Goal: Communication & Community: Answer question/provide support

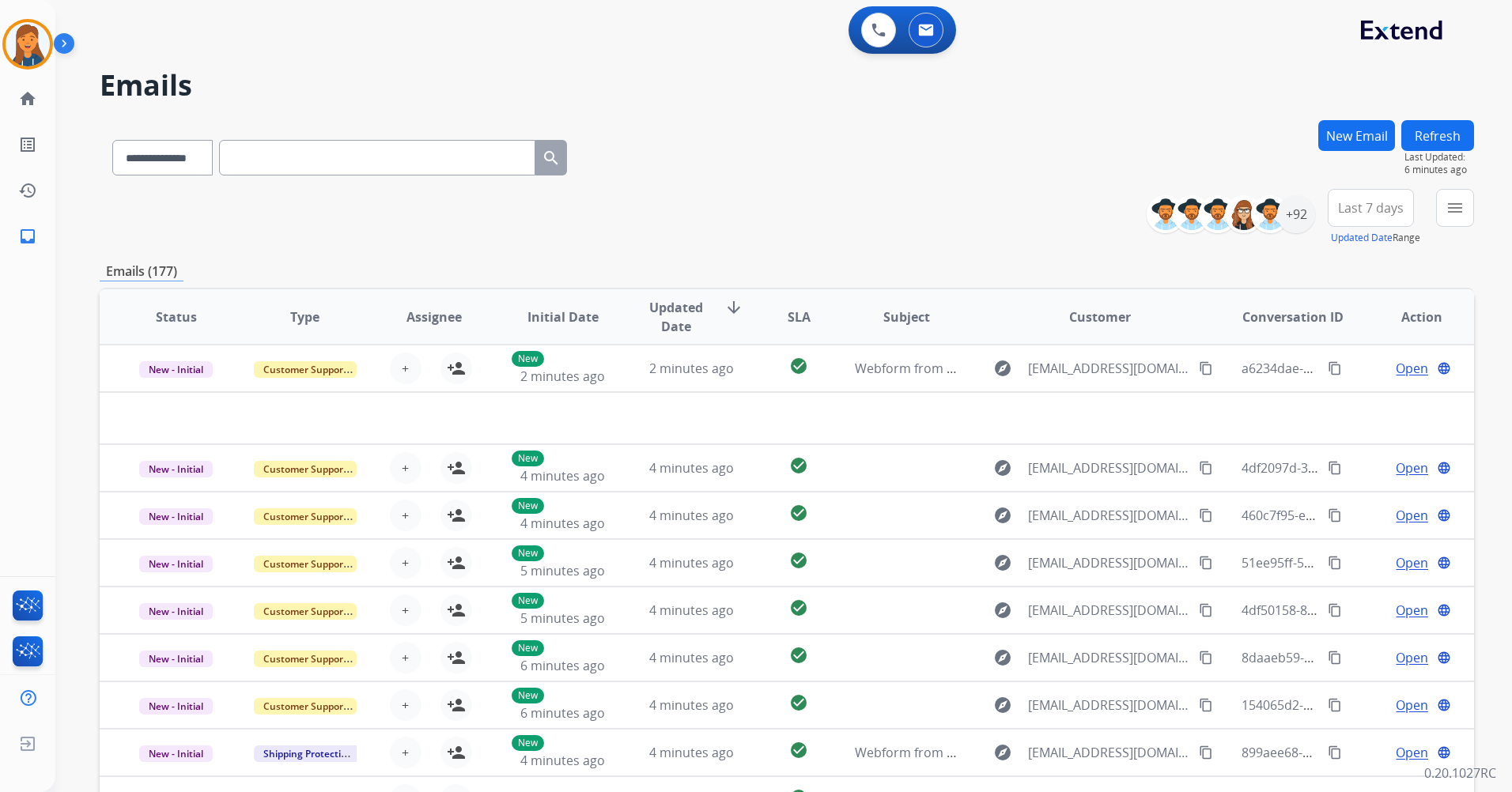
select select "**********"
click at [31, 55] on img at bounding box center [28, 44] width 44 height 44
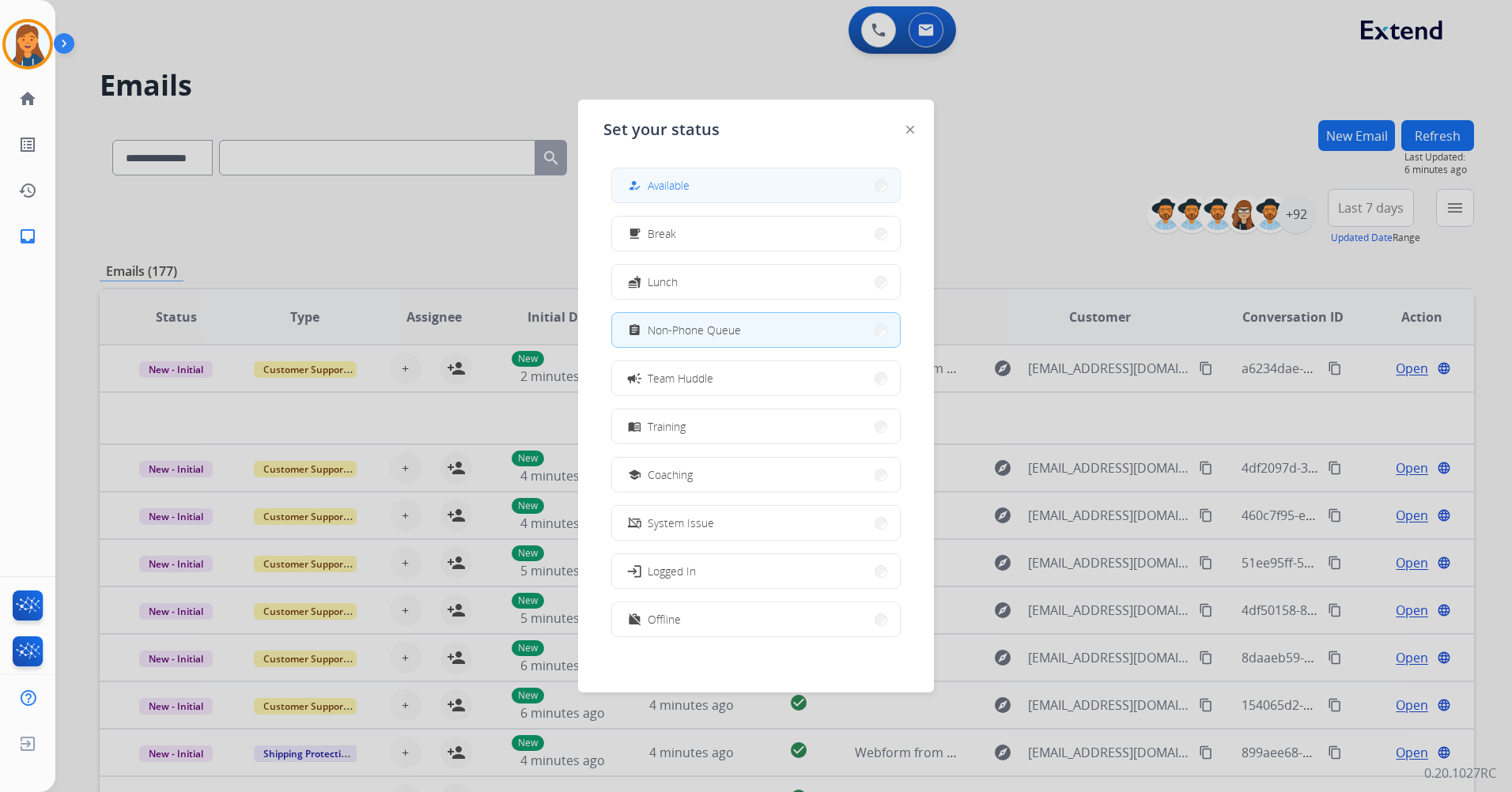
click at [700, 188] on button "how_to_reg Available" at bounding box center [756, 185] width 287 height 34
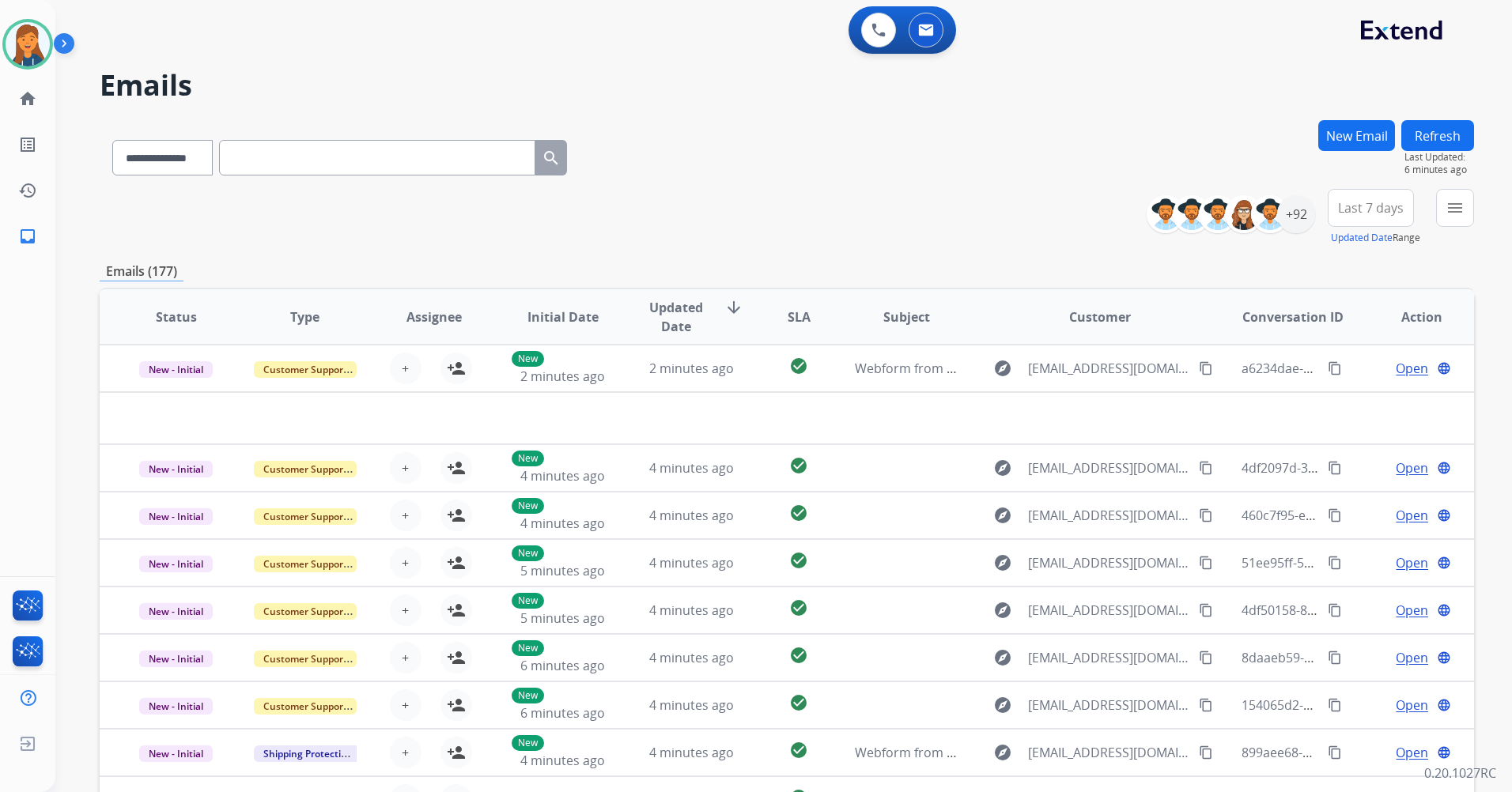
click at [1333, 212] on button "Last 7 days" at bounding box center [1371, 208] width 86 height 38
click at [1330, 408] on div "Last 90 days" at bounding box center [1366, 400] width 87 height 24
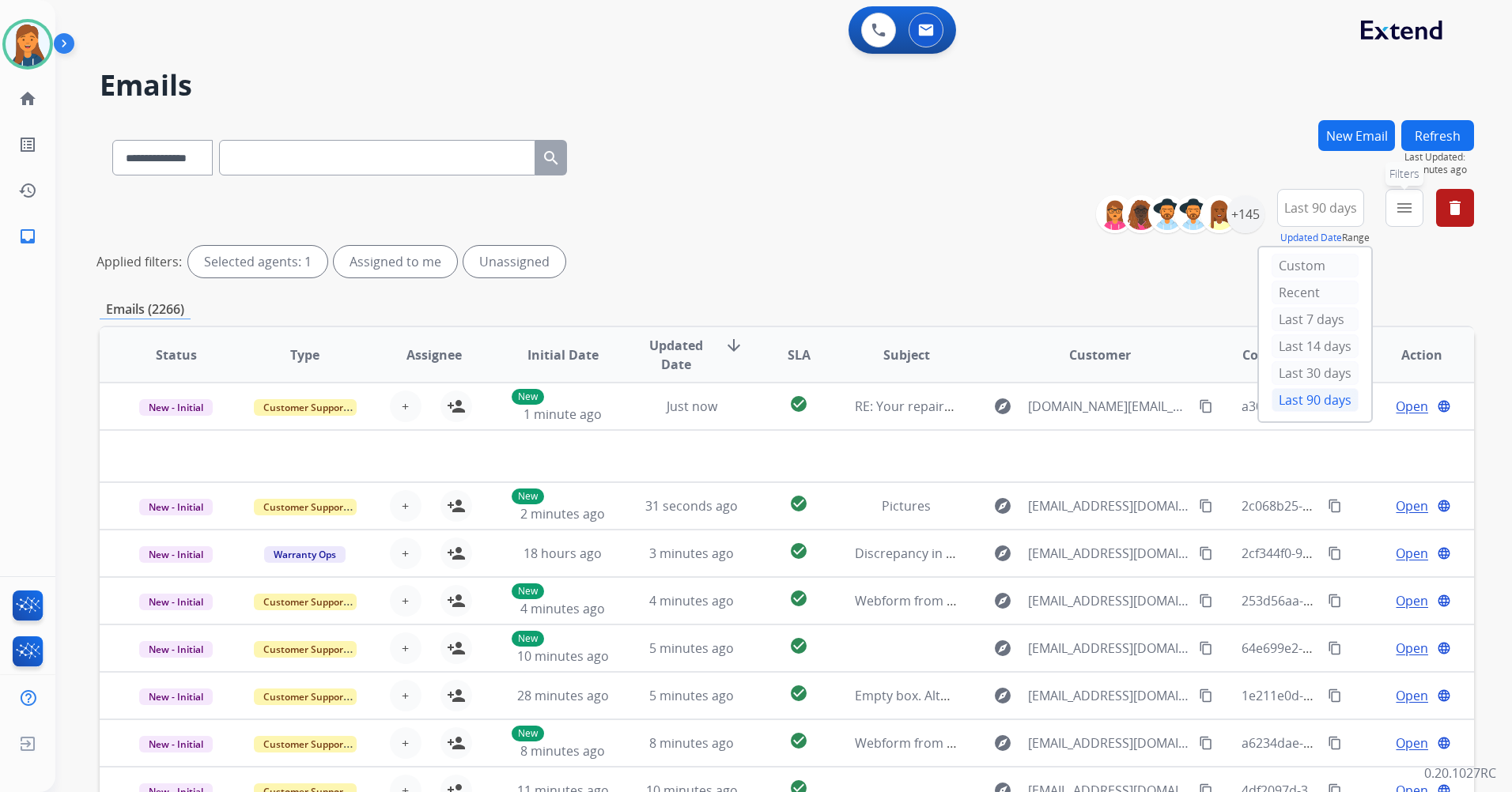
click at [1400, 221] on button "menu Filters" at bounding box center [1405, 208] width 38 height 38
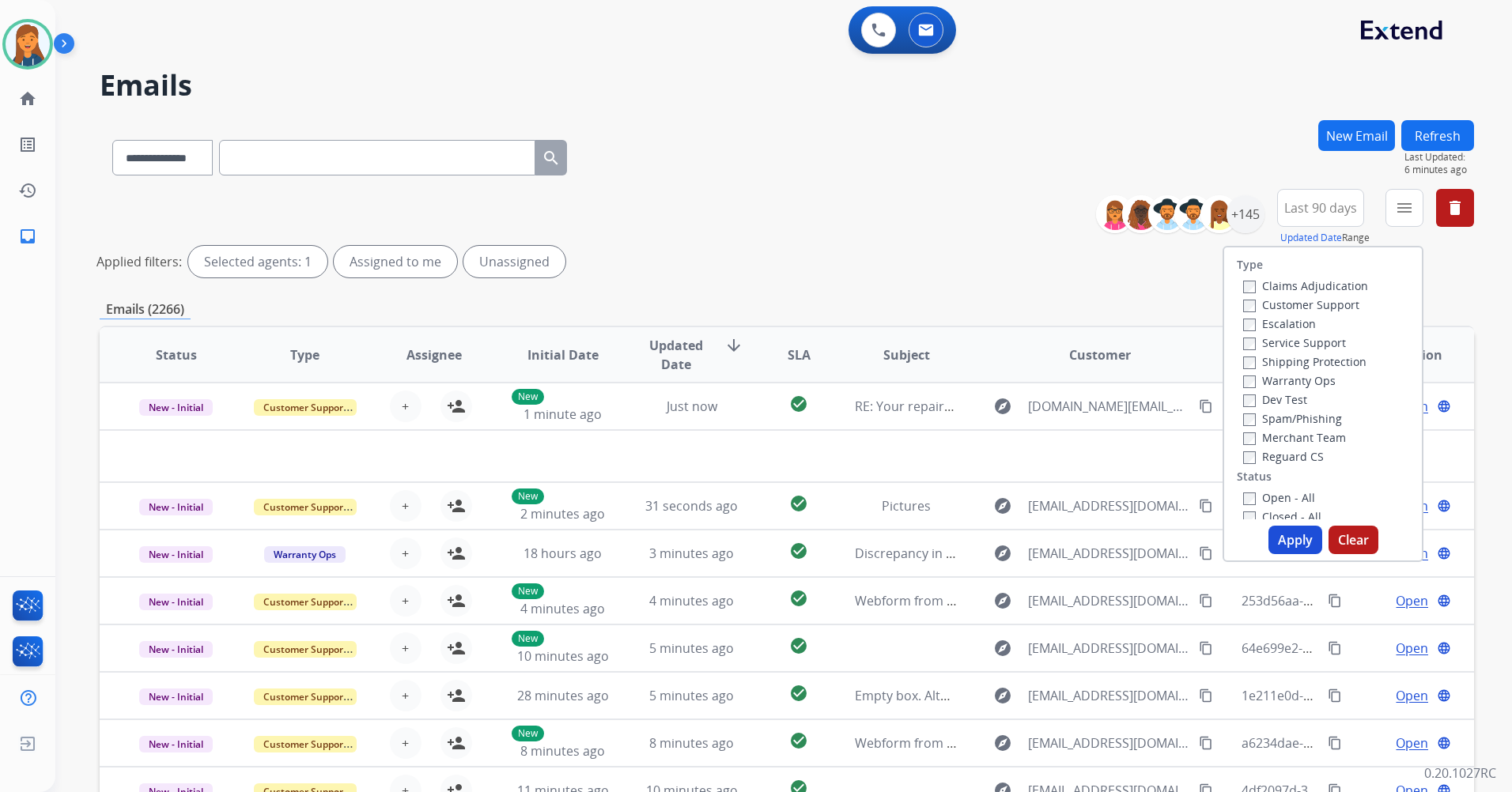
click at [1308, 308] on label "Customer Support" at bounding box center [1301, 304] width 116 height 15
click at [1300, 358] on label "Shipping Protection" at bounding box center [1304, 361] width 123 height 15
drag, startPoint x: 1290, startPoint y: 459, endPoint x: 1289, endPoint y: 469, distance: 10.0
click at [1290, 460] on label "Reguard CS" at bounding box center [1283, 456] width 81 height 15
click at [1279, 499] on label "Open - All" at bounding box center [1279, 498] width 72 height 15
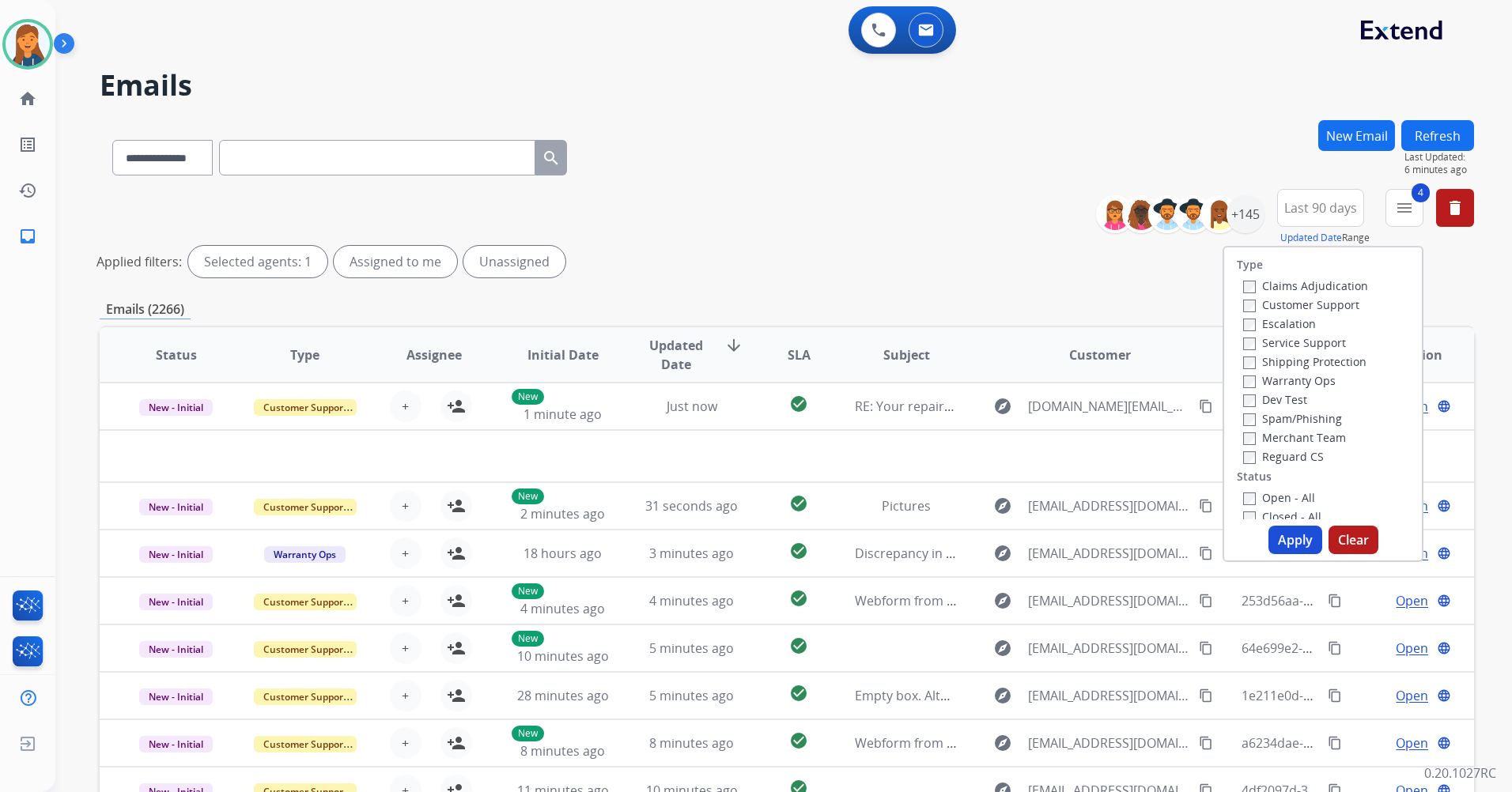
click at [1277, 538] on button "Apply" at bounding box center [1295, 540] width 54 height 28
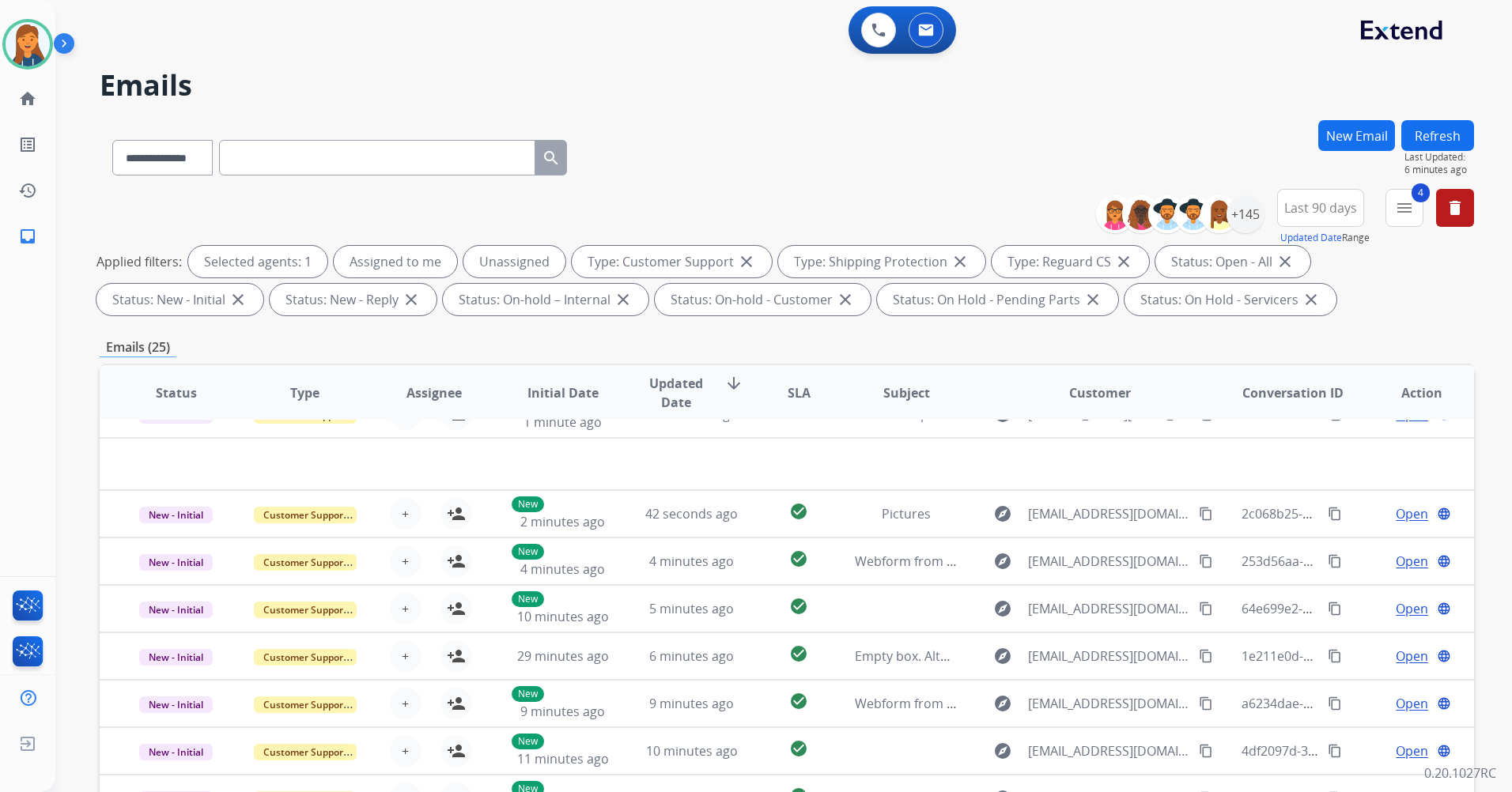
scroll to position [54, 0]
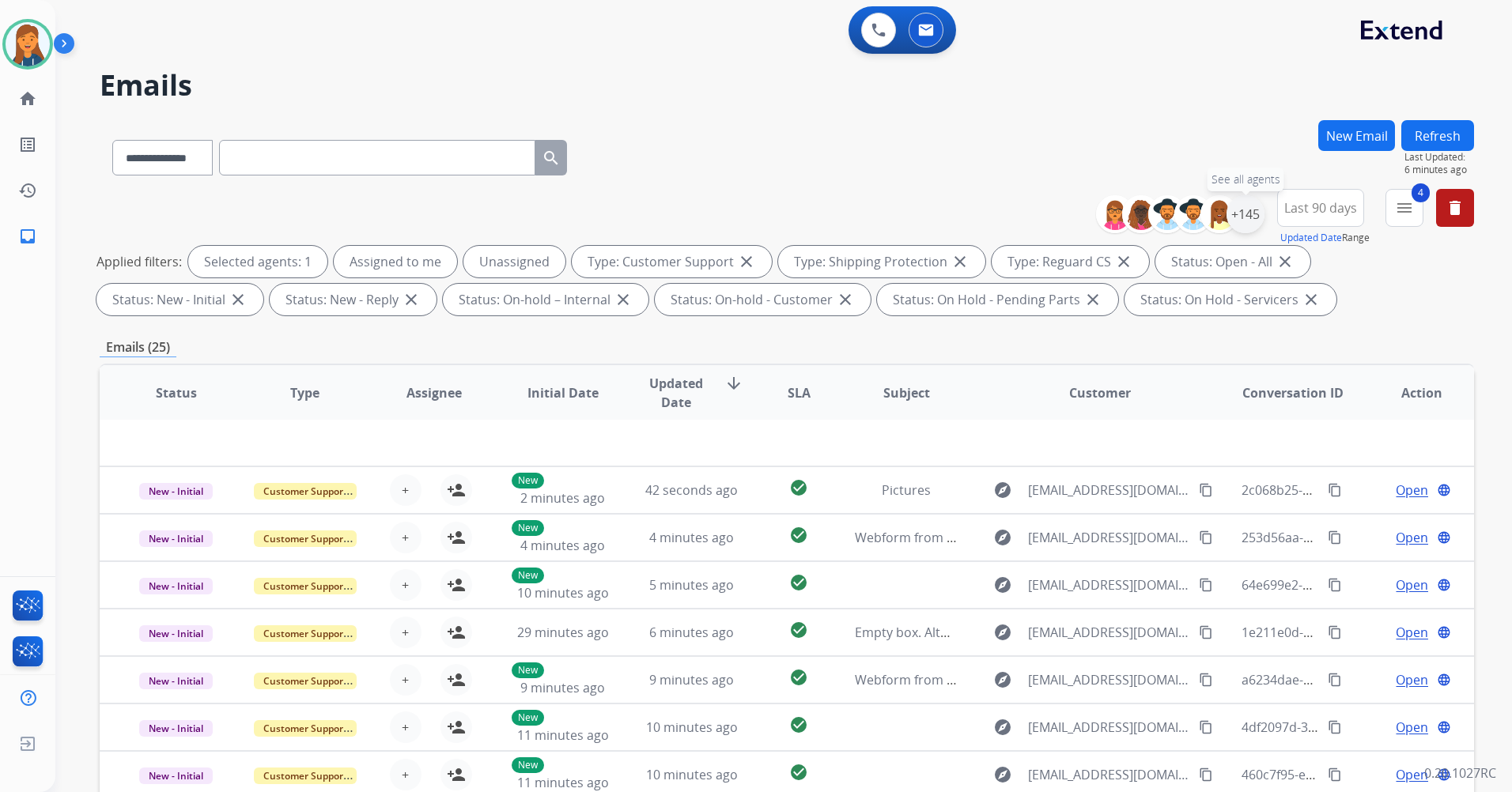
click at [1249, 212] on div "+145" at bounding box center [1246, 214] width 38 height 38
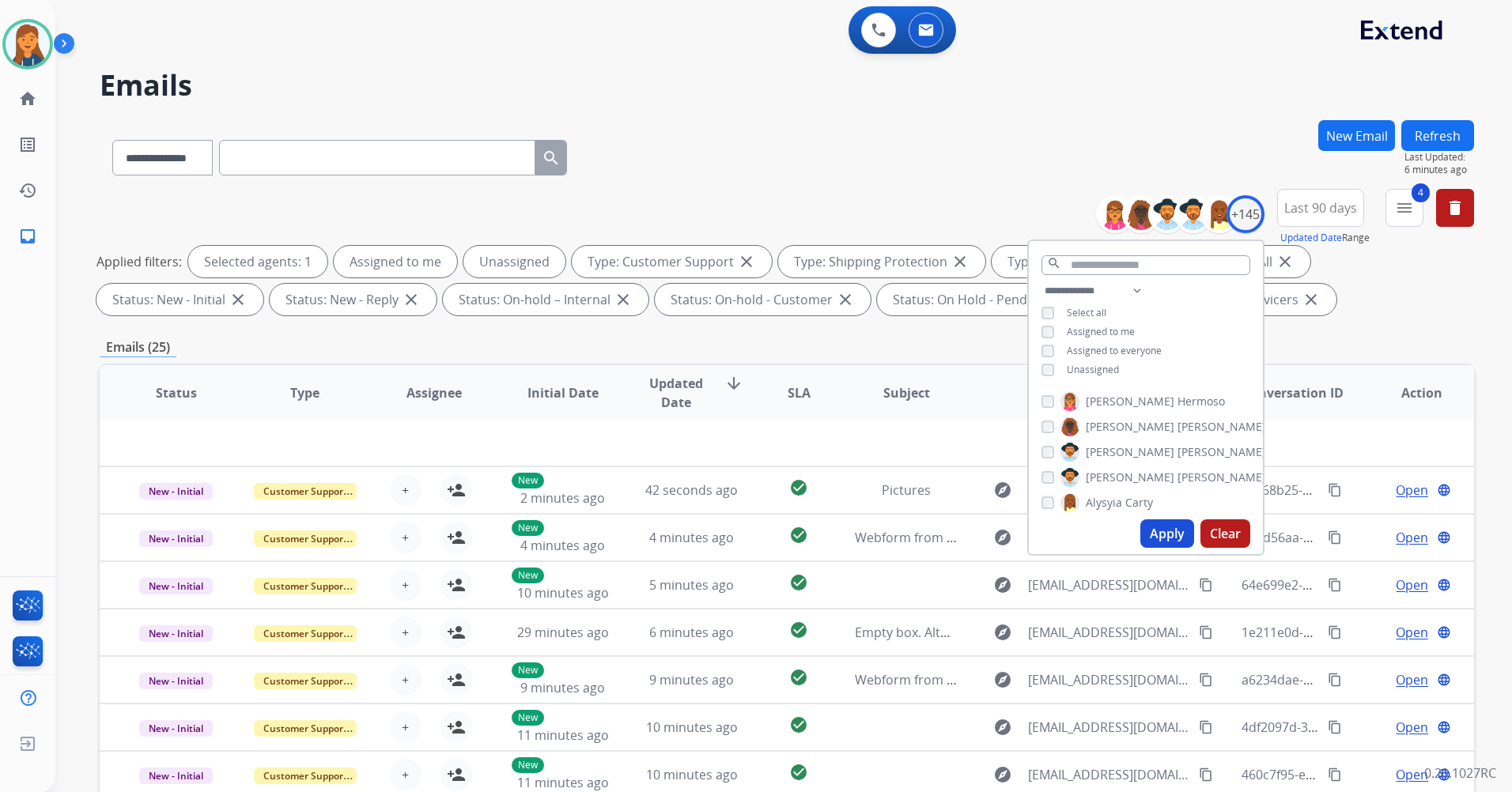
click at [1053, 364] on div "Unassigned" at bounding box center [1080, 370] width 77 height 12
click at [1159, 523] on button "Apply" at bounding box center [1167, 534] width 54 height 28
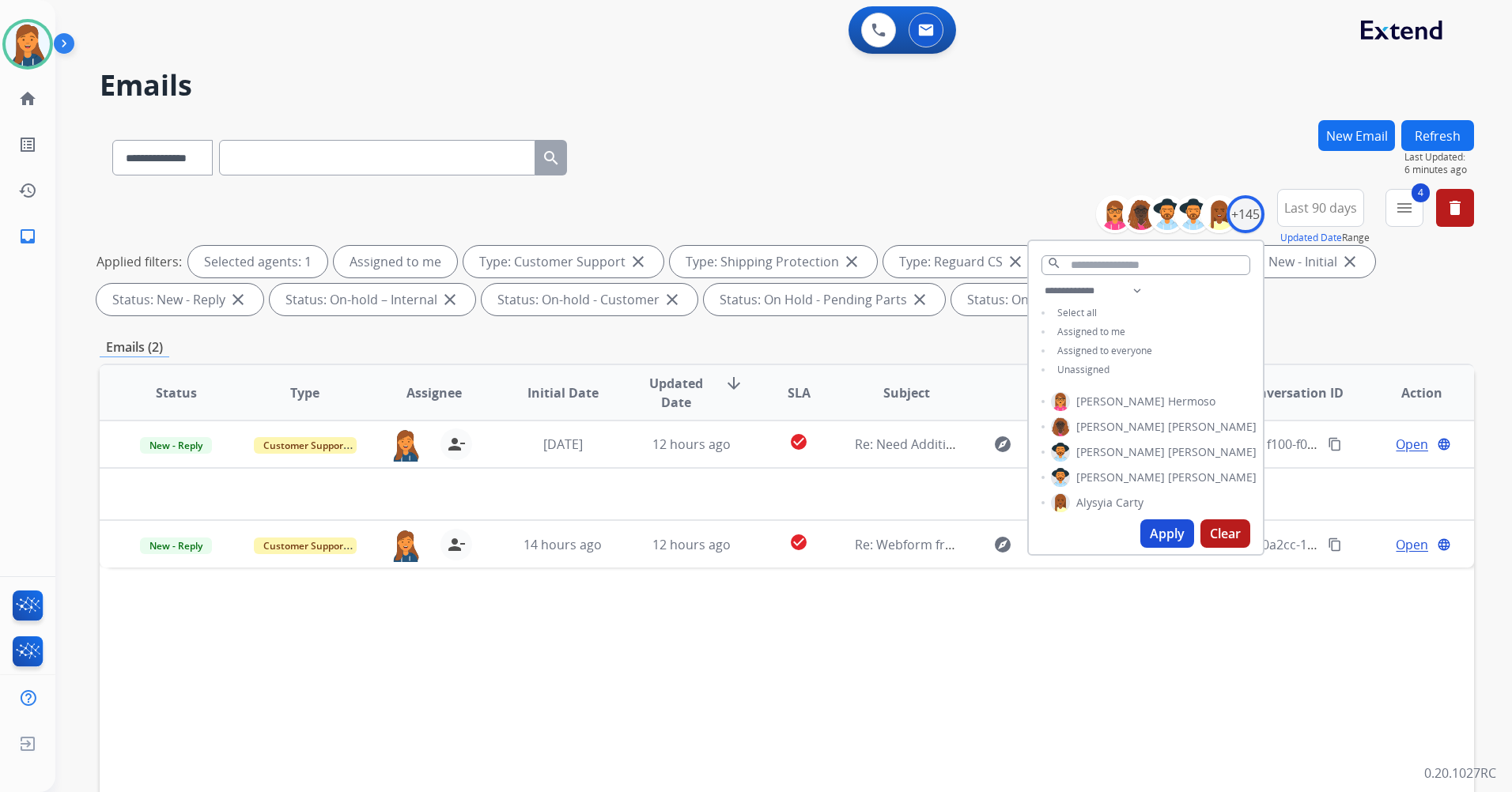
scroll to position [0, 0]
click at [551, 79] on h2 "Emails" at bounding box center [786, 85] width 1374 height 32
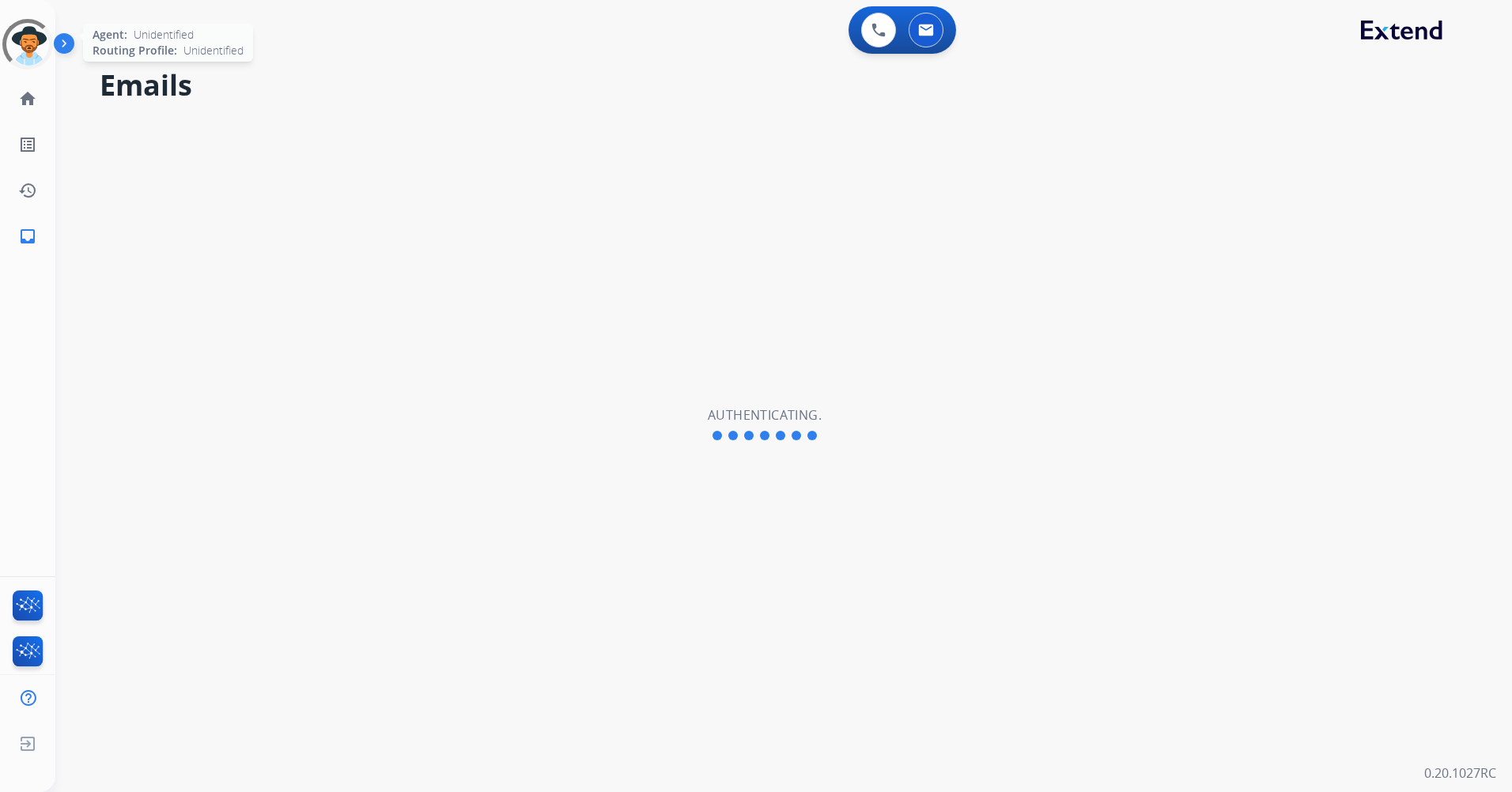
select select "**********"
click at [35, 51] on img at bounding box center [28, 44] width 44 height 44
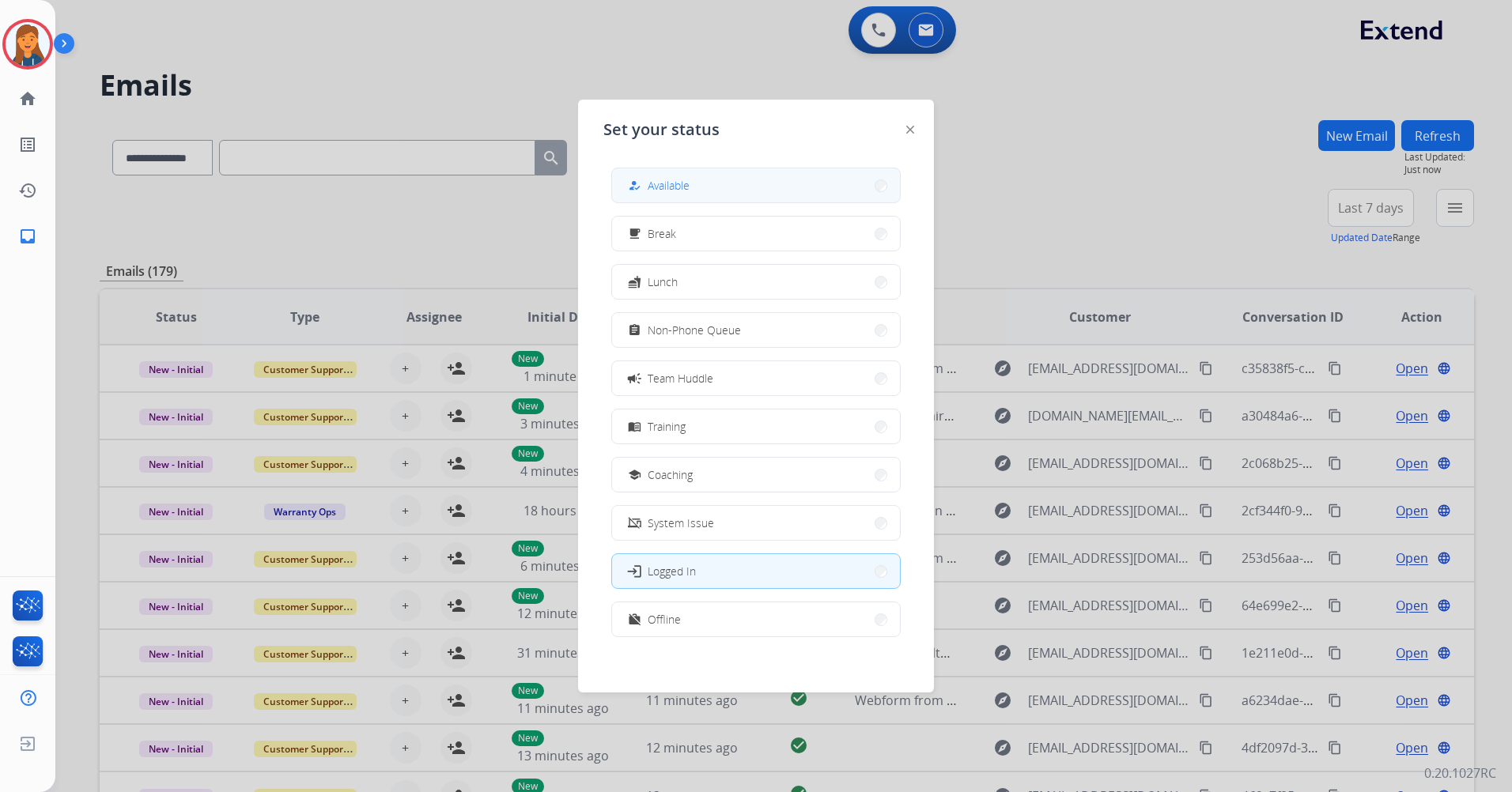
drag, startPoint x: 768, startPoint y: 180, endPoint x: 670, endPoint y: 9, distance: 197.1
click at [768, 181] on button "how_to_reg Available" at bounding box center [756, 185] width 287 height 34
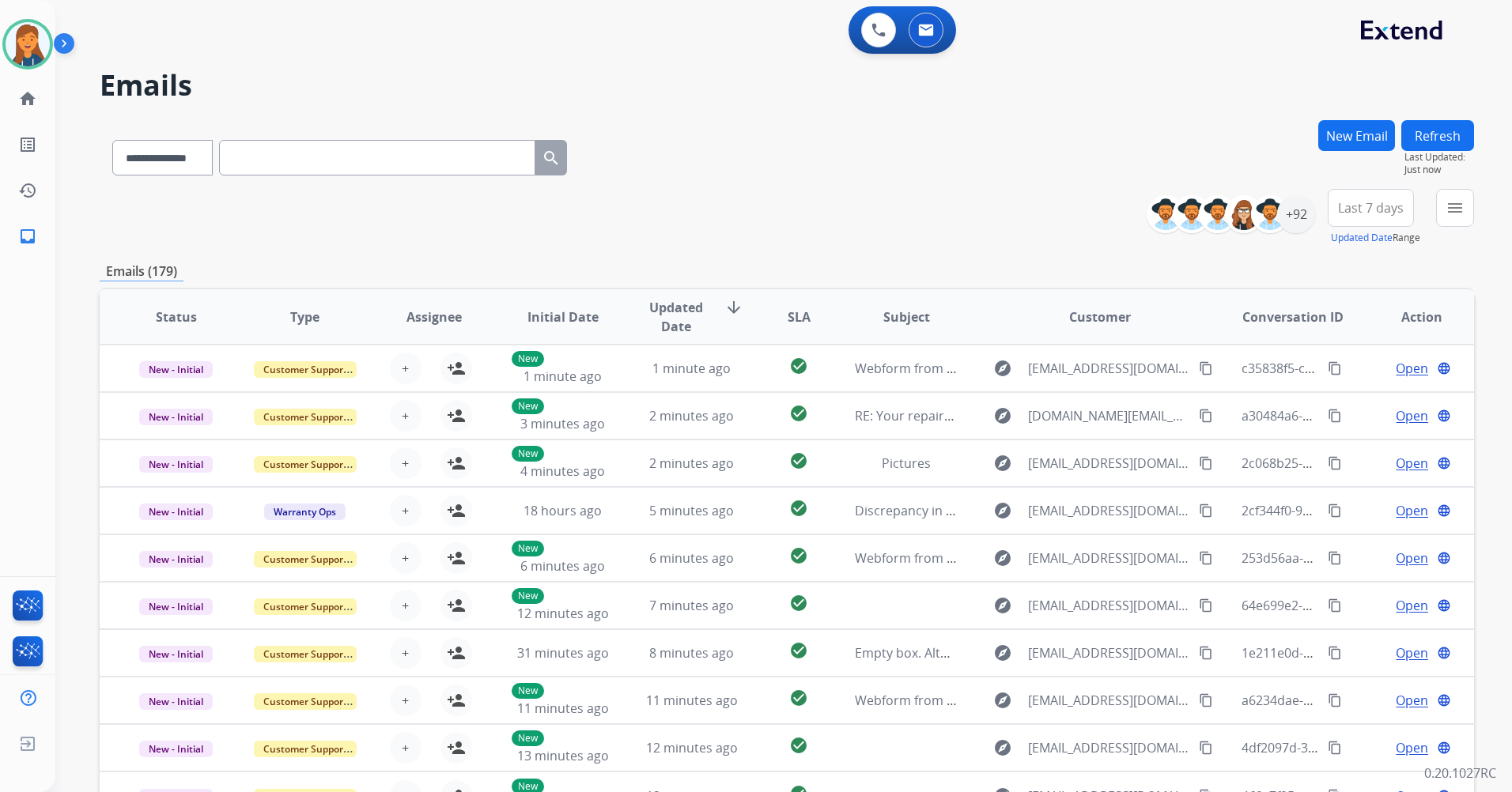
click at [1383, 207] on span "Last 7 days" at bounding box center [1371, 208] width 66 height 6
click at [1329, 397] on div "Last 90 days" at bounding box center [1366, 400] width 87 height 24
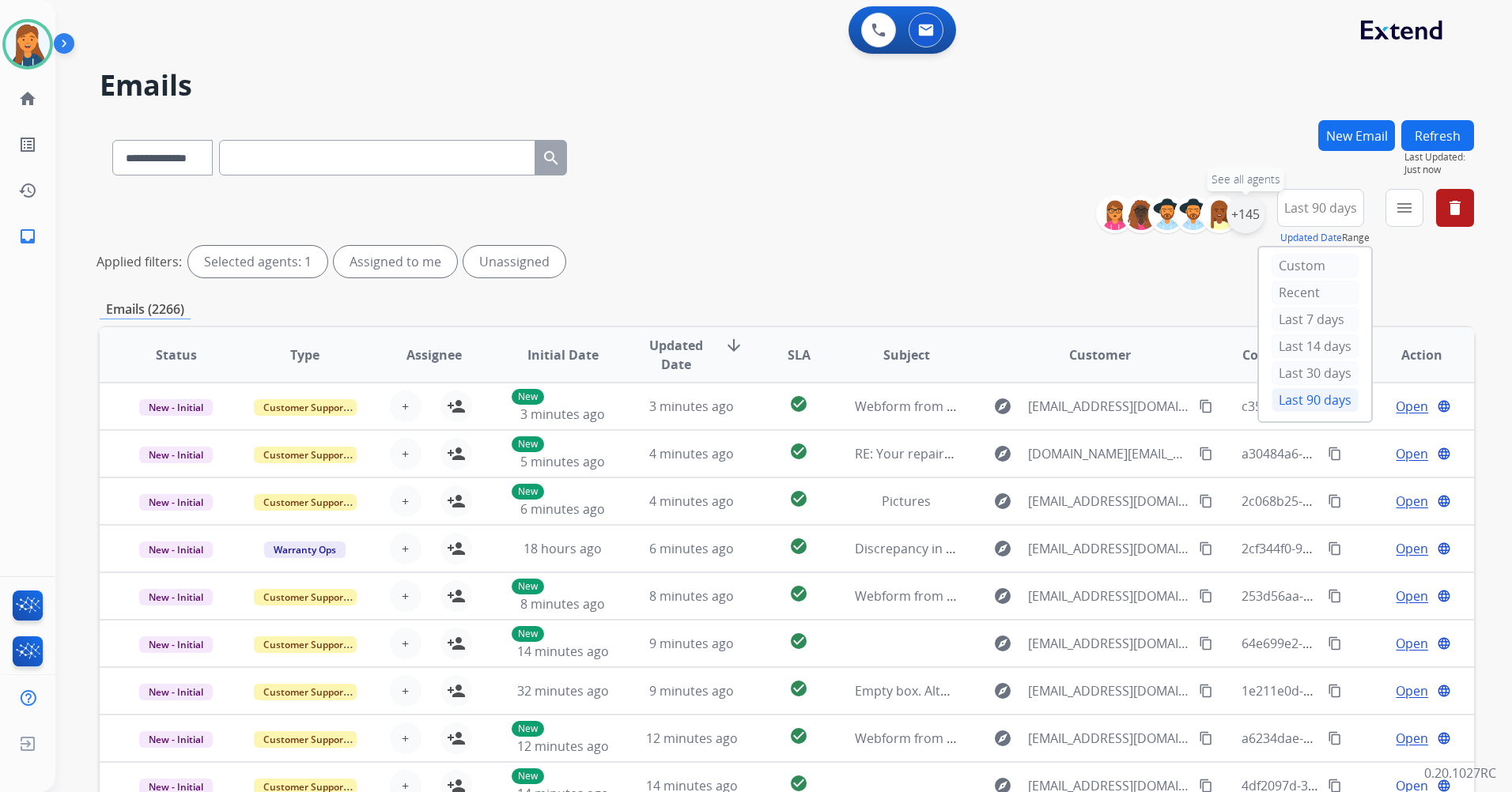
click at [1242, 204] on div "+145" at bounding box center [1246, 214] width 38 height 38
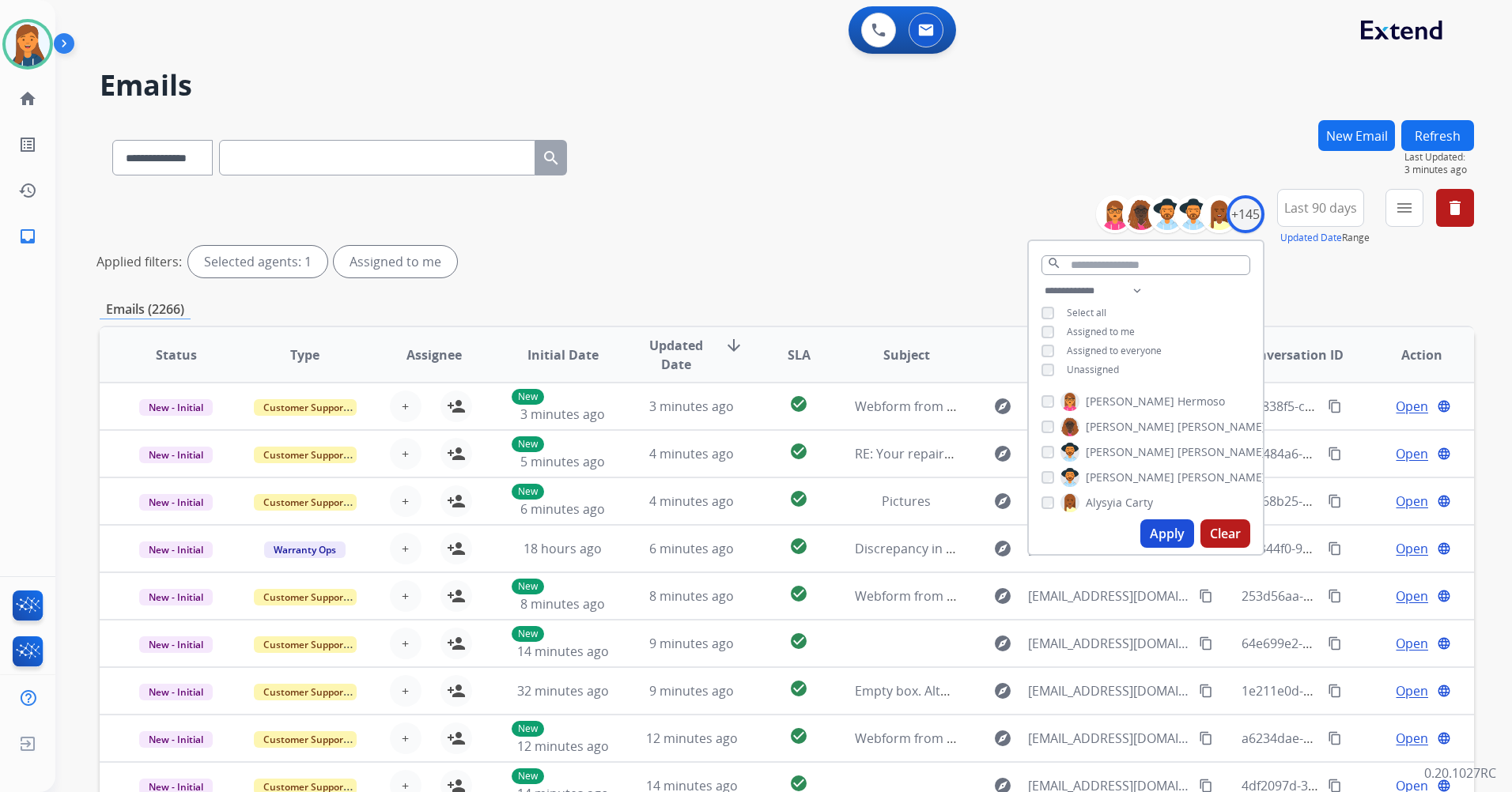
click at [1164, 545] on button "Apply" at bounding box center [1167, 534] width 54 height 28
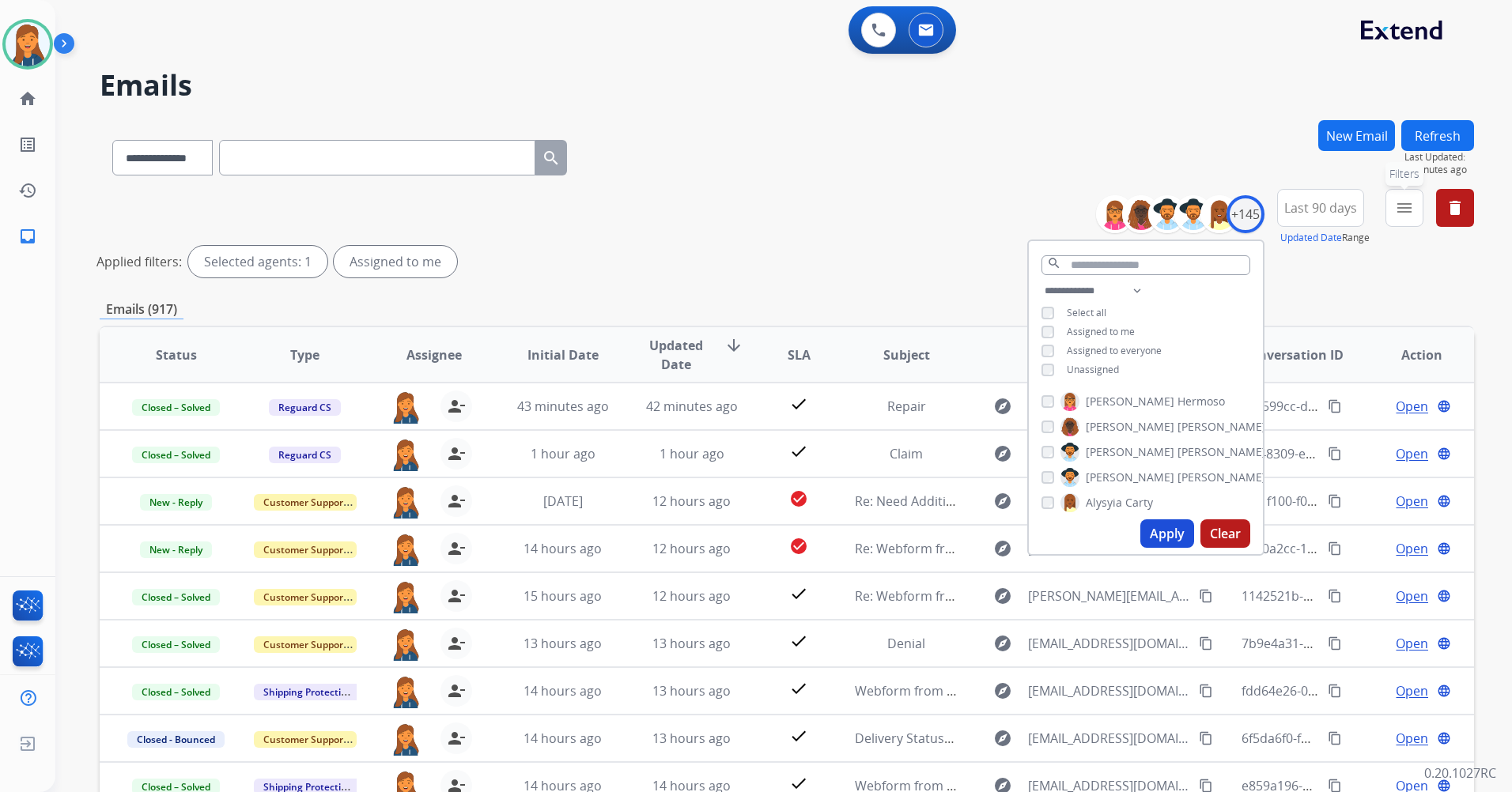
click at [1396, 207] on button "menu Filters" at bounding box center [1405, 208] width 38 height 38
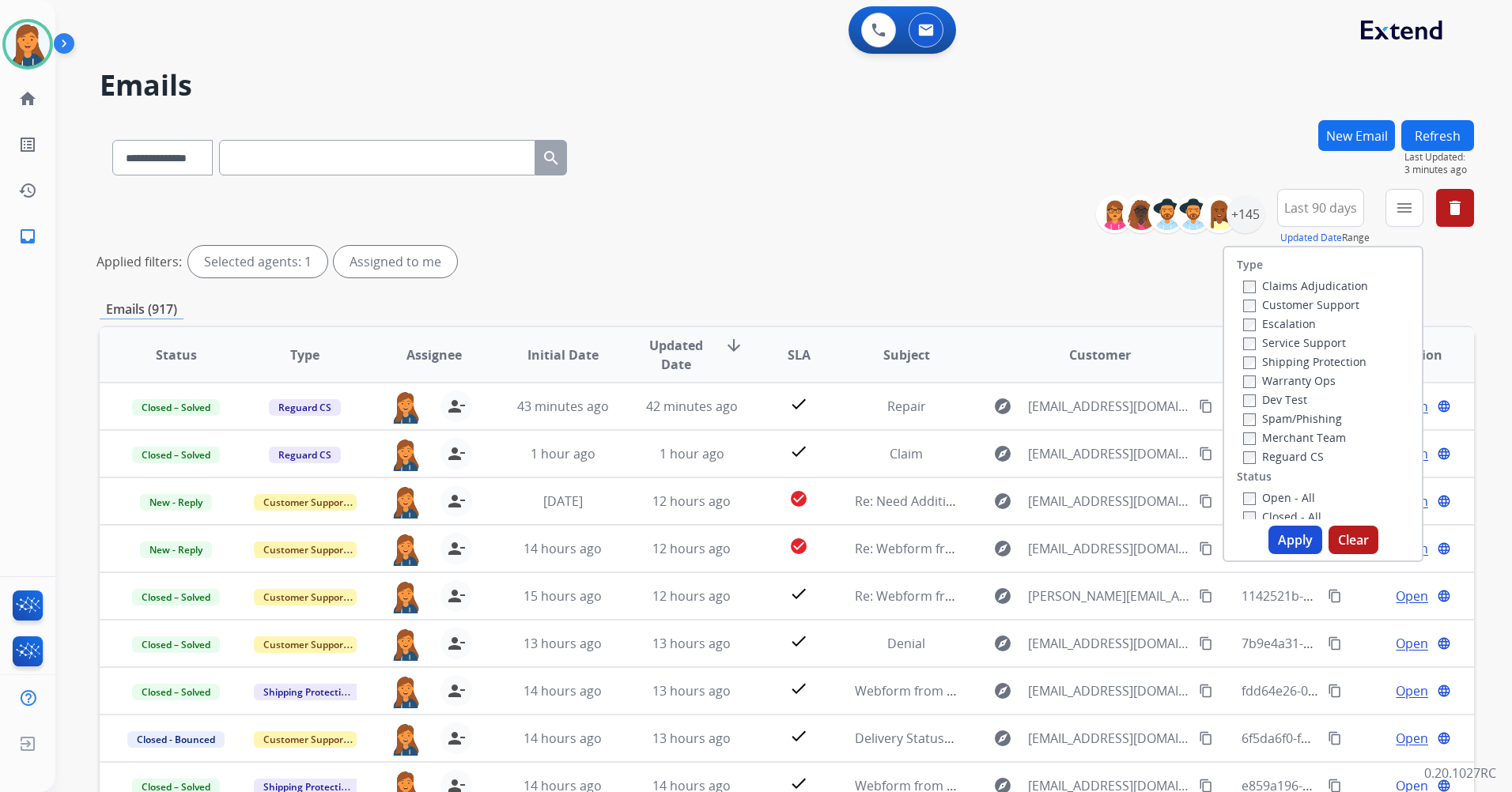
click at [1314, 316] on div "Escalation" at bounding box center [1305, 323] width 125 height 19
click at [1311, 302] on label "Customer Support" at bounding box center [1301, 304] width 116 height 15
click at [1274, 357] on label "Shipping Protection" at bounding box center [1304, 361] width 123 height 15
click at [1262, 458] on label "Reguard CS" at bounding box center [1283, 456] width 81 height 15
click at [1258, 500] on label "Open - All" at bounding box center [1279, 498] width 72 height 15
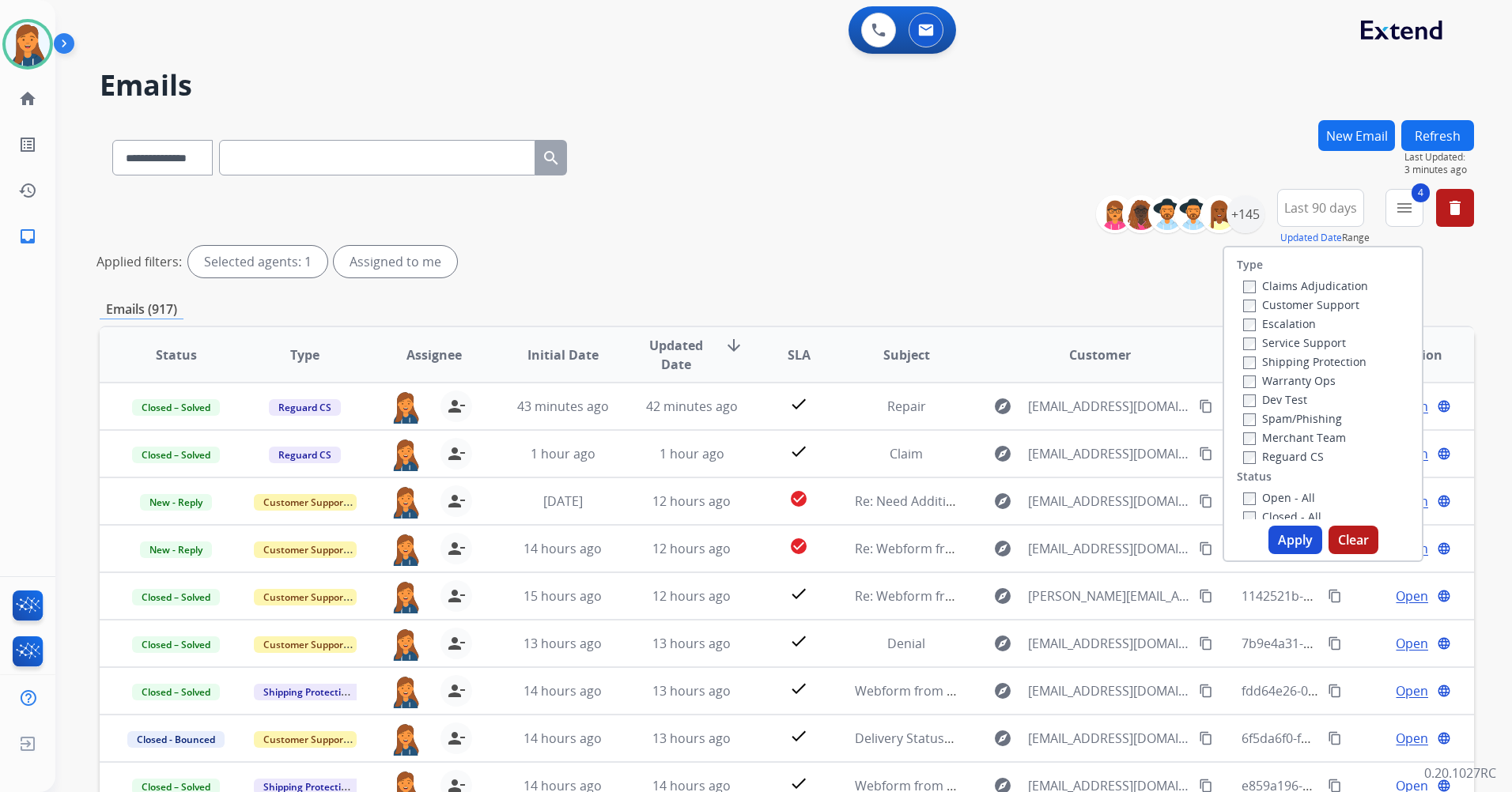
click at [1269, 530] on button "Apply" at bounding box center [1295, 540] width 54 height 28
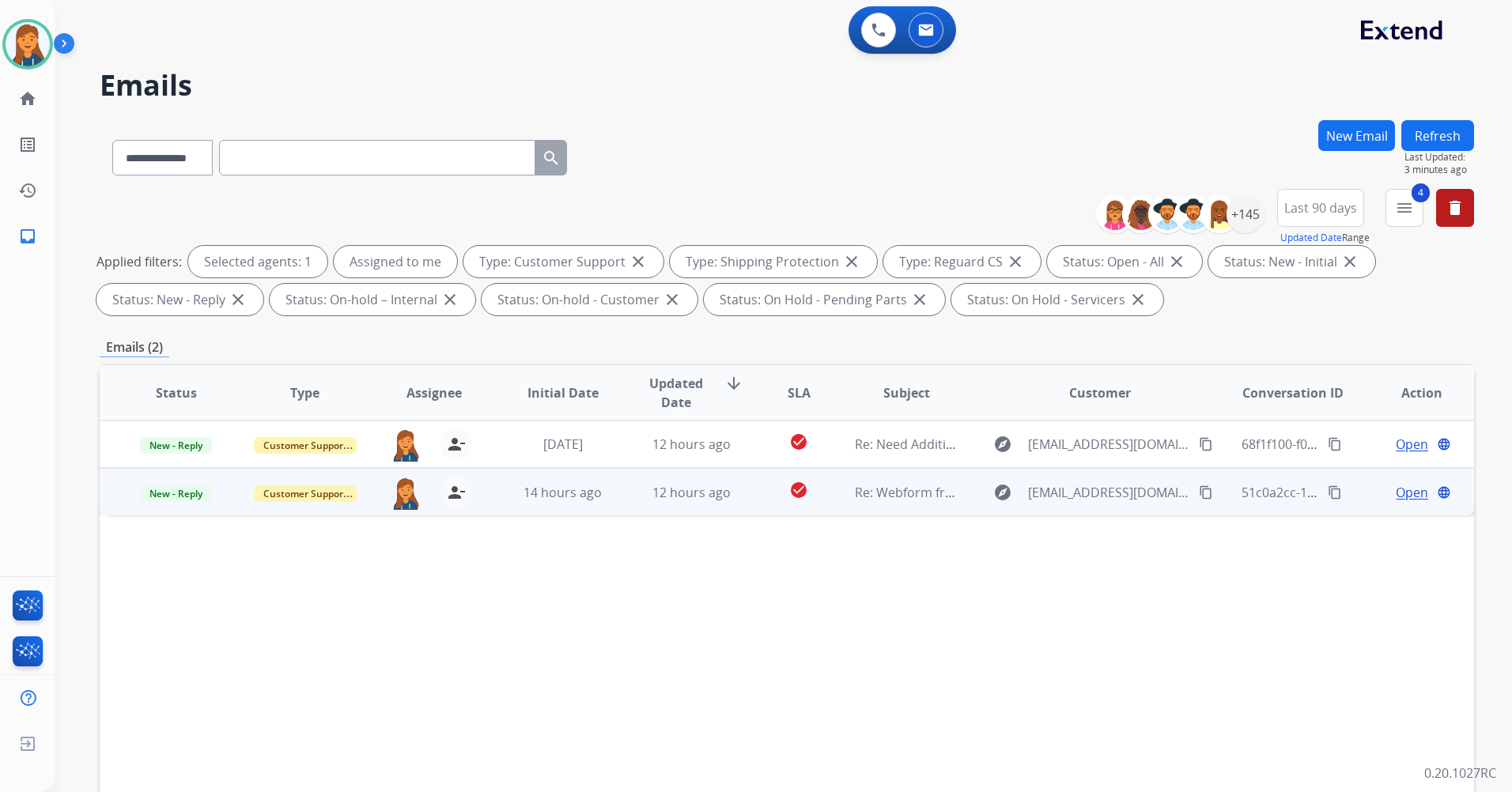
click at [900, 499] on span "Re: Webform from toyama148@gmail.com on 09/30/2025" at bounding box center [1045, 493] width 380 height 18
click at [900, 499] on span "Re: Webform from toyama148@gmail.com on 09/30/2025" at bounding box center [1045, 492] width 380 height 18
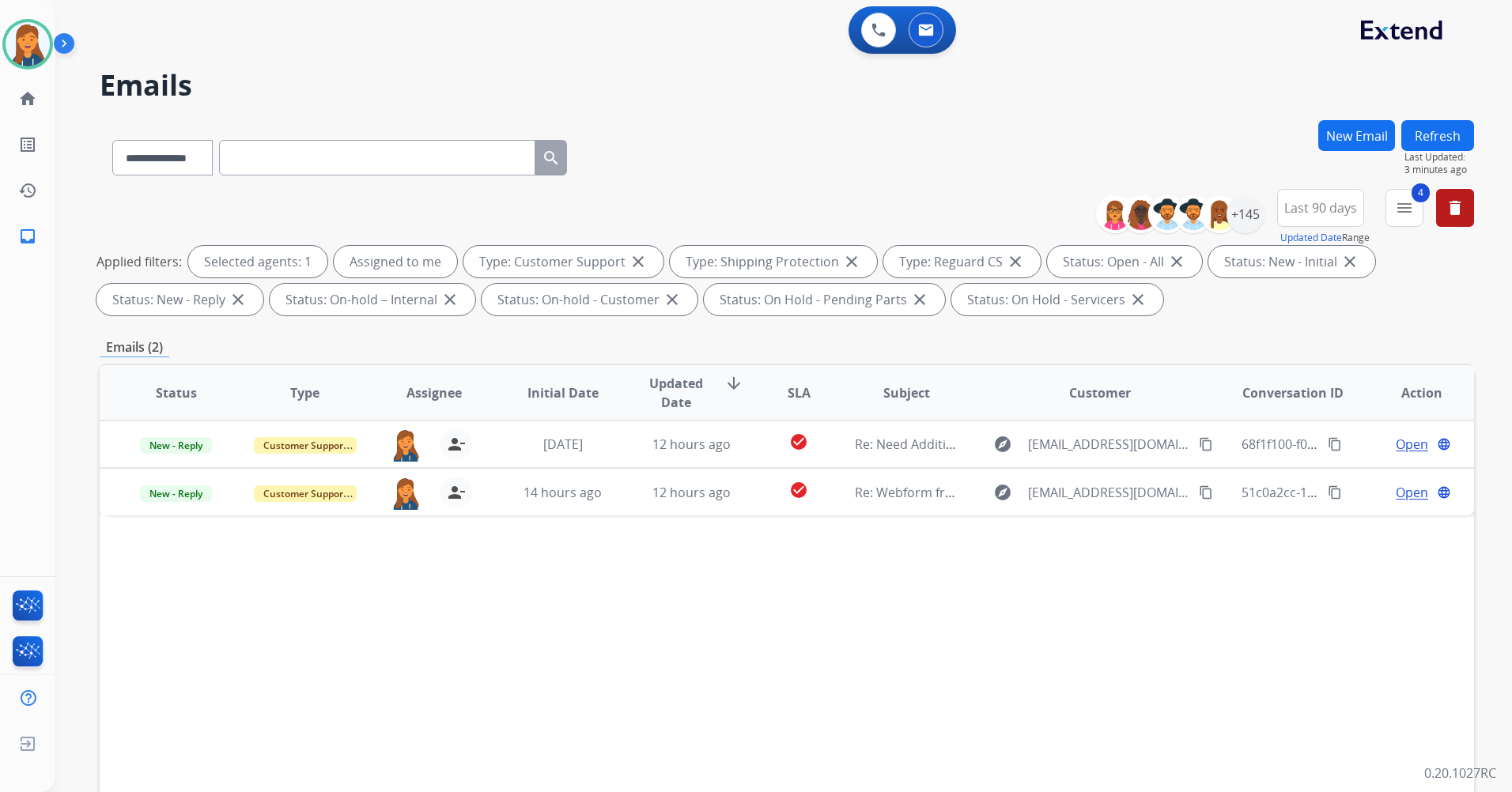
click at [770, 583] on div "Status Type Assignee Initial Date Updated Date arrow_downward SLA Subject Custo…" at bounding box center [786, 628] width 1374 height 529
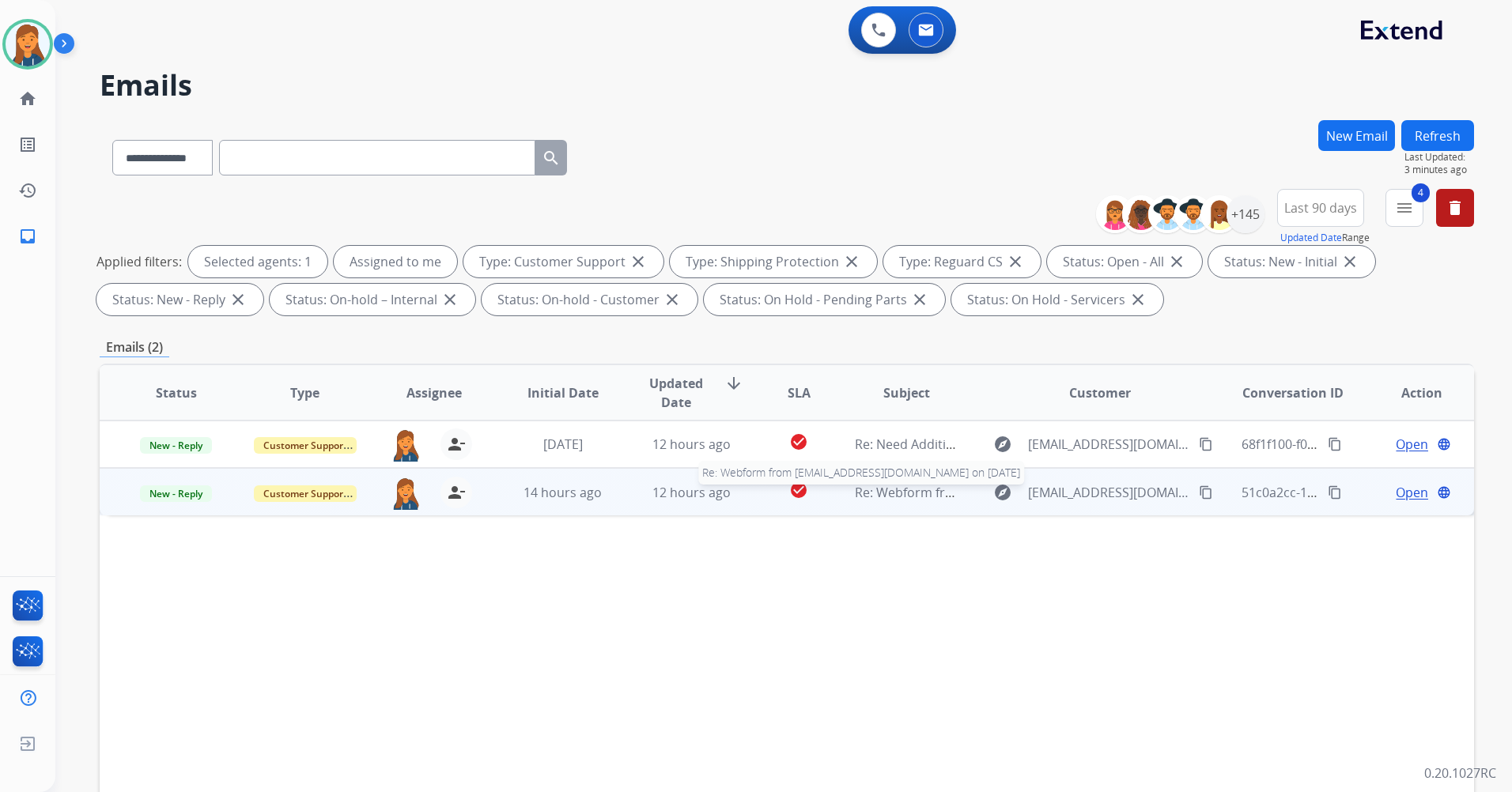
click at [896, 496] on span "Re: Webform from toyama148@gmail.com on 09/30/2025" at bounding box center [1045, 493] width 380 height 18
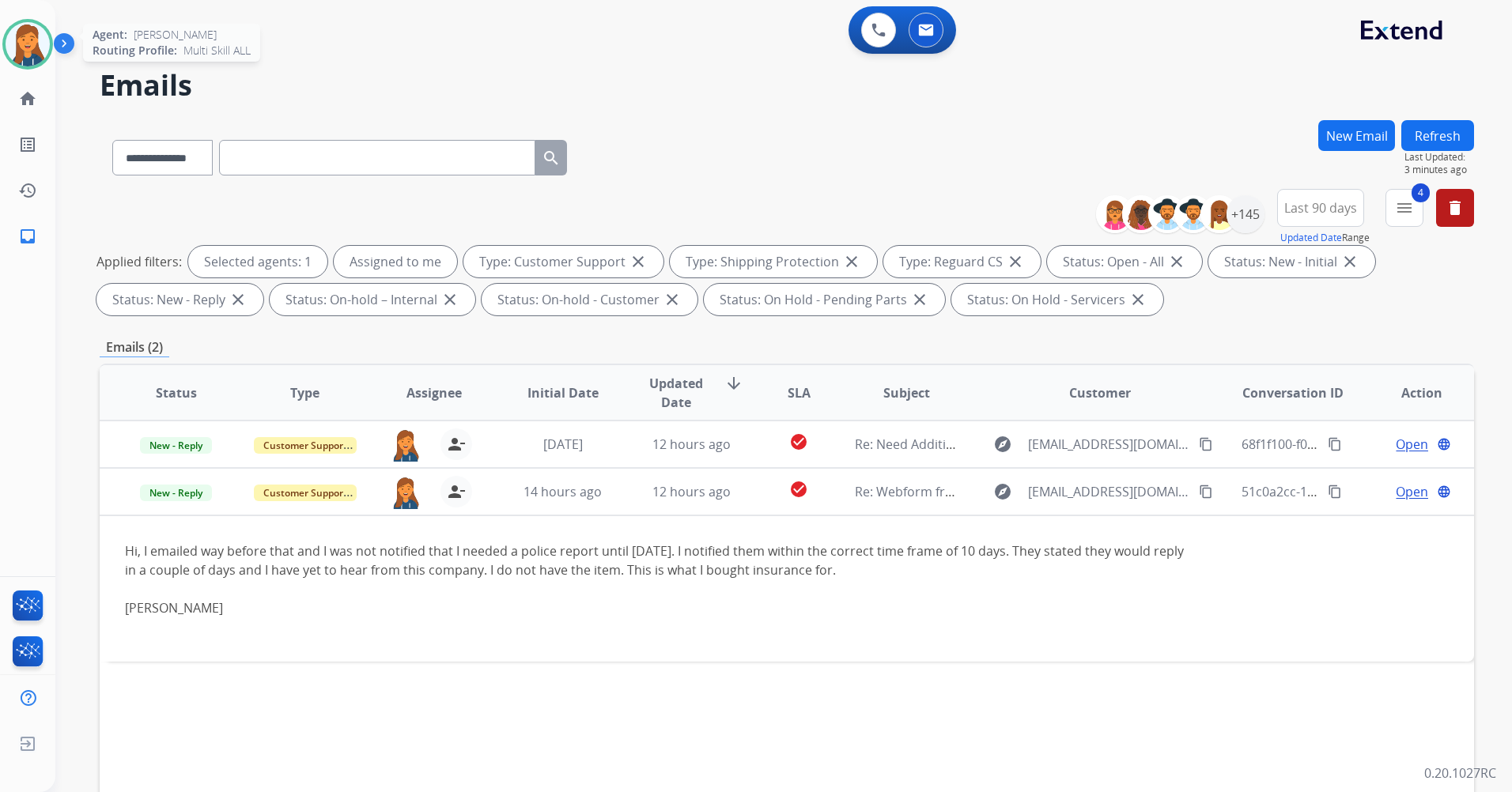
click at [35, 55] on img at bounding box center [28, 44] width 44 height 44
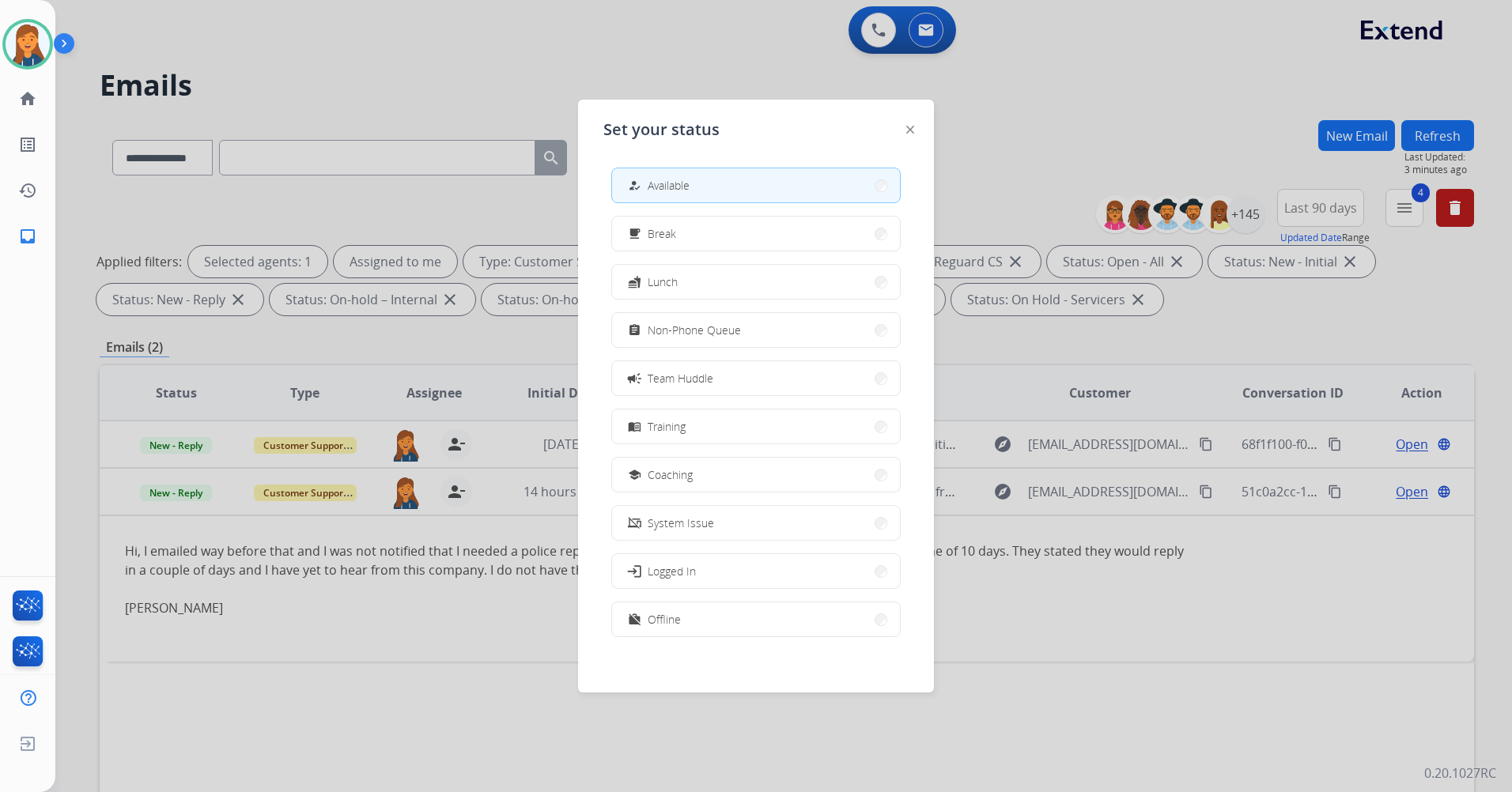
click at [673, 333] on span "Non-Phone Queue" at bounding box center [694, 330] width 93 height 17
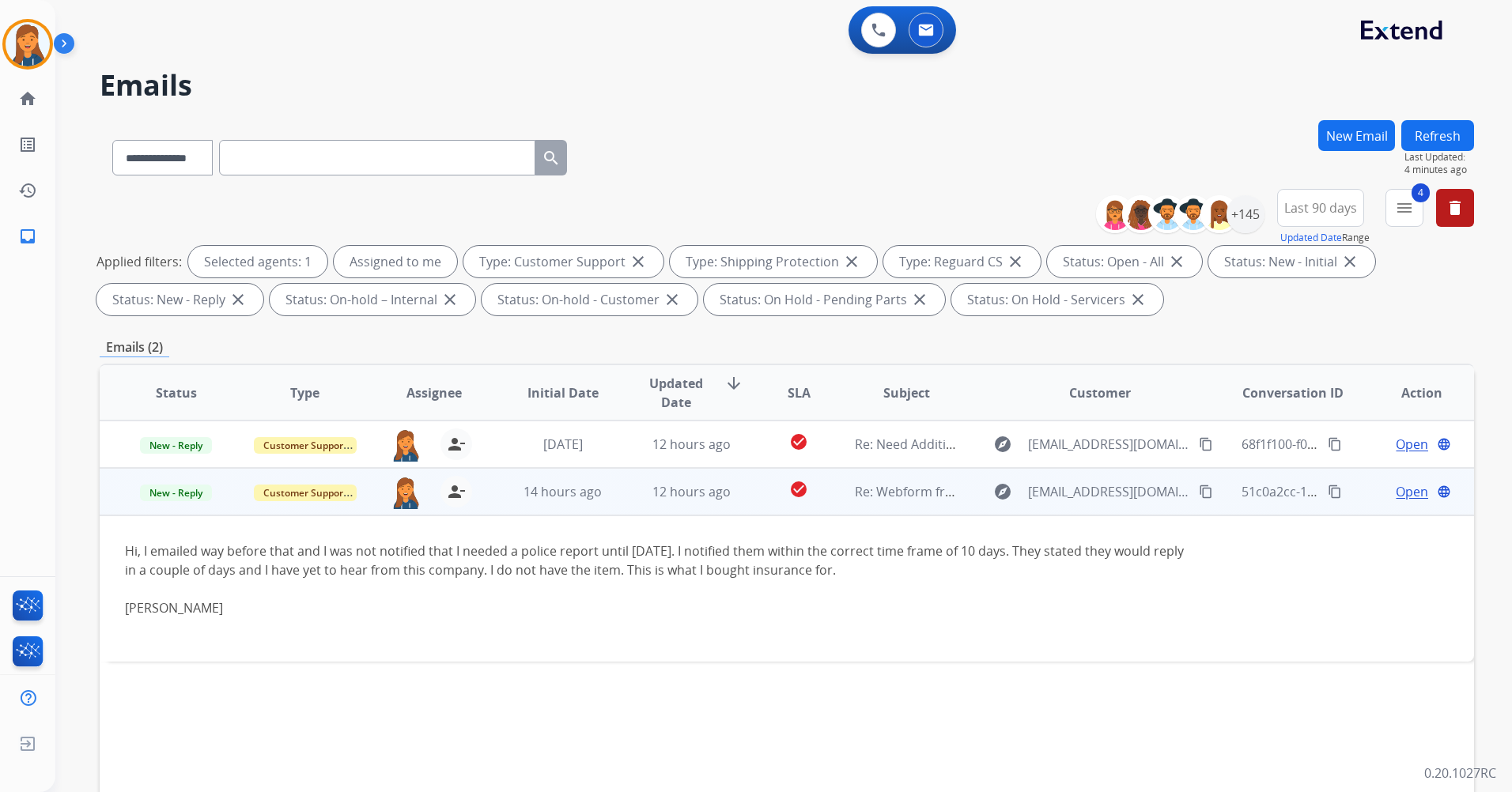
click at [1199, 492] on mat-icon "content_copy" at bounding box center [1206, 491] width 14 height 14
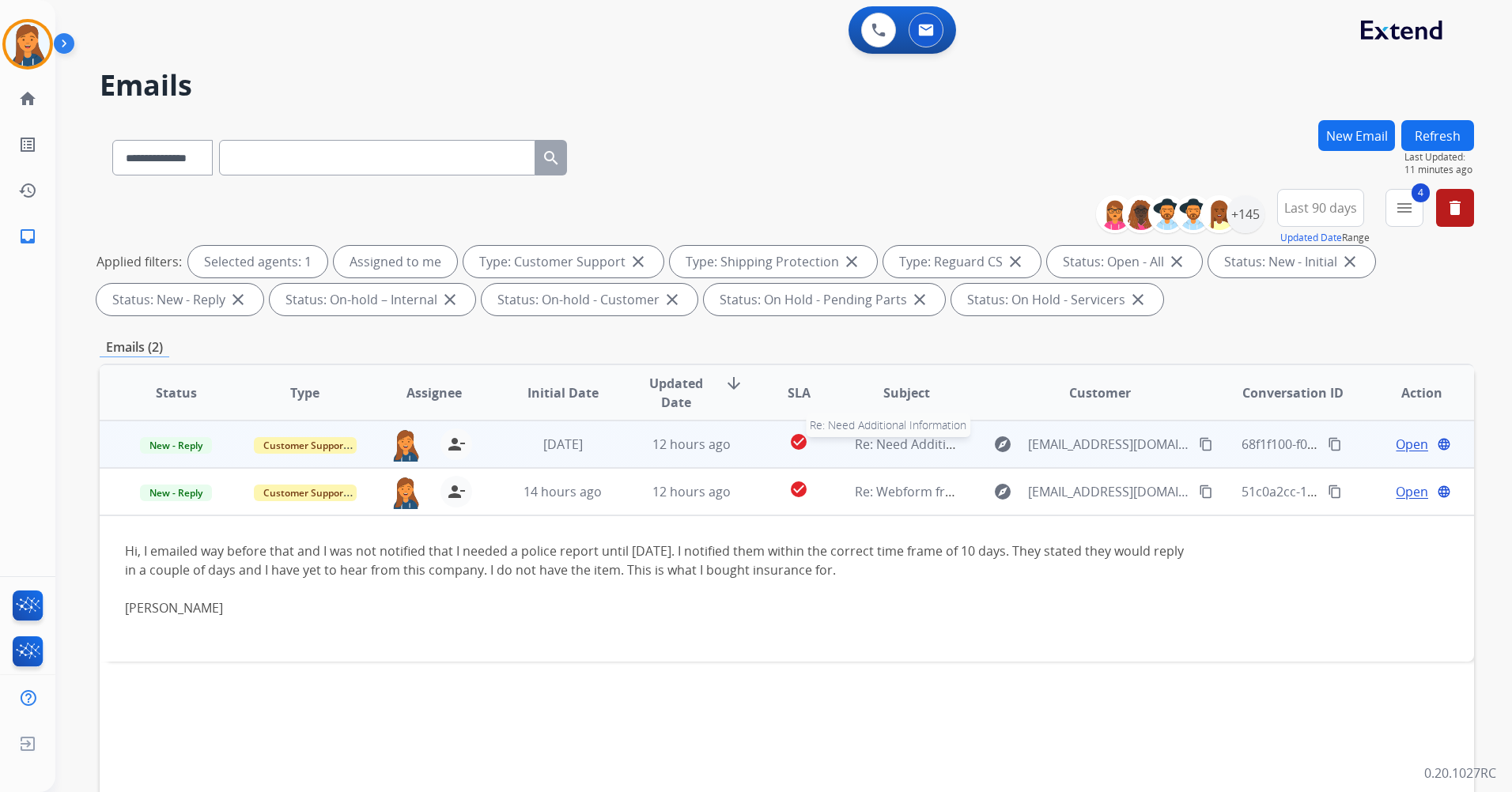
click at [915, 439] on span "Re: Need Additional Information" at bounding box center [951, 444] width 192 height 18
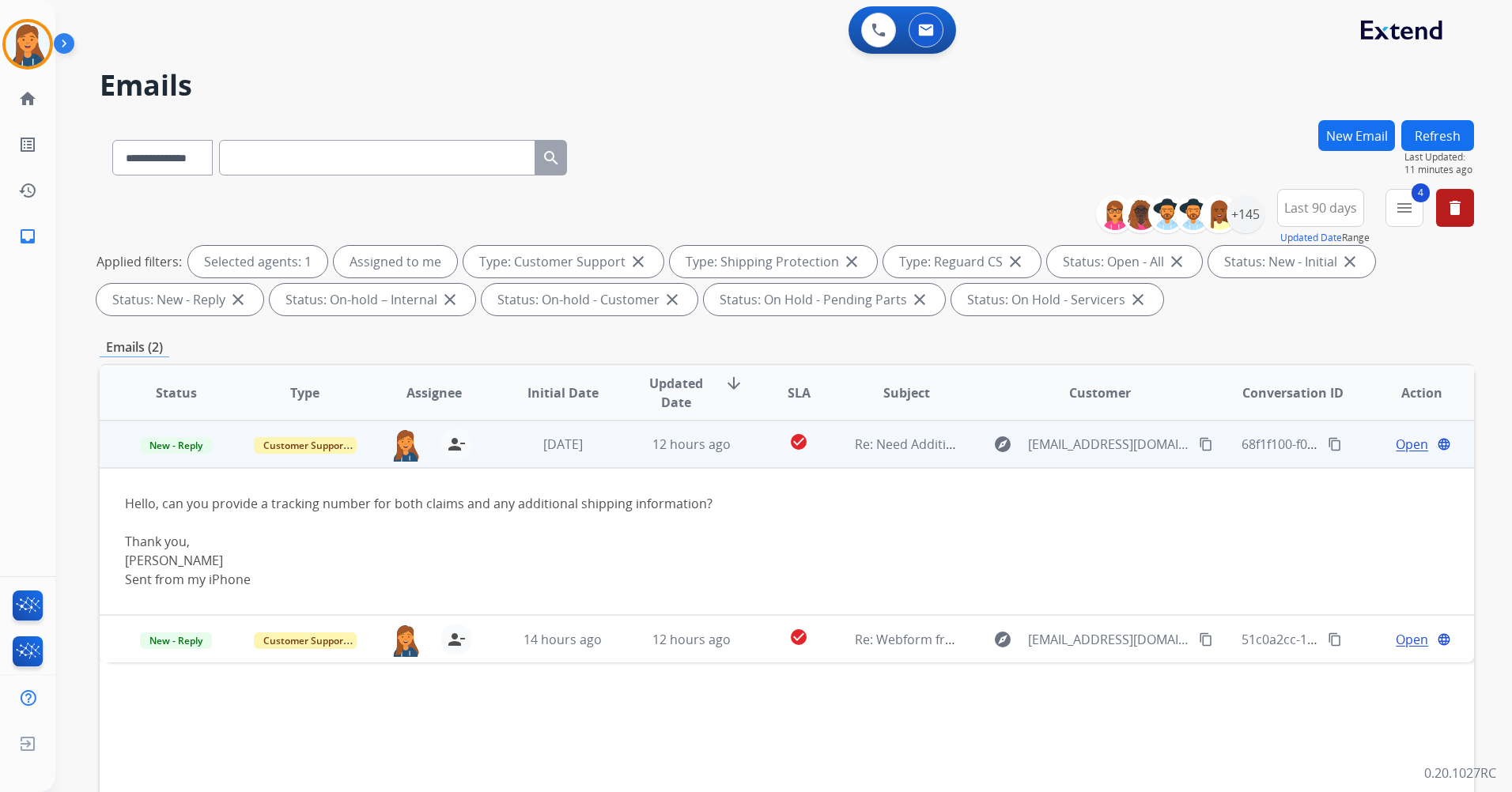
click at [1406, 448] on span "Open" at bounding box center [1412, 443] width 33 height 19
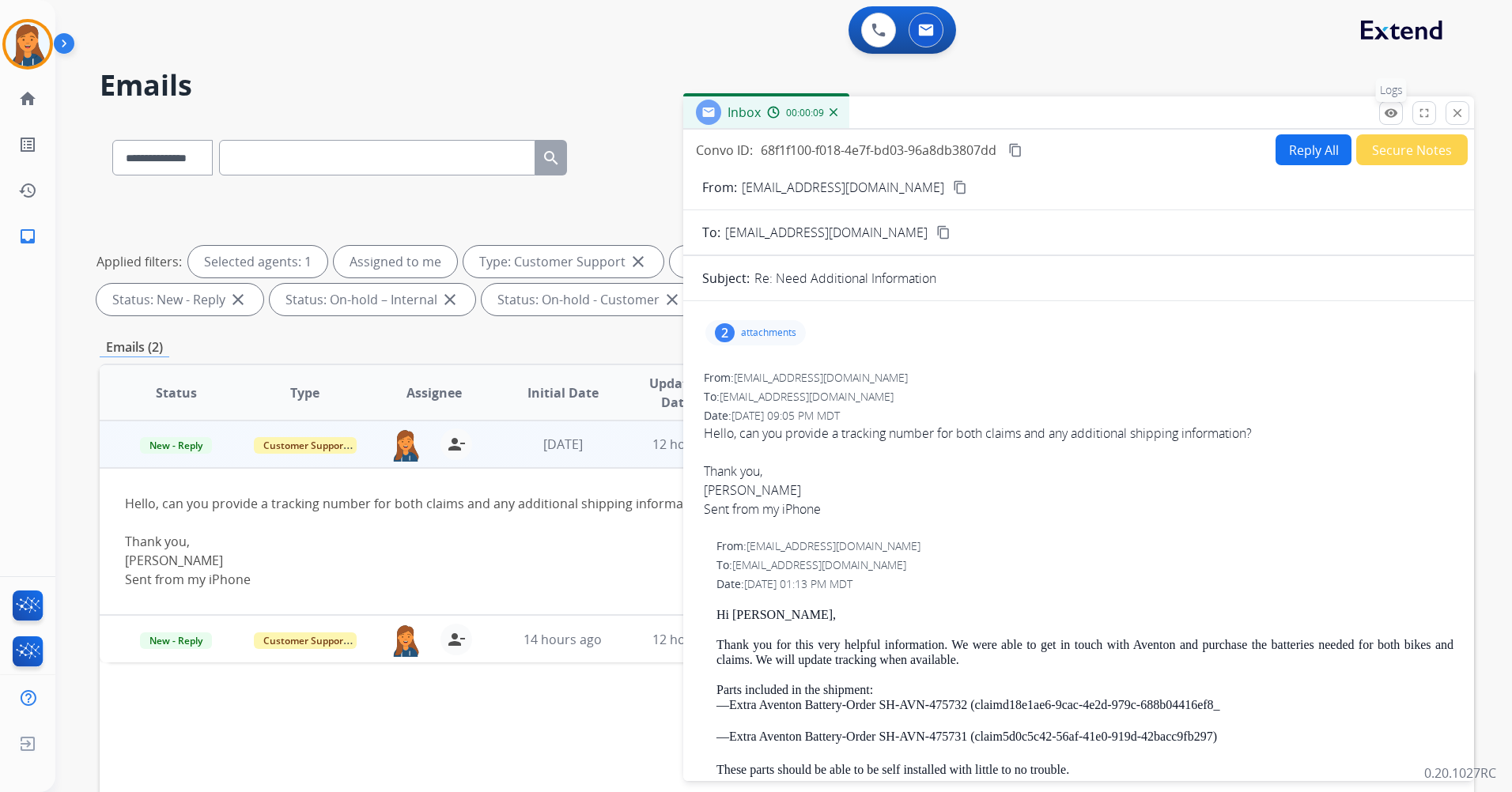
click at [1385, 121] on button "remove_red_eye Logs" at bounding box center [1391, 113] width 24 height 24
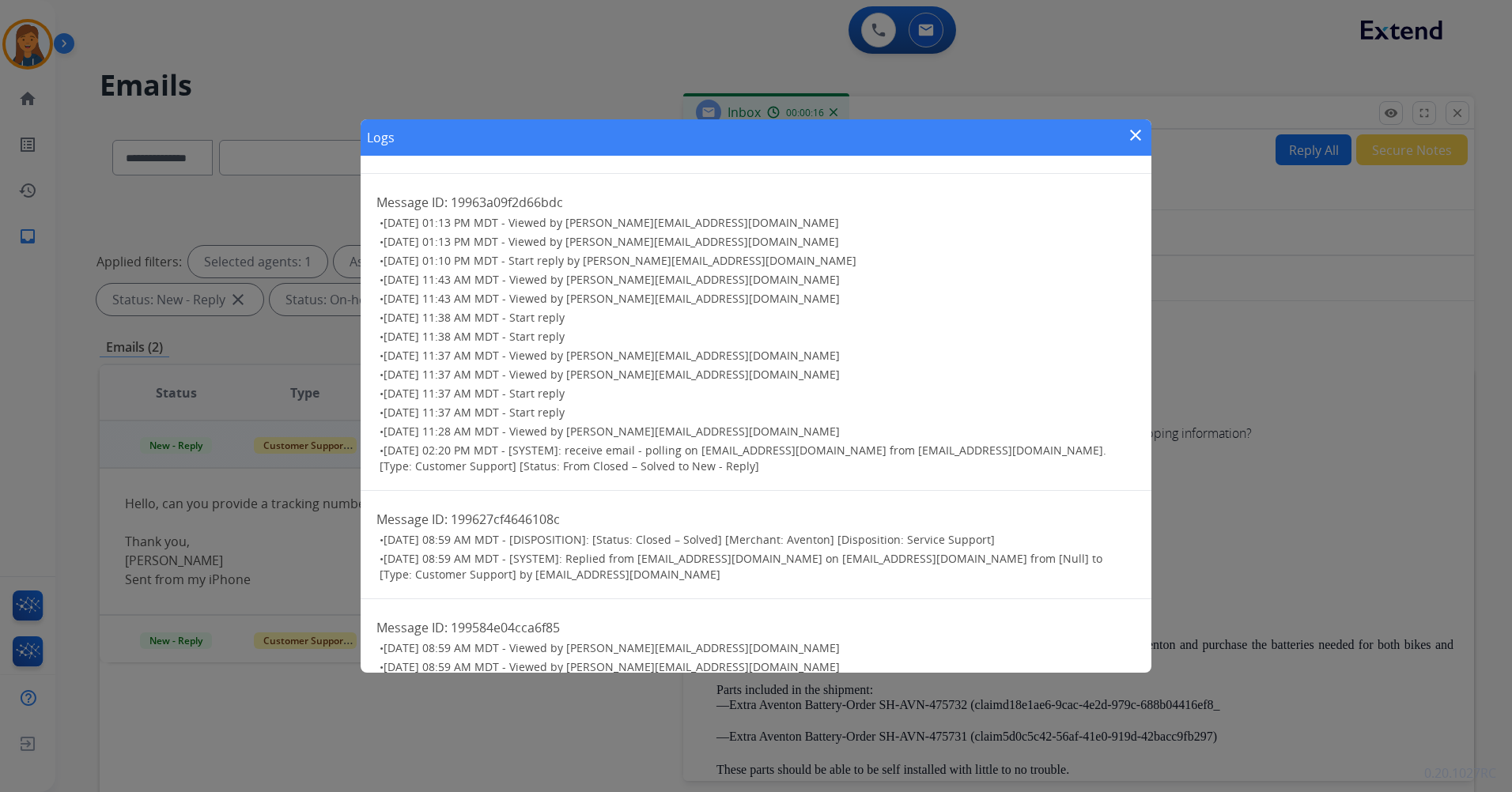
scroll to position [237, 0]
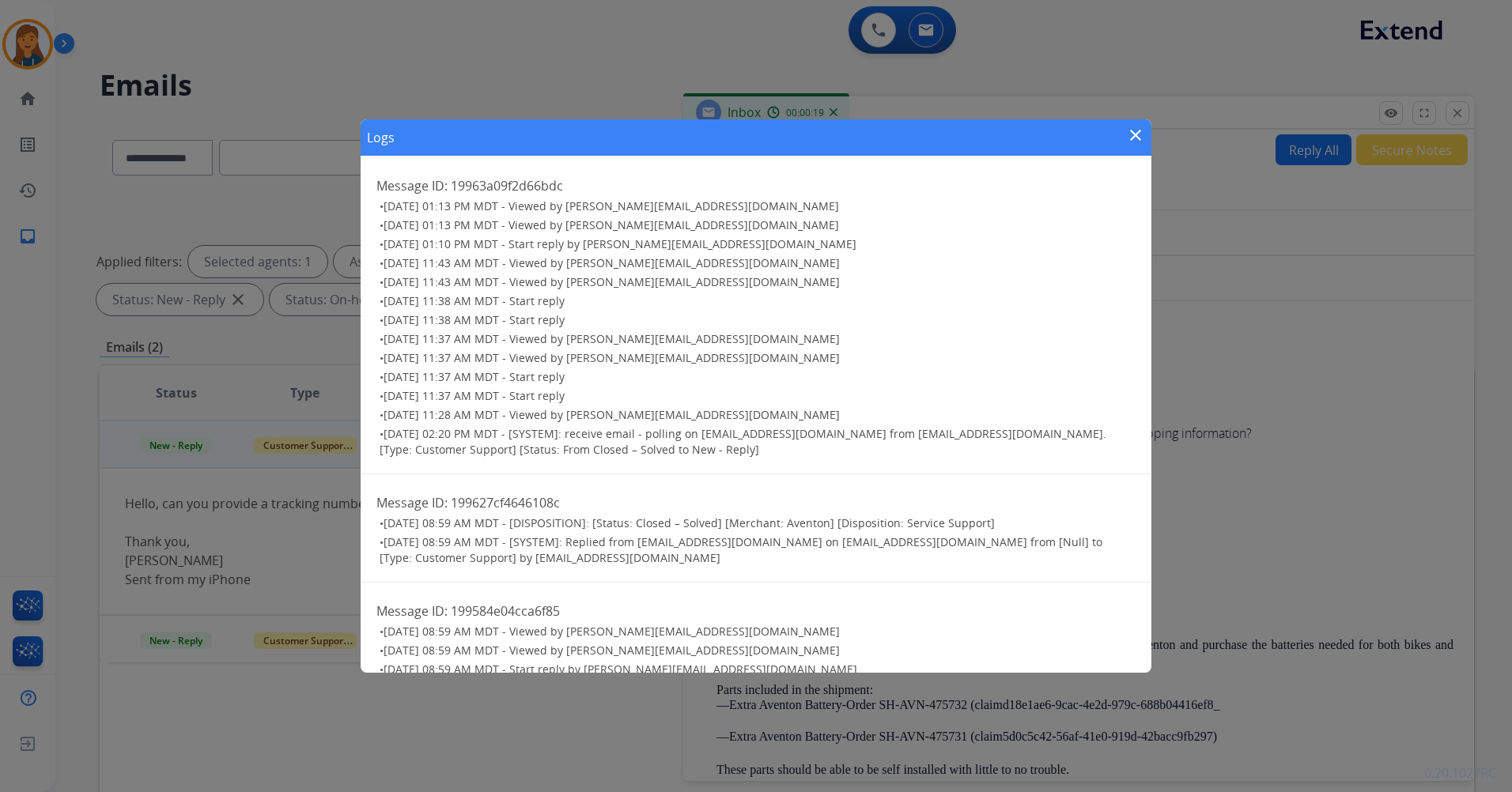
click at [1130, 138] on mat-icon "close" at bounding box center [1135, 135] width 19 height 19
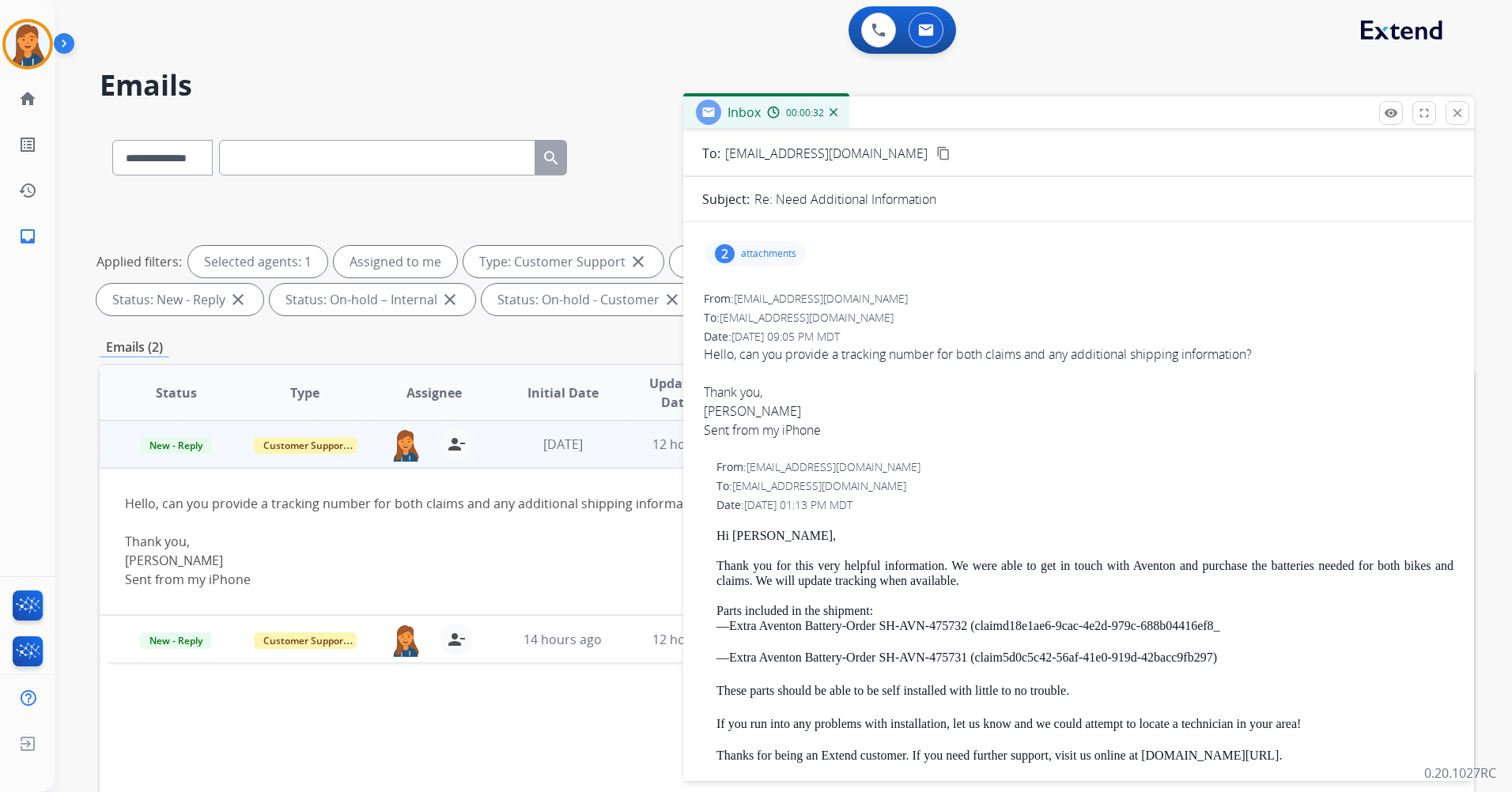
scroll to position [0, 0]
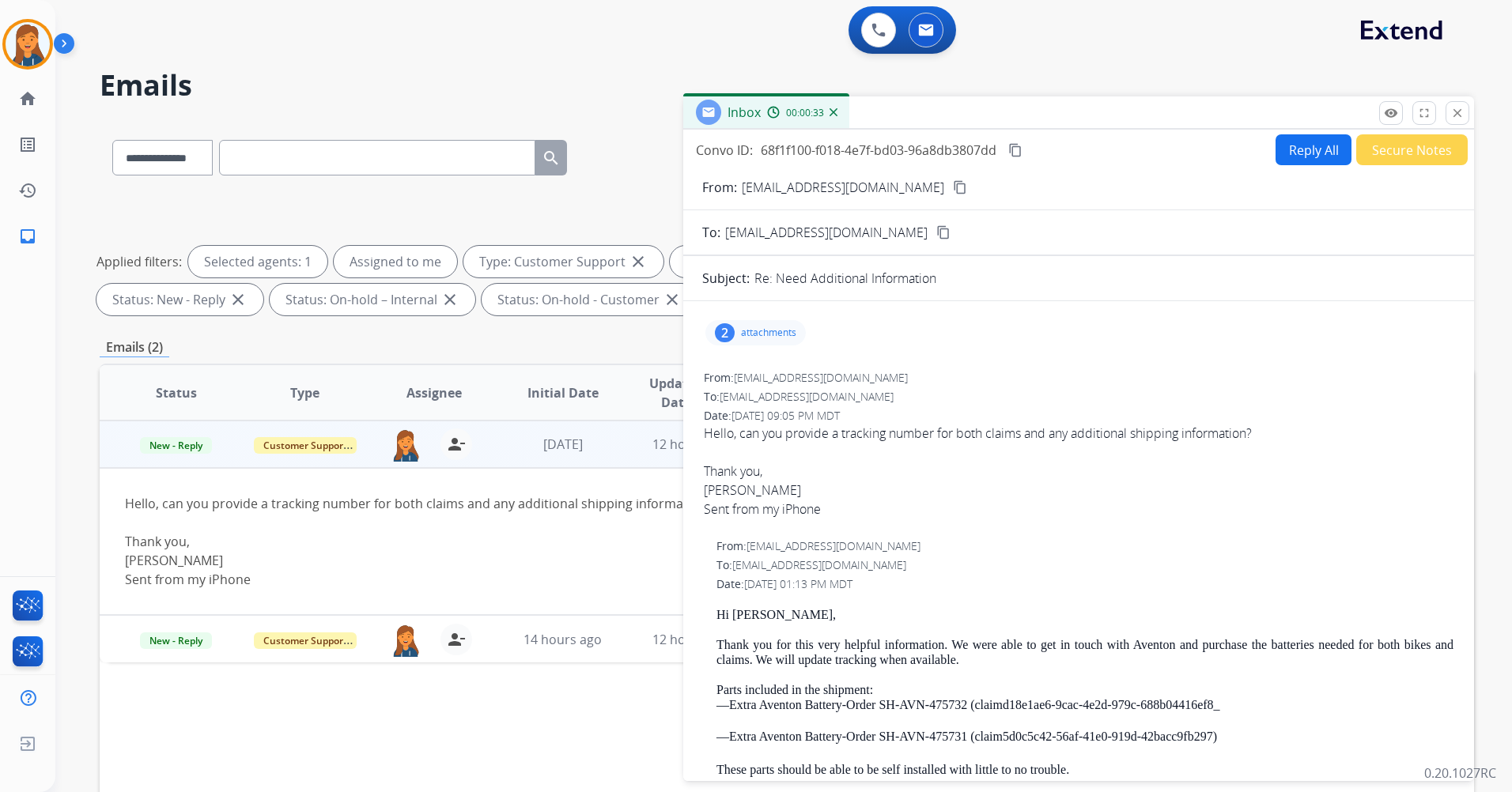
click at [953, 180] on mat-icon "content_copy" at bounding box center [960, 187] width 14 height 14
click at [1392, 109] on mat-icon "remove_red_eye" at bounding box center [1391, 113] width 14 height 14
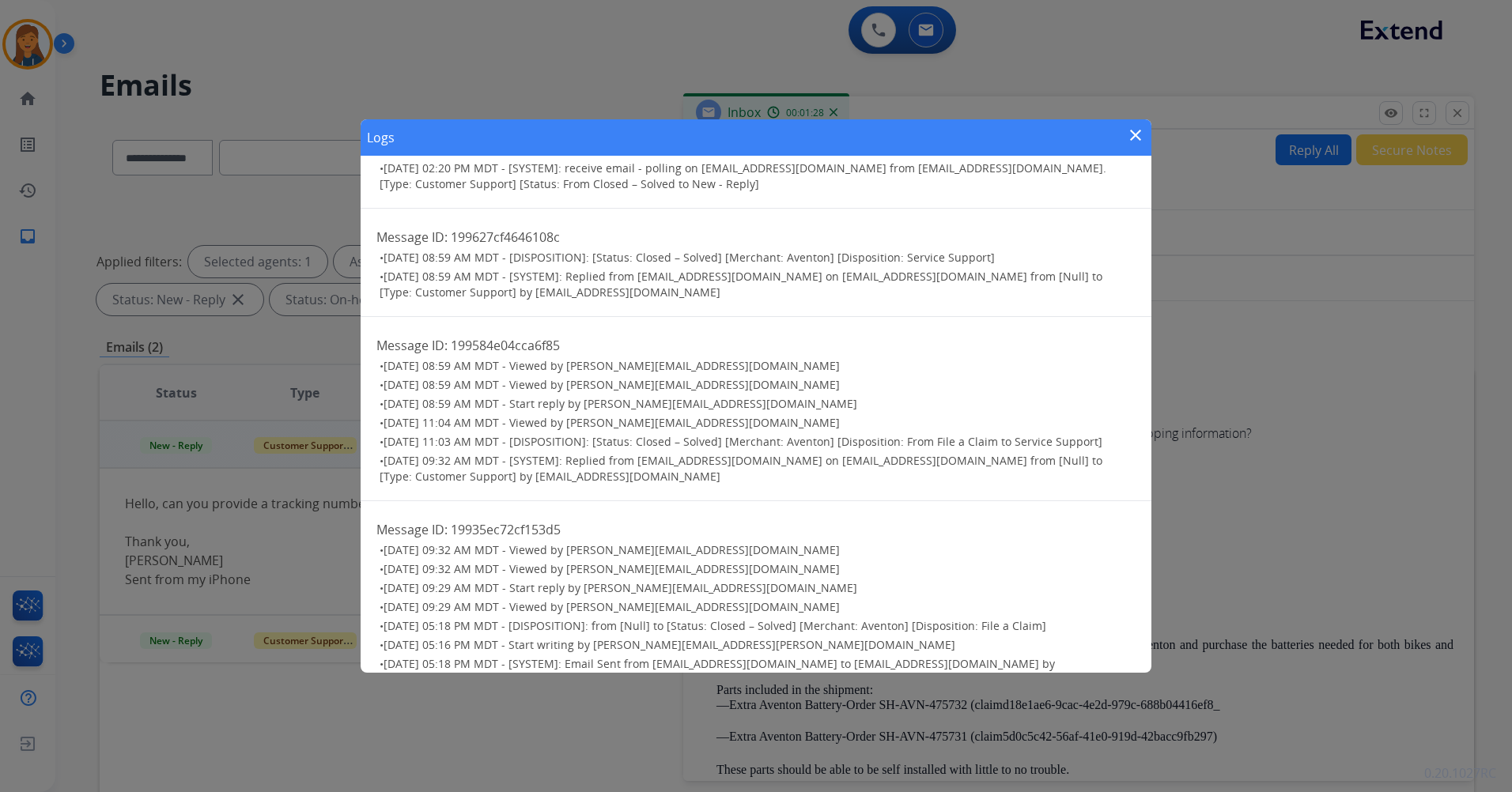
scroll to position [519, 0]
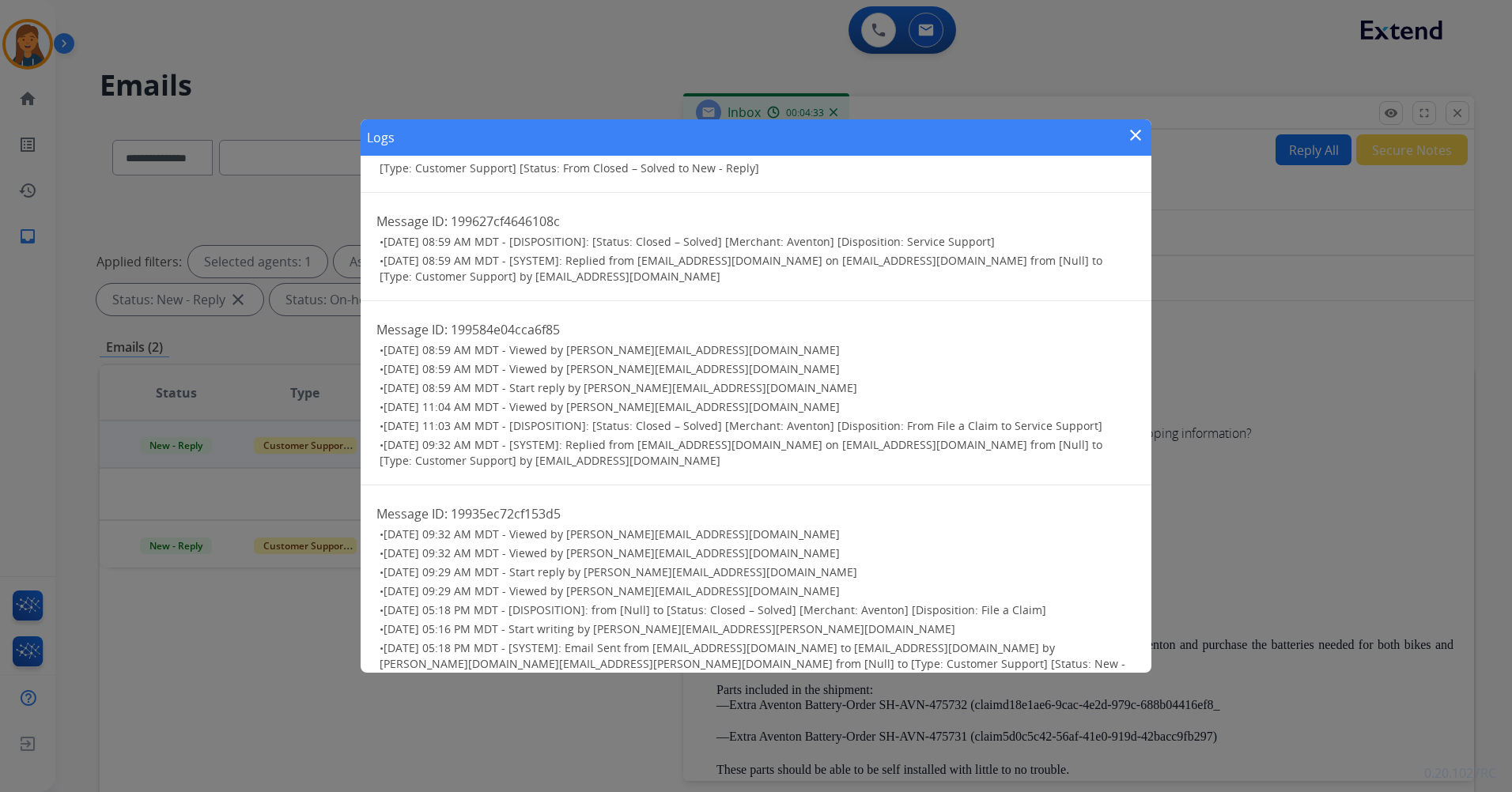
click at [1132, 136] on mat-icon "close" at bounding box center [1135, 135] width 19 height 19
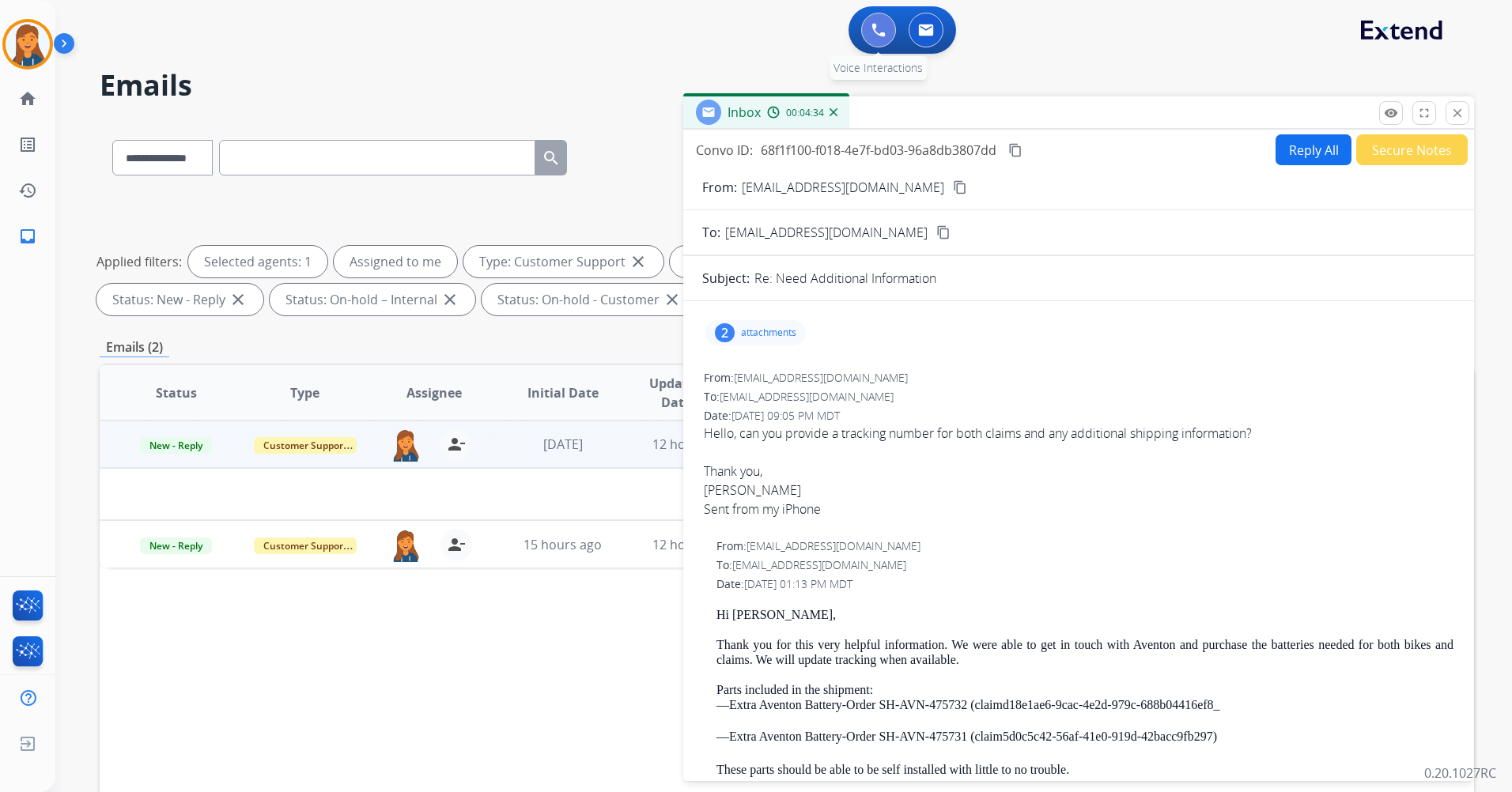
click at [885, 16] on button at bounding box center [878, 29] width 35 height 35
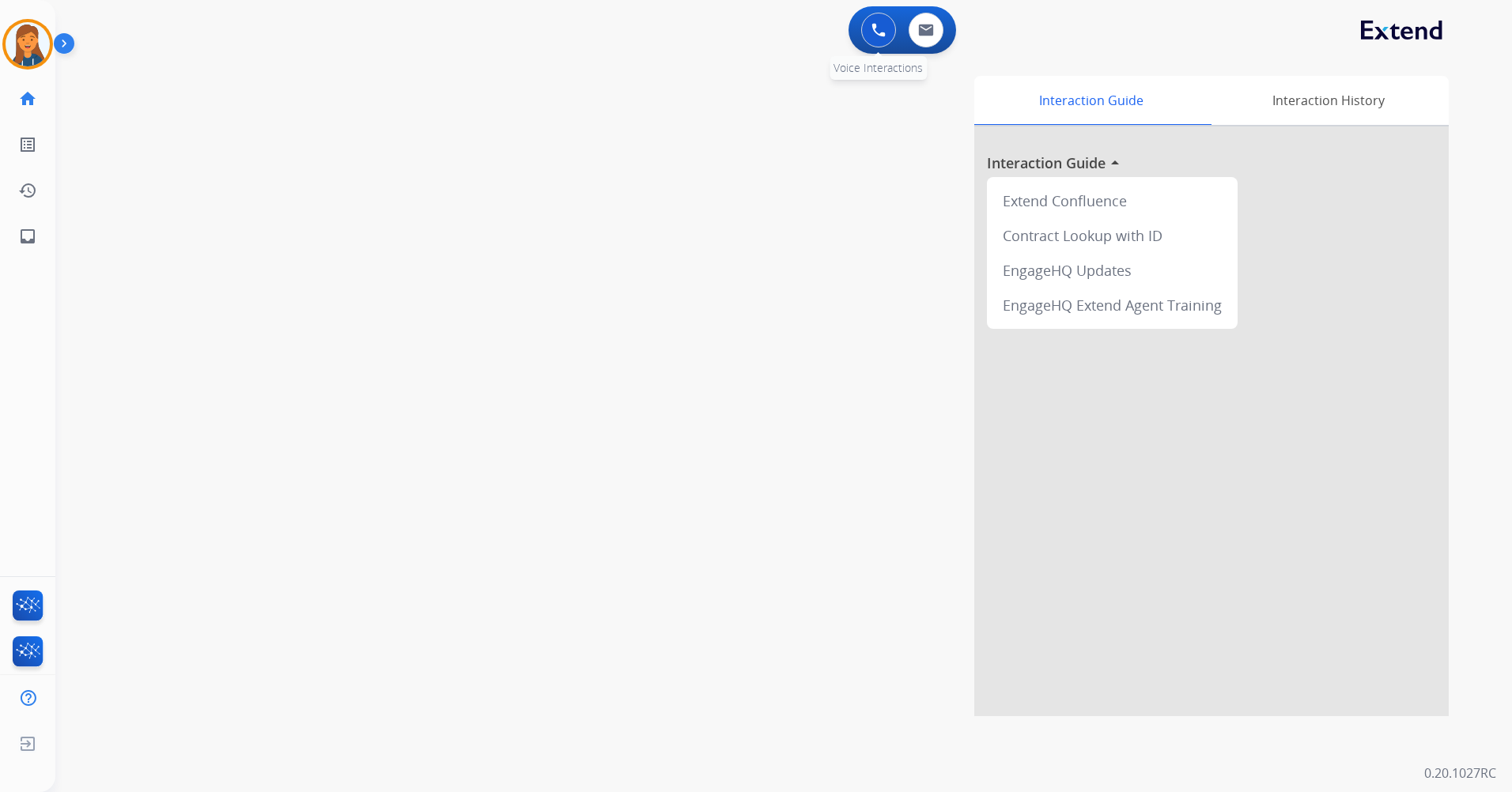
click at [895, 27] on button at bounding box center [878, 29] width 35 height 35
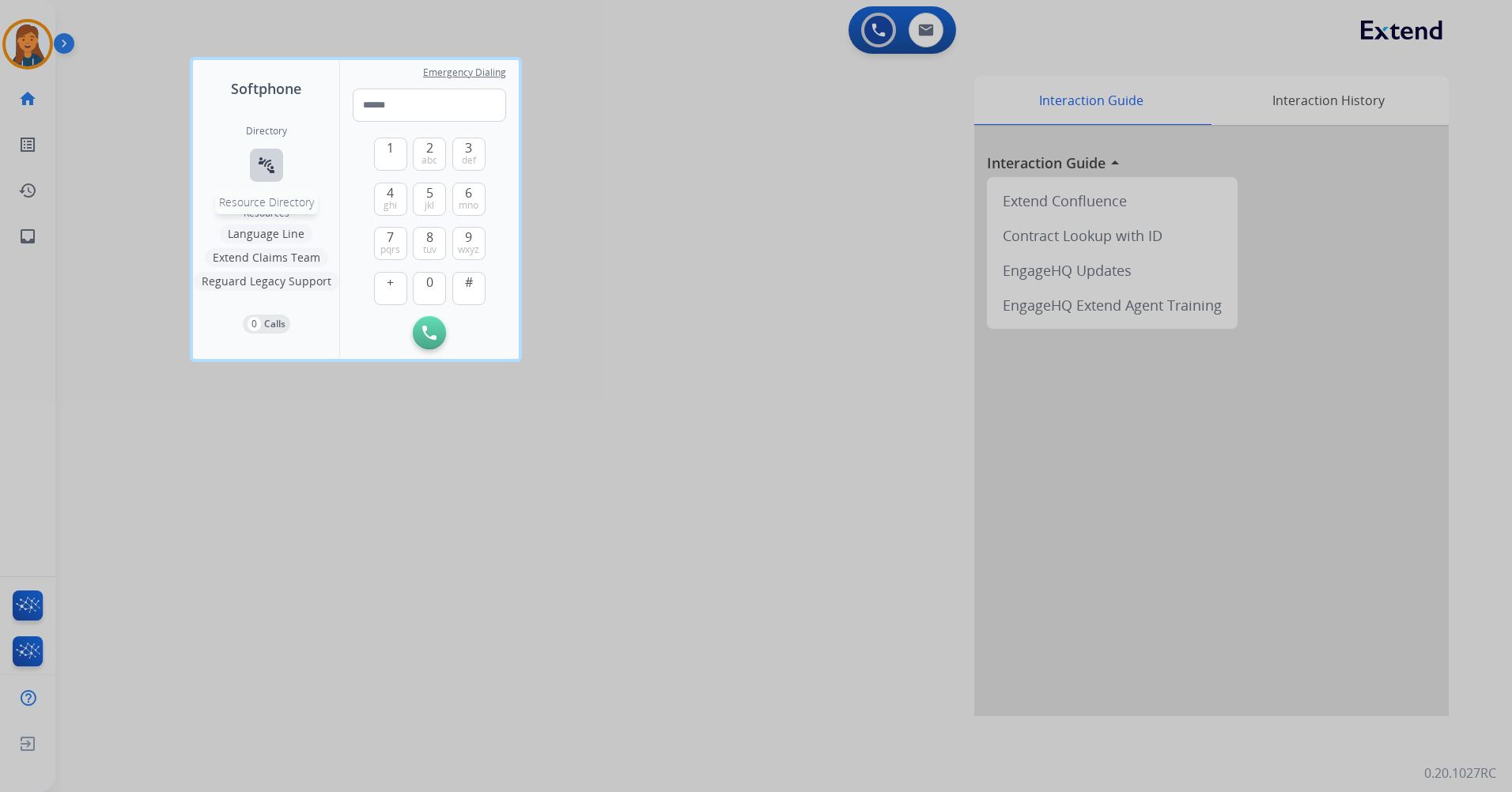
click at [268, 170] on mat-icon "connect_without_contact" at bounding box center [266, 165] width 19 height 19
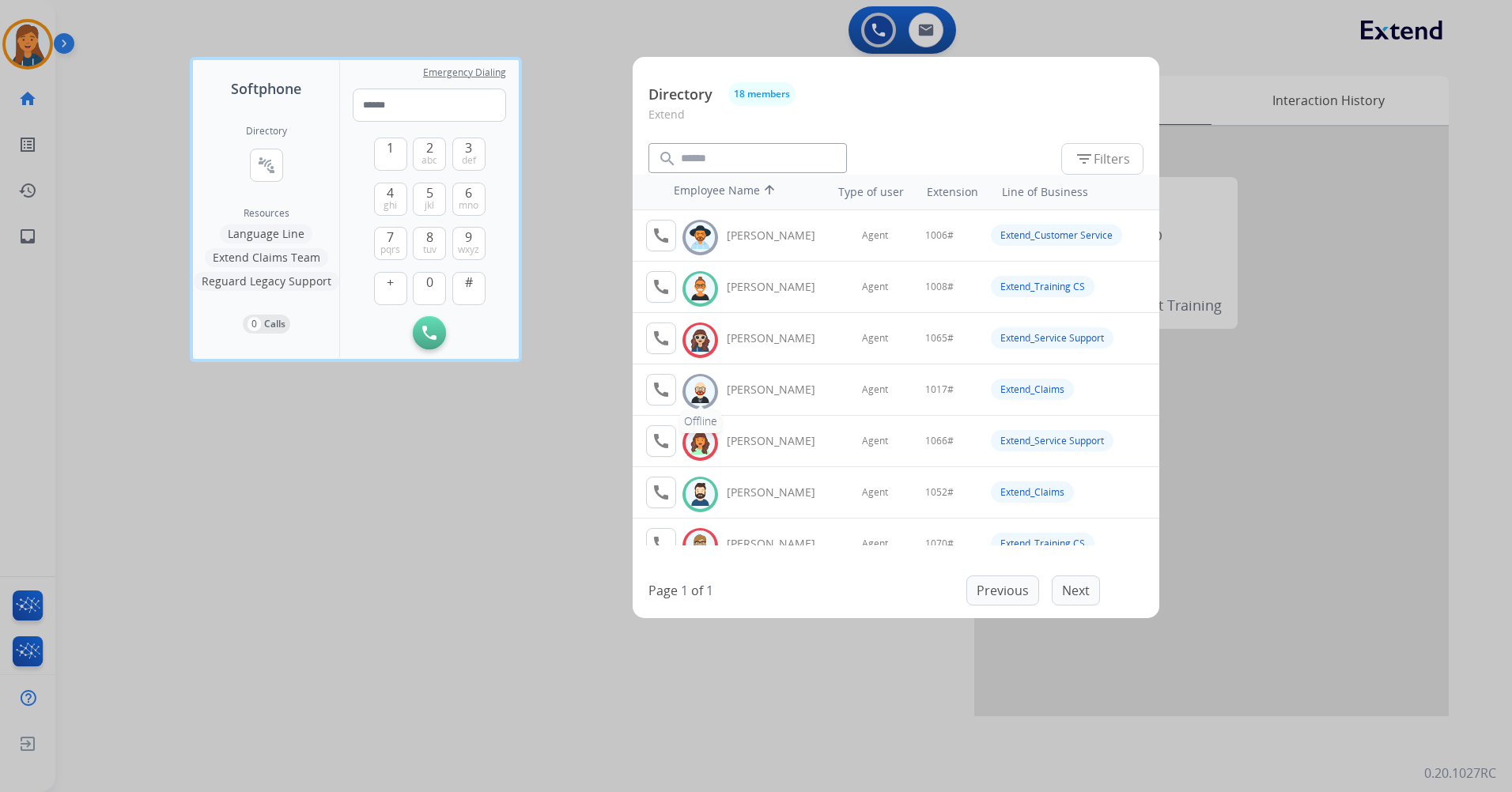
scroll to position [79, 0]
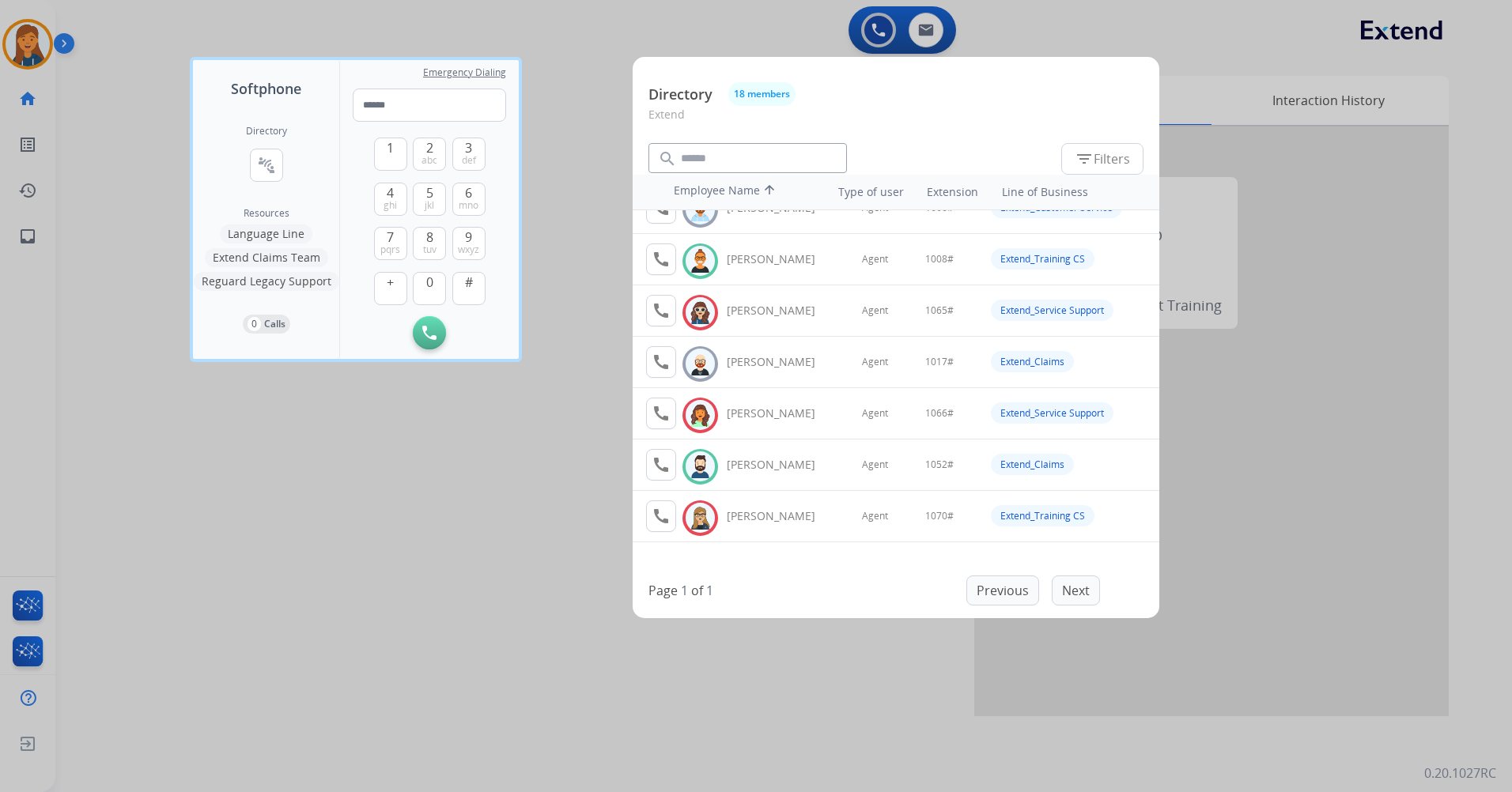
click at [652, 442] on td "call Available Jared Holt" at bounding box center [716, 465] width 142 height 51
click at [652, 457] on mat-icon "call" at bounding box center [661, 464] width 19 height 19
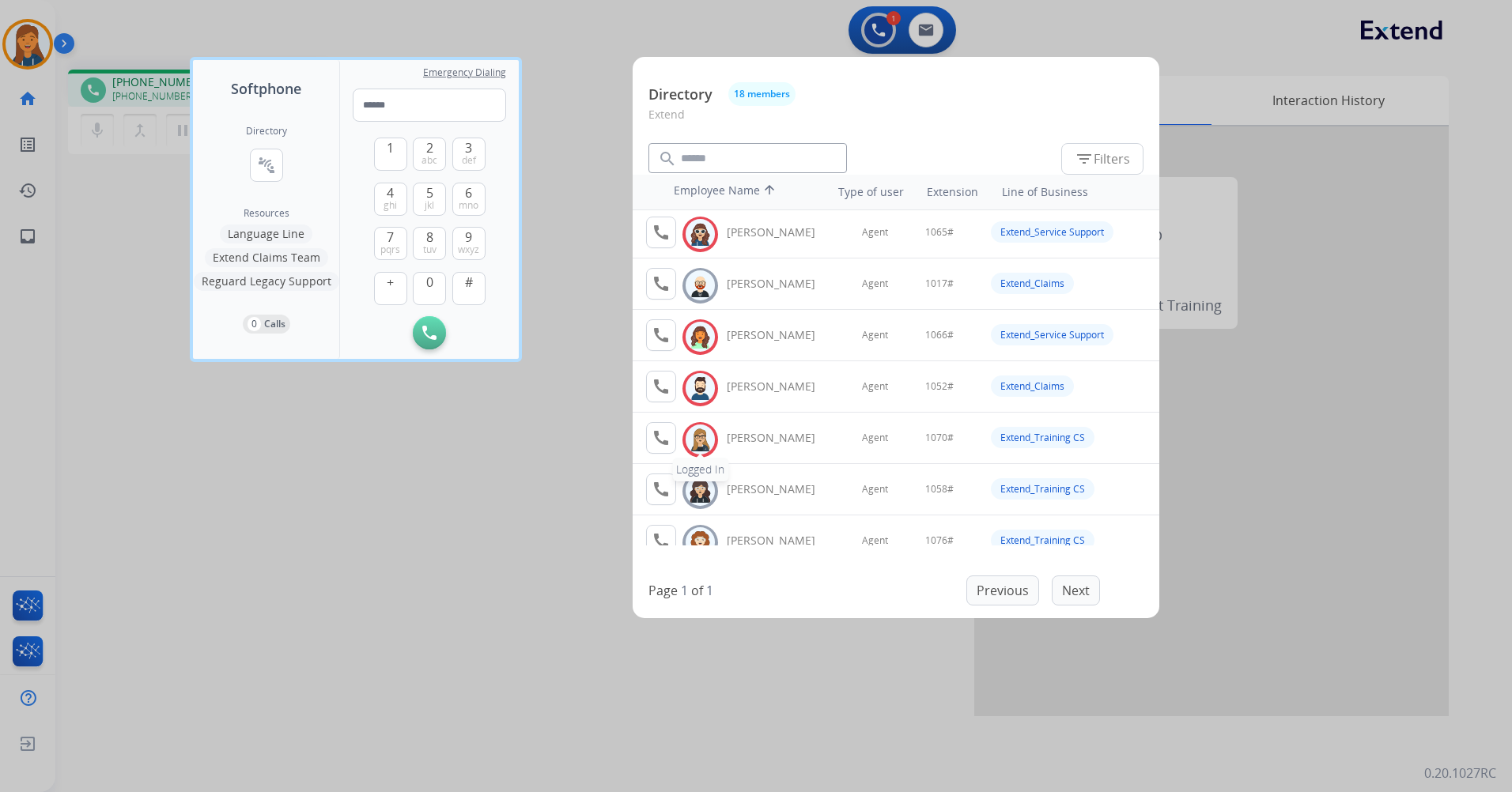
scroll to position [158, 0]
click at [396, 158] on button "1" at bounding box center [390, 153] width 33 height 33
click at [428, 287] on span "0" at bounding box center [429, 282] width 7 height 19
click at [433, 200] on span "jkl" at bounding box center [429, 206] width 10 height 12
click at [429, 154] on span "abc" at bounding box center [429, 161] width 16 height 12
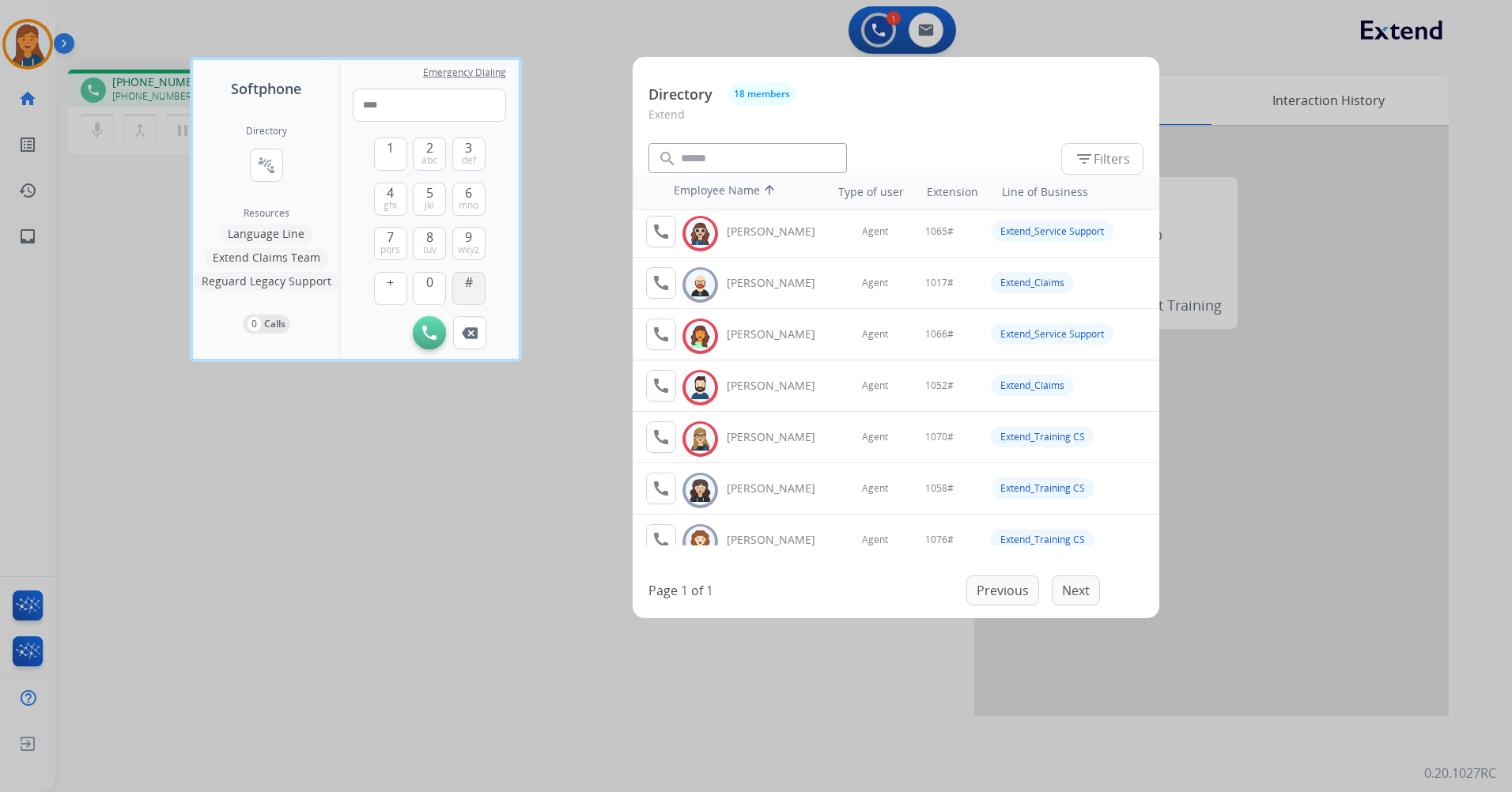
click at [462, 294] on button "#" at bounding box center [469, 288] width 33 height 33
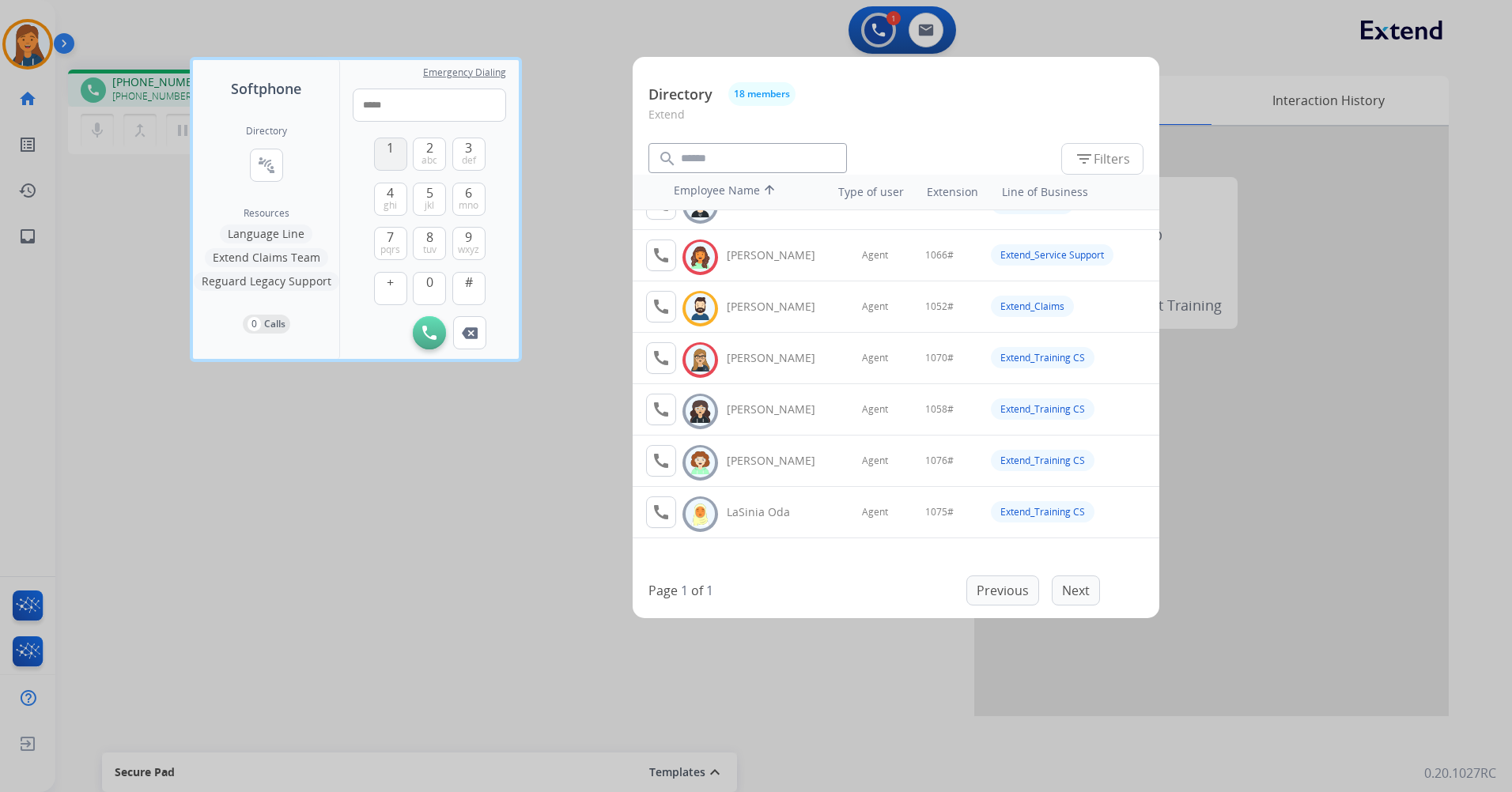
click at [383, 154] on button "1" at bounding box center [390, 153] width 33 height 33
click at [431, 278] on span "0" at bounding box center [429, 282] width 7 height 19
click at [422, 193] on button "5 jkl" at bounding box center [429, 199] width 33 height 33
click at [432, 155] on span "abc" at bounding box center [429, 161] width 16 height 12
click at [467, 279] on span "#" at bounding box center [469, 282] width 8 height 19
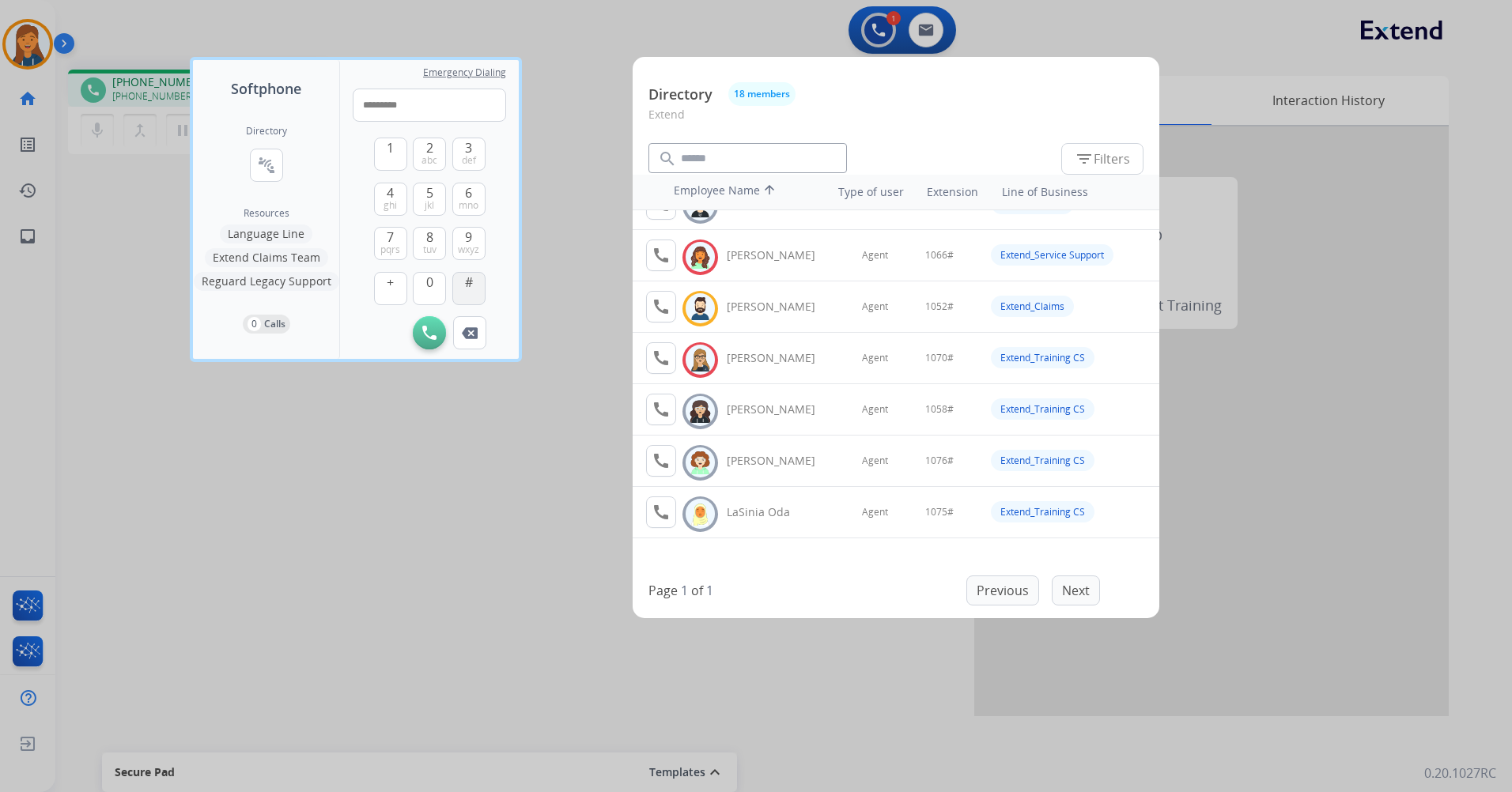
type input "**********"
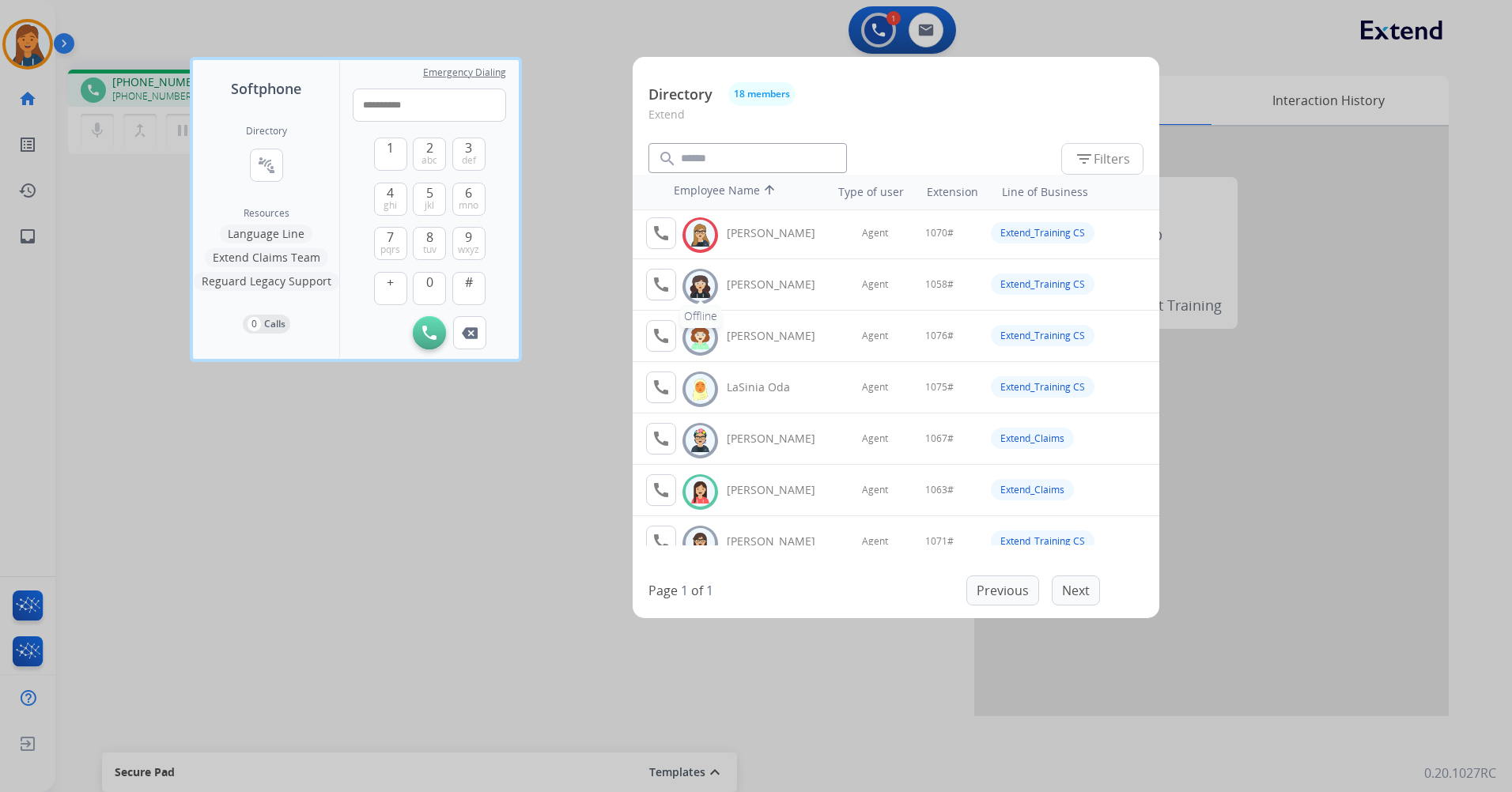
scroll to position [0, 0]
click at [492, 485] on div at bounding box center [756, 396] width 1512 height 792
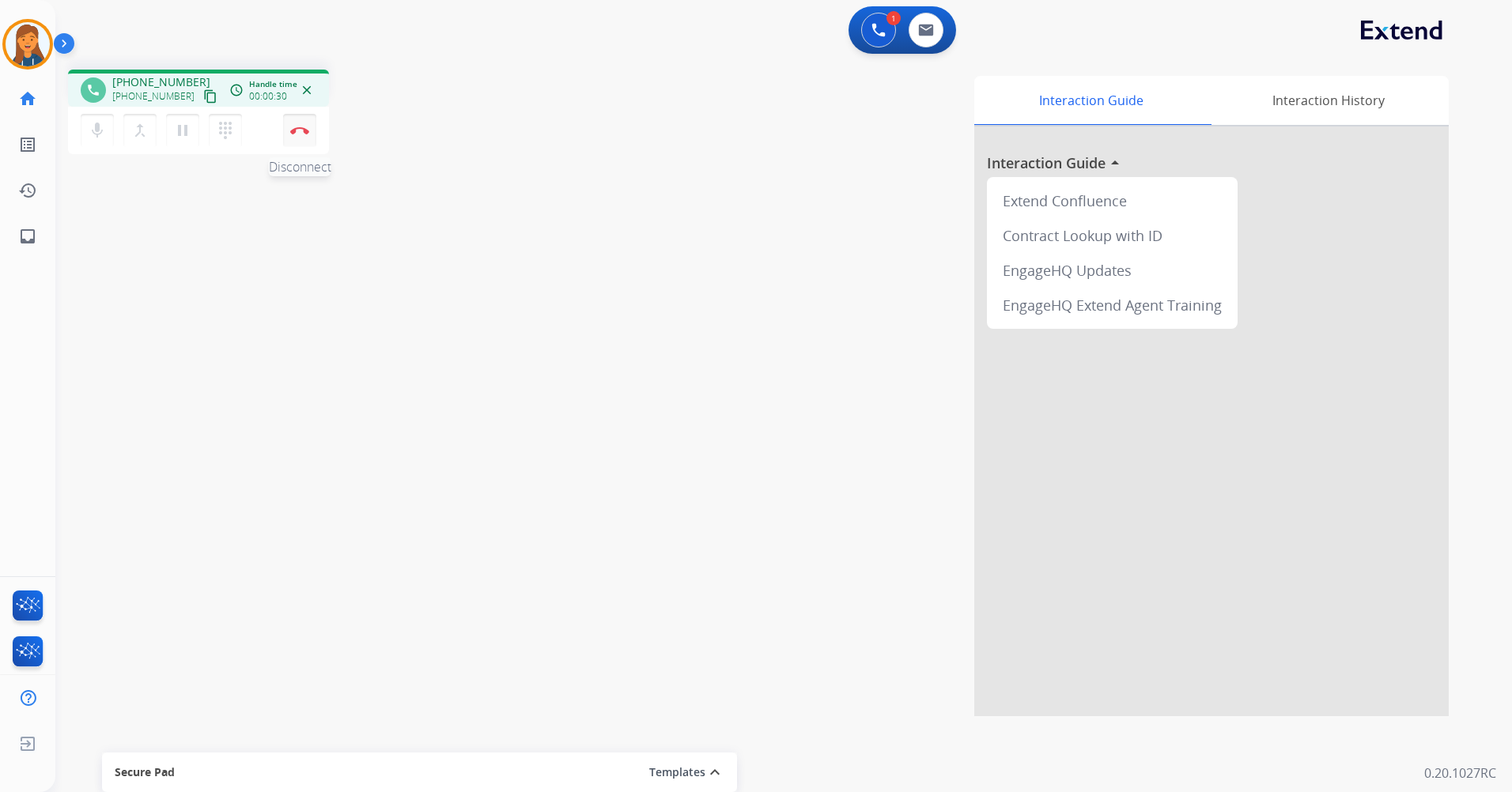
click at [303, 119] on button "Disconnect" at bounding box center [299, 129] width 33 height 33
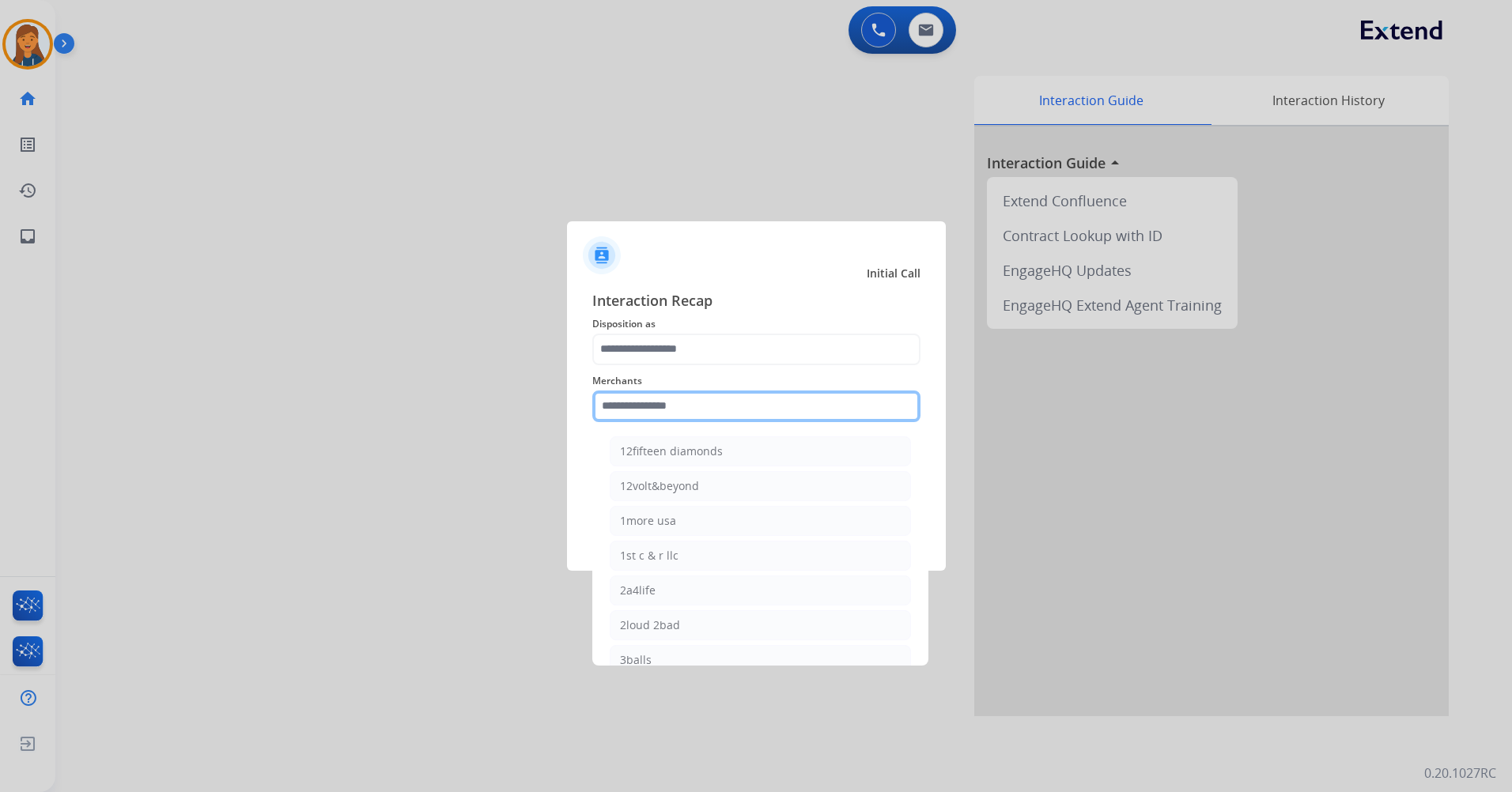
click at [708, 420] on input "text" at bounding box center [757, 406] width 328 height 32
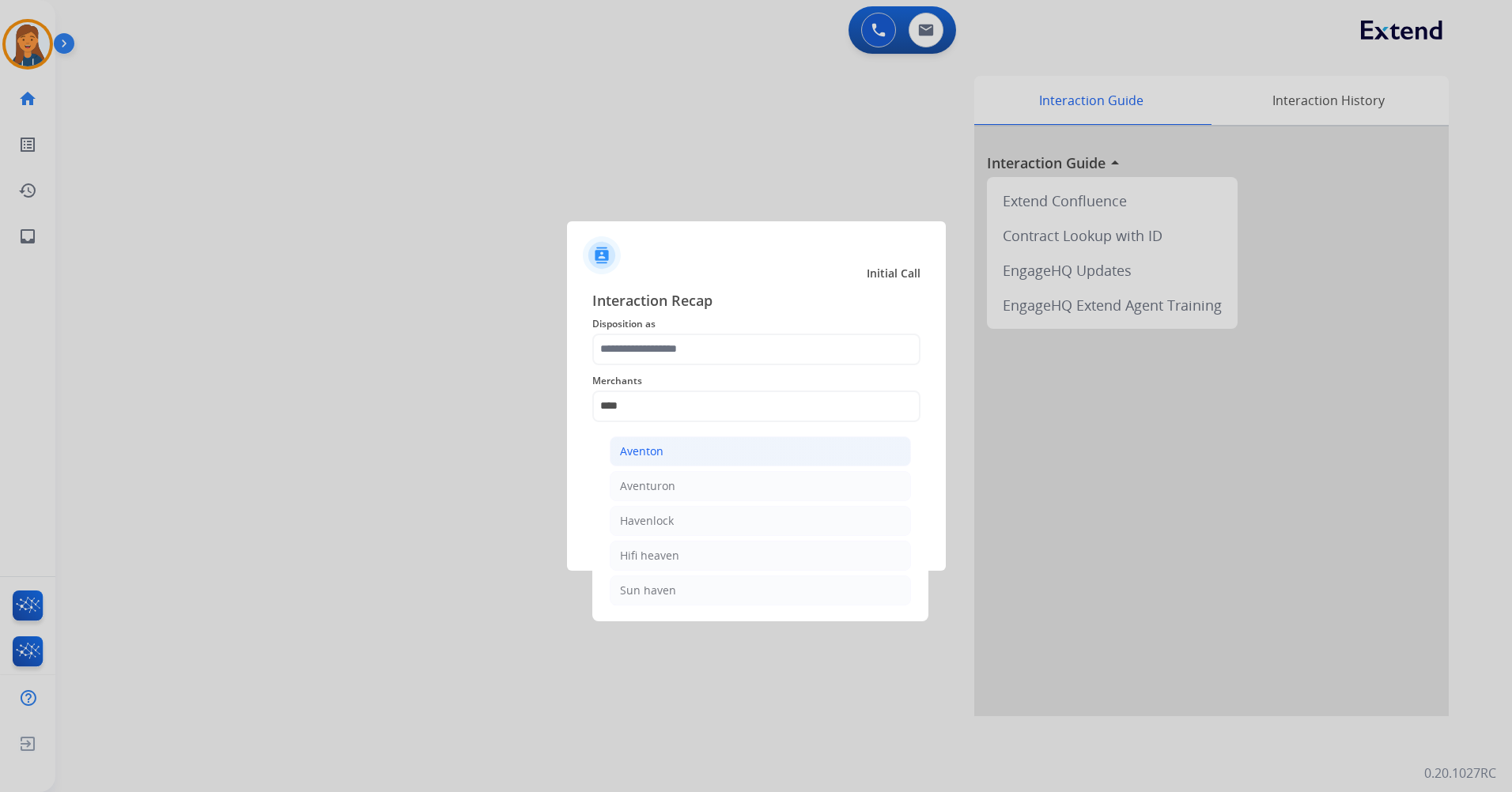
click at [630, 462] on li "Aventon" at bounding box center [760, 451] width 302 height 30
type input "*******"
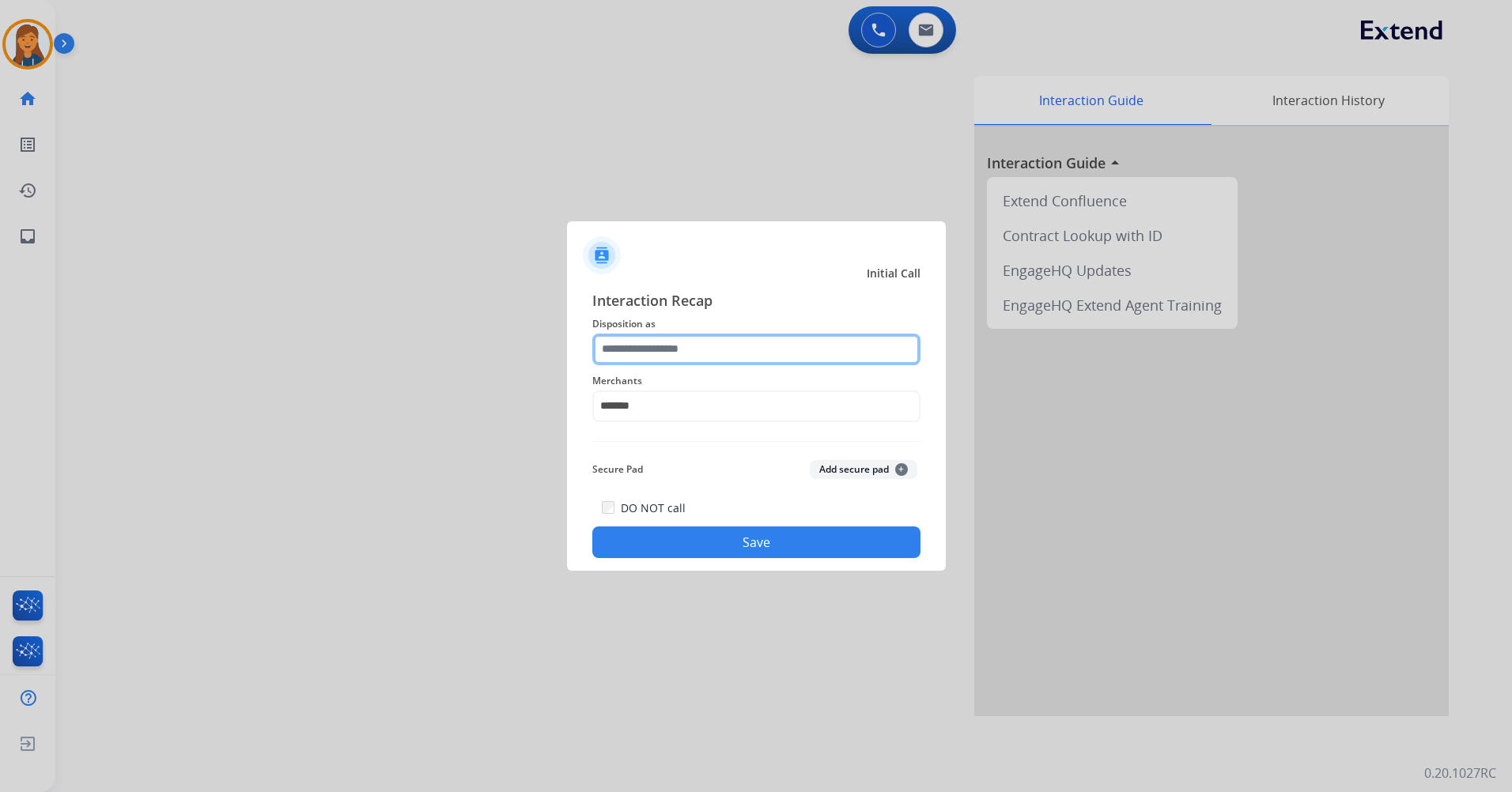
click at [665, 360] on input "text" at bounding box center [757, 349] width 328 height 32
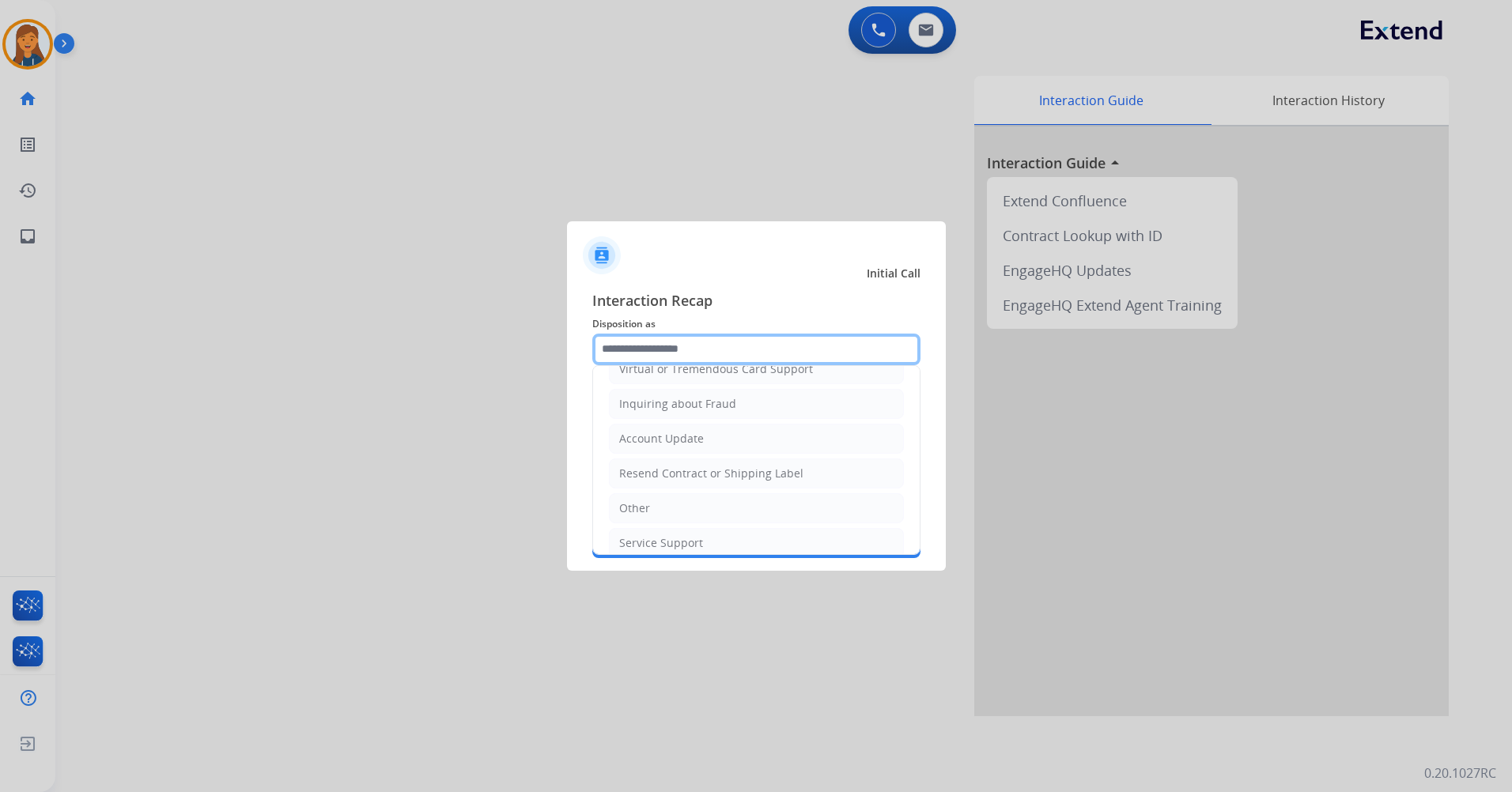
scroll to position [237, 0]
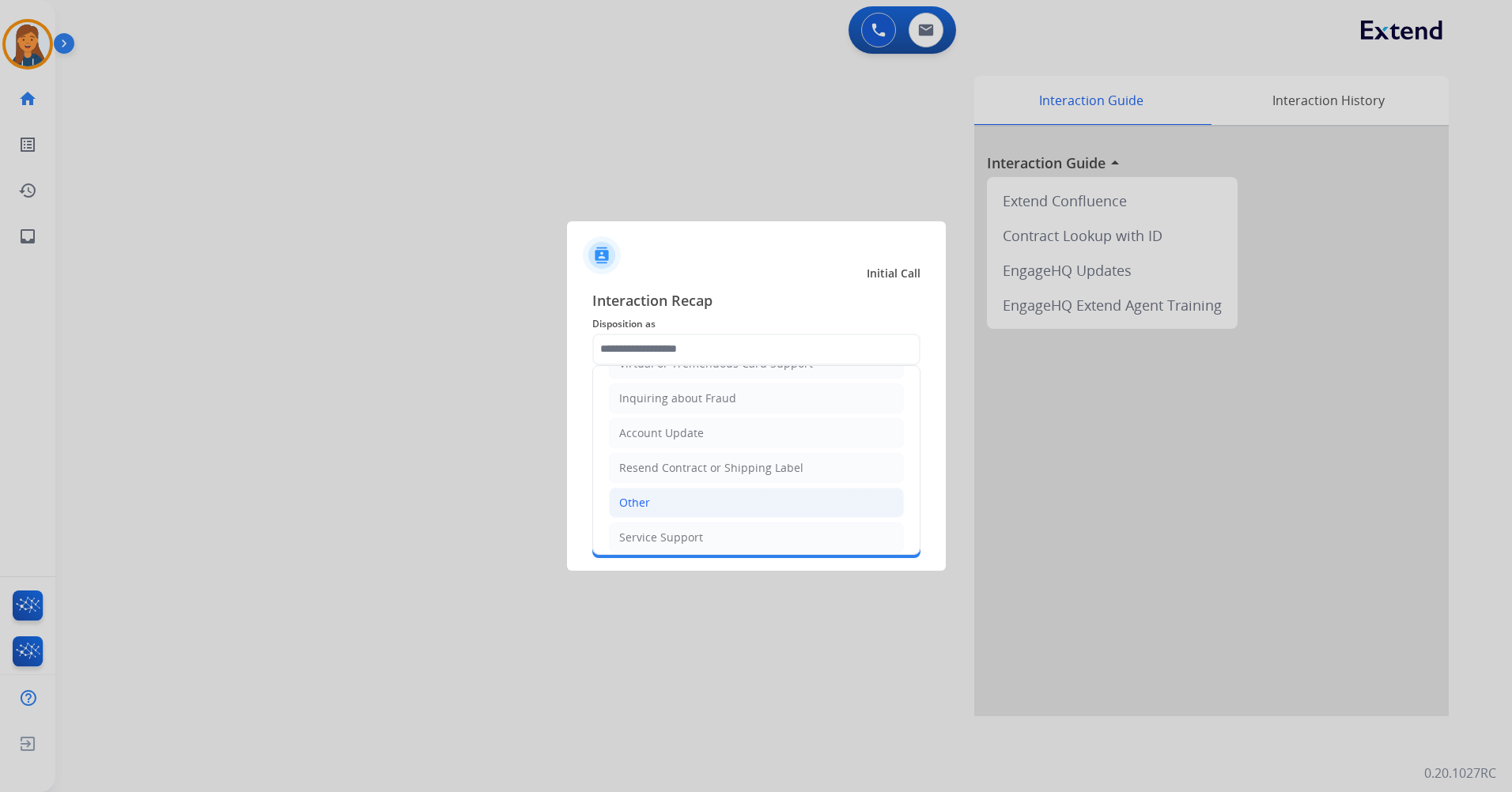
click at [670, 498] on li "Other" at bounding box center [756, 503] width 295 height 30
type input "*****"
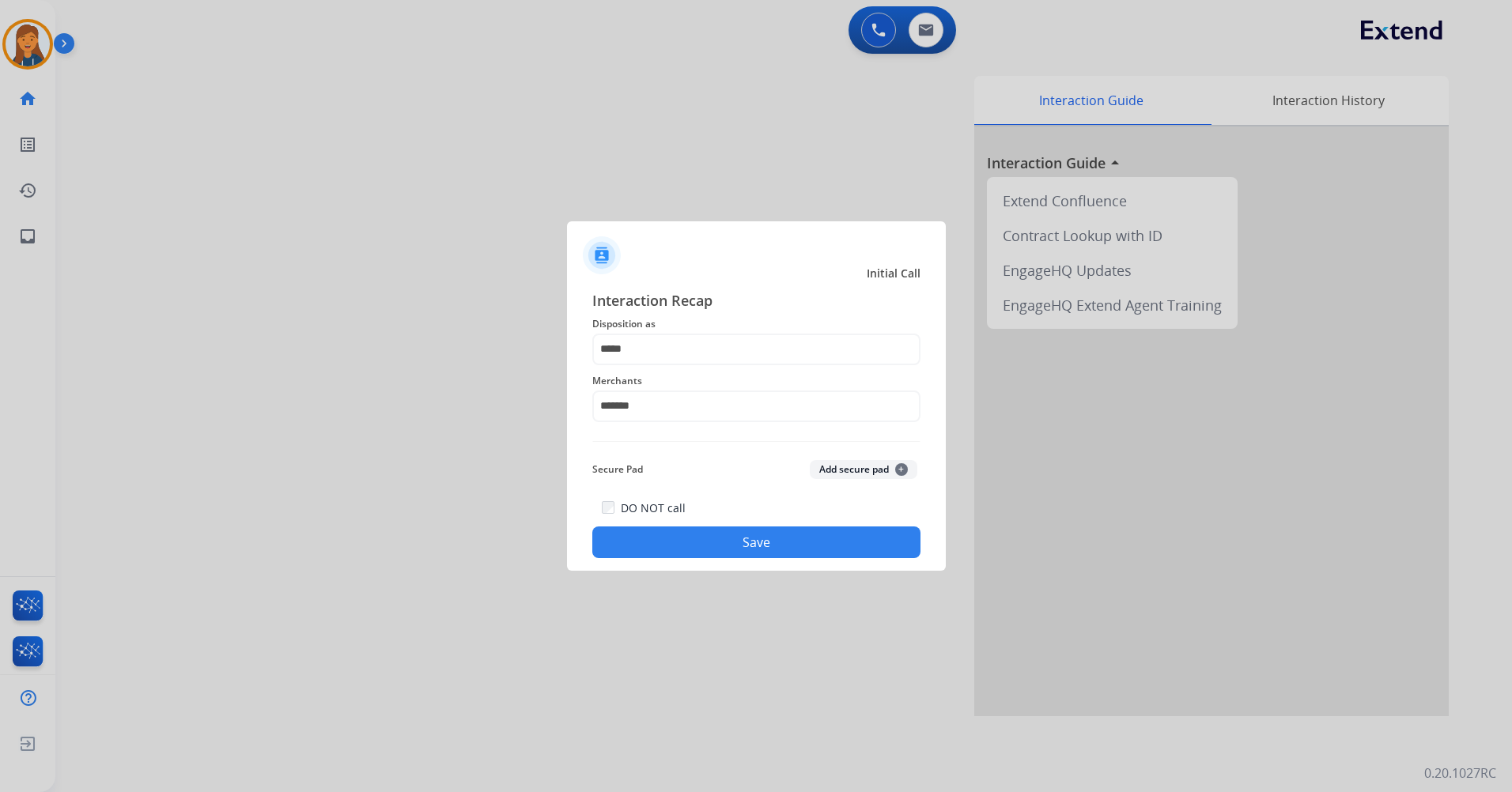
click at [748, 564] on div "Interaction Recap Disposition as ***** Merchants ******* Secure Pad Add secure …" at bounding box center [756, 424] width 379 height 295
click at [741, 538] on button "Save" at bounding box center [757, 543] width 328 height 32
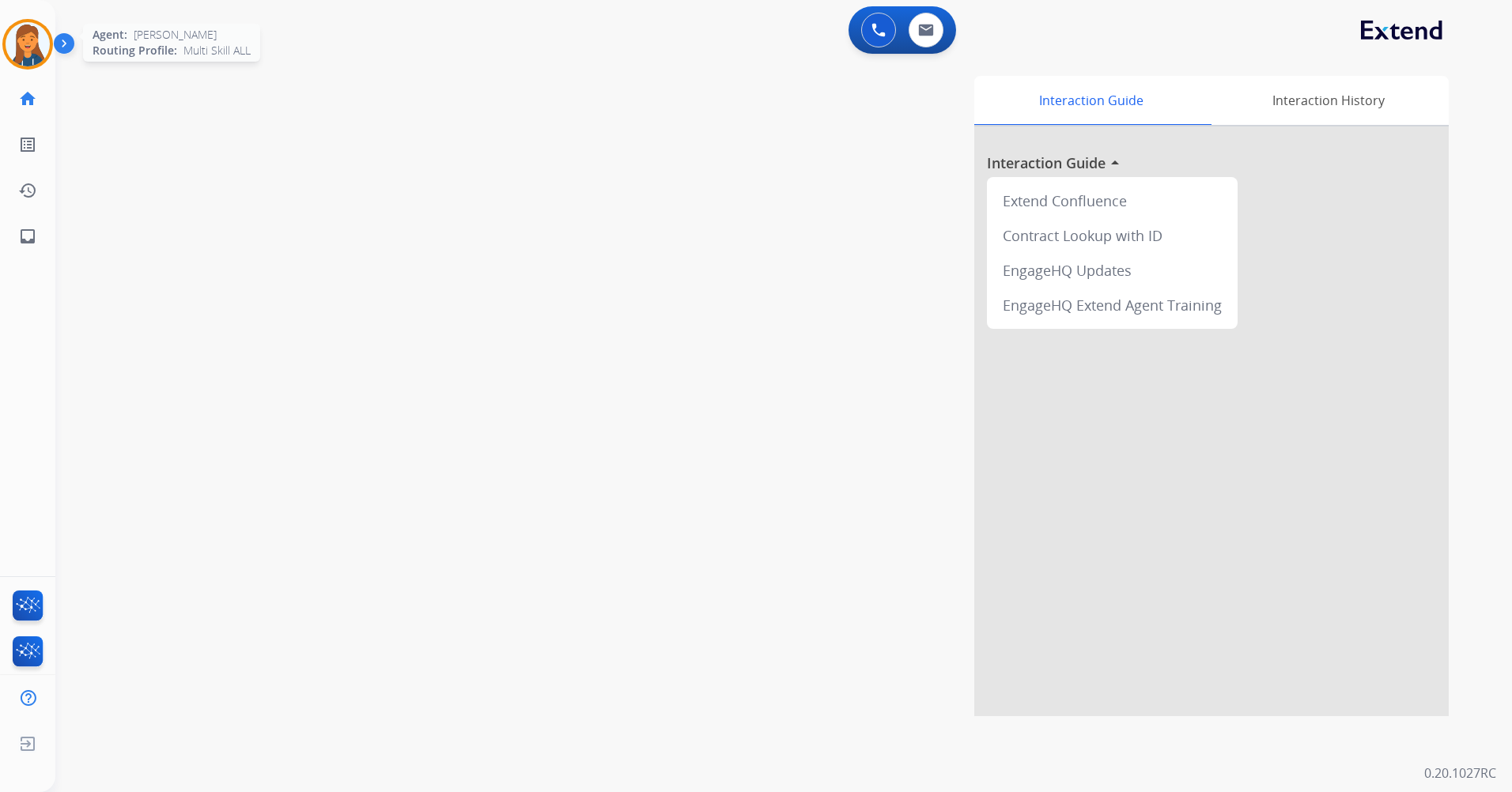
click at [47, 57] on div at bounding box center [28, 43] width 51 height 51
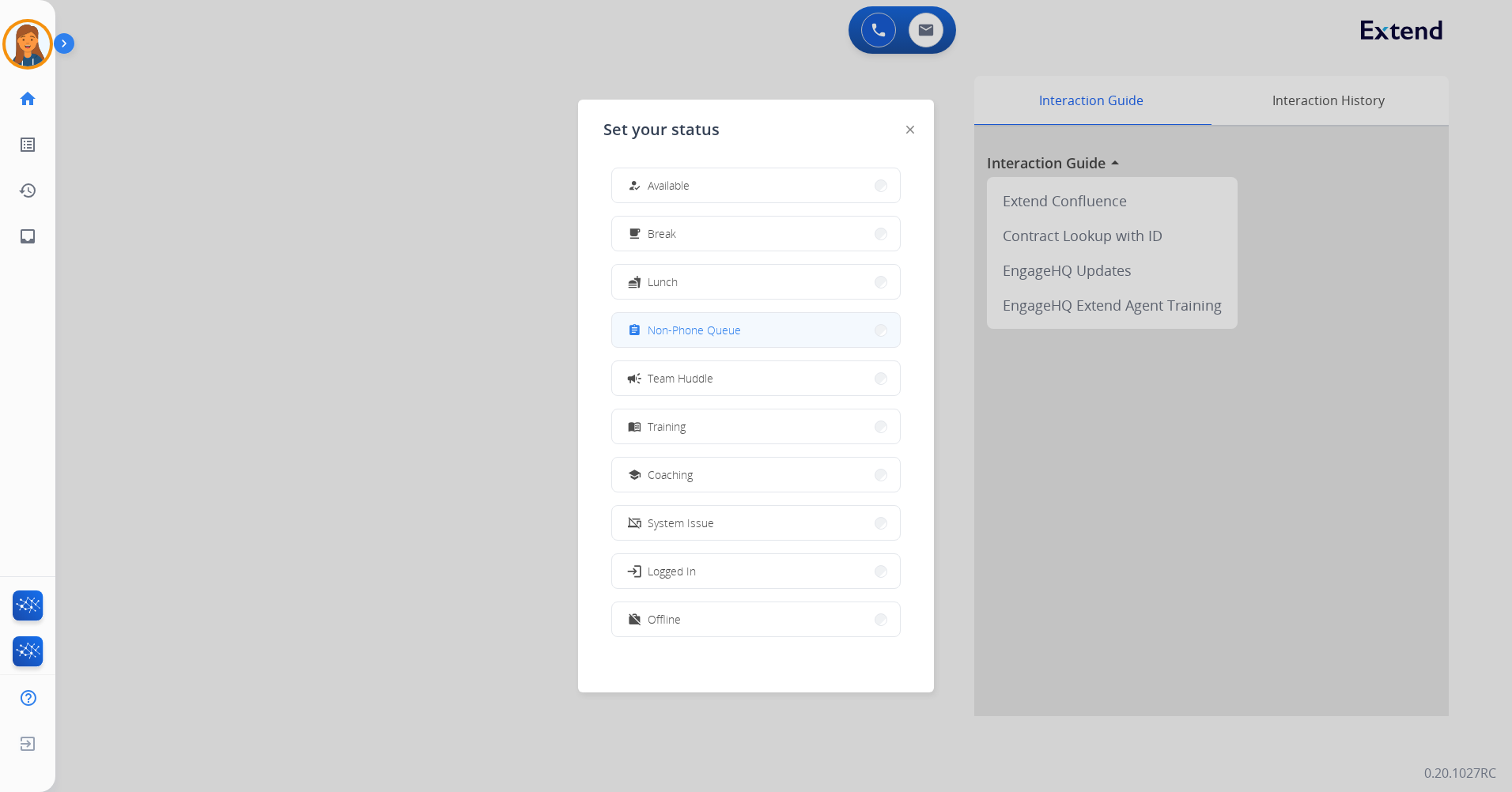
click at [697, 319] on button "assignment Non-Phone Queue" at bounding box center [756, 330] width 287 height 34
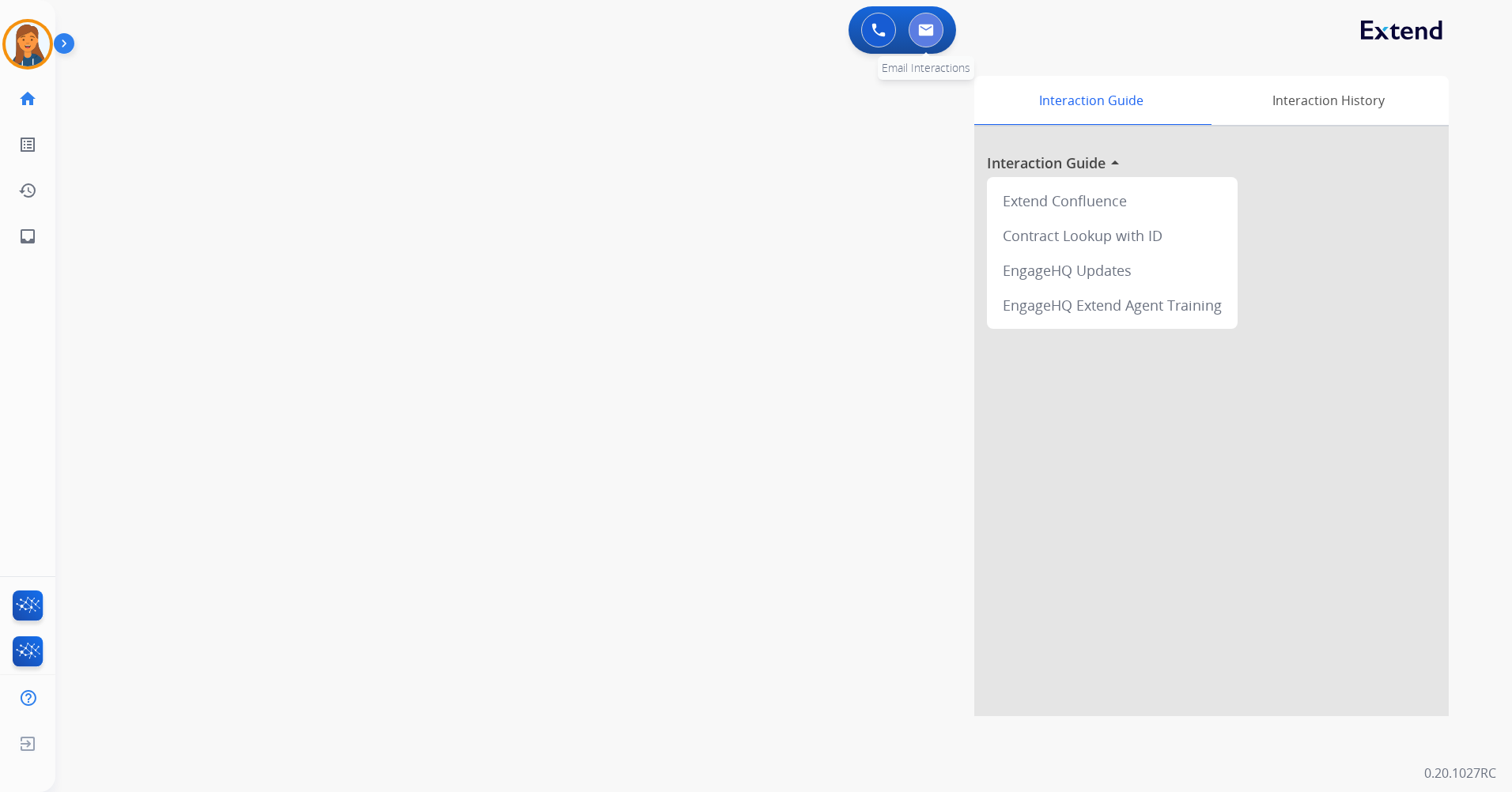
click at [920, 32] on img at bounding box center [926, 30] width 16 height 12
select select "**********"
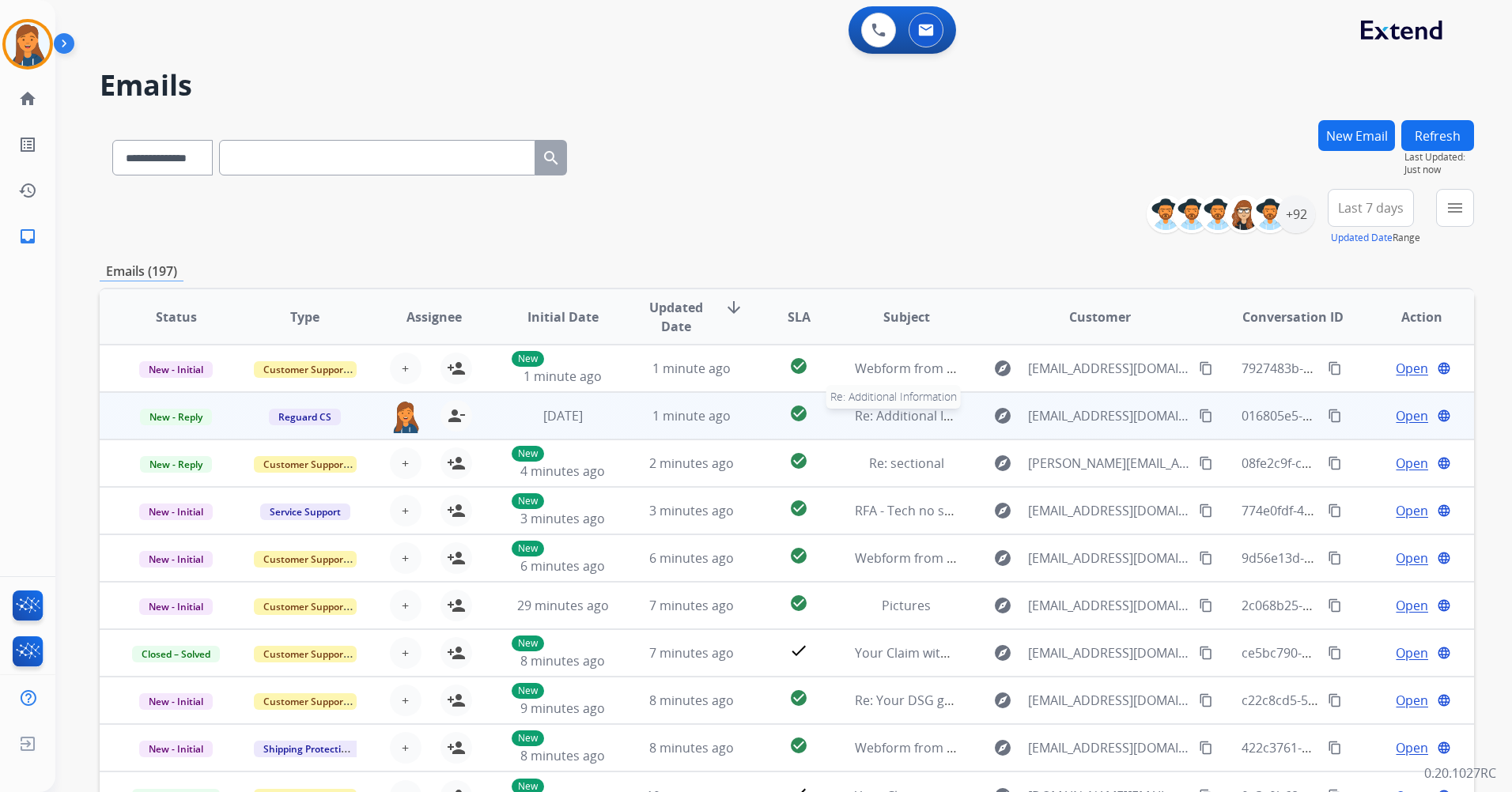
click at [929, 419] on span "Re: Additional Information" at bounding box center [933, 416] width 157 height 18
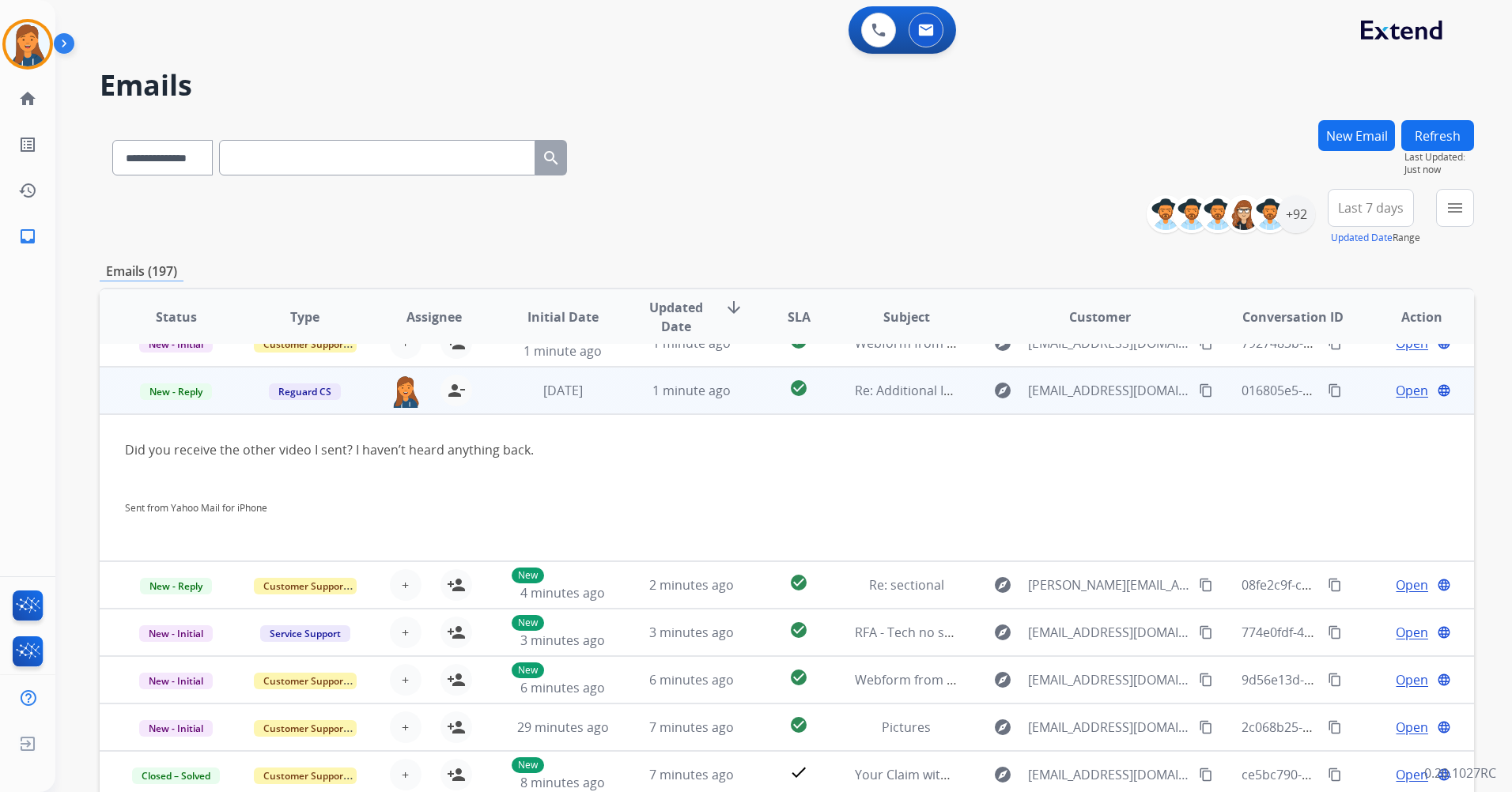
scroll to position [47, 0]
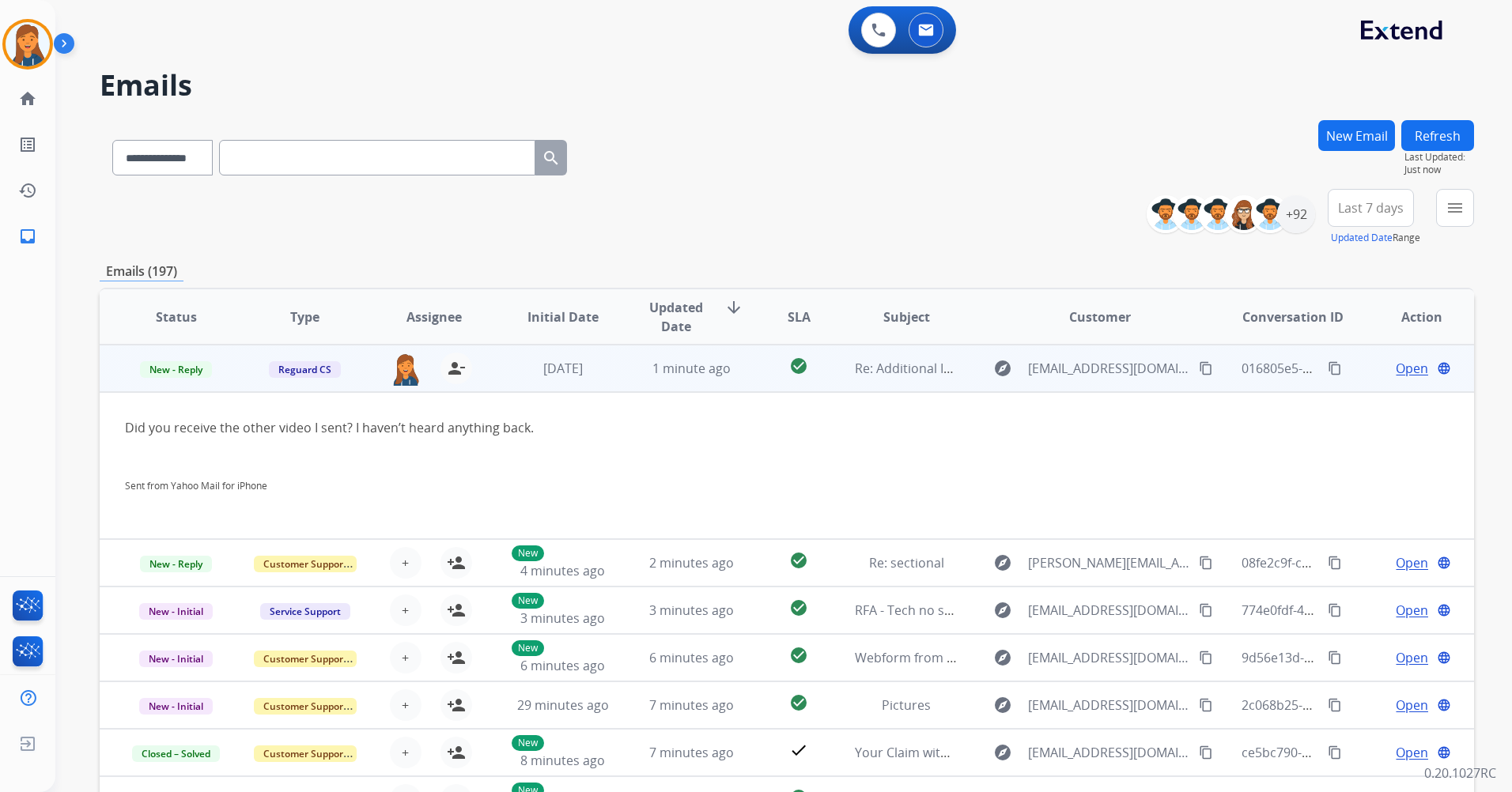
click at [1396, 366] on span "Open" at bounding box center [1412, 368] width 33 height 19
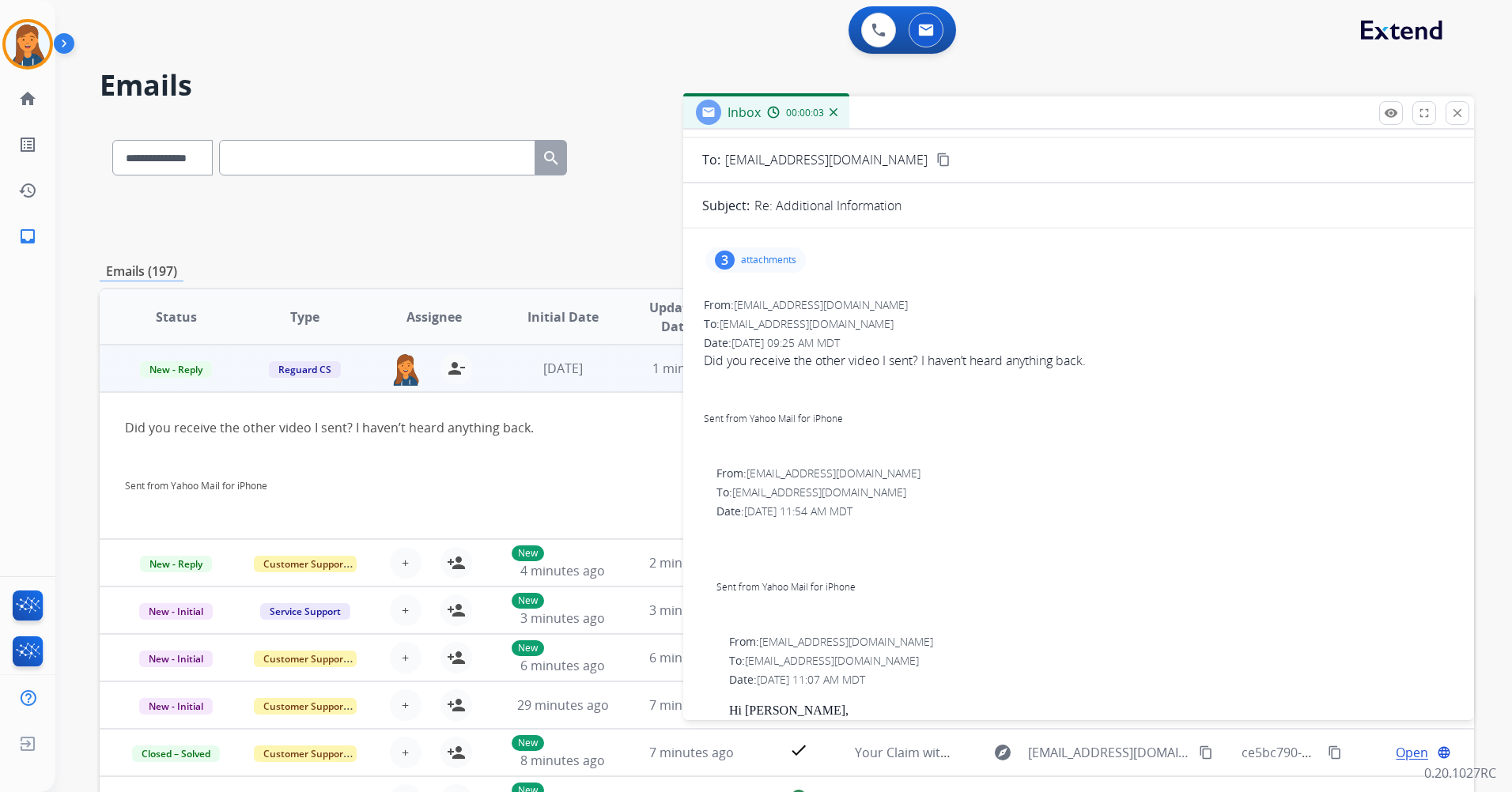
scroll to position [0, 0]
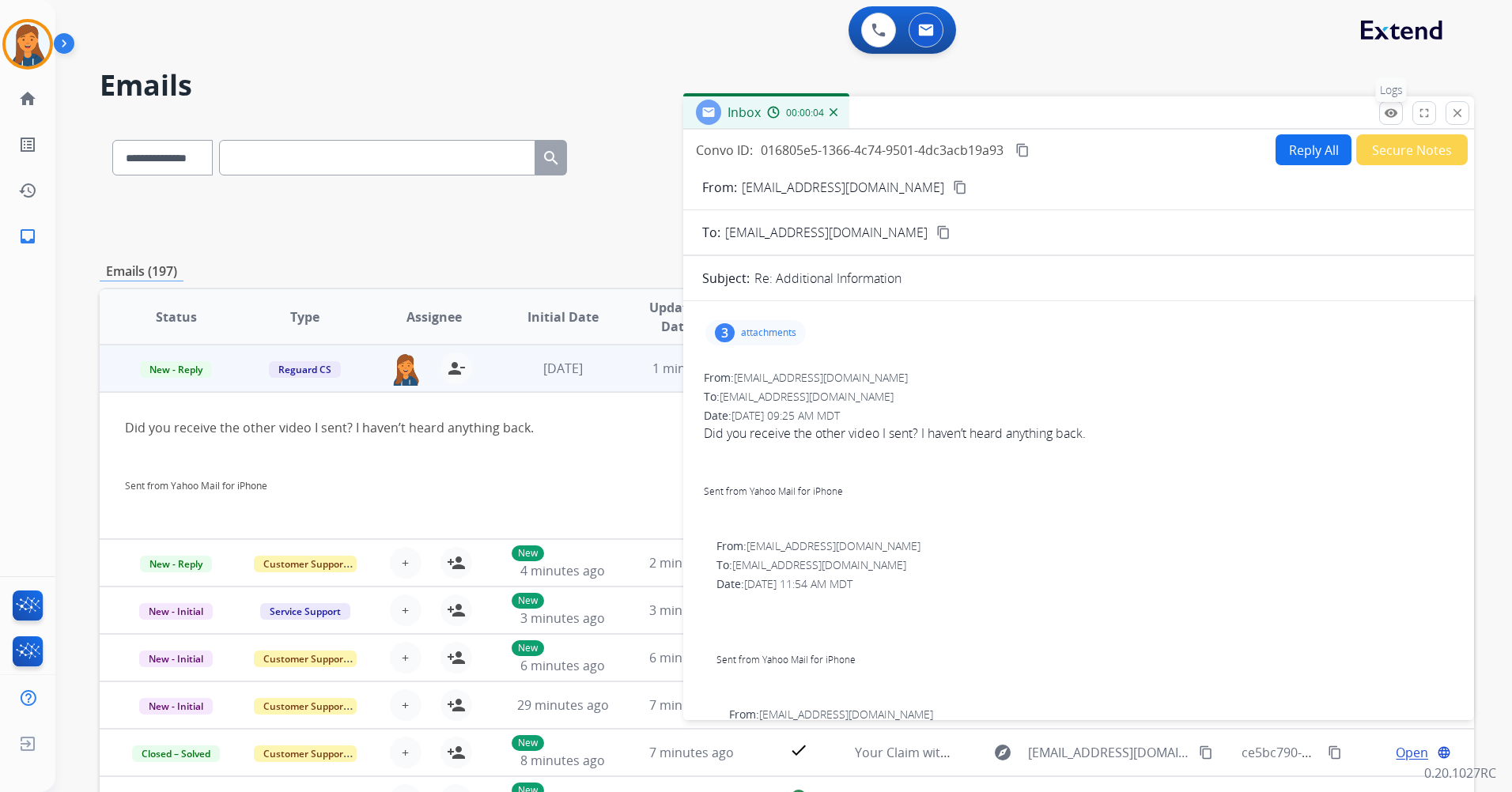
click at [1384, 116] on mat-icon "remove_red_eye" at bounding box center [1391, 113] width 14 height 14
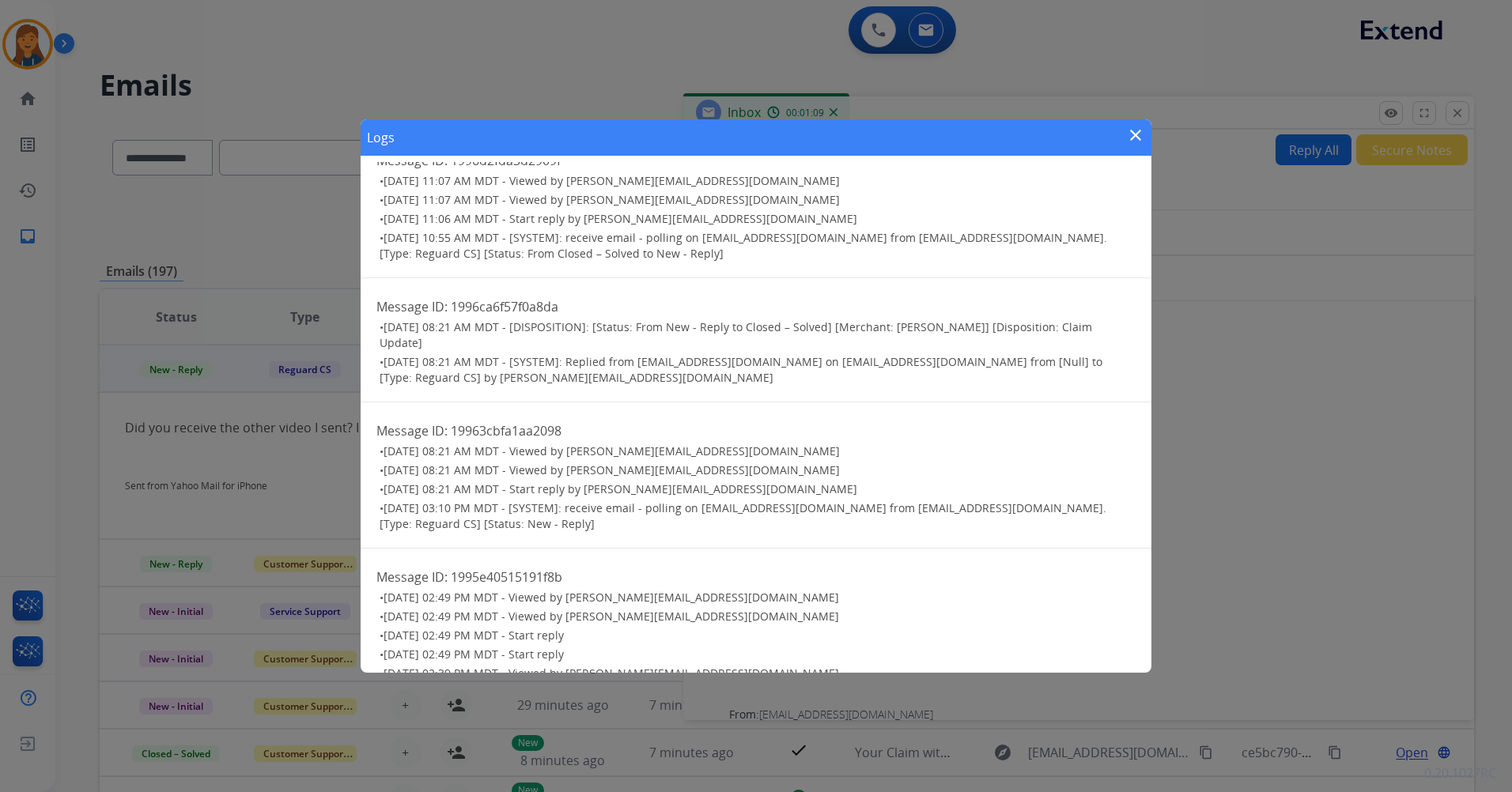
scroll to position [424, 0]
drag, startPoint x: 1140, startPoint y: 131, endPoint x: 1085, endPoint y: 153, distance: 59.2
click at [1140, 131] on mat-icon "close" at bounding box center [1135, 135] width 19 height 19
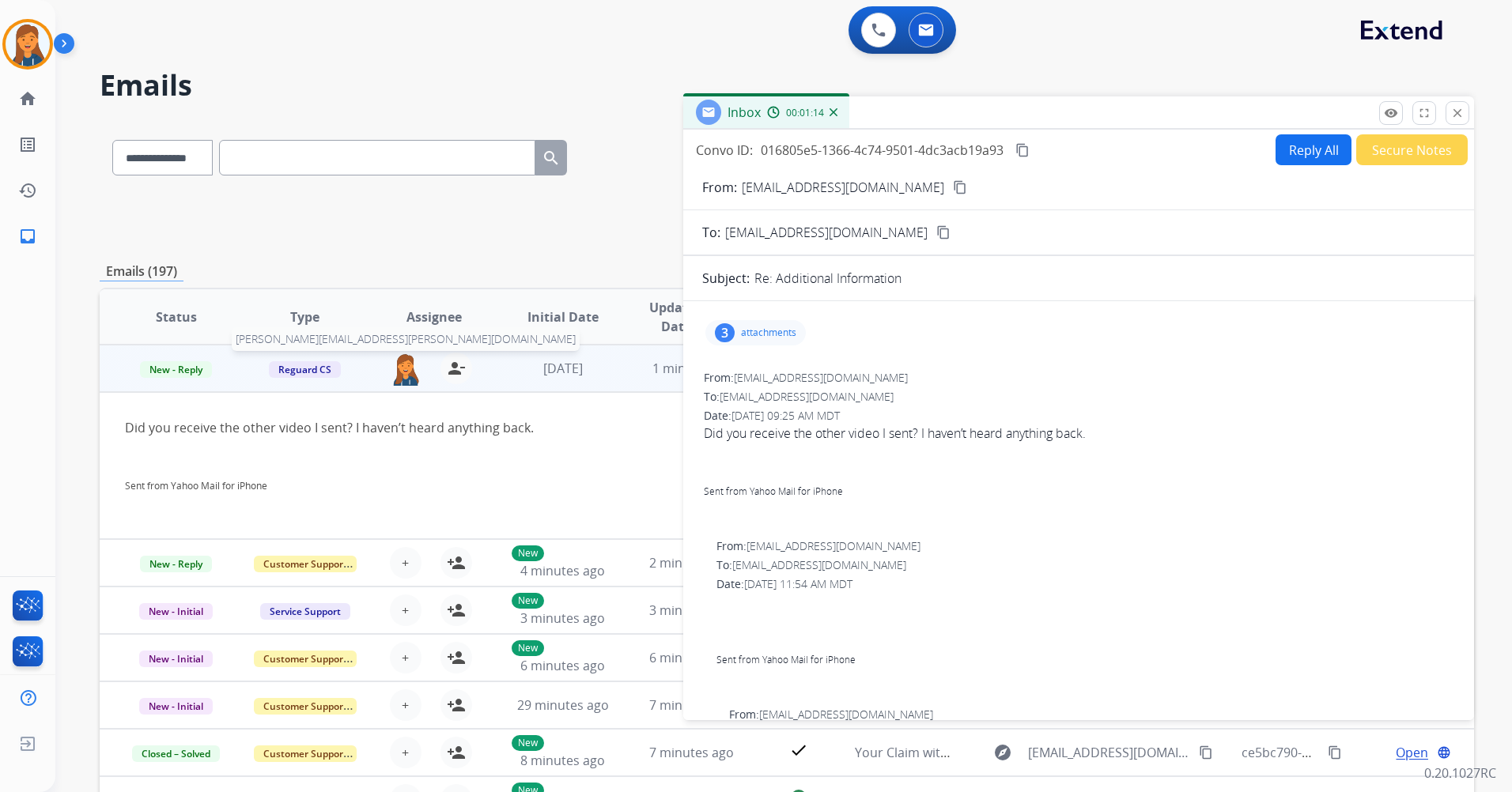
click at [412, 372] on img at bounding box center [406, 369] width 32 height 33
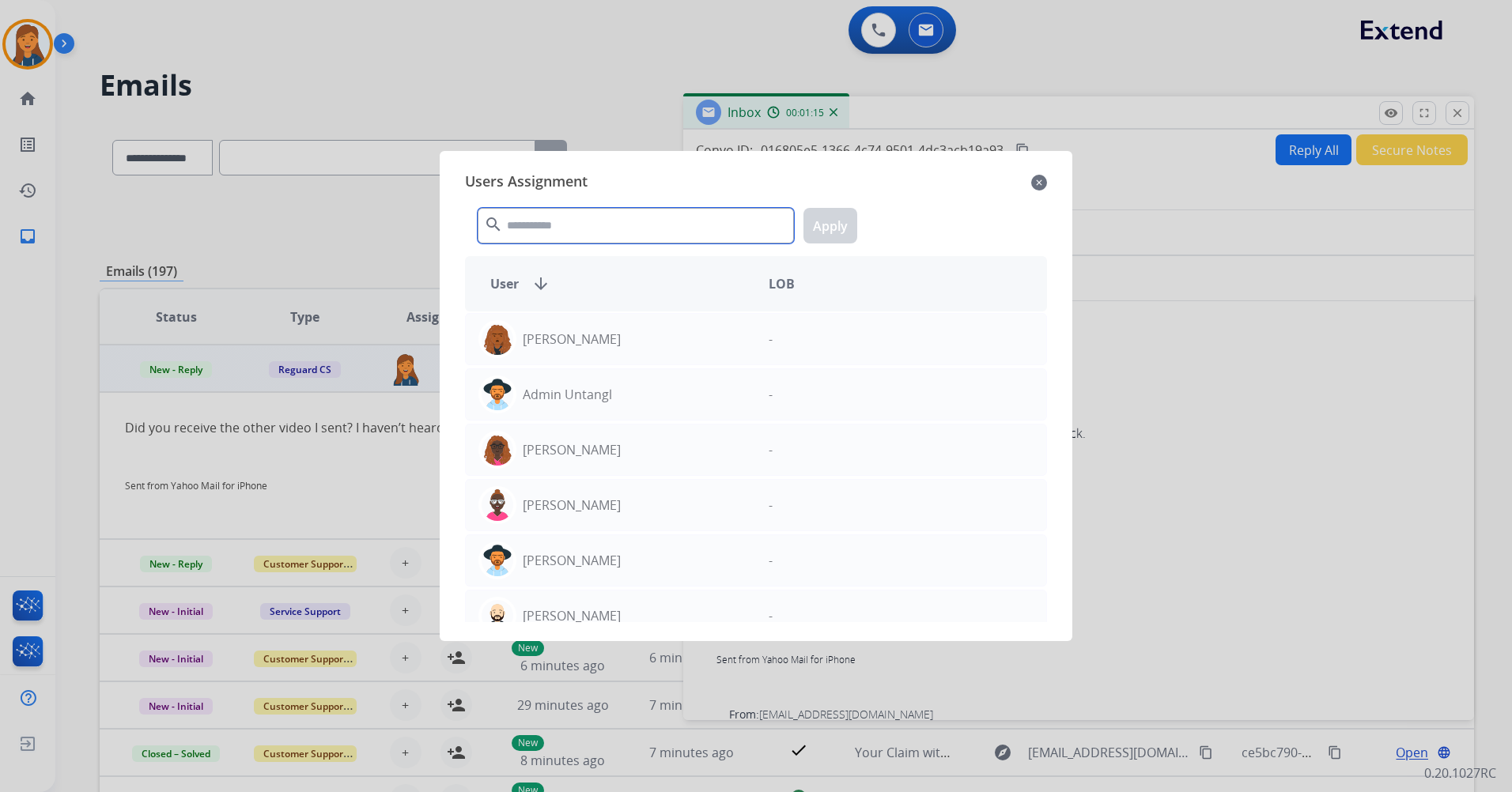
click at [601, 229] on input "text" at bounding box center [635, 225] width 317 height 35
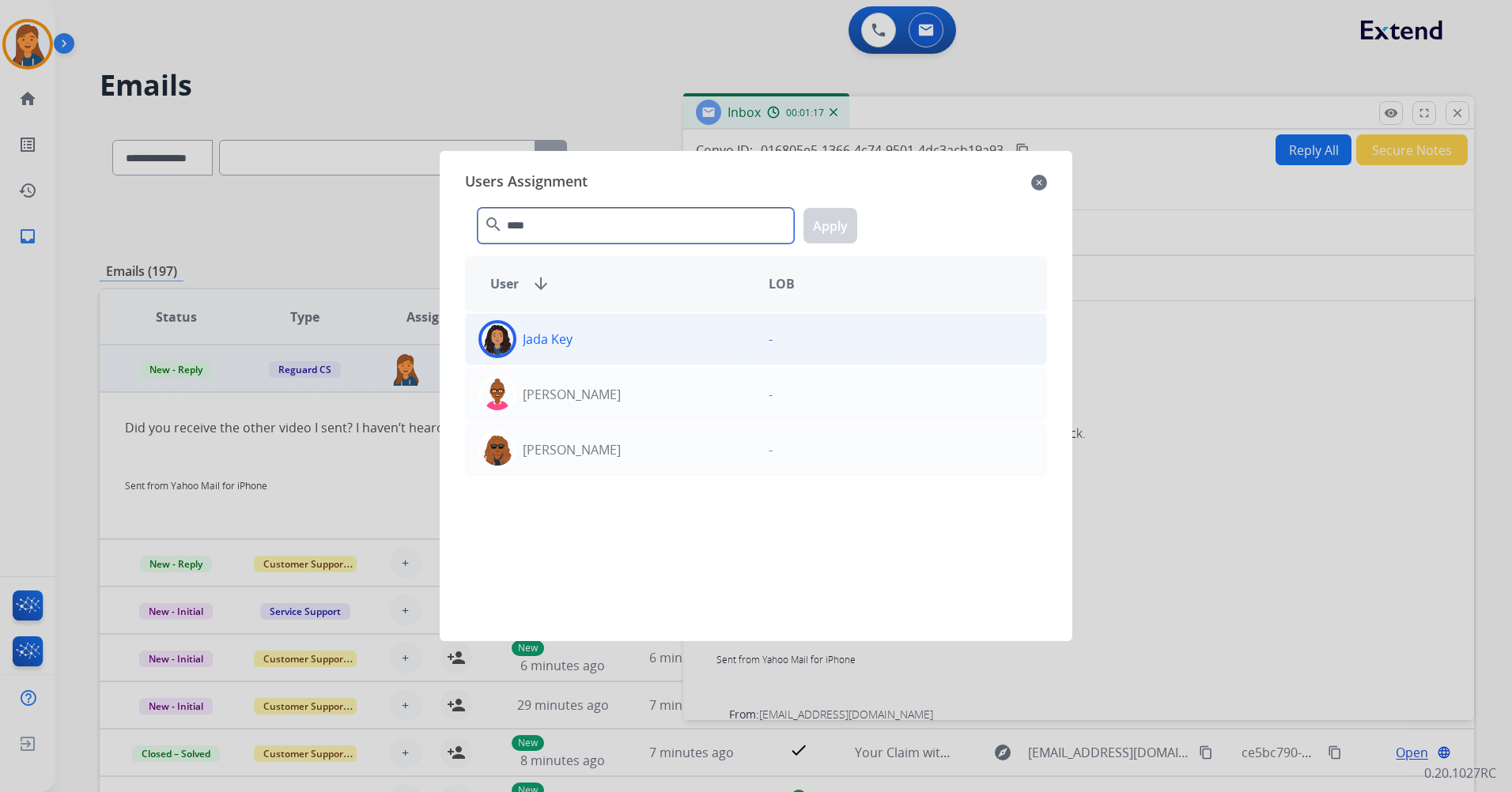
type input "****"
click at [602, 353] on div "Jada Key" at bounding box center [610, 339] width 290 height 38
click at [836, 229] on button "Apply" at bounding box center [831, 225] width 54 height 35
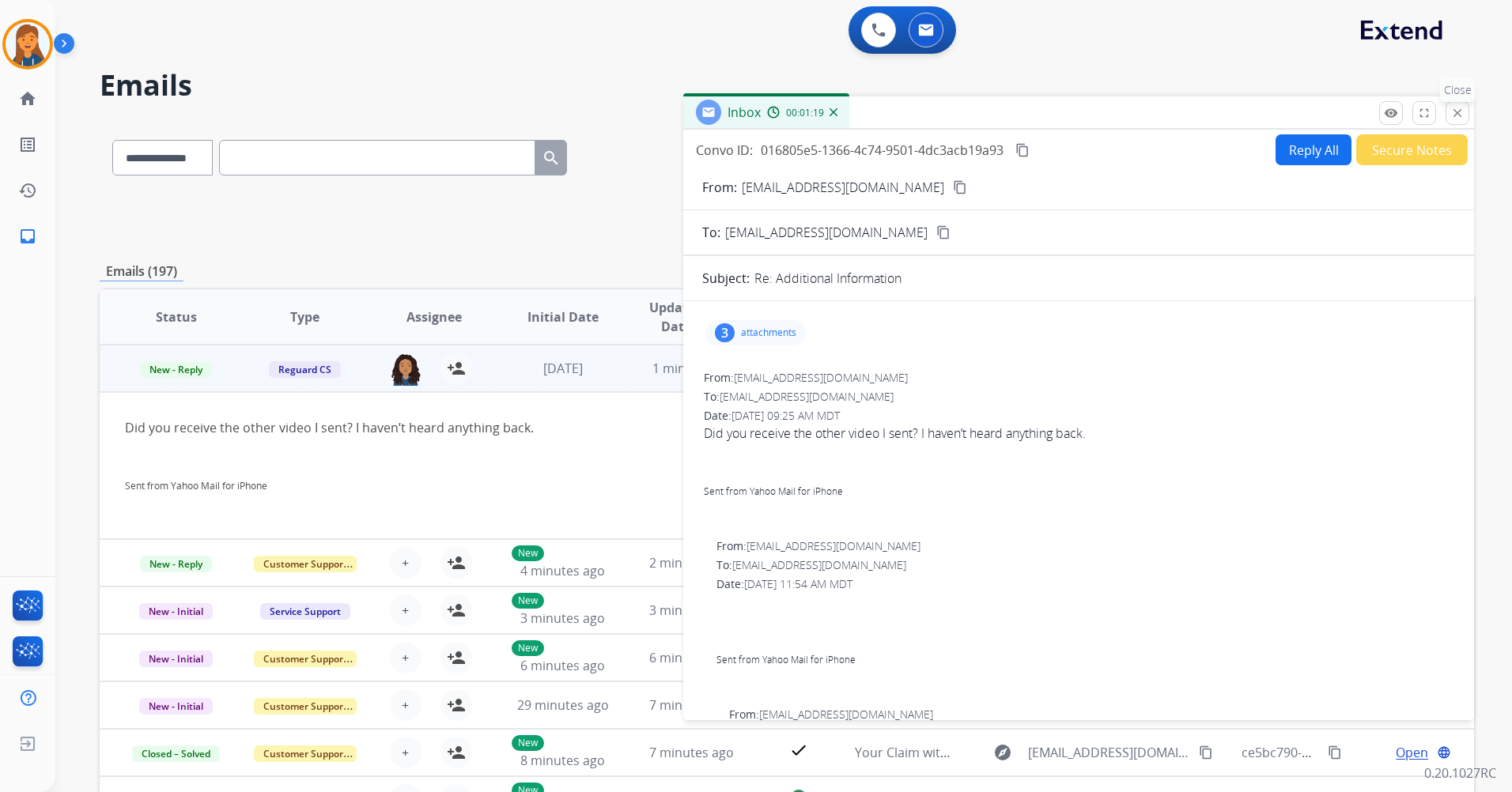
click at [1461, 119] on mat-icon "close" at bounding box center [1458, 113] width 14 height 14
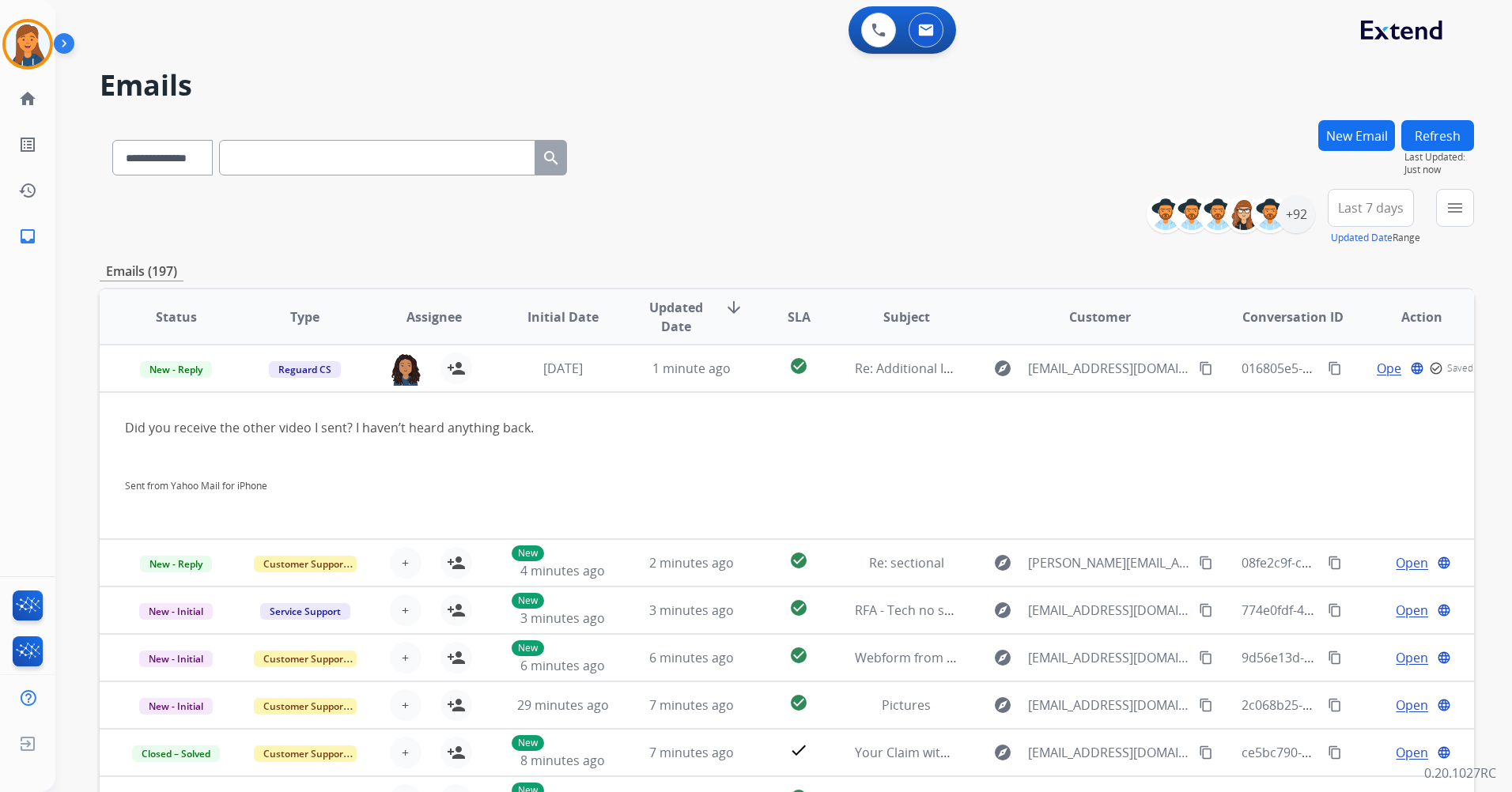
click at [1438, 136] on button "Refresh" at bounding box center [1438, 135] width 73 height 31
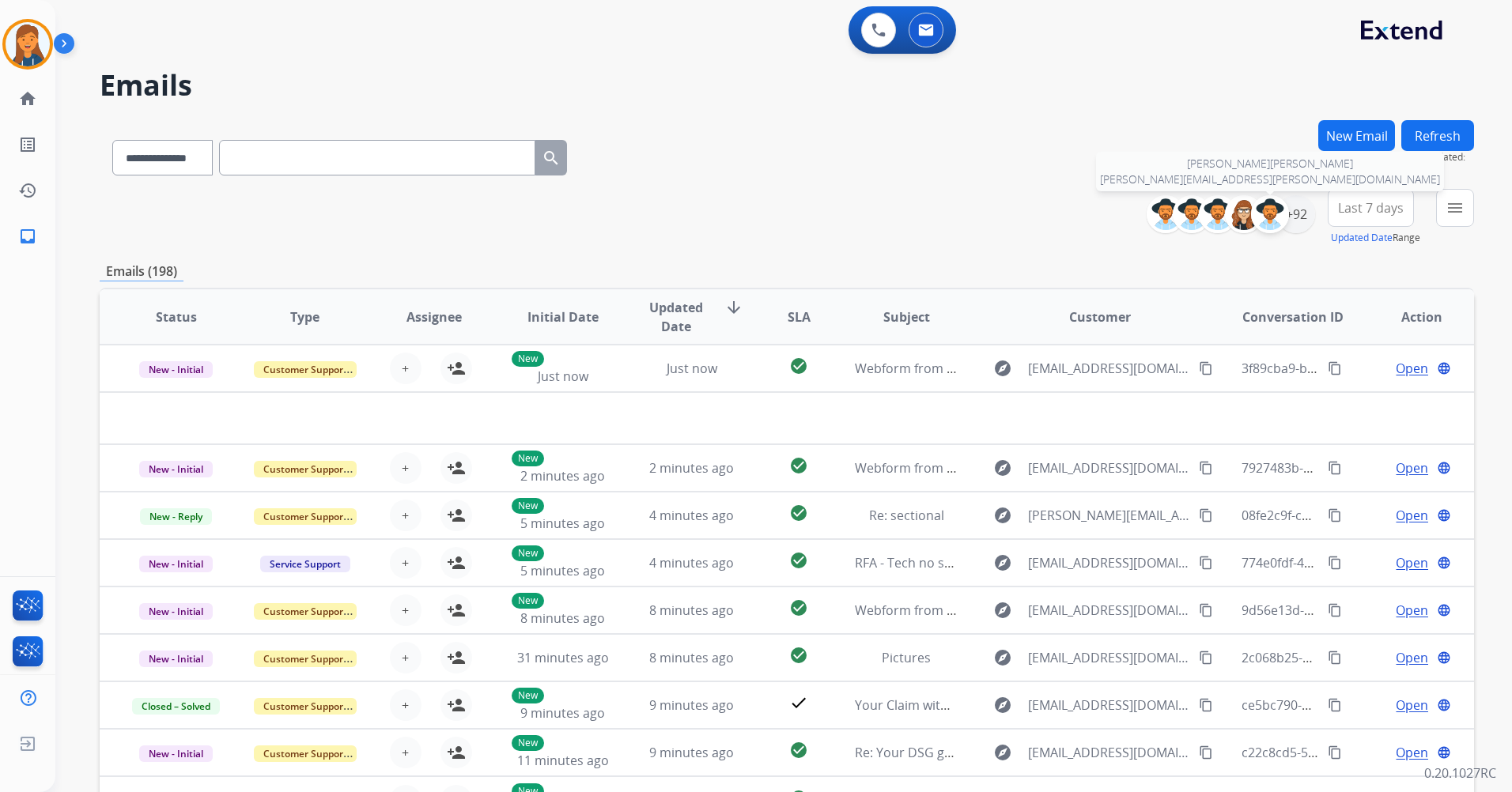
click at [1281, 204] on div at bounding box center [1270, 214] width 38 height 38
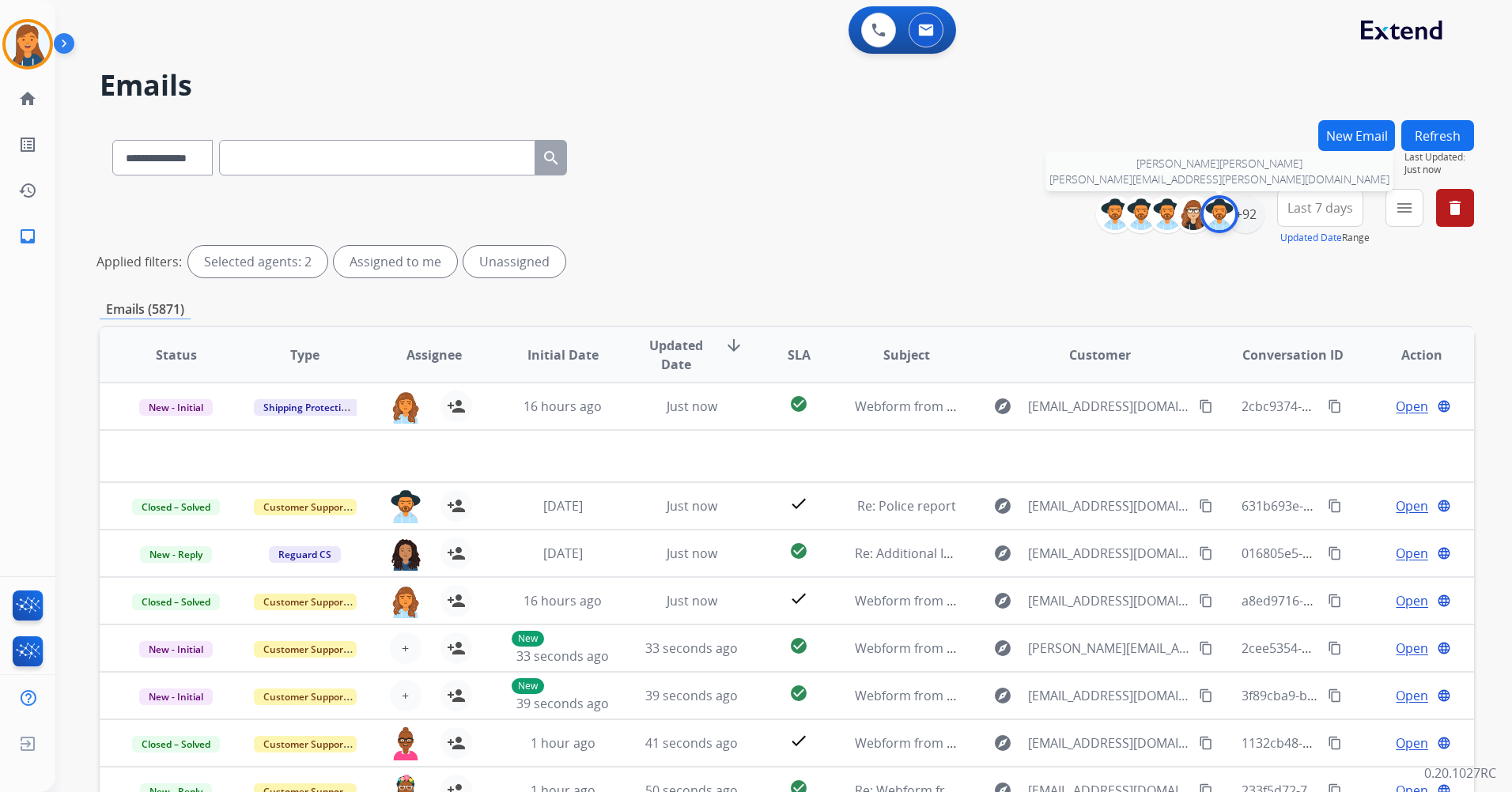
click at [1219, 216] on img at bounding box center [1220, 215] width 32 height 32
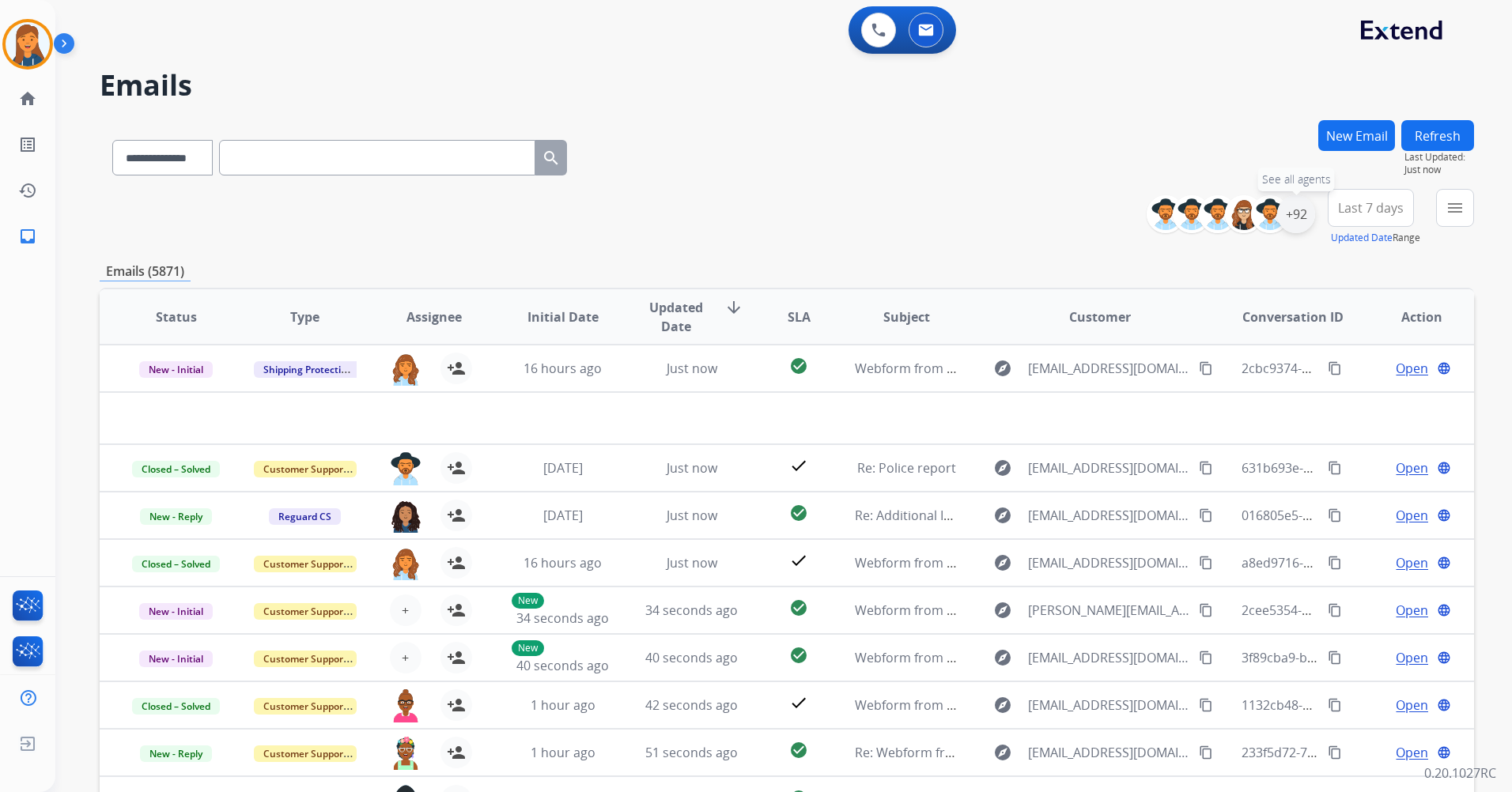
click at [1296, 220] on div "+92" at bounding box center [1296, 214] width 38 height 38
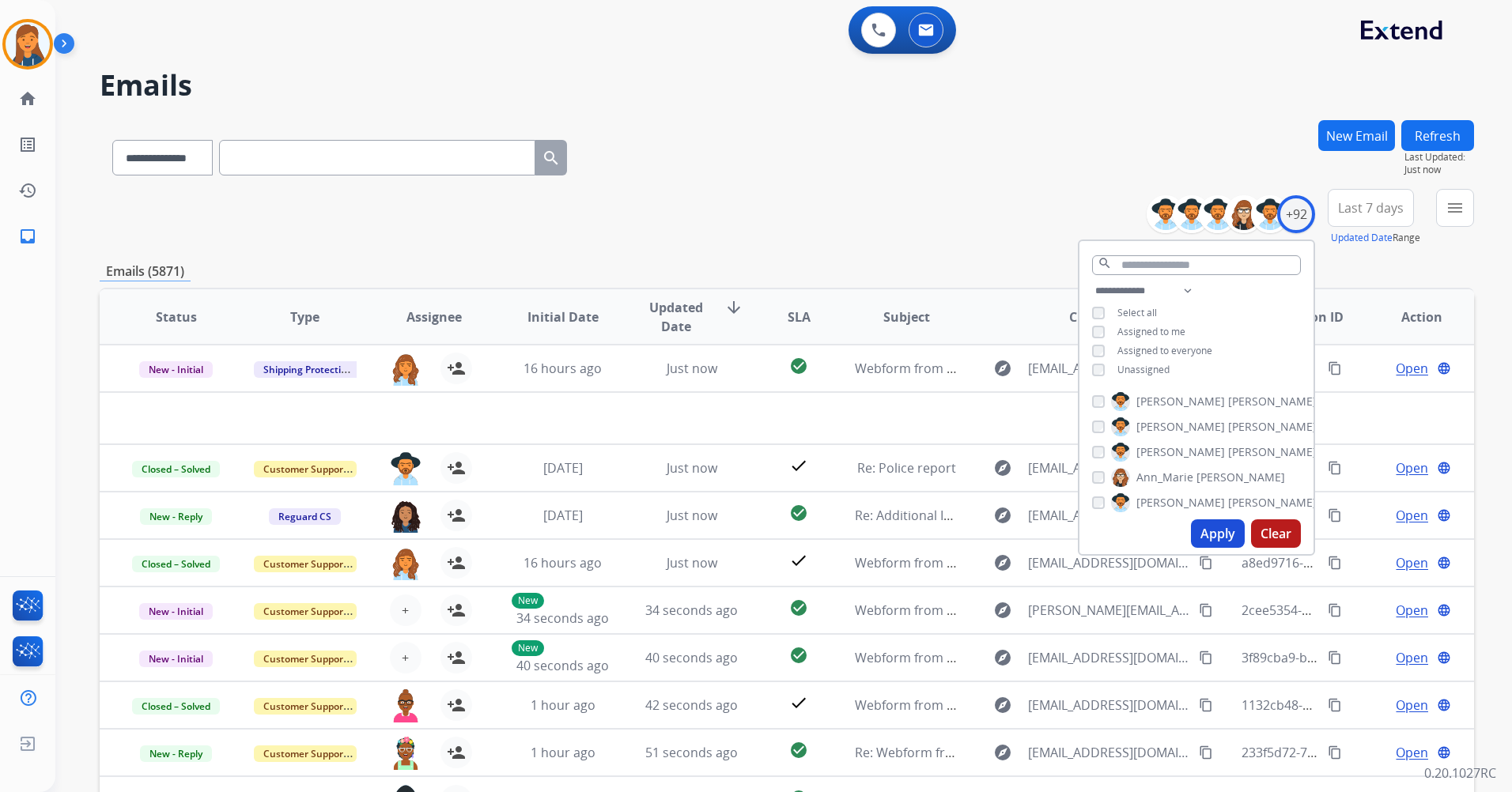
click at [1217, 529] on button "Apply" at bounding box center [1218, 534] width 54 height 28
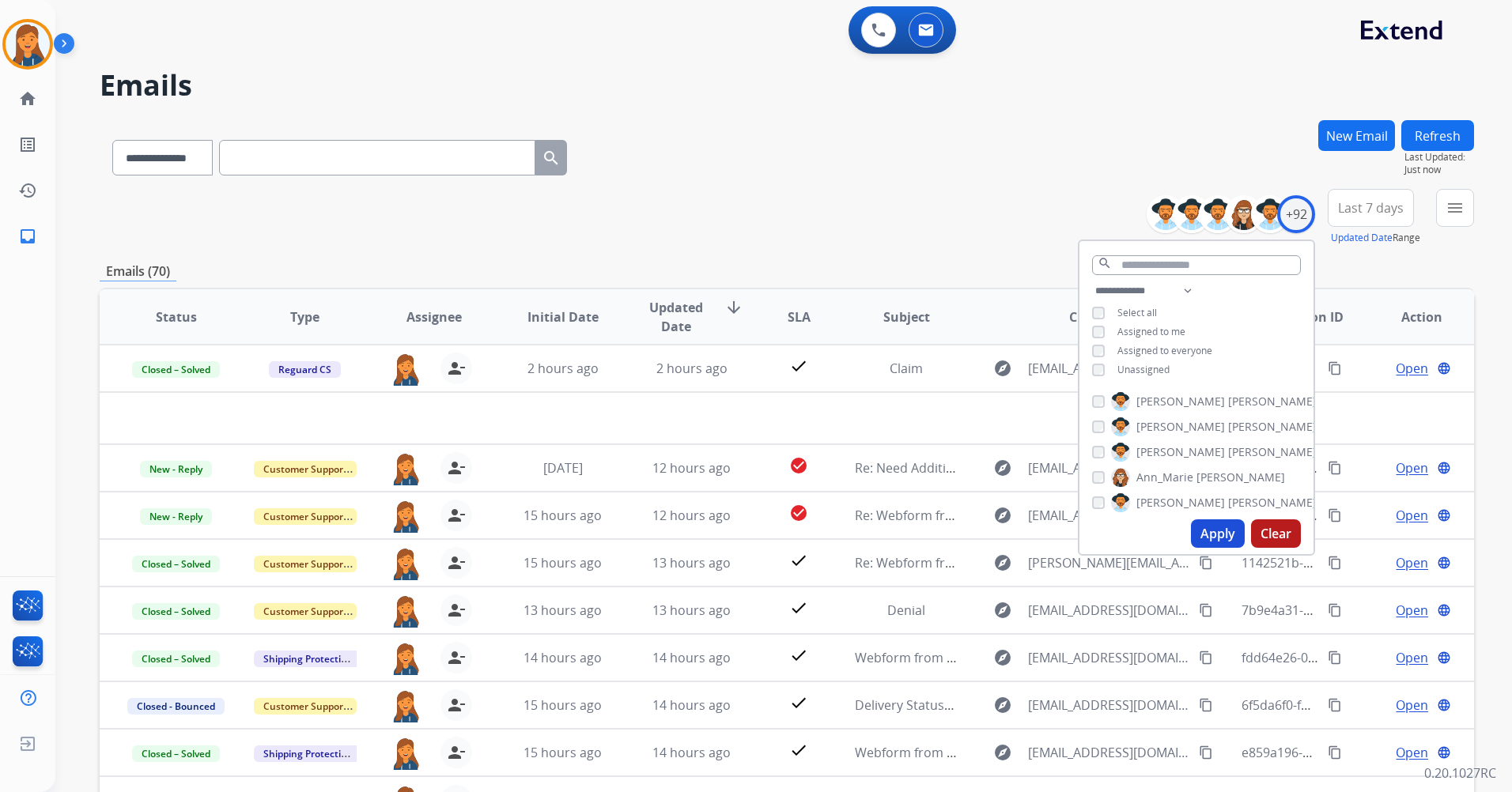
click at [1359, 206] on span "Last 7 days" at bounding box center [1371, 208] width 66 height 6
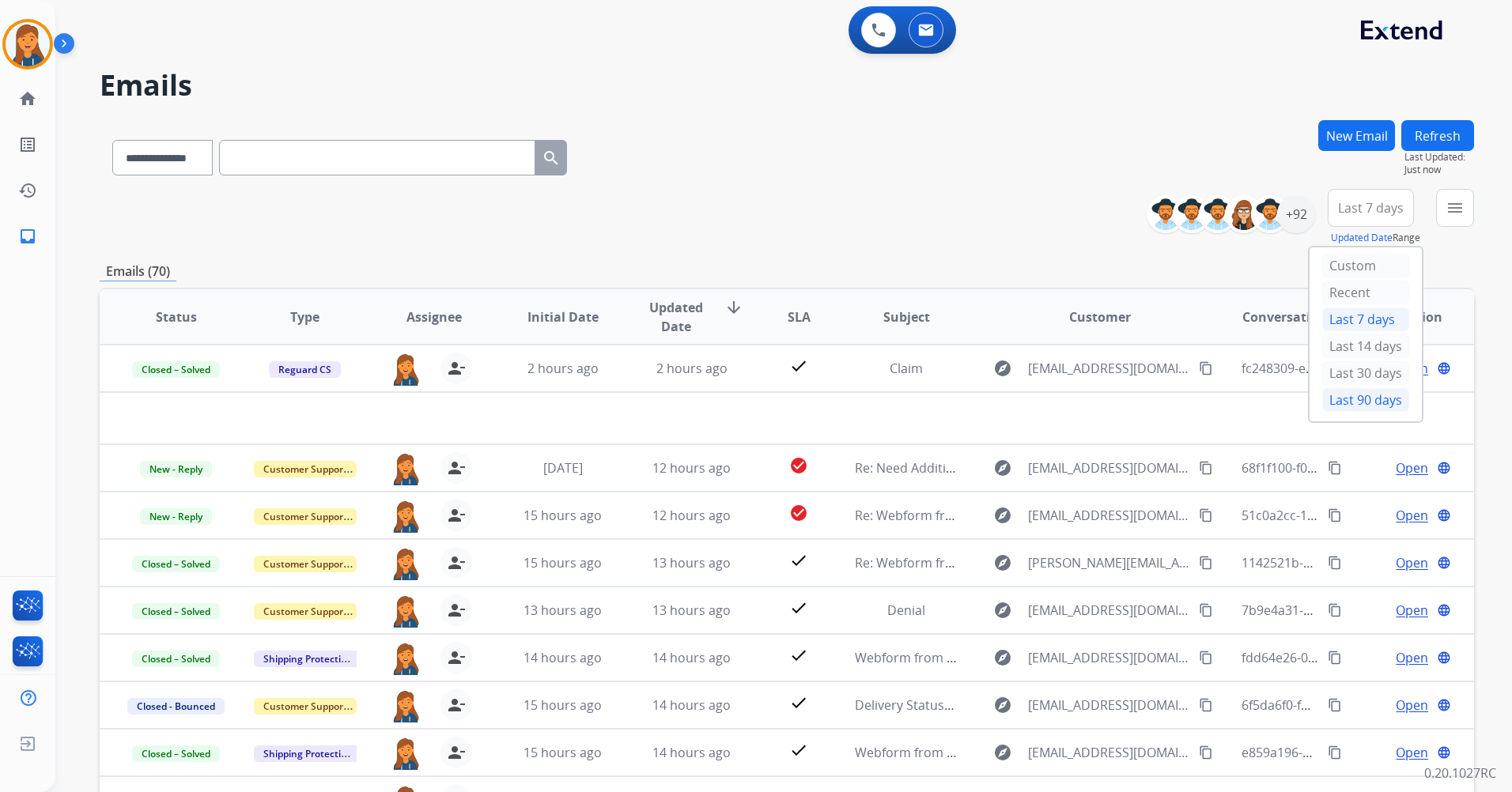
click at [1338, 404] on div "Last 90 days" at bounding box center [1366, 400] width 87 height 24
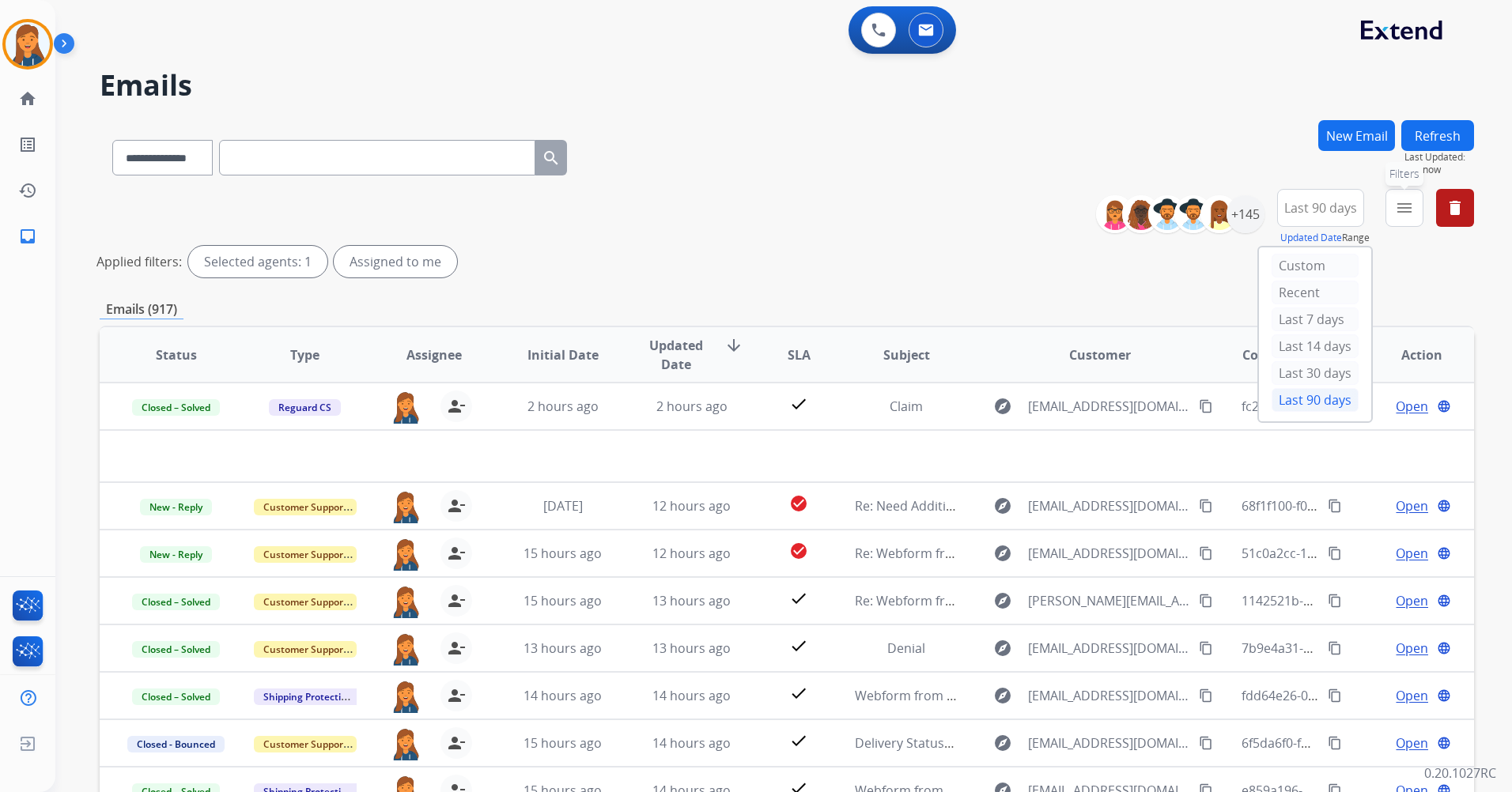
click at [1399, 212] on mat-icon "menu" at bounding box center [1405, 208] width 19 height 19
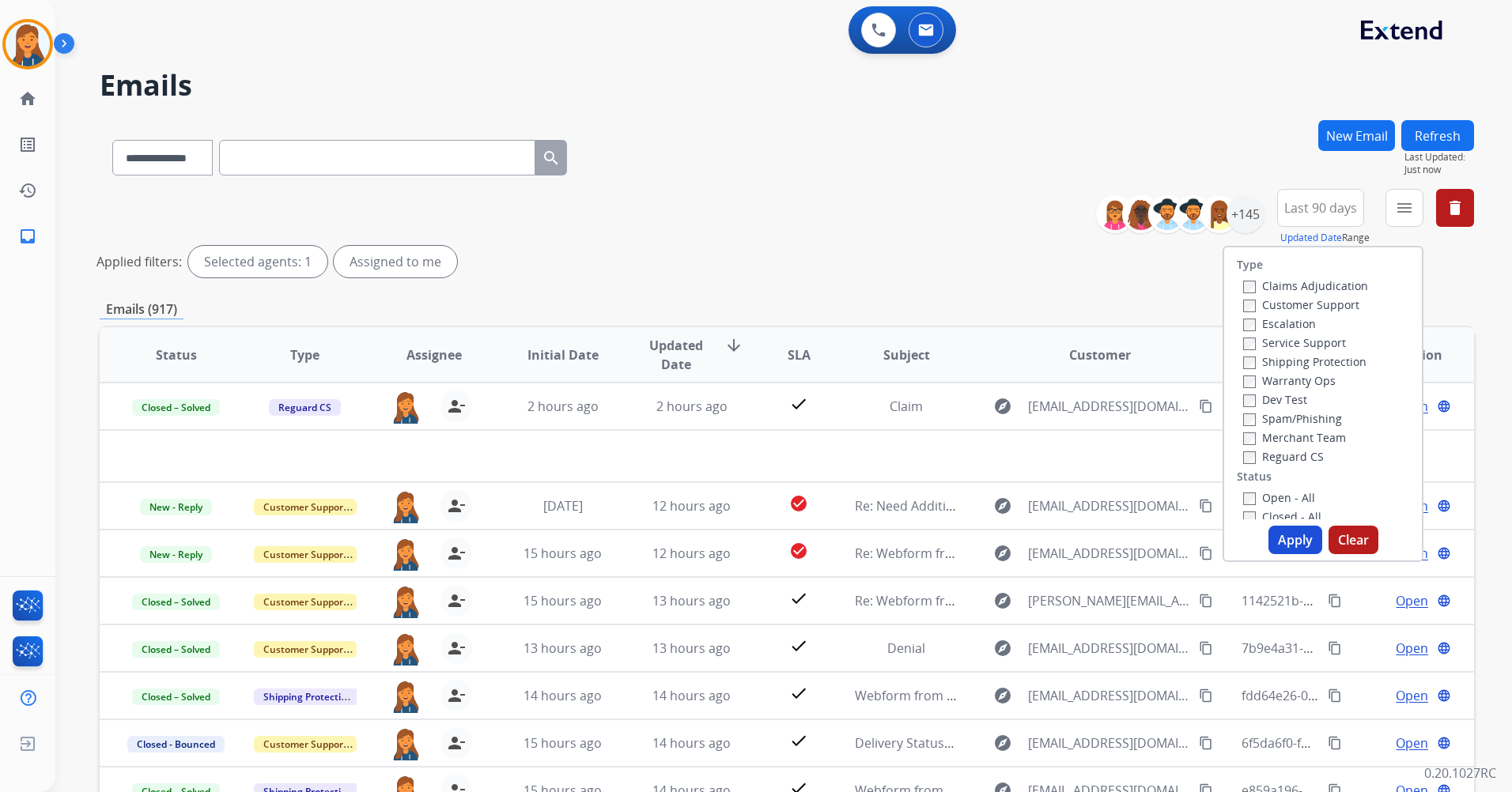
click at [1289, 304] on label "Customer Support" at bounding box center [1301, 304] width 116 height 15
click at [1261, 363] on label "Shipping Protection" at bounding box center [1304, 361] width 123 height 15
click at [1269, 455] on label "Reguard CS" at bounding box center [1283, 456] width 81 height 15
click at [1265, 490] on label "Open - All" at bounding box center [1279, 498] width 72 height 15
click at [1272, 538] on button "Apply" at bounding box center [1295, 540] width 54 height 28
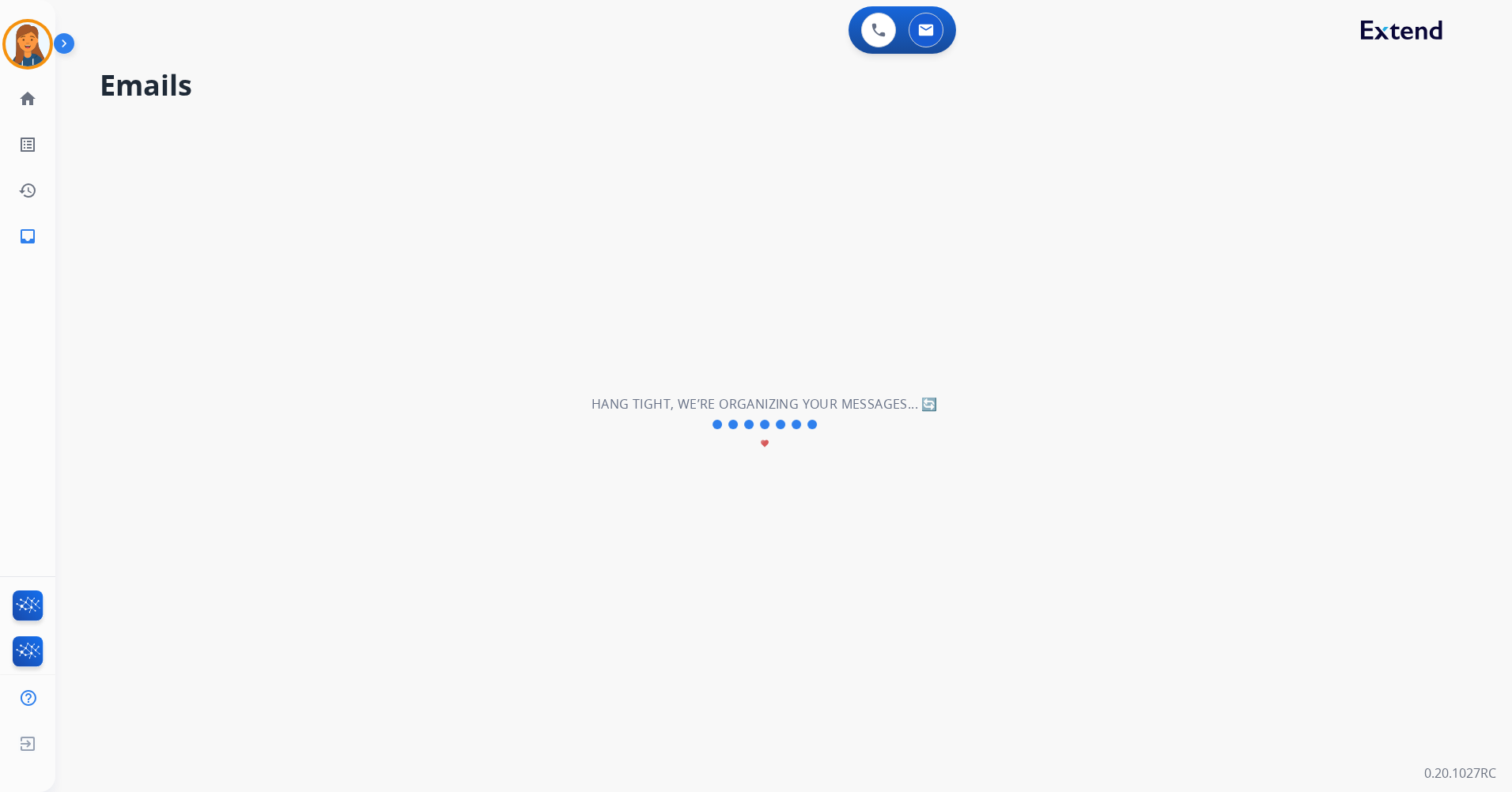
scroll to position [0, 0]
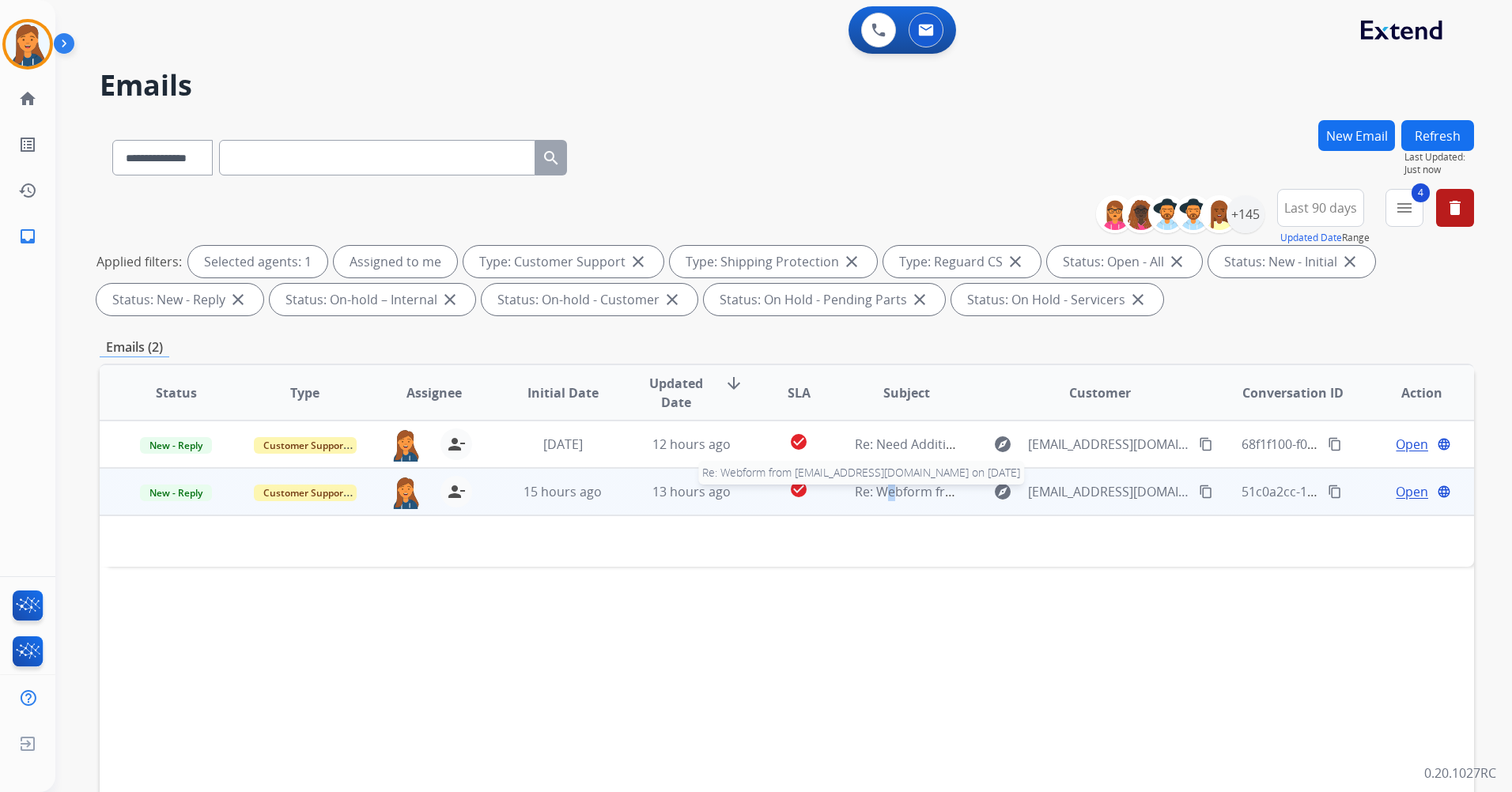
click at [877, 493] on span "Re: Webform from toyama148@gmail.com on 09/30/2025" at bounding box center [1045, 492] width 380 height 18
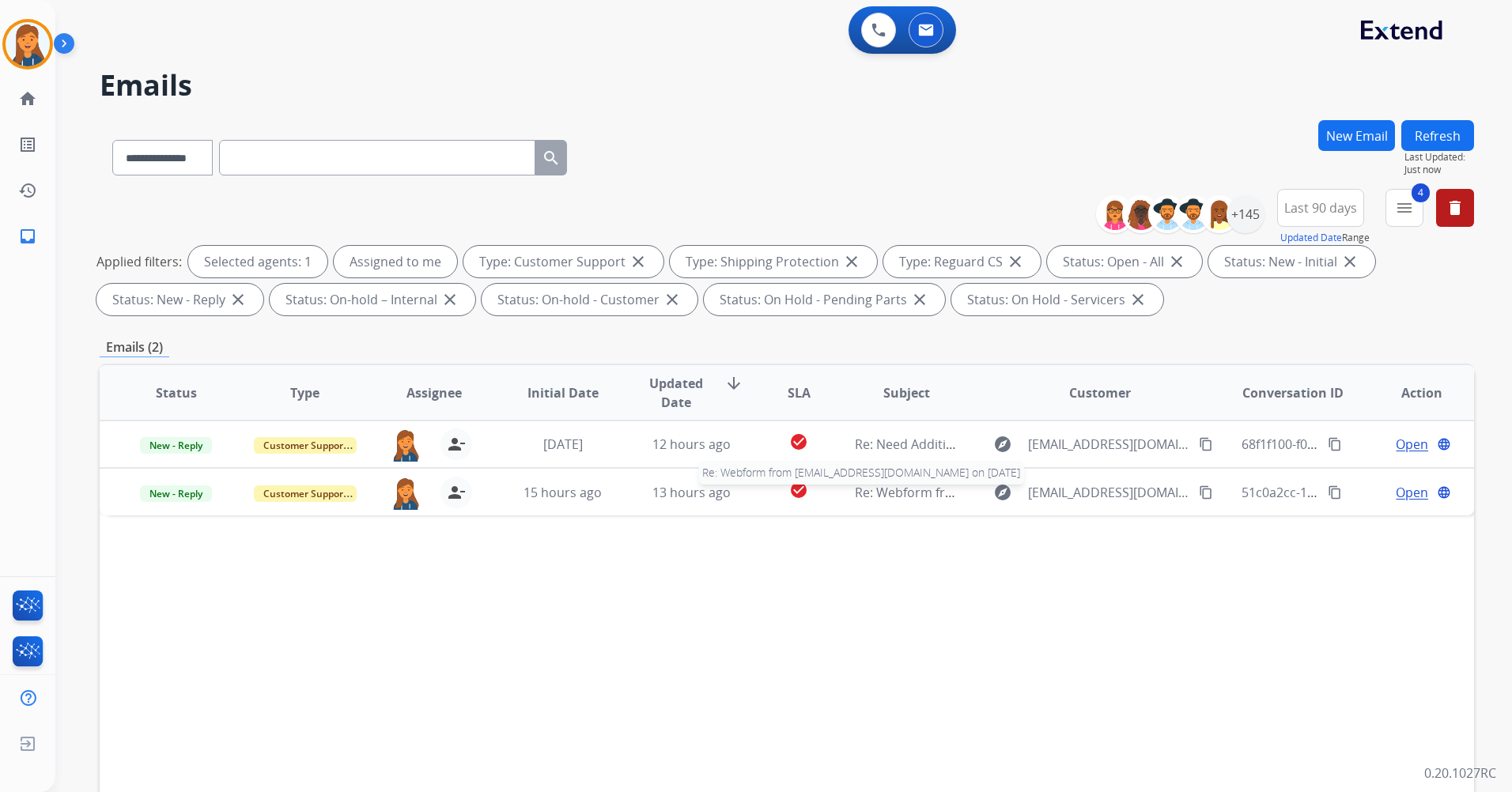
drag, startPoint x: 877, startPoint y: 493, endPoint x: 885, endPoint y: 557, distance: 64.5
click at [884, 561] on div "Status Type Assignee Initial Date Updated Date arrow_downward SLA Subject Custo…" at bounding box center [786, 628] width 1374 height 529
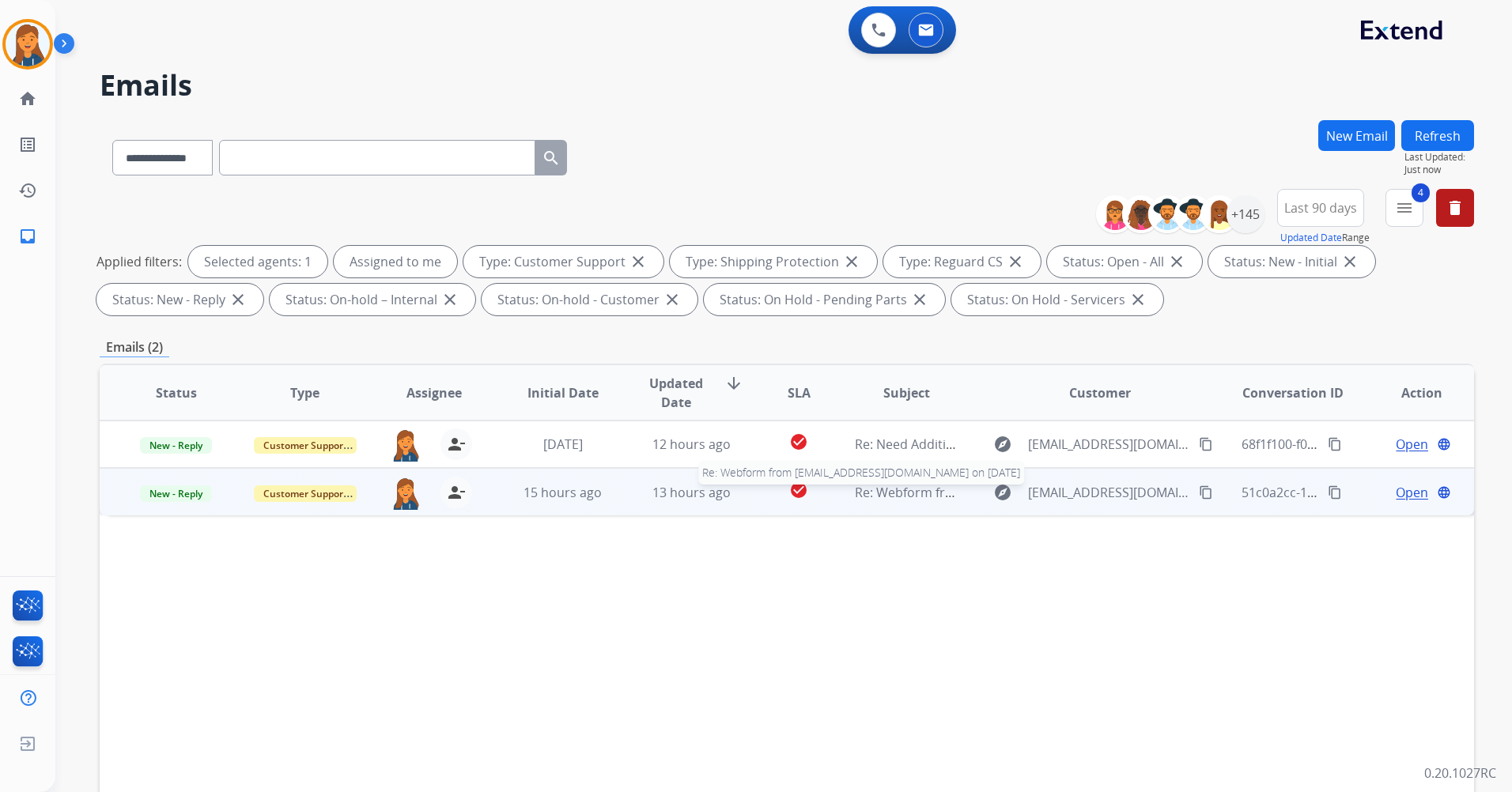
click at [914, 498] on span "Re: Webform from toyama148@gmail.com on 09/30/2025" at bounding box center [1045, 493] width 380 height 18
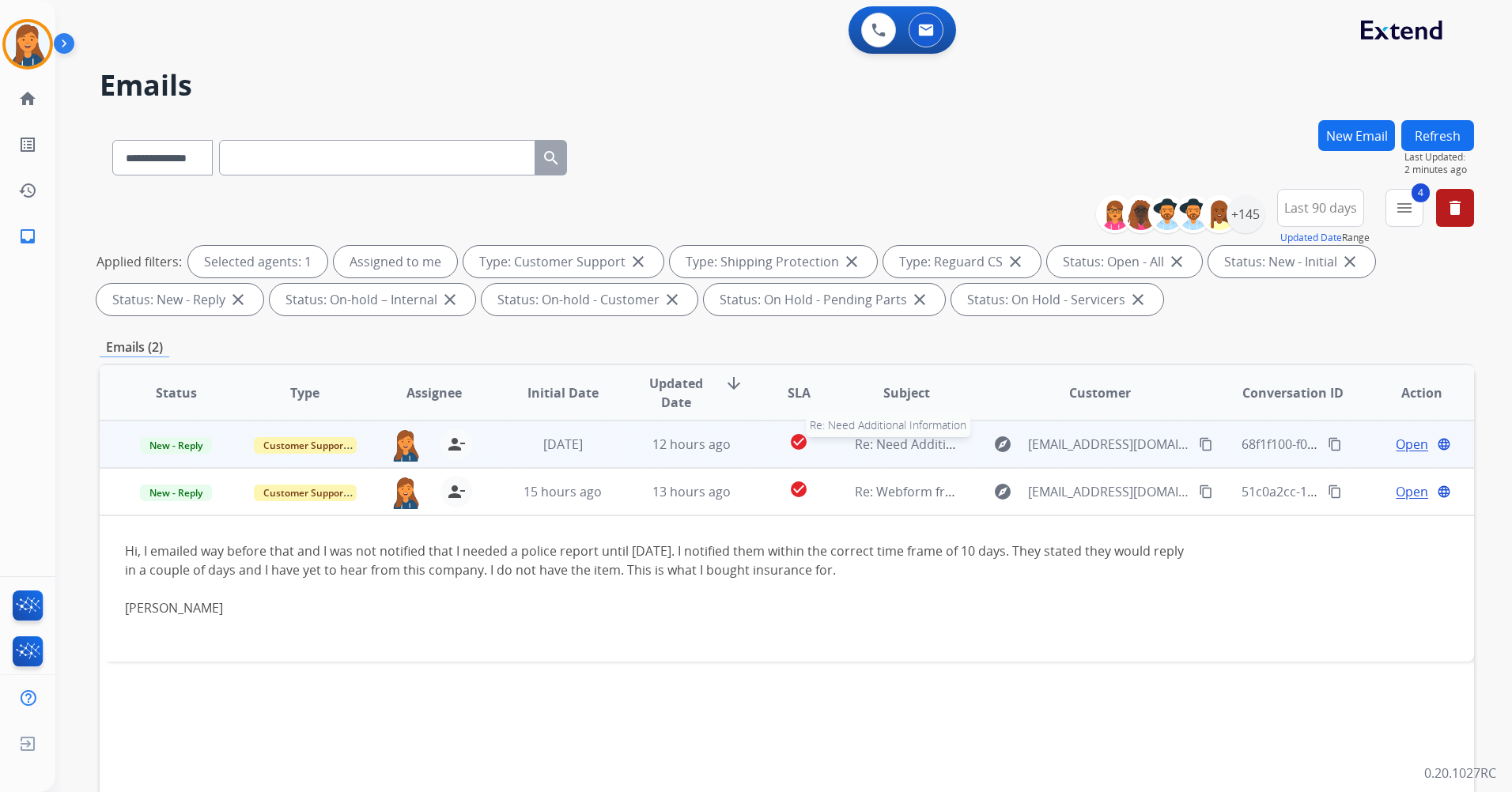
click at [892, 450] on span "Re: Need Additional Information" at bounding box center [951, 444] width 192 height 18
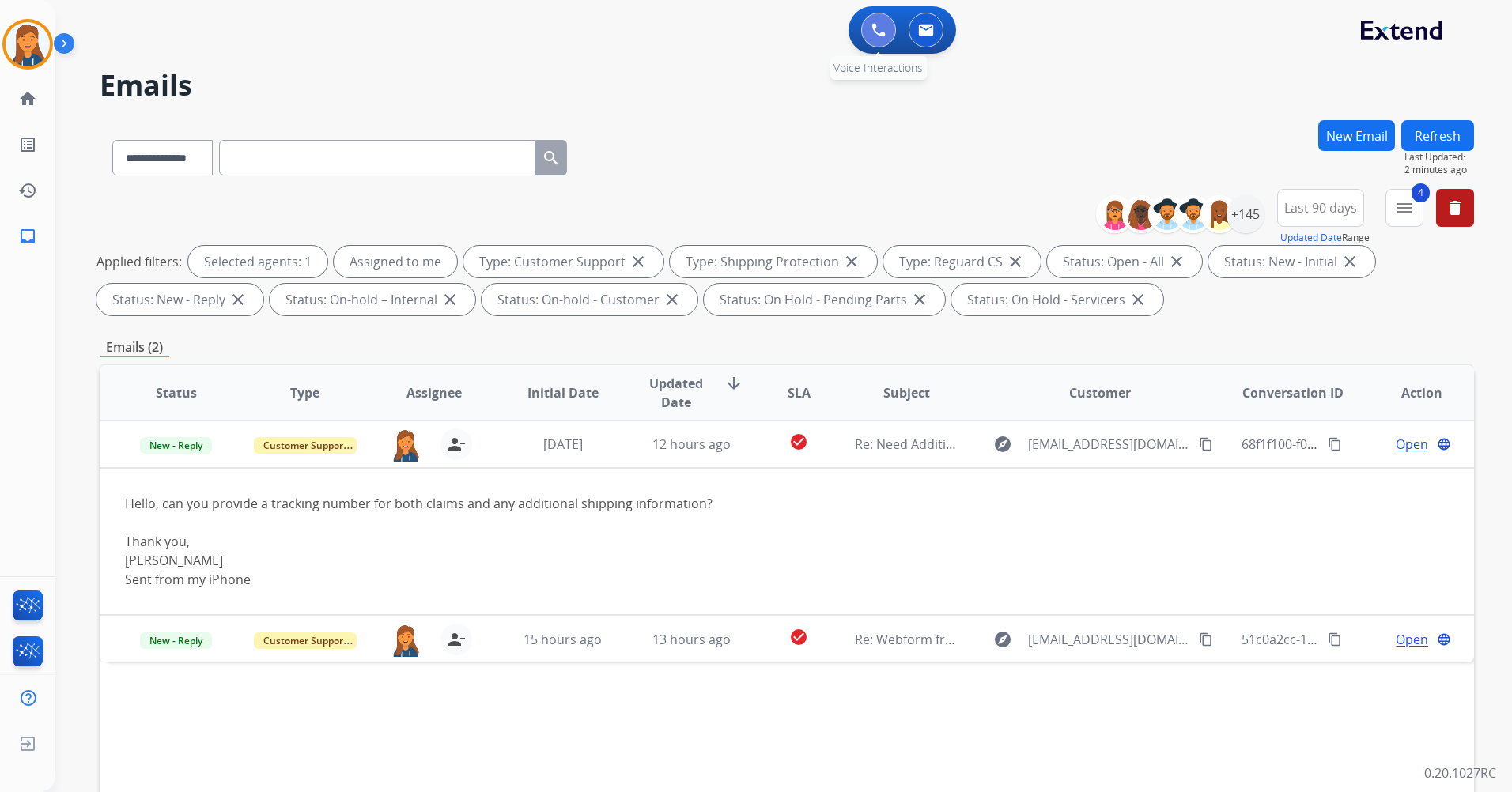
click at [867, 31] on button at bounding box center [878, 29] width 35 height 35
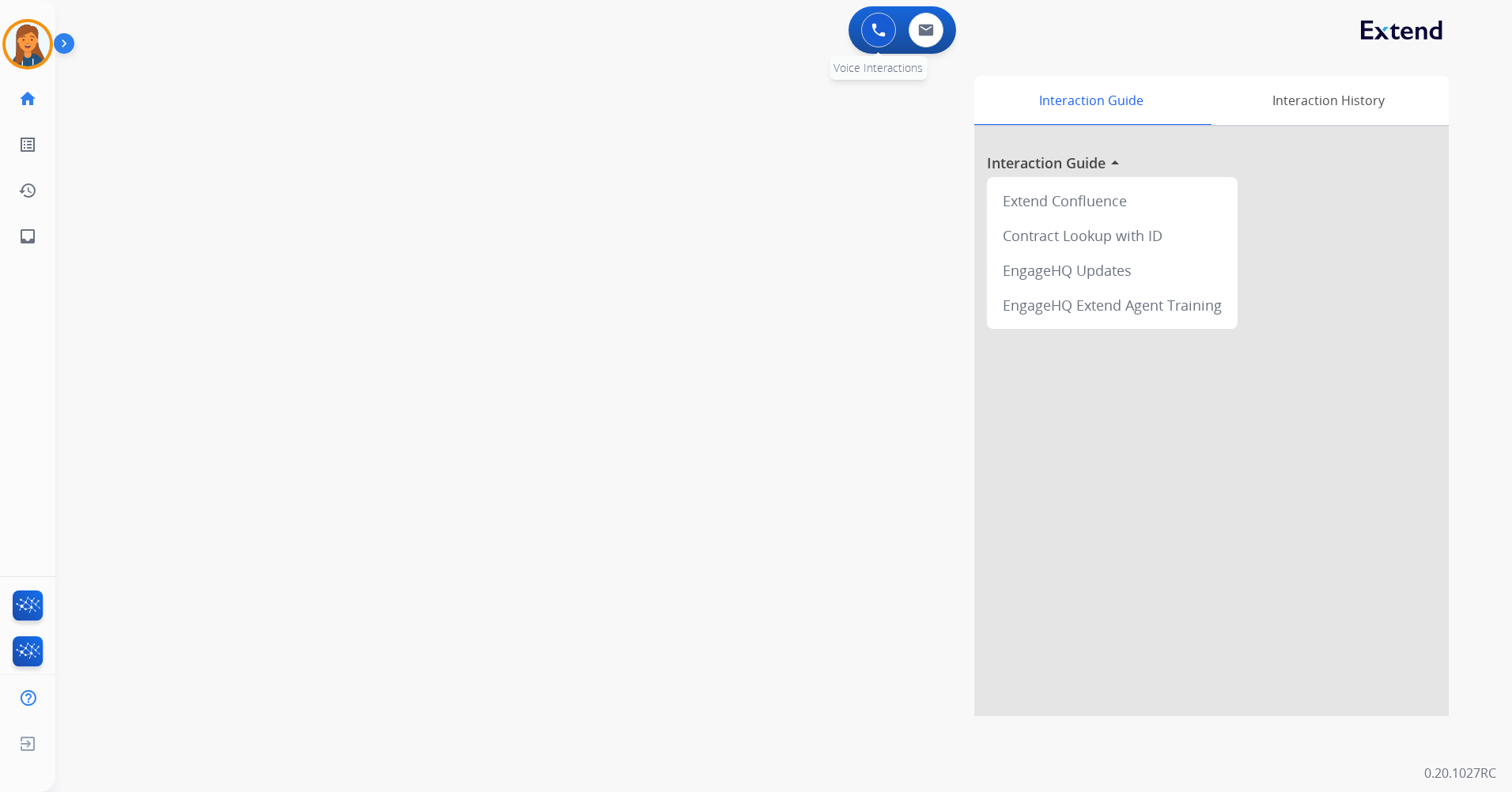
click at [862, 33] on button at bounding box center [878, 29] width 35 height 35
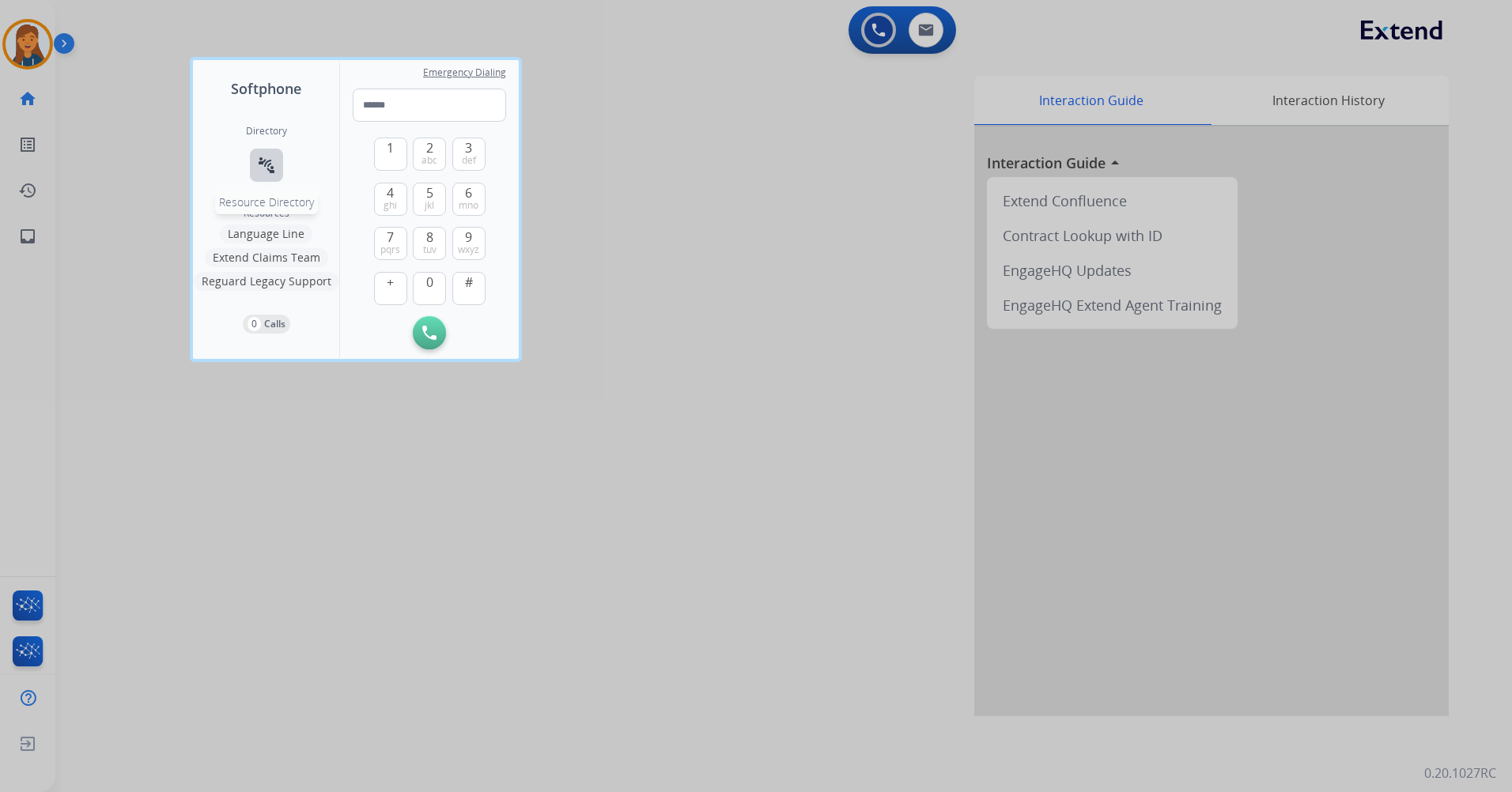
click at [276, 177] on button "connect_without_contact Resource Directory" at bounding box center [266, 165] width 33 height 33
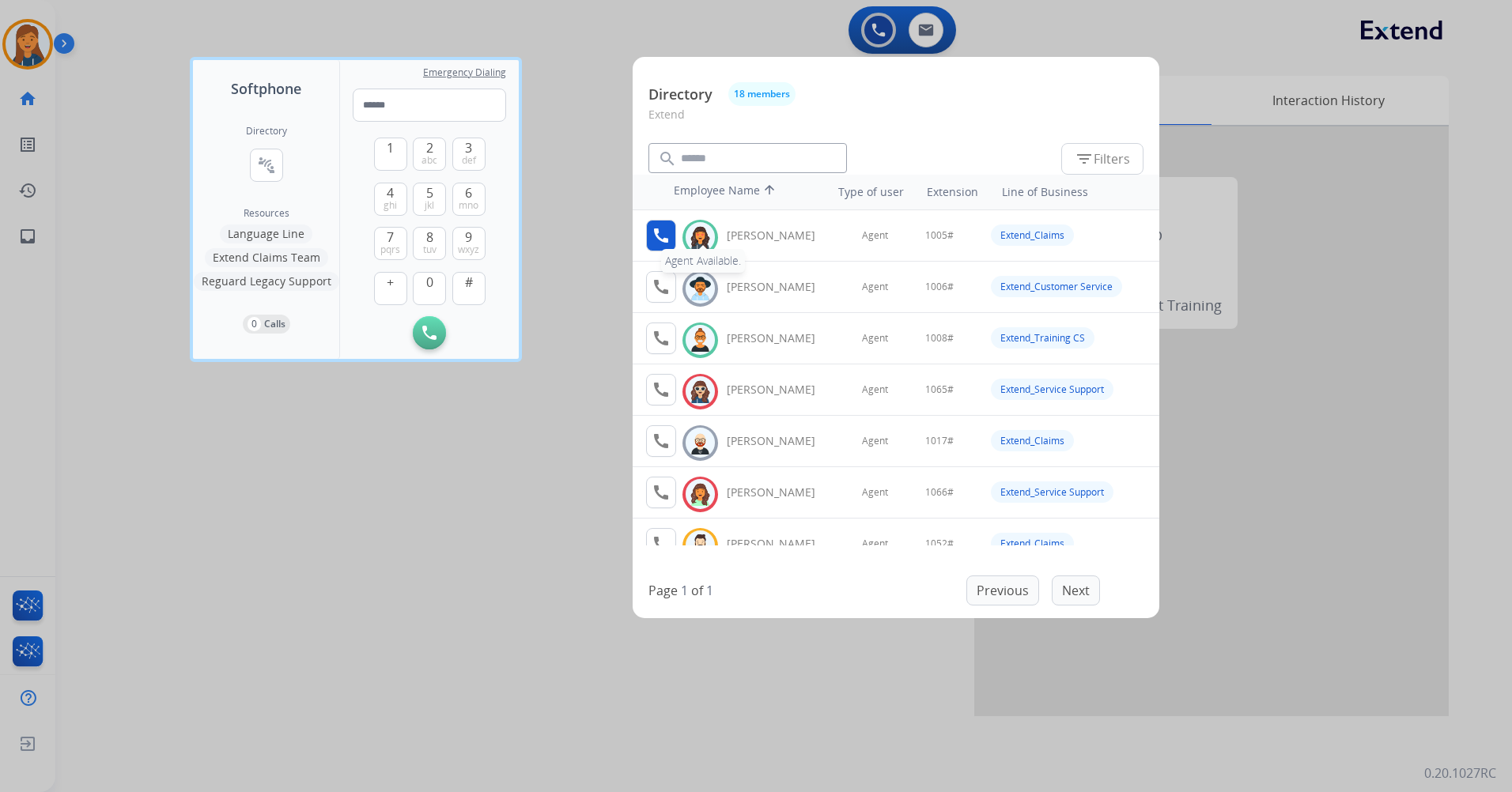
click at [660, 227] on mat-icon "call" at bounding box center [661, 235] width 19 height 19
click at [383, 162] on button "1" at bounding box center [390, 153] width 33 height 33
click at [429, 295] on button "0" at bounding box center [429, 288] width 33 height 33
click at [423, 196] on button "5 jkl" at bounding box center [429, 199] width 33 height 33
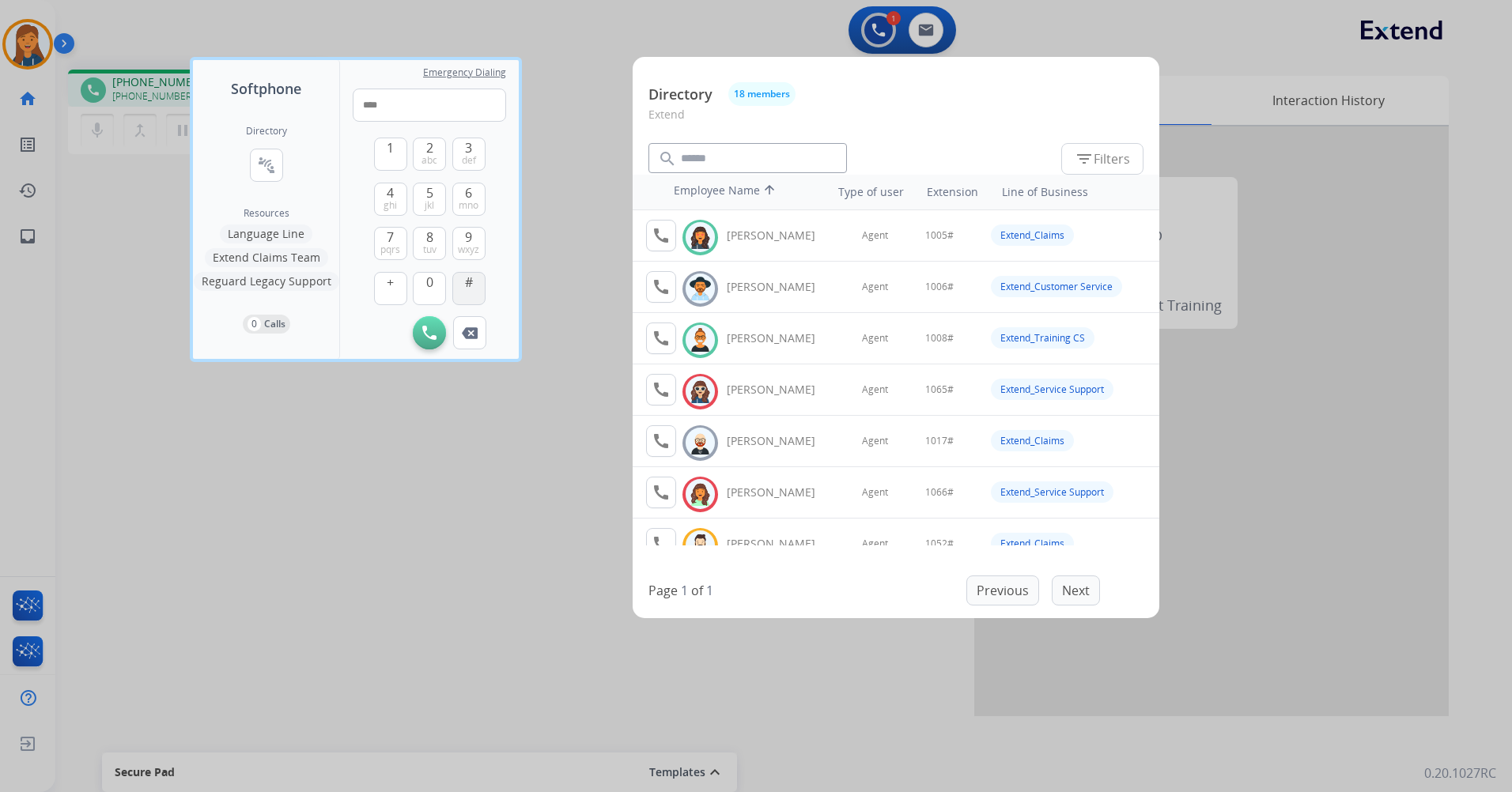
click at [468, 286] on span "#" at bounding box center [469, 282] width 8 height 19
type input "*****"
drag, startPoint x: 218, startPoint y: 511, endPoint x: 201, endPoint y: 474, distance: 40.7
click at [209, 497] on div at bounding box center [756, 396] width 1512 height 792
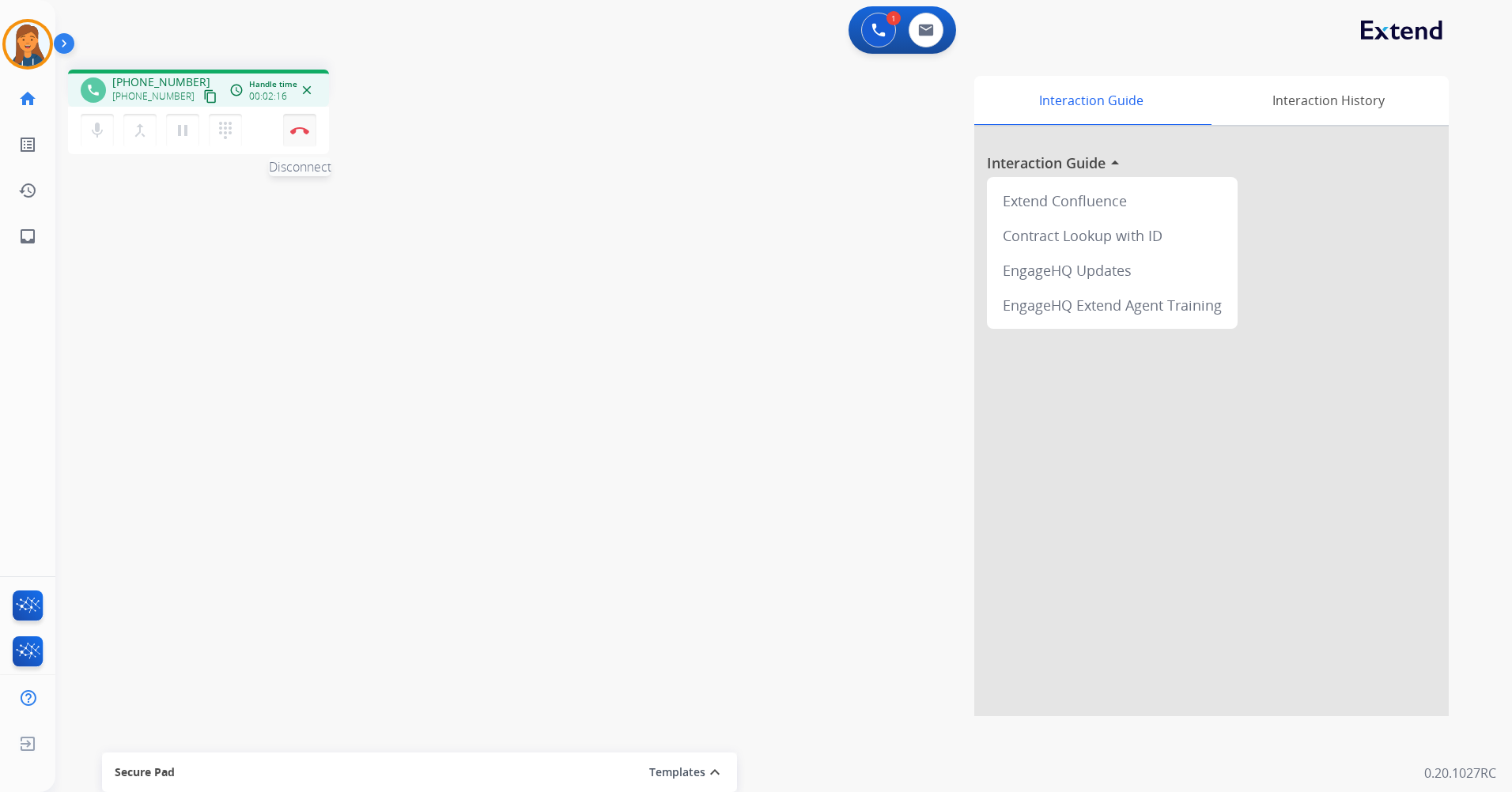
click at [295, 128] on img at bounding box center [299, 130] width 19 height 8
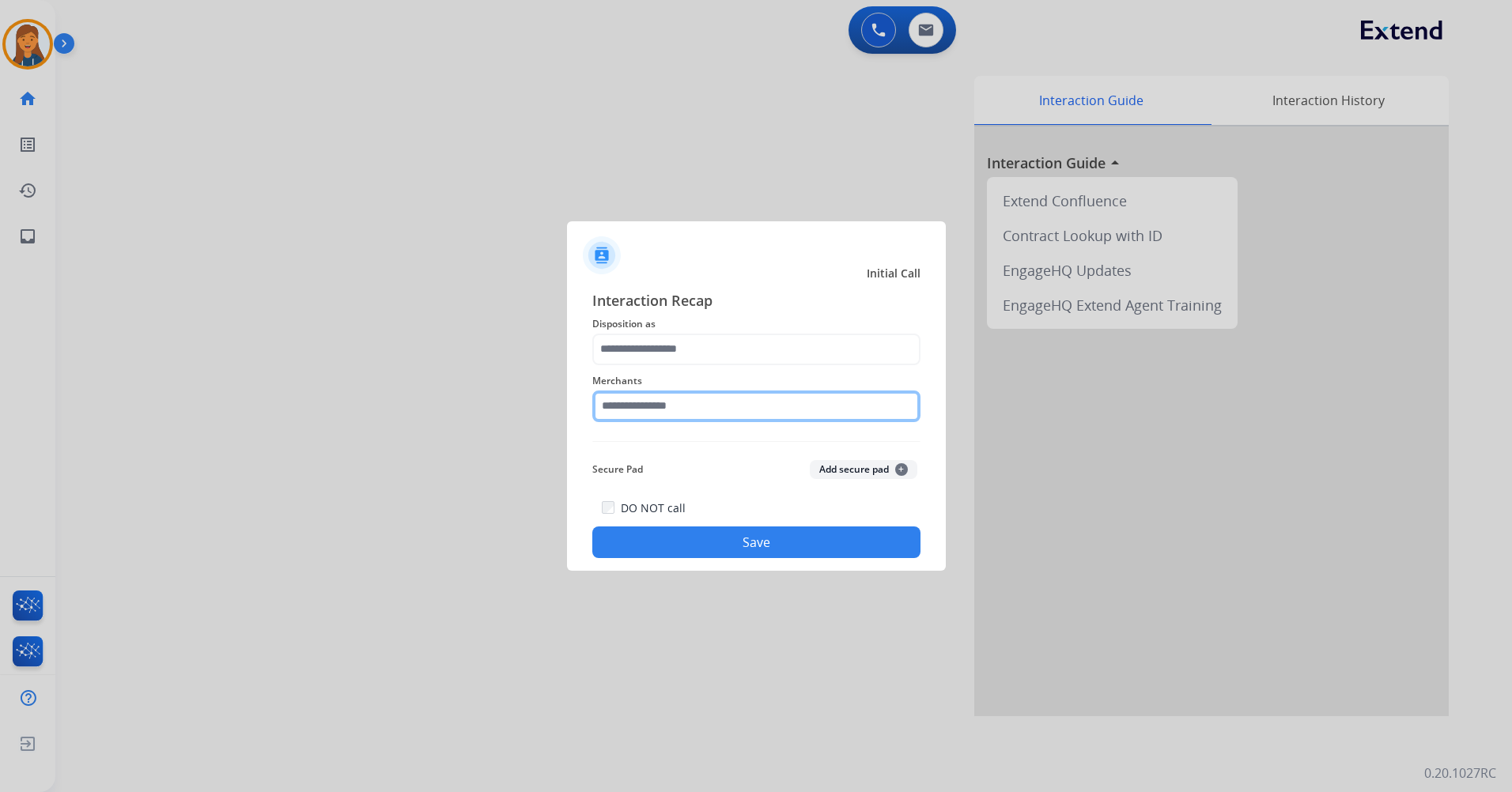
click at [697, 405] on input "text" at bounding box center [757, 406] width 328 height 32
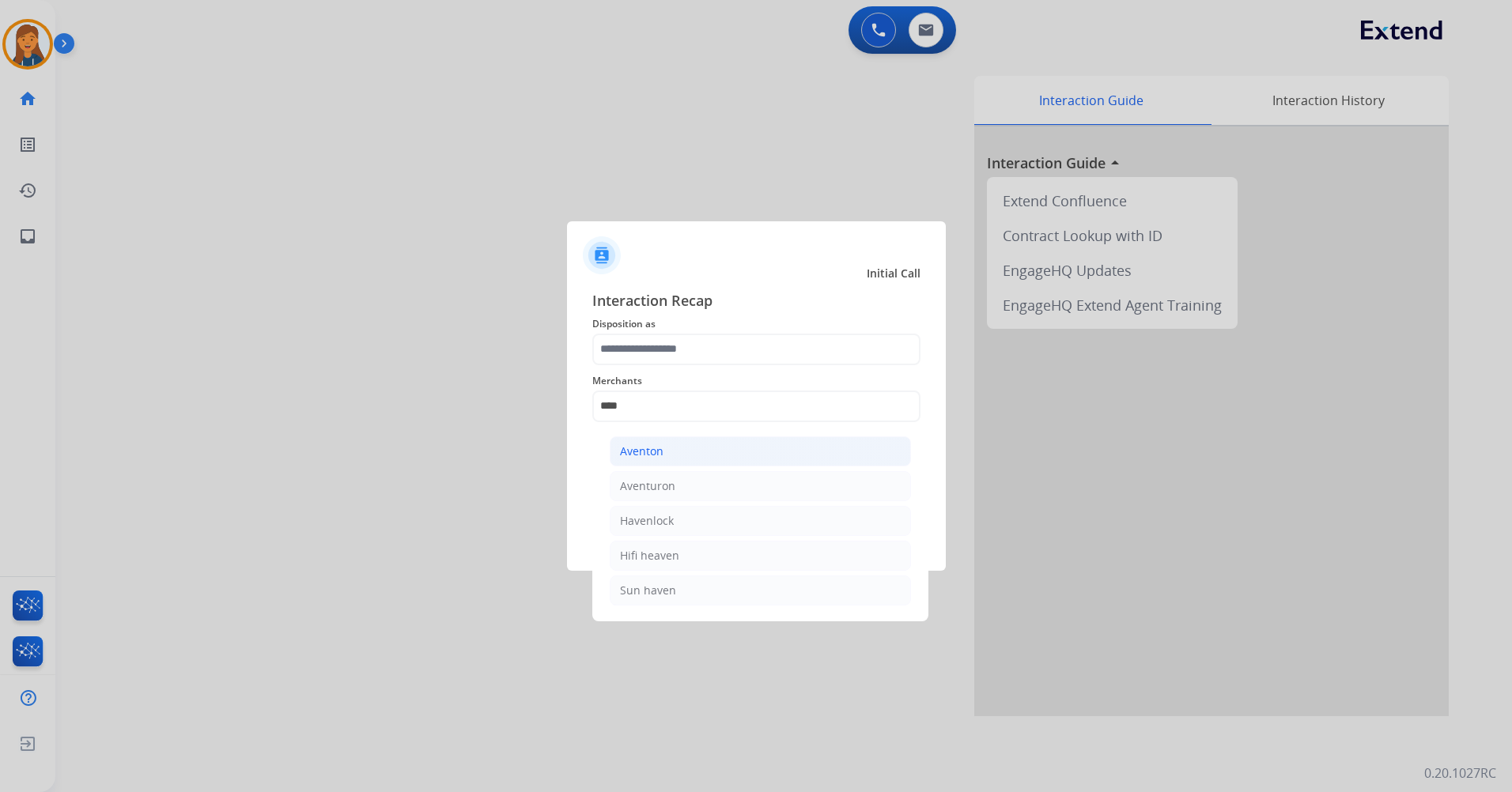
click at [660, 453] on div "Aventon" at bounding box center [642, 451] width 43 height 16
type input "*******"
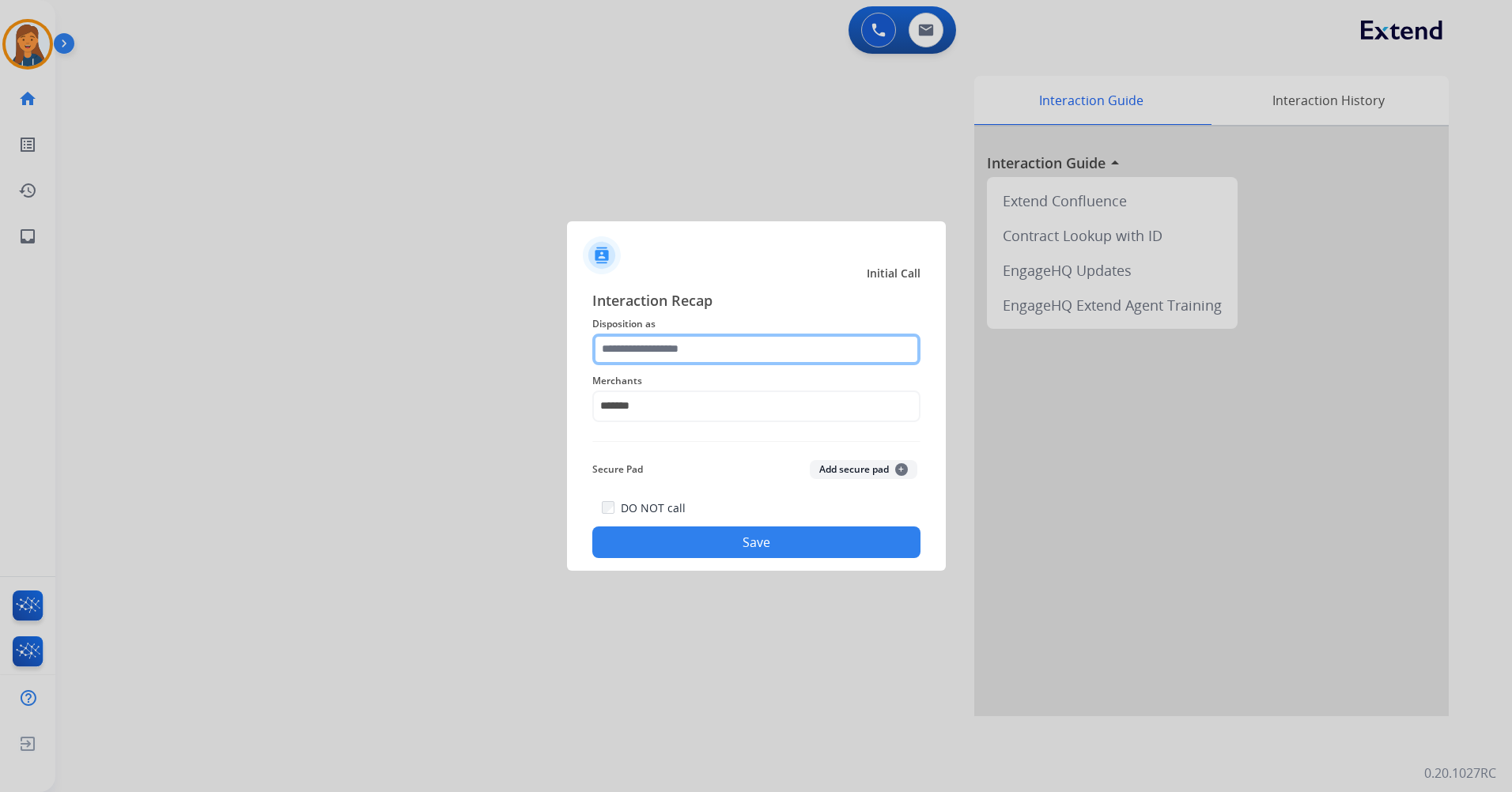
click at [666, 350] on input "text" at bounding box center [757, 349] width 328 height 32
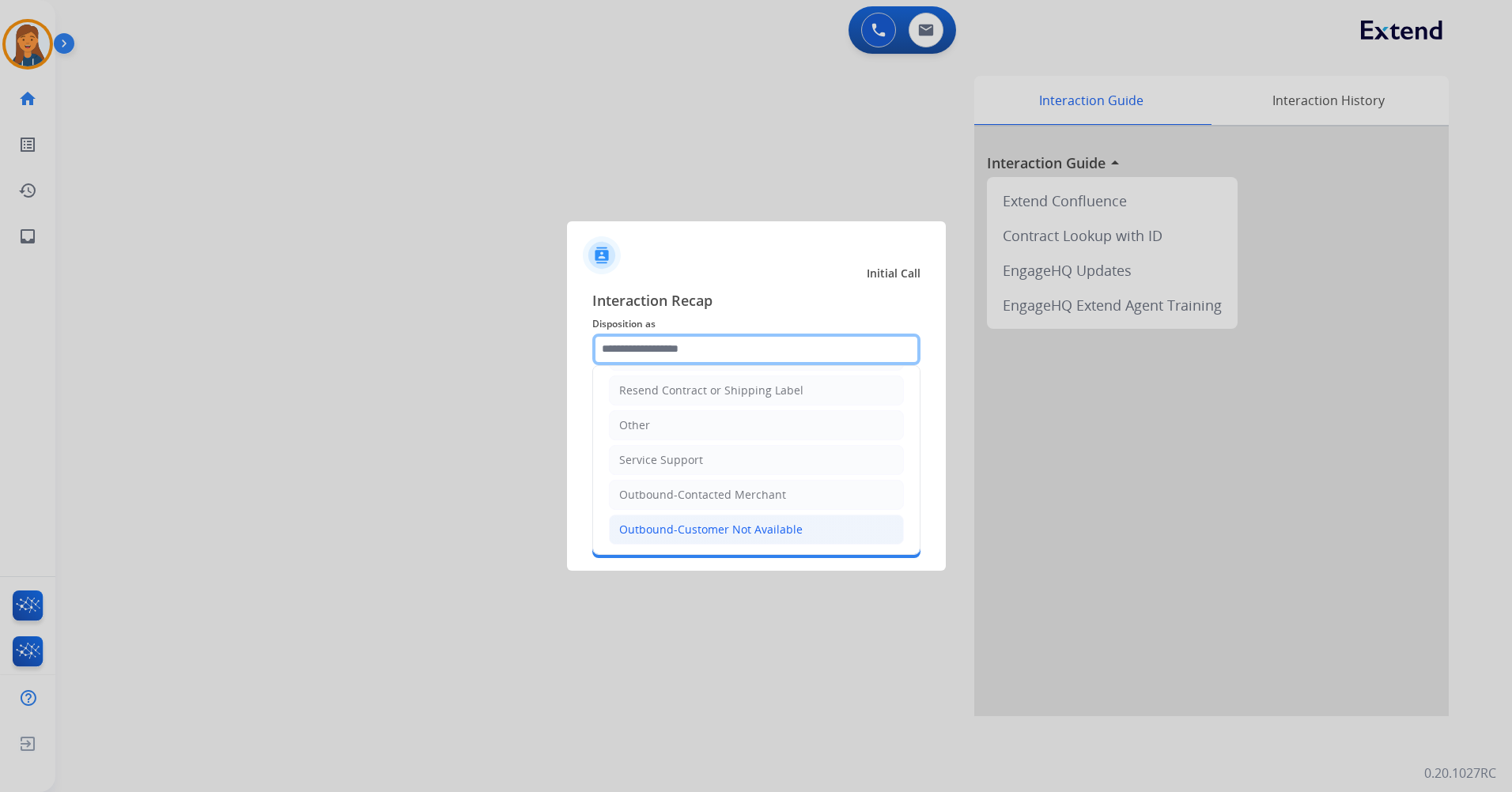
scroll to position [317, 0]
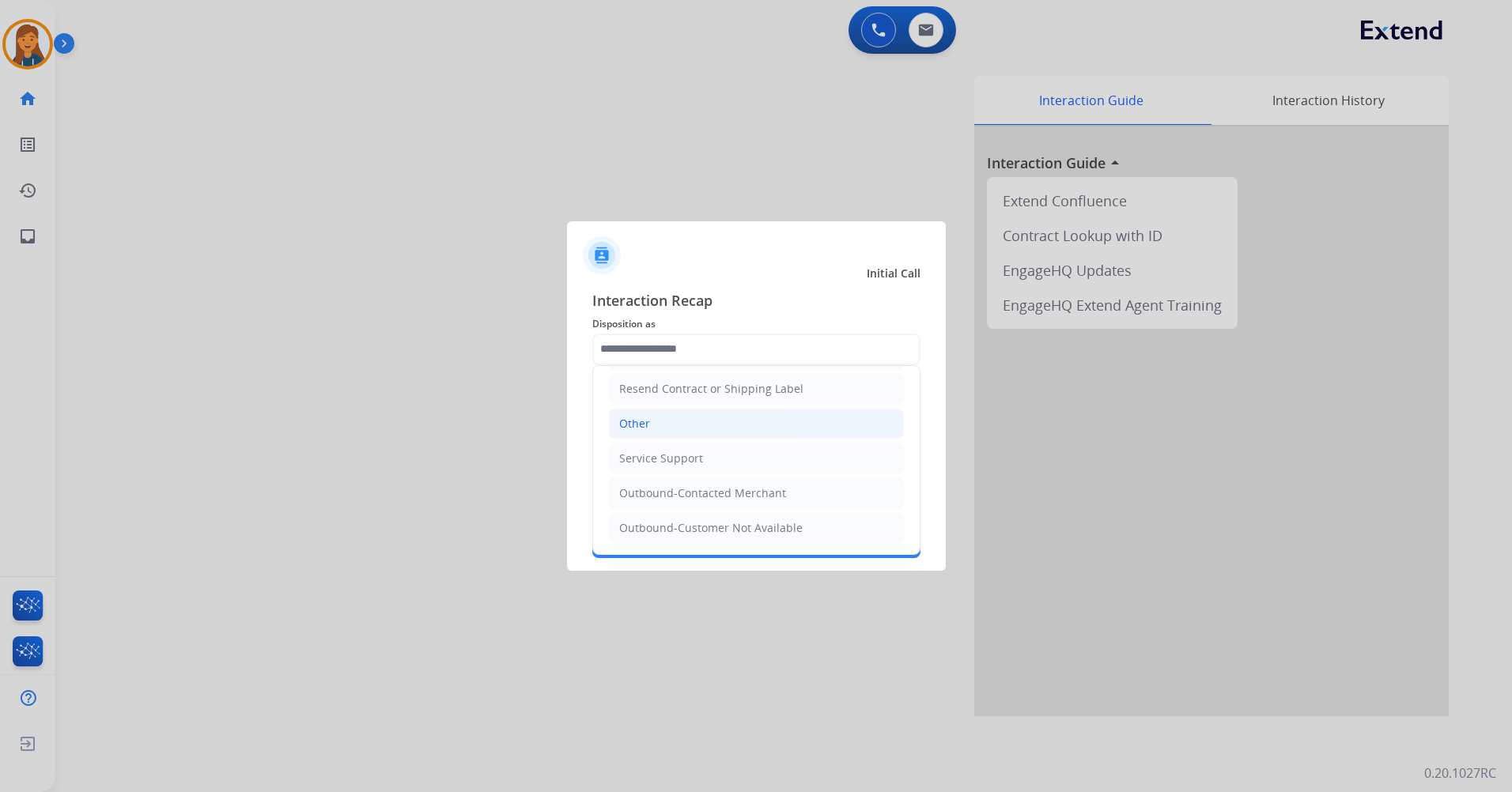
click at [659, 426] on li "Other" at bounding box center [756, 424] width 295 height 30
type input "*****"
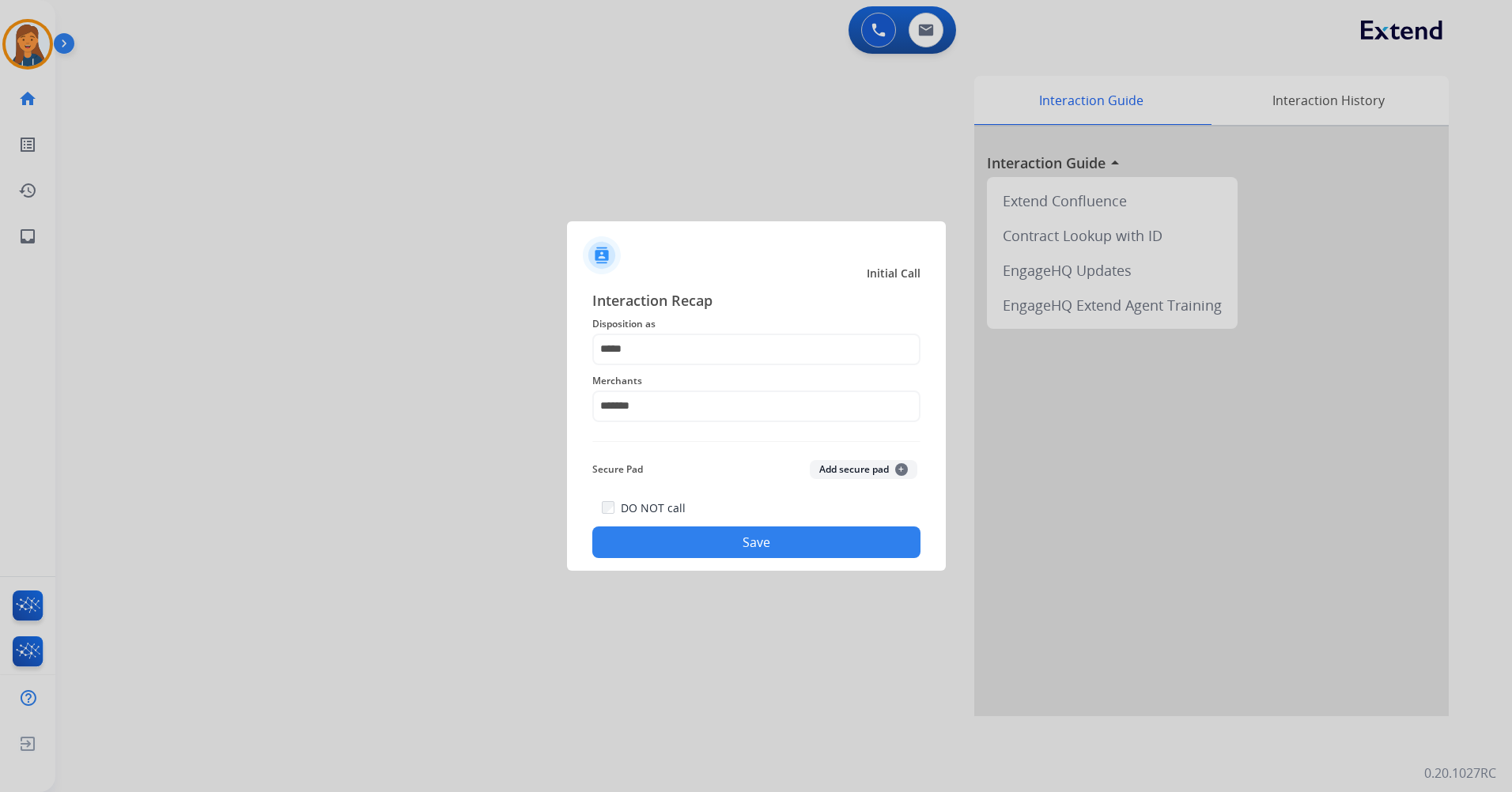
click at [704, 543] on button "Save" at bounding box center [757, 543] width 328 height 32
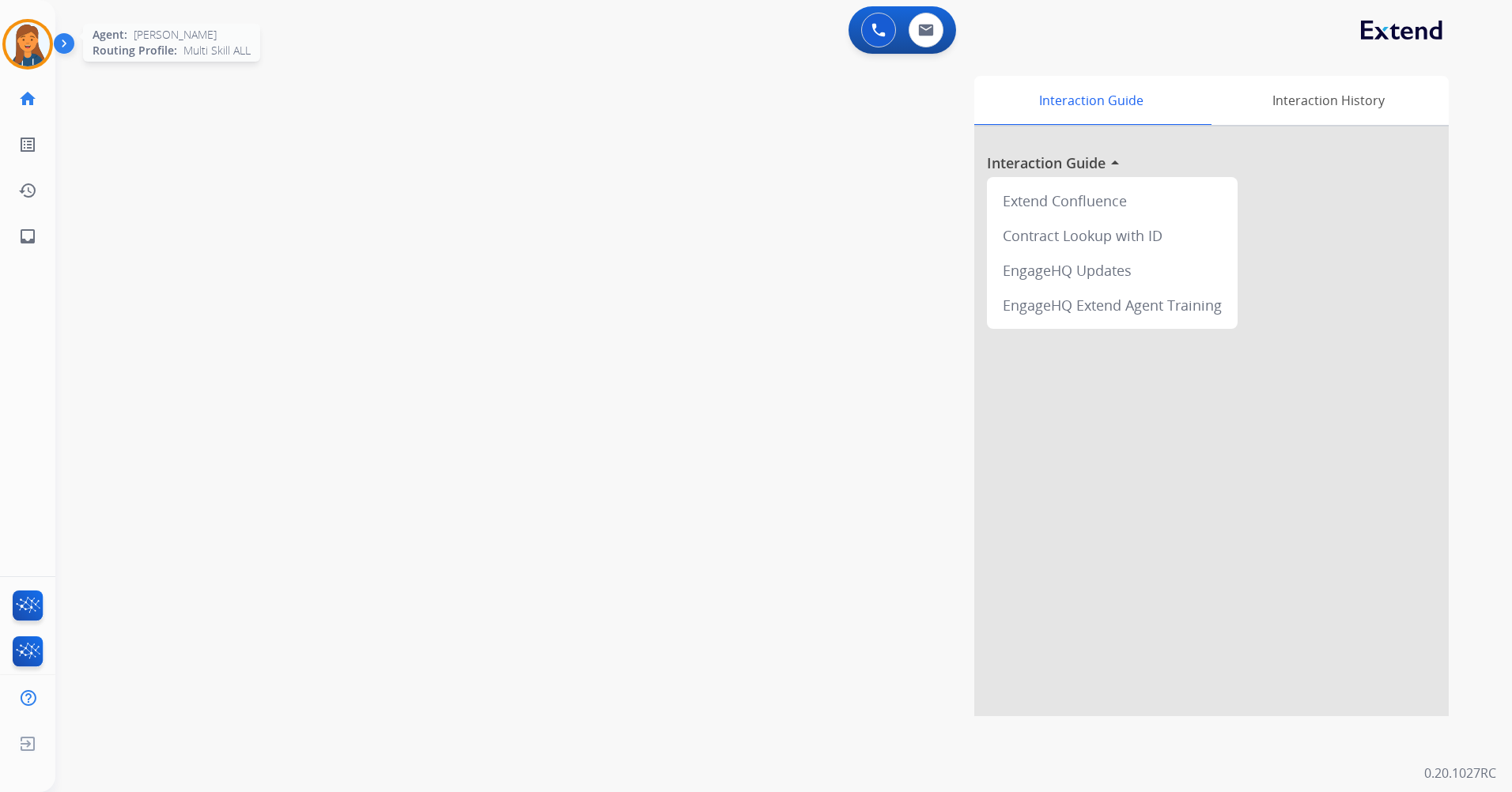
click at [35, 37] on img at bounding box center [28, 44] width 44 height 44
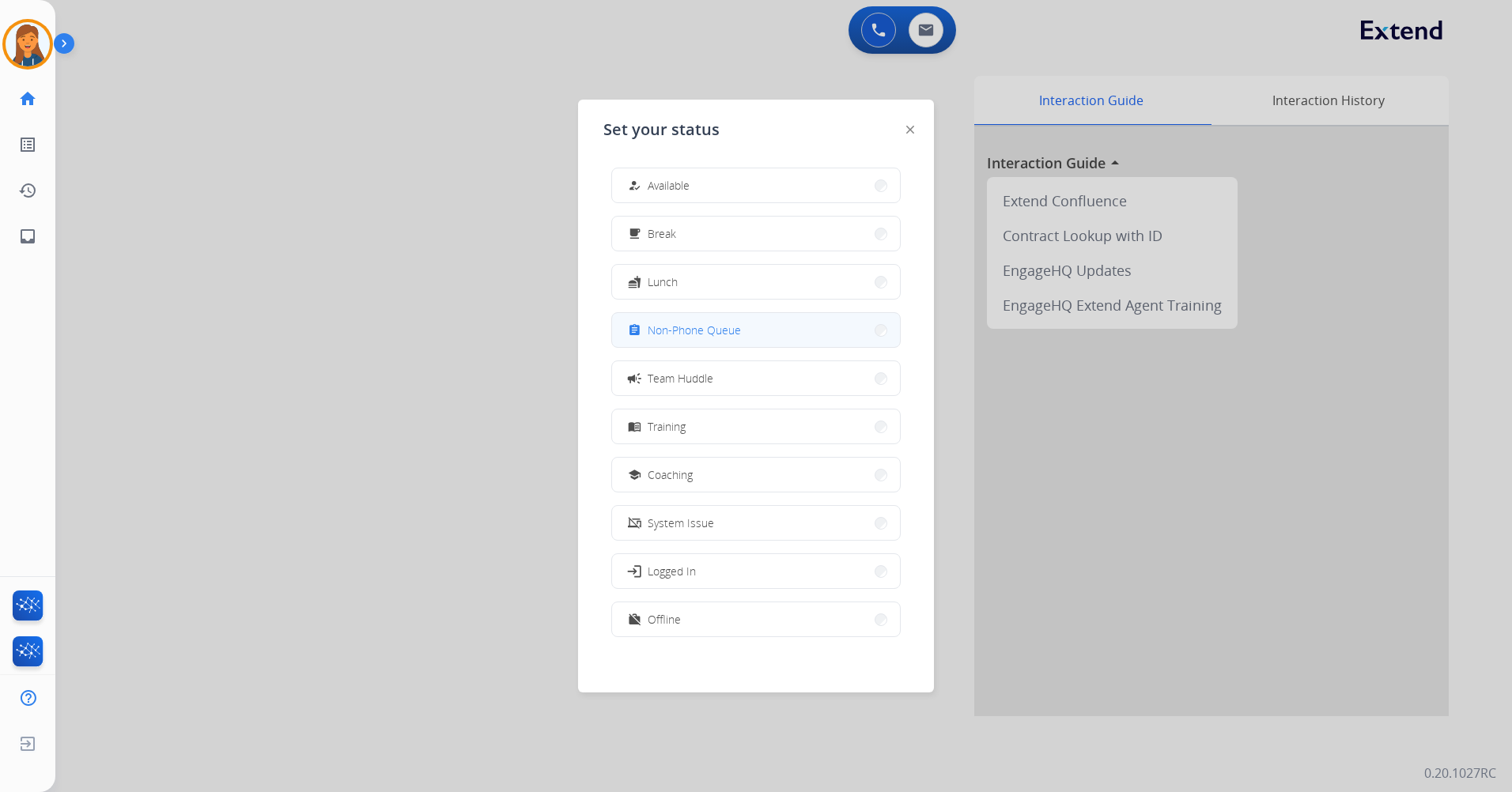
click at [680, 333] on span "Non-Phone Queue" at bounding box center [694, 330] width 93 height 17
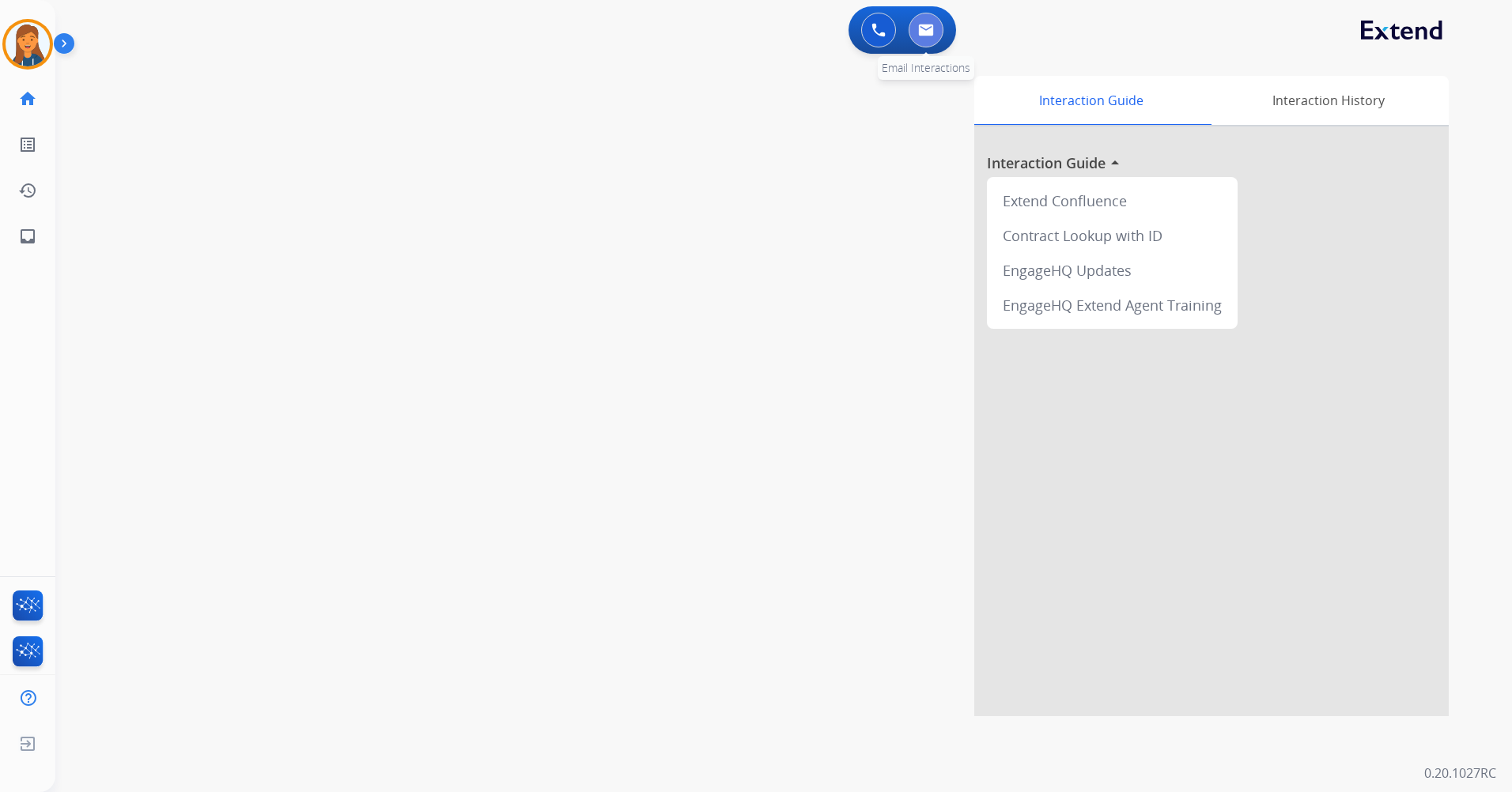
click at [928, 27] on img at bounding box center [926, 30] width 16 height 12
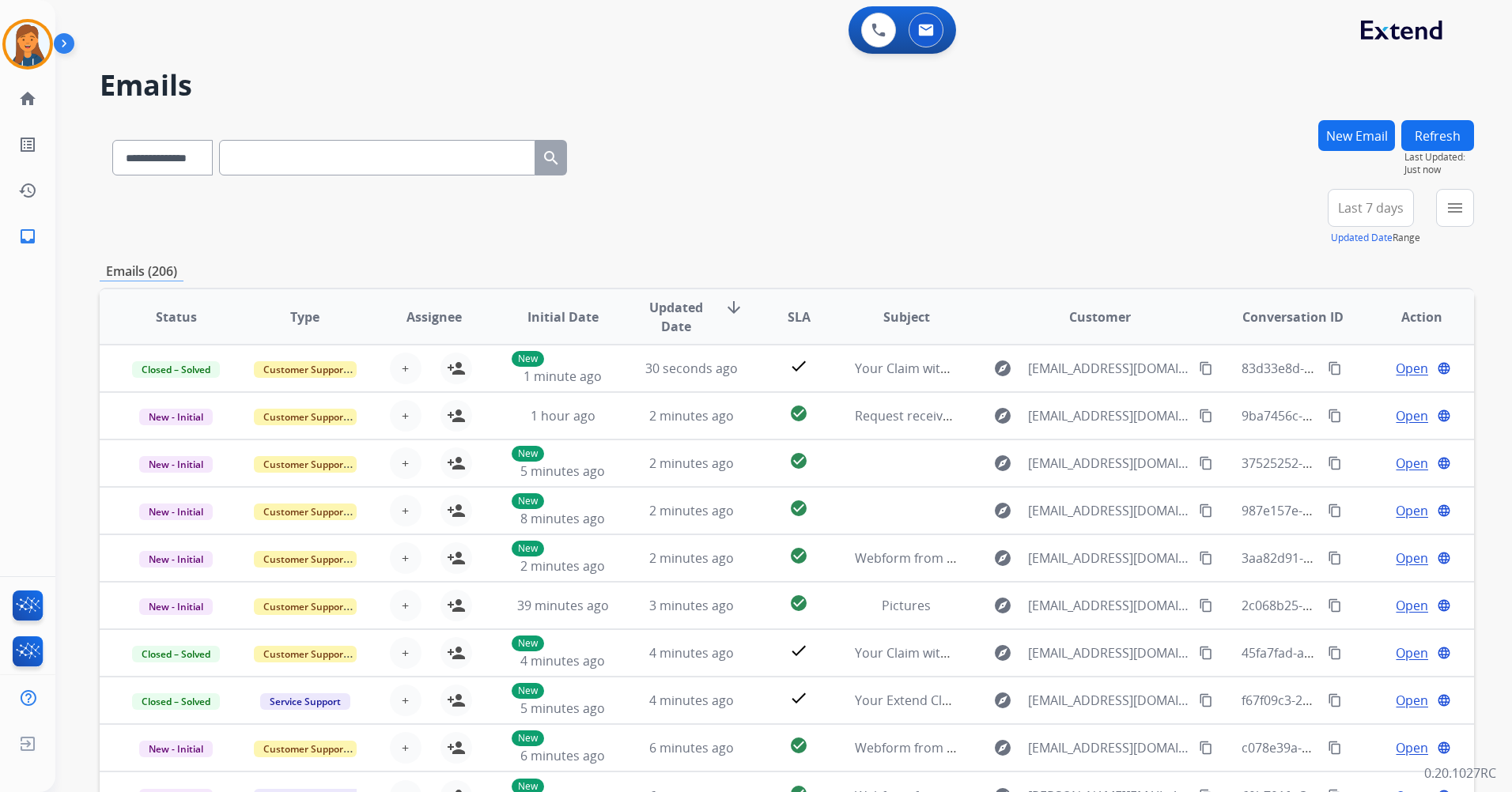
click at [1371, 193] on button "Last 7 days" at bounding box center [1371, 208] width 86 height 38
click at [1349, 398] on div "Last 90 days" at bounding box center [1366, 400] width 87 height 24
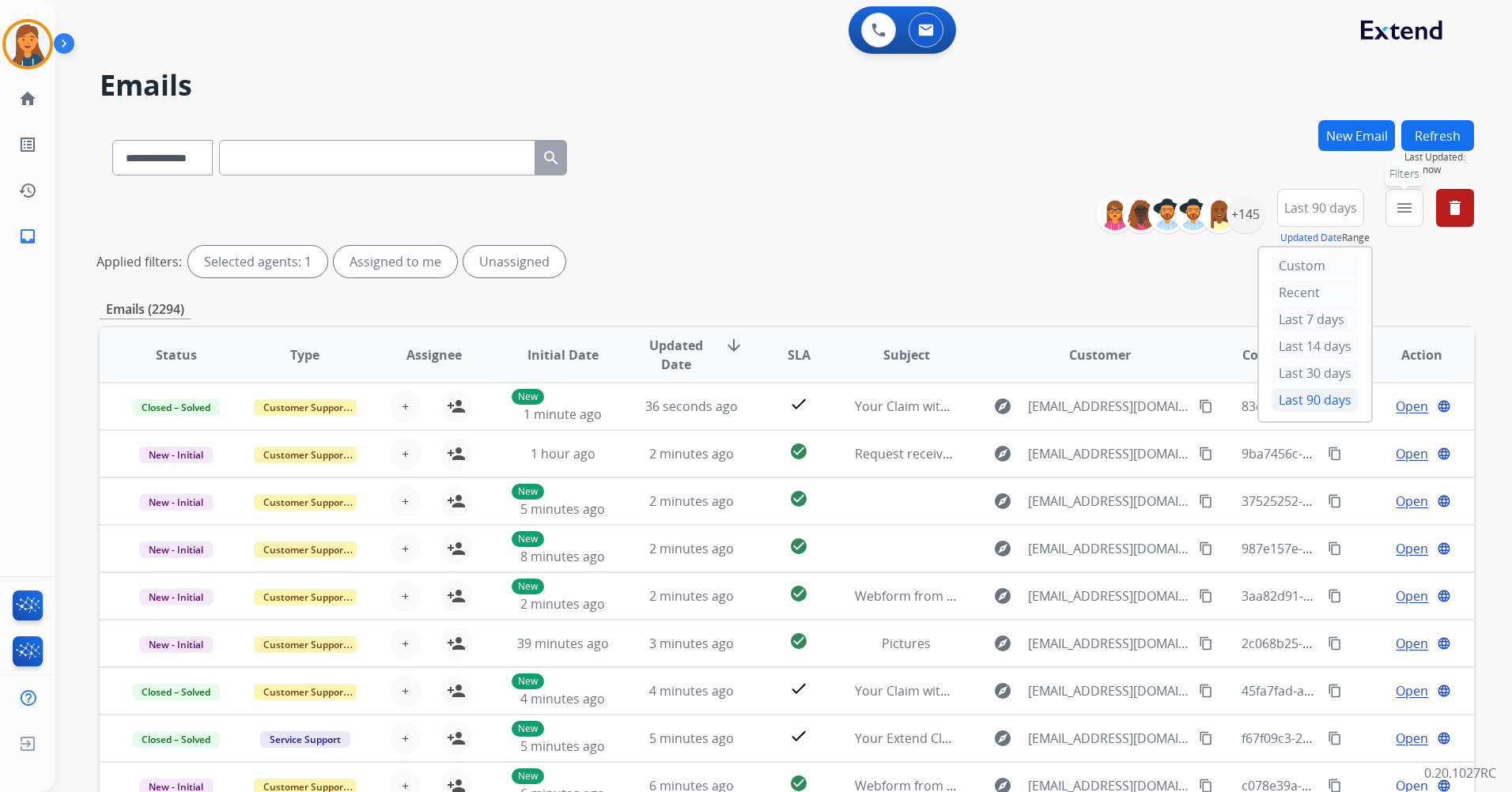
click at [1407, 201] on mat-icon "menu" at bounding box center [1405, 208] width 19 height 19
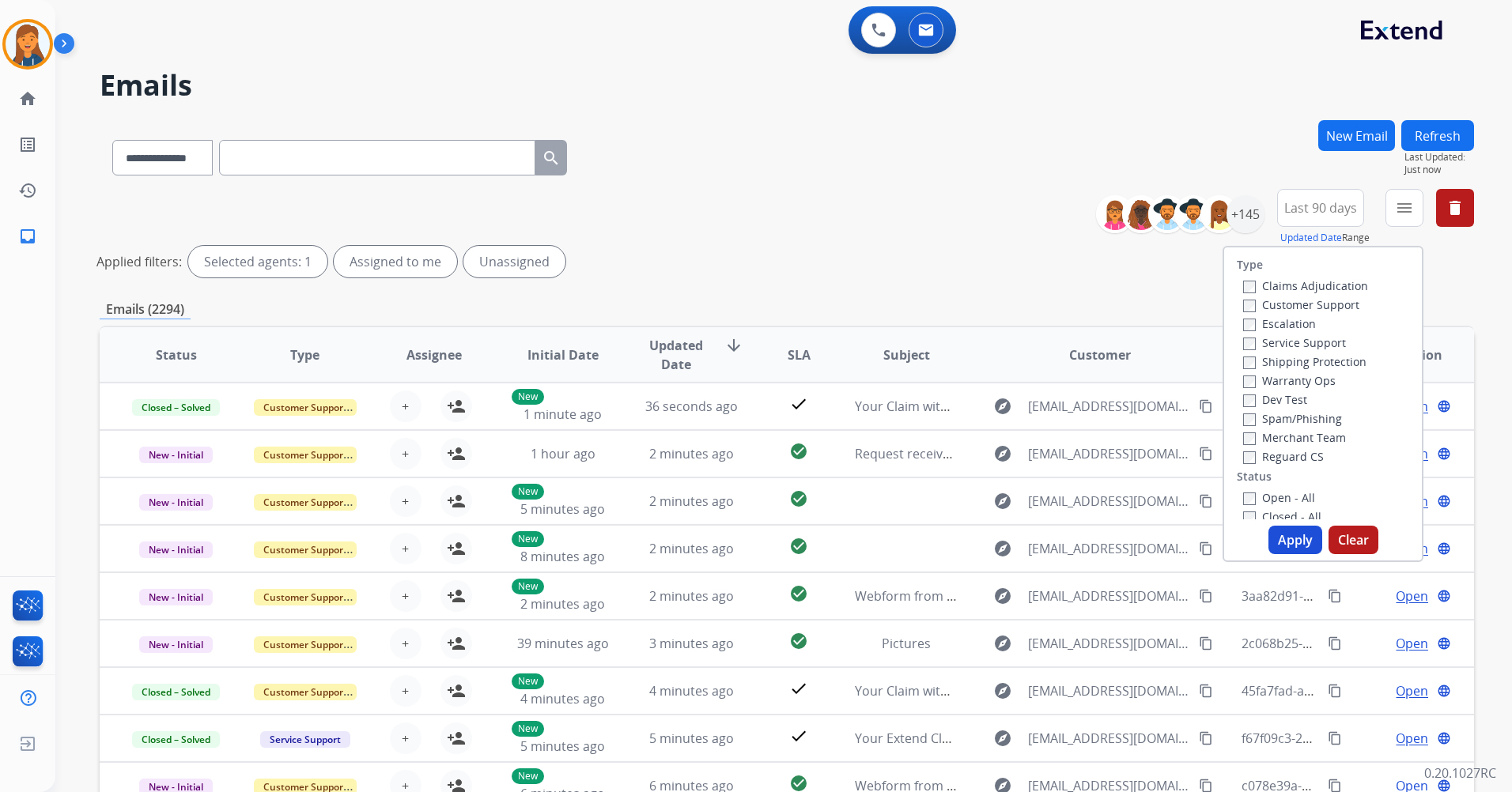
click at [1316, 305] on label "Customer Support" at bounding box center [1301, 304] width 116 height 15
click at [1271, 358] on label "Shipping Protection" at bounding box center [1304, 361] width 123 height 15
click at [1272, 458] on label "Reguard CS" at bounding box center [1283, 456] width 81 height 15
click at [1253, 495] on label "Open - All" at bounding box center [1279, 498] width 72 height 15
drag, startPoint x: 1288, startPoint y: 538, endPoint x: 1208, endPoint y: 536, distance: 80.0
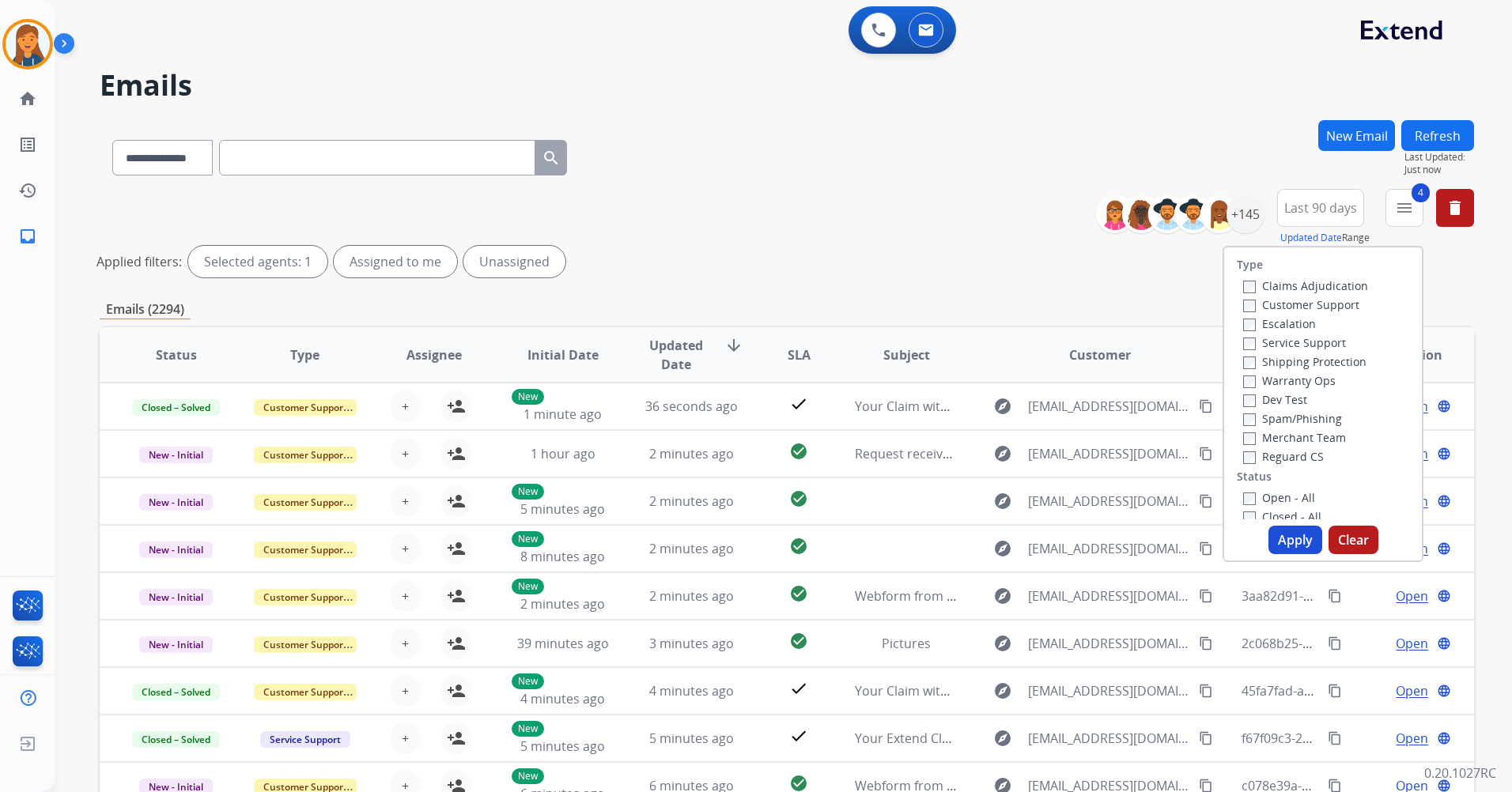
click at [1288, 540] on button "Apply" at bounding box center [1295, 540] width 54 height 28
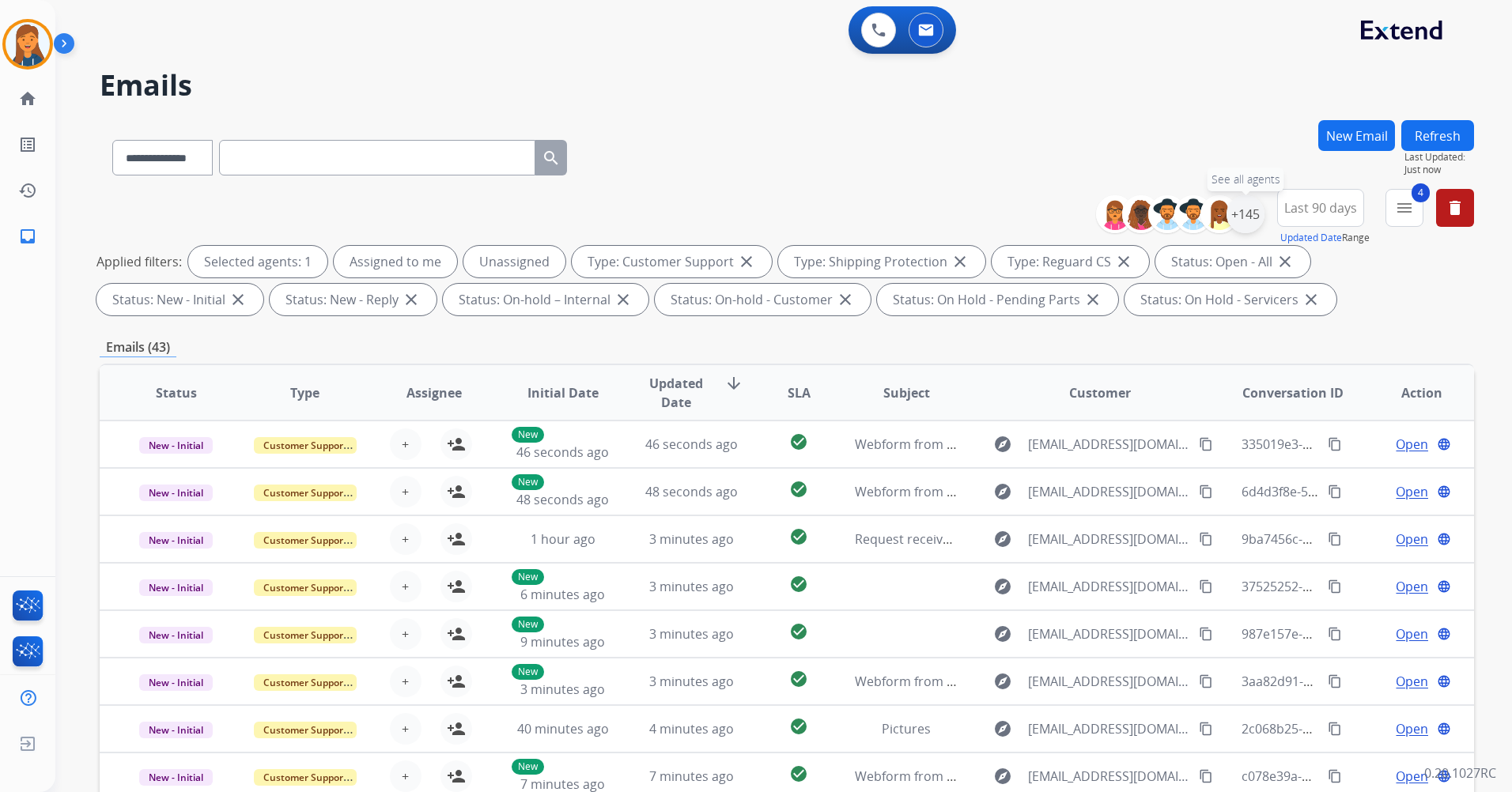
click at [1239, 208] on div "+145" at bounding box center [1246, 214] width 38 height 38
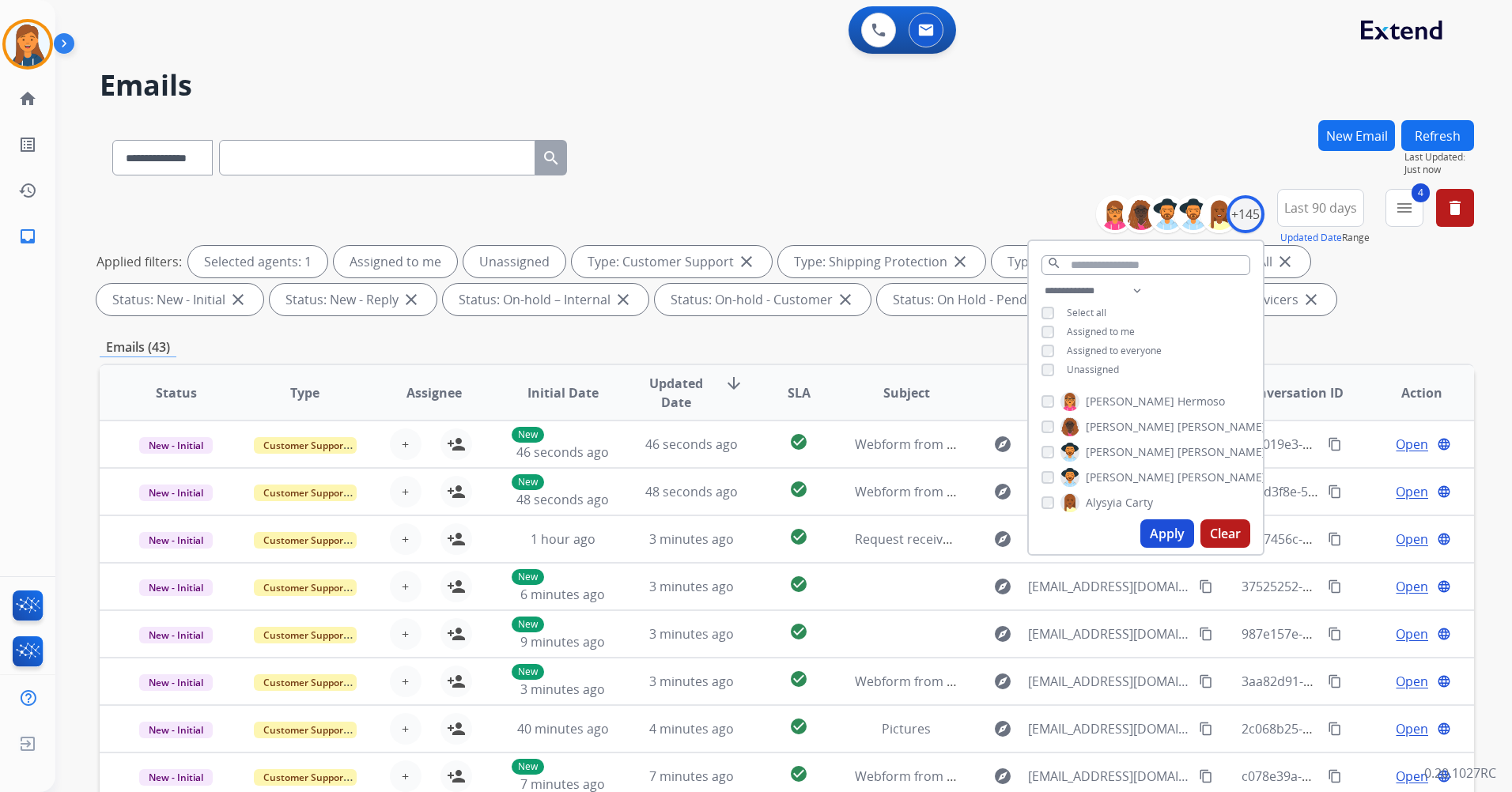
click at [1078, 369] on span "Unassigned" at bounding box center [1093, 369] width 52 height 13
click at [1171, 528] on button "Apply" at bounding box center [1167, 534] width 54 height 28
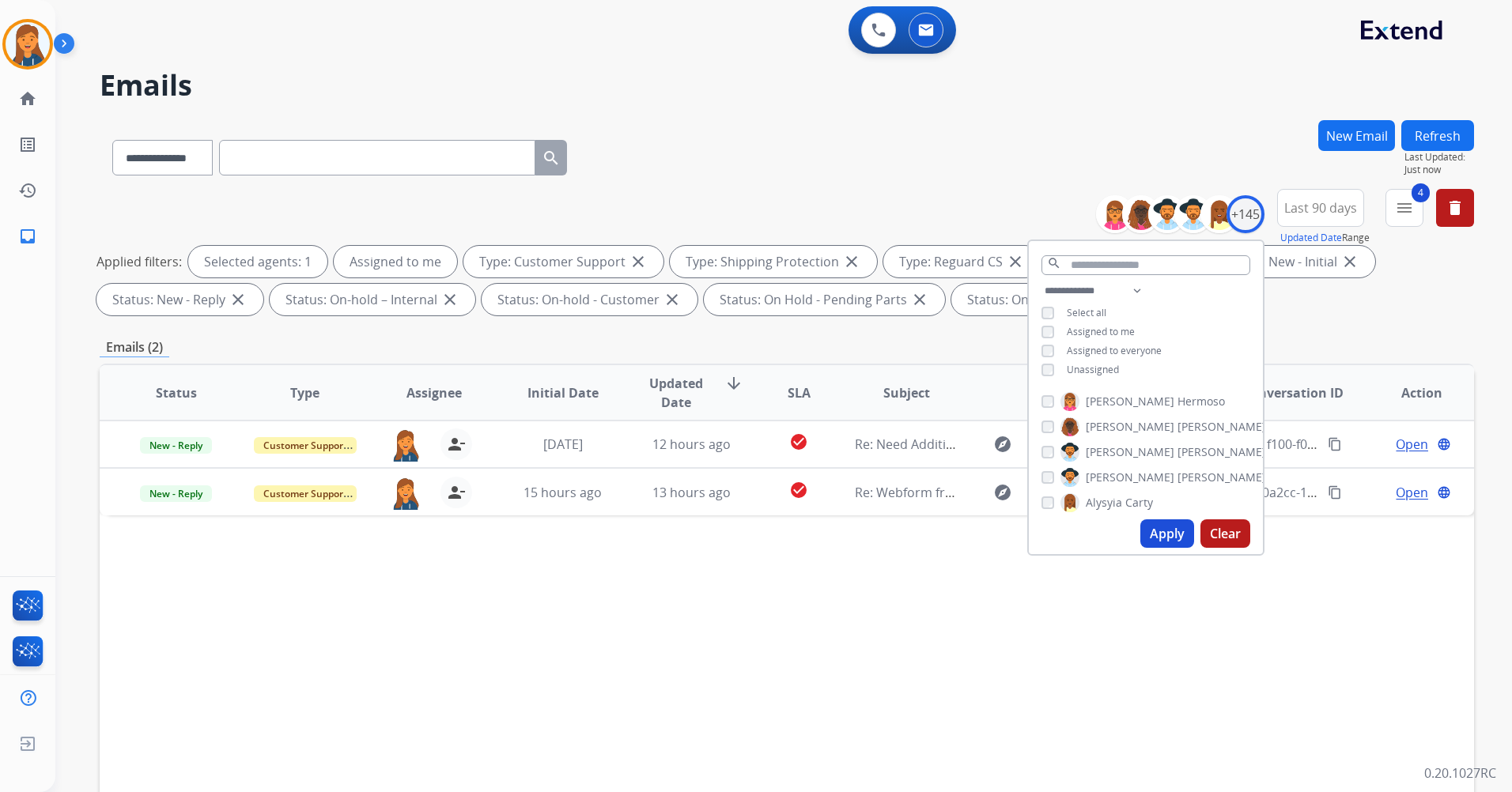
click at [730, 649] on div "Status Type Assignee Initial Date Updated Date arrow_downward SLA Subject Custo…" at bounding box center [786, 628] width 1374 height 529
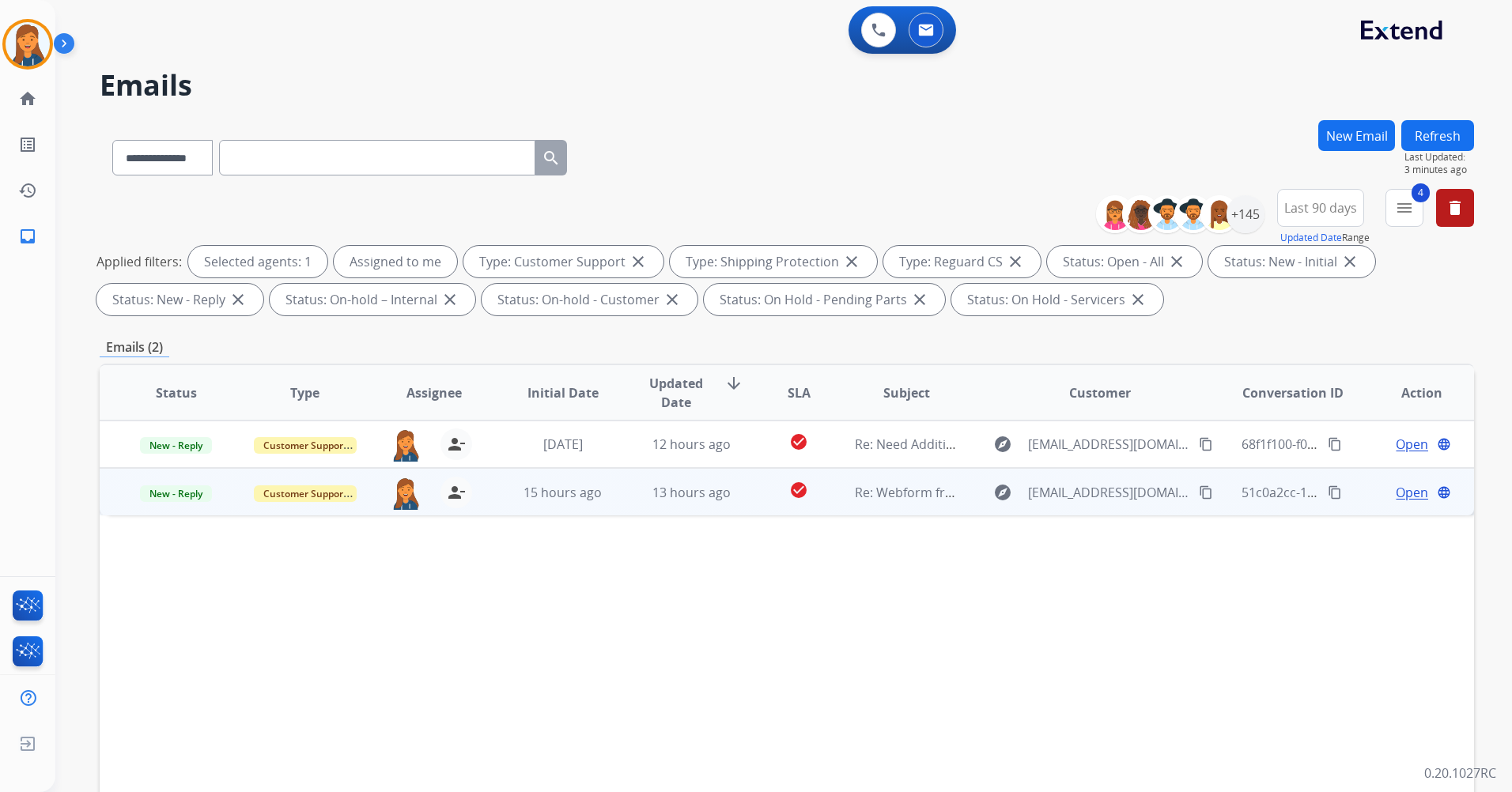
click at [1328, 490] on mat-icon "content_copy" at bounding box center [1335, 492] width 14 height 14
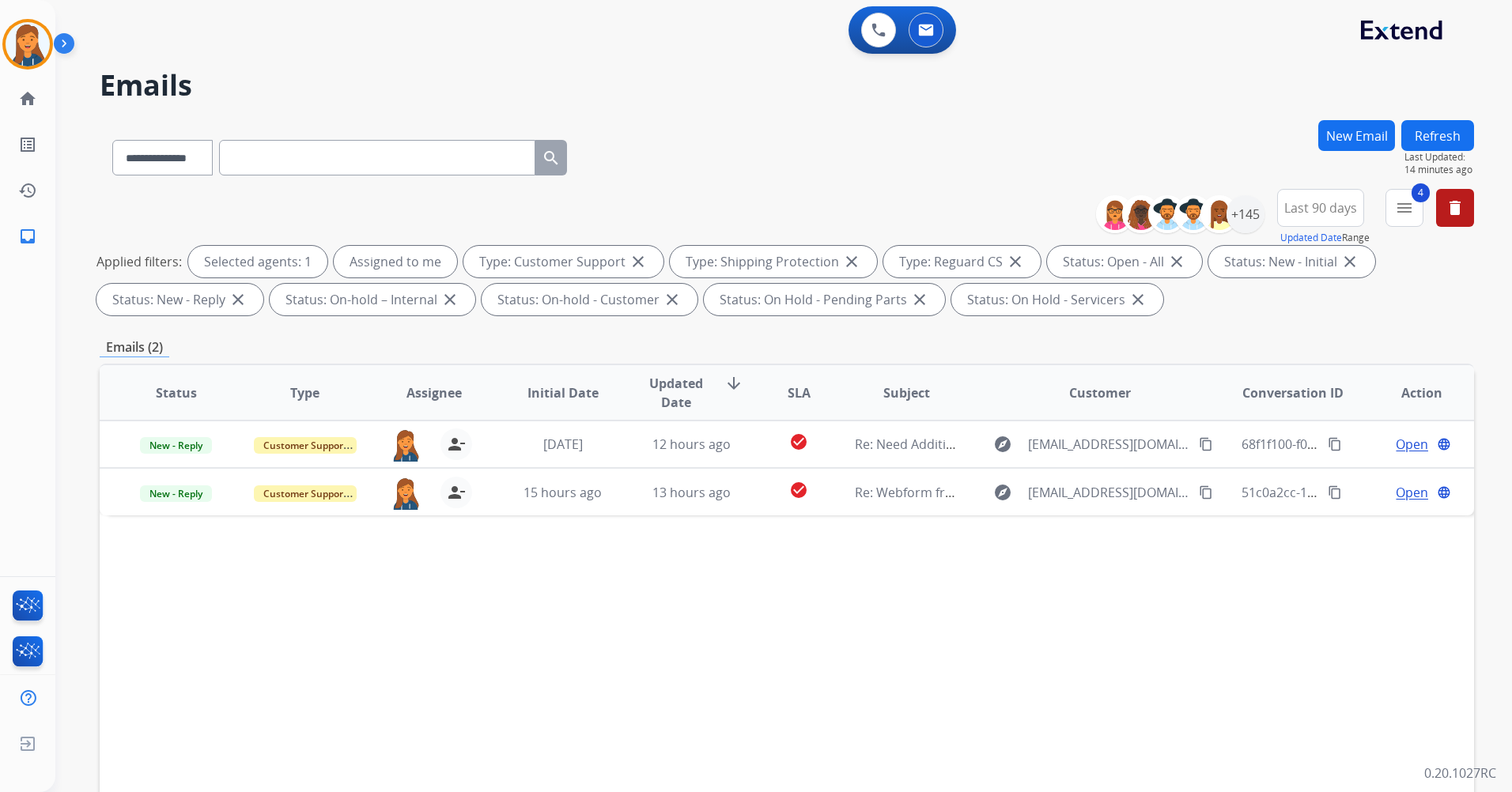
click at [1432, 140] on button "Refresh" at bounding box center [1438, 135] width 73 height 31
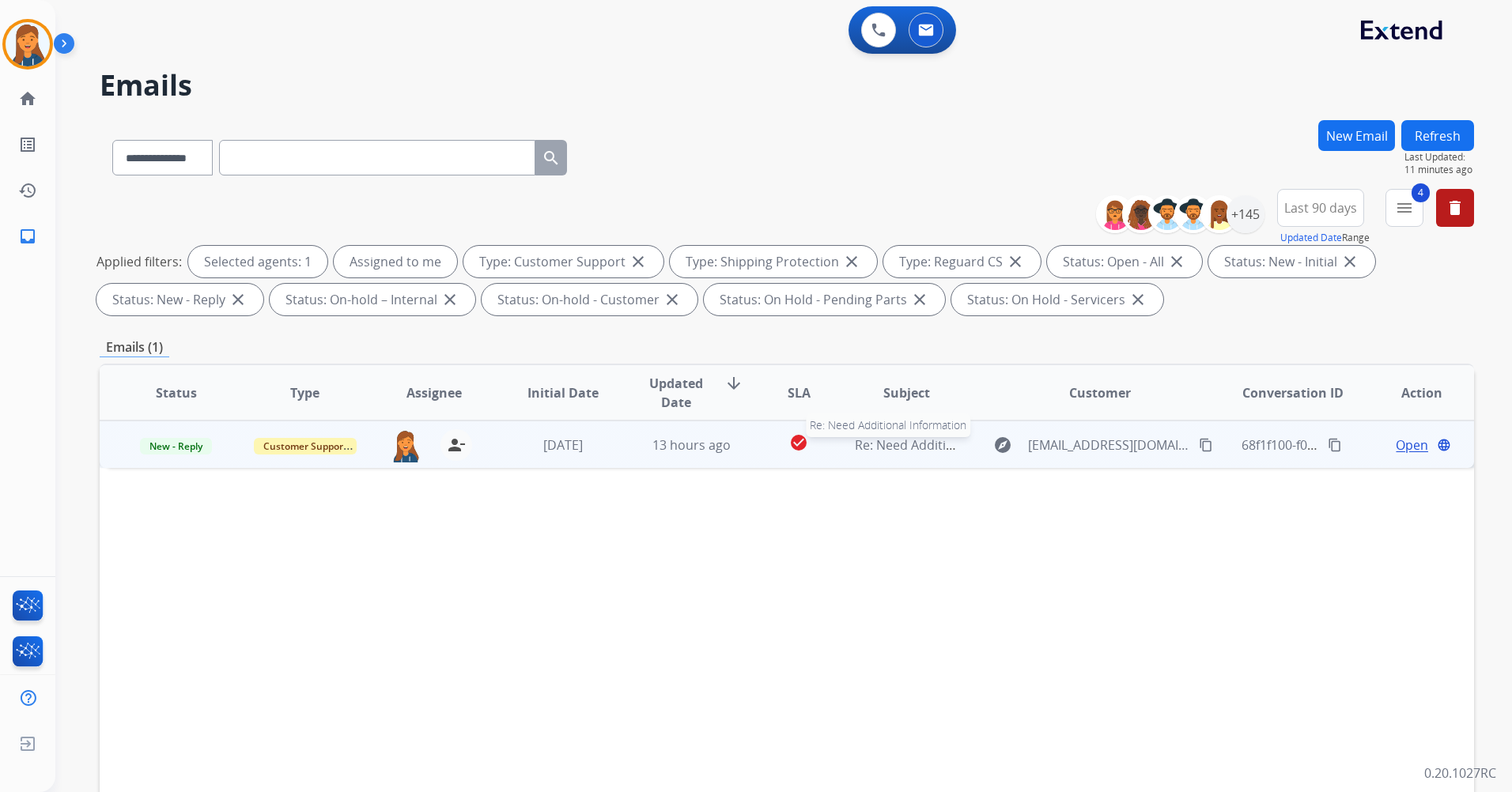
click at [895, 450] on span "Re: Need Additional Information" at bounding box center [951, 445] width 192 height 18
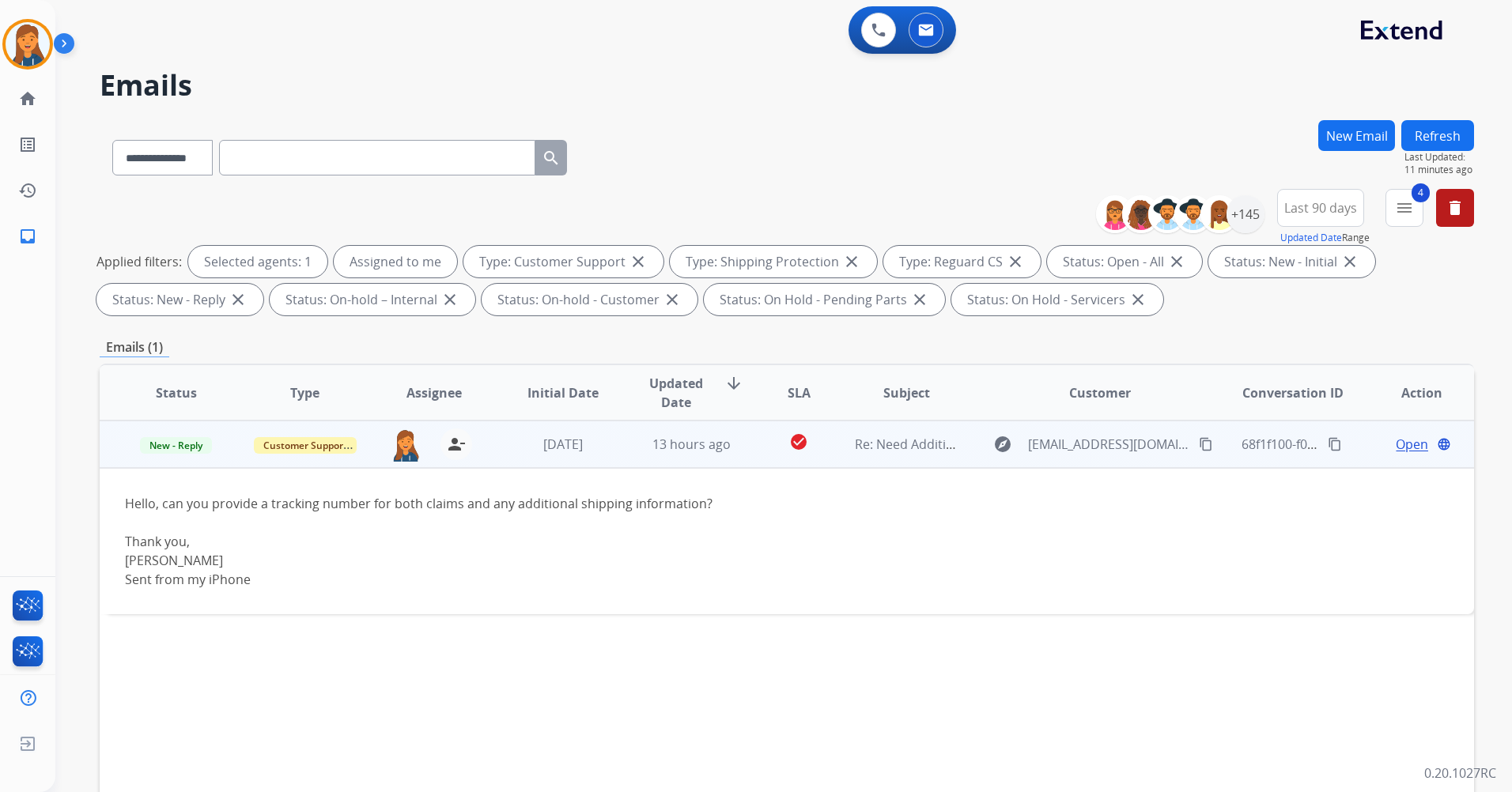
scroll to position [79, 0]
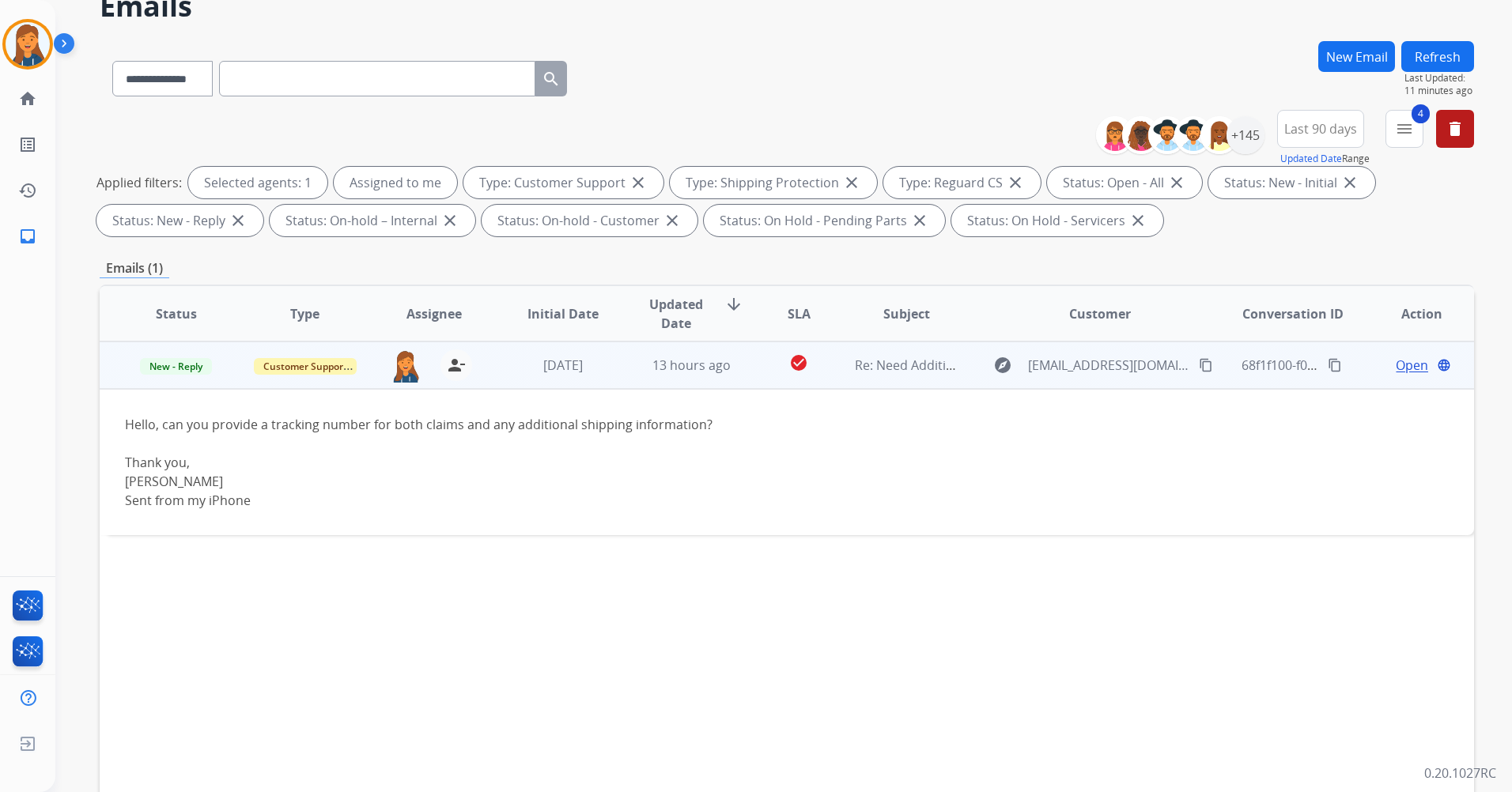
click at [1396, 365] on span "Open" at bounding box center [1412, 365] width 33 height 19
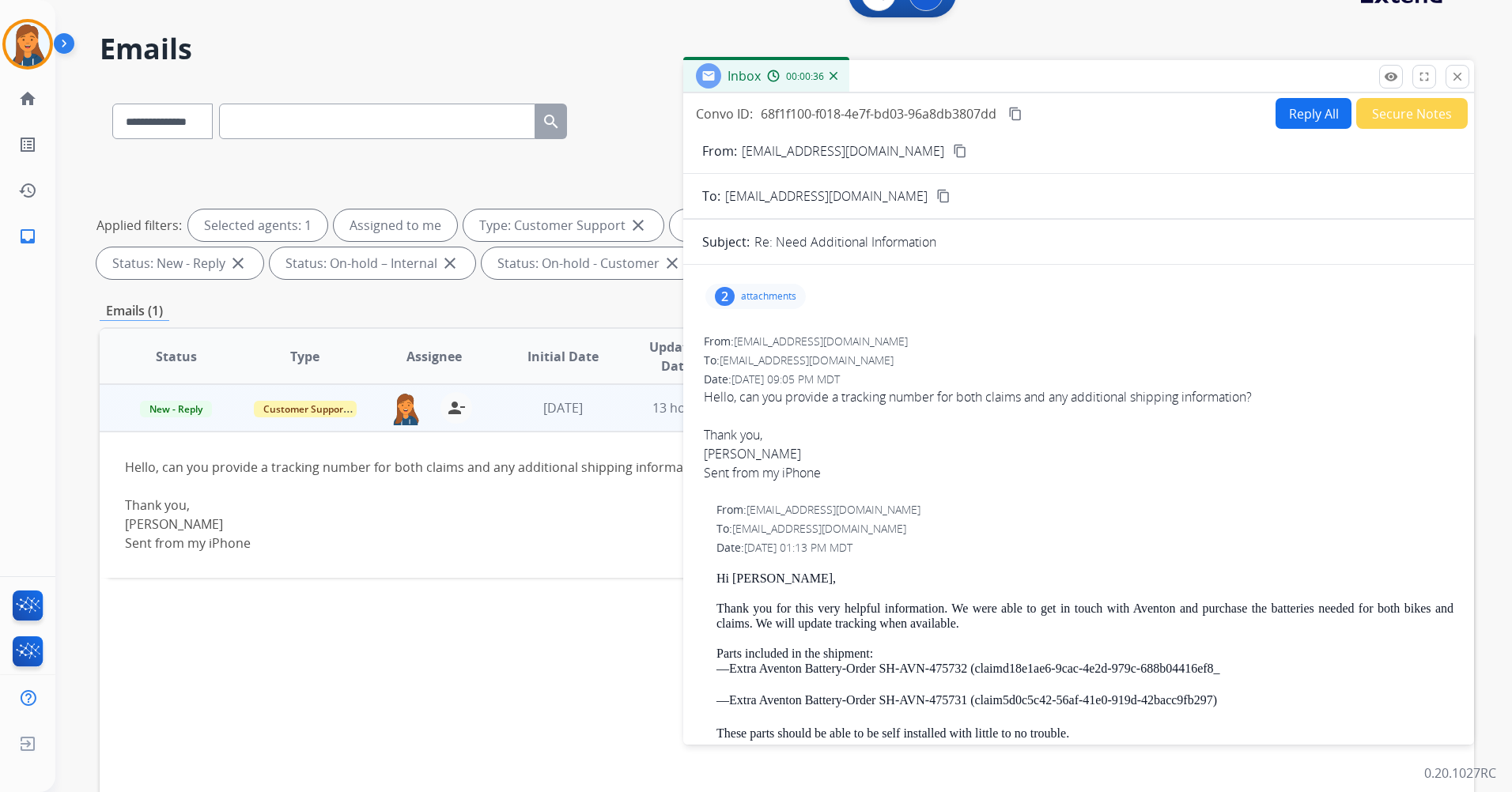
scroll to position [0, 0]
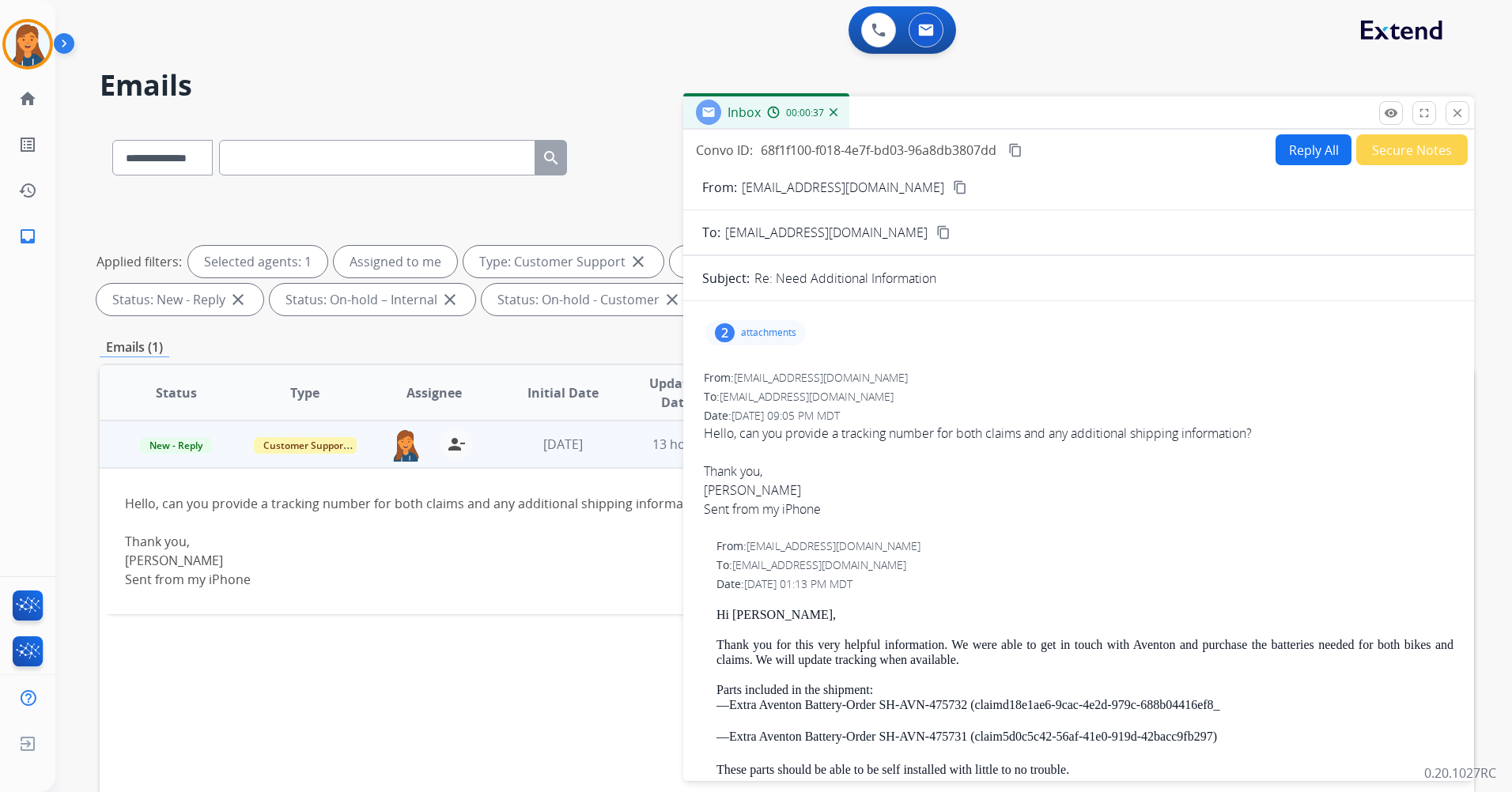
click at [1276, 142] on button "Reply All" at bounding box center [1314, 150] width 76 height 31
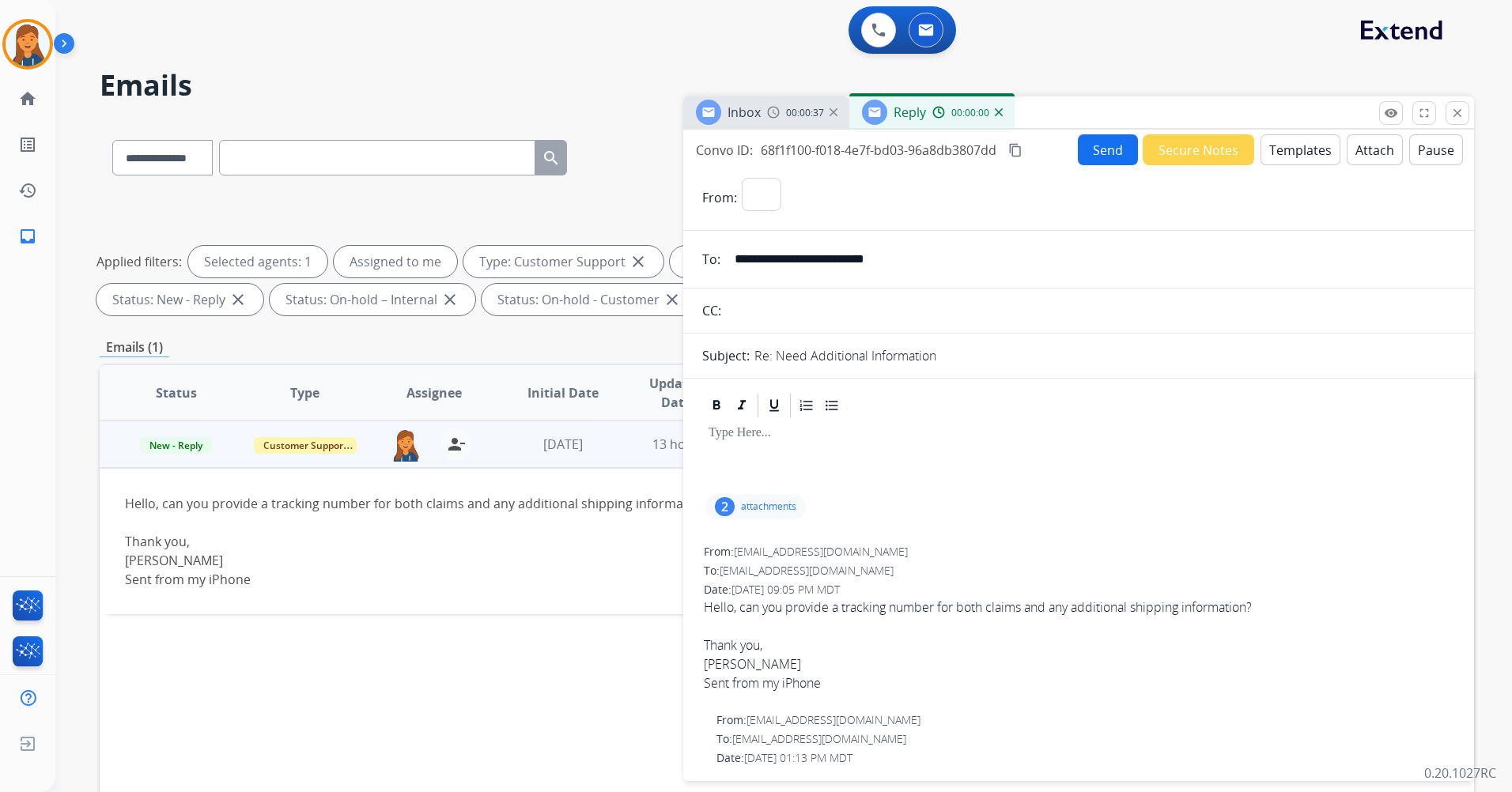
select select "**********"
click at [1272, 161] on button "Templates" at bounding box center [1301, 150] width 80 height 31
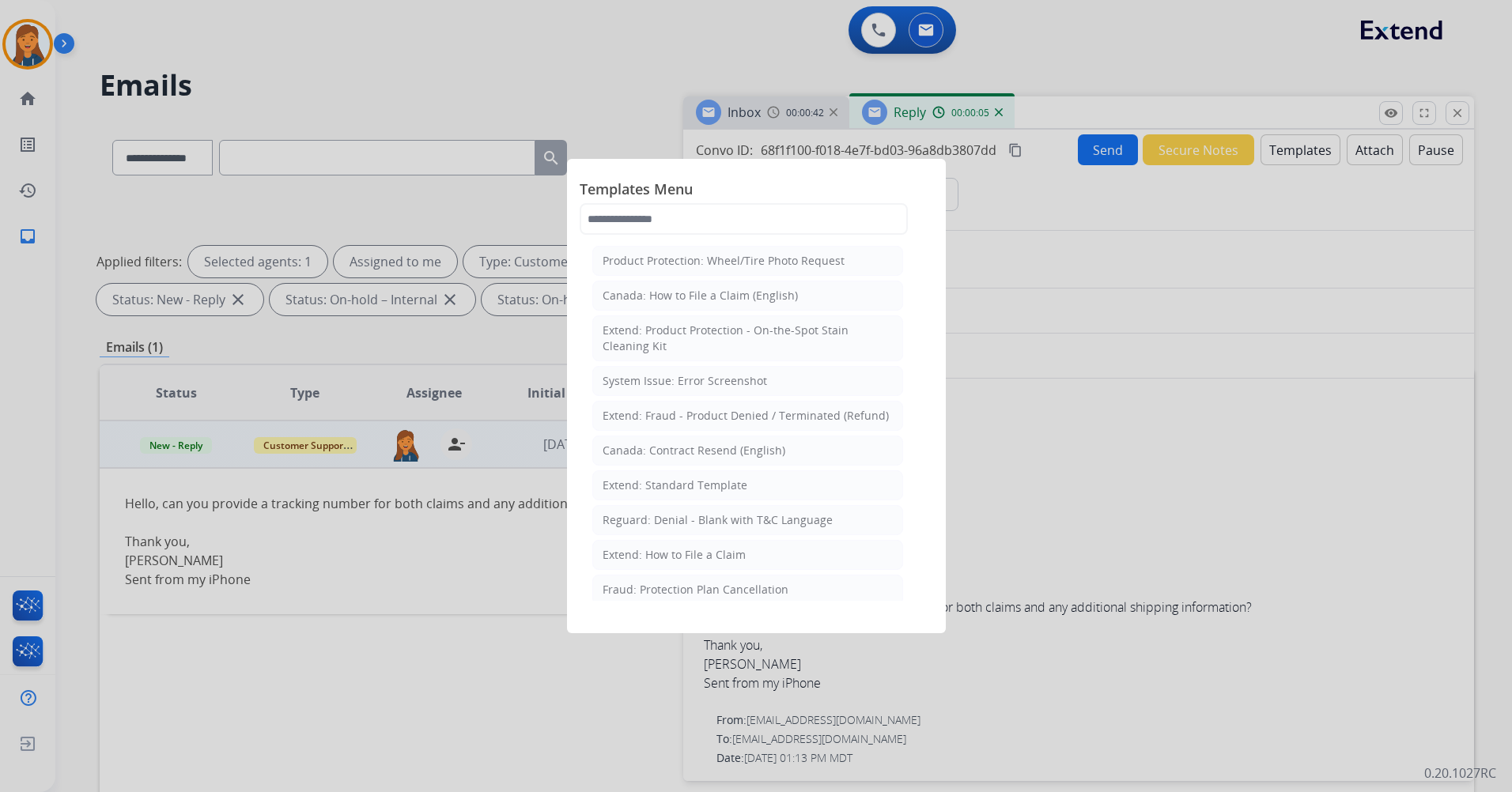
click at [652, 490] on div "Extend: Standard Template" at bounding box center [674, 485] width 145 height 16
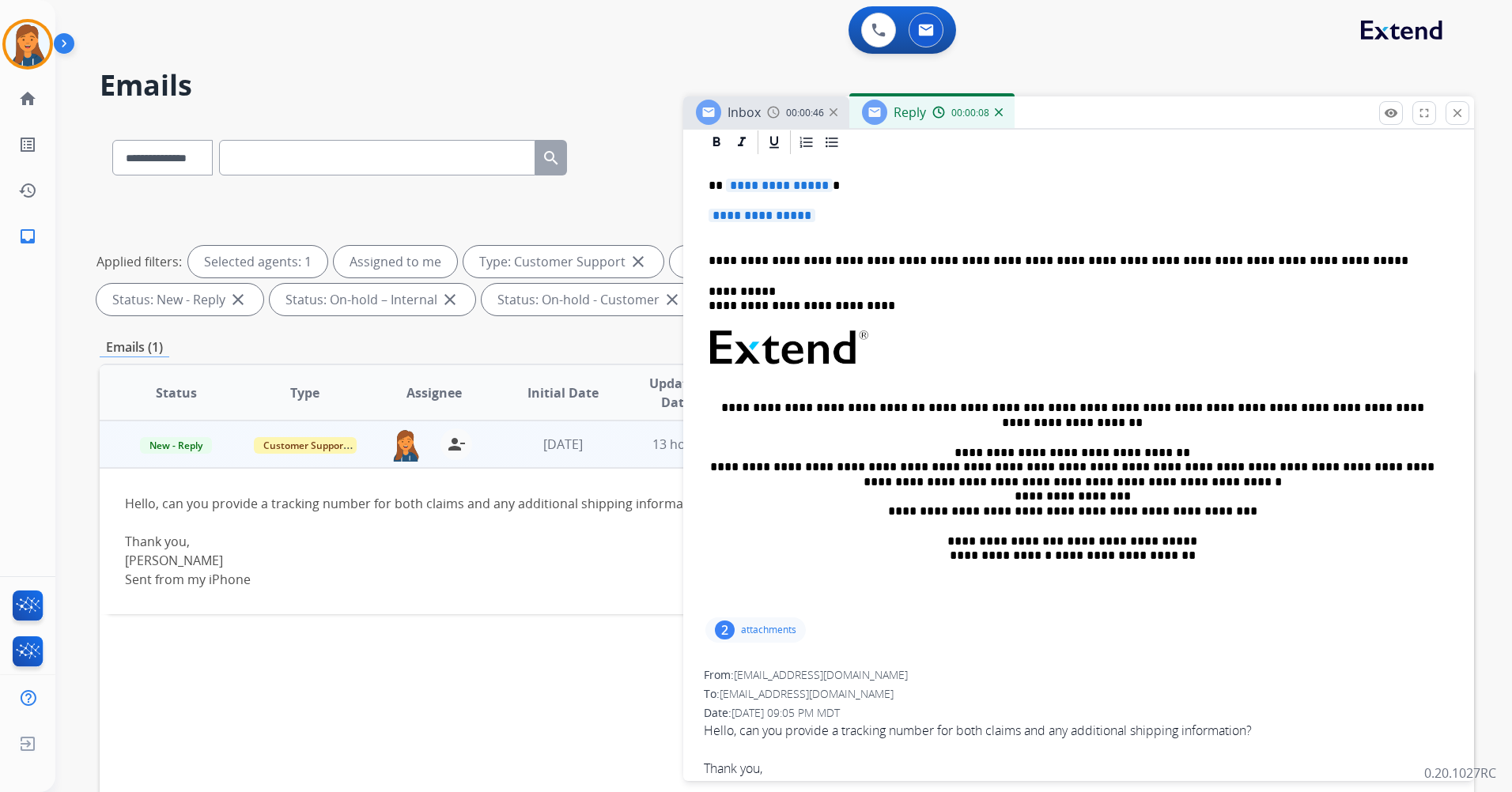
scroll to position [79, 0]
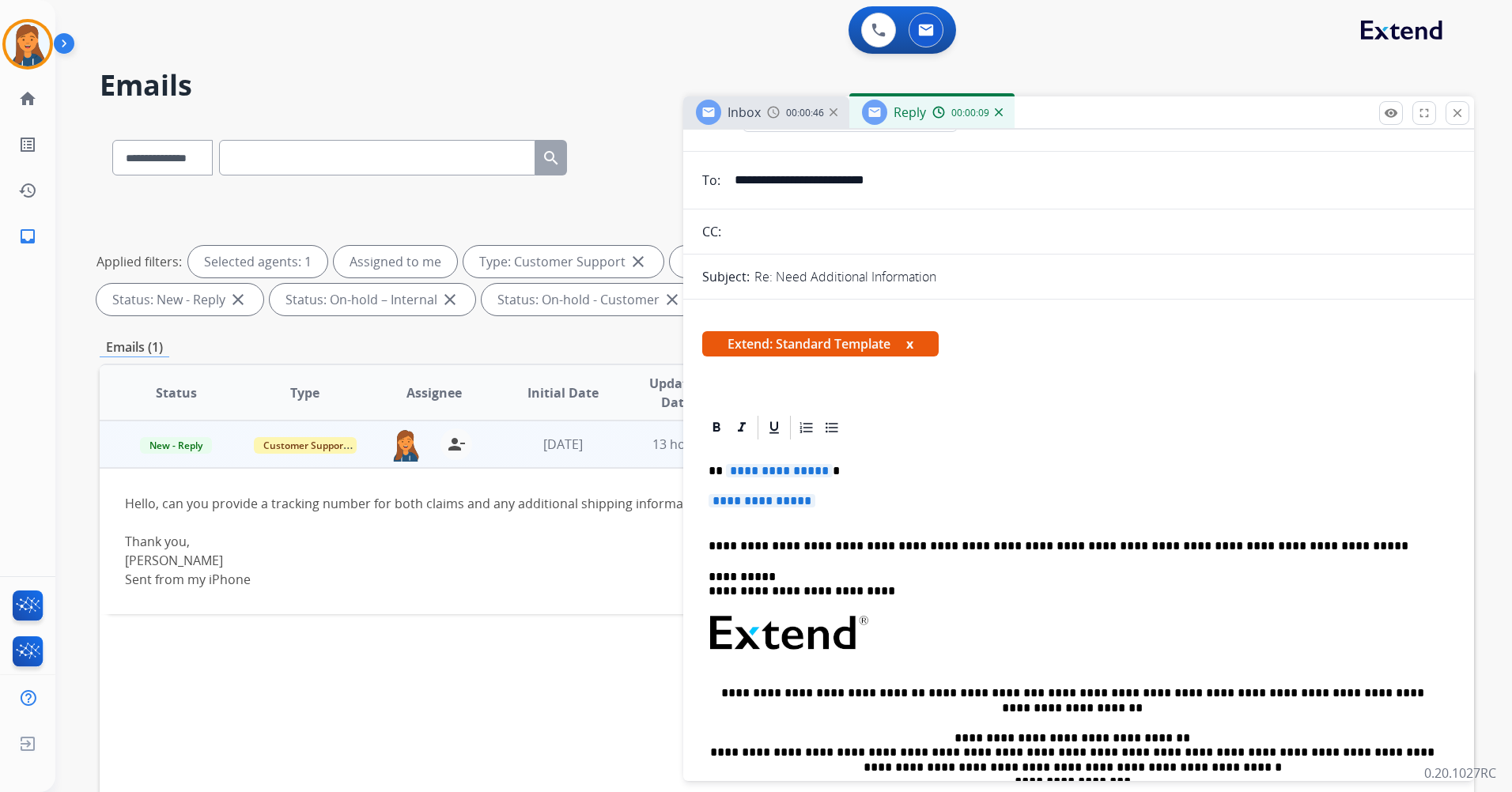
click at [798, 470] on span "**********" at bounding box center [779, 470] width 106 height 13
click at [794, 498] on span "**********" at bounding box center [762, 500] width 106 height 13
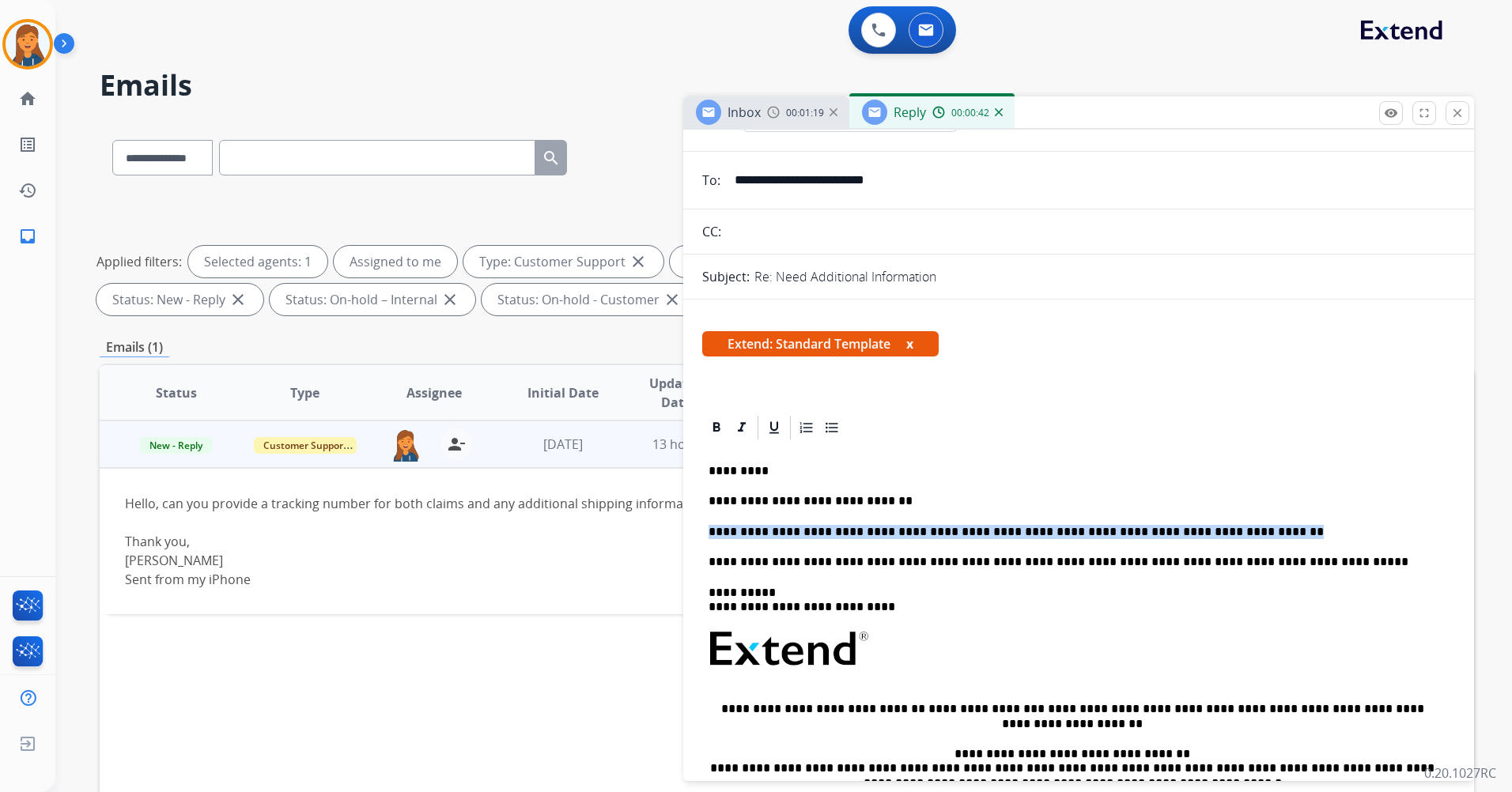
drag, startPoint x: 1209, startPoint y: 535, endPoint x: 696, endPoint y: 526, distance: 513.1
copy p "**********"
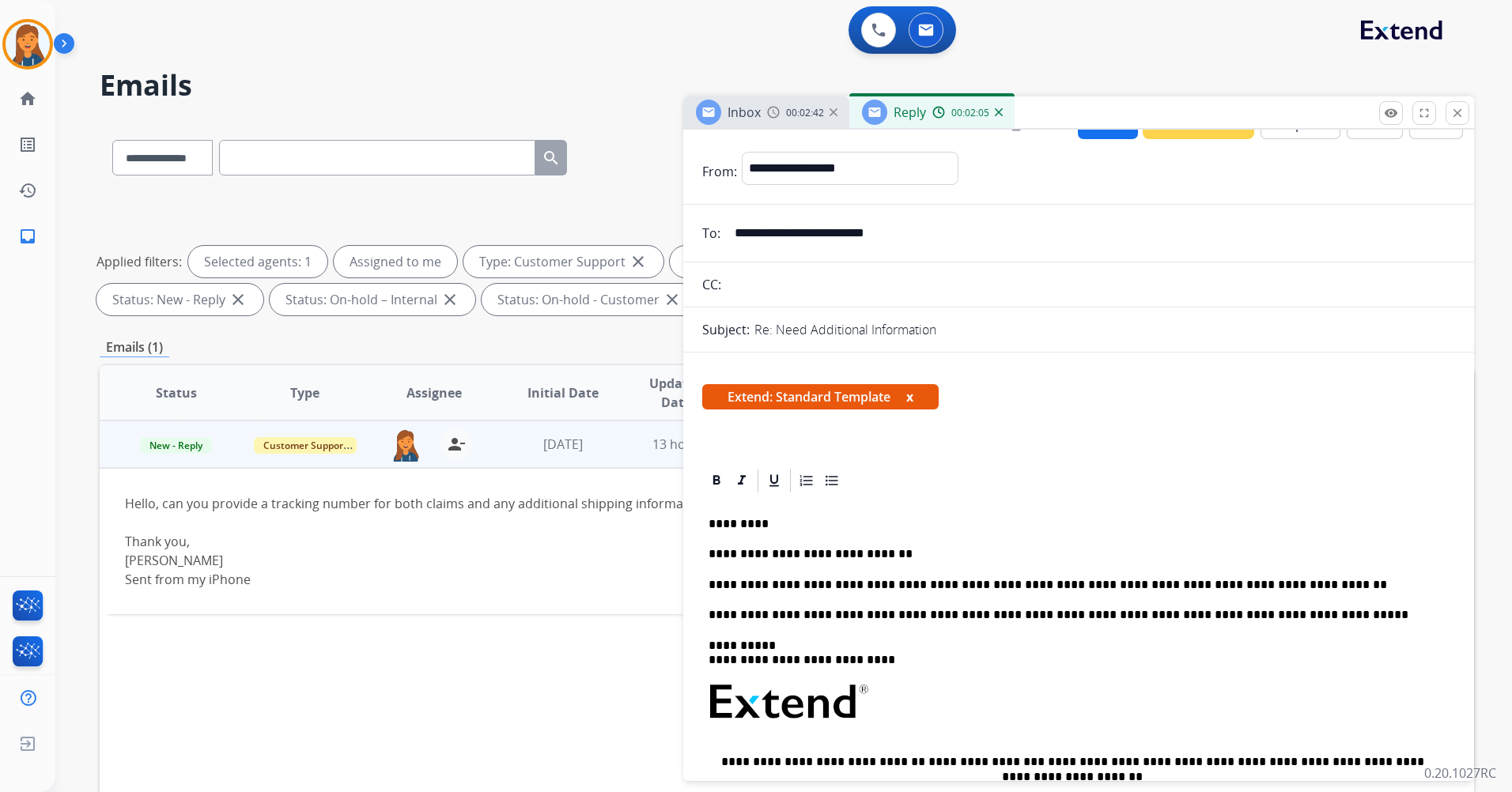
scroll to position [0, 0]
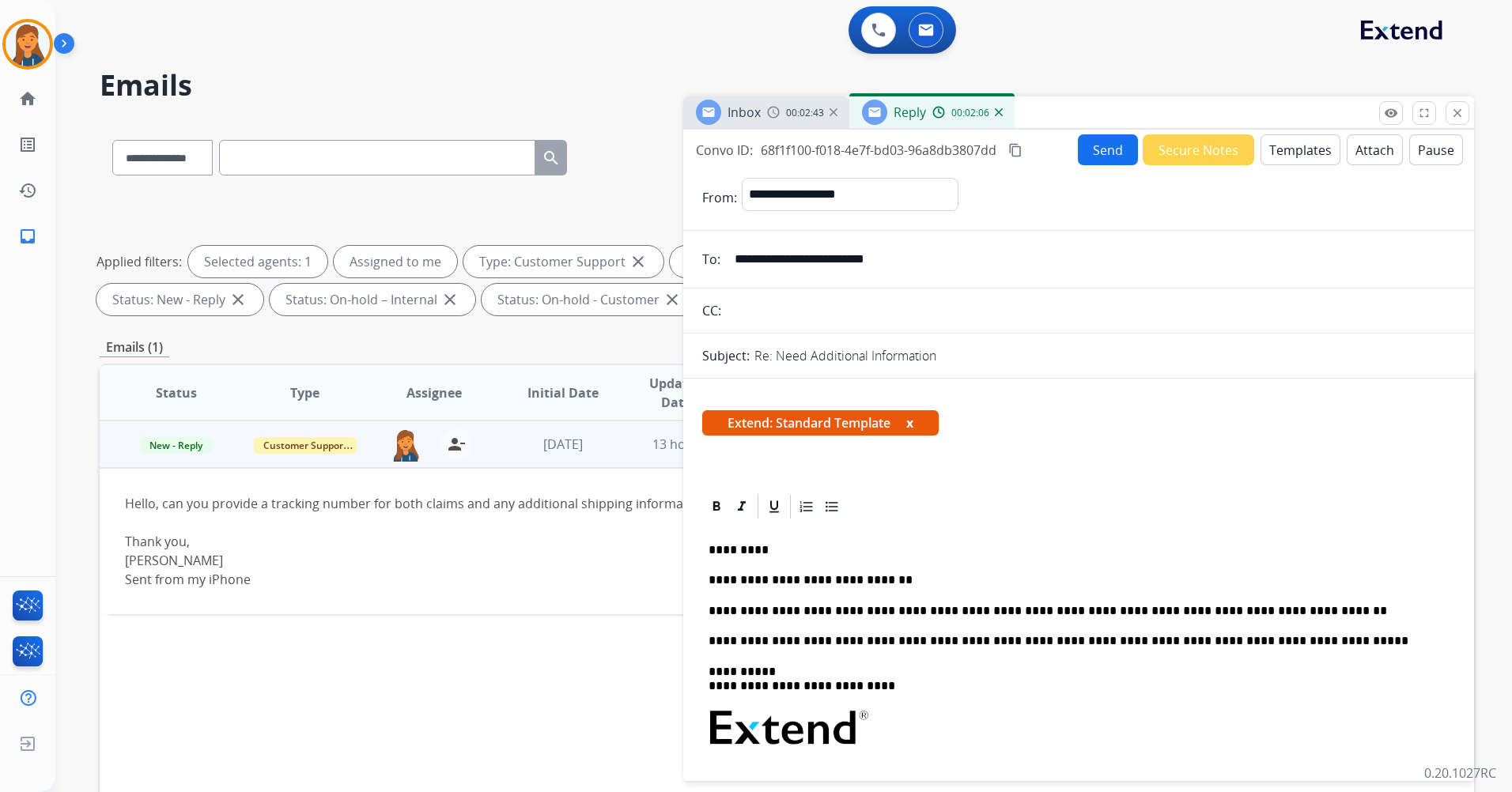
click at [1108, 145] on button "Send" at bounding box center [1108, 150] width 60 height 31
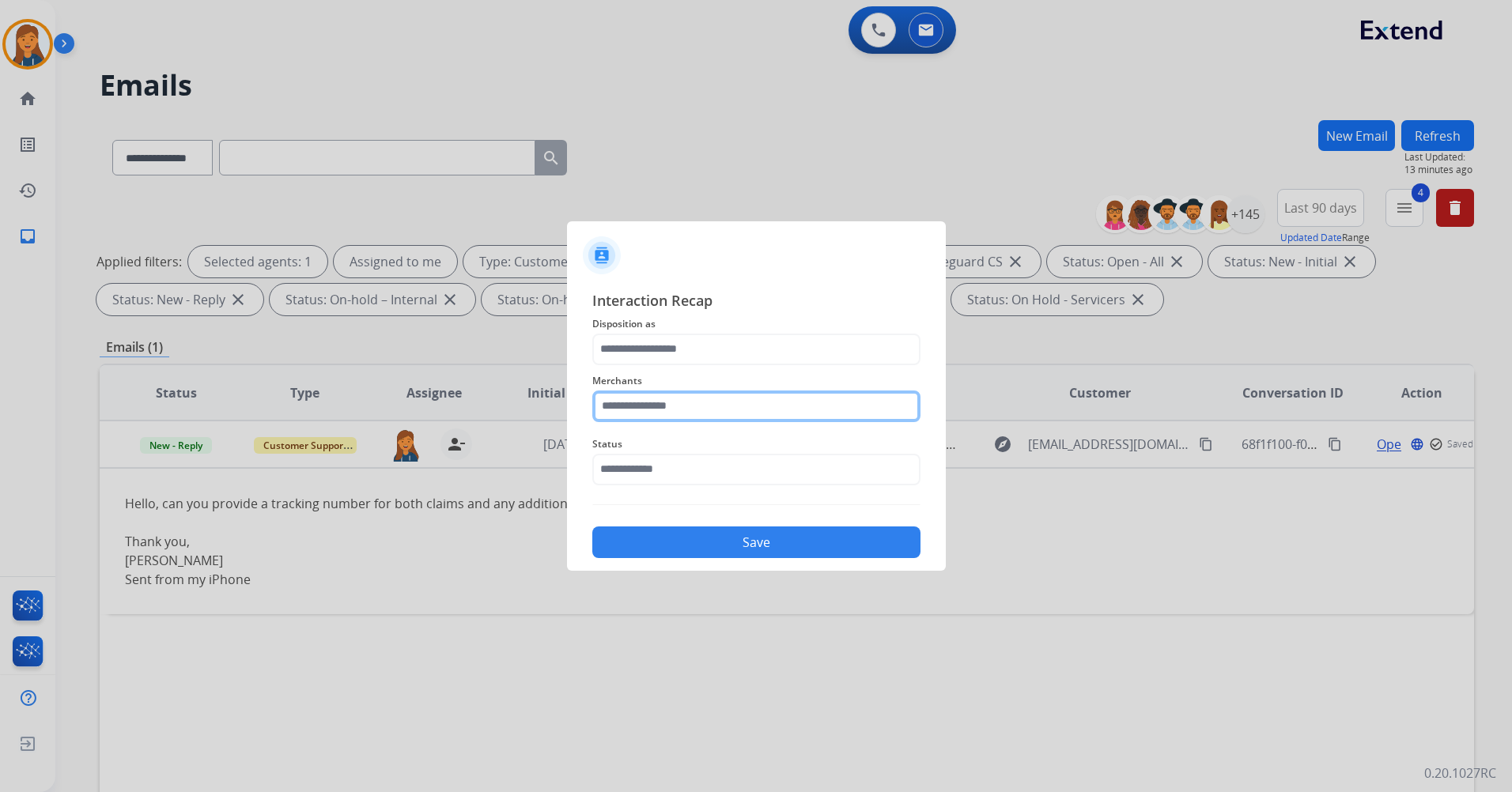
click at [688, 416] on input "text" at bounding box center [757, 406] width 328 height 32
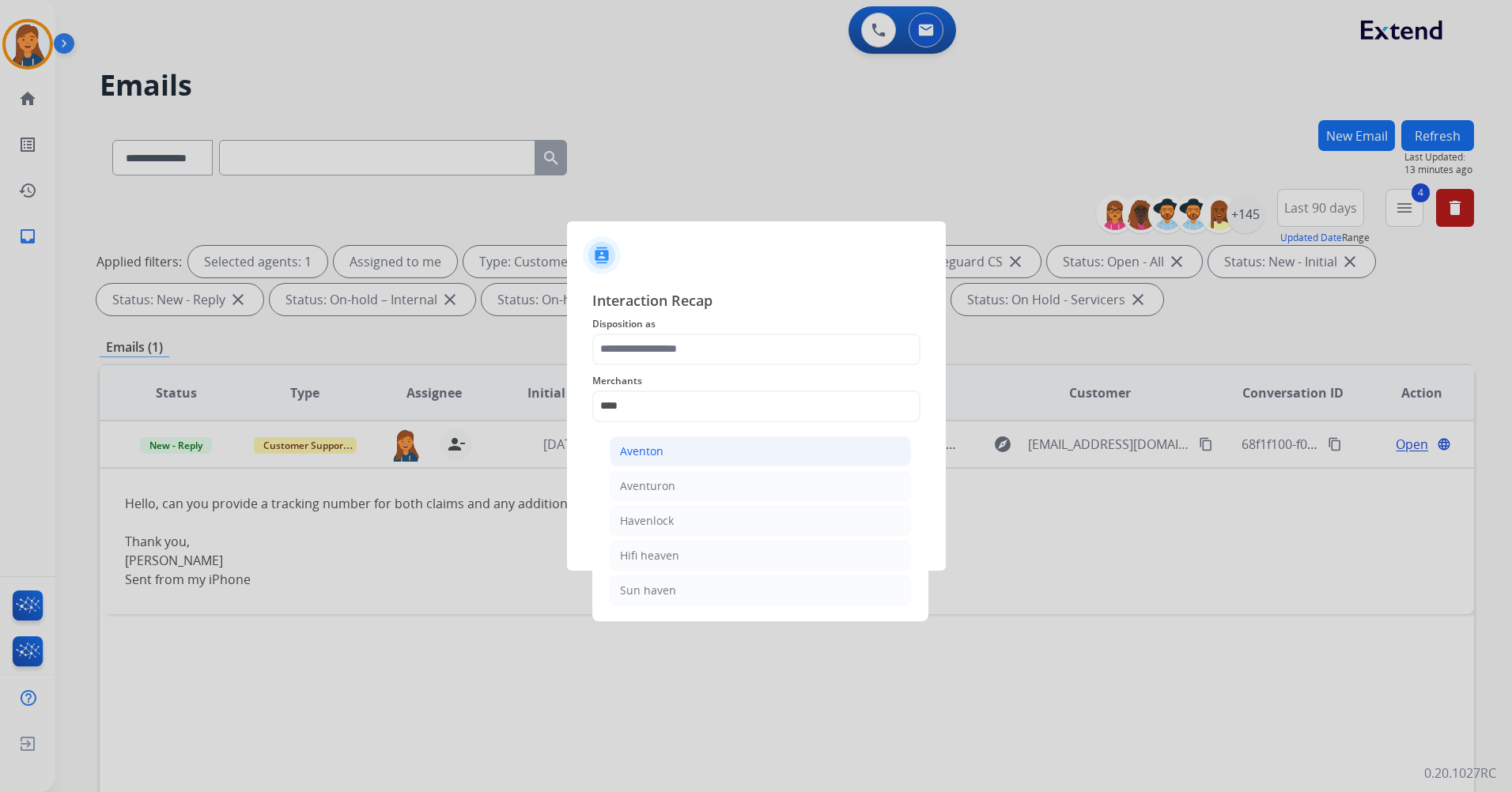
click at [665, 462] on li "Aventon" at bounding box center [760, 451] width 302 height 30
type input "*******"
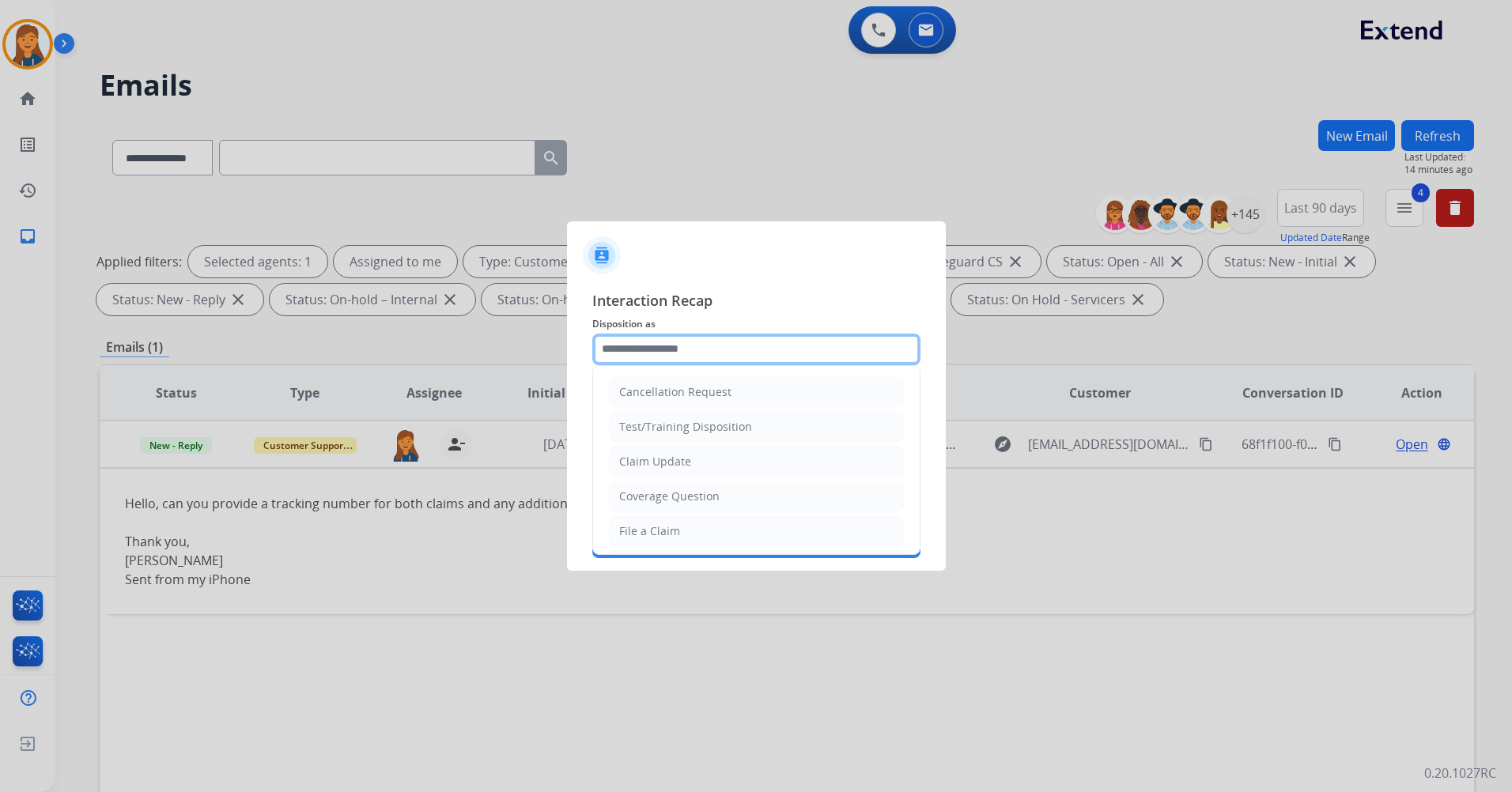
click at [677, 362] on input "text" at bounding box center [757, 349] width 328 height 32
click at [660, 493] on li "Other" at bounding box center [756, 493] width 295 height 30
type input "*****"
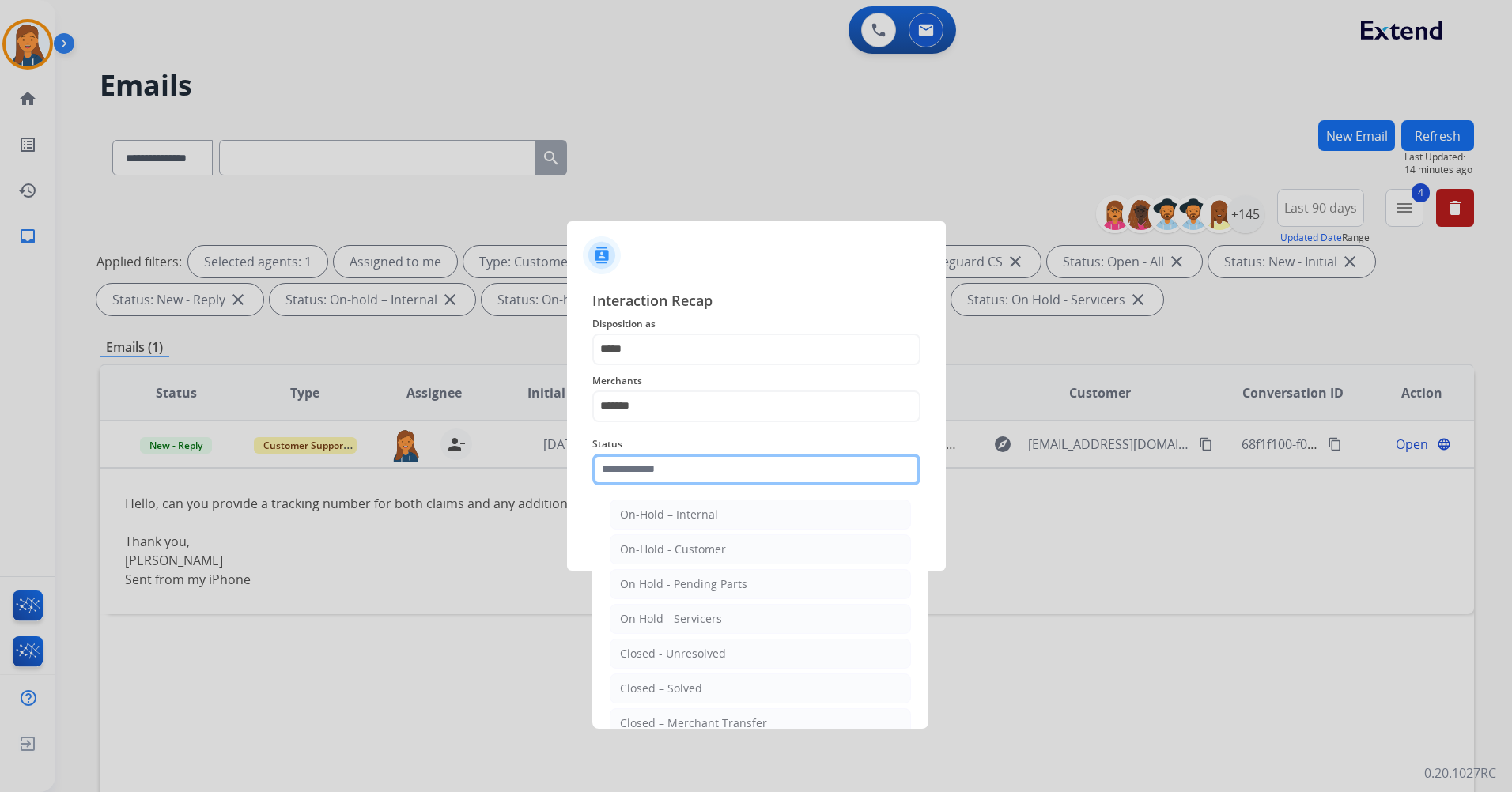
click at [657, 470] on input "text" at bounding box center [757, 470] width 328 height 32
click at [638, 677] on li "Closed – Solved" at bounding box center [760, 689] width 302 height 30
type input "**********"
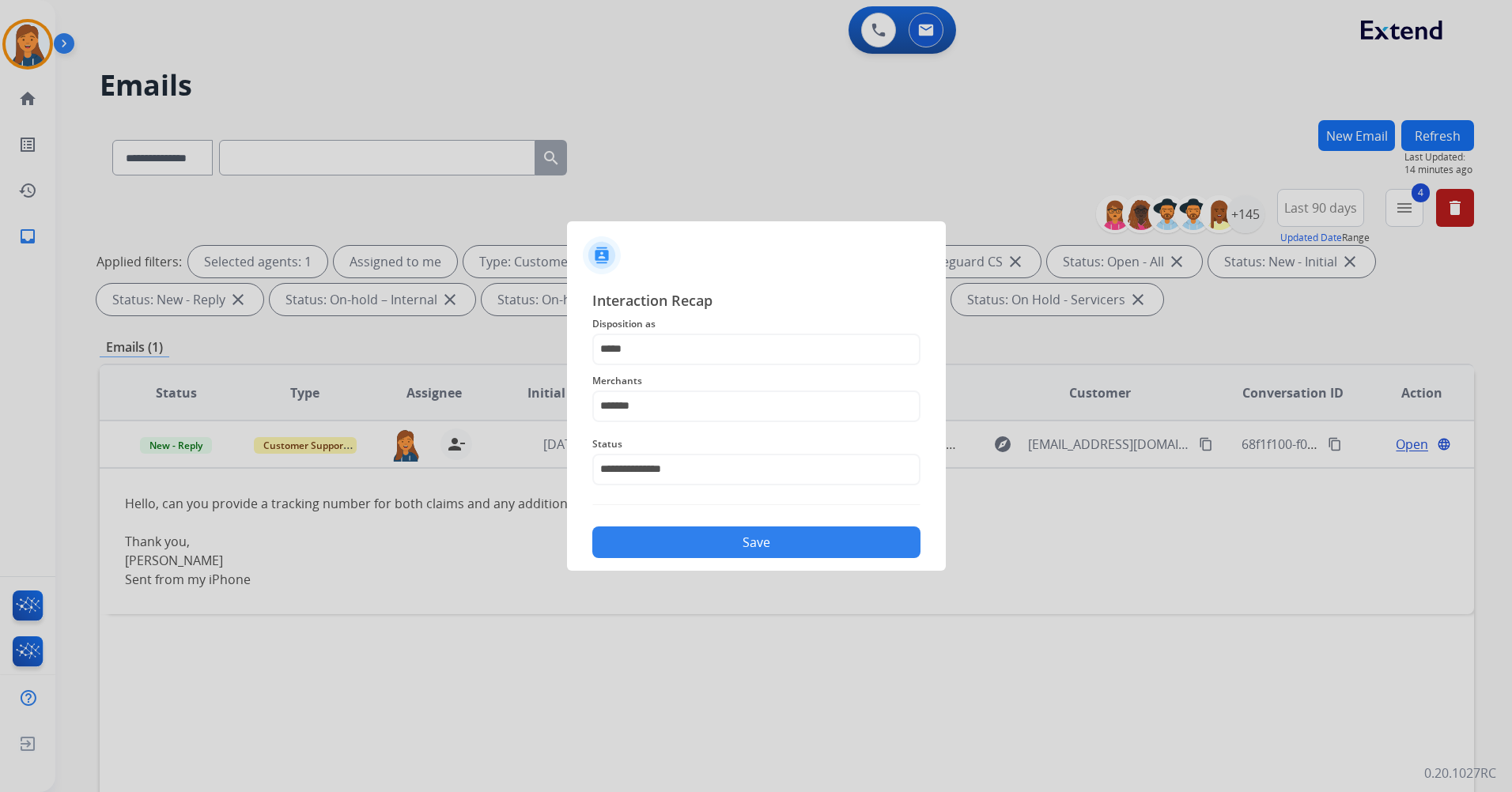
click at [689, 533] on button "Save" at bounding box center [757, 543] width 328 height 32
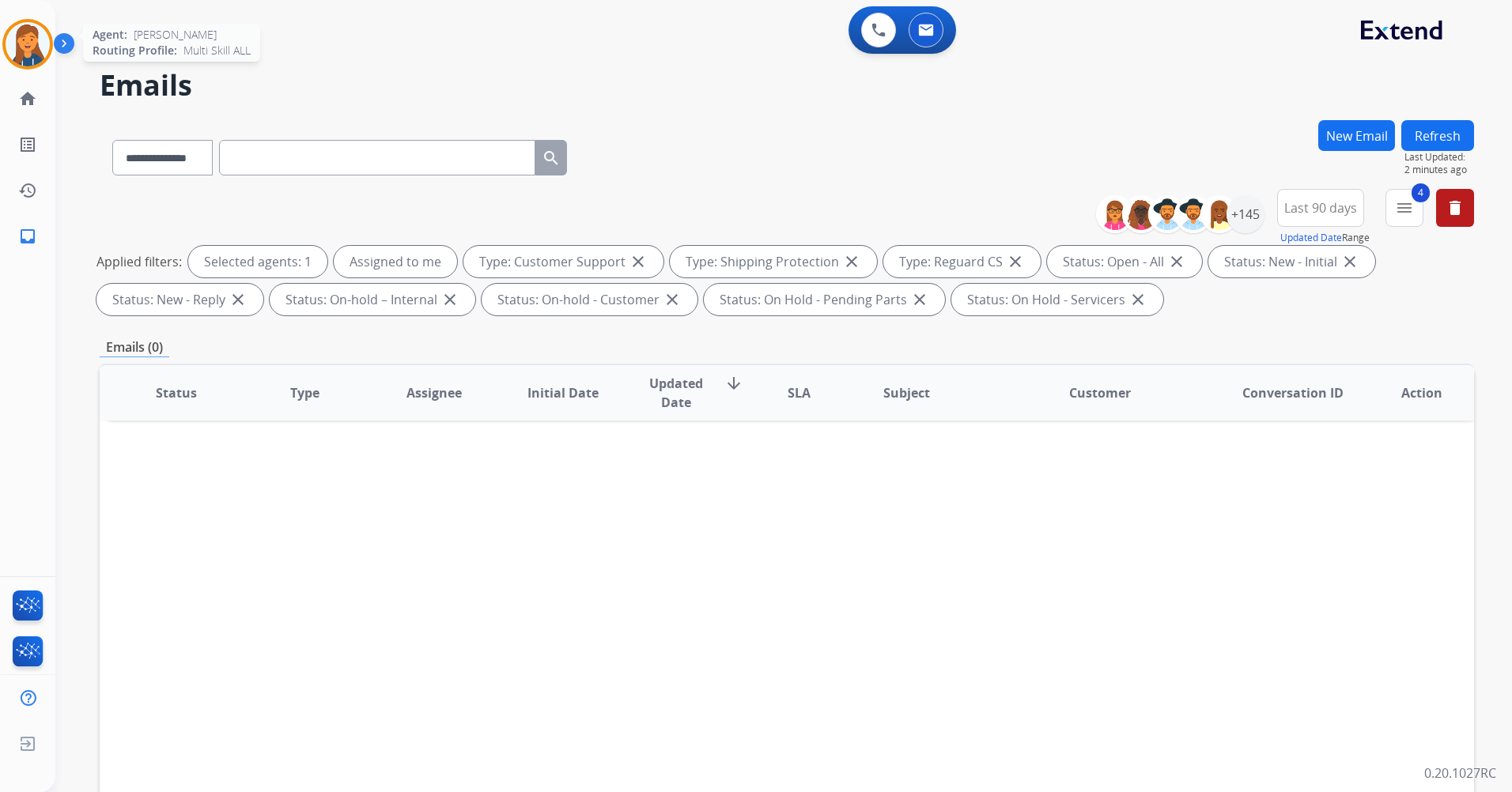
click at [45, 41] on img at bounding box center [28, 44] width 44 height 44
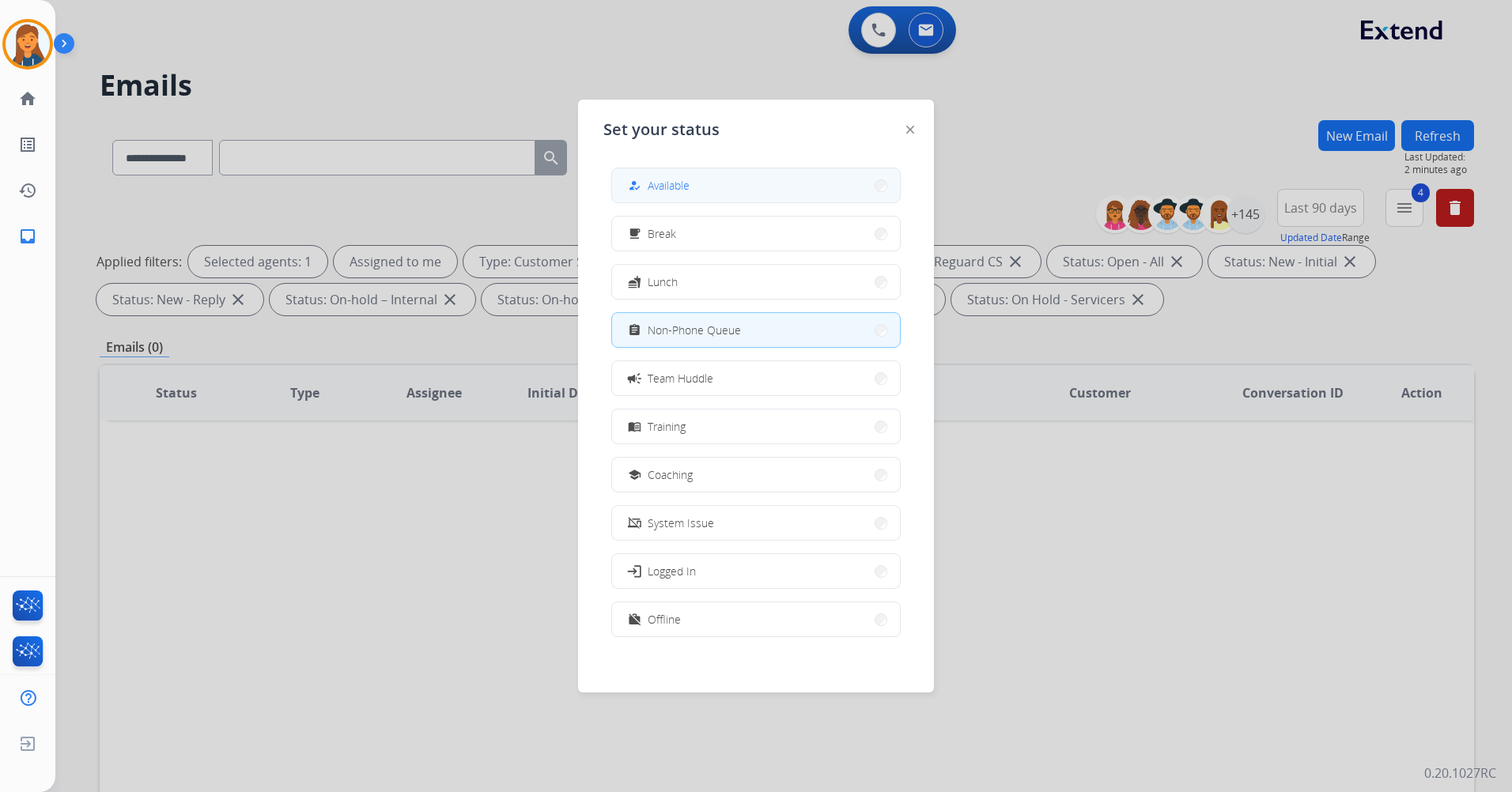
click at [651, 175] on button "how_to_reg Available" at bounding box center [756, 185] width 287 height 34
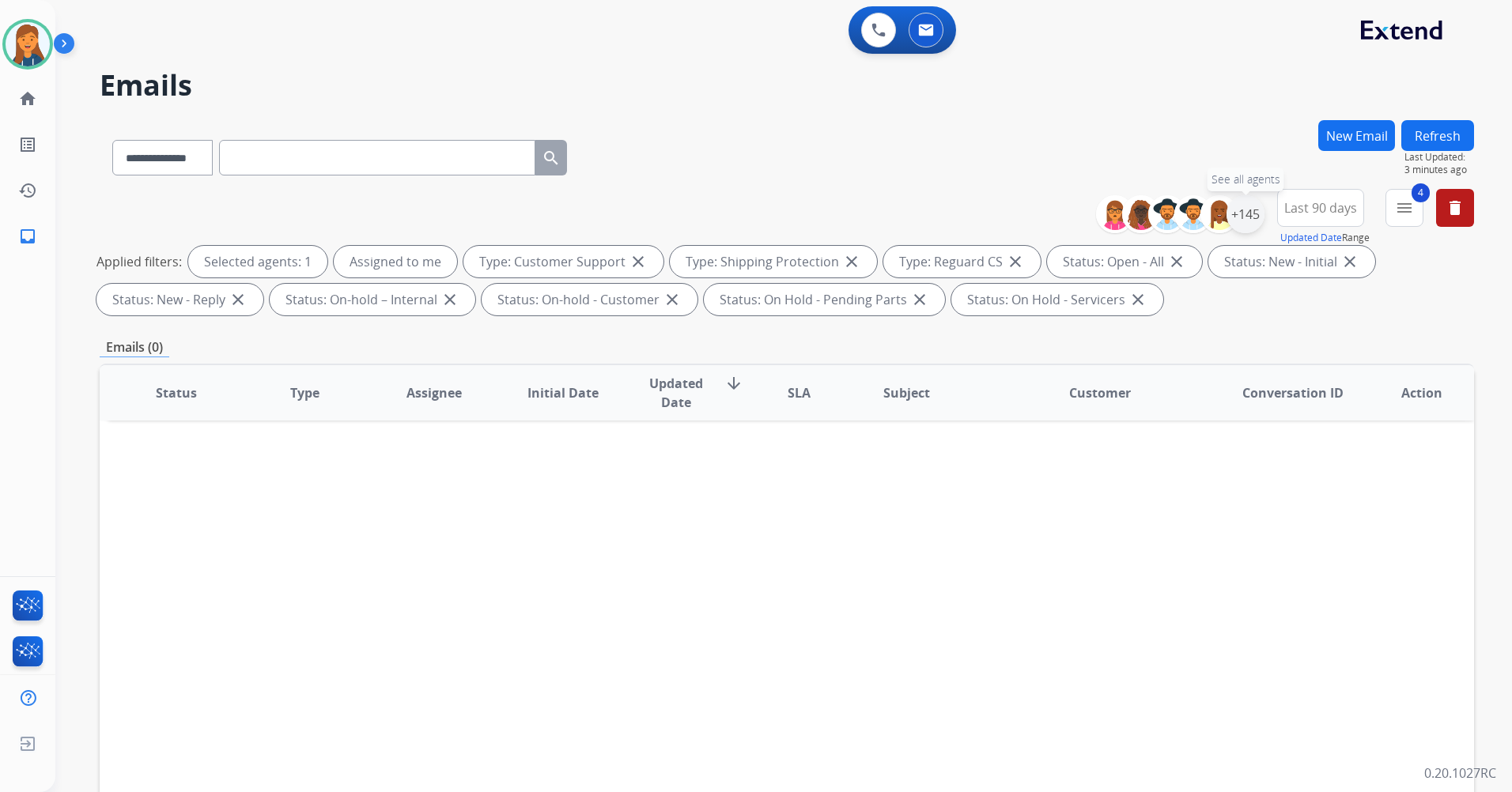
click at [1238, 225] on div "+145" at bounding box center [1246, 214] width 38 height 38
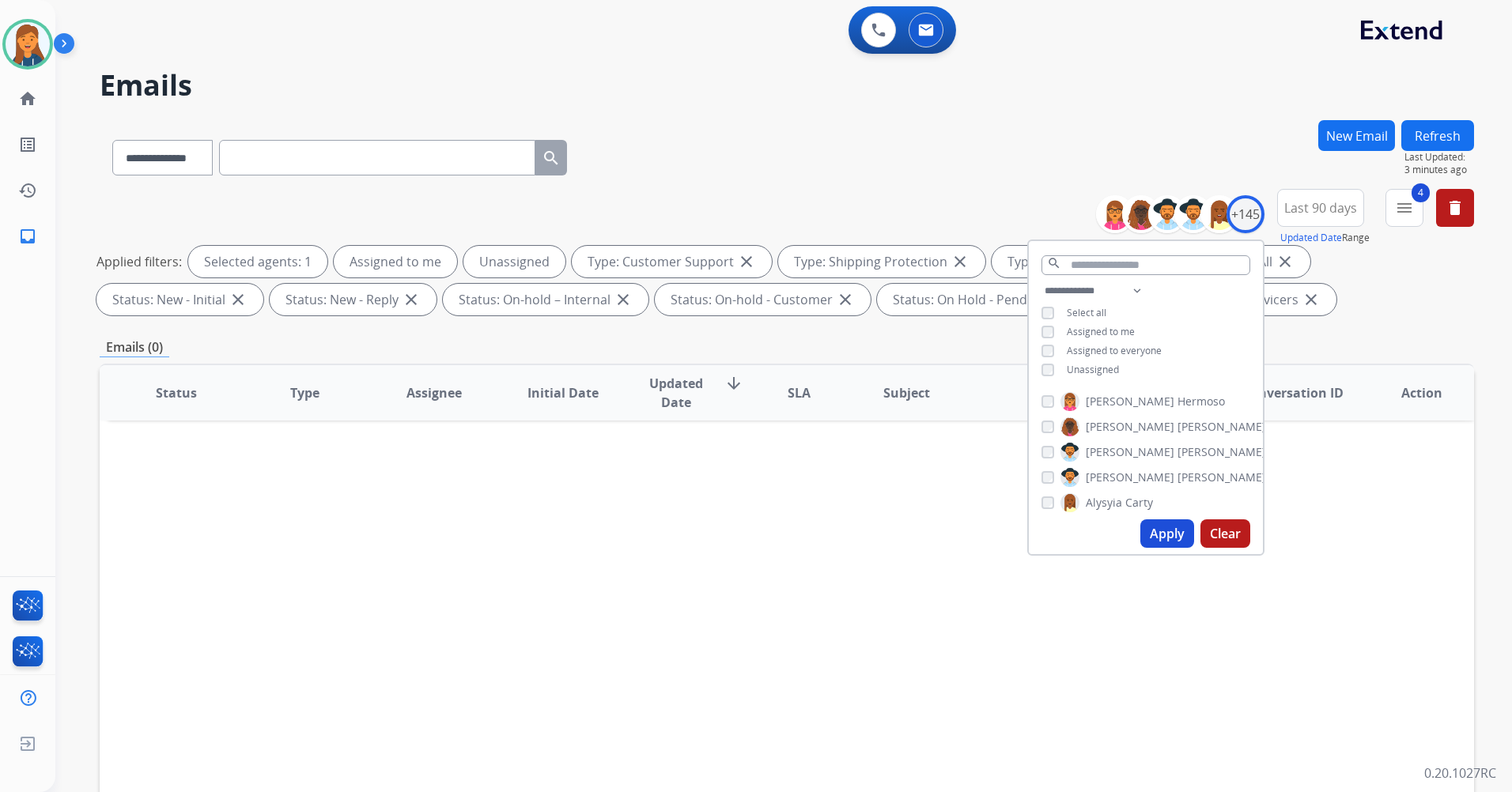
click at [1144, 531] on button "Apply" at bounding box center [1167, 534] width 54 height 28
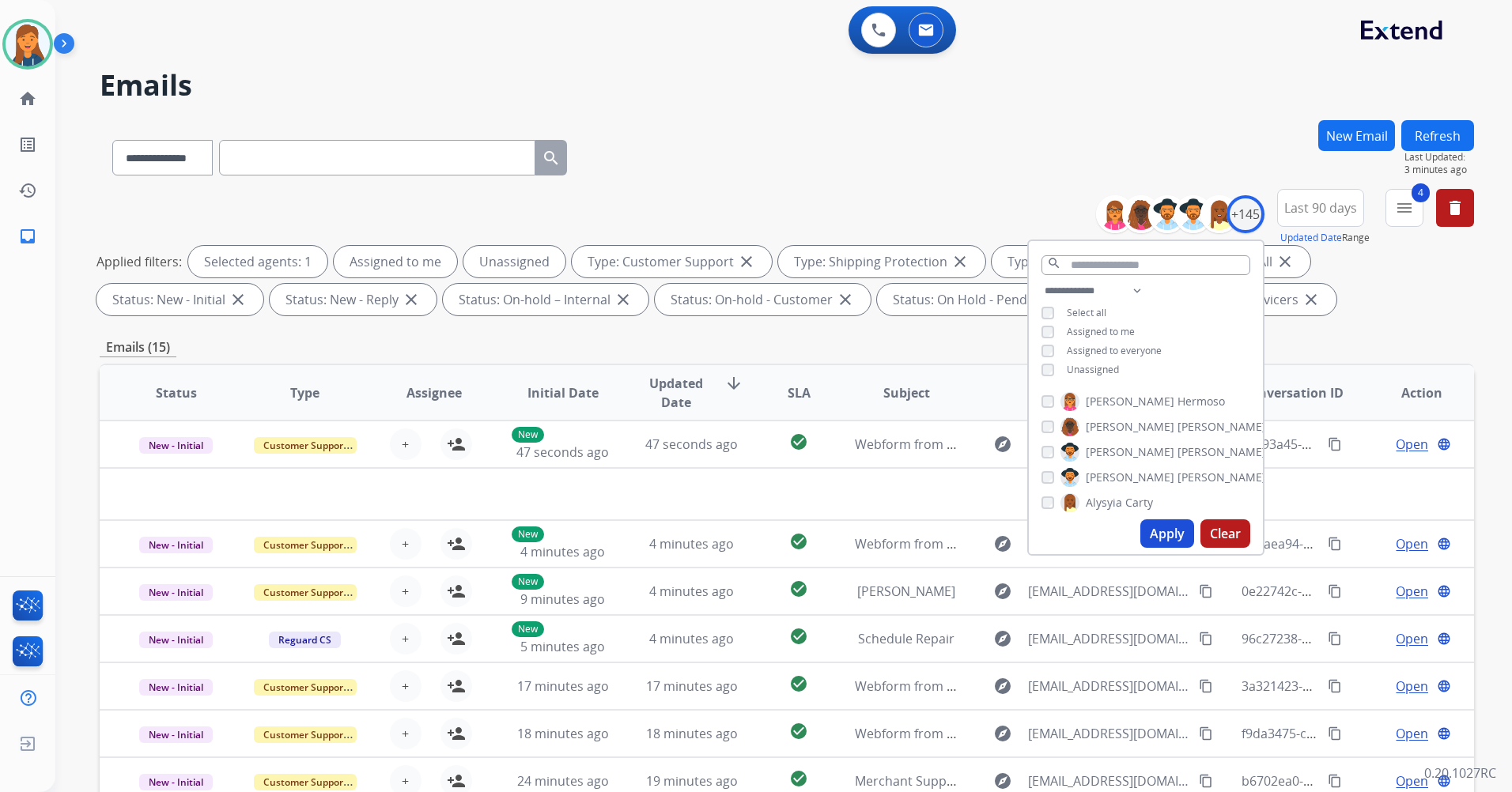
click at [753, 330] on div "**********" at bounding box center [786, 547] width 1374 height 856
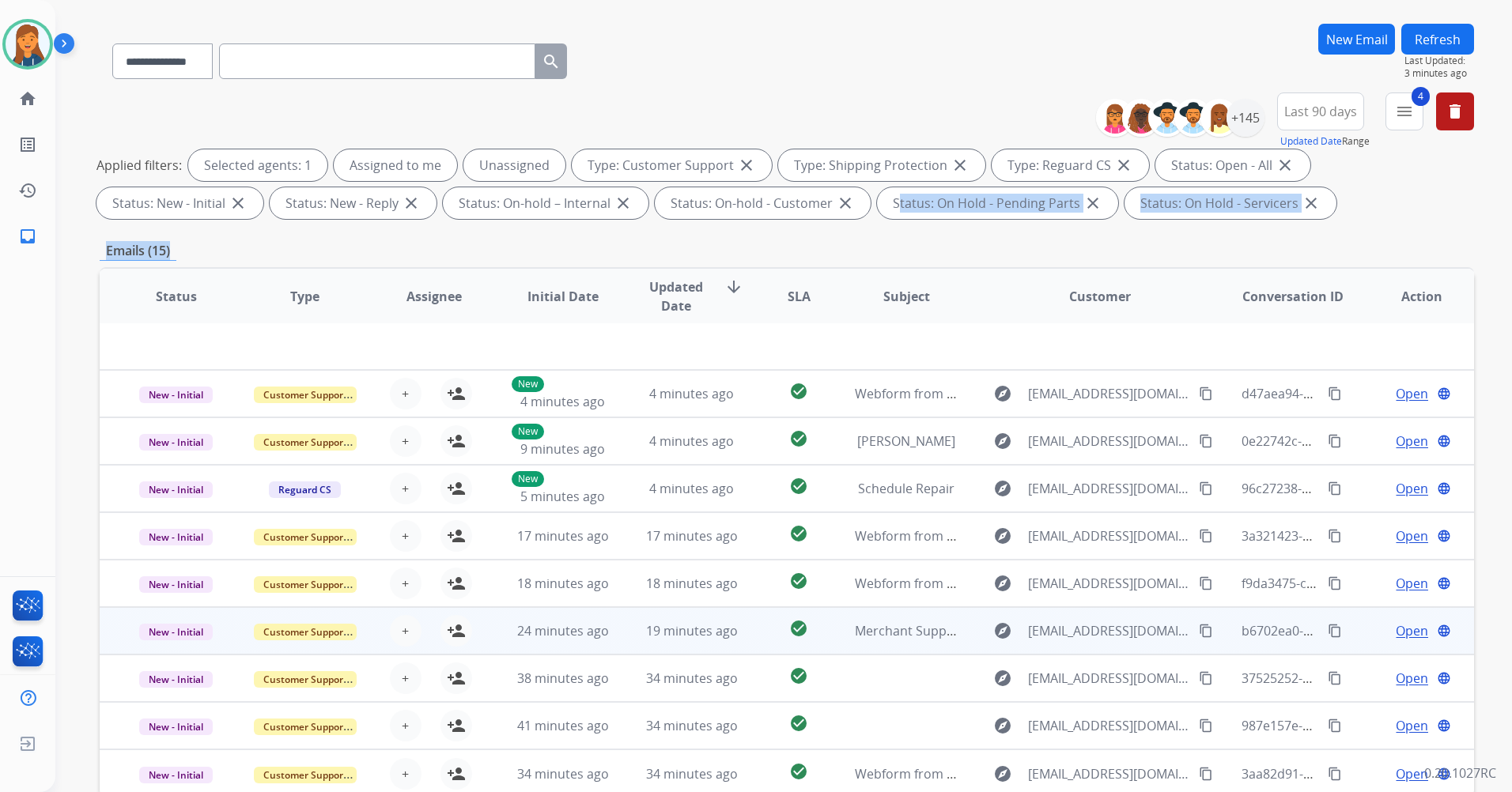
scroll to position [184, 0]
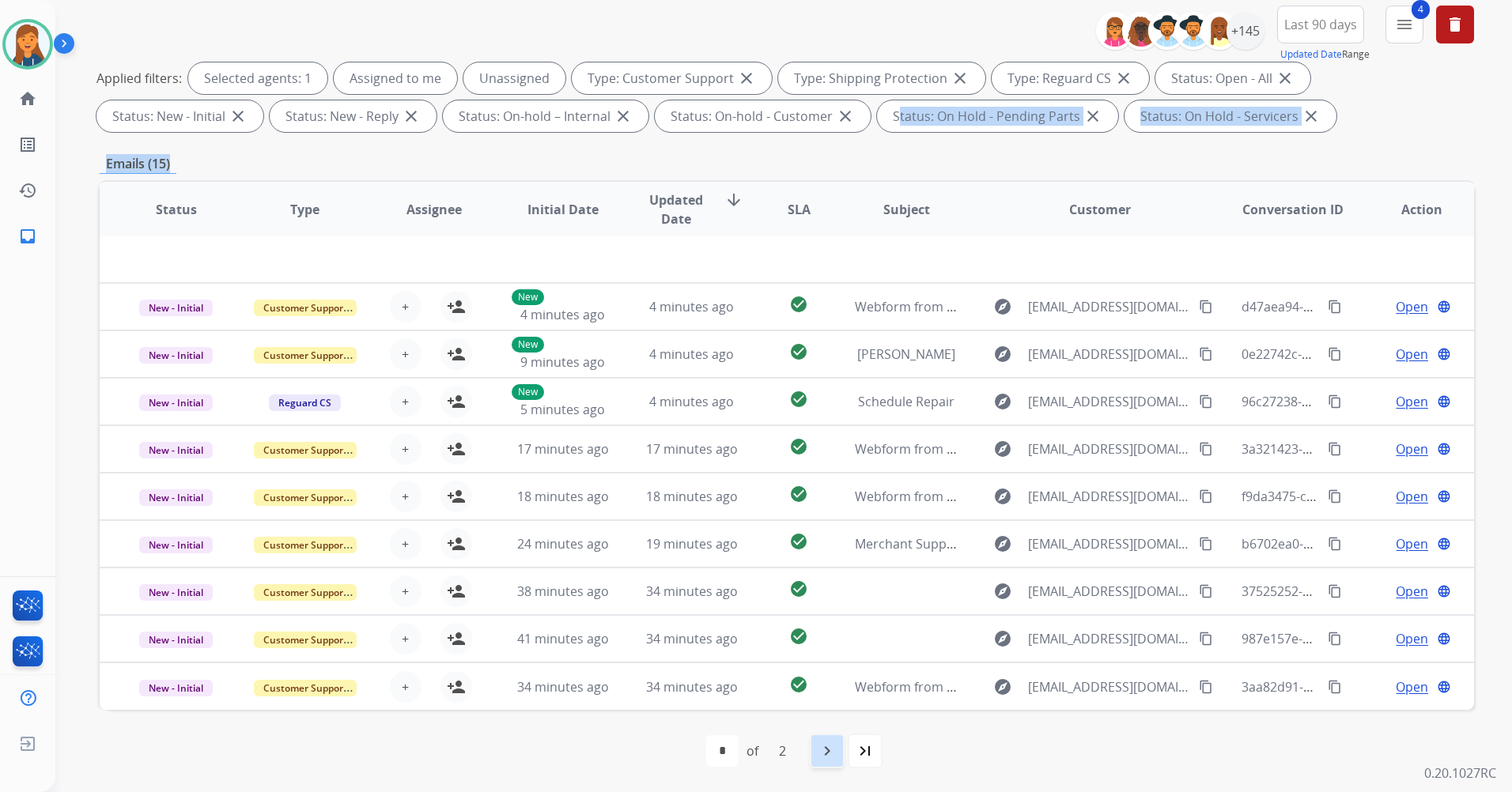
click at [829, 758] on mat-icon "navigate_next" at bounding box center [827, 750] width 19 height 19
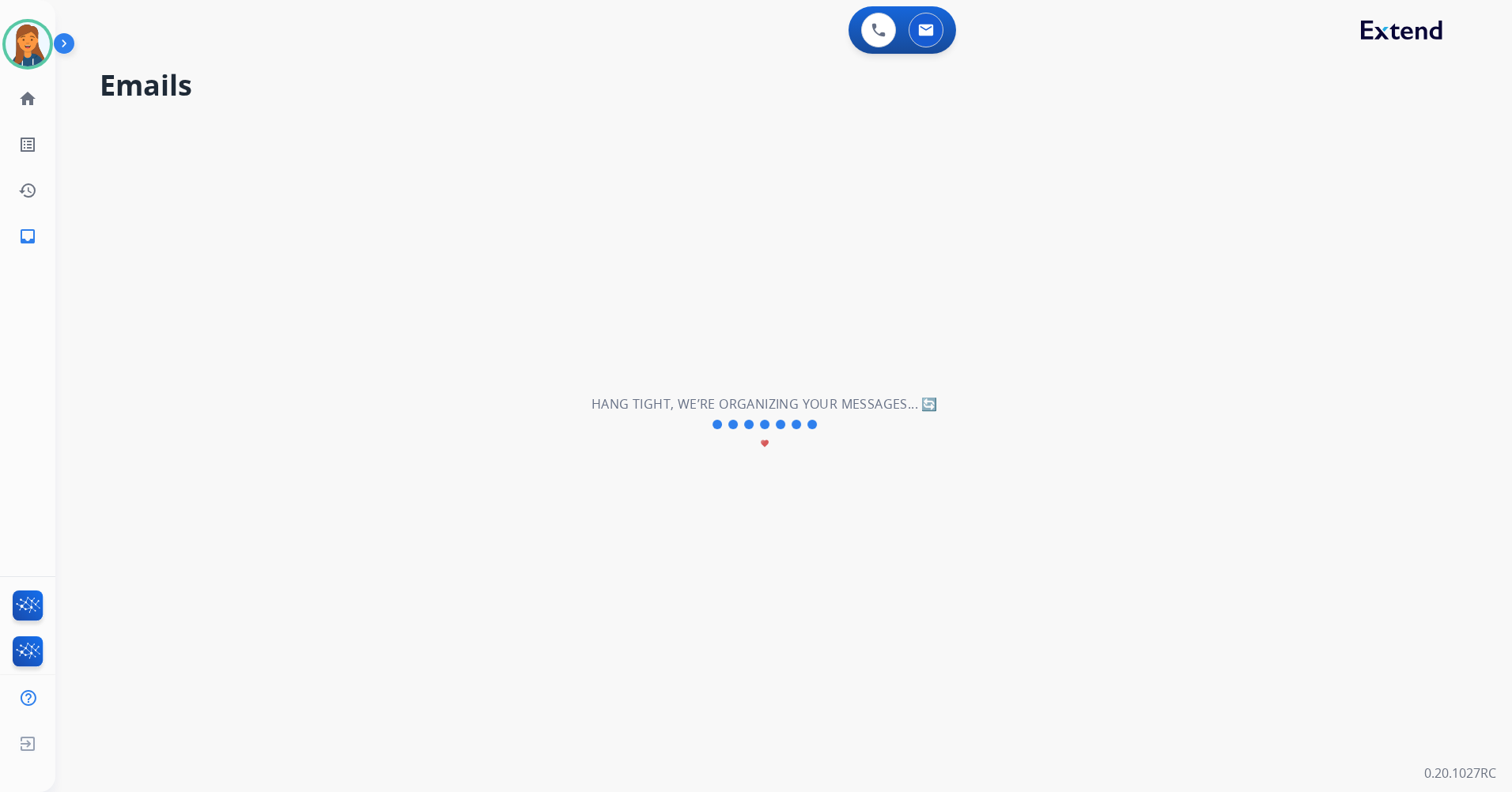
scroll to position [0, 0]
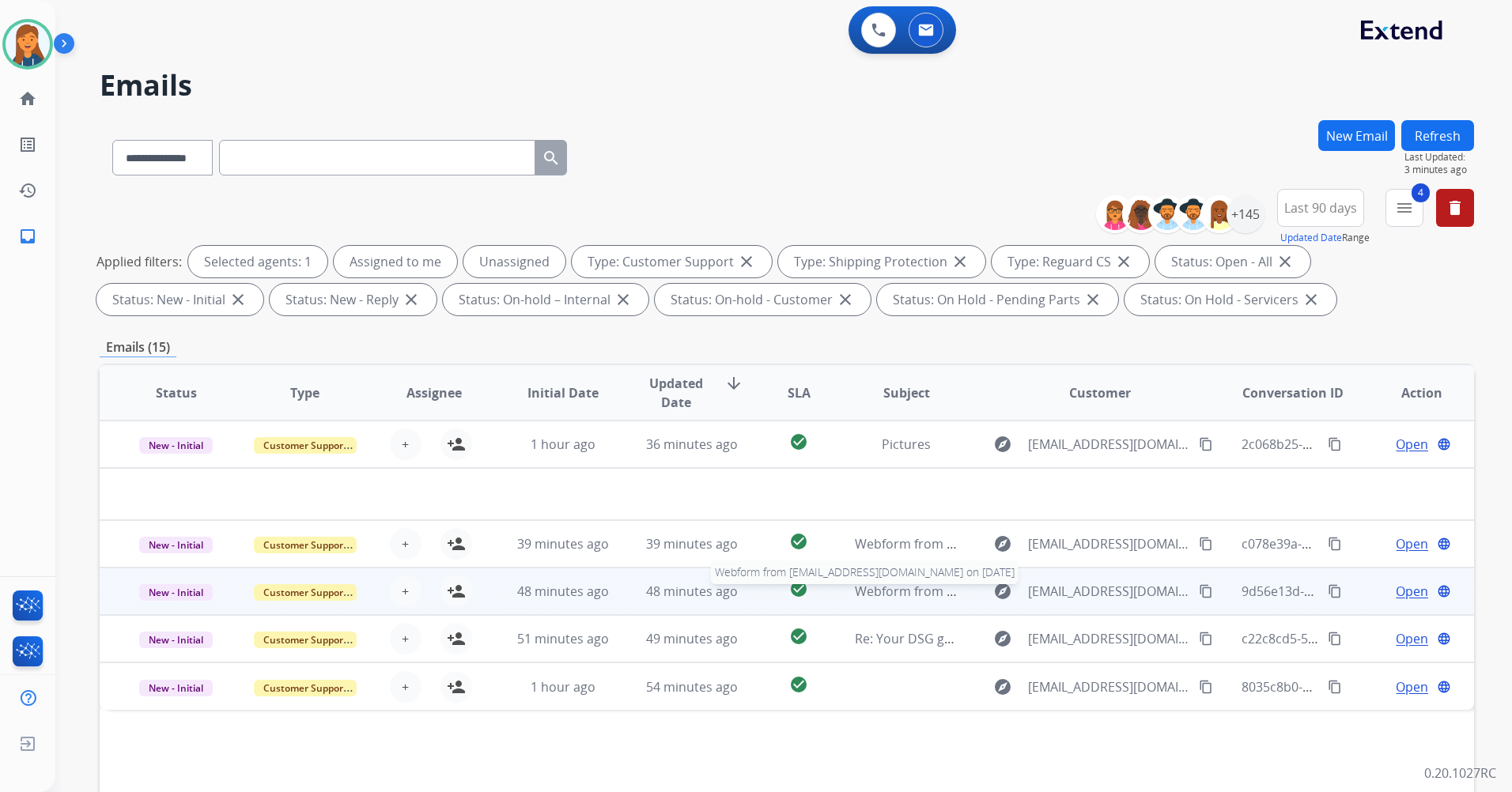
click at [913, 600] on span "Webform from magakarapetyan17@gmail.com on 09/30/2025" at bounding box center [1035, 592] width 358 height 18
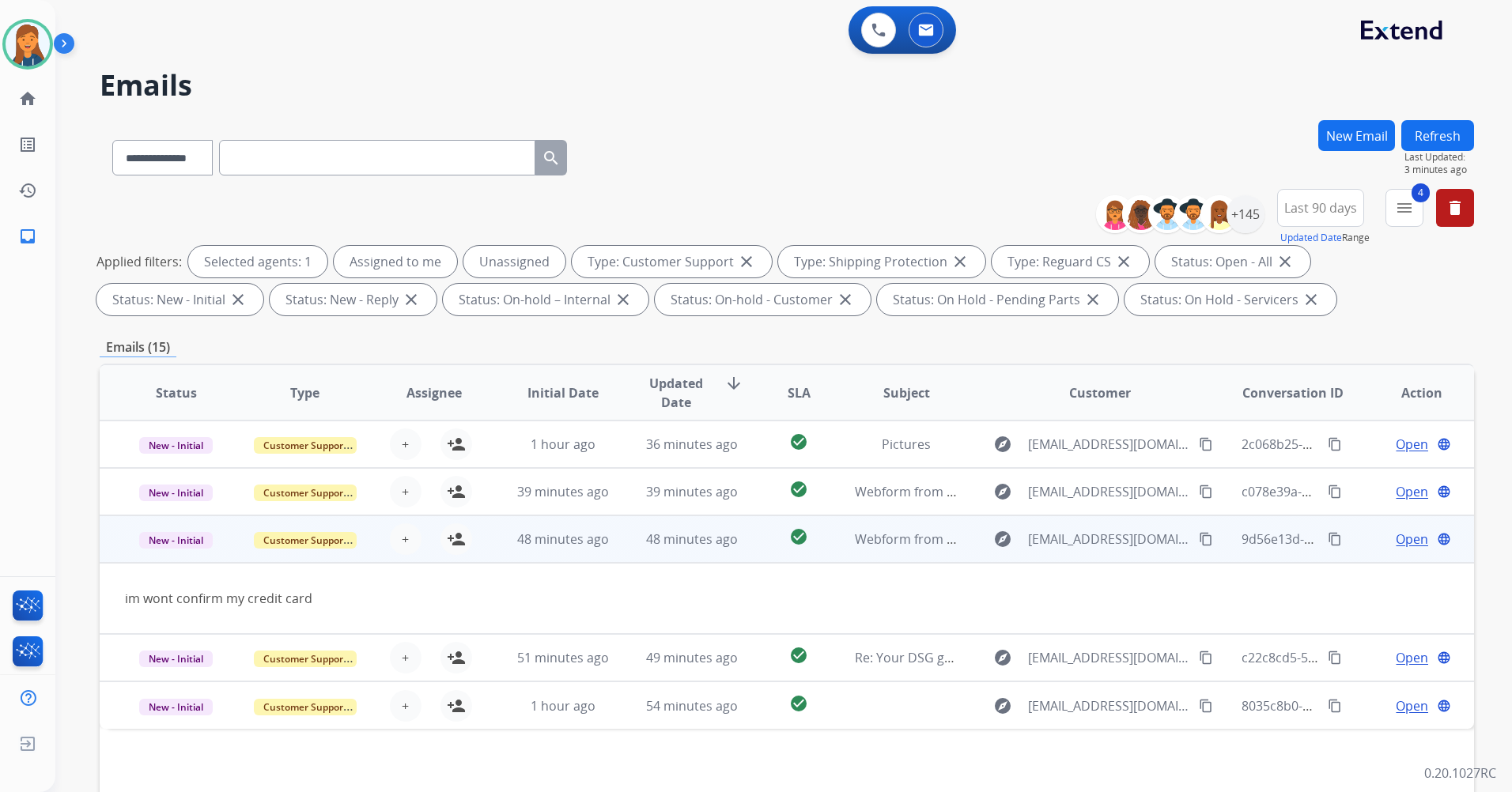
click at [1199, 536] on mat-icon "content_copy" at bounding box center [1206, 539] width 14 height 14
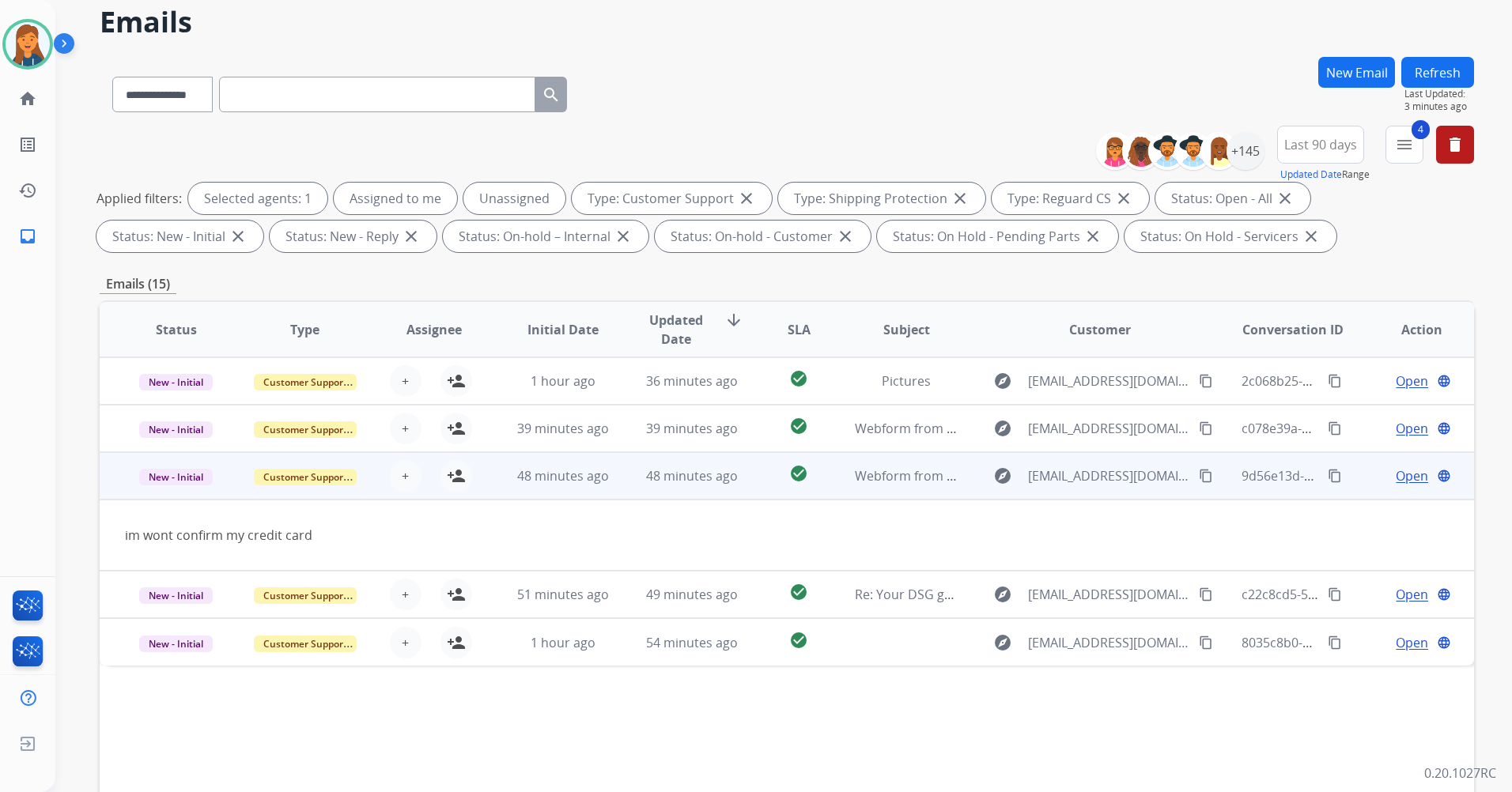
scroll to position [79, 0]
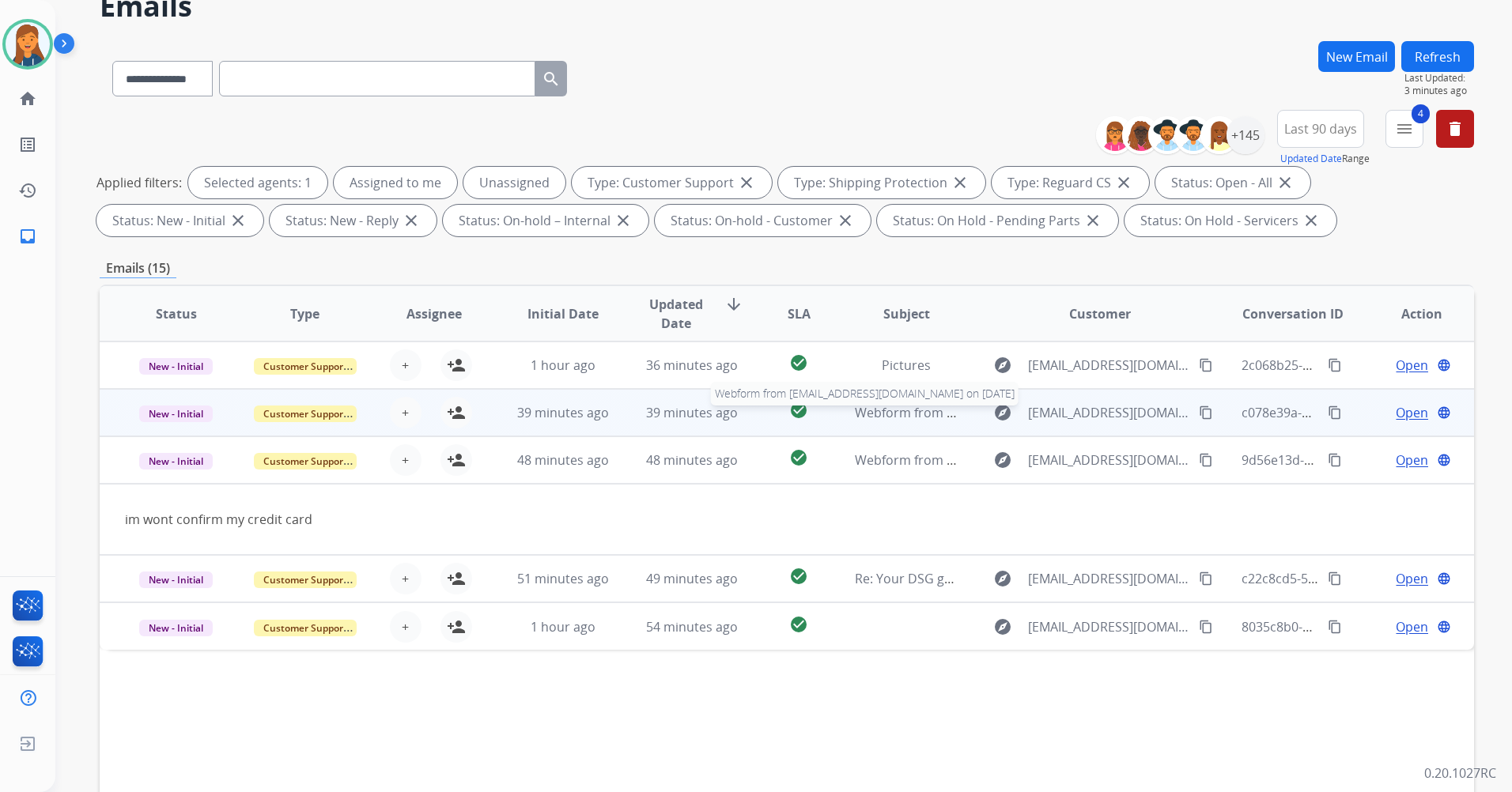
click at [889, 415] on span "Webform from kingpinoperationsllc@gmail.com on 09/30/2025" at bounding box center [1035, 413] width 358 height 18
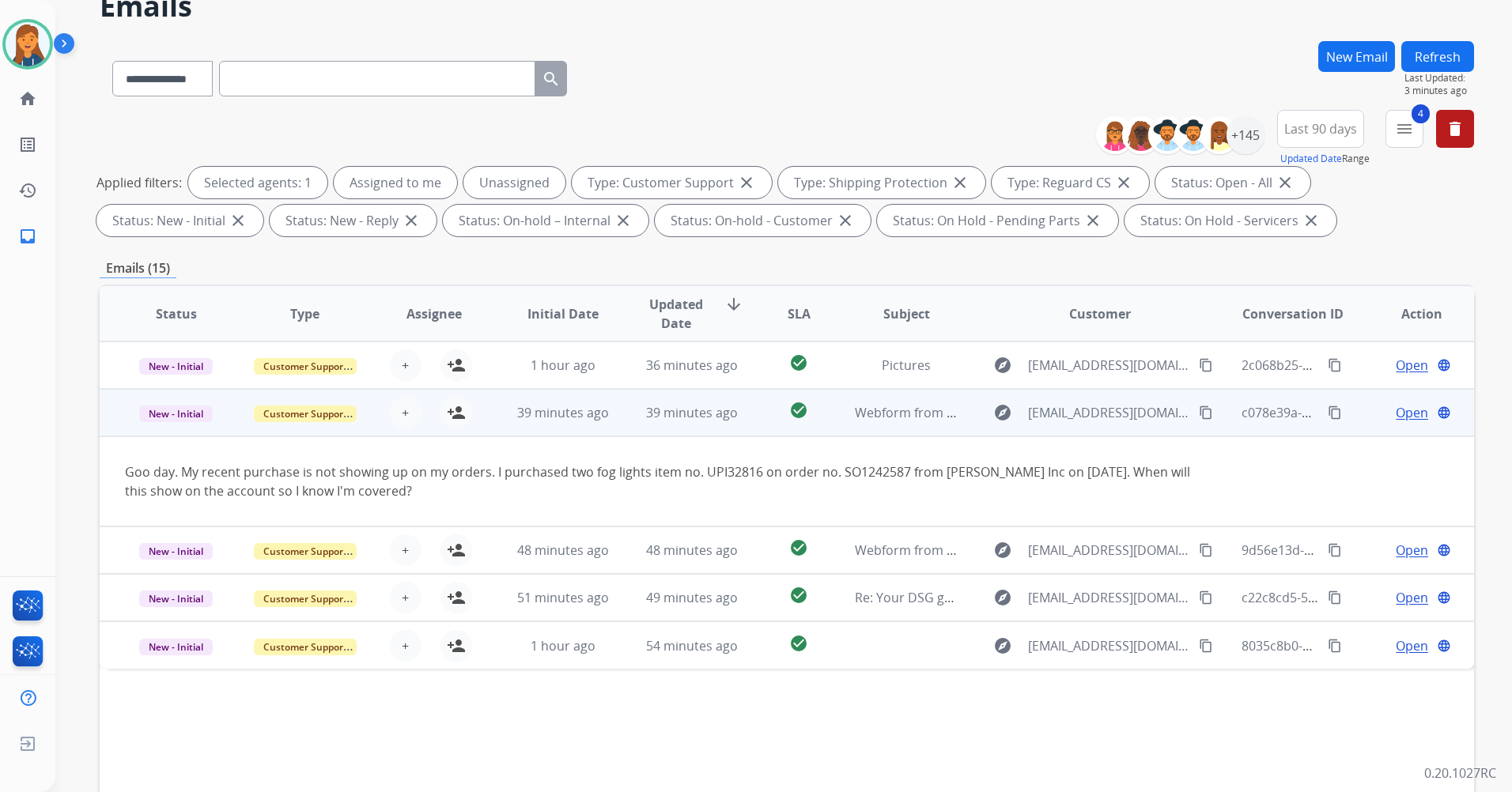
click at [1199, 414] on mat-icon "content_copy" at bounding box center [1206, 412] width 14 height 14
click at [448, 407] on mat-icon "person_add" at bounding box center [456, 412] width 19 height 19
click at [1396, 414] on span "Open" at bounding box center [1412, 412] width 33 height 19
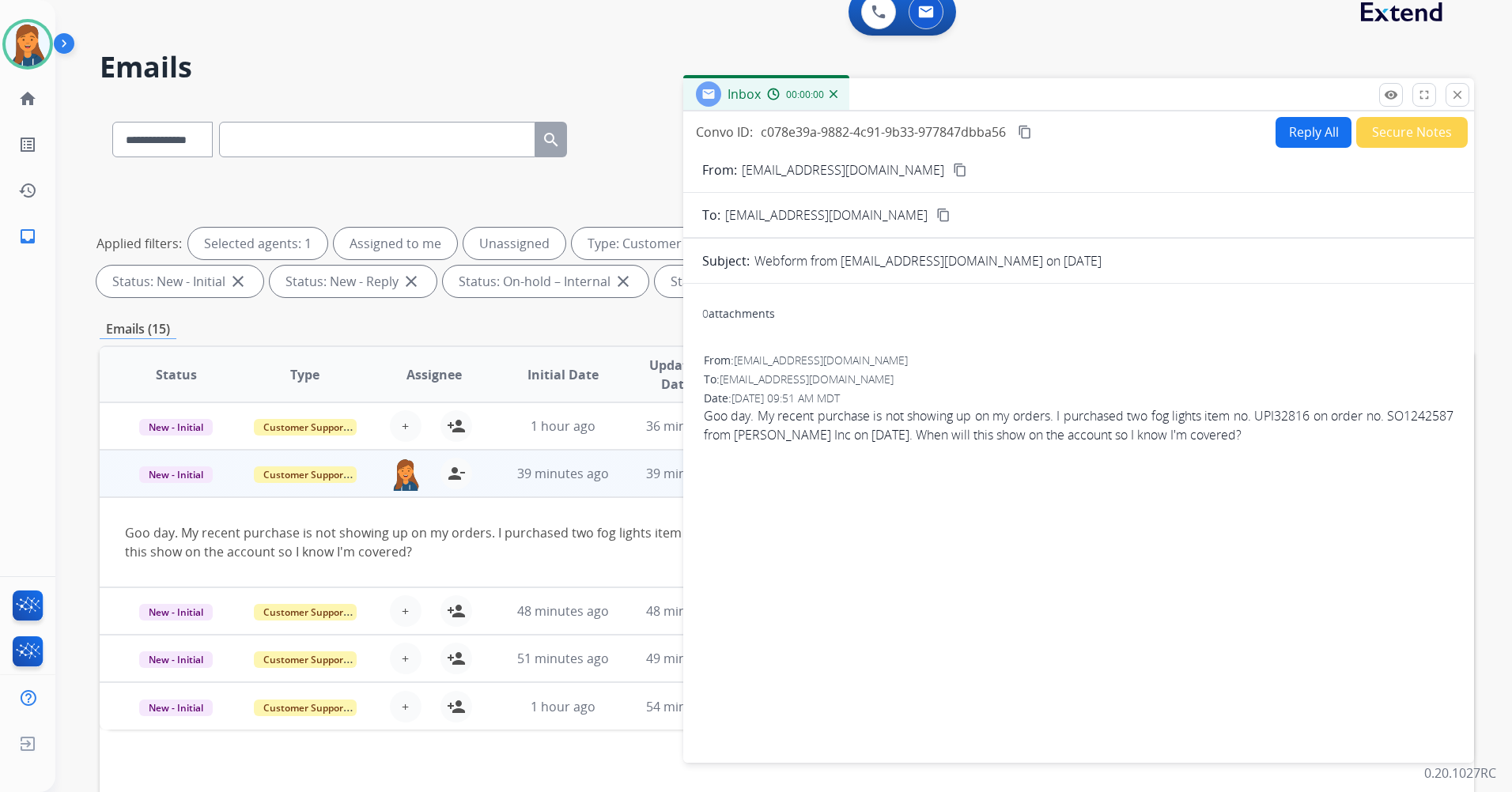
scroll to position [0, 0]
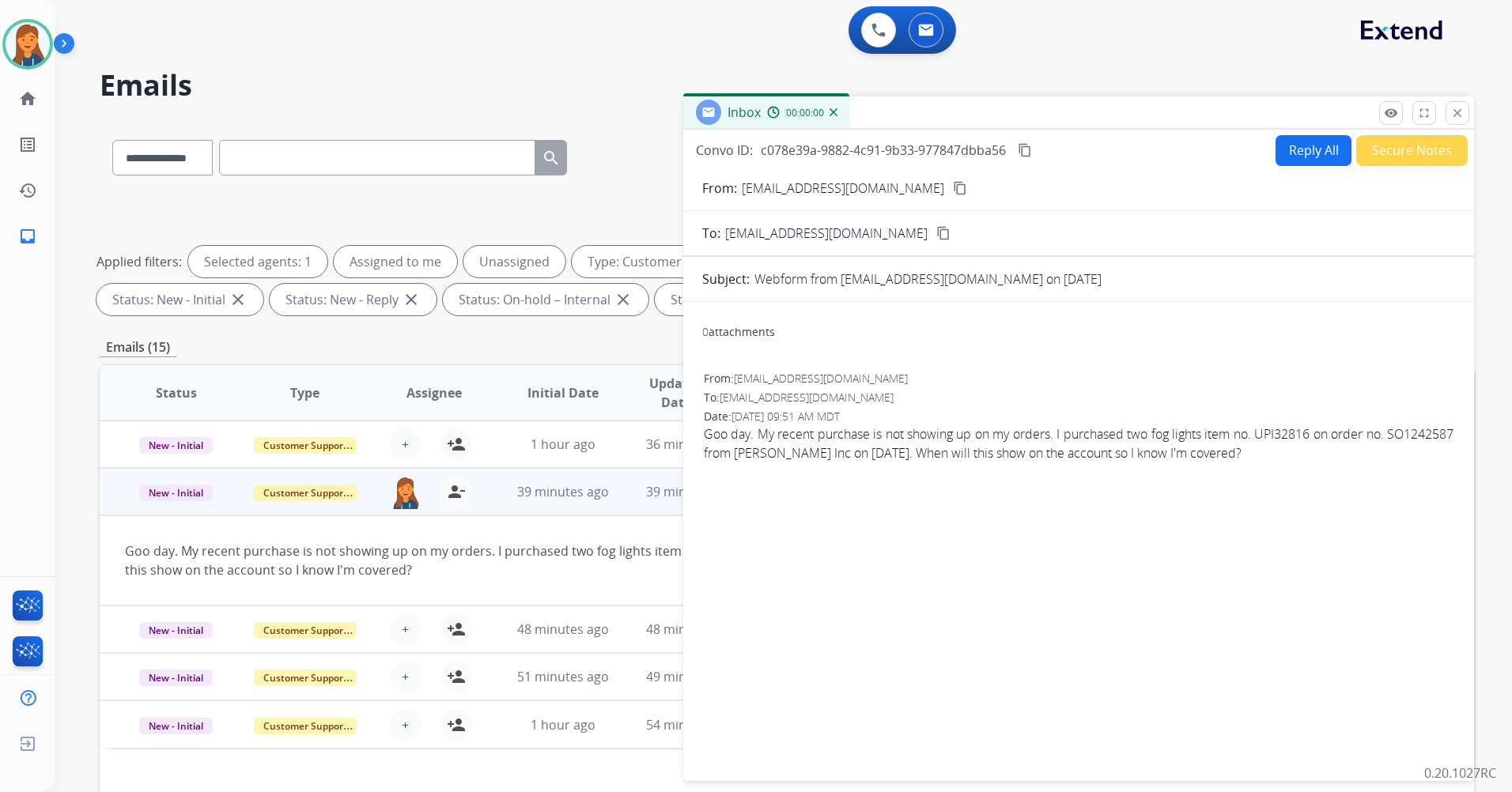
click at [1309, 157] on button "Reply All" at bounding box center [1314, 150] width 76 height 31
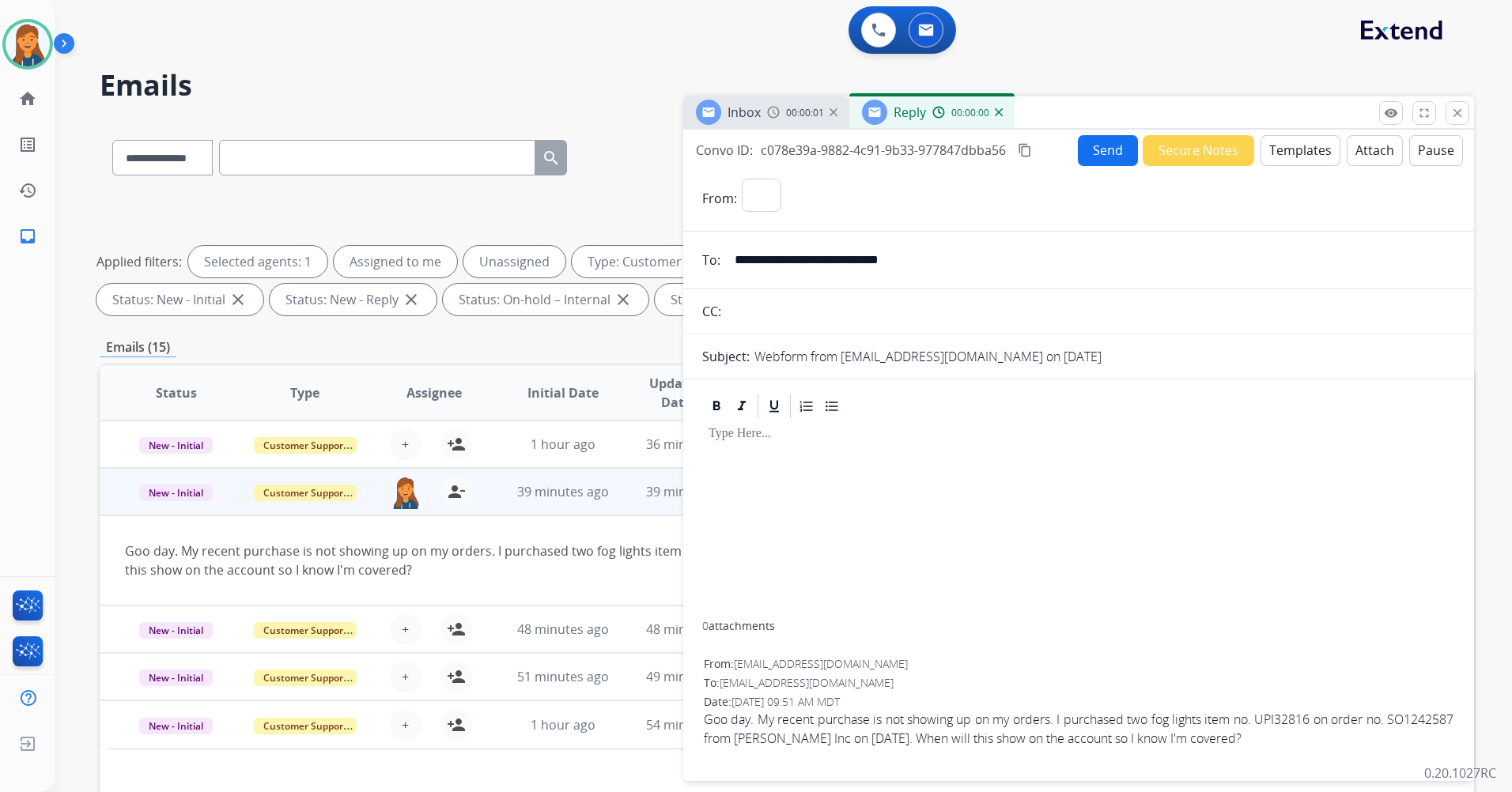
select select "**********"
click at [1307, 153] on button "Templates" at bounding box center [1301, 150] width 80 height 31
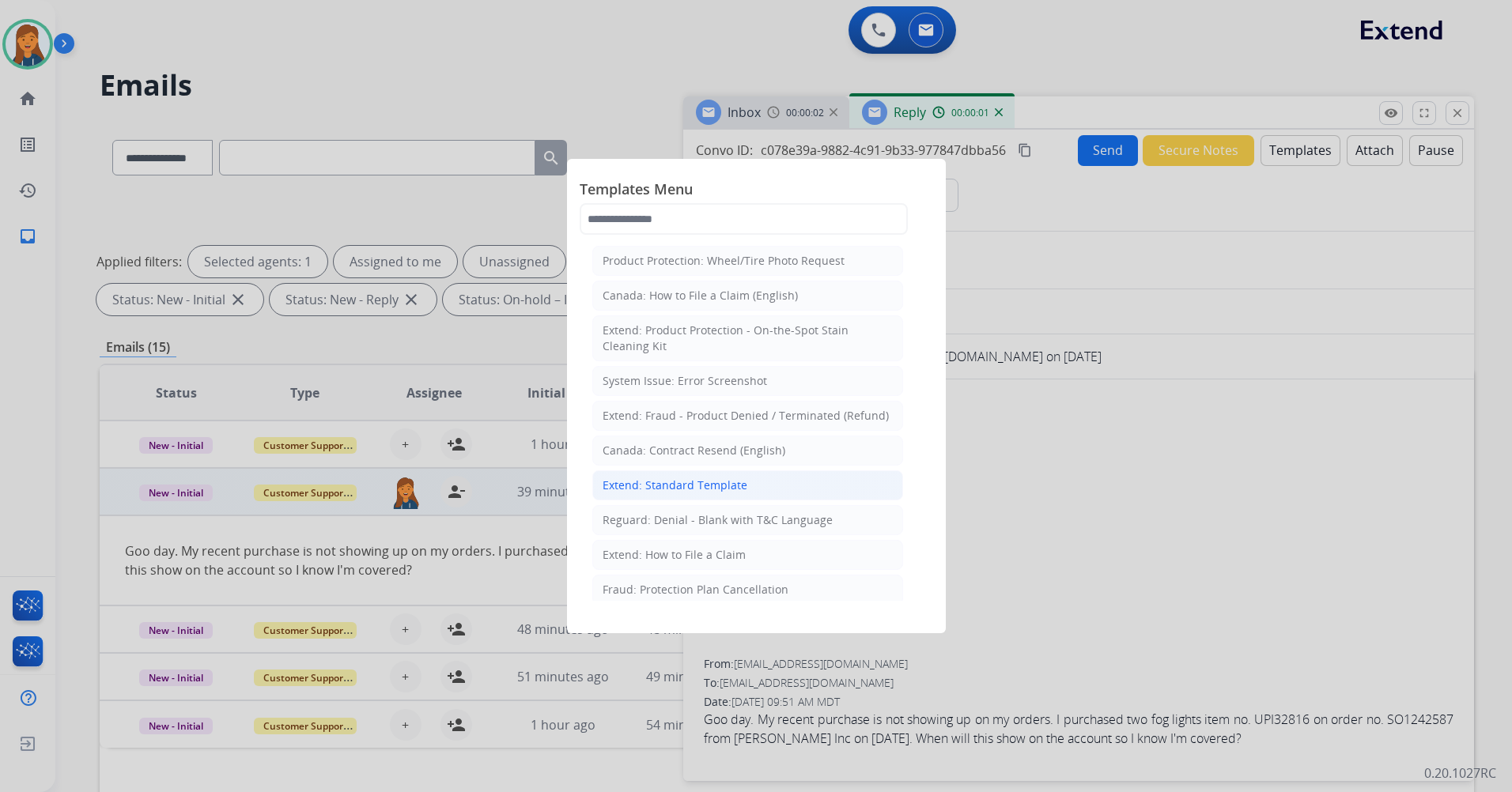
click at [688, 482] on div "Extend: Standard Template" at bounding box center [674, 485] width 145 height 16
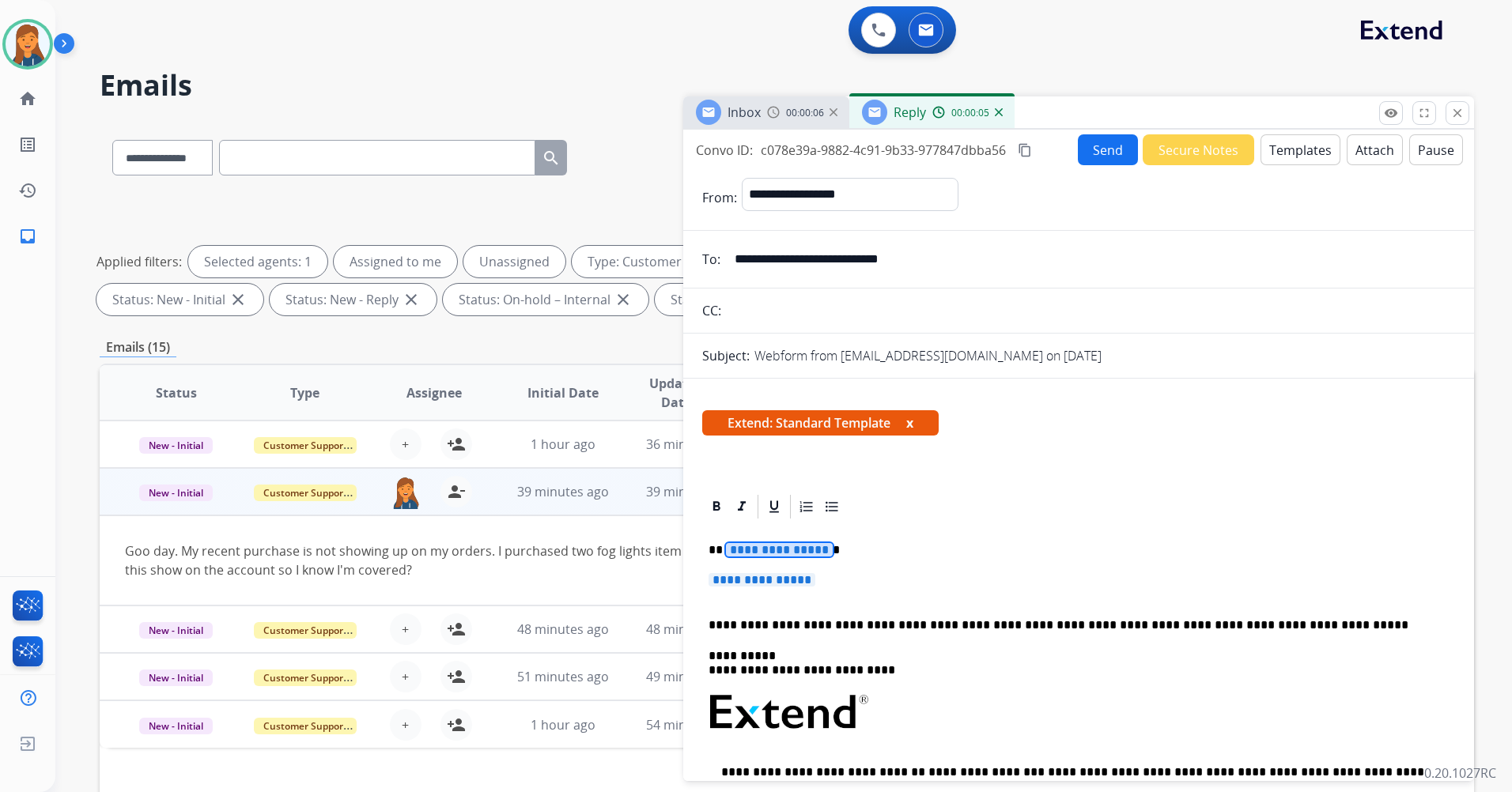
click at [740, 543] on span "**********" at bounding box center [779, 549] width 106 height 13
click at [747, 584] on span "**********" at bounding box center [762, 579] width 106 height 13
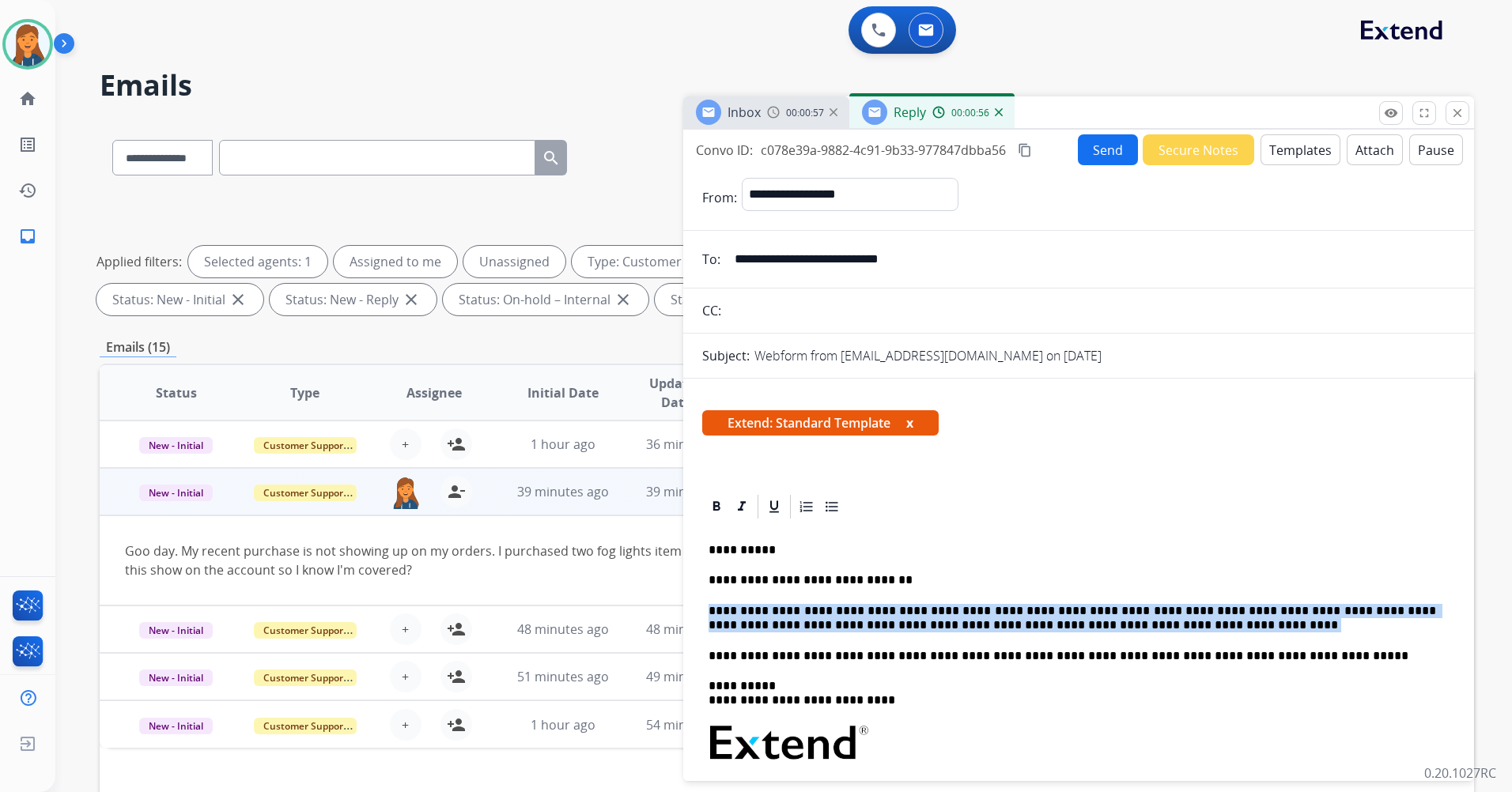
drag, startPoint x: 1113, startPoint y: 622, endPoint x: 681, endPoint y: 593, distance: 433.0
click at [681, 593] on div "**********" at bounding box center [786, 547] width 1374 height 856
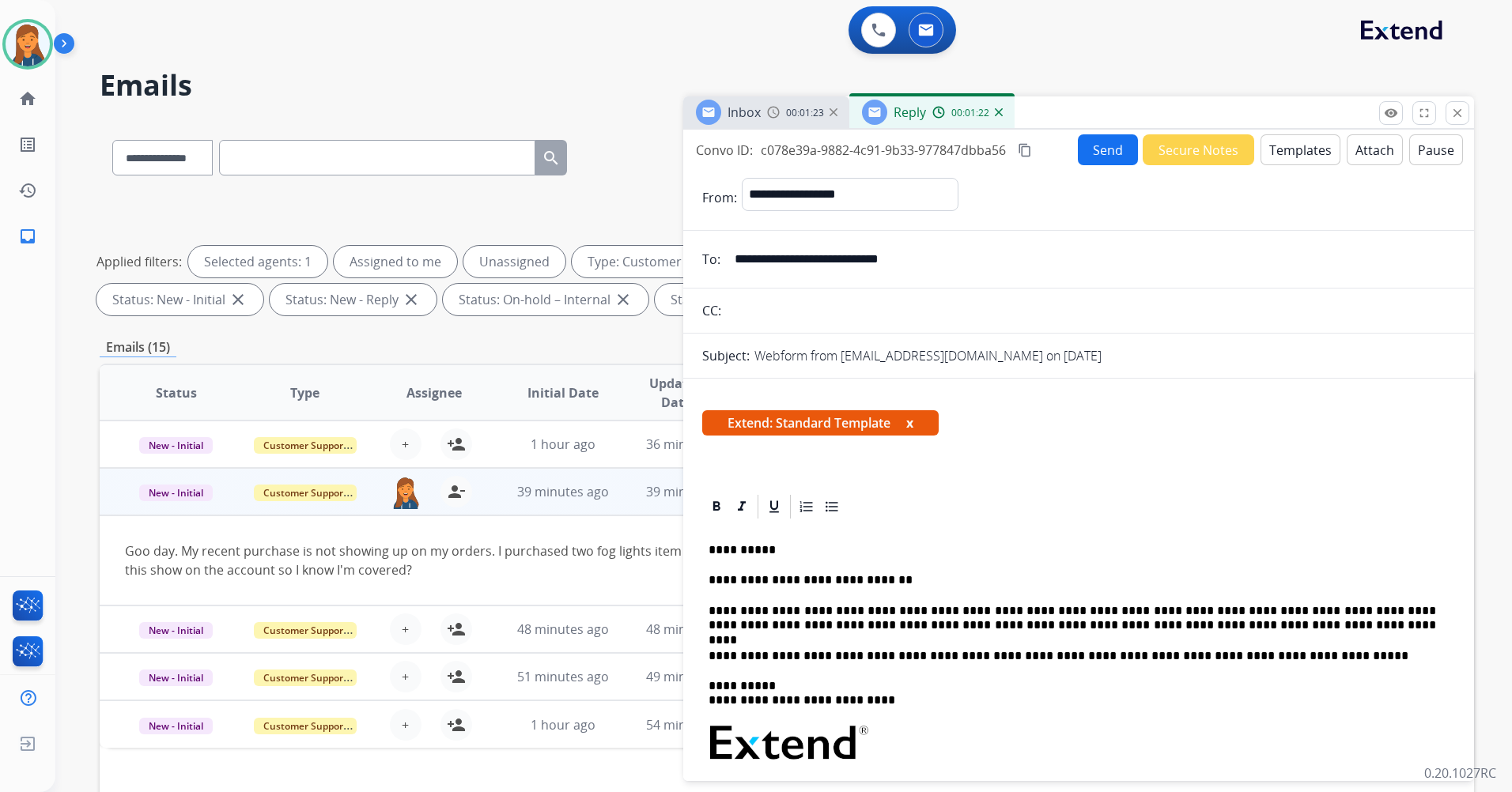
click at [1104, 145] on button "Send" at bounding box center [1108, 150] width 60 height 31
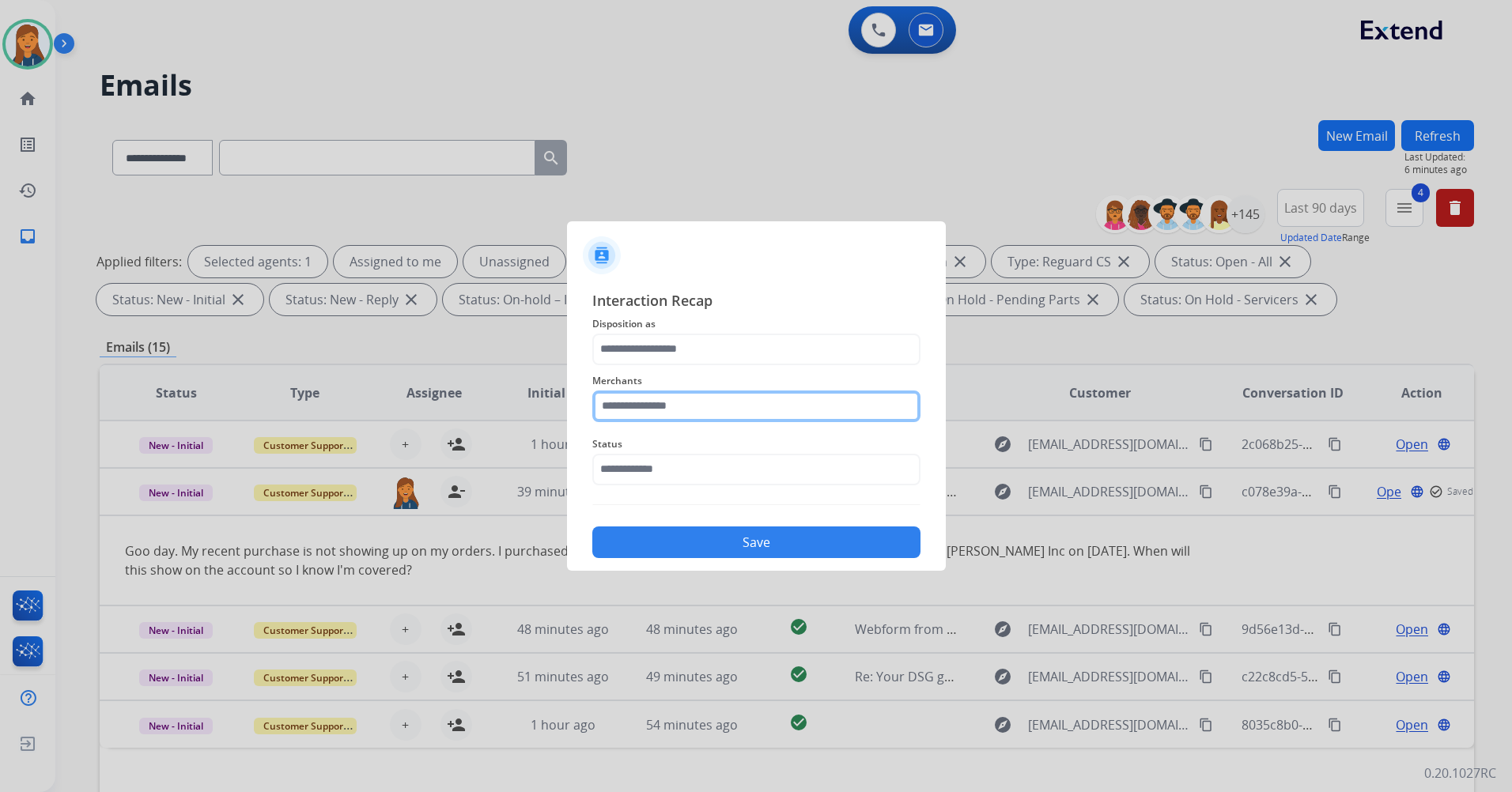
click at [694, 419] on input "text" at bounding box center [757, 406] width 328 height 32
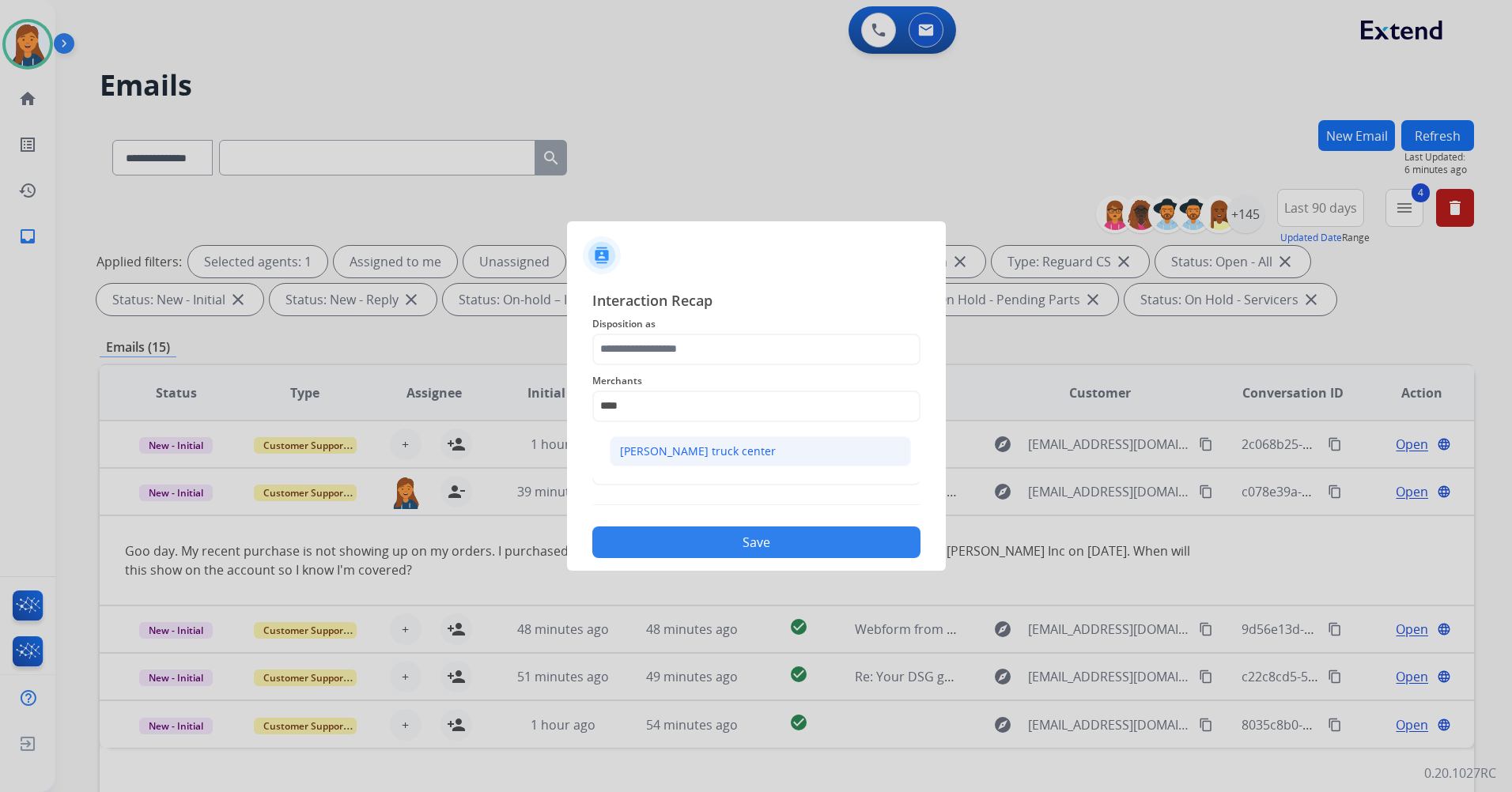
click at [674, 456] on div "[PERSON_NAME] truck center" at bounding box center [698, 451] width 156 height 16
type input "**********"
click at [666, 372] on span "Merchants" at bounding box center [757, 380] width 328 height 19
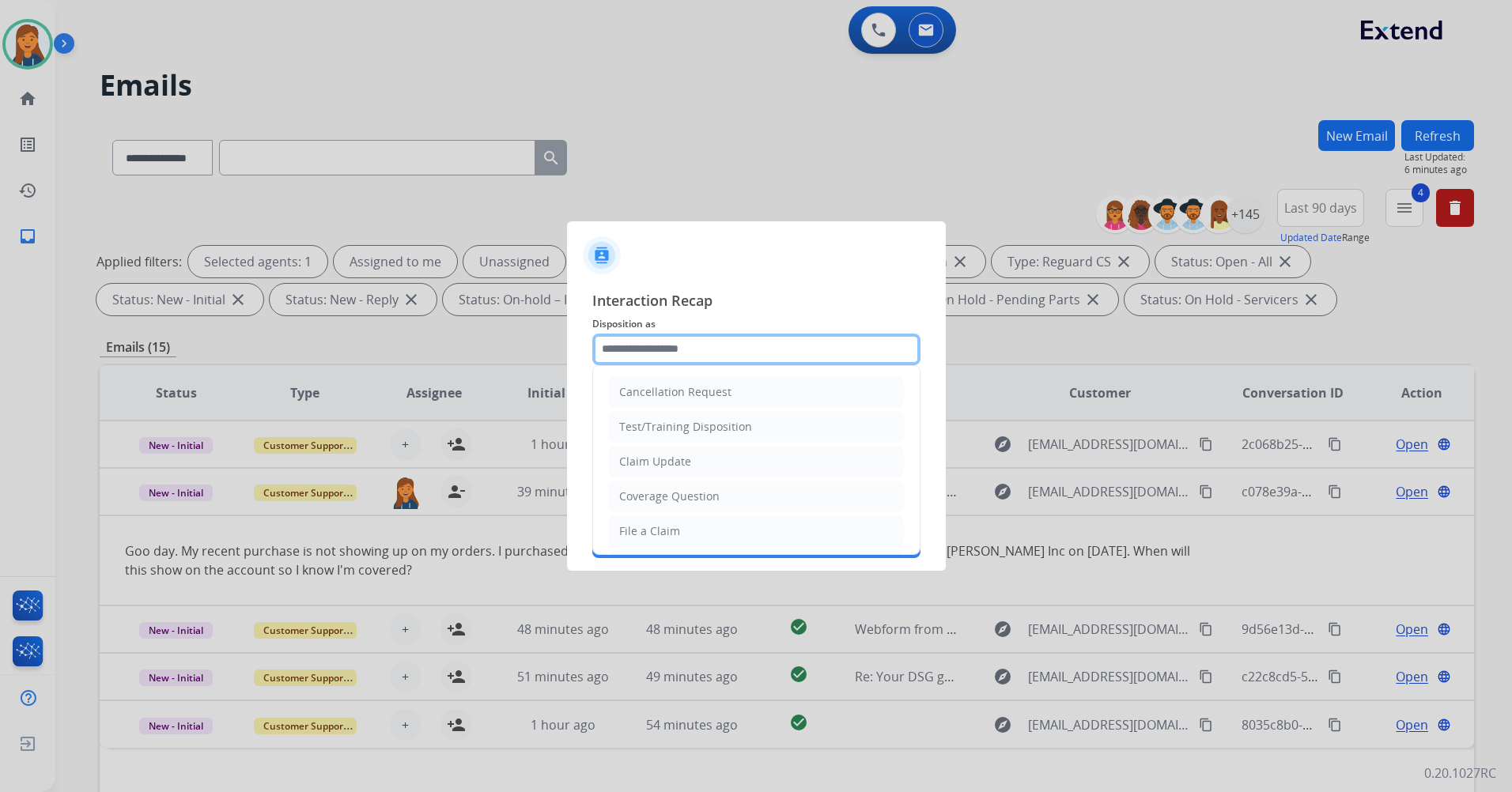
click at [666, 360] on input "text" at bounding box center [757, 349] width 328 height 32
click at [655, 491] on li "Other" at bounding box center [756, 493] width 295 height 30
type input "*****"
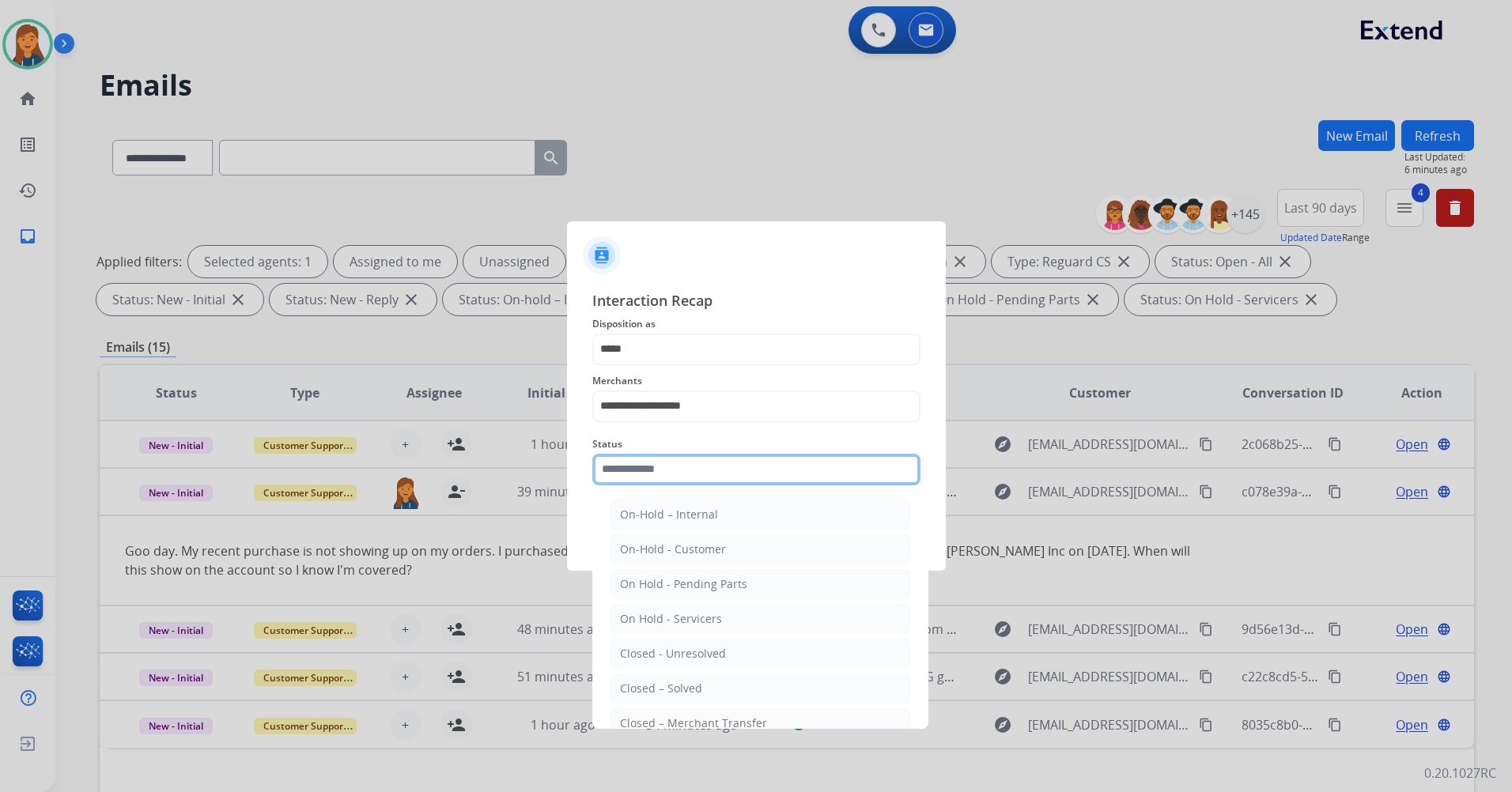
click at [668, 480] on input "text" at bounding box center [757, 470] width 328 height 32
click at [667, 693] on div "Closed – Solved" at bounding box center [661, 689] width 83 height 16
type input "**********"
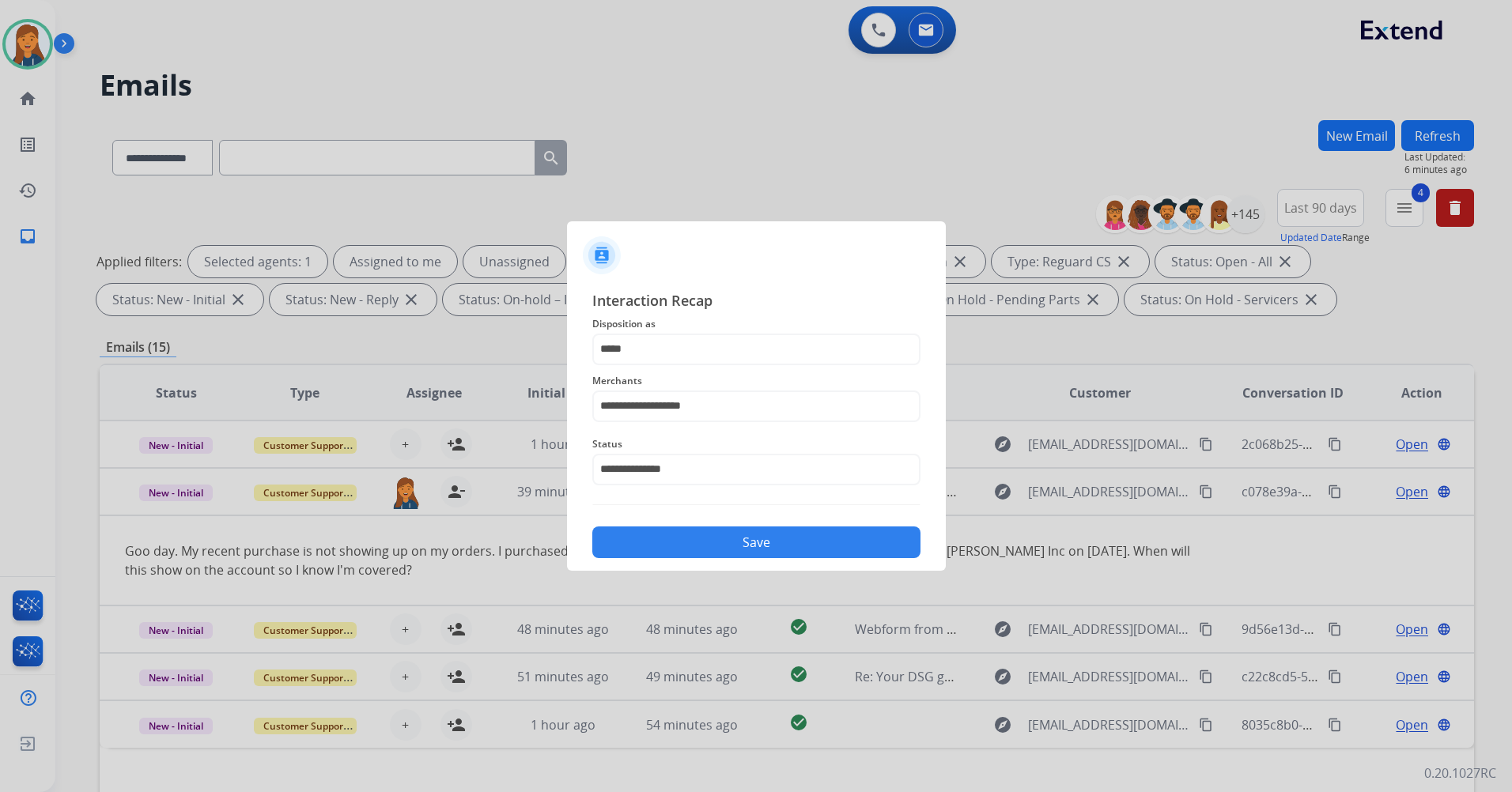
click at [638, 535] on button "Save" at bounding box center [757, 543] width 328 height 32
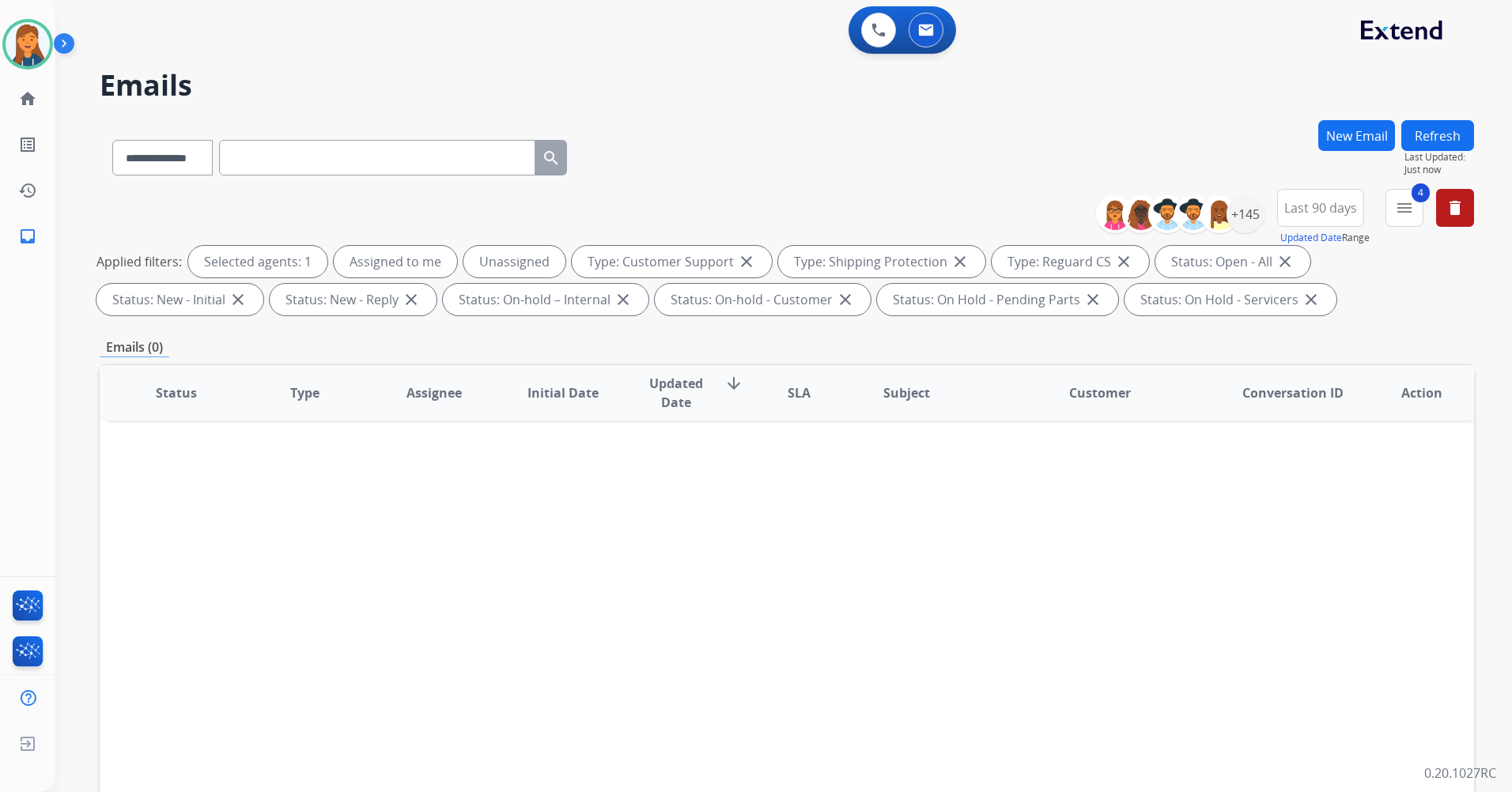
click at [1424, 139] on button "Refresh" at bounding box center [1438, 135] width 73 height 31
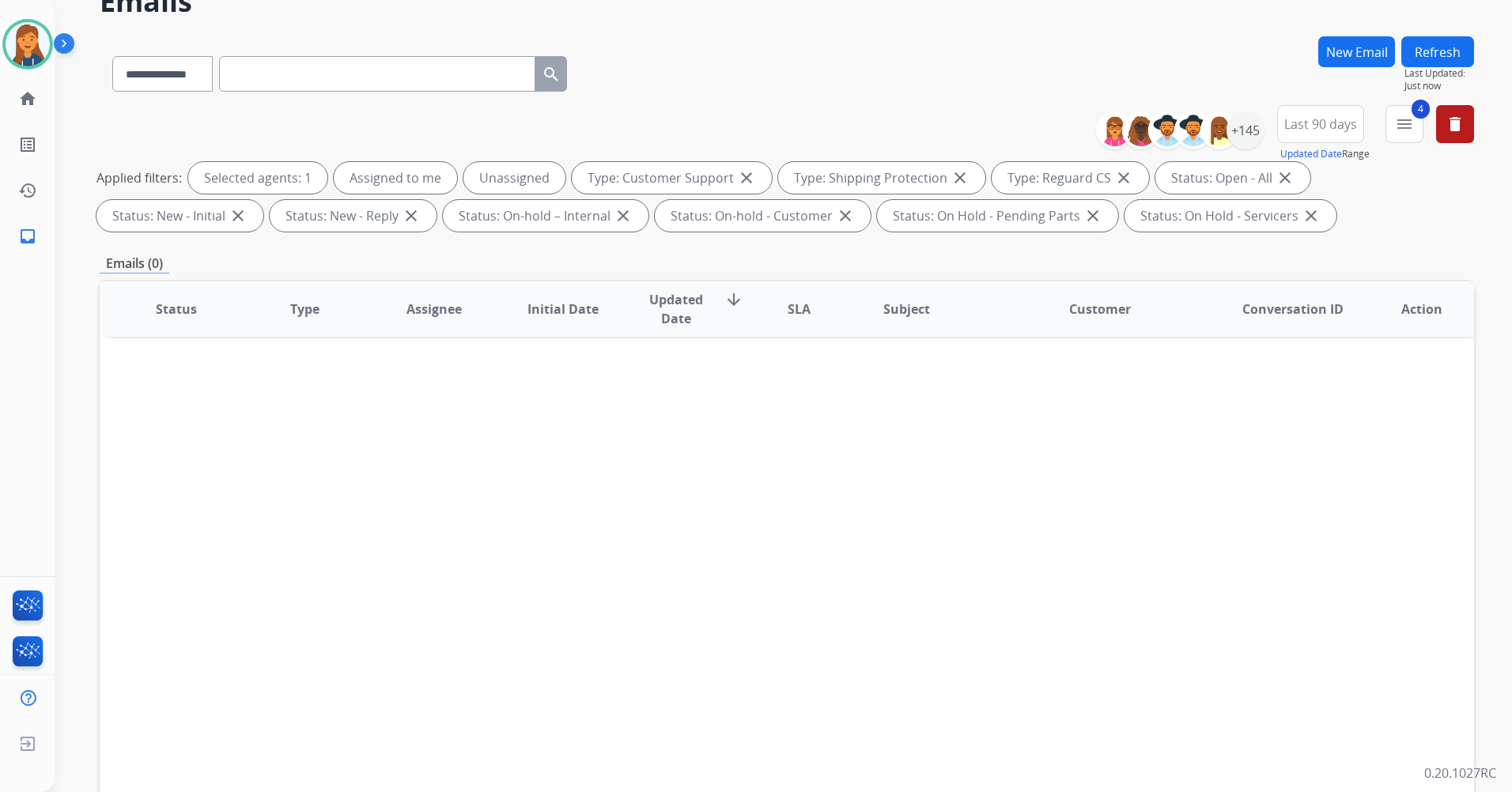
scroll to position [184, 0]
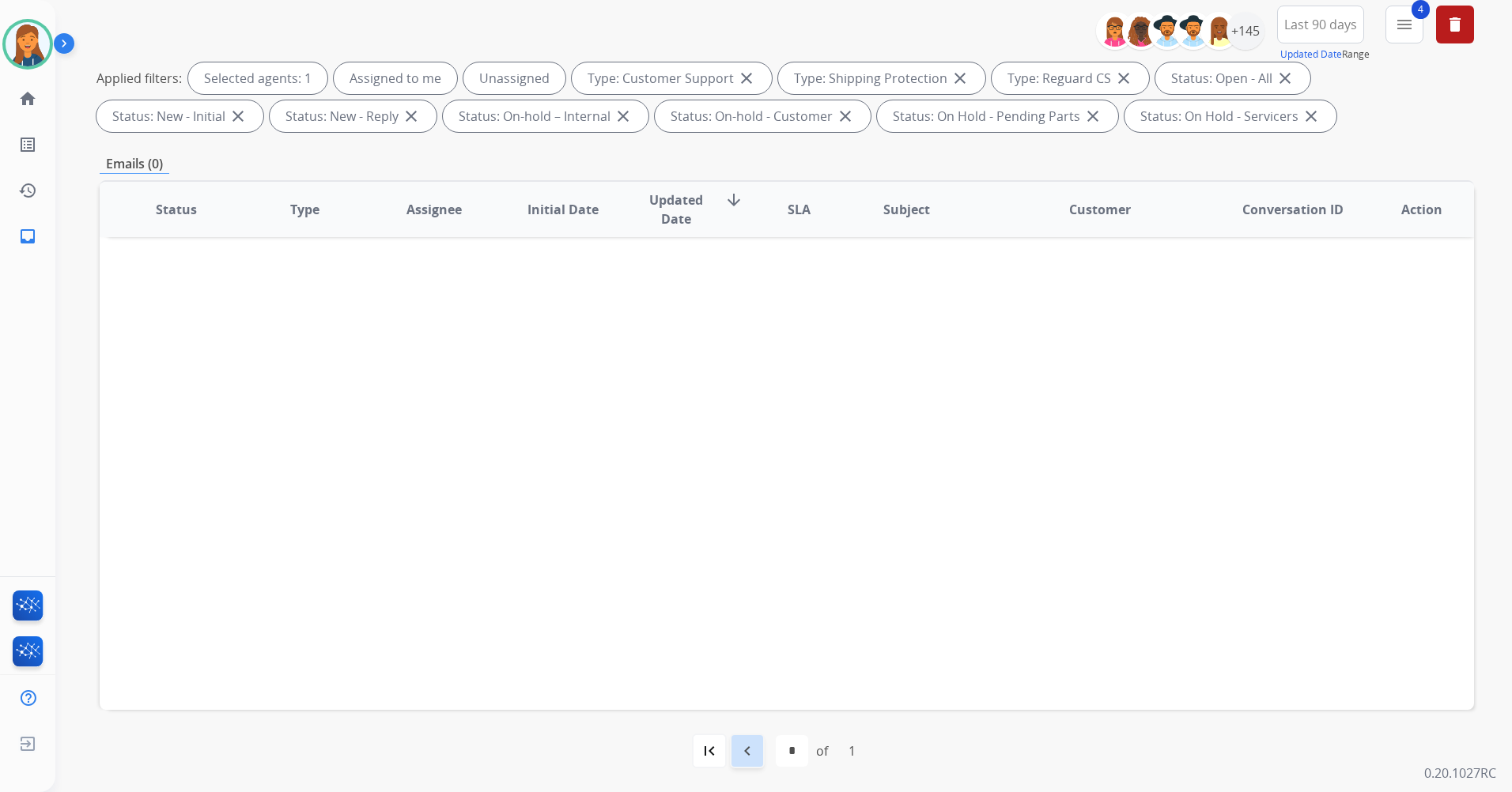
click at [752, 751] on mat-icon "navigate_before" at bounding box center [747, 750] width 19 height 19
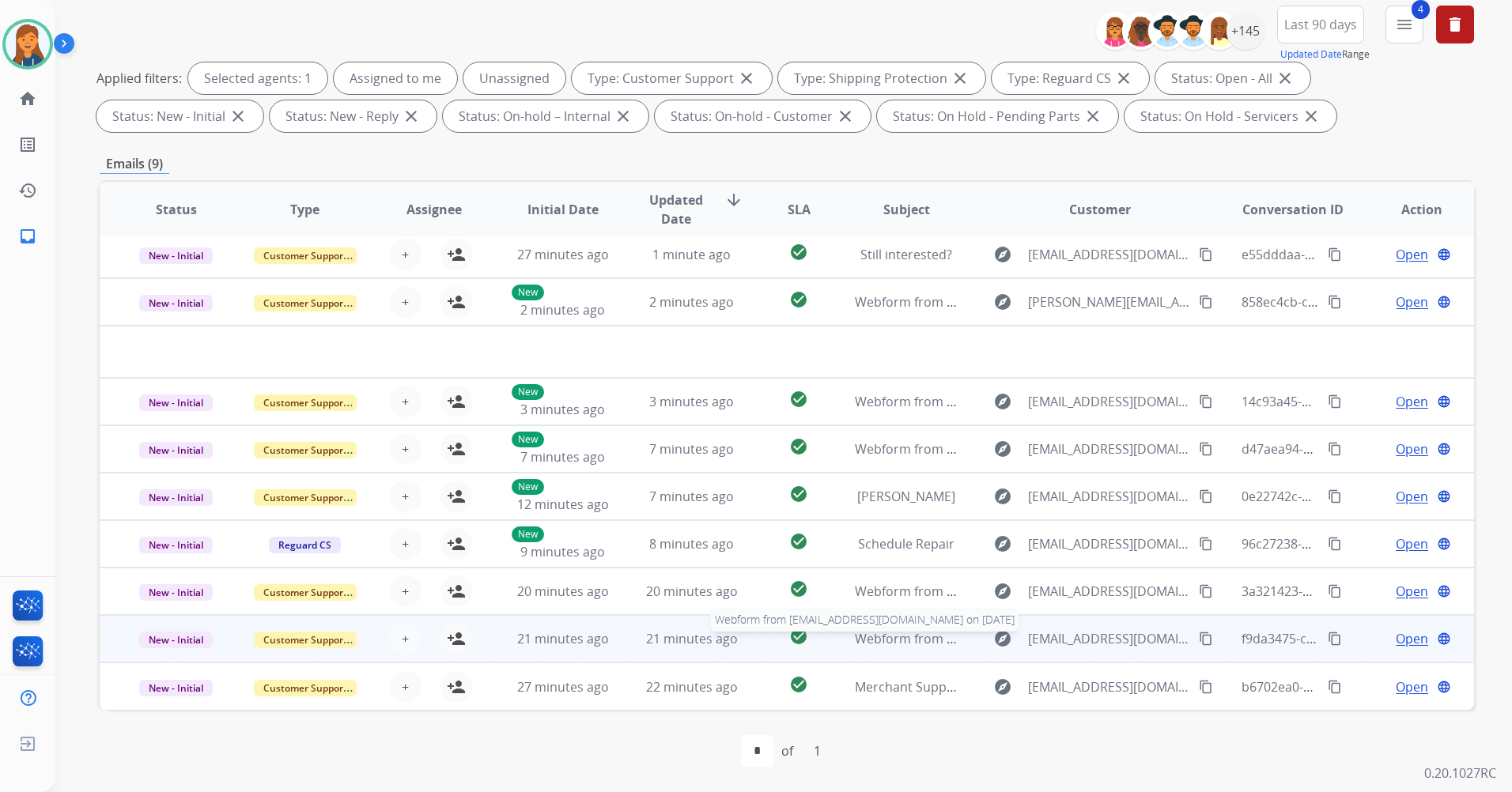
click at [892, 638] on span "Webform from ilovebobsmith@yahoo.com on 09/30/2025" at bounding box center [1035, 639] width 358 height 18
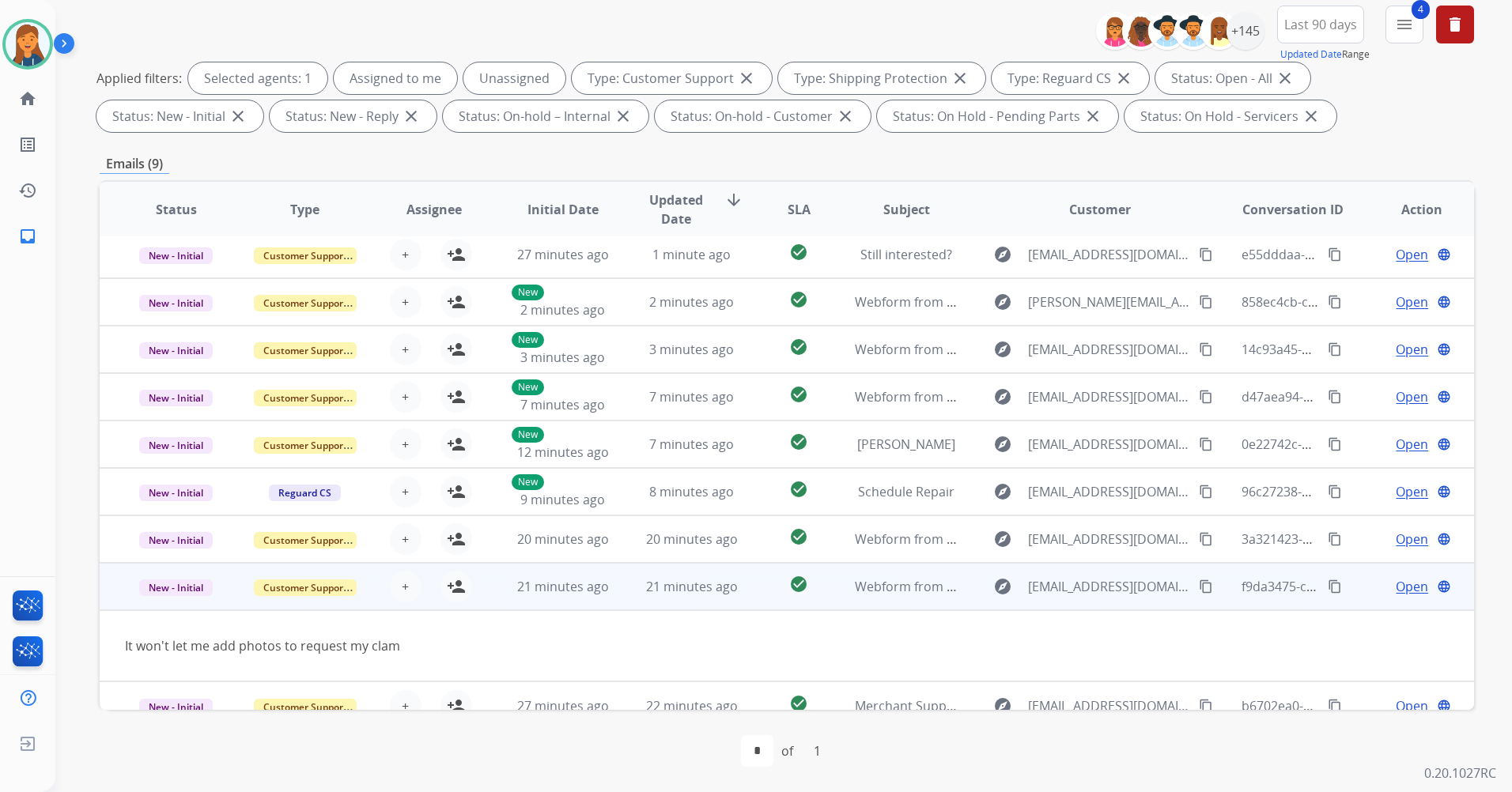
scroll to position [26, 0]
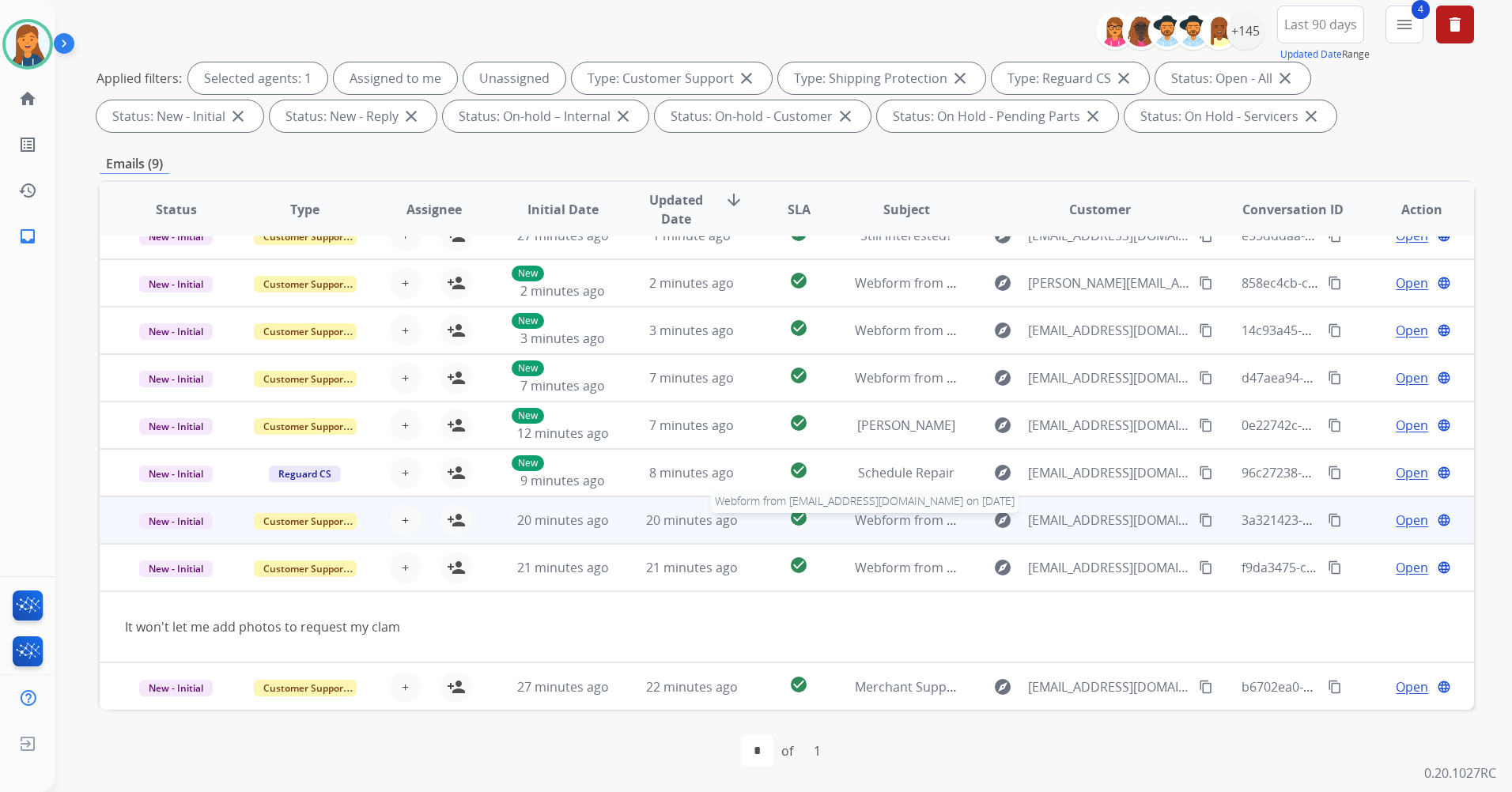
click at [906, 522] on span "Webform from pdana52@yahoo.com on 09/30/2025" at bounding box center [1035, 521] width 358 height 18
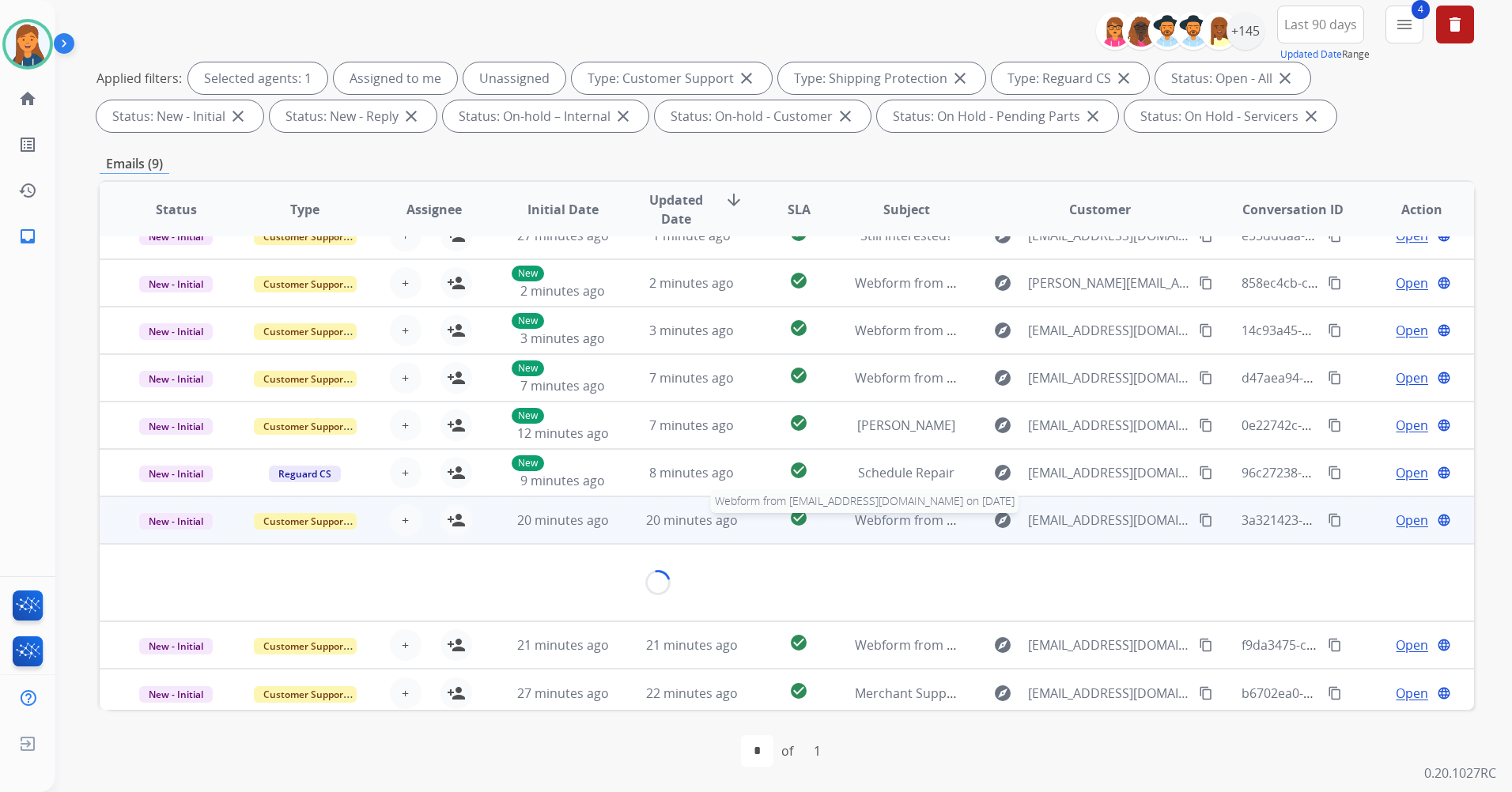
scroll to position [44, 0]
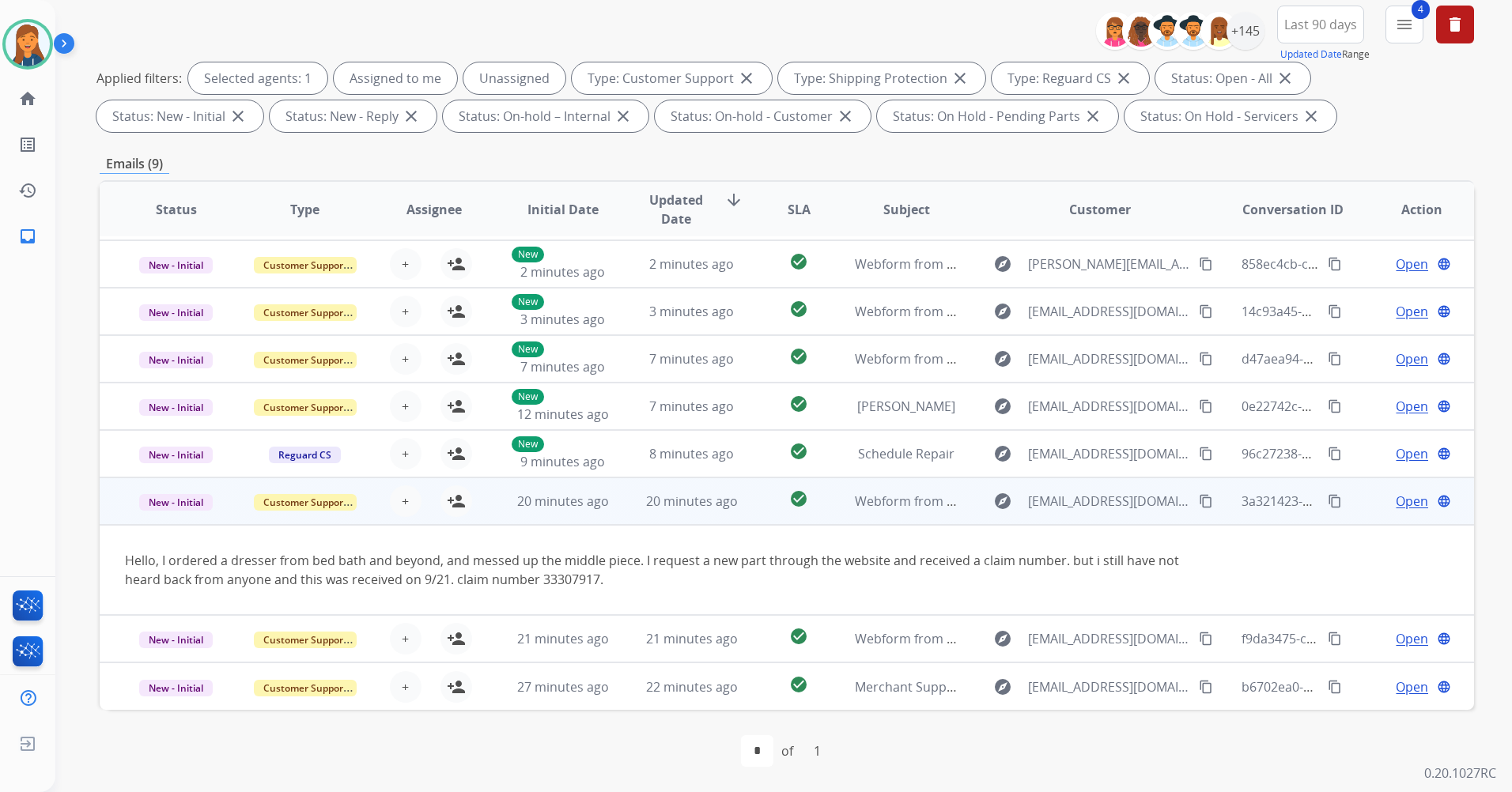
click at [1199, 505] on mat-icon "content_copy" at bounding box center [1206, 501] width 14 height 14
click at [459, 504] on mat-icon "person_add" at bounding box center [456, 500] width 19 height 19
click at [1398, 501] on span "Open" at bounding box center [1412, 500] width 33 height 19
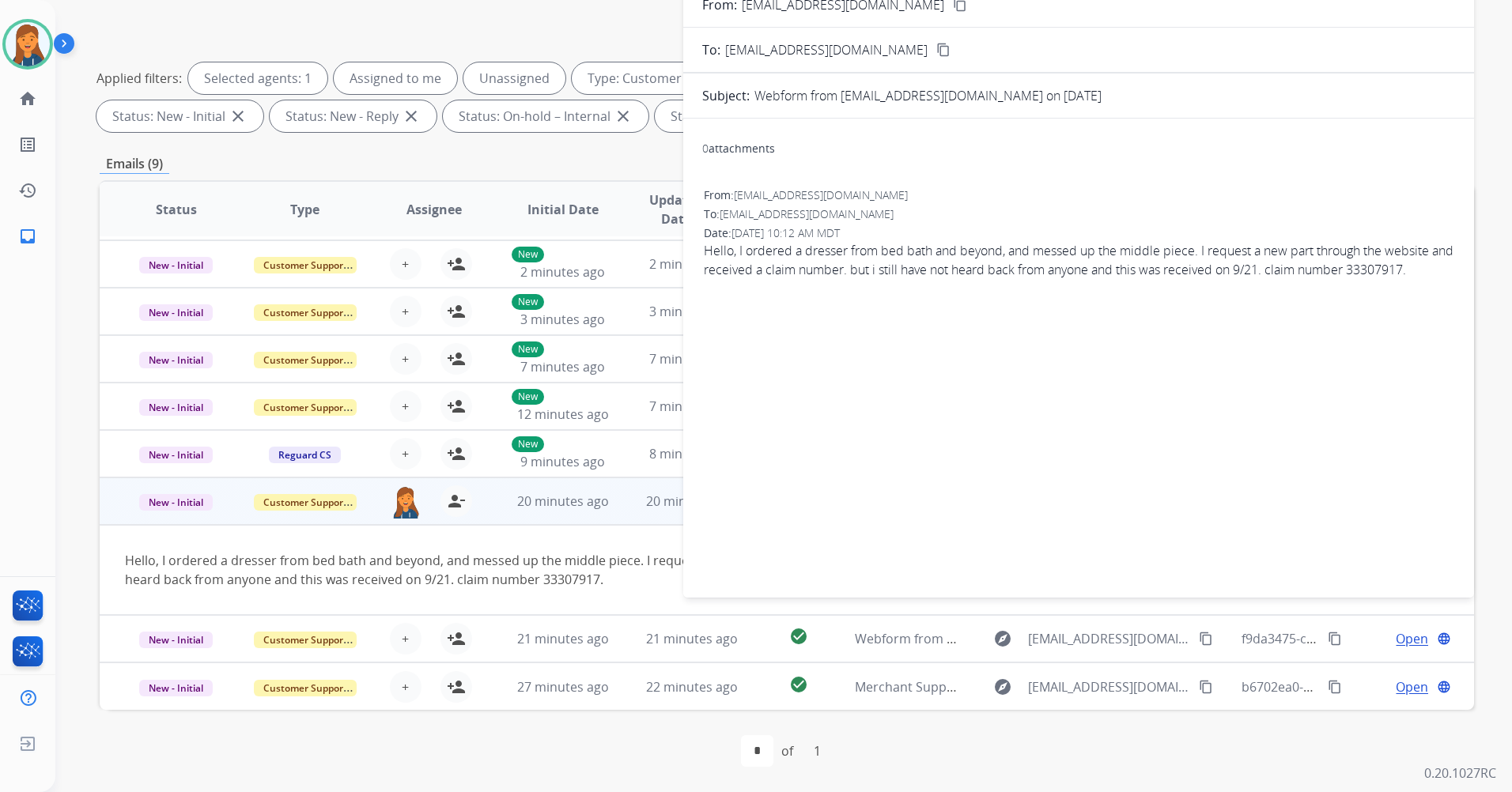
scroll to position [0, 0]
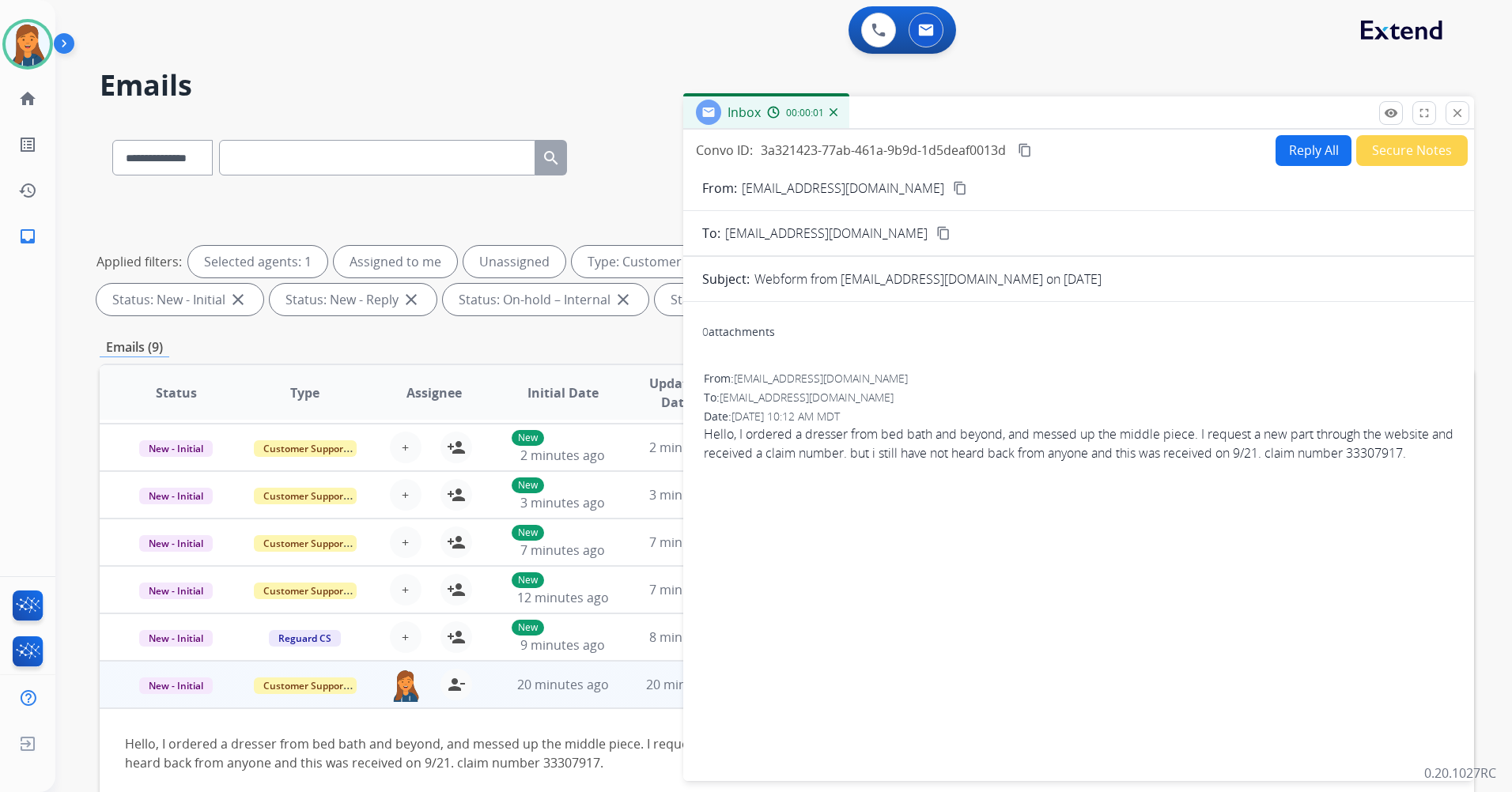
click at [1282, 152] on button "Reply All" at bounding box center [1314, 150] width 76 height 31
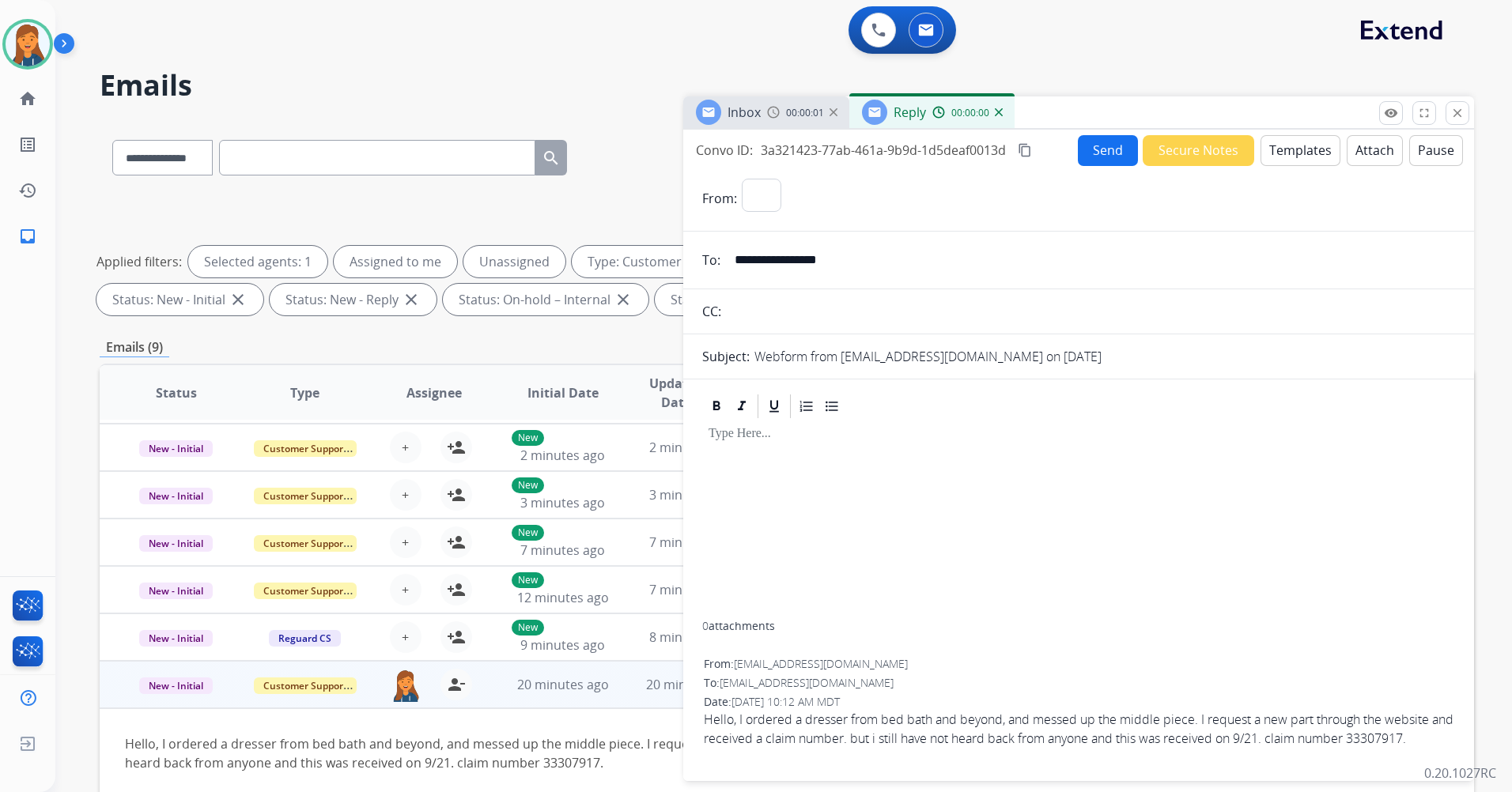
select select "**********"
click at [1272, 162] on button "Templates" at bounding box center [1301, 150] width 80 height 31
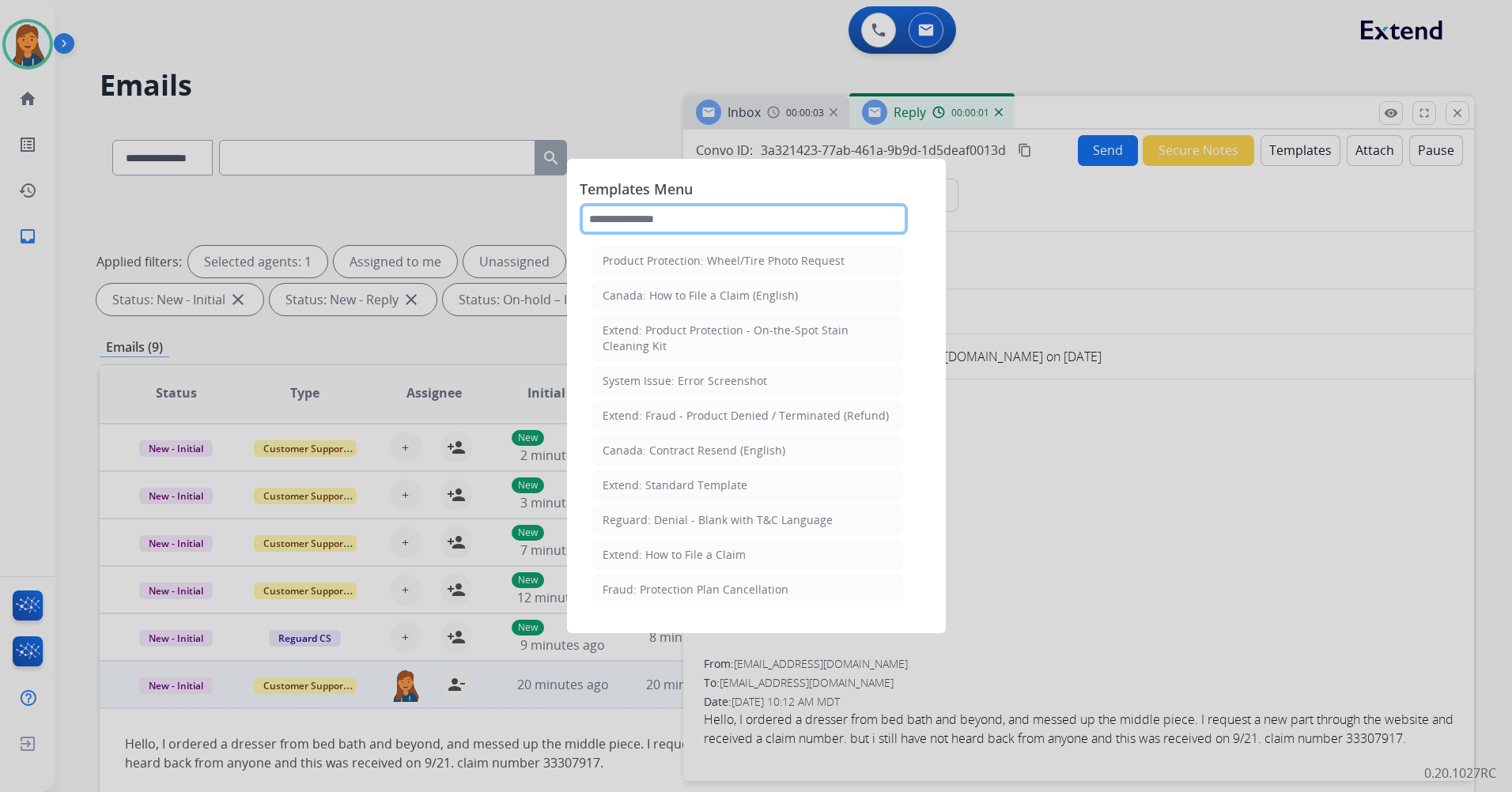
click at [673, 230] on input "text" at bounding box center [744, 219] width 328 height 32
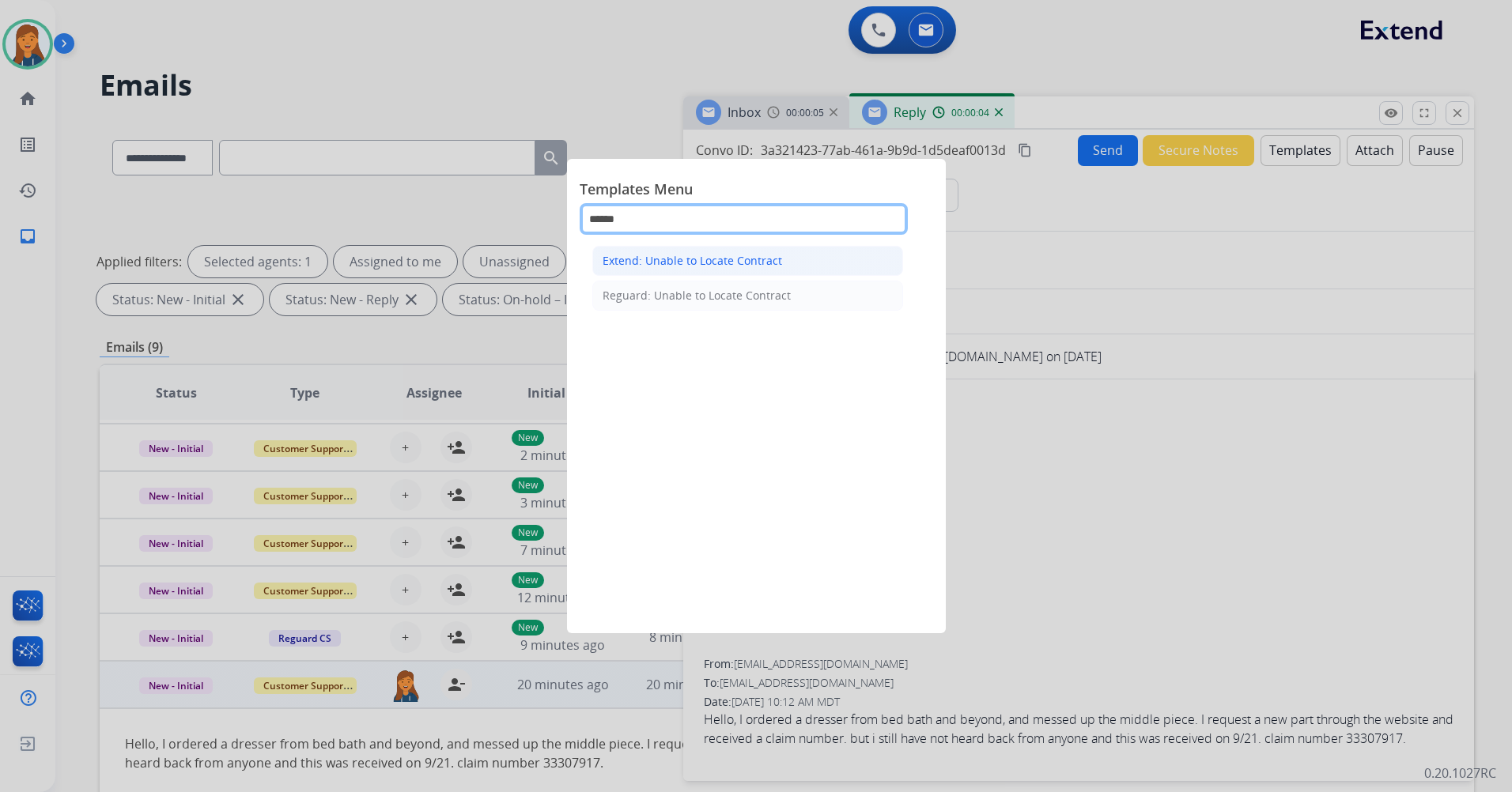
type input "******"
click at [717, 269] on li "Extend: Unable to Locate Contract" at bounding box center [748, 261] width 311 height 30
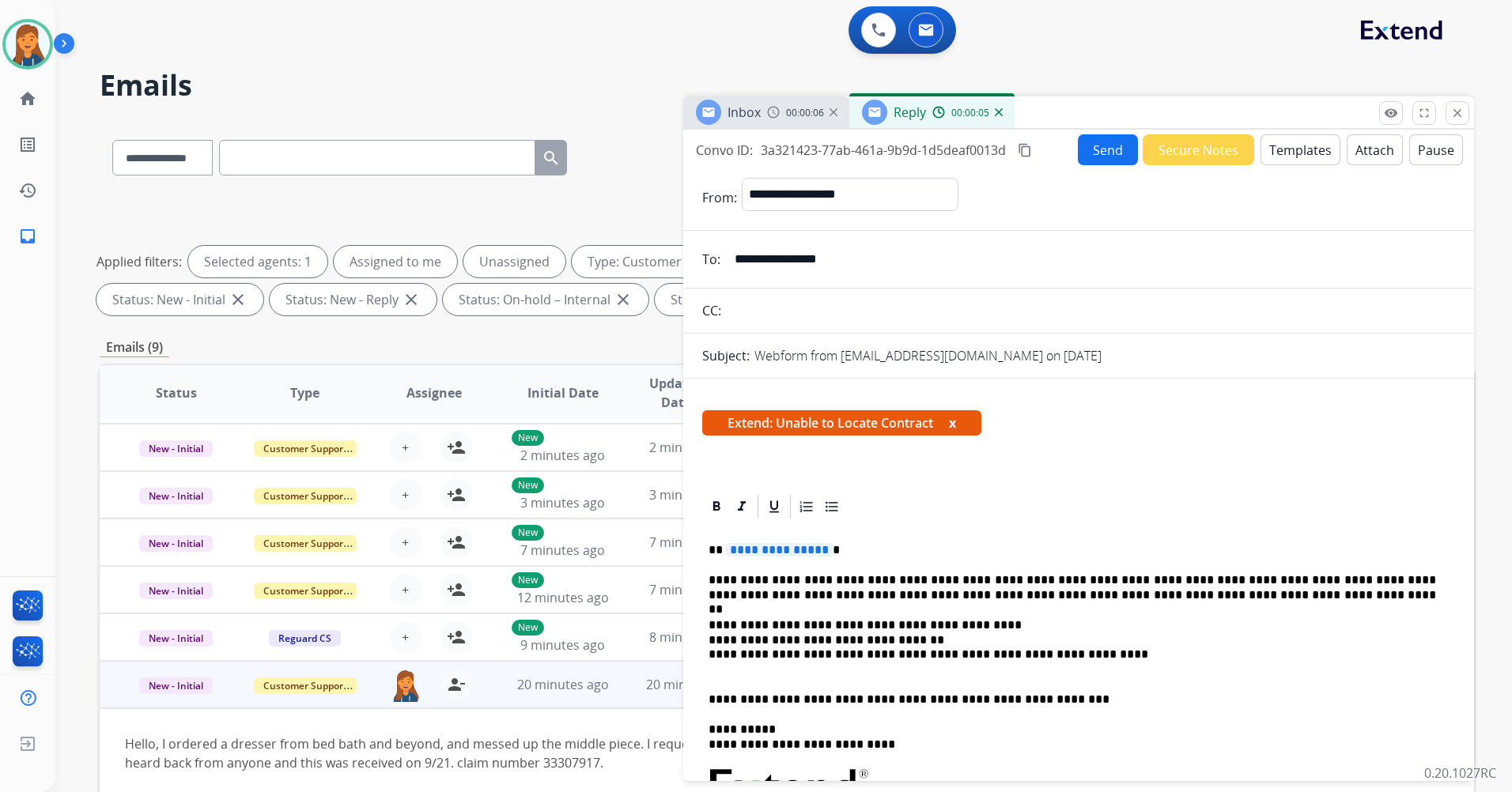
click at [778, 550] on span "**********" at bounding box center [779, 549] width 106 height 13
click at [1106, 142] on button "Send" at bounding box center [1108, 150] width 60 height 31
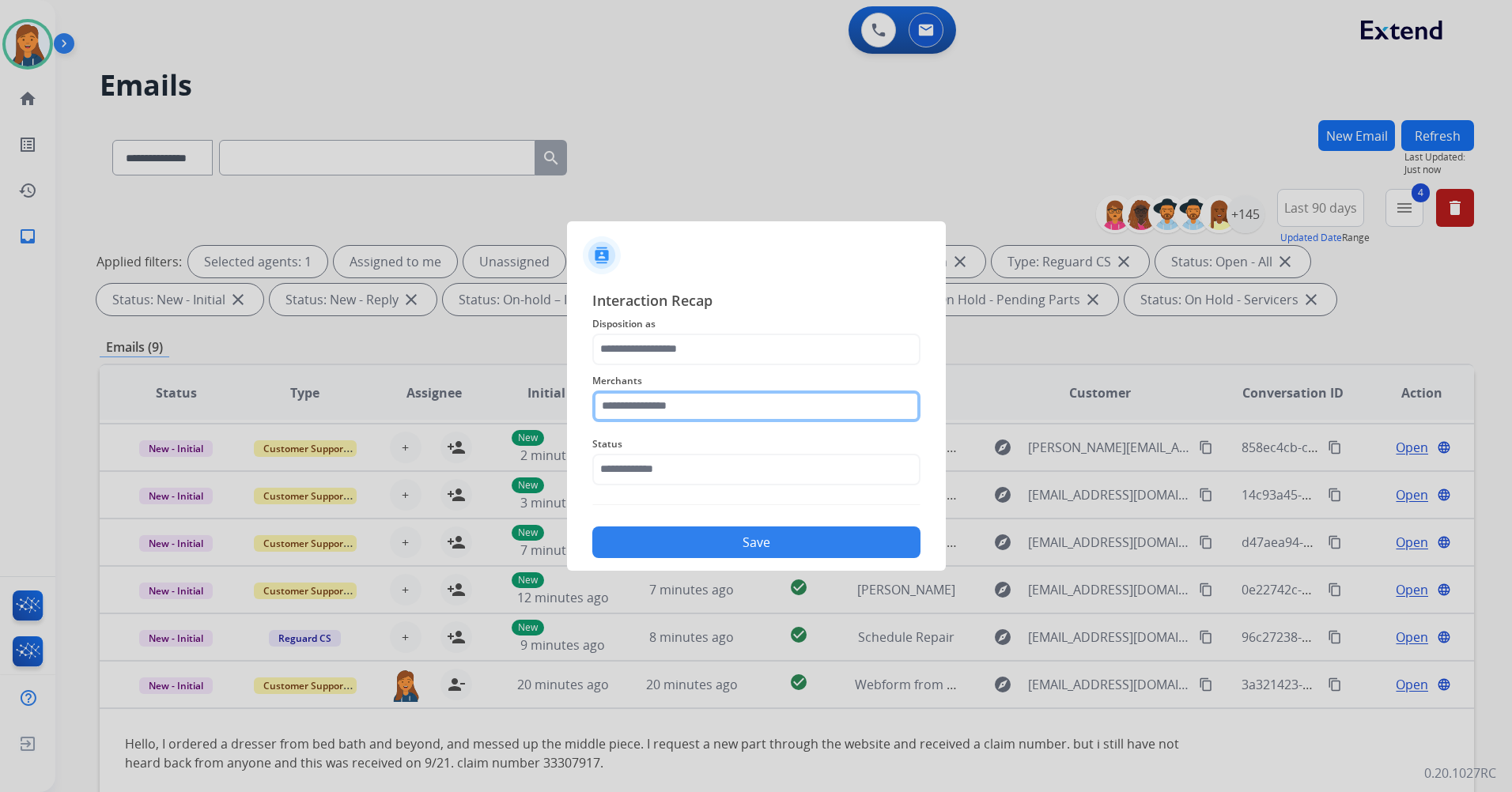
click at [759, 408] on input "text" at bounding box center [757, 406] width 328 height 32
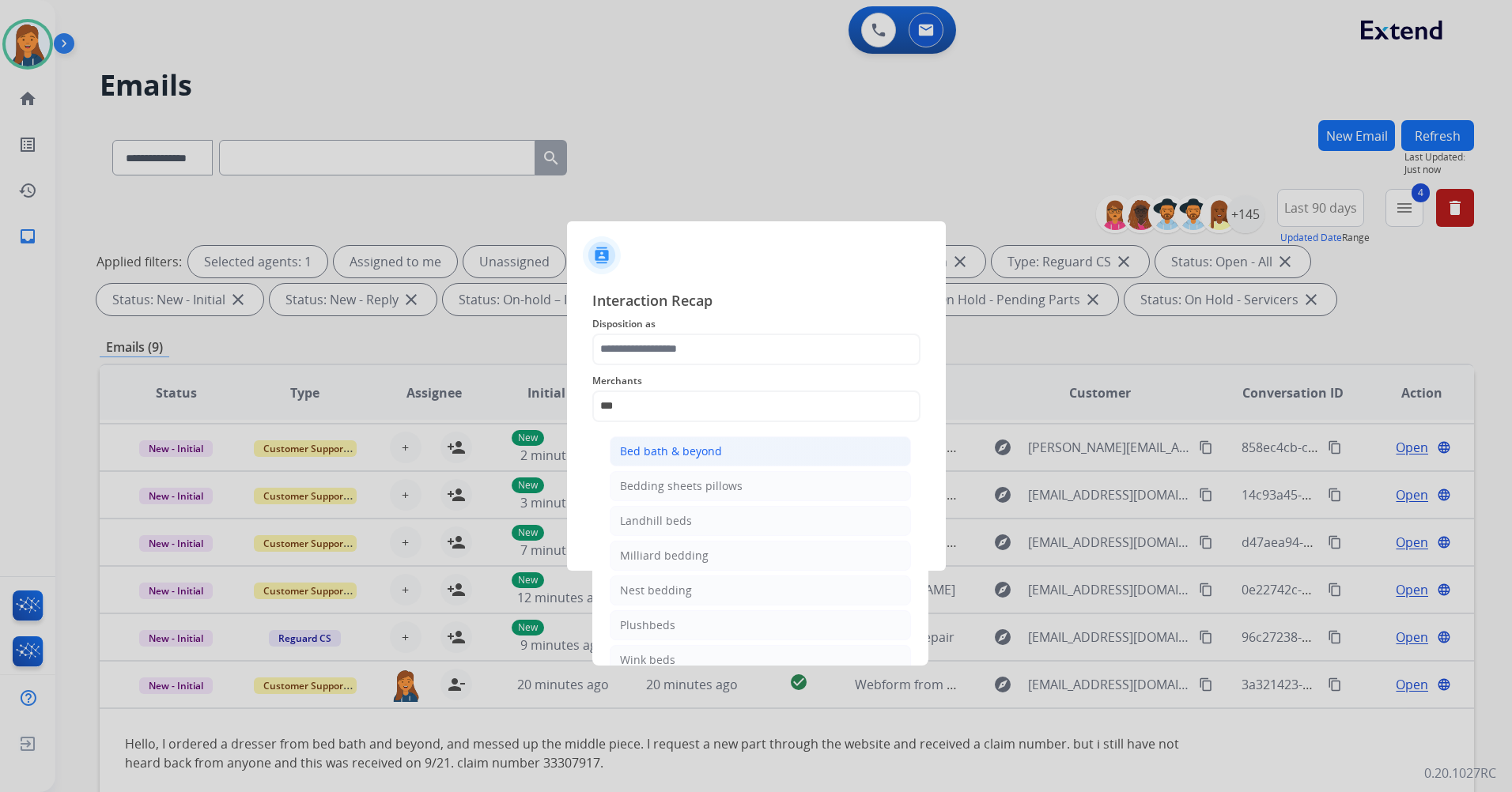
click at [705, 456] on div "Bed bath & beyond" at bounding box center [671, 451] width 102 height 16
type input "**********"
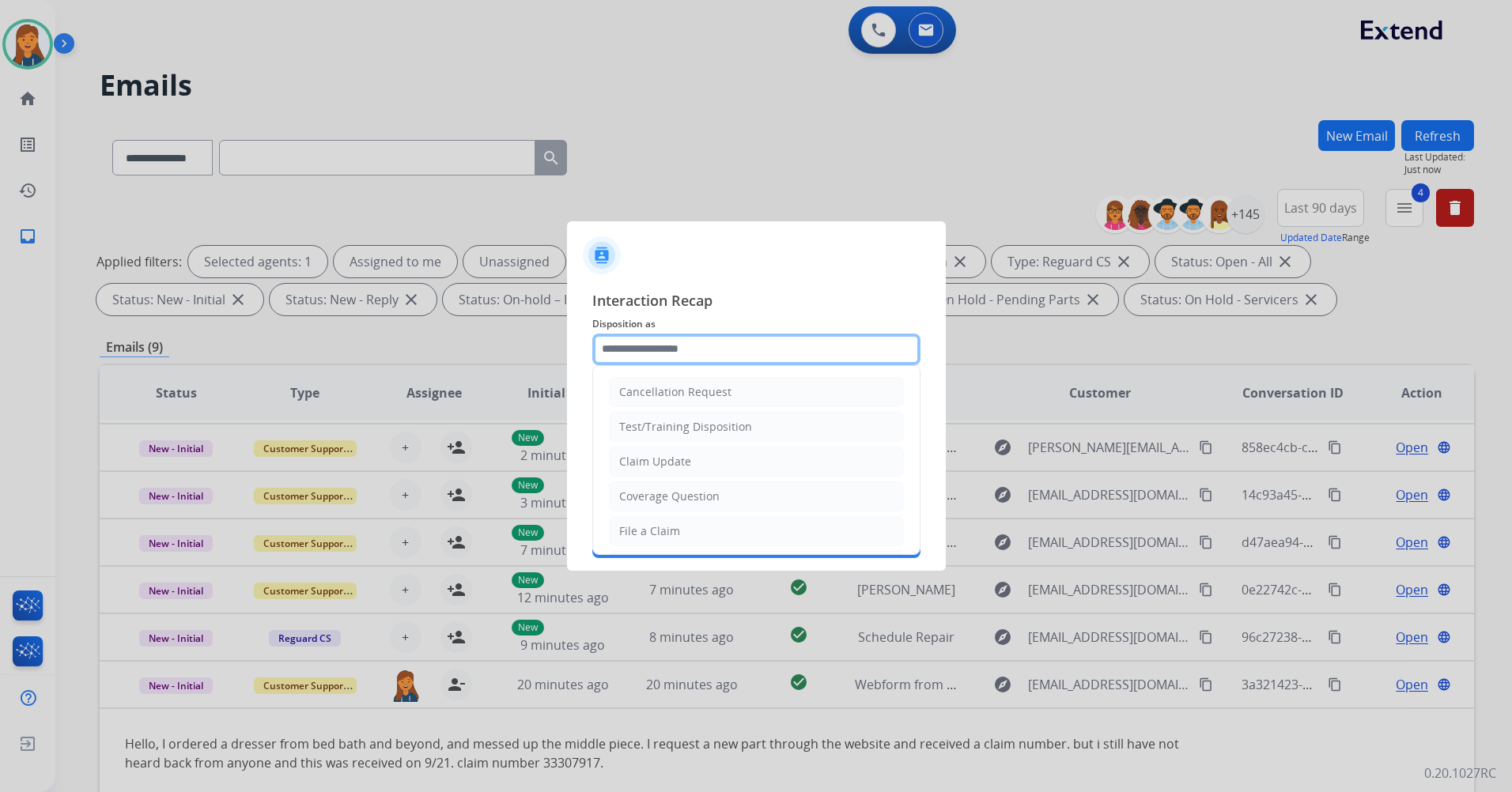
click at [675, 343] on input "text" at bounding box center [757, 349] width 328 height 32
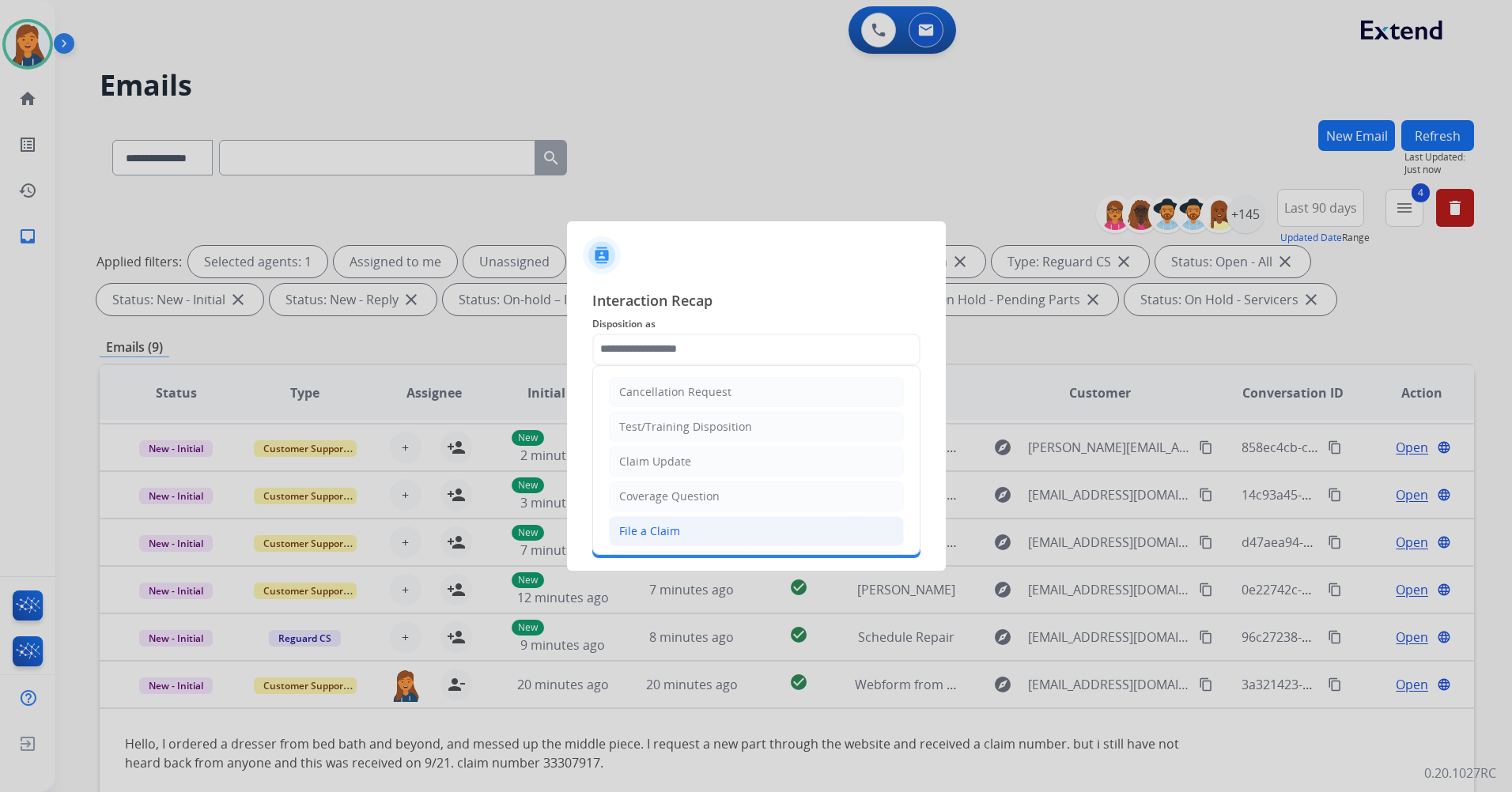
click at [657, 534] on div "File a Claim" at bounding box center [650, 531] width 61 height 16
type input "**********"
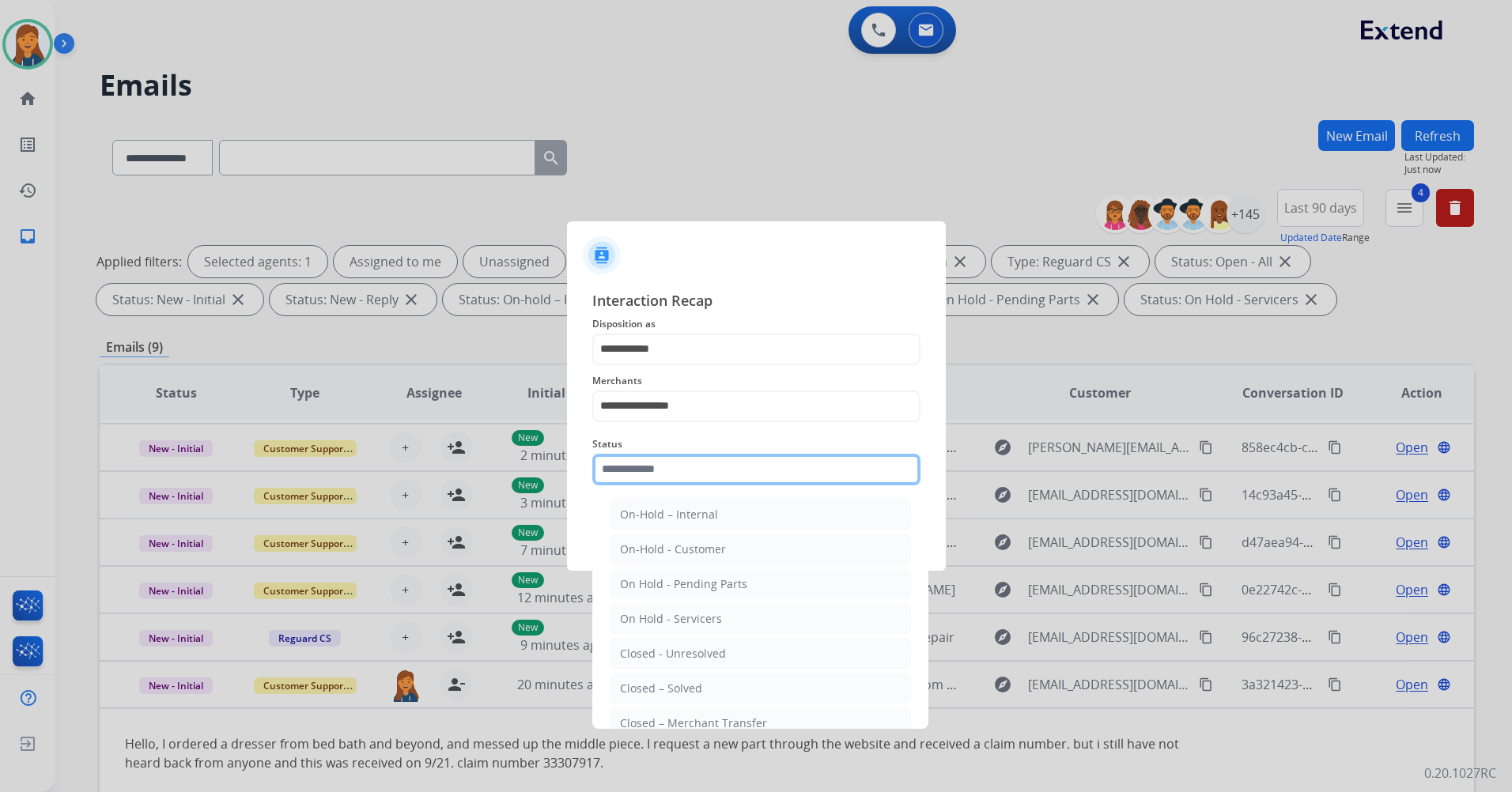
click at [638, 482] on input "text" at bounding box center [757, 470] width 328 height 32
click at [643, 694] on div "Closed – Solved" at bounding box center [661, 689] width 83 height 16
type input "**********"
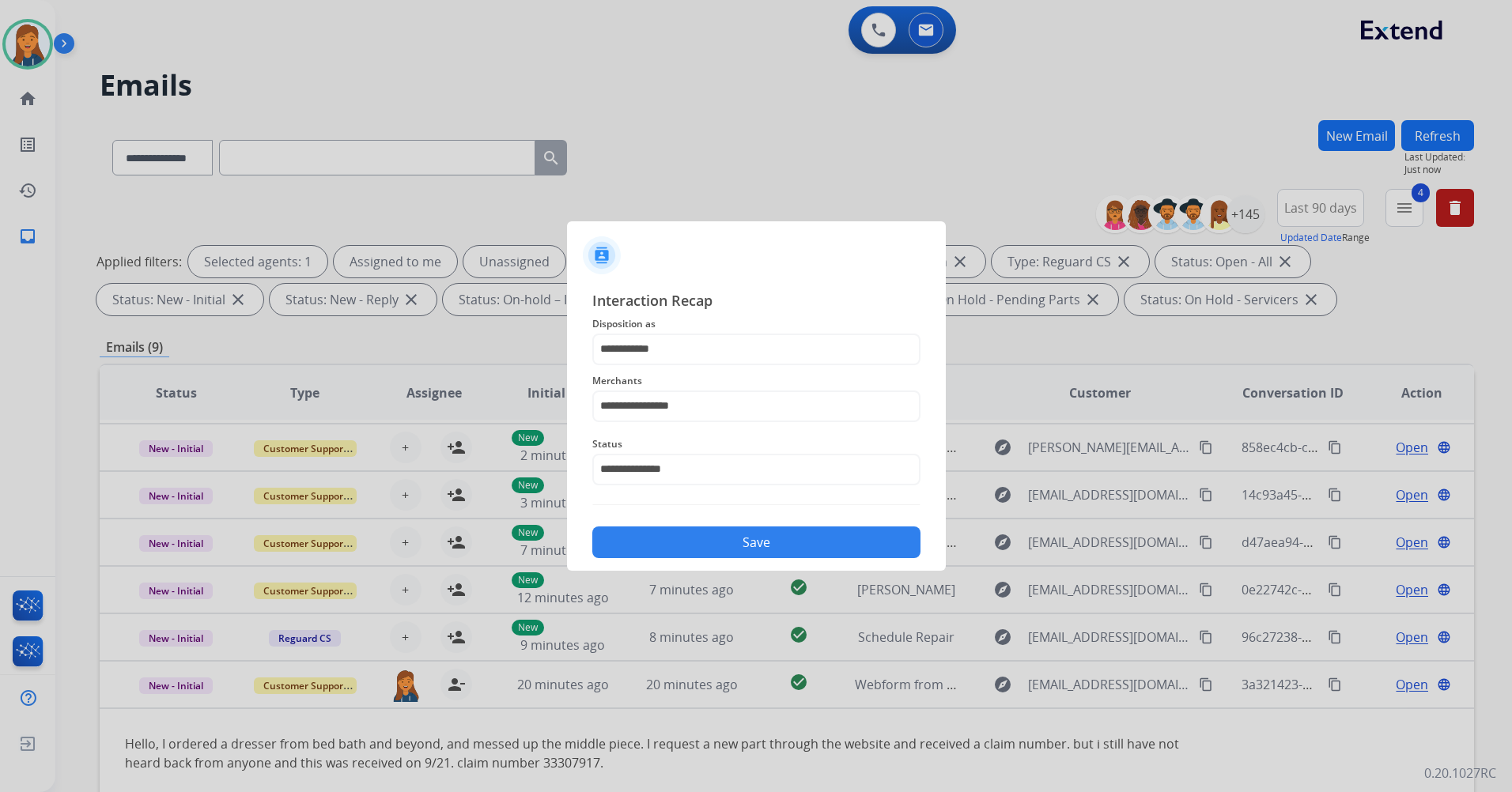
click at [625, 558] on div "Save" at bounding box center [757, 537] width 328 height 41
click at [733, 543] on button "Save" at bounding box center [757, 543] width 328 height 32
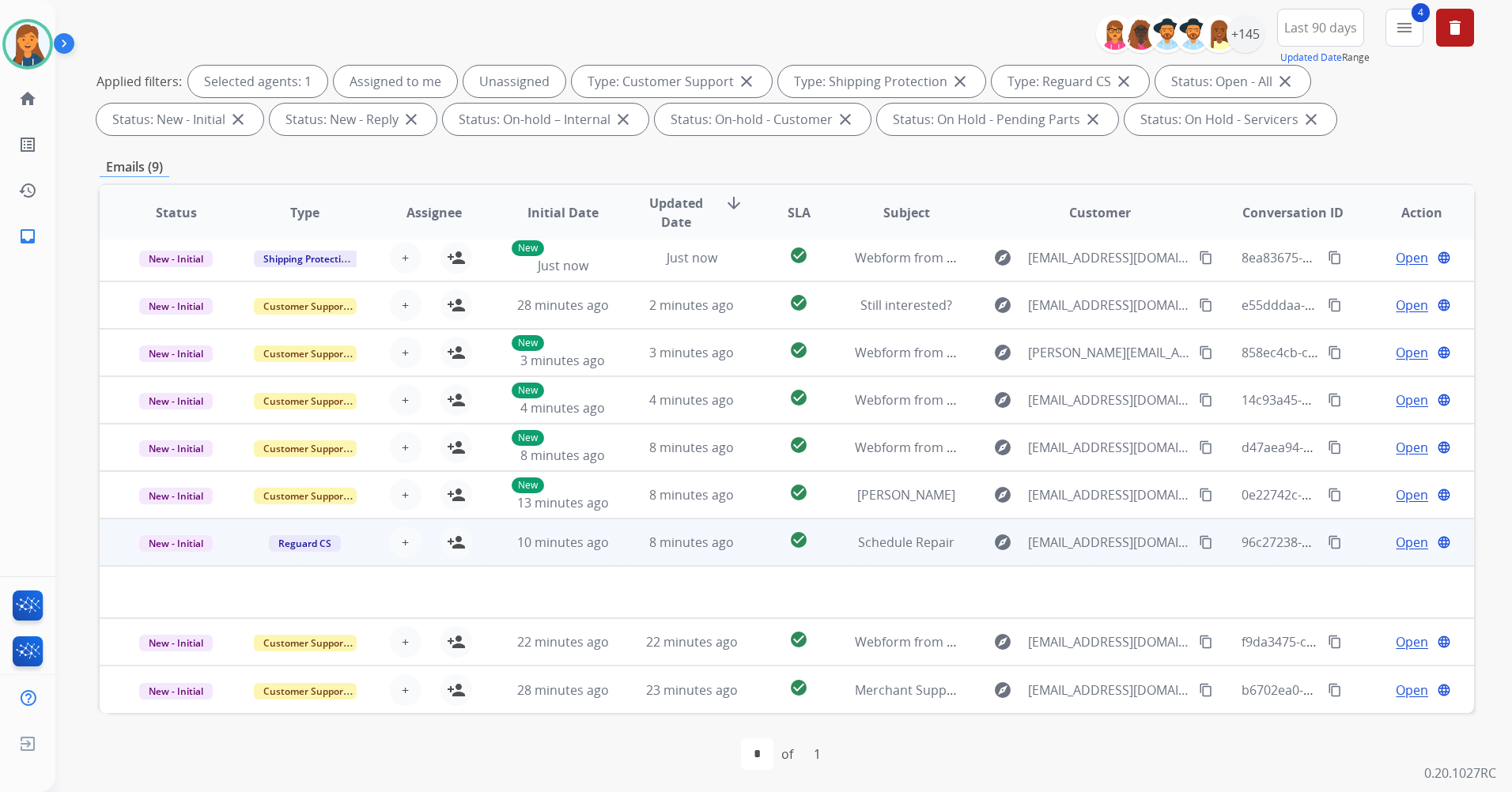
scroll to position [184, 0]
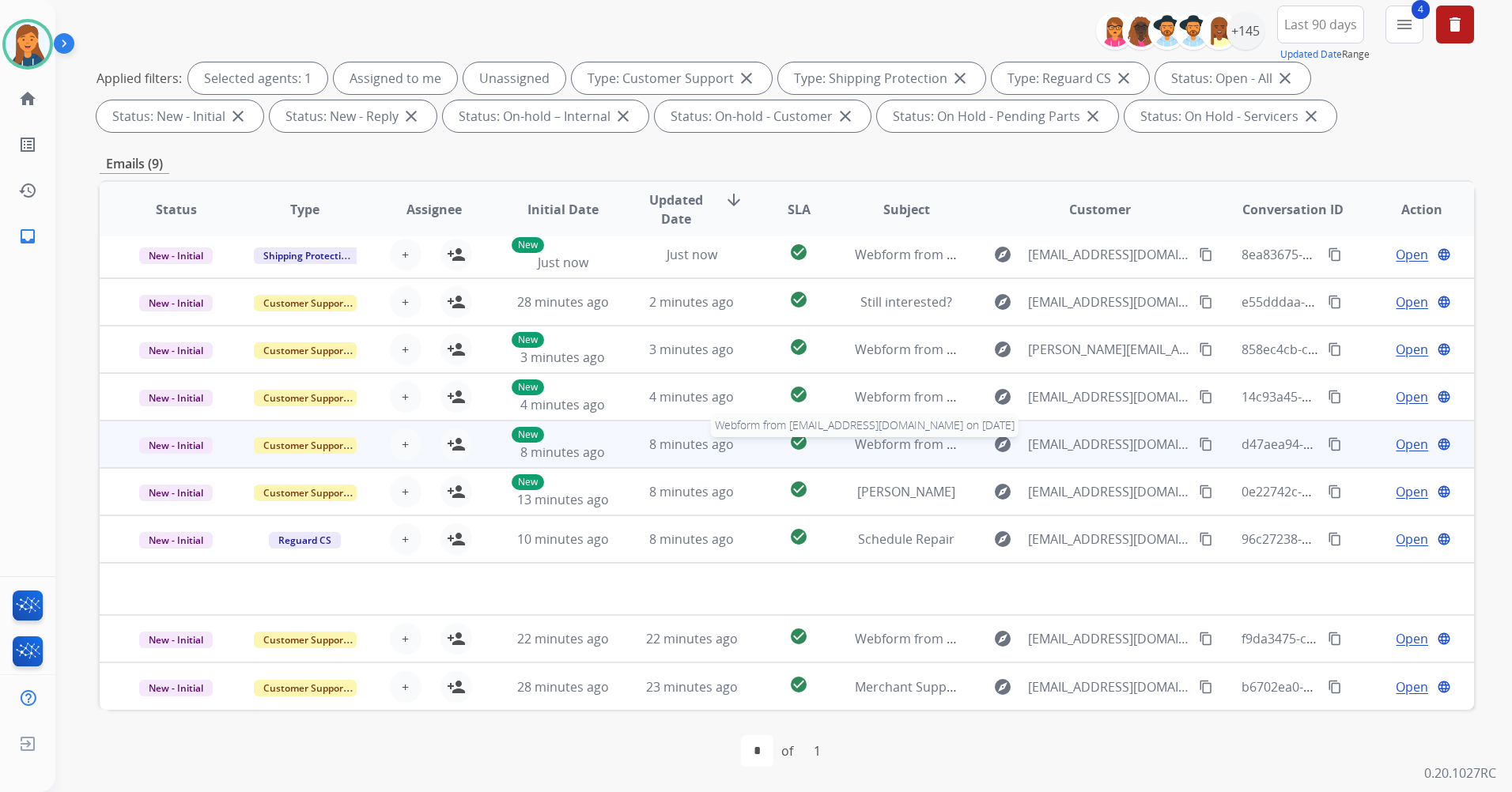
click at [872, 443] on span "Webform from javontay328@gmail.com on 09/30/2025" at bounding box center [1035, 444] width 358 height 18
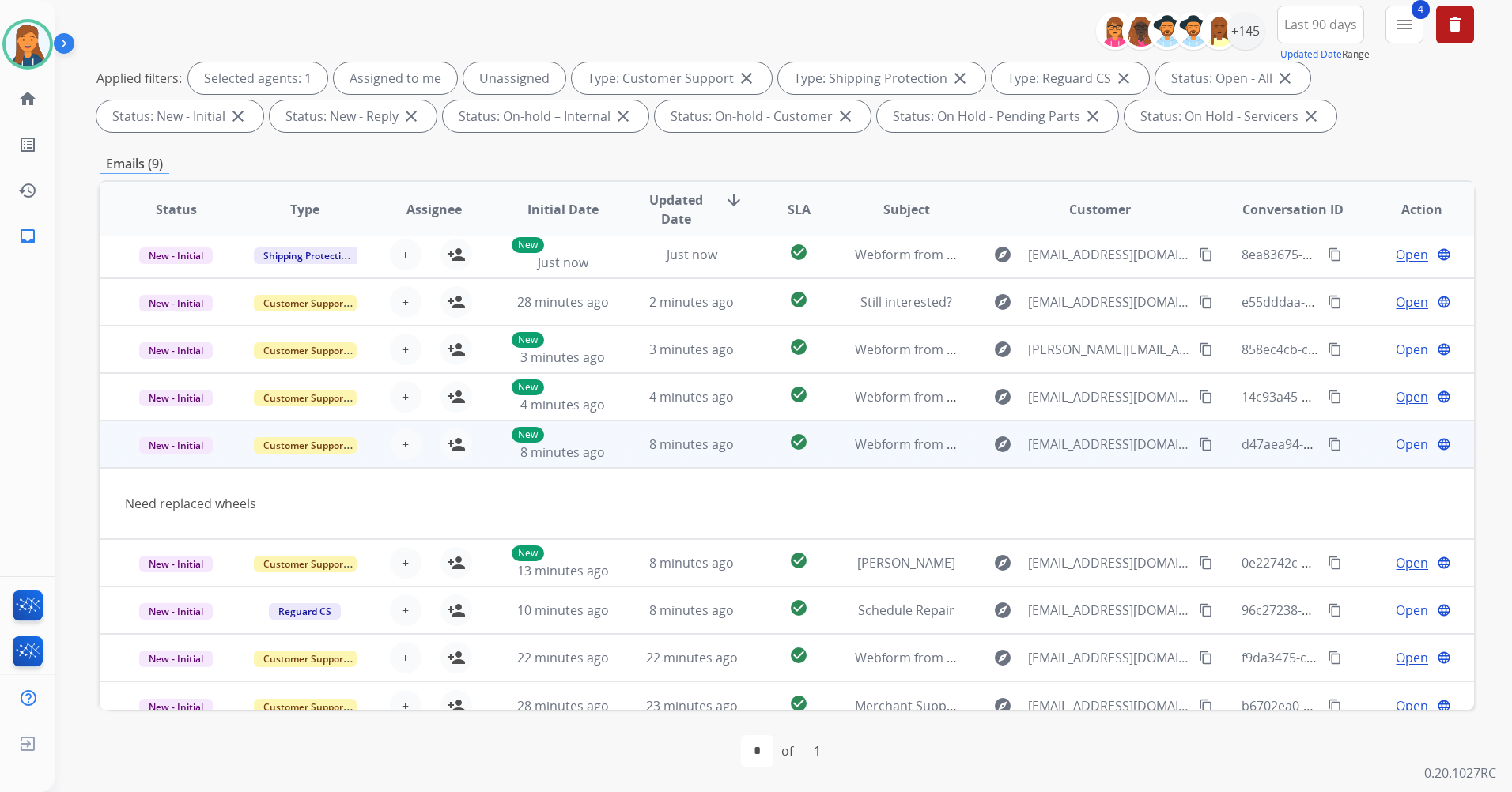
scroll to position [26, 0]
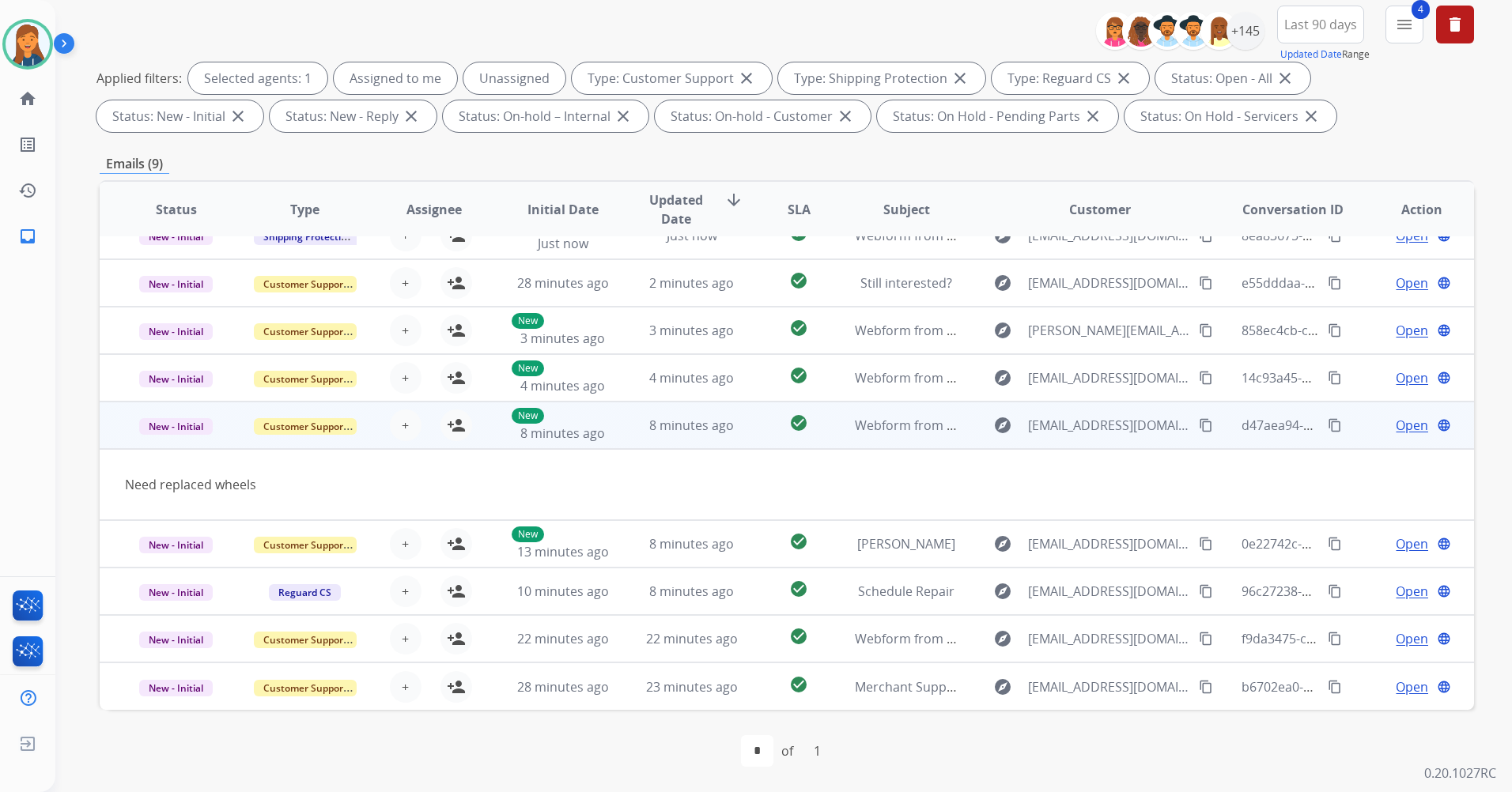
click at [1199, 428] on mat-icon "content_copy" at bounding box center [1206, 426] width 14 height 14
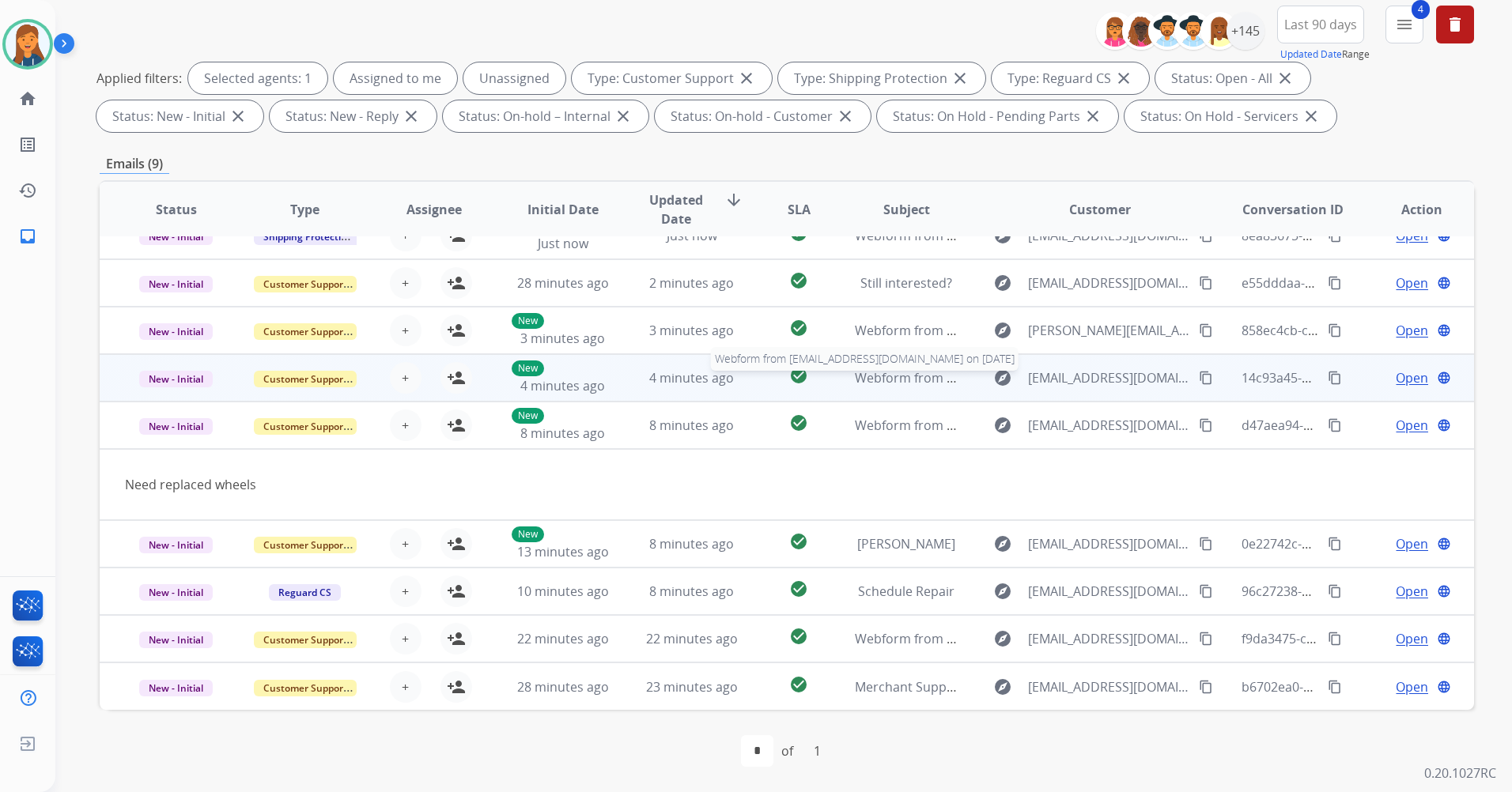
click at [925, 379] on span "Webform from hooker.tae@icloud.com on 09/30/2025" at bounding box center [1035, 378] width 358 height 18
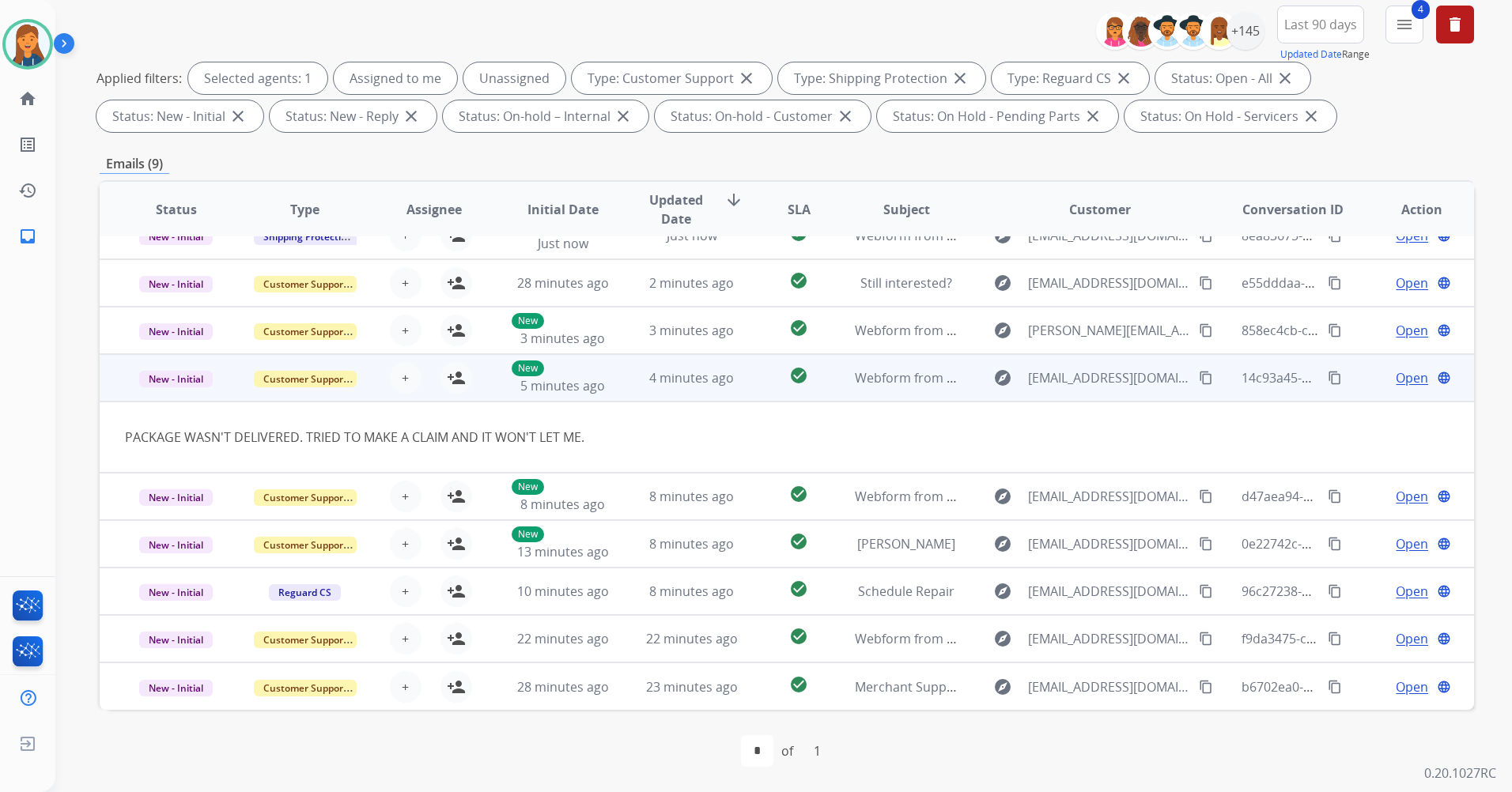
click at [1199, 379] on mat-icon "content_copy" at bounding box center [1206, 378] width 14 height 14
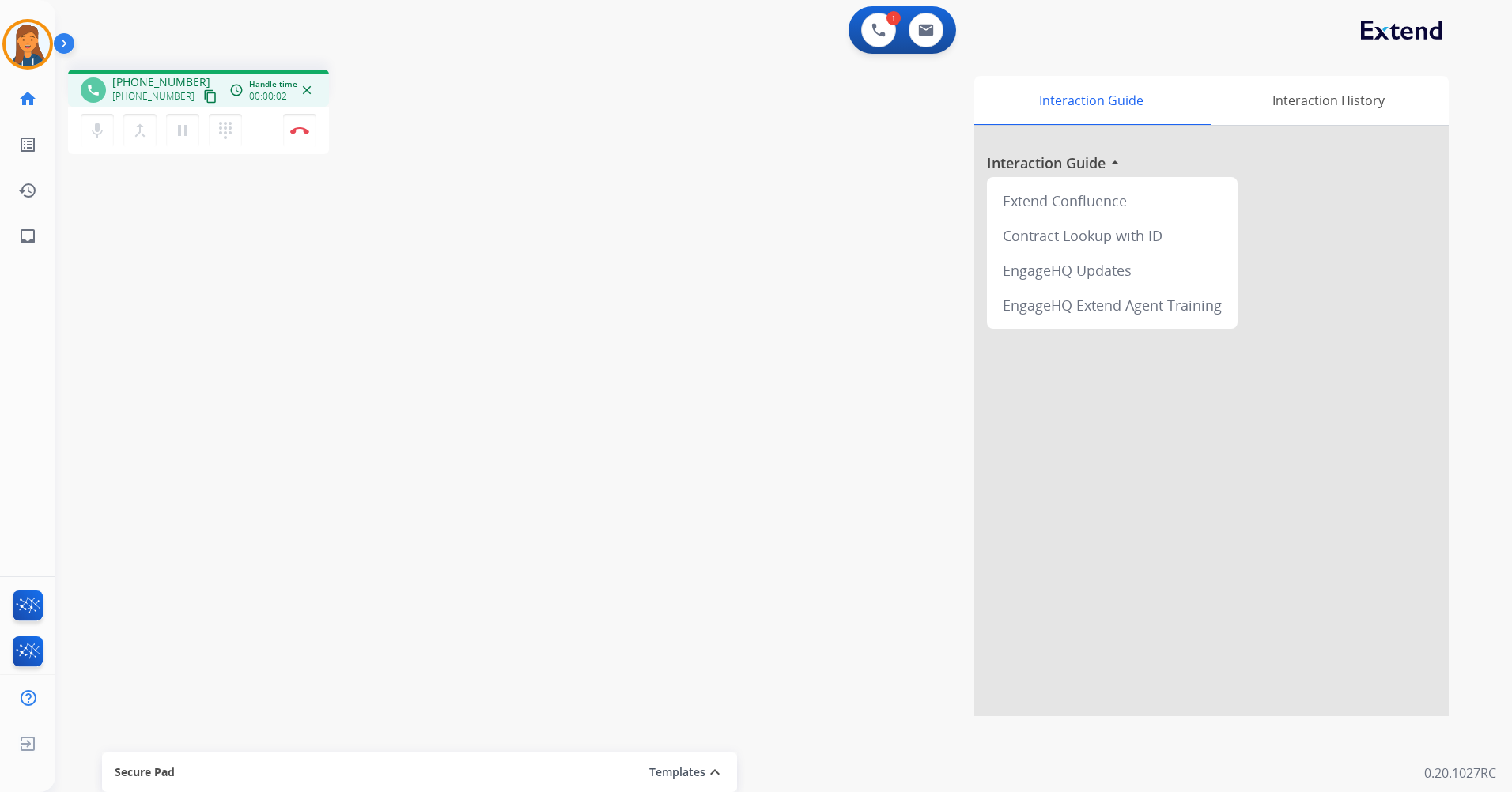
click at [201, 104] on button "content_copy" at bounding box center [209, 96] width 19 height 19
click at [289, 151] on div "mic Mute merge_type Bridge pause Hold dialpad Dialpad Disconnect" at bounding box center [199, 129] width 261 height 47
click at [307, 129] on img at bounding box center [299, 130] width 19 height 8
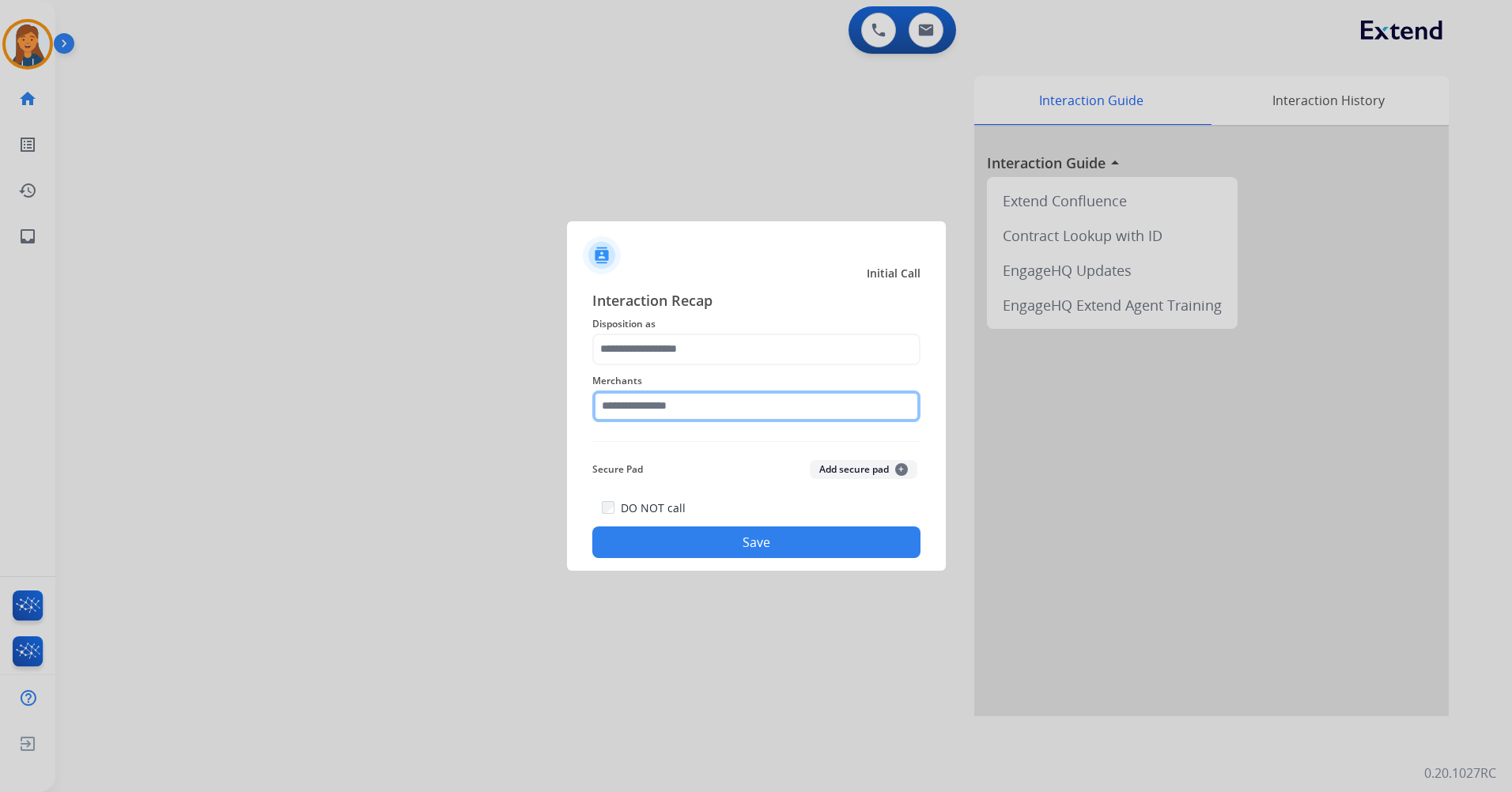
click at [668, 416] on input "text" at bounding box center [757, 406] width 328 height 32
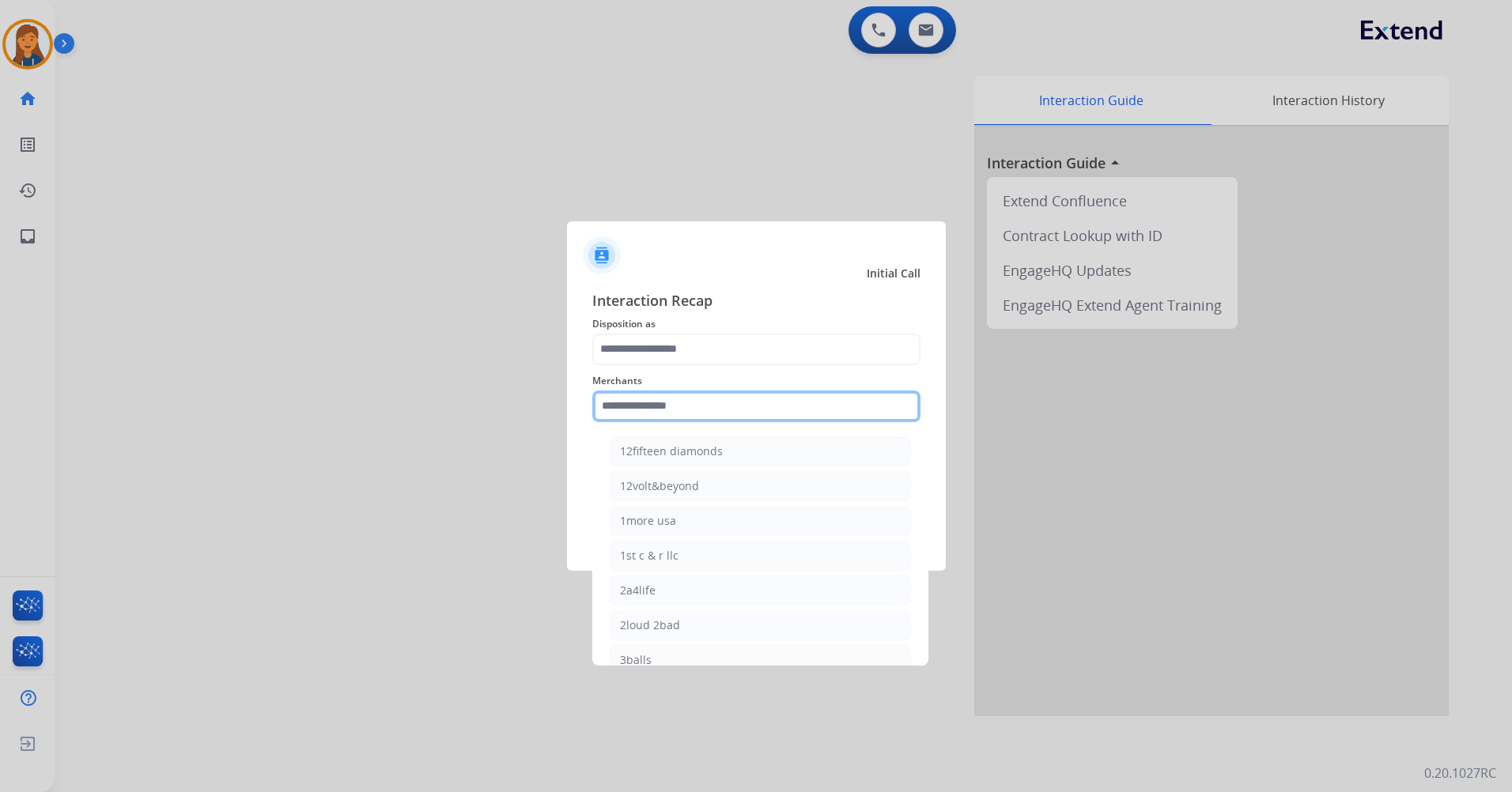
type input "*"
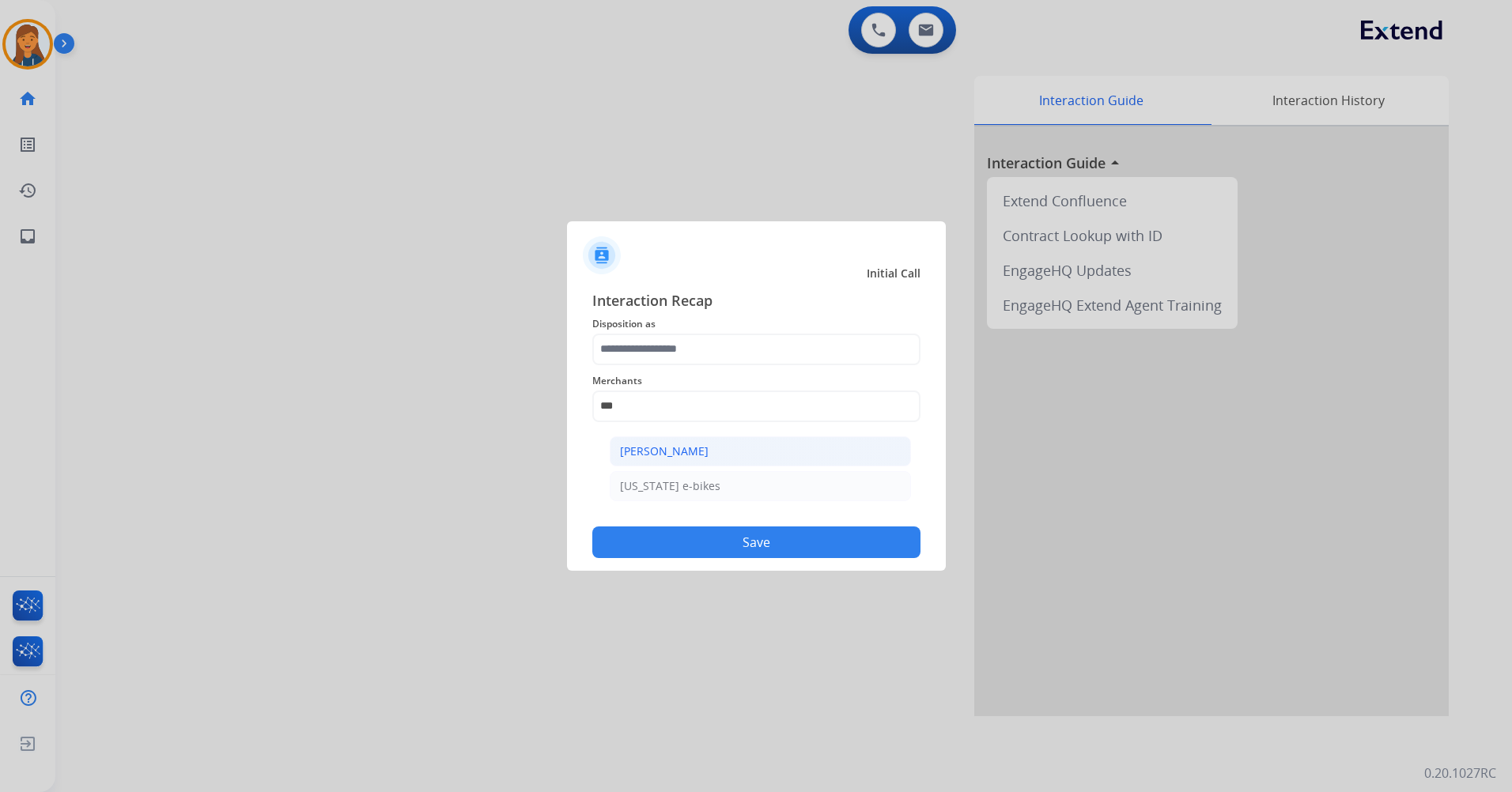
click at [678, 456] on div "[PERSON_NAME]" at bounding box center [665, 451] width 89 height 16
type input "**********"
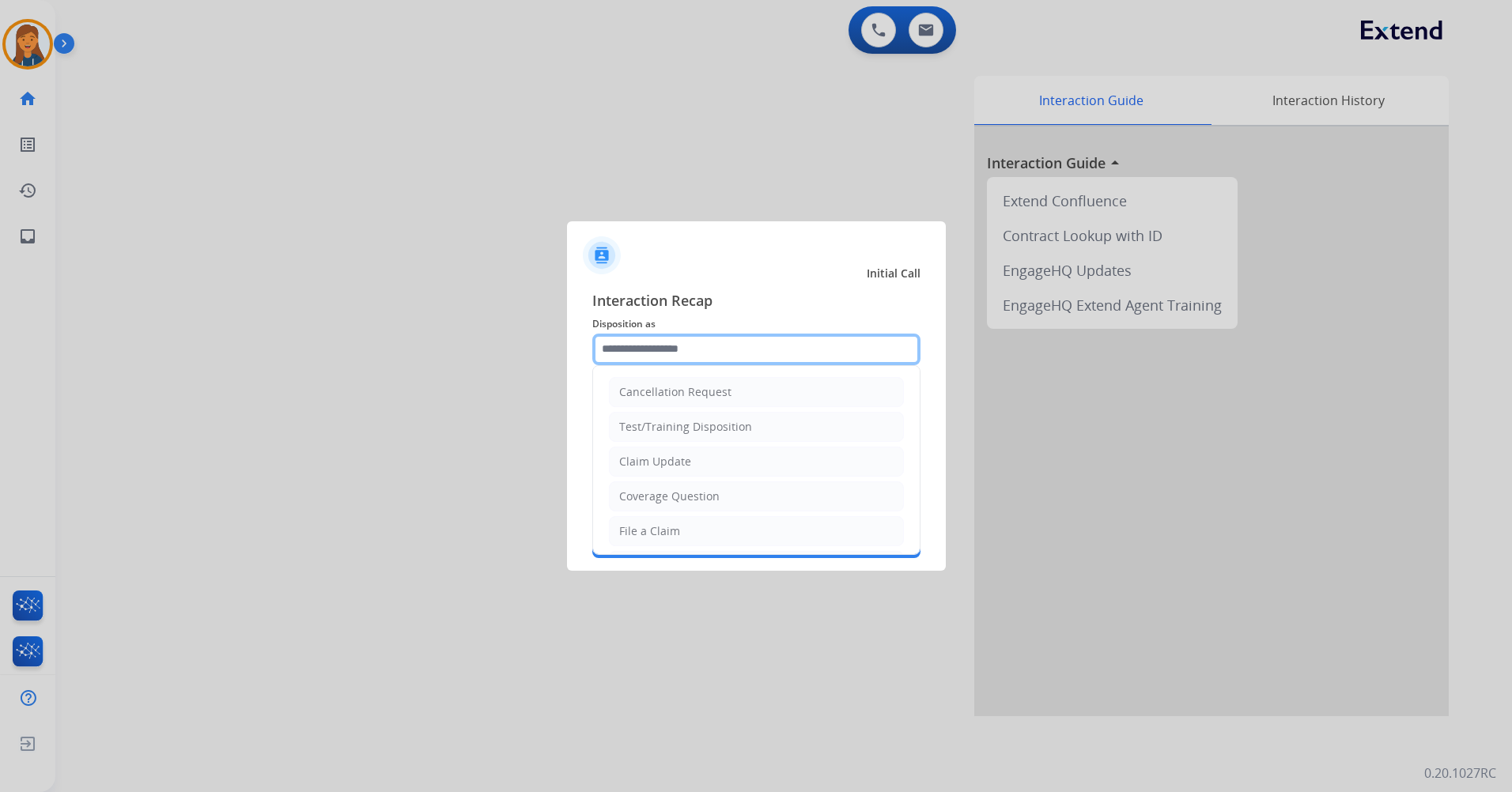
click at [715, 354] on input "text" at bounding box center [757, 349] width 328 height 32
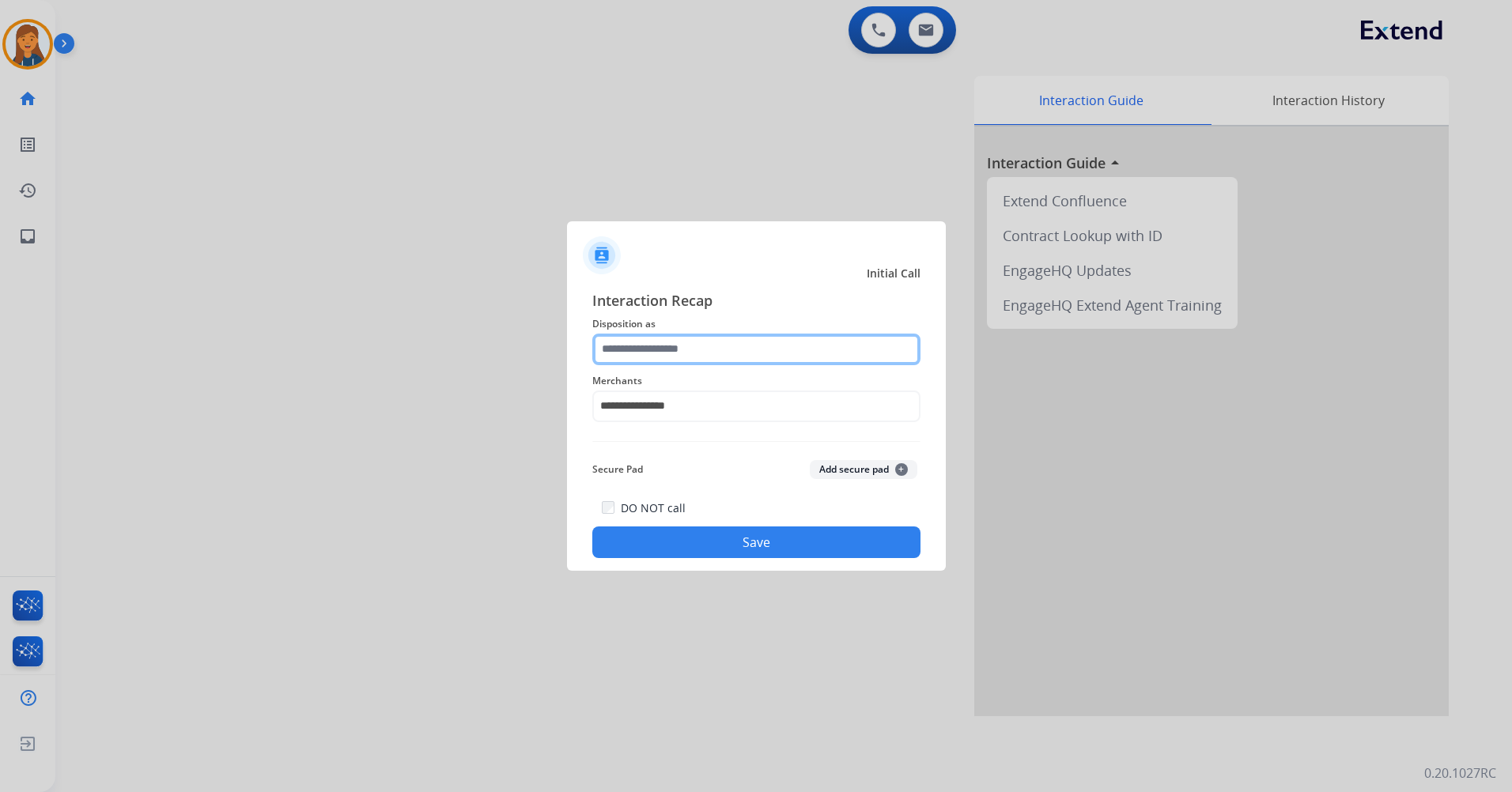
click at [659, 360] on input "text" at bounding box center [757, 349] width 328 height 32
click at [654, 350] on input "text" at bounding box center [757, 349] width 328 height 32
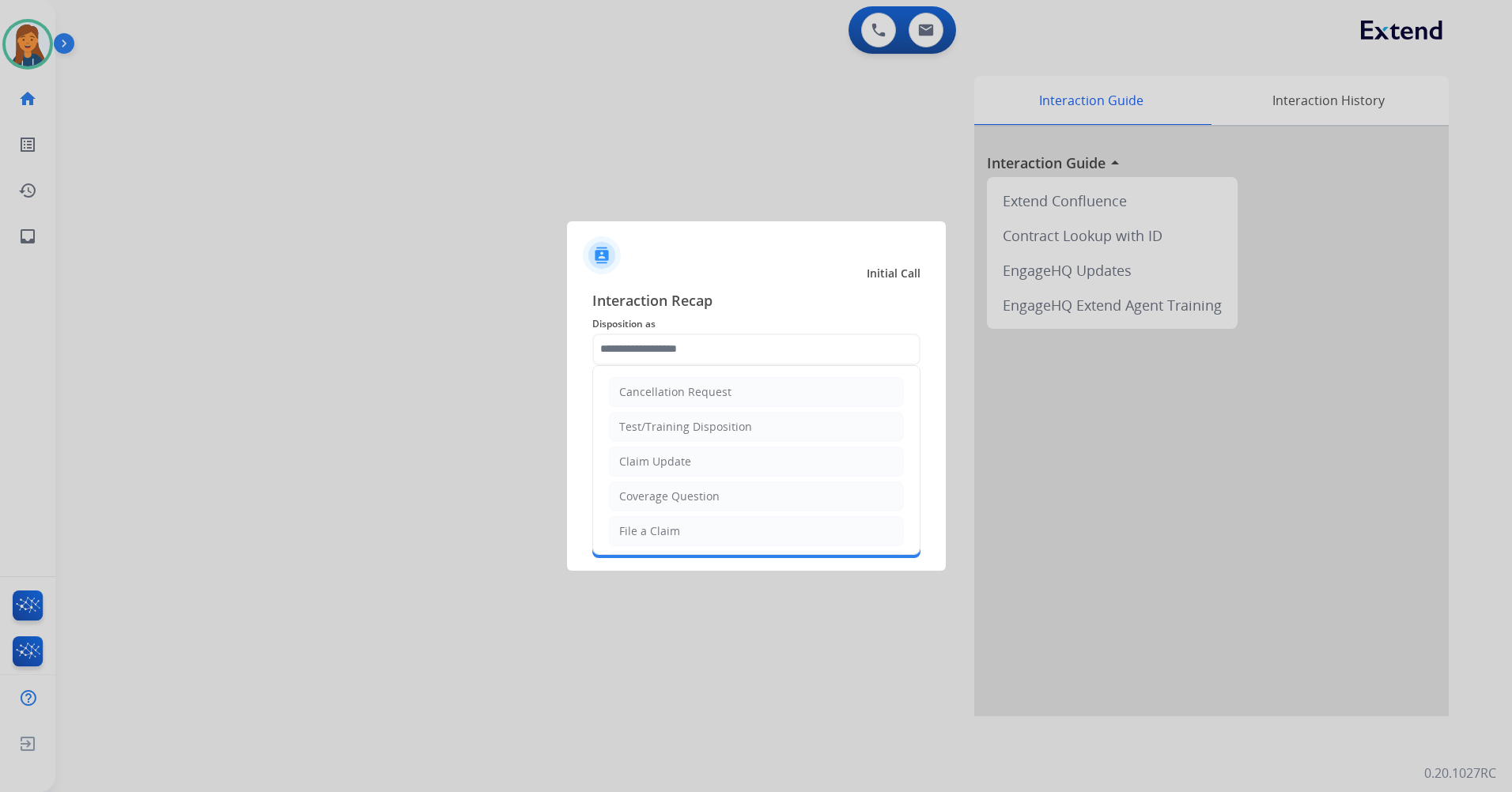
click at [653, 527] on div "File a Claim" at bounding box center [650, 531] width 61 height 16
type input "**********"
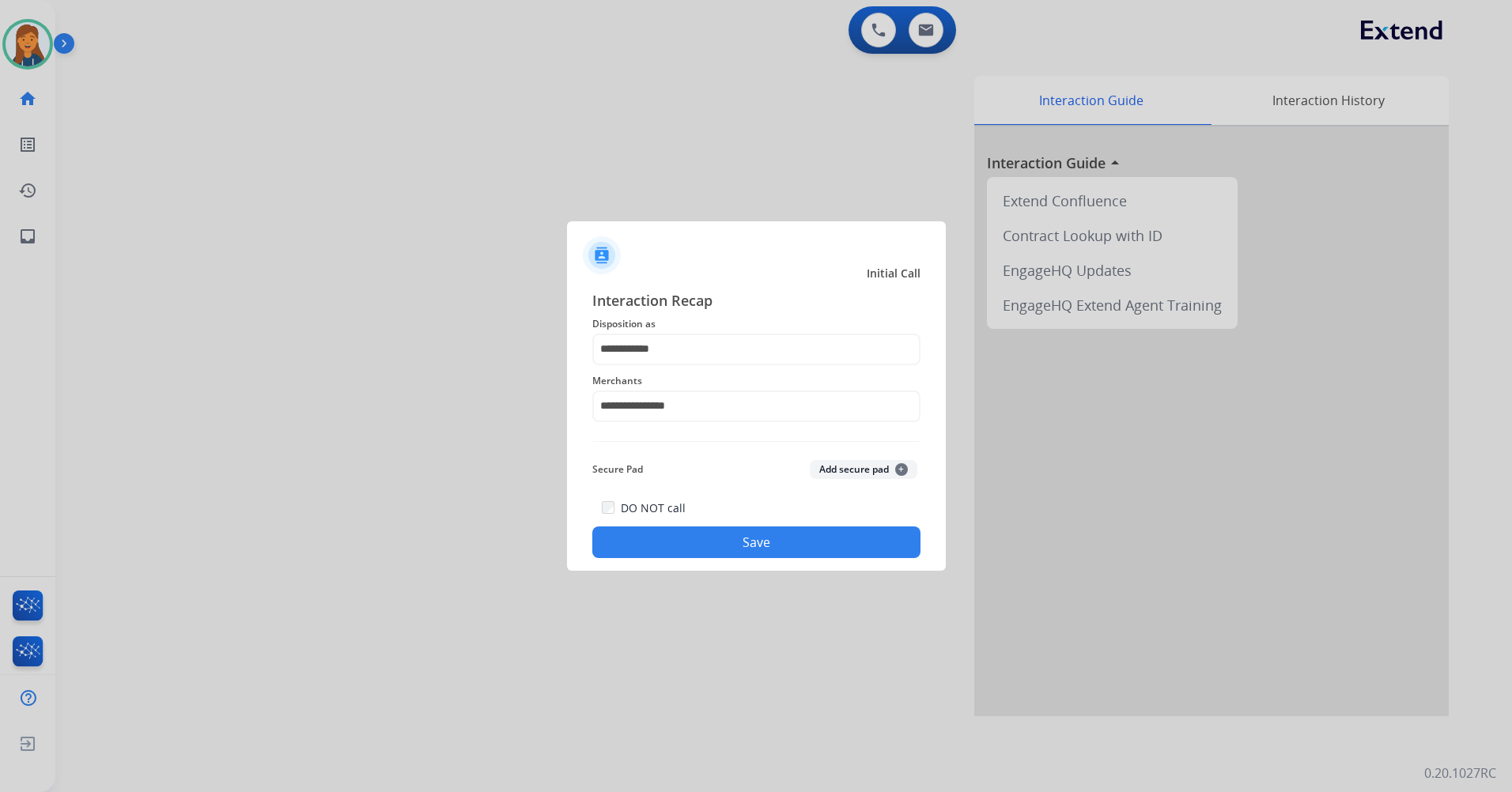
click at [666, 539] on button "Save" at bounding box center [757, 543] width 328 height 32
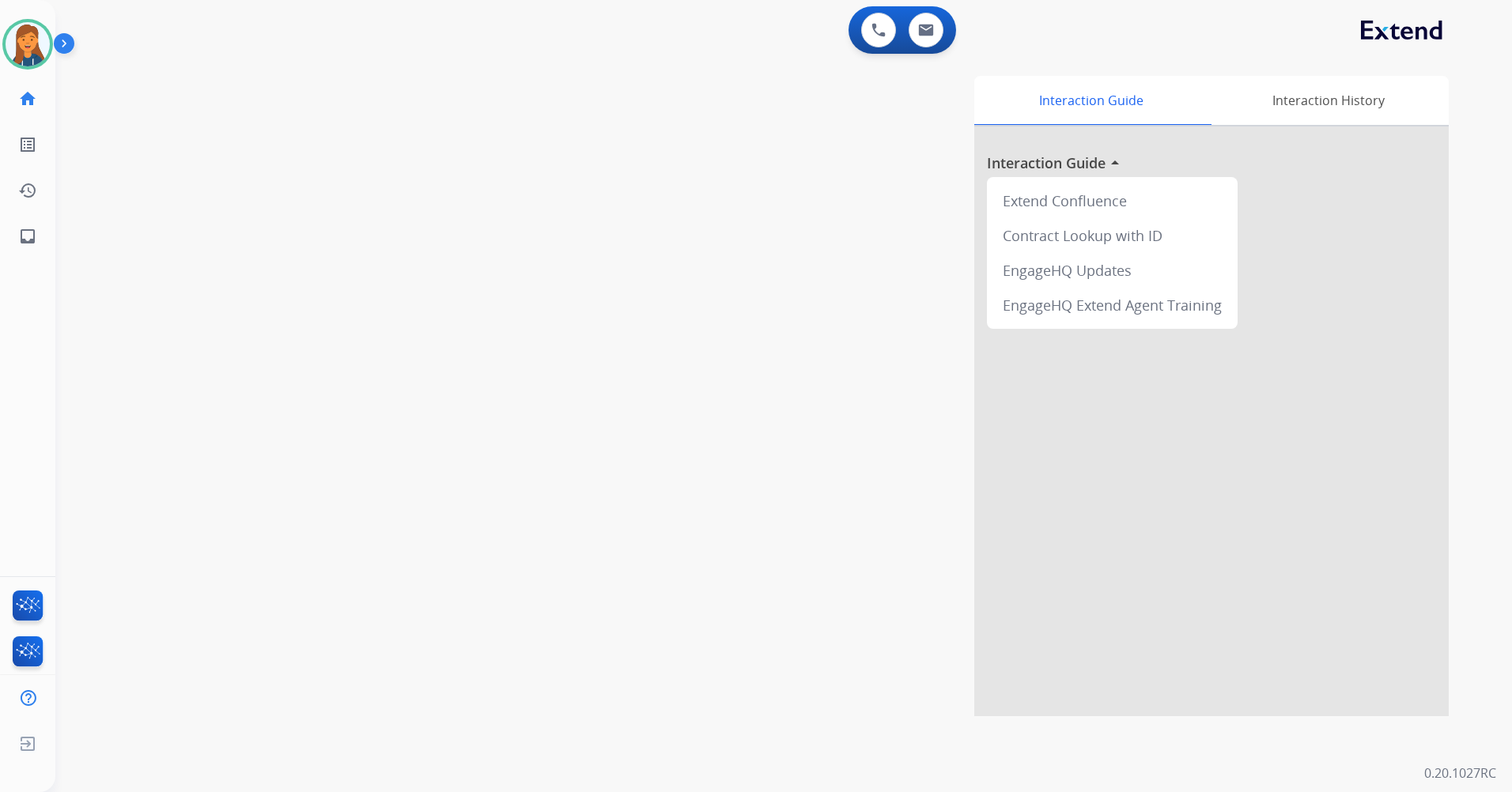
click at [414, 127] on div "swap_horiz Break voice bridge close_fullscreen Connect 3-Way Call merge_type Se…" at bounding box center [764, 386] width 1419 height 659
click at [18, 51] on img at bounding box center [28, 44] width 44 height 44
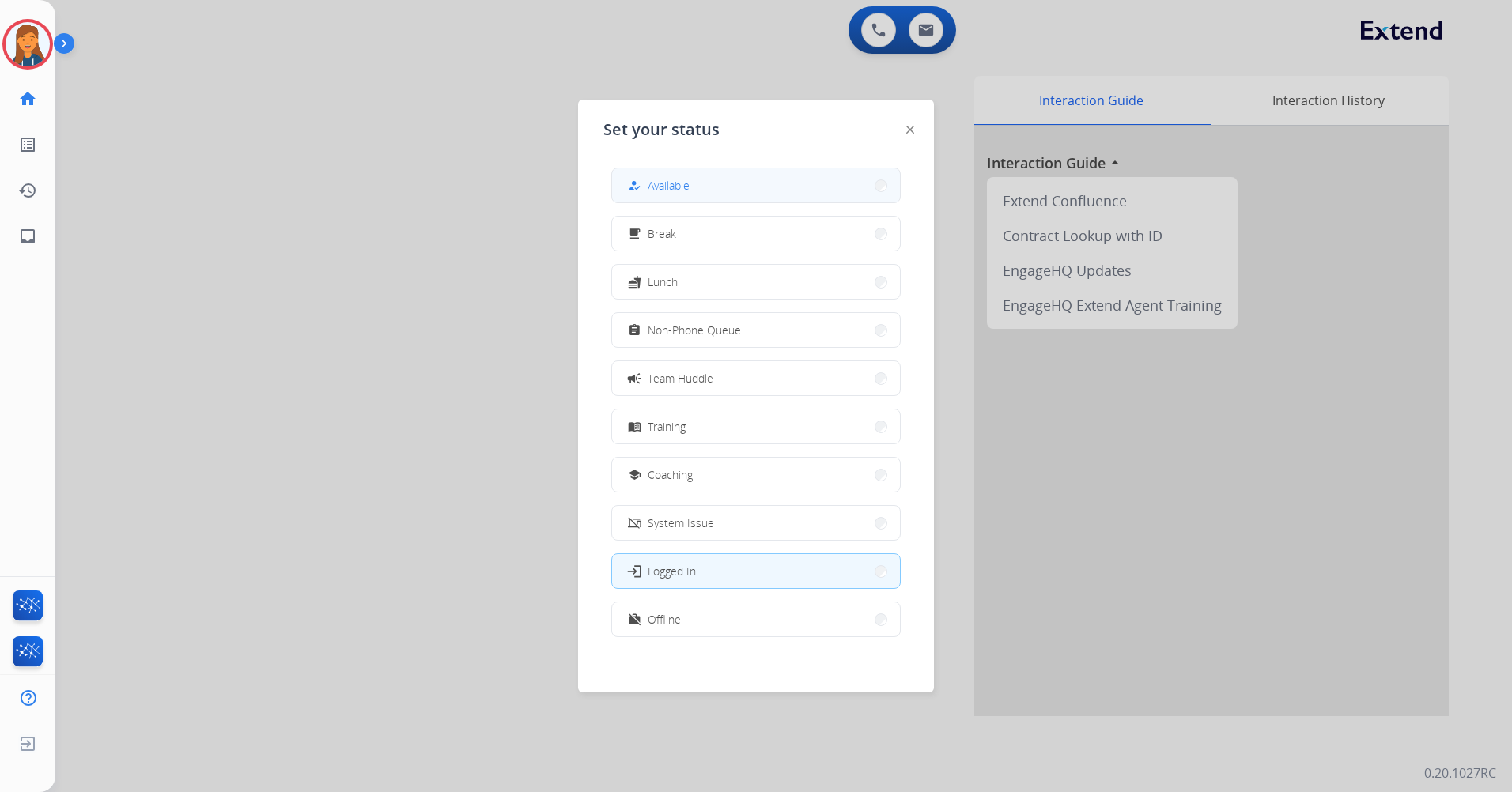
click at [717, 191] on button "how_to_reg Available" at bounding box center [756, 185] width 287 height 34
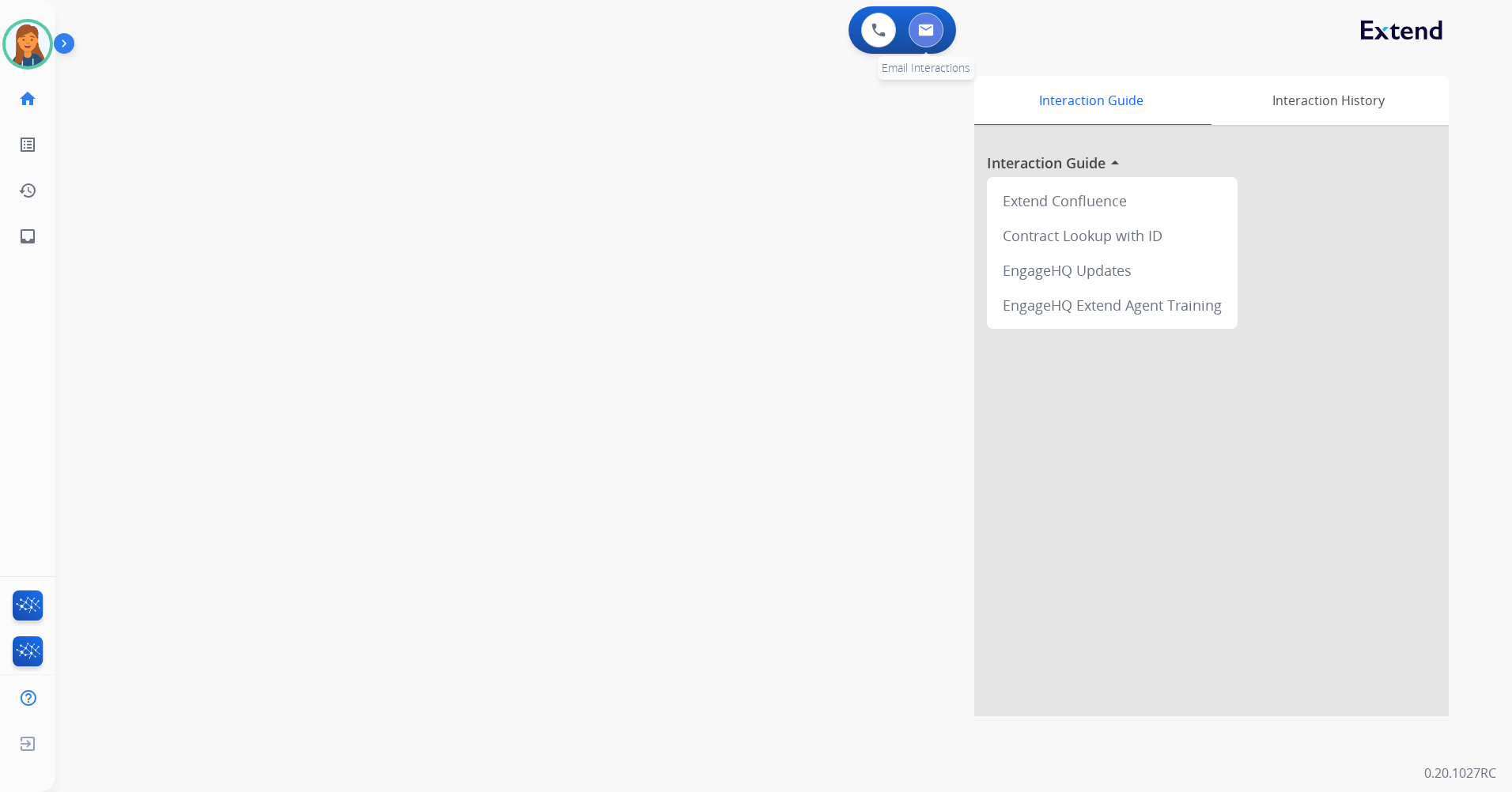
click at [926, 41] on button at bounding box center [925, 29] width 35 height 35
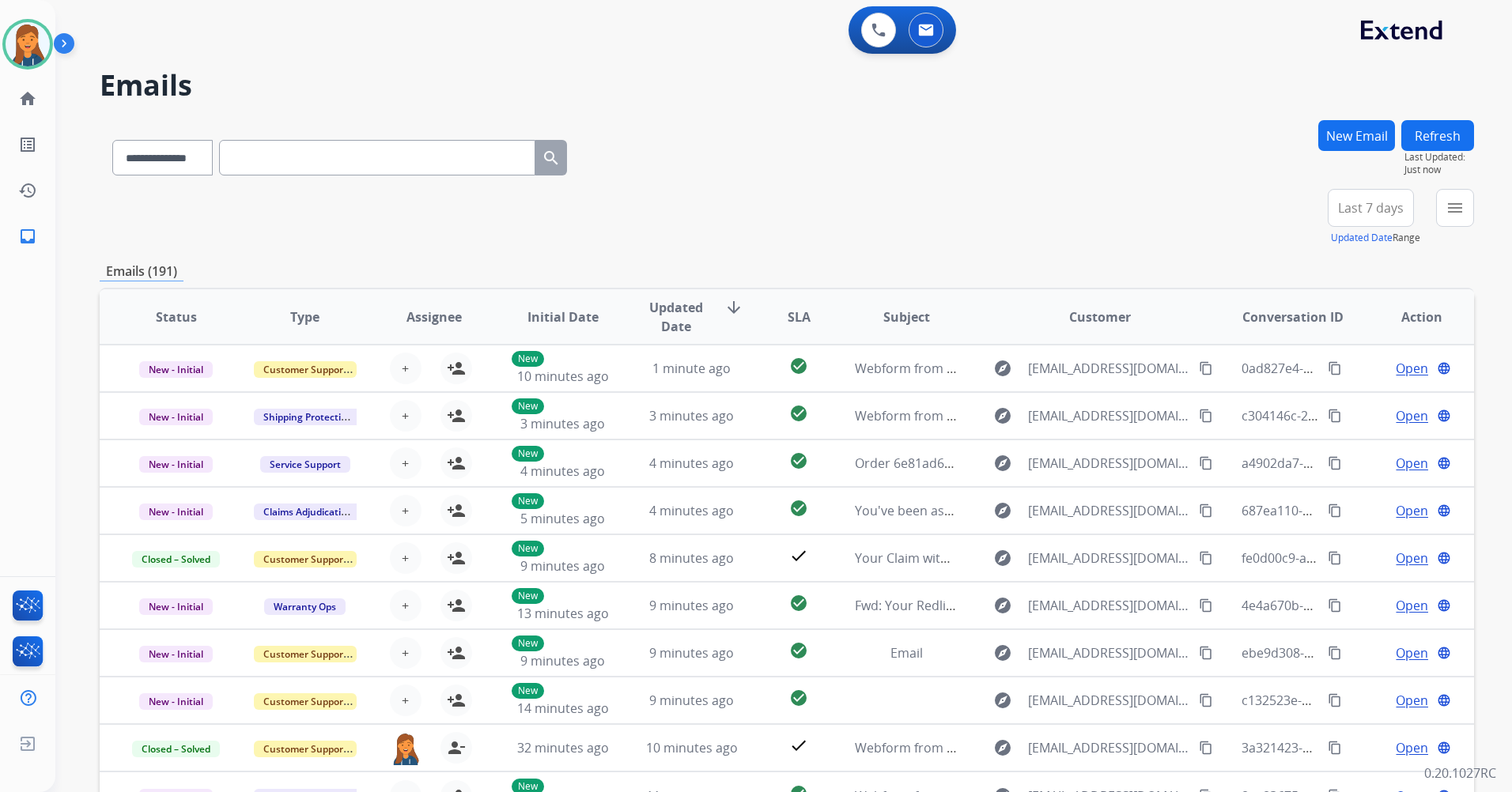
click at [1384, 199] on button "Last 7 days" at bounding box center [1371, 208] width 86 height 38
click at [1335, 411] on div "Last 90 days" at bounding box center [1366, 400] width 87 height 24
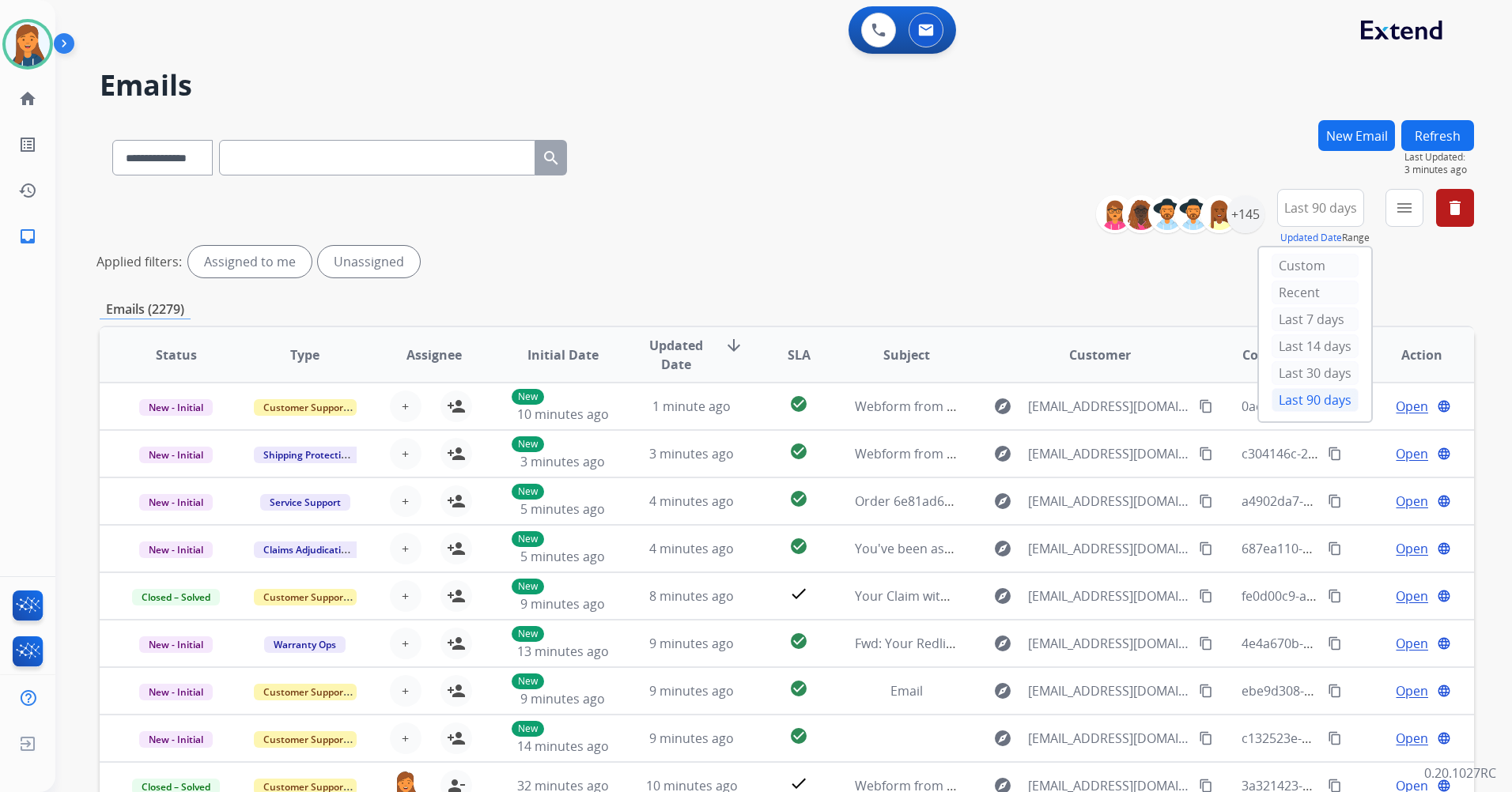
drag, startPoint x: 19, startPoint y: 48, endPoint x: 53, endPoint y: 56, distance: 34.9
click at [19, 48] on img at bounding box center [28, 44] width 44 height 44
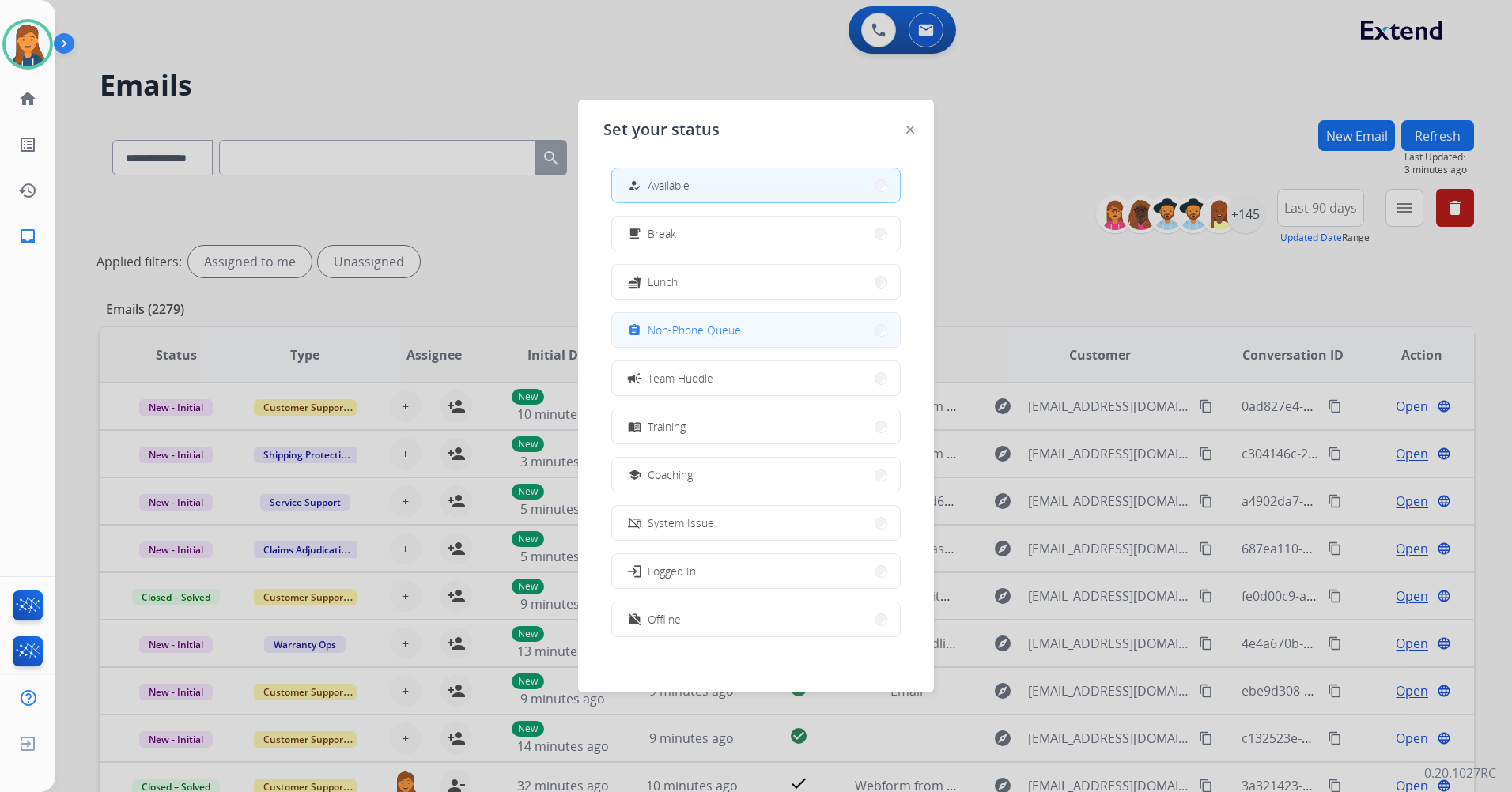
click at [673, 318] on button "assignment Non-Phone Queue" at bounding box center [756, 330] width 287 height 34
click at [673, 318] on div "Emails (2279)" at bounding box center [786, 310] width 1374 height 20
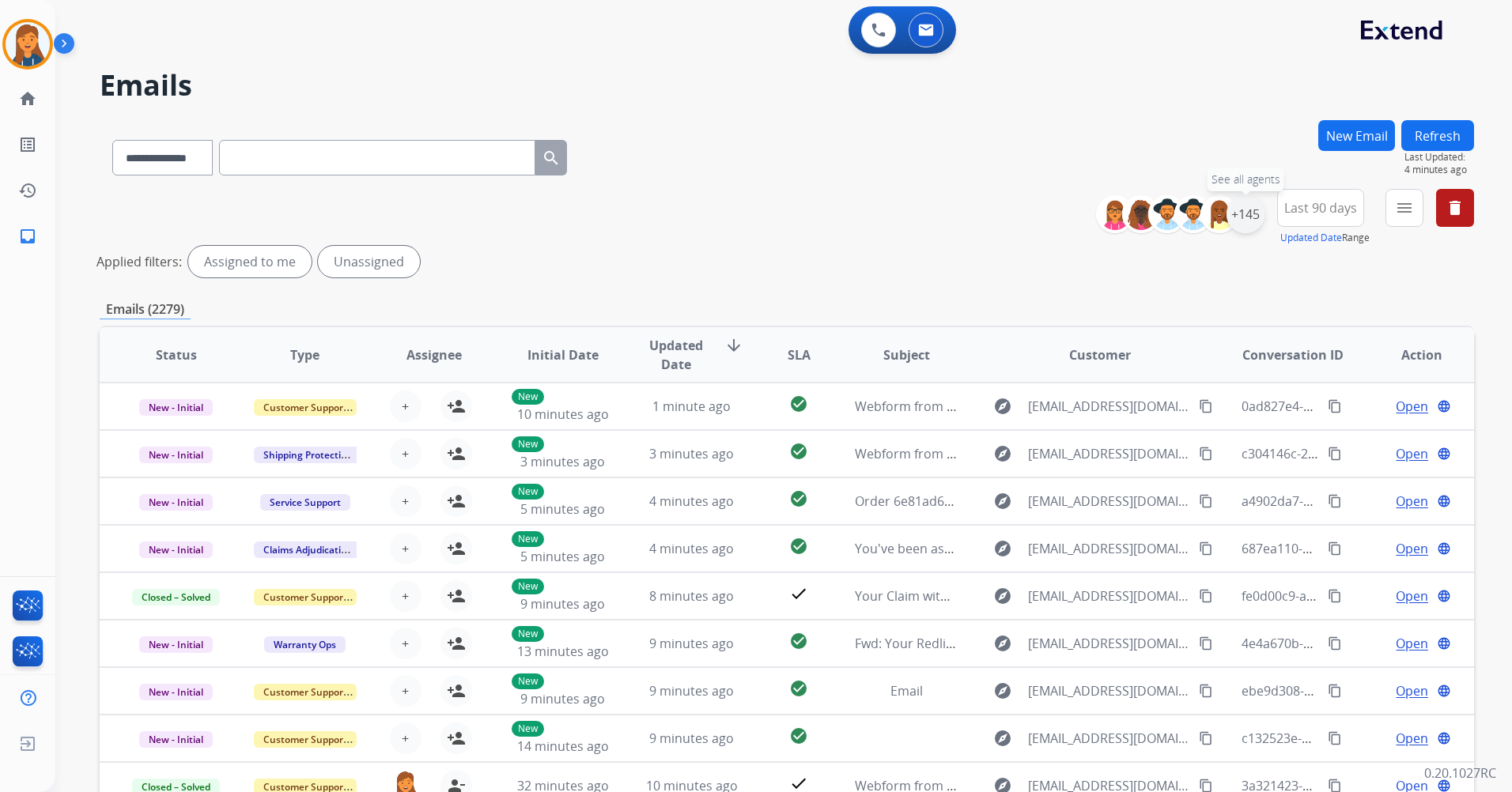
click at [1249, 209] on div "+145" at bounding box center [1246, 214] width 38 height 38
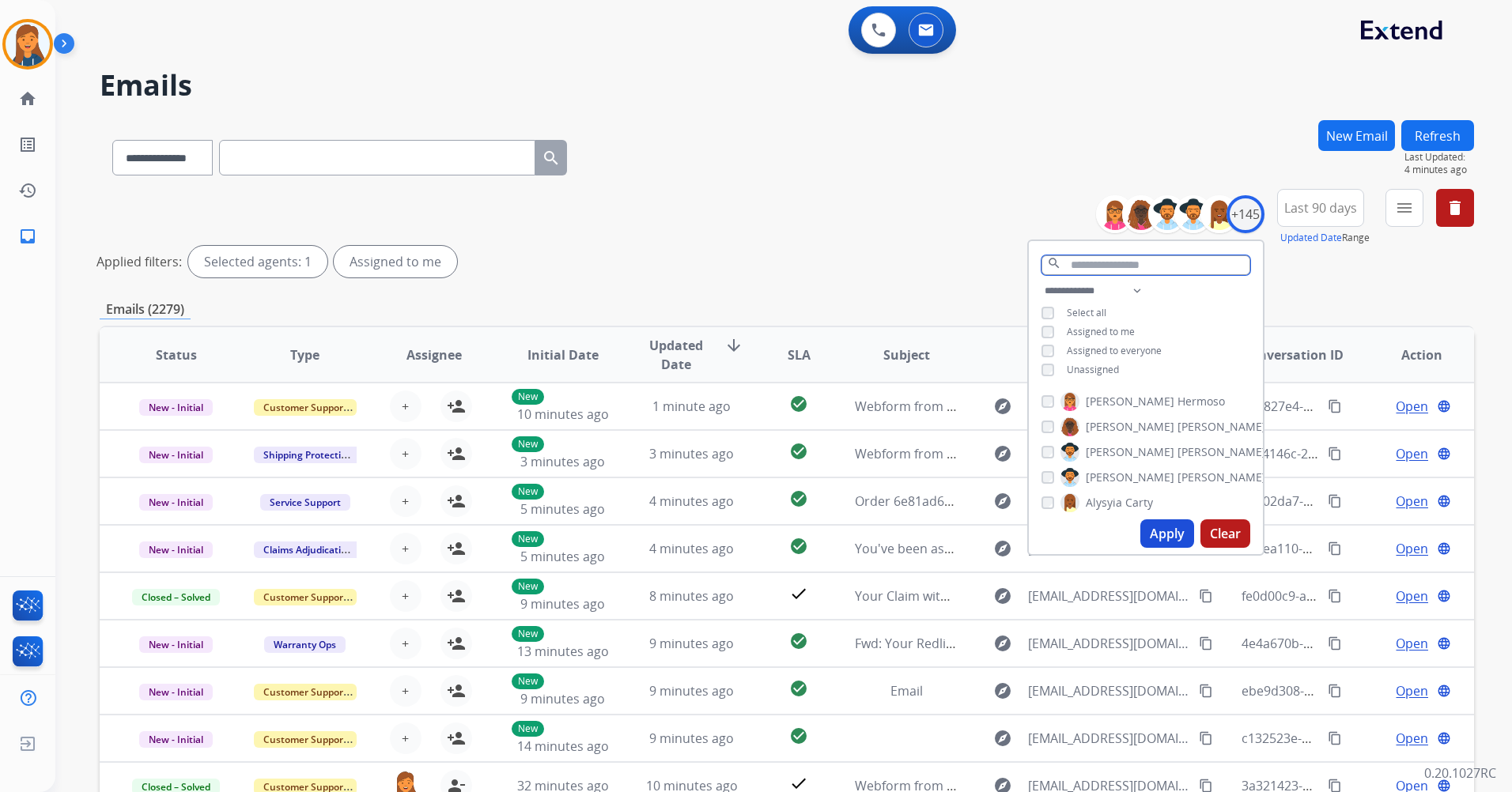
click at [1099, 263] on input "text" at bounding box center [1146, 265] width 209 height 20
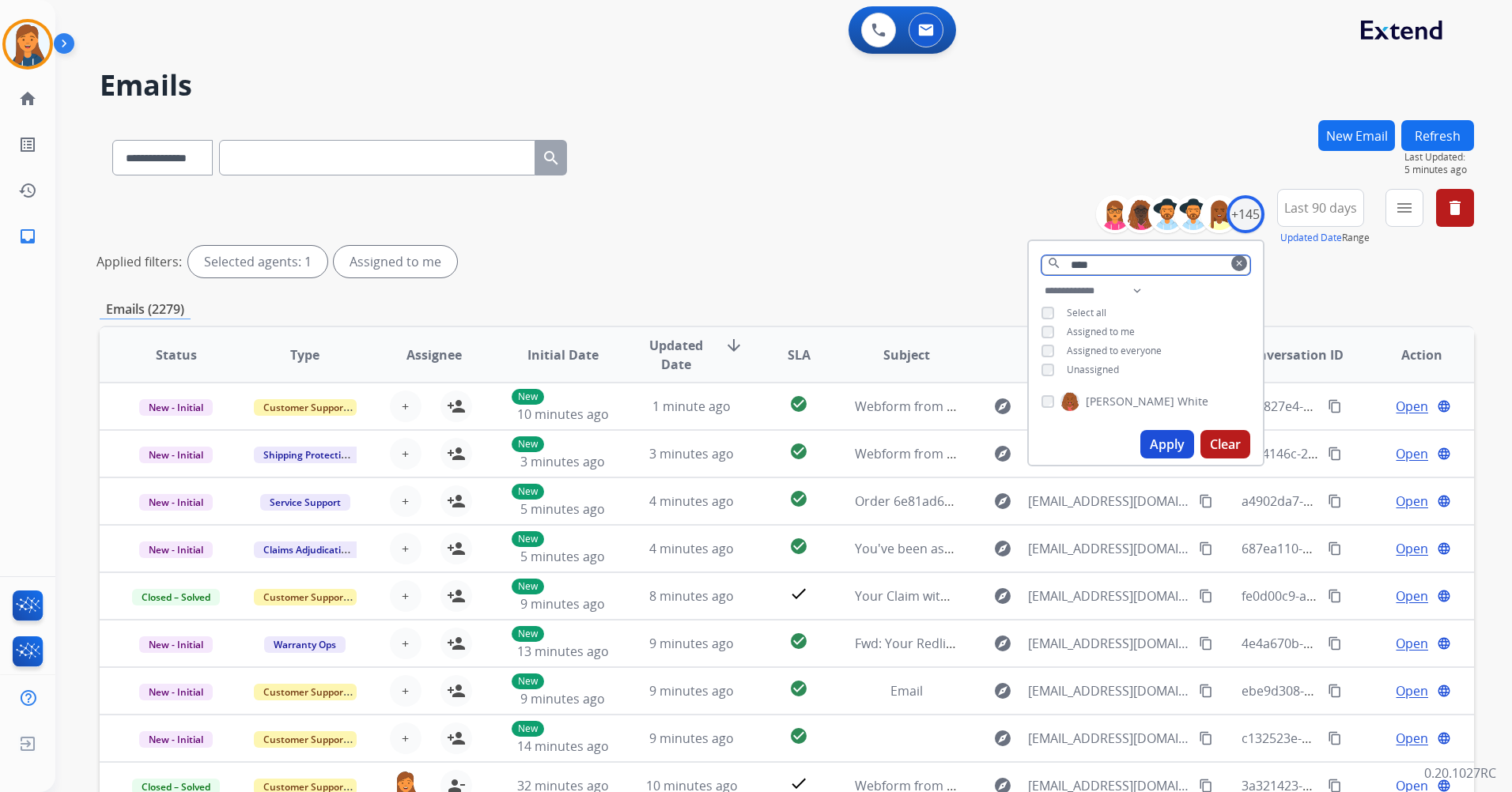
type input "****"
click at [1102, 404] on span "[PERSON_NAME]" at bounding box center [1130, 402] width 89 height 16
click at [1162, 443] on button "Apply" at bounding box center [1167, 444] width 54 height 28
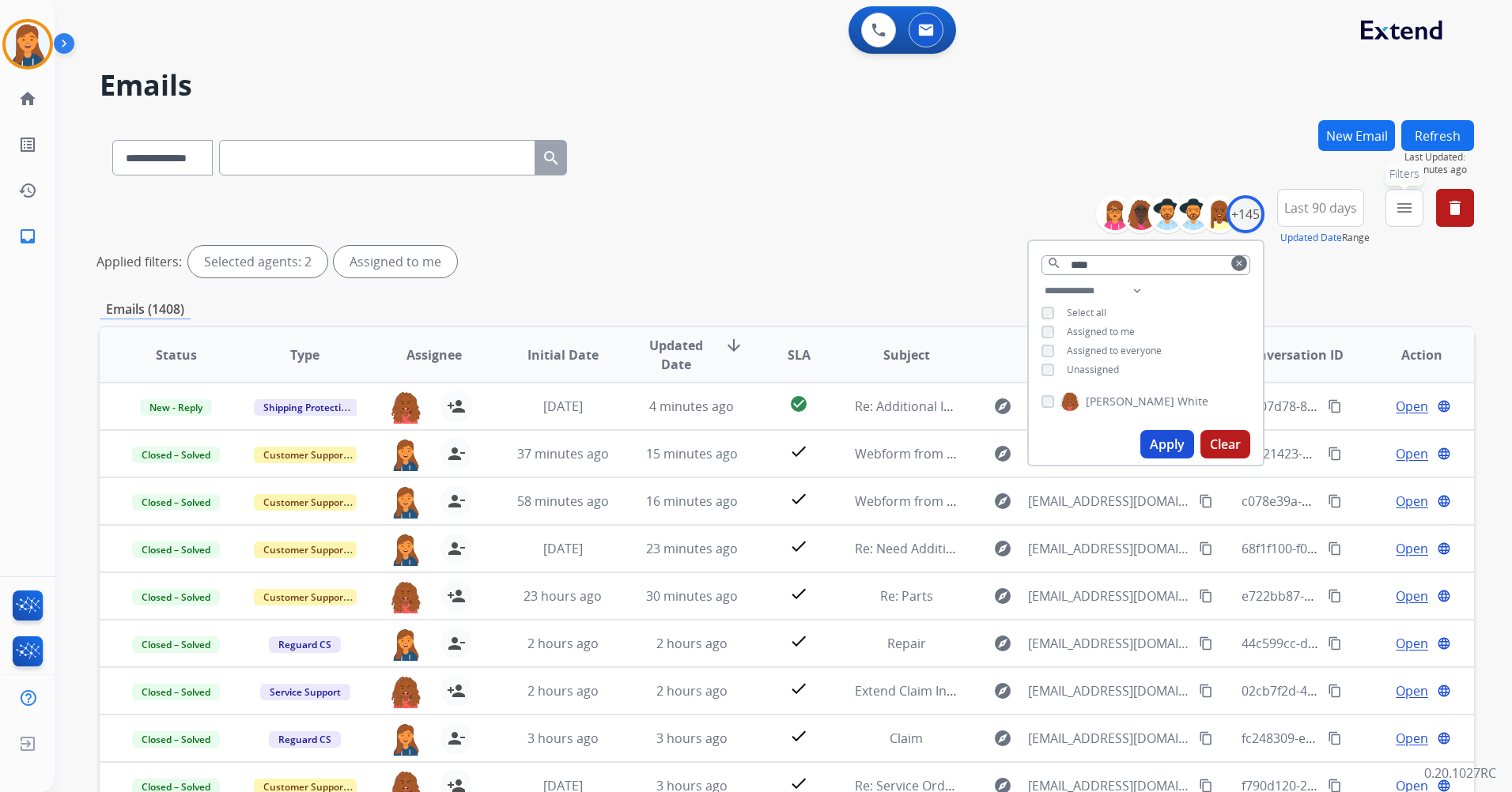
click at [1398, 206] on mat-icon "menu" at bounding box center [1405, 208] width 19 height 19
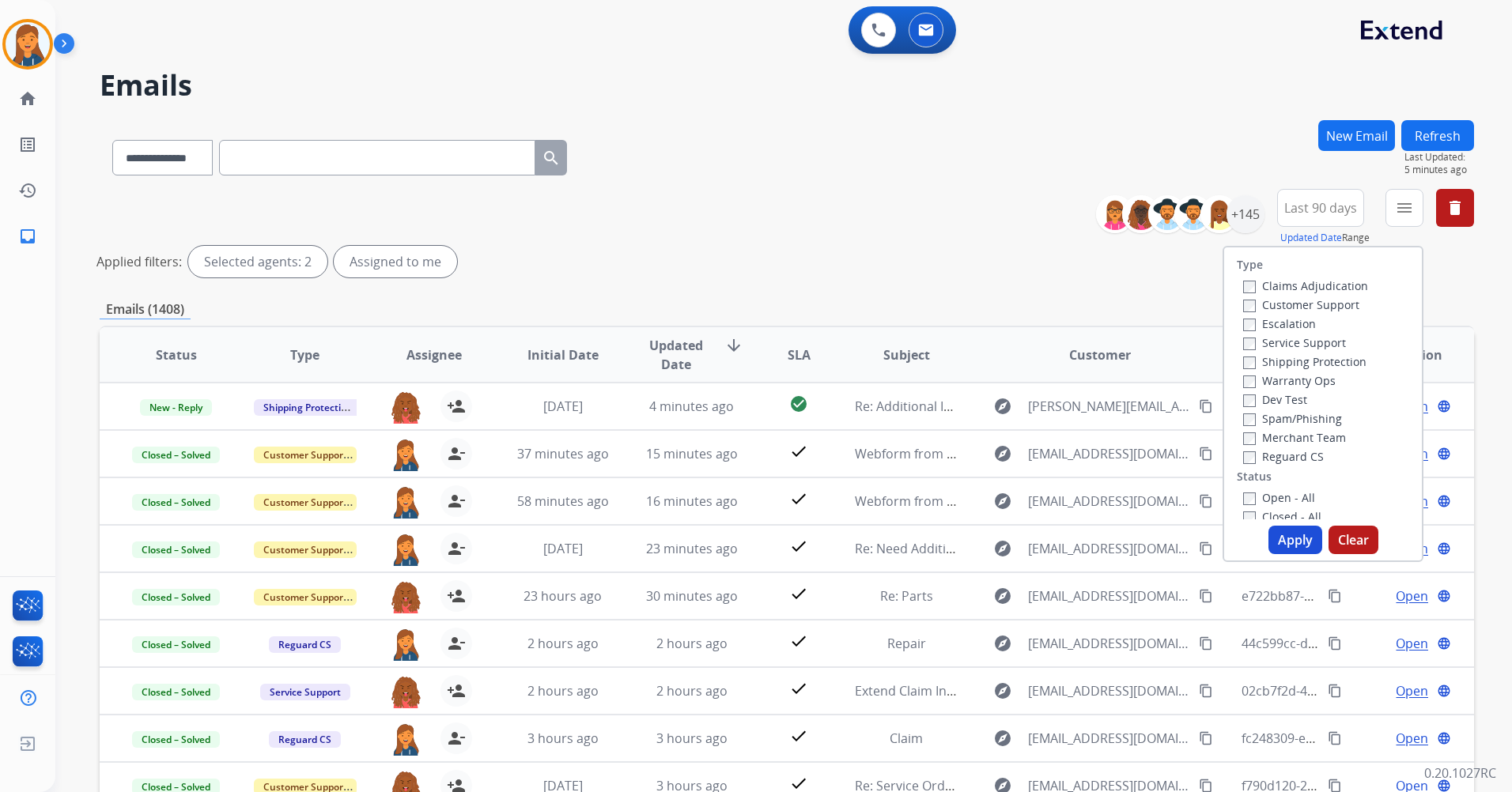
click at [1302, 305] on label "Customer Support" at bounding box center [1301, 304] width 116 height 15
click at [1254, 364] on label "Shipping Protection" at bounding box center [1304, 361] width 123 height 15
click at [1254, 458] on label "Reguard CS" at bounding box center [1283, 456] width 81 height 15
click at [1286, 531] on button "Apply" at bounding box center [1295, 540] width 54 height 28
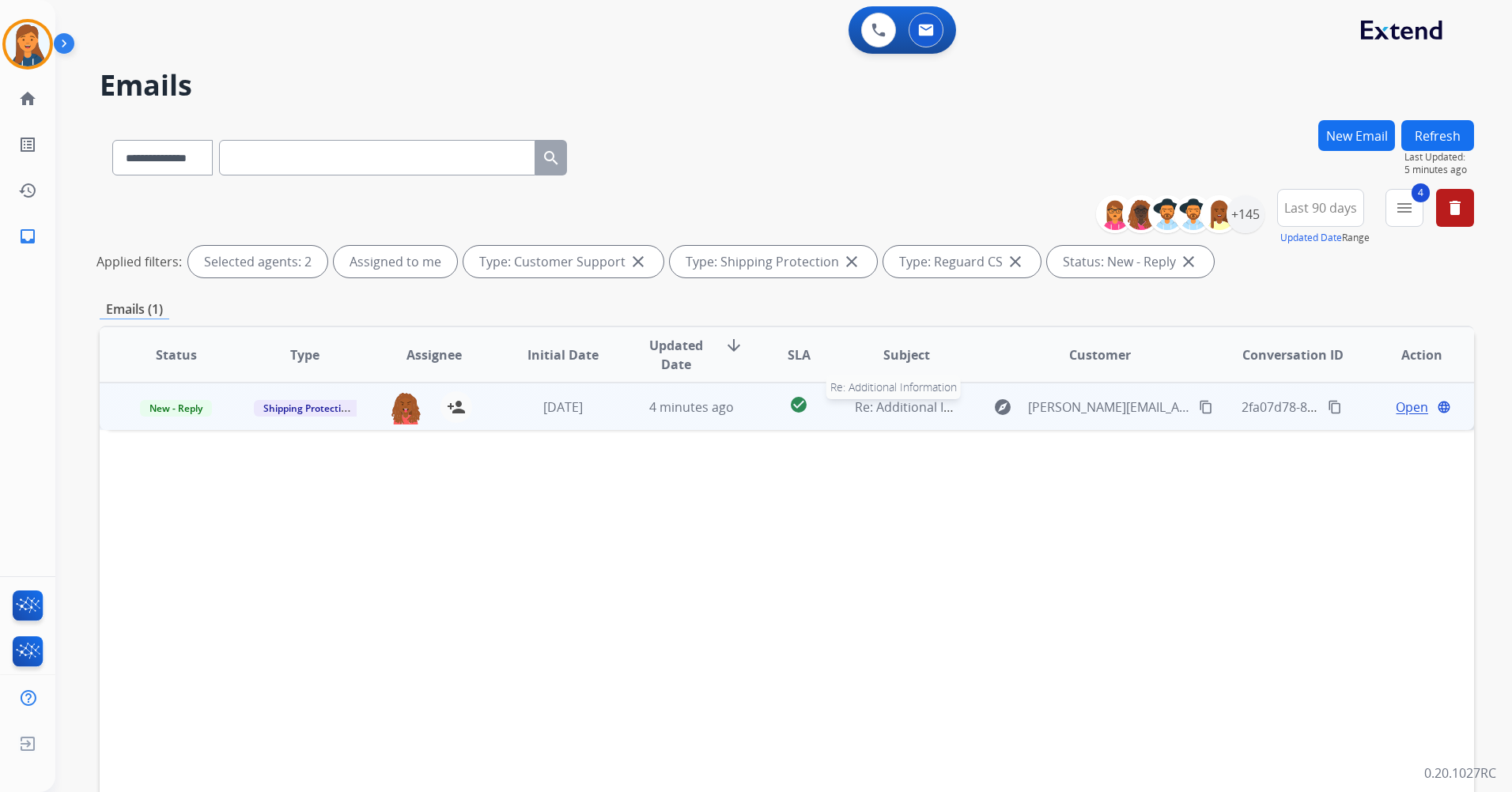
click at [925, 411] on span "Re: Additional Information" at bounding box center [933, 407] width 157 height 18
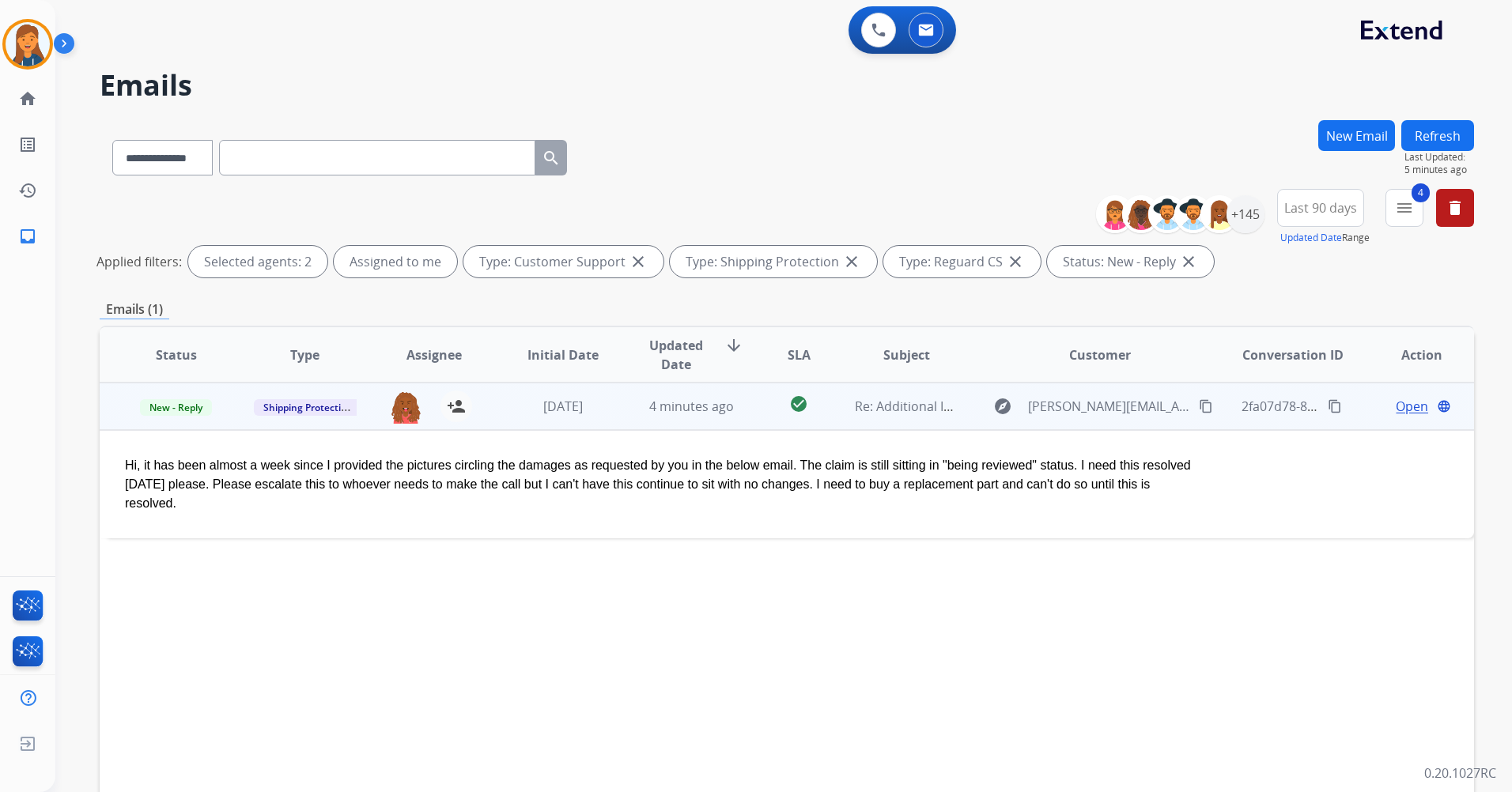
click at [1201, 409] on mat-icon "content_copy" at bounding box center [1206, 406] width 14 height 14
click at [1405, 412] on span "Open" at bounding box center [1412, 406] width 33 height 19
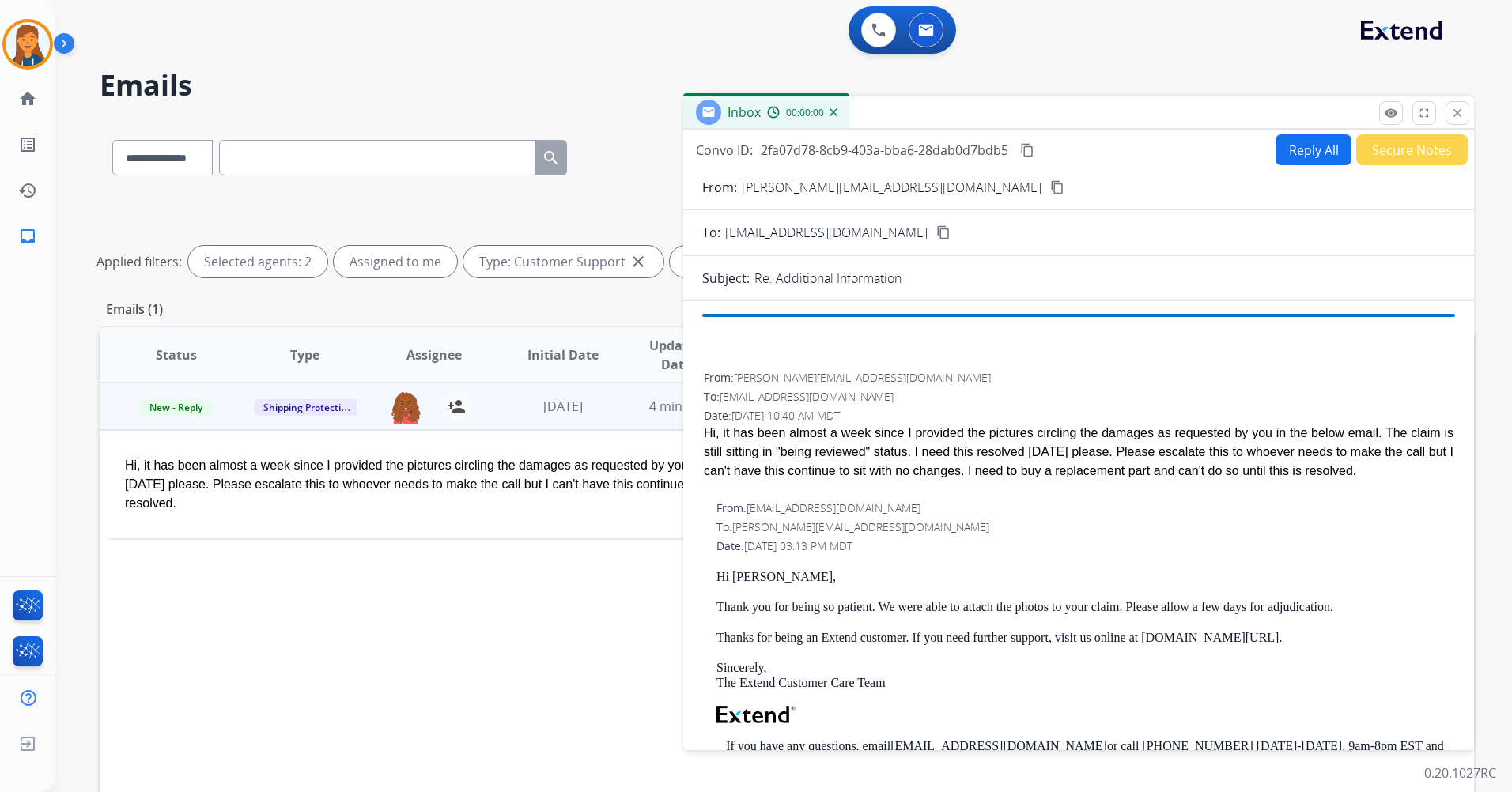
click at [1405, 412] on div "Date: 09/30/2025 - 10:40 AM MDT" at bounding box center [1078, 416] width 750 height 16
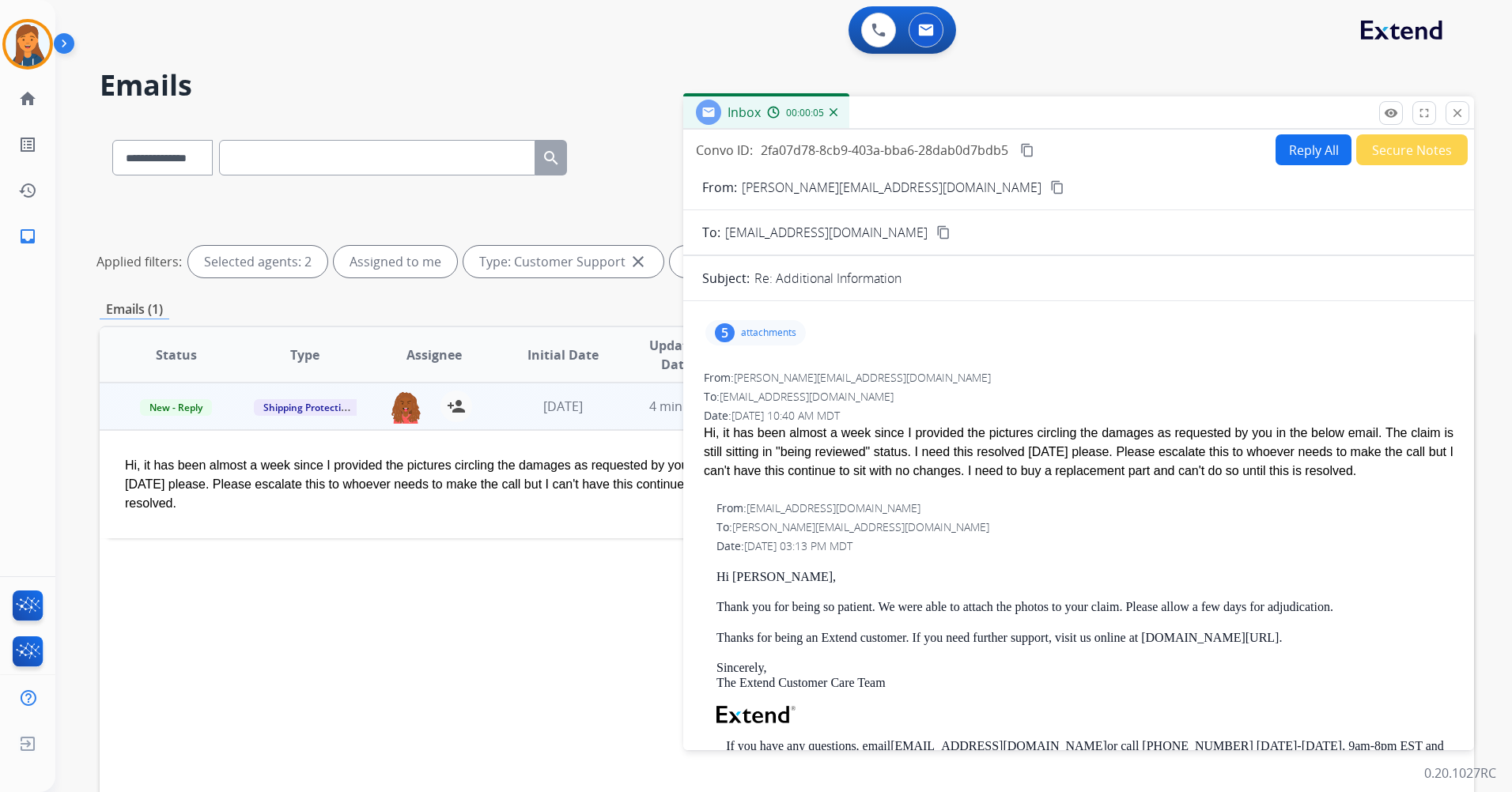
click at [1051, 191] on mat-icon "content_copy" at bounding box center [1058, 187] width 14 height 14
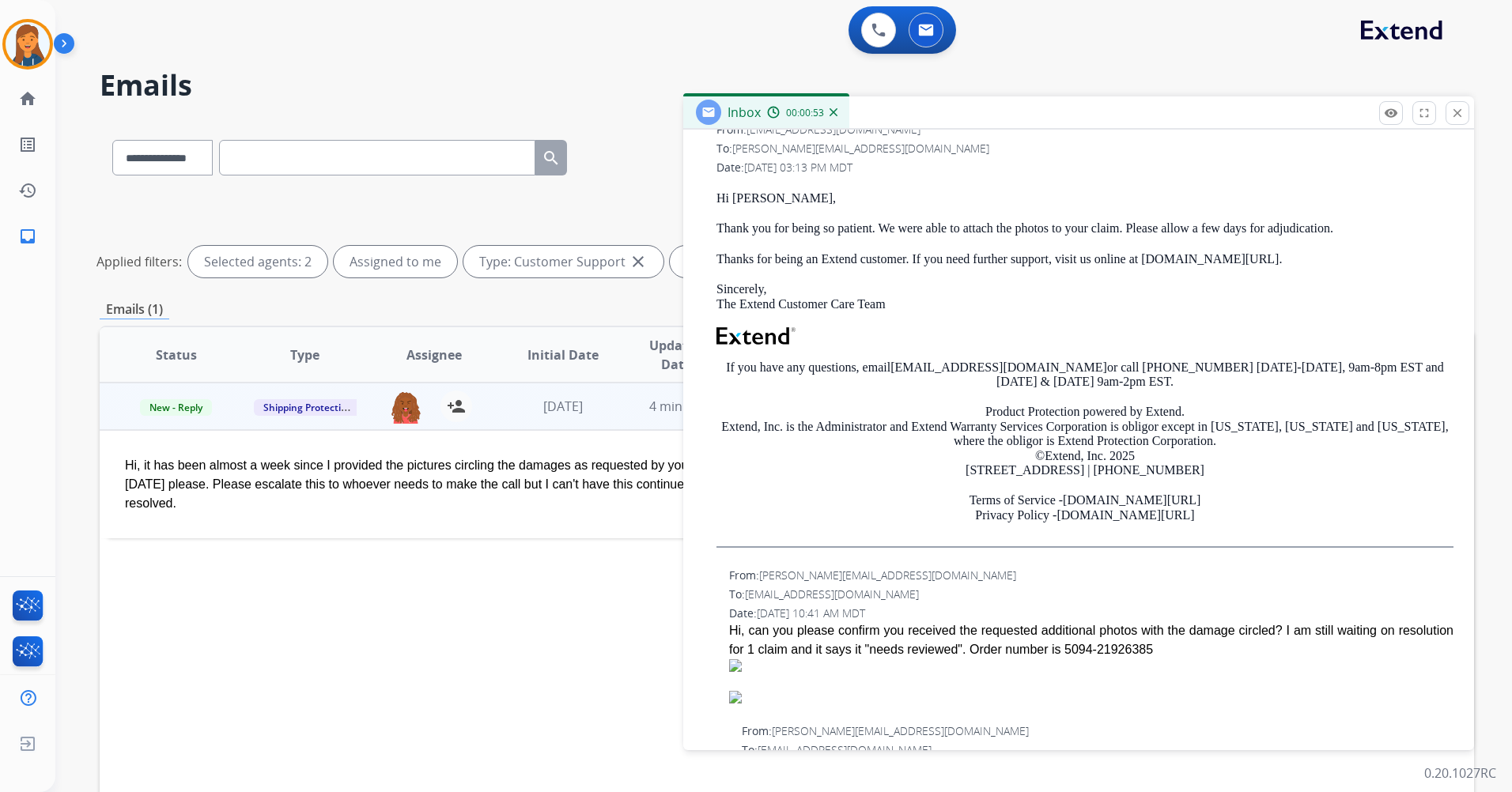
scroll to position [0, 0]
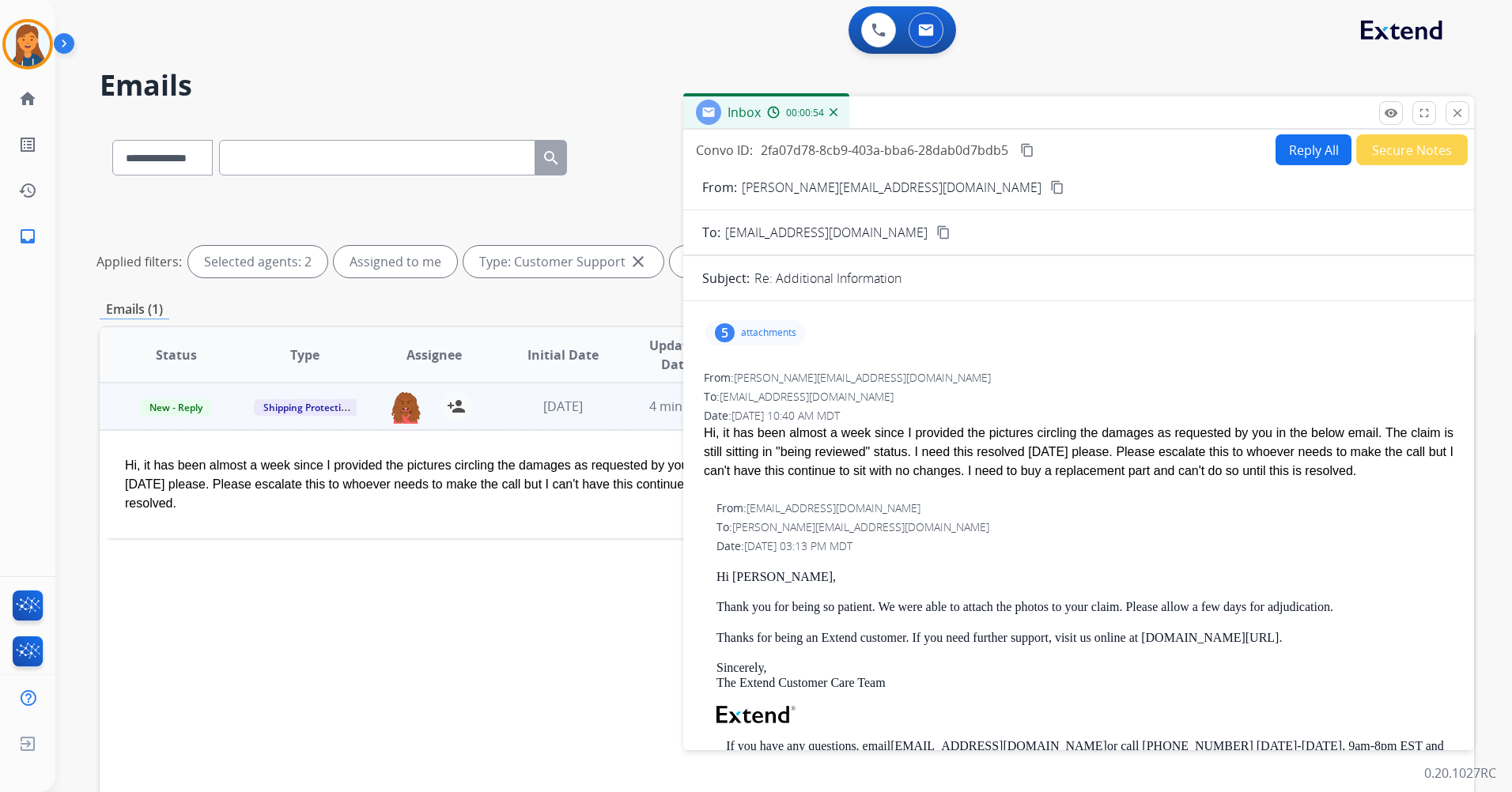
click at [767, 331] on p "attachments" at bounding box center [768, 333] width 55 height 12
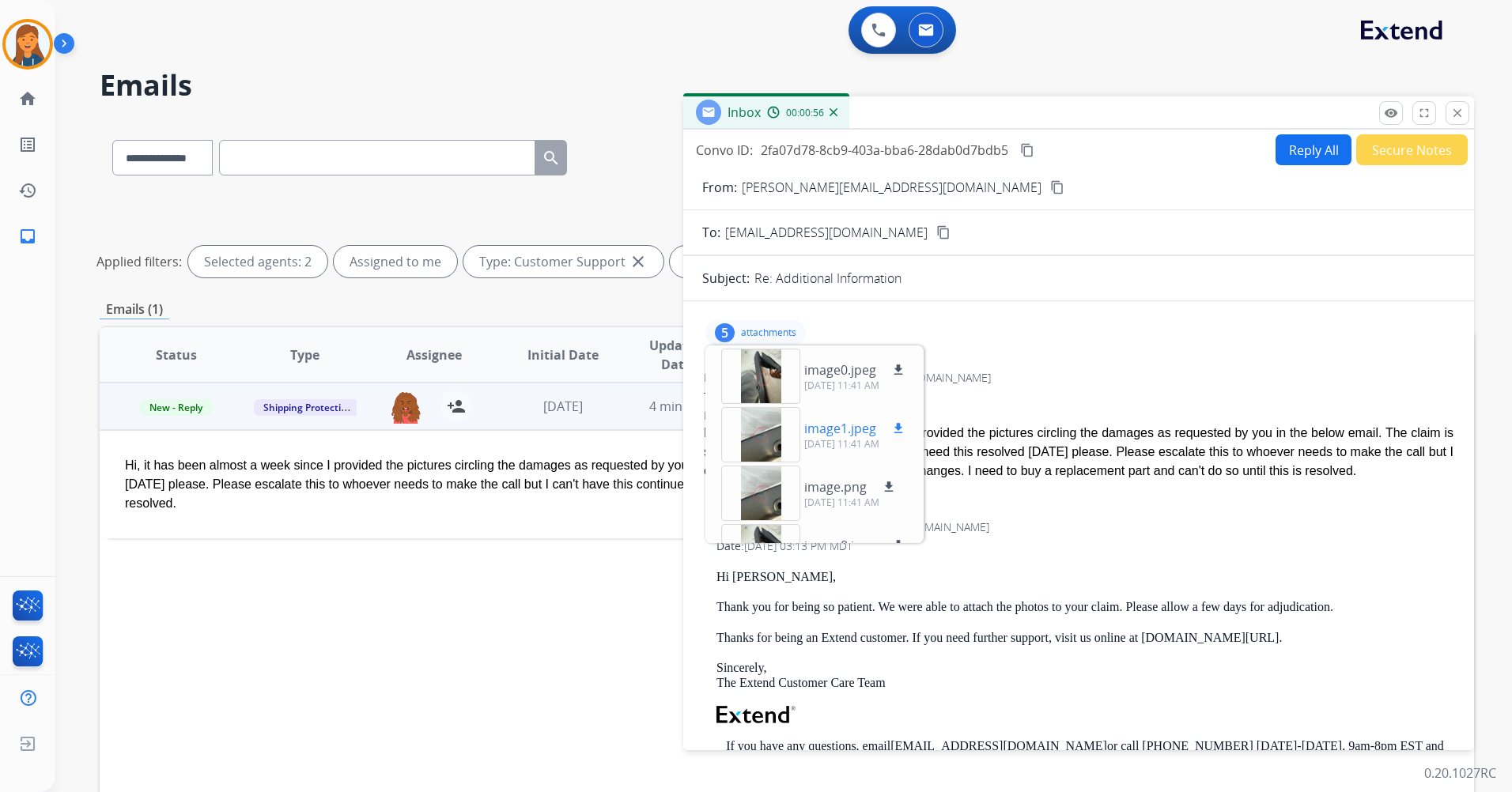
click at [761, 448] on div at bounding box center [760, 435] width 79 height 55
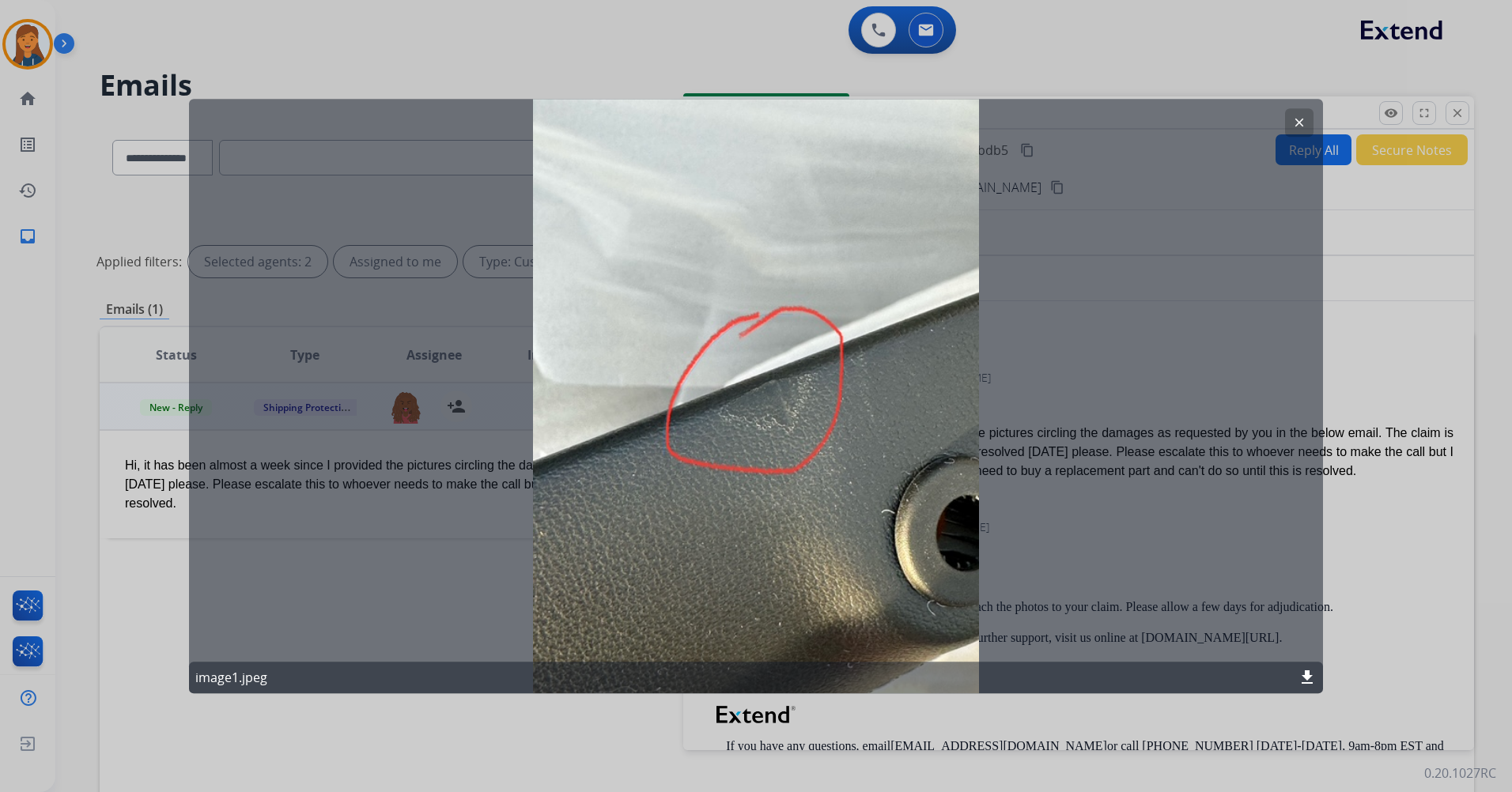
click at [1303, 120] on mat-icon "clear" at bounding box center [1300, 122] width 14 height 14
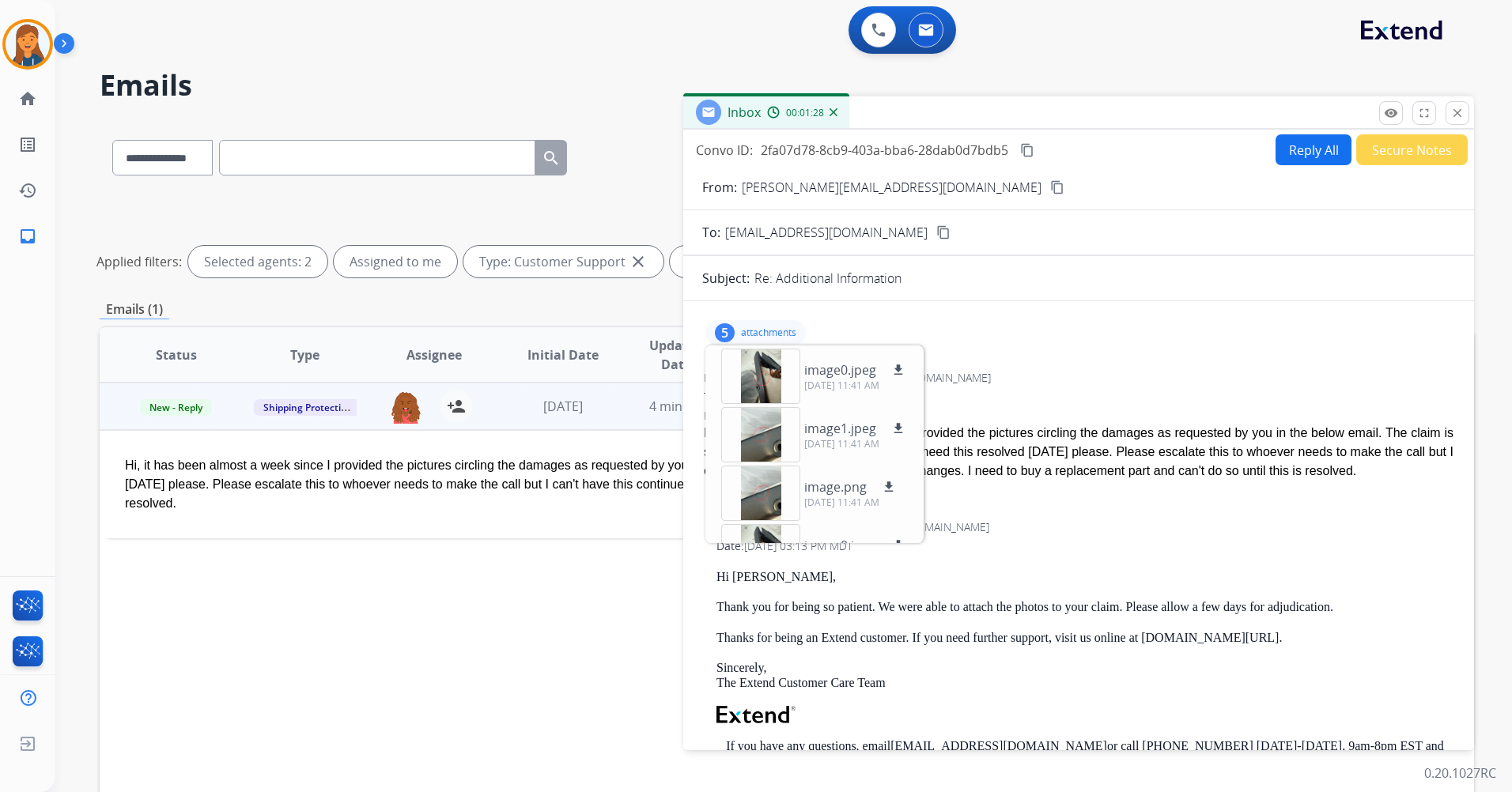
click at [1291, 144] on button "Reply All" at bounding box center [1314, 150] width 76 height 31
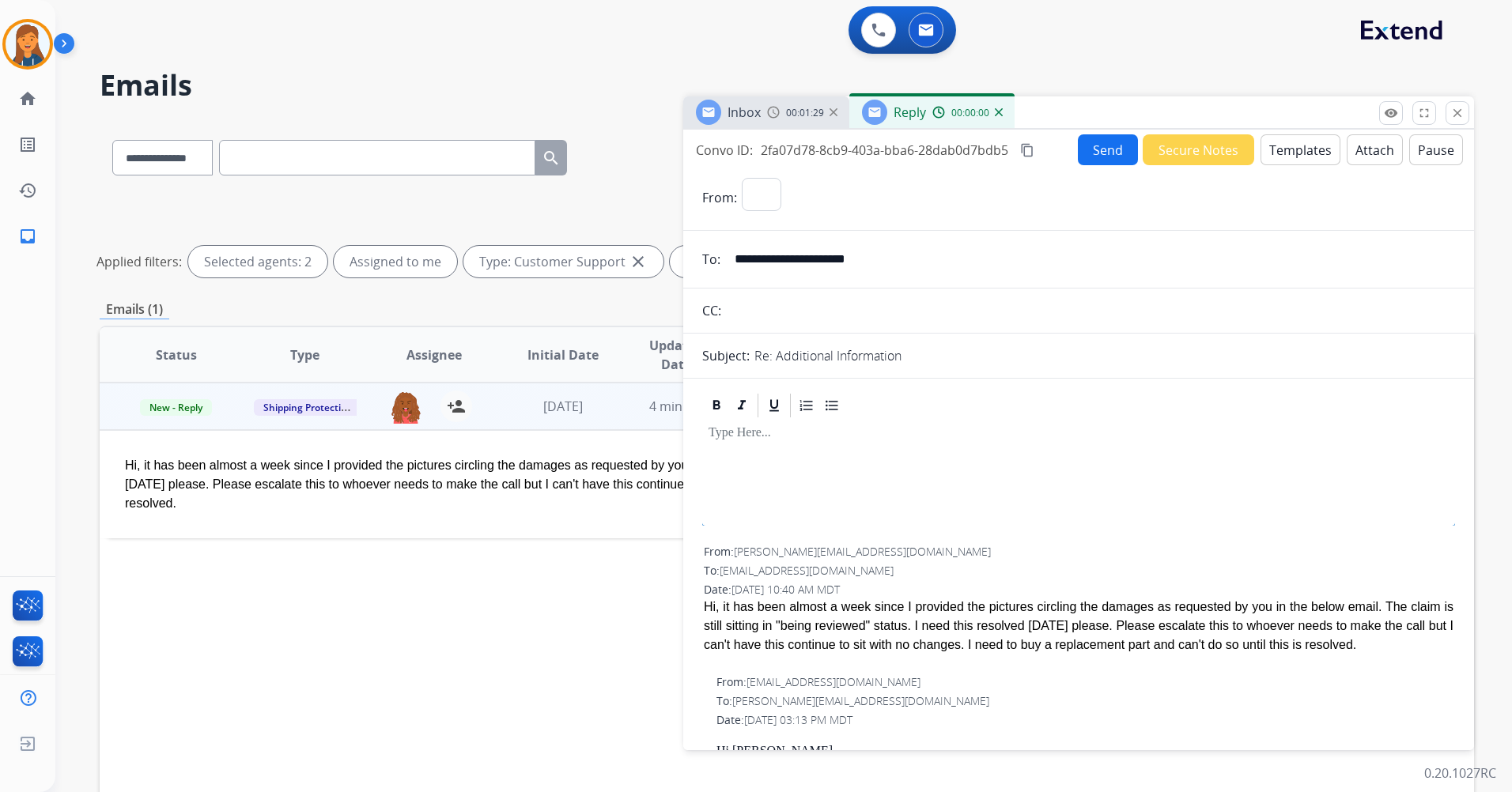
select select "**********"
click at [1281, 157] on button "Templates" at bounding box center [1301, 150] width 80 height 31
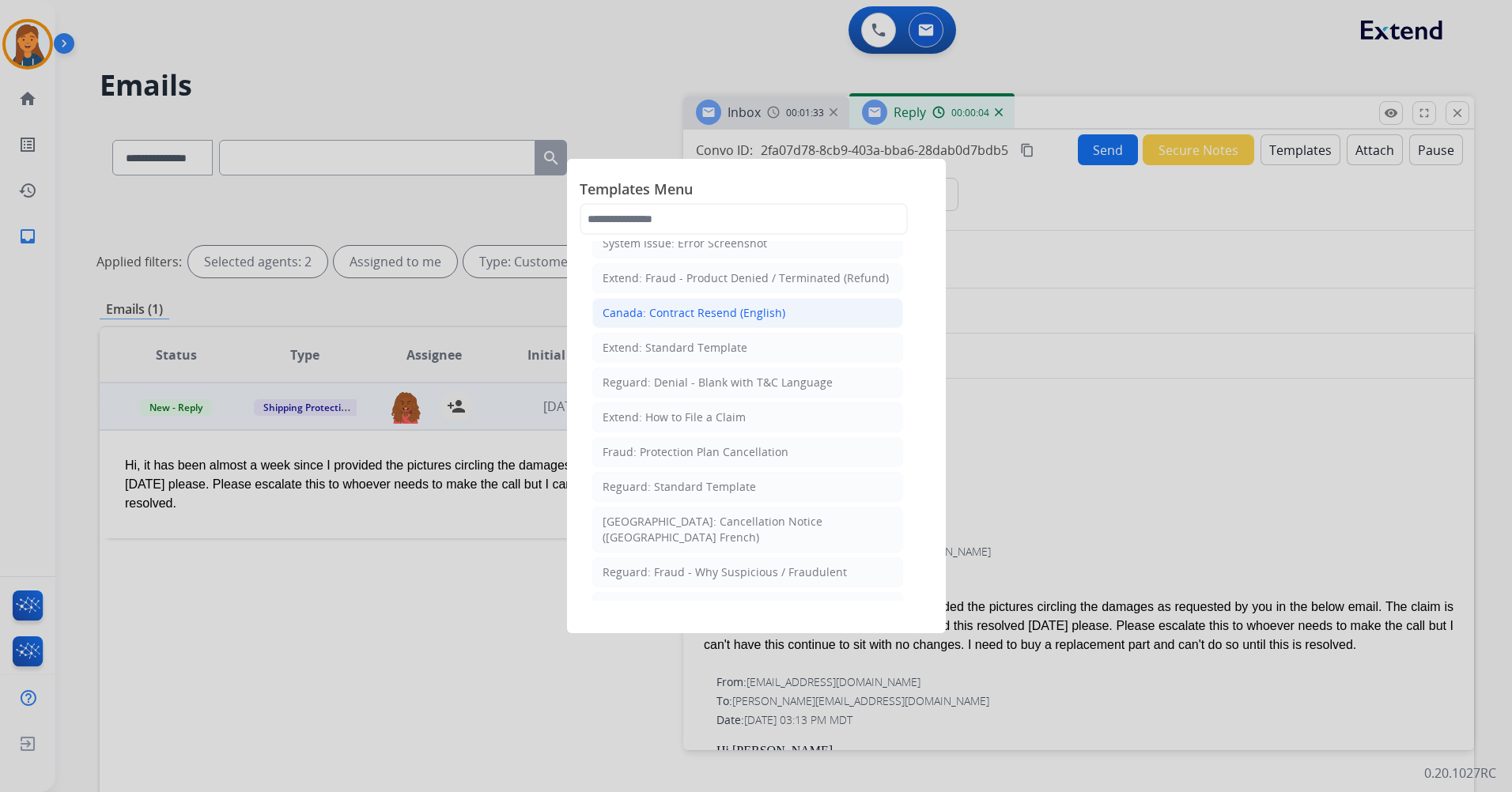
scroll to position [158, 0]
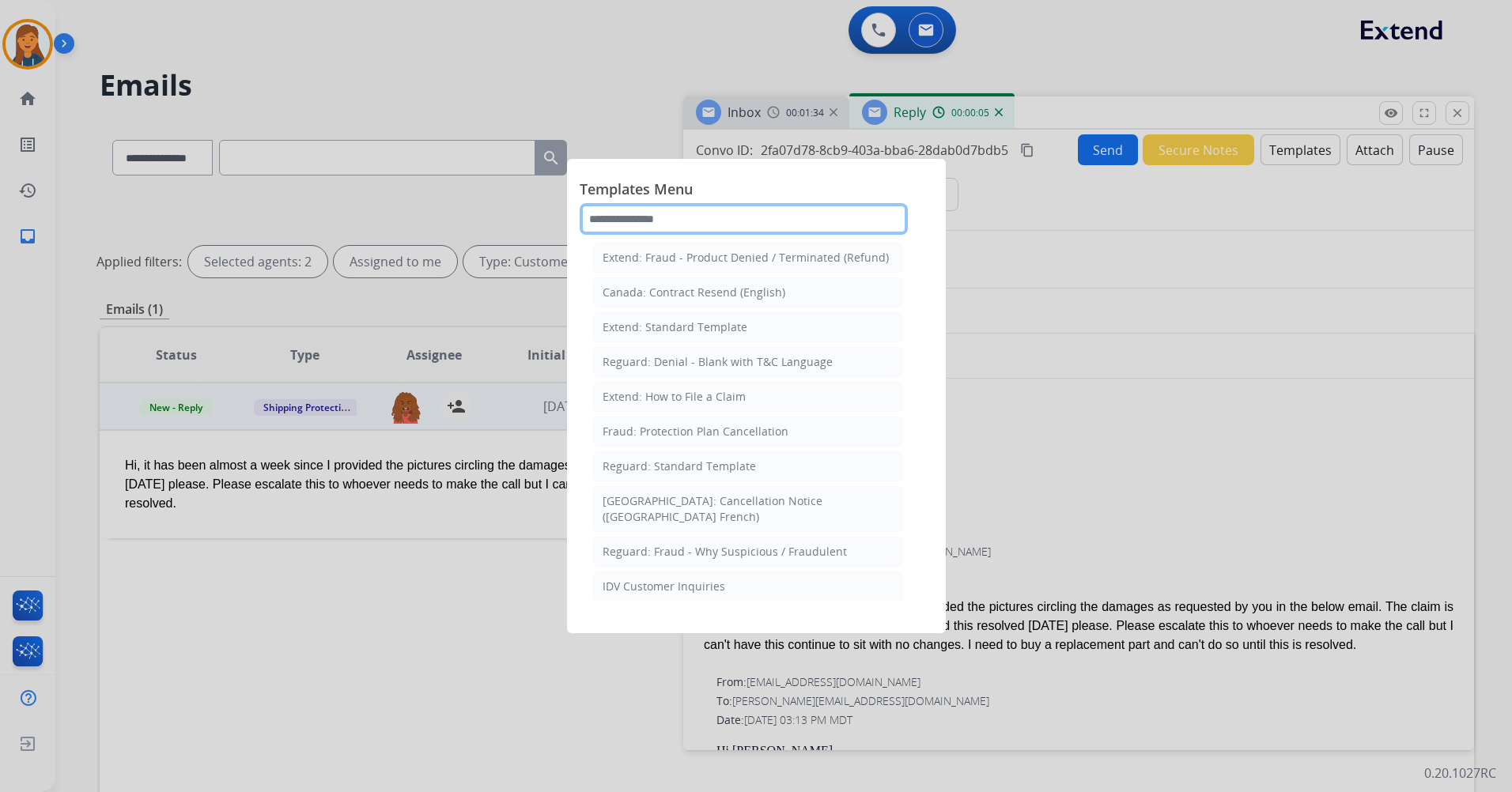
click at [703, 231] on input "text" at bounding box center [744, 219] width 328 height 32
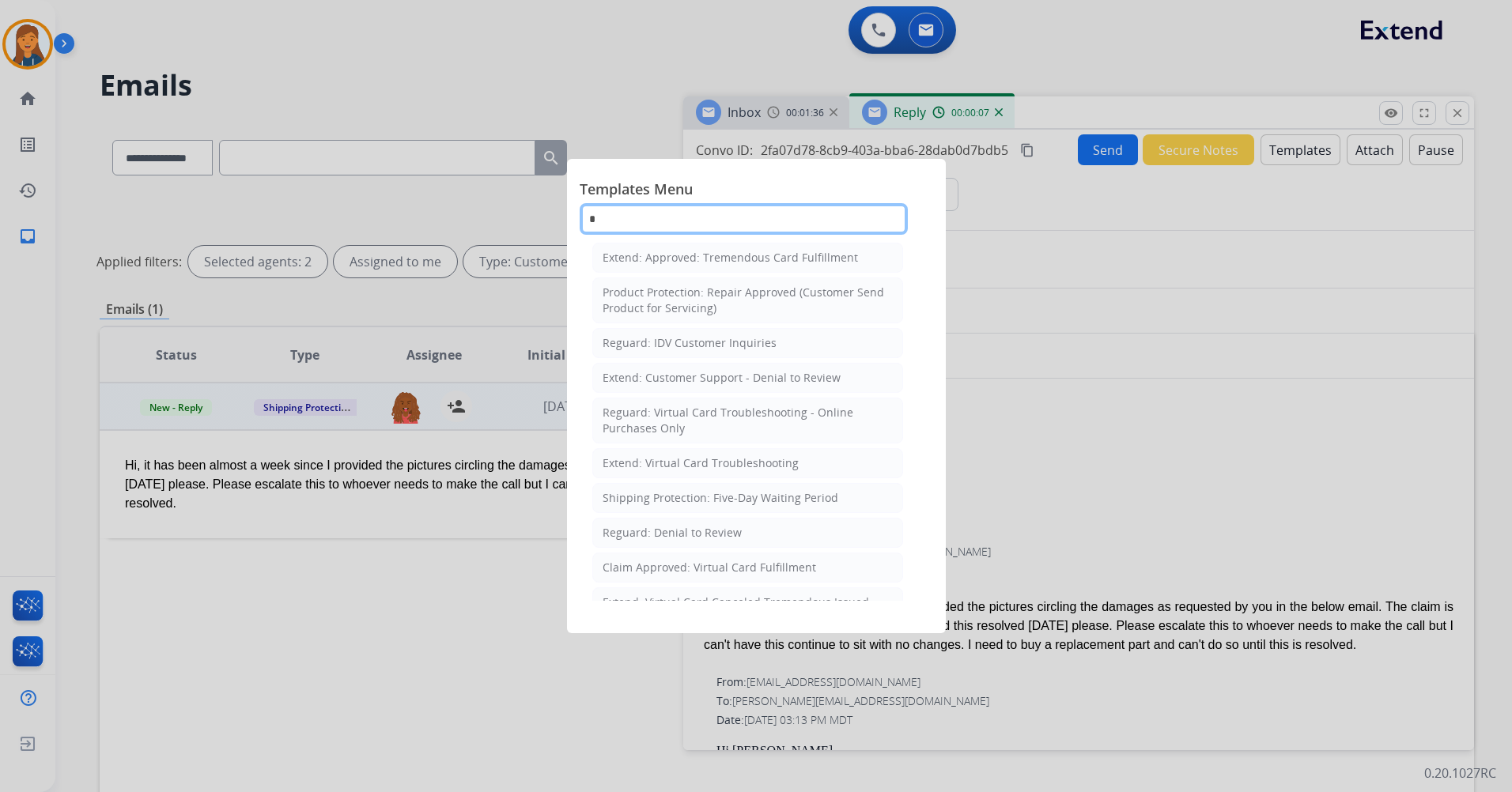
scroll to position [0, 0]
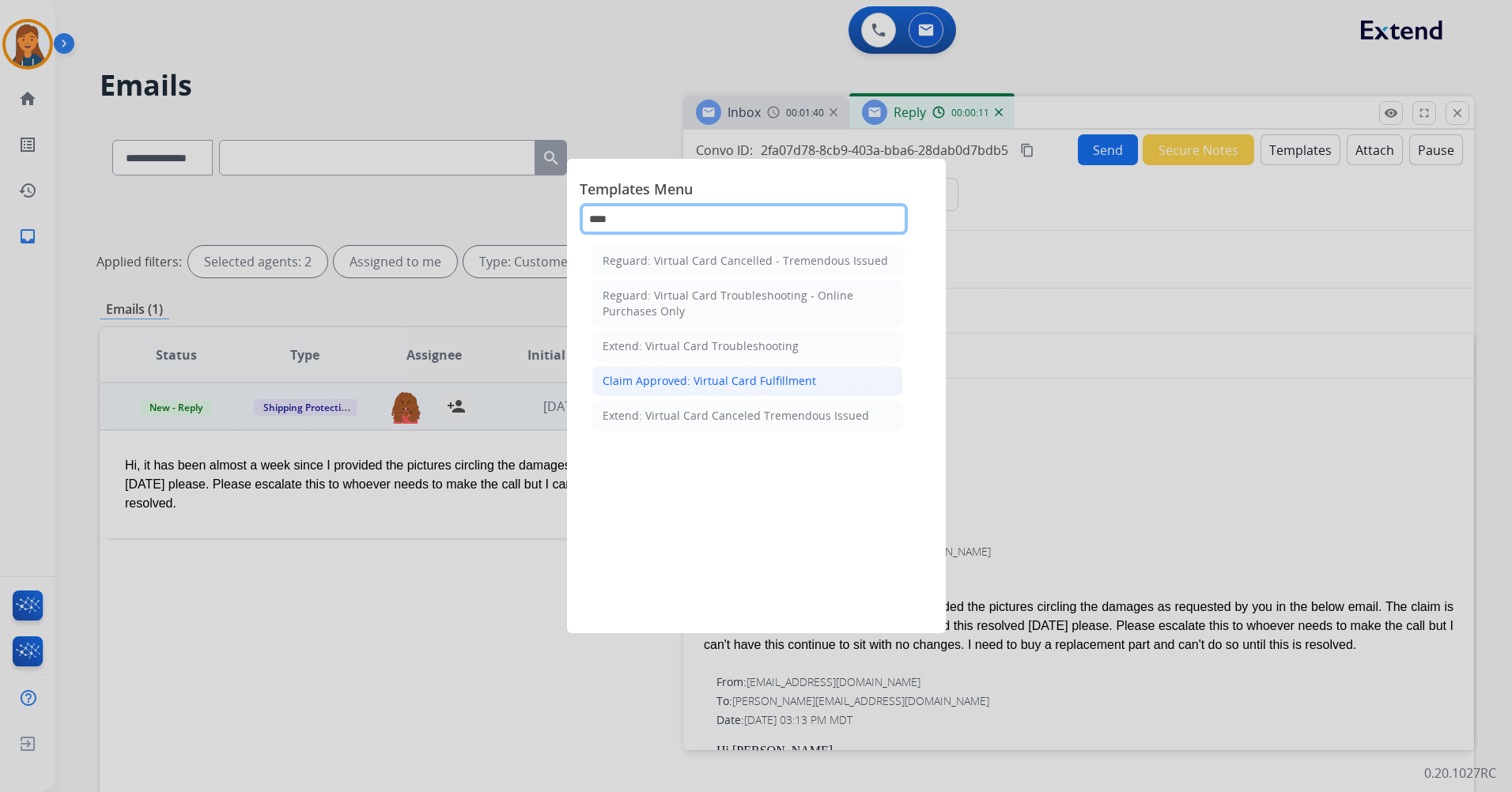
type input "****"
click at [665, 383] on div "Claim Approved: Virtual Card Fulfillment" at bounding box center [709, 381] width 214 height 16
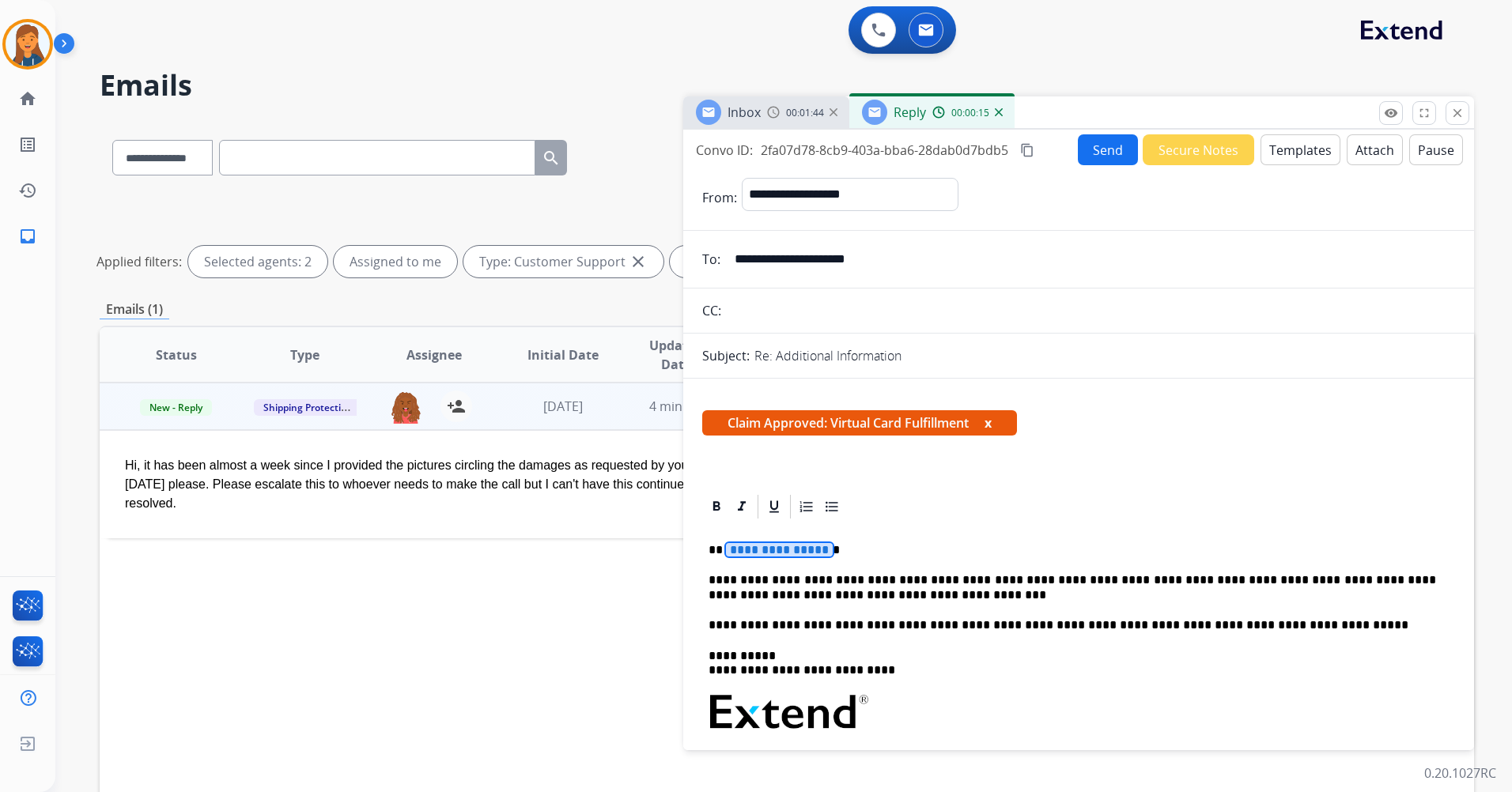
click at [768, 549] on span "**********" at bounding box center [779, 549] width 106 height 13
click at [852, 600] on p "**********" at bounding box center [1073, 587] width 728 height 29
click at [1026, 153] on mat-icon "content_copy" at bounding box center [1028, 150] width 14 height 14
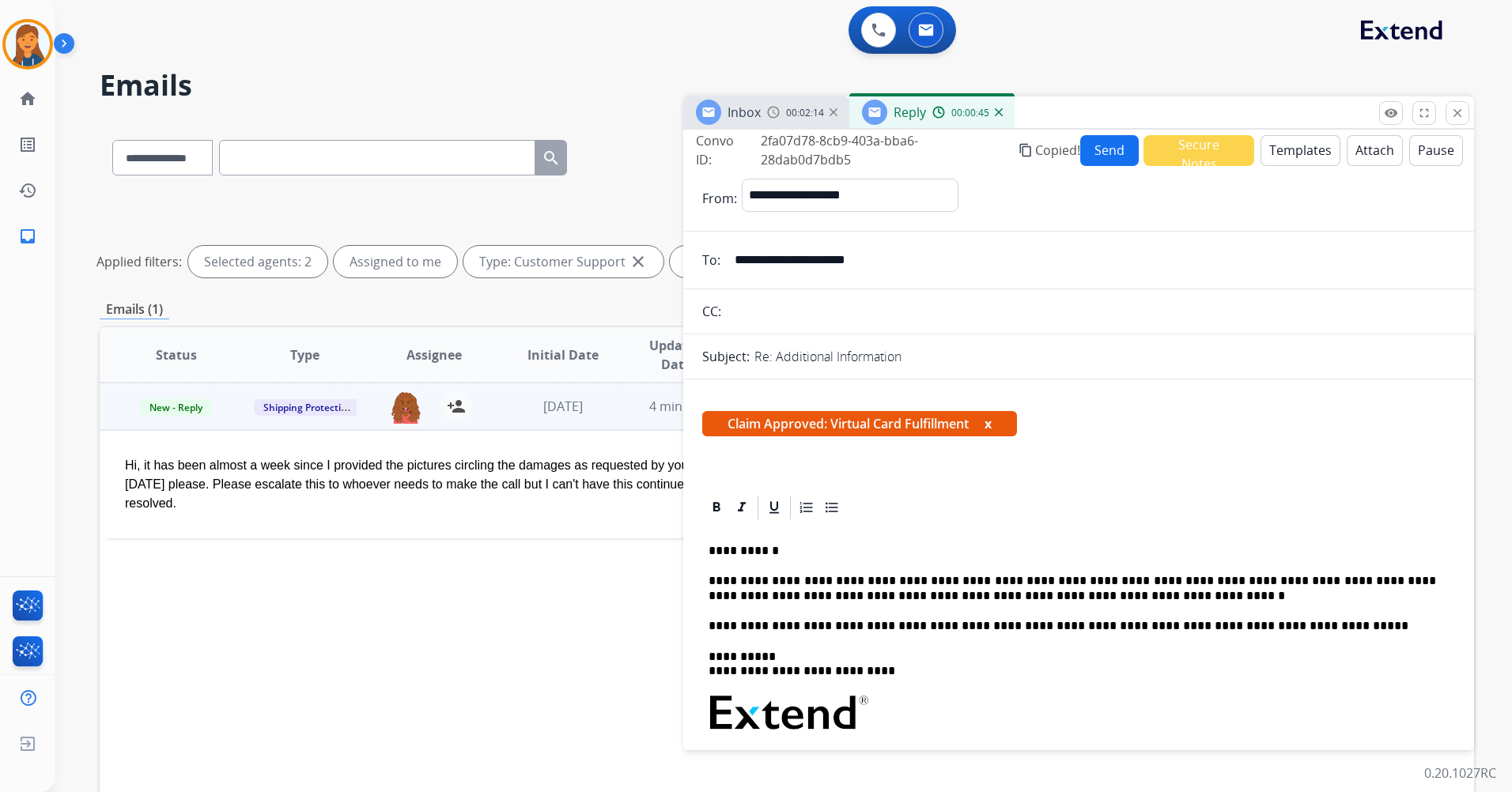
click at [1113, 141] on button "Send" at bounding box center [1110, 150] width 59 height 31
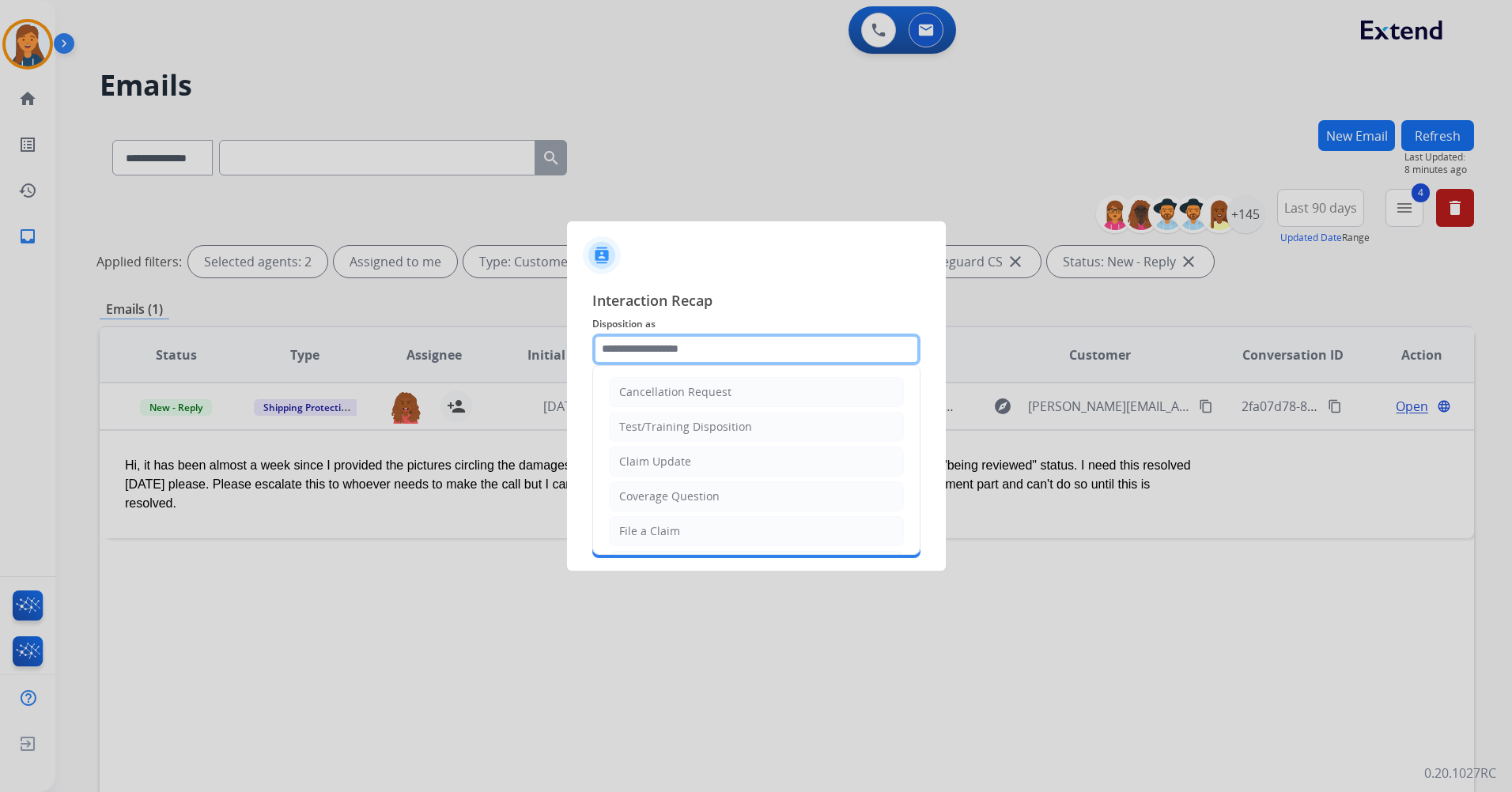
click at [662, 343] on input "text" at bounding box center [757, 349] width 328 height 32
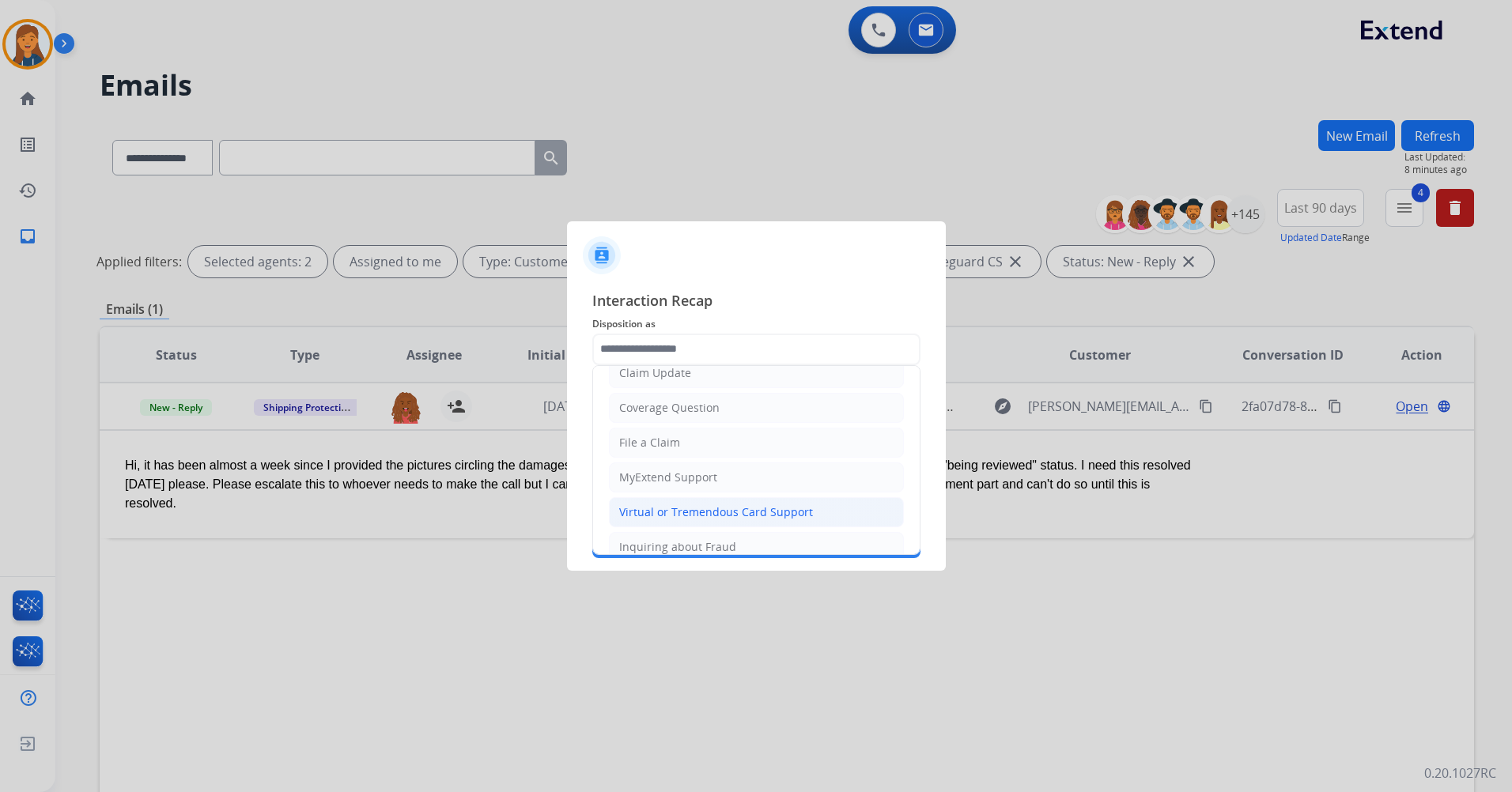
click at [670, 517] on div "Virtual or Tremendous Card Support" at bounding box center [716, 513] width 193 height 16
type input "**********"
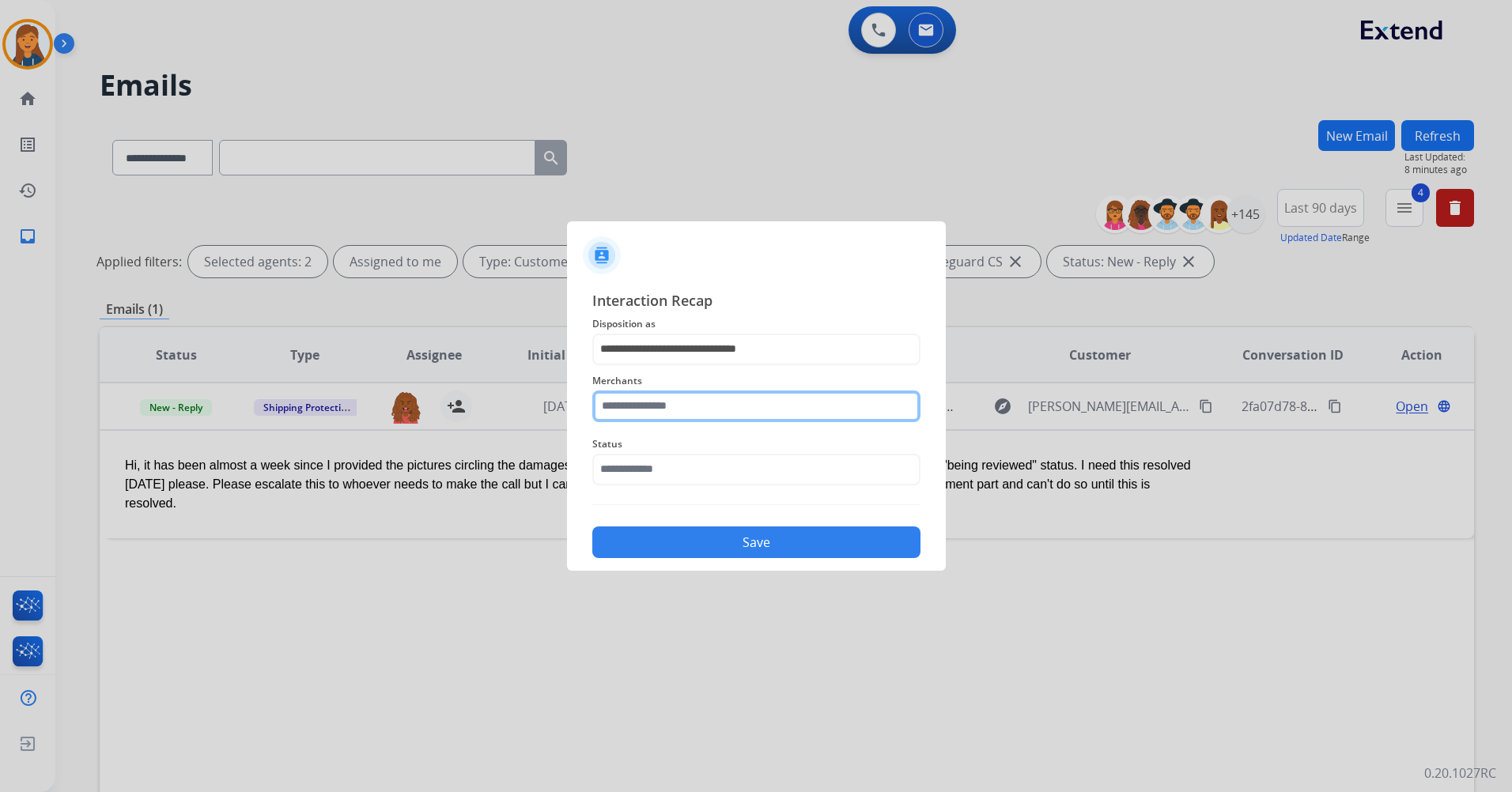
click at [662, 415] on input "text" at bounding box center [757, 406] width 328 height 32
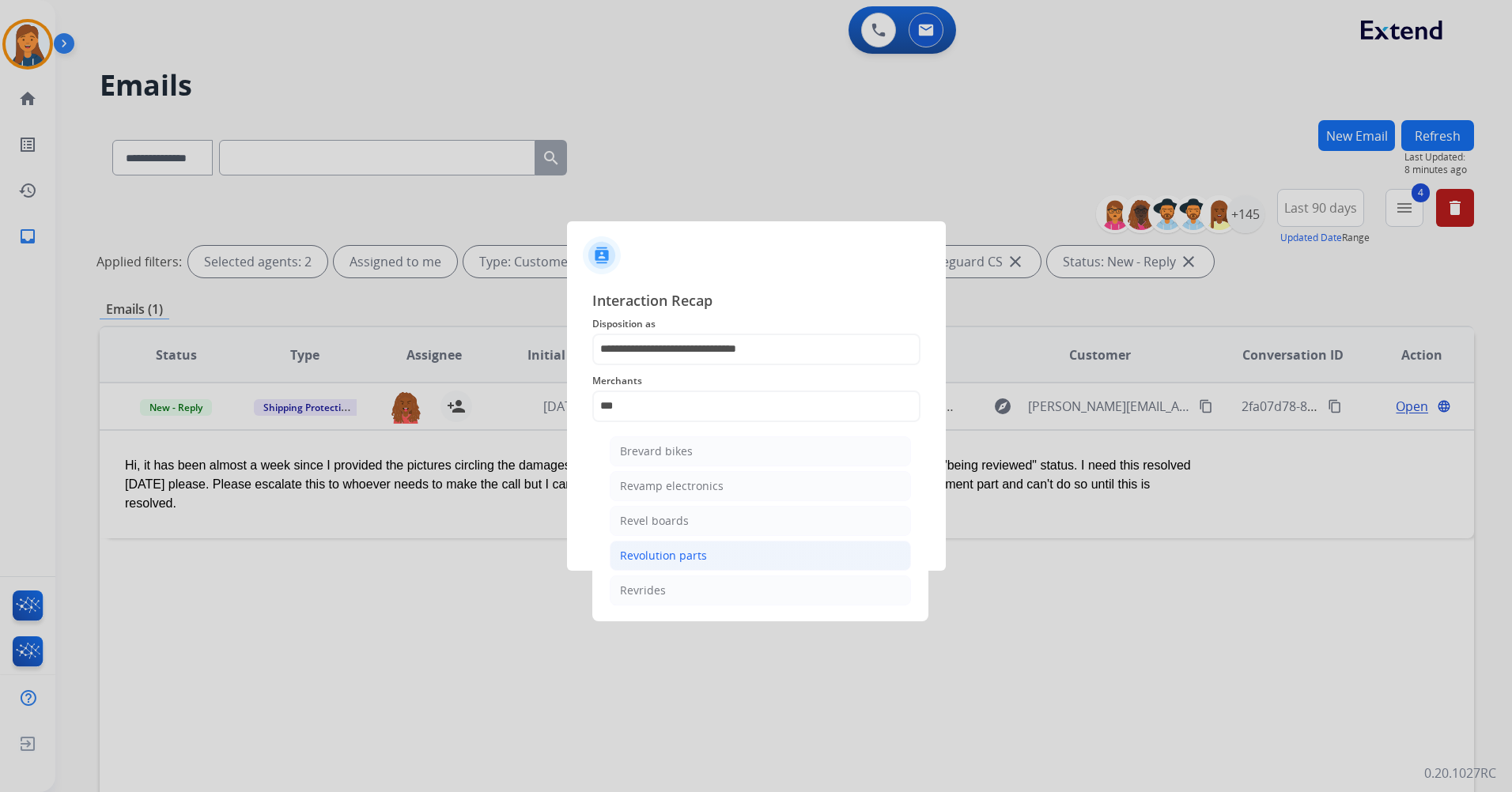
click at [666, 558] on div "Revolution parts" at bounding box center [664, 556] width 87 height 16
type input "**********"
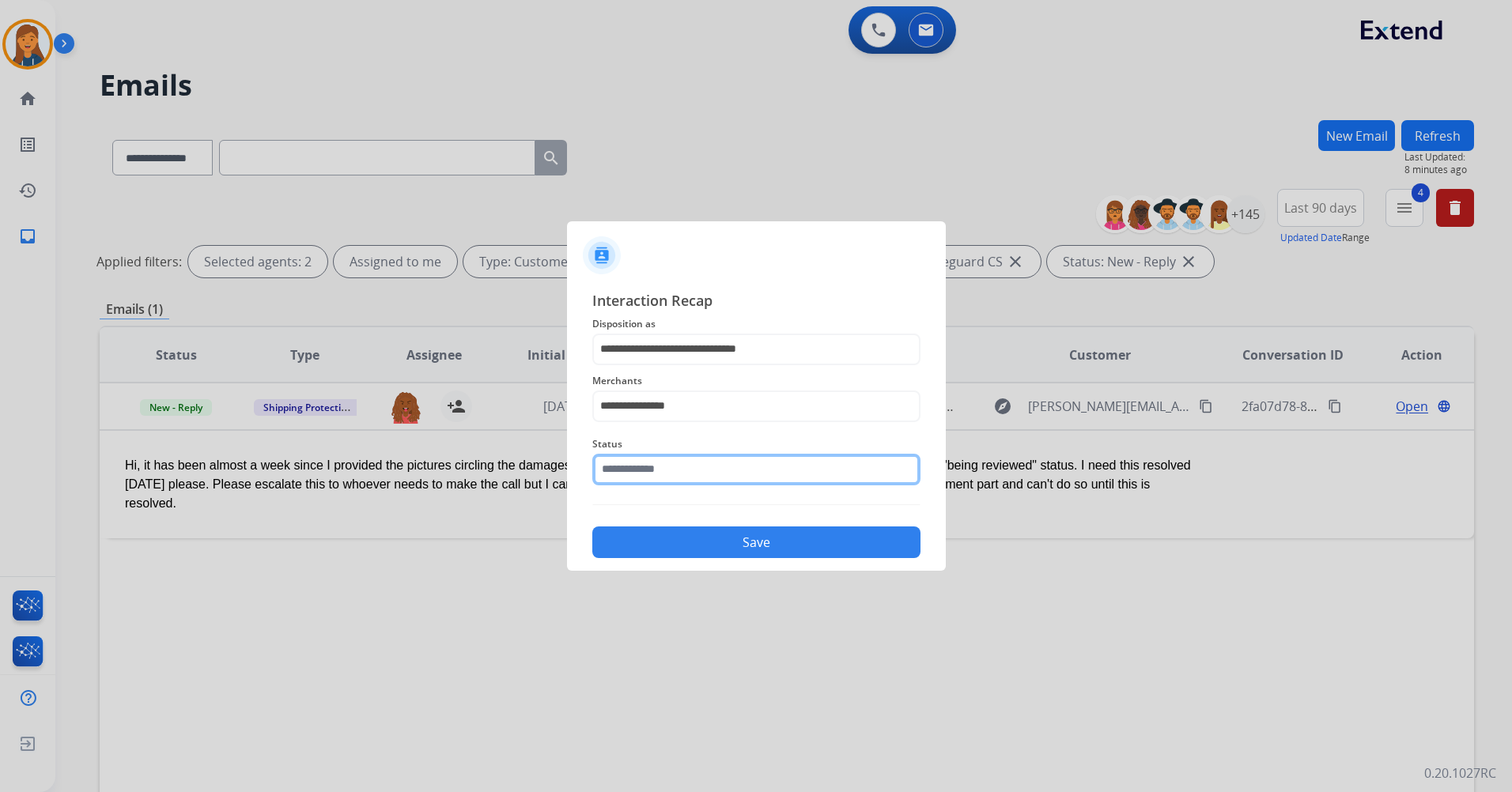
click at [661, 463] on input "text" at bounding box center [757, 470] width 328 height 32
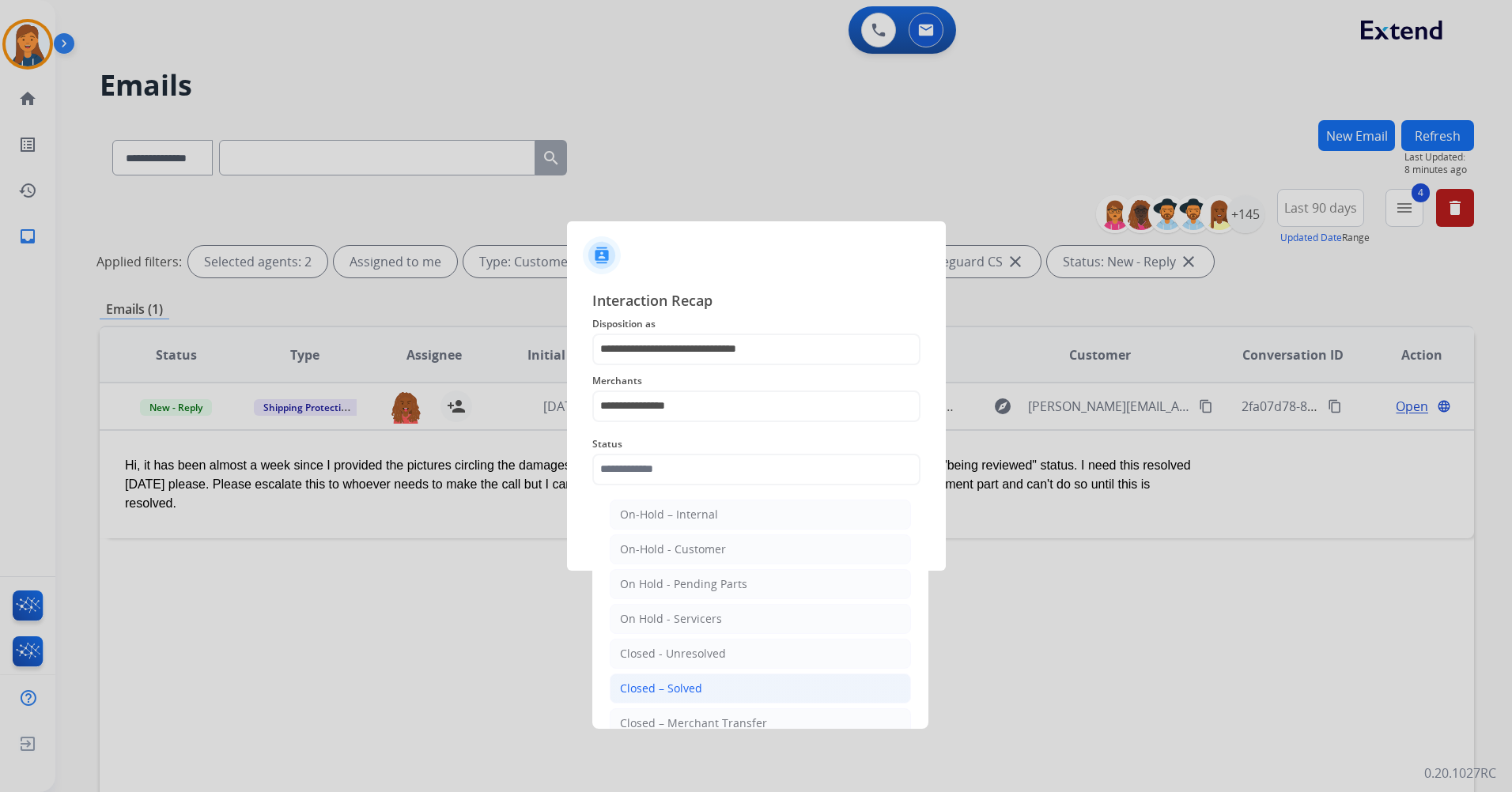
click at [668, 686] on div "Closed – Solved" at bounding box center [661, 689] width 83 height 16
type input "**********"
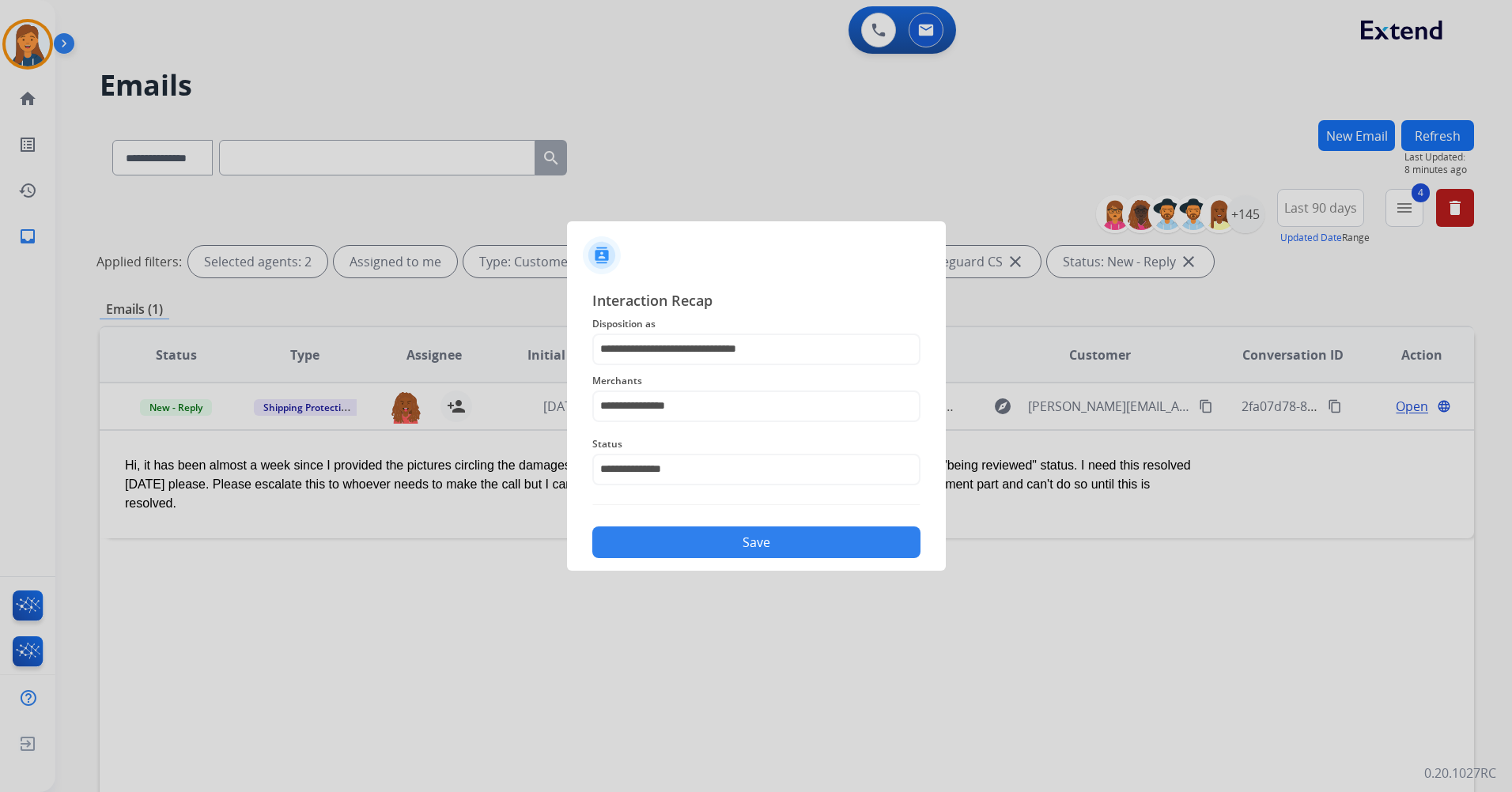
click at [643, 545] on button "Save" at bounding box center [757, 543] width 328 height 32
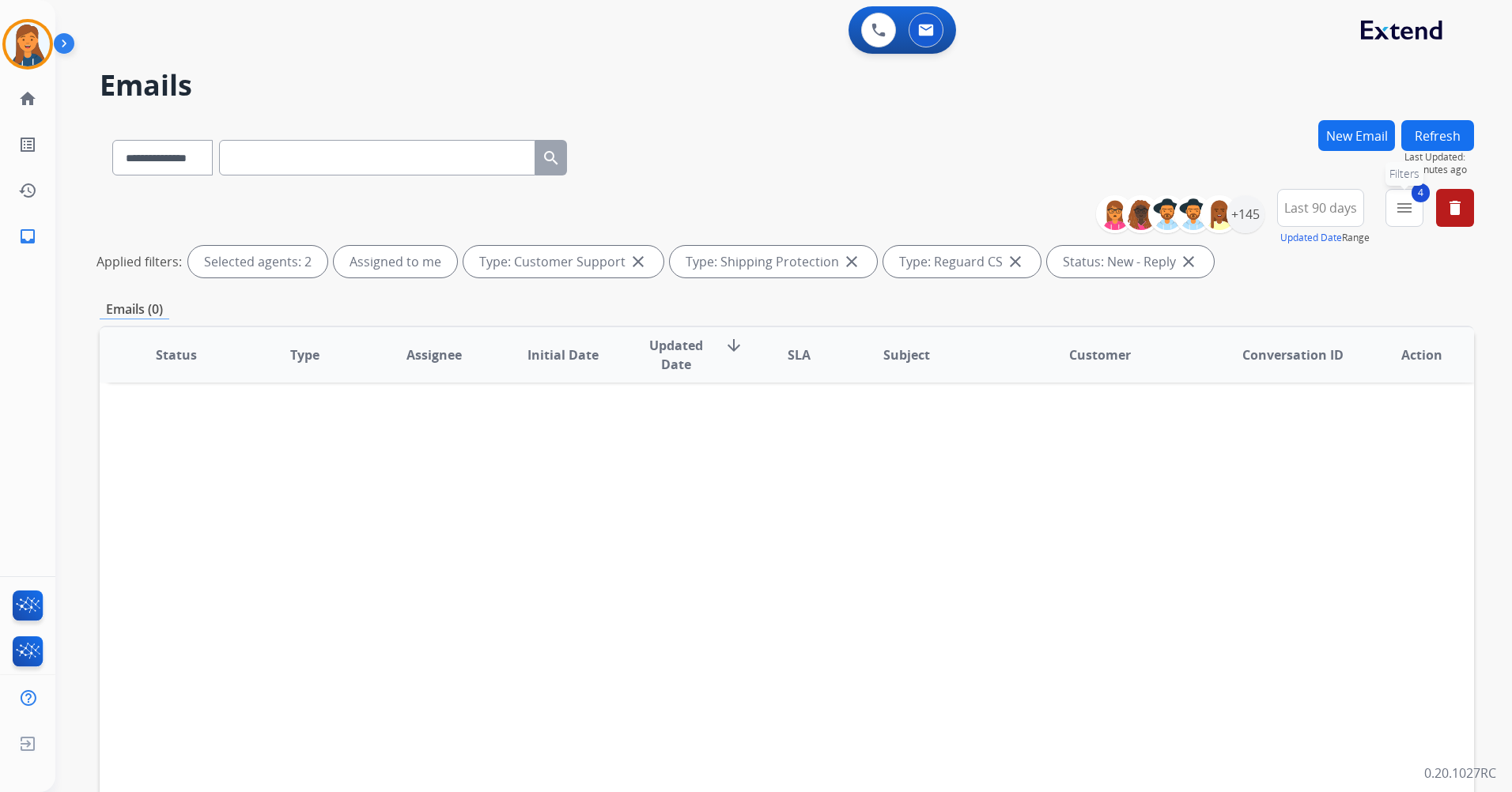
click at [1400, 204] on mat-icon "menu" at bounding box center [1405, 208] width 19 height 19
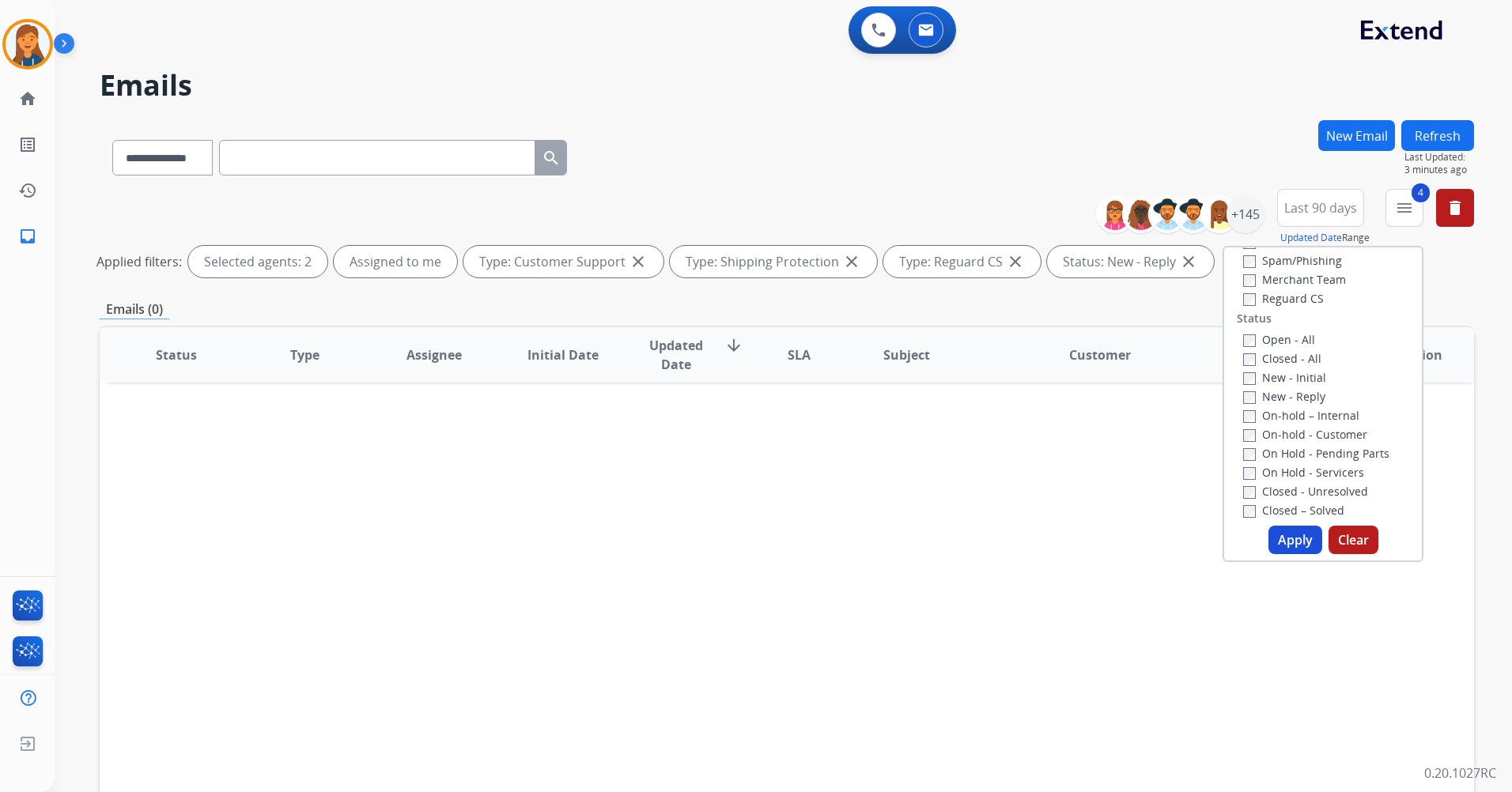
click at [1243, 351] on label "Closed - All" at bounding box center [1282, 358] width 78 height 15
click at [1282, 535] on button "Apply" at bounding box center [1295, 540] width 54 height 28
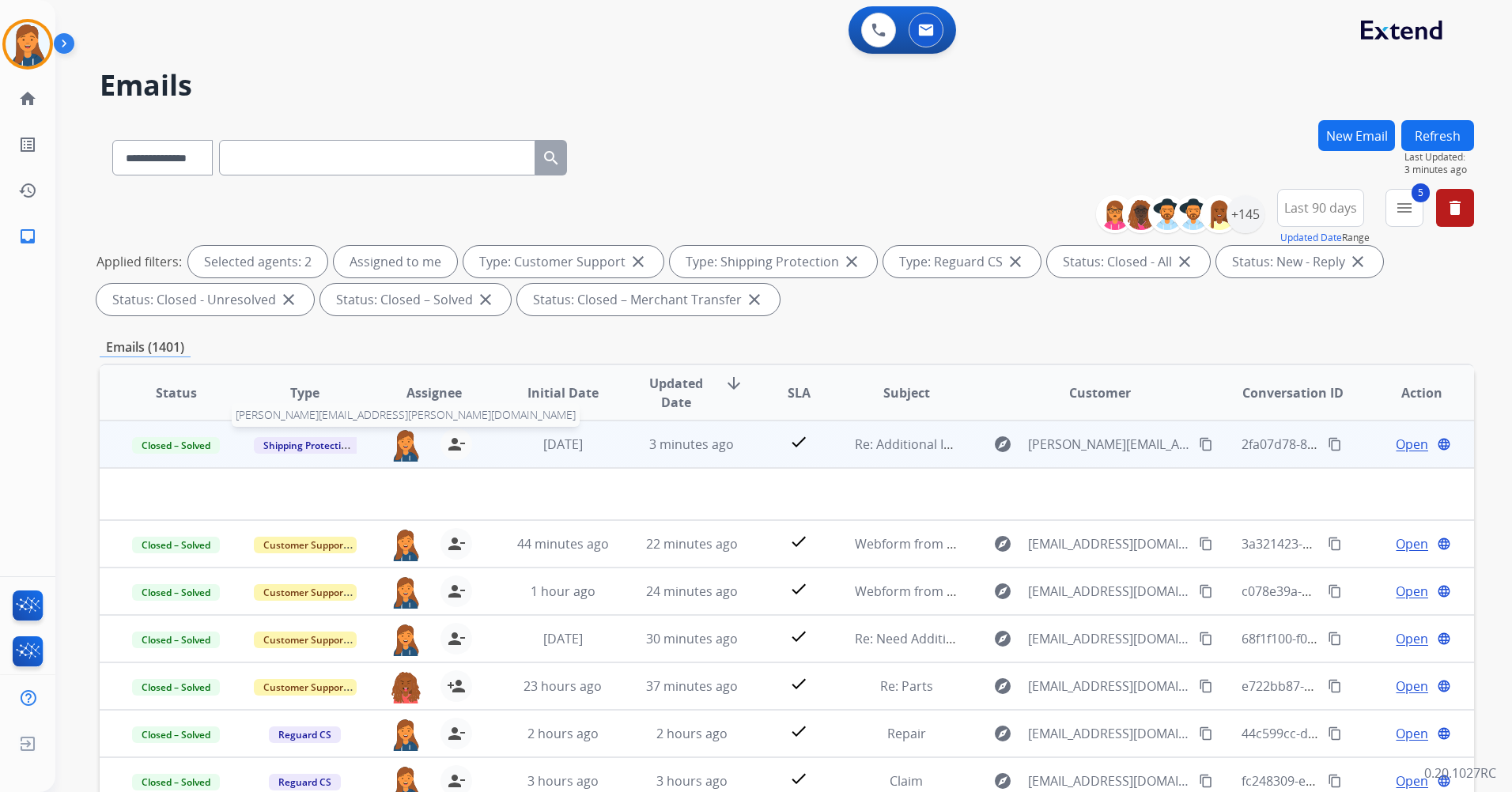
click at [405, 458] on img at bounding box center [406, 444] width 32 height 33
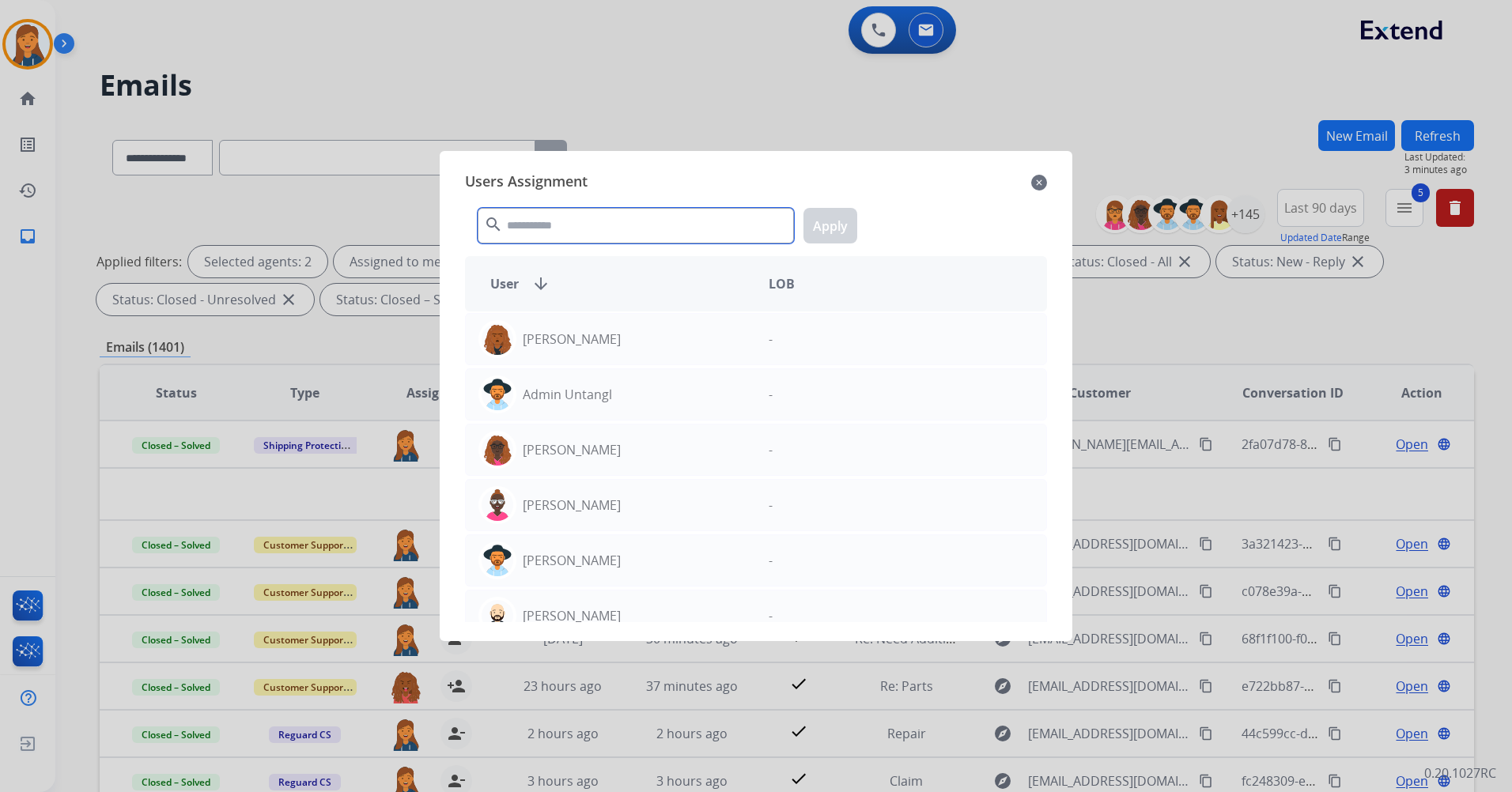
click at [564, 219] on input "text" at bounding box center [635, 225] width 317 height 35
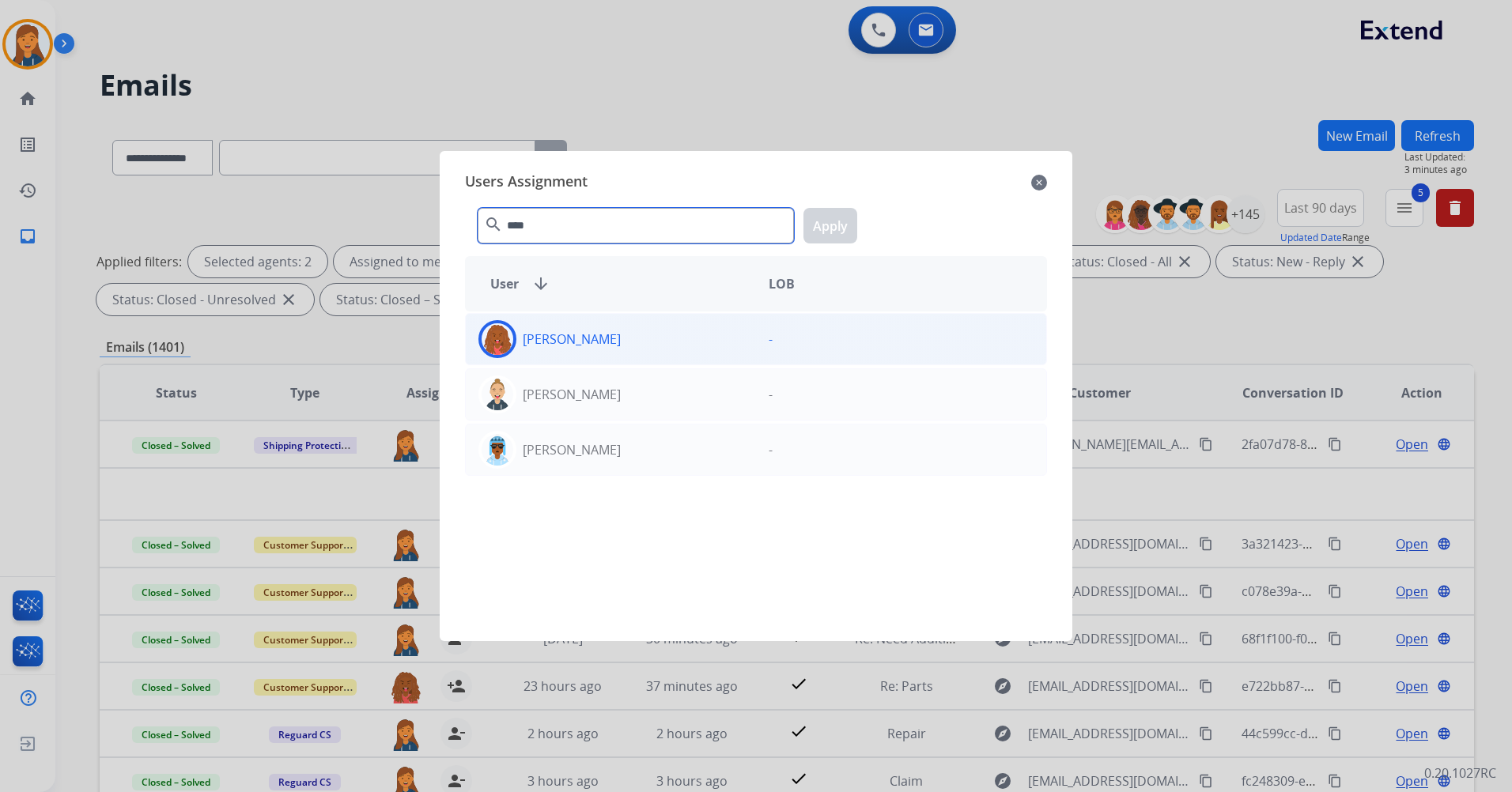
type input "****"
click at [535, 350] on div "[PERSON_NAME]" at bounding box center [610, 339] width 290 height 38
click at [829, 231] on button "Apply" at bounding box center [831, 225] width 54 height 35
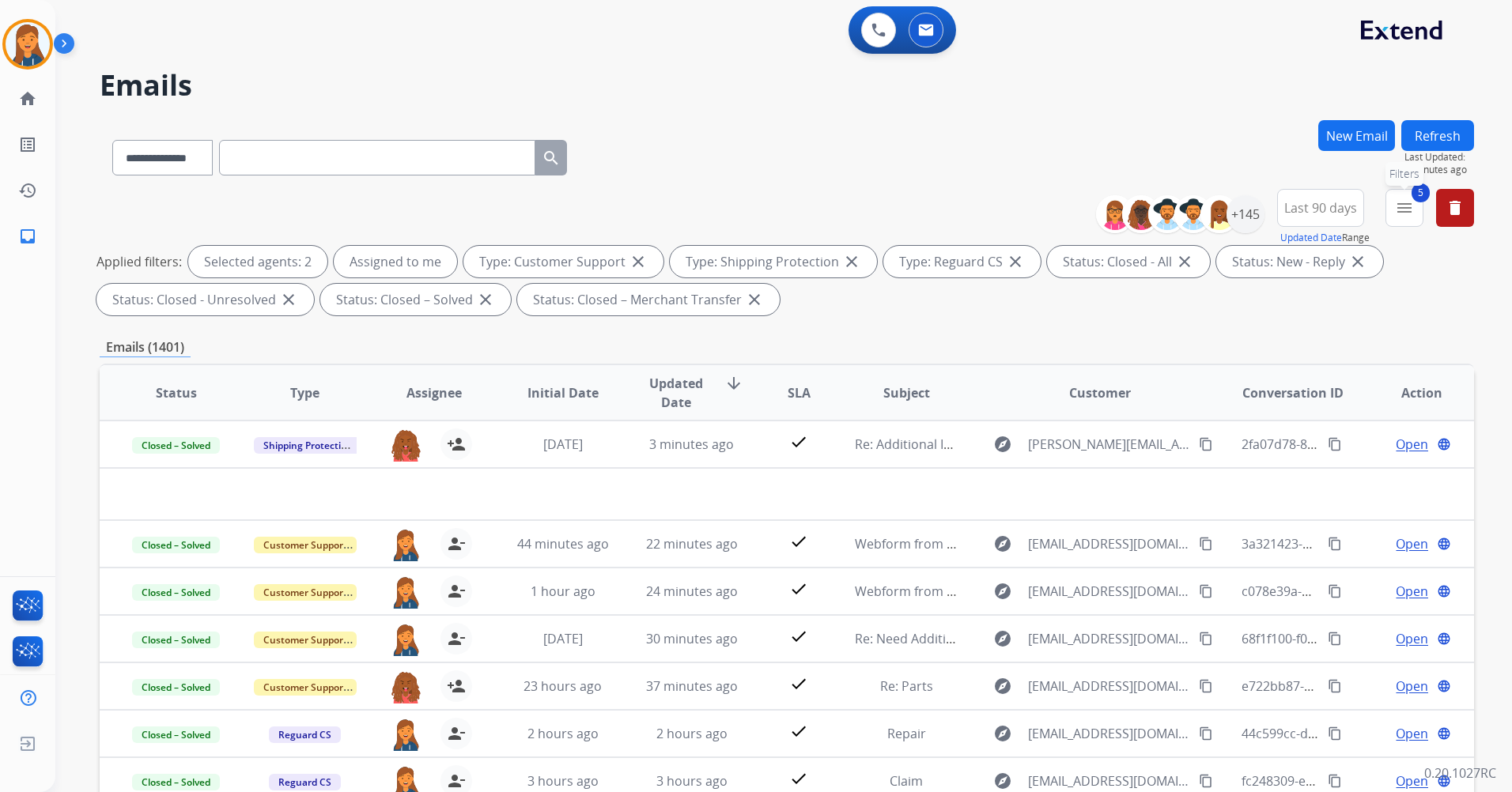
click at [1416, 201] on button "5 menu Filters" at bounding box center [1405, 208] width 38 height 38
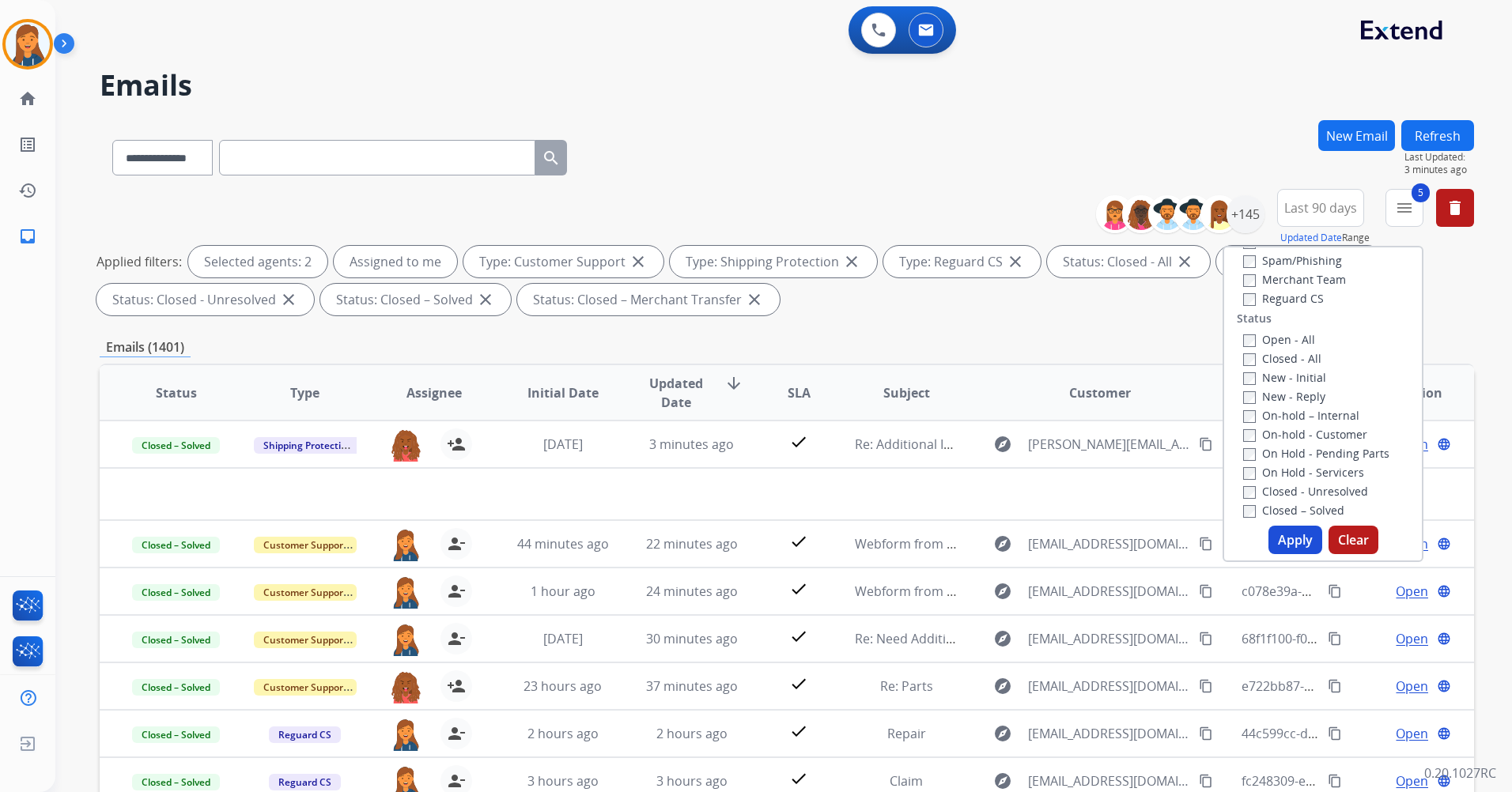
click at [1243, 349] on div "Closed - All" at bounding box center [1326, 357] width 166 height 19
click at [1300, 548] on button "Apply" at bounding box center [1295, 540] width 54 height 28
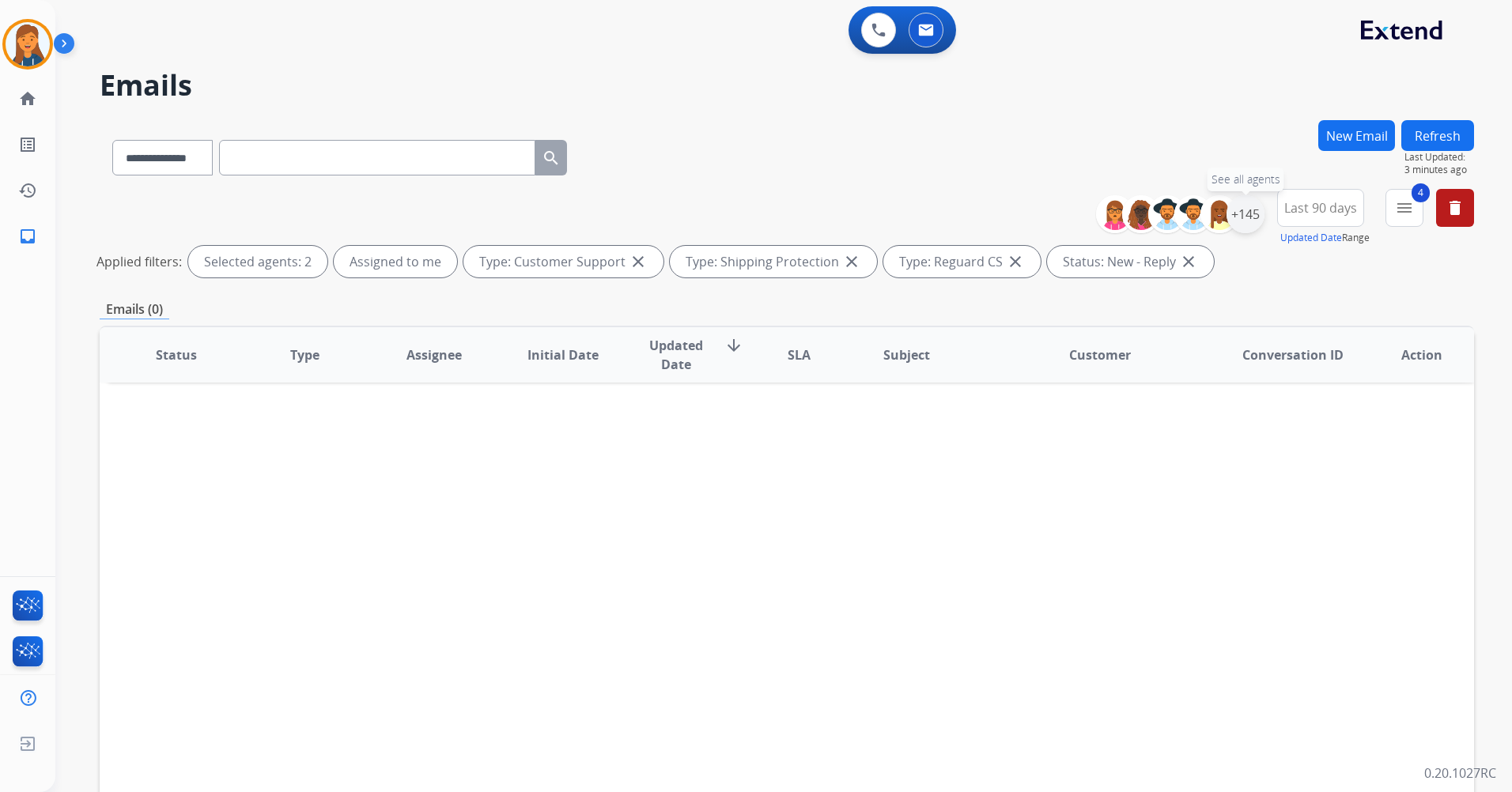
click at [1247, 201] on div "+145" at bounding box center [1246, 214] width 38 height 38
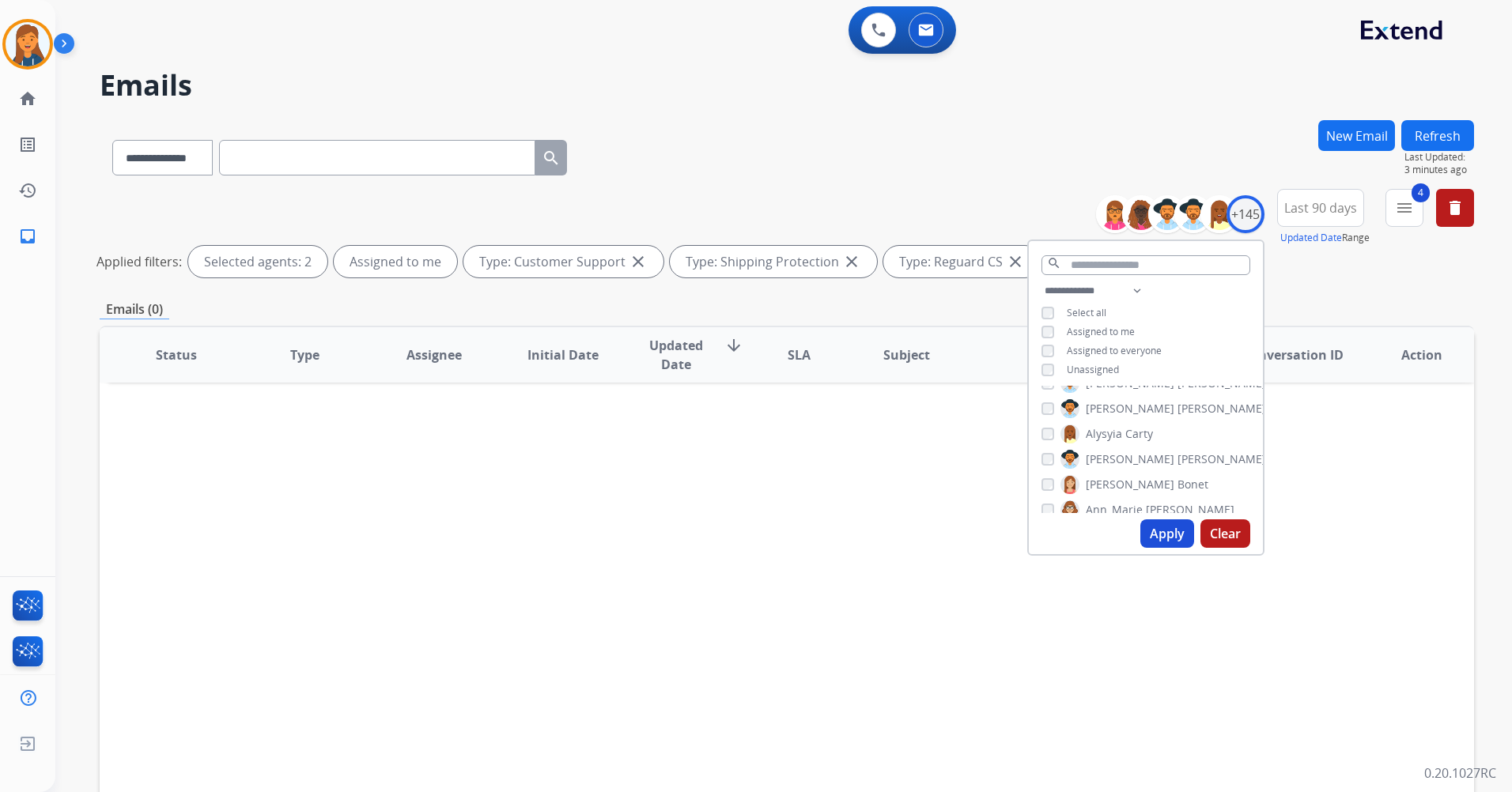
scroll to position [79, 0]
click at [1092, 271] on input "text" at bounding box center [1146, 265] width 209 height 20
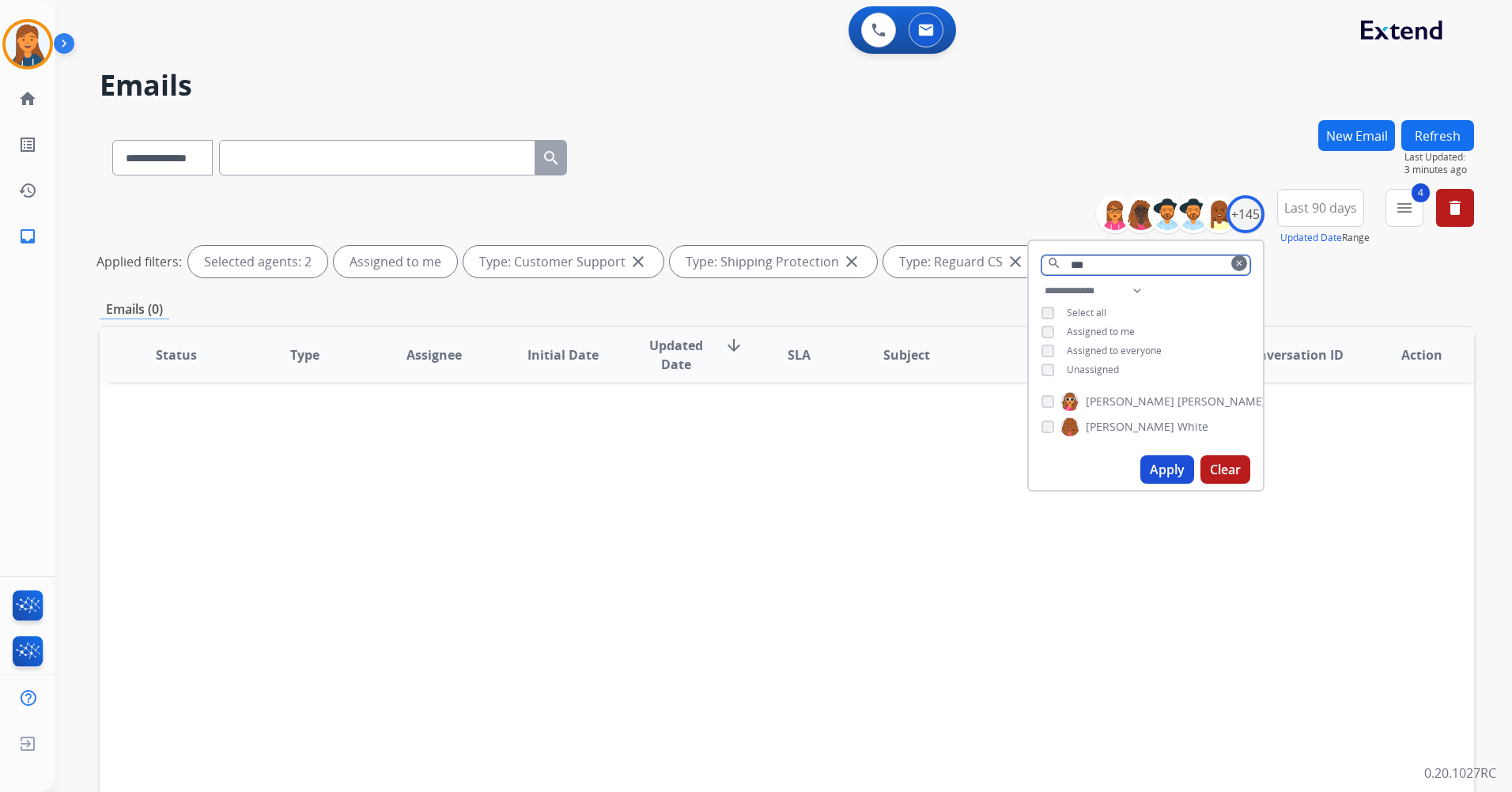
type input "***"
click at [1240, 262] on mat-icon "clear" at bounding box center [1240, 263] width 10 height 10
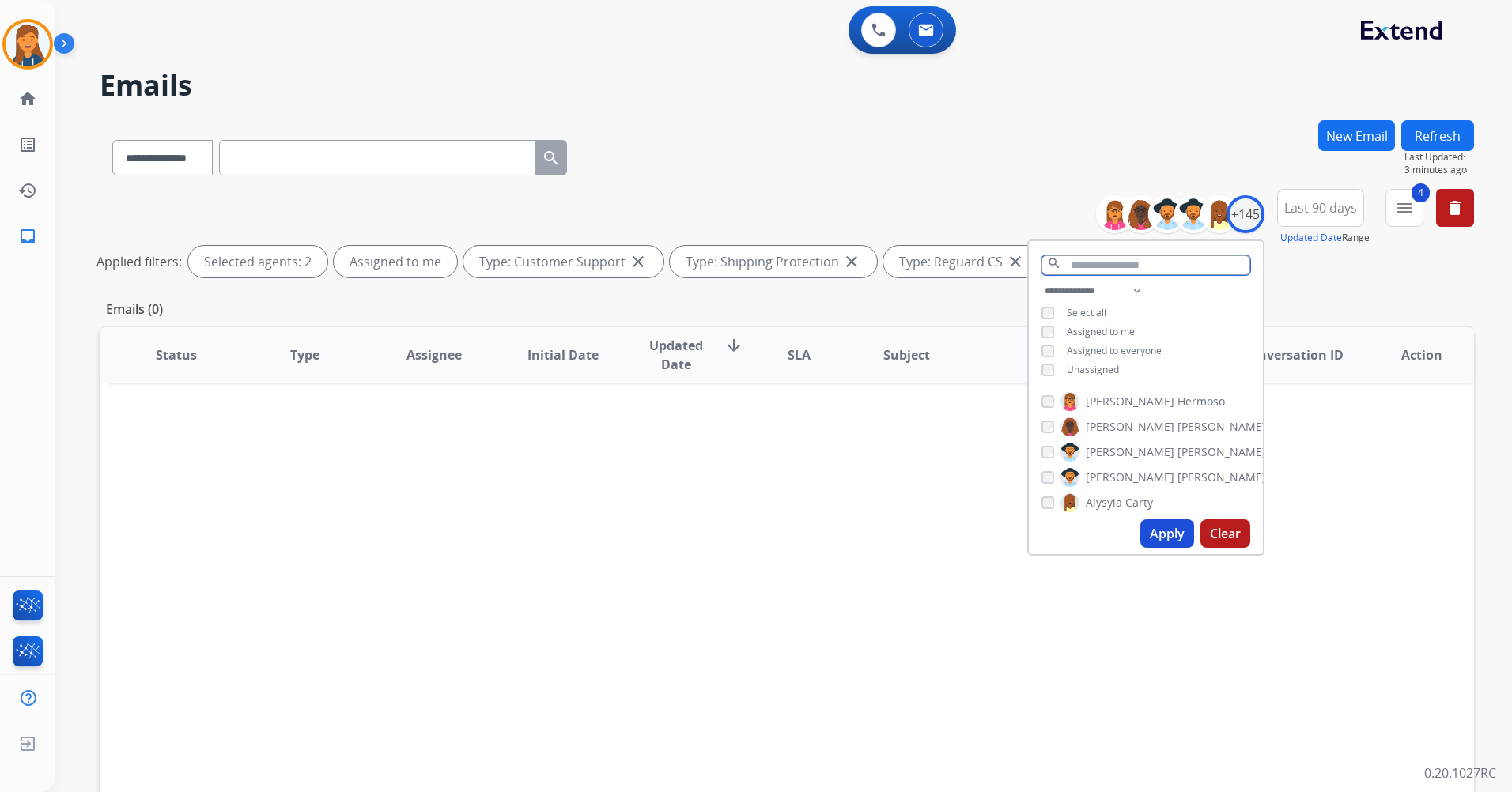
click at [1207, 263] on input "text" at bounding box center [1146, 265] width 209 height 20
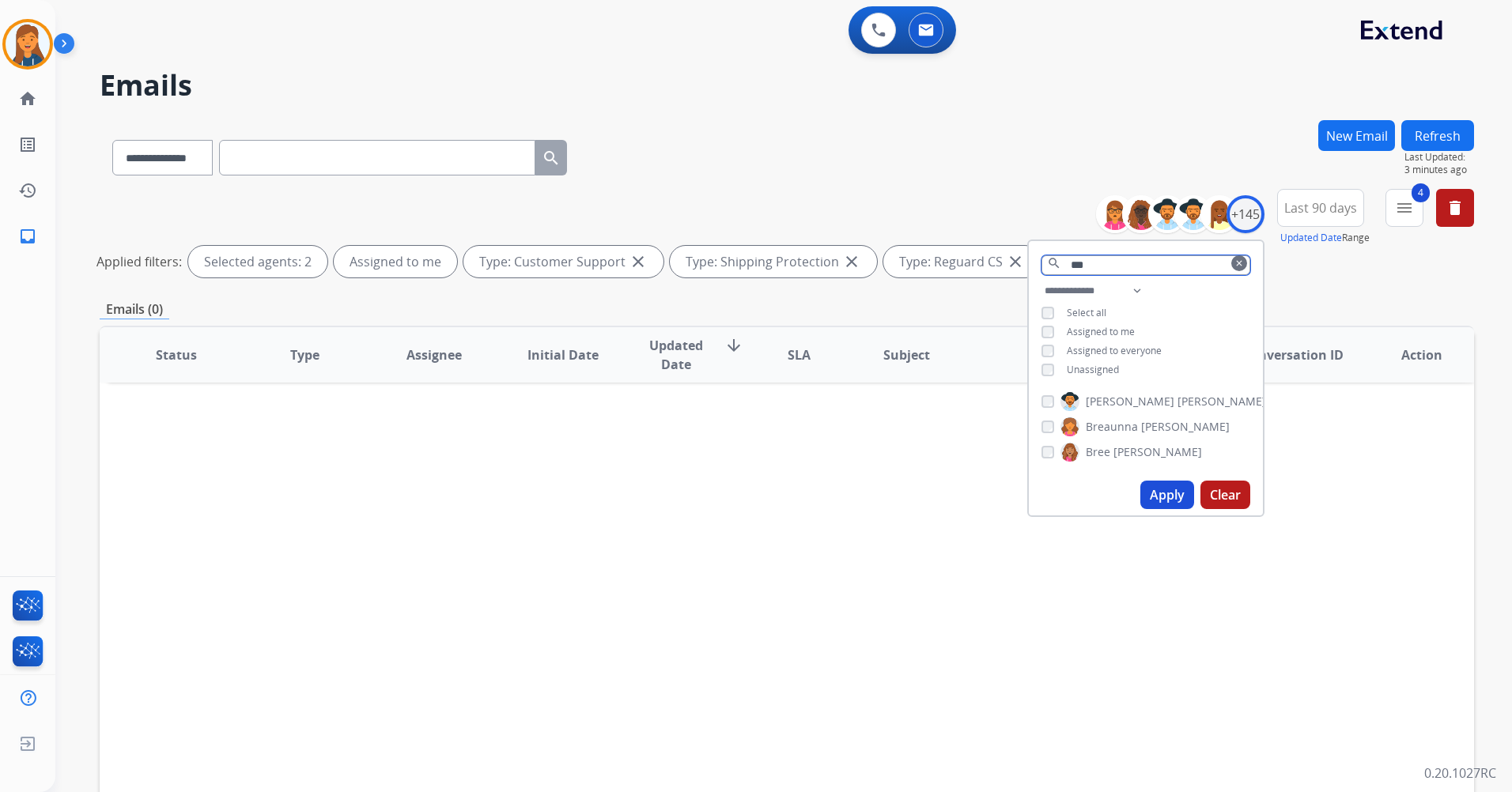
type input "***"
click at [1177, 427] on span "[PERSON_NAME]" at bounding box center [1185, 427] width 89 height 16
click at [1174, 503] on button "Apply" at bounding box center [1167, 495] width 54 height 28
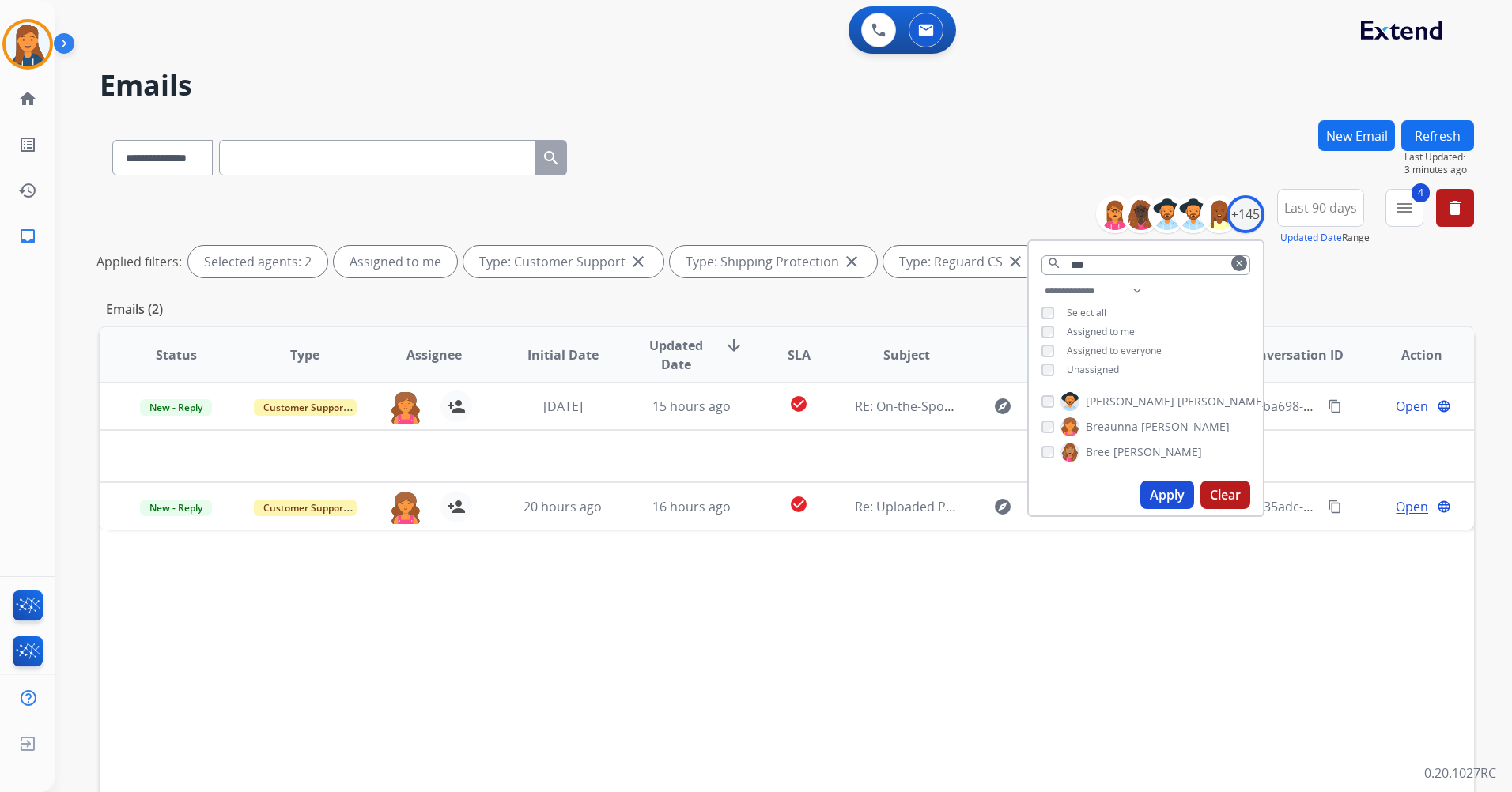
click at [763, 586] on div "Status Type Assignee Initial Date Updated Date arrow_downward SLA Subject Custo…" at bounding box center [786, 590] width 1374 height 529
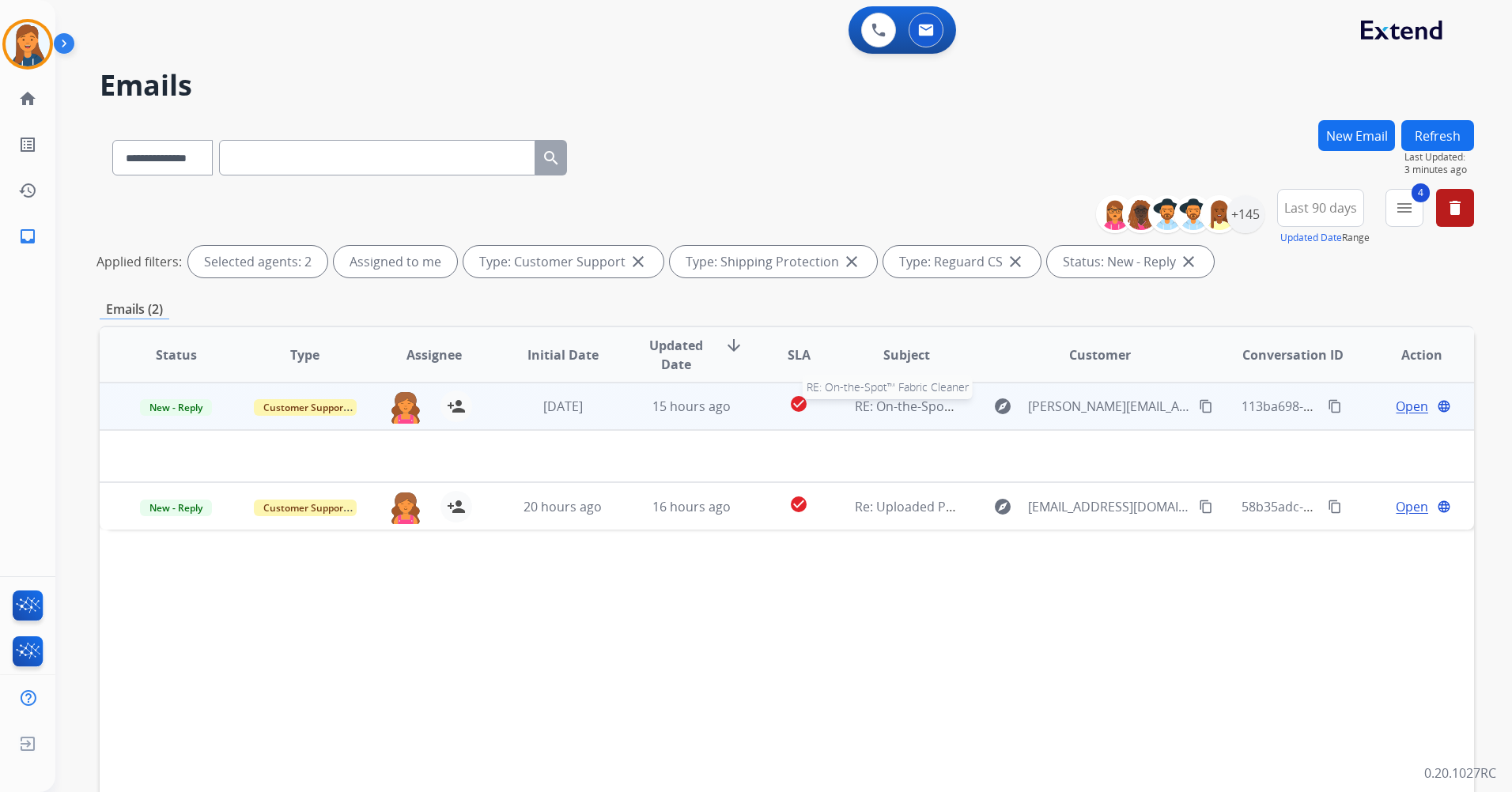
click at [888, 402] on span "RE: On-the-Spot™ Fabric Cleaner" at bounding box center [951, 406] width 193 height 18
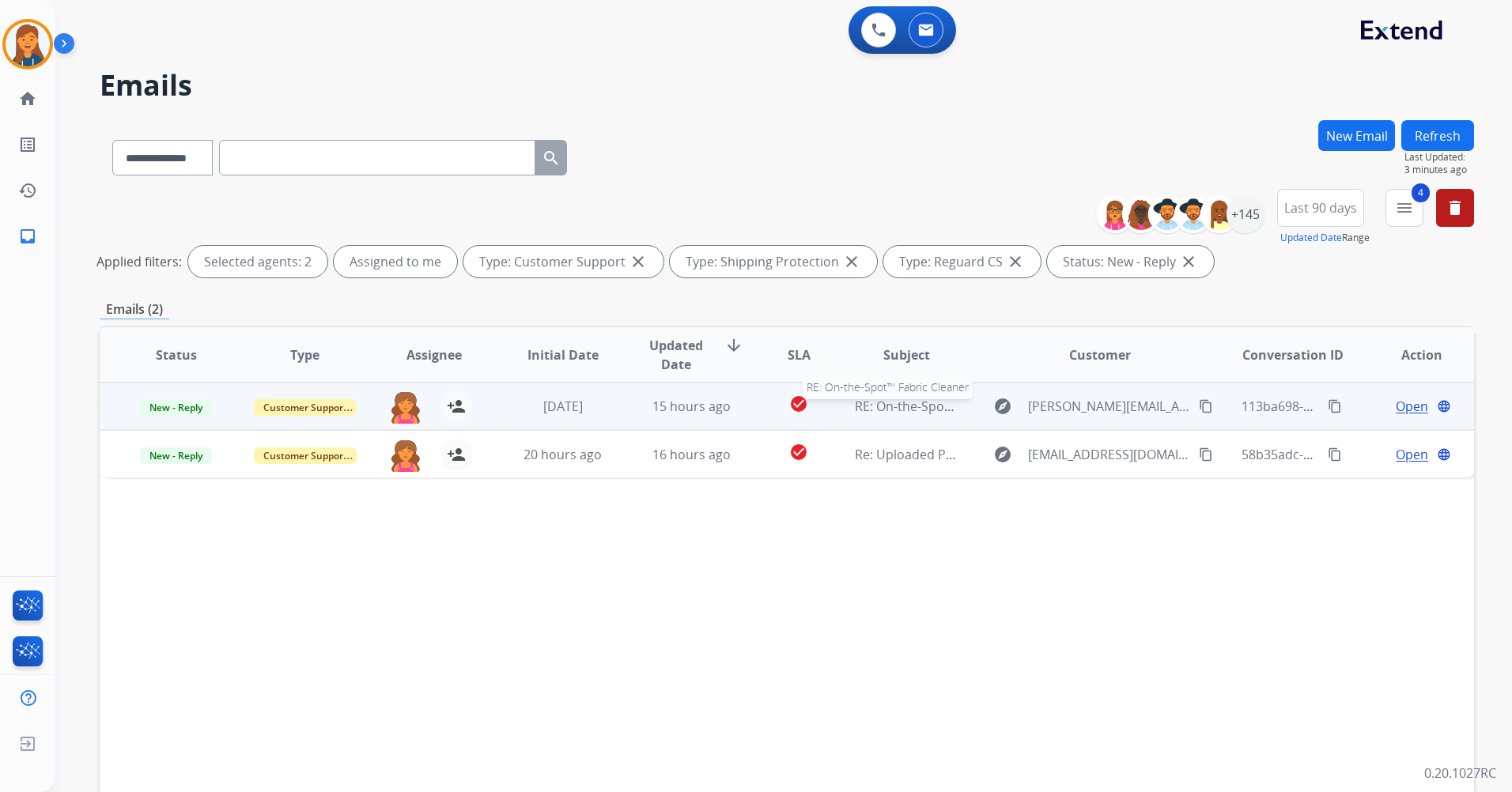
click at [879, 402] on span "RE: On-the-Spot™ Fabric Cleaner" at bounding box center [951, 406] width 193 height 18
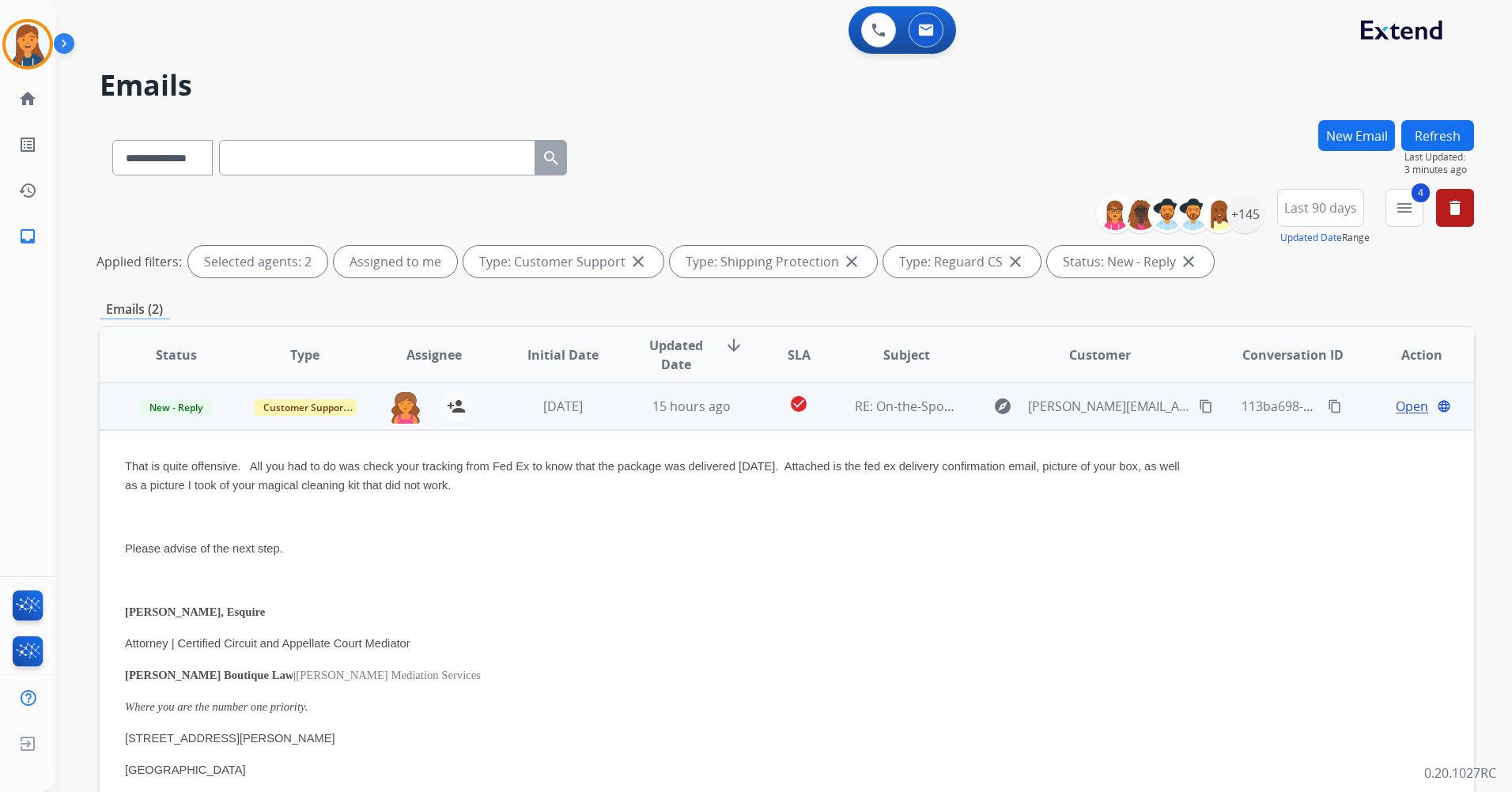
click at [1396, 404] on span "Open" at bounding box center [1412, 406] width 33 height 19
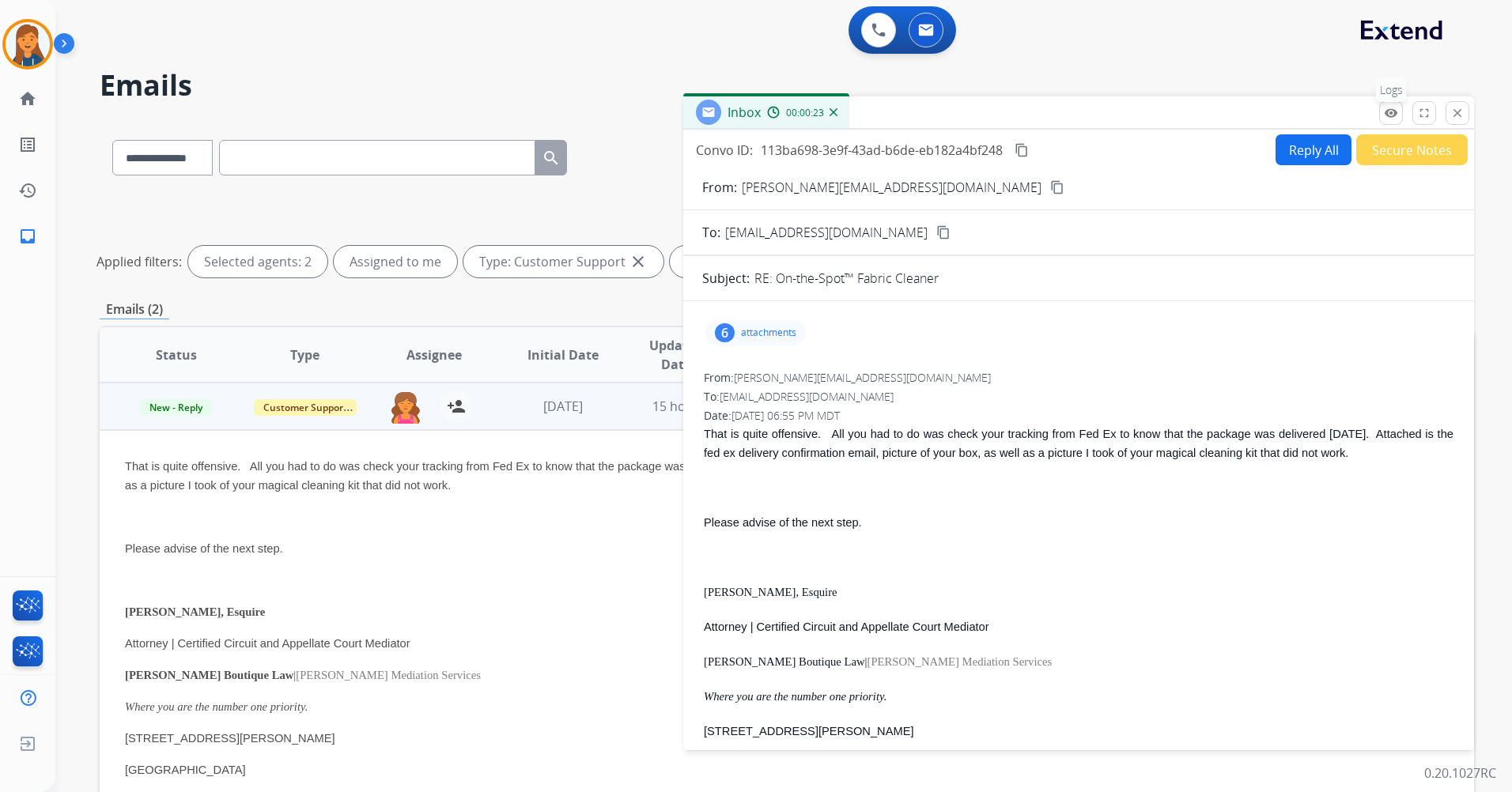
click at [1383, 120] on button "remove_red_eye Logs" at bounding box center [1391, 113] width 24 height 24
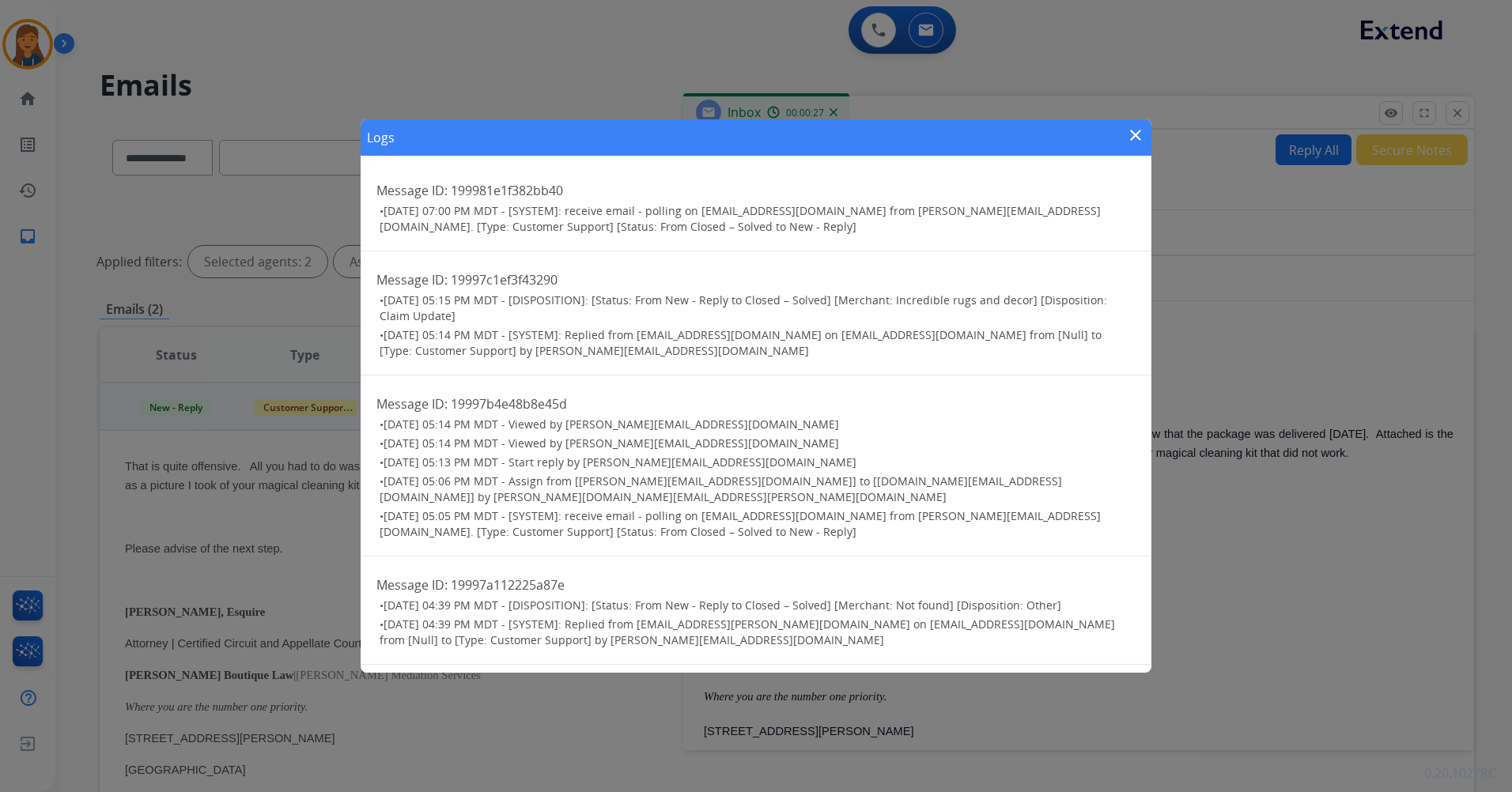
click at [1133, 128] on mat-icon "close" at bounding box center [1135, 135] width 19 height 19
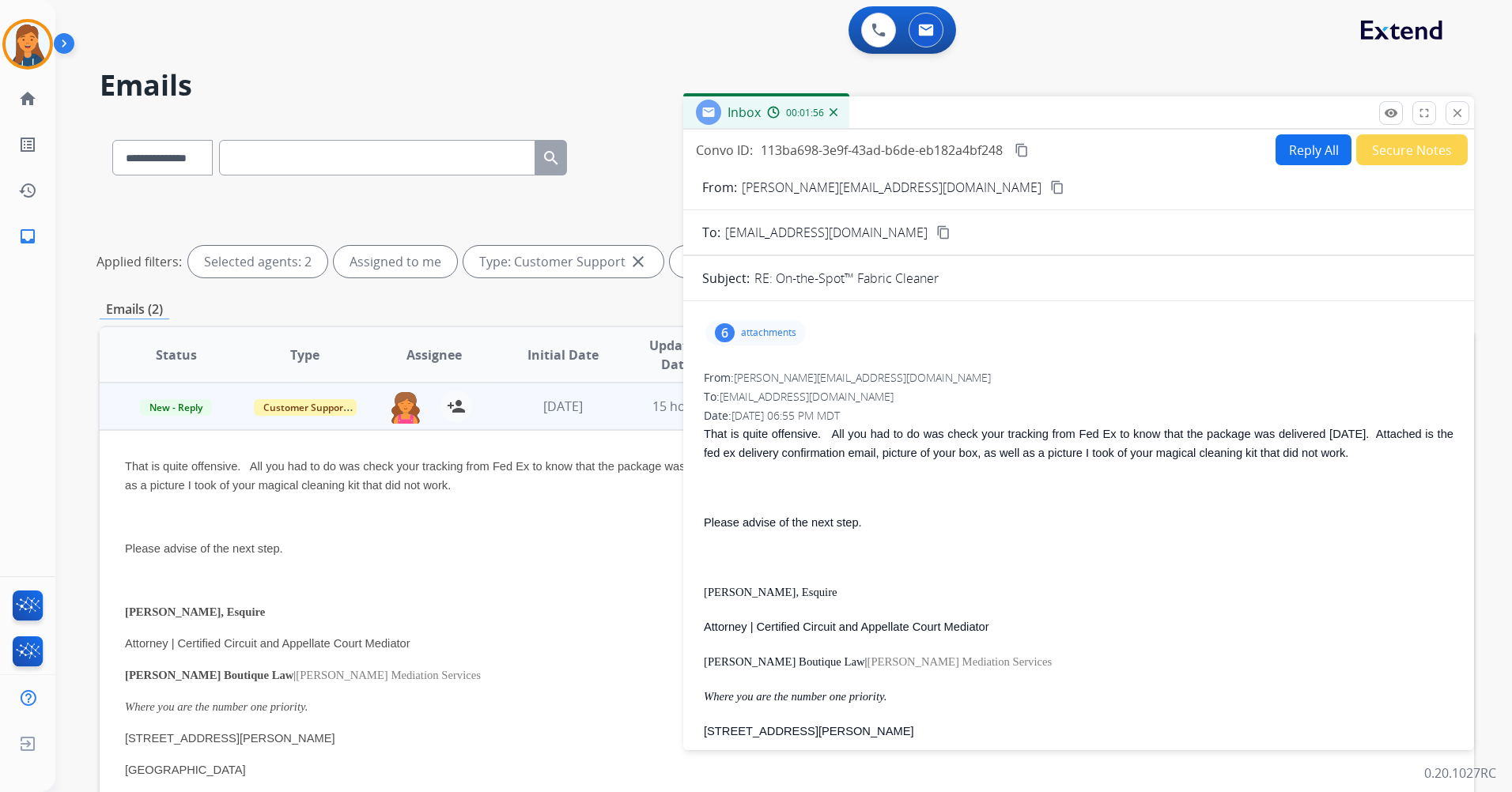
click at [1020, 146] on mat-icon "content_copy" at bounding box center [1022, 150] width 14 height 14
click at [747, 332] on p "attachments" at bounding box center [768, 333] width 55 height 12
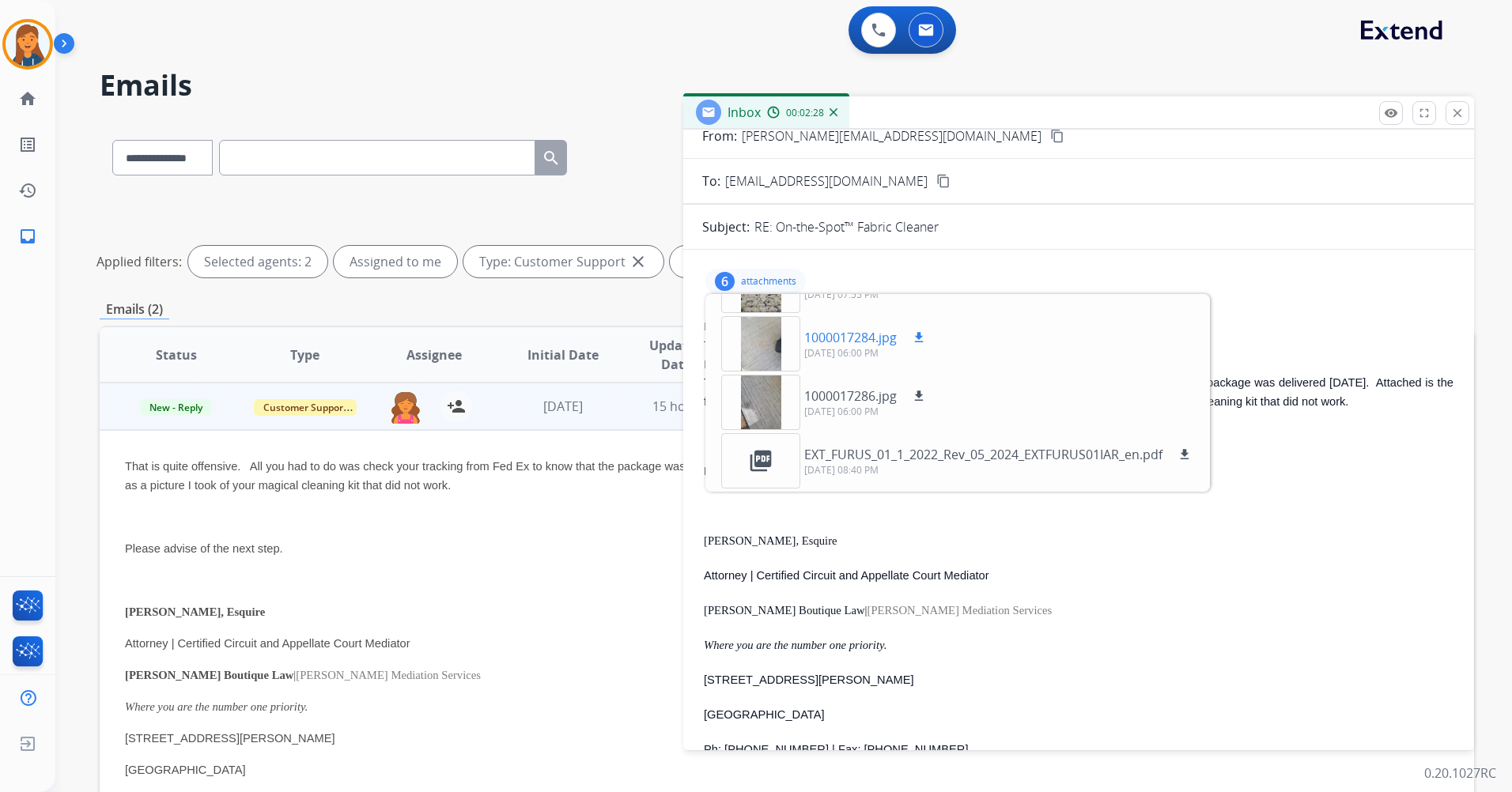
scroll to position [79, 0]
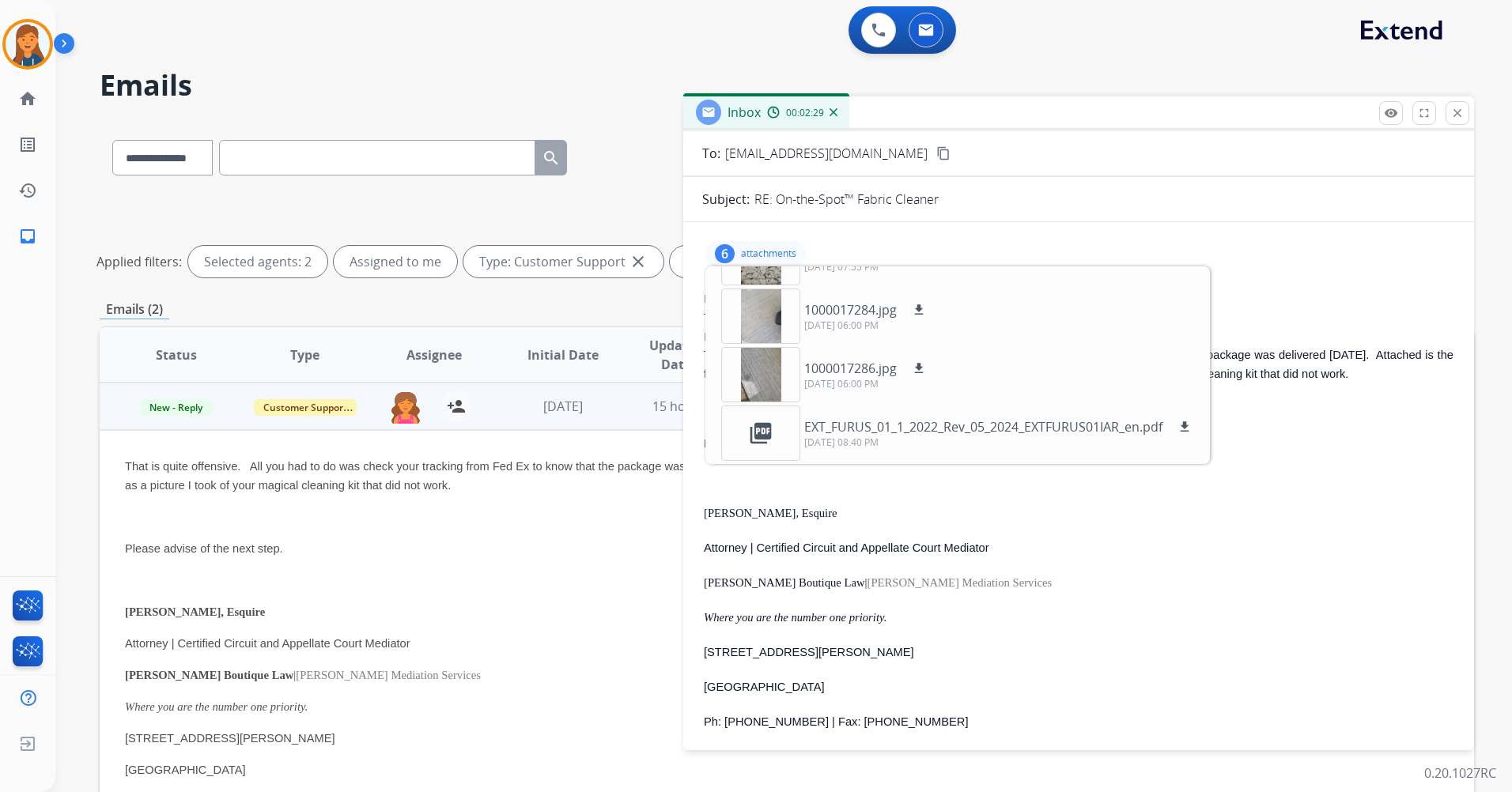
click at [1235, 566] on div "Peter A. Shapiro, Esquire Attorney | Certified Circuit and Appellate Court Medi…" at bounding box center [1078, 651] width 750 height 297
click at [1293, 267] on div "6 attachments DeliveryPicture.jpeg download 09/29/2025, 07:55 PM file_copy Your…" at bounding box center [1079, 254] width 753 height 38
drag, startPoint x: 1013, startPoint y: 562, endPoint x: 1002, endPoint y: 534, distance: 30.1
click at [1013, 561] on div "Peter A. Shapiro, Esquire Attorney | Certified Circuit and Appellate Court Medi…" at bounding box center [1078, 651] width 750 height 297
click at [728, 246] on div "6" at bounding box center [725, 253] width 20 height 19
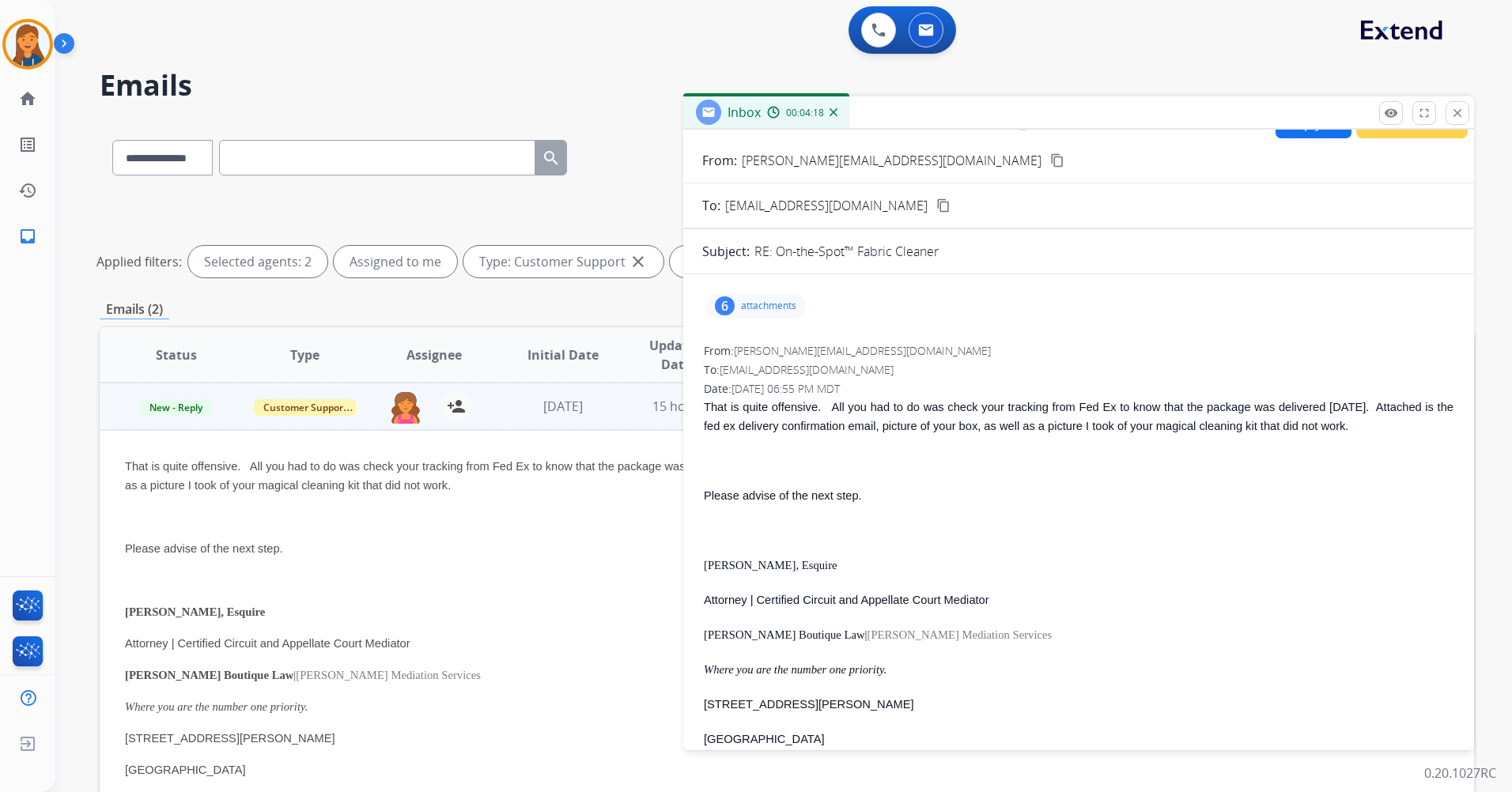
scroll to position [0, 0]
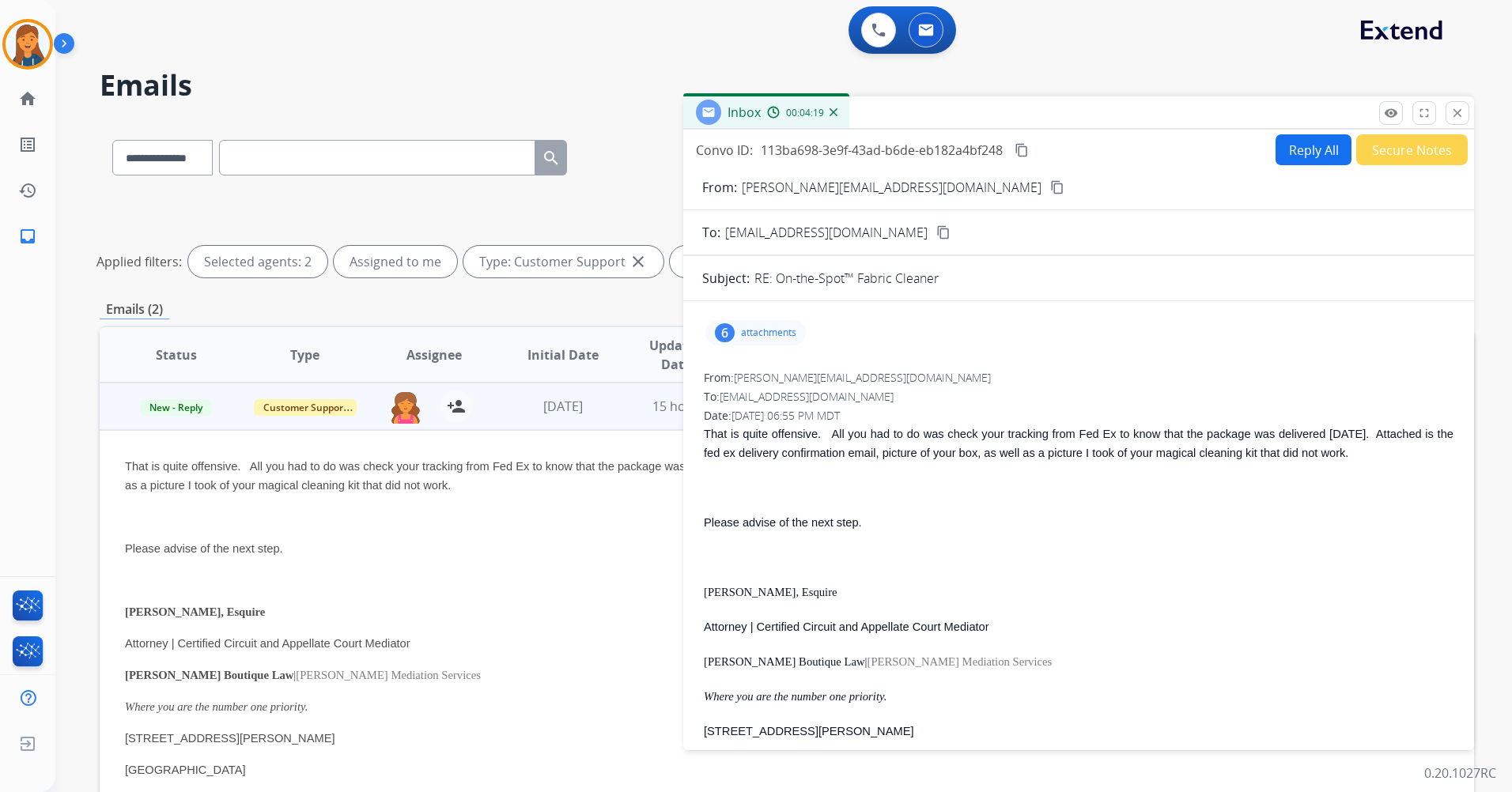
click at [747, 329] on p "attachments" at bounding box center [768, 333] width 55 height 12
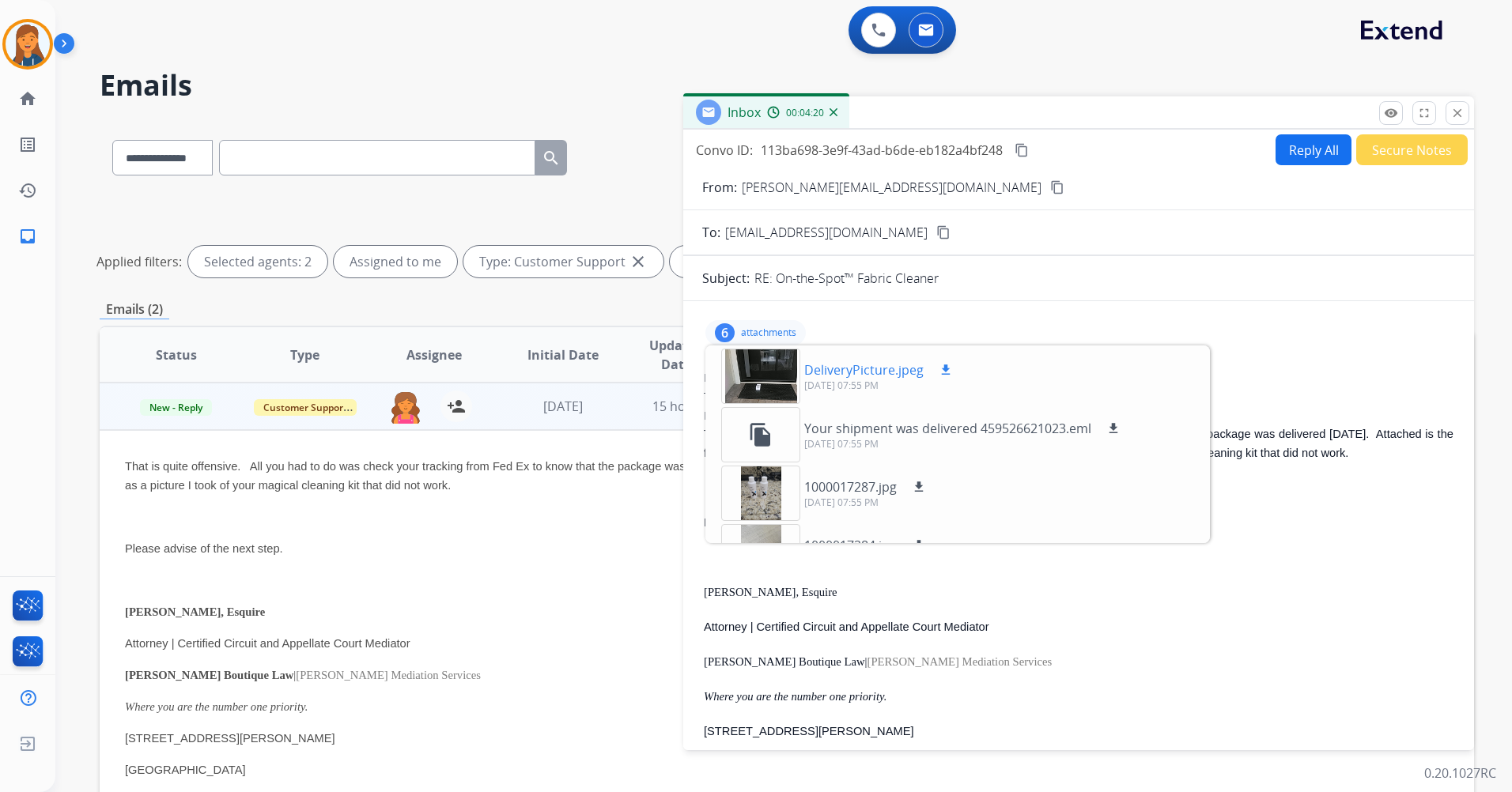
click at [759, 379] on div at bounding box center [760, 376] width 79 height 55
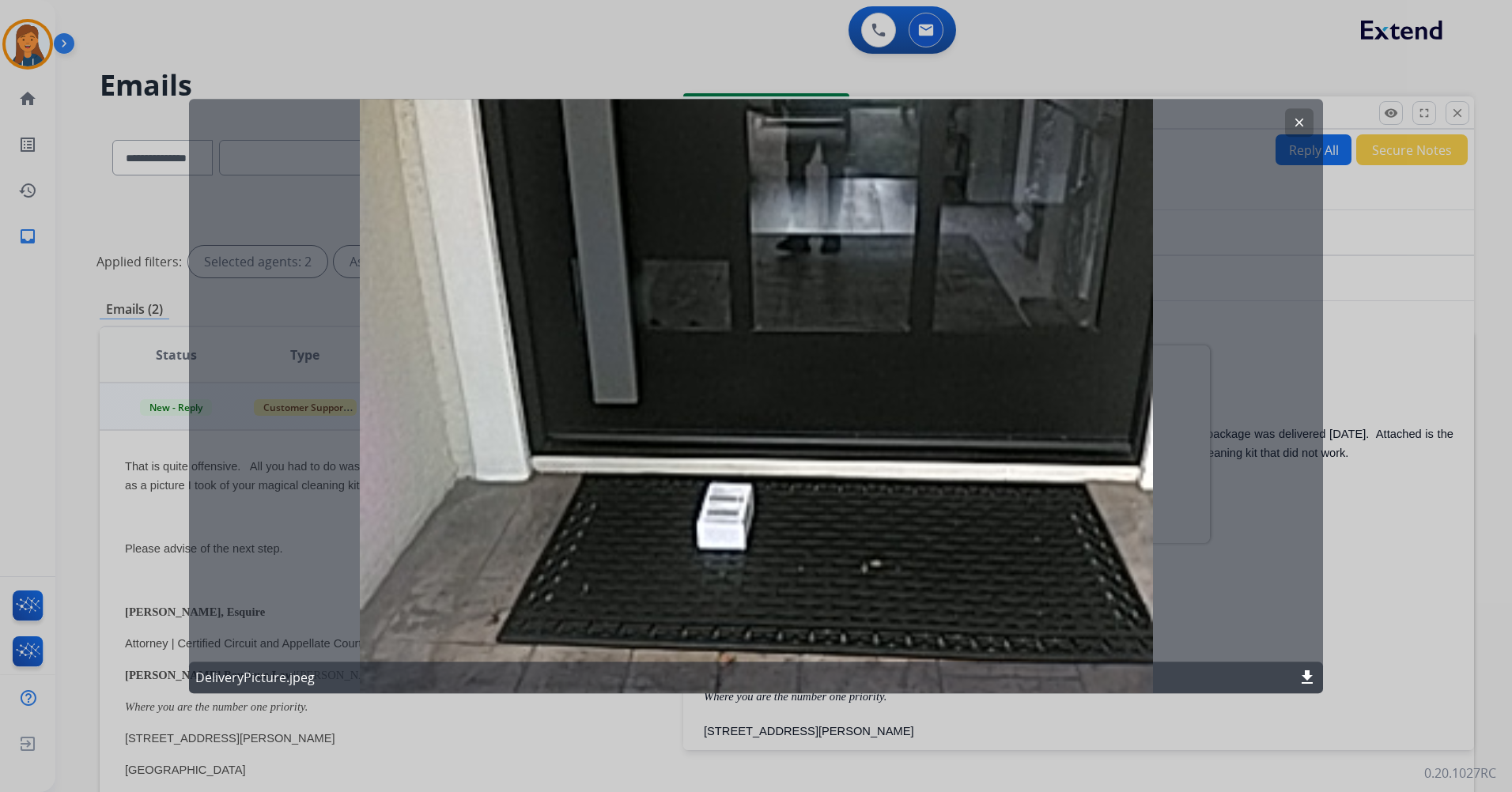
click at [1308, 115] on button "clear" at bounding box center [1300, 122] width 28 height 28
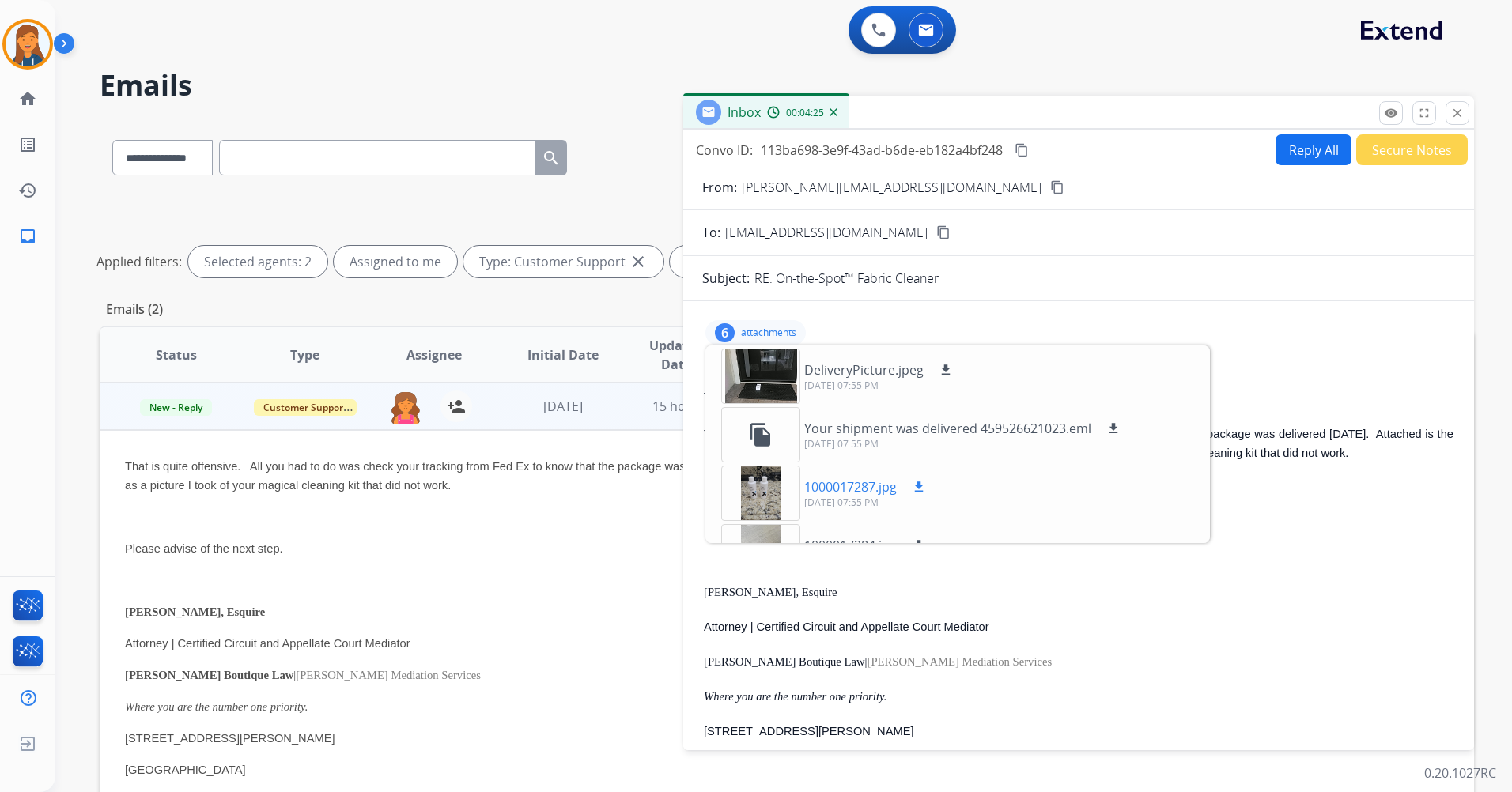
click at [755, 490] on div at bounding box center [760, 493] width 79 height 55
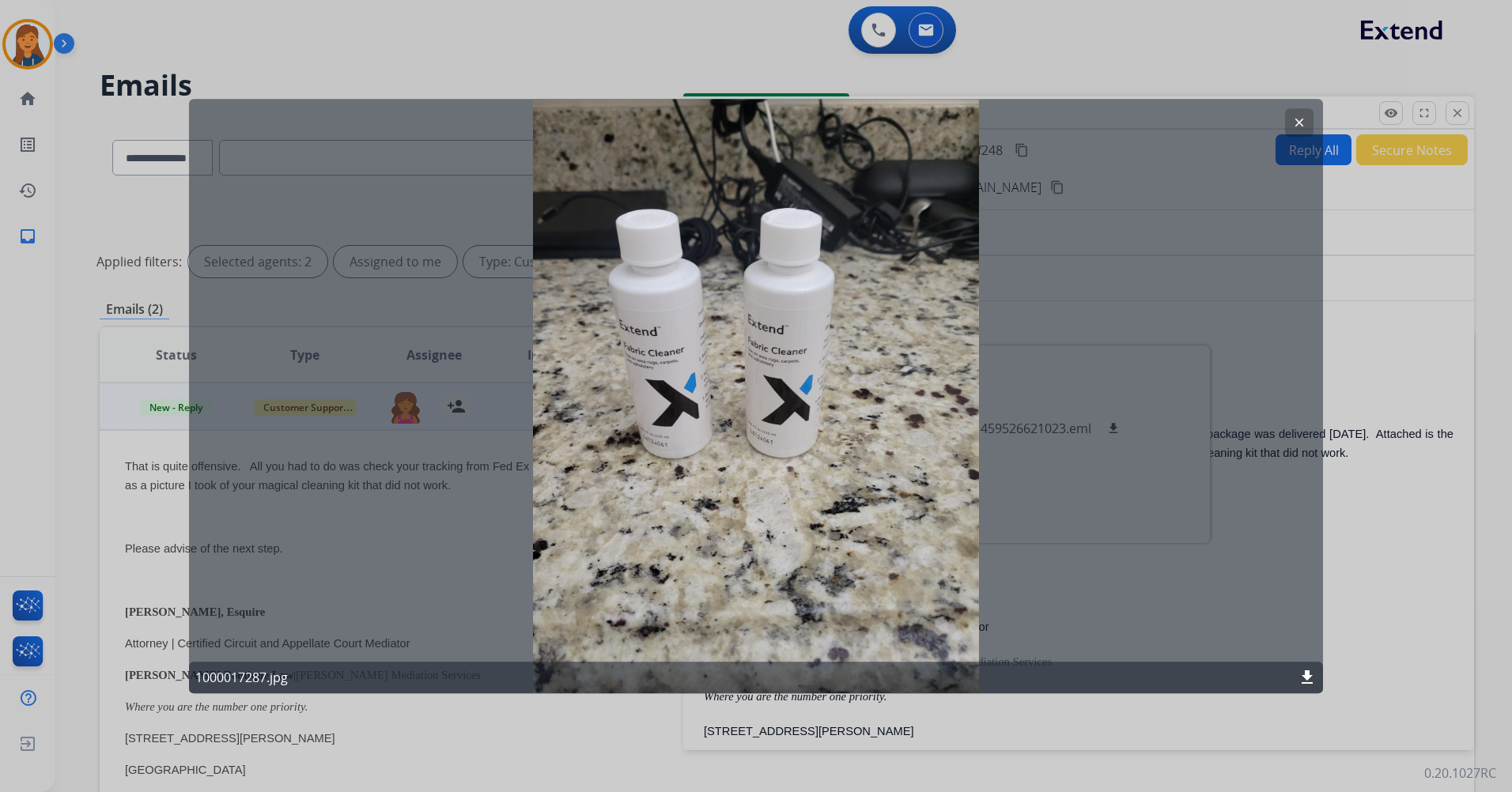
click at [1289, 121] on button "clear" at bounding box center [1300, 122] width 28 height 28
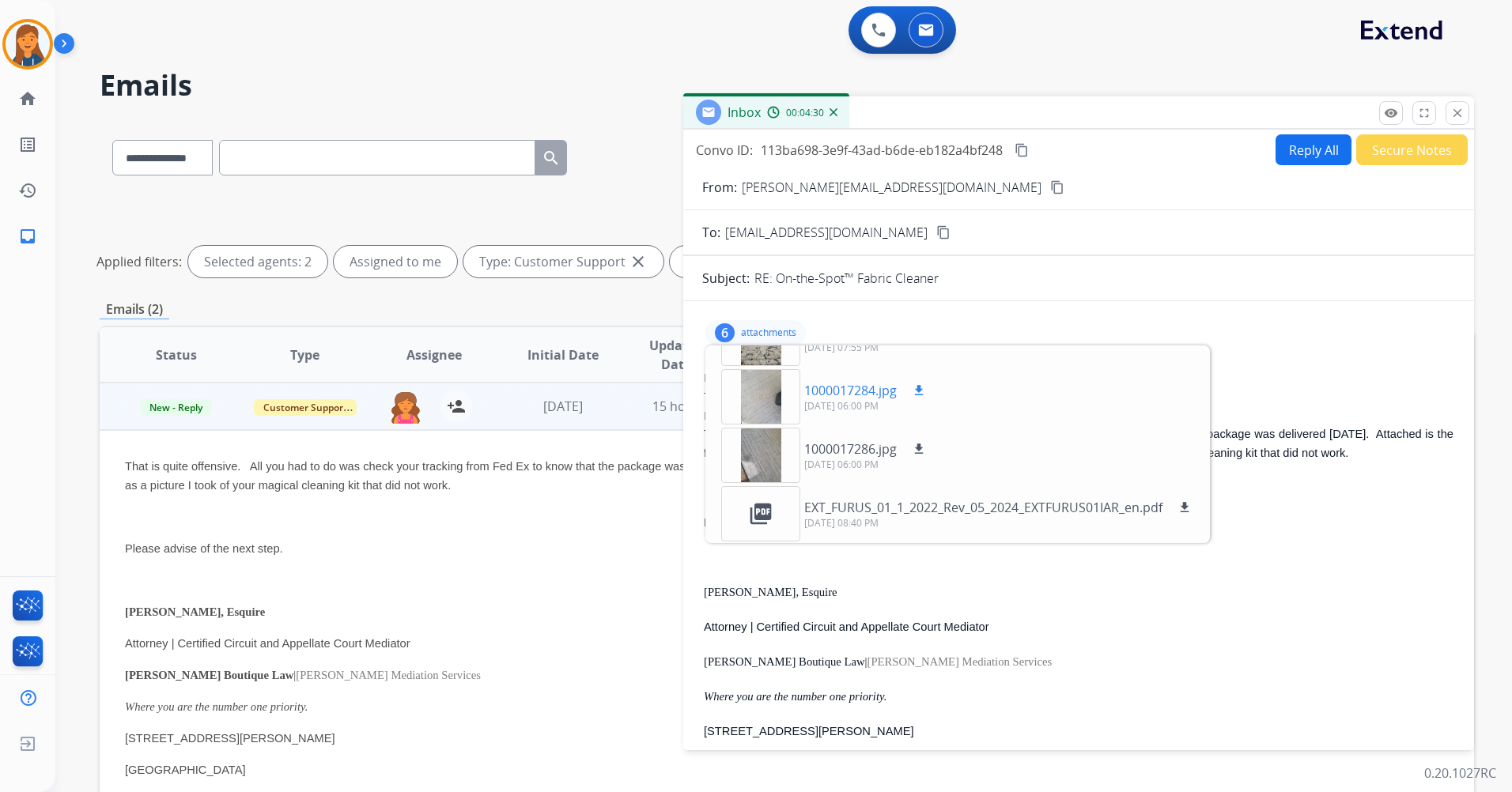
scroll to position [157, 0]
click at [774, 404] on div at bounding box center [760, 396] width 79 height 55
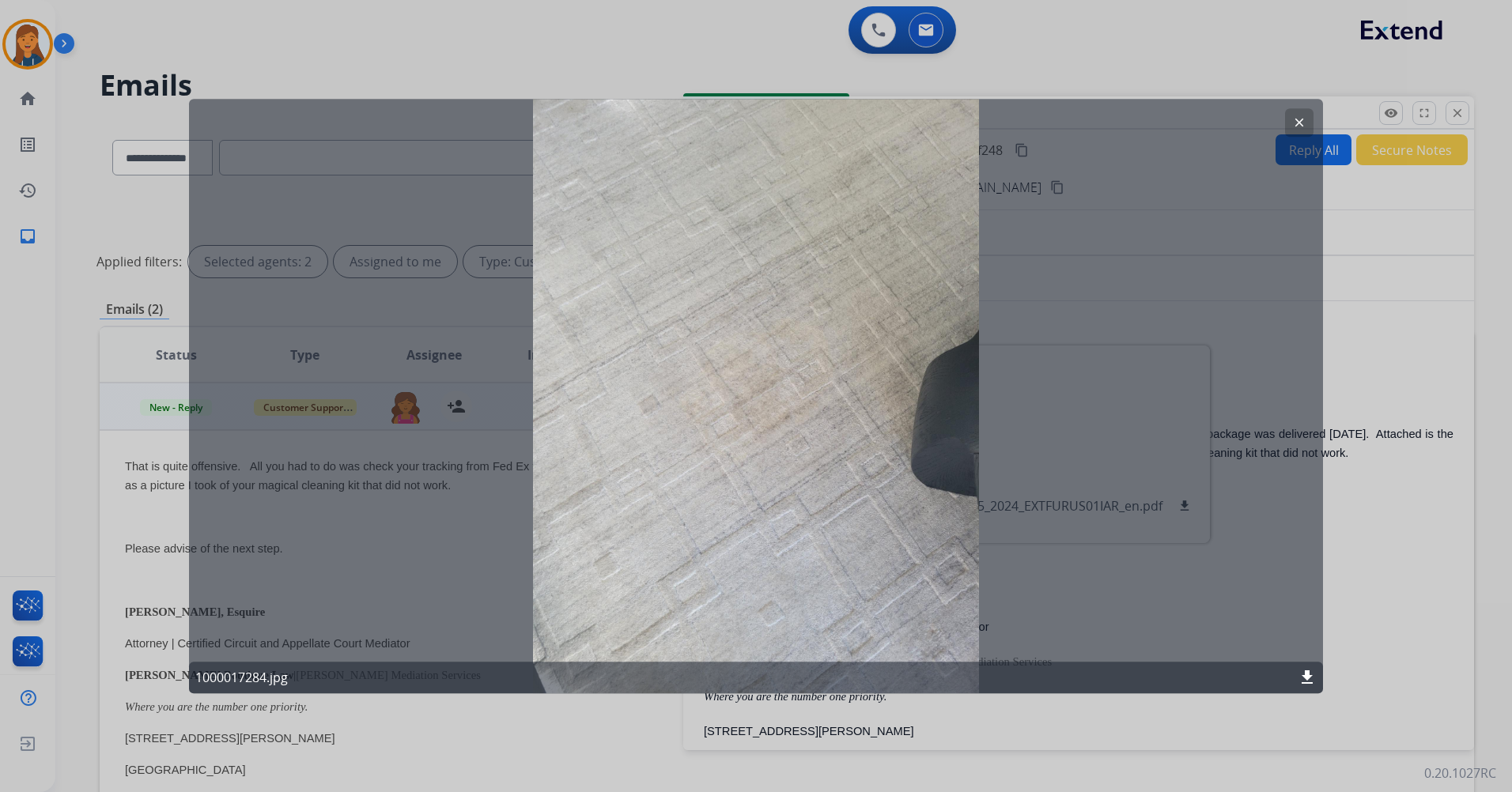
drag, startPoint x: 1300, startPoint y: 113, endPoint x: 1206, endPoint y: 204, distance: 130.8
click at [1300, 113] on button "clear" at bounding box center [1300, 122] width 28 height 28
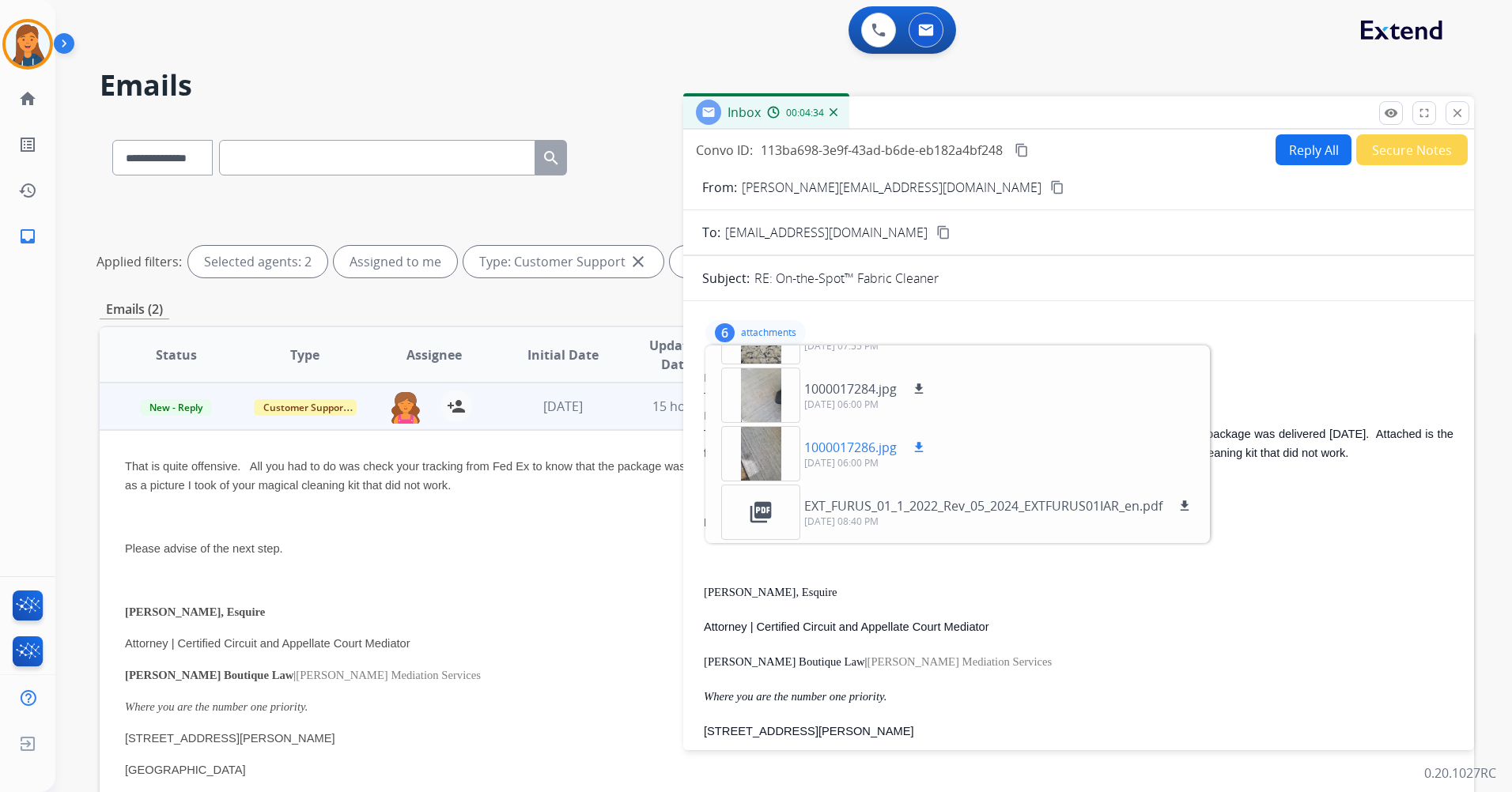
click at [756, 448] on div at bounding box center [760, 453] width 79 height 55
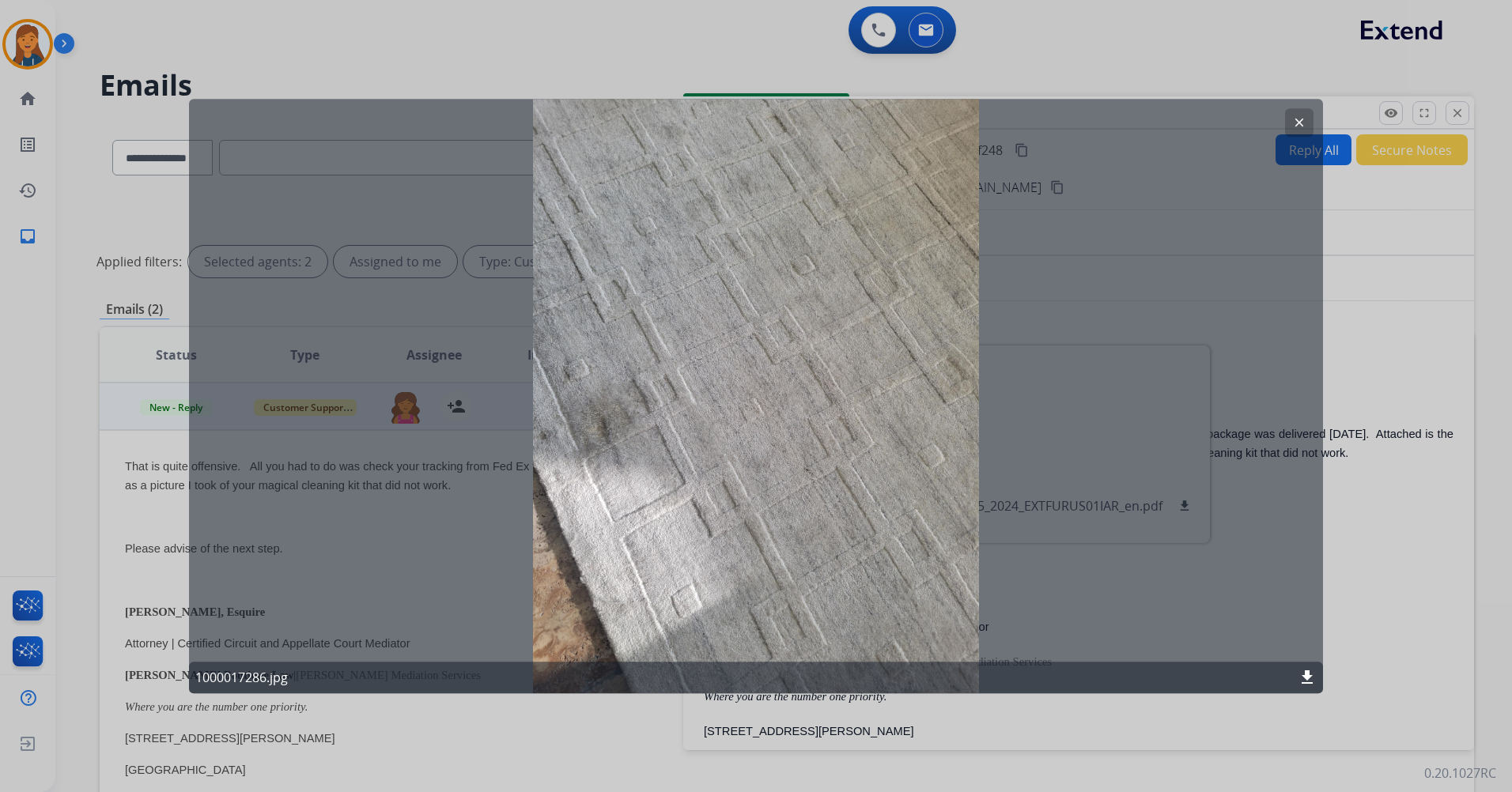
click at [1298, 120] on mat-icon "clear" at bounding box center [1300, 122] width 14 height 14
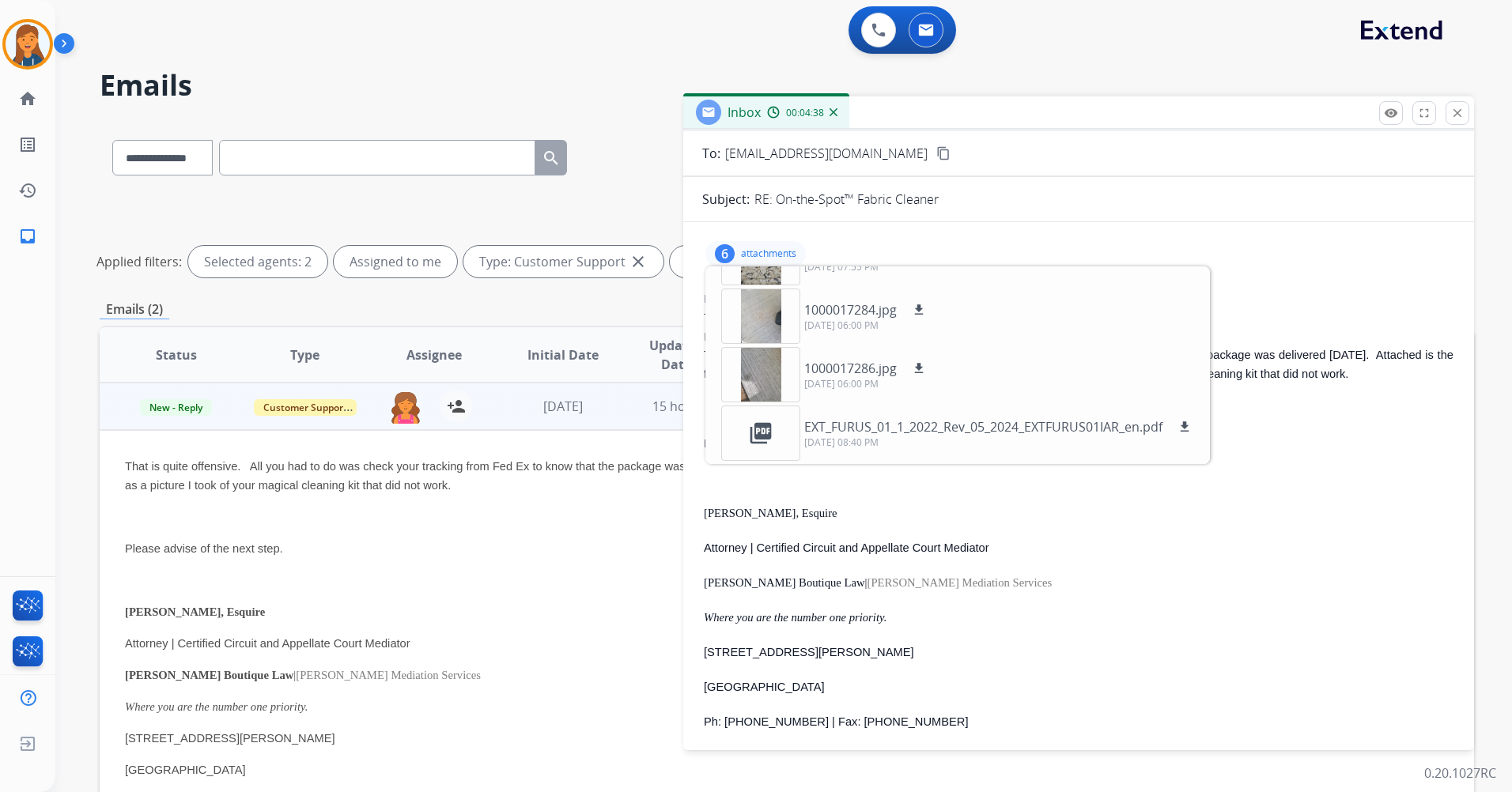
scroll to position [0, 0]
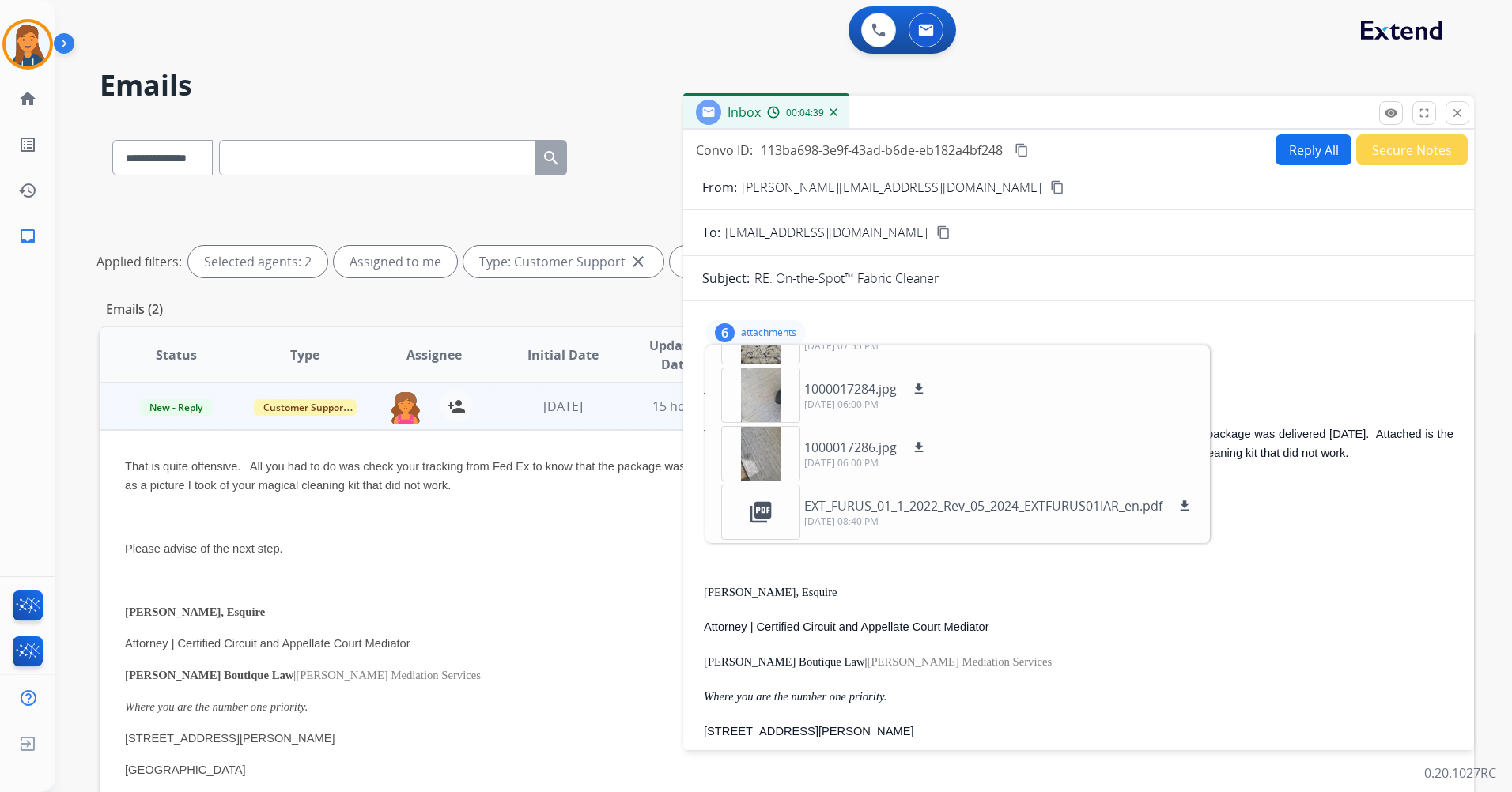
click at [1051, 185] on mat-icon "content_copy" at bounding box center [1058, 187] width 14 height 14
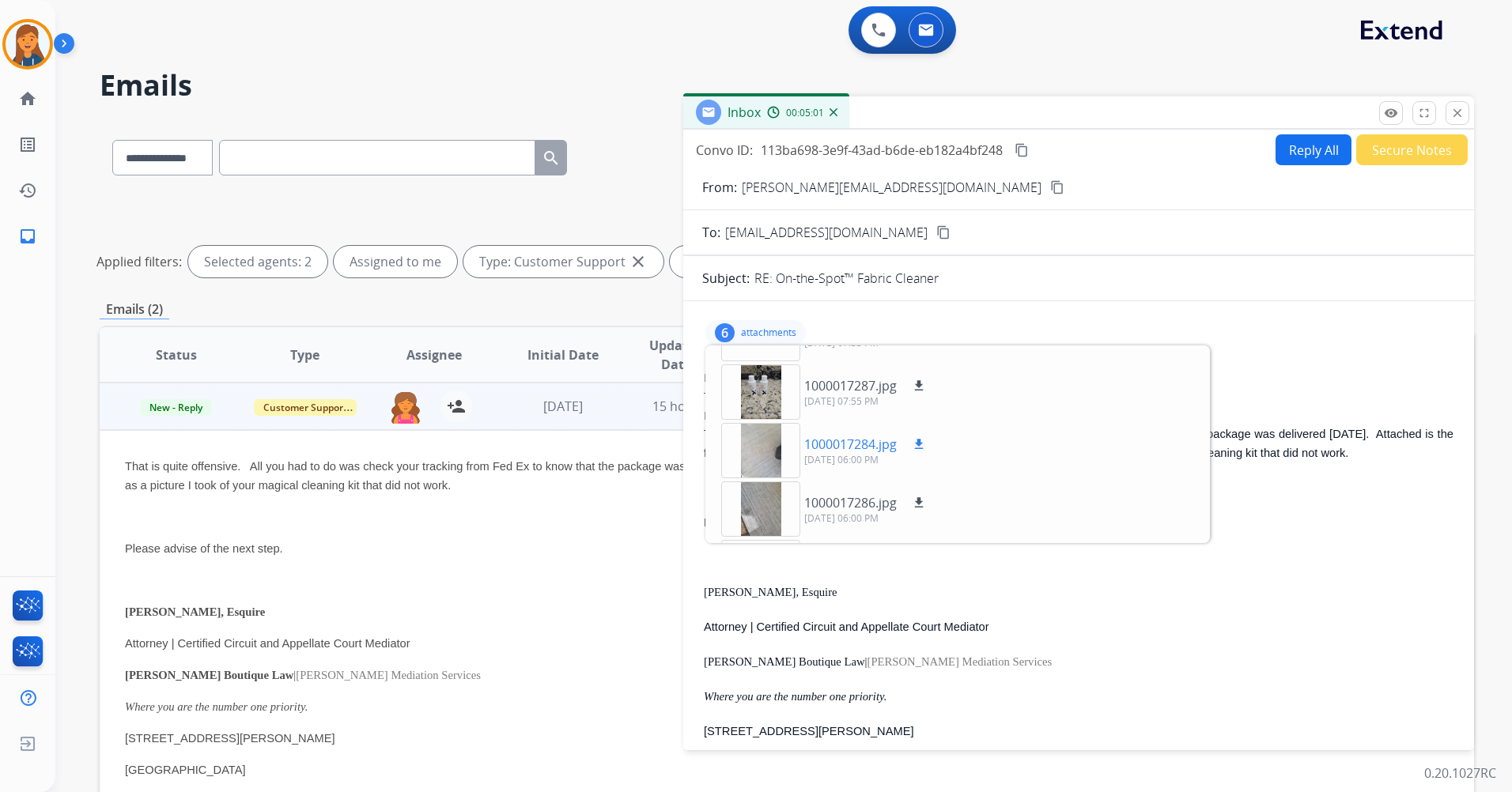
scroll to position [77, 0]
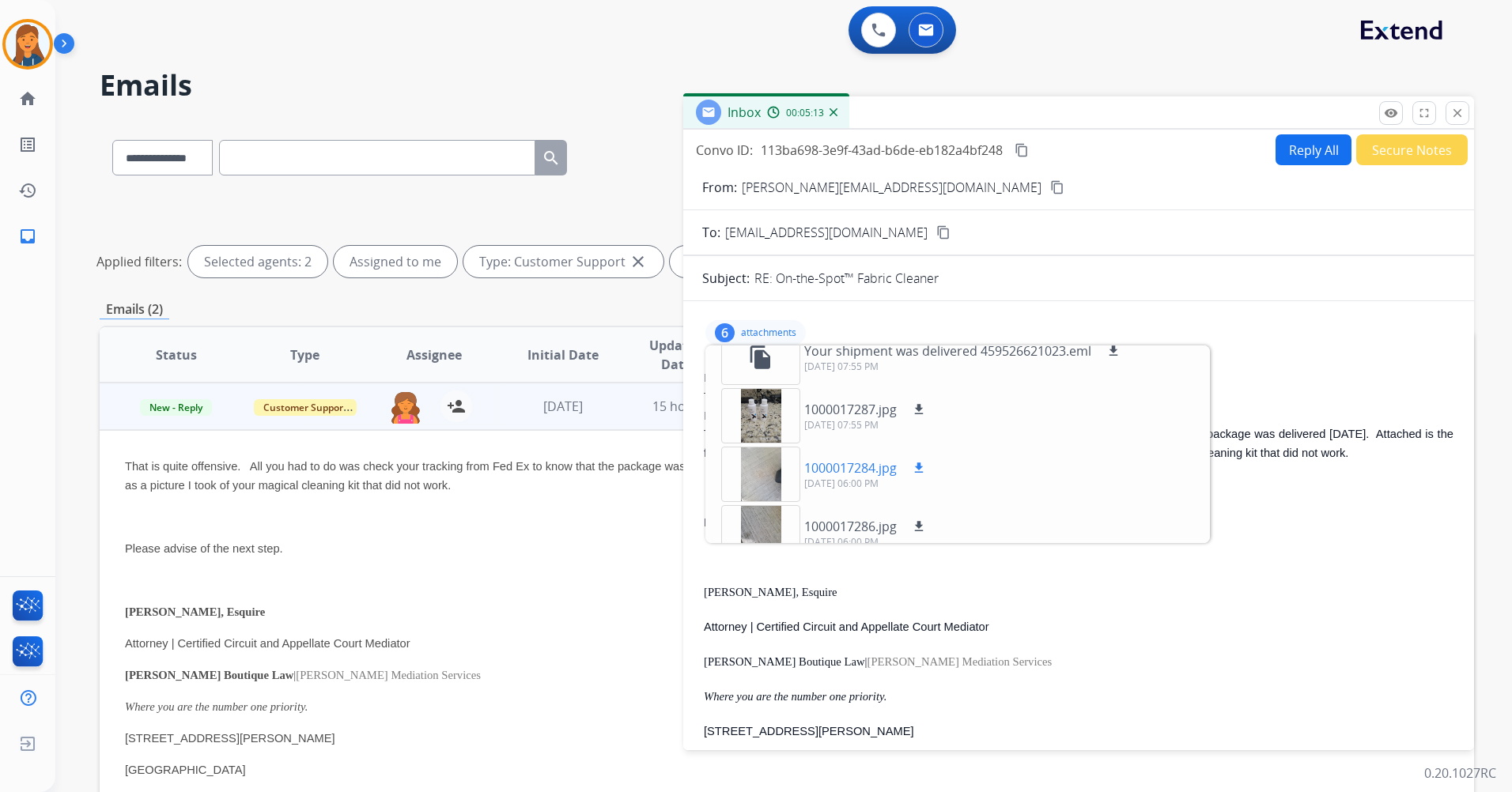
click at [768, 476] on div at bounding box center [760, 474] width 79 height 55
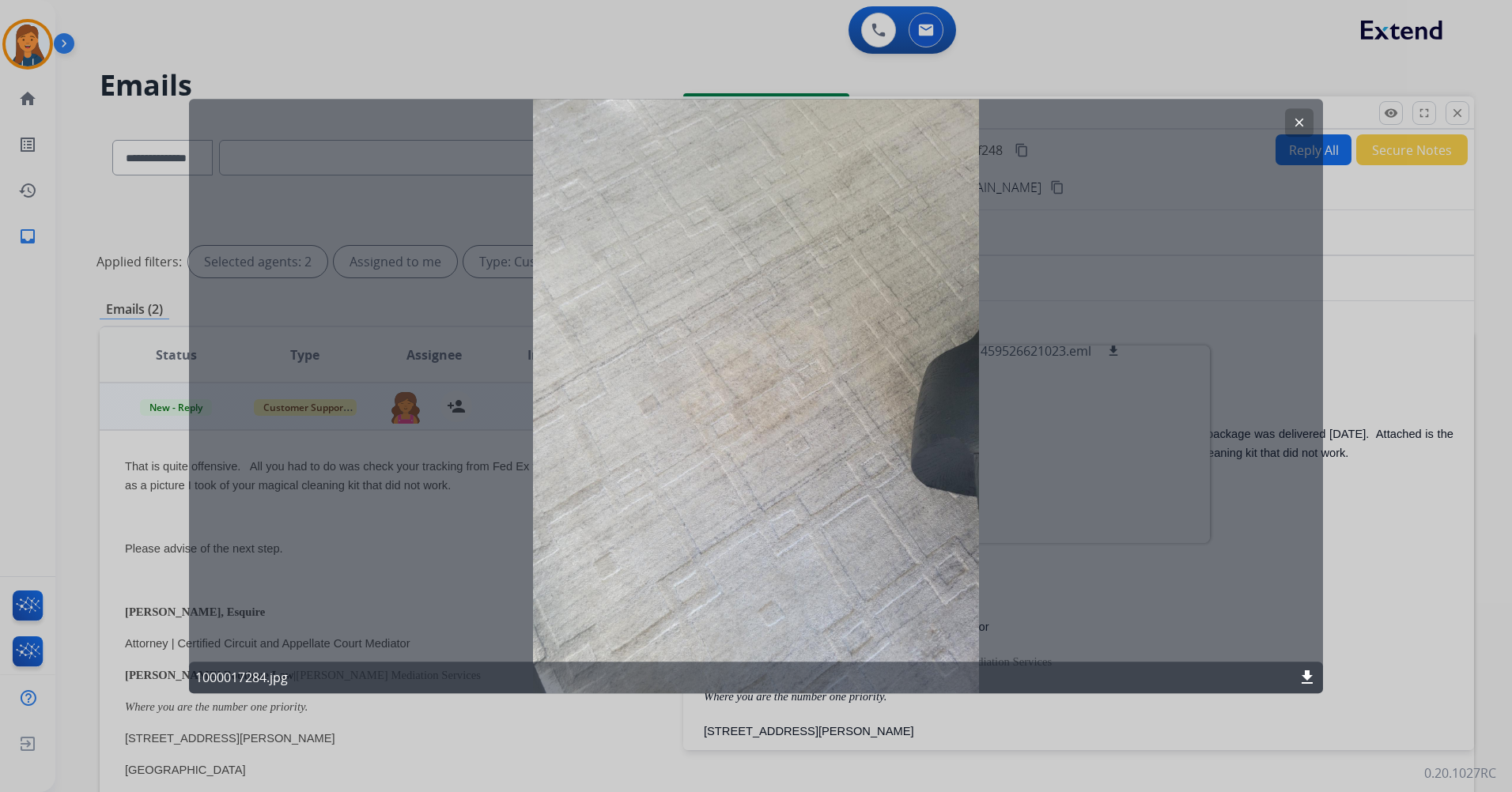
click at [1297, 119] on mat-icon "clear" at bounding box center [1300, 122] width 14 height 14
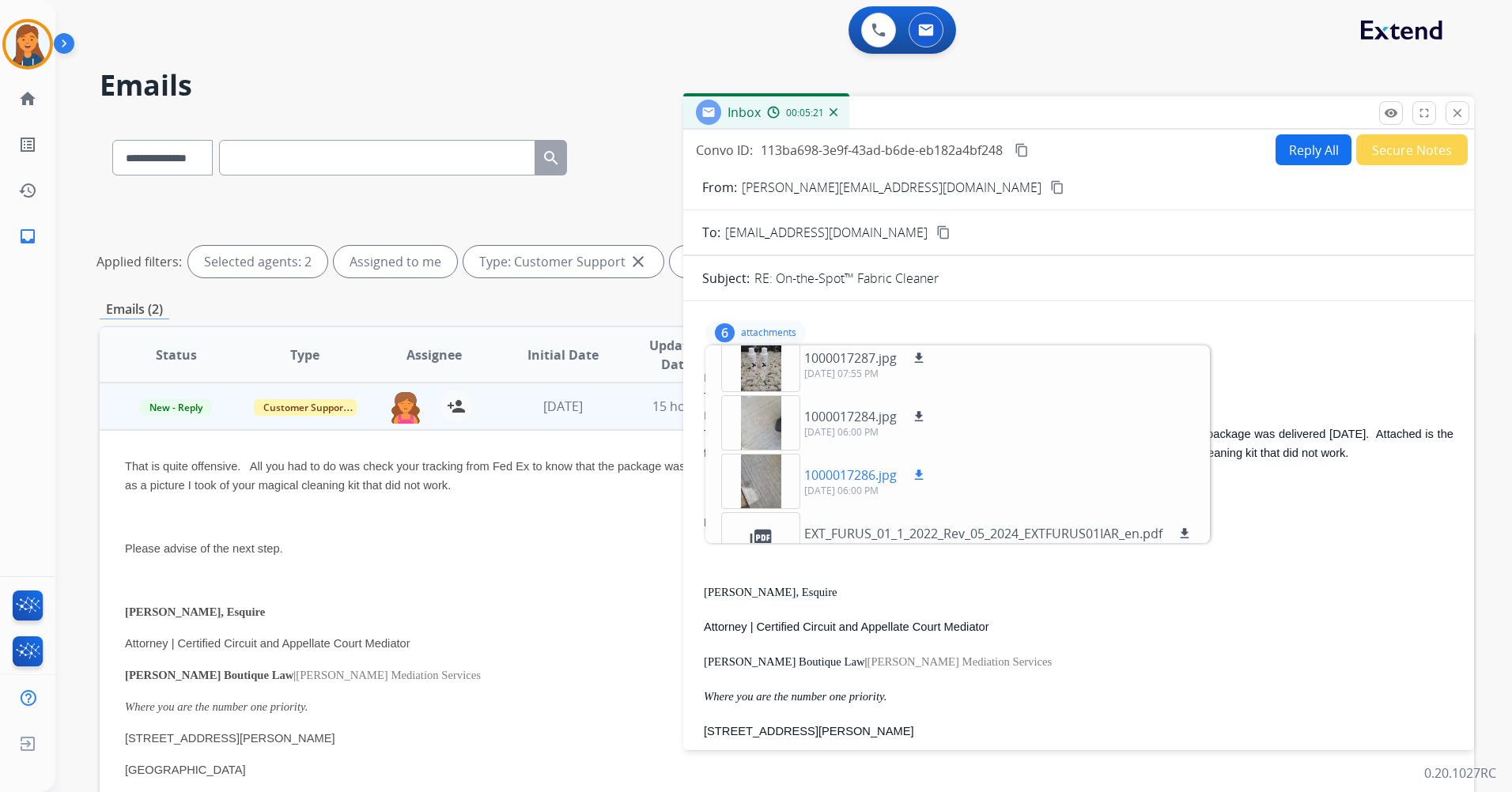
scroll to position [157, 0]
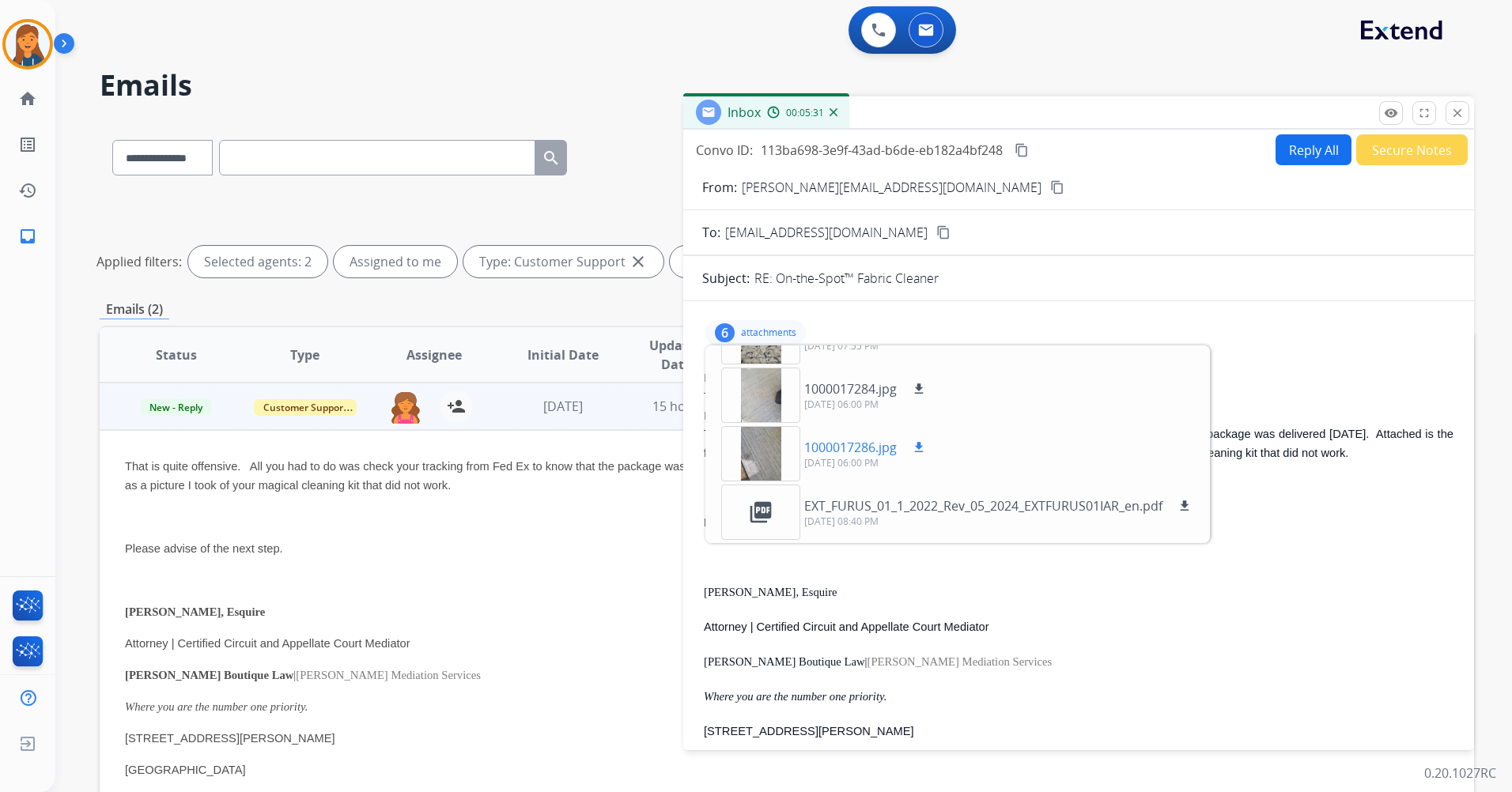
click at [768, 455] on div at bounding box center [760, 453] width 79 height 55
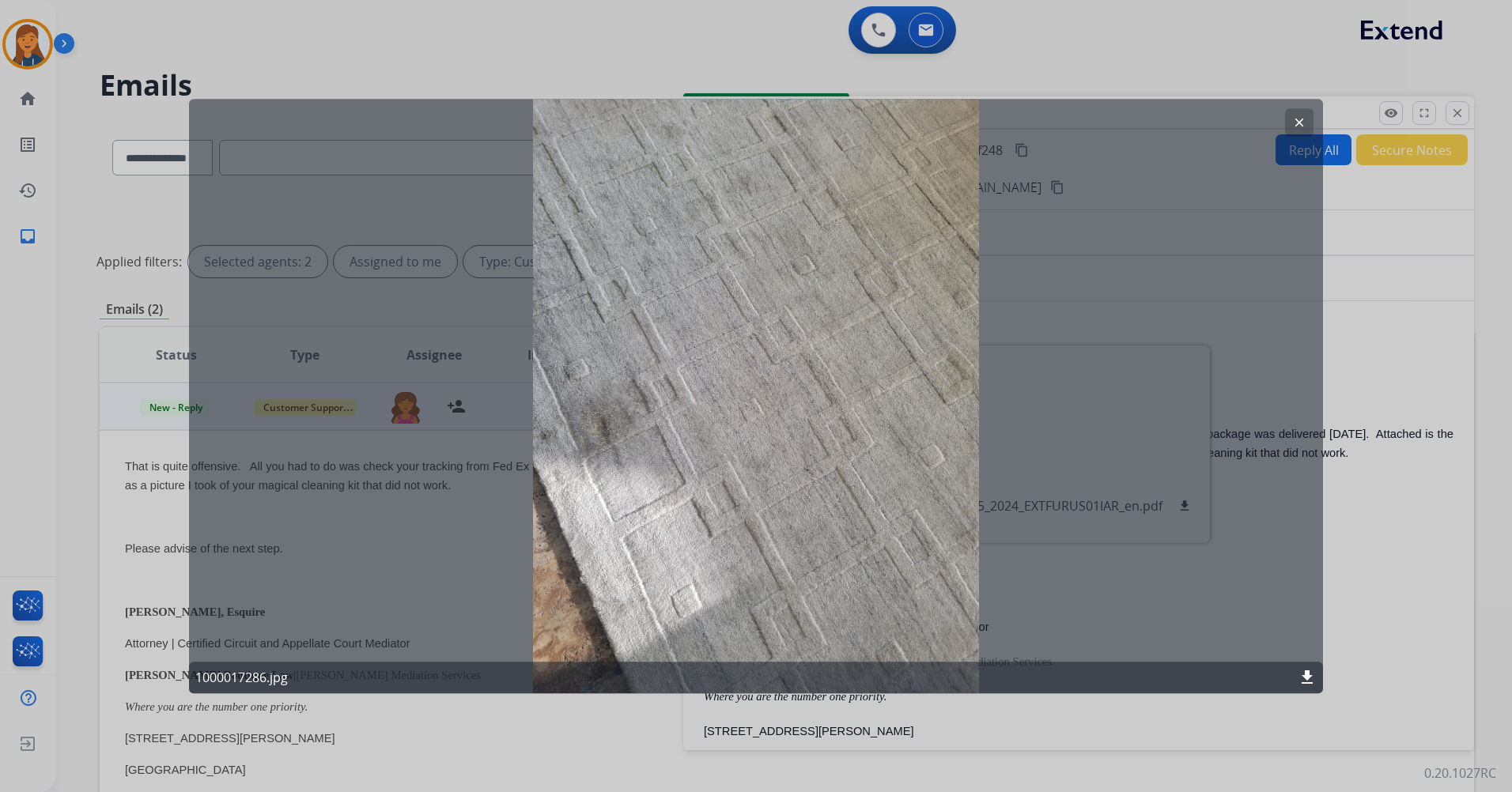
click at [1306, 124] on mat-icon "clear" at bounding box center [1300, 122] width 14 height 14
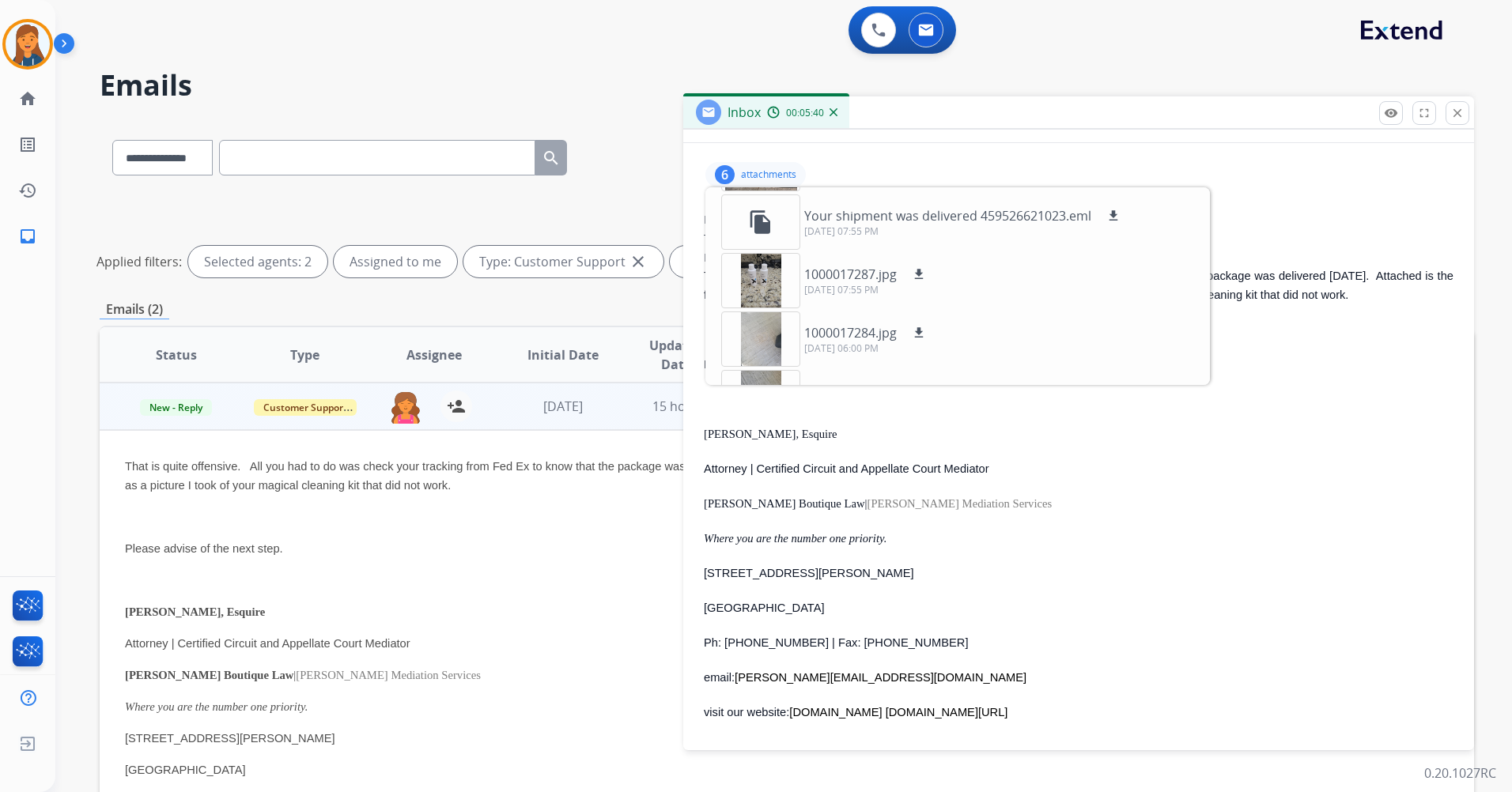
scroll to position [79, 0]
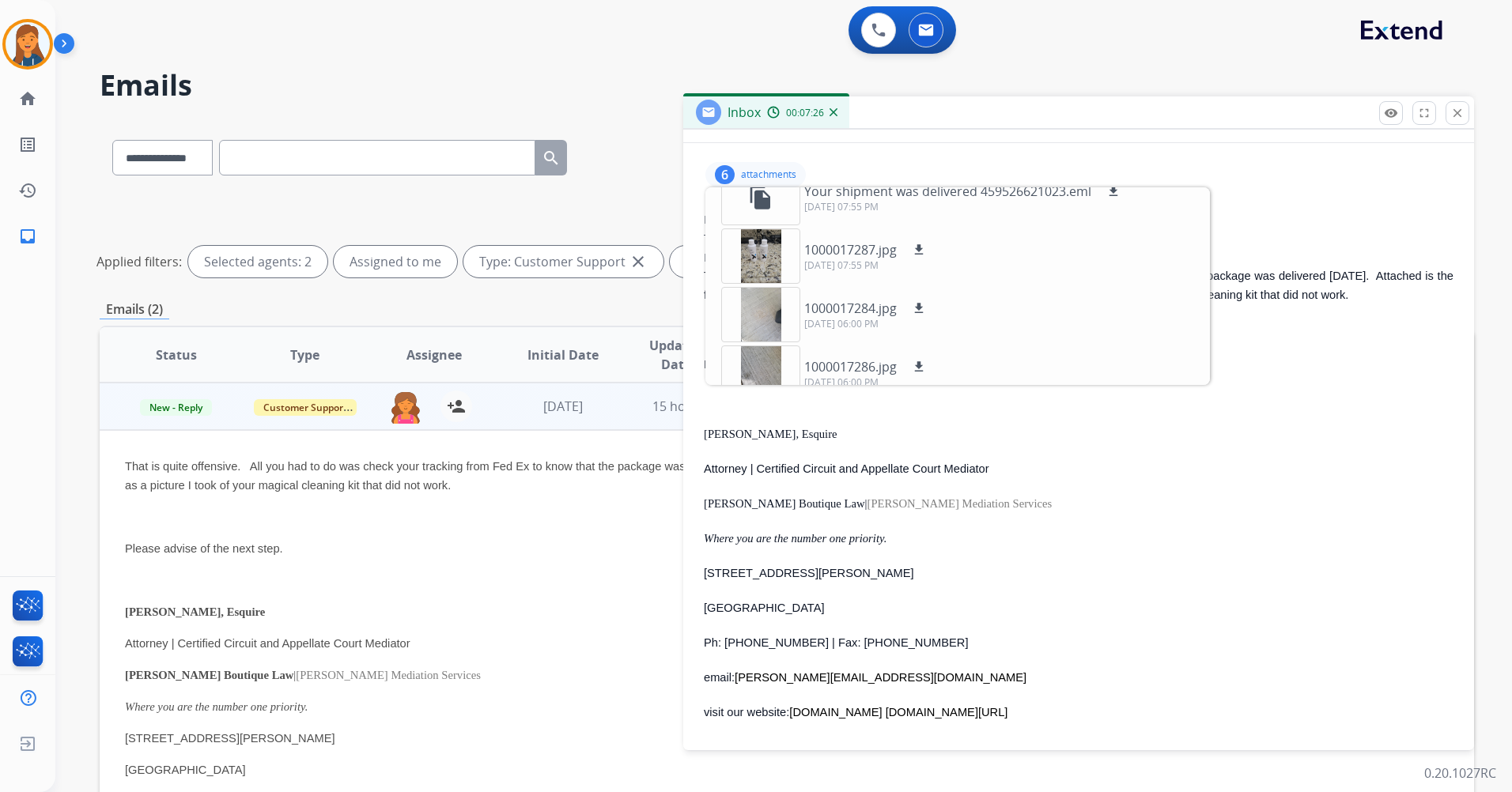
click at [758, 318] on div at bounding box center [760, 315] width 79 height 55
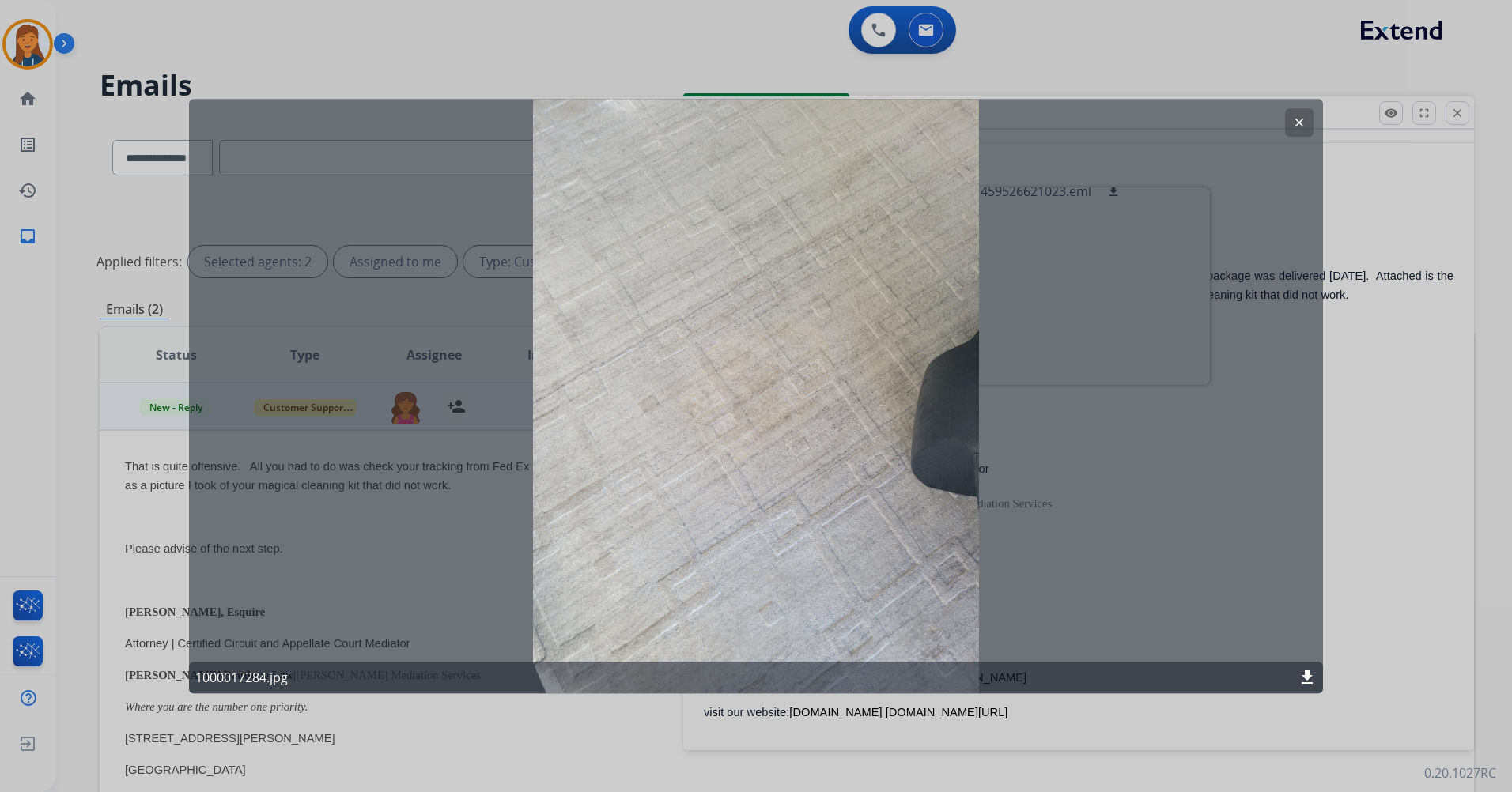
click at [1299, 125] on mat-icon "clear" at bounding box center [1300, 122] width 14 height 14
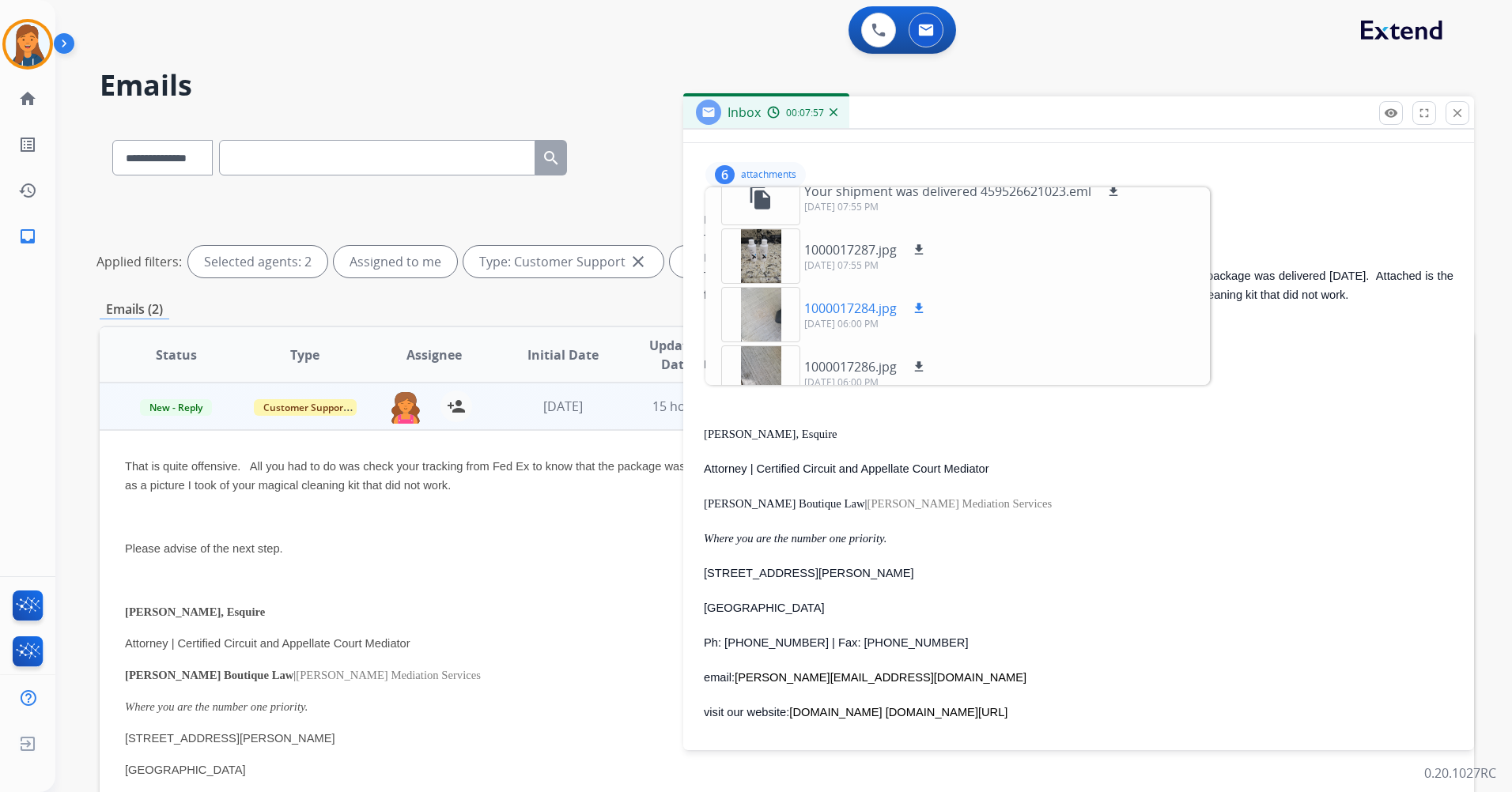
click at [771, 325] on div at bounding box center [760, 315] width 79 height 55
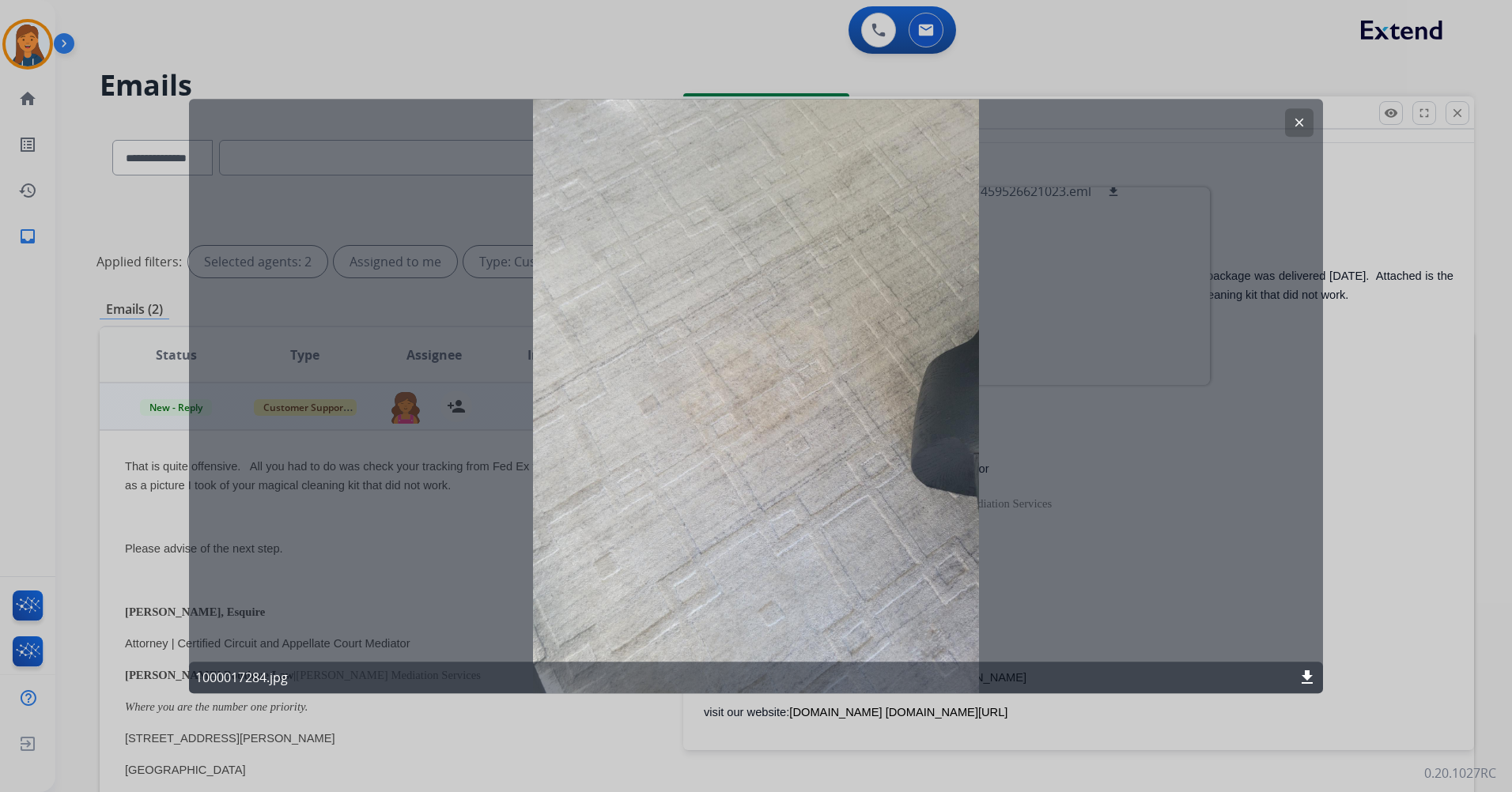
click at [1313, 122] on button "clear" at bounding box center [1300, 122] width 28 height 28
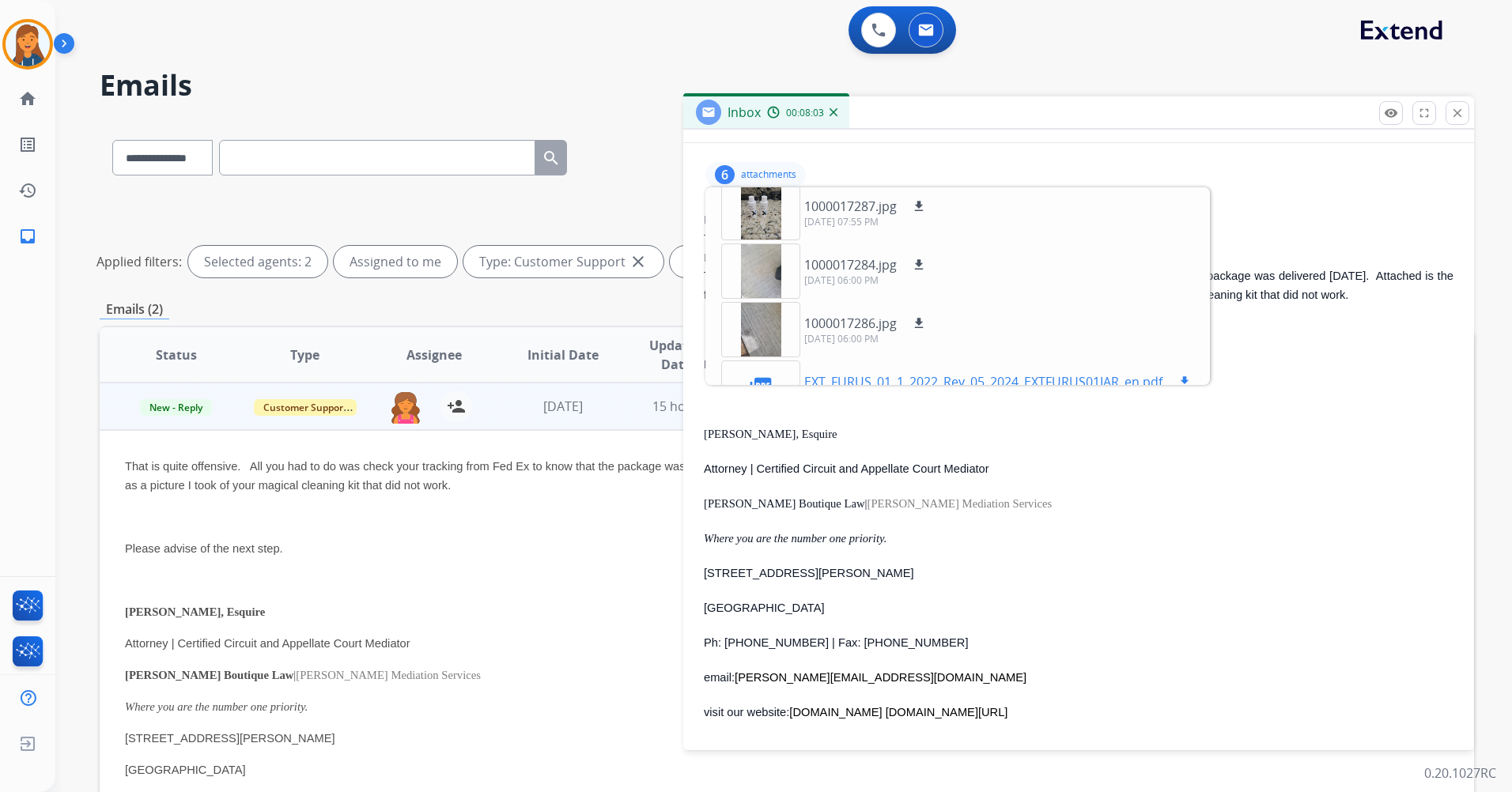
scroll to position [157, 0]
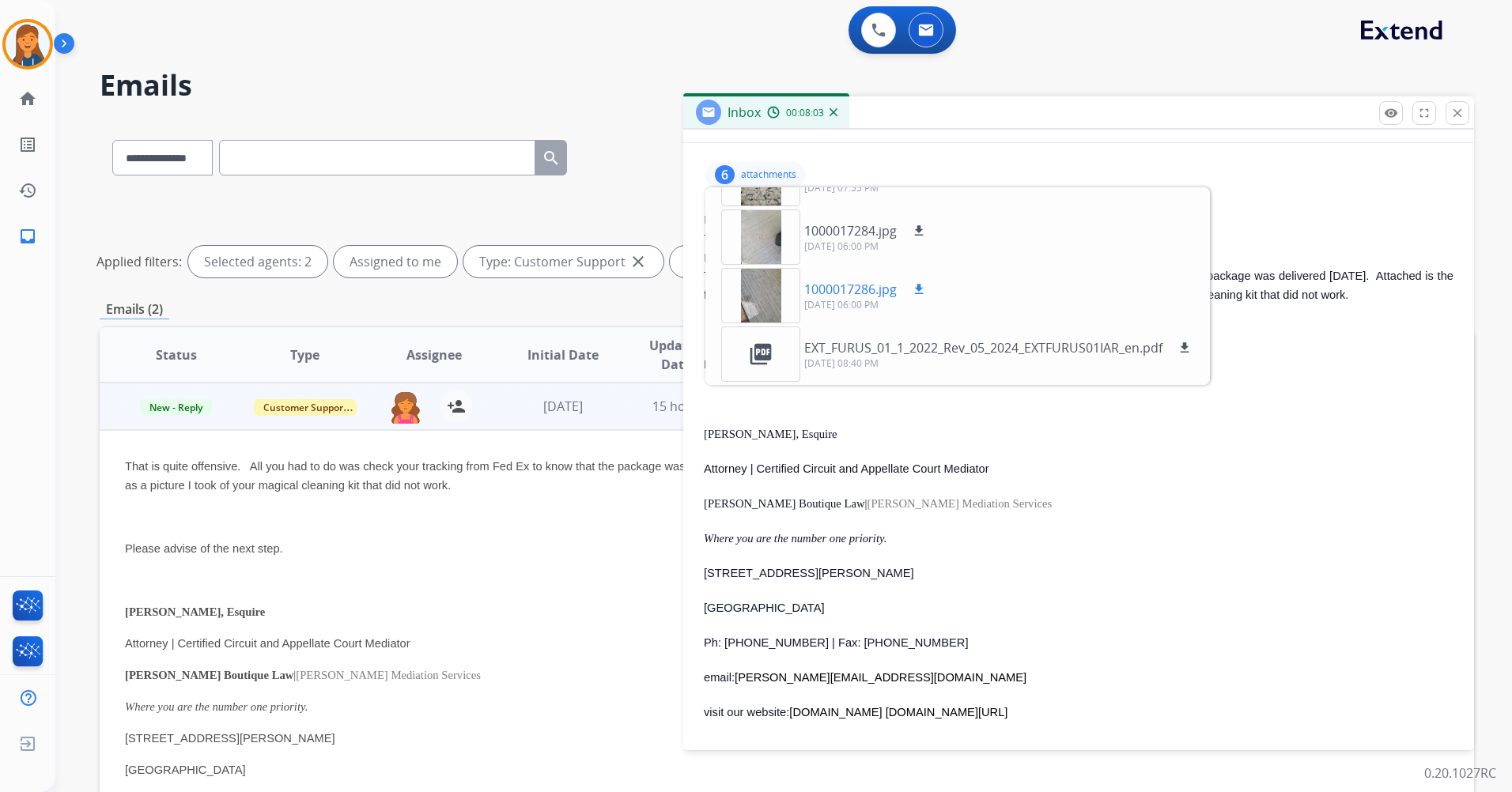
click at [758, 309] on div at bounding box center [760, 295] width 79 height 55
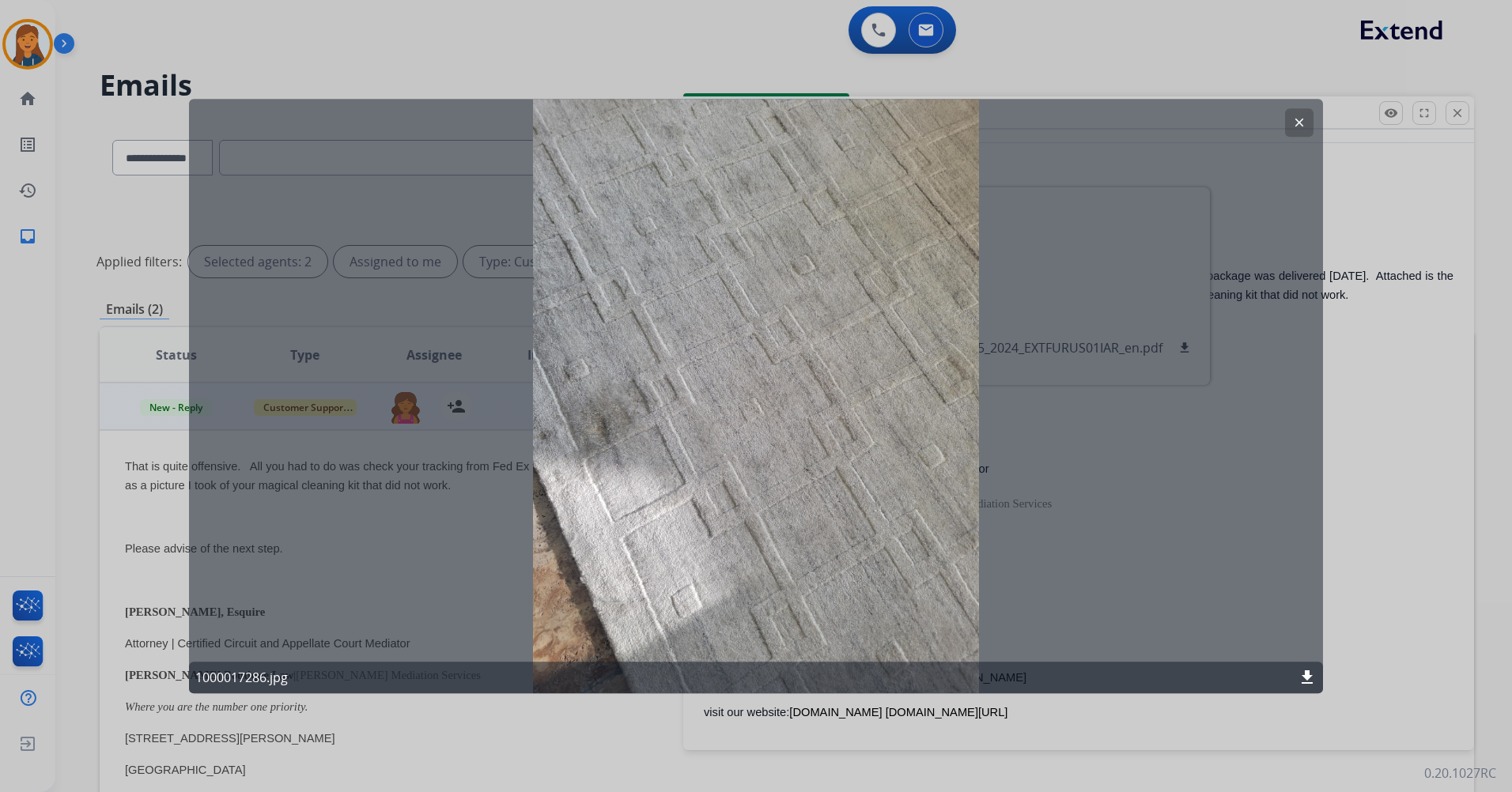
click at [1296, 128] on mat-icon "clear" at bounding box center [1300, 122] width 14 height 14
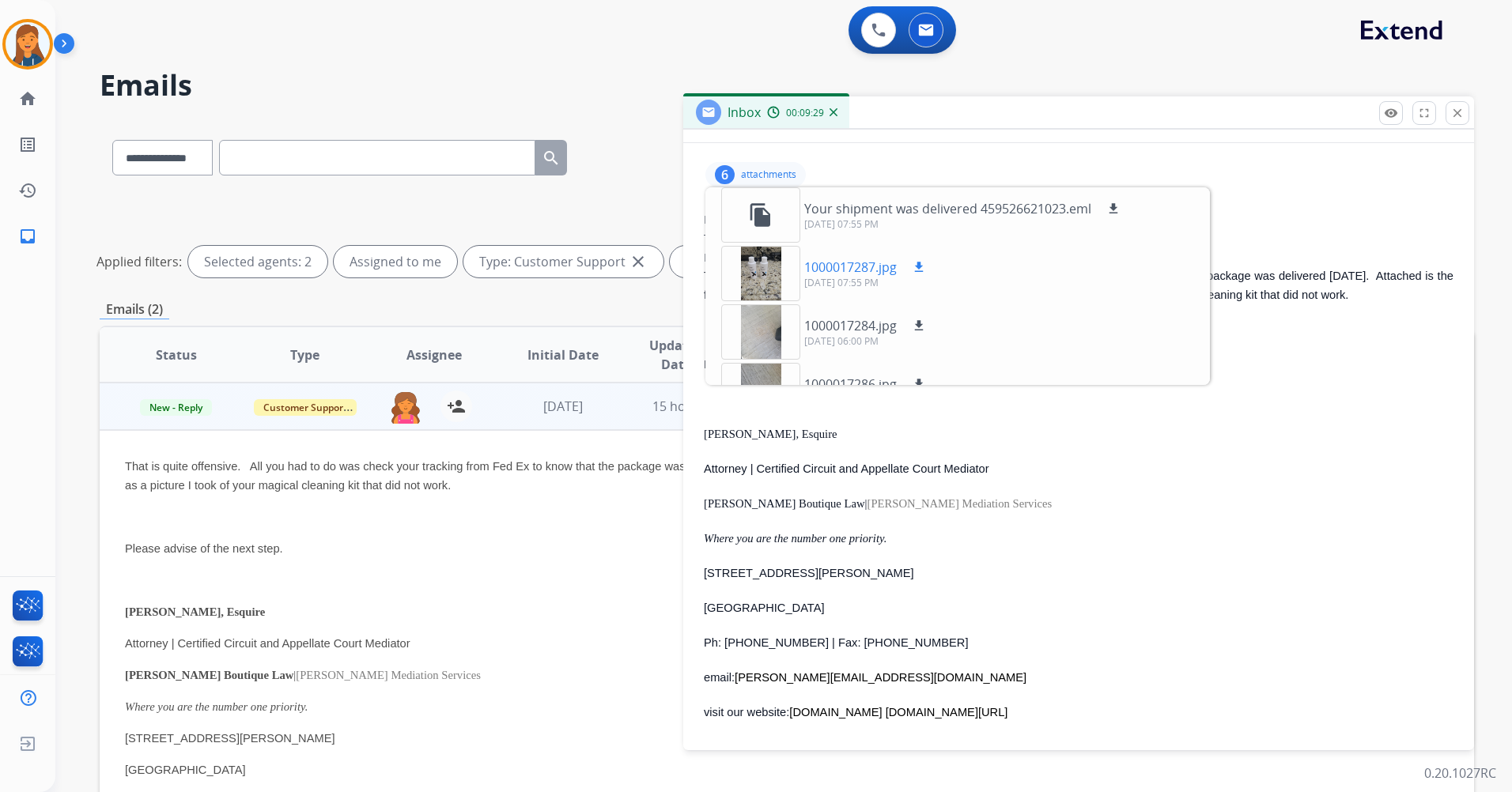
scroll to position [79, 0]
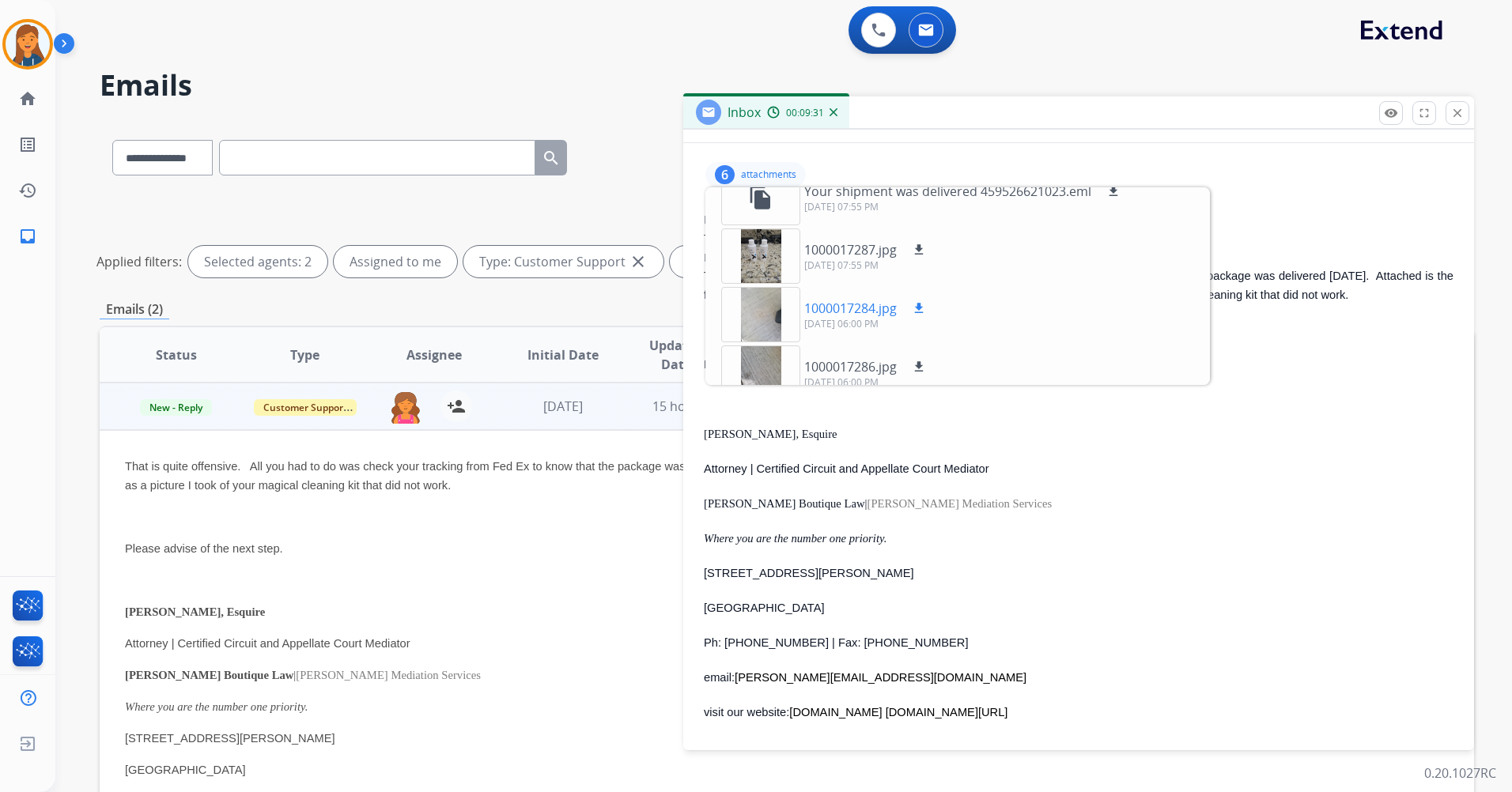
click at [917, 310] on mat-icon "download" at bounding box center [919, 309] width 14 height 14
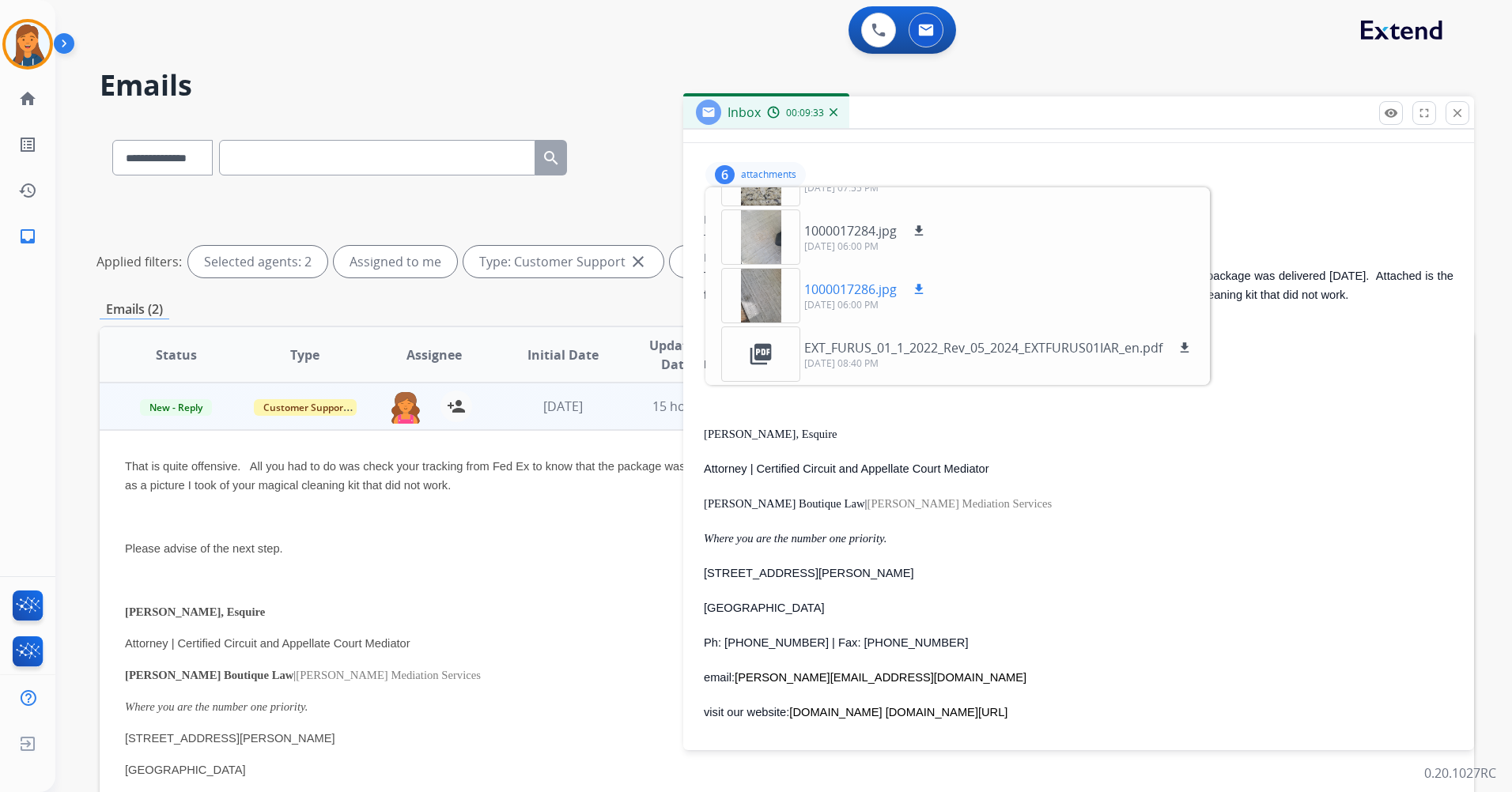
click at [744, 302] on div at bounding box center [760, 295] width 79 height 55
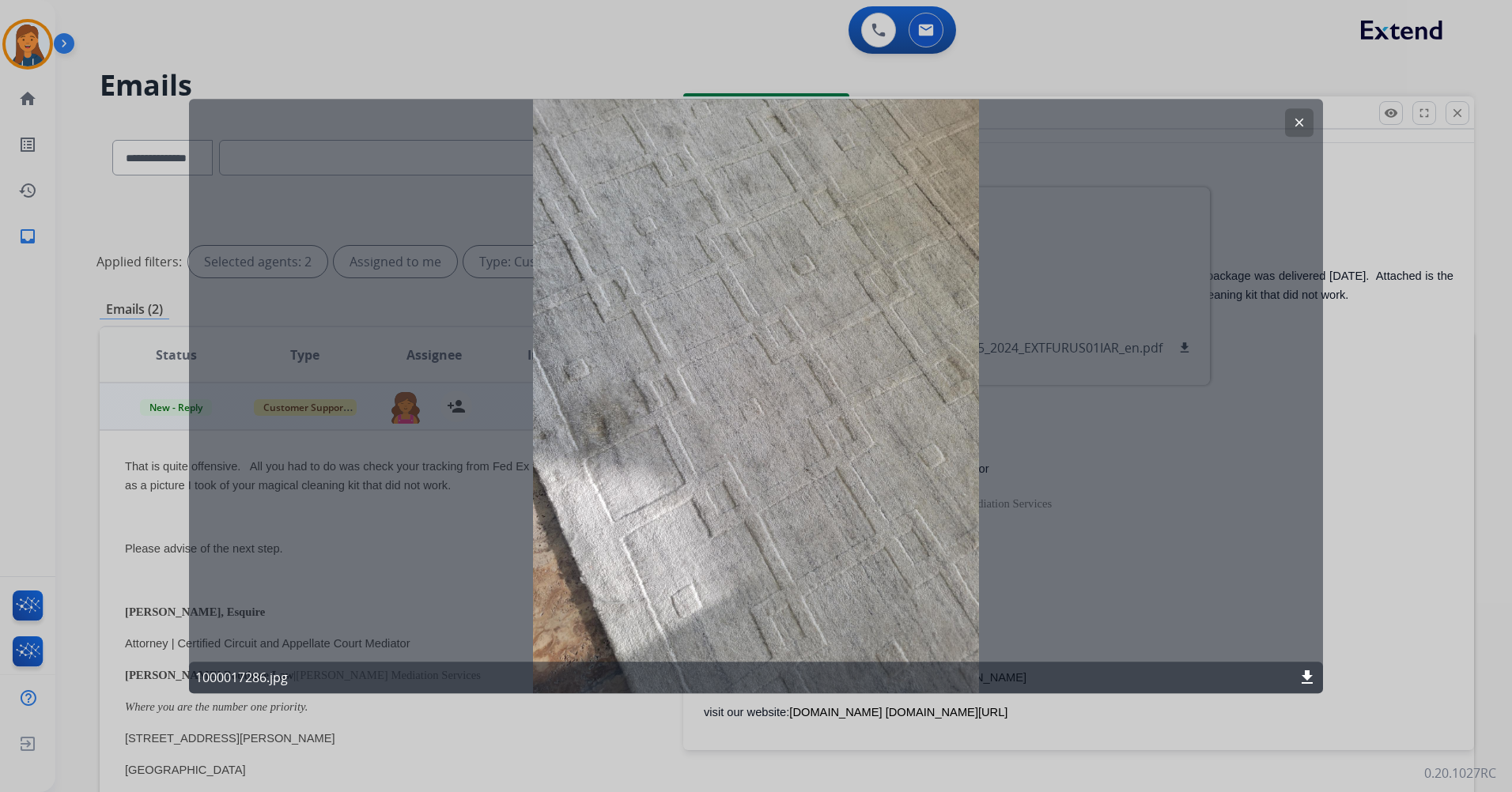
drag, startPoint x: 1301, startPoint y: 114, endPoint x: 1258, endPoint y: 137, distance: 48.8
click at [1300, 114] on button "clear" at bounding box center [1300, 122] width 28 height 28
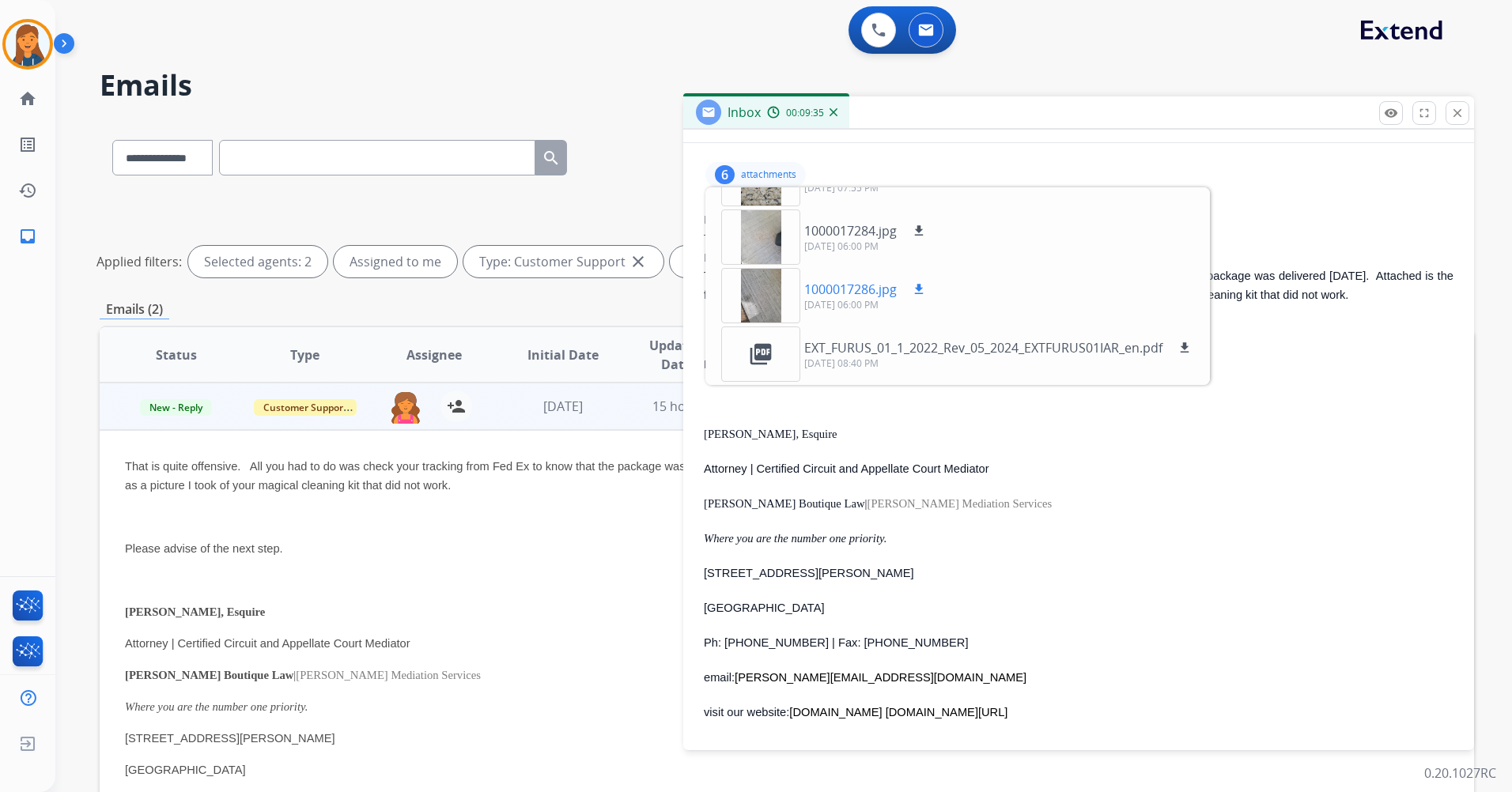
click at [919, 294] on mat-icon "download" at bounding box center [919, 289] width 14 height 14
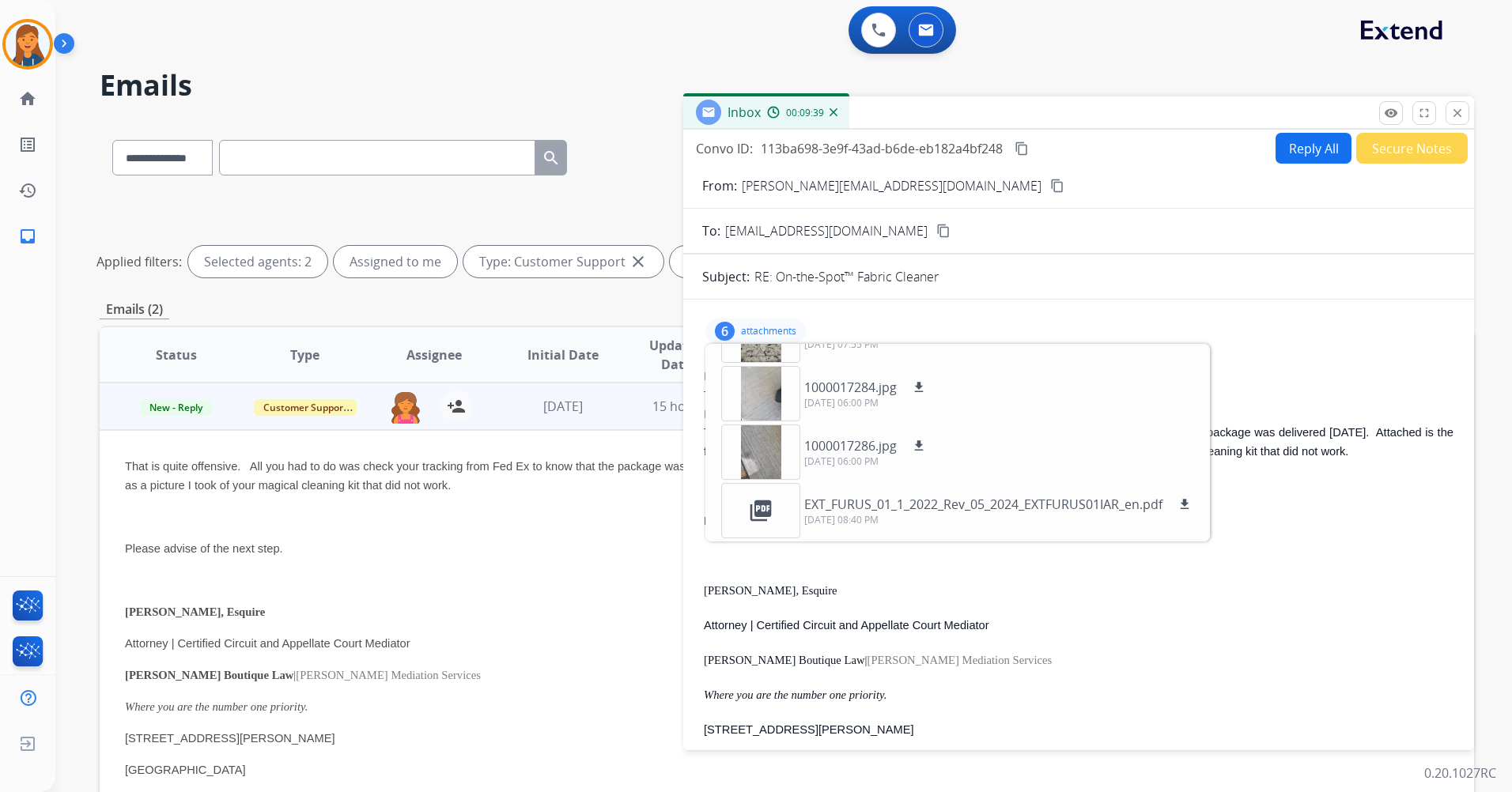
scroll to position [0, 0]
click at [766, 387] on div at bounding box center [760, 396] width 79 height 55
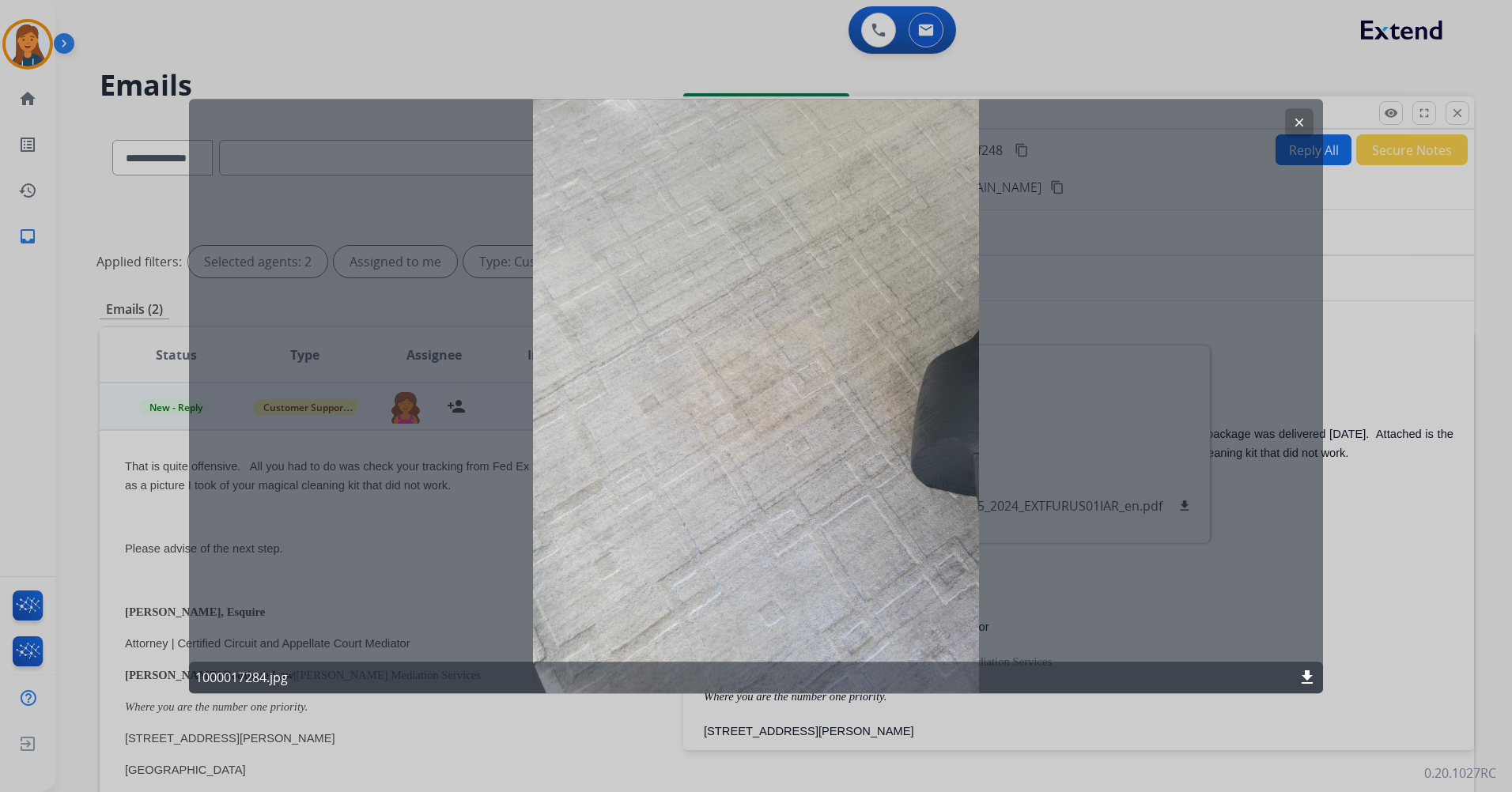
click at [1300, 122] on mat-icon "clear" at bounding box center [1300, 122] width 14 height 14
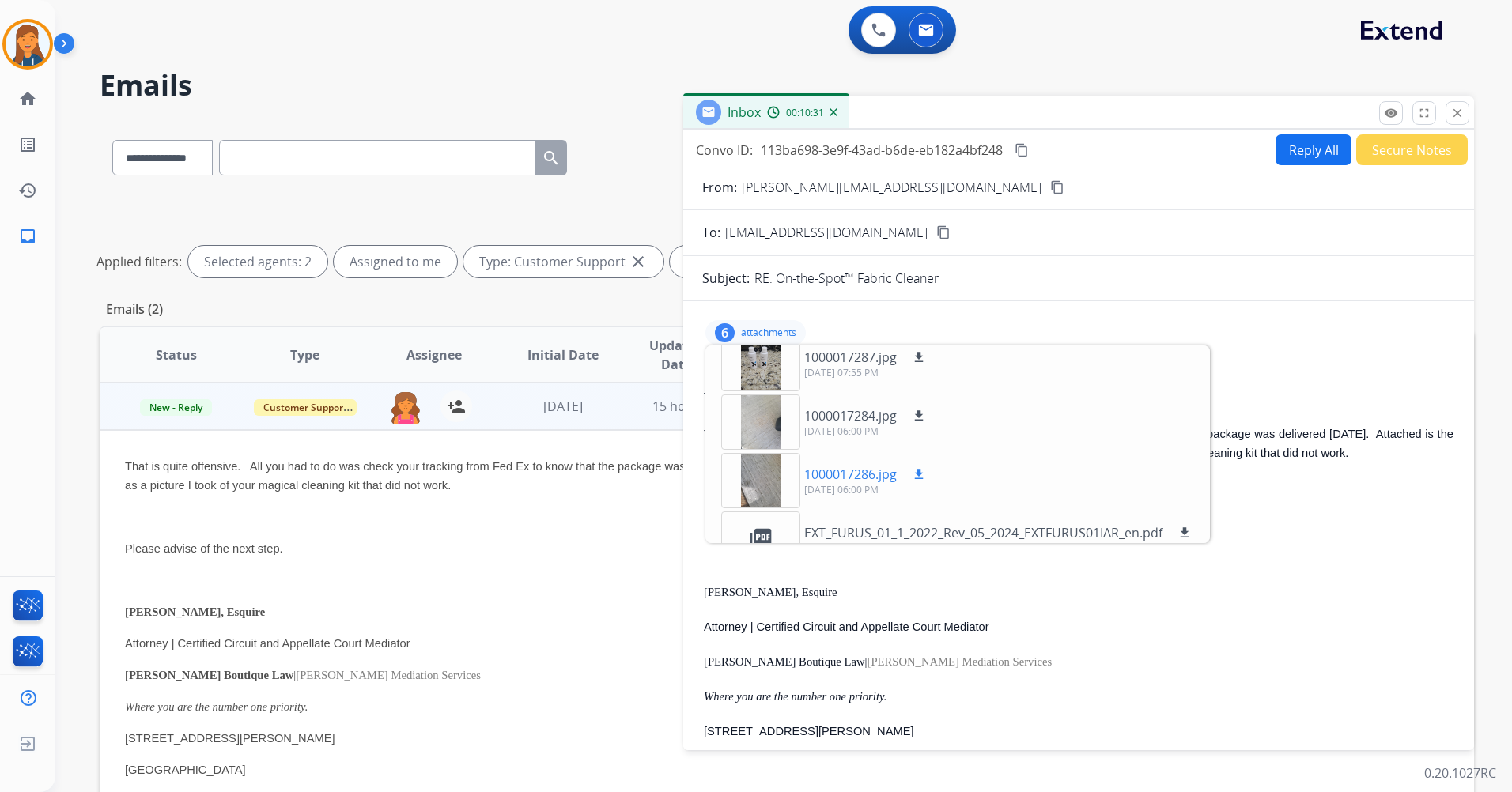
scroll to position [157, 0]
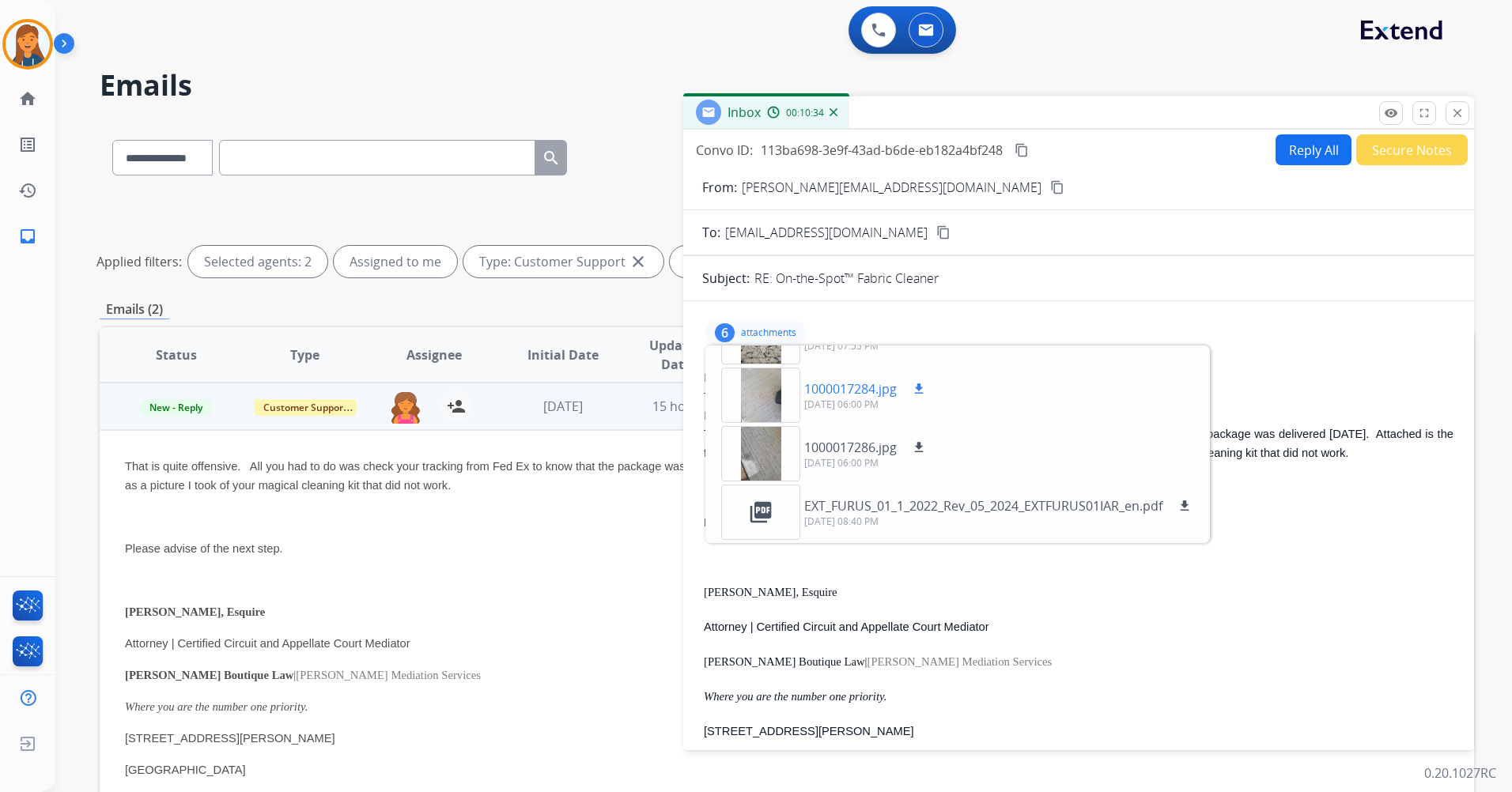
click at [767, 398] on div at bounding box center [760, 396] width 79 height 55
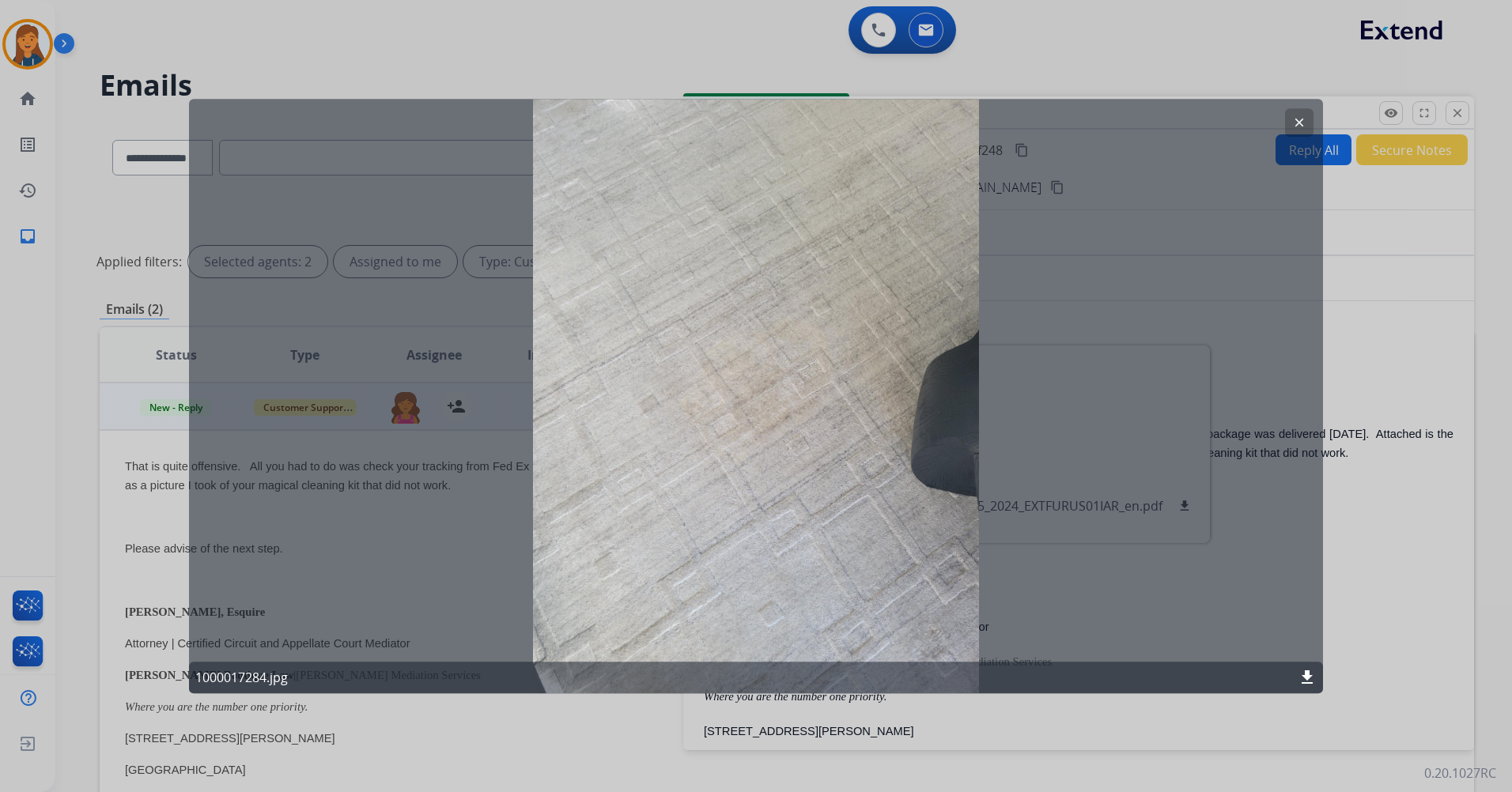
click at [1304, 122] on mat-icon "clear" at bounding box center [1300, 122] width 14 height 14
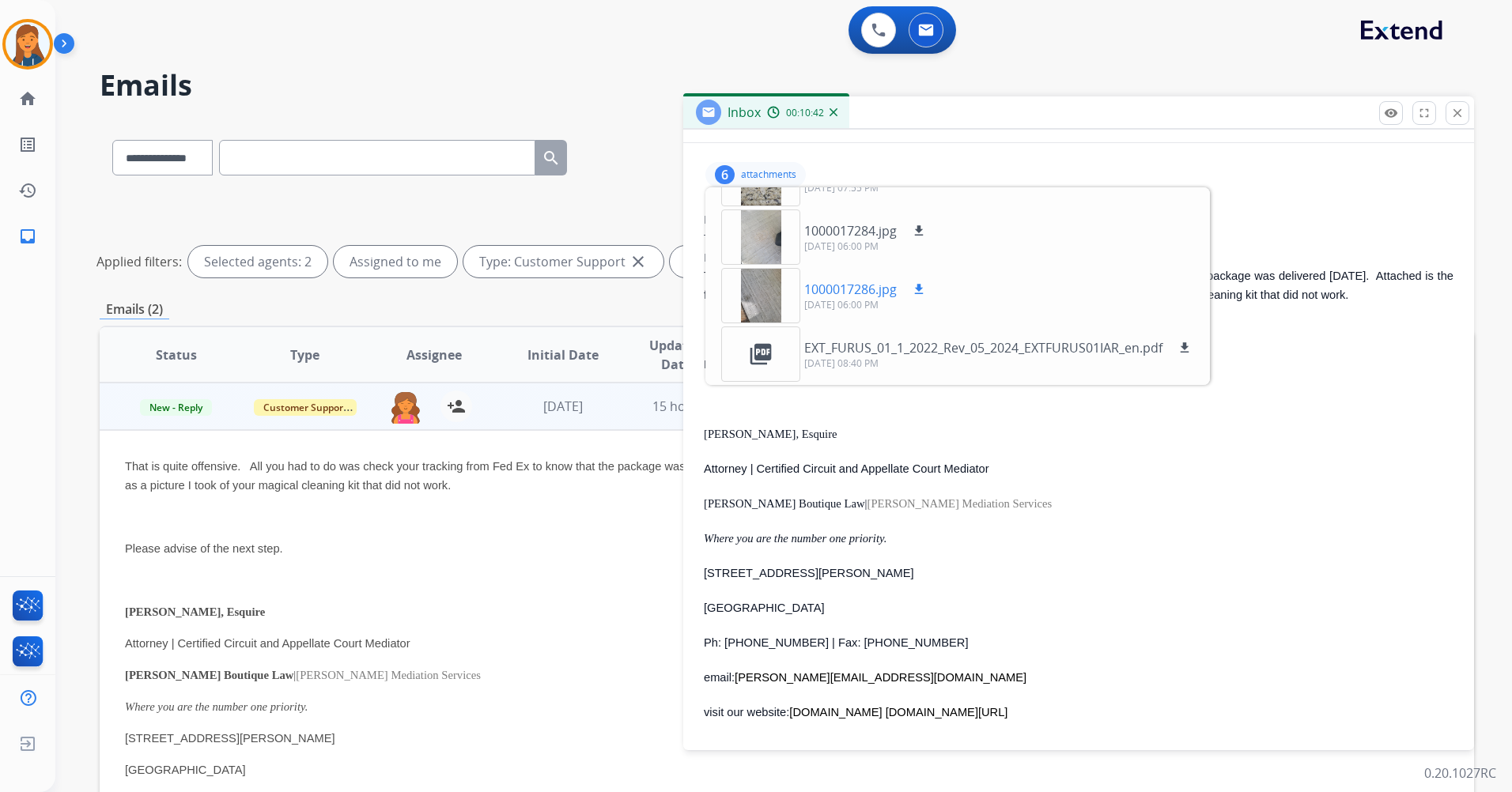
click at [765, 294] on div at bounding box center [760, 295] width 79 height 55
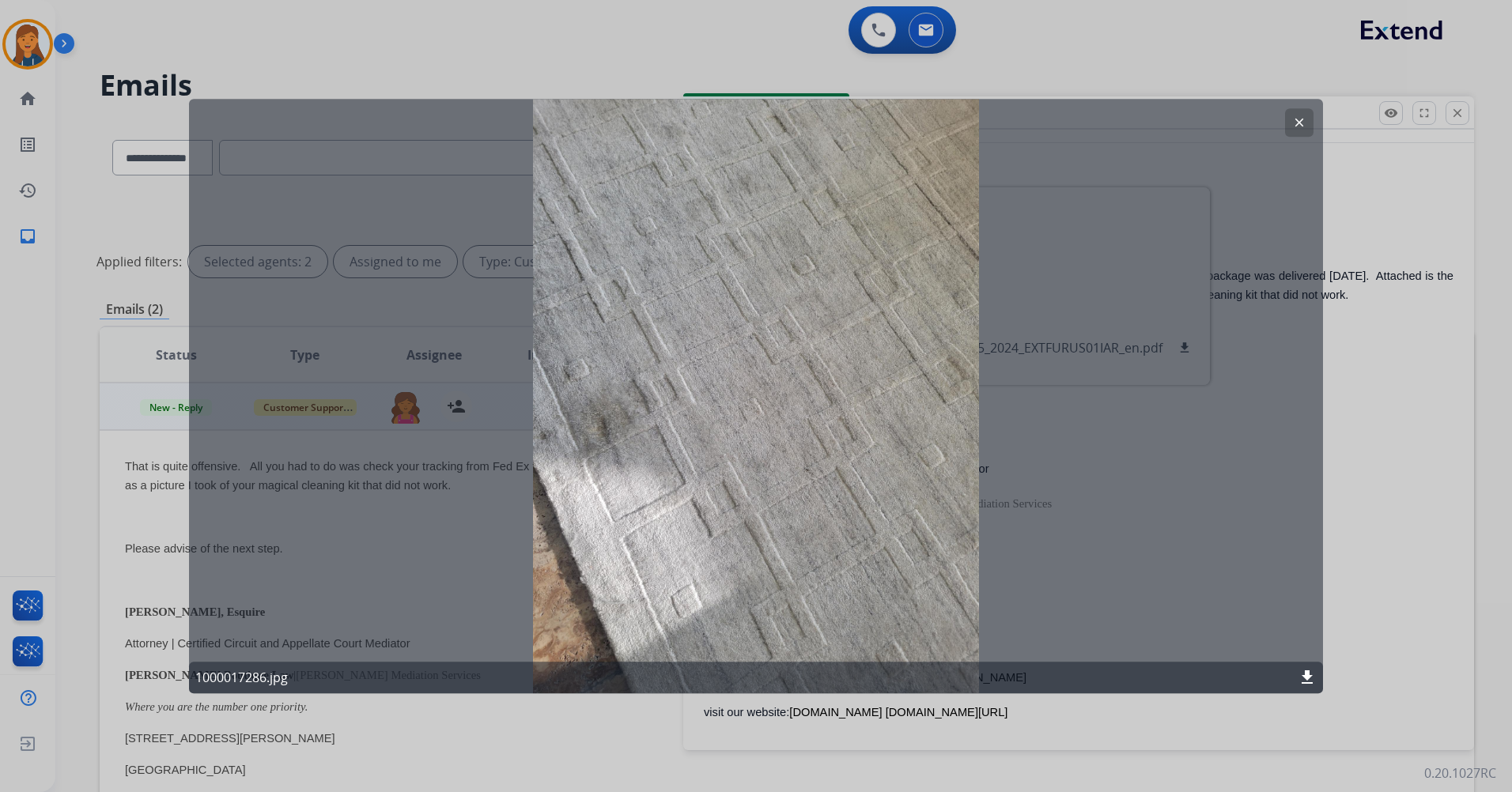
click at [1296, 124] on mat-icon "clear" at bounding box center [1300, 122] width 14 height 14
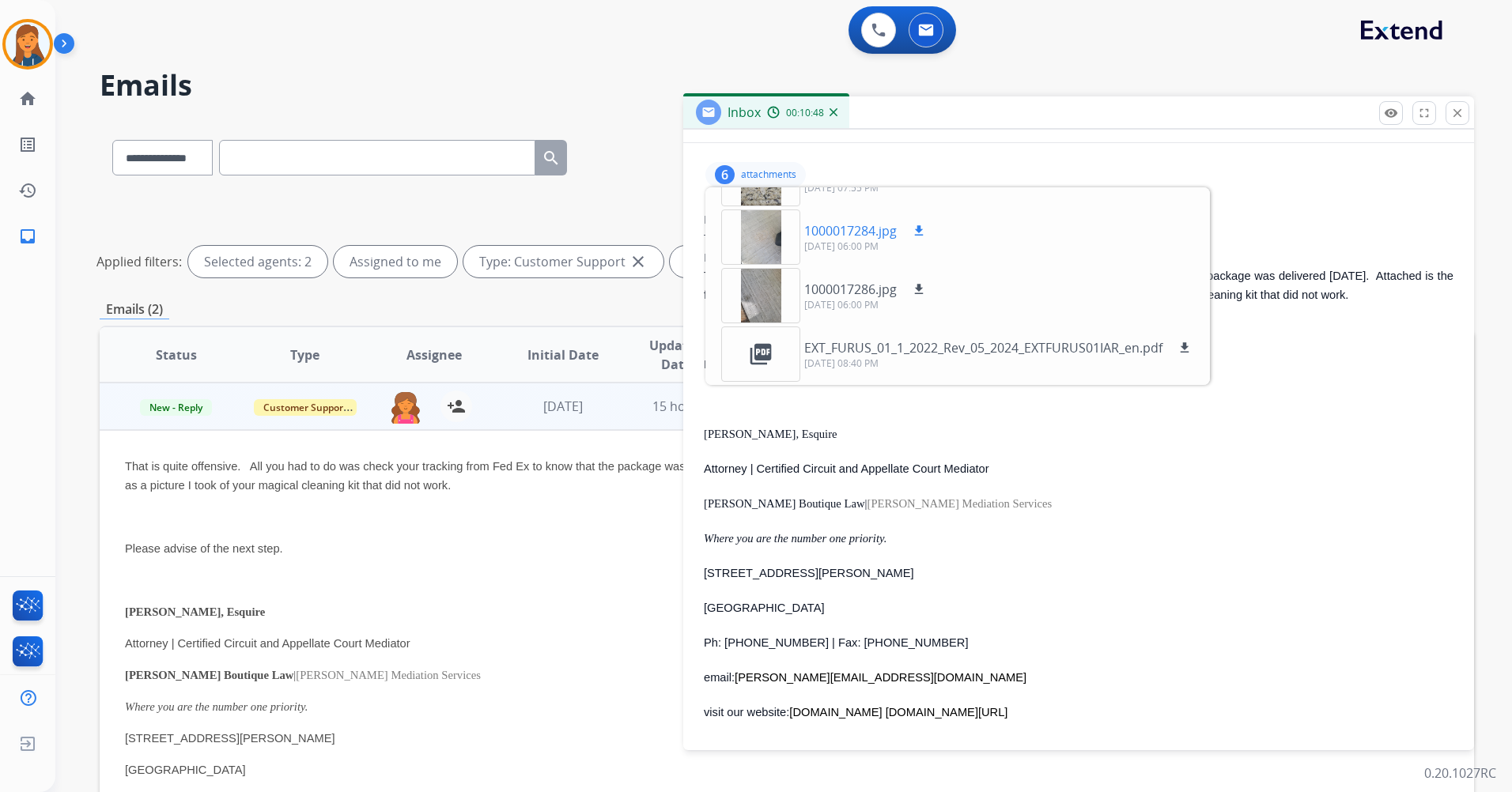
click at [779, 255] on div at bounding box center [760, 237] width 79 height 55
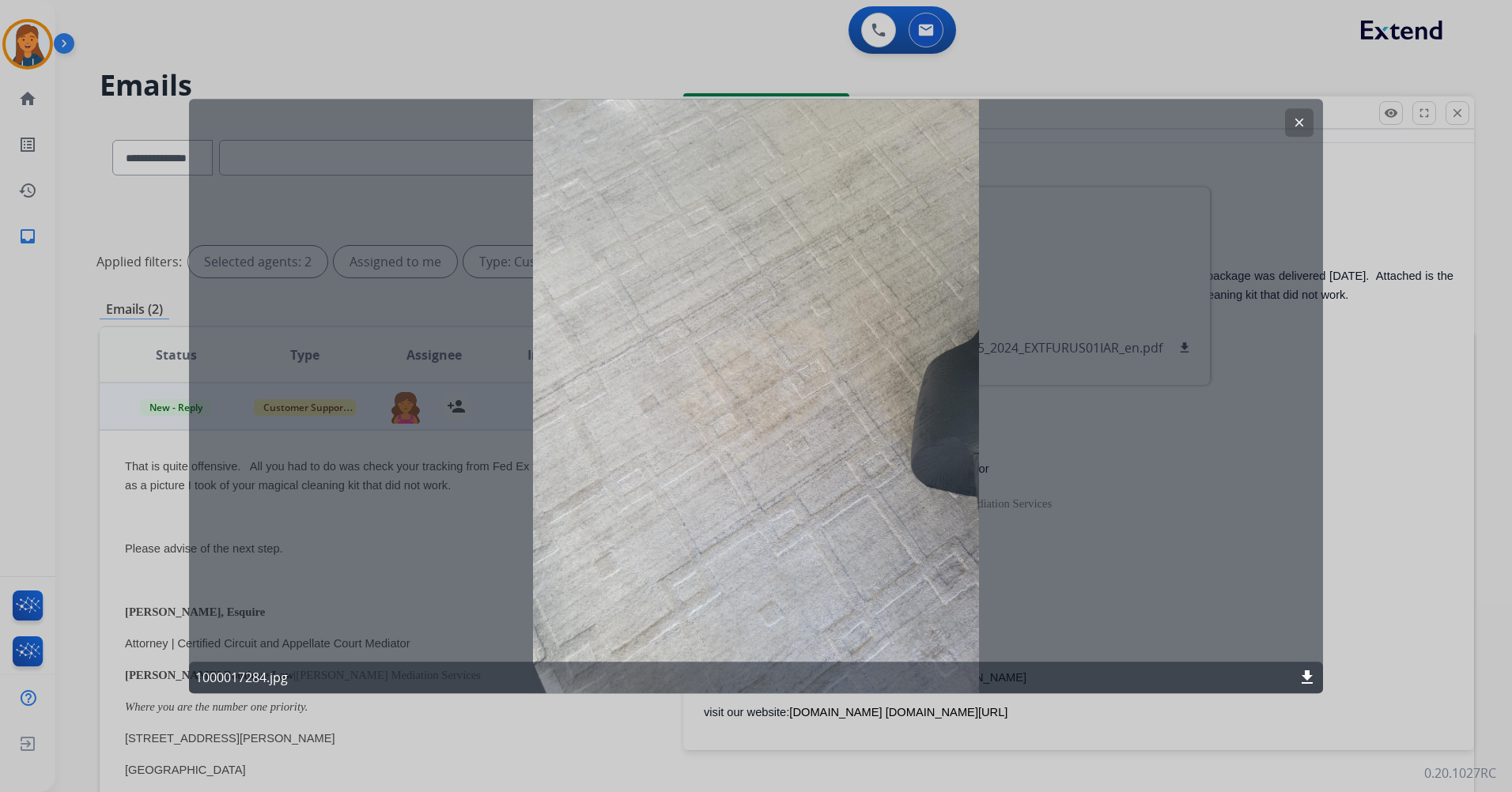
click at [1297, 126] on mat-icon "clear" at bounding box center [1300, 122] width 14 height 14
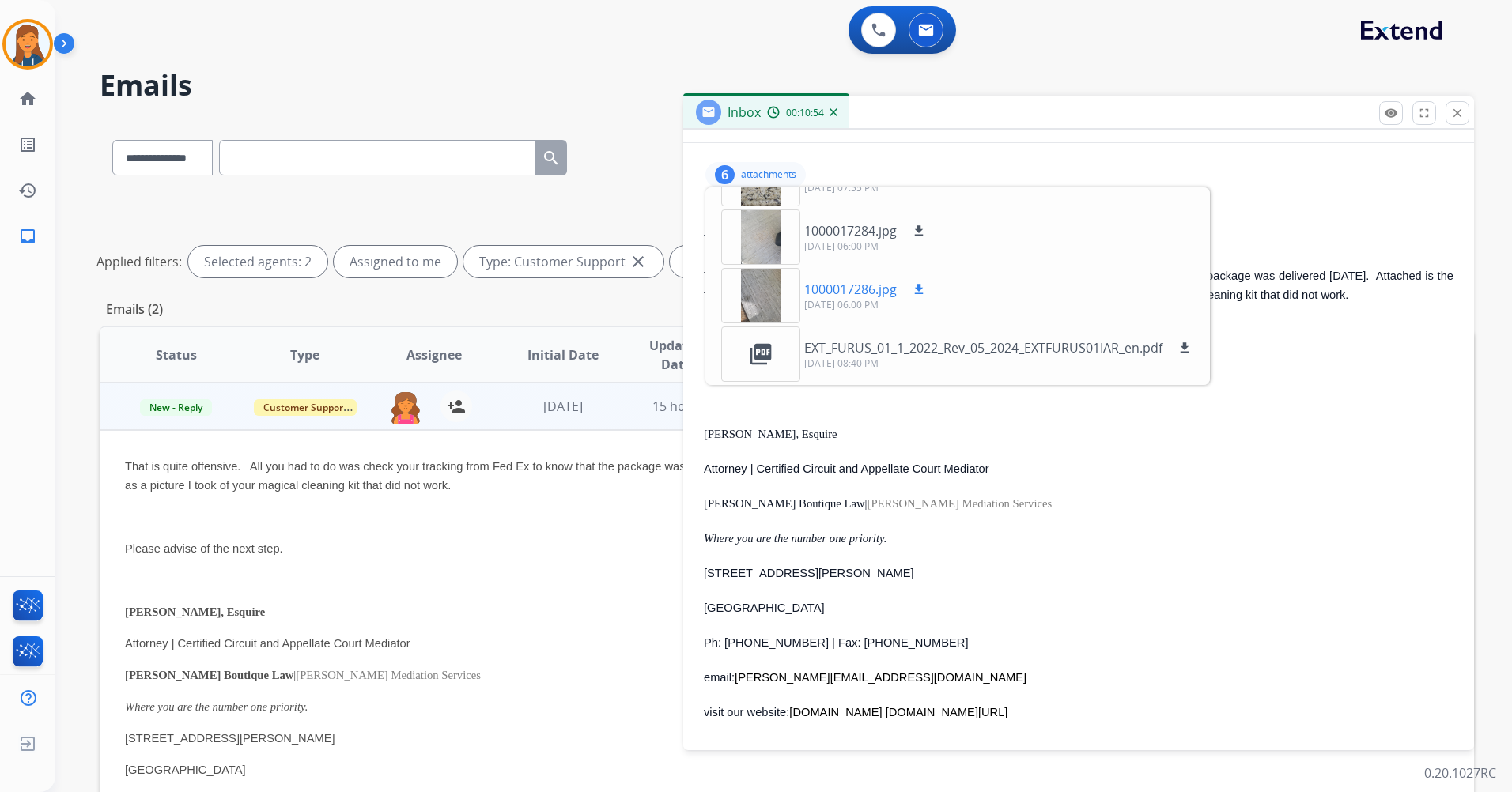
click at [756, 301] on div at bounding box center [760, 295] width 79 height 55
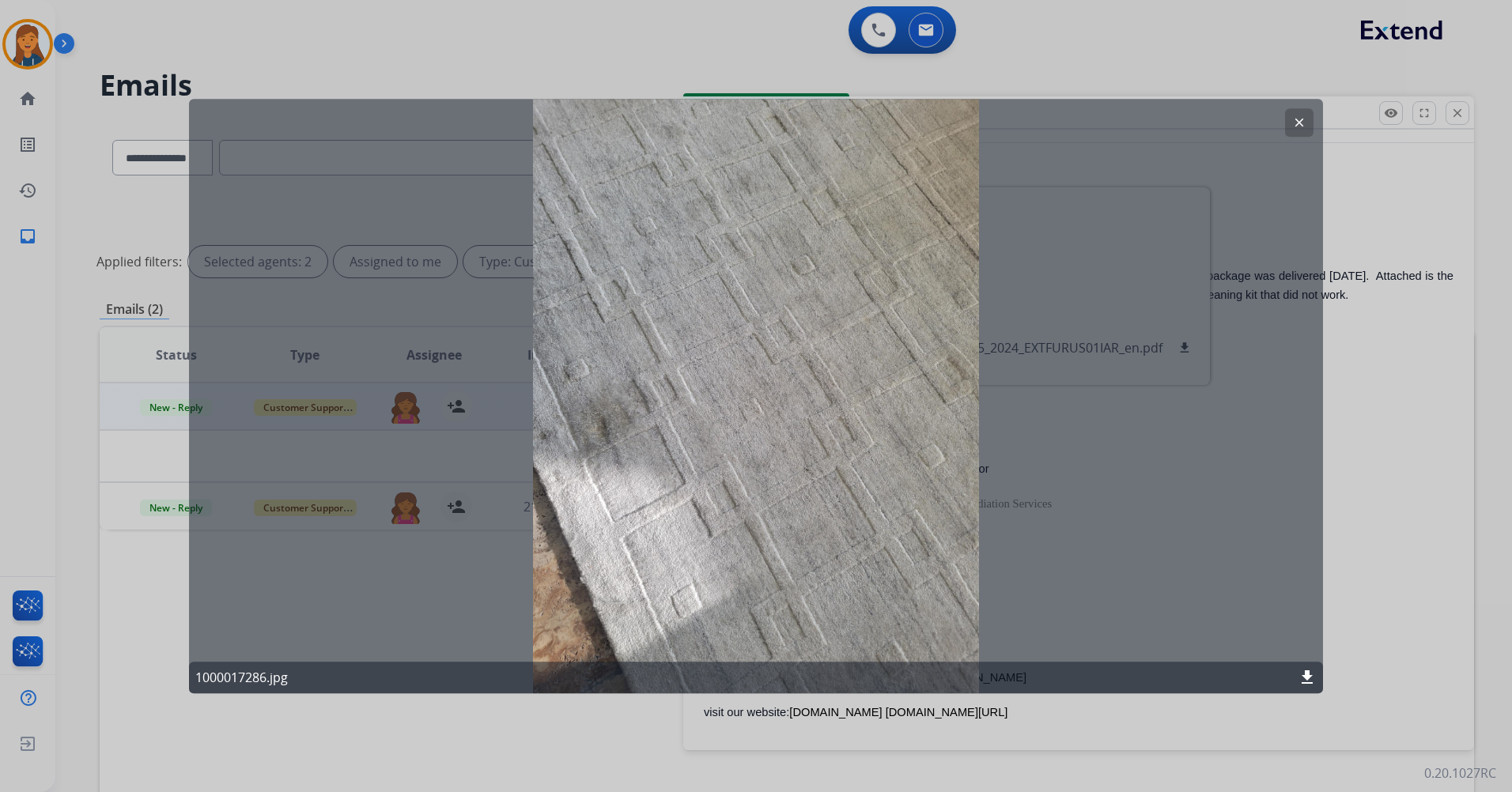
click at [1295, 124] on mat-icon "clear" at bounding box center [1300, 122] width 14 height 14
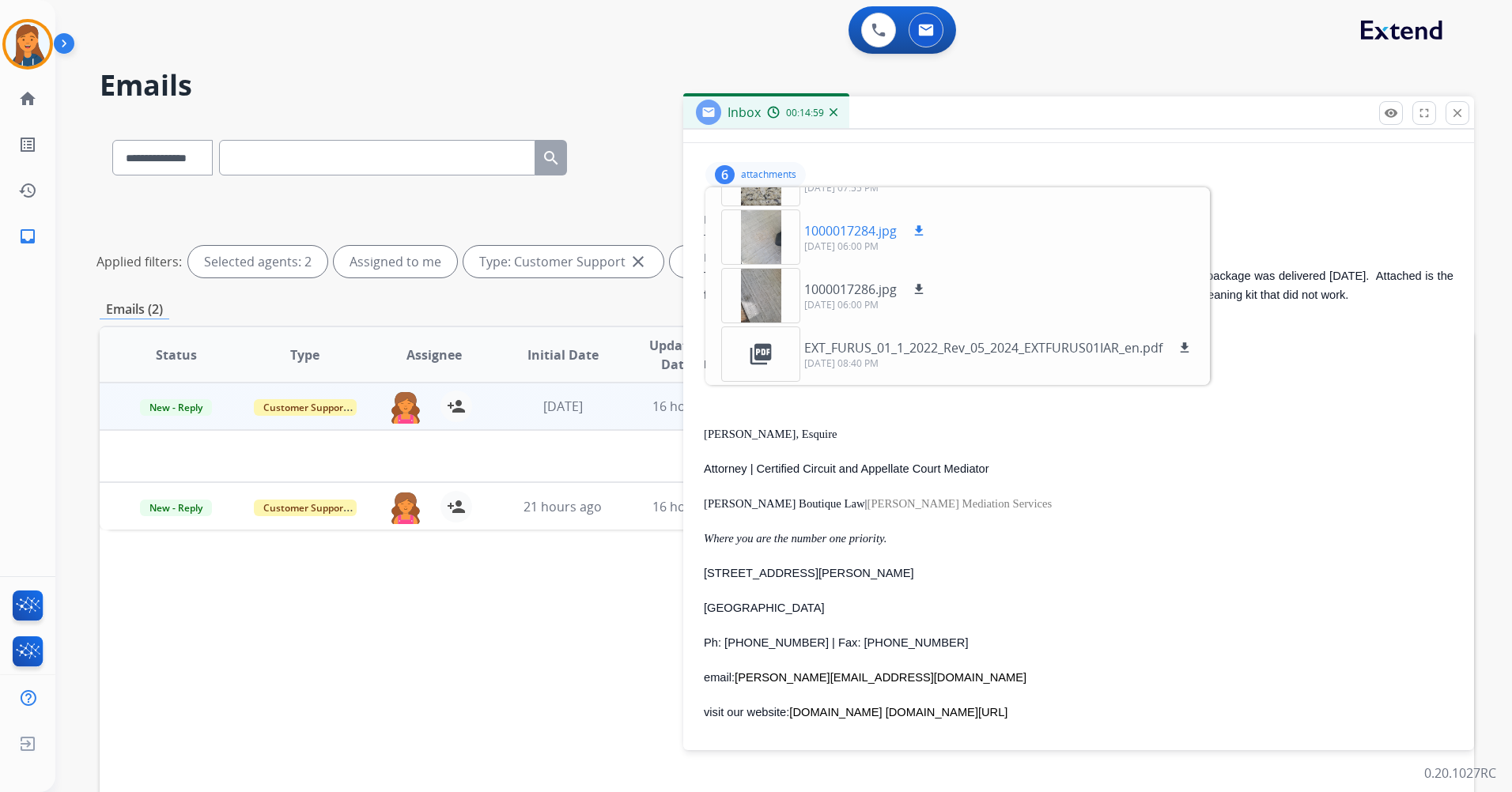
click at [751, 239] on div at bounding box center [760, 237] width 79 height 55
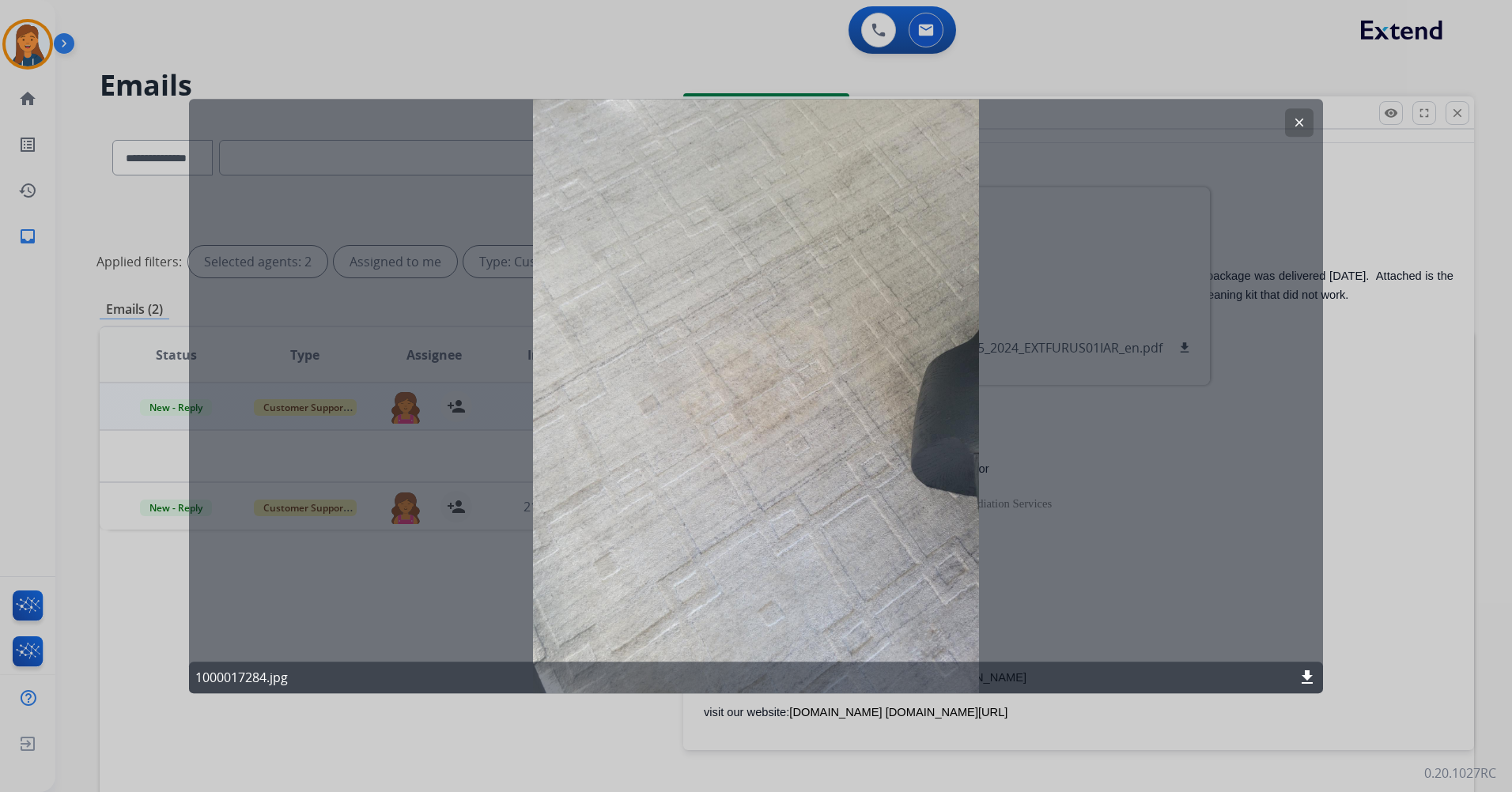
drag, startPoint x: 1308, startPoint y: 118, endPoint x: 1238, endPoint y: 149, distance: 76.6
click at [1305, 119] on button "clear" at bounding box center [1300, 122] width 28 height 28
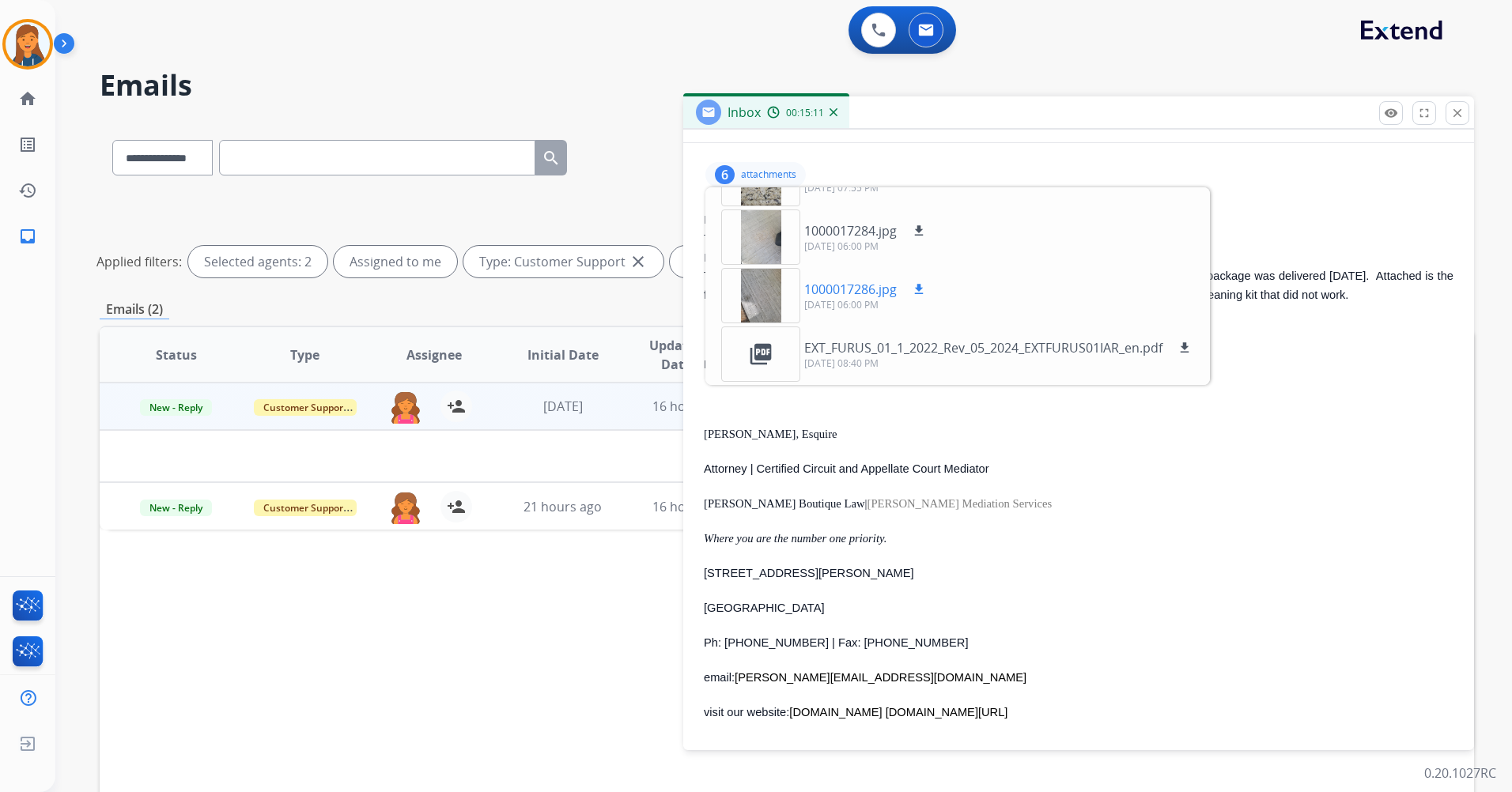
click at [758, 297] on div at bounding box center [760, 295] width 79 height 55
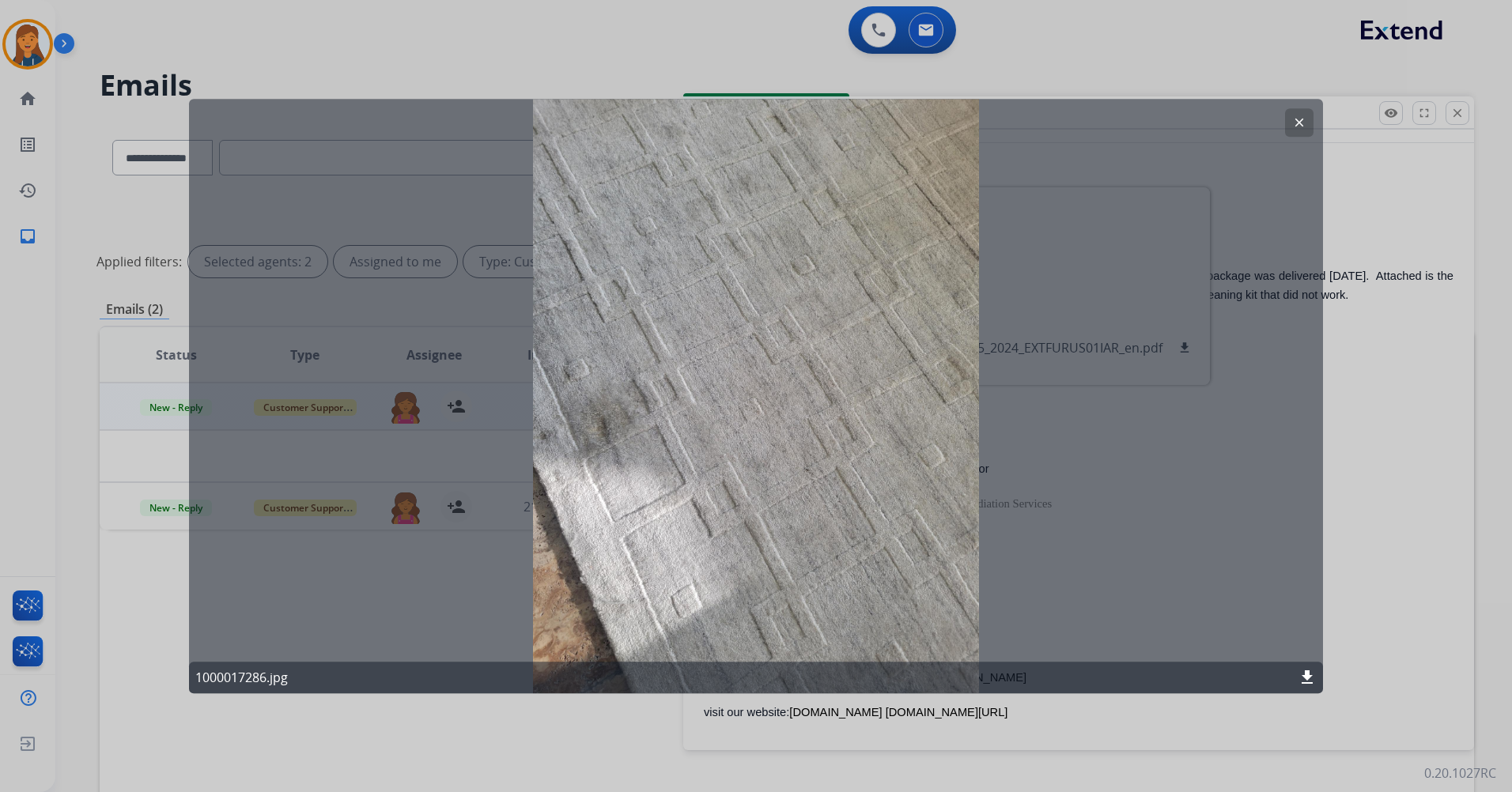
click at [1305, 124] on mat-icon "clear" at bounding box center [1300, 122] width 14 height 14
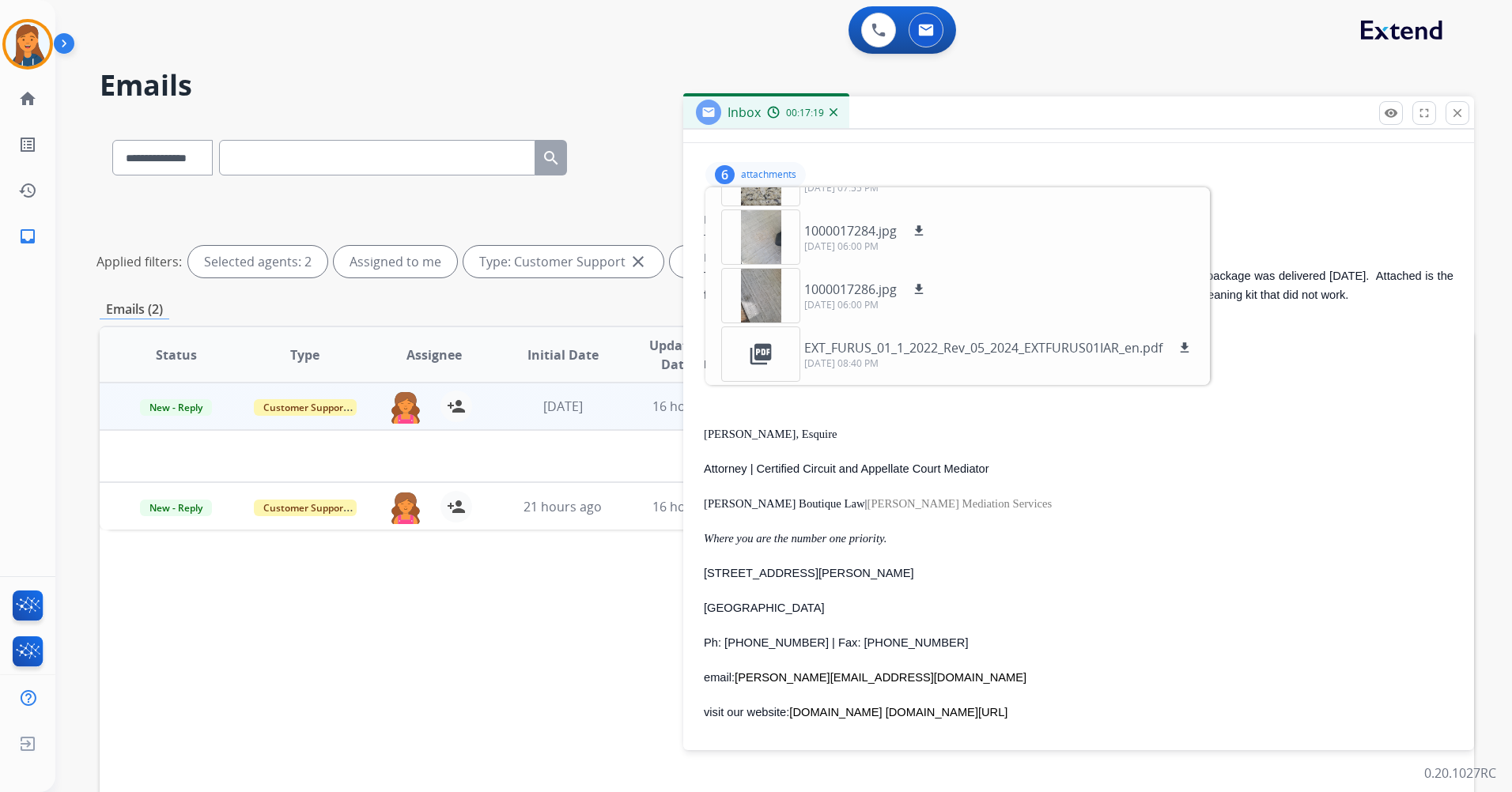
click at [744, 171] on p "attachments" at bounding box center [768, 175] width 55 height 12
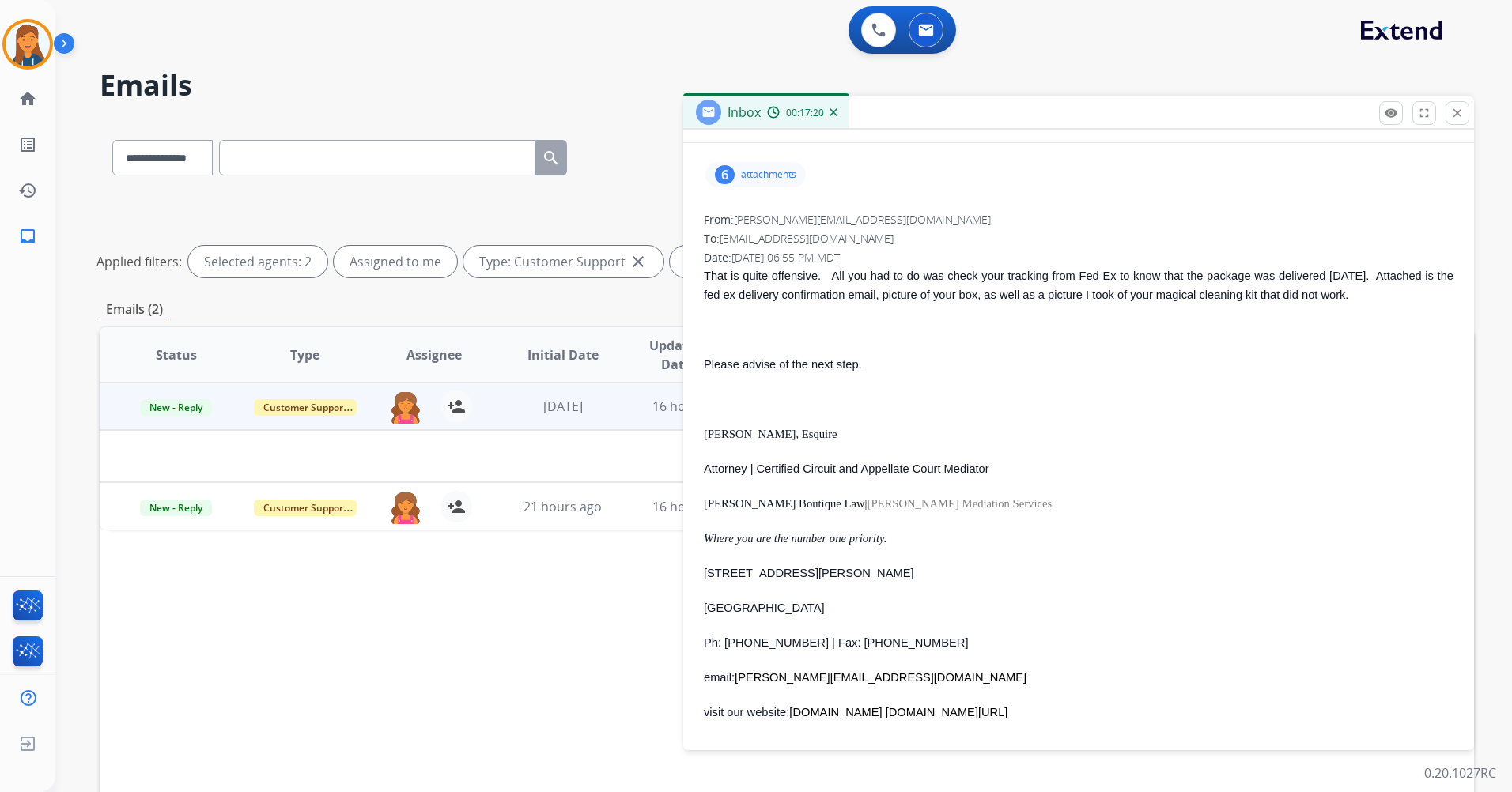
scroll to position [0, 0]
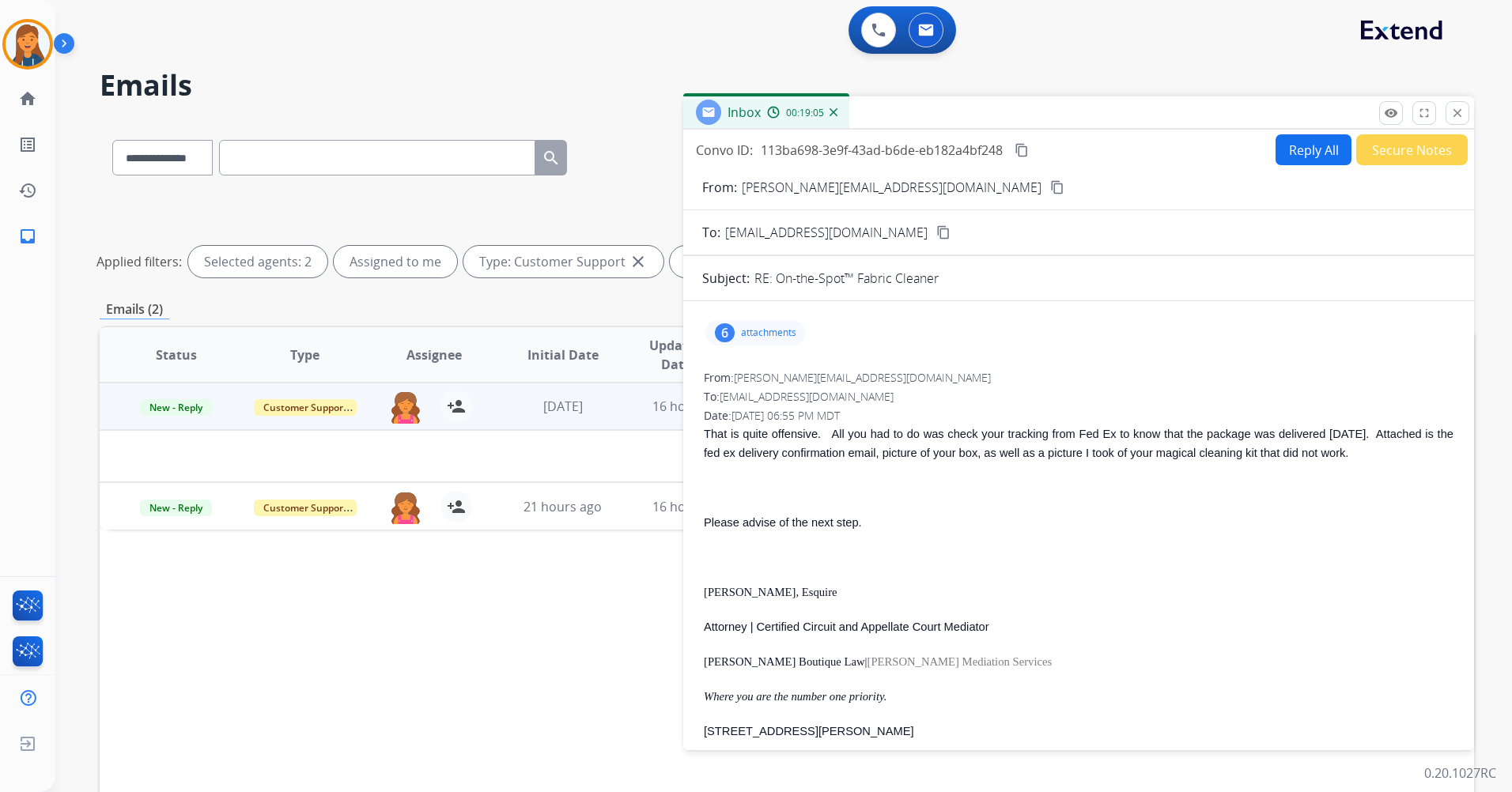
click at [1302, 153] on button "Reply All" at bounding box center [1314, 150] width 76 height 31
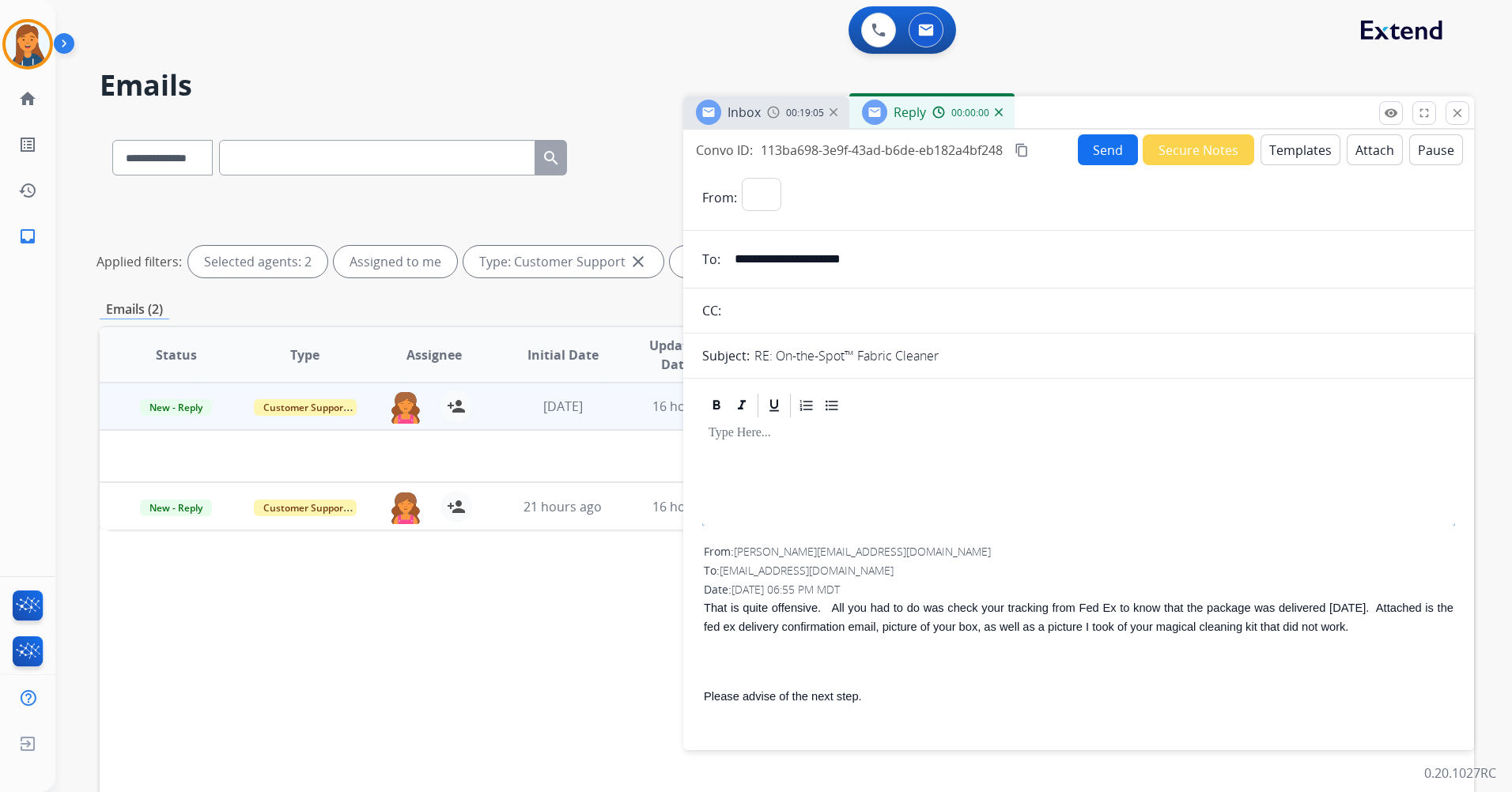
click at [1302, 153] on button "Templates" at bounding box center [1301, 150] width 80 height 31
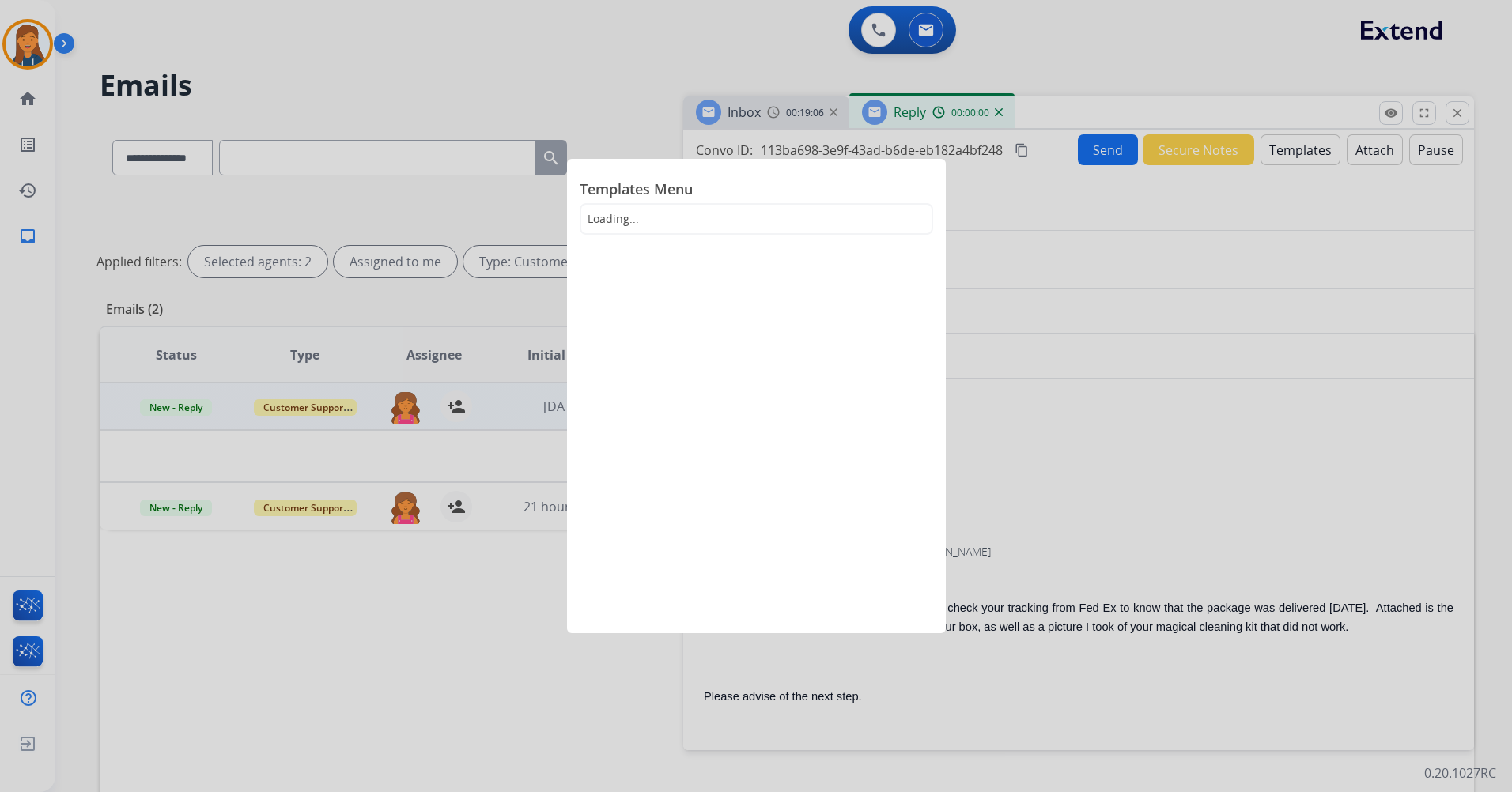
select select "**********"
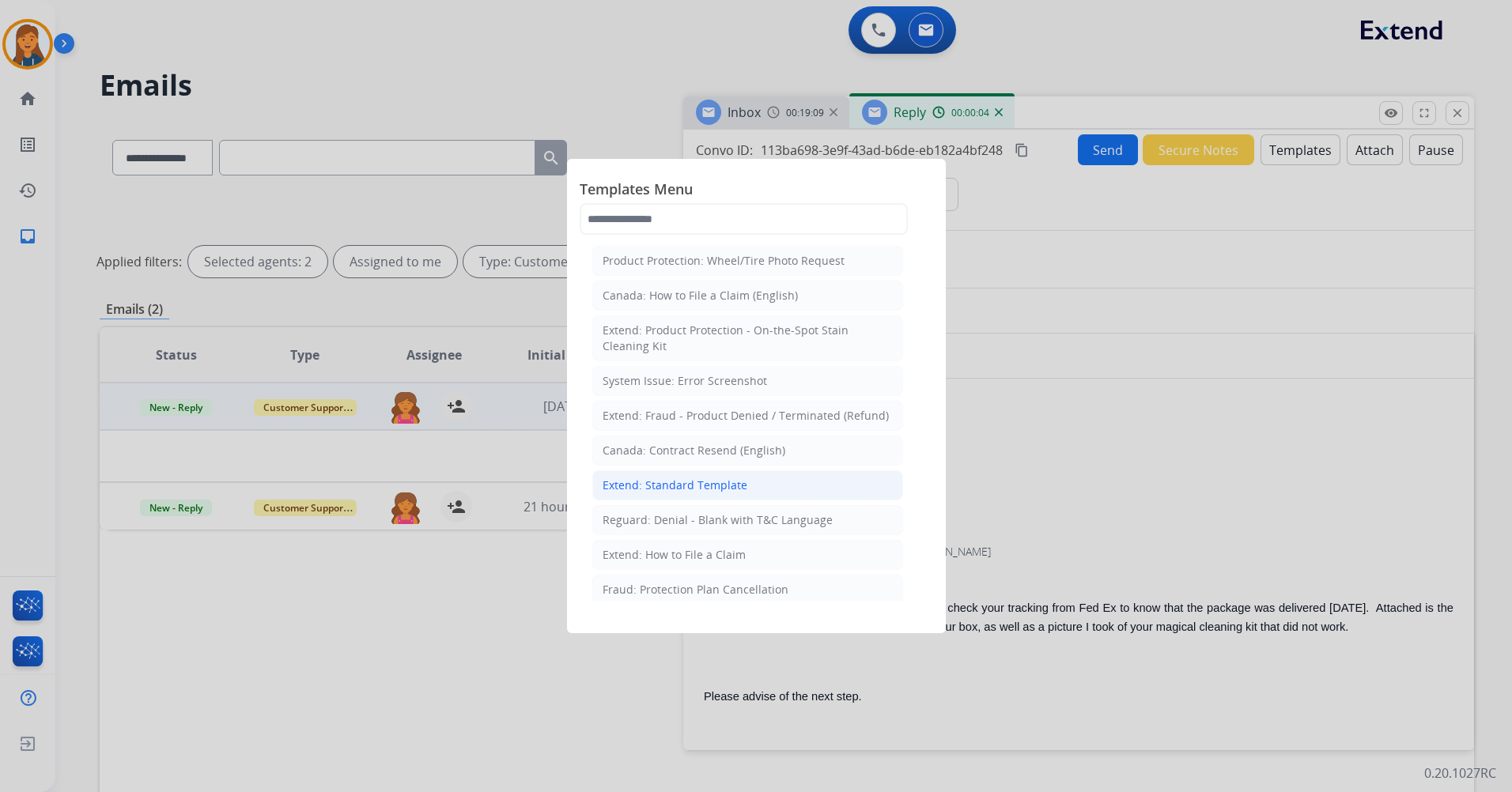
click at [675, 484] on div "Extend: Standard Template" at bounding box center [674, 485] width 145 height 16
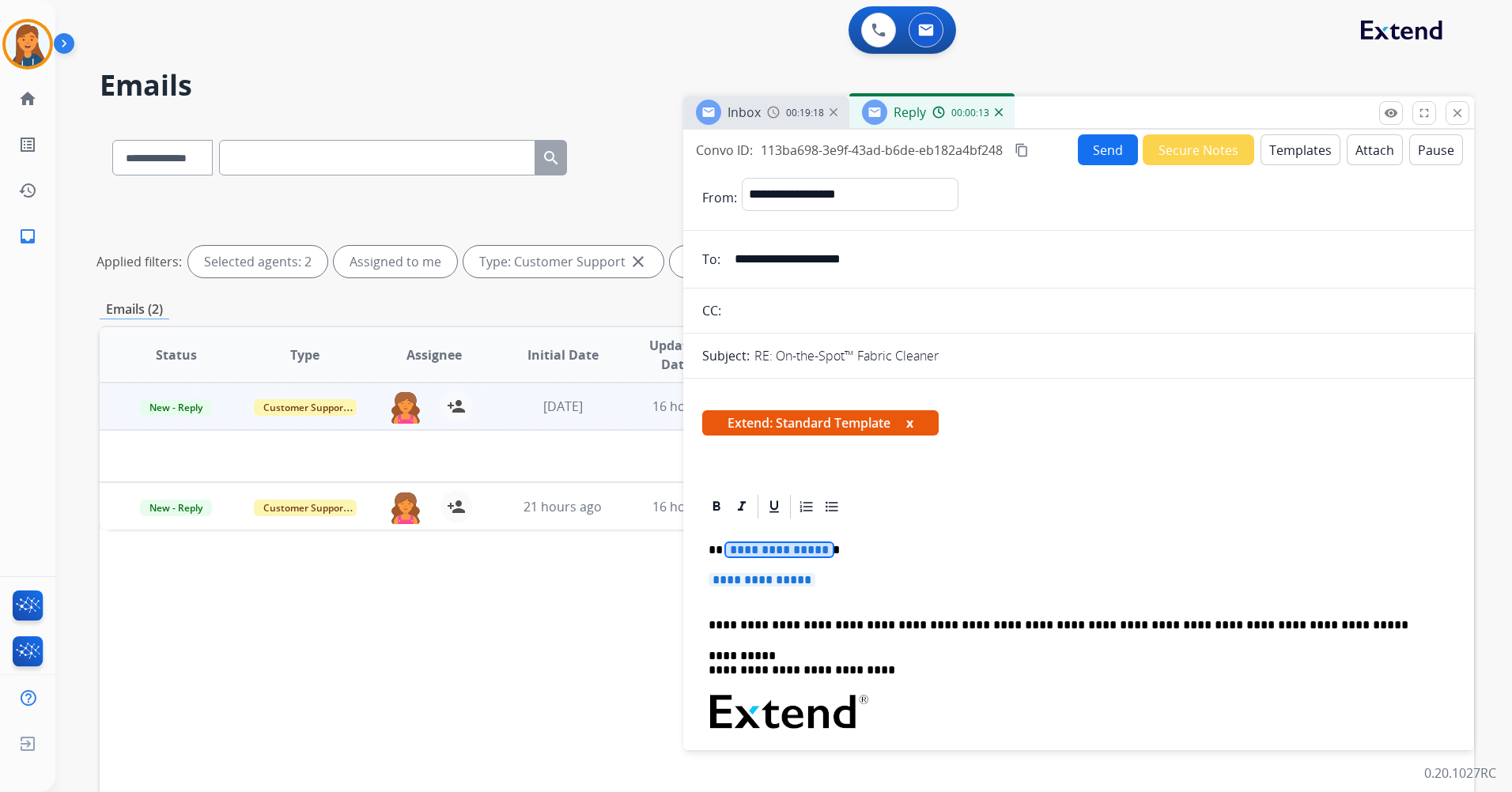
click at [746, 553] on span "**********" at bounding box center [779, 549] width 106 height 13
click at [748, 590] on p "**********" at bounding box center [1079, 587] width 740 height 29
click at [748, 587] on p "**********" at bounding box center [1079, 587] width 740 height 29
click at [747, 573] on span "**********" at bounding box center [762, 579] width 106 height 13
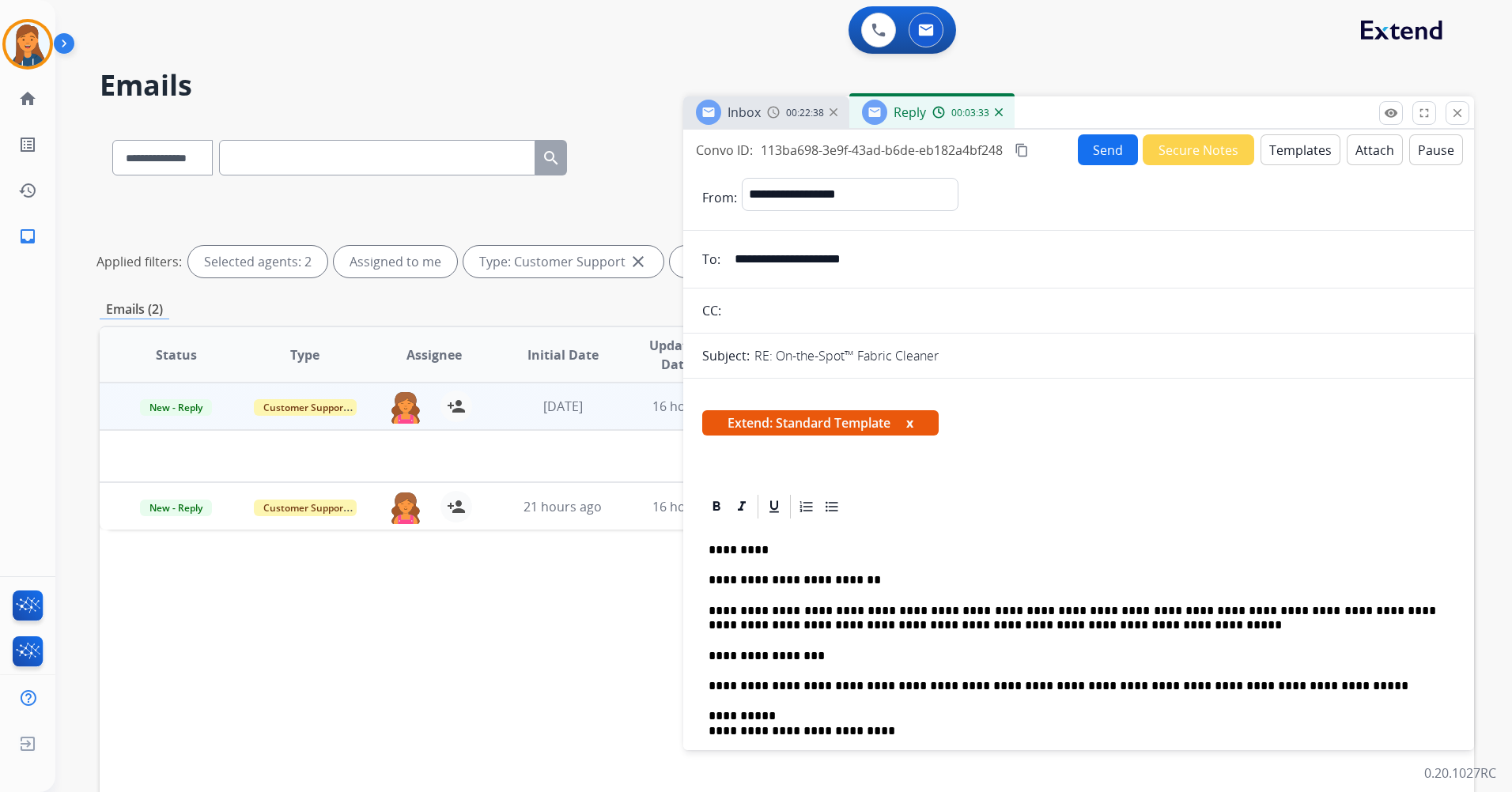
click at [1082, 155] on button "Send" at bounding box center [1108, 150] width 60 height 31
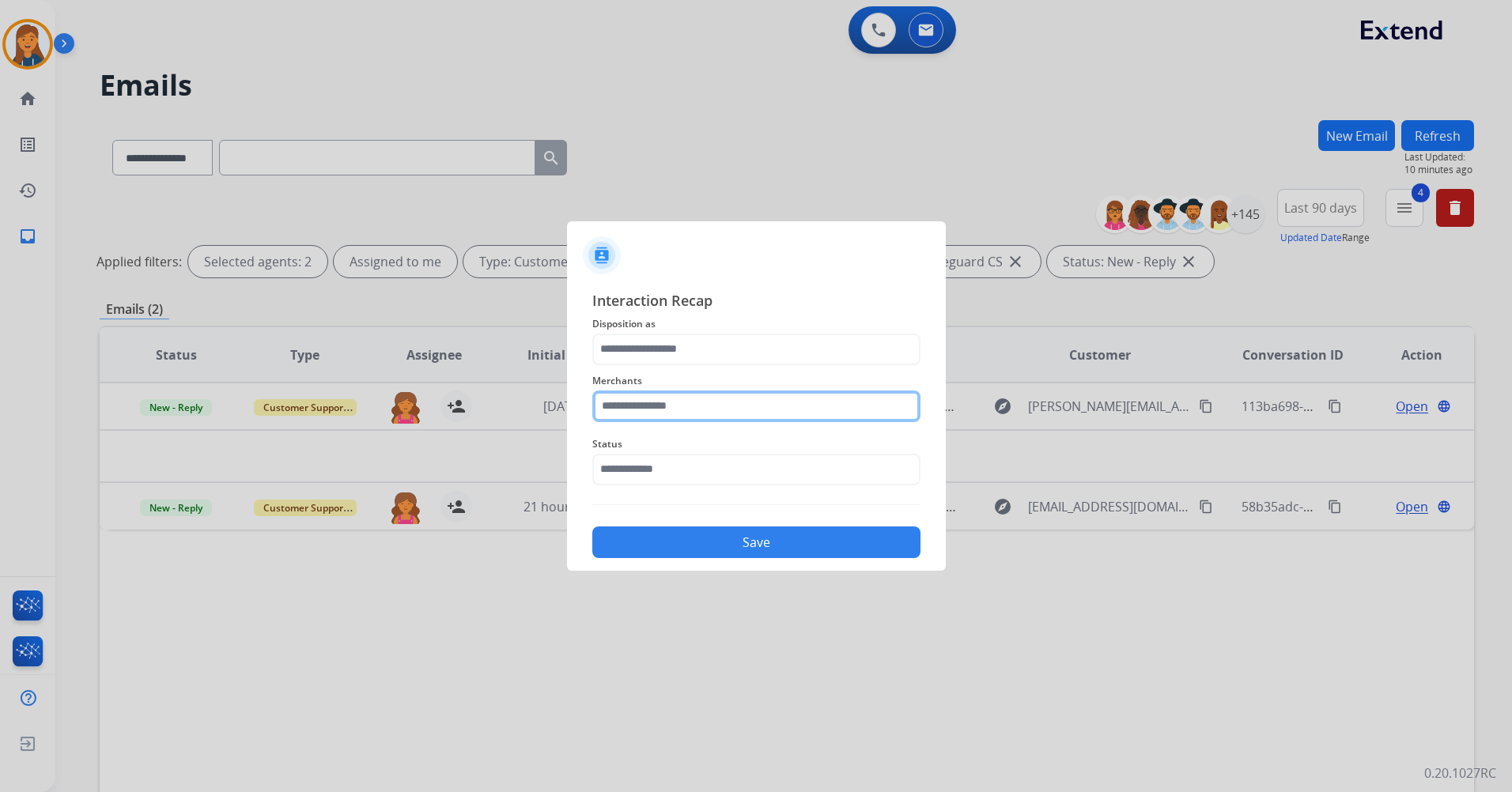
click at [642, 404] on input "text" at bounding box center [757, 406] width 328 height 32
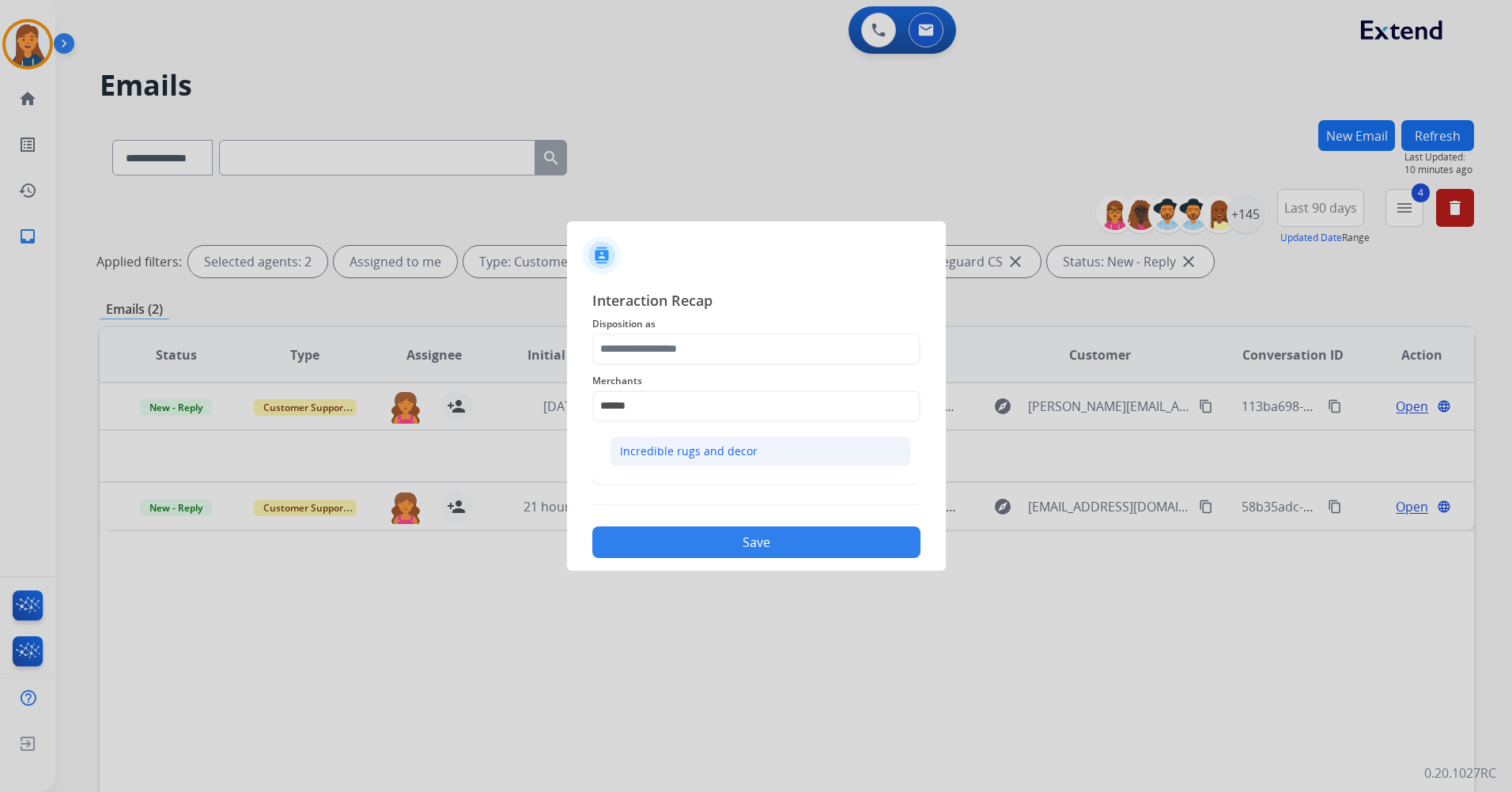
click at [659, 445] on div "Incredible rugs and decor" at bounding box center [689, 451] width 138 height 16
type input "**********"
drag, startPoint x: 673, startPoint y: 326, endPoint x: 664, endPoint y: 350, distance: 25.6
click at [673, 325] on span "Disposition as" at bounding box center [757, 324] width 328 height 19
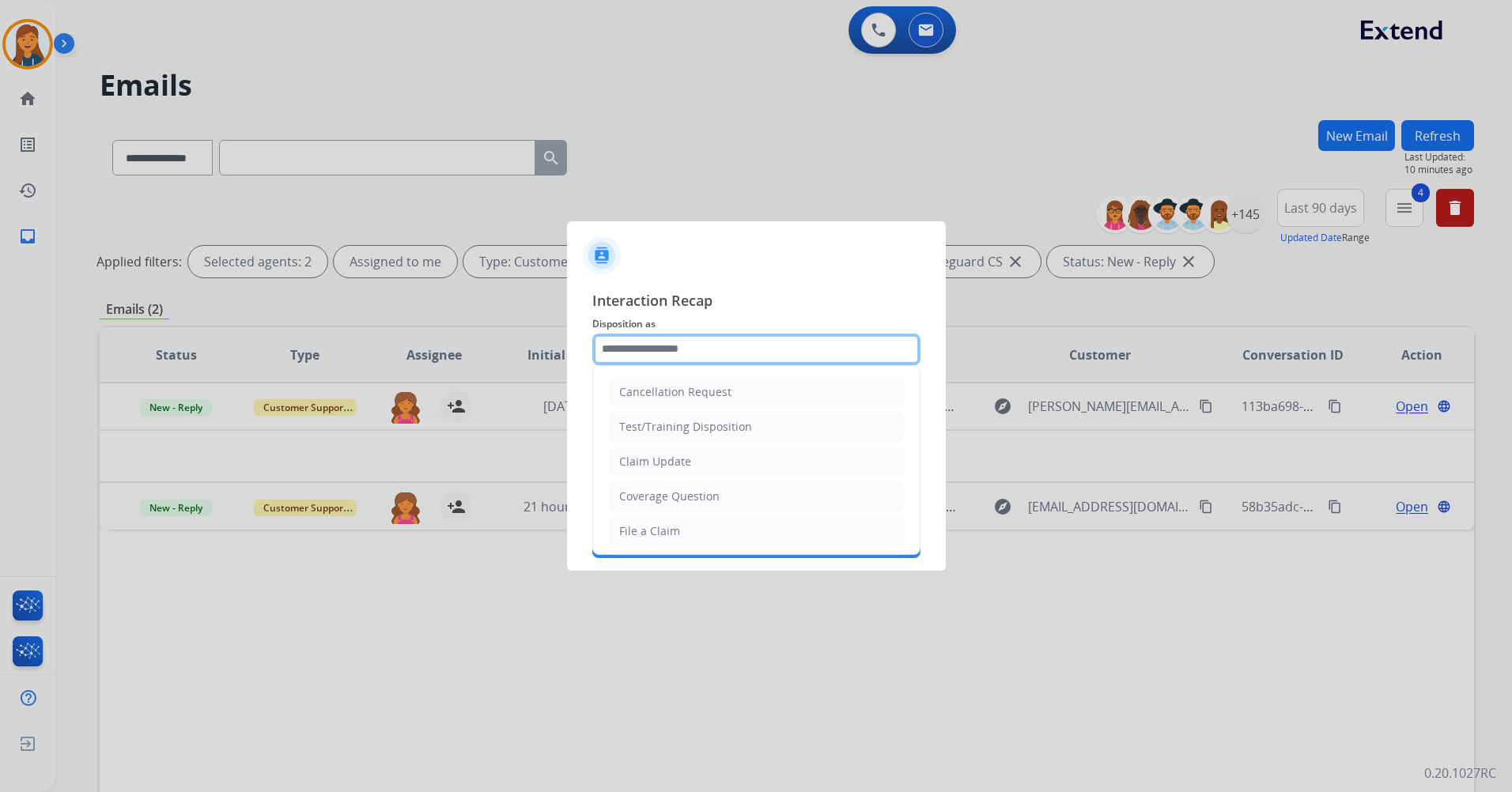
click at [664, 350] on input "text" at bounding box center [757, 349] width 328 height 32
click at [635, 501] on li "Other" at bounding box center [756, 493] width 295 height 30
type input "*****"
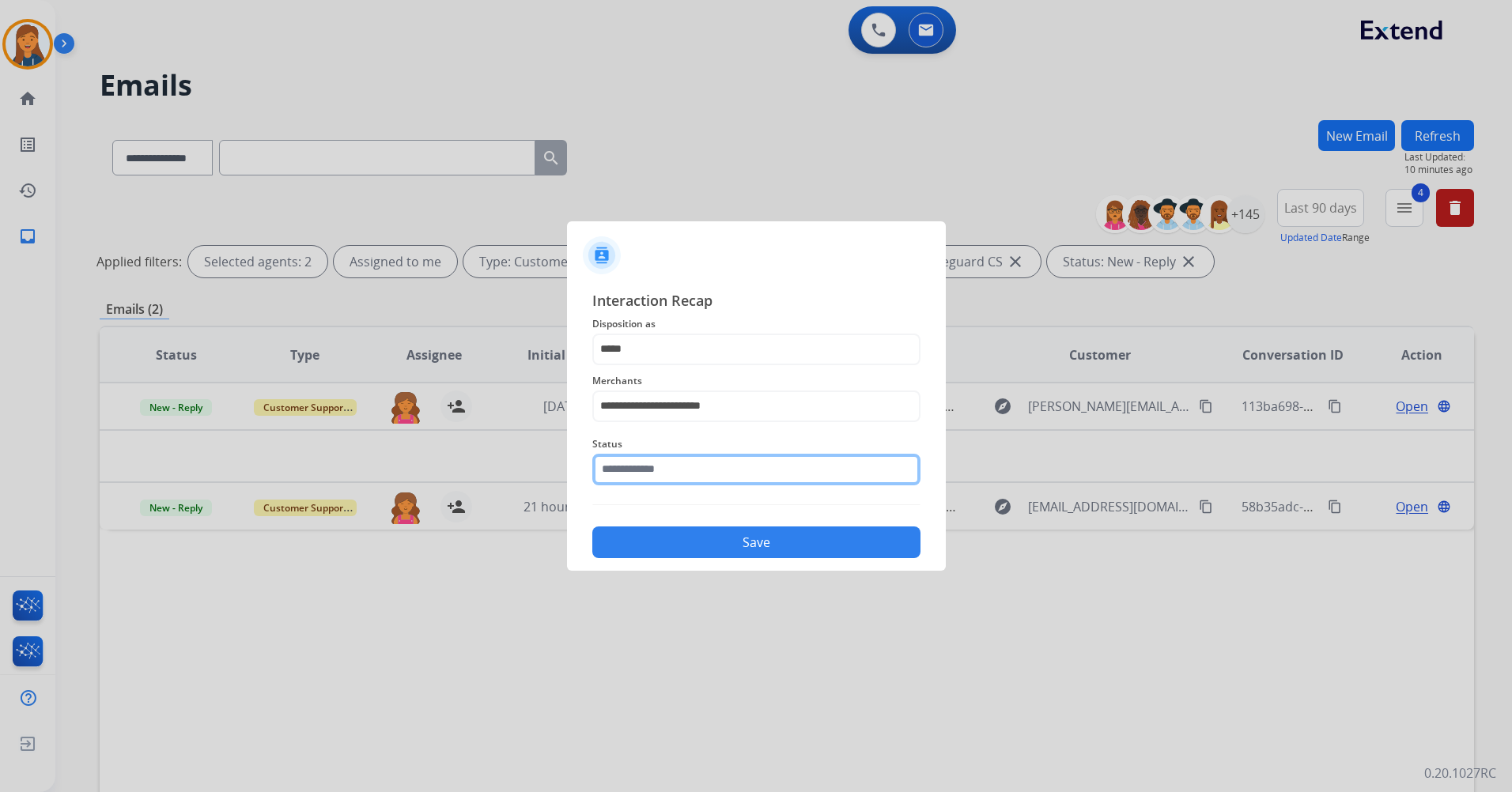
click at [635, 475] on input "text" at bounding box center [757, 470] width 328 height 32
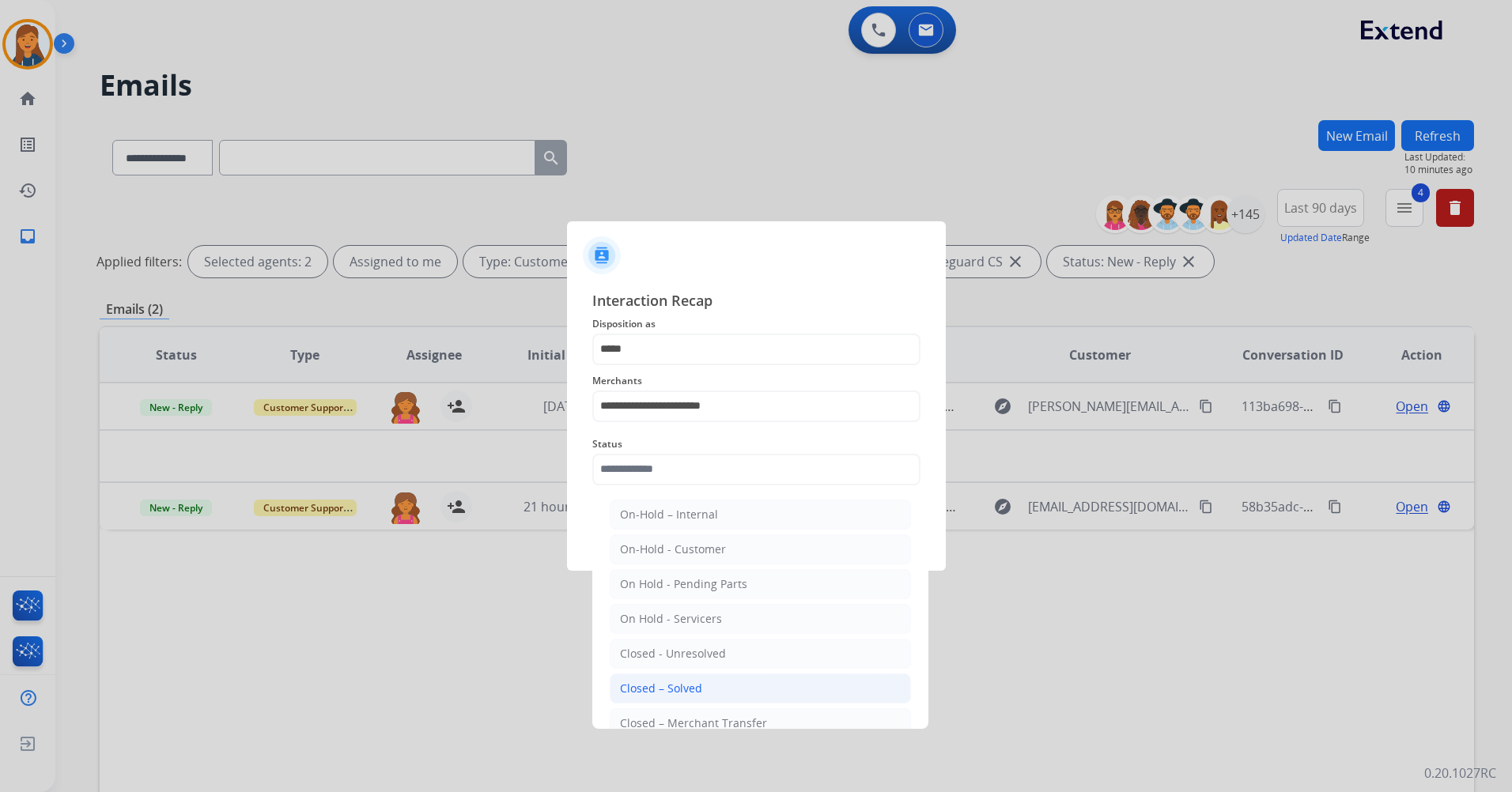
click at [653, 690] on div "Closed – Solved" at bounding box center [661, 689] width 83 height 16
type input "**********"
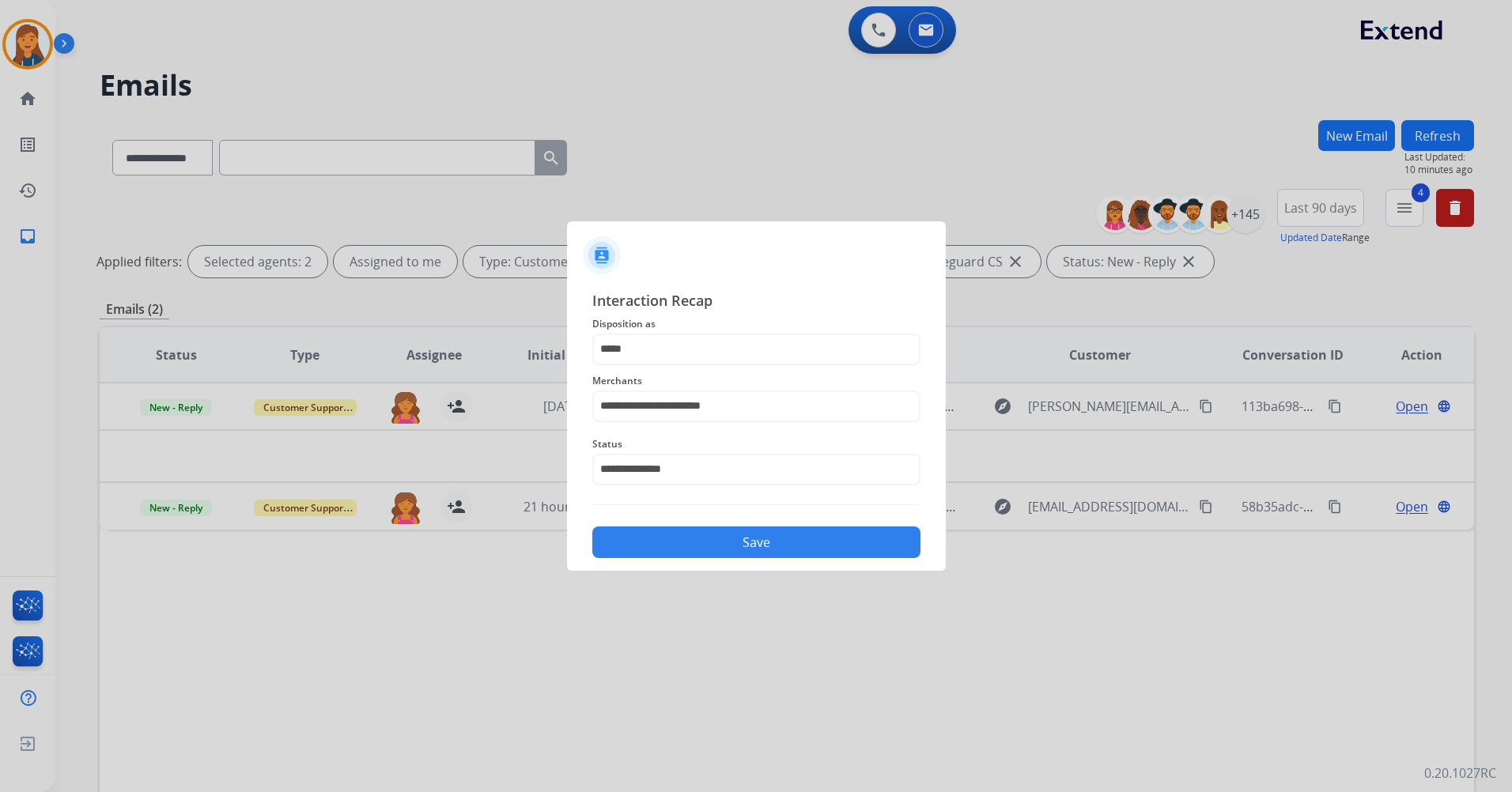
click at [678, 519] on div "Save" at bounding box center [757, 537] width 328 height 41
click at [675, 531] on button "Save" at bounding box center [757, 543] width 328 height 32
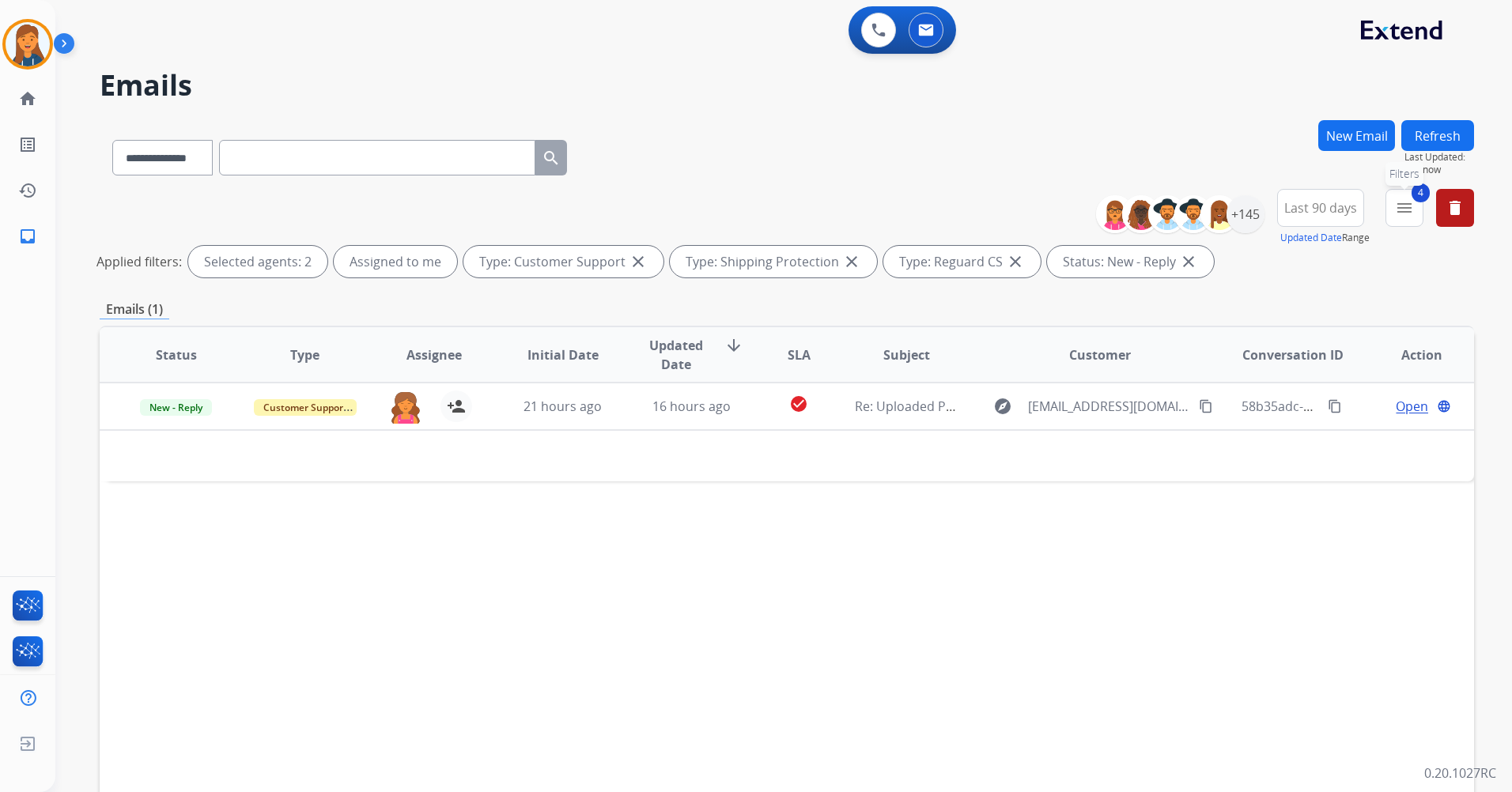
click at [1400, 204] on mat-icon "menu" at bounding box center [1405, 208] width 19 height 19
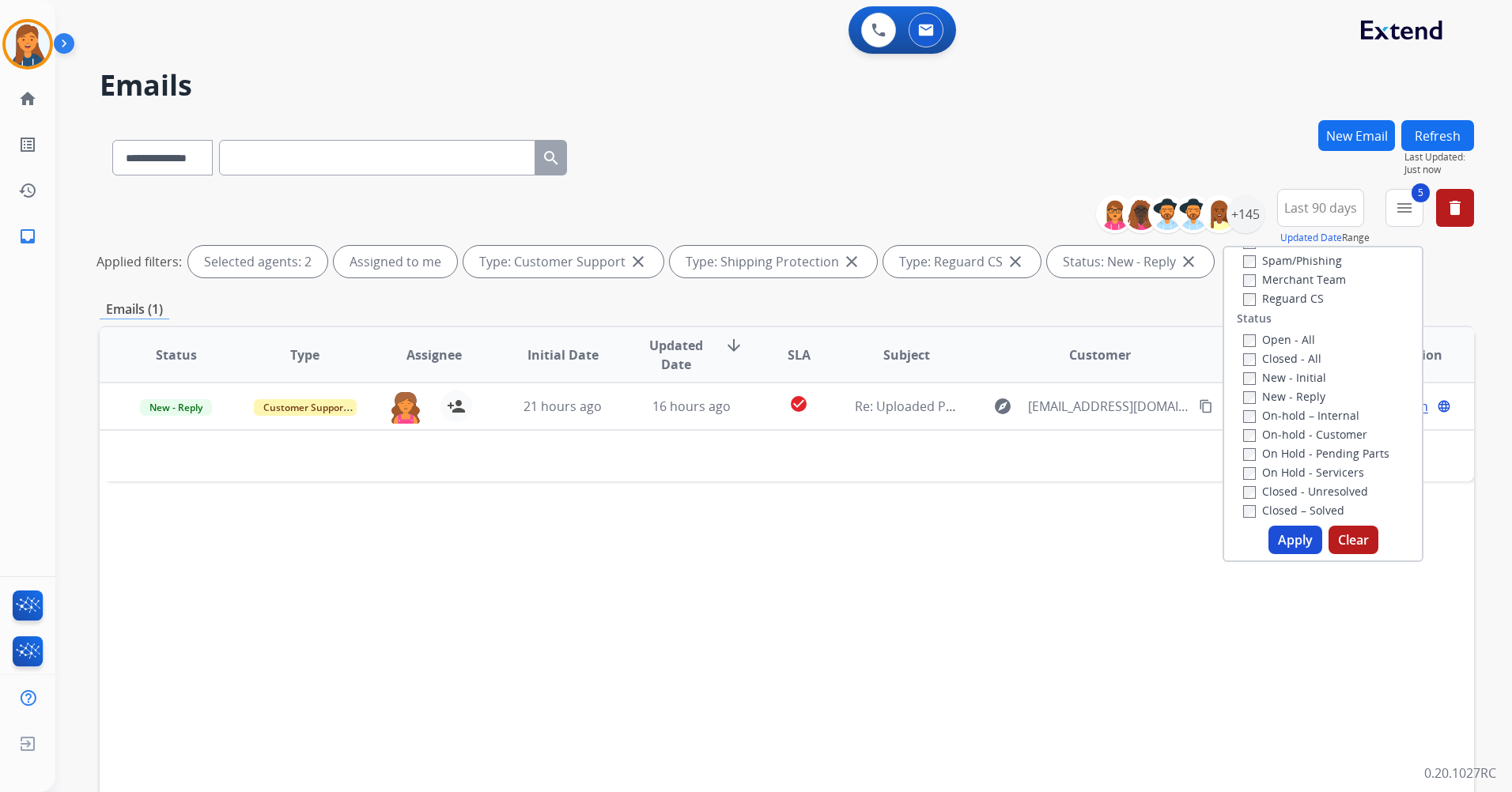
click at [1291, 542] on button "Apply" at bounding box center [1295, 540] width 54 height 28
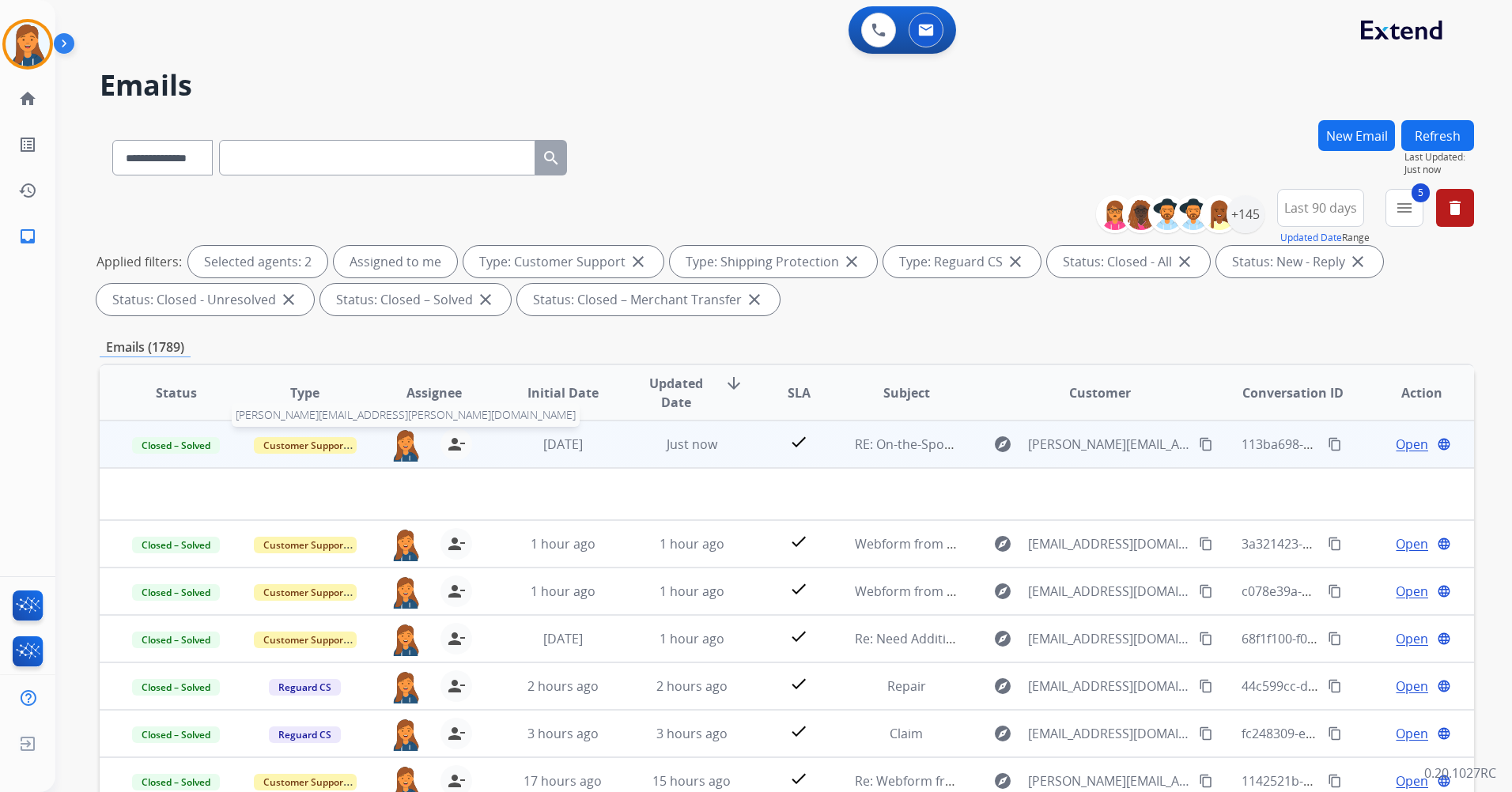
click at [405, 449] on img at bounding box center [406, 444] width 32 height 33
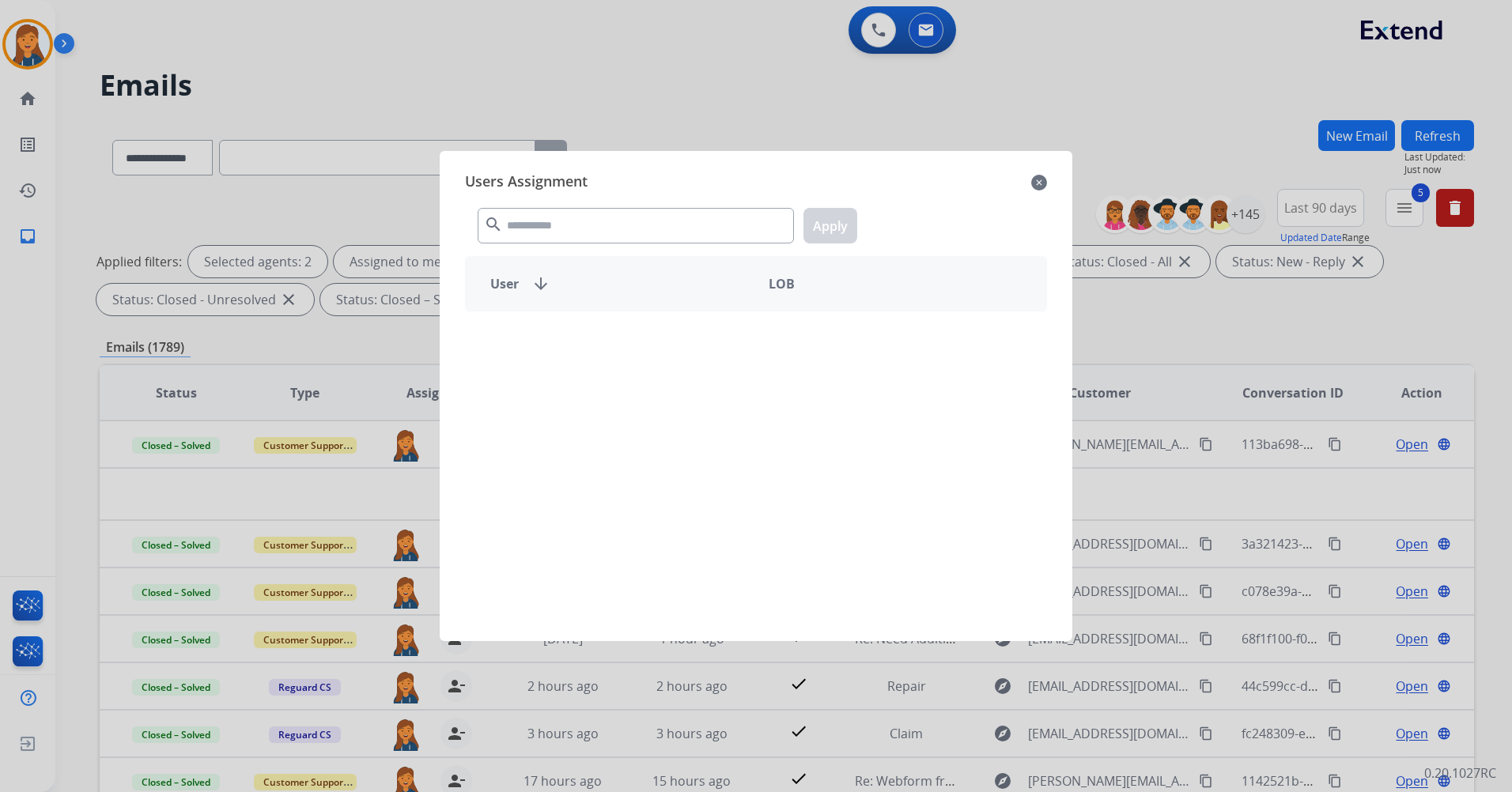
click at [541, 208] on div "search Apply" at bounding box center [756, 223] width 582 height 55
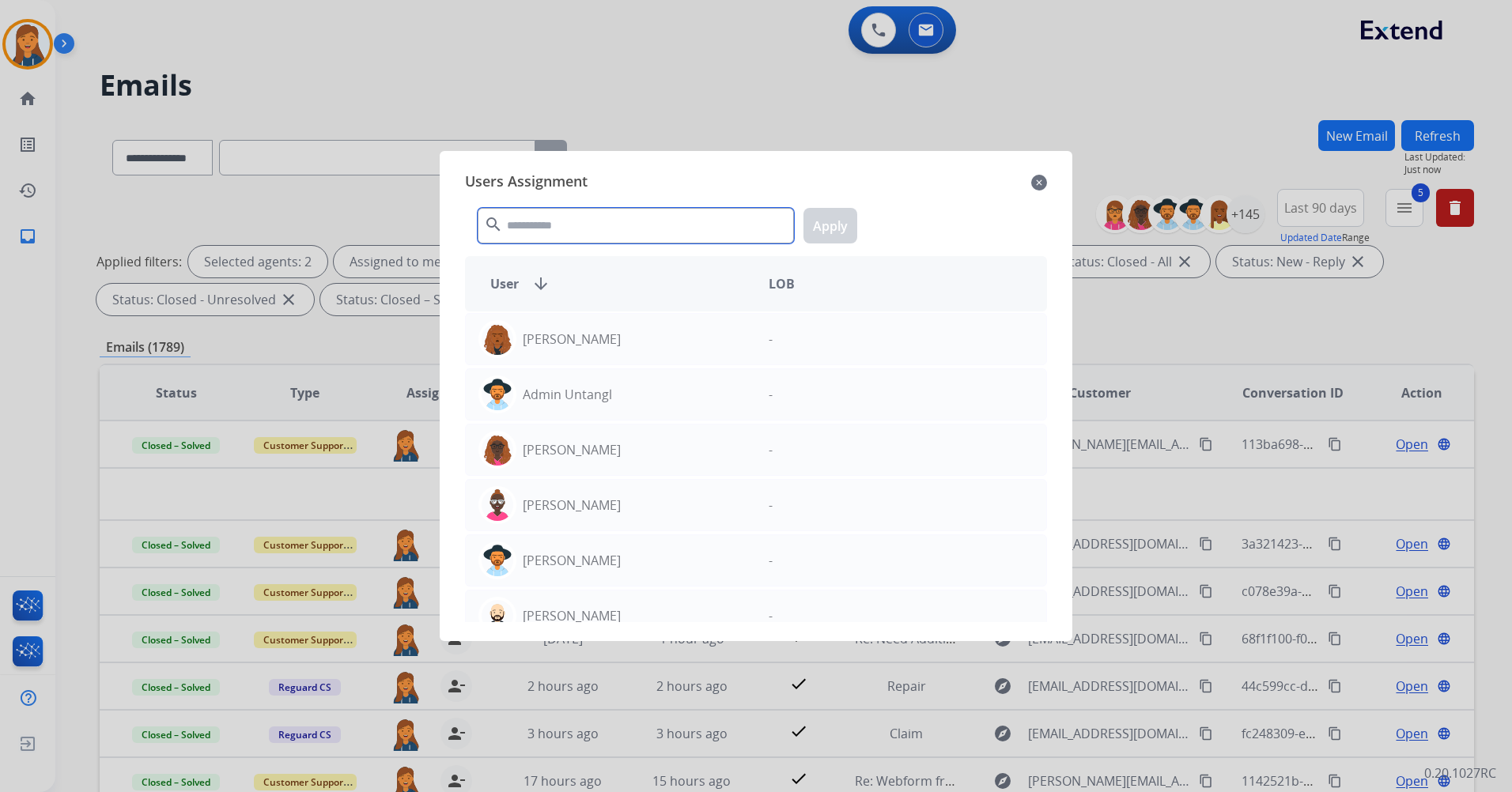
click at [536, 225] on input "text" at bounding box center [635, 225] width 317 height 35
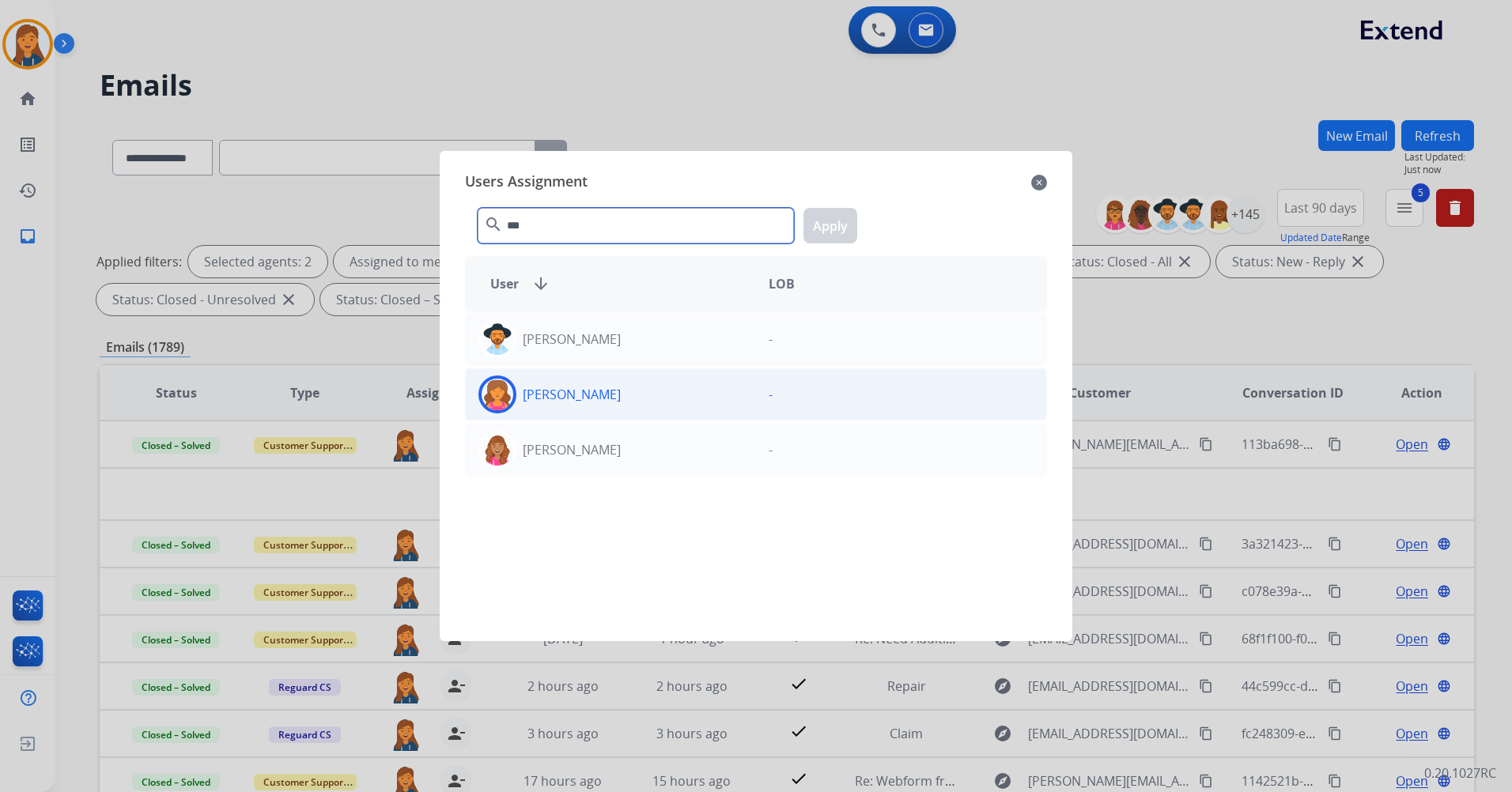
type input "***"
click at [557, 390] on p "[PERSON_NAME]" at bounding box center [571, 394] width 98 height 19
click at [818, 225] on button "Apply" at bounding box center [831, 225] width 54 height 35
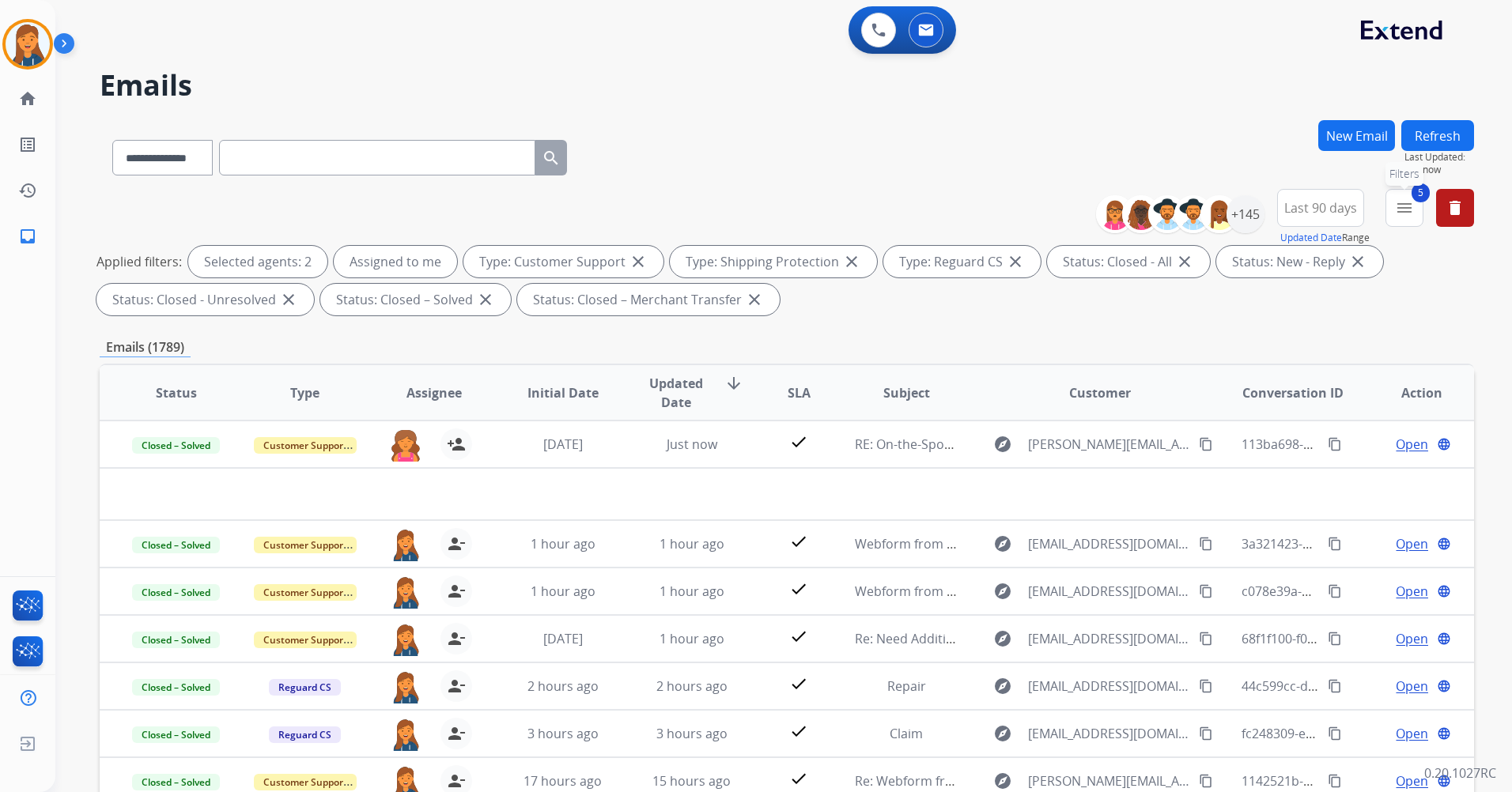
click at [1414, 202] on button "5 menu Filters" at bounding box center [1405, 208] width 38 height 38
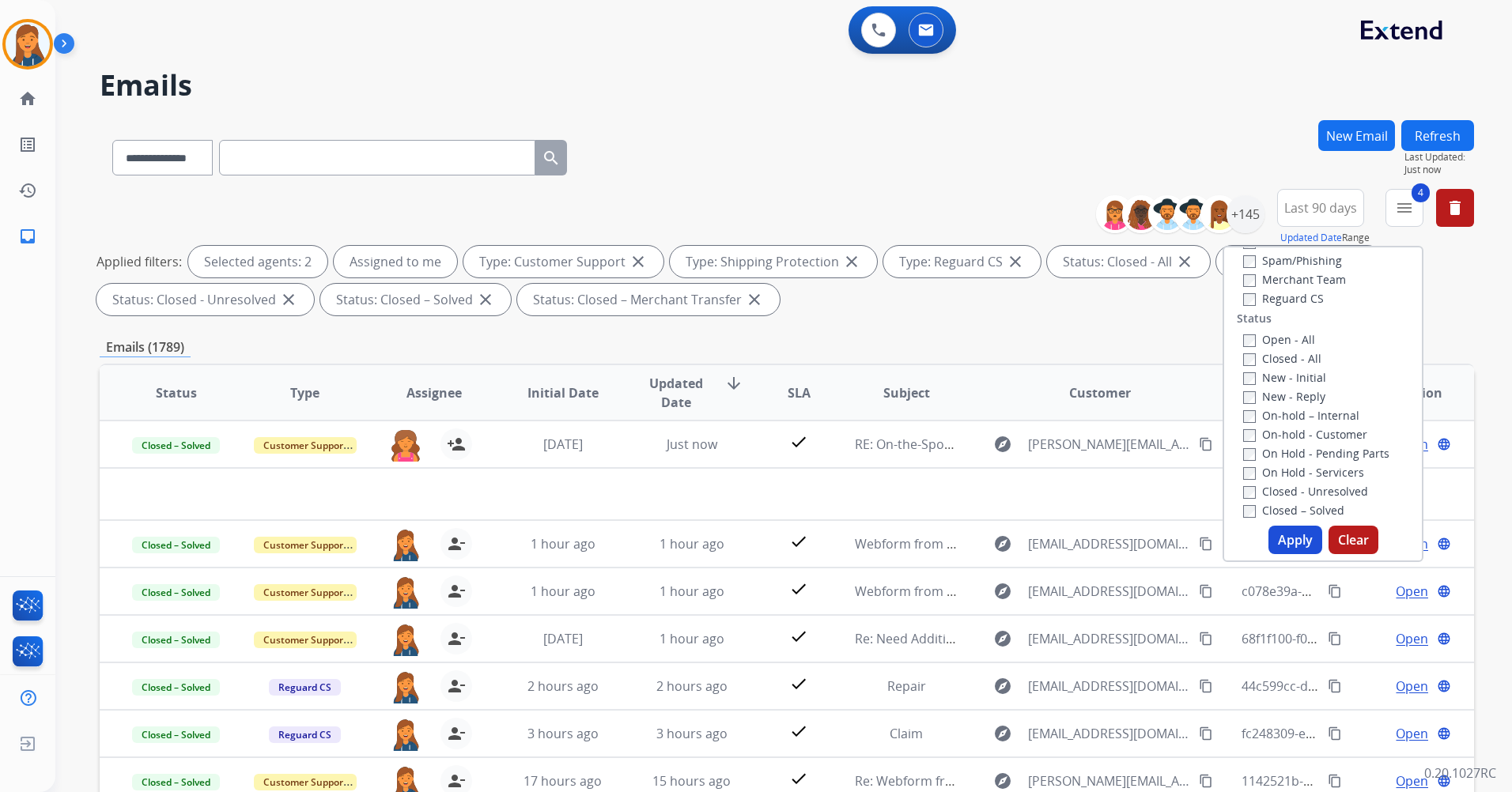
click at [1290, 544] on button "Apply" at bounding box center [1295, 540] width 54 height 28
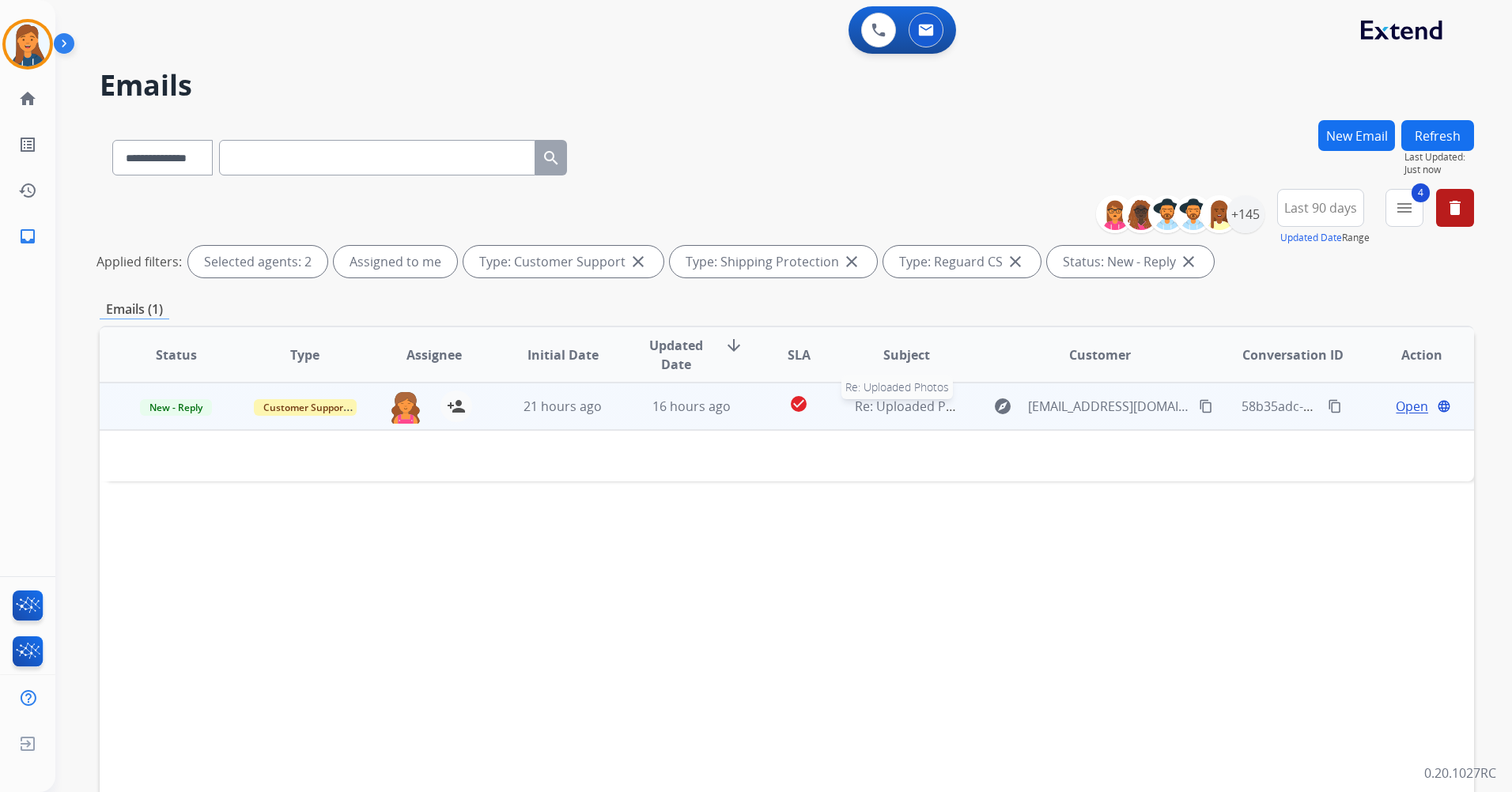
click at [924, 409] on span "Re: Uploaded Photos" at bounding box center [918, 406] width 126 height 18
click at [924, 409] on span "Re: Uploaded Photos" at bounding box center [918, 407] width 126 height 18
click at [1396, 397] on span "Open" at bounding box center [1412, 406] width 33 height 19
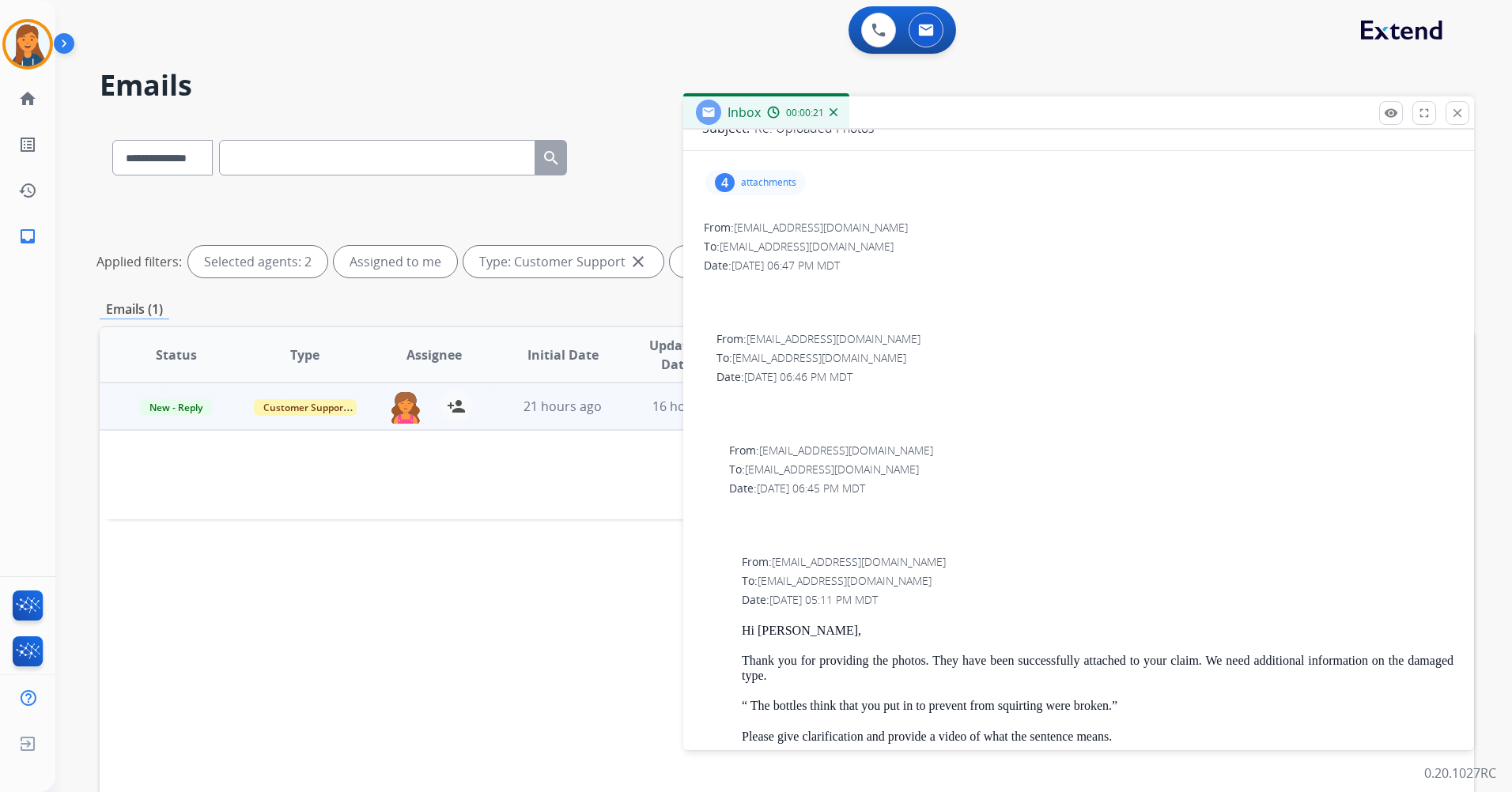
scroll to position [79, 0]
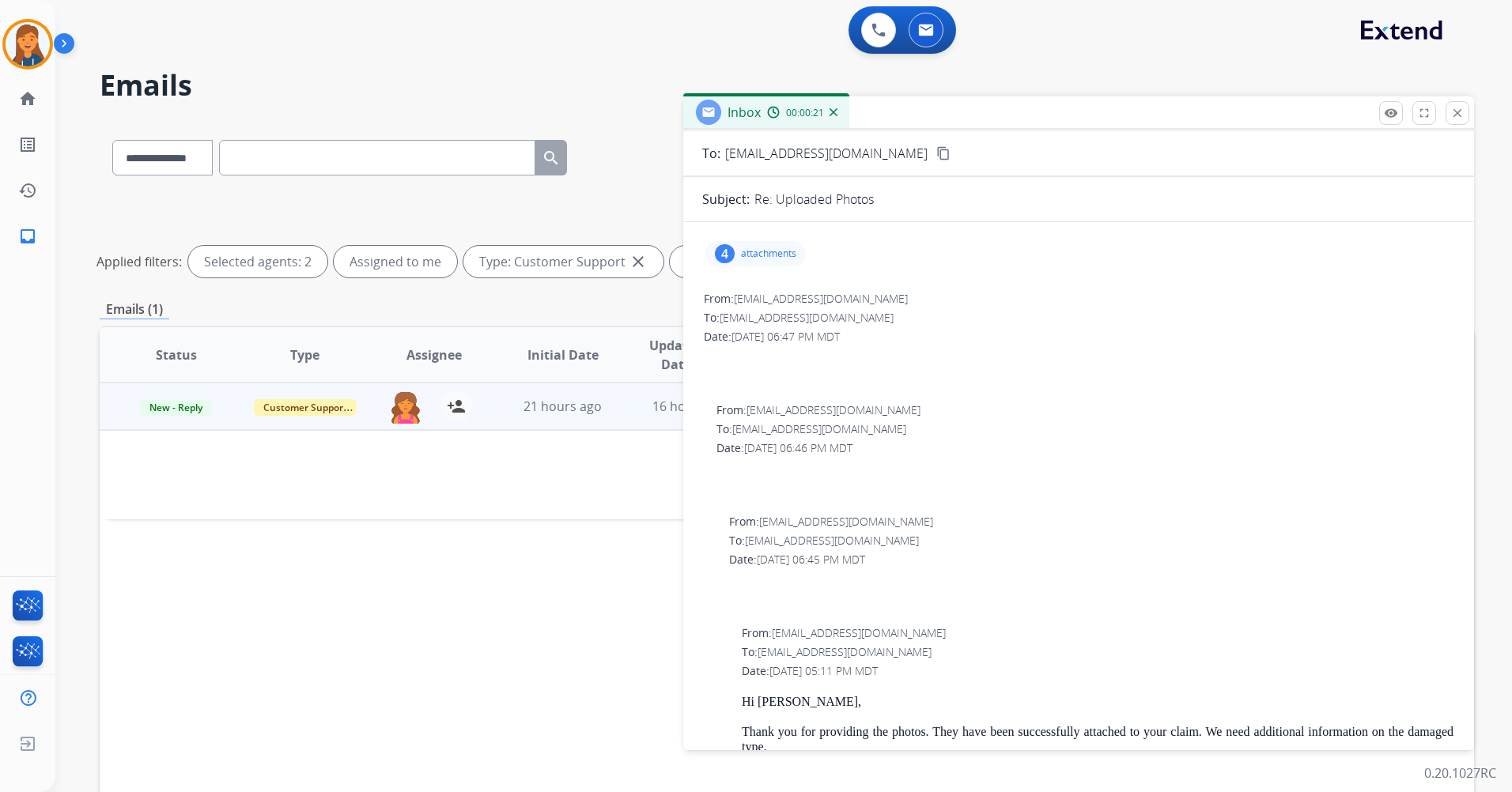
click at [736, 251] on div "4 attachments" at bounding box center [755, 254] width 100 height 26
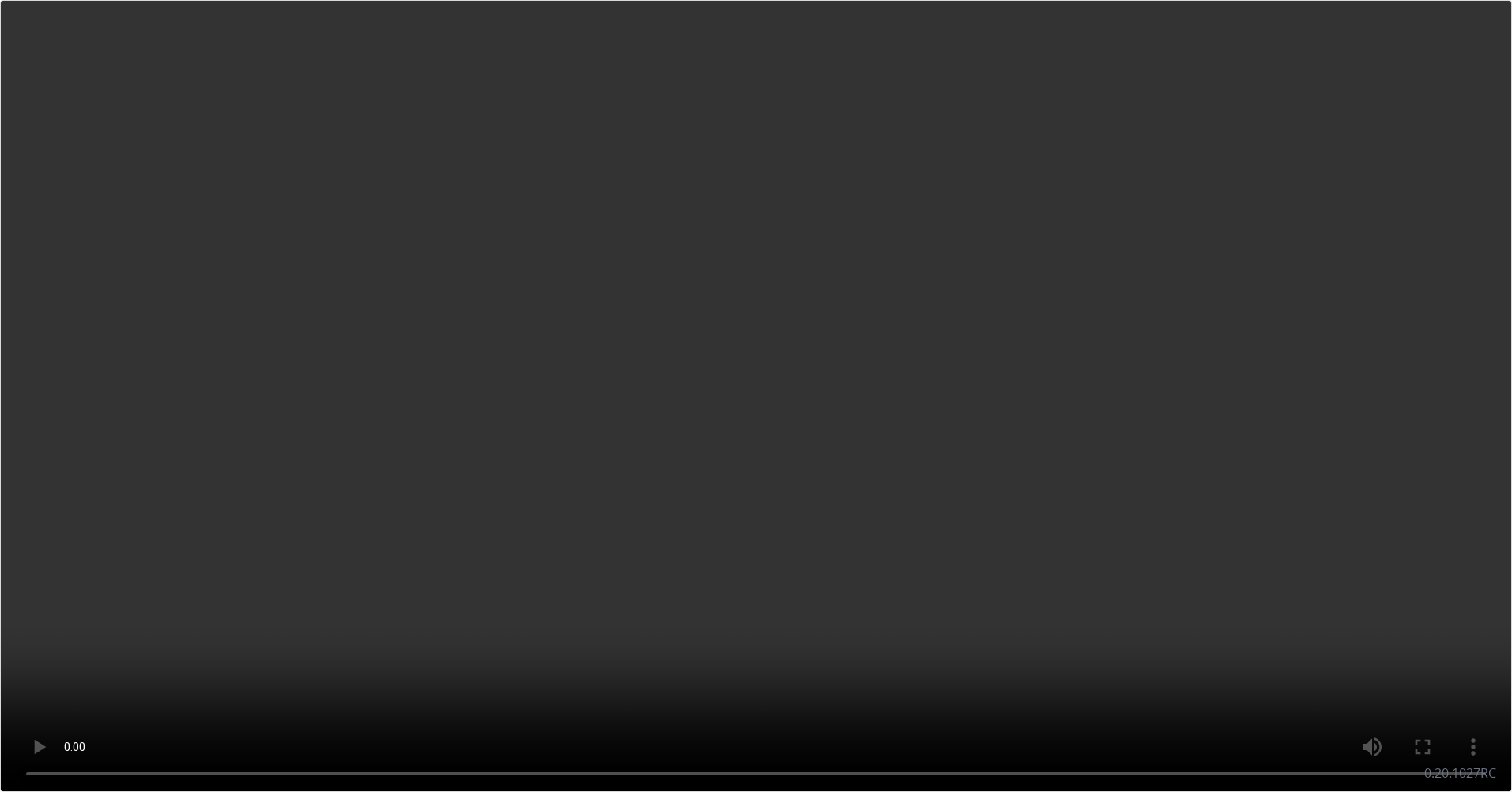
scroll to position [0, 0]
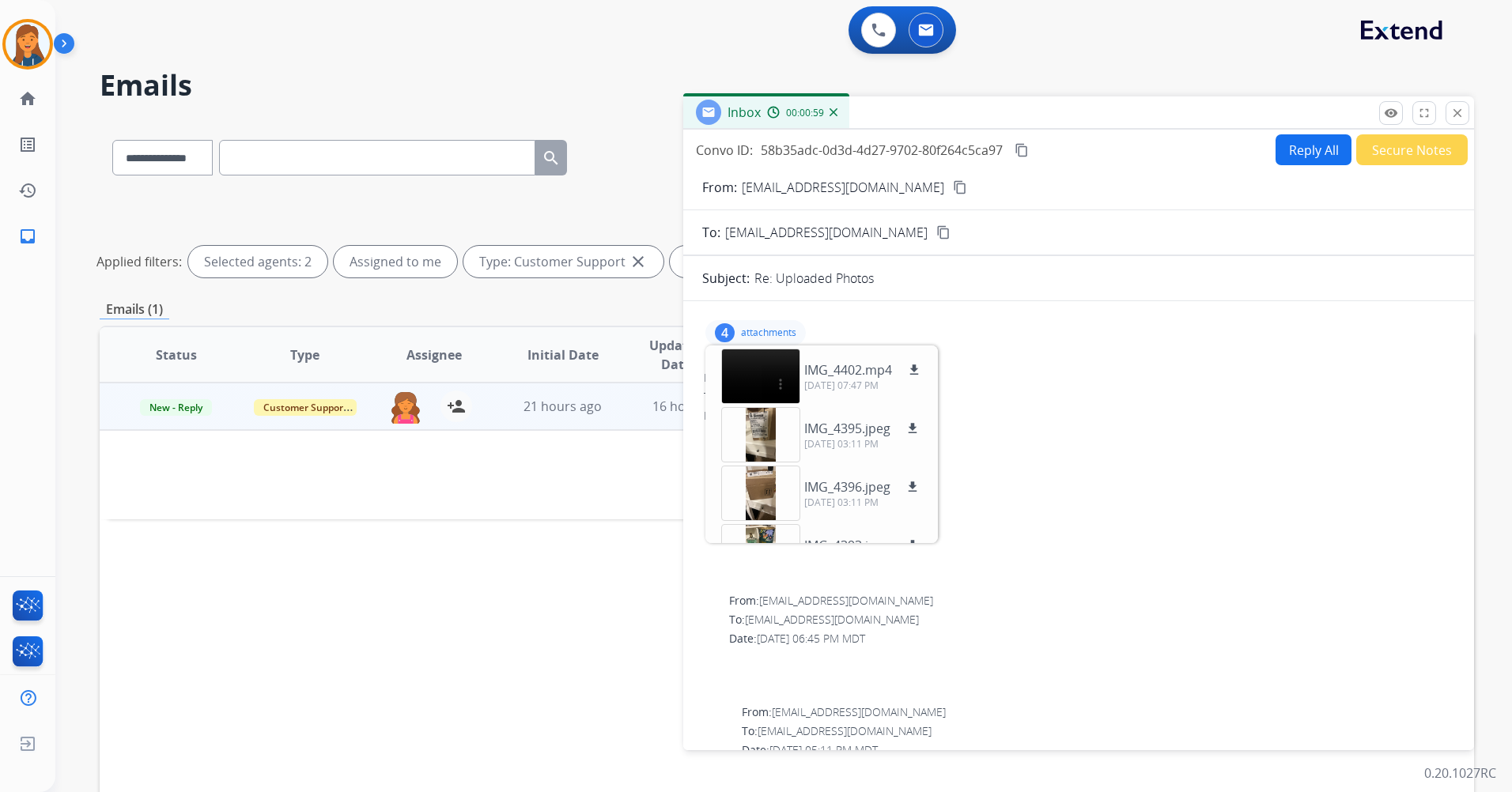
click at [953, 189] on mat-icon "content_copy" at bounding box center [960, 187] width 14 height 14
click at [1460, 110] on mat-icon "close" at bounding box center [1458, 113] width 14 height 14
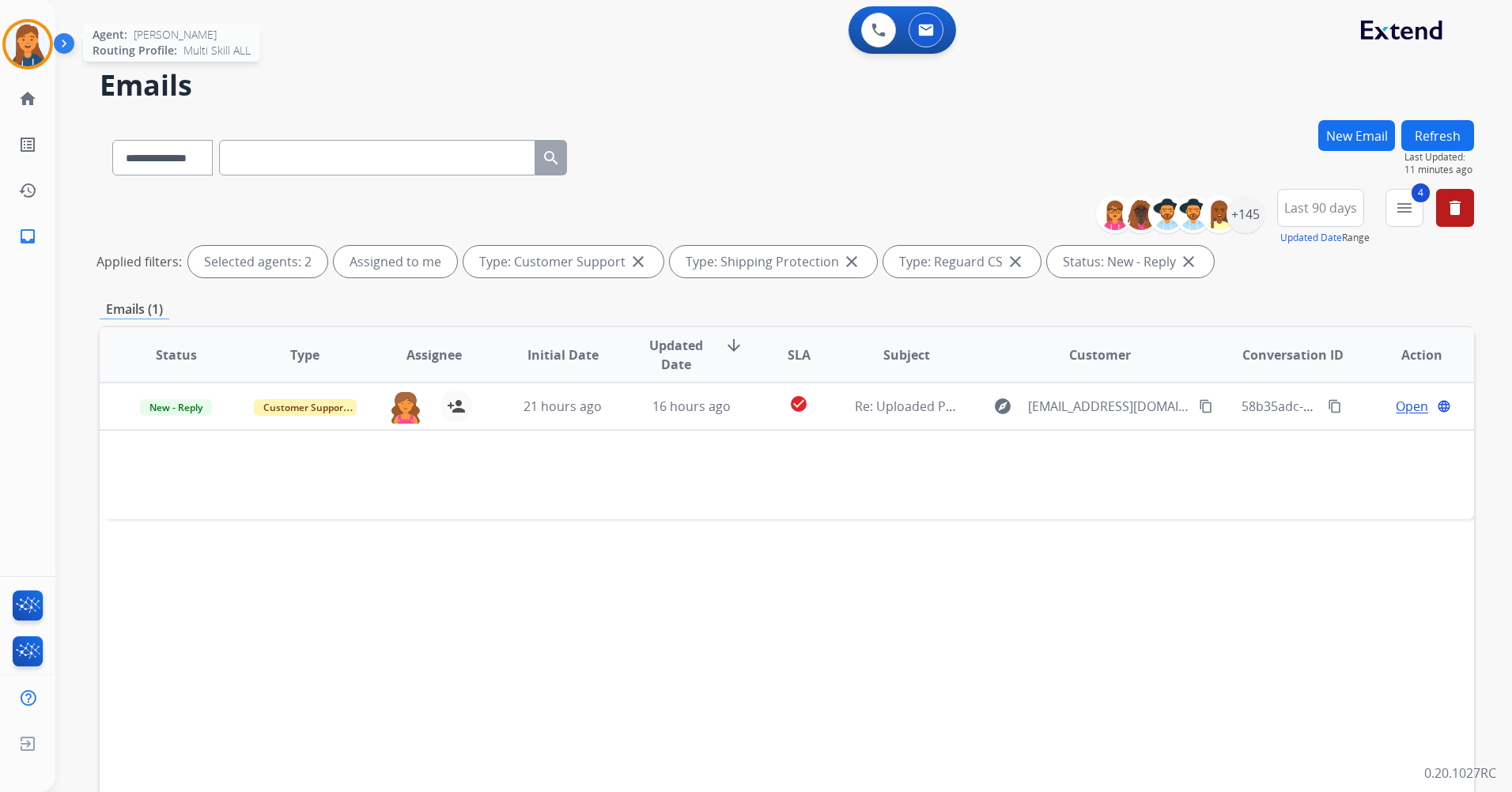
click at [32, 35] on img at bounding box center [28, 44] width 44 height 44
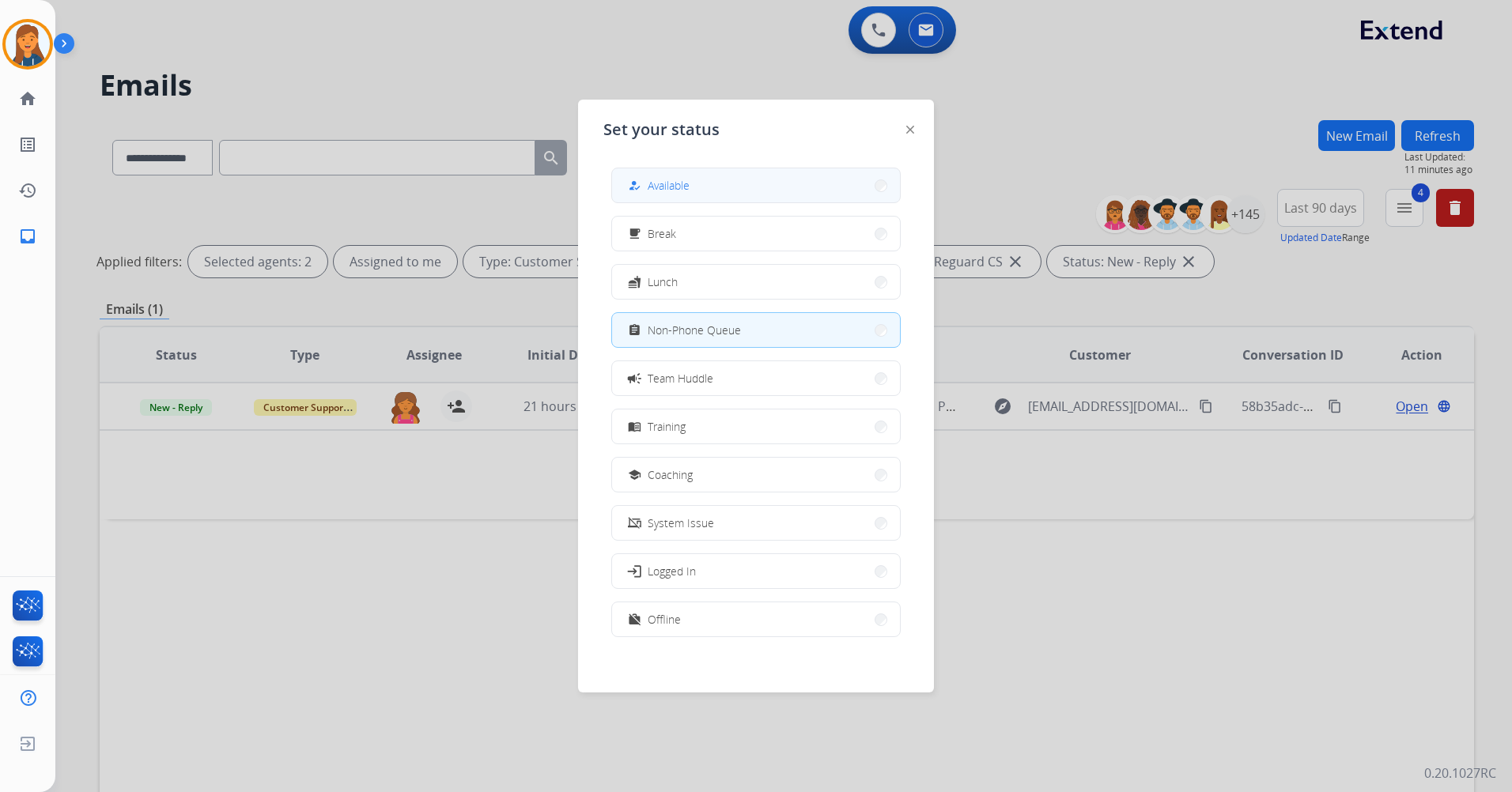
click at [649, 193] on div "how_to_reg Available" at bounding box center [657, 185] width 65 height 19
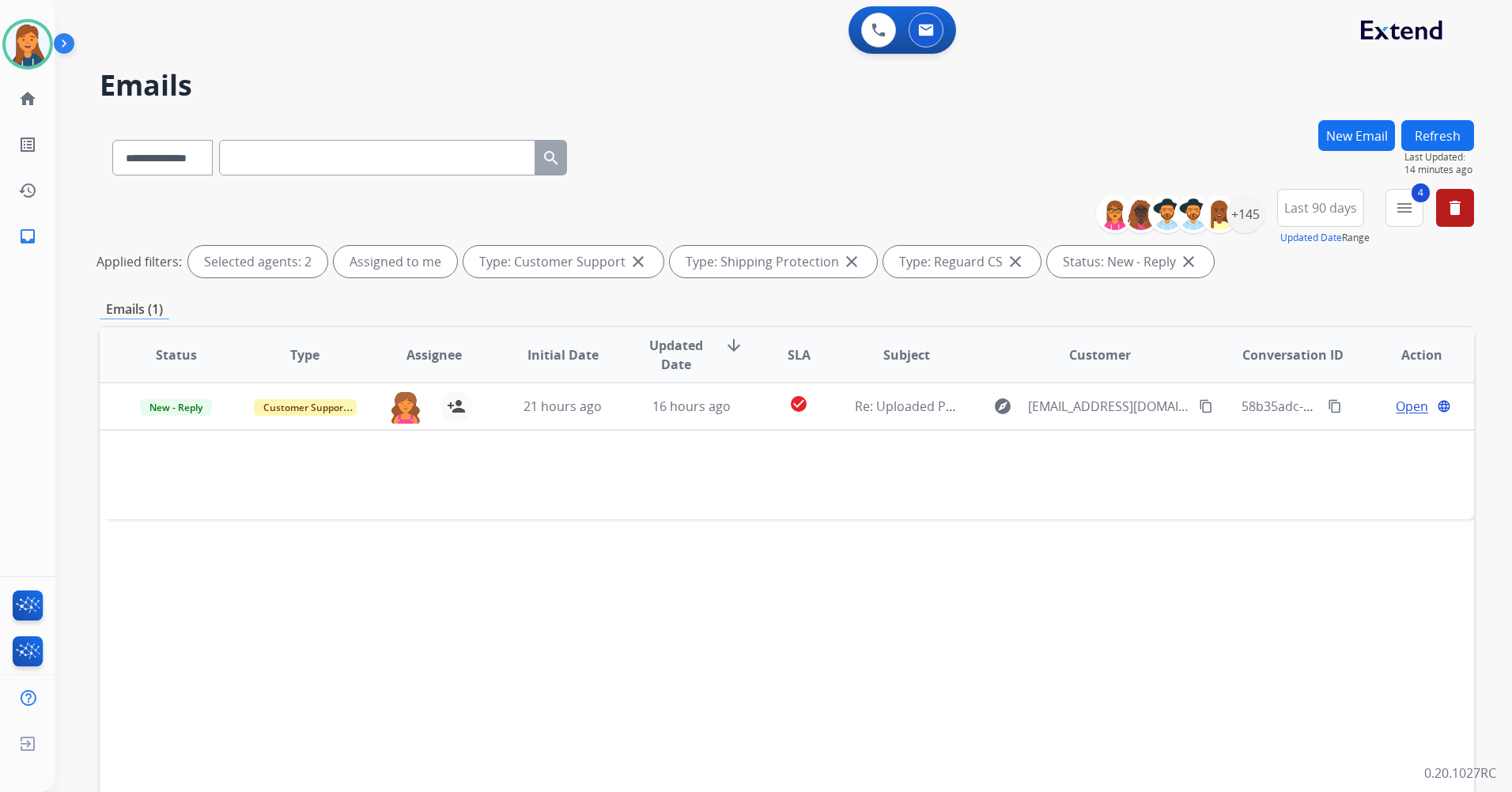
drag, startPoint x: 464, startPoint y: 730, endPoint x: 461, endPoint y: 718, distance: 12.4
click at [464, 730] on div "Status Type Assignee Initial Date Updated Date arrow_downward SLA Subject Custo…" at bounding box center [786, 590] width 1374 height 529
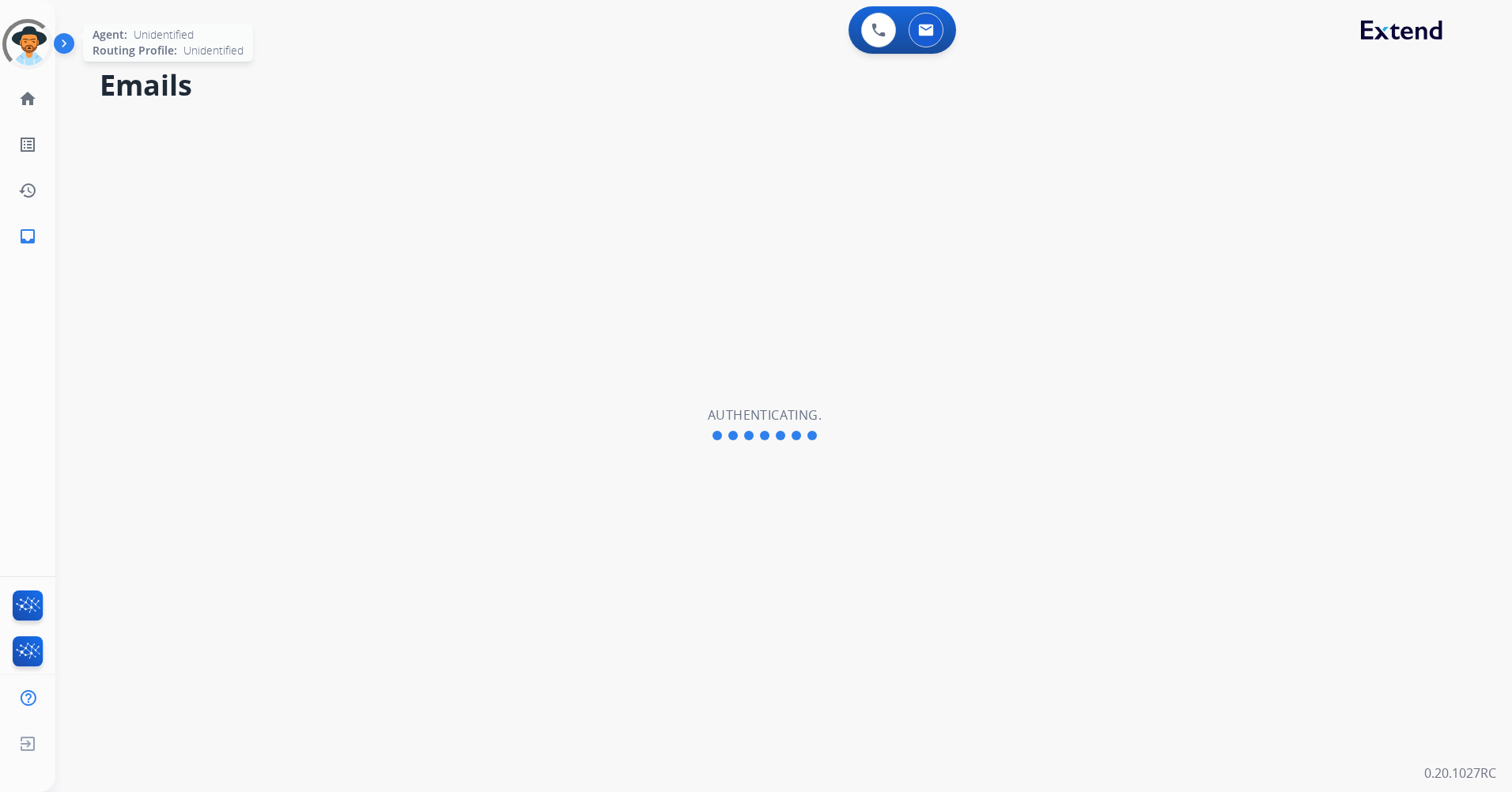
select select "**********"
click at [28, 42] on img at bounding box center [28, 44] width 44 height 44
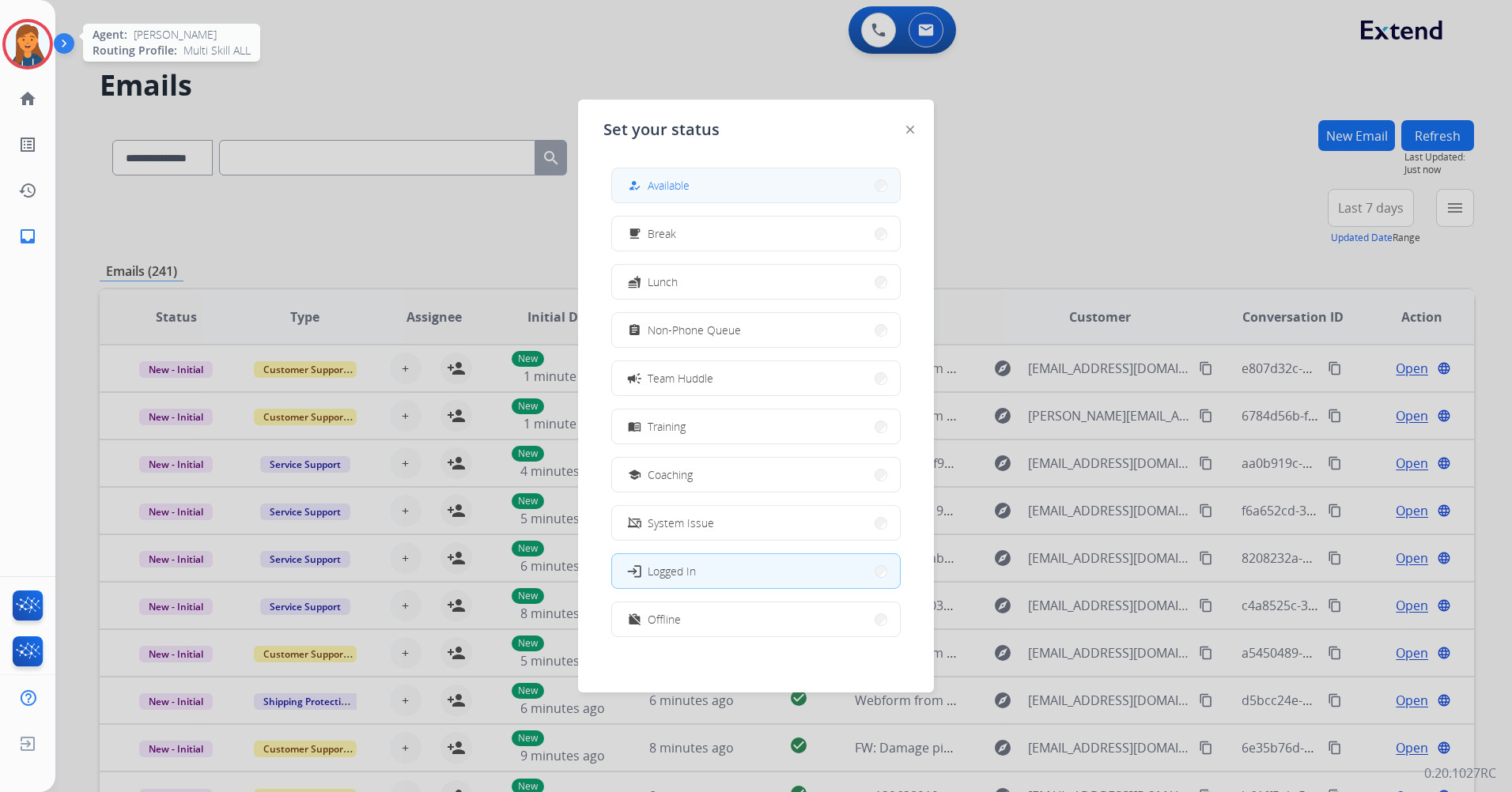
click at [680, 183] on span "Available" at bounding box center [668, 185] width 42 height 17
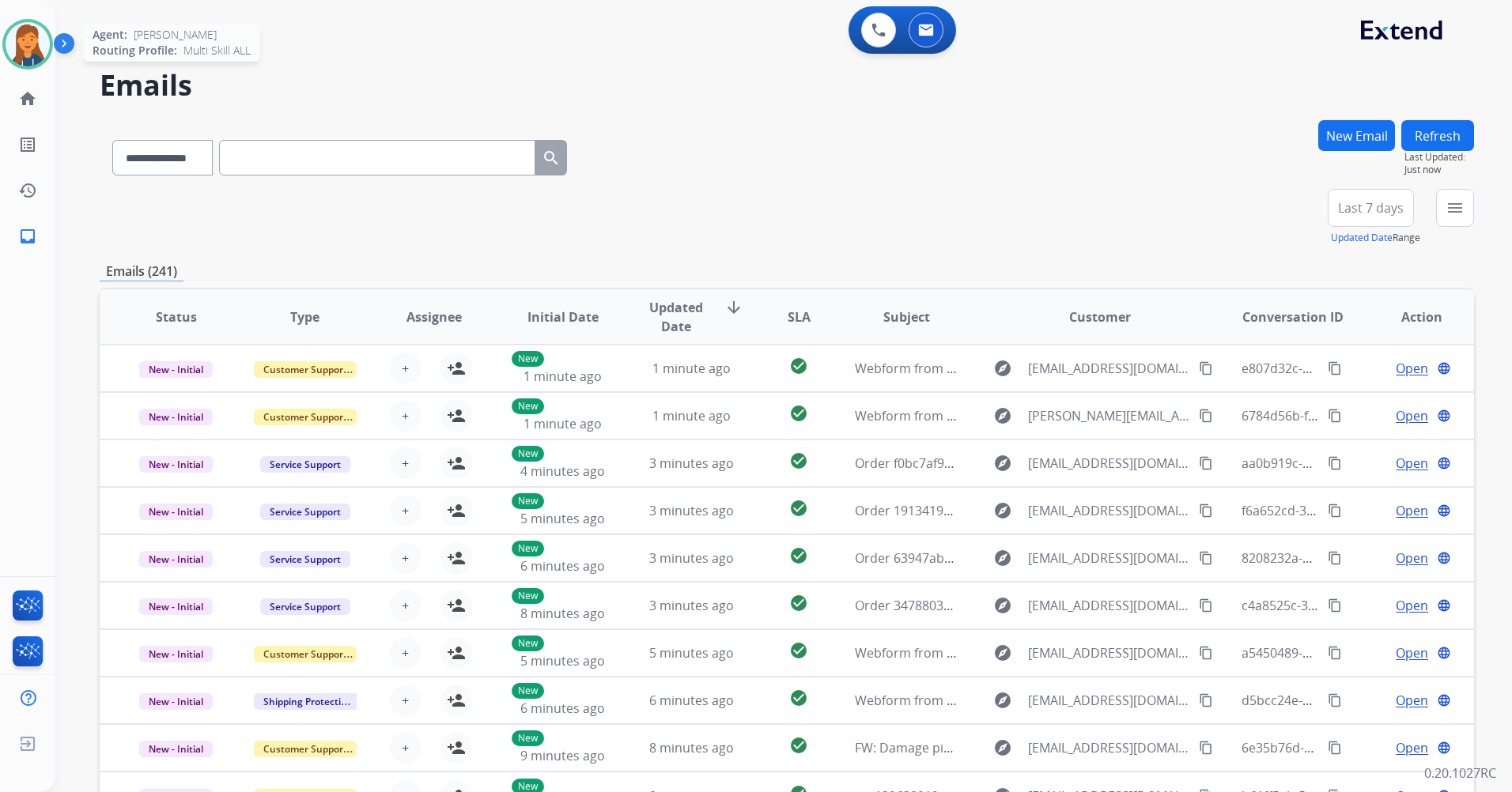
click at [1374, 205] on span "Last 7 days" at bounding box center [1371, 208] width 66 height 6
click at [1356, 393] on div "Last 90 days" at bounding box center [1366, 400] width 87 height 24
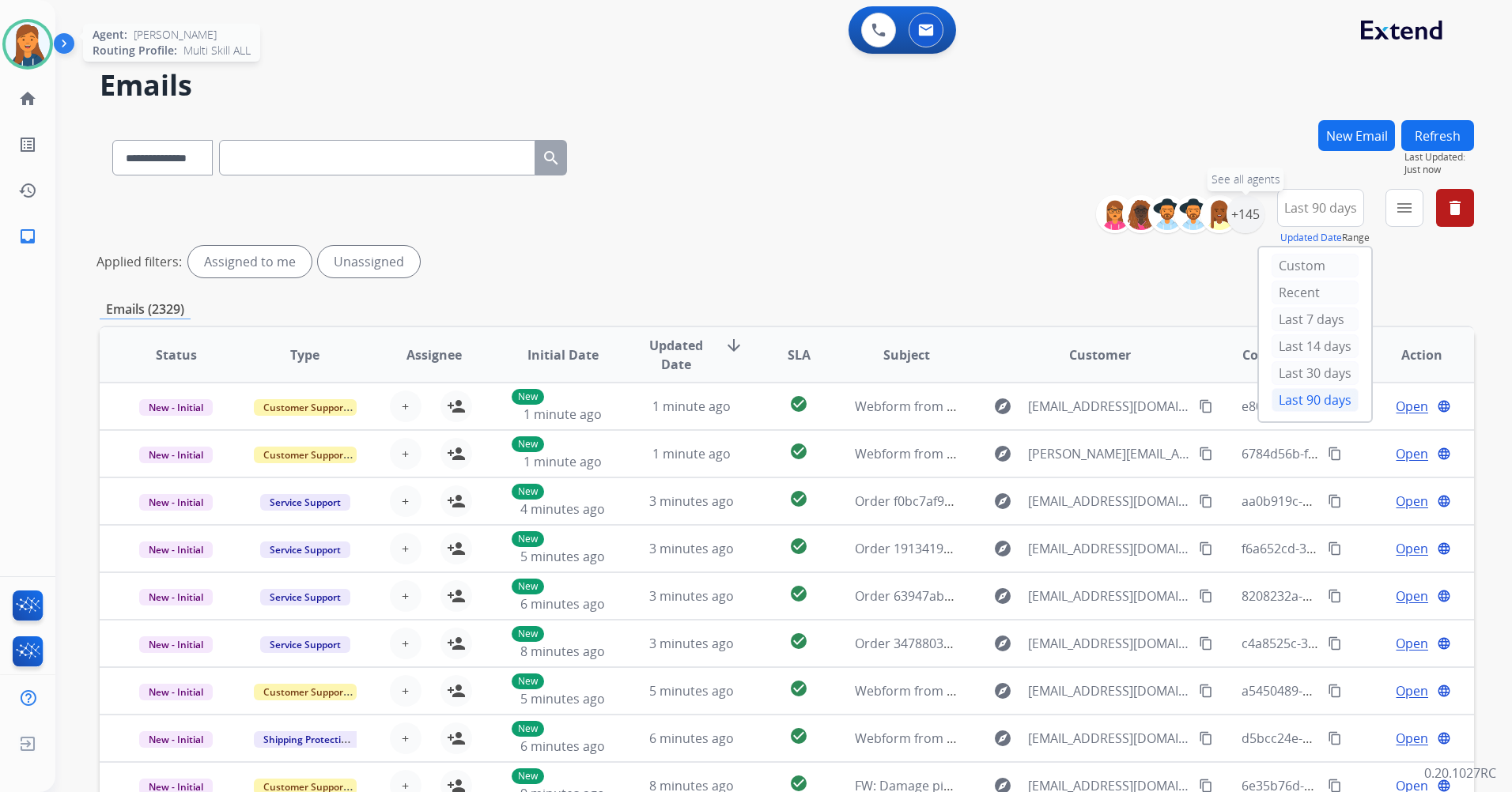
click at [1238, 220] on div "+145" at bounding box center [1246, 214] width 38 height 38
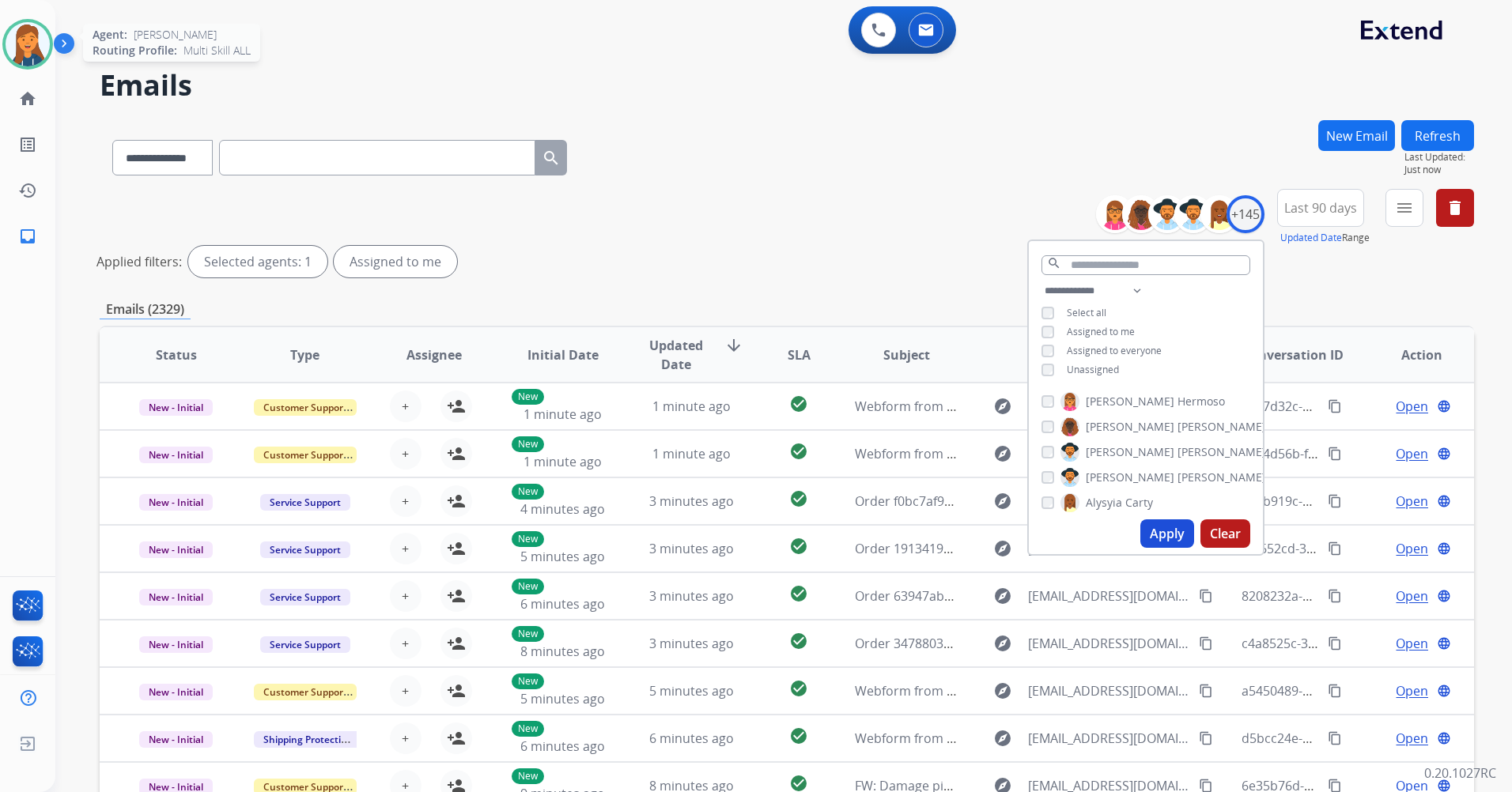
click at [1171, 534] on button "Apply" at bounding box center [1167, 534] width 54 height 28
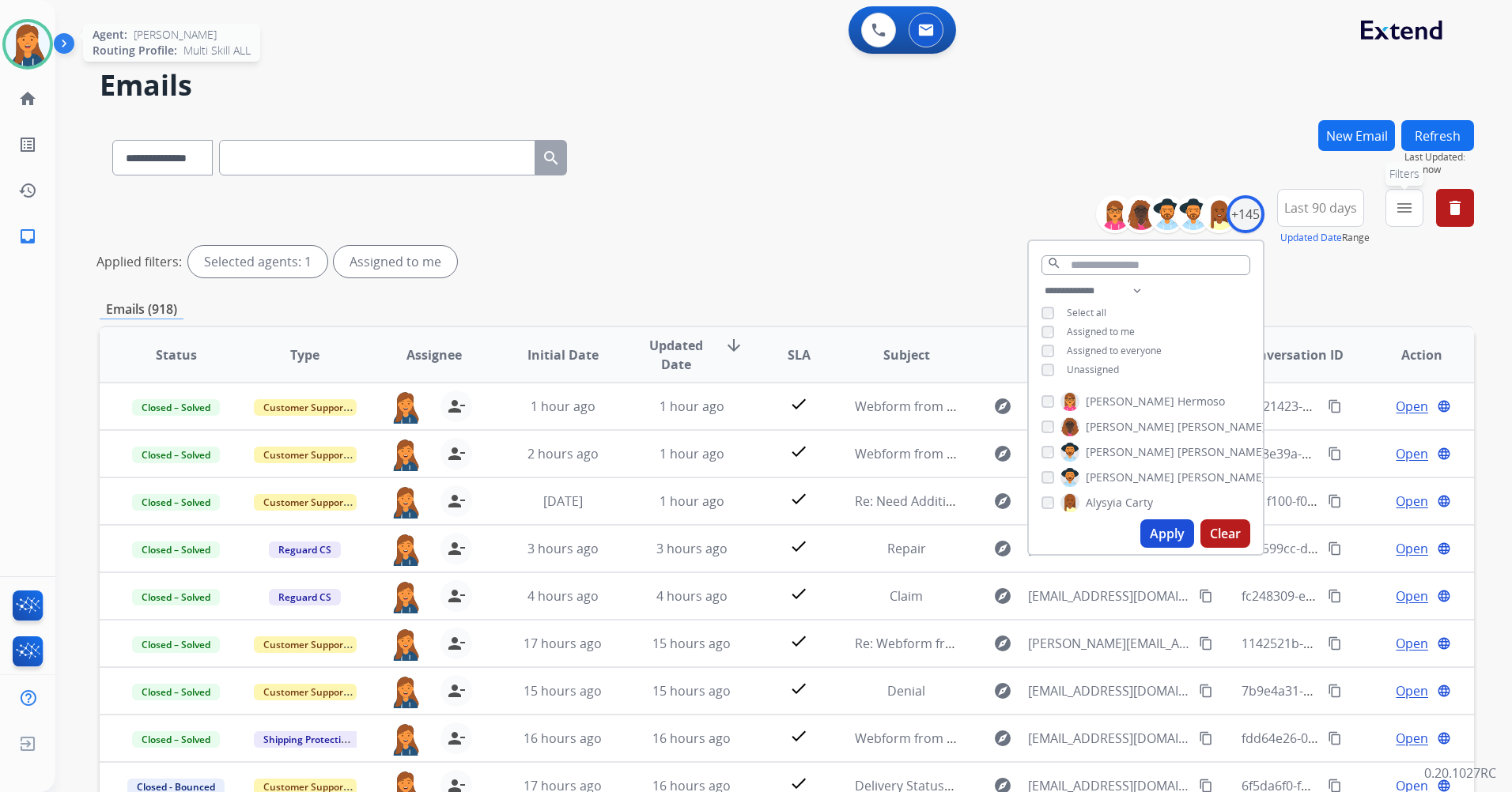
click at [1399, 196] on button "menu Filters" at bounding box center [1405, 208] width 38 height 38
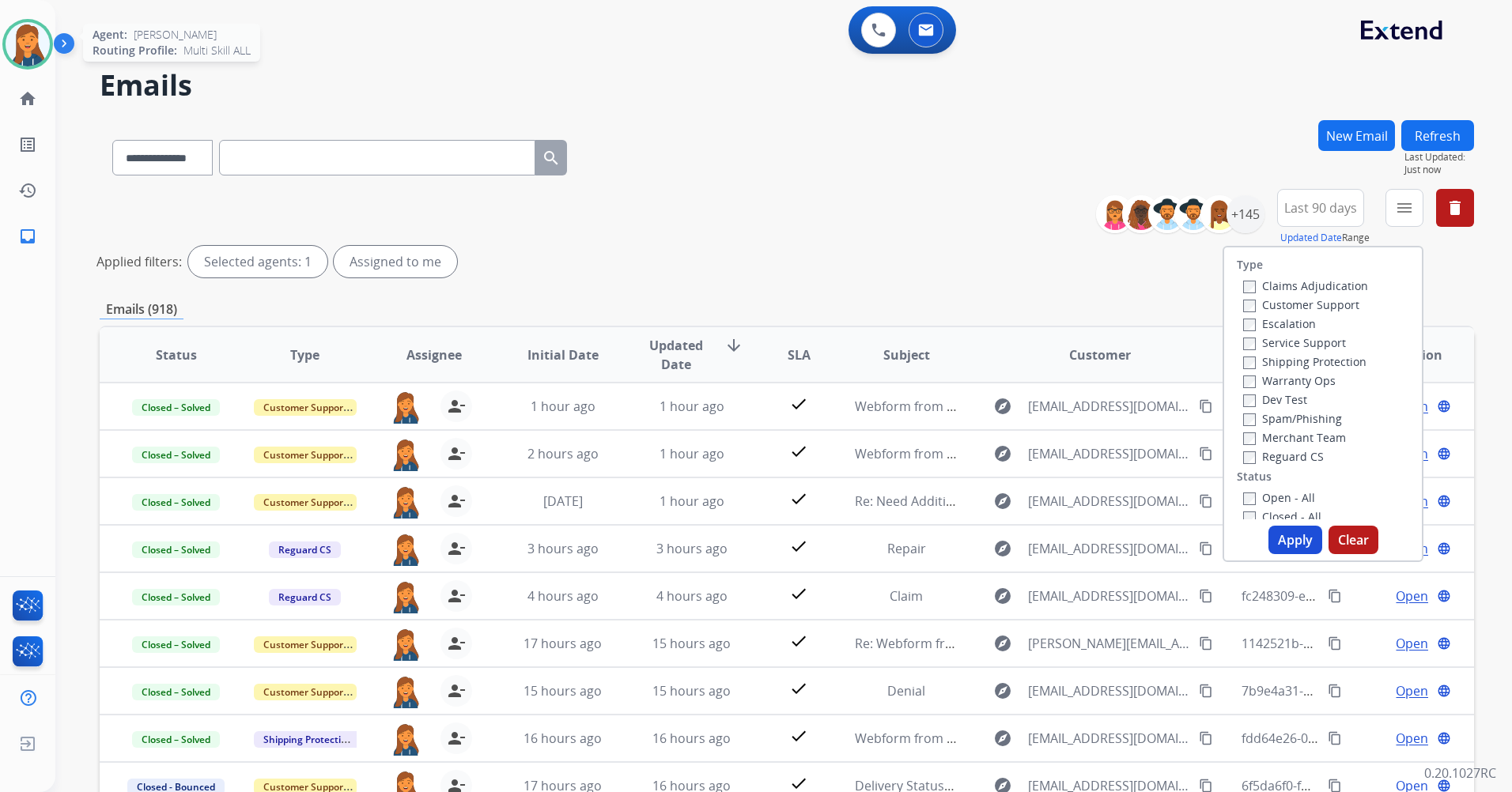
click at [1256, 283] on label "Claims Adjudication" at bounding box center [1305, 286] width 125 height 15
click at [1254, 314] on div "Escalation" at bounding box center [1305, 323] width 125 height 19
click at [1264, 285] on label "Claims Adjudication" at bounding box center [1305, 286] width 125 height 15
click at [1272, 308] on label "Customer Support" at bounding box center [1301, 304] width 116 height 15
drag, startPoint x: 1276, startPoint y: 362, endPoint x: 1272, endPoint y: 392, distance: 30.3
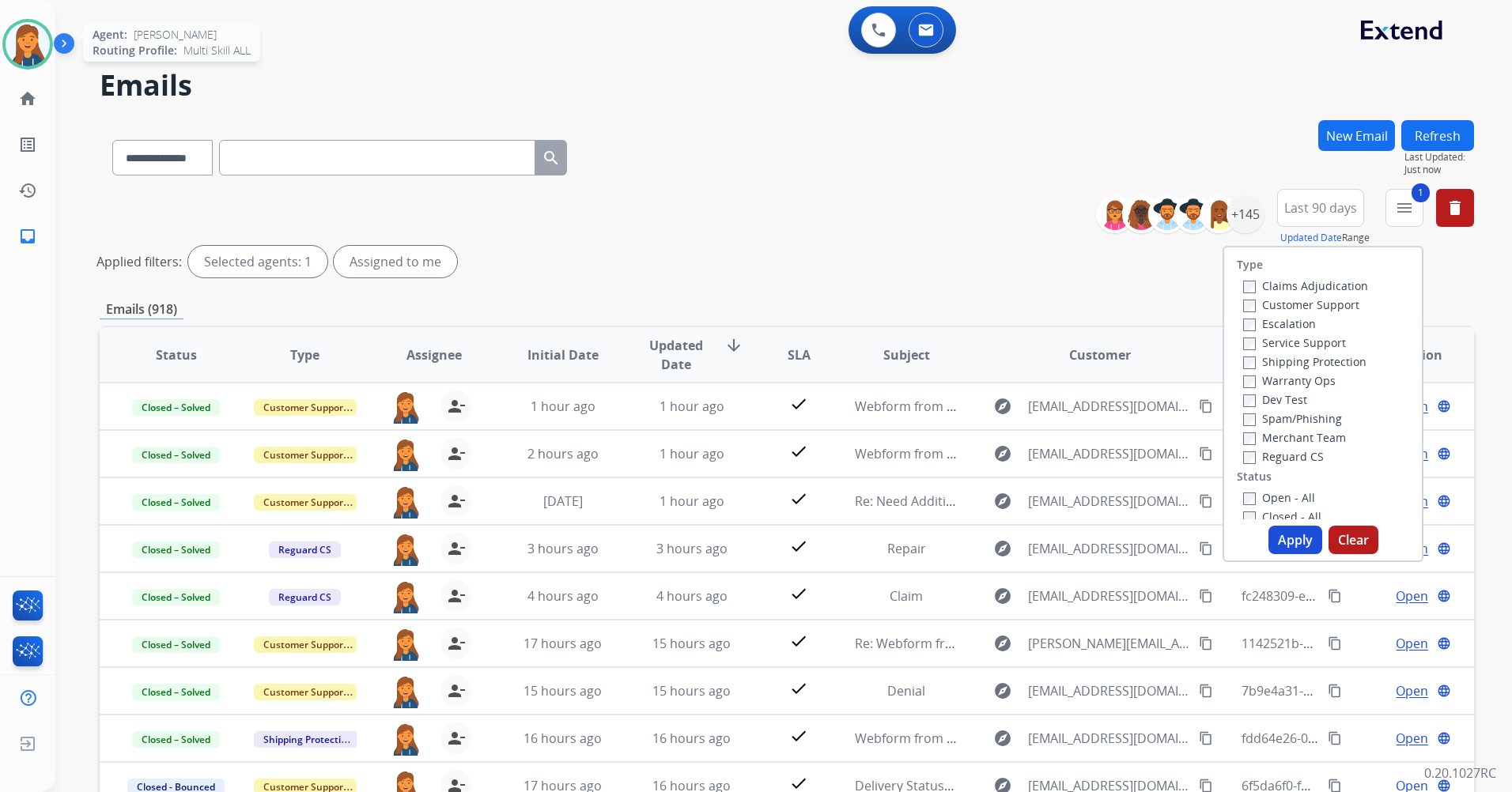
click at [1276, 363] on label "Shipping Protection" at bounding box center [1304, 361] width 123 height 15
click at [1270, 456] on label "Reguard CS" at bounding box center [1283, 456] width 81 height 15
click at [1265, 498] on label "Open - All" at bounding box center [1279, 498] width 72 height 15
click at [1283, 545] on button "Apply" at bounding box center [1295, 540] width 54 height 28
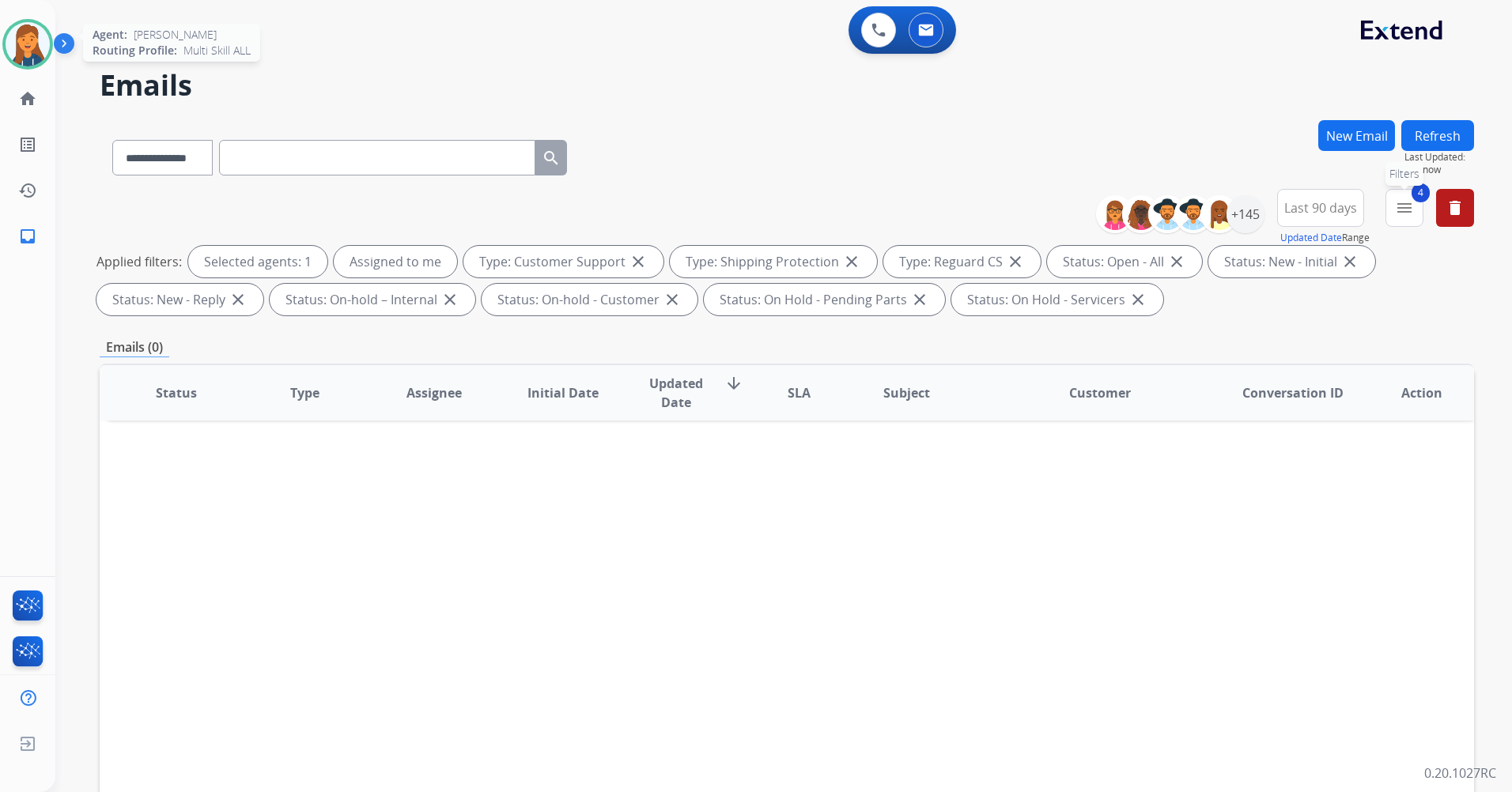
click at [1395, 206] on button "4 menu Filters" at bounding box center [1405, 208] width 38 height 38
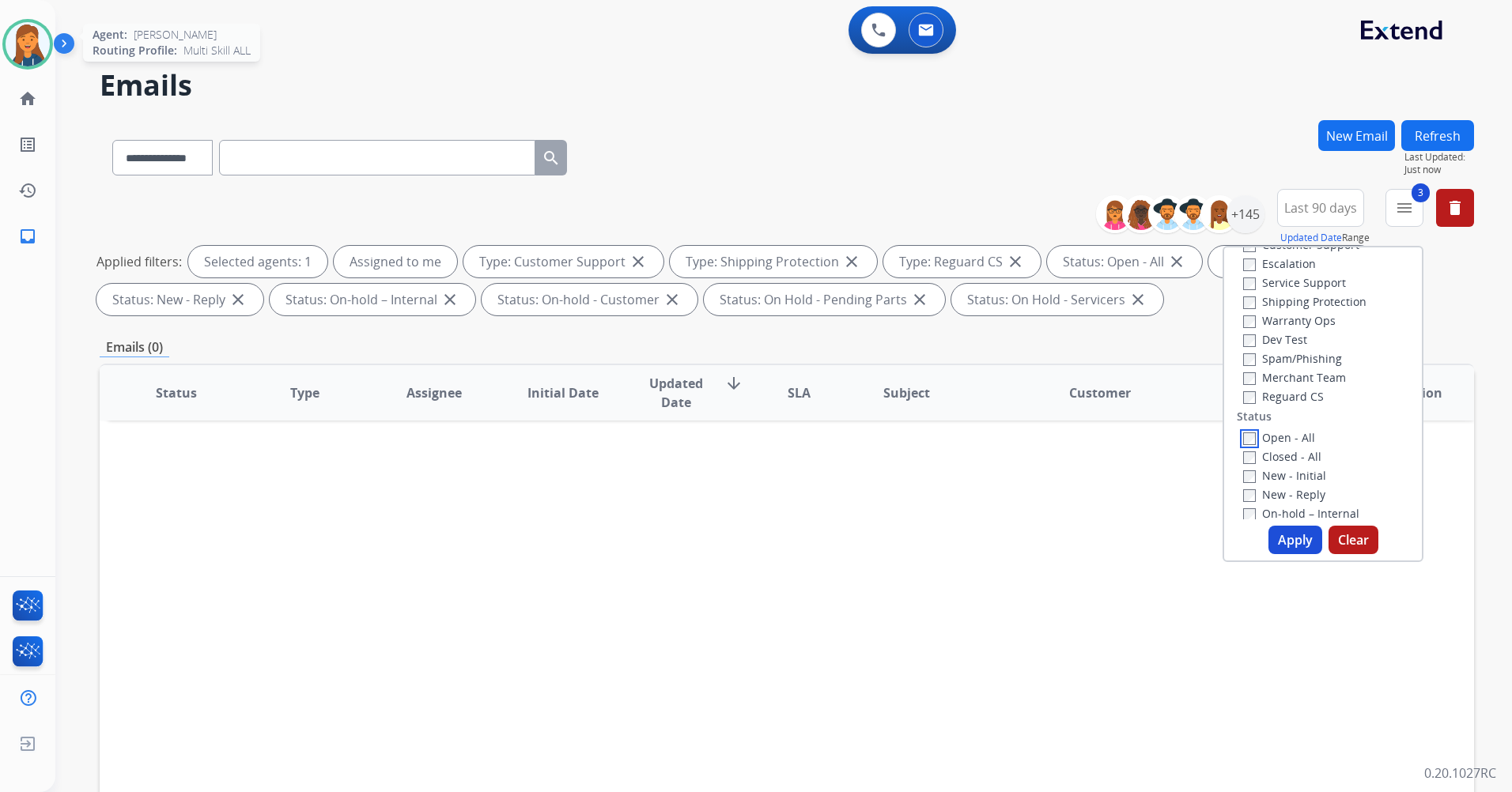
scroll to position [79, 0]
click at [1283, 538] on button "Apply" at bounding box center [1295, 540] width 54 height 28
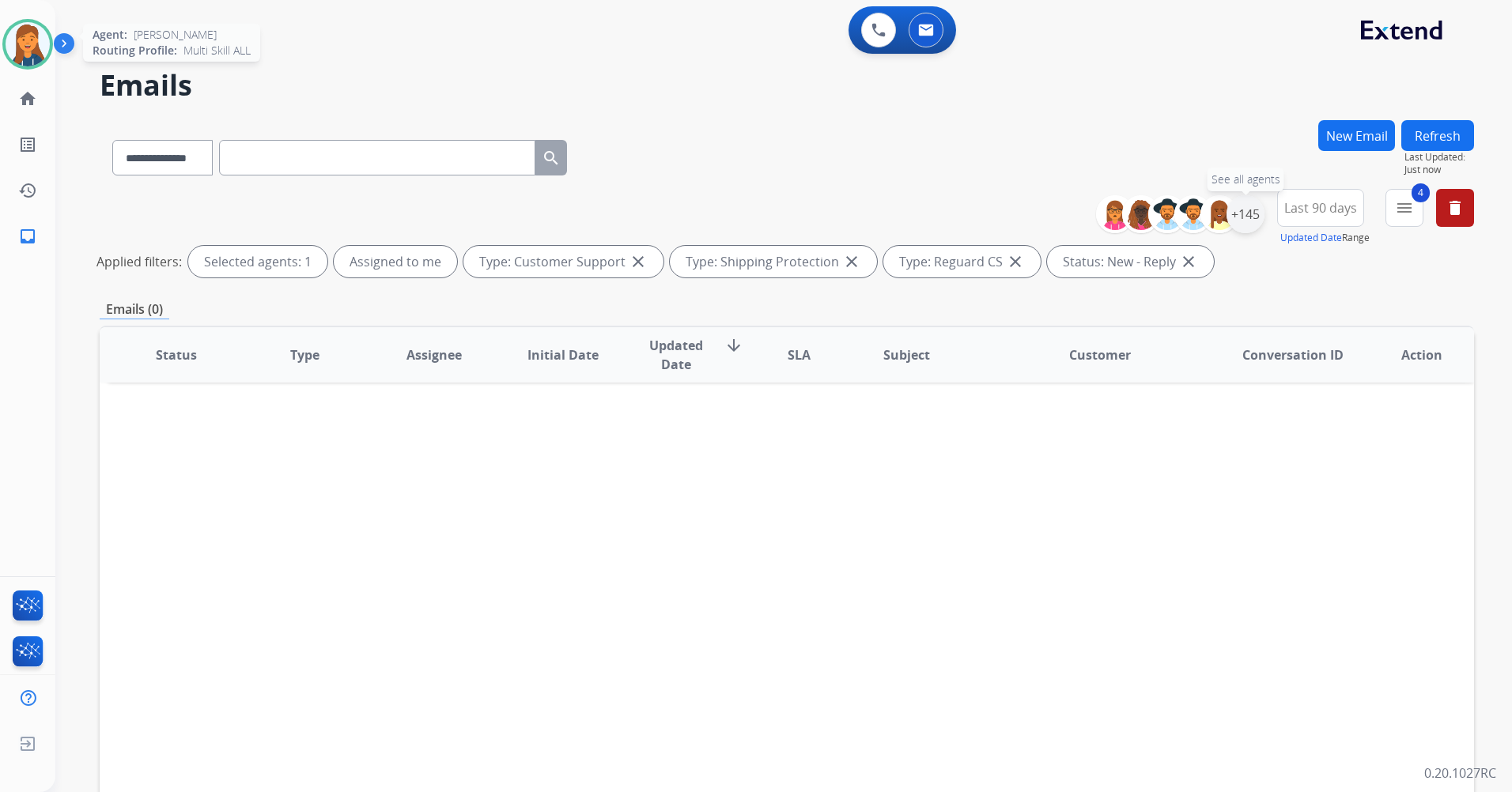
click at [1243, 227] on div "+145" at bounding box center [1246, 214] width 38 height 38
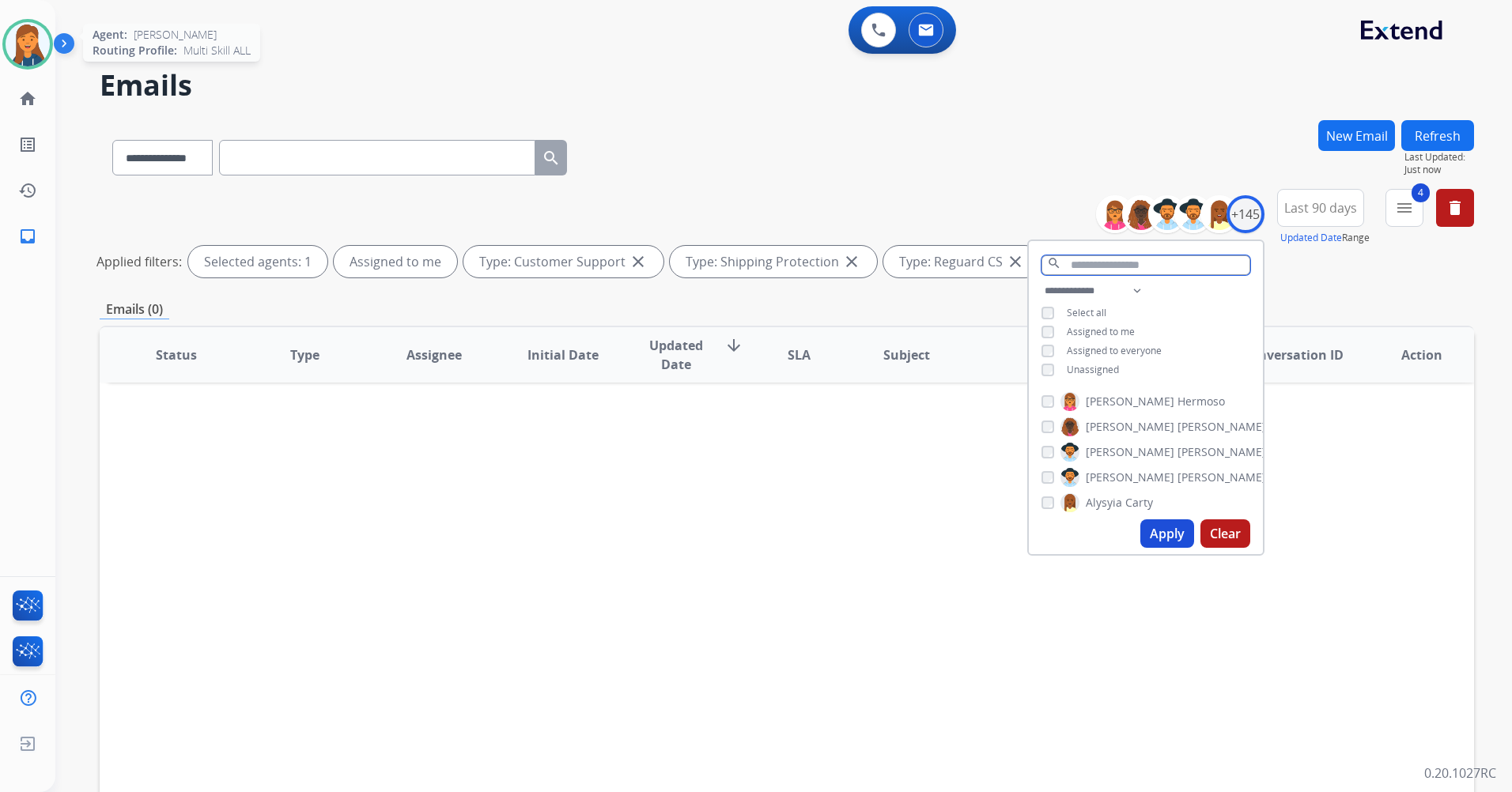
click at [1142, 263] on input "text" at bounding box center [1146, 265] width 209 height 20
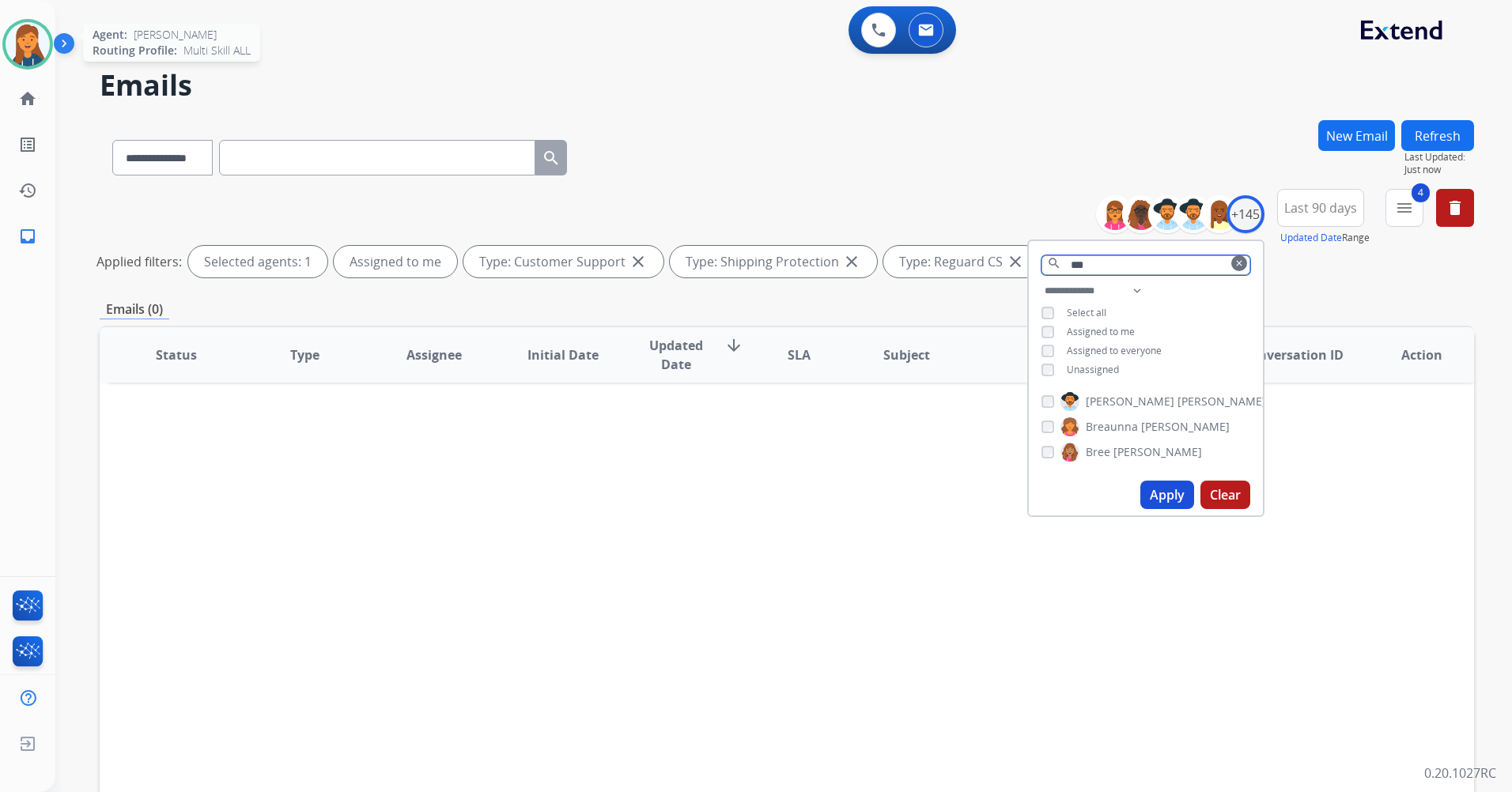
type input "***"
click at [1098, 427] on span "Breaunna" at bounding box center [1112, 427] width 52 height 16
click at [1168, 498] on button "Apply" at bounding box center [1167, 495] width 54 height 28
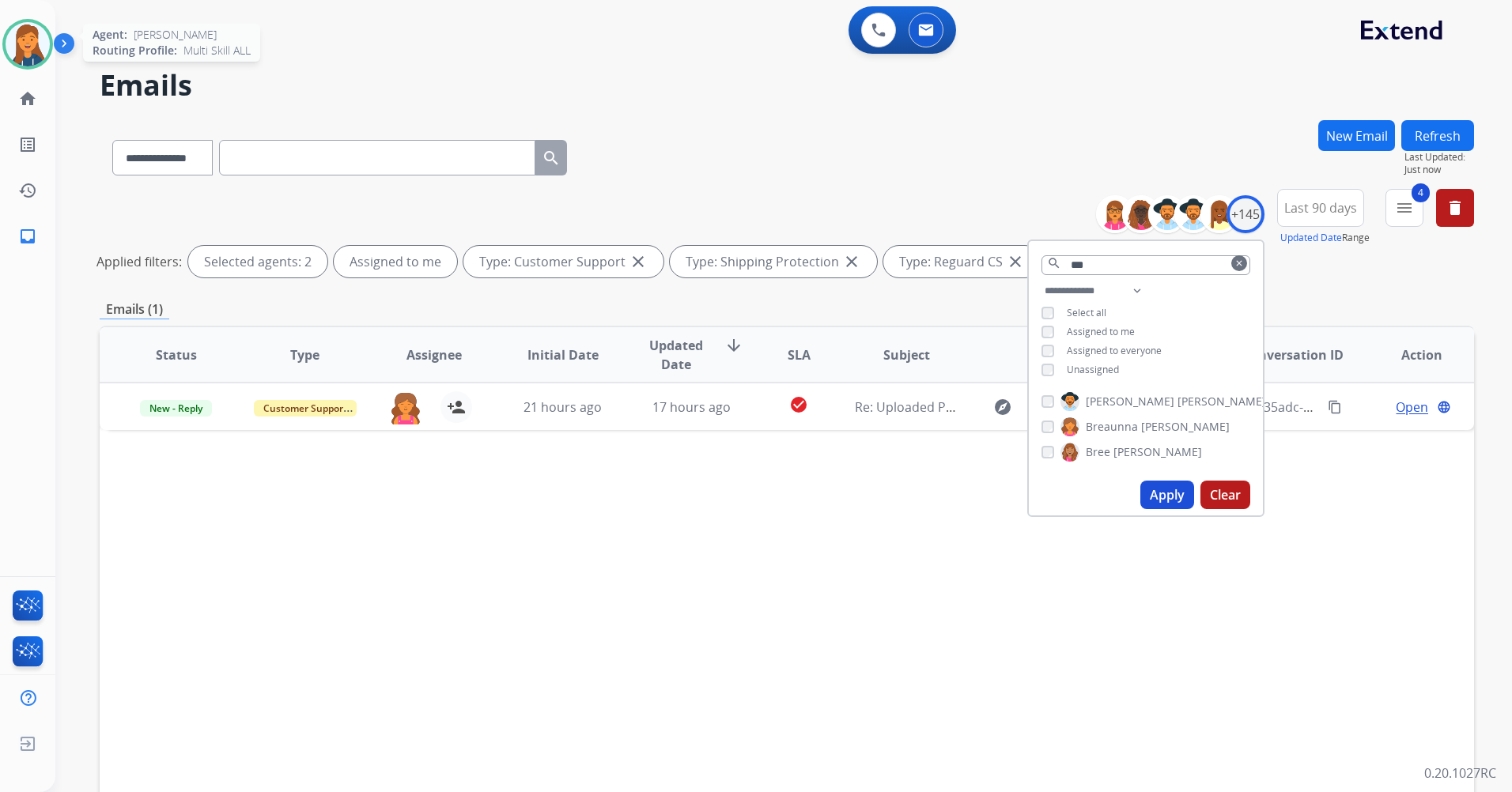
click at [641, 529] on div "Status Type Assignee Initial Date Updated Date arrow_downward SLA Subject Custo…" at bounding box center [786, 590] width 1374 height 529
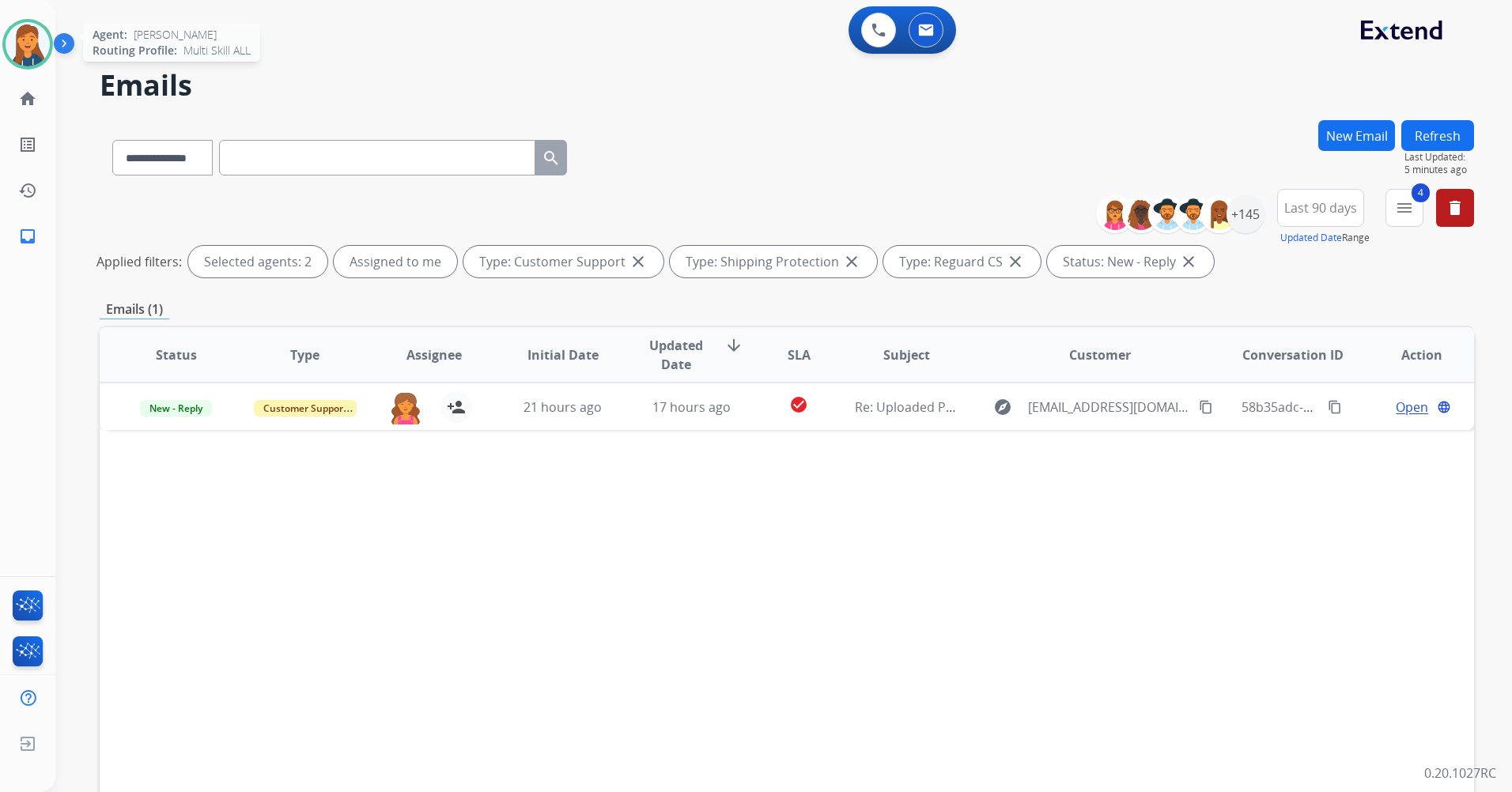
click at [37, 41] on img at bounding box center [28, 44] width 44 height 44
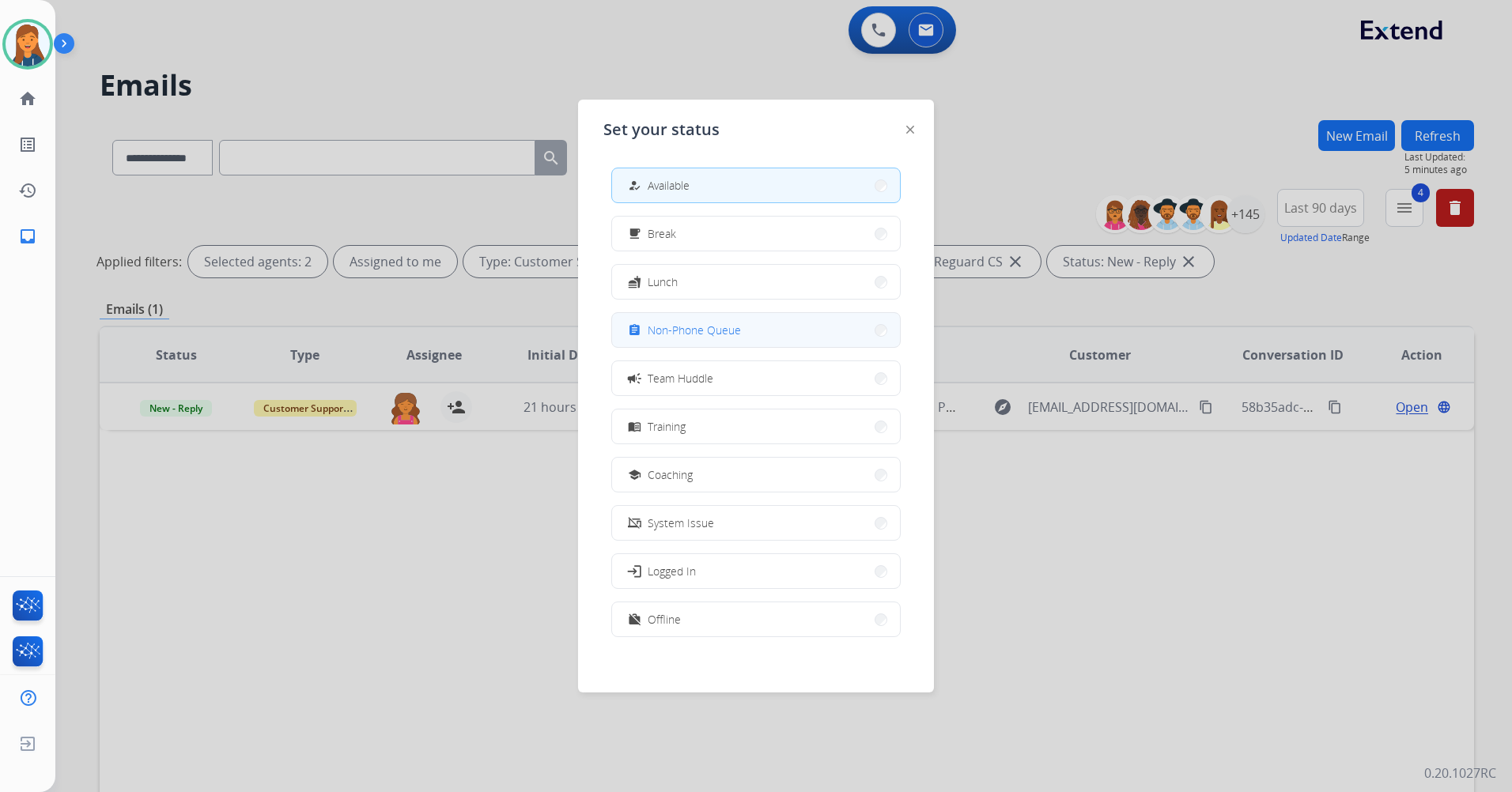
click at [704, 339] on div "assignment Non-Phone Queue" at bounding box center [682, 330] width 116 height 19
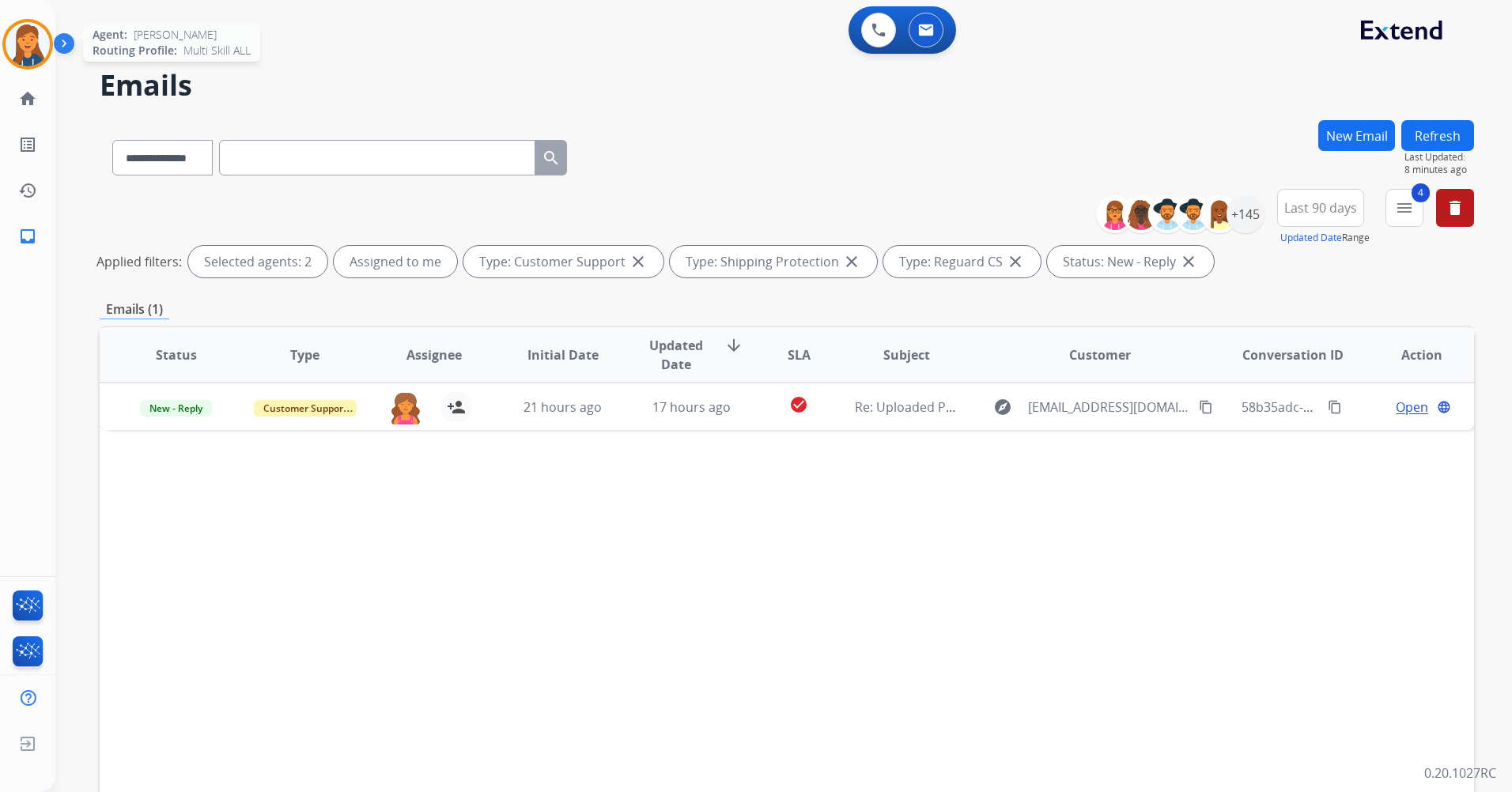
click at [25, 38] on img at bounding box center [28, 44] width 44 height 44
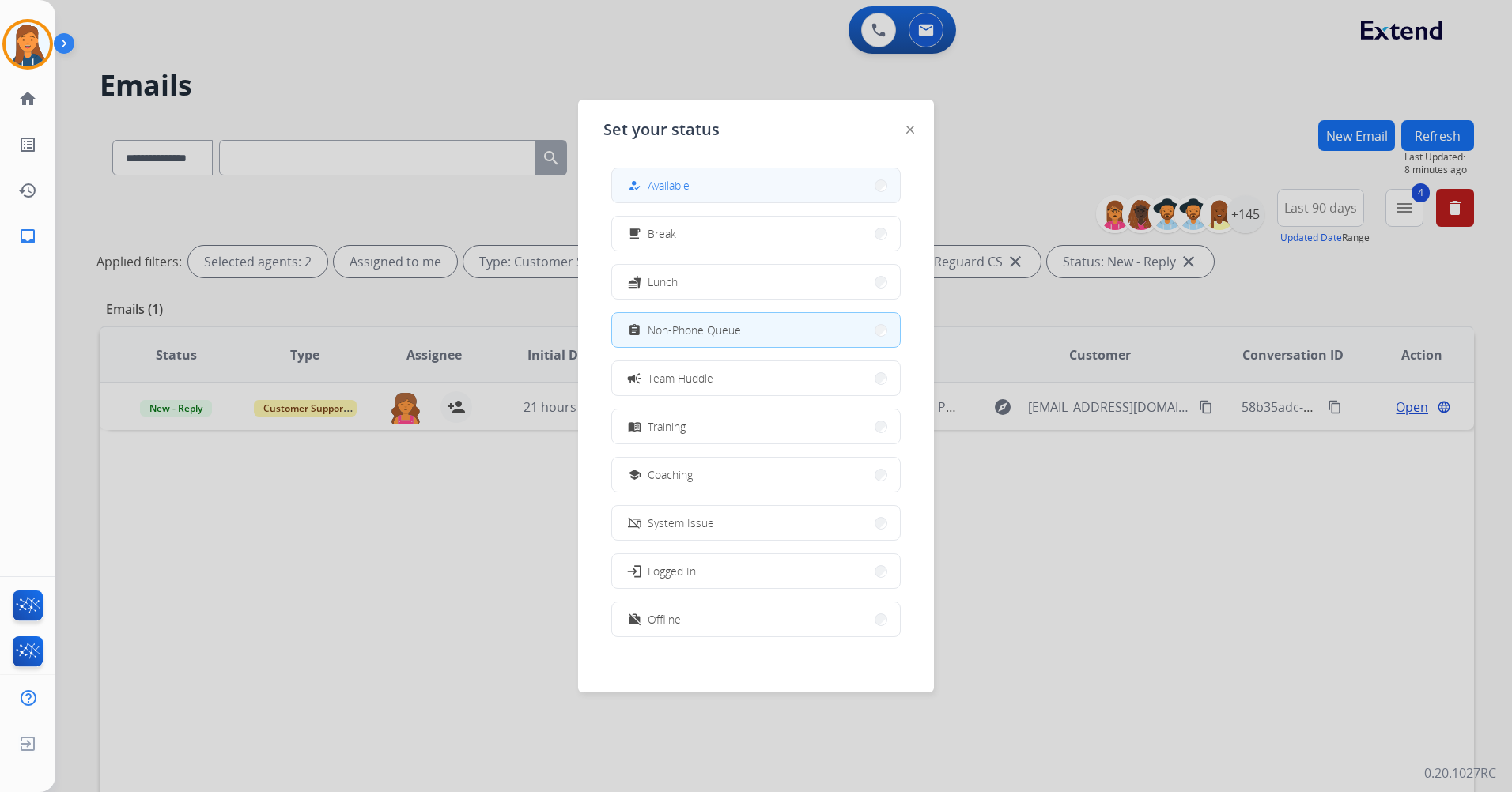
click at [680, 189] on span "Available" at bounding box center [668, 185] width 42 height 17
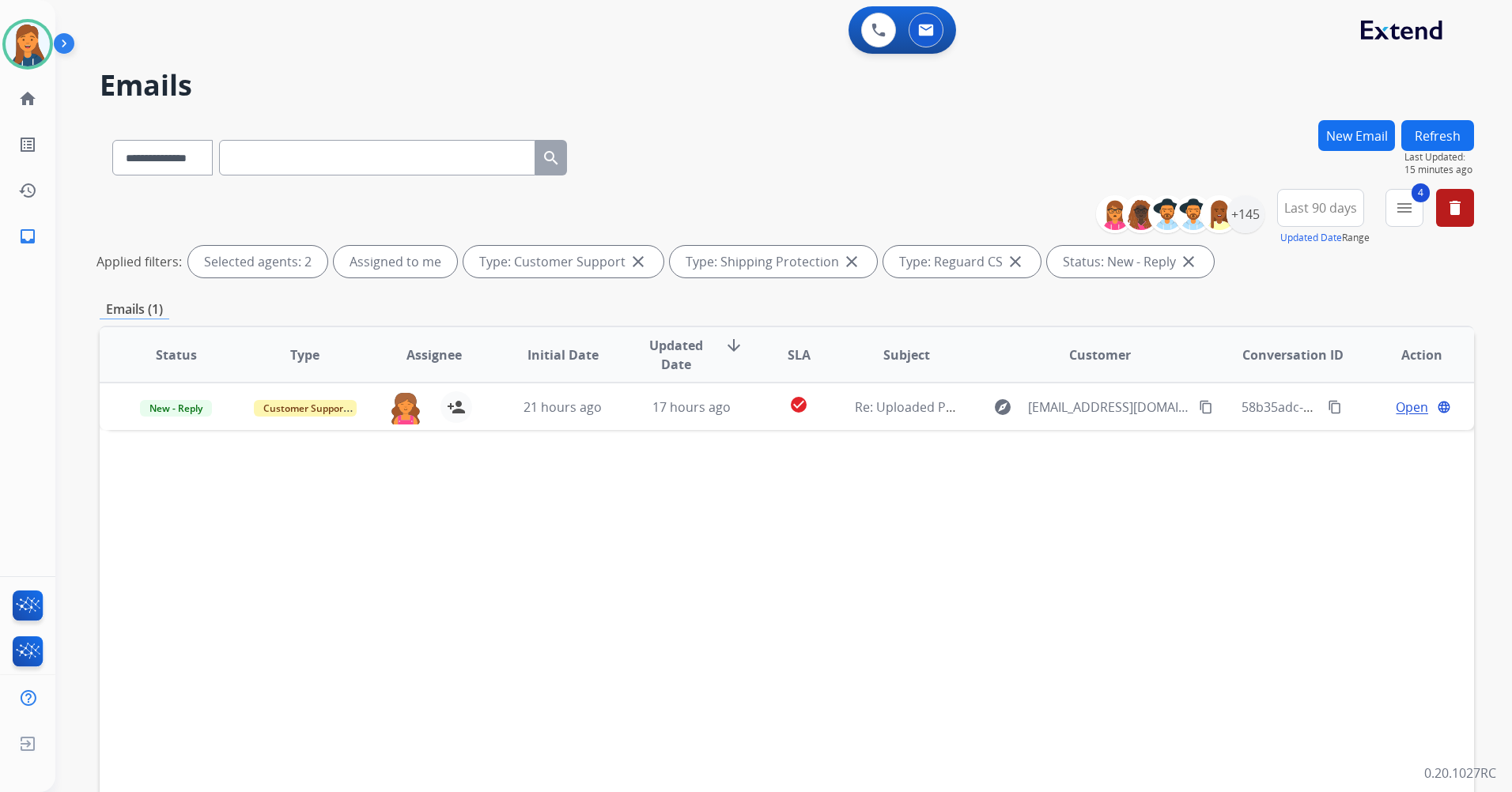
click at [347, 557] on div "Status Type Assignee Initial Date Updated Date arrow_downward SLA Subject Custo…" at bounding box center [786, 590] width 1374 height 529
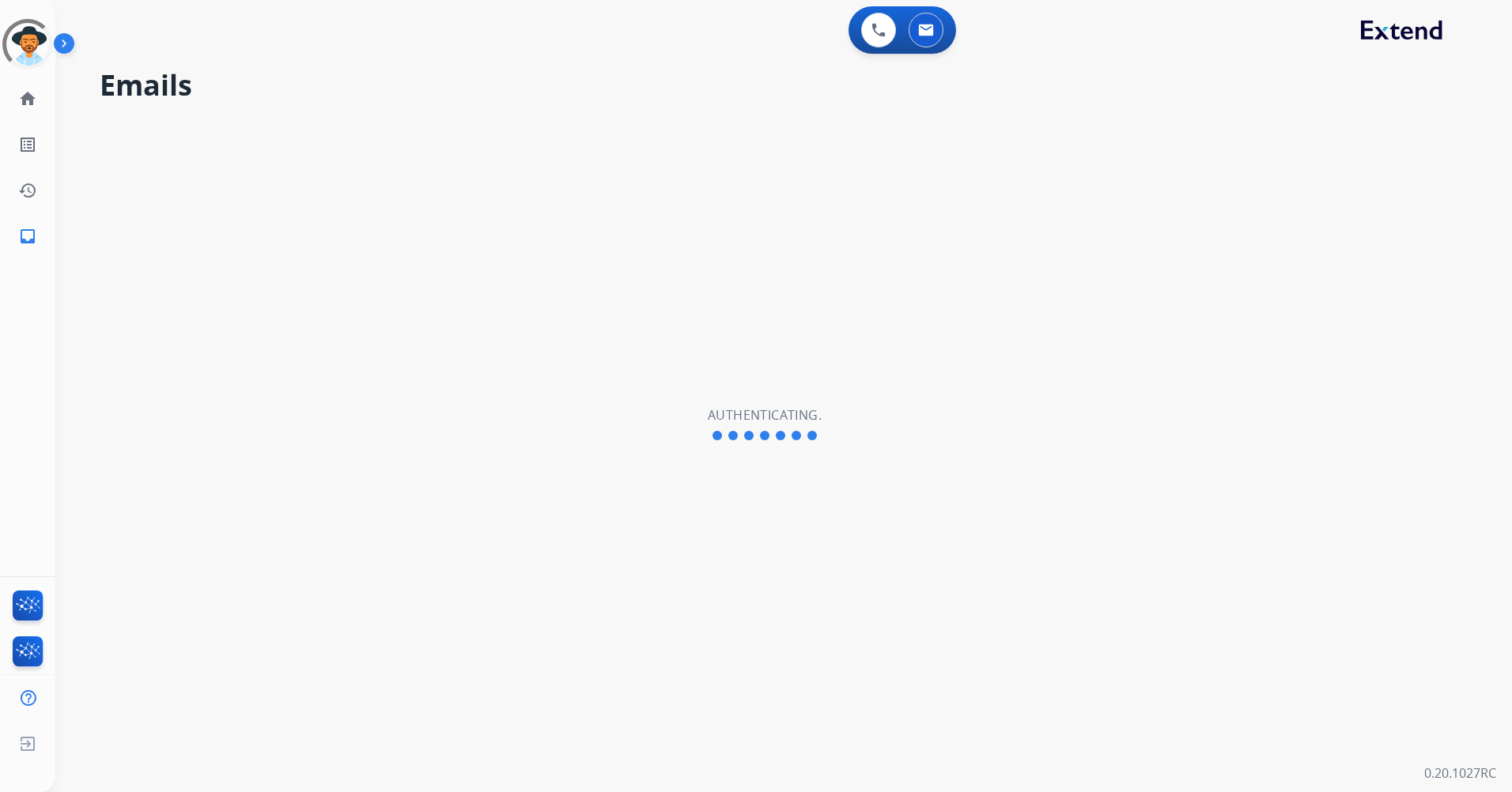
select select "**********"
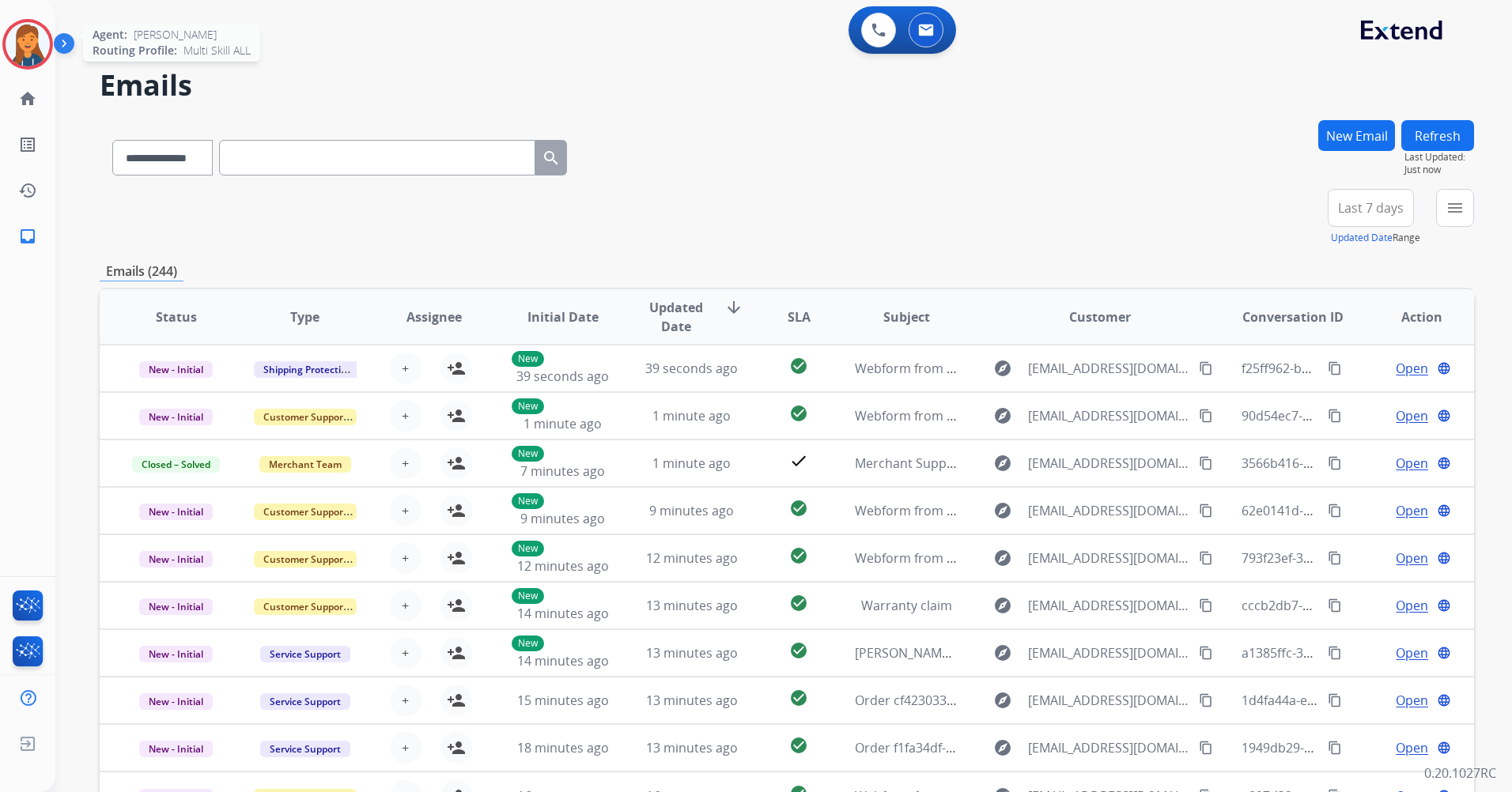
click at [39, 35] on img at bounding box center [28, 44] width 44 height 44
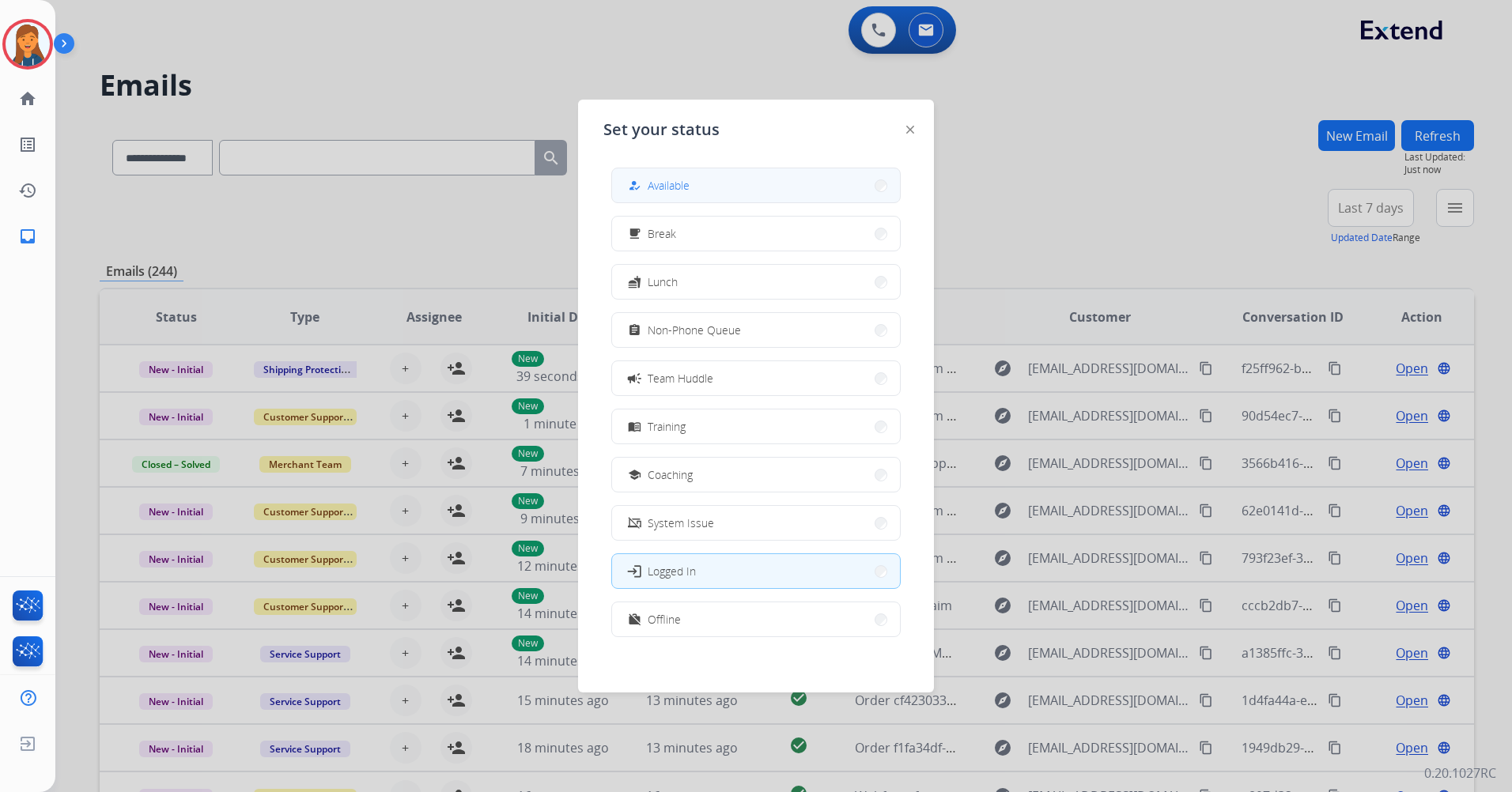
click at [721, 176] on button "how_to_reg Available" at bounding box center [756, 185] width 287 height 34
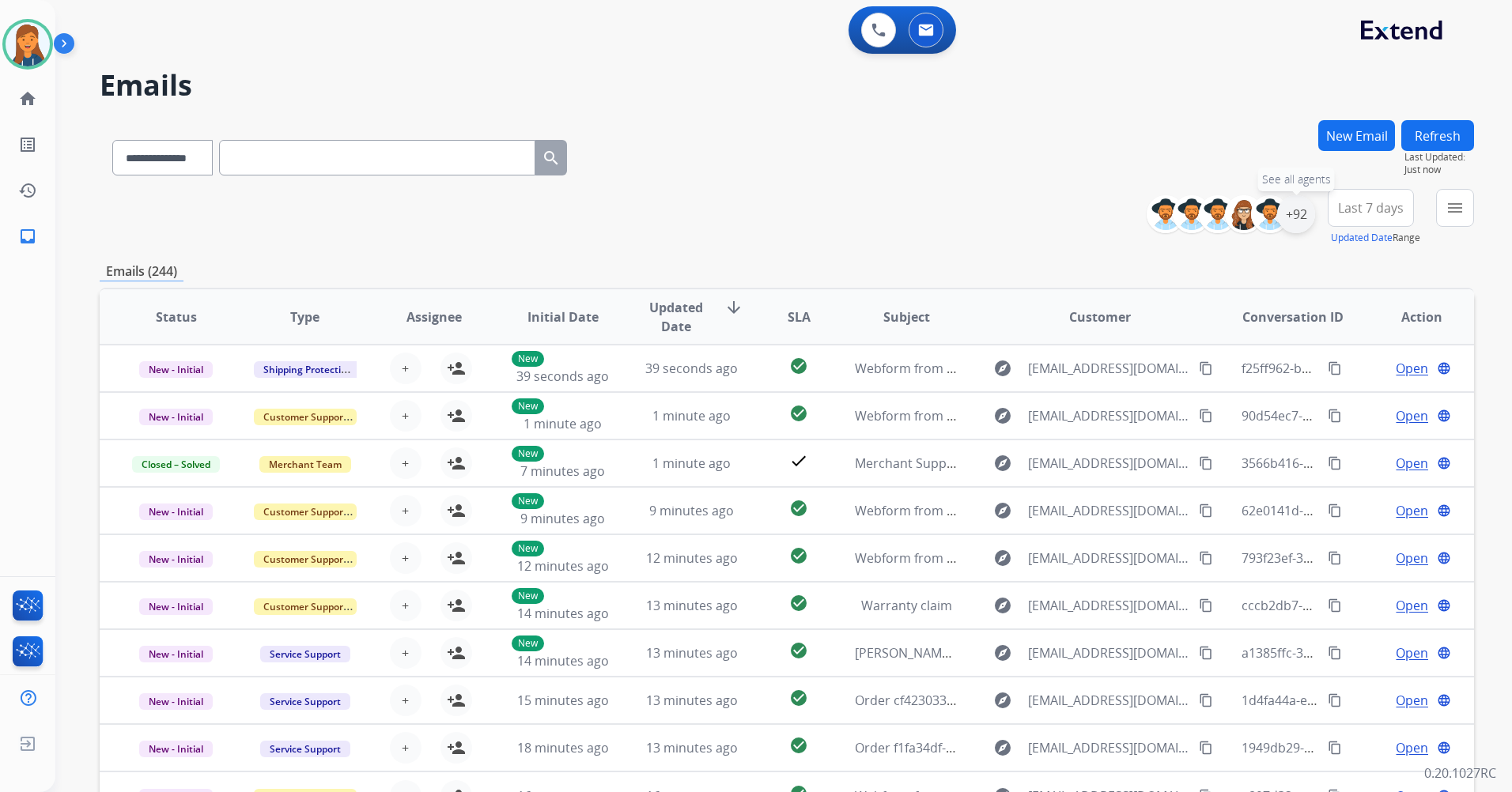
click at [1295, 222] on div "+92" at bounding box center [1296, 214] width 38 height 38
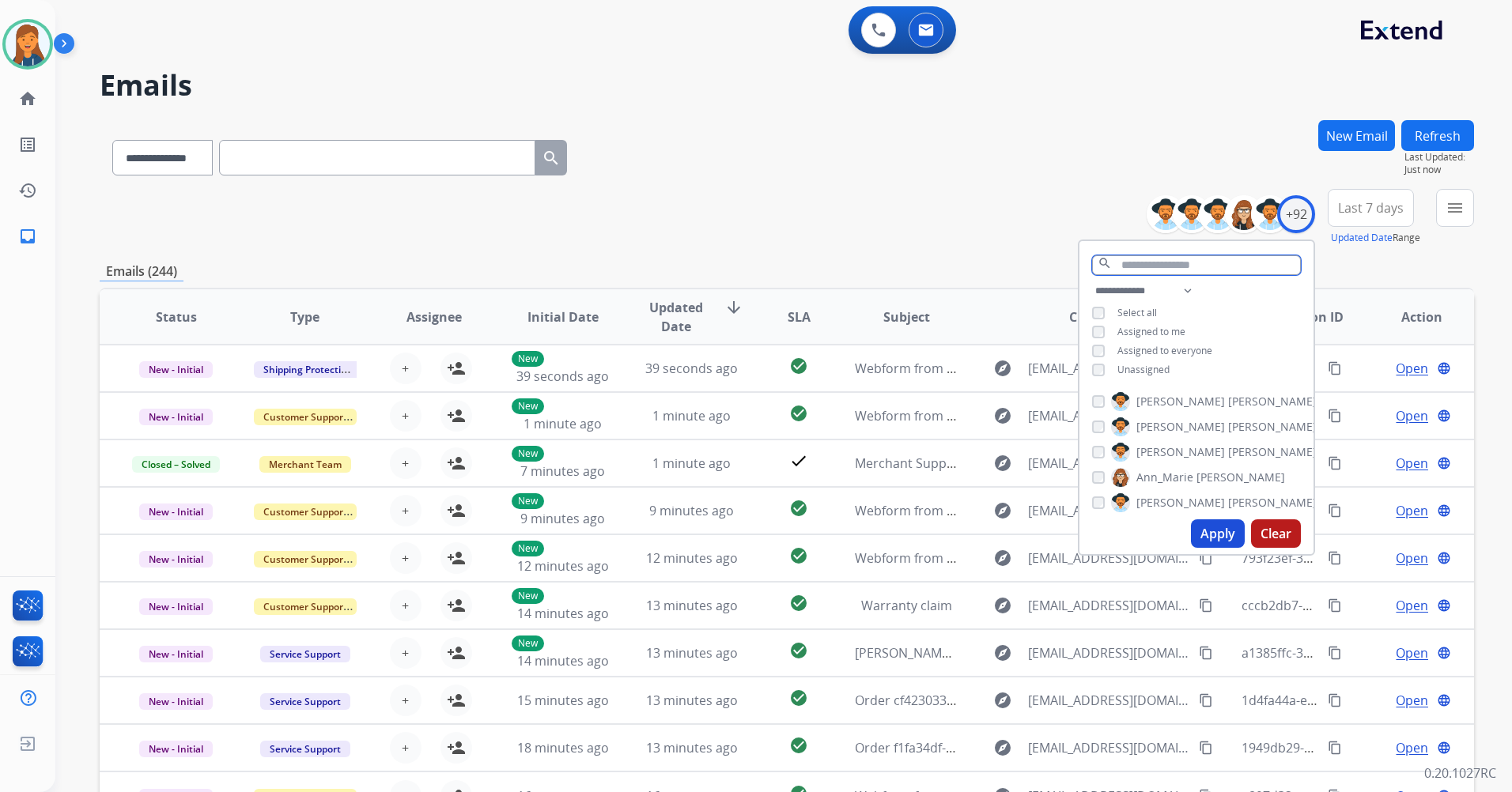
click at [1133, 263] on input "text" at bounding box center [1196, 265] width 209 height 20
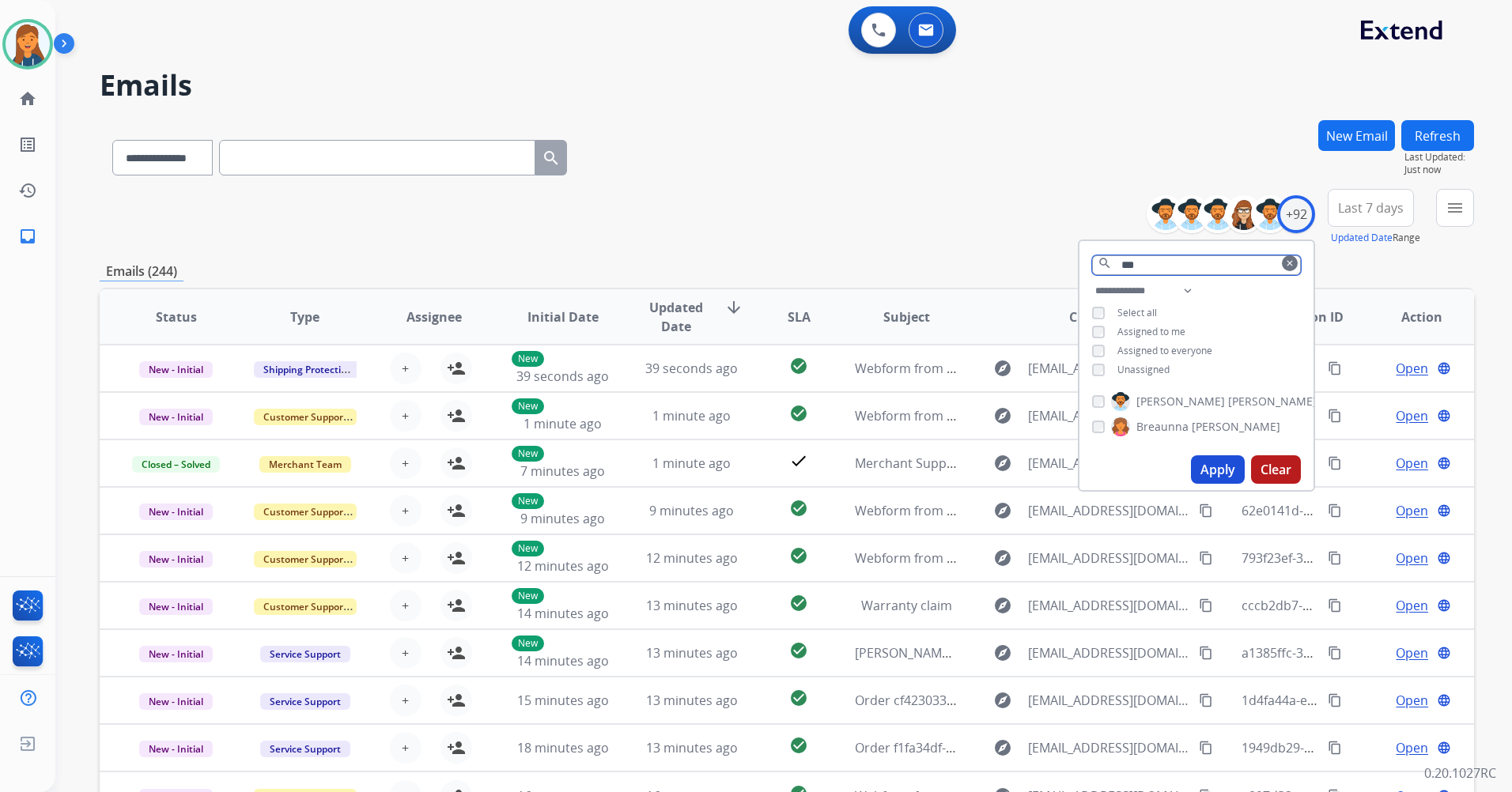
type input "***"
click at [1150, 426] on span "Breaunna" at bounding box center [1162, 427] width 52 height 16
click at [1231, 465] on button "Apply" at bounding box center [1218, 469] width 54 height 28
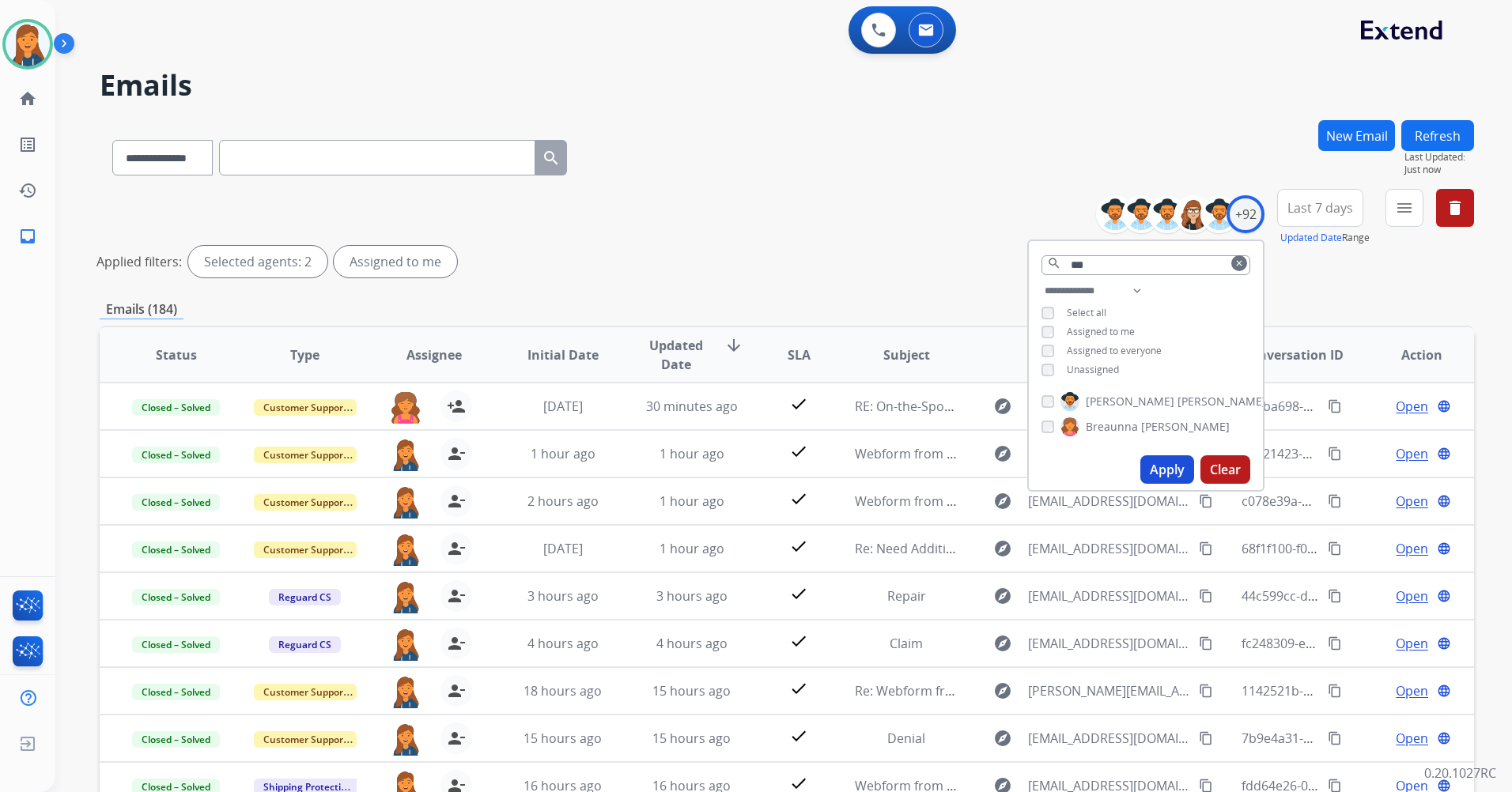
click at [1168, 461] on button "Apply" at bounding box center [1167, 469] width 54 height 28
click at [1397, 209] on mat-icon "menu" at bounding box center [1405, 208] width 19 height 19
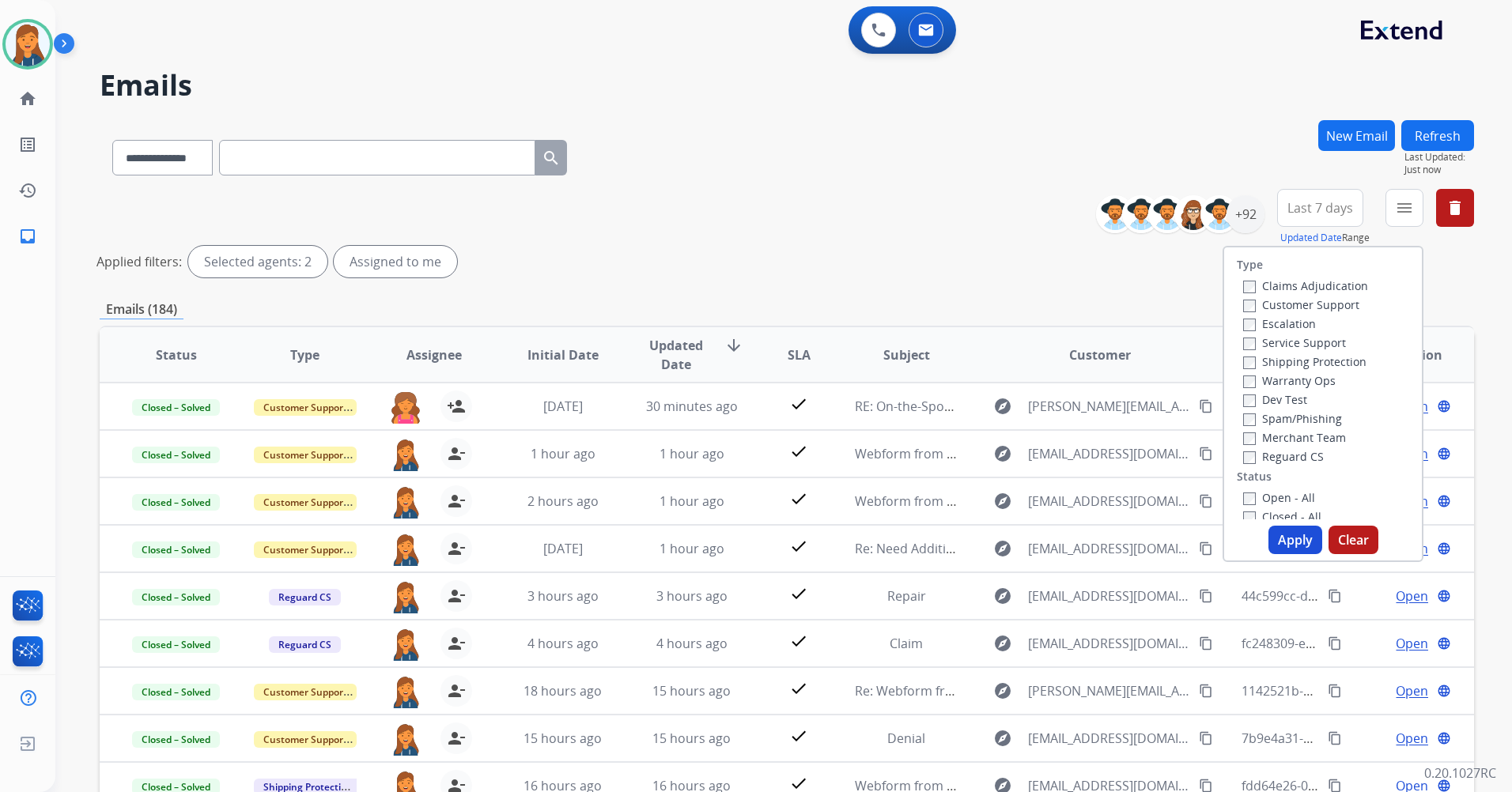
click at [1278, 301] on label "Customer Support" at bounding box center [1301, 304] width 116 height 15
click at [1278, 372] on div "Warranty Ops" at bounding box center [1305, 380] width 125 height 19
click at [1282, 362] on label "Shipping Protection" at bounding box center [1304, 361] width 123 height 15
click at [1278, 448] on div "Reguard CS" at bounding box center [1305, 456] width 125 height 19
click at [1276, 458] on label "Reguard CS" at bounding box center [1283, 456] width 81 height 15
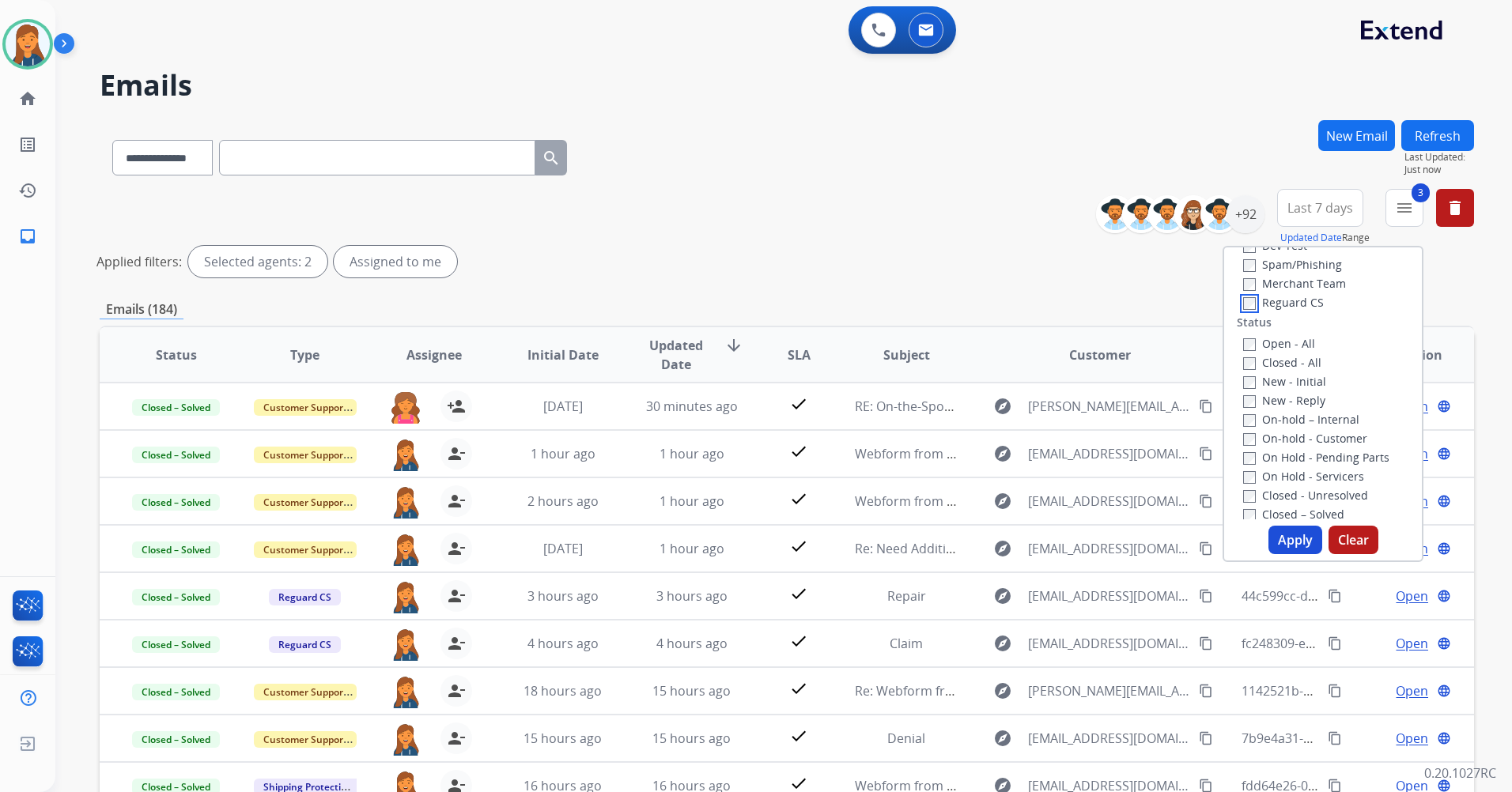
scroll to position [158, 0]
click at [1243, 406] on div "On-hold – Internal" at bounding box center [1326, 414] width 166 height 19
click at [1295, 548] on button "Apply" at bounding box center [1295, 540] width 54 height 28
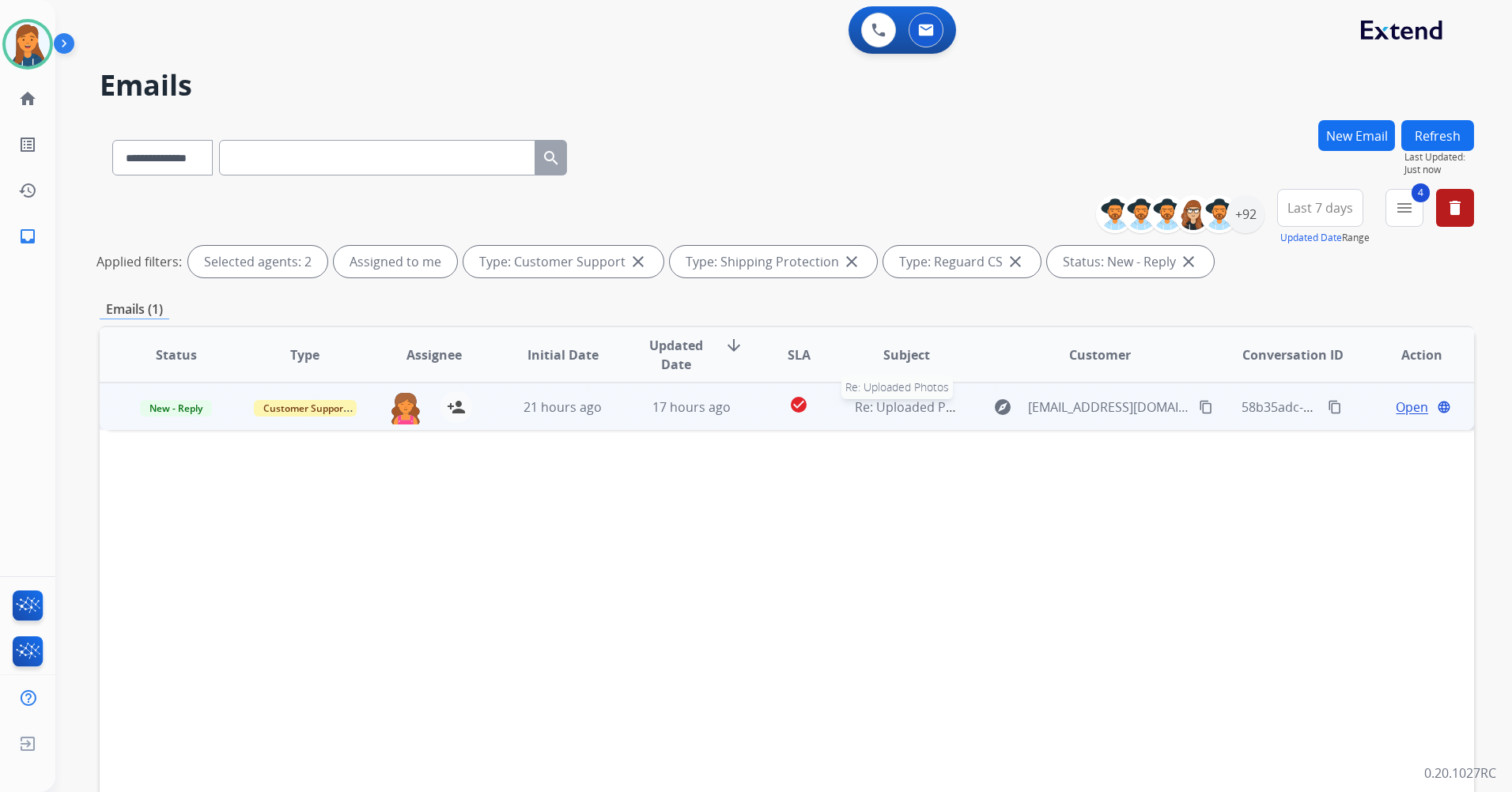
click at [925, 412] on span "Re: Uploaded Photos" at bounding box center [918, 407] width 126 height 18
click at [1396, 411] on span "Open" at bounding box center [1412, 406] width 33 height 19
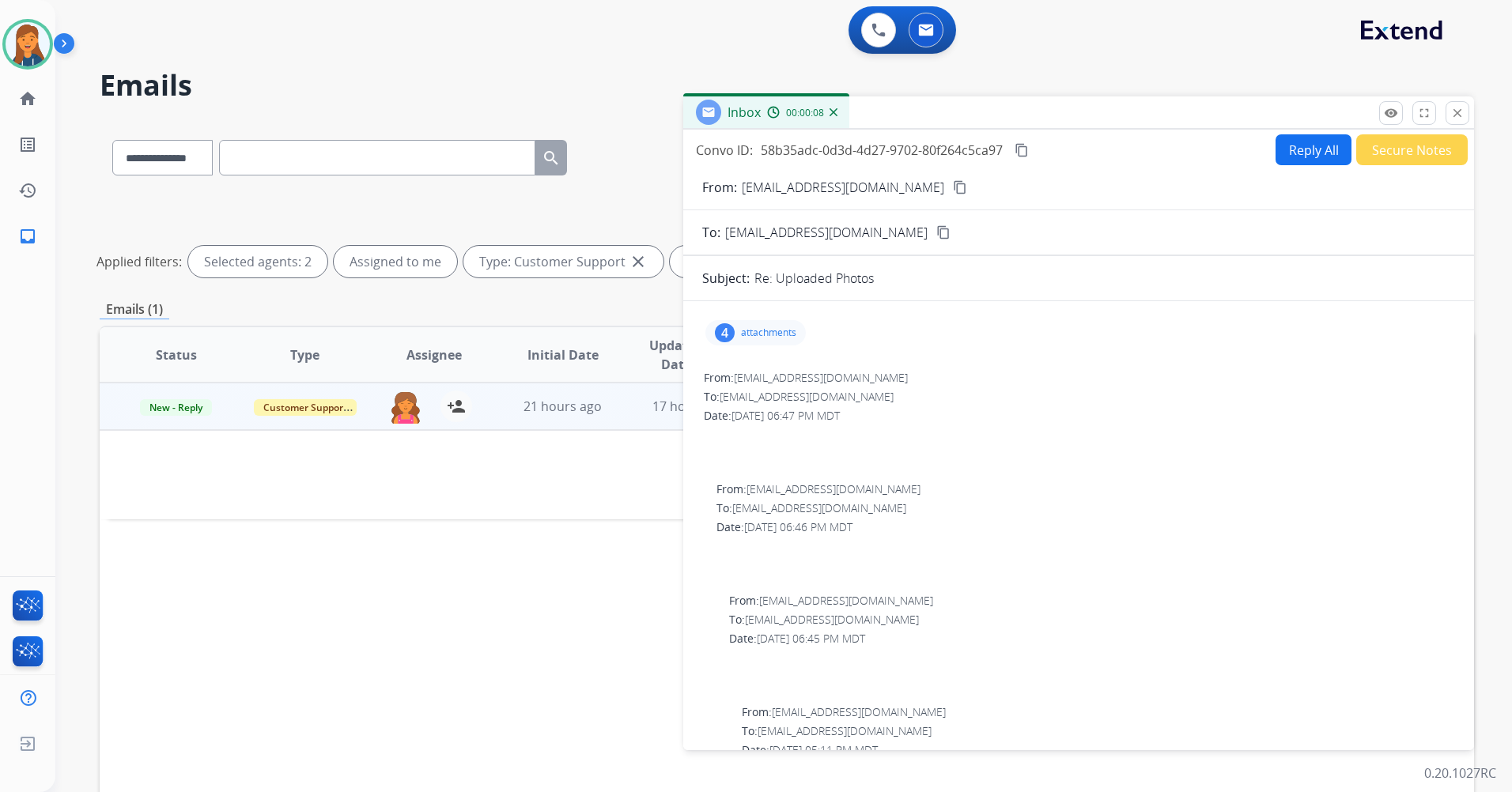
click at [760, 348] on div "4 attachments" at bounding box center [1079, 333] width 753 height 38
click at [763, 333] on p "attachments" at bounding box center [768, 333] width 55 height 12
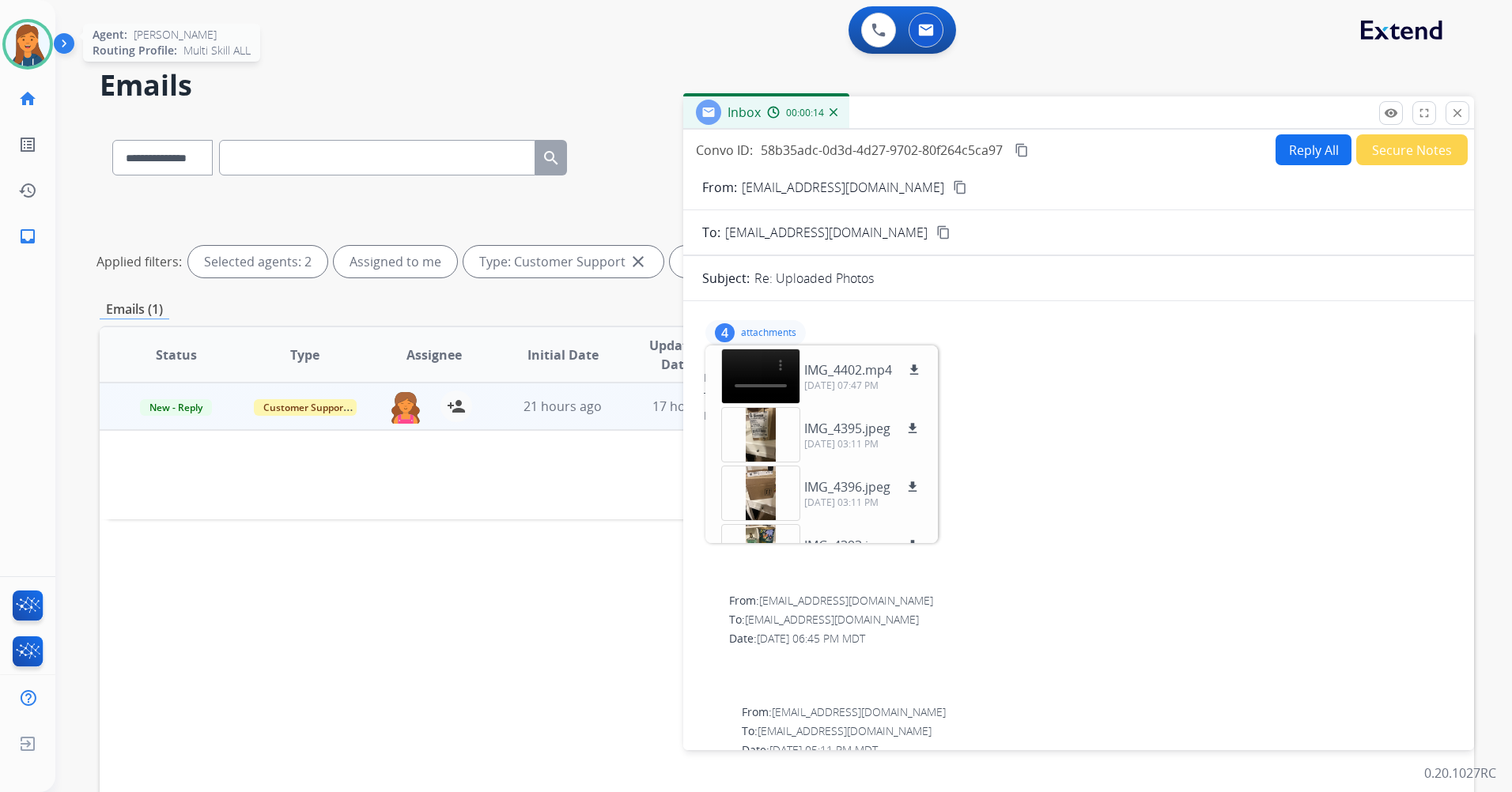
click at [16, 51] on img at bounding box center [28, 44] width 44 height 44
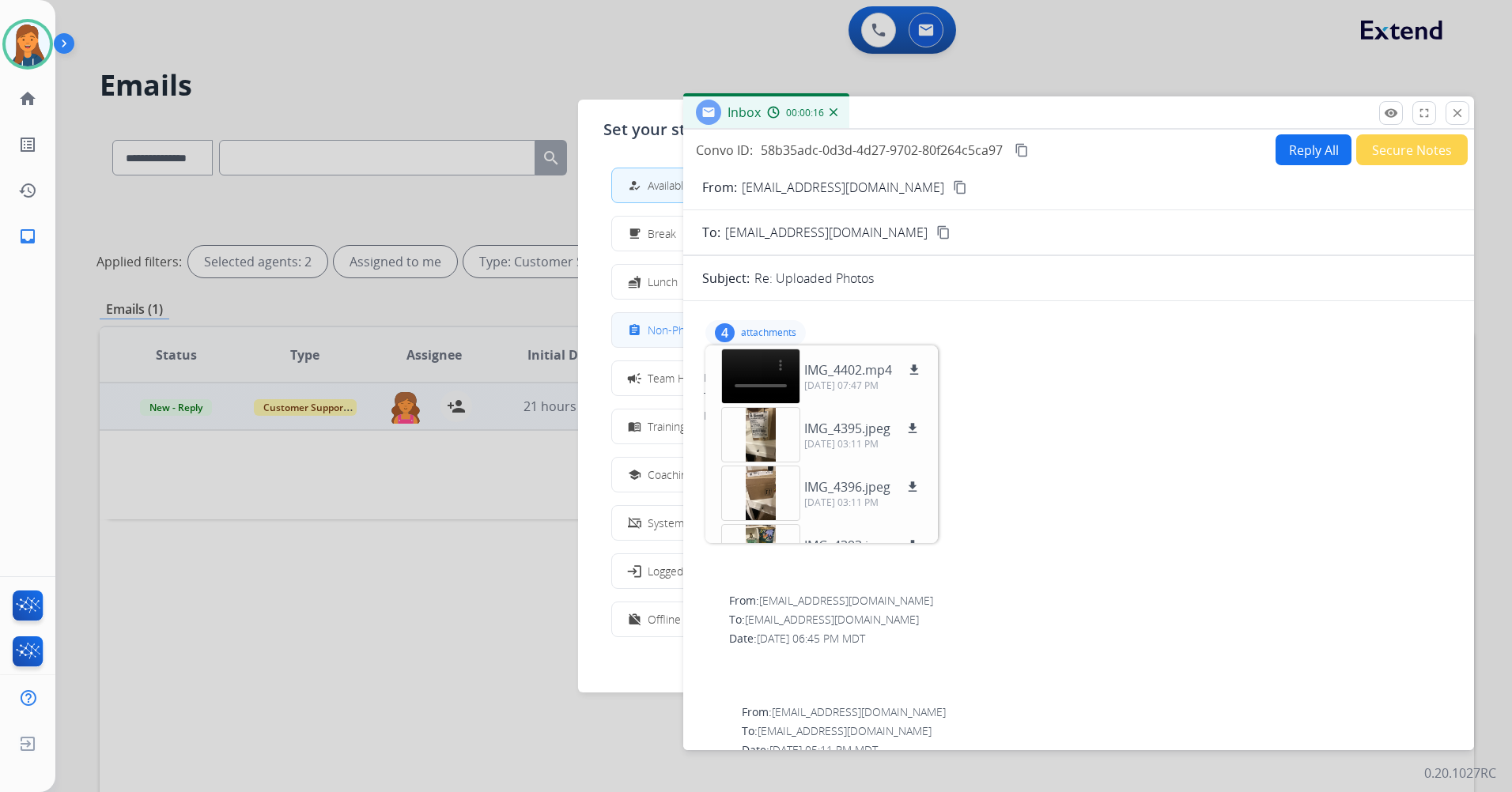
click at [646, 322] on div "assignment" at bounding box center [636, 330] width 23 height 19
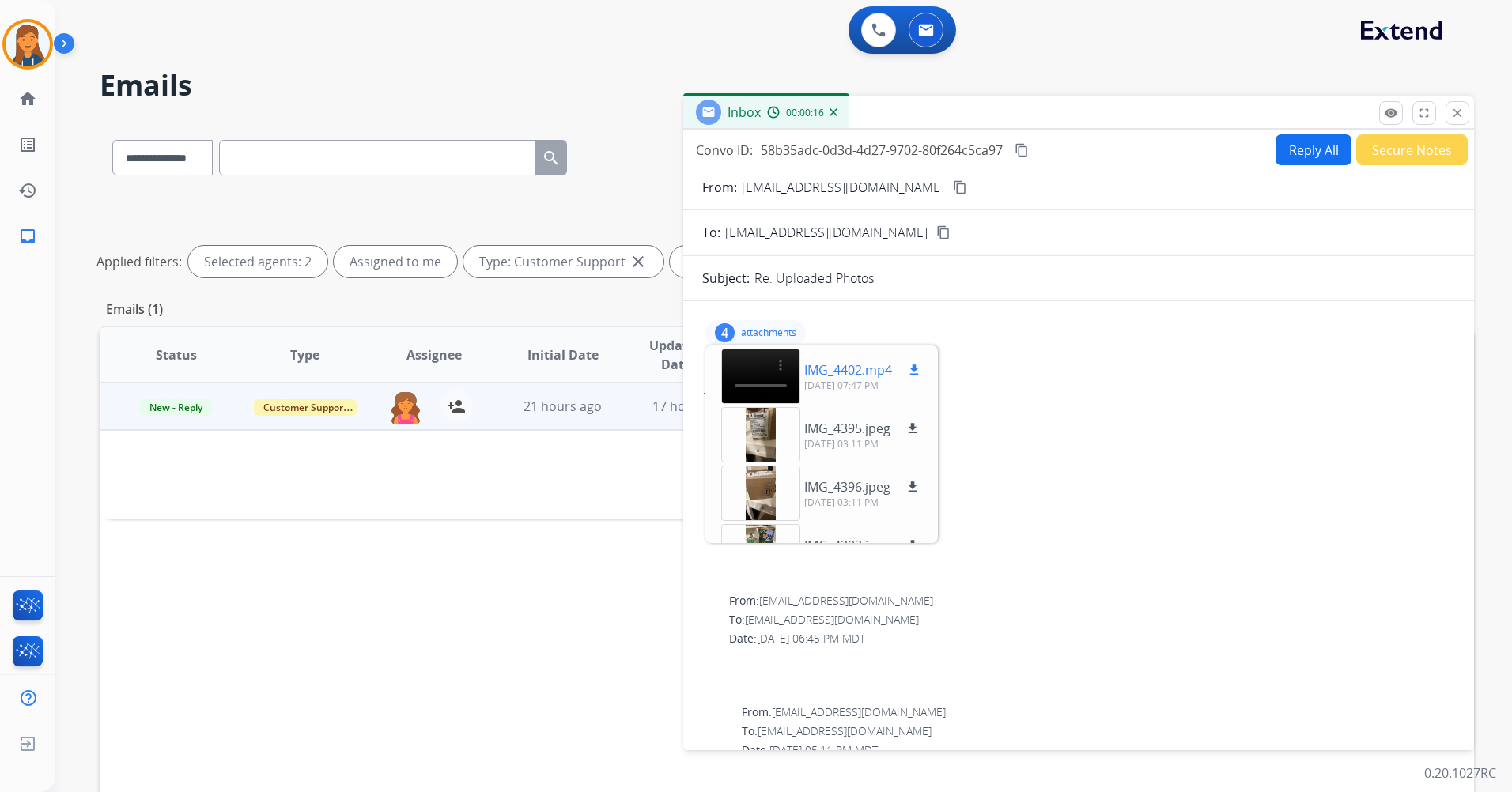
click at [754, 365] on video at bounding box center [760, 376] width 79 height 55
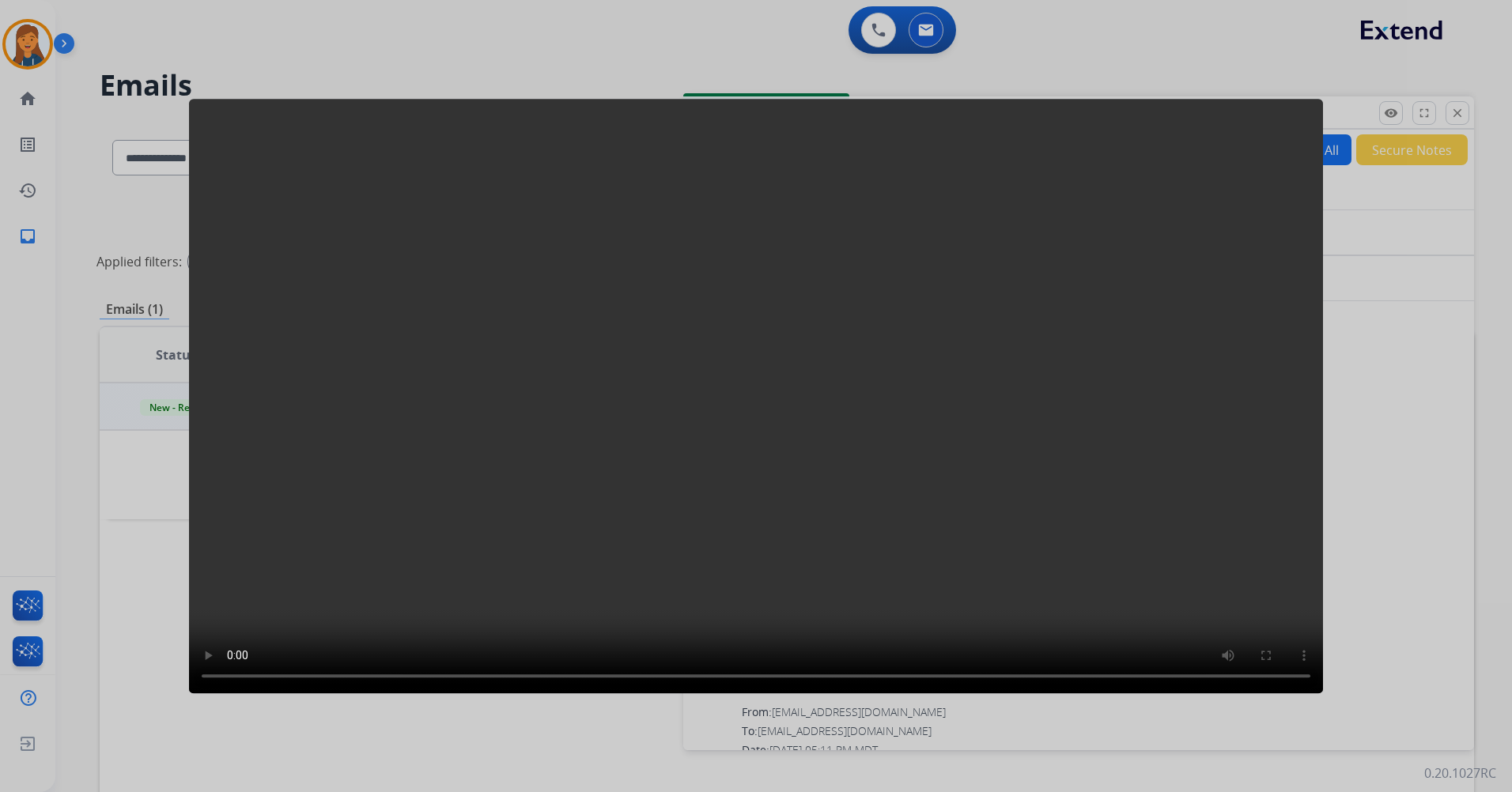
click at [1162, 51] on div at bounding box center [756, 396] width 1512 height 792
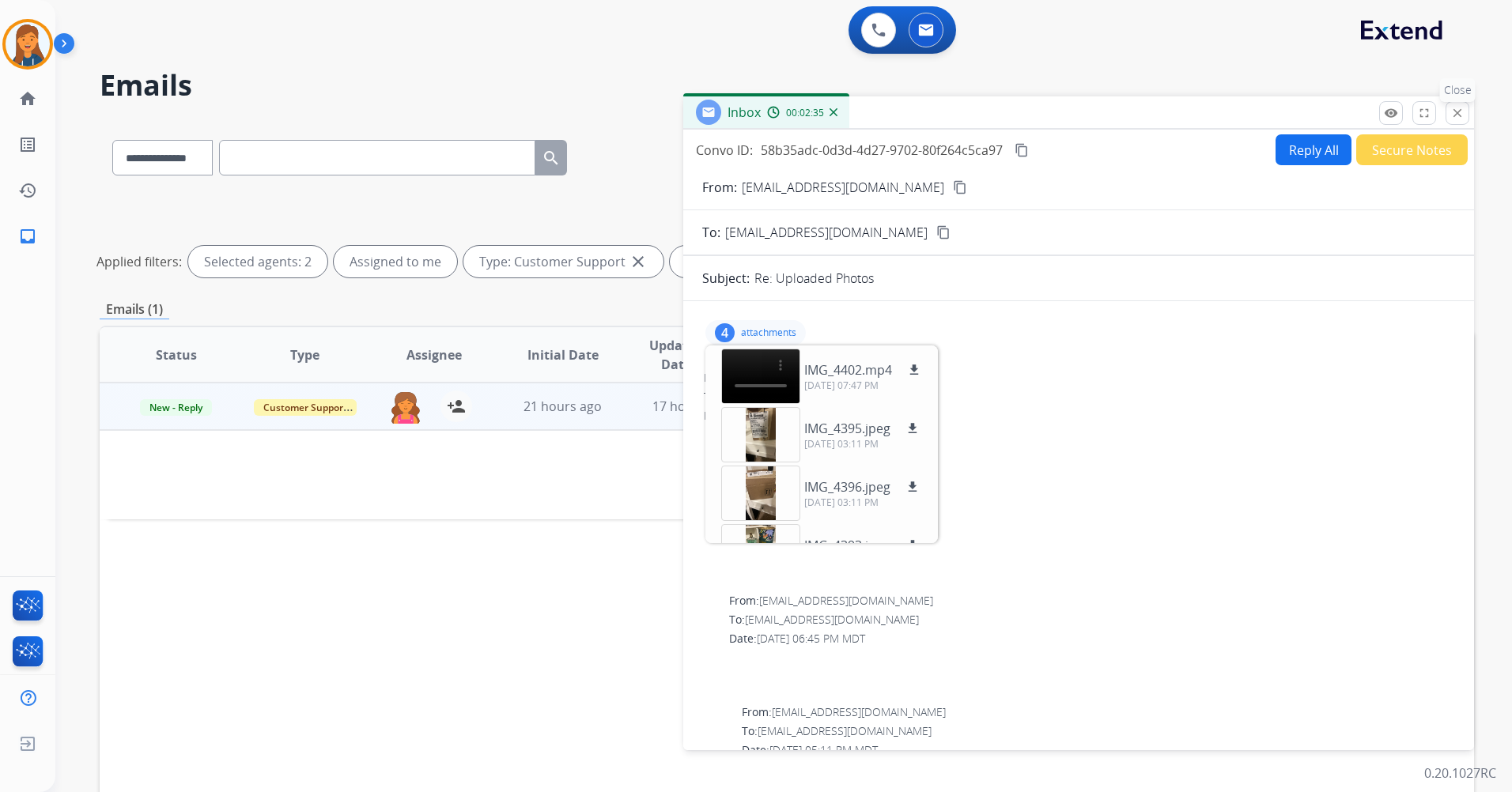
click at [1458, 107] on mat-icon "close" at bounding box center [1458, 113] width 14 height 14
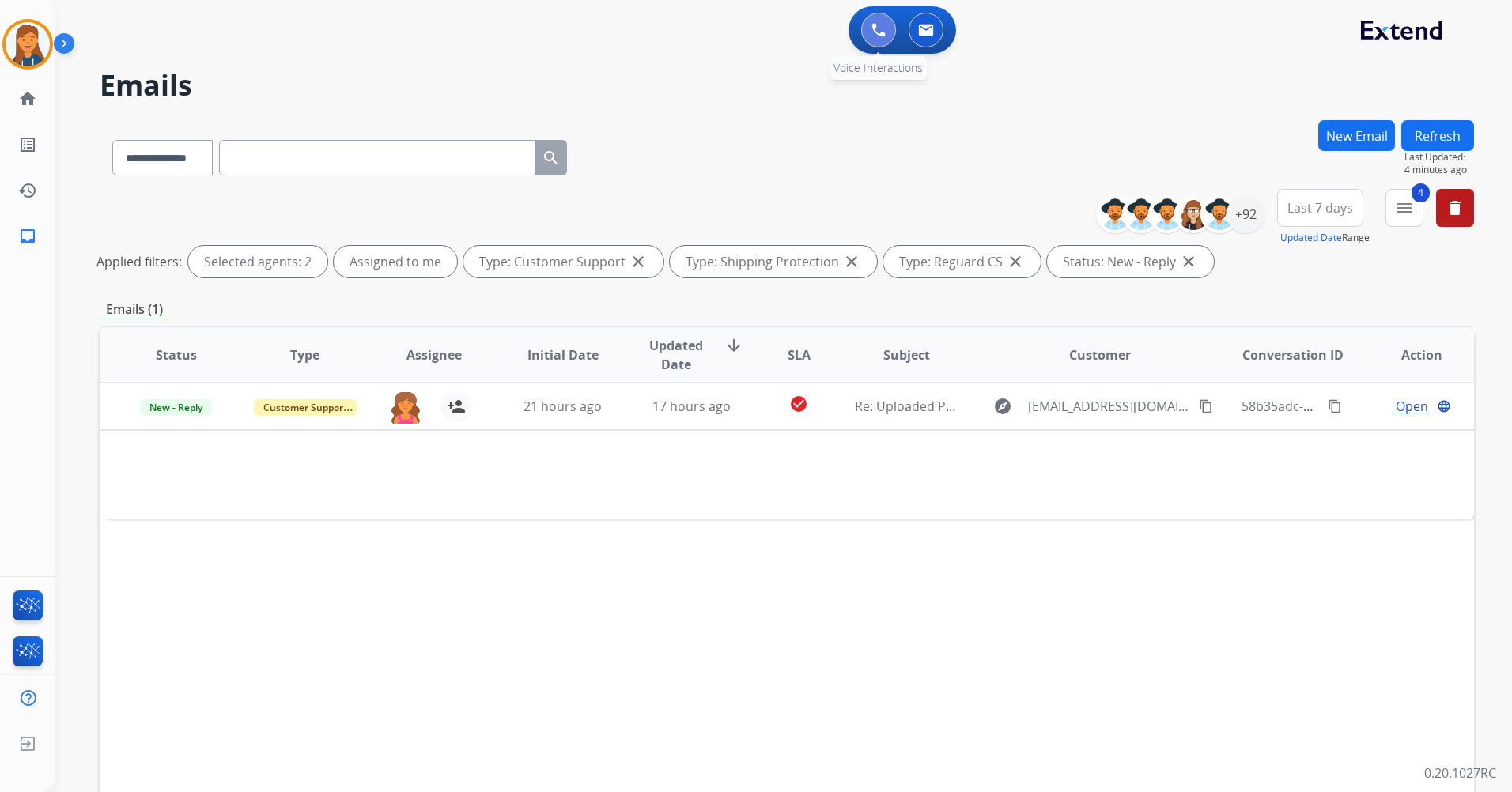
click at [877, 41] on button at bounding box center [878, 29] width 35 height 35
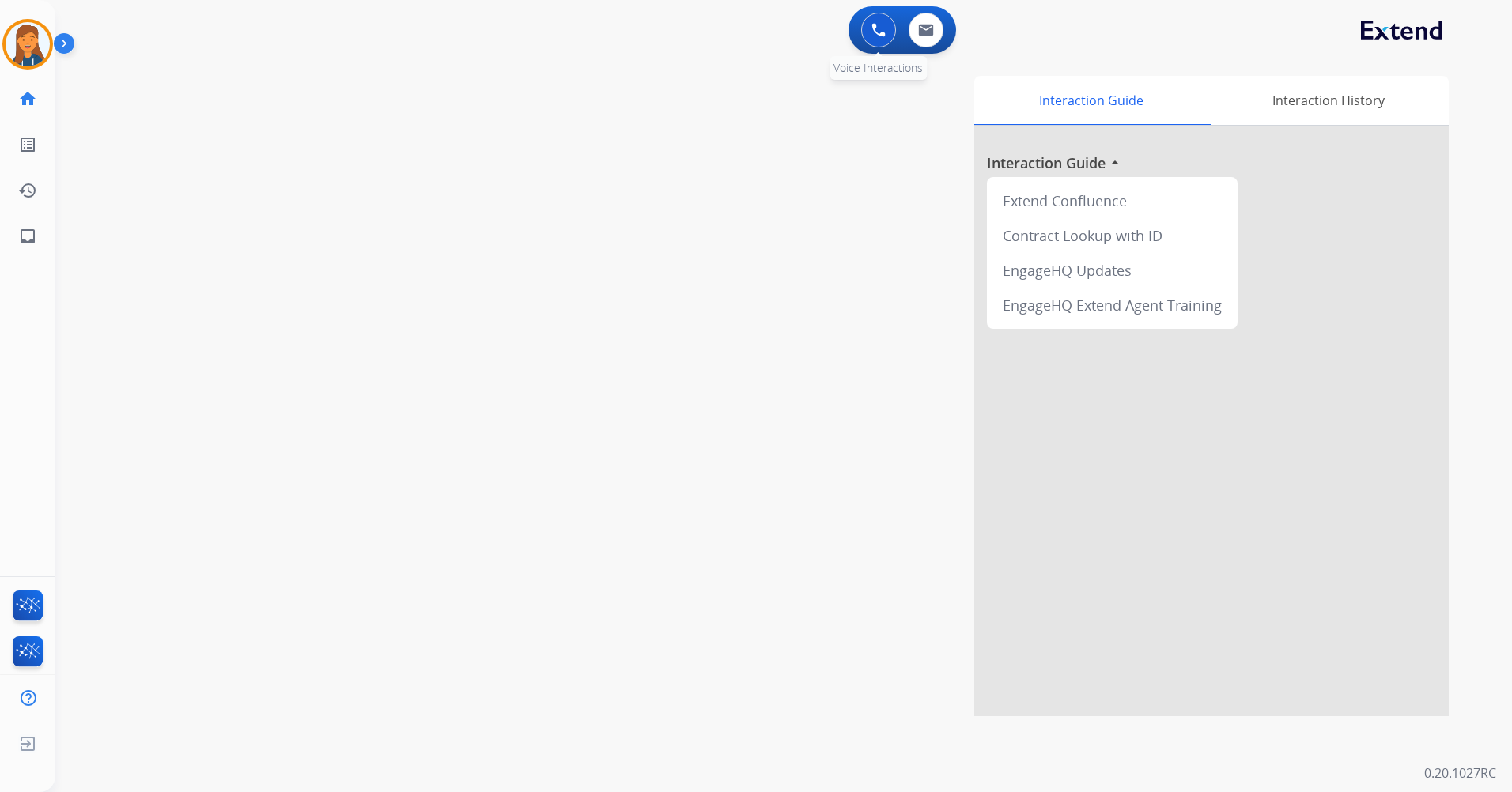
click at [886, 17] on button at bounding box center [878, 29] width 35 height 35
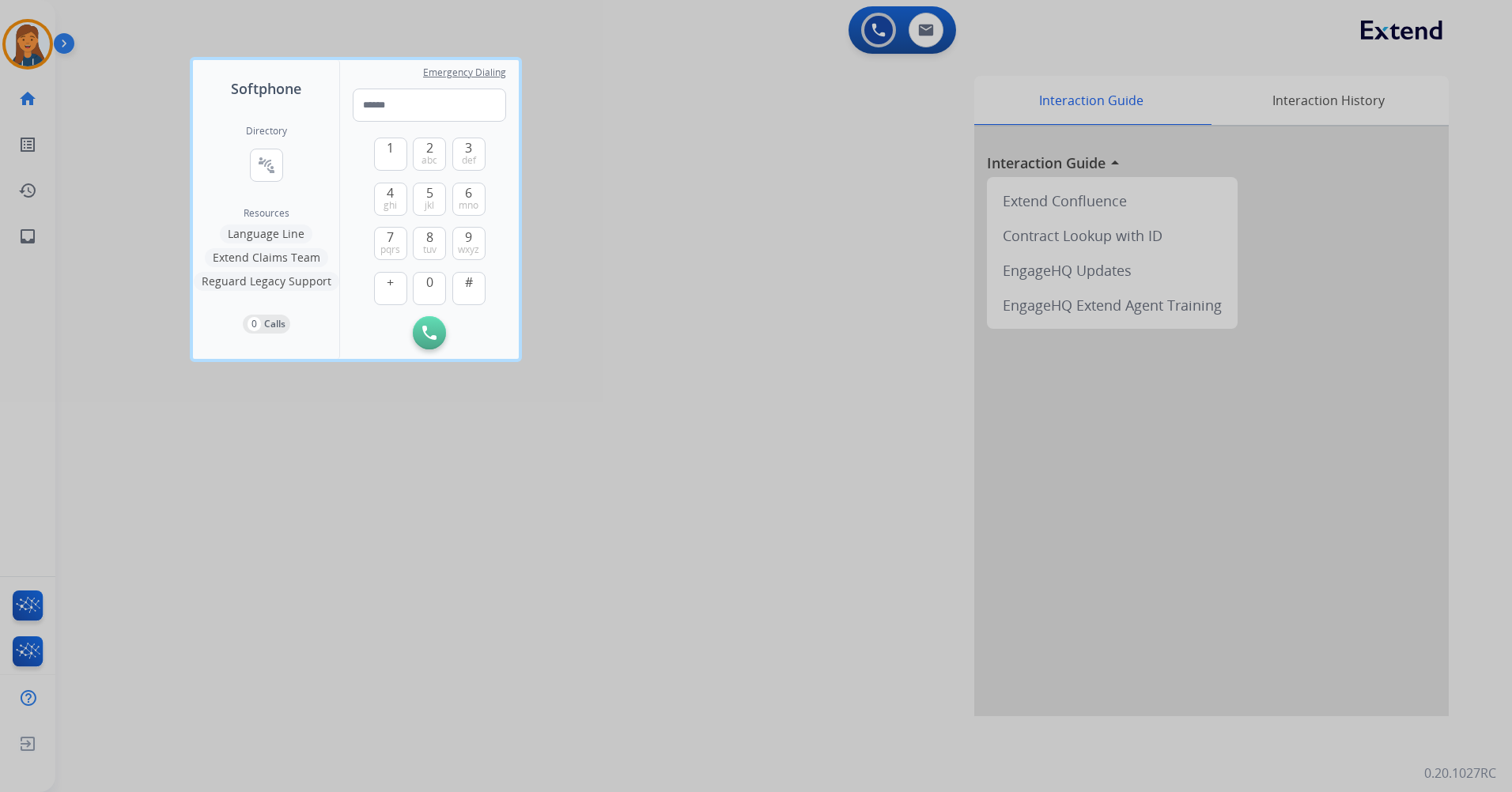
click at [268, 239] on button "Language Line" at bounding box center [266, 233] width 92 height 19
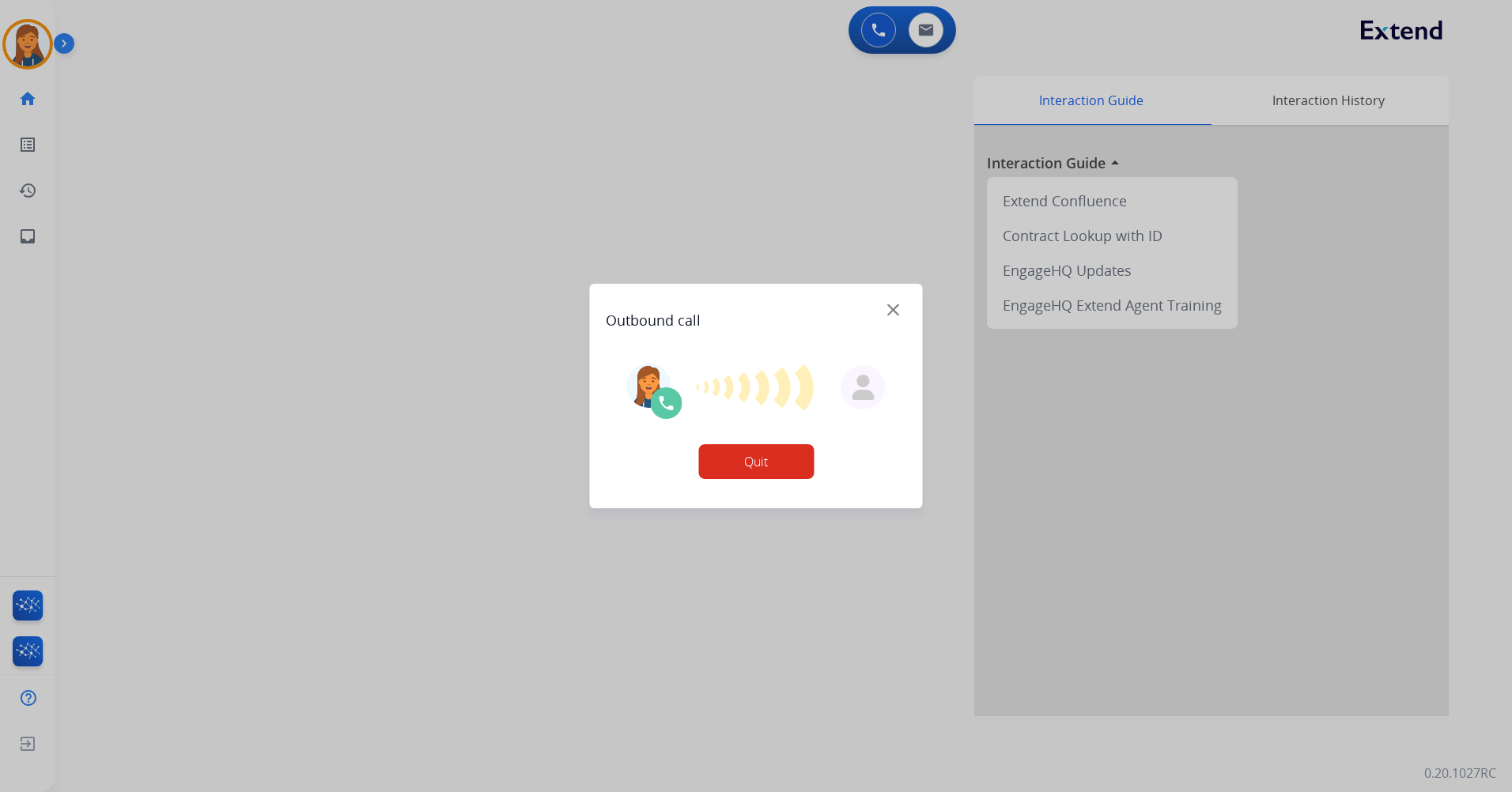
click at [769, 467] on button "Quit" at bounding box center [756, 461] width 115 height 35
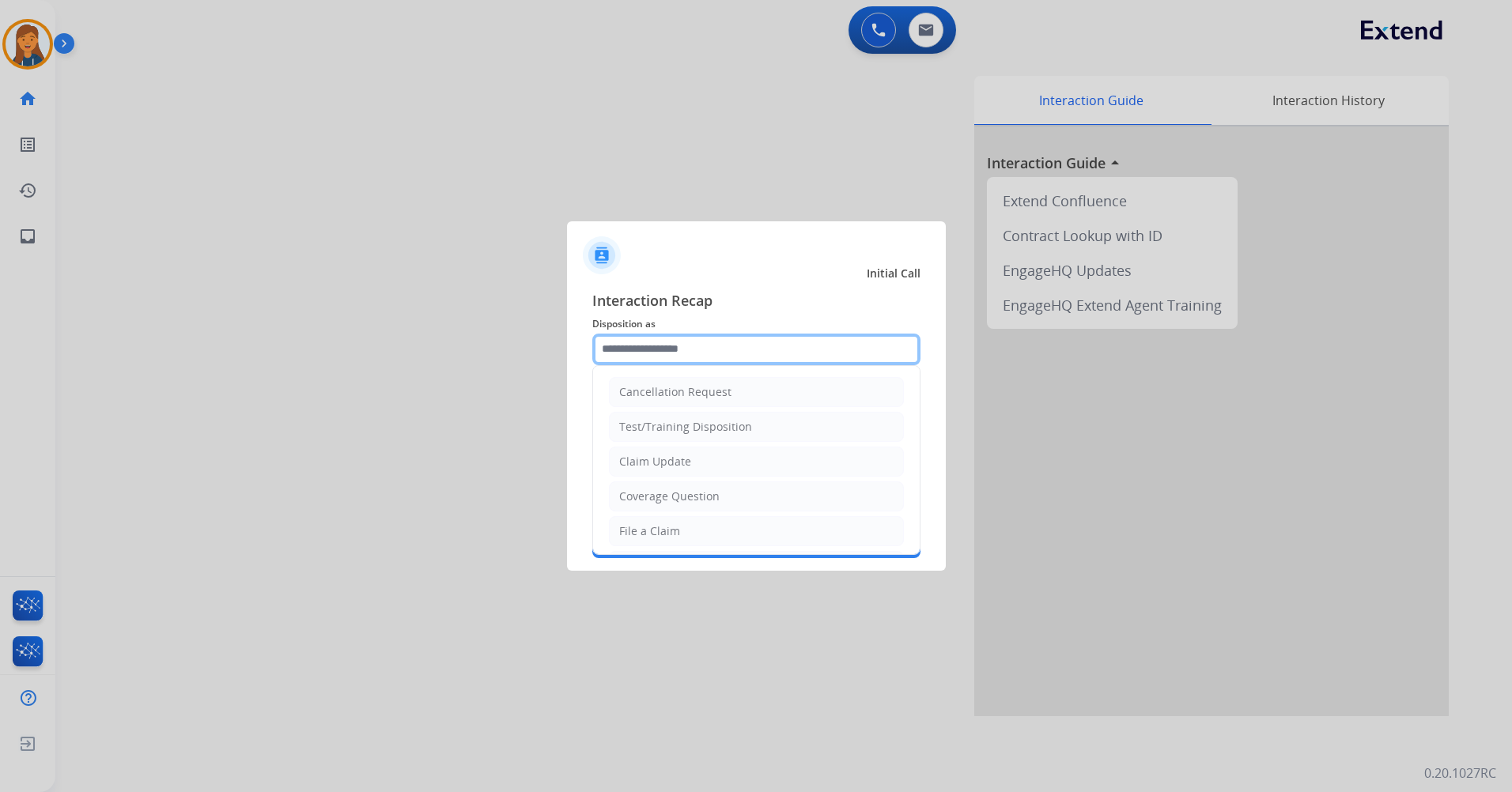
click at [687, 344] on input "text" at bounding box center [757, 349] width 328 height 32
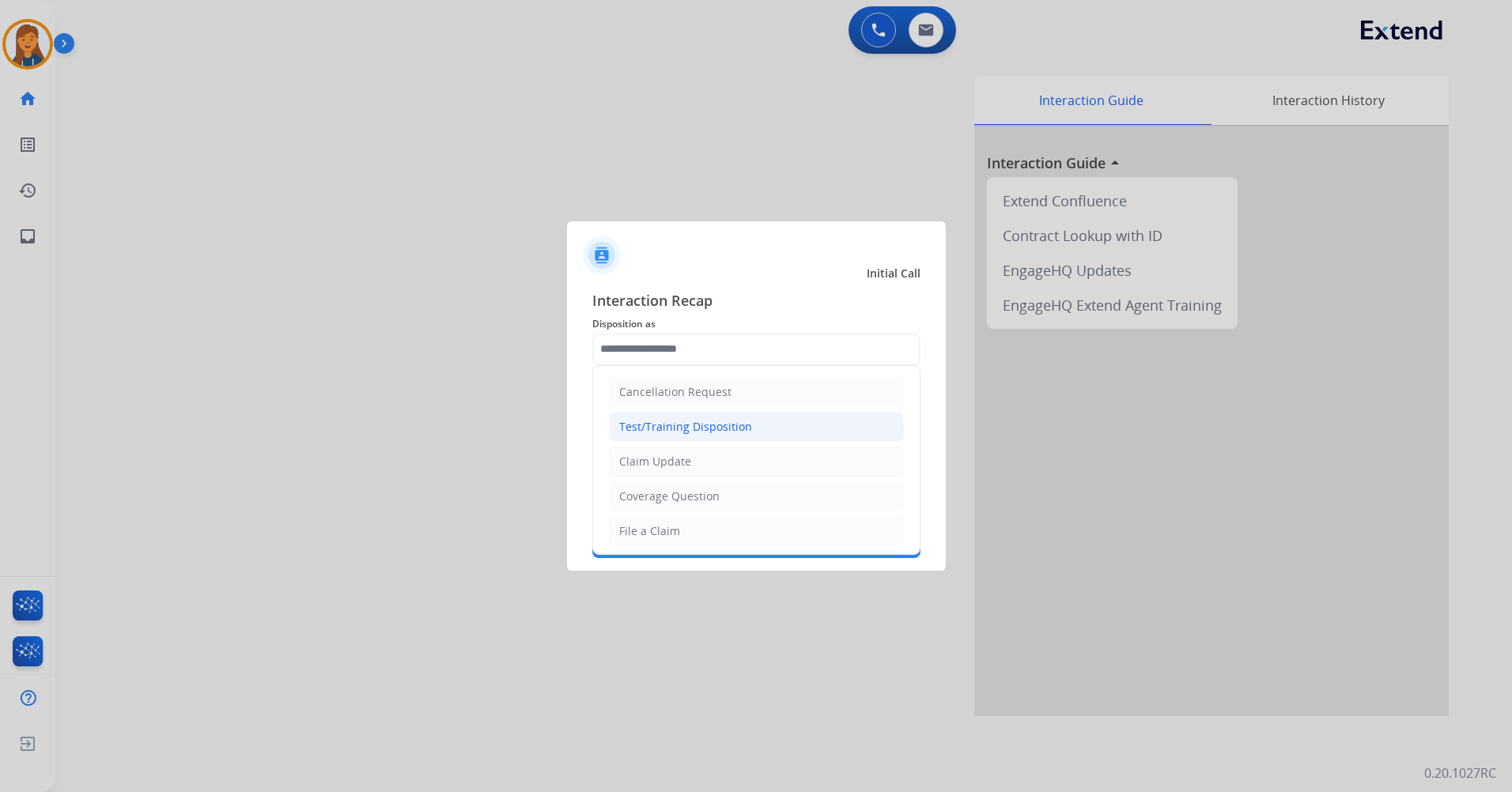
drag, startPoint x: 674, startPoint y: 428, endPoint x: 674, endPoint y: 442, distance: 14.0
click at [674, 428] on div "Test/Training Disposition" at bounding box center [686, 427] width 133 height 16
type input "**********"
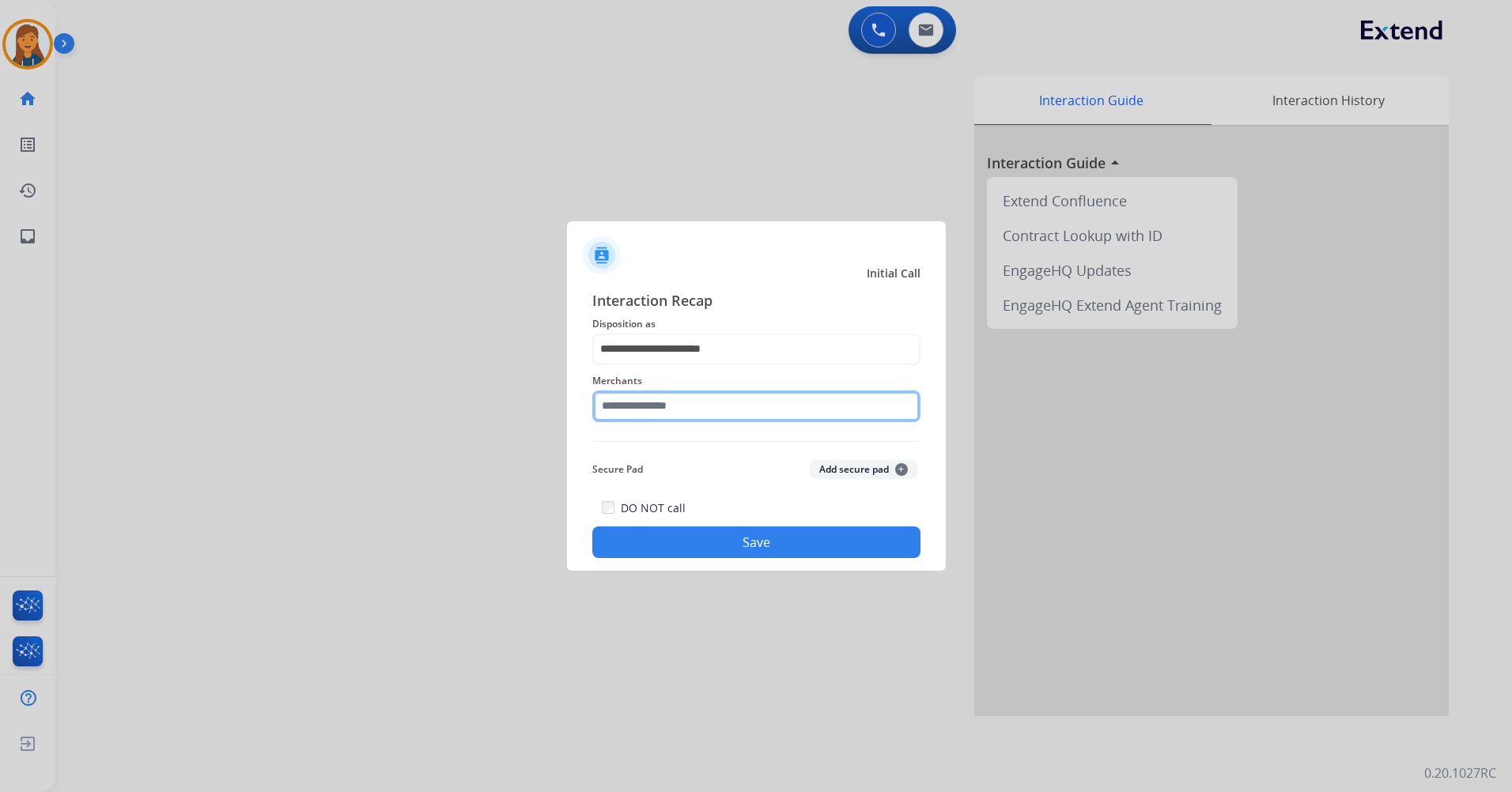
click at [686, 404] on input "text" at bounding box center [757, 406] width 328 height 32
click at [661, 462] on li "Not found" at bounding box center [760, 451] width 302 height 30
type input "*********"
drag, startPoint x: 739, startPoint y: 561, endPoint x: 742, endPoint y: 546, distance: 15.3
click at [739, 558] on div "**********" at bounding box center [756, 424] width 379 height 295
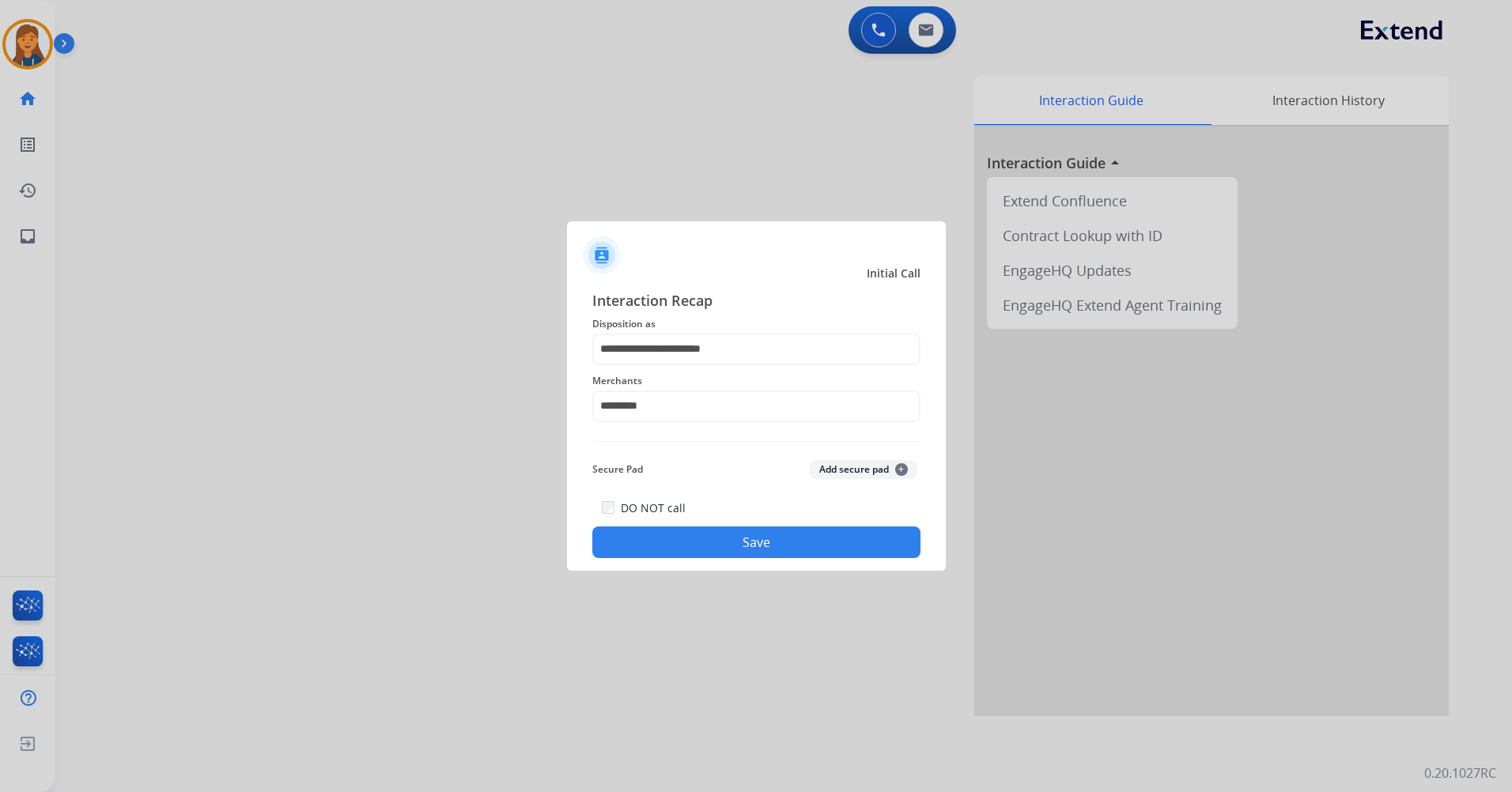
click at [742, 546] on button "Save" at bounding box center [757, 543] width 328 height 32
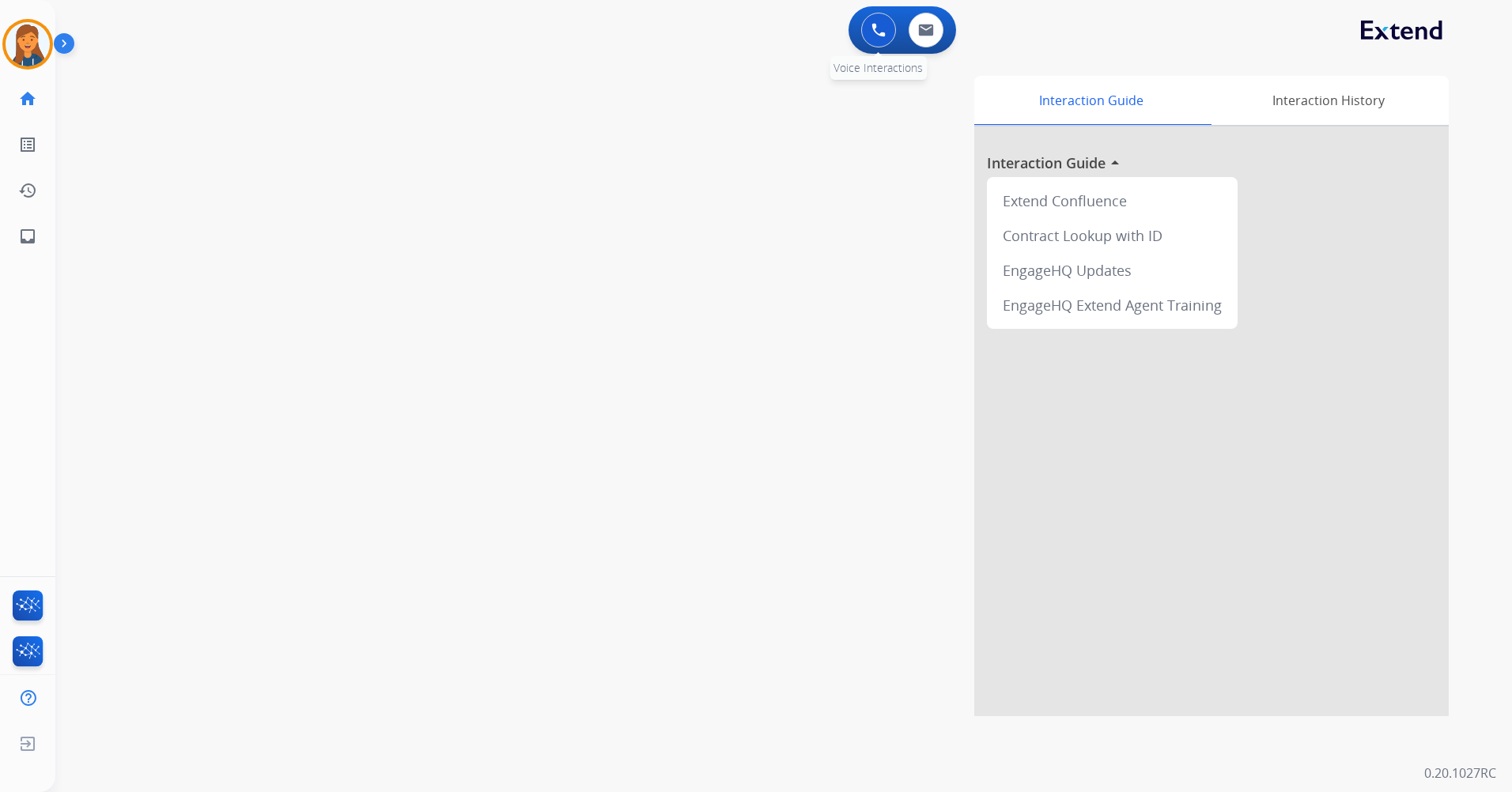
click at [885, 32] on img at bounding box center [878, 30] width 14 height 14
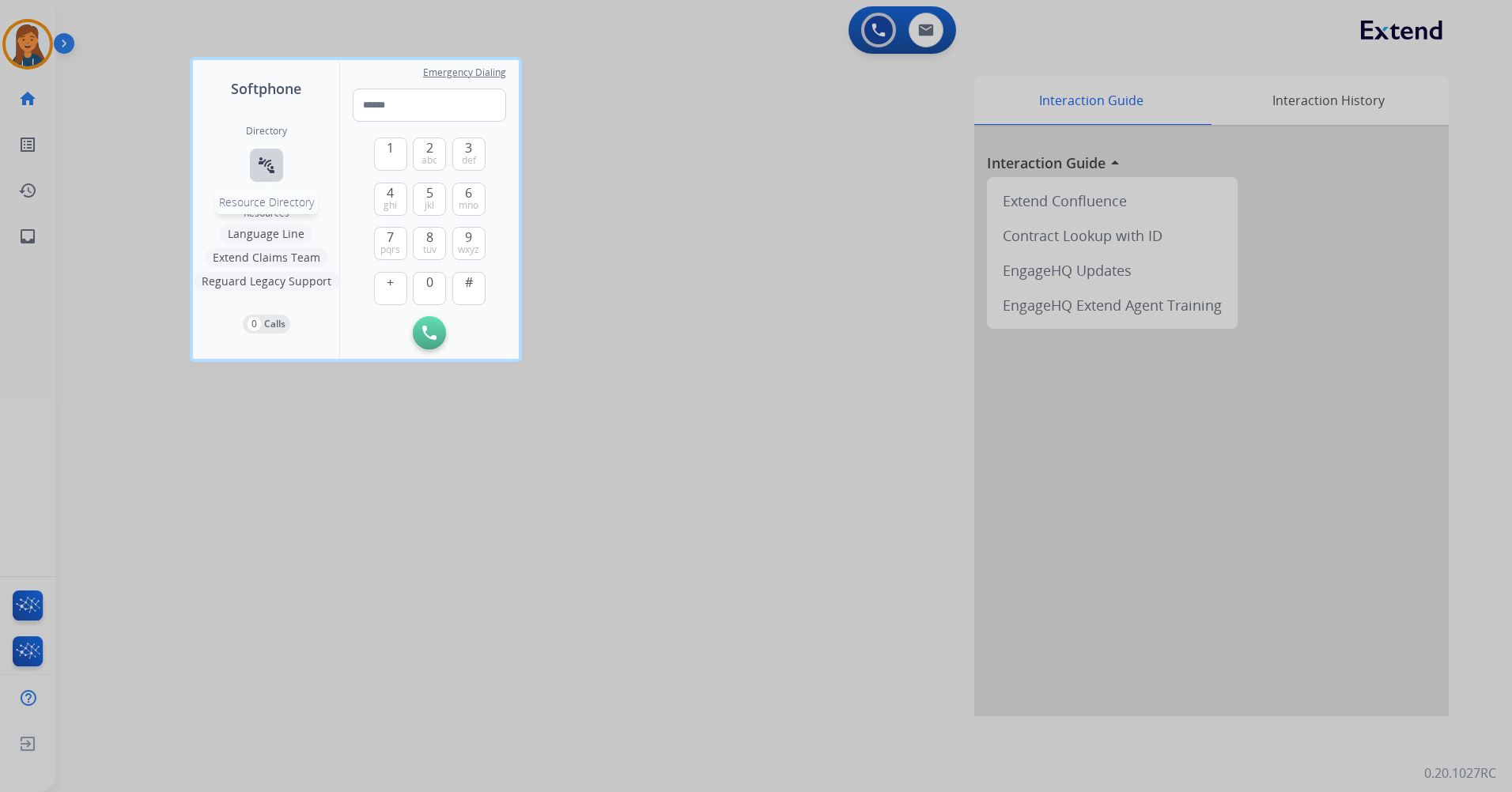
click at [264, 170] on mat-icon "connect_without_contact" at bounding box center [266, 165] width 19 height 19
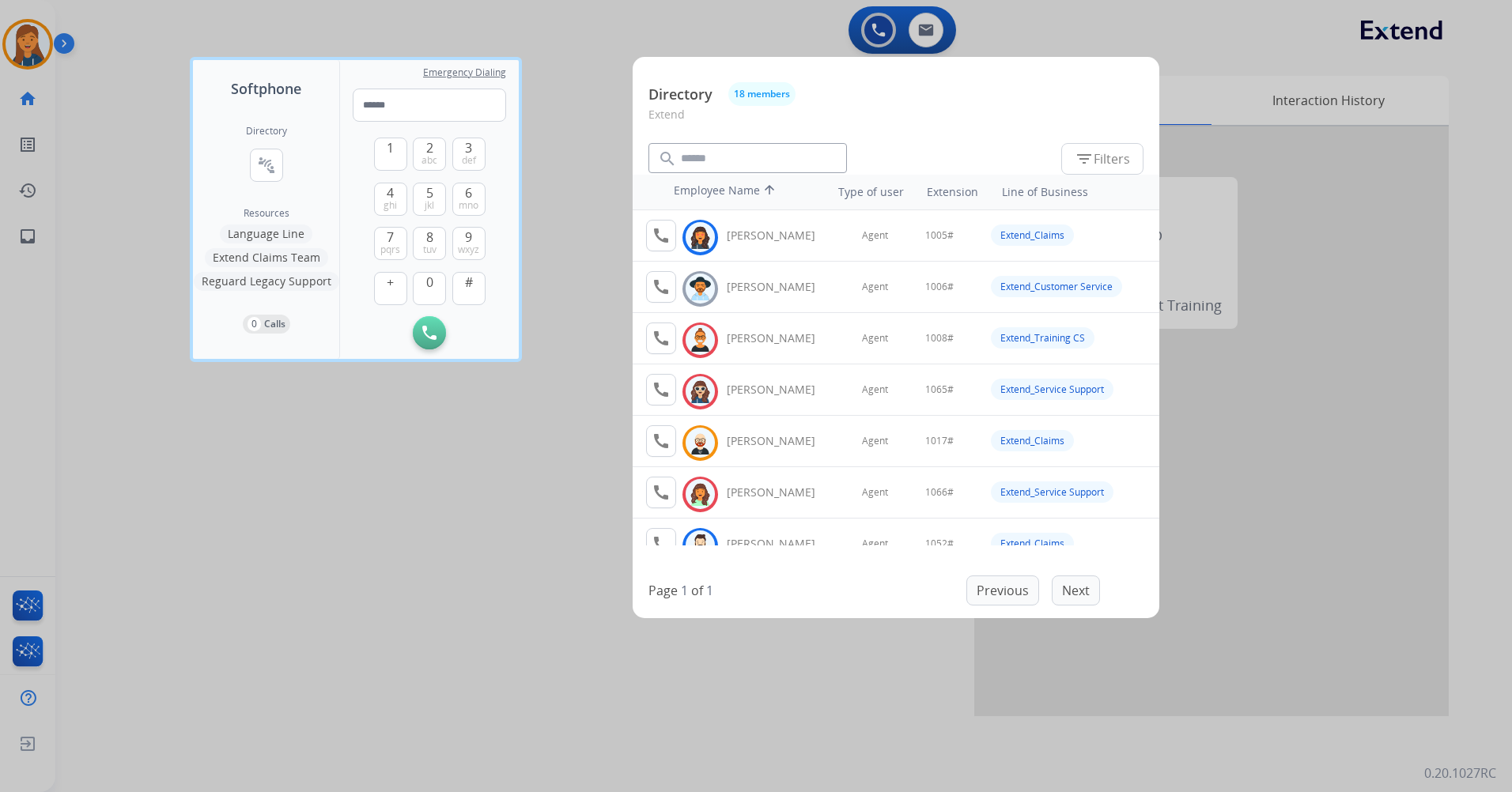
click at [820, 661] on div at bounding box center [756, 396] width 1512 height 792
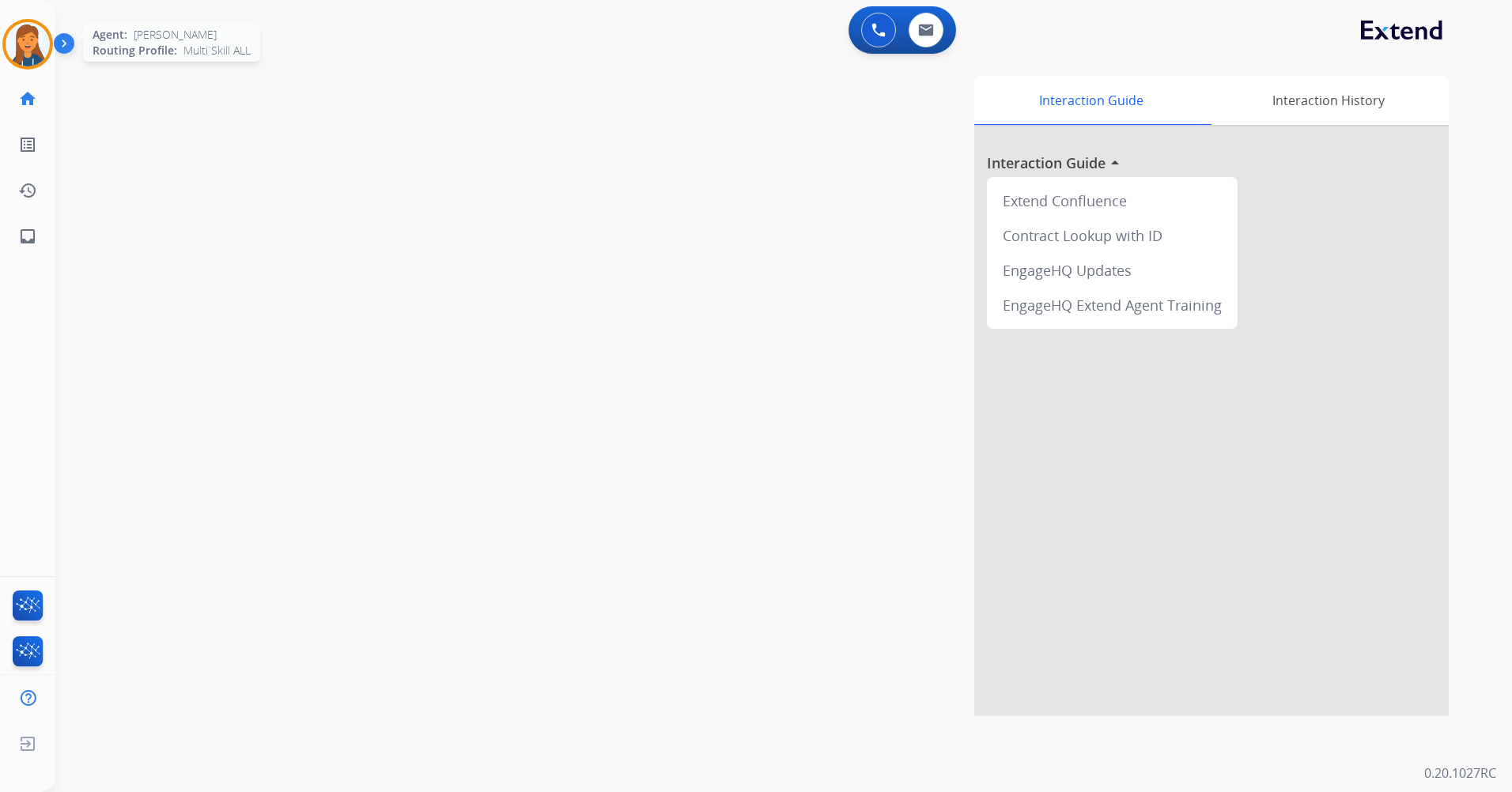
click at [18, 35] on img at bounding box center [28, 44] width 44 height 44
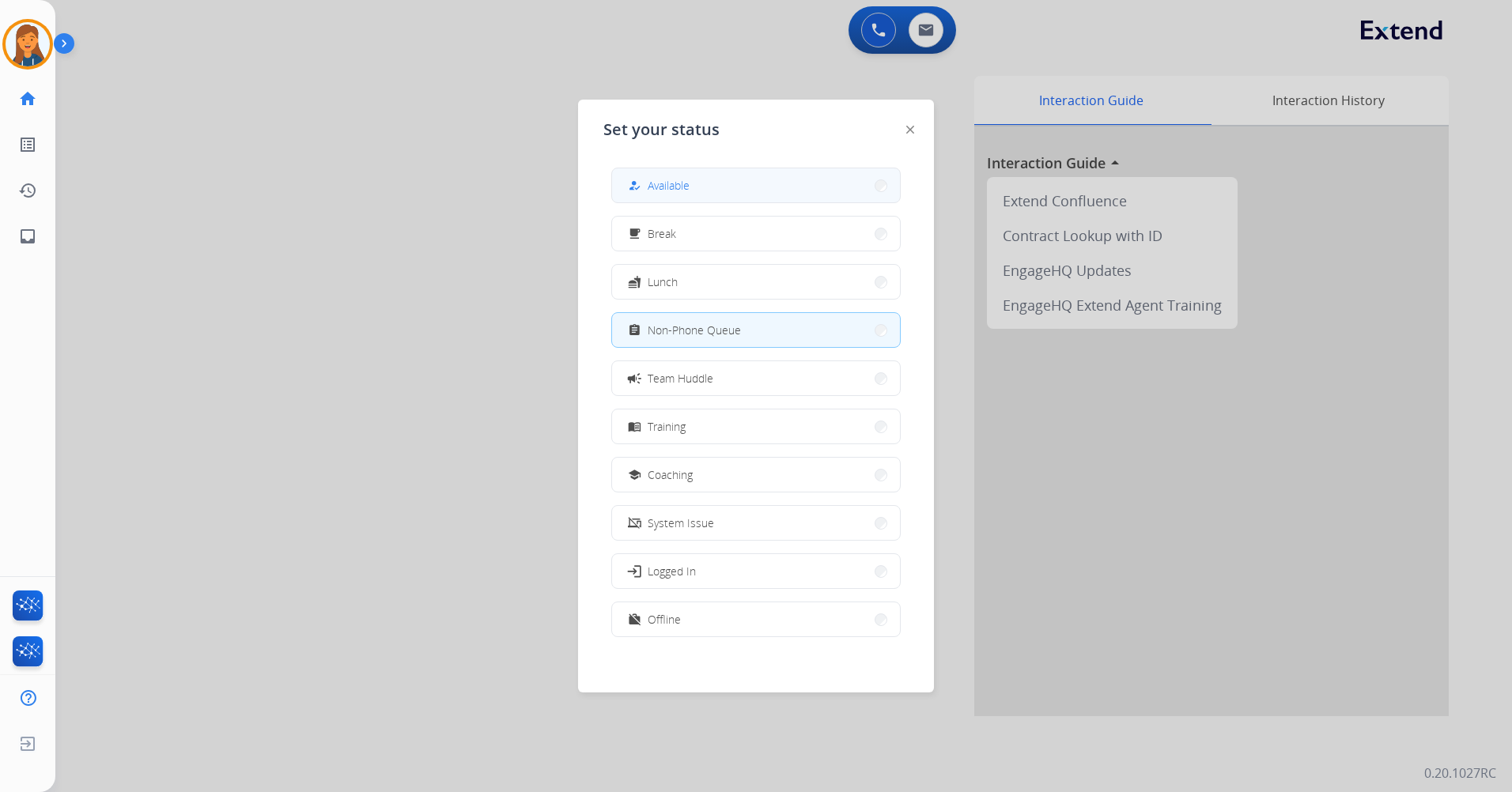
click at [779, 192] on button "how_to_reg Available" at bounding box center [756, 185] width 287 height 34
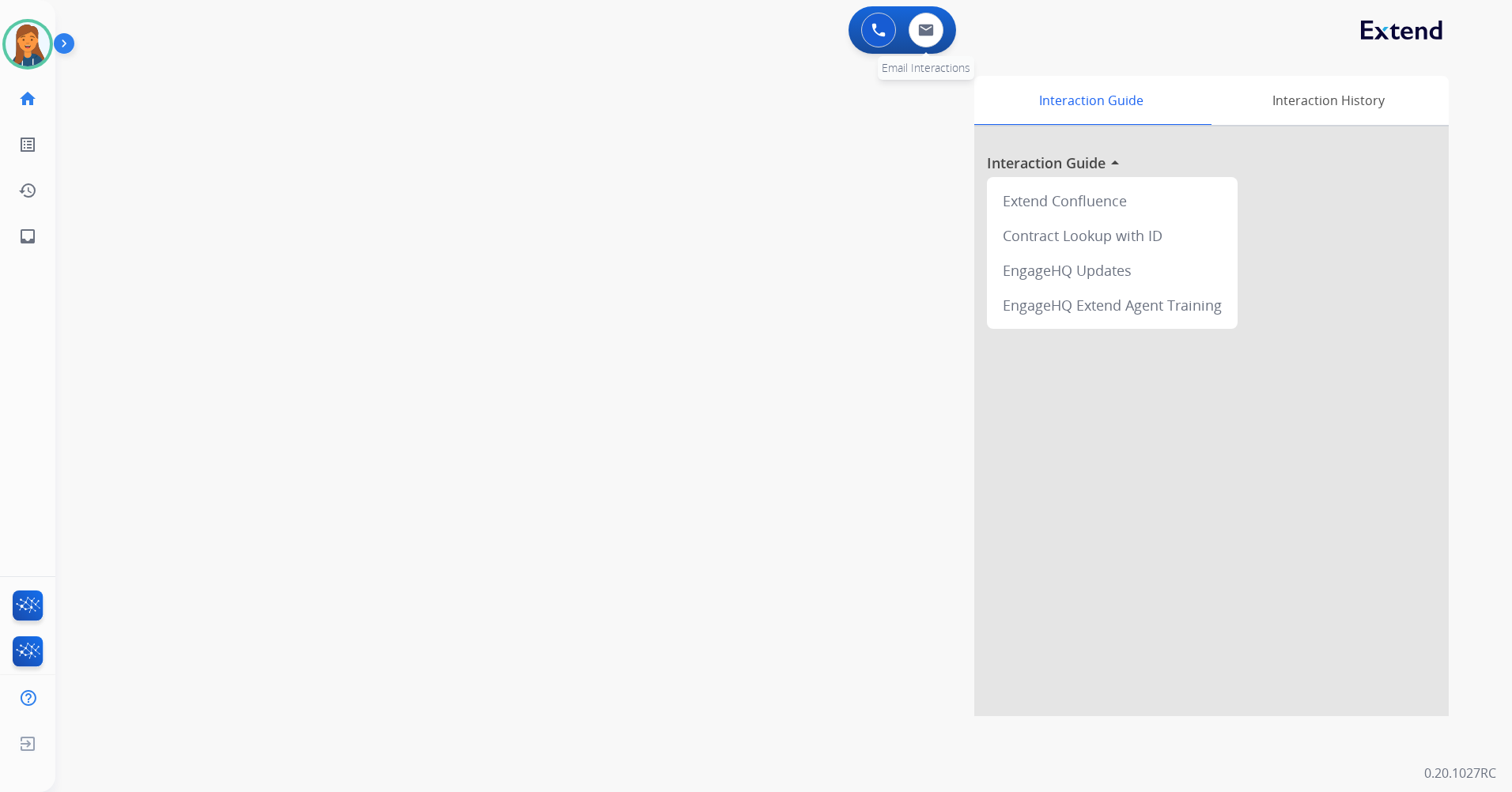
click at [908, 40] on div "0 Email Interactions" at bounding box center [925, 29] width 47 height 35
click at [915, 39] on button at bounding box center [925, 29] width 35 height 35
select select "**********"
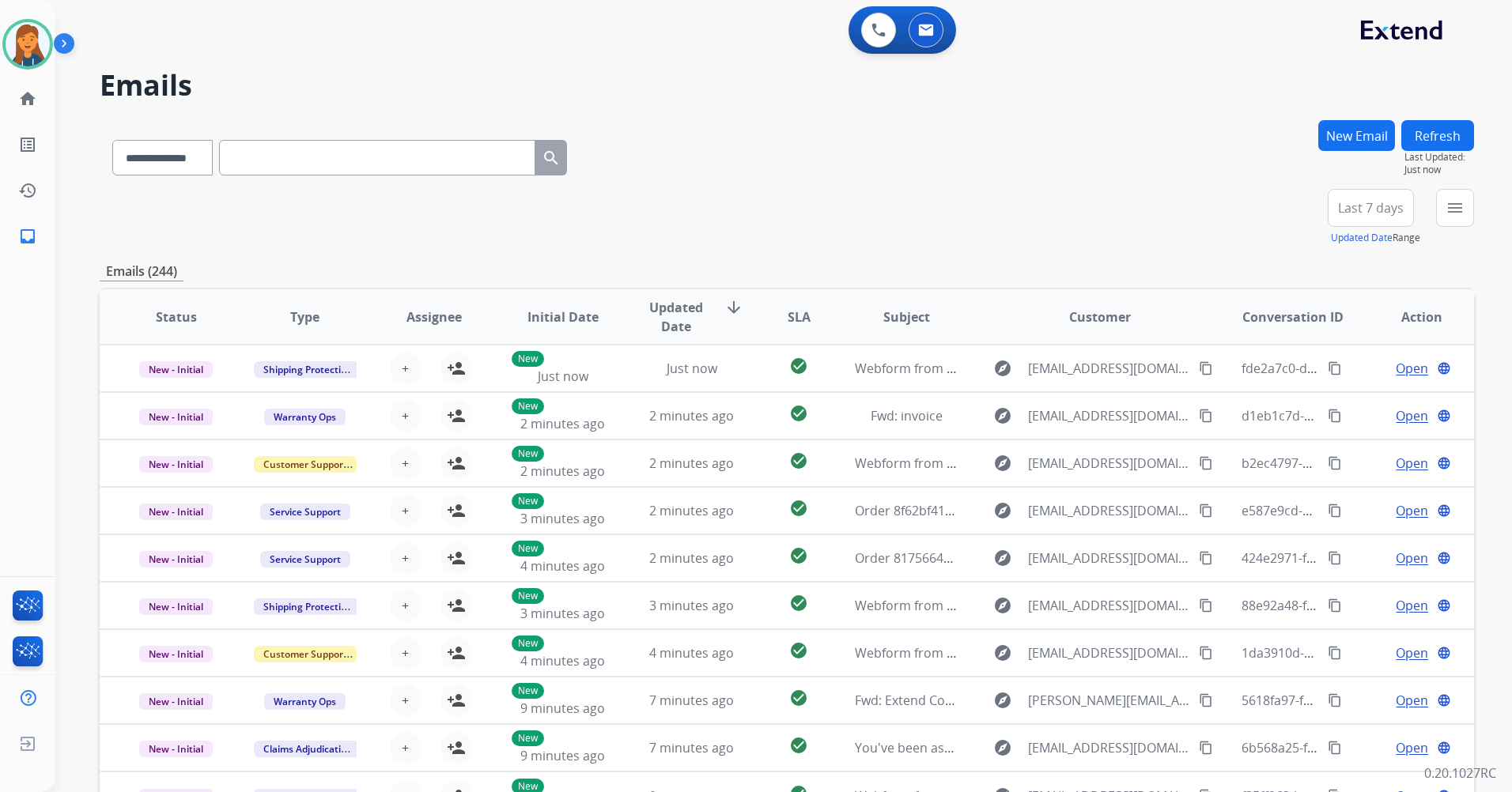
click at [1358, 211] on span "Last 7 days" at bounding box center [1371, 208] width 66 height 6
click at [1341, 400] on div "Last 90 days" at bounding box center [1366, 400] width 87 height 24
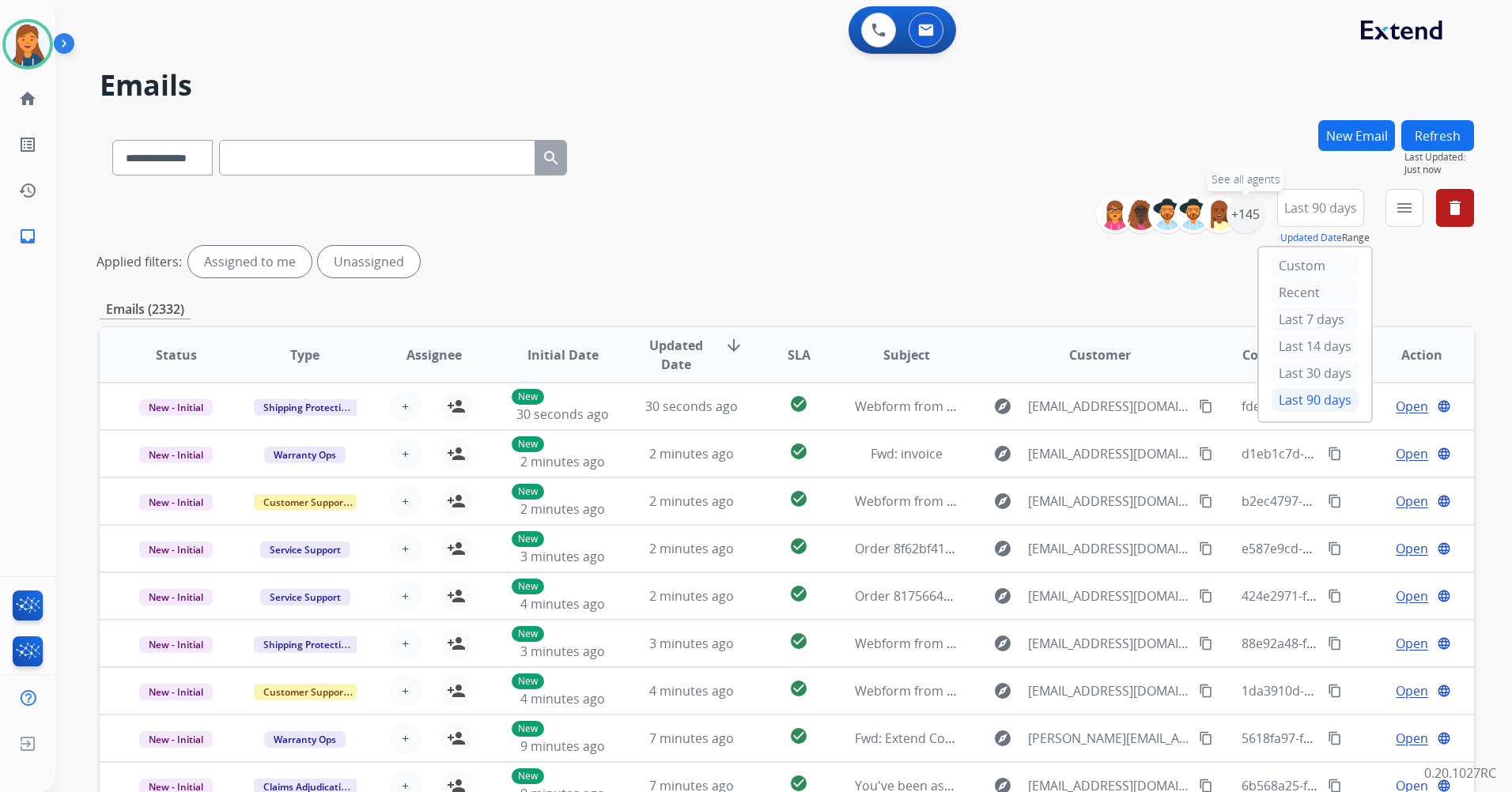
click at [1252, 225] on div "+145" at bounding box center [1246, 214] width 38 height 38
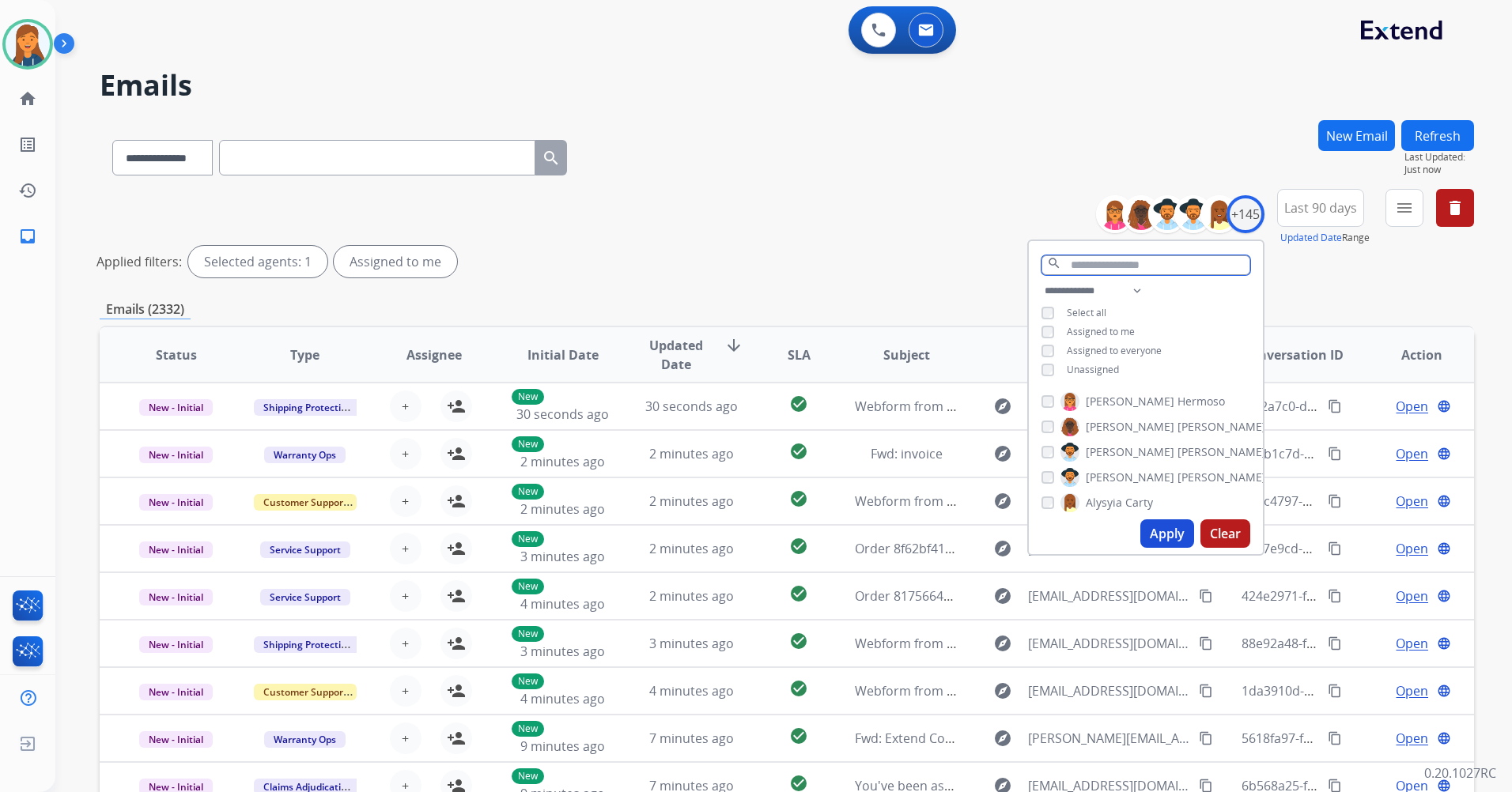
click at [1125, 261] on input "text" at bounding box center [1146, 265] width 209 height 20
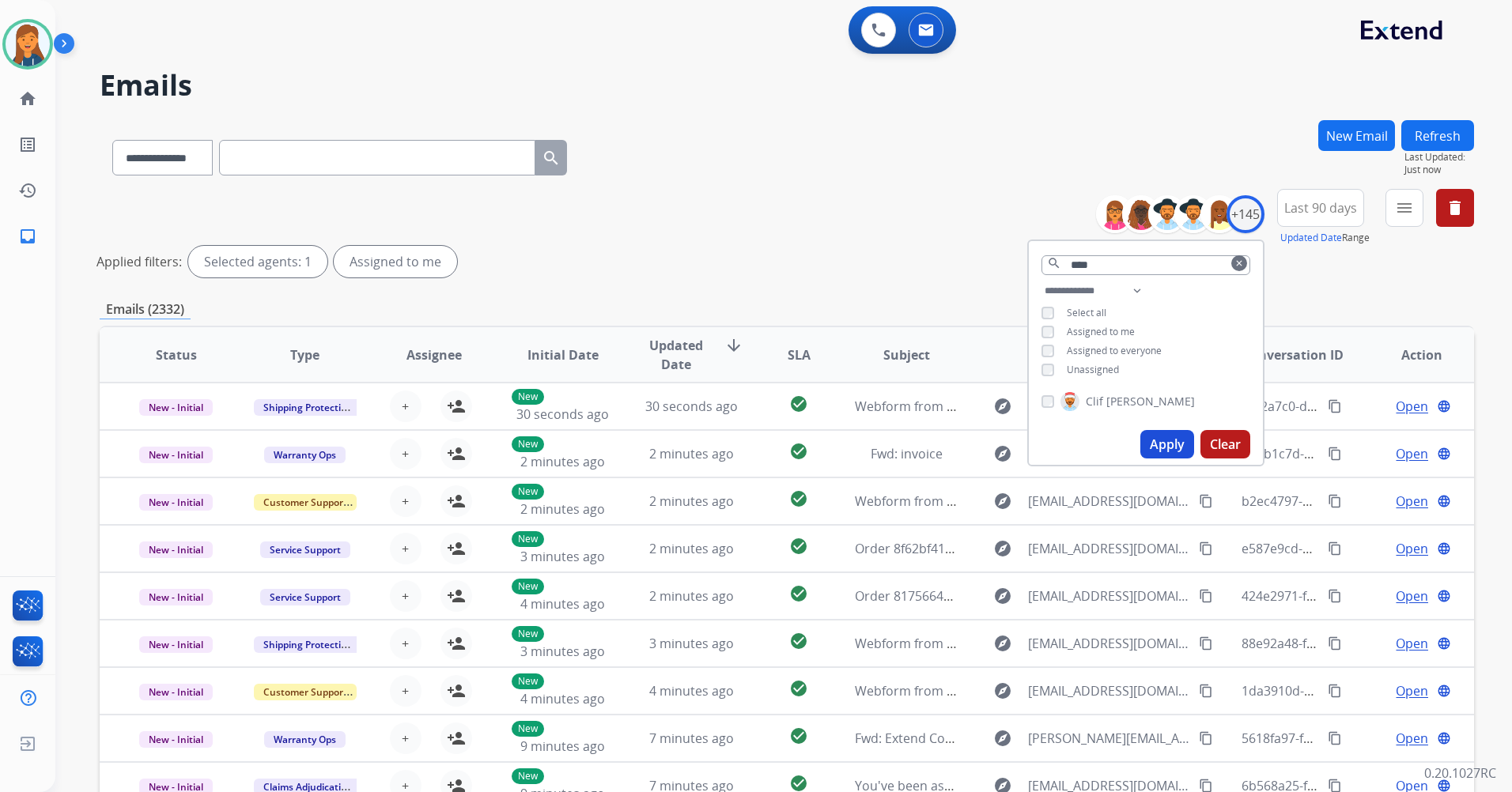
click at [1111, 396] on span "[PERSON_NAME]" at bounding box center [1151, 402] width 89 height 16
click at [1160, 440] on button "Apply" at bounding box center [1167, 444] width 54 height 28
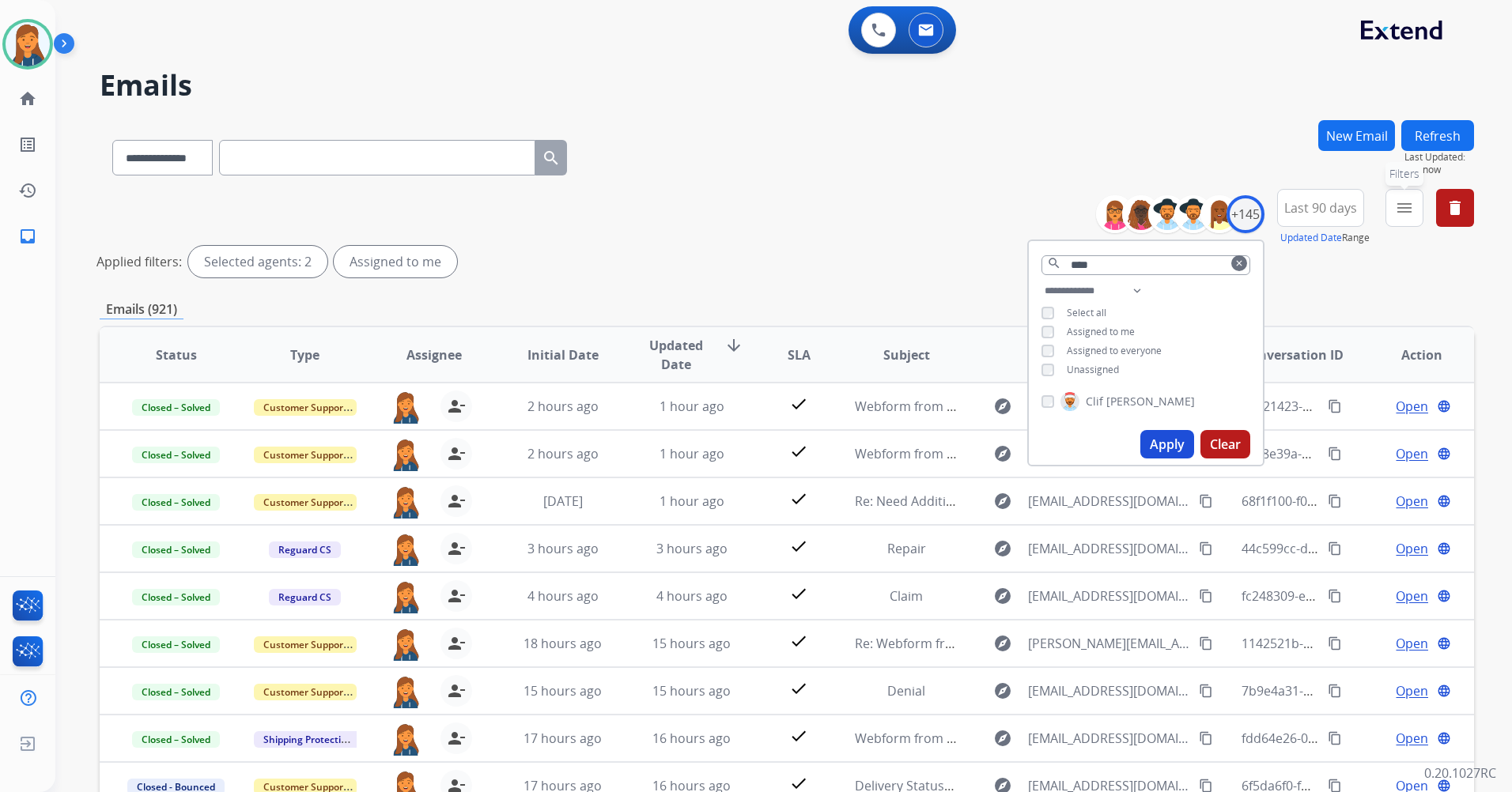
click at [1400, 215] on mat-icon "menu" at bounding box center [1405, 208] width 19 height 19
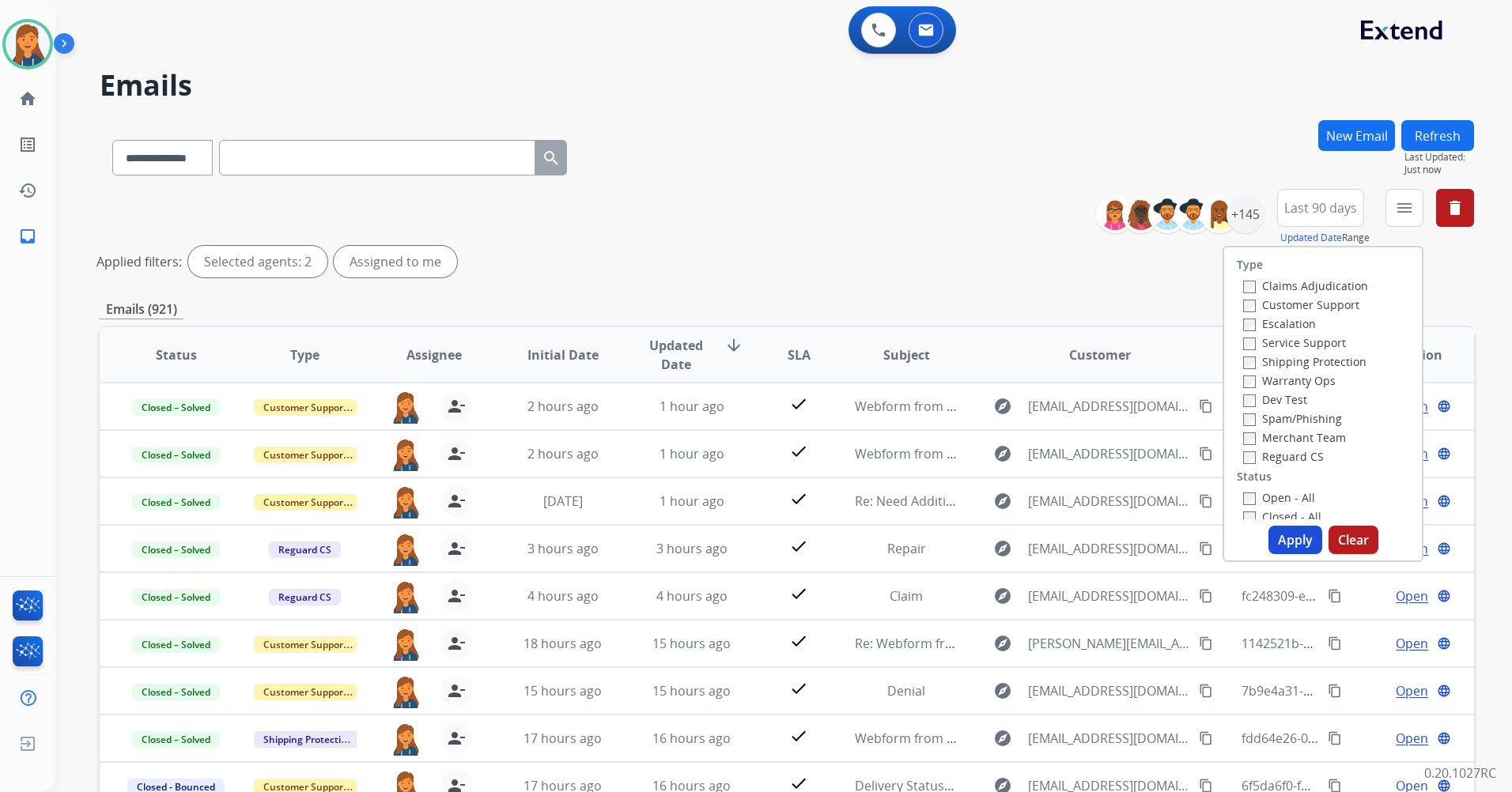
click at [1266, 298] on label "Customer Support" at bounding box center [1301, 304] width 116 height 15
click at [1256, 360] on label "Shipping Protection" at bounding box center [1304, 361] width 123 height 15
click at [1269, 454] on label "Reguard CS" at bounding box center [1283, 456] width 81 height 15
click at [1261, 401] on label "New - Reply" at bounding box center [1284, 396] width 83 height 15
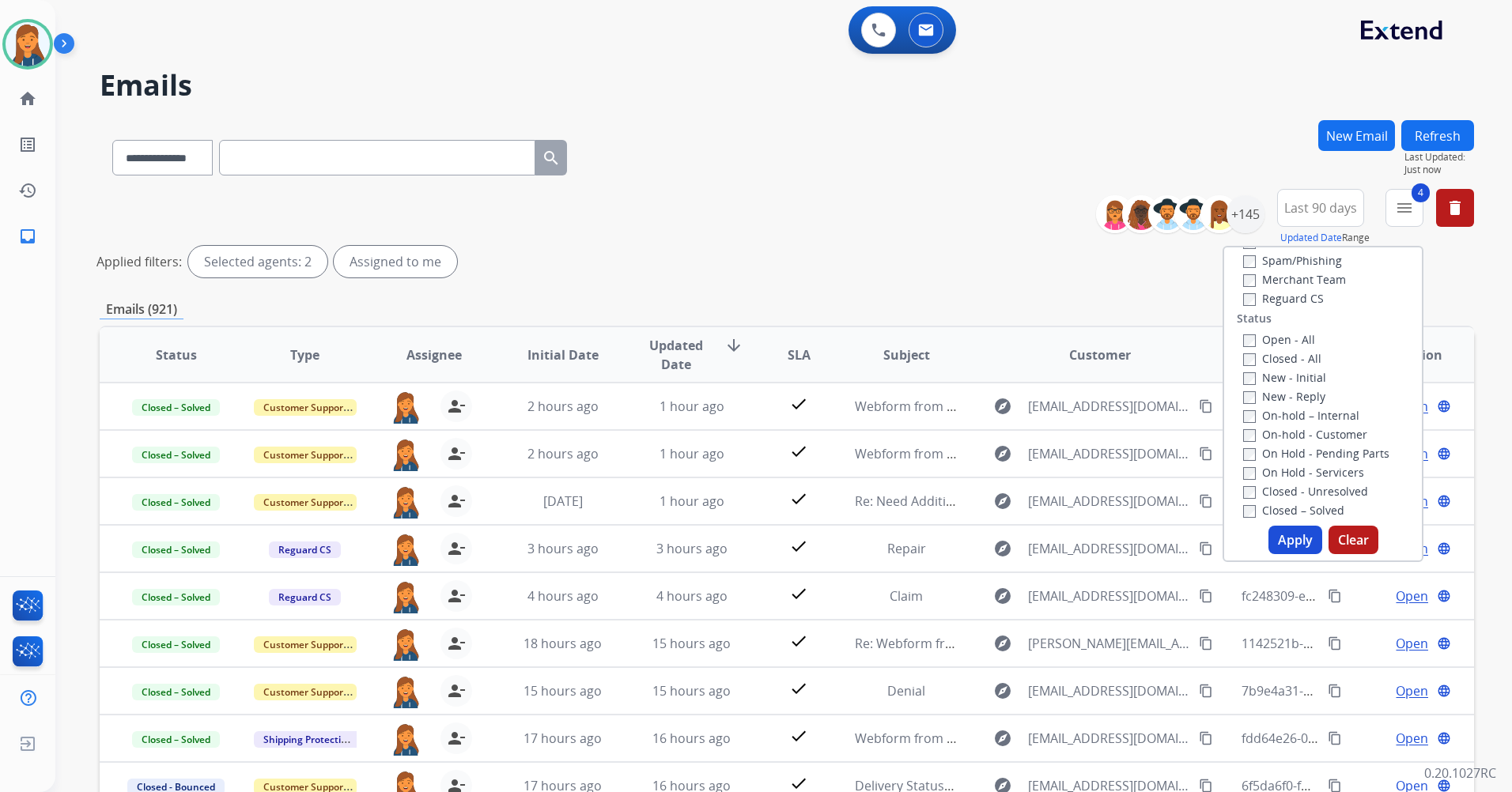
click at [1277, 537] on button "Apply" at bounding box center [1295, 540] width 54 height 28
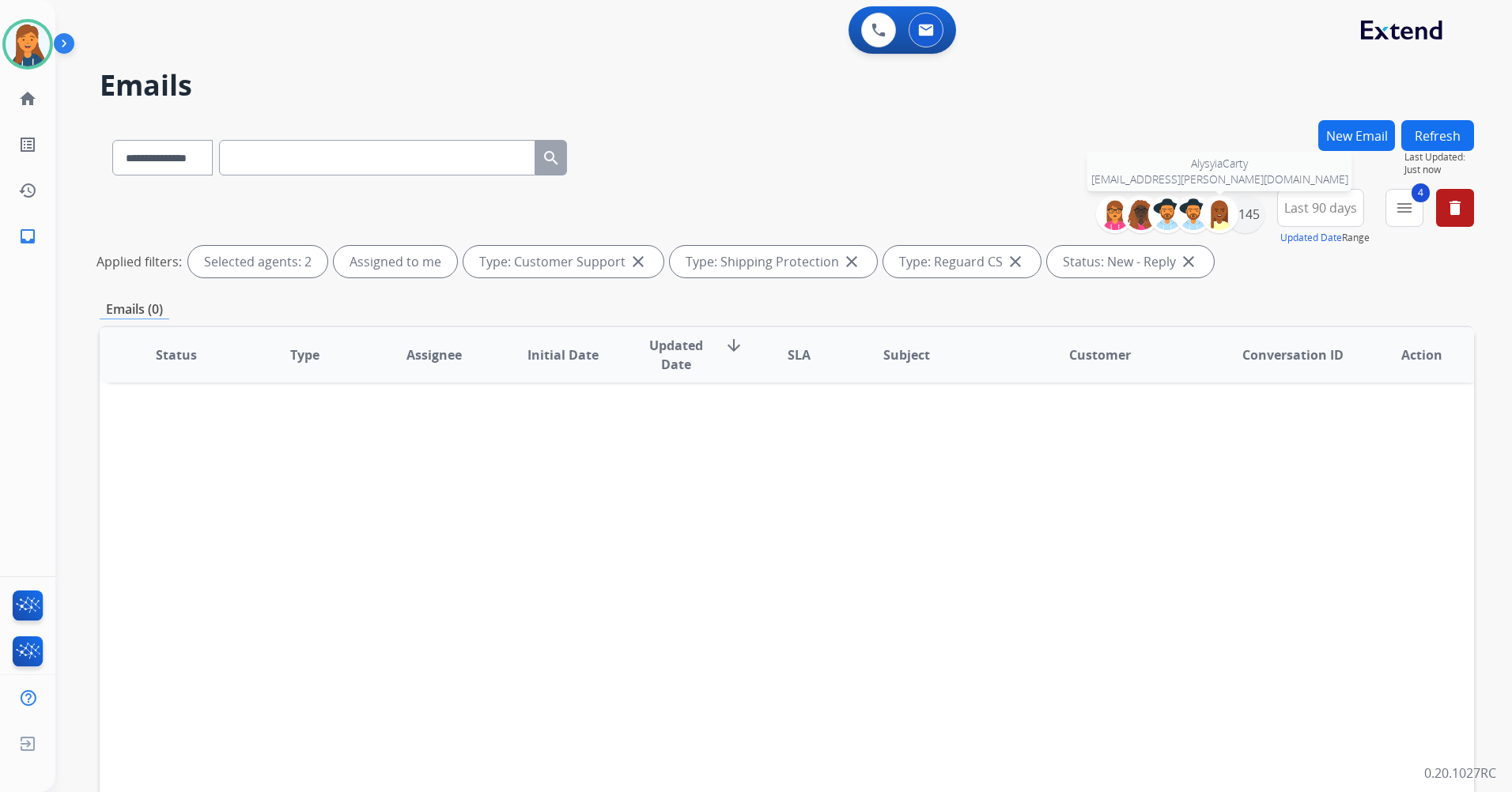
click at [1235, 218] on div at bounding box center [1219, 214] width 38 height 38
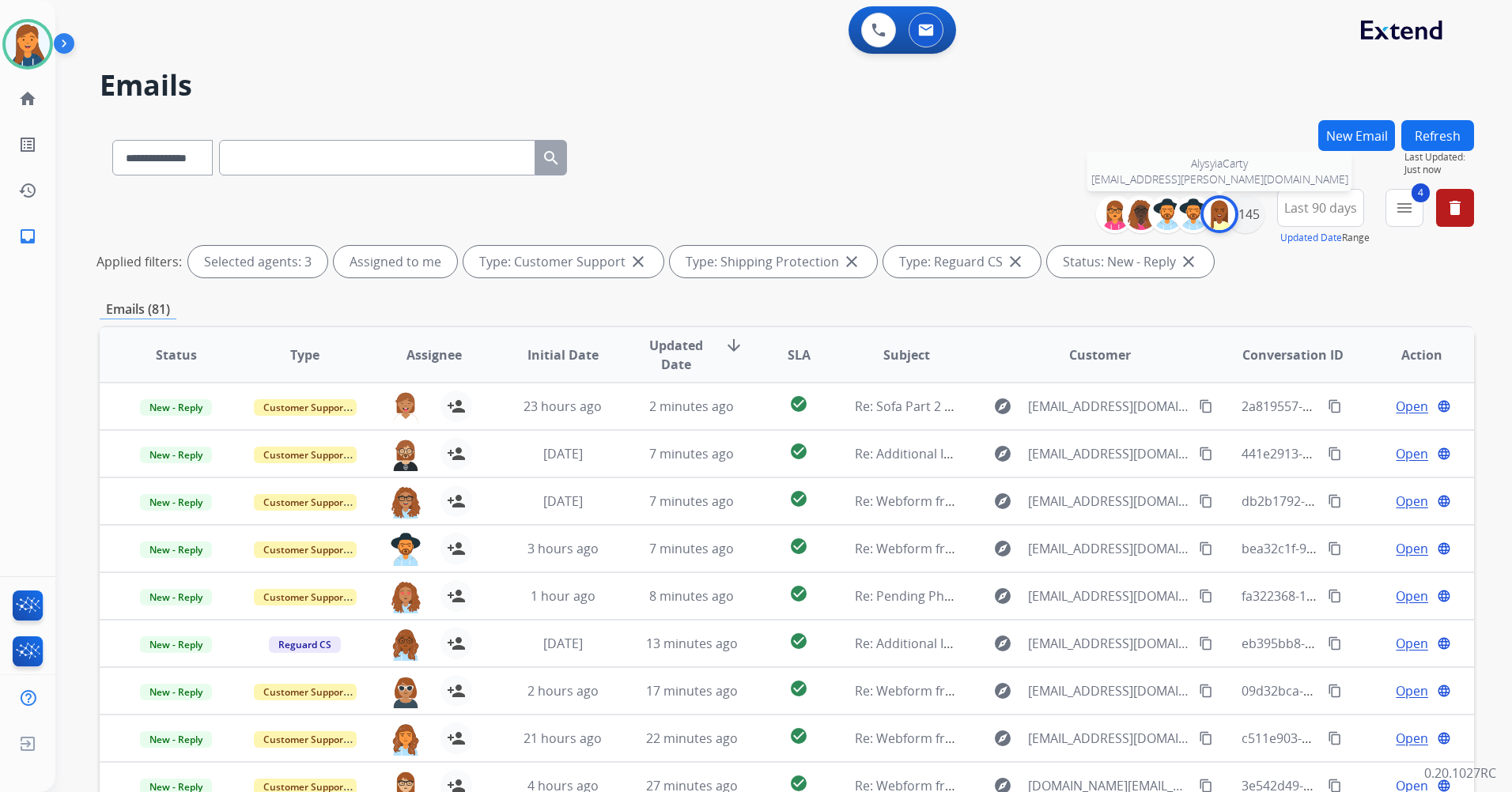
click at [1210, 216] on img at bounding box center [1220, 215] width 32 height 32
click at [1248, 208] on div "+145" at bounding box center [1246, 214] width 38 height 38
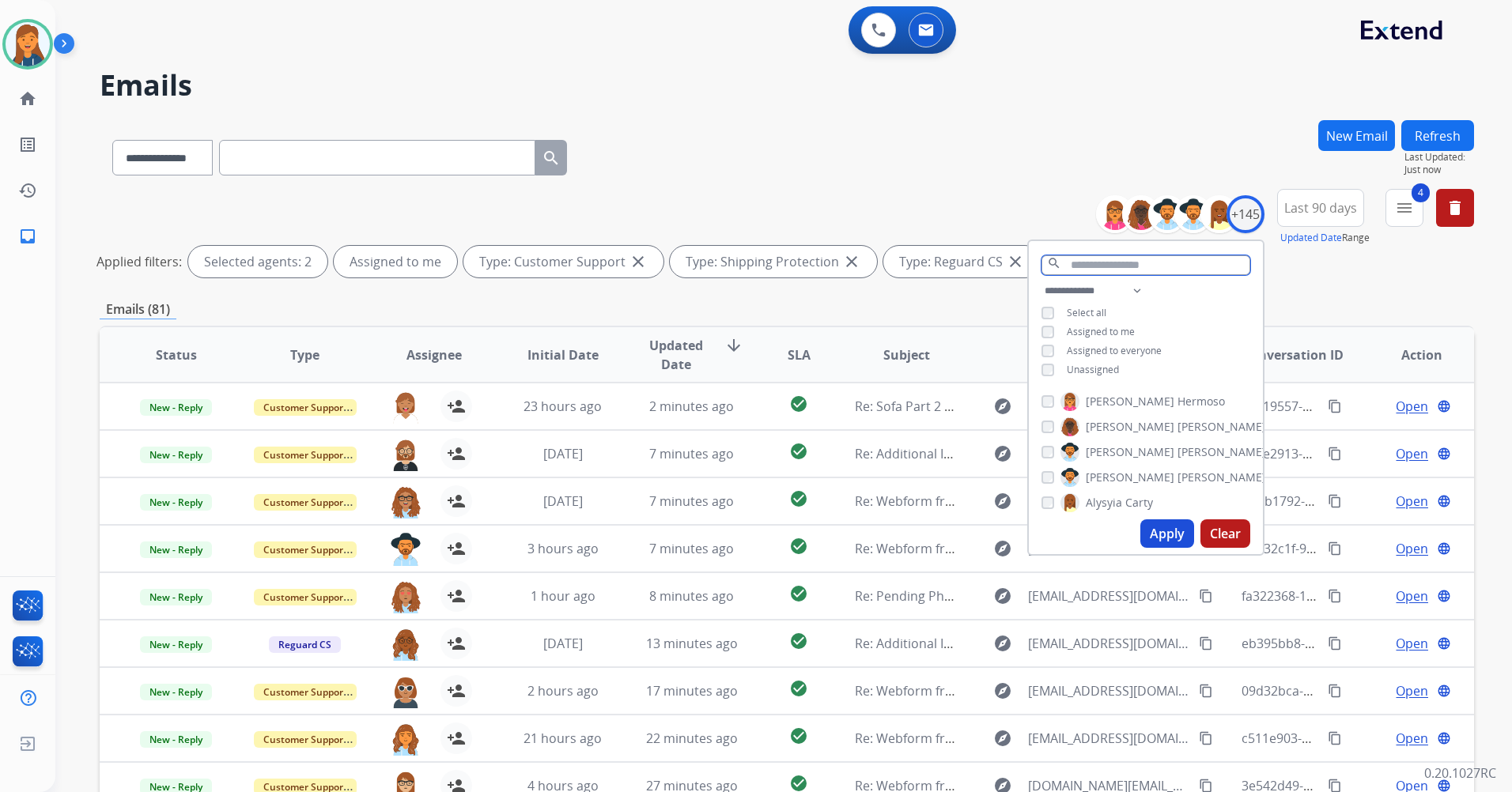
click at [1144, 266] on input "text" at bounding box center [1146, 265] width 209 height 20
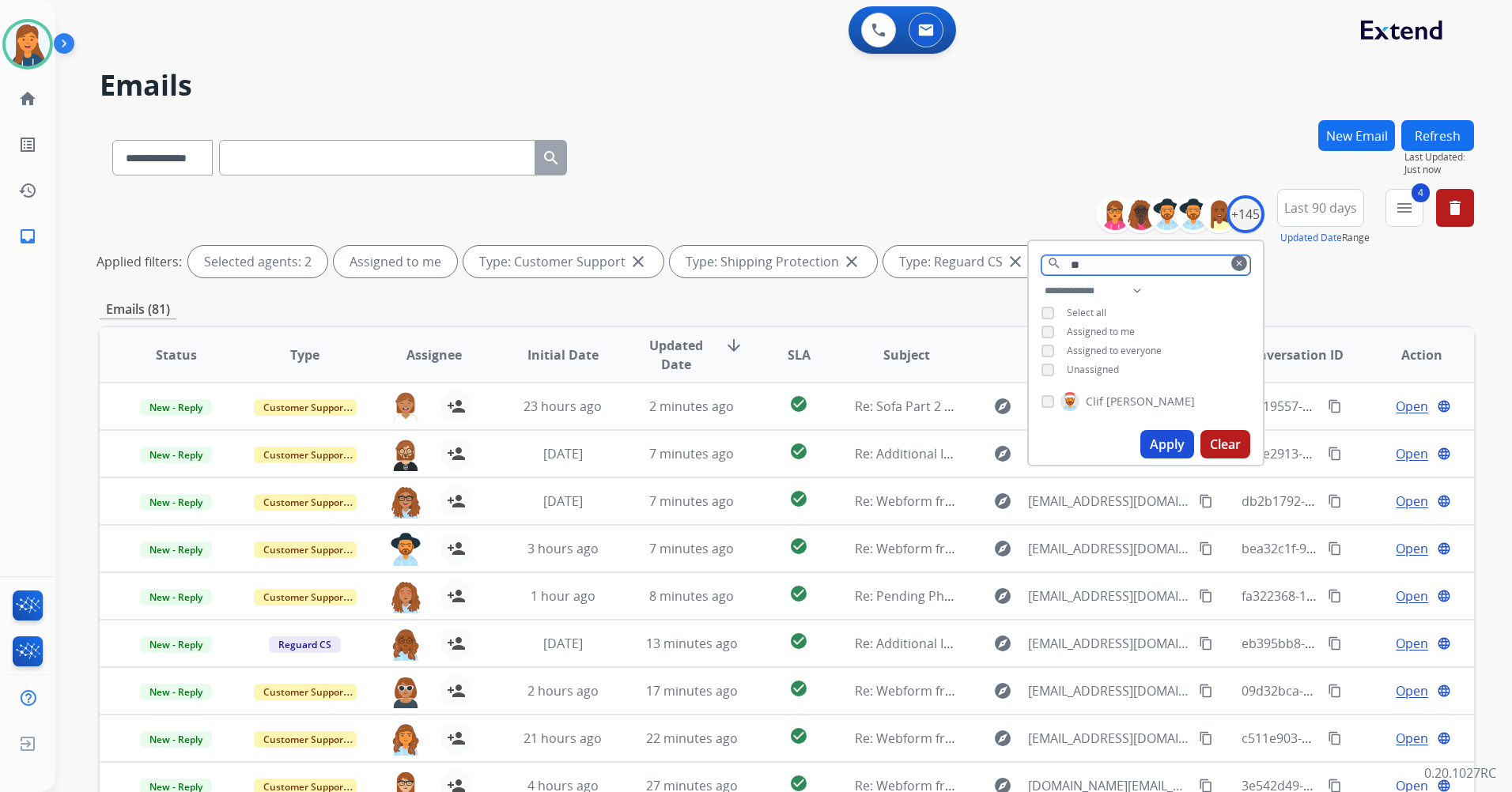
type input "**"
click at [1235, 266] on mat-icon "clear" at bounding box center [1240, 263] width 10 height 10
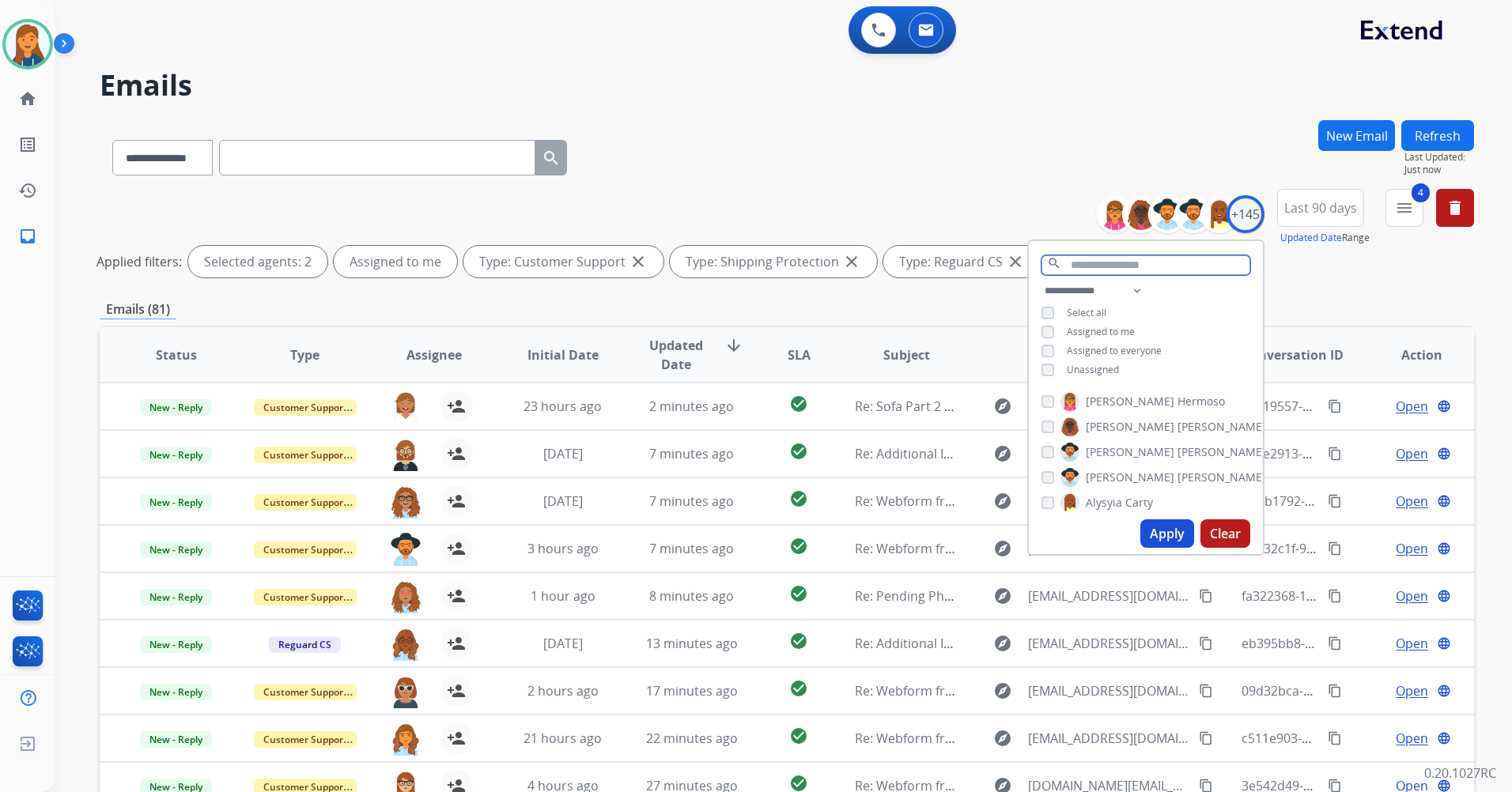
click at [1176, 255] on input "text" at bounding box center [1146, 265] width 209 height 20
type input "***"
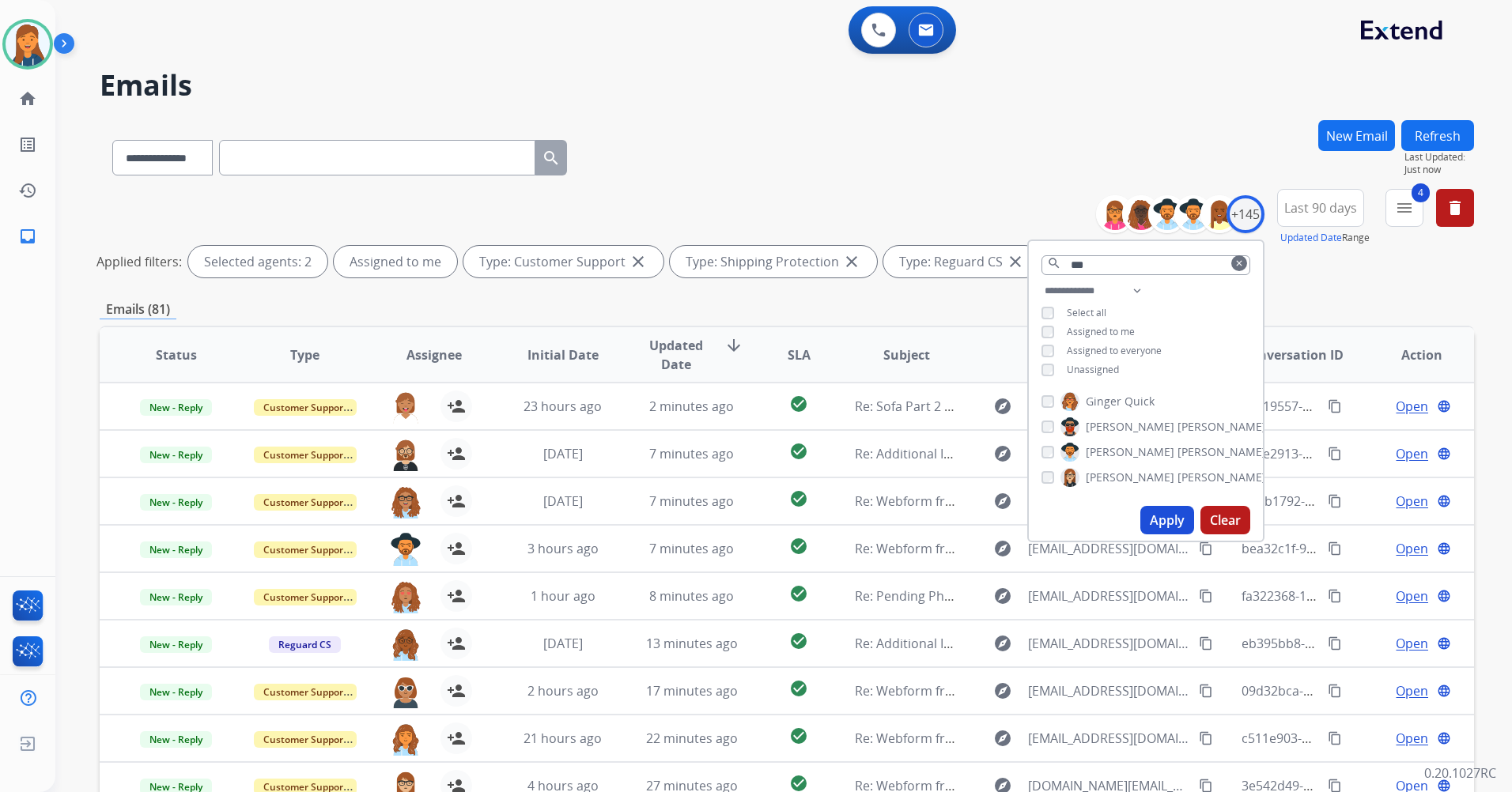
click at [1074, 404] on img at bounding box center [1069, 402] width 19 height 26
click at [1165, 526] on button "Apply" at bounding box center [1167, 521] width 54 height 28
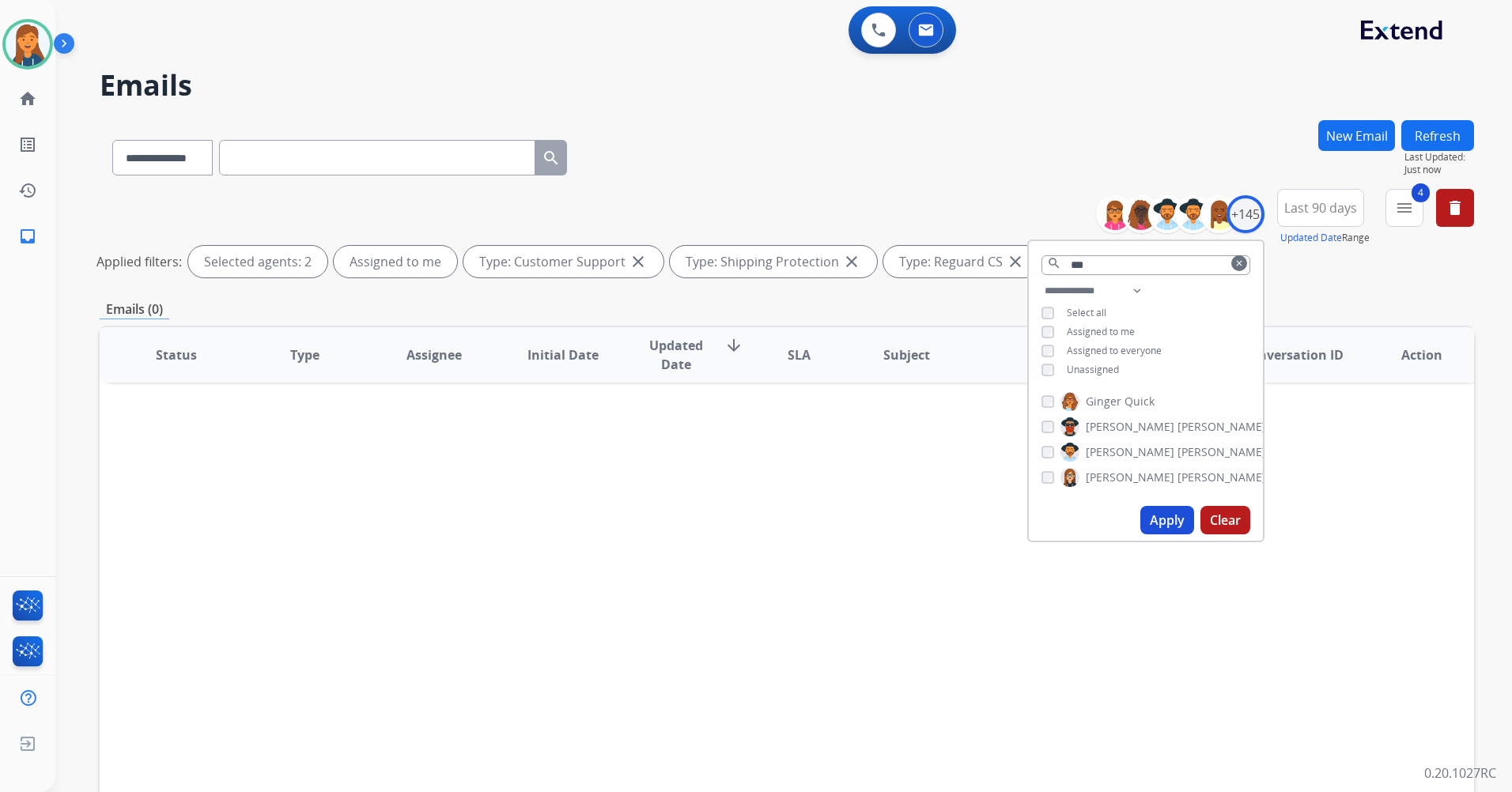
click at [1241, 263] on mat-icon "clear" at bounding box center [1240, 263] width 10 height 10
click at [1414, 208] on button "4 menu Filters" at bounding box center [1405, 208] width 38 height 38
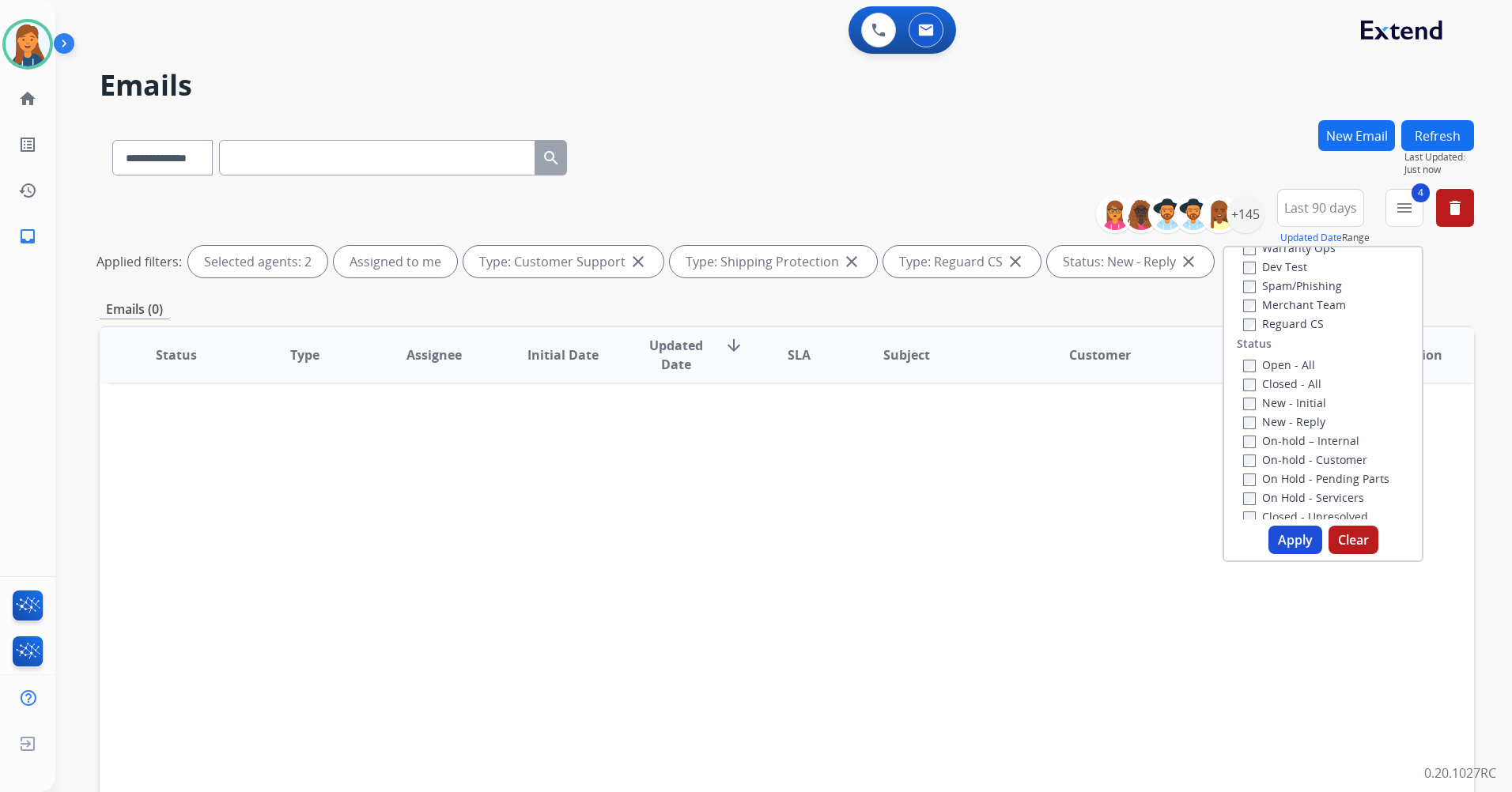
scroll to position [79, 0]
click at [1259, 210] on div "+145" at bounding box center [1246, 214] width 38 height 38
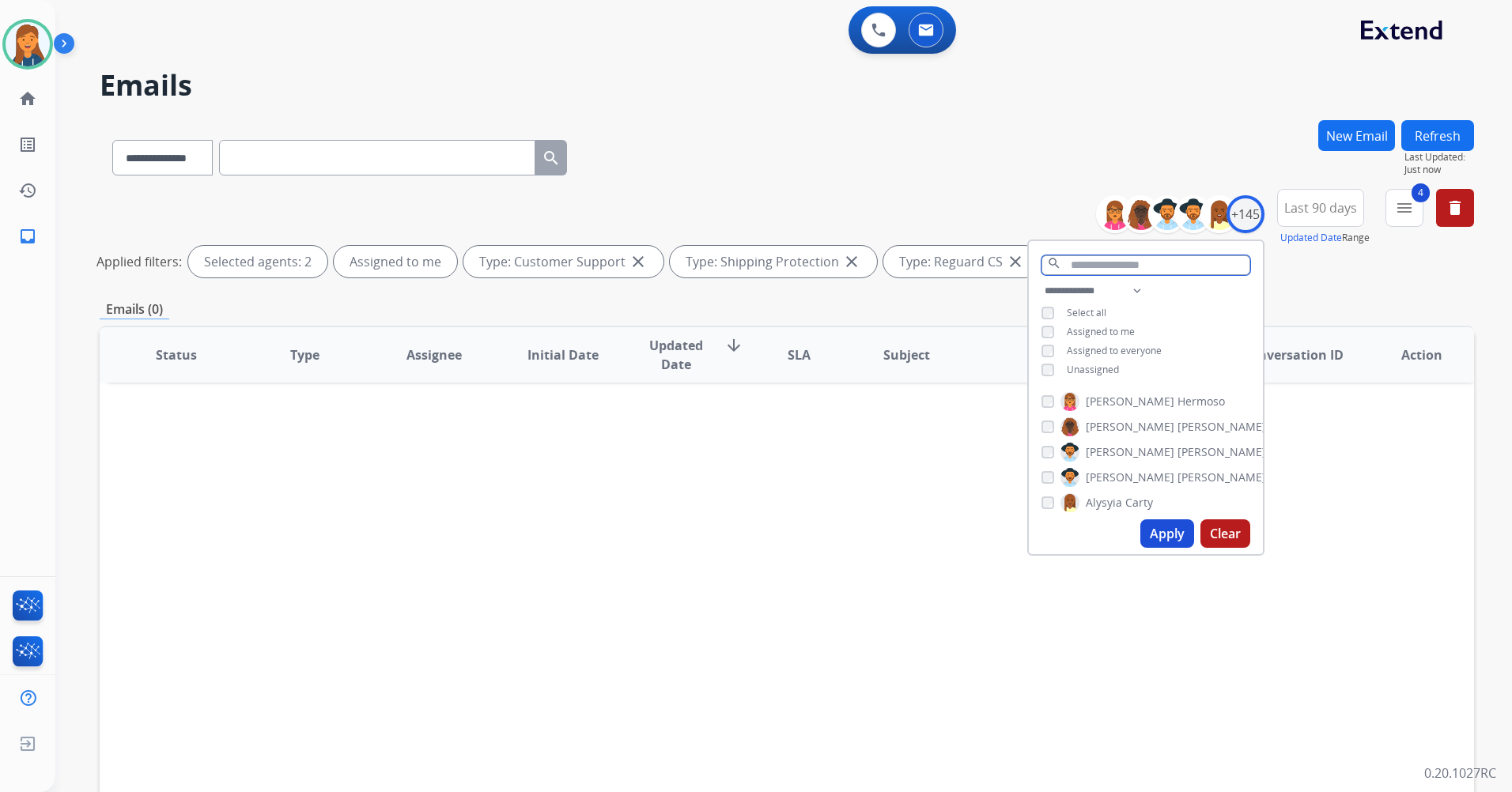
click at [1067, 271] on input "text" at bounding box center [1146, 265] width 209 height 20
type input "*"
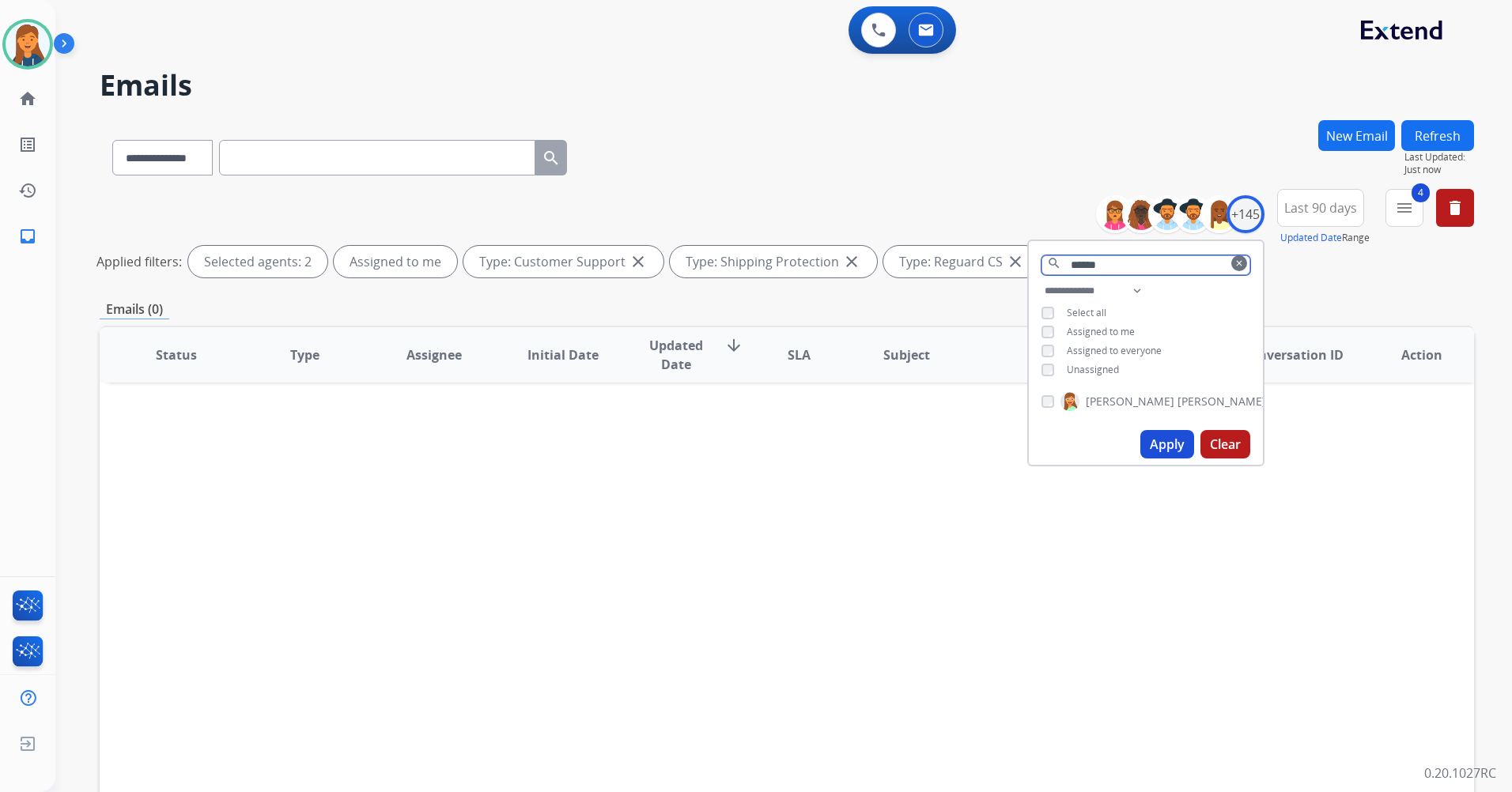
type input "******"
click at [1116, 399] on span "[PERSON_NAME]" at bounding box center [1130, 402] width 89 height 16
click at [1151, 445] on button "Apply" at bounding box center [1167, 444] width 54 height 28
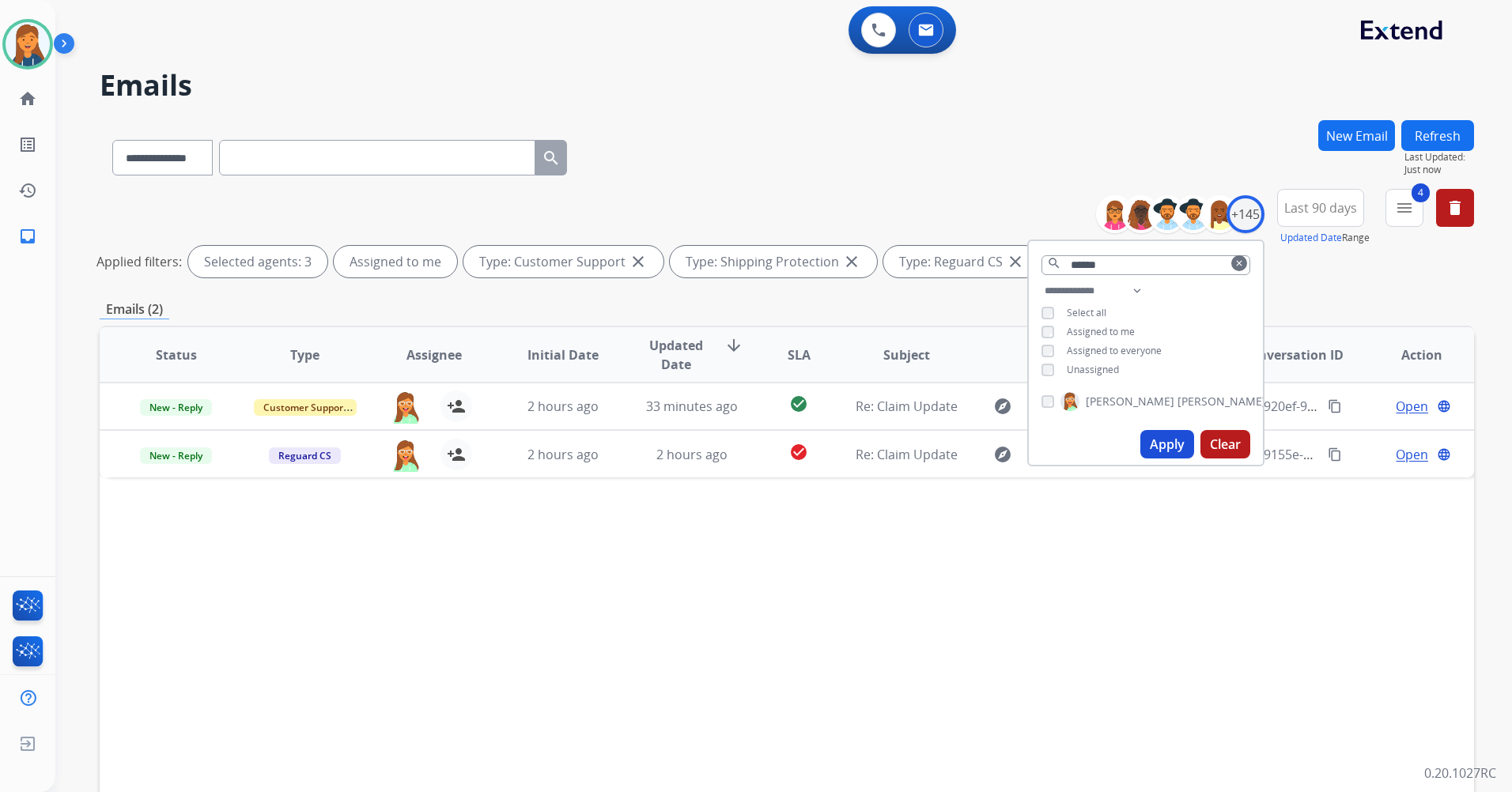
click at [642, 584] on div "Status Type Assignee Initial Date Updated Date arrow_downward SLA Subject Custo…" at bounding box center [786, 590] width 1374 height 529
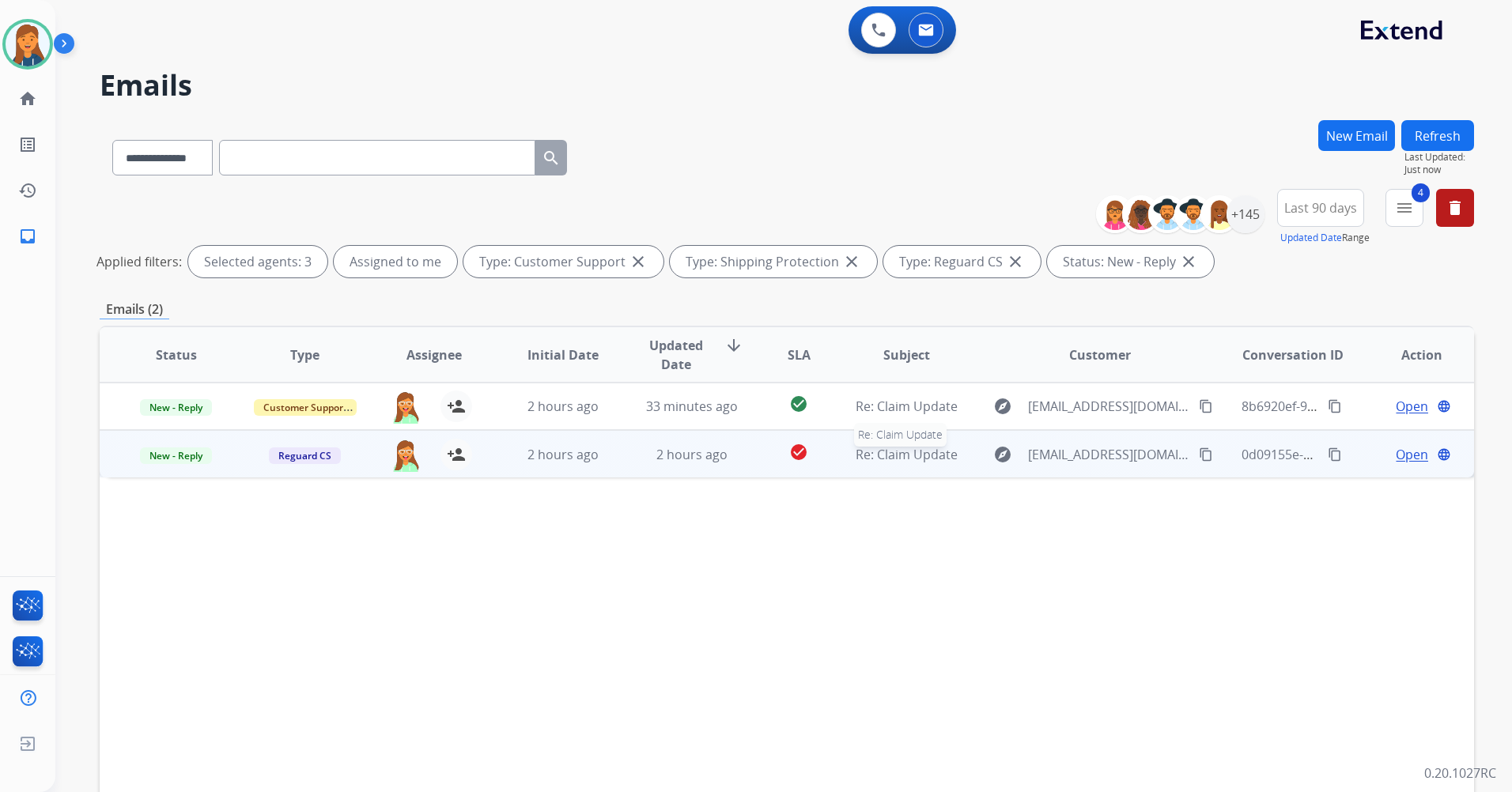
click at [917, 457] on span "Re: Claim Update" at bounding box center [907, 455] width 102 height 18
click at [189, 453] on span "New - Reply" at bounding box center [176, 455] width 72 height 17
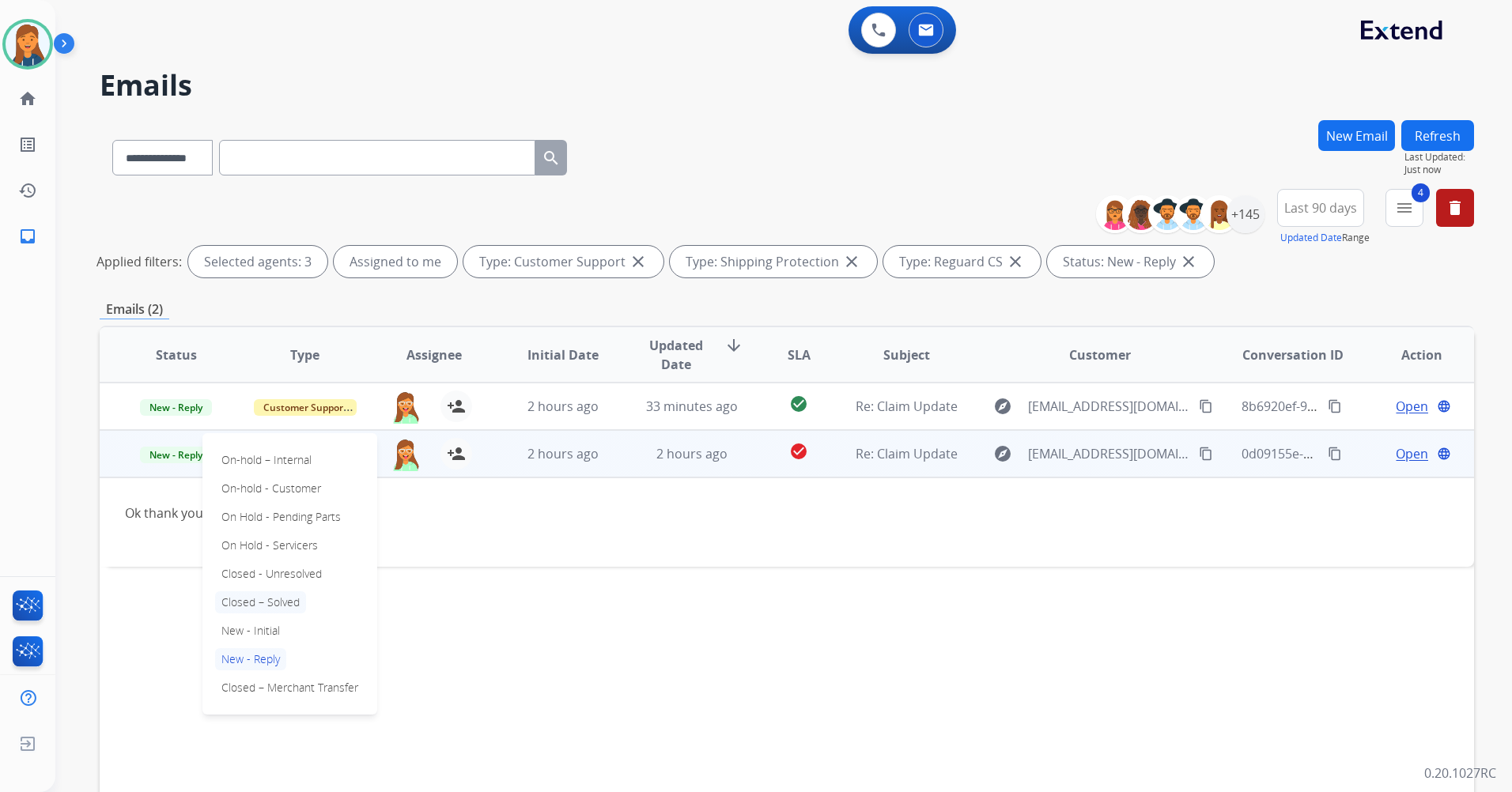
click at [248, 598] on p "Closed – Solved" at bounding box center [260, 602] width 91 height 22
click at [1402, 451] on span "Open" at bounding box center [1412, 453] width 33 height 19
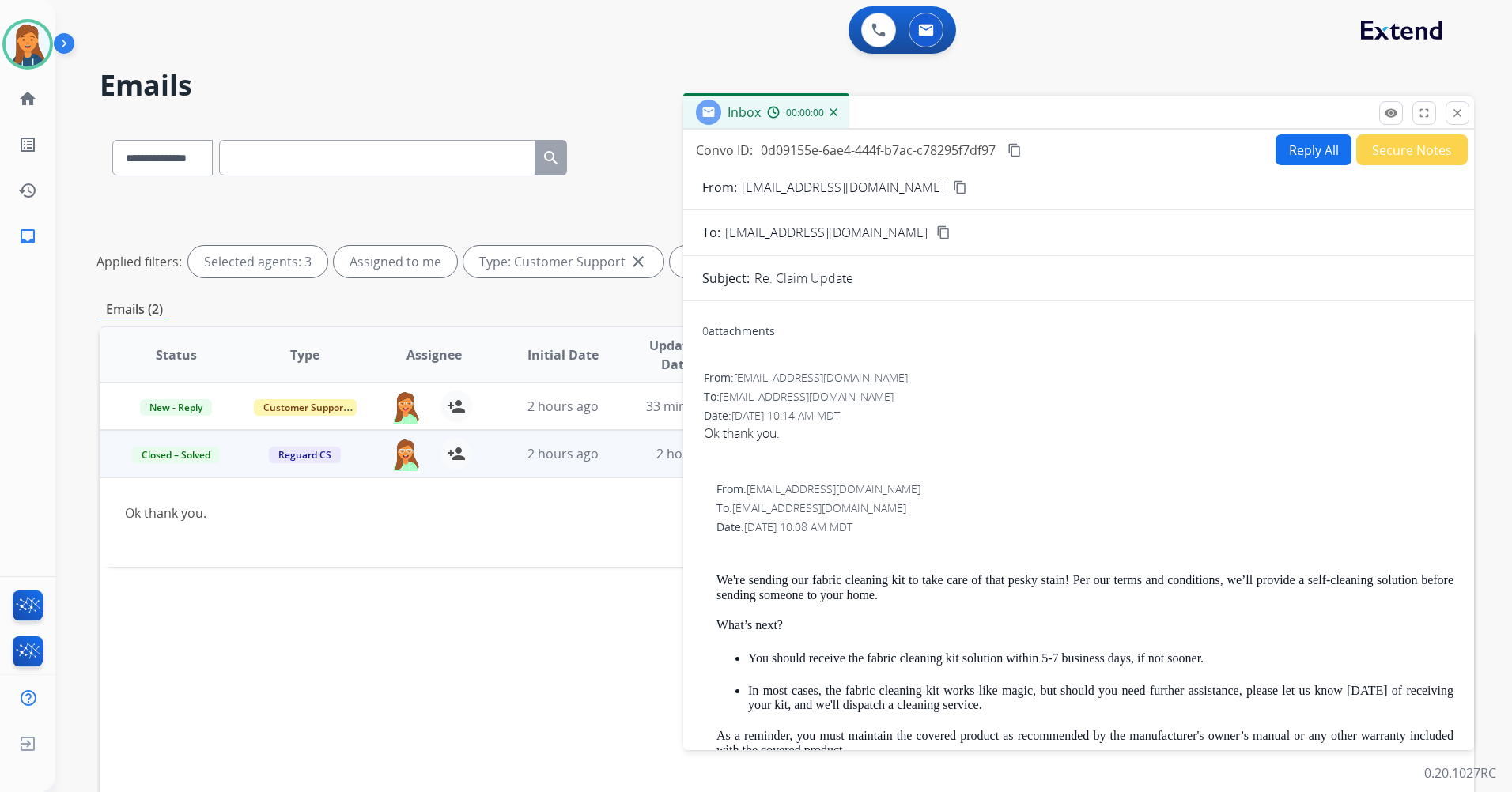
click at [1410, 149] on button "Secure Notes" at bounding box center [1413, 150] width 112 height 31
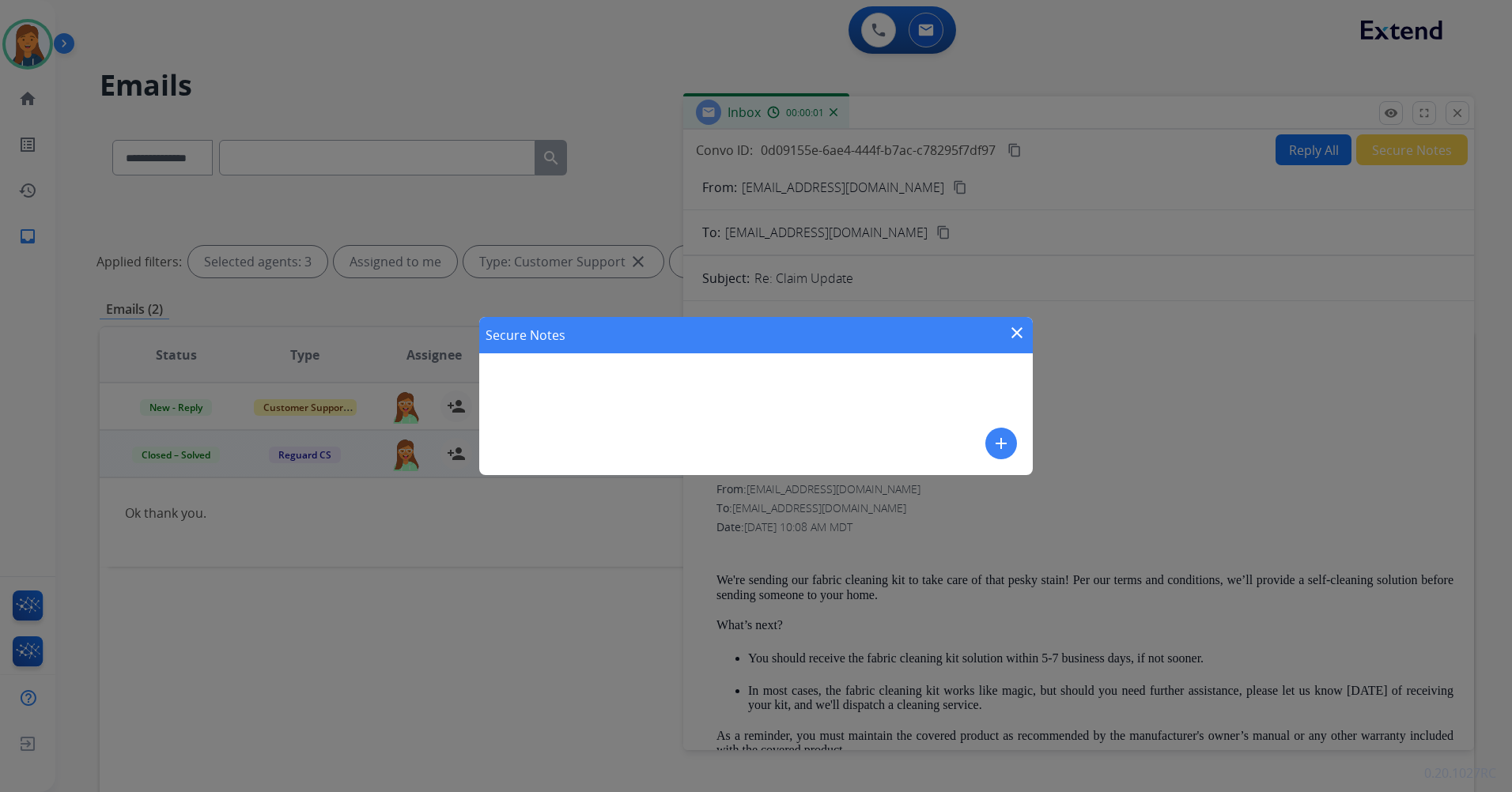
click at [1002, 442] on mat-icon "add" at bounding box center [1001, 443] width 19 height 19
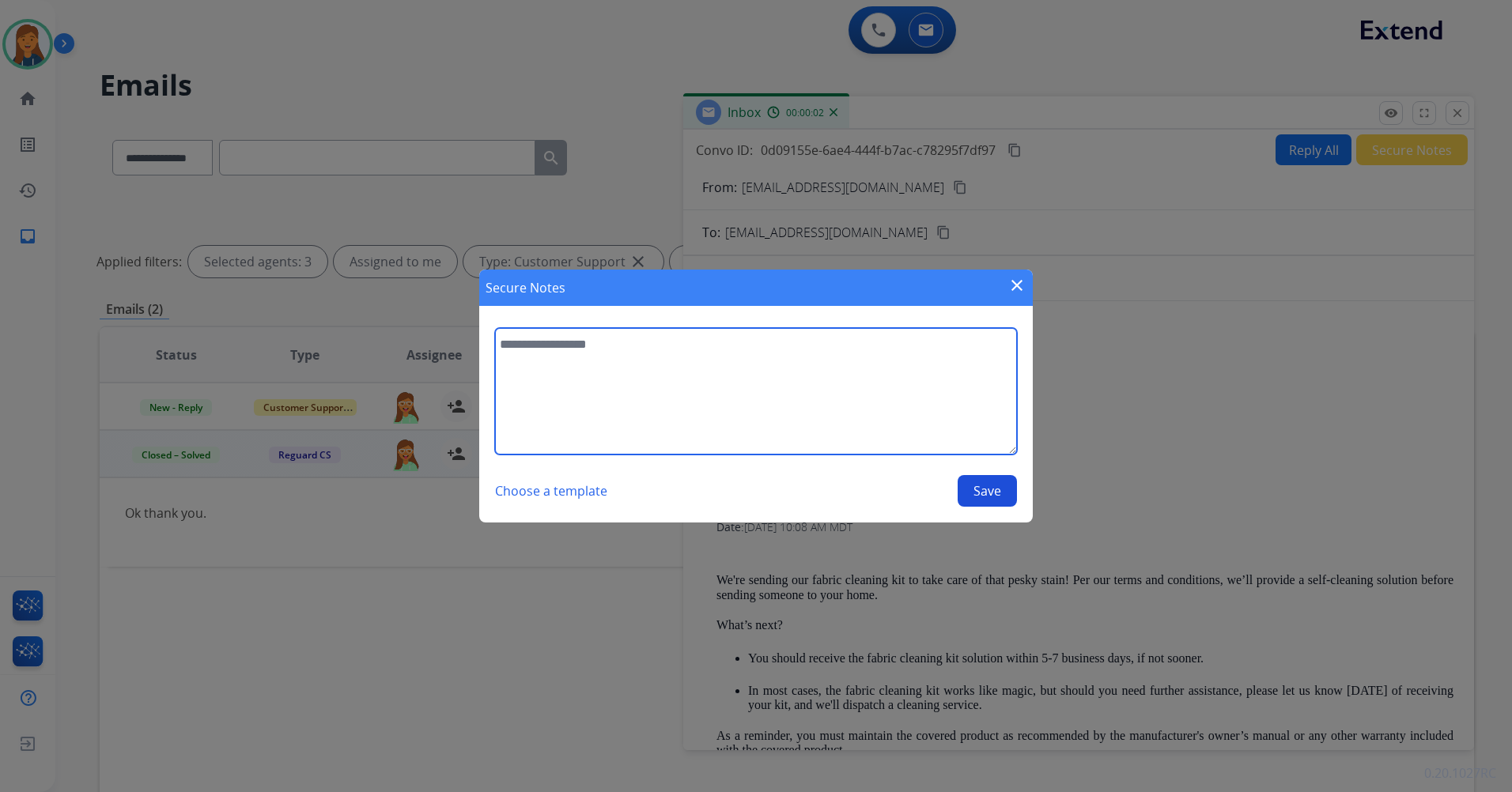
click at [887, 415] on textarea at bounding box center [756, 391] width 522 height 127
type textarea "**********"
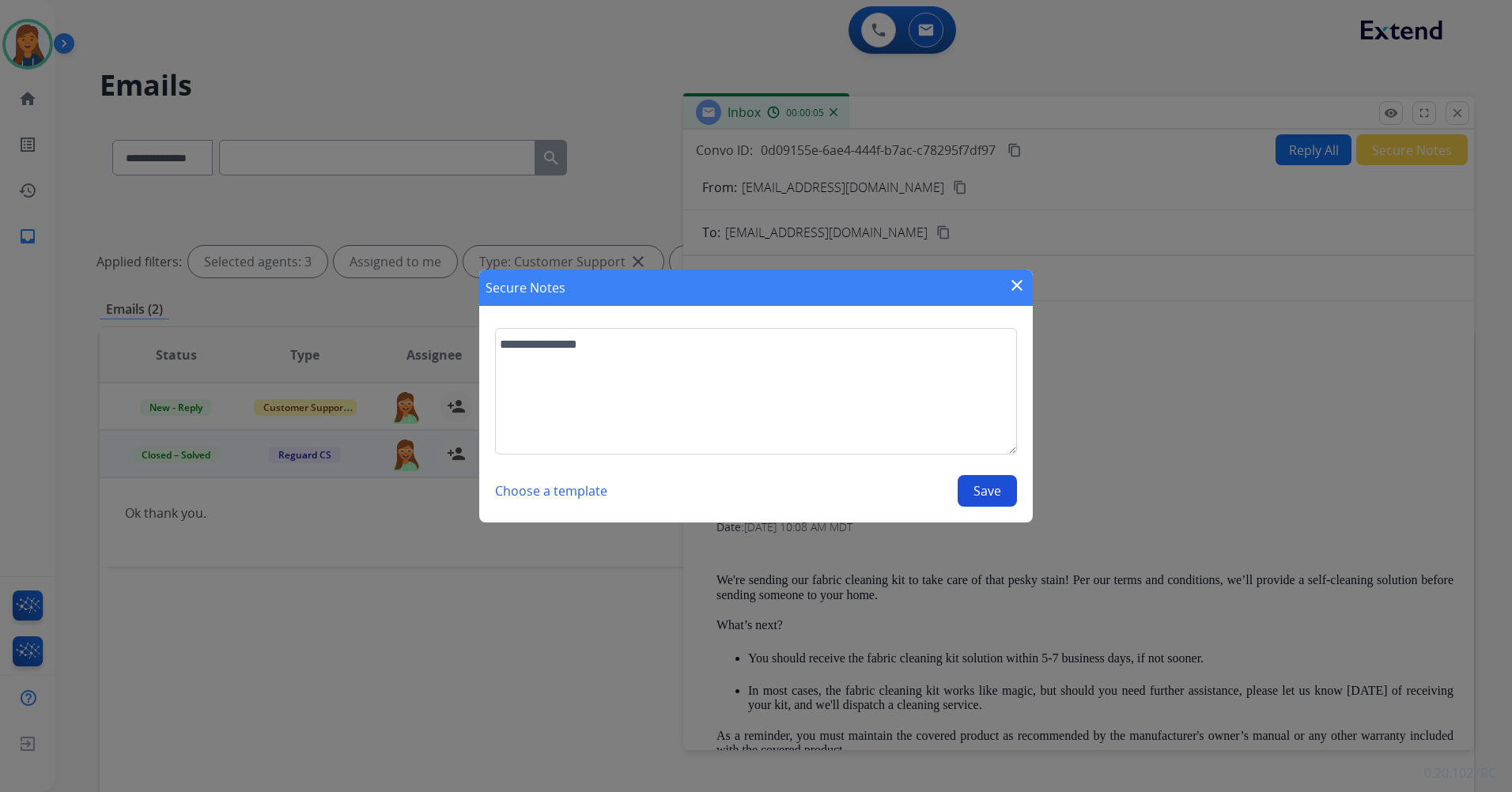
click at [999, 494] on button "Save" at bounding box center [988, 491] width 59 height 32
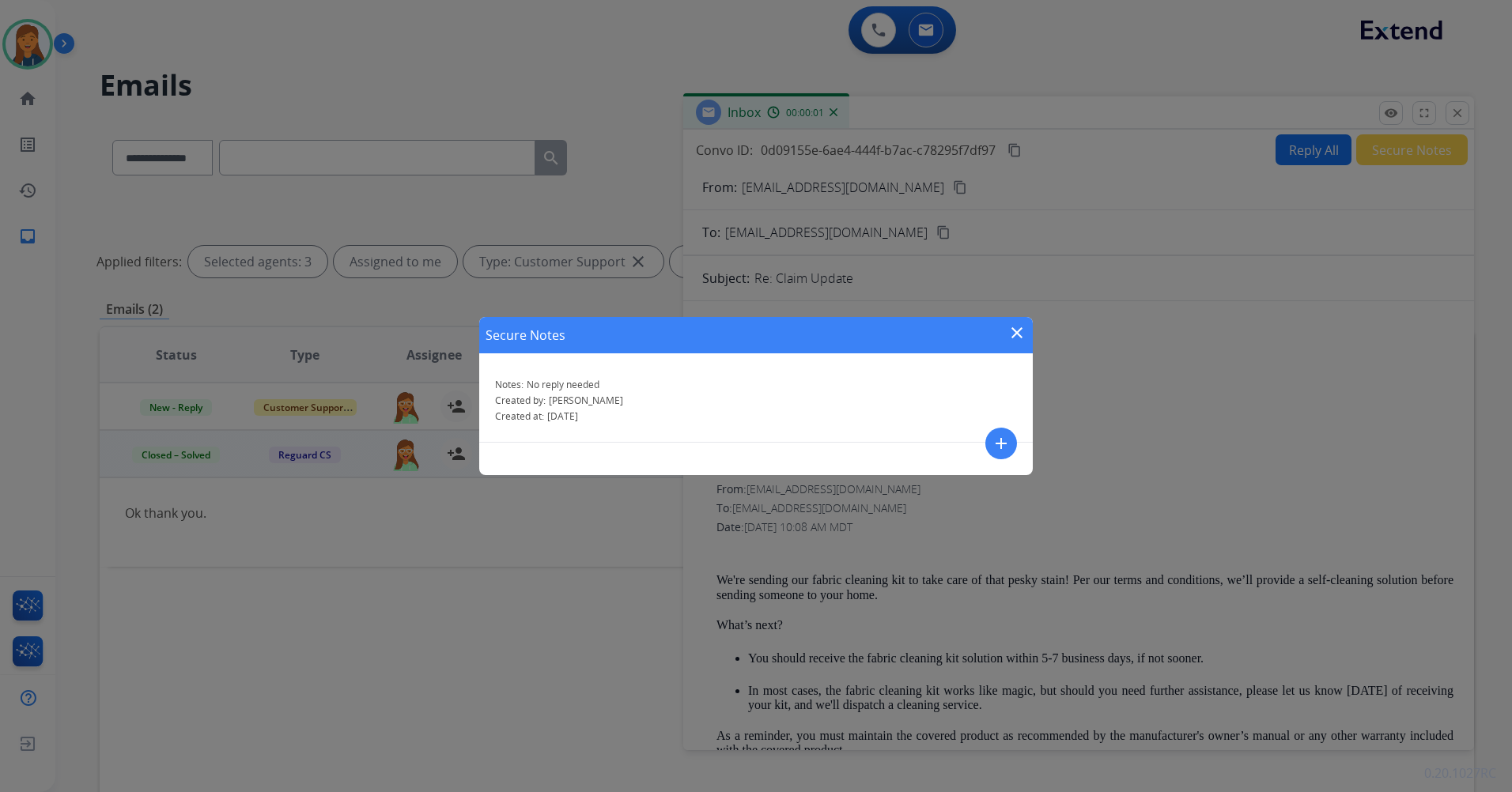
click at [1017, 338] on mat-icon "close" at bounding box center [1017, 333] width 19 height 19
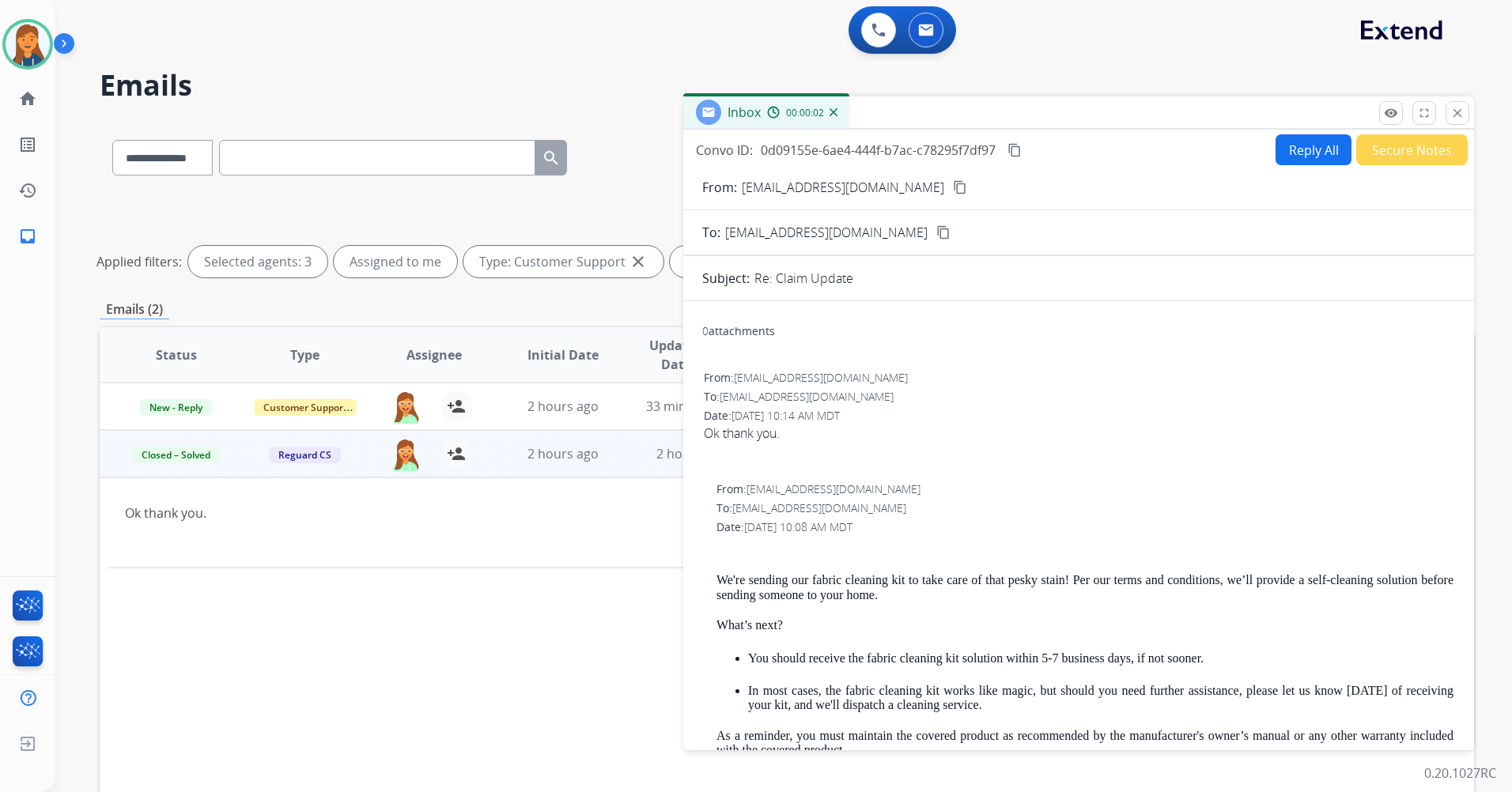
drag, startPoint x: 1453, startPoint y: 120, endPoint x: 1430, endPoint y: 125, distance: 23.5
click at [1453, 120] on mat-icon "close" at bounding box center [1458, 113] width 14 height 14
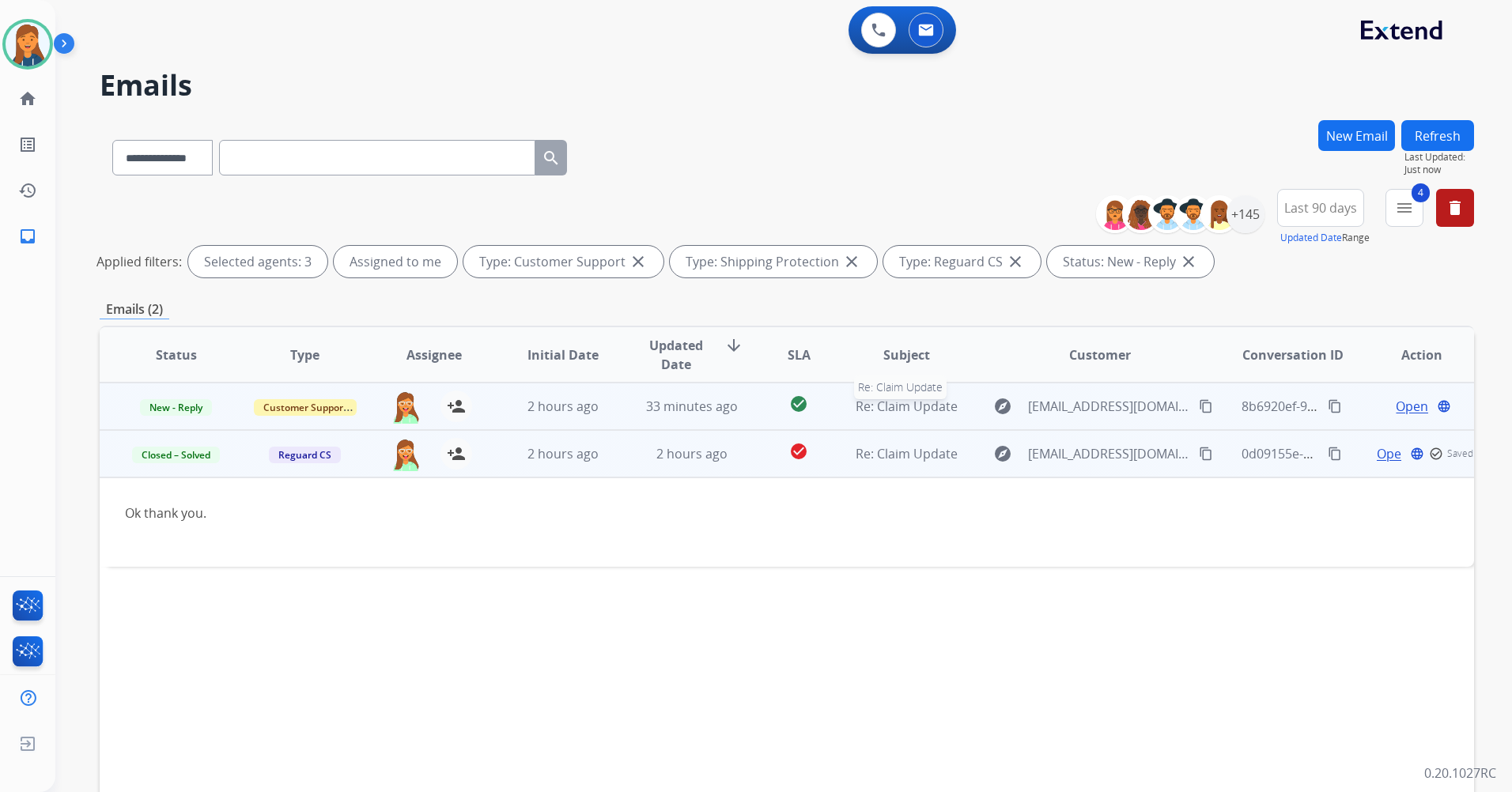
click at [898, 404] on span "Re: Claim Update" at bounding box center [907, 406] width 102 height 18
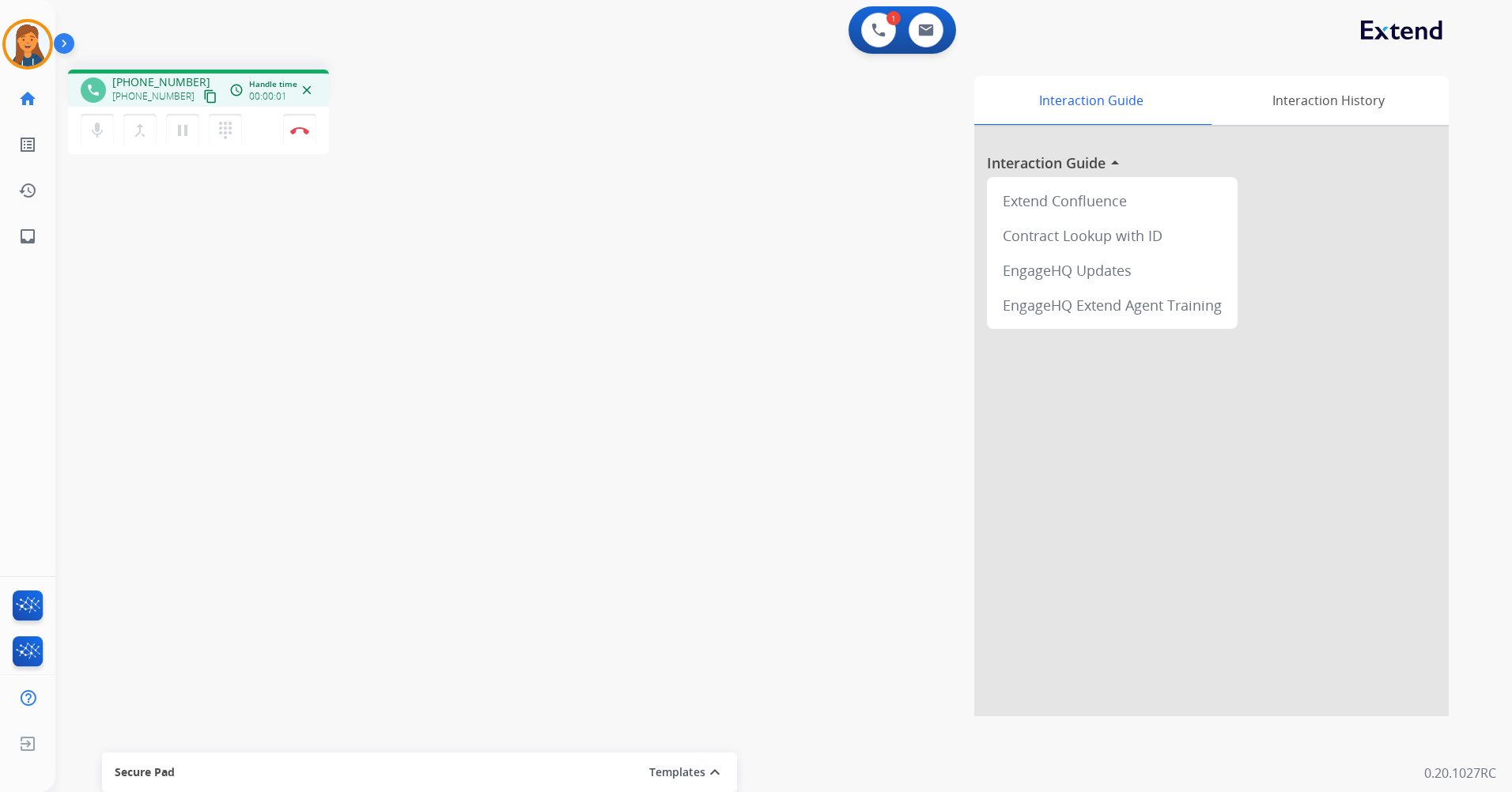
click at [203, 95] on mat-icon "content_copy" at bounding box center [210, 97] width 14 height 14
click at [171, 133] on button "pause Hold" at bounding box center [182, 129] width 33 height 33
click at [185, 122] on mat-icon "play_arrow" at bounding box center [182, 129] width 19 height 19
click at [181, 137] on mat-icon "pause" at bounding box center [182, 129] width 19 height 19
click at [192, 123] on mat-icon "play_arrow" at bounding box center [182, 129] width 19 height 19
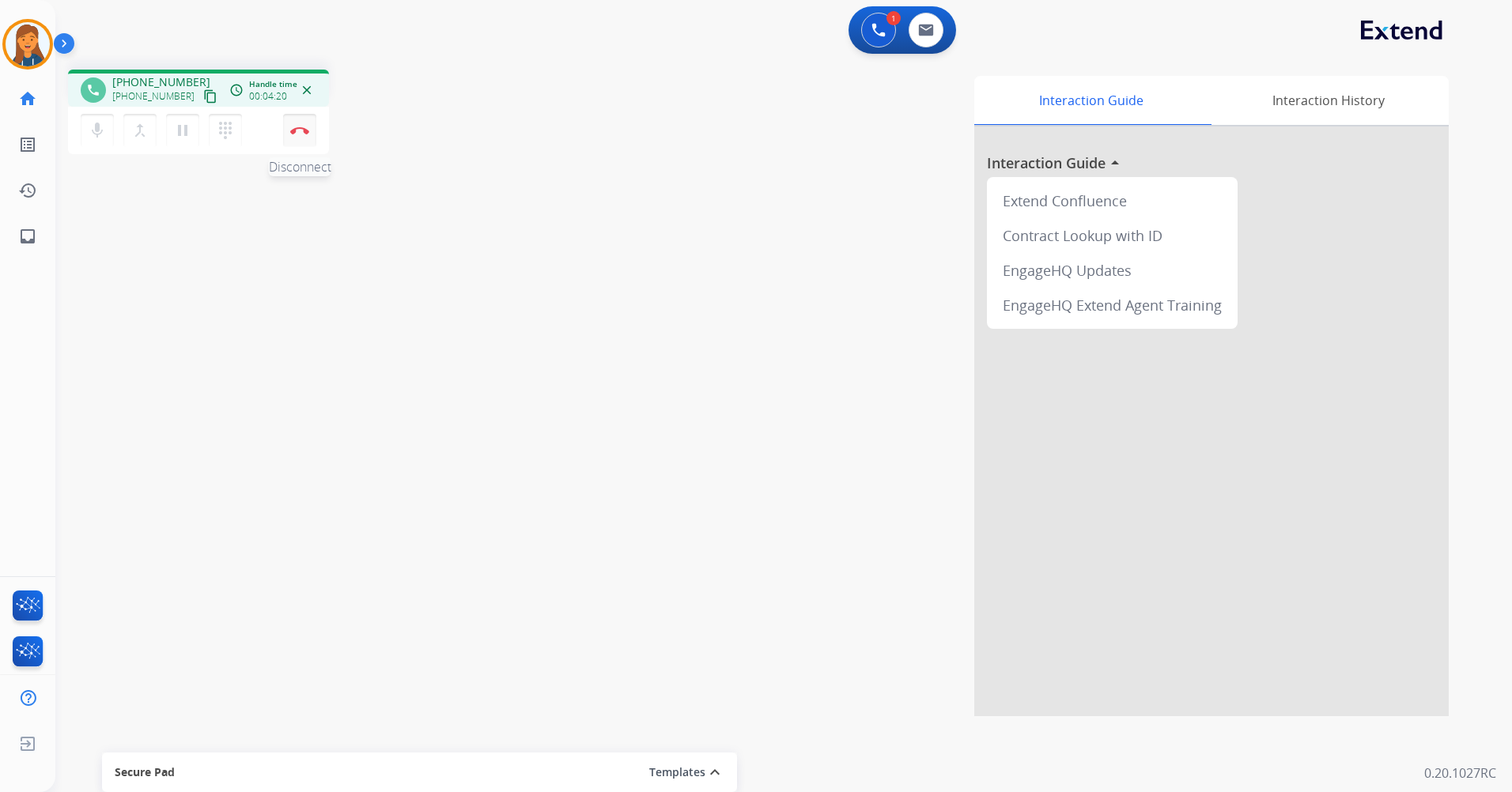
click at [293, 135] on button "Disconnect" at bounding box center [299, 129] width 33 height 33
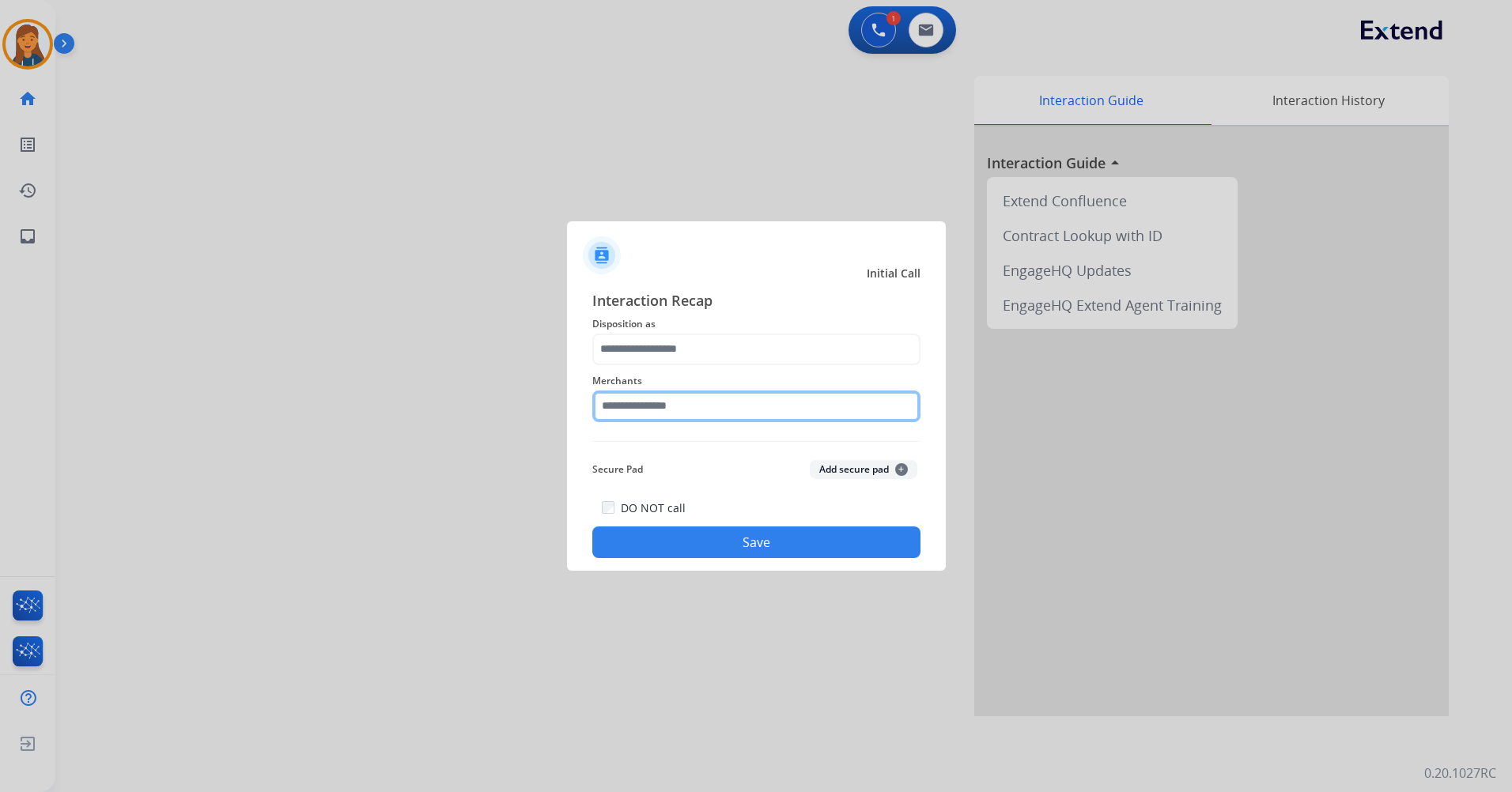
click at [685, 398] on input "text" at bounding box center [757, 406] width 328 height 32
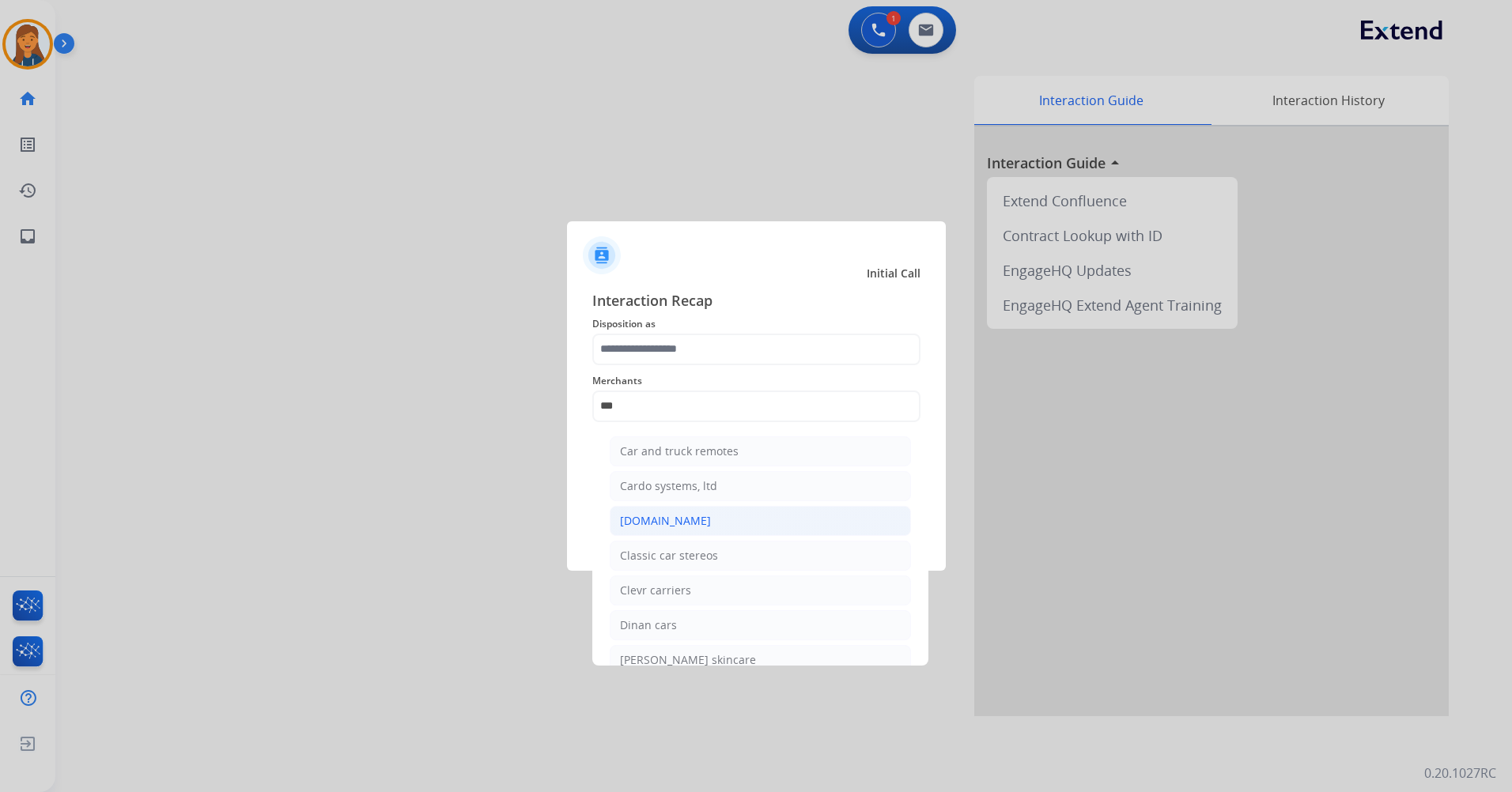
click at [665, 514] on div "[DOMAIN_NAME]" at bounding box center [665, 521] width 91 height 16
type input "**********"
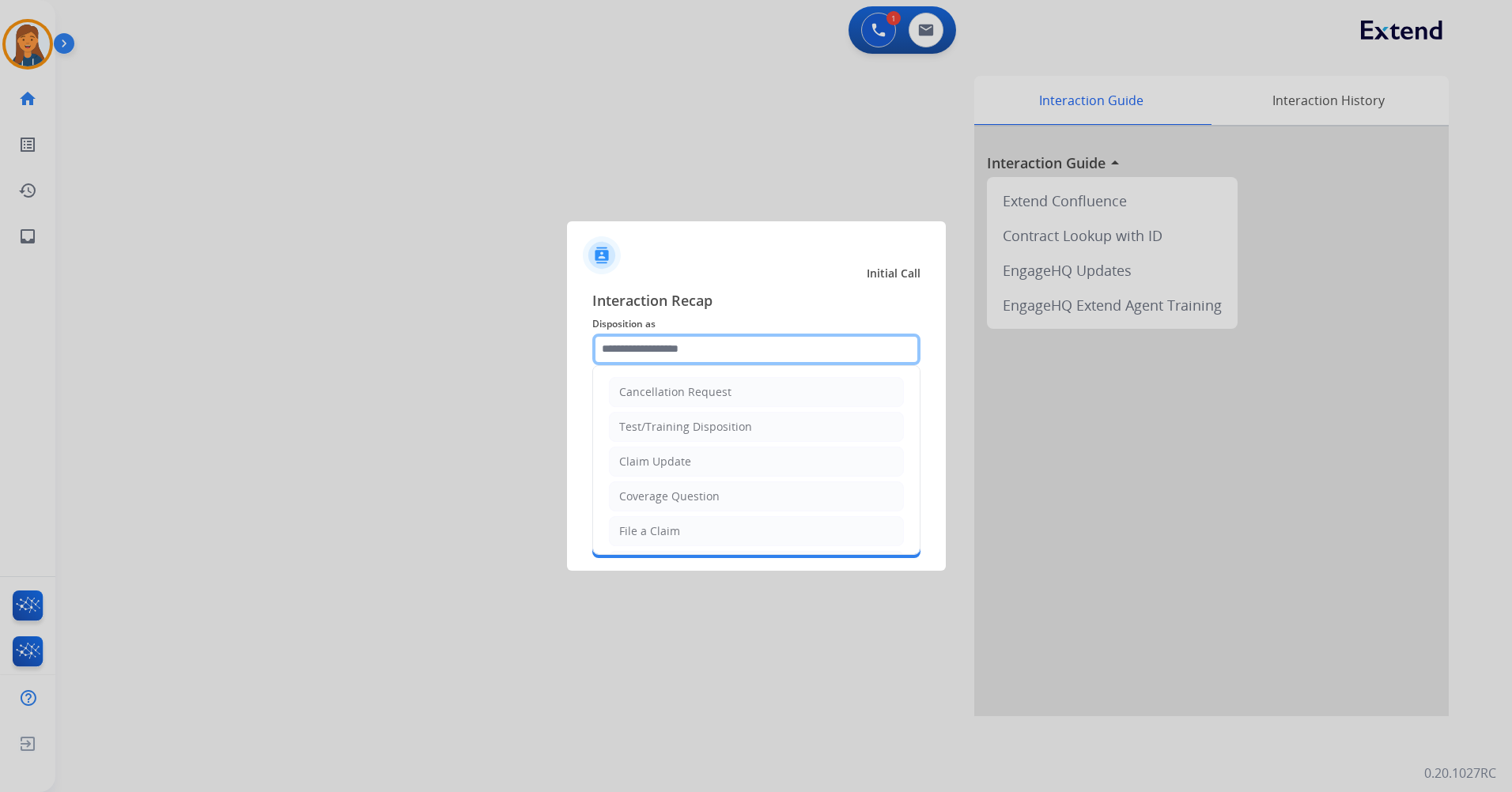
click at [623, 347] on input "text" at bounding box center [757, 349] width 328 height 32
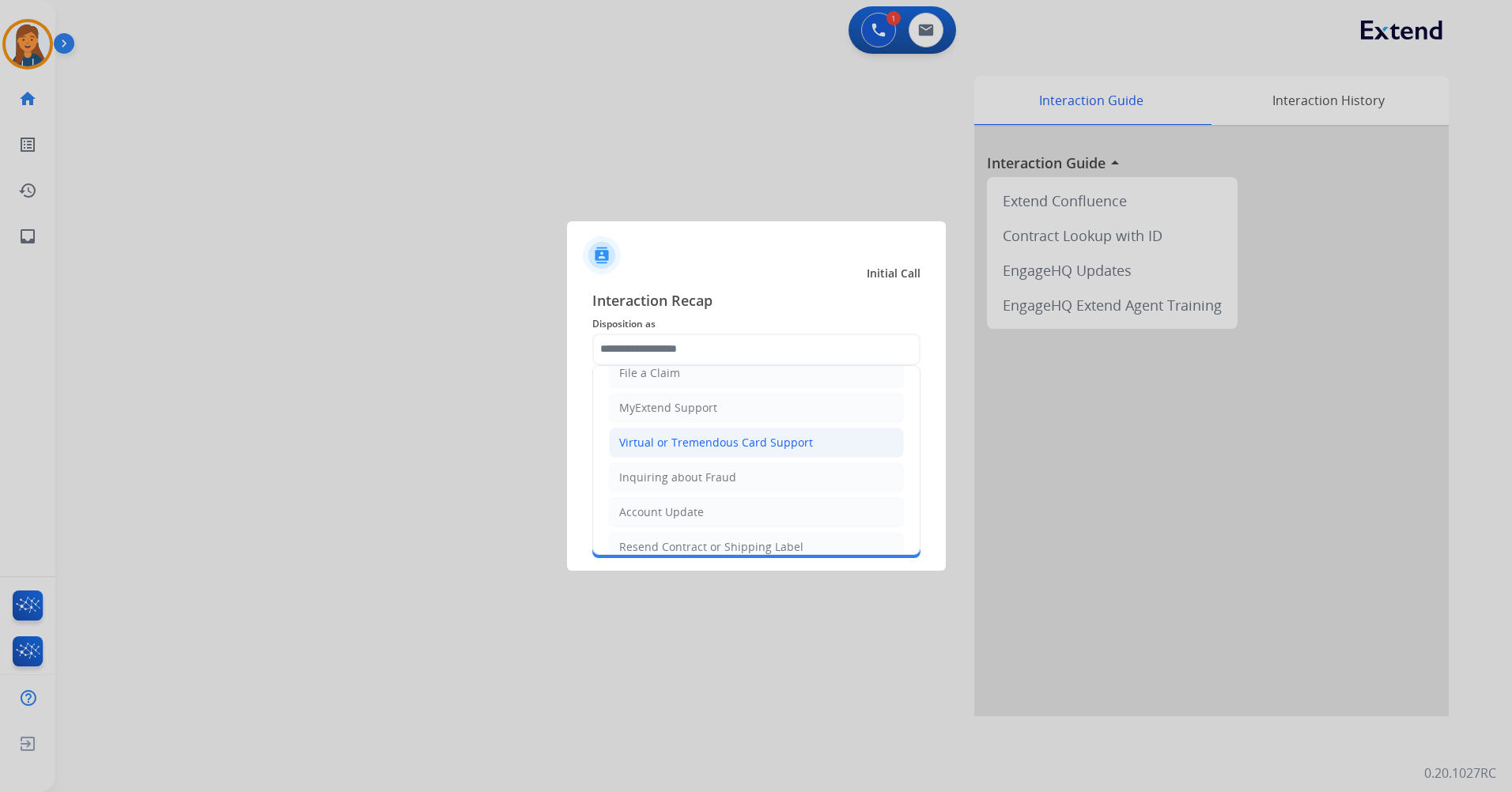
click at [651, 443] on div "Virtual or Tremendous Card Support" at bounding box center [716, 443] width 193 height 16
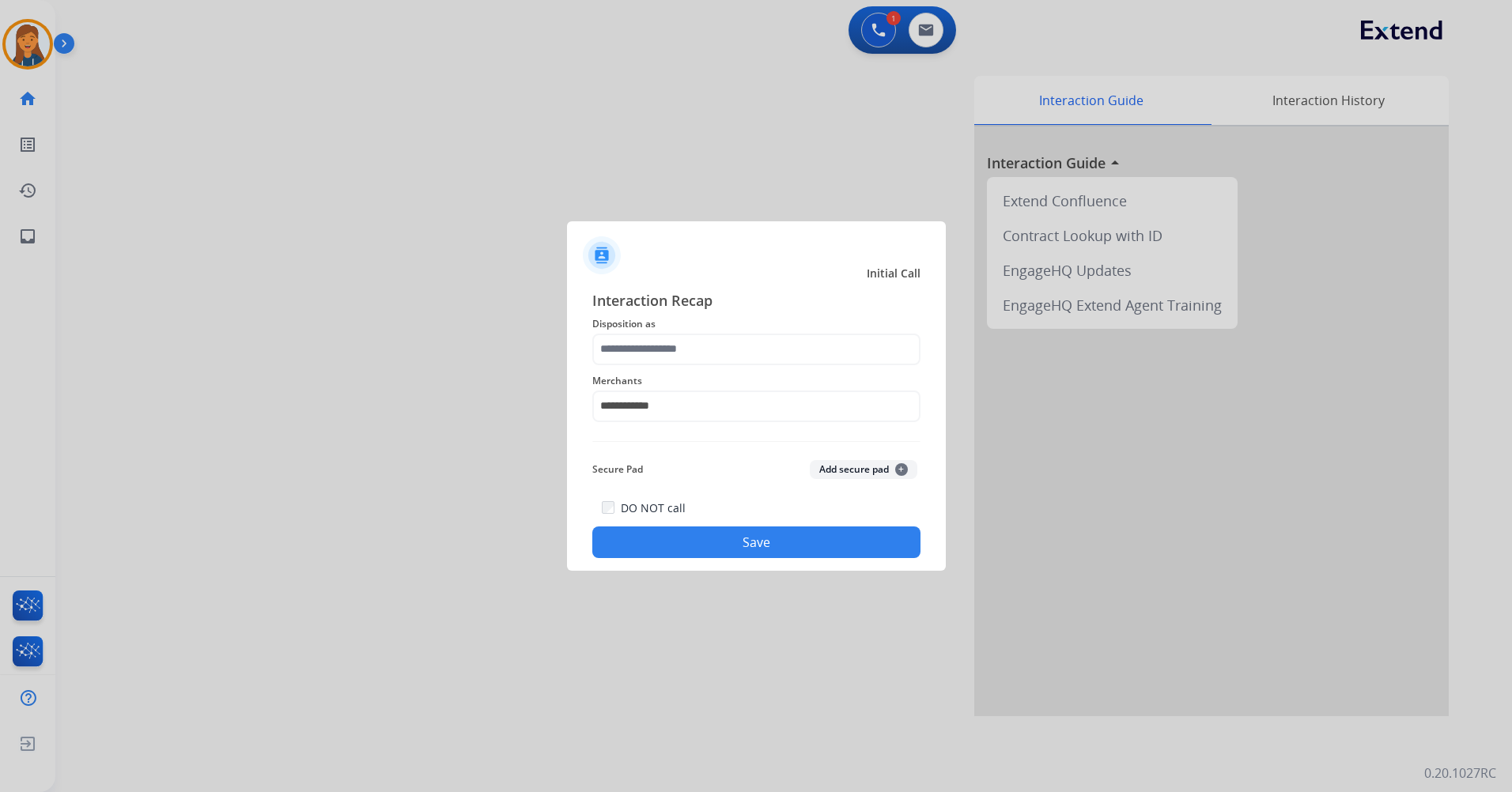
type input "**********"
click at [691, 550] on button "Save" at bounding box center [757, 543] width 328 height 32
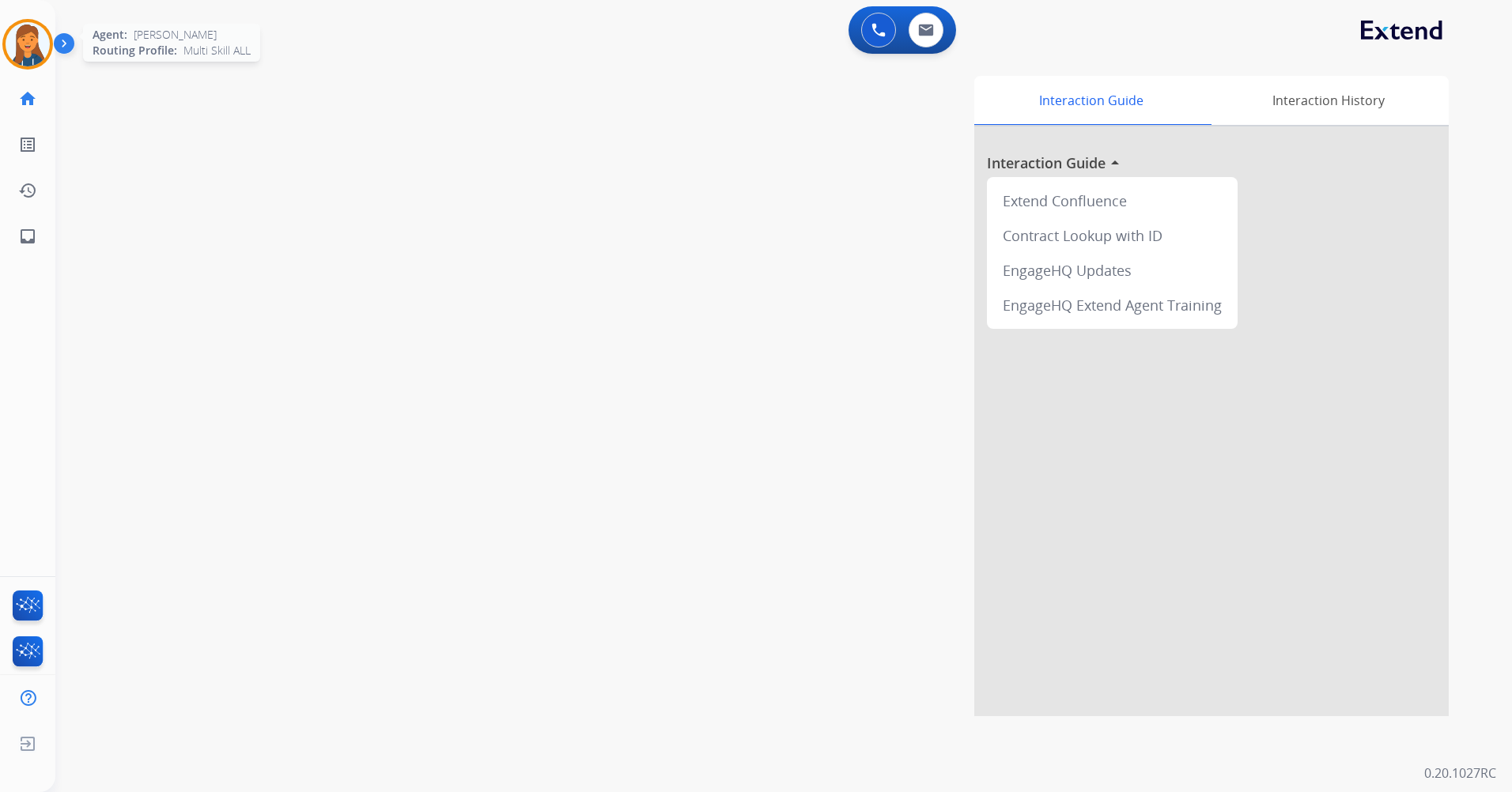
click at [46, 32] on div at bounding box center [28, 43] width 51 height 51
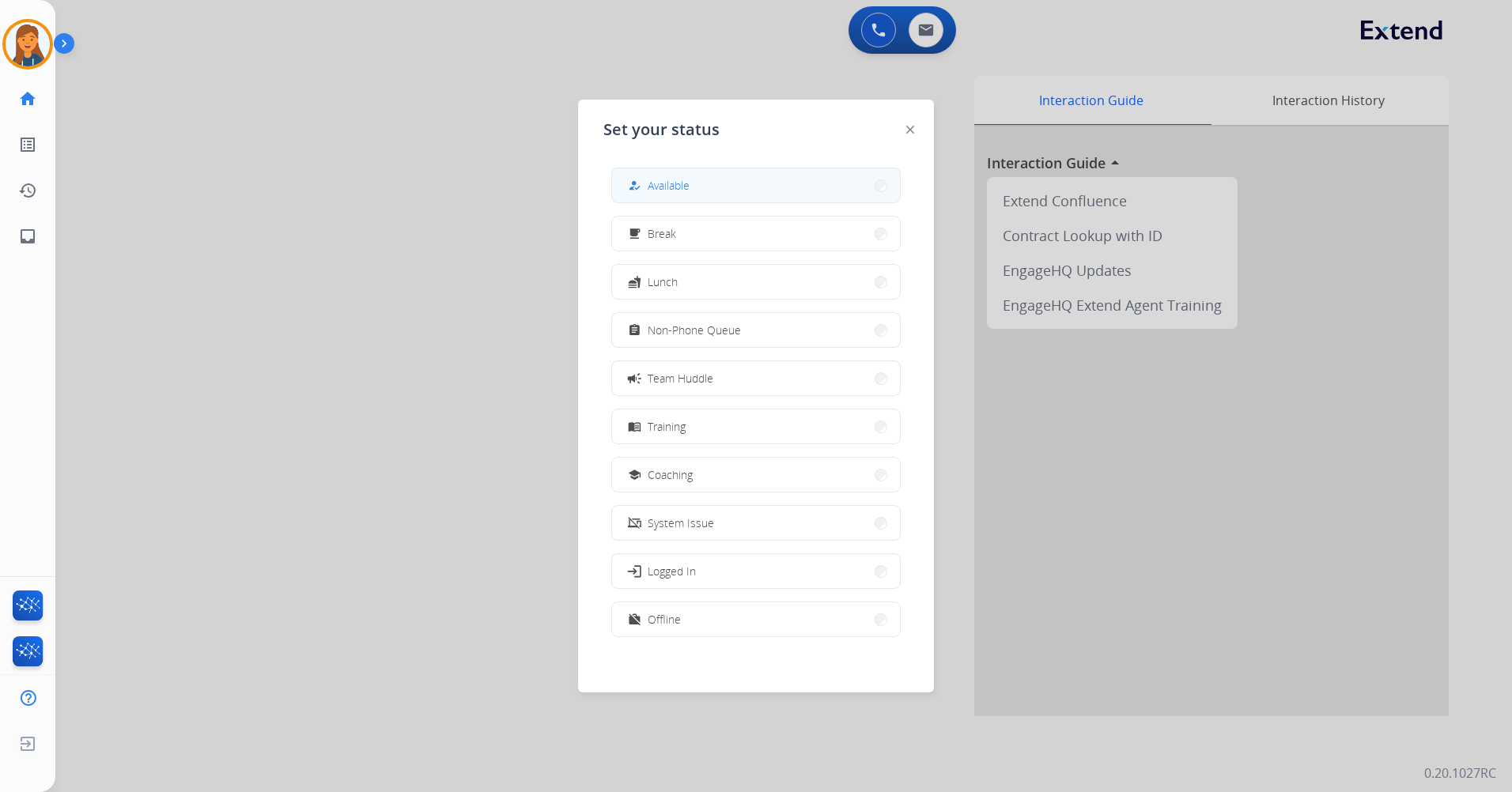
click at [712, 194] on button "how_to_reg Available" at bounding box center [756, 185] width 287 height 34
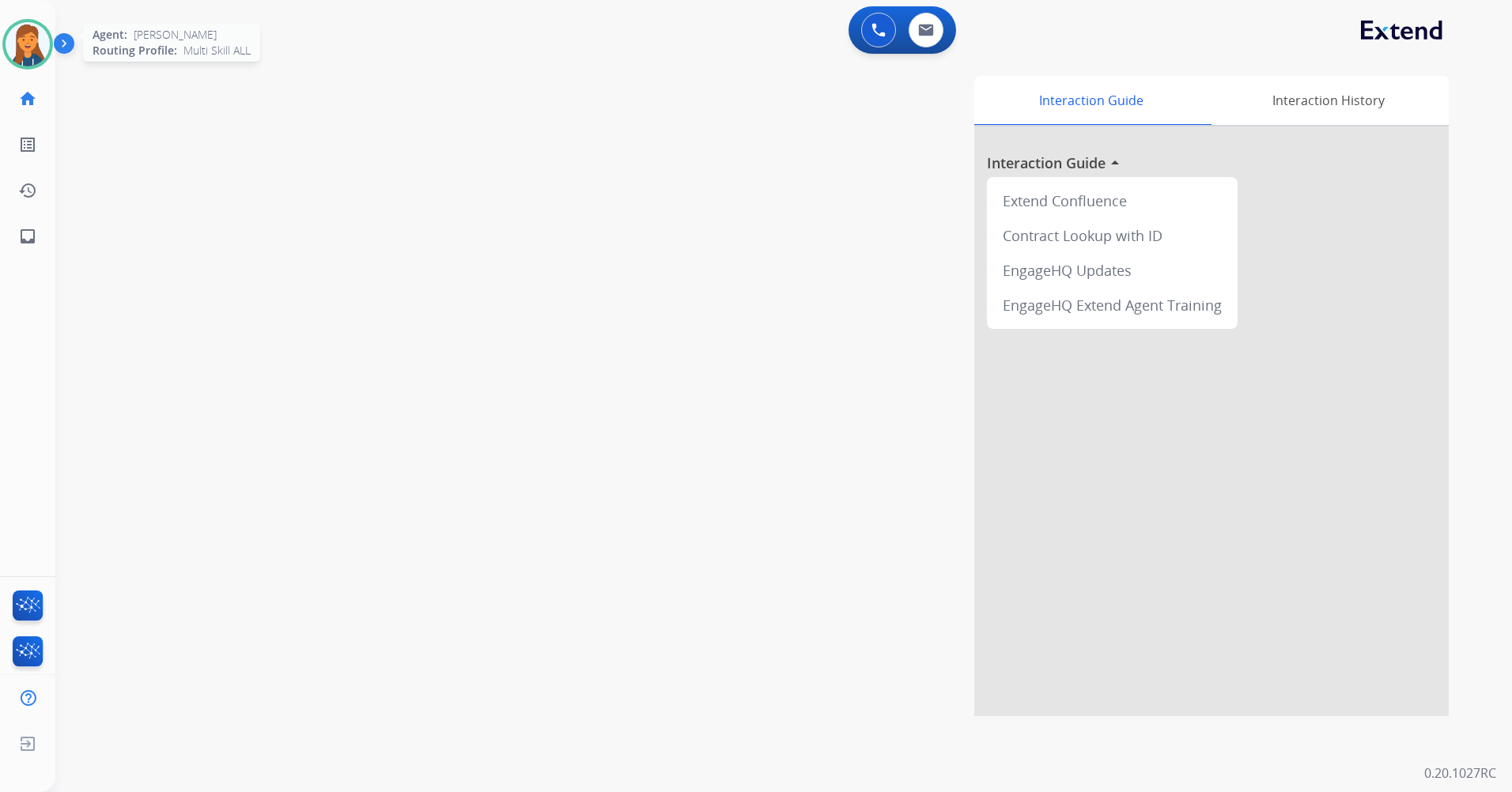
click at [29, 44] on img at bounding box center [28, 44] width 44 height 44
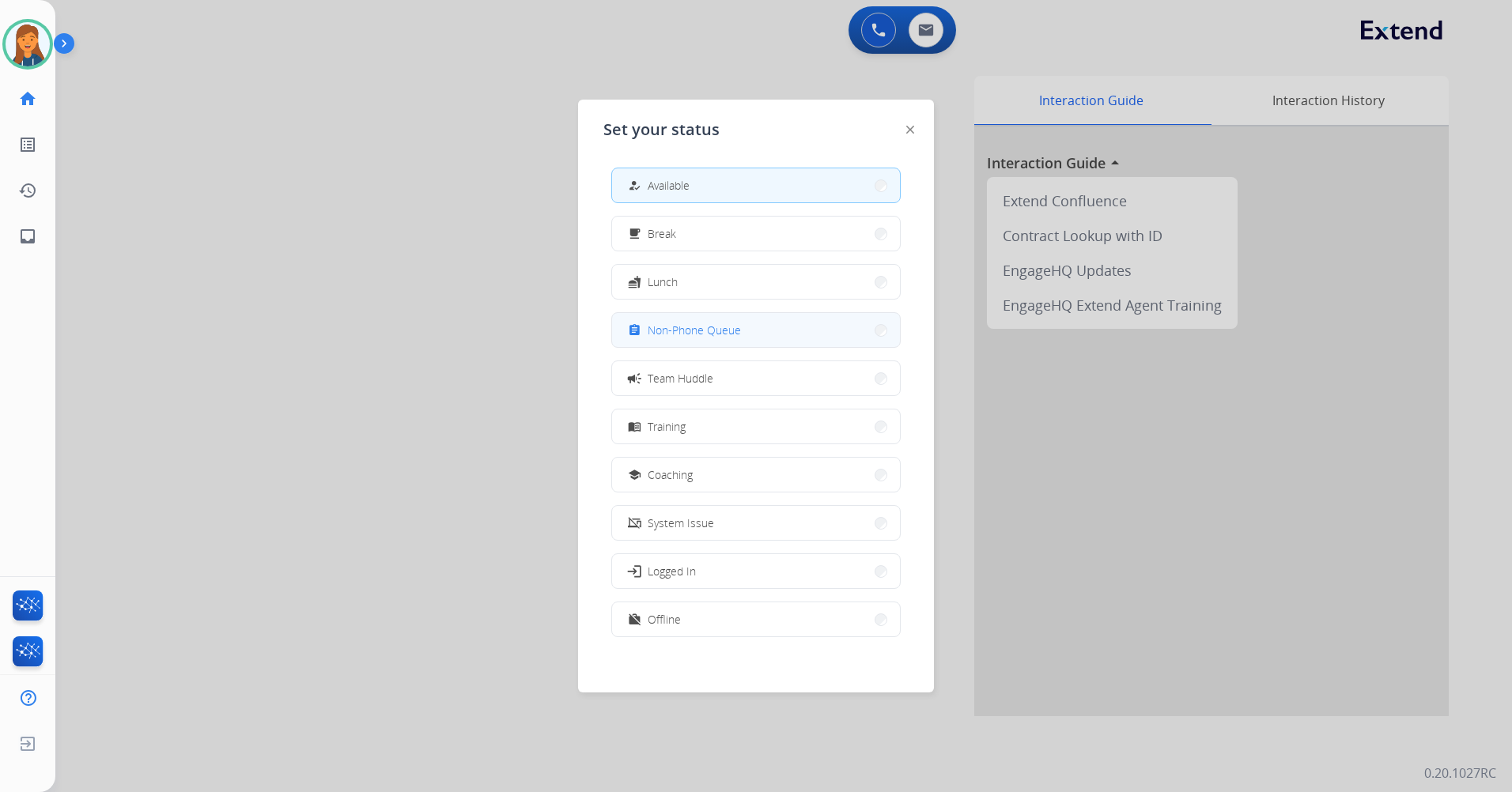
click at [697, 341] on button "assignment Non-Phone Queue" at bounding box center [756, 330] width 287 height 34
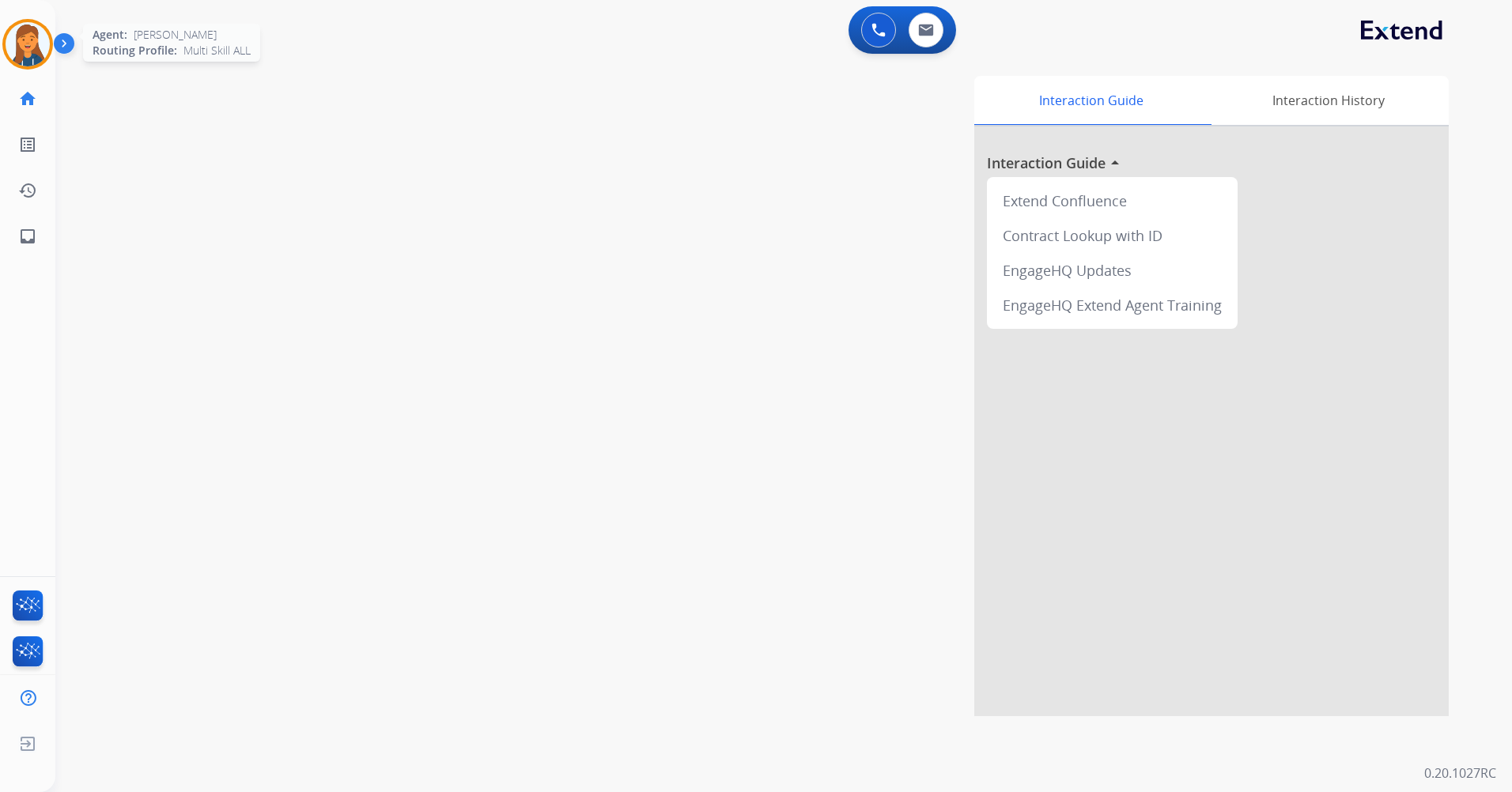
click at [33, 39] on img at bounding box center [28, 44] width 44 height 44
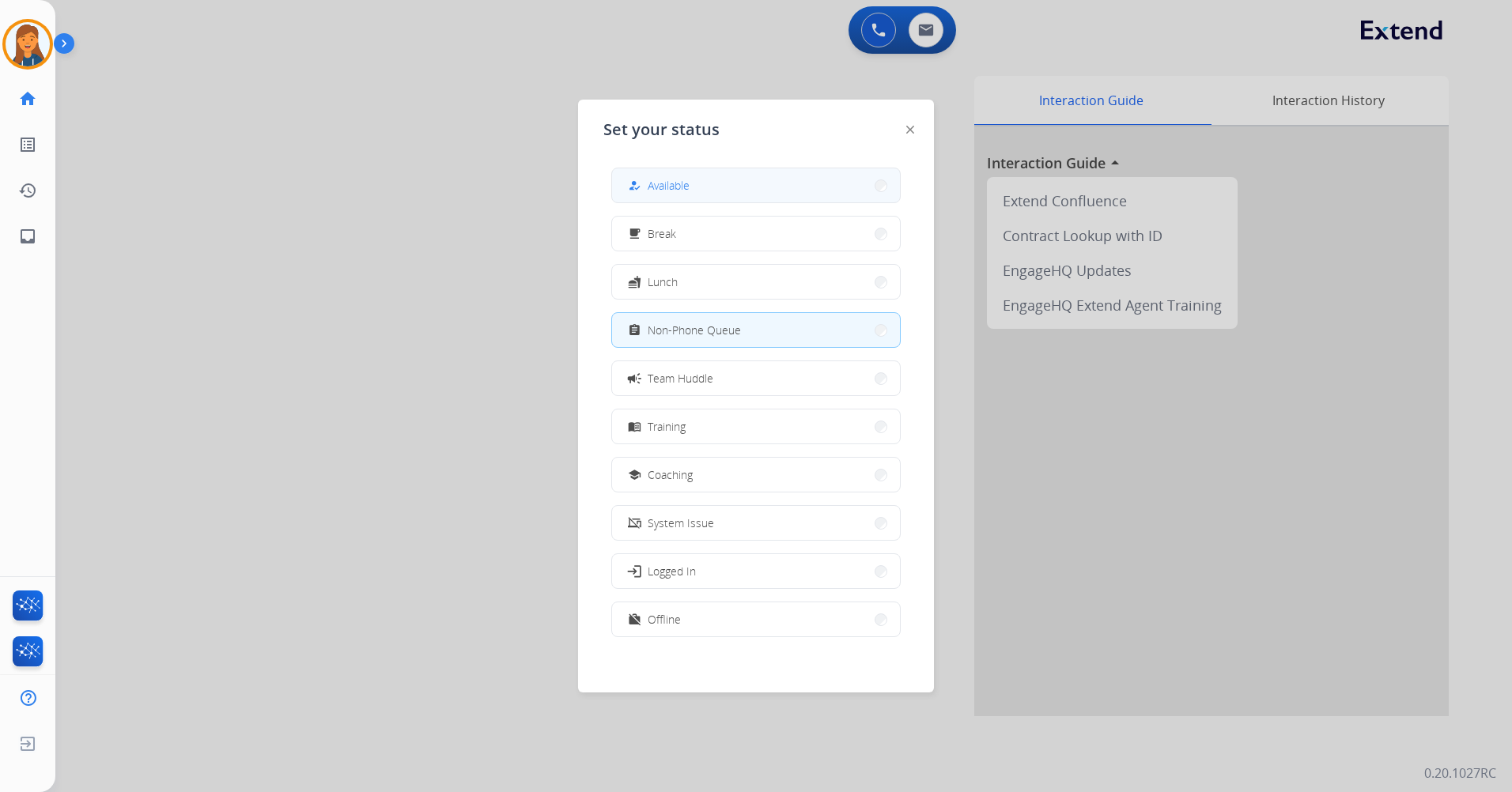
click at [662, 171] on button "how_to_reg Available" at bounding box center [756, 185] width 287 height 34
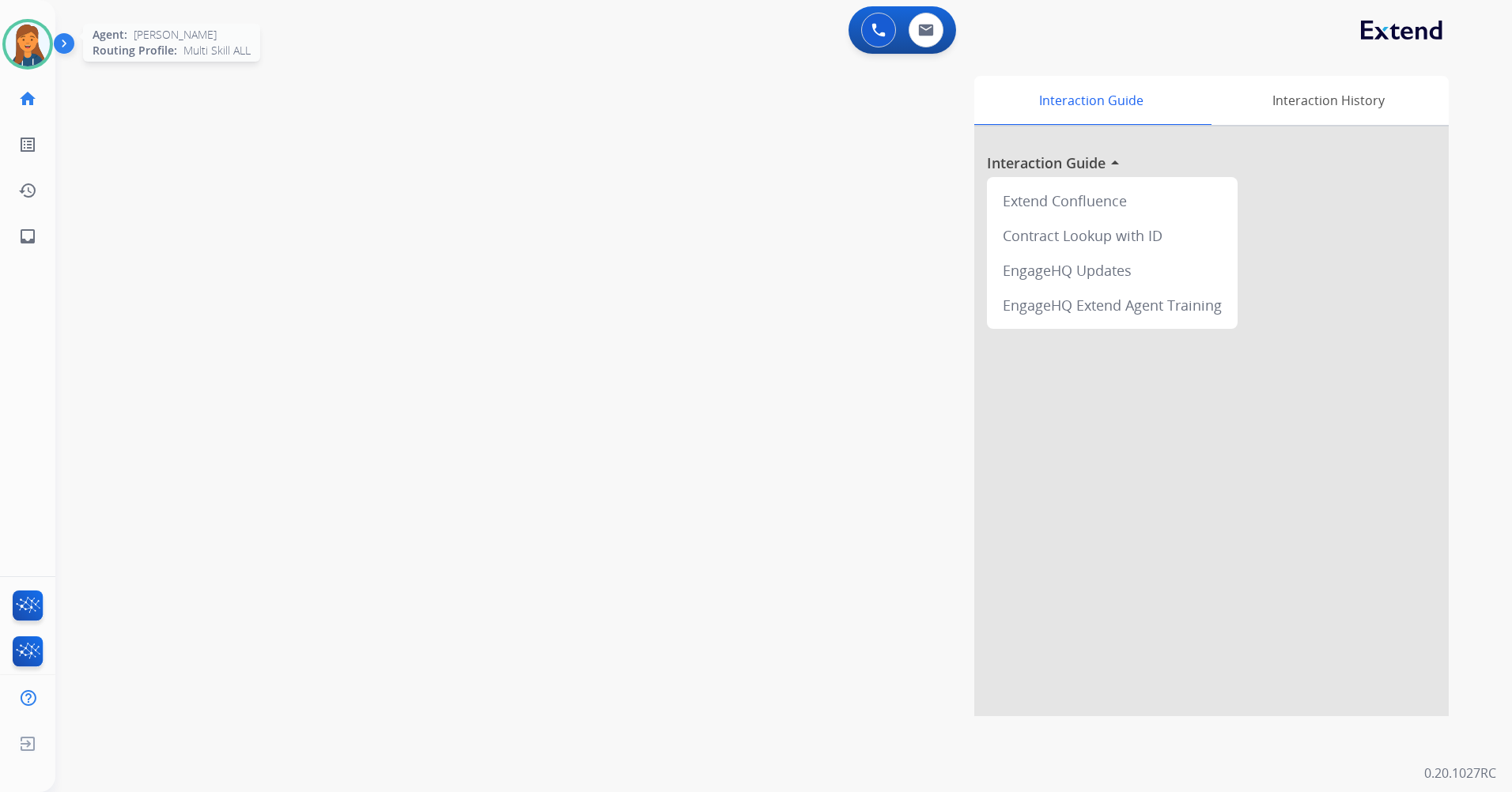
click at [35, 36] on img at bounding box center [28, 44] width 44 height 44
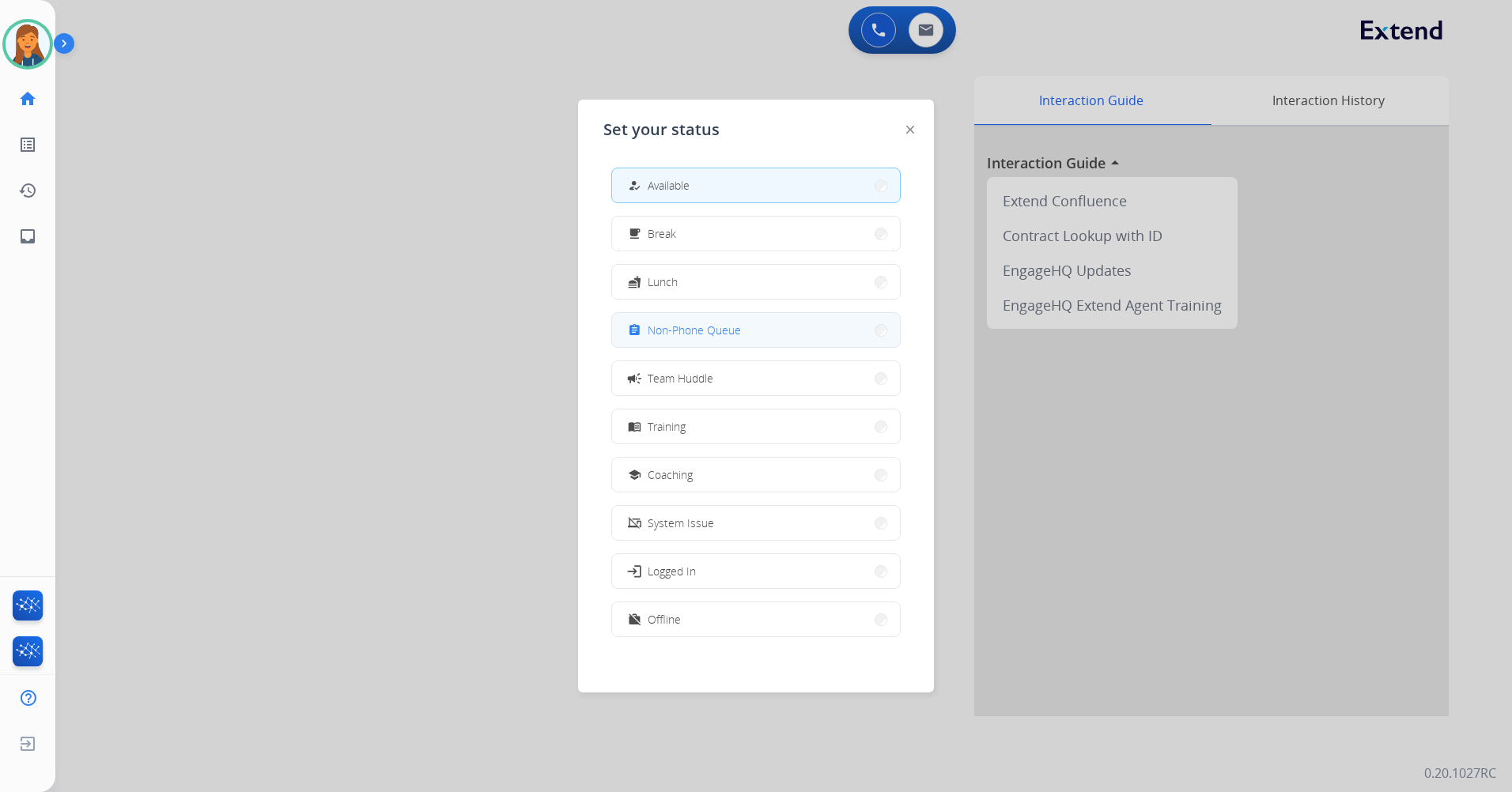
click at [757, 320] on button "assignment Non-Phone Queue" at bounding box center [756, 330] width 287 height 34
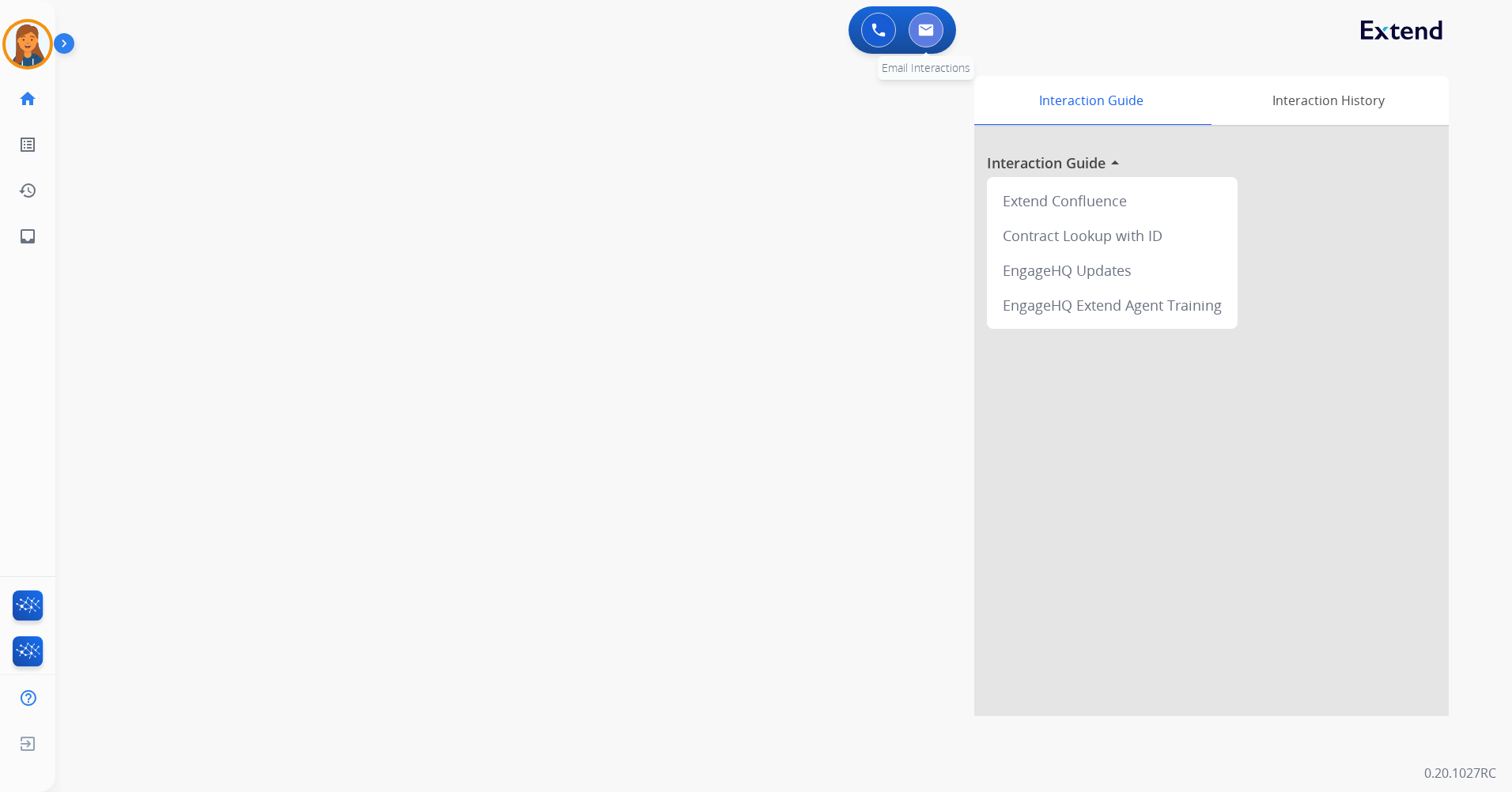
click at [922, 40] on button at bounding box center [925, 29] width 35 height 35
select select "**********"
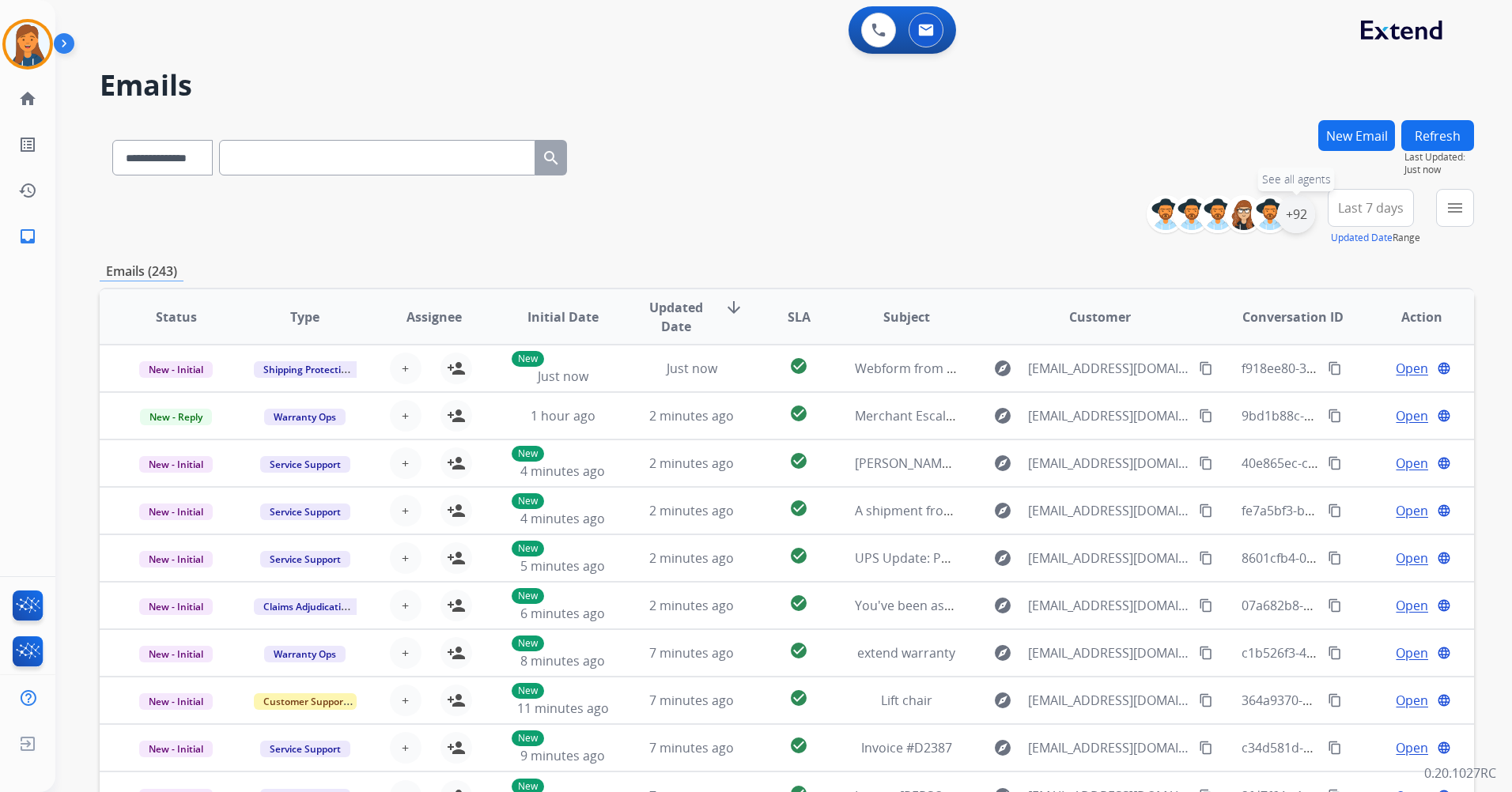
click at [1295, 219] on div "+92" at bounding box center [1296, 214] width 38 height 38
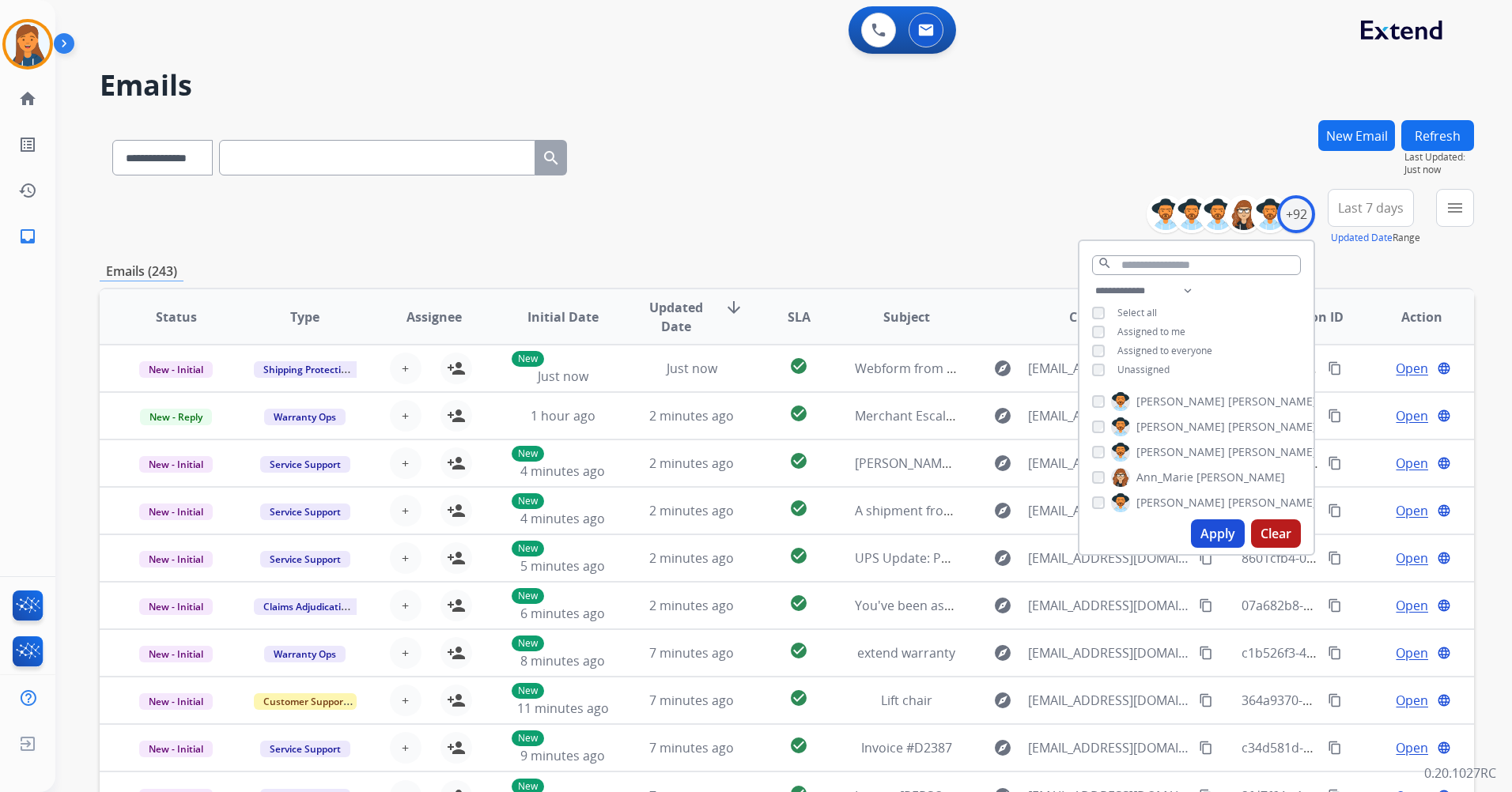
click at [1206, 526] on button "Apply" at bounding box center [1218, 534] width 54 height 28
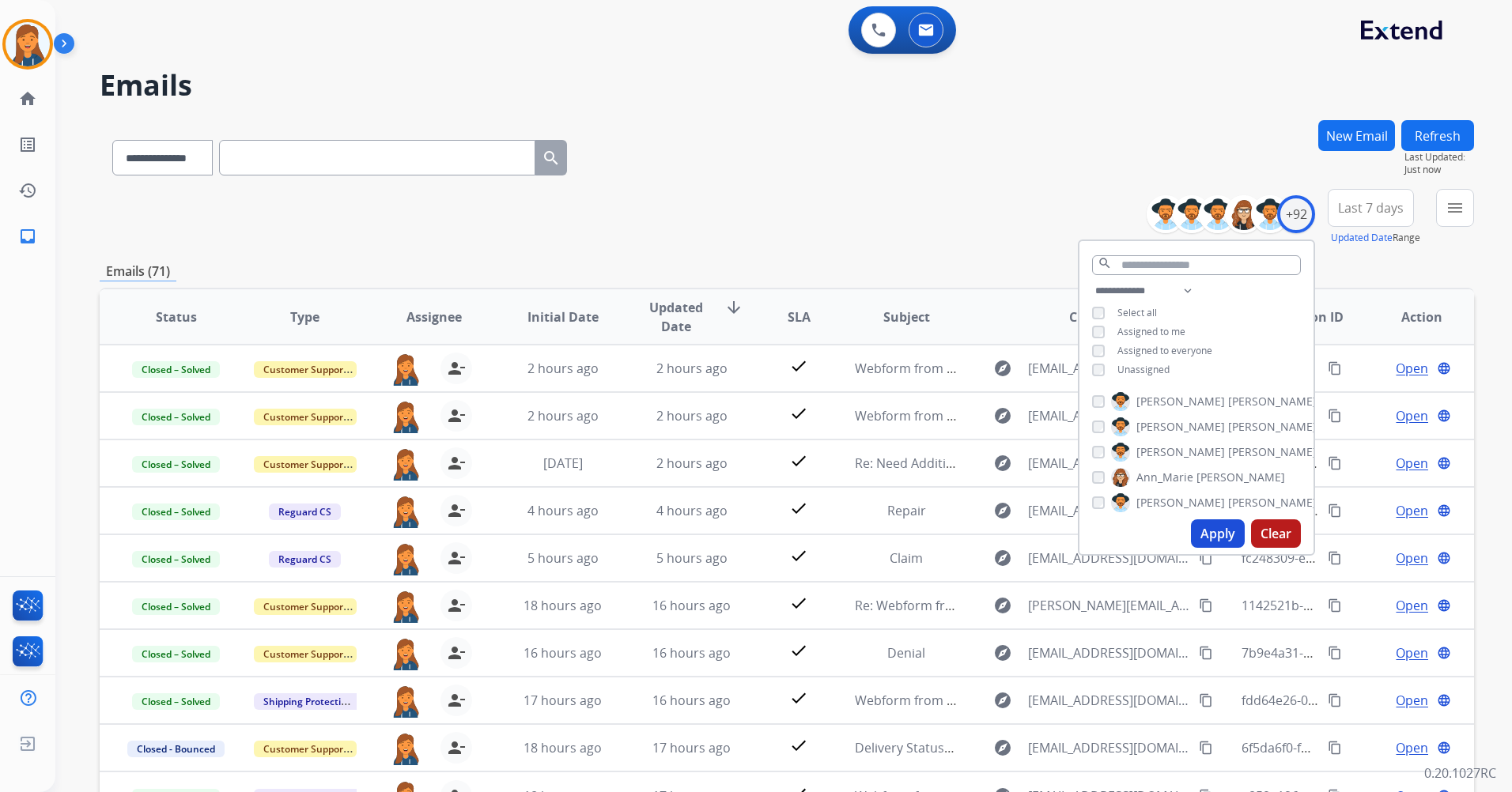
click at [1357, 217] on button "Last 7 days" at bounding box center [1371, 208] width 86 height 38
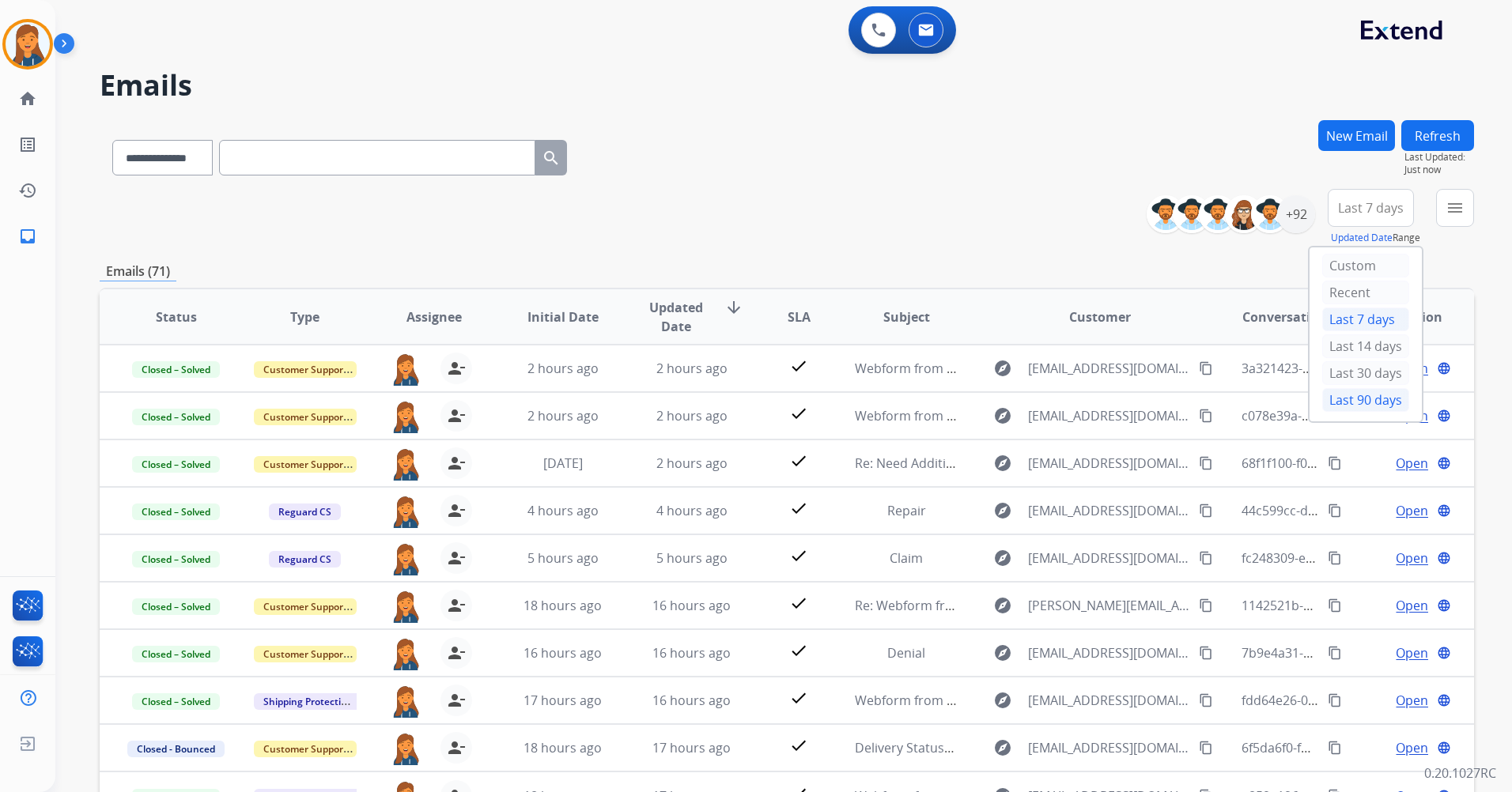
click at [1335, 401] on div "Last 90 days" at bounding box center [1366, 400] width 87 height 24
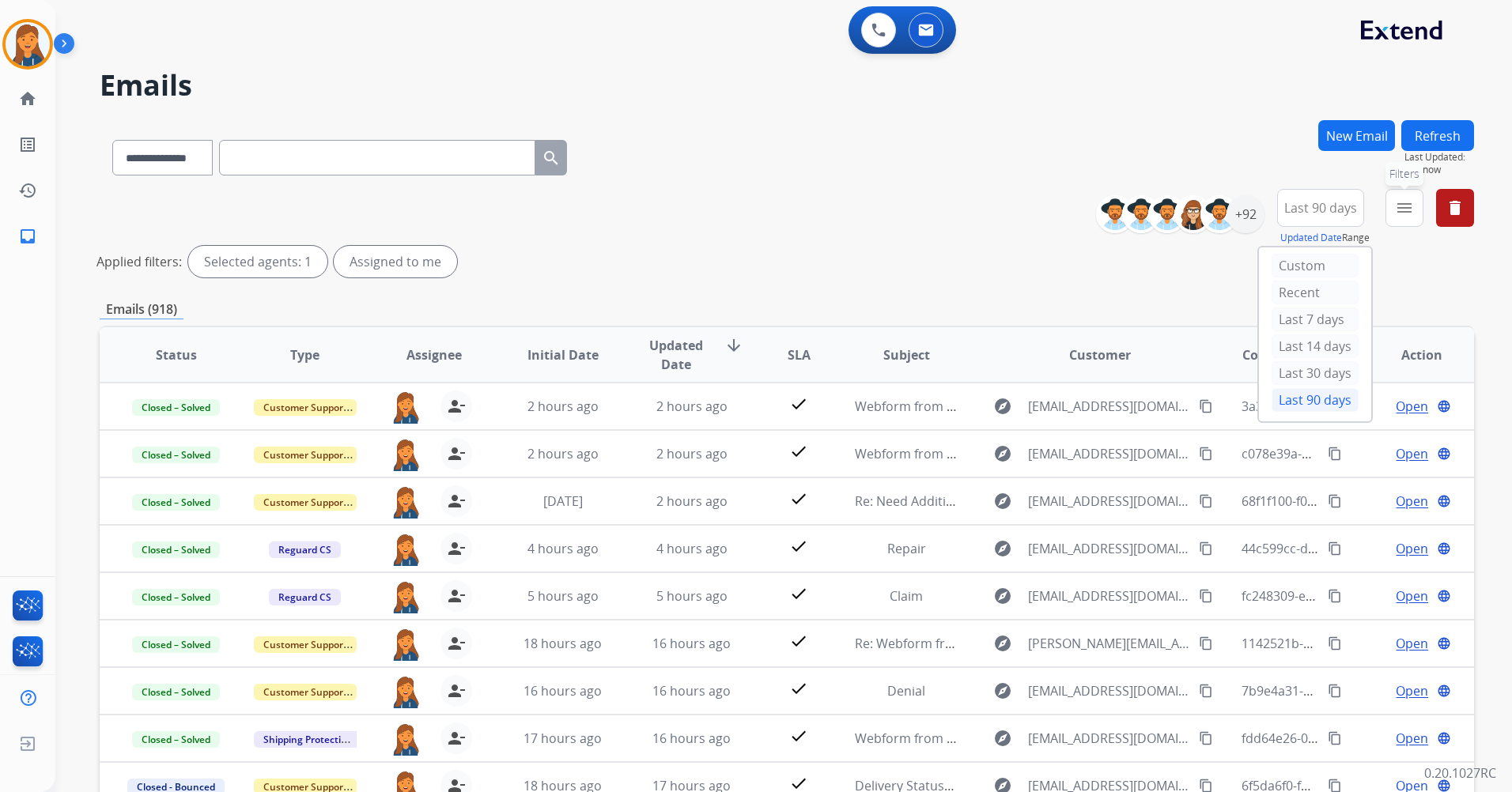
click at [1394, 187] on div "New Email" at bounding box center [1357, 154] width 76 height 69
click at [1394, 204] on button "menu" at bounding box center [1405, 208] width 38 height 38
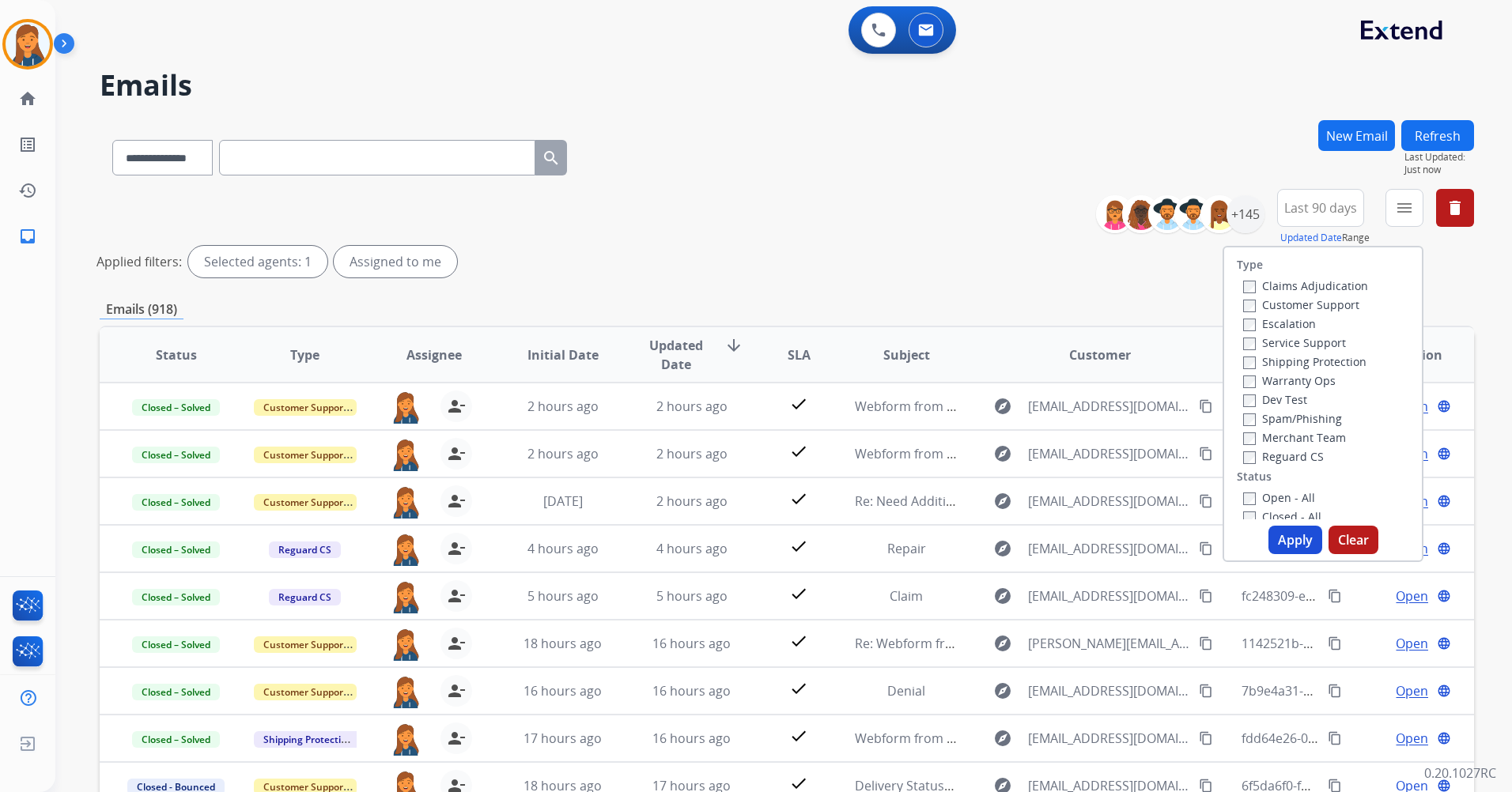
click at [1289, 302] on label "Customer Support" at bounding box center [1301, 304] width 116 height 15
click at [1286, 360] on label "Shipping Protection" at bounding box center [1304, 361] width 123 height 15
click at [1276, 462] on label "Reguard CS" at bounding box center [1283, 456] width 81 height 15
click at [1247, 402] on label "New - Reply" at bounding box center [1284, 396] width 83 height 15
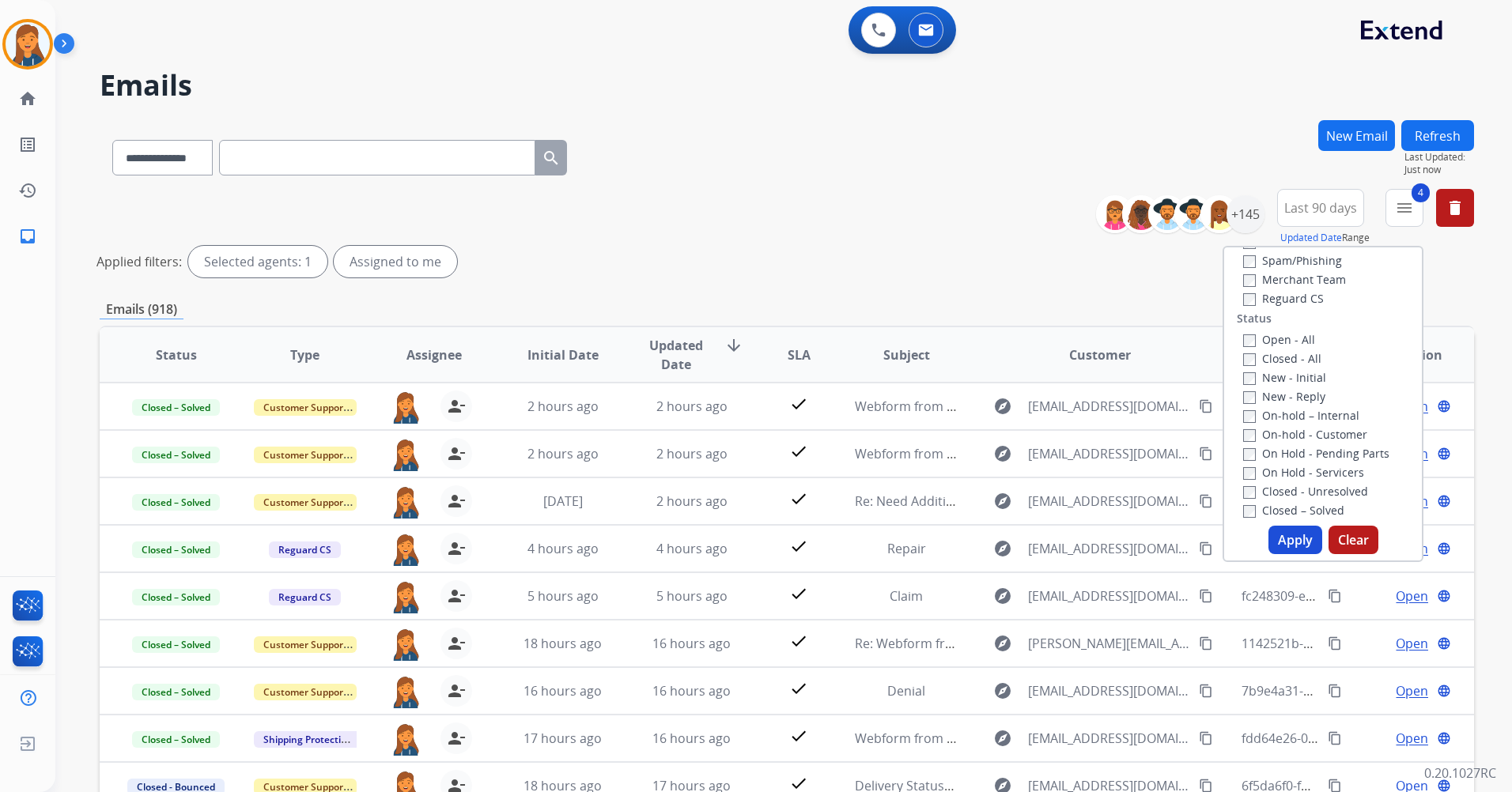
click at [1293, 535] on button "Apply" at bounding box center [1295, 540] width 54 height 28
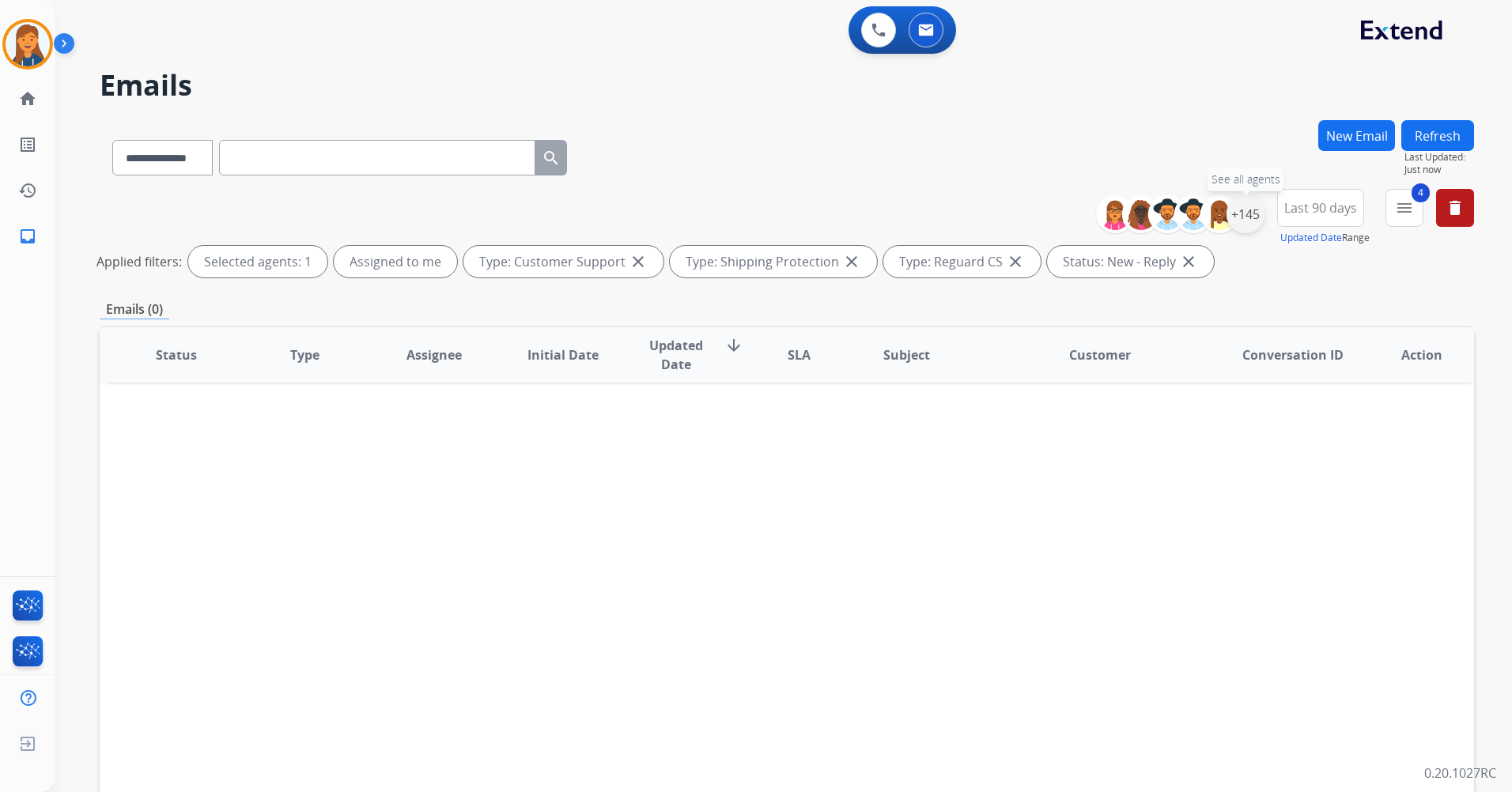
click at [1247, 214] on div "+145" at bounding box center [1246, 214] width 38 height 38
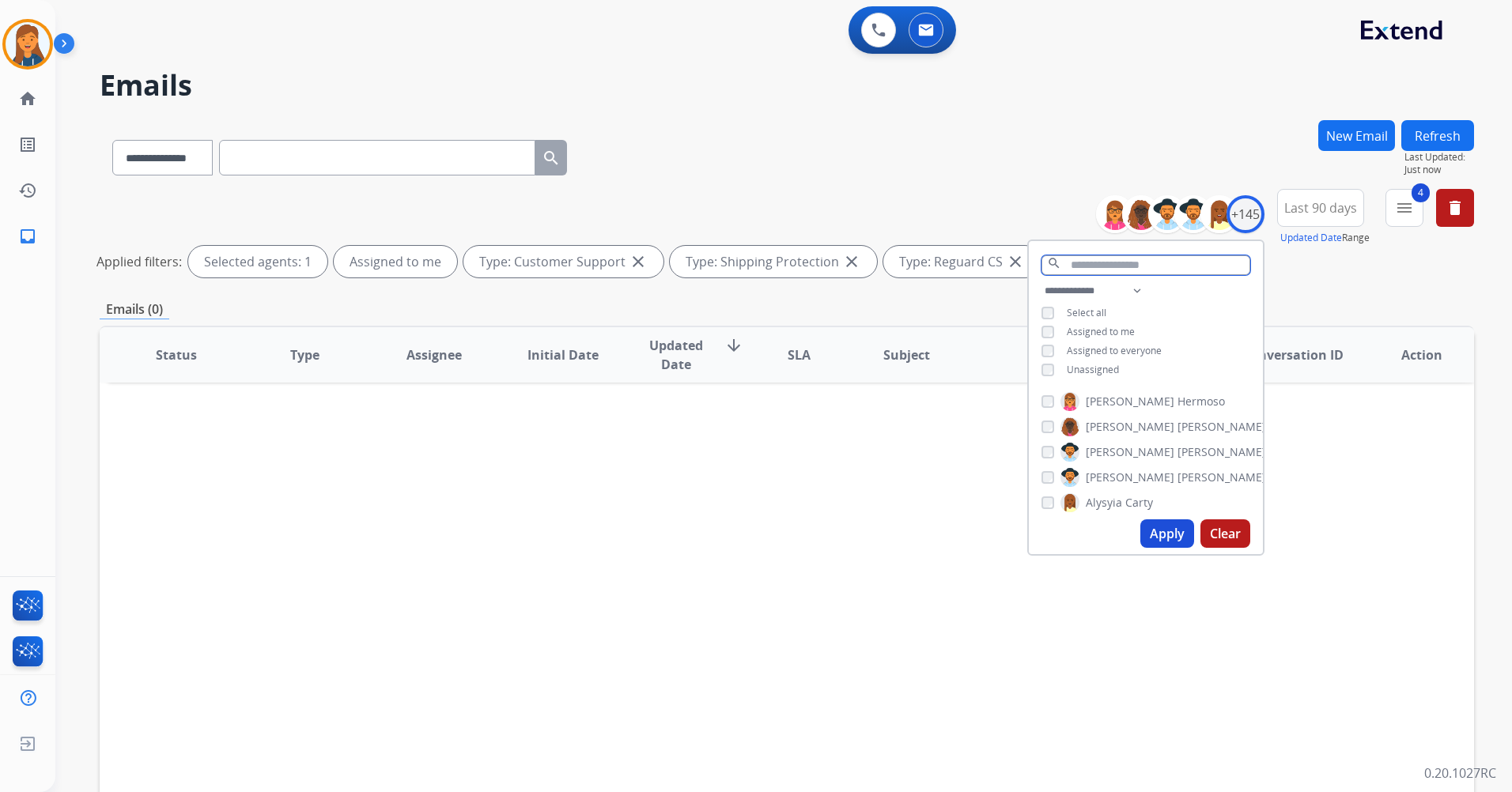
click at [1145, 255] on input "text" at bounding box center [1146, 265] width 209 height 20
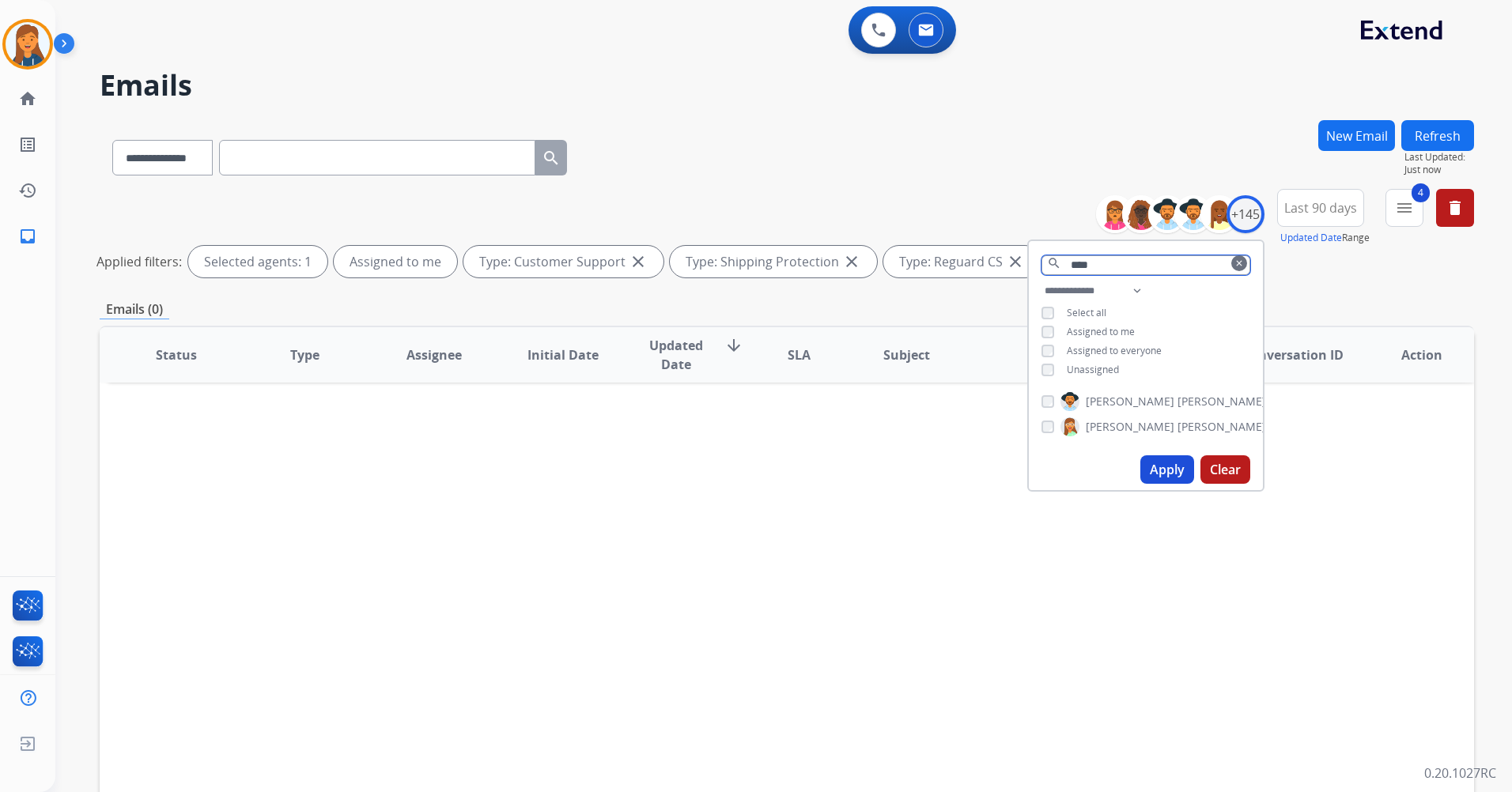
type input "****"
click at [1104, 426] on span "[PERSON_NAME]" at bounding box center [1130, 427] width 89 height 16
click at [1166, 479] on button "Apply" at bounding box center [1167, 469] width 54 height 28
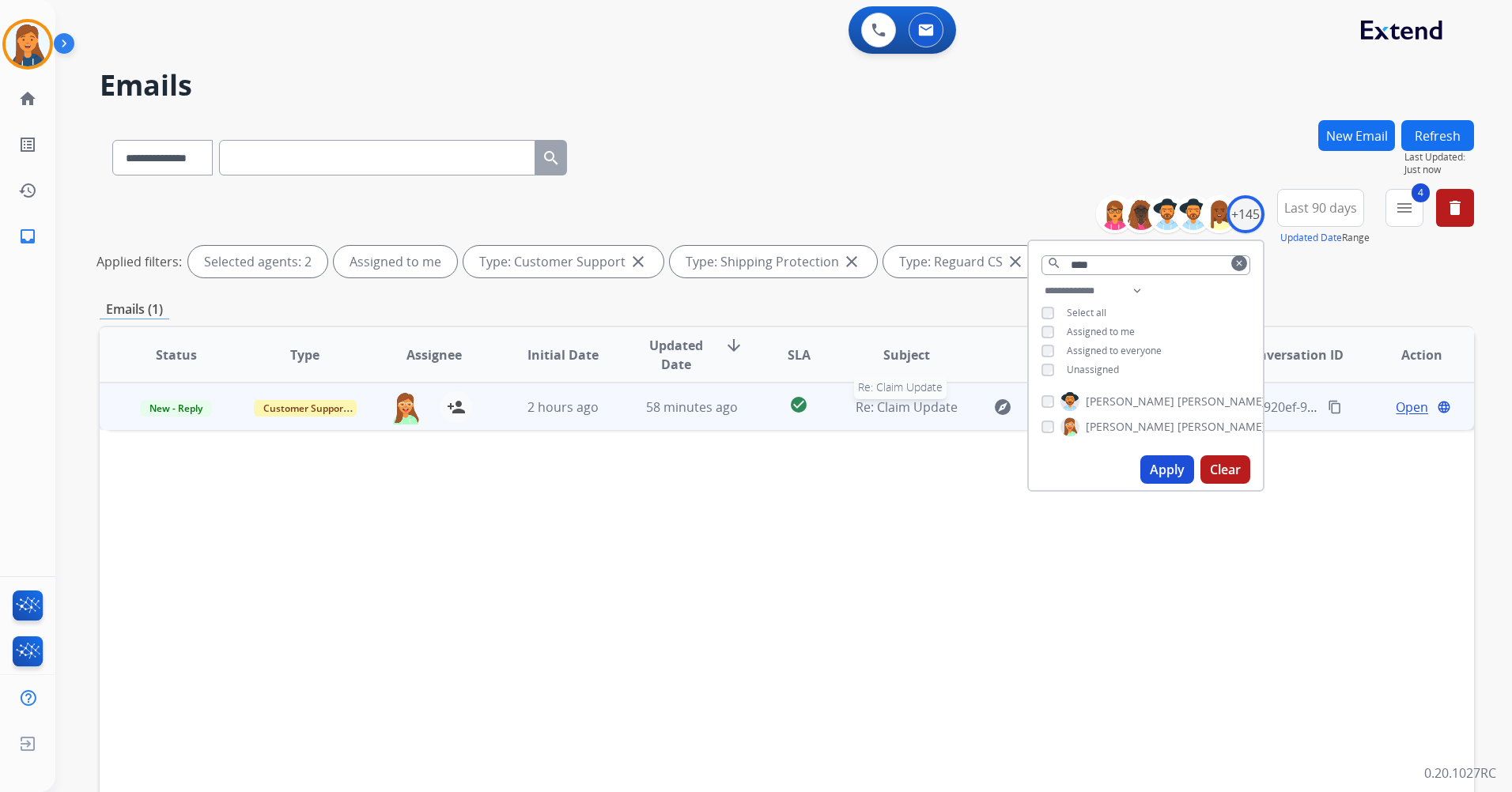
click at [897, 405] on span "Re: Claim Update" at bounding box center [907, 407] width 102 height 18
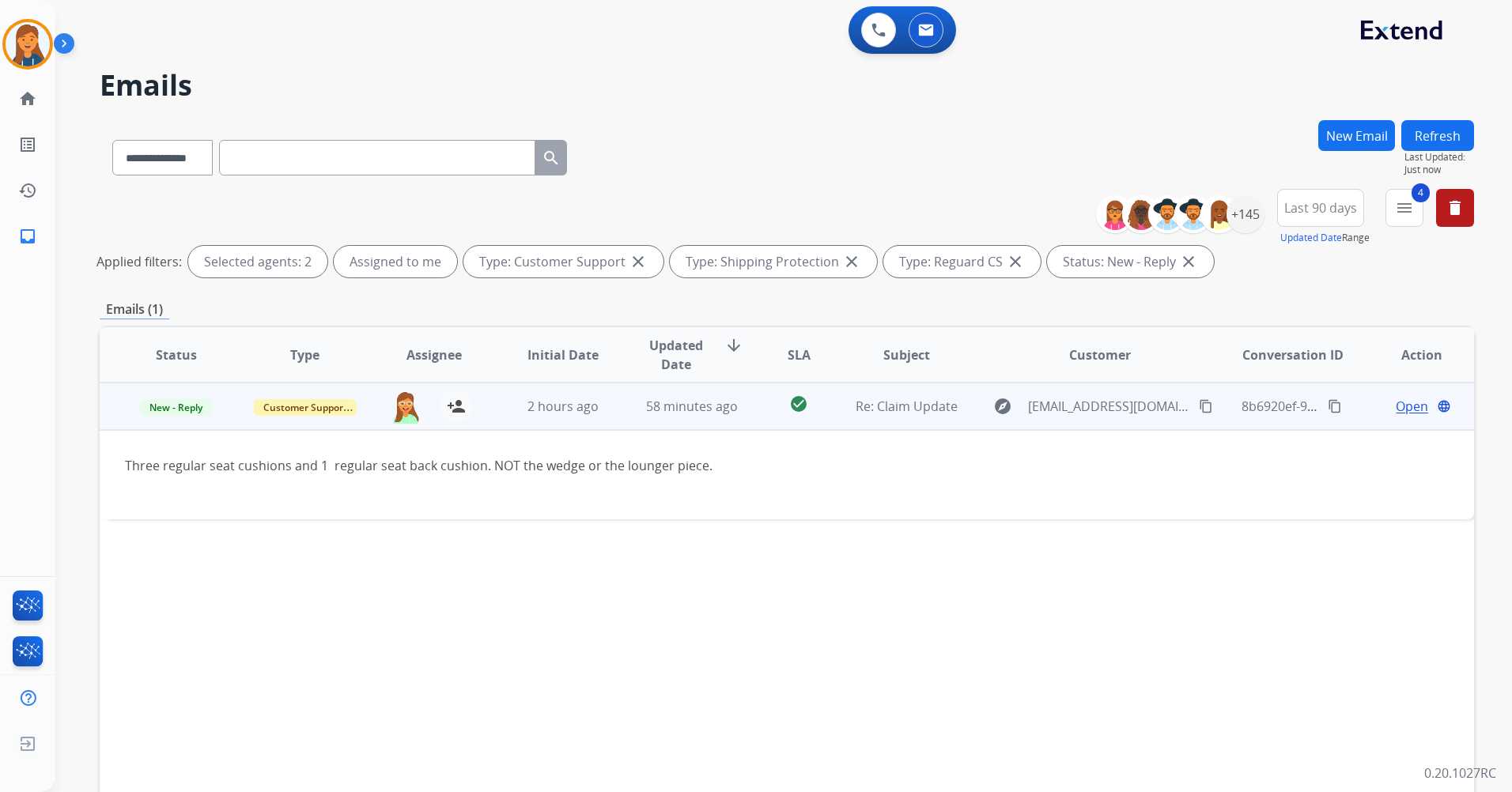
click at [1402, 406] on span "Open" at bounding box center [1412, 406] width 33 height 19
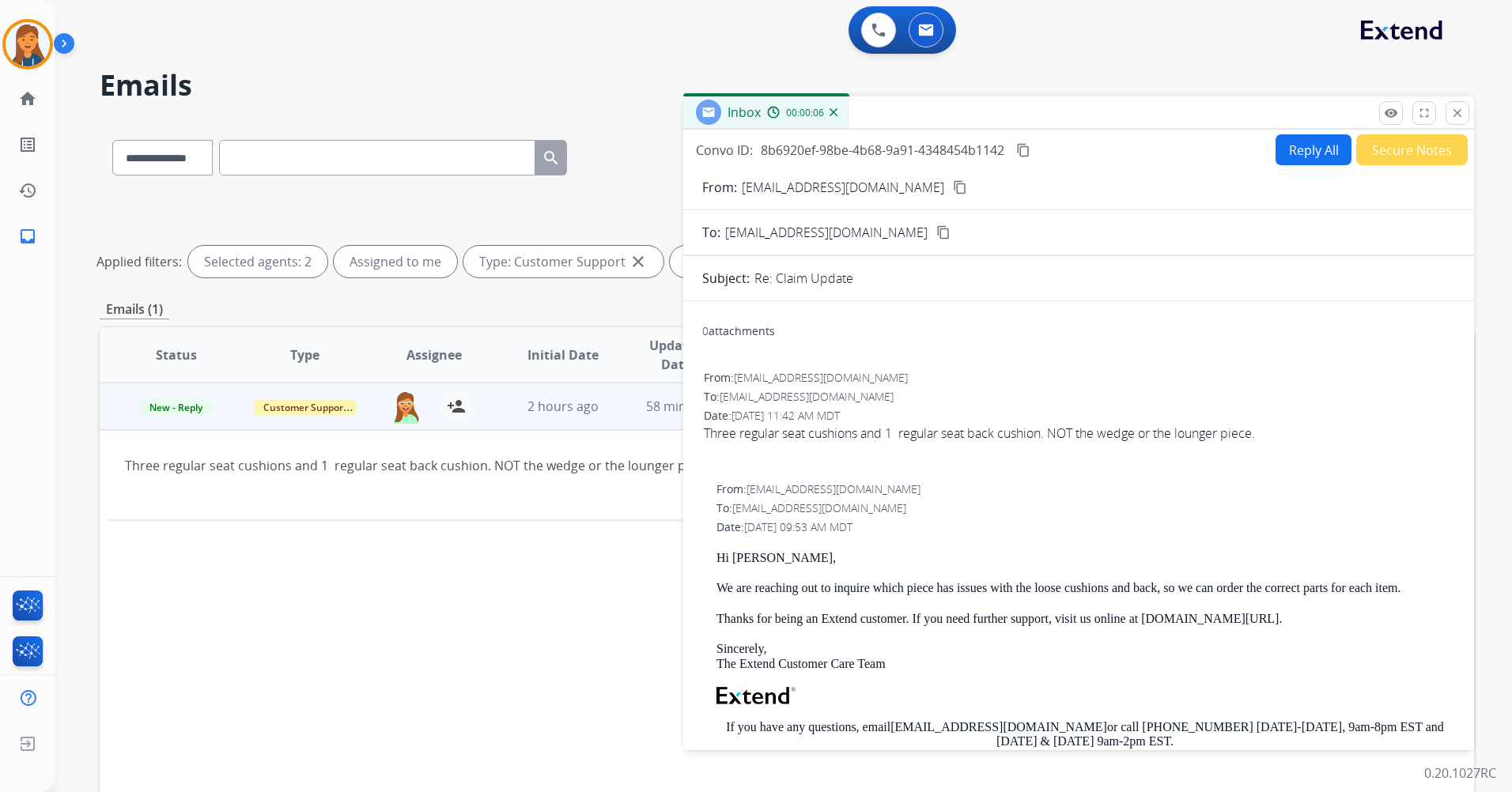
click at [953, 191] on mat-icon "content_copy" at bounding box center [960, 187] width 14 height 14
click at [1461, 111] on mat-icon "close" at bounding box center [1458, 113] width 14 height 14
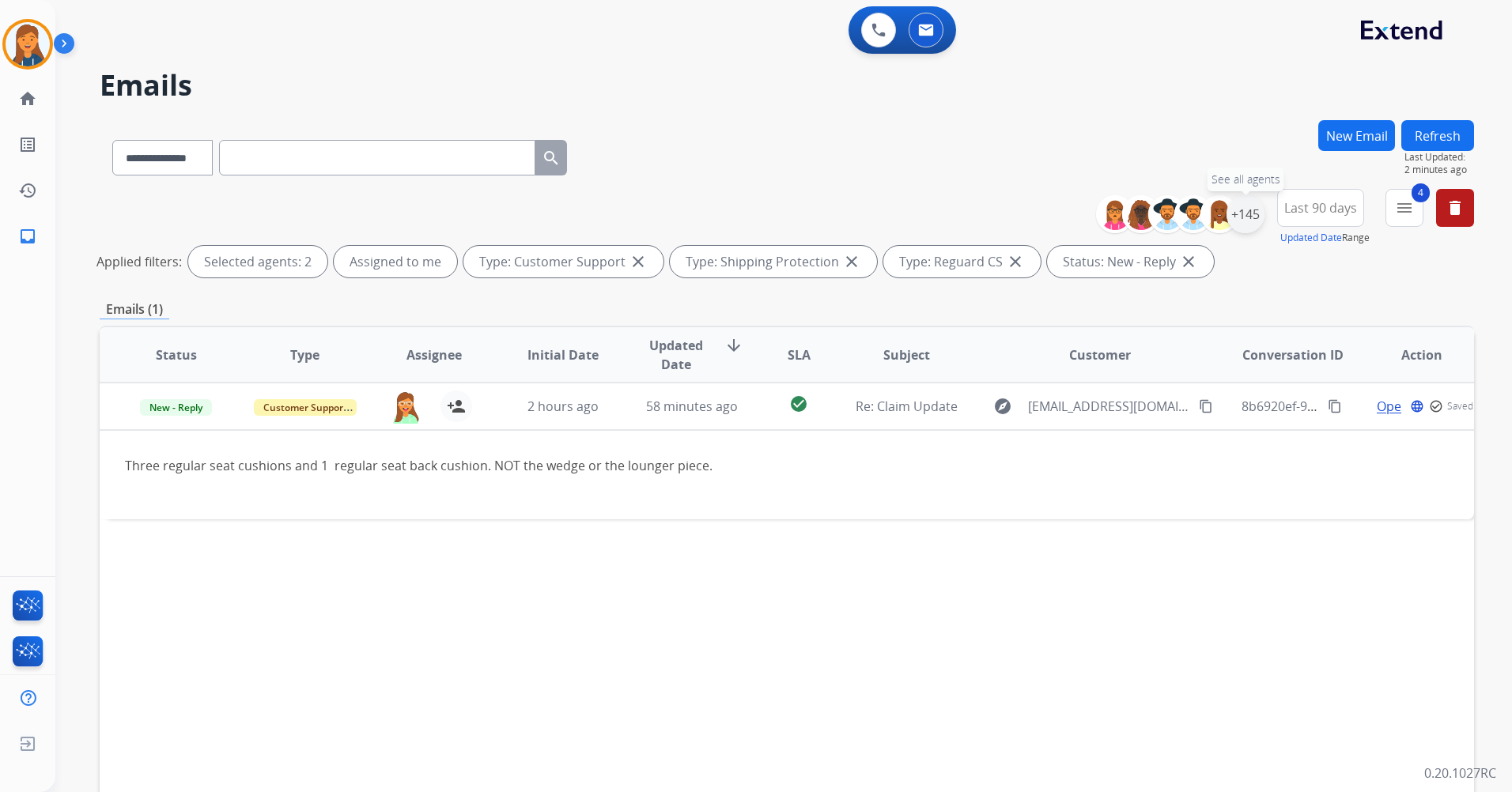
click at [1247, 215] on div "+145" at bounding box center [1246, 214] width 38 height 38
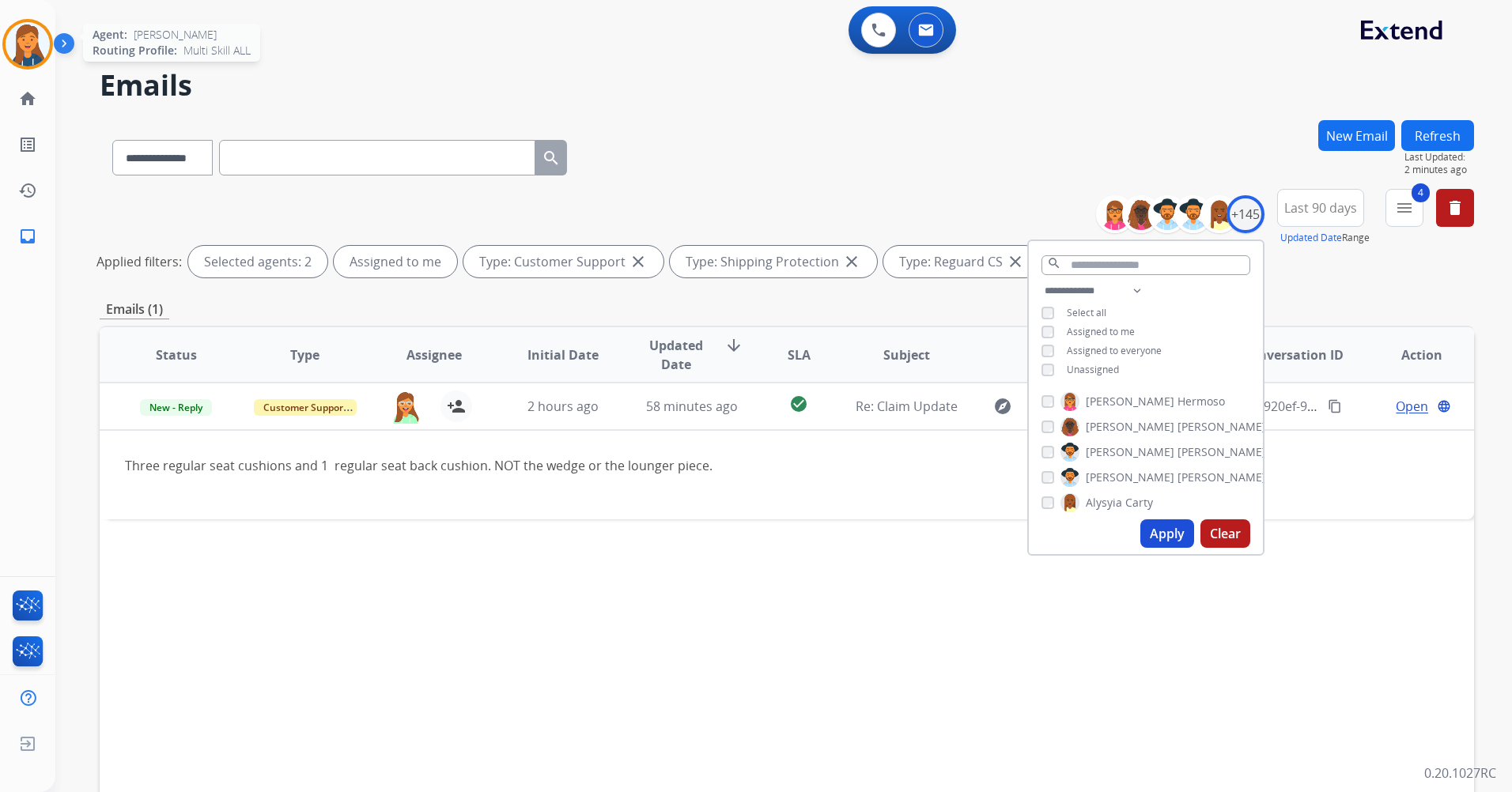
click at [2, 51] on div "[PERSON_NAME] Queue Edit Avatar Agent: [PERSON_NAME] Profile: Multi Skill ALL" at bounding box center [28, 43] width 55 height 51
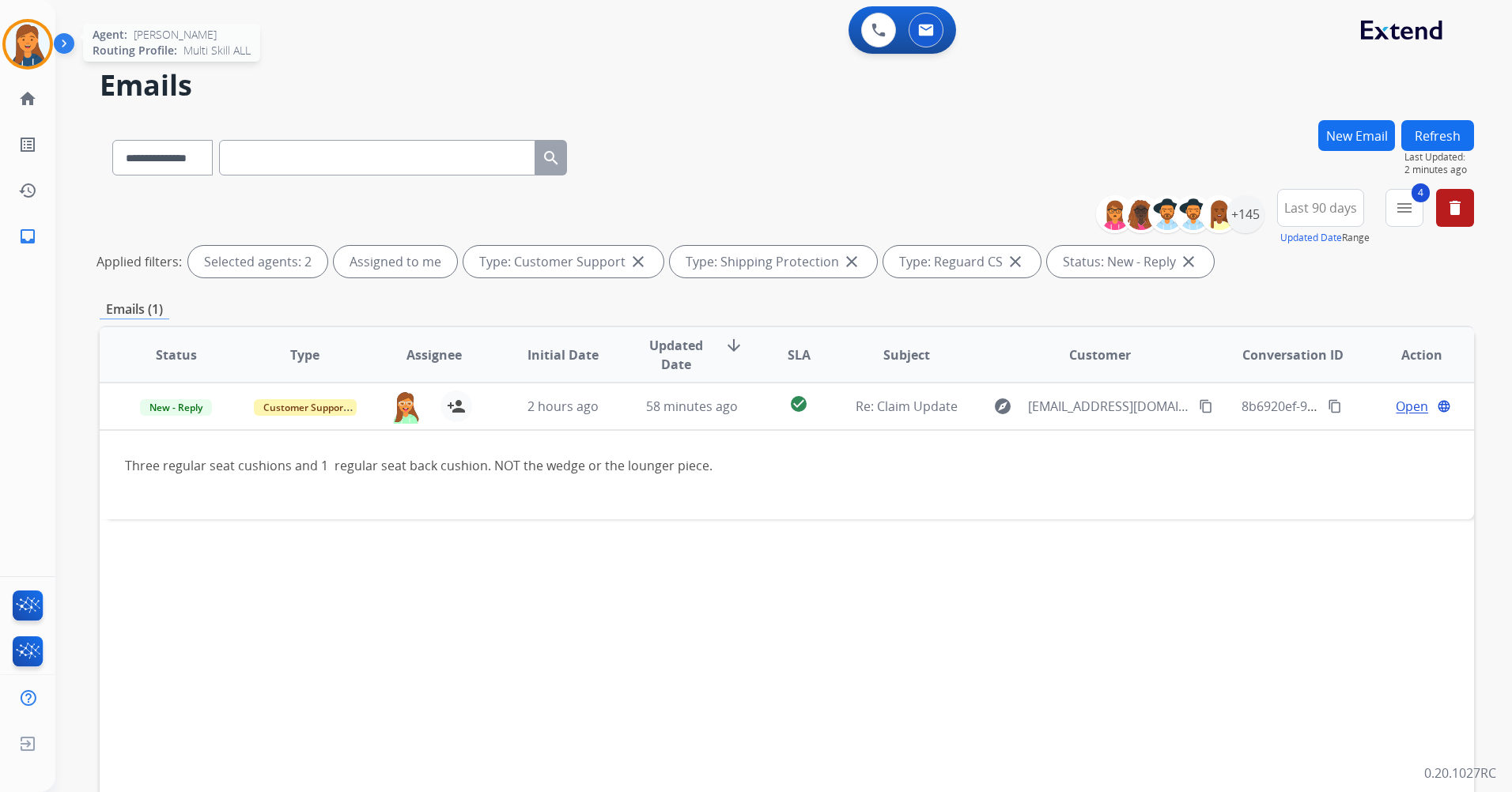
click at [17, 47] on img at bounding box center [28, 44] width 44 height 44
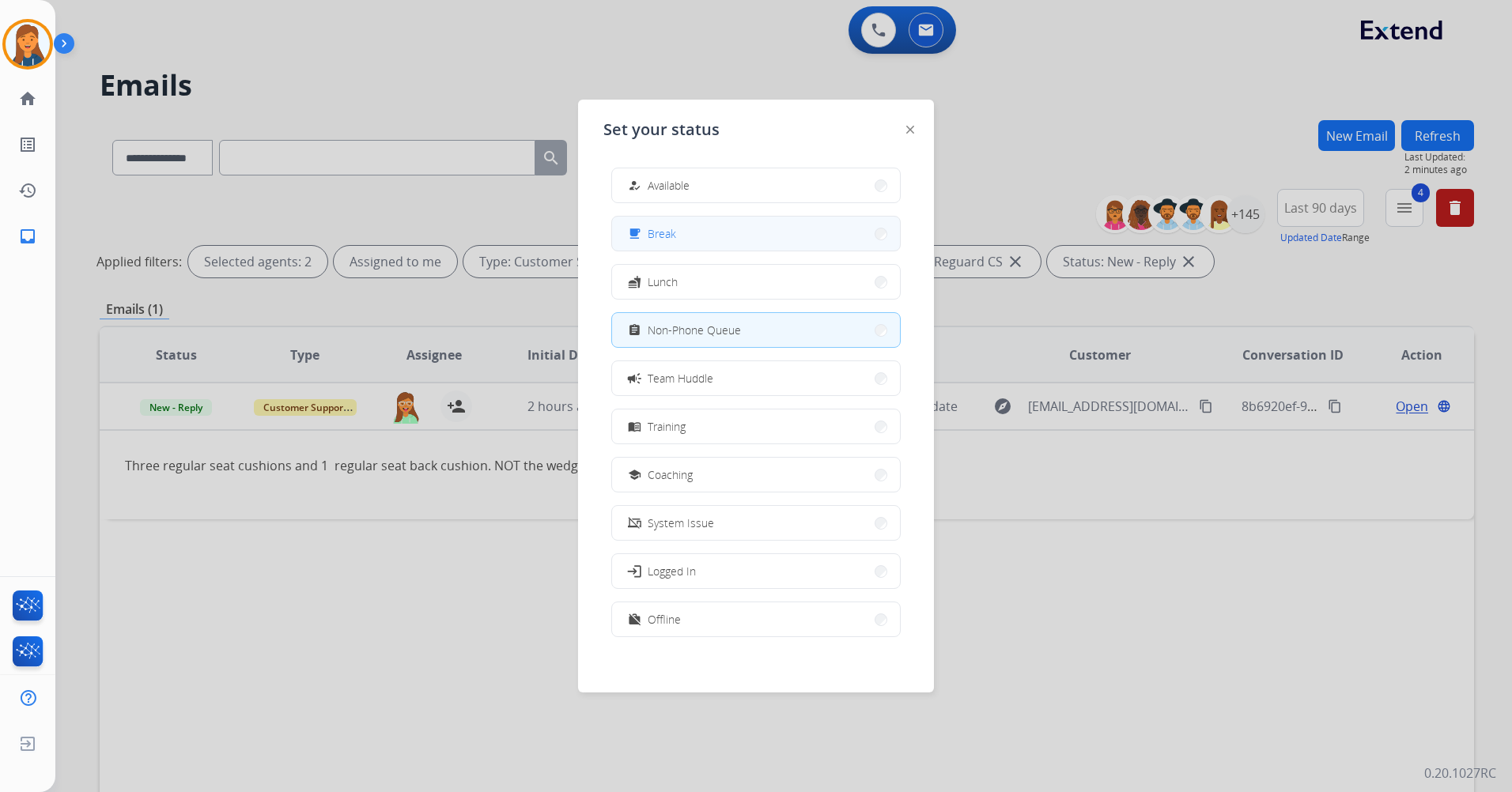
click at [736, 239] on button "free_breakfast Break" at bounding box center [756, 233] width 287 height 34
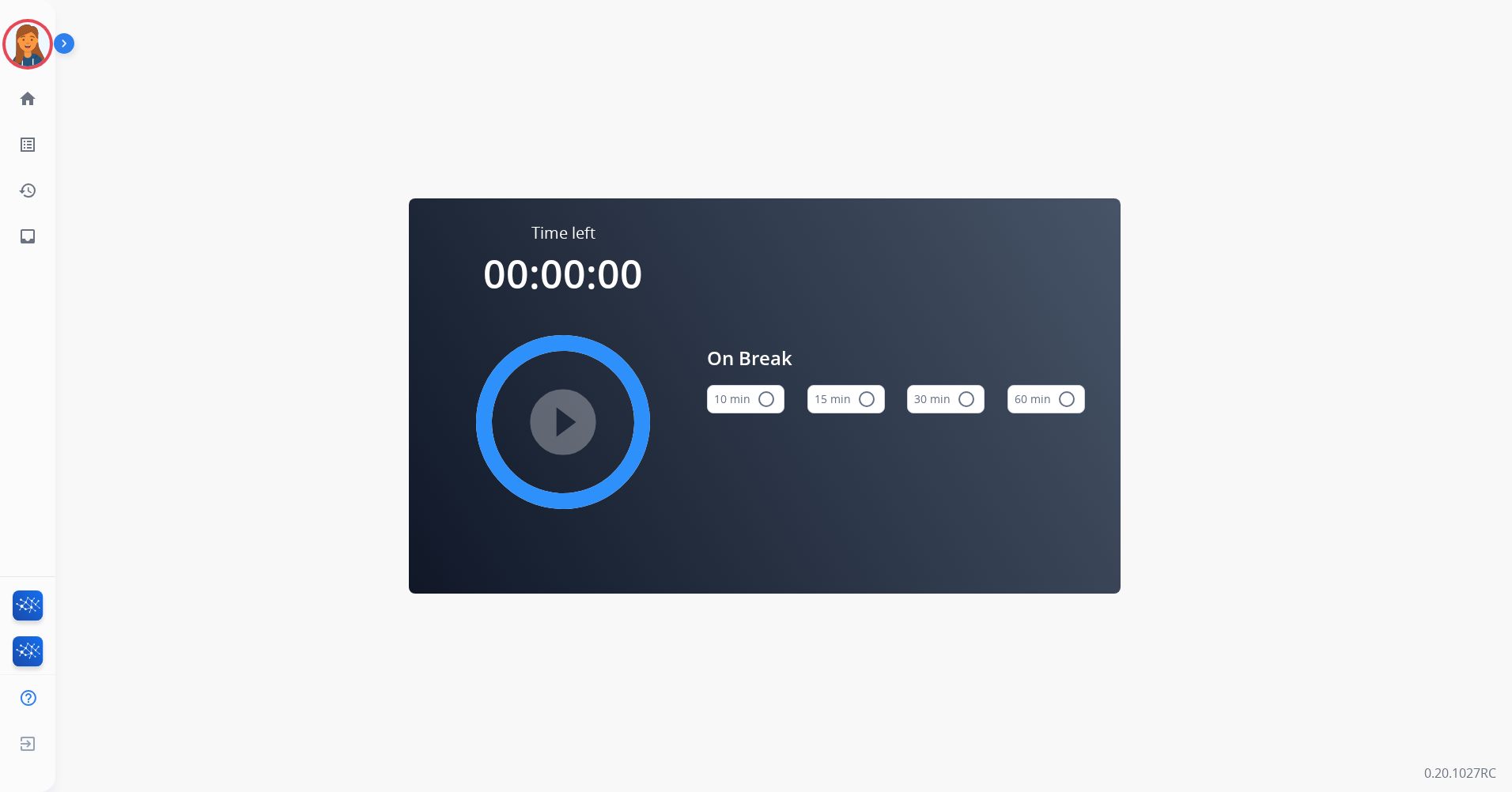
click at [862, 404] on mat-icon "radio_button_unchecked" at bounding box center [866, 398] width 19 height 19
click at [554, 416] on mat-icon "play_circle_filled" at bounding box center [563, 421] width 19 height 19
click at [39, 35] on img at bounding box center [28, 44] width 44 height 44
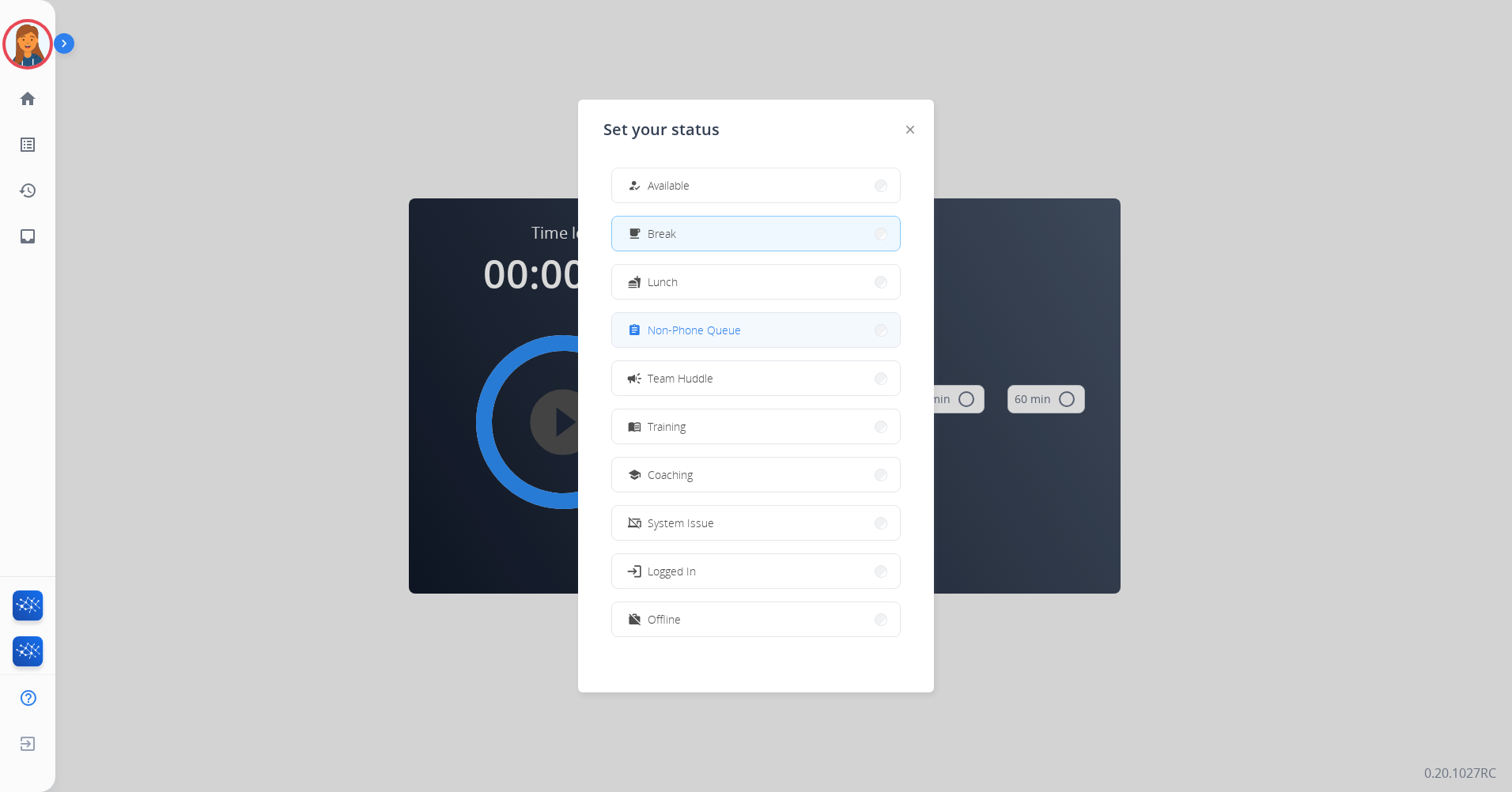
click at [666, 318] on button "assignment Non-Phone Queue" at bounding box center [756, 330] width 287 height 34
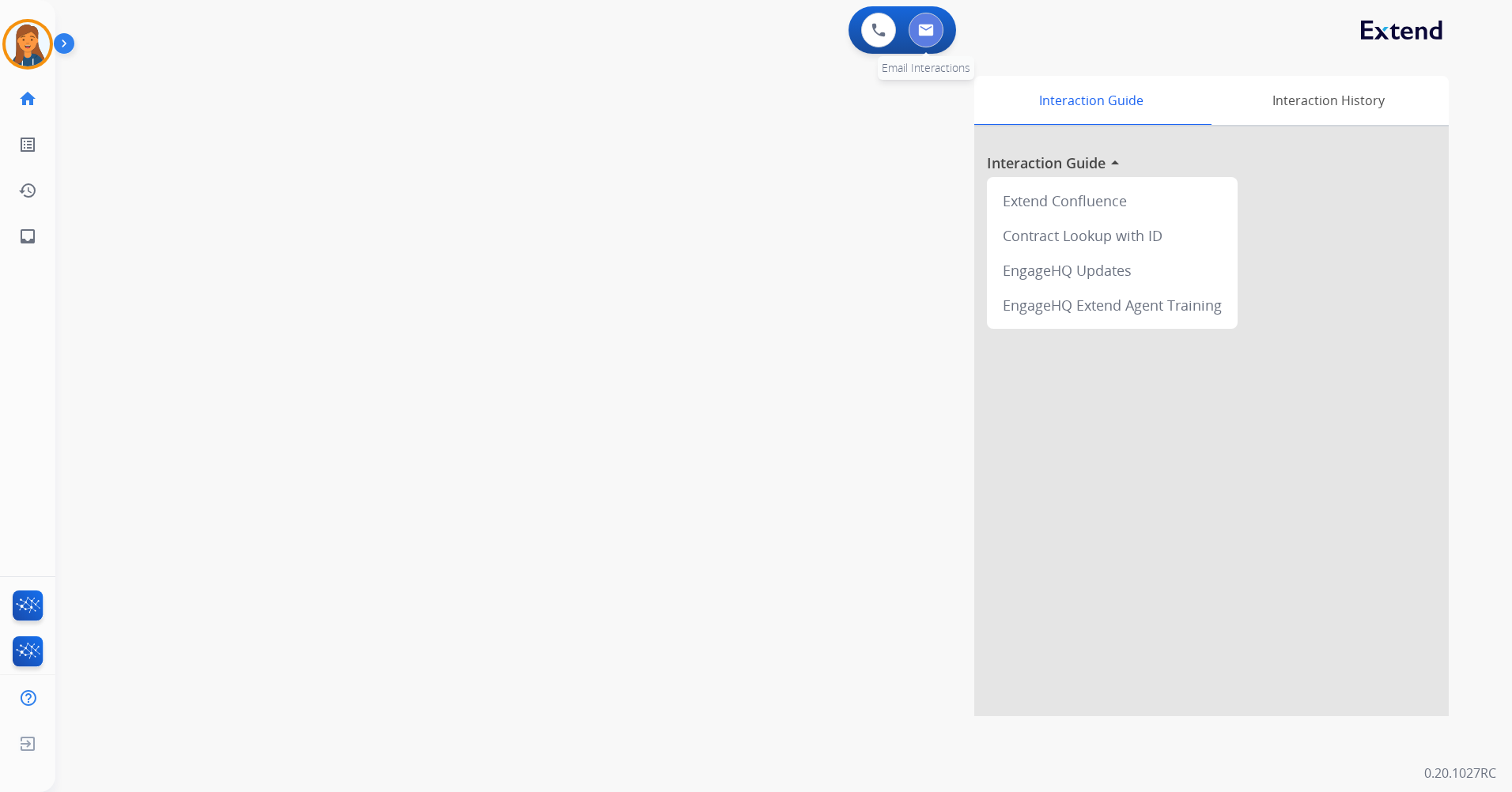
click at [916, 35] on button at bounding box center [925, 29] width 35 height 35
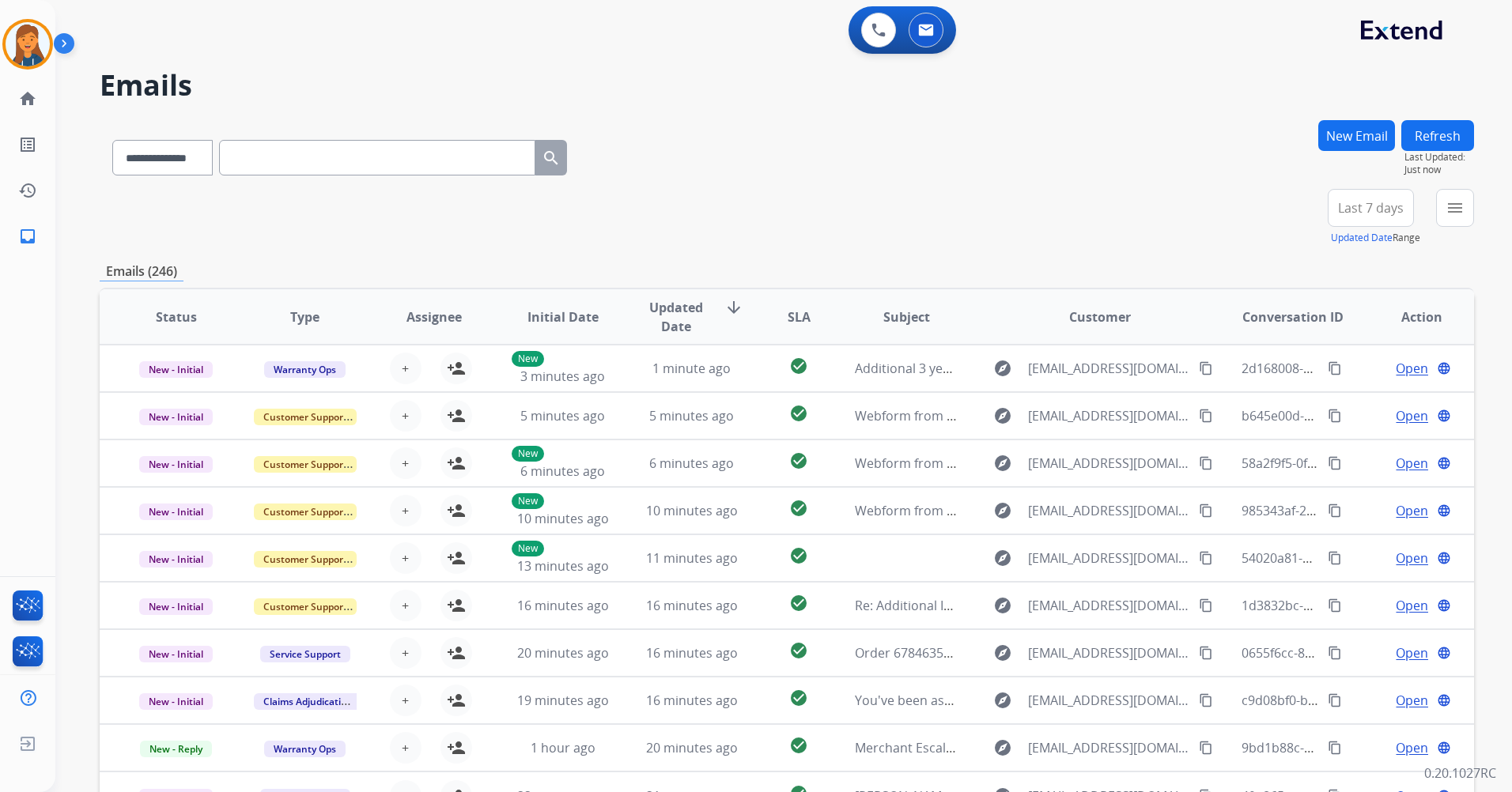
click at [1345, 211] on span "Last 7 days" at bounding box center [1371, 208] width 66 height 6
click at [1328, 397] on div "Last 90 days" at bounding box center [1366, 400] width 87 height 24
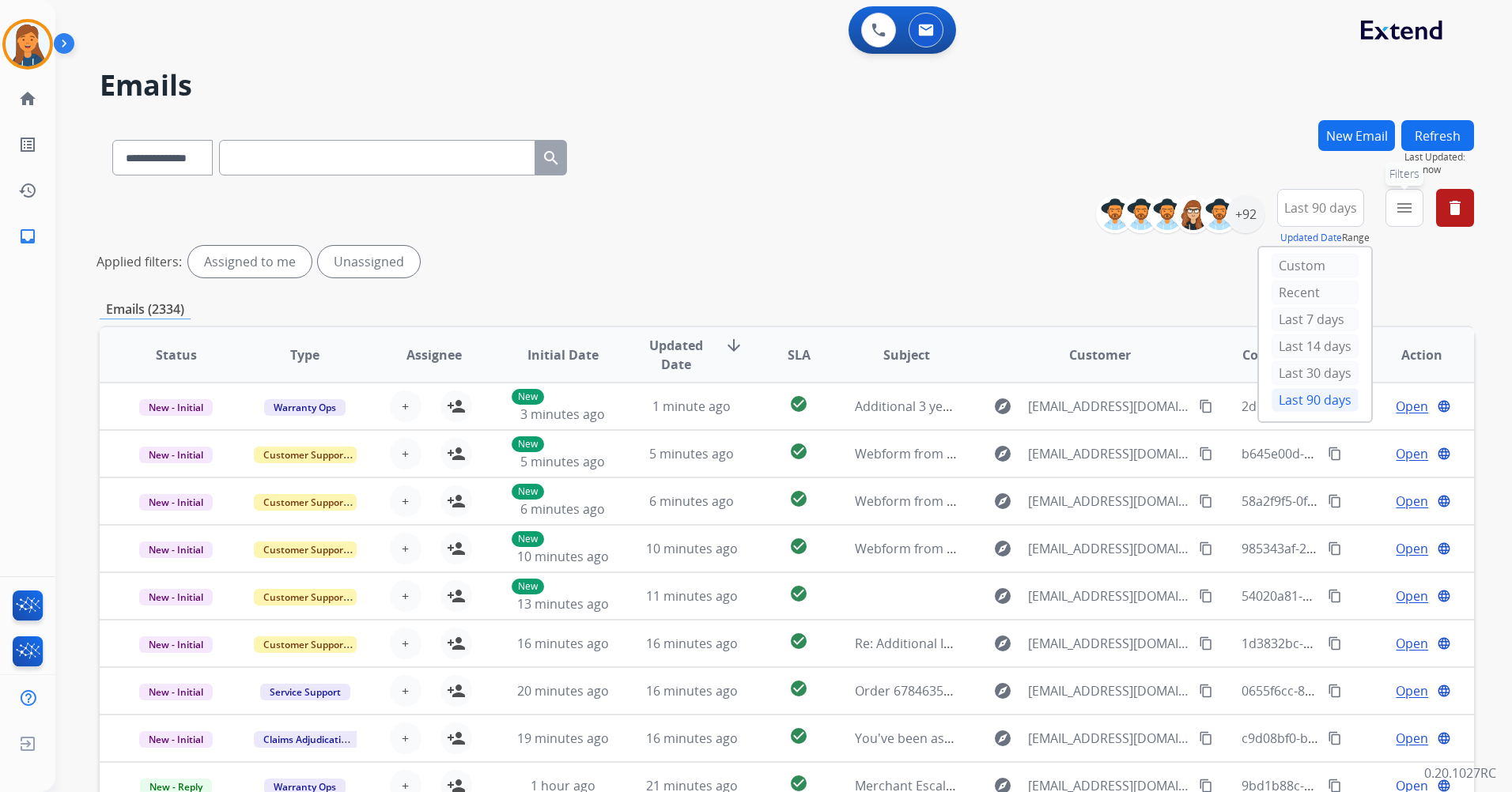
click at [1399, 200] on mat-icon "menu" at bounding box center [1405, 208] width 19 height 19
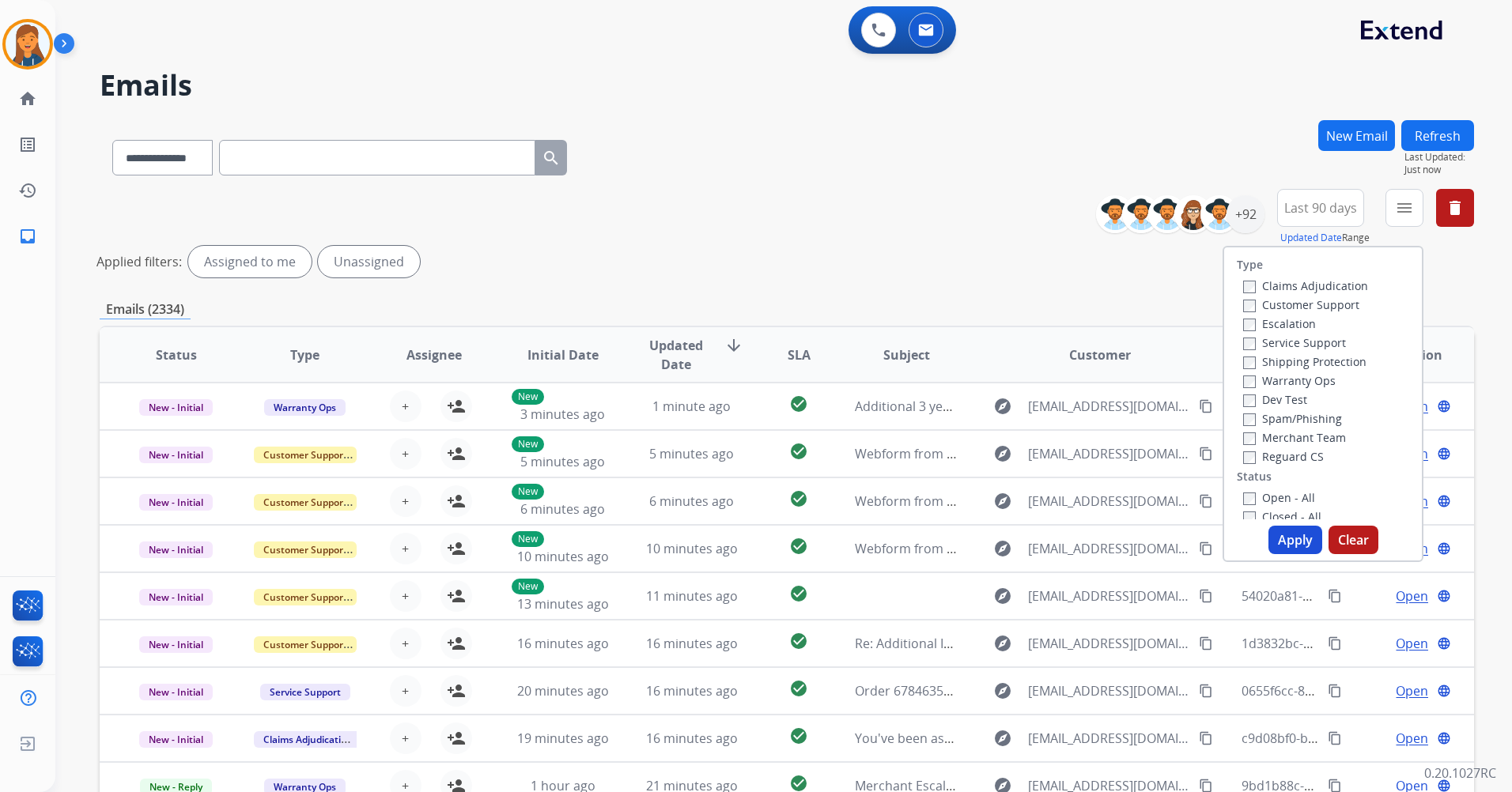
click at [1304, 303] on label "Customer Support" at bounding box center [1301, 304] width 116 height 15
click at [1296, 359] on label "Shipping Protection" at bounding box center [1304, 361] width 123 height 15
click at [1276, 455] on label "Reguard CS" at bounding box center [1283, 456] width 81 height 15
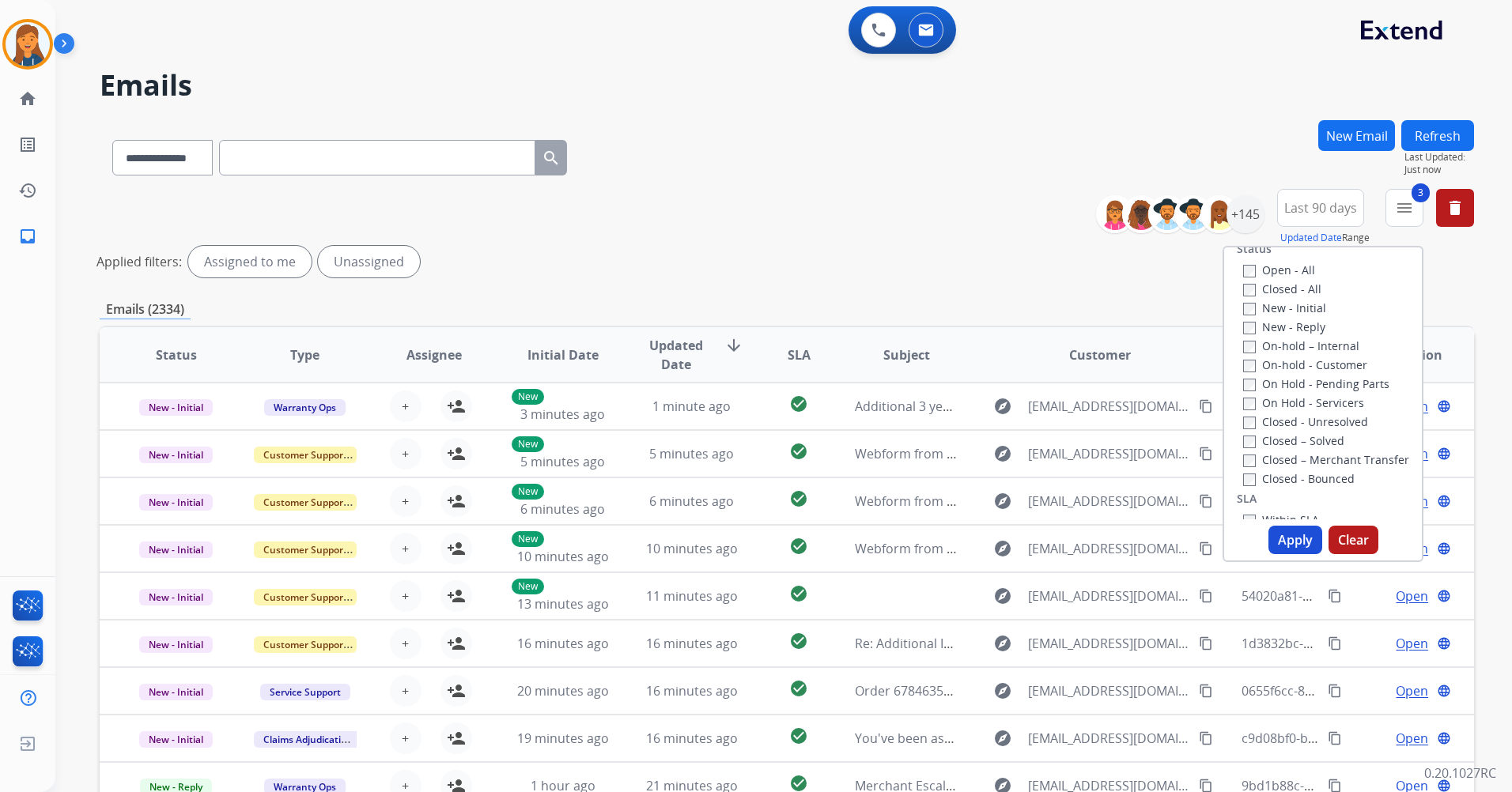
scroll to position [237, 0]
click at [1256, 324] on label "New - Reply" at bounding box center [1284, 317] width 83 height 15
click at [1296, 532] on button "Apply" at bounding box center [1295, 540] width 54 height 28
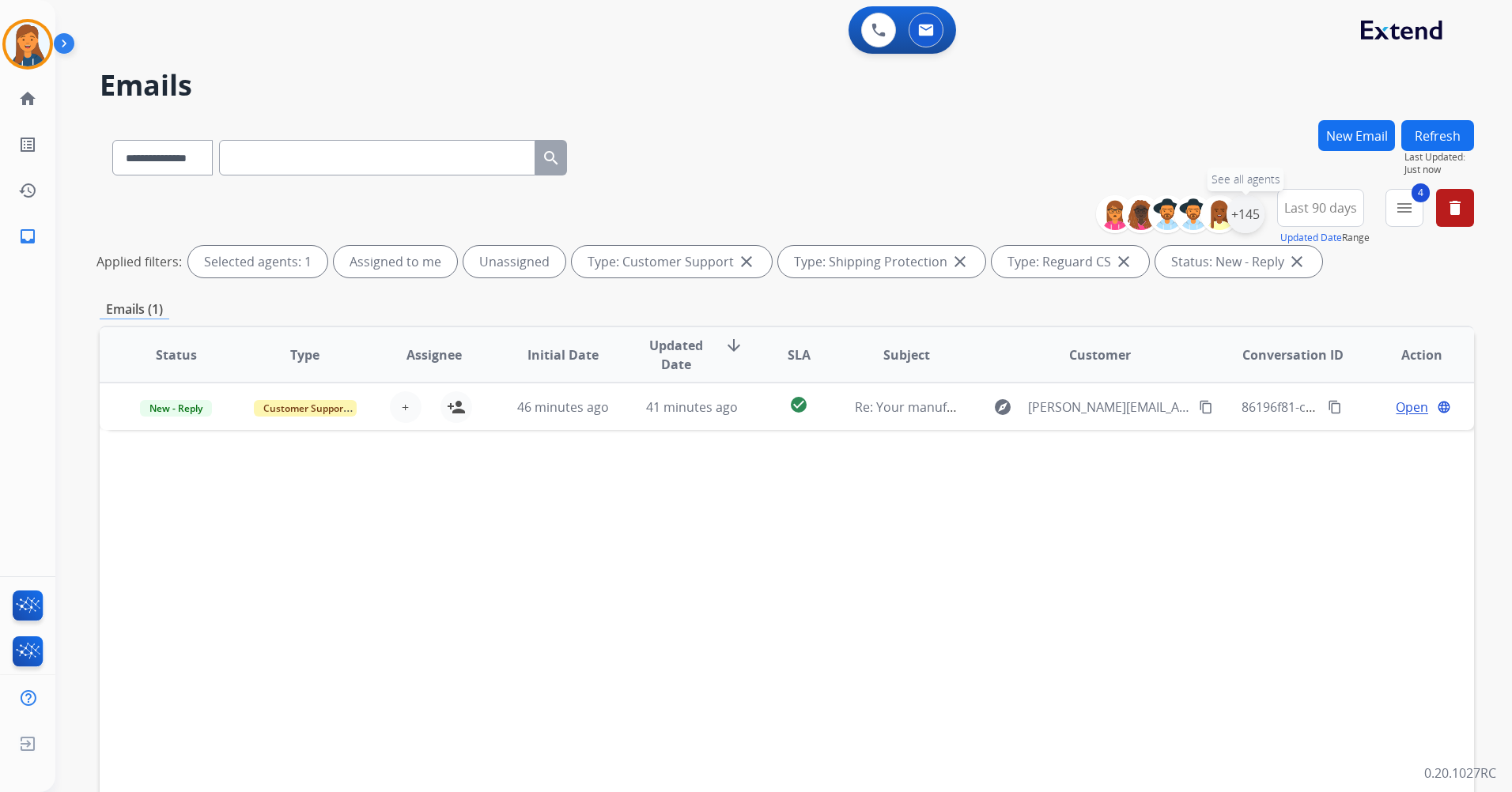
click at [1241, 211] on div "+145" at bounding box center [1246, 214] width 38 height 38
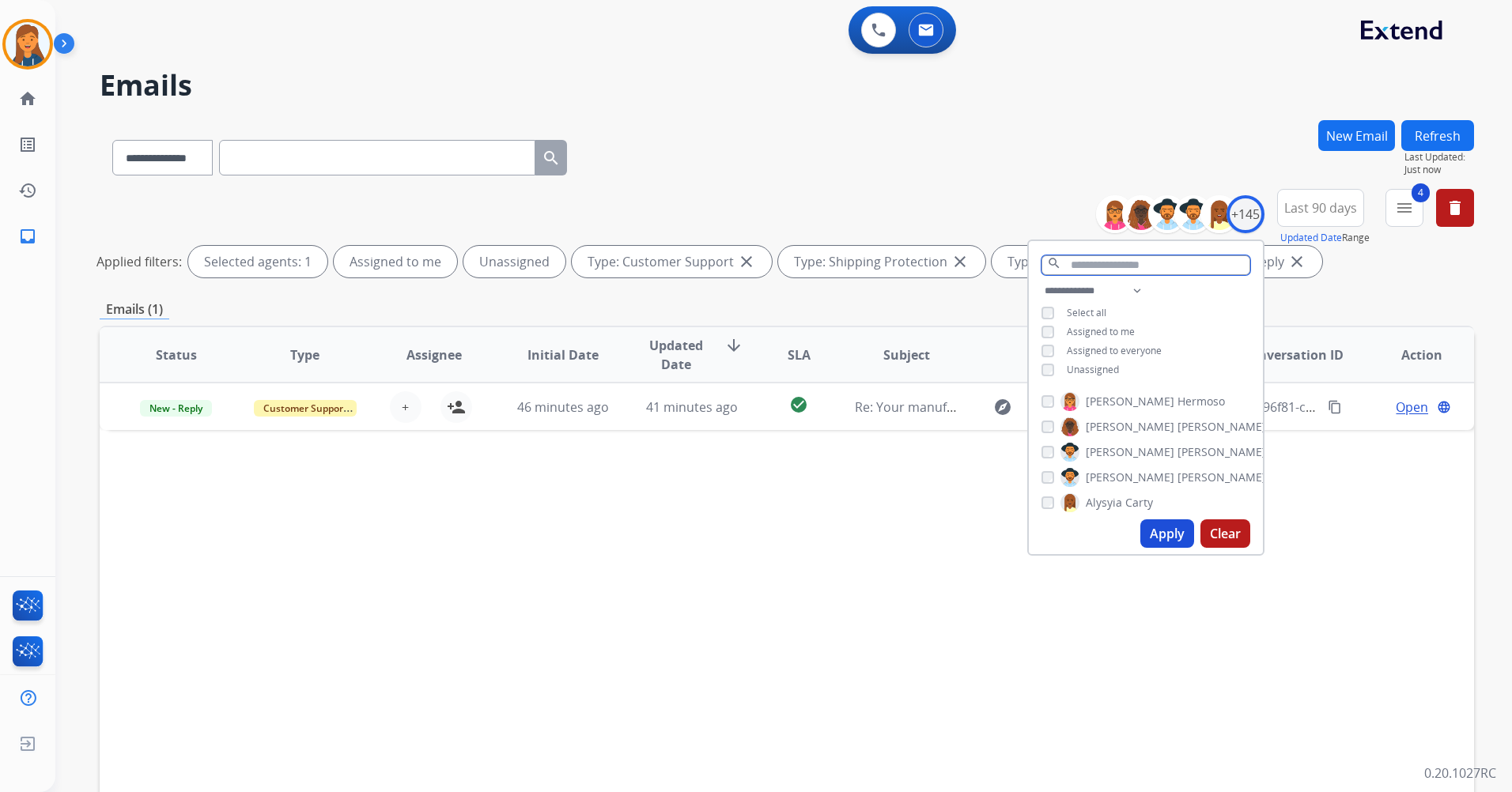
click at [1083, 263] on input "text" at bounding box center [1146, 265] width 209 height 20
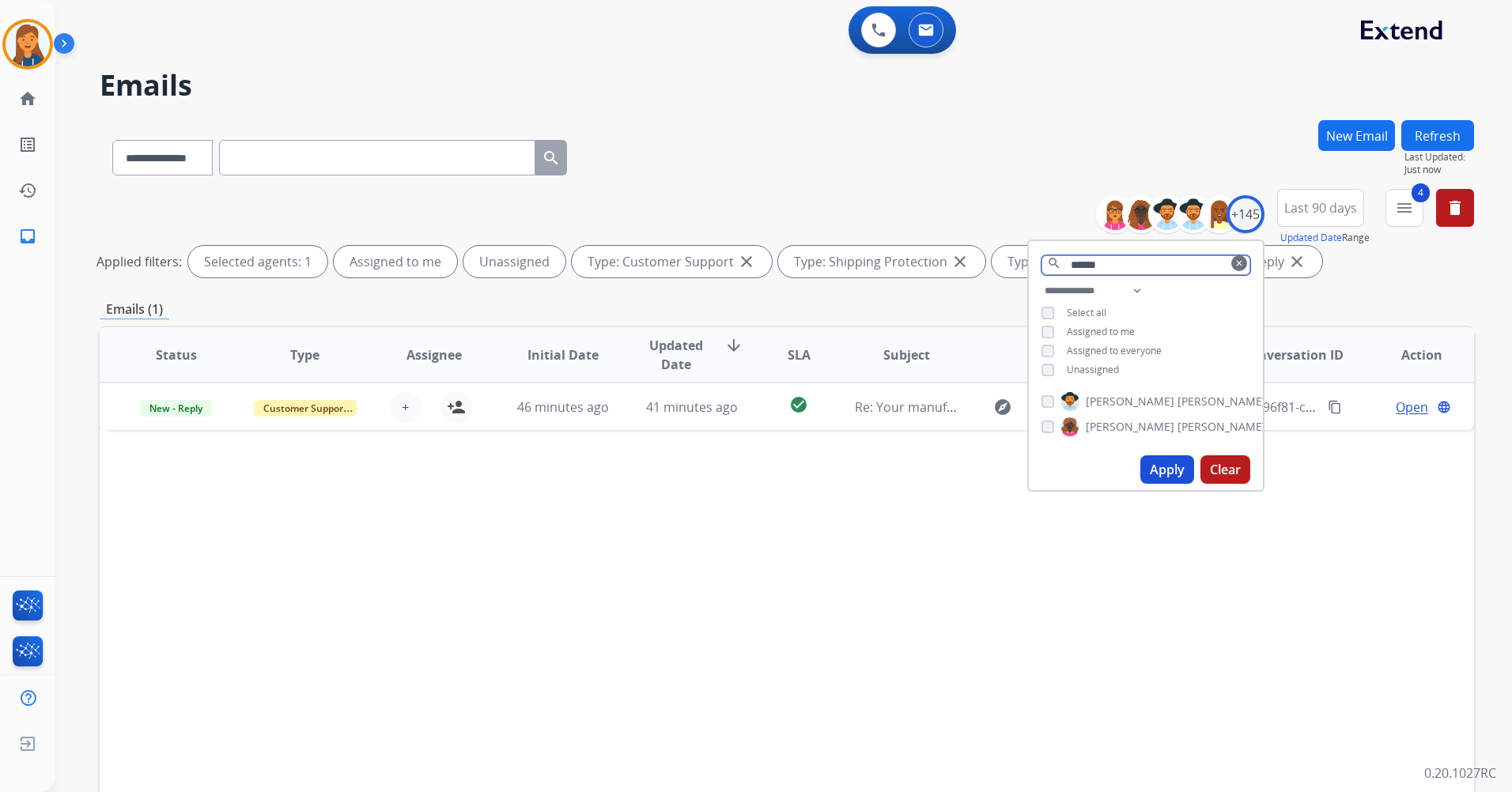
type input "******"
click at [1122, 398] on span "[PERSON_NAME]" at bounding box center [1130, 402] width 89 height 16
click at [1170, 471] on button "Apply" at bounding box center [1167, 469] width 54 height 28
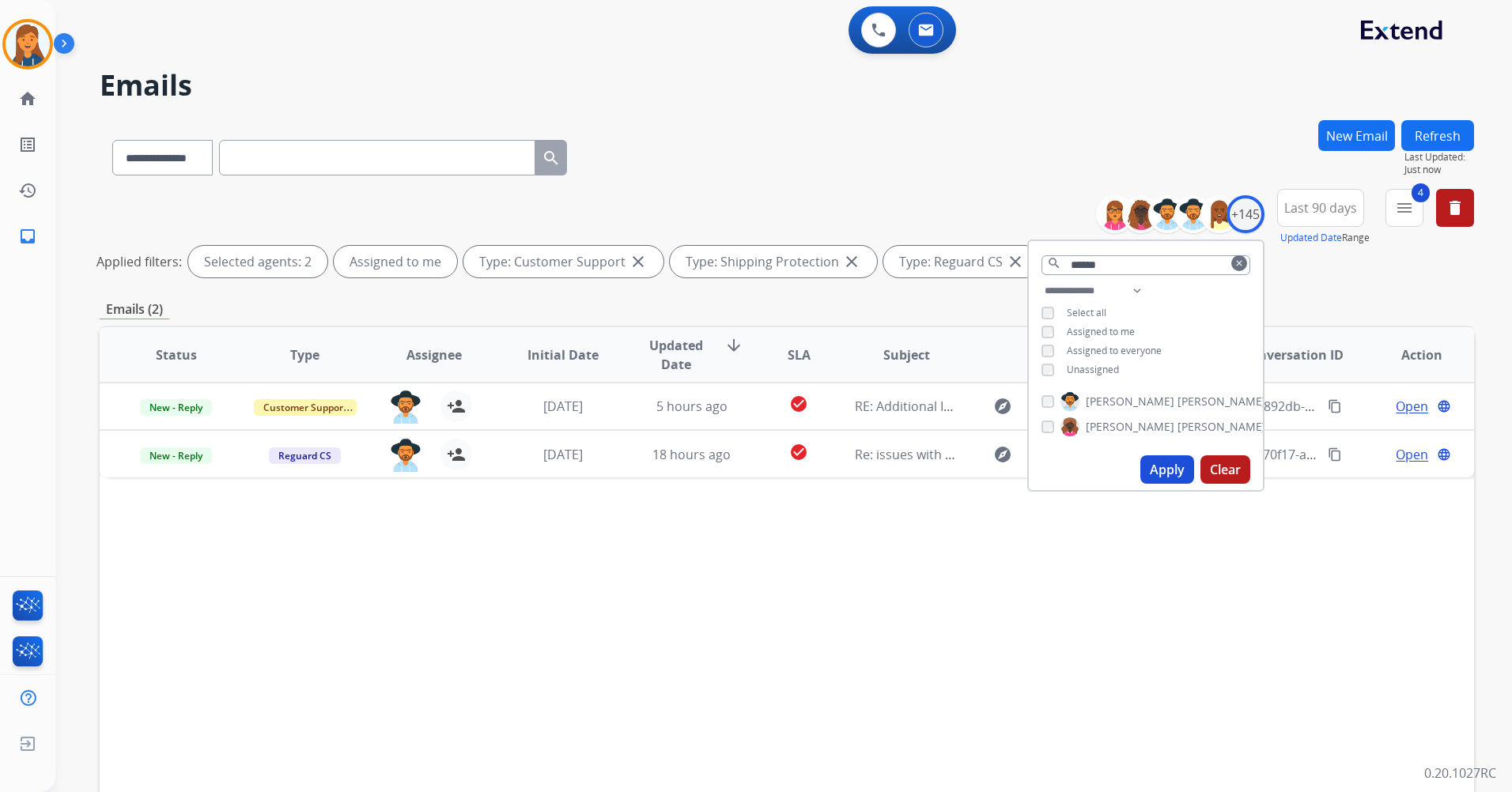
click at [839, 663] on div "Status Type Assignee Initial Date Updated Date arrow_downward SLA Subject Custo…" at bounding box center [786, 590] width 1374 height 529
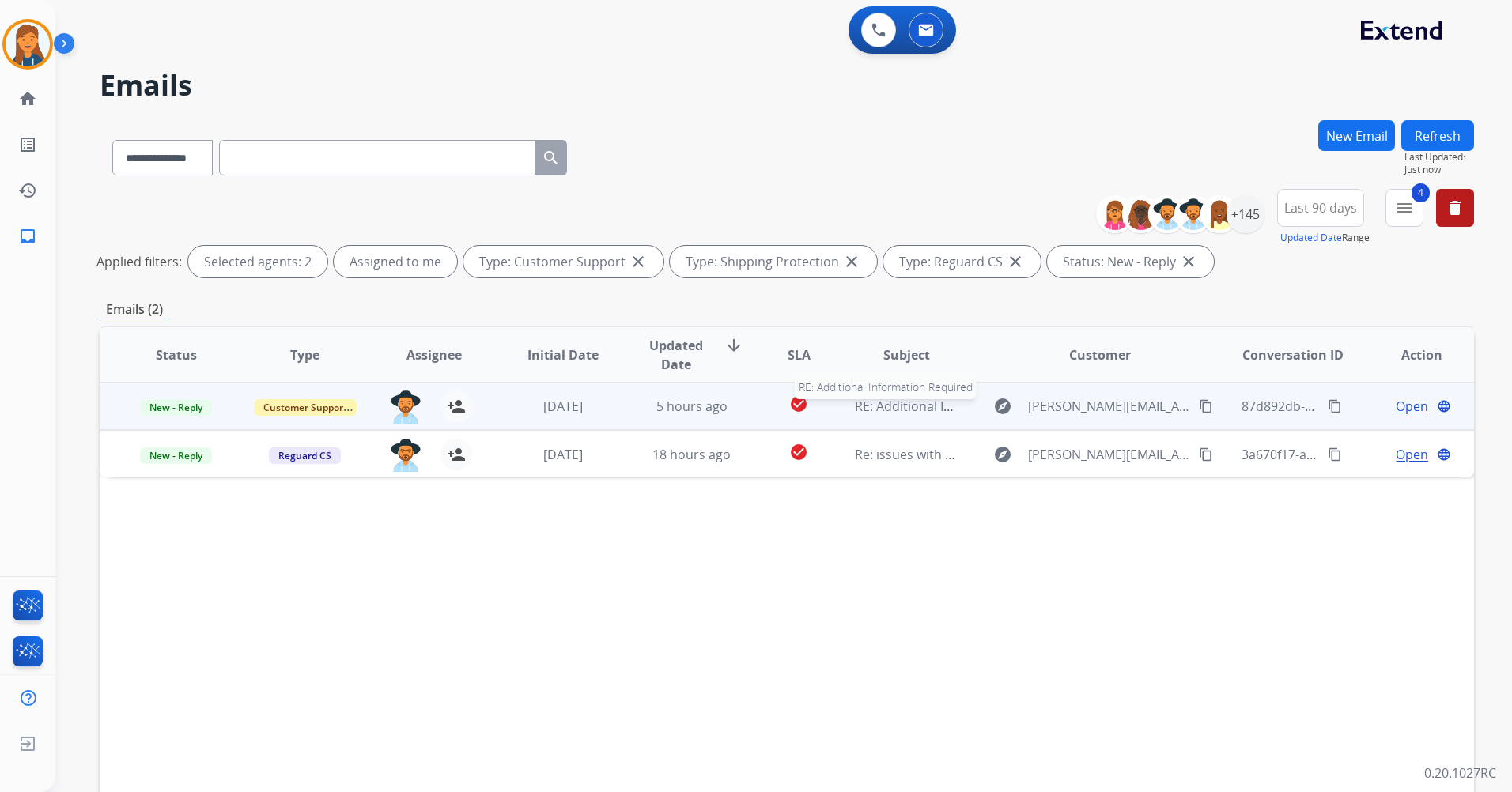
click at [892, 409] on span "RE: Additional Information Required" at bounding box center [963, 406] width 215 height 18
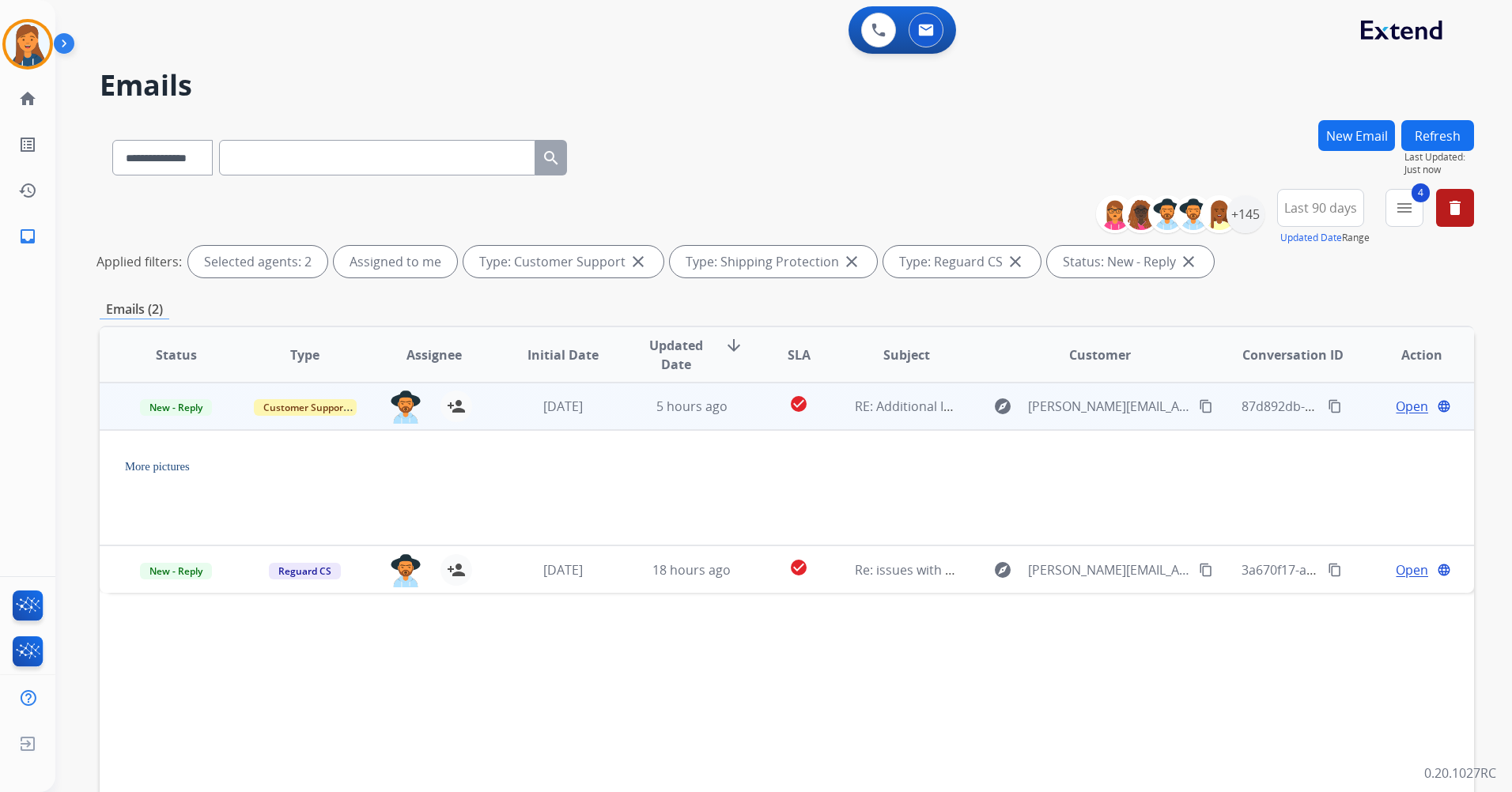
click at [1398, 404] on span "Open" at bounding box center [1412, 406] width 33 height 19
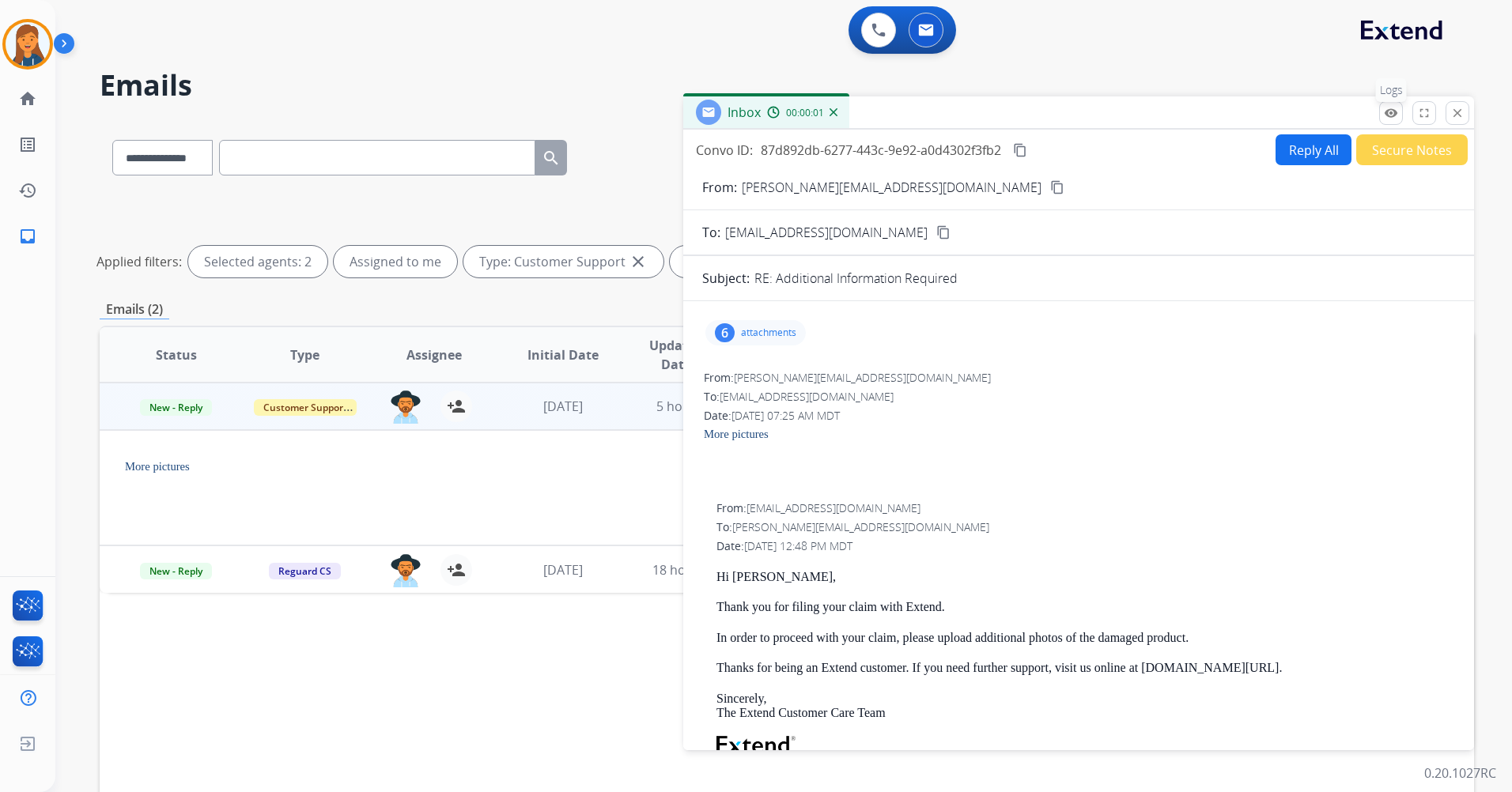
click at [1388, 113] on mat-icon "remove_red_eye" at bounding box center [1391, 113] width 14 height 14
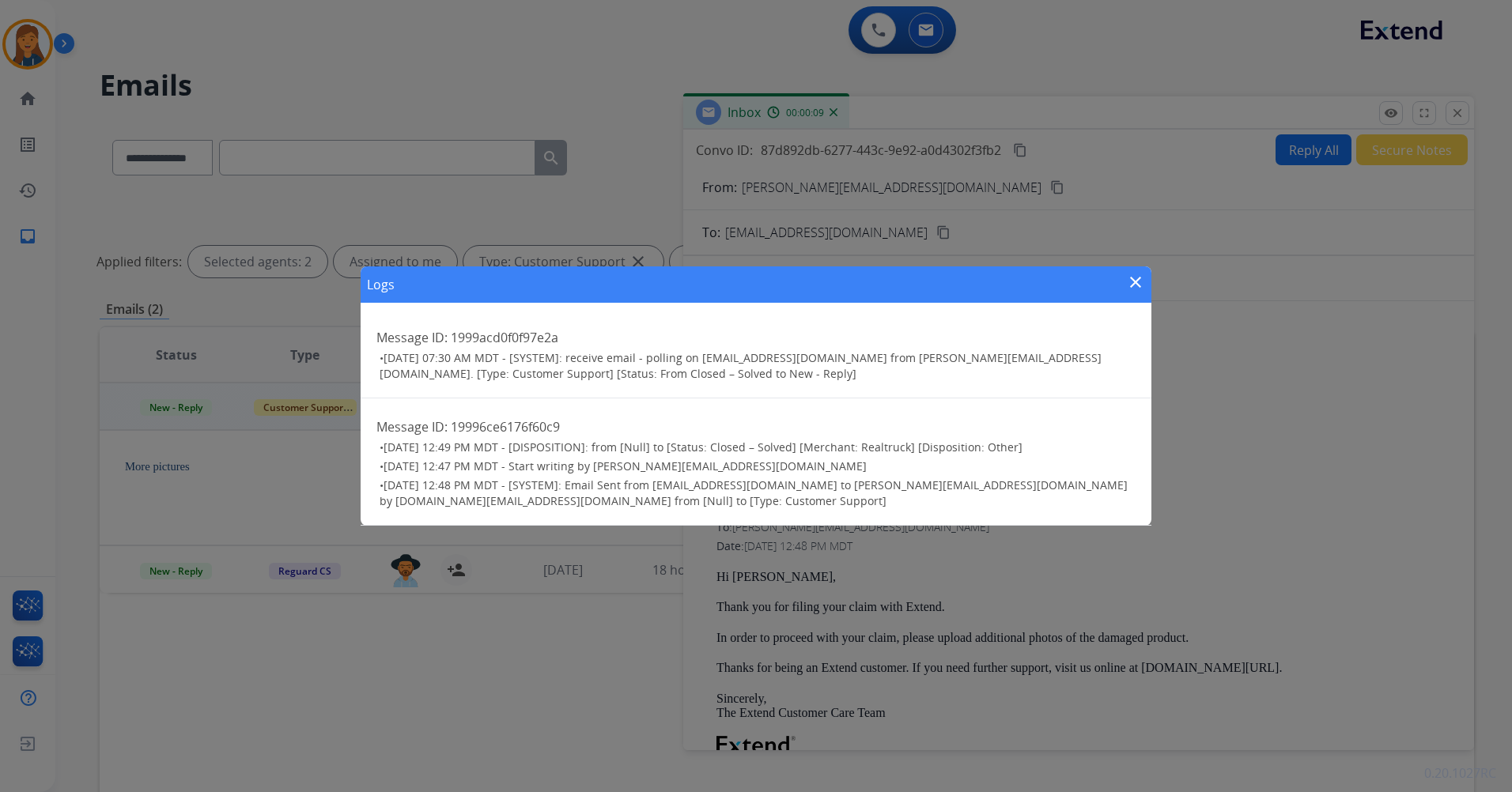
click at [1141, 280] on mat-icon "close" at bounding box center [1135, 282] width 19 height 19
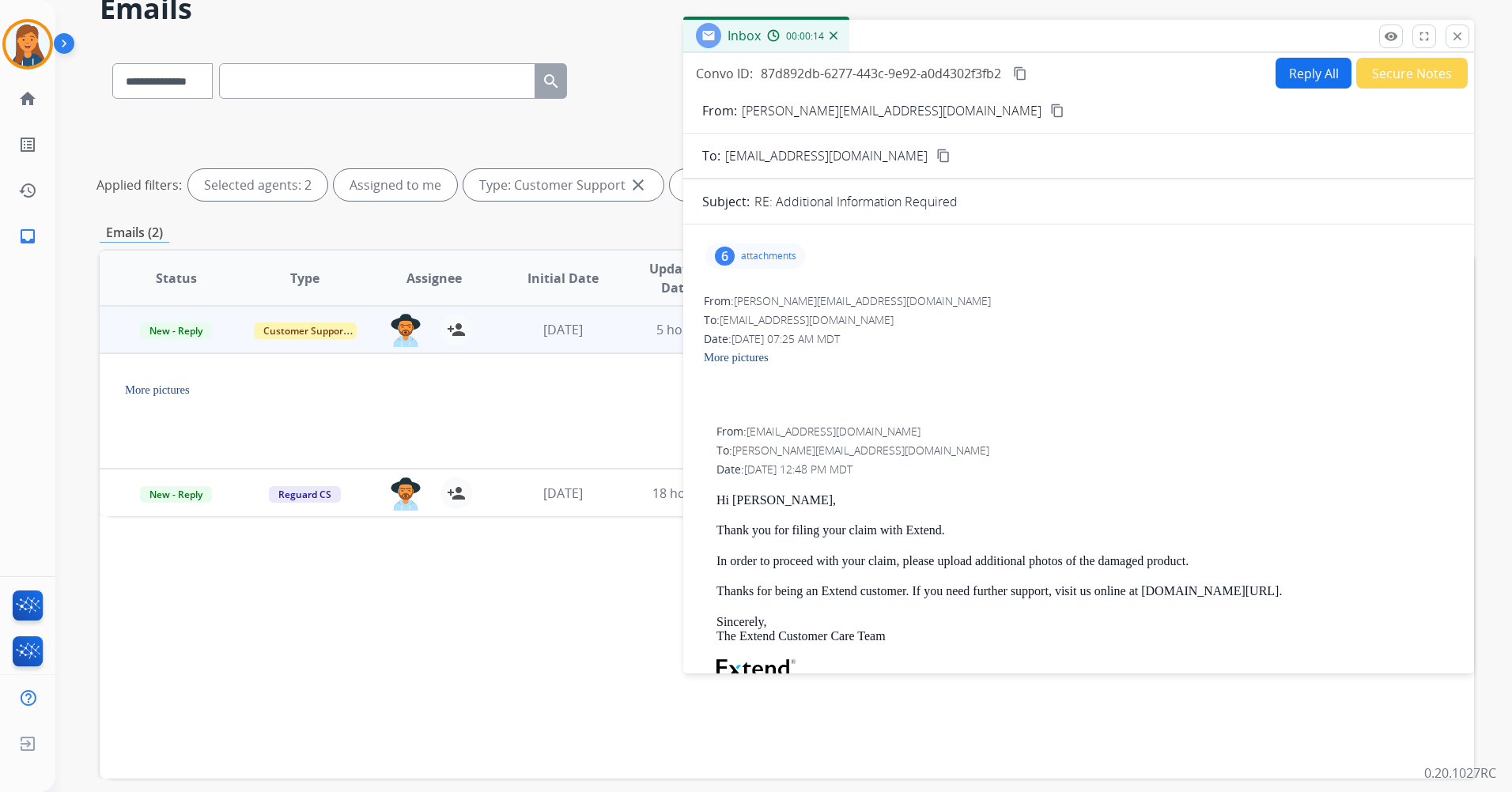
scroll to position [0, 0]
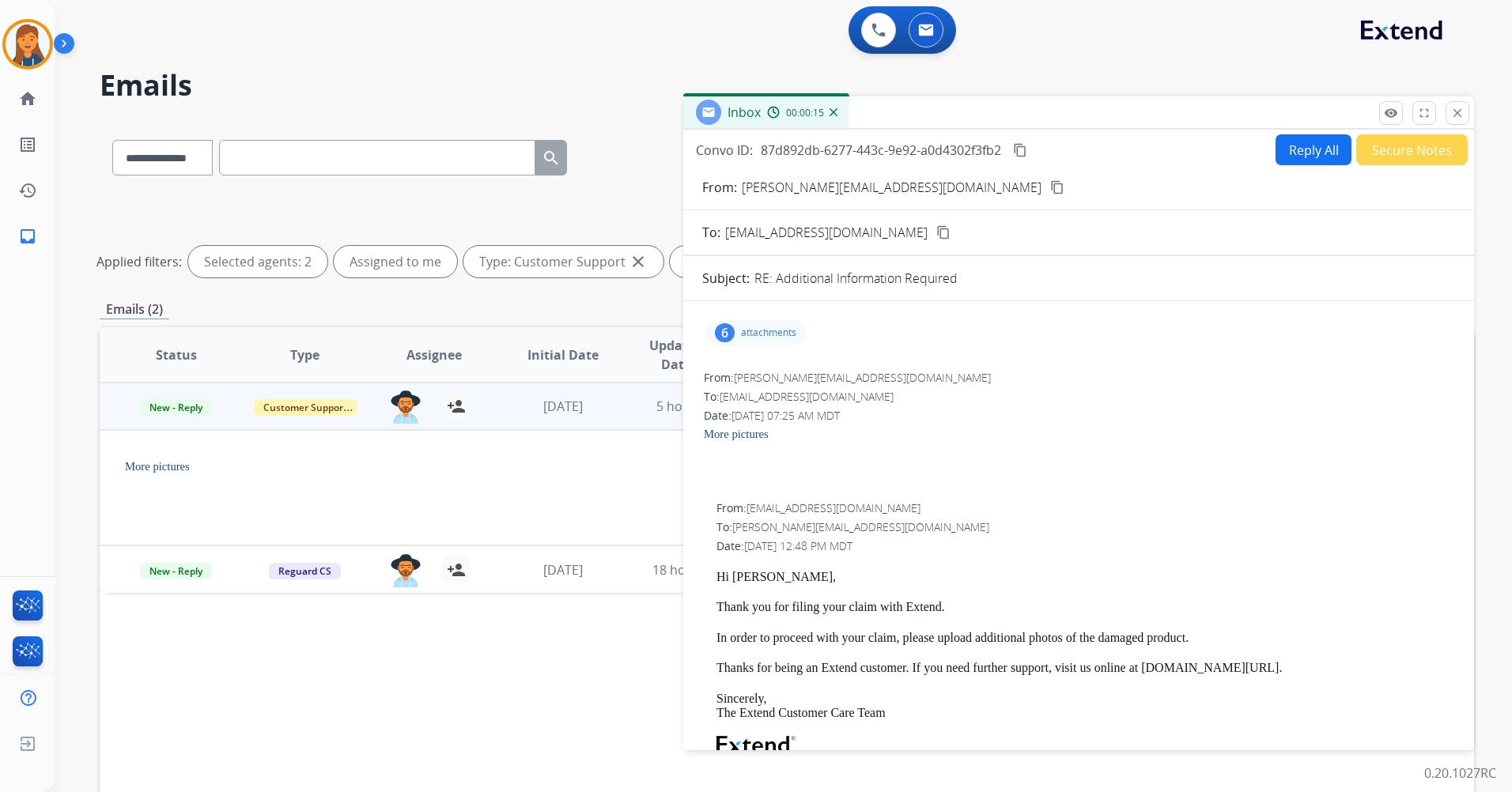
click at [1051, 185] on mat-icon "content_copy" at bounding box center [1058, 187] width 14 height 14
click at [752, 331] on p "attachments" at bounding box center [768, 333] width 55 height 12
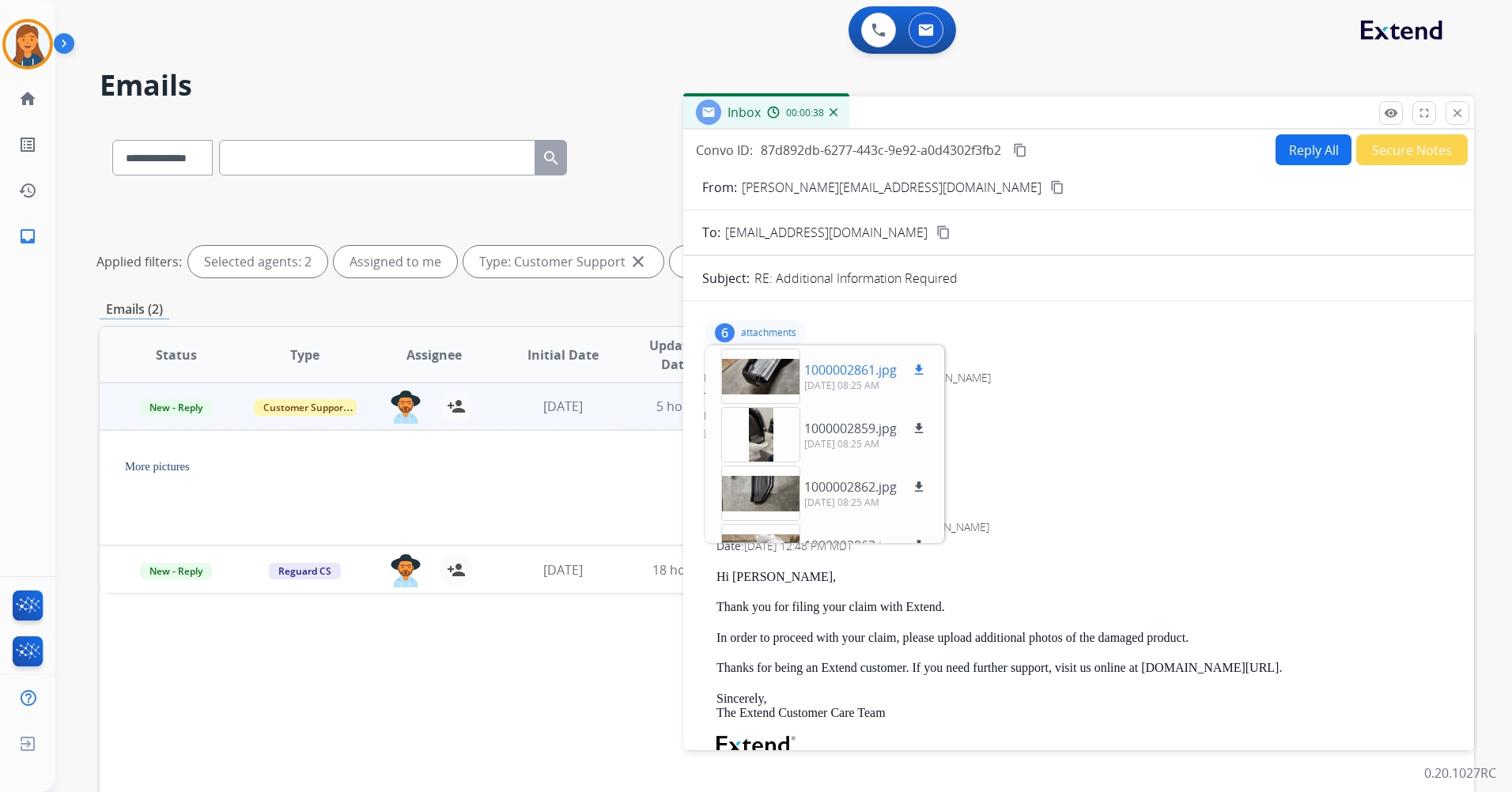
click at [770, 382] on div at bounding box center [760, 376] width 79 height 55
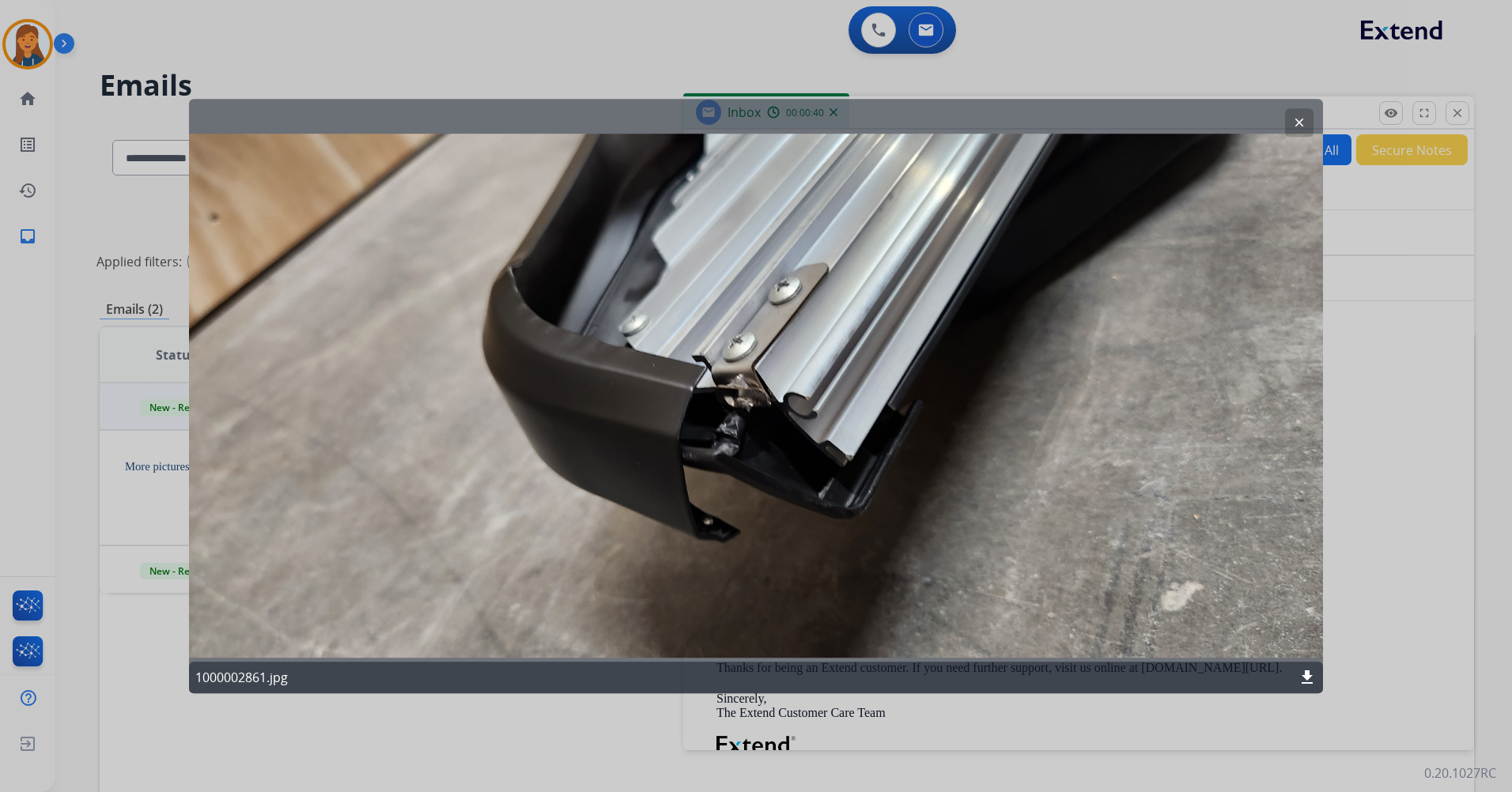
click at [1301, 120] on mat-icon "clear" at bounding box center [1300, 122] width 14 height 14
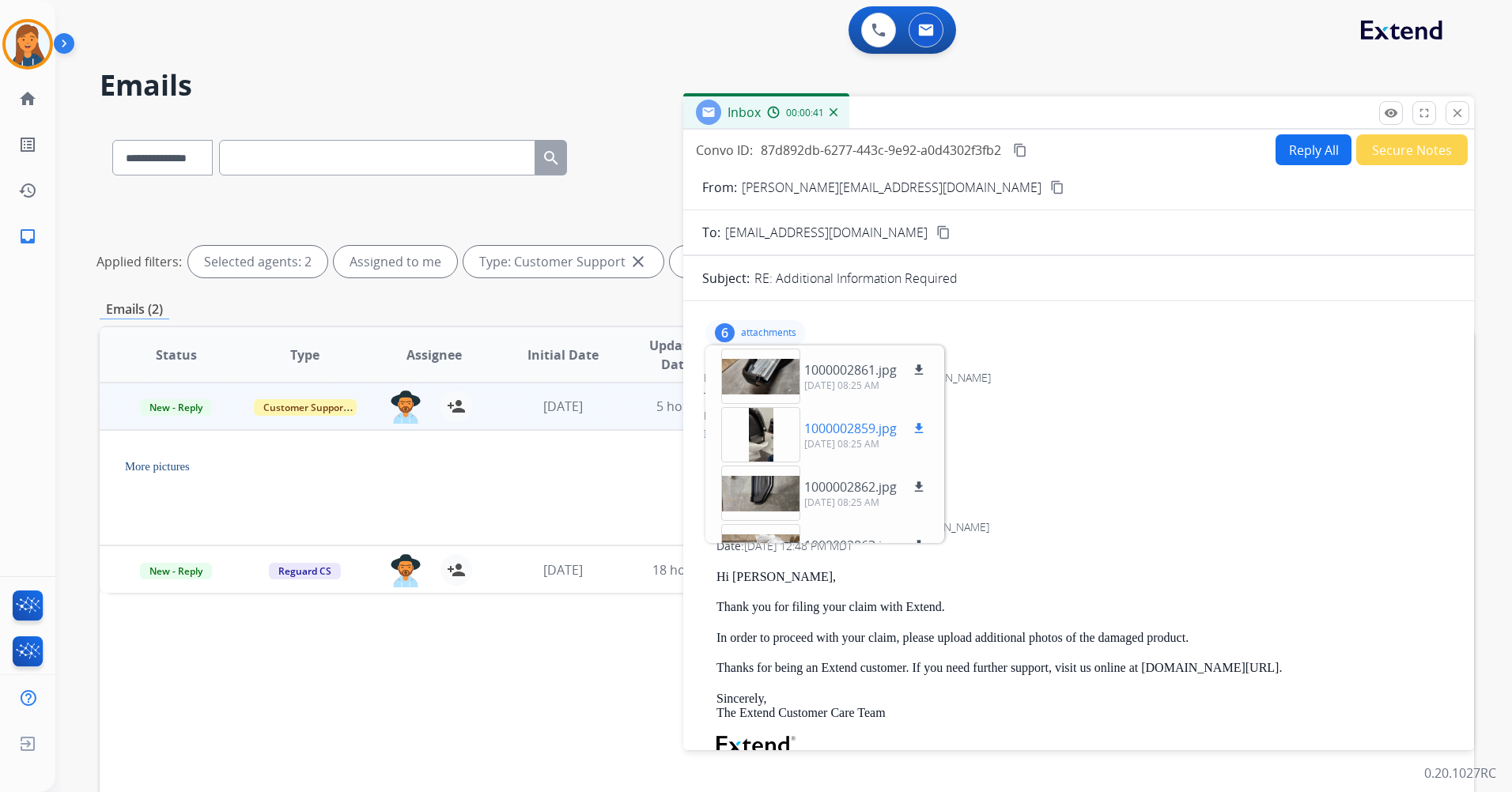
click at [773, 443] on div at bounding box center [760, 435] width 79 height 55
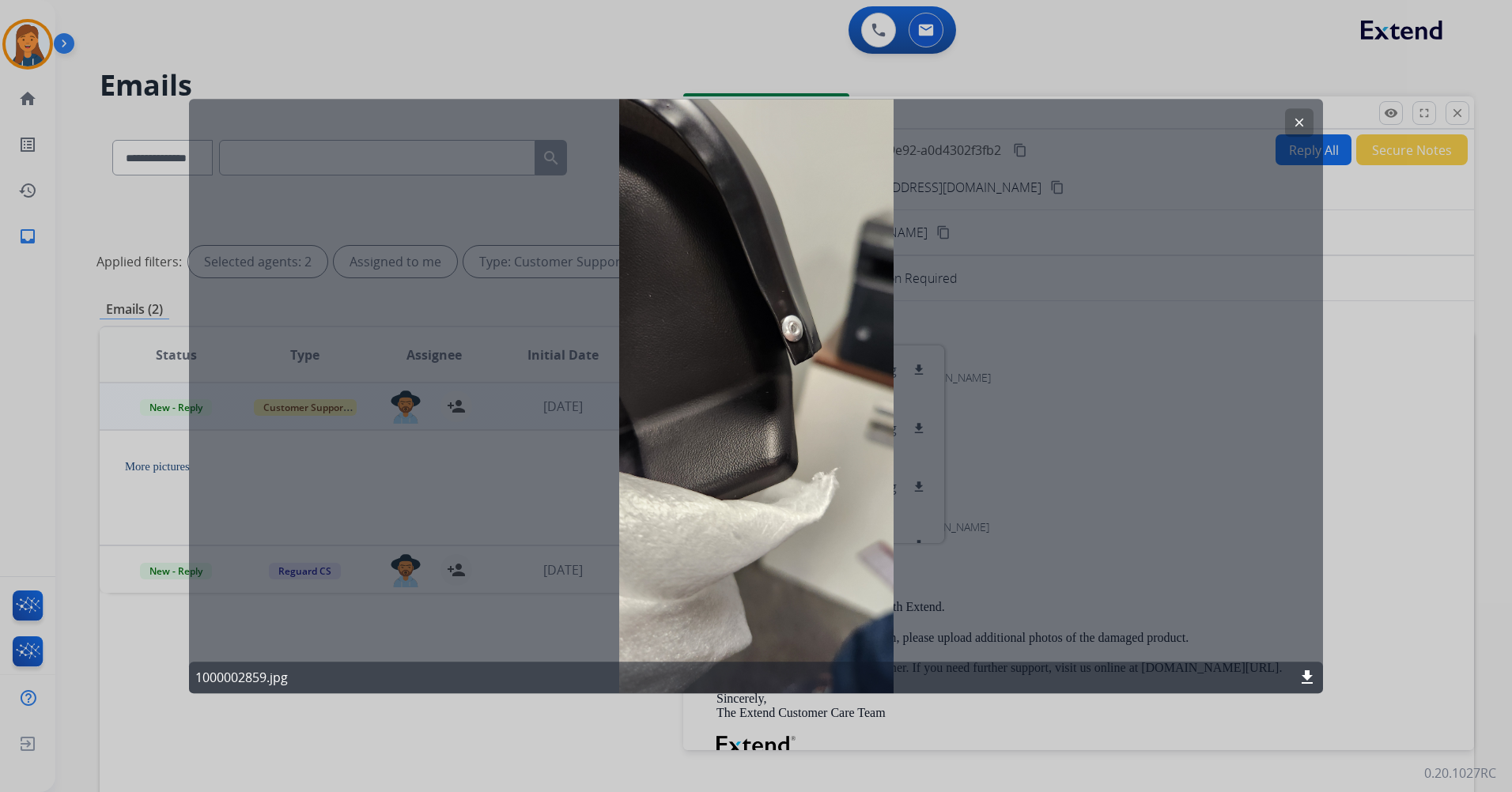
click at [1301, 110] on button "clear" at bounding box center [1300, 122] width 28 height 28
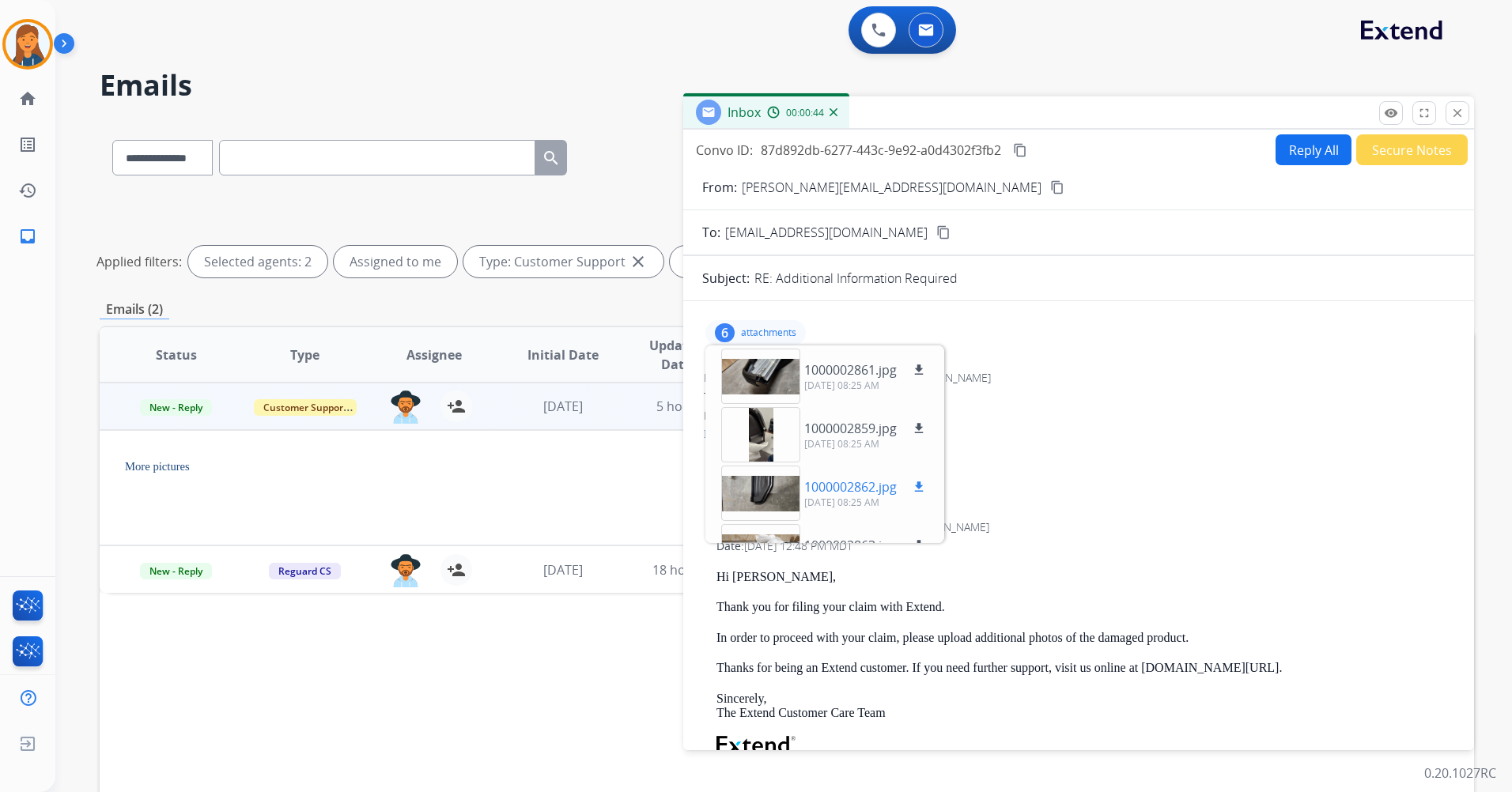
click at [731, 495] on div at bounding box center [760, 493] width 79 height 55
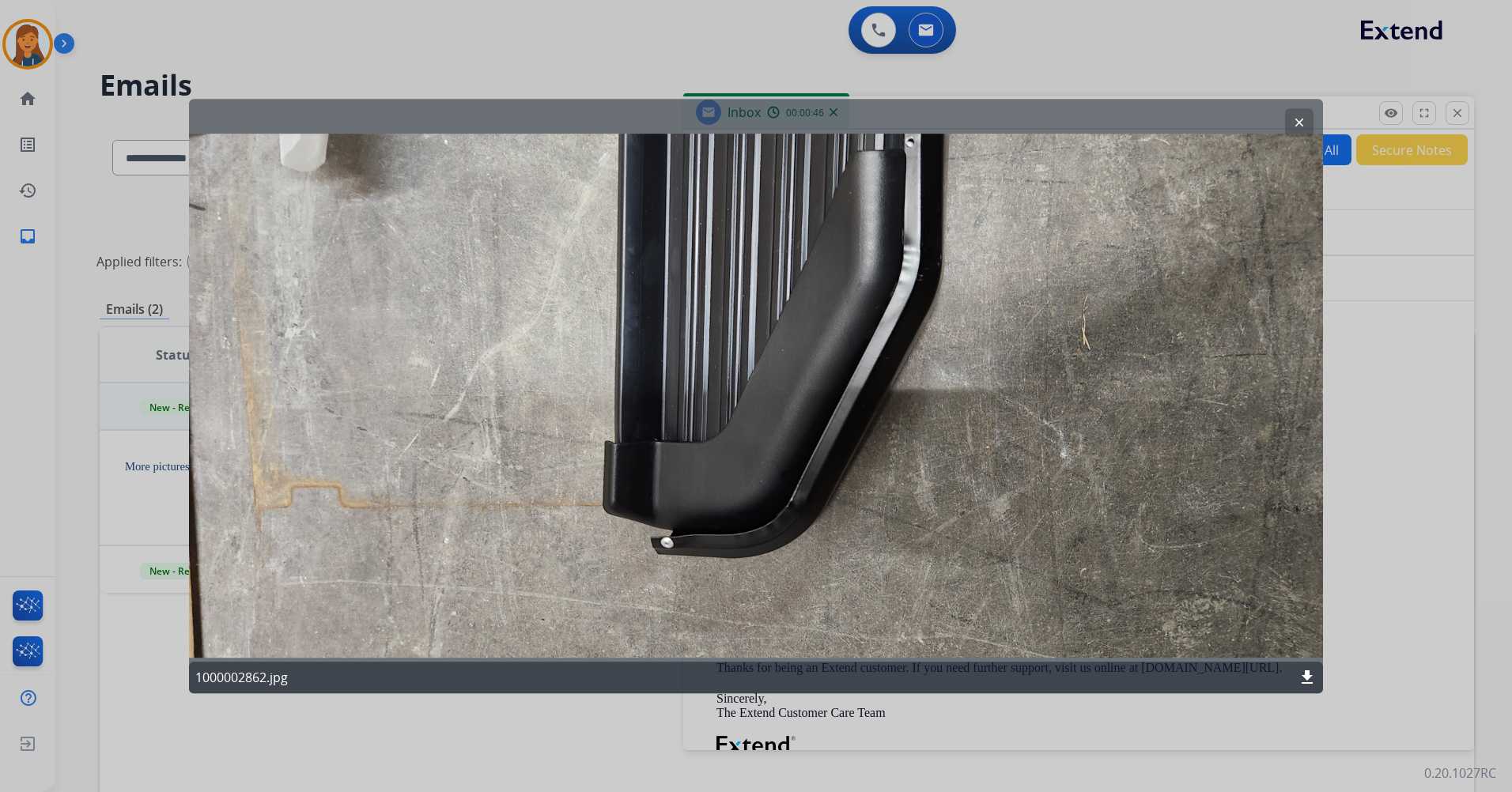
click at [1298, 111] on button "clear" at bounding box center [1300, 122] width 28 height 28
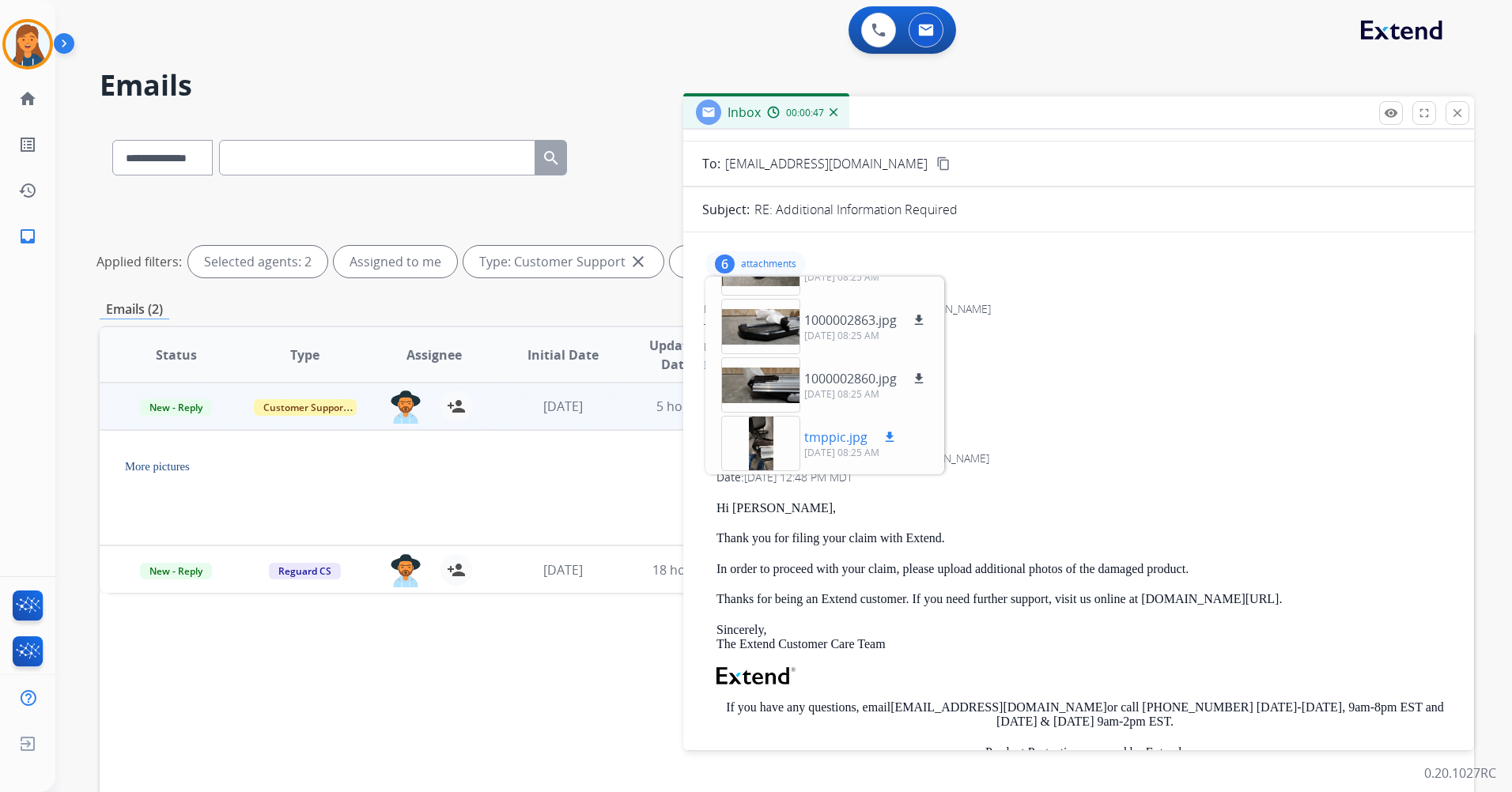
scroll to position [79, 0]
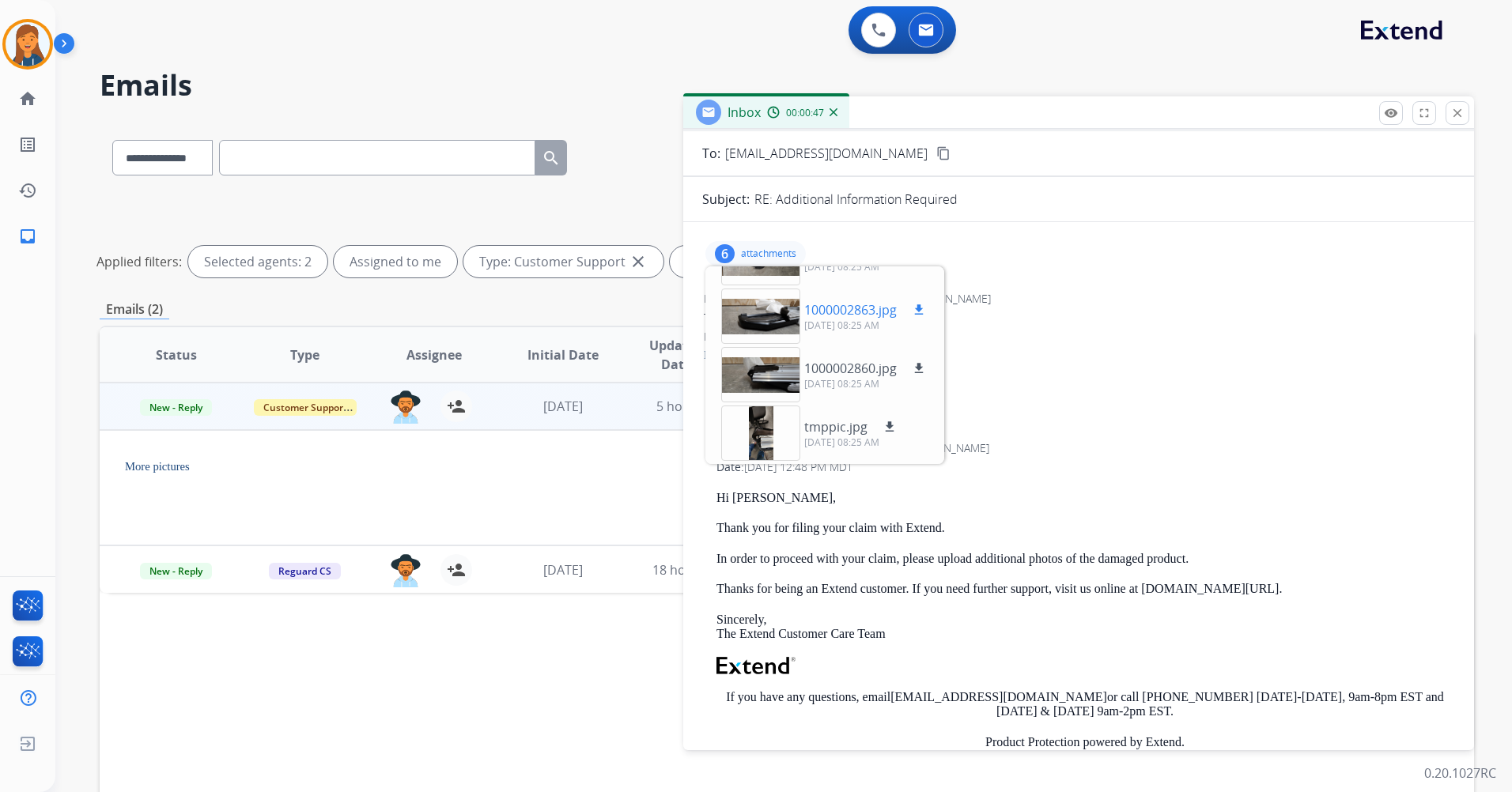
click at [779, 309] on div at bounding box center [760, 316] width 79 height 55
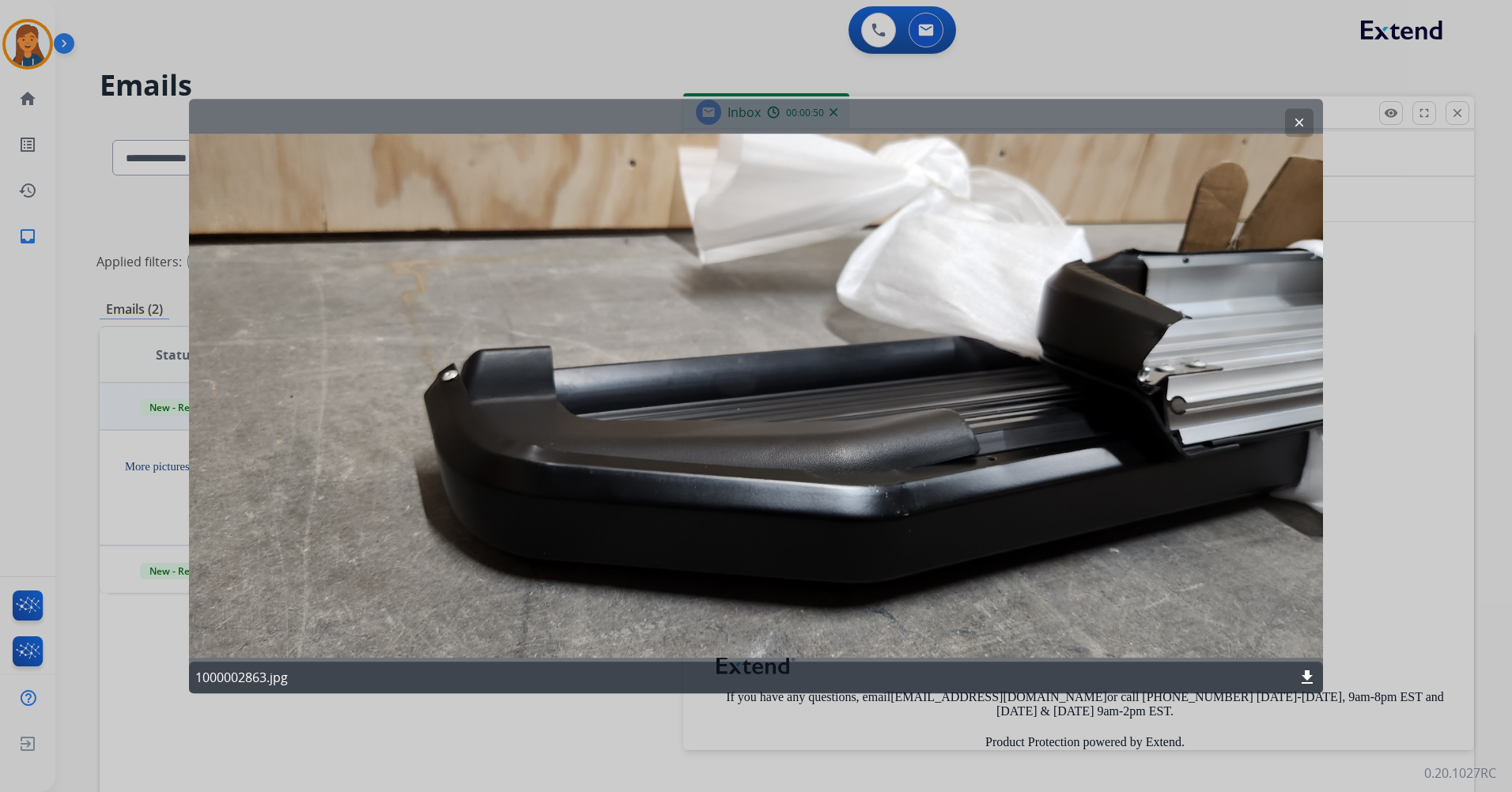
click at [1304, 116] on mat-icon "clear" at bounding box center [1300, 122] width 14 height 14
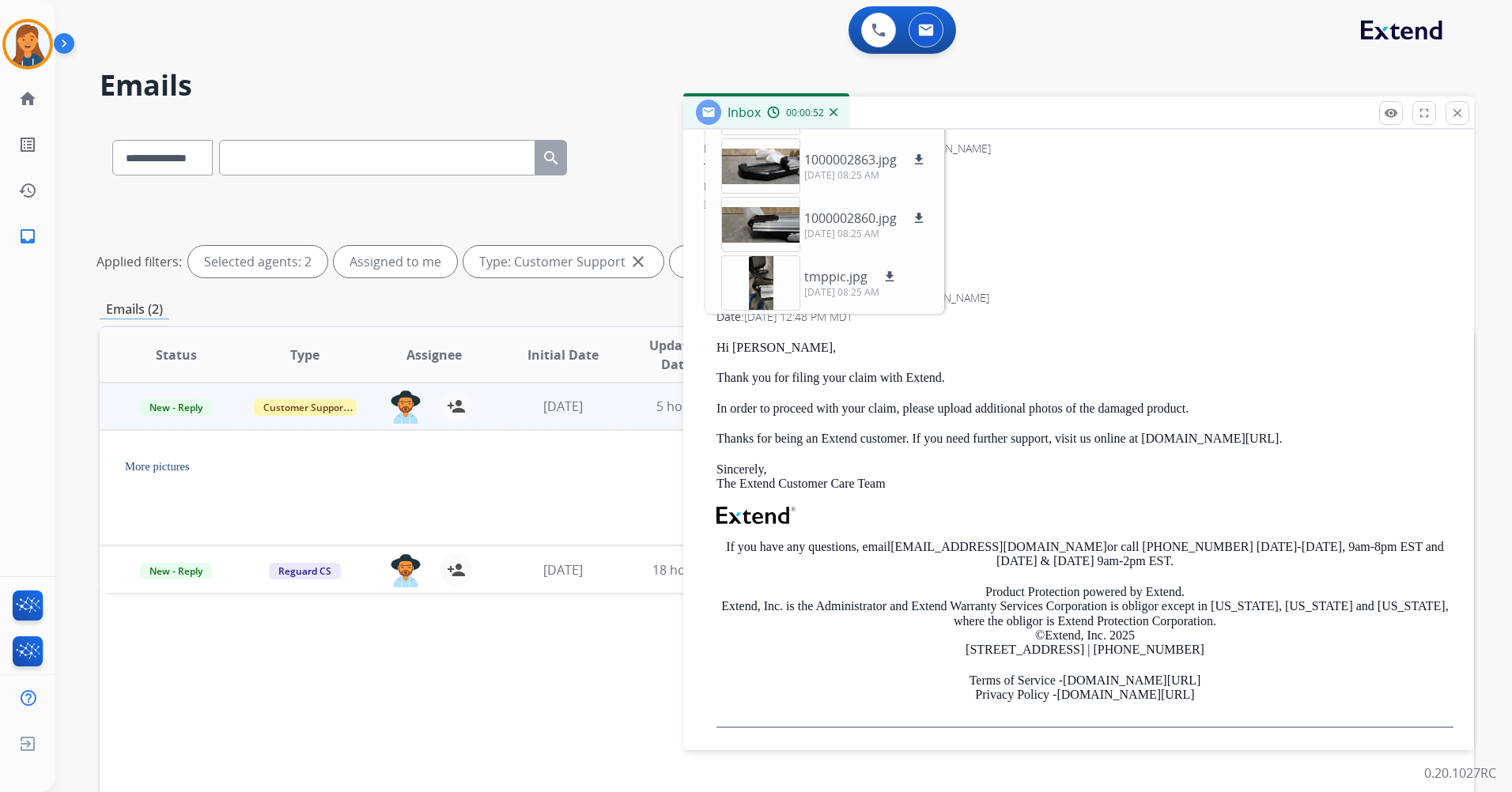
scroll to position [234, 0]
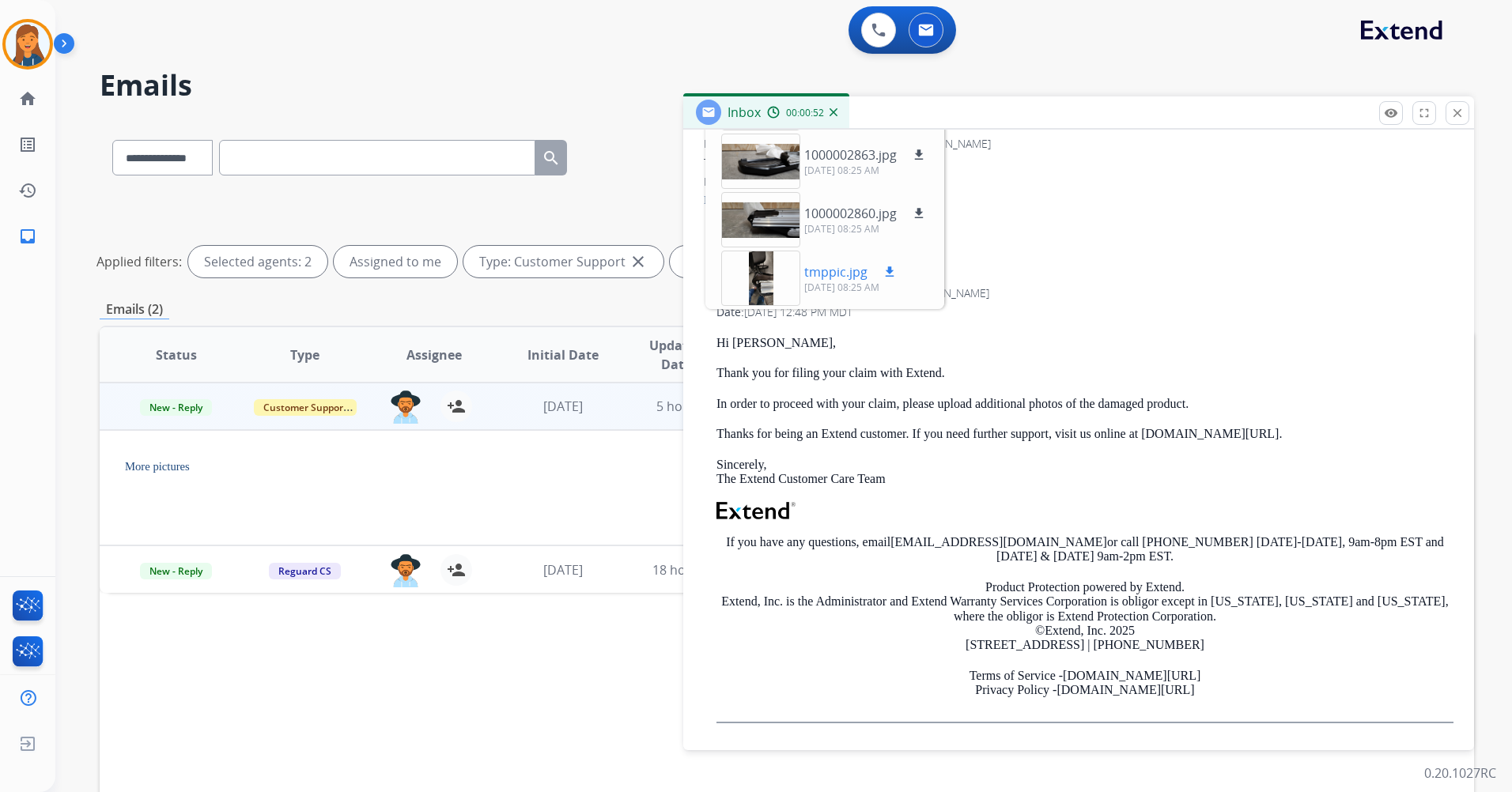
click at [750, 275] on div at bounding box center [760, 278] width 79 height 55
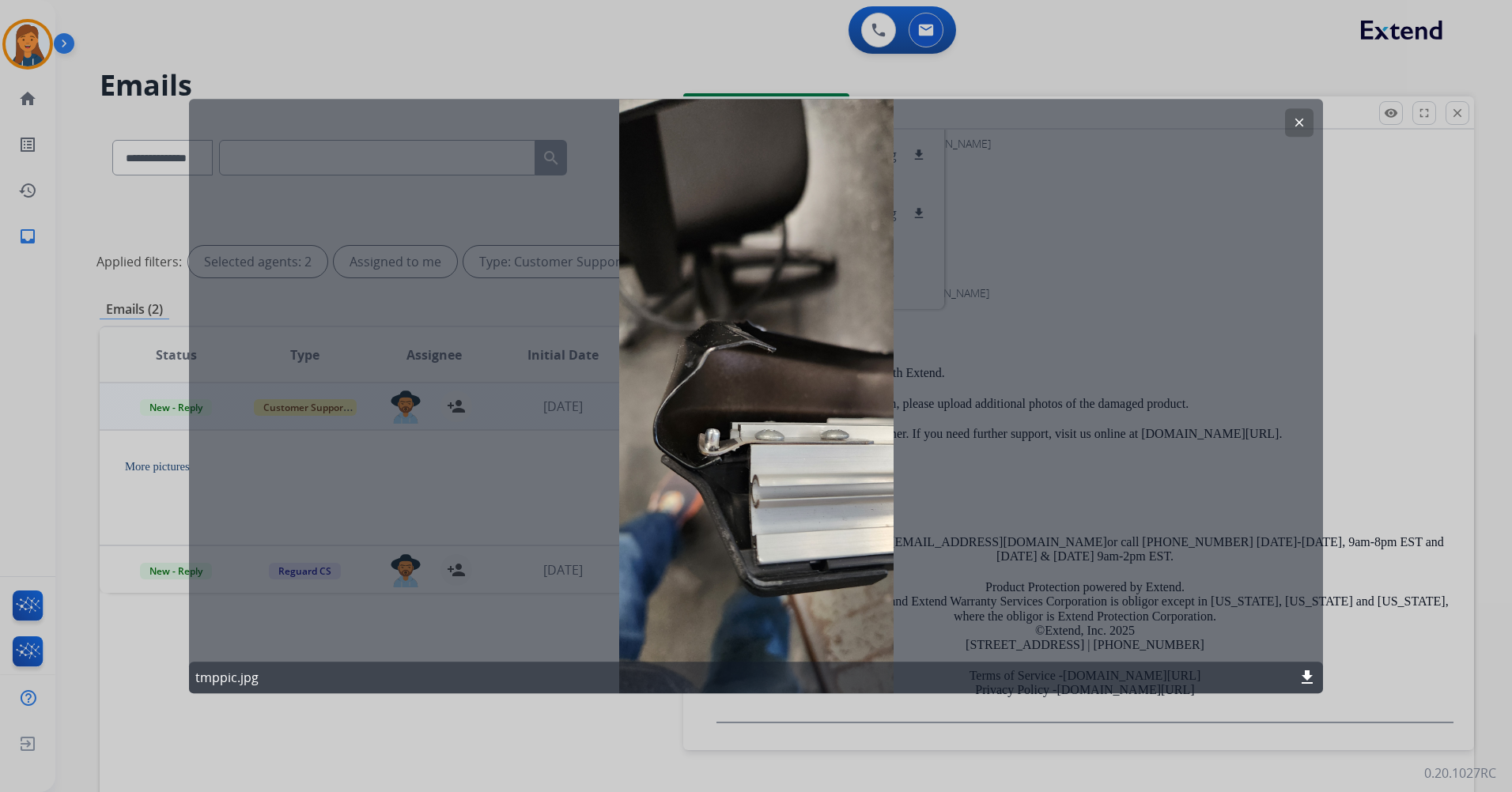
click at [1292, 120] on button "clear" at bounding box center [1300, 122] width 28 height 28
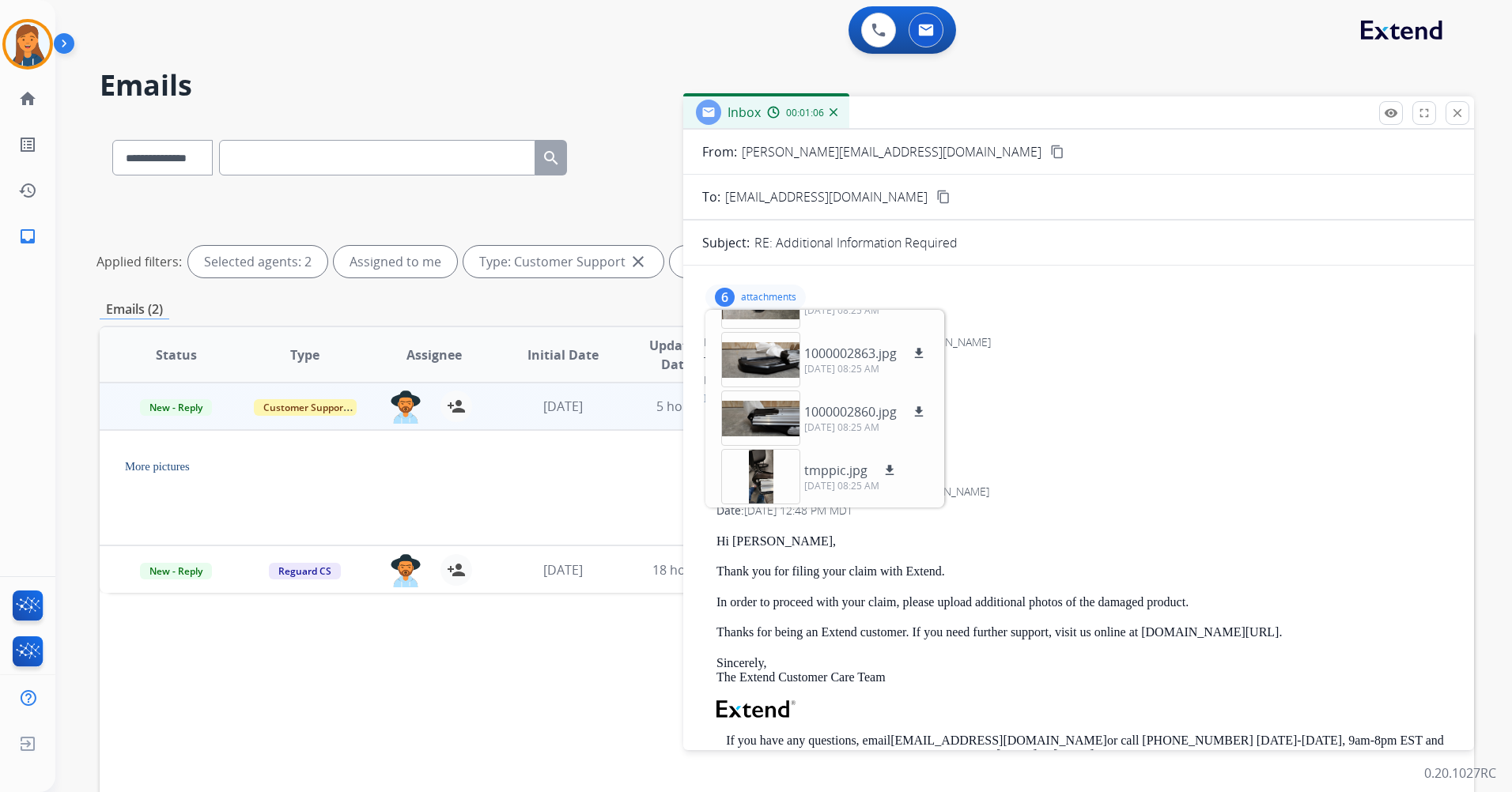
scroll to position [0, 0]
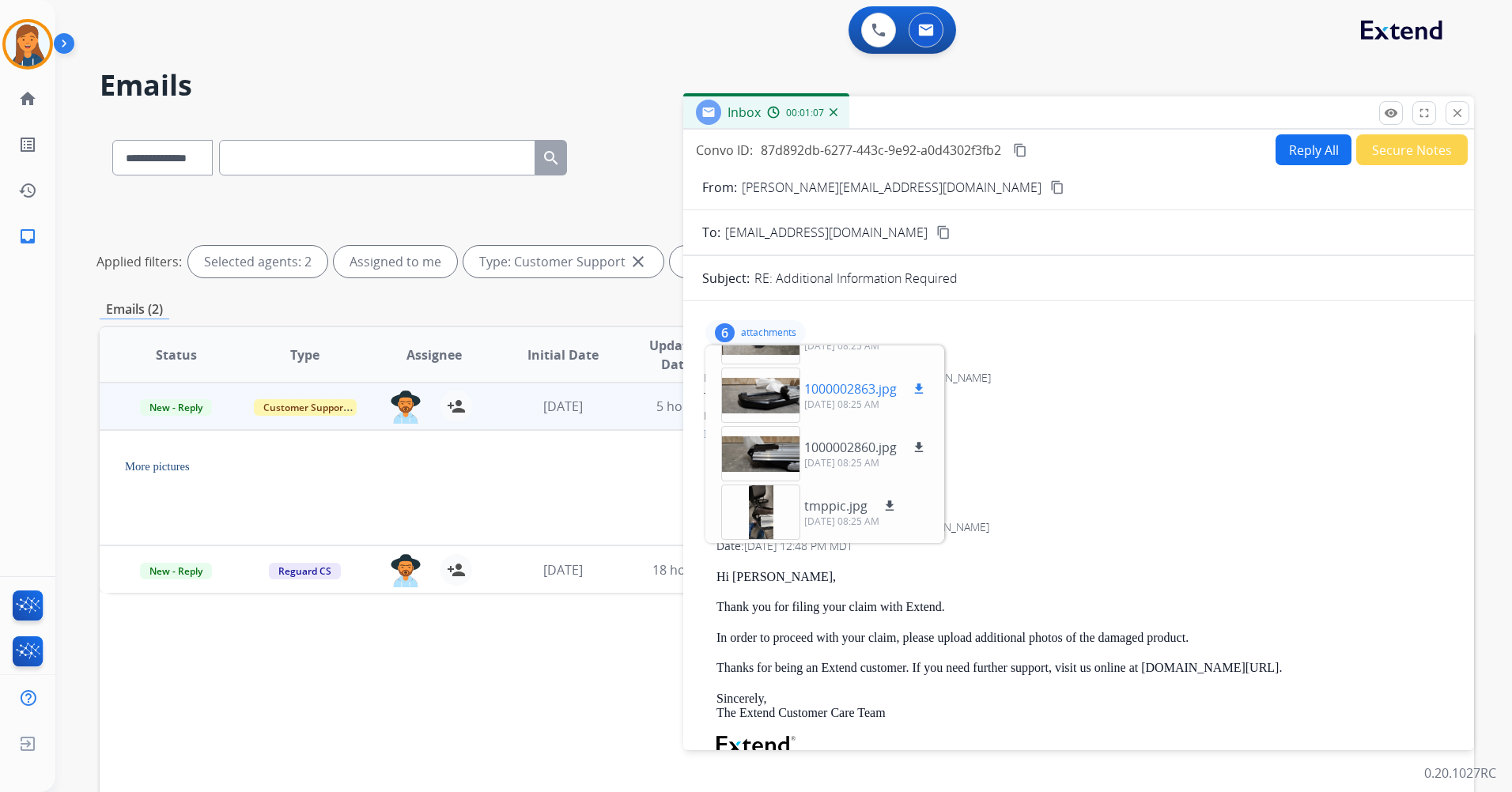
click at [768, 403] on div at bounding box center [760, 396] width 79 height 55
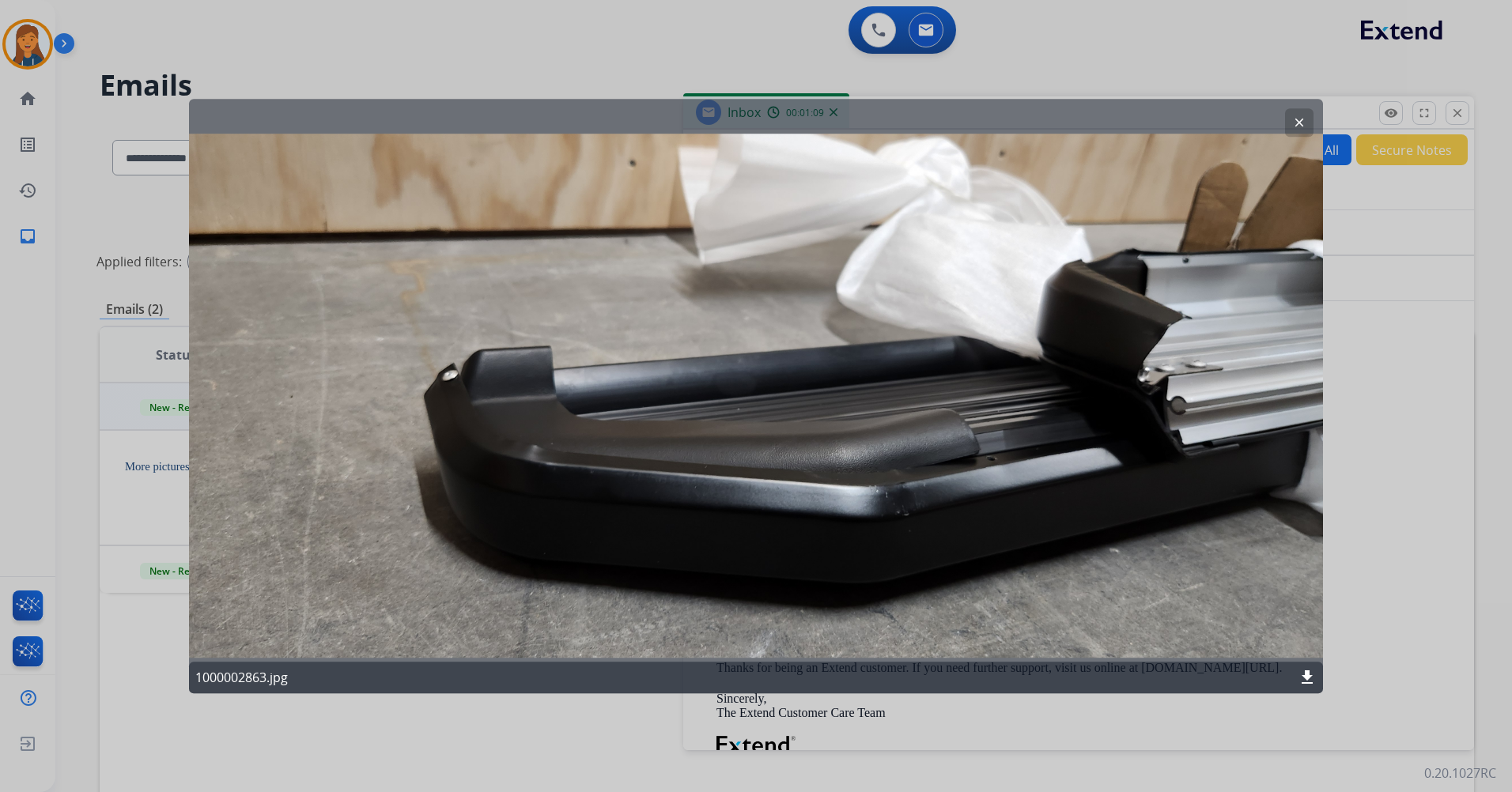
click at [1309, 117] on button "clear" at bounding box center [1300, 122] width 28 height 28
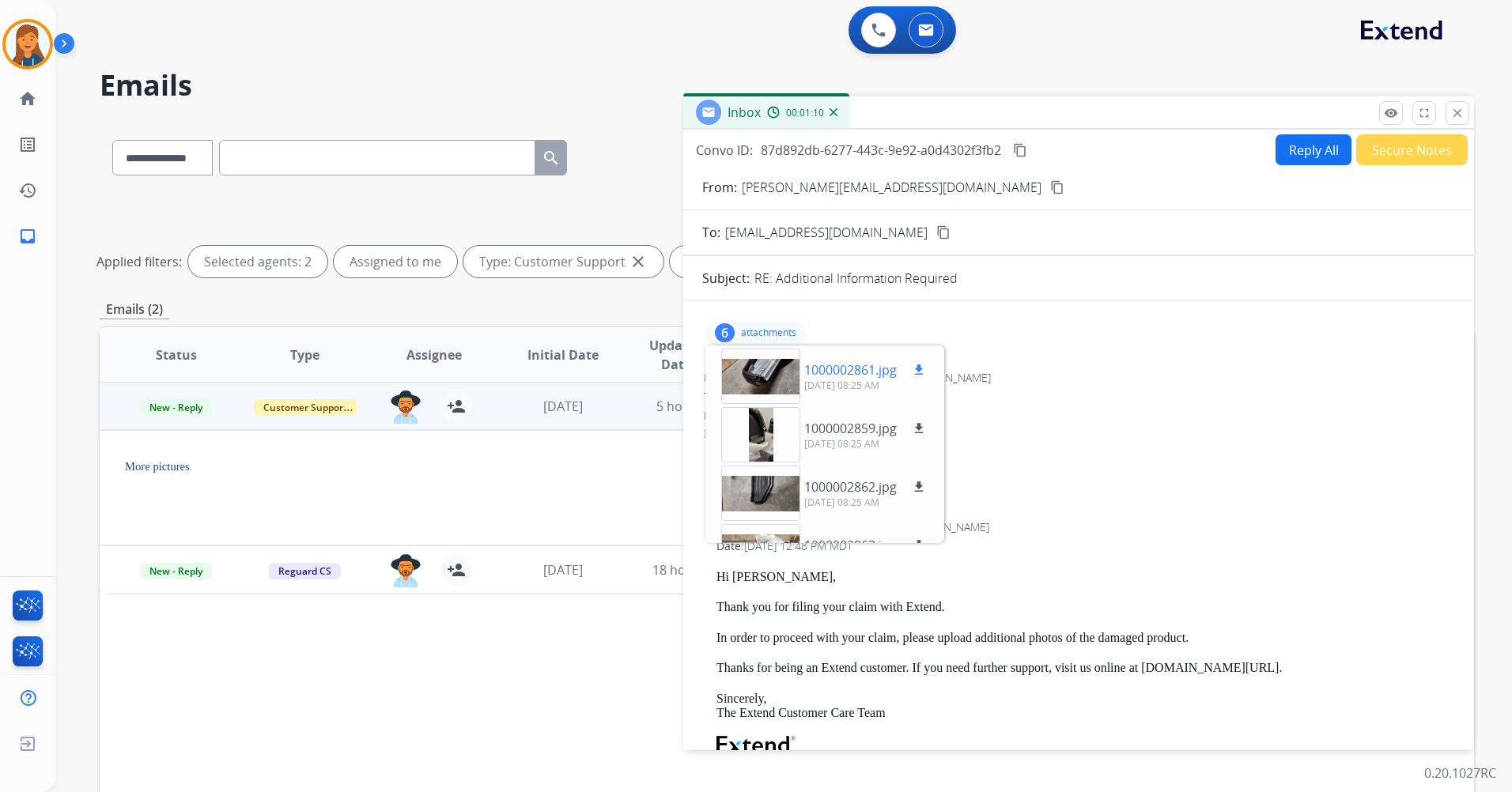
click at [784, 369] on div at bounding box center [760, 376] width 79 height 55
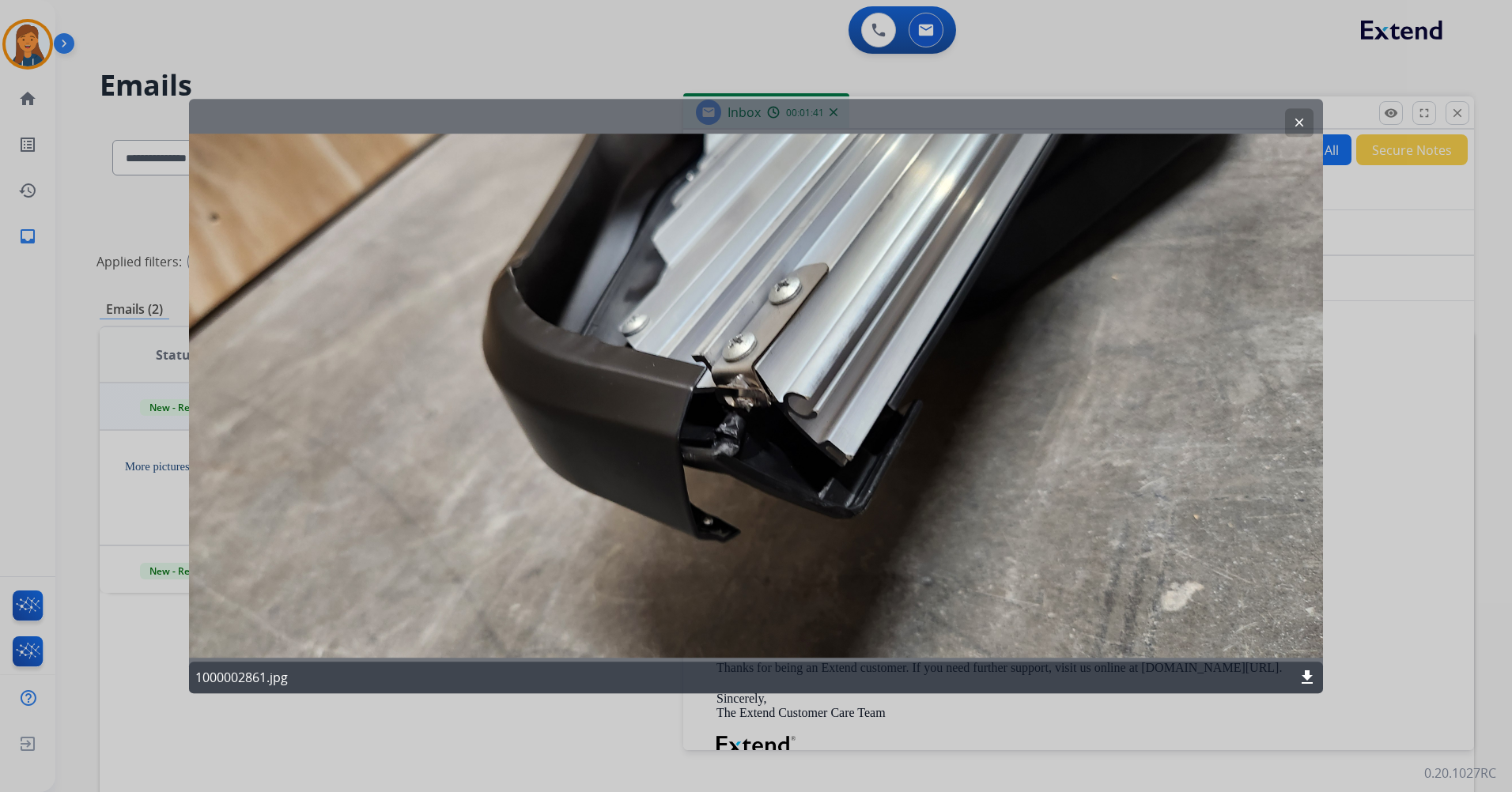
click at [1296, 118] on mat-icon "clear" at bounding box center [1300, 122] width 14 height 14
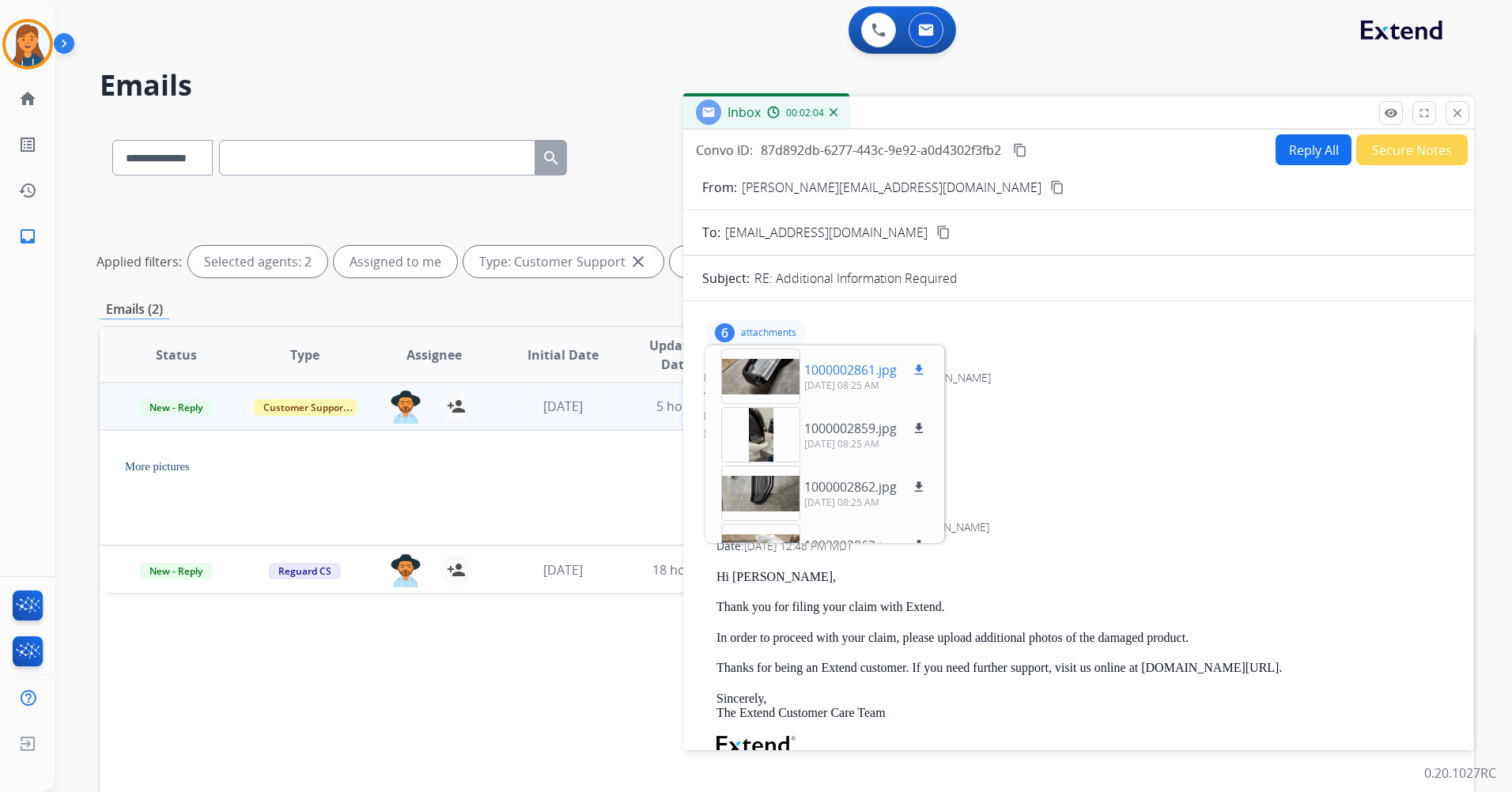
click at [921, 369] on mat-icon "download" at bounding box center [919, 370] width 14 height 14
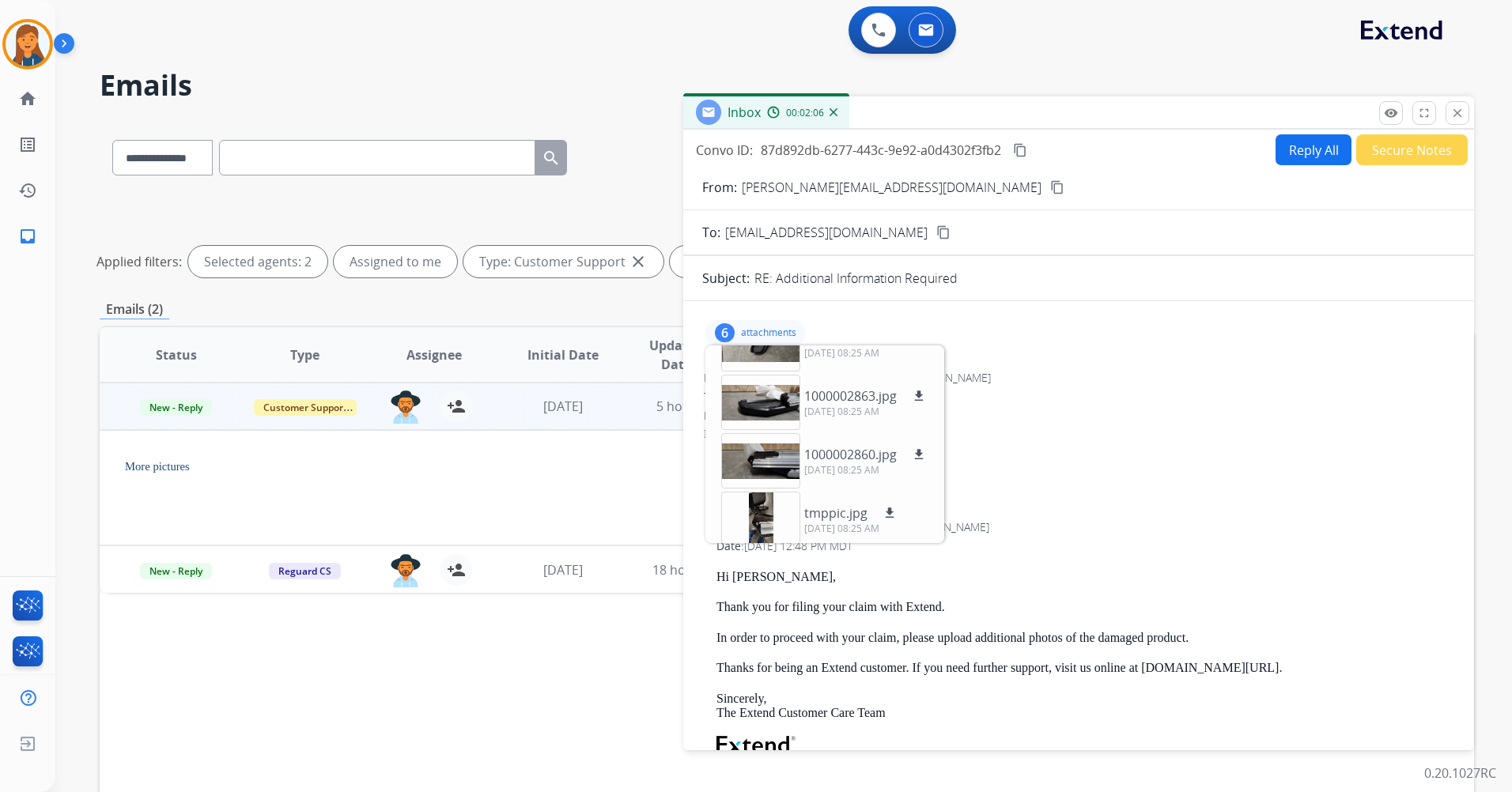
scroll to position [157, 0]
click at [925, 447] on mat-icon "download" at bounding box center [919, 448] width 14 height 14
click at [1023, 149] on mat-icon "content_copy" at bounding box center [1020, 150] width 14 height 14
click at [1294, 155] on button "Reply All" at bounding box center [1314, 150] width 76 height 31
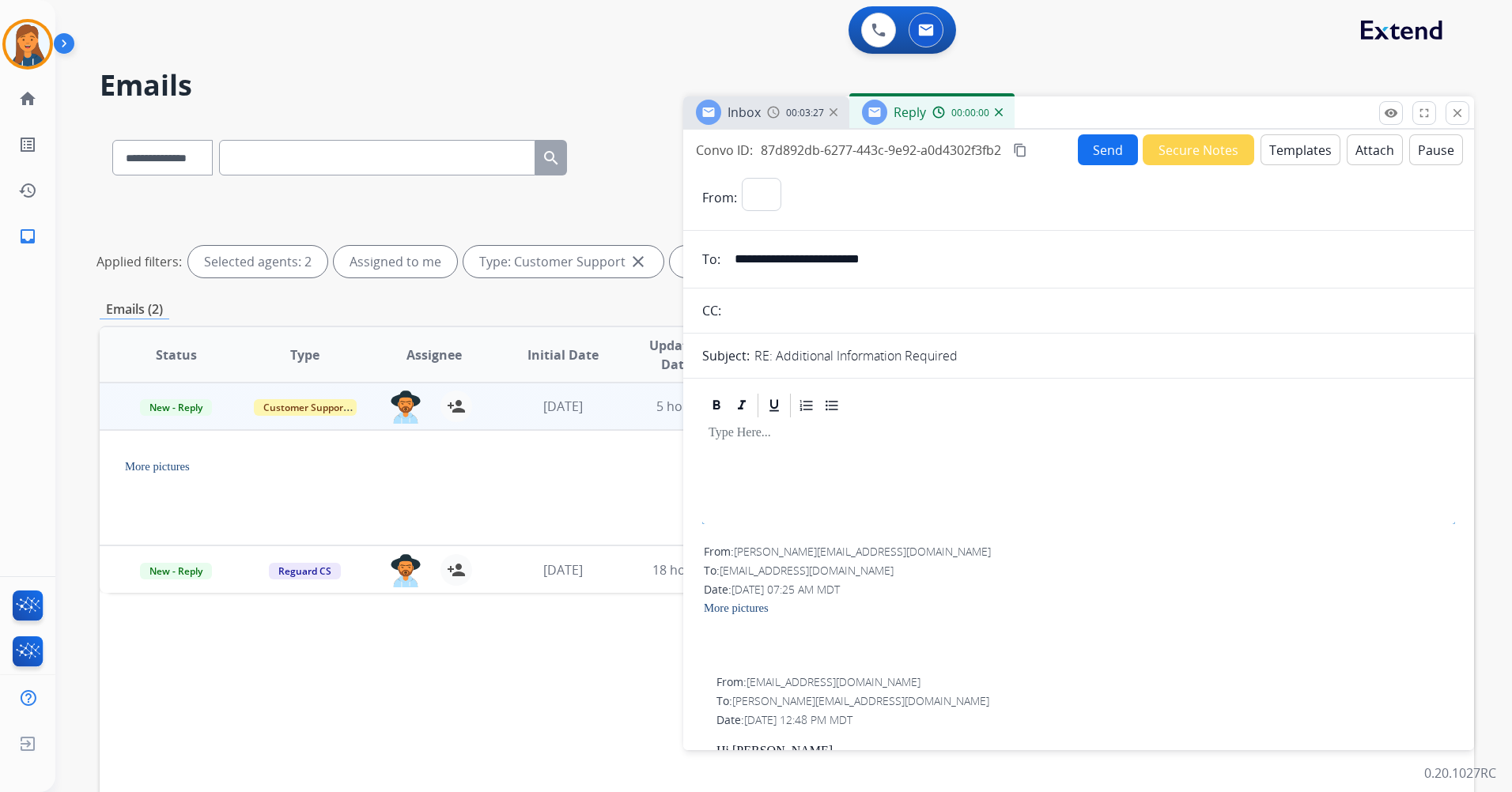
select select "**********"
click at [1275, 155] on button "Templates" at bounding box center [1301, 150] width 80 height 31
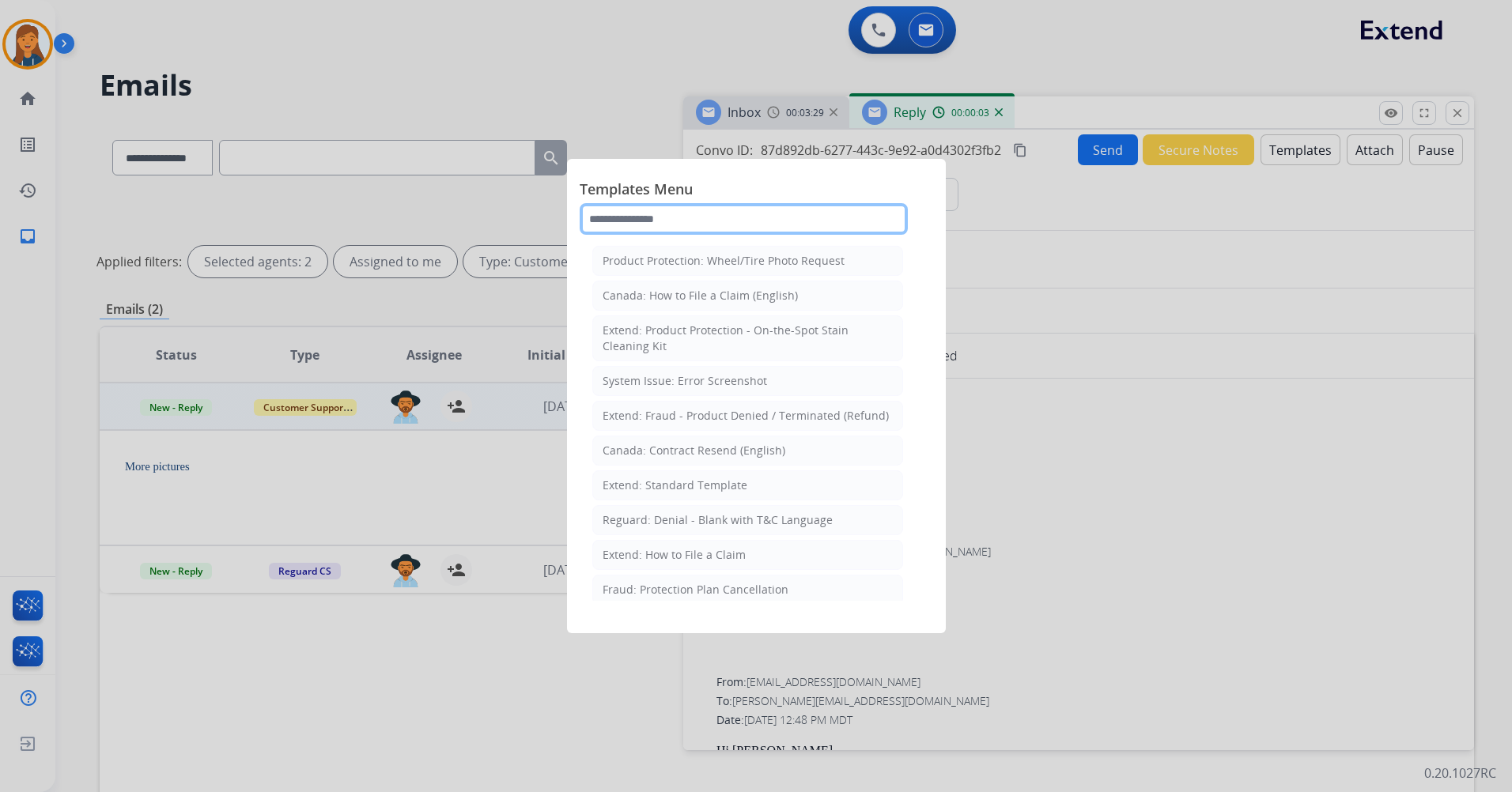
click at [703, 224] on input "text" at bounding box center [744, 219] width 328 height 32
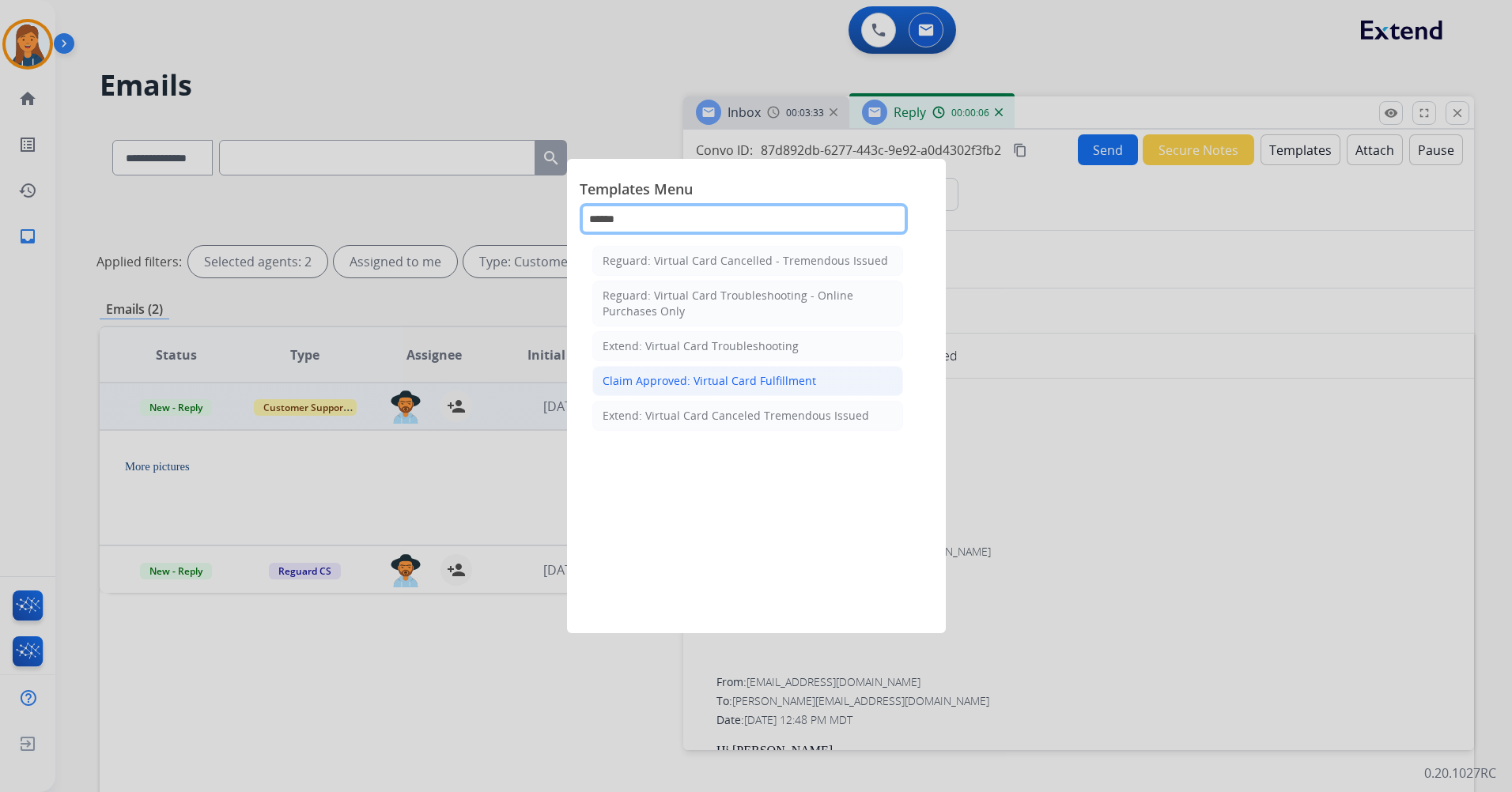
type input "******"
click at [689, 386] on div "Claim Approved: Virtual Card Fulfillment" at bounding box center [709, 381] width 214 height 16
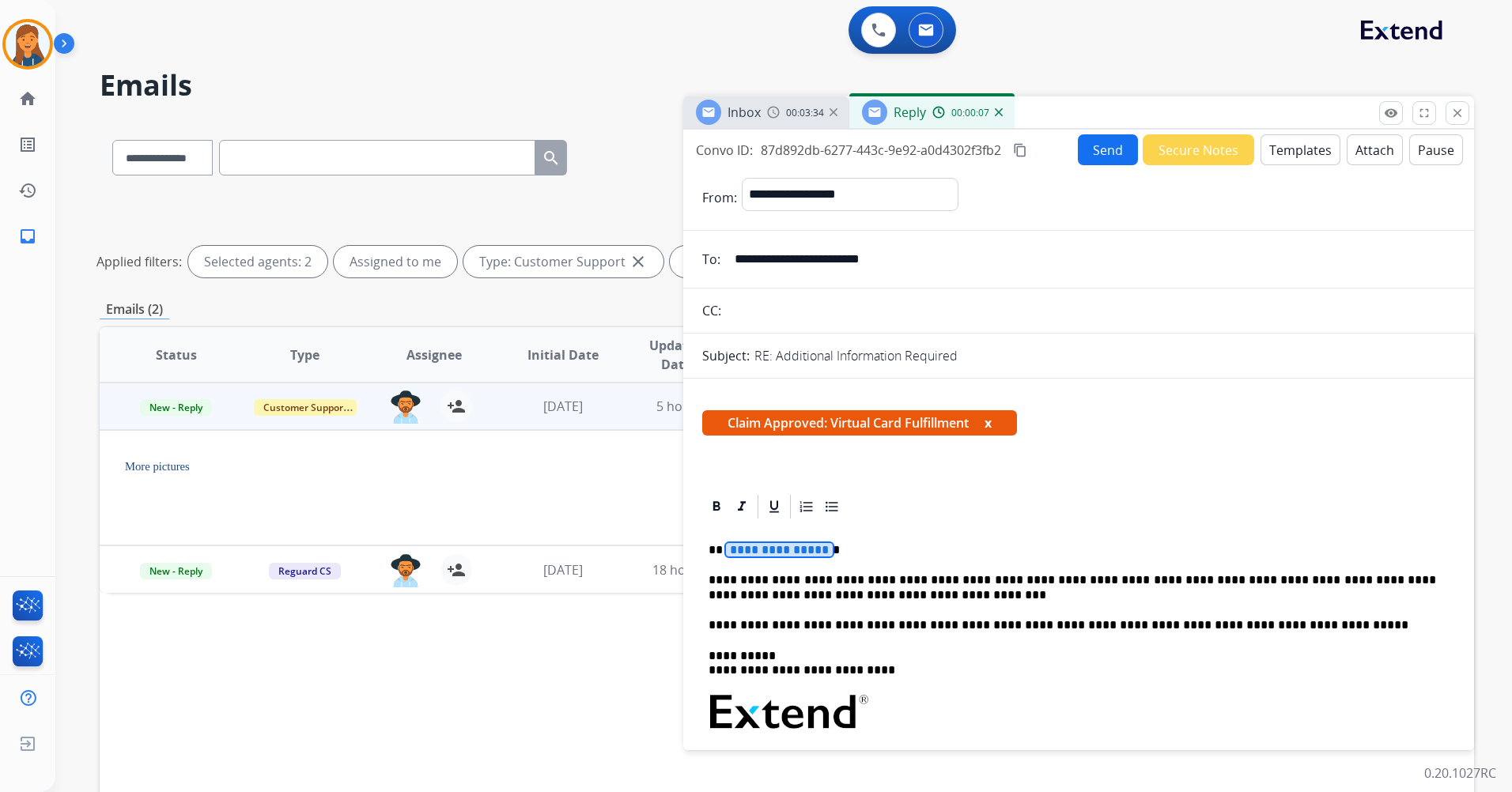
click at [776, 539] on div "**********" at bounding box center [1079, 749] width 753 height 458
click at [787, 556] on span "**********" at bounding box center [779, 549] width 106 height 13
click at [1082, 155] on button "Send" at bounding box center [1108, 150] width 60 height 31
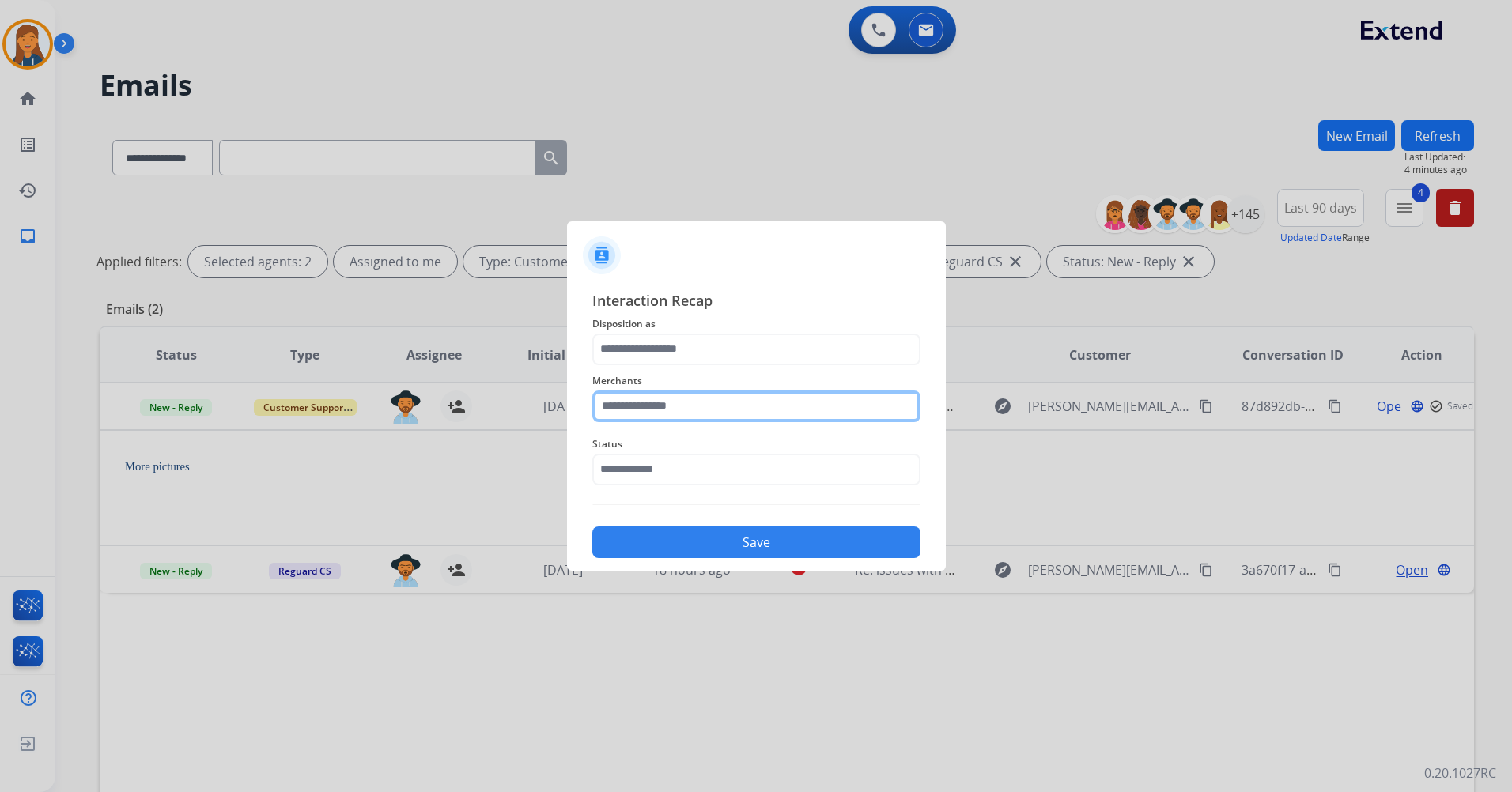
click at [727, 407] on input "text" at bounding box center [757, 406] width 328 height 32
click at [684, 506] on ul "Airthereal Realtruck" at bounding box center [760, 473] width 311 height 89
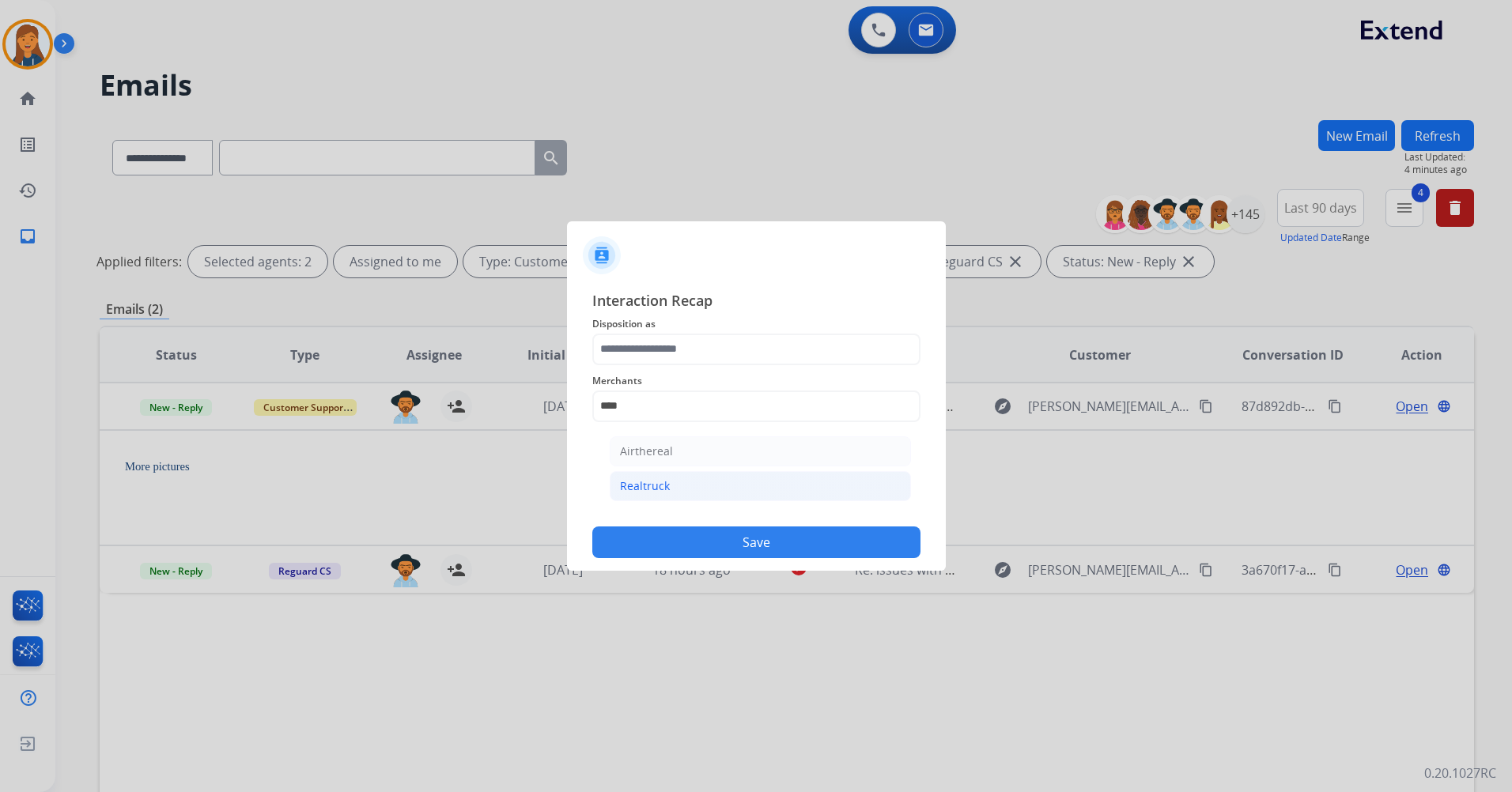
click at [671, 481] on li "Realtruck" at bounding box center [760, 486] width 302 height 30
type input "*********"
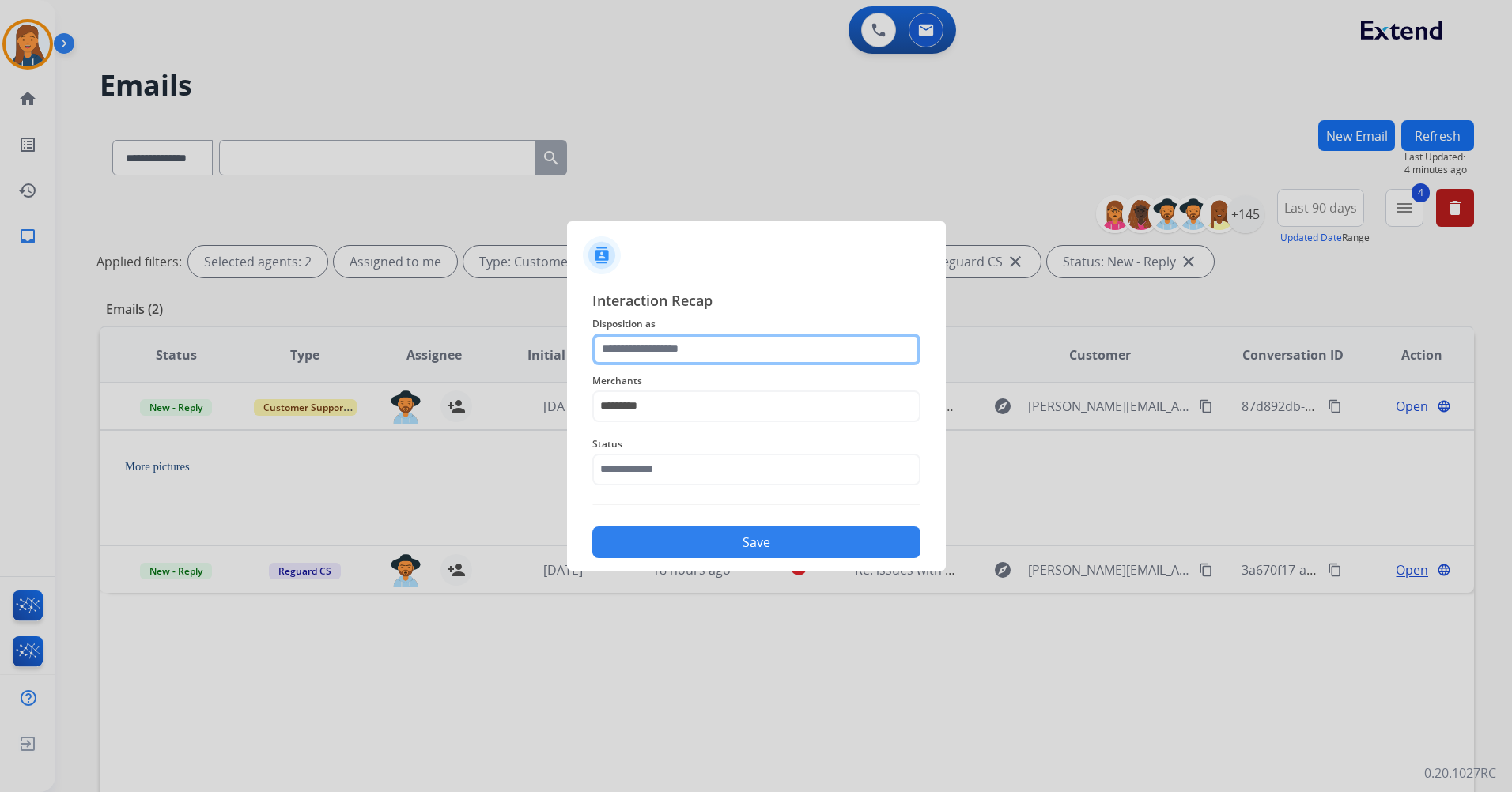
click at [653, 349] on input "text" at bounding box center [757, 349] width 328 height 32
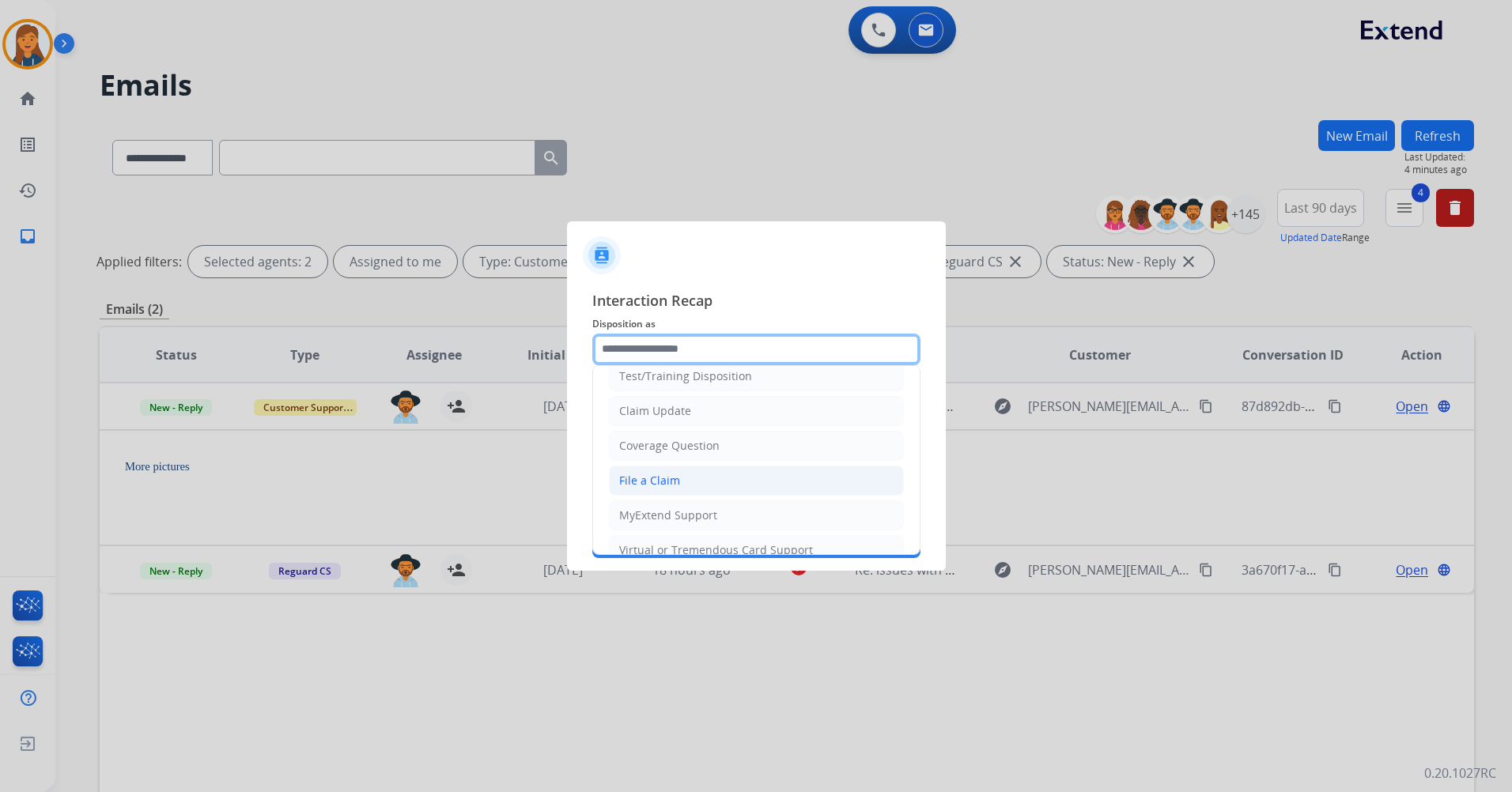
scroll to position [79, 0]
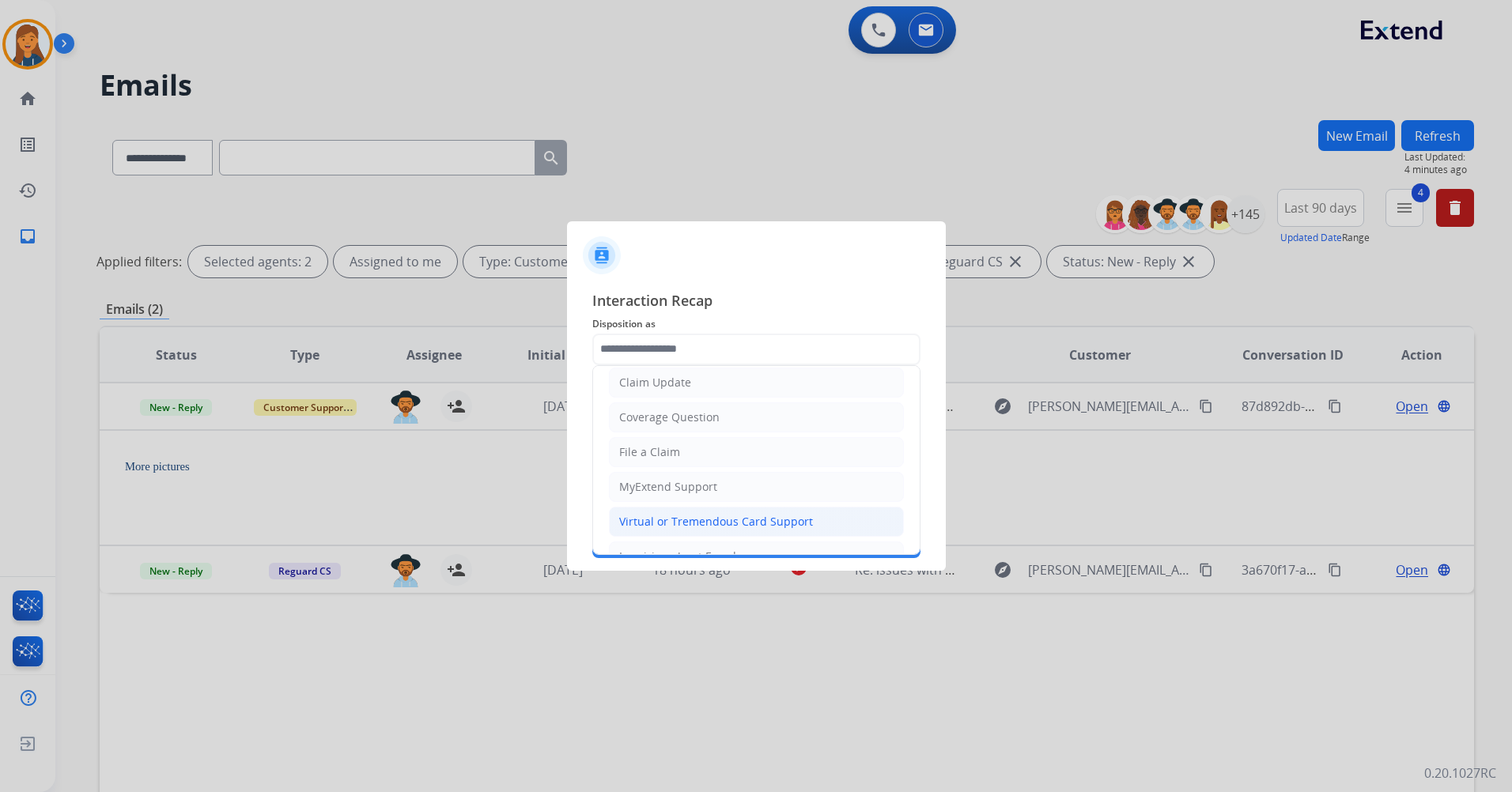
click at [645, 521] on div "Virtual or Tremendous Card Support" at bounding box center [716, 521] width 193 height 16
type input "**********"
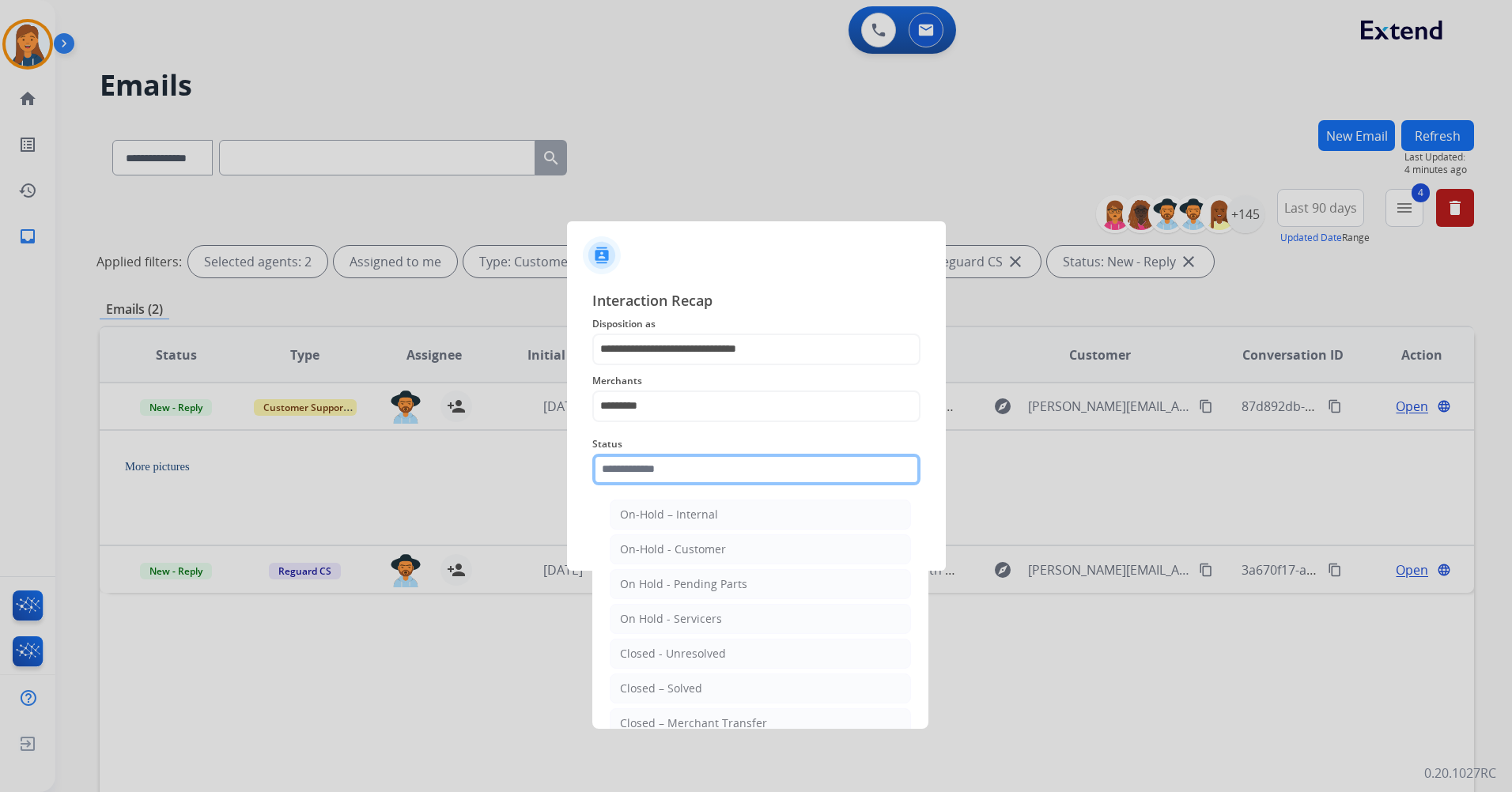
click at [645, 477] on input "text" at bounding box center [757, 470] width 328 height 32
click at [634, 690] on div "Closed – Solved" at bounding box center [661, 689] width 83 height 16
type input "**********"
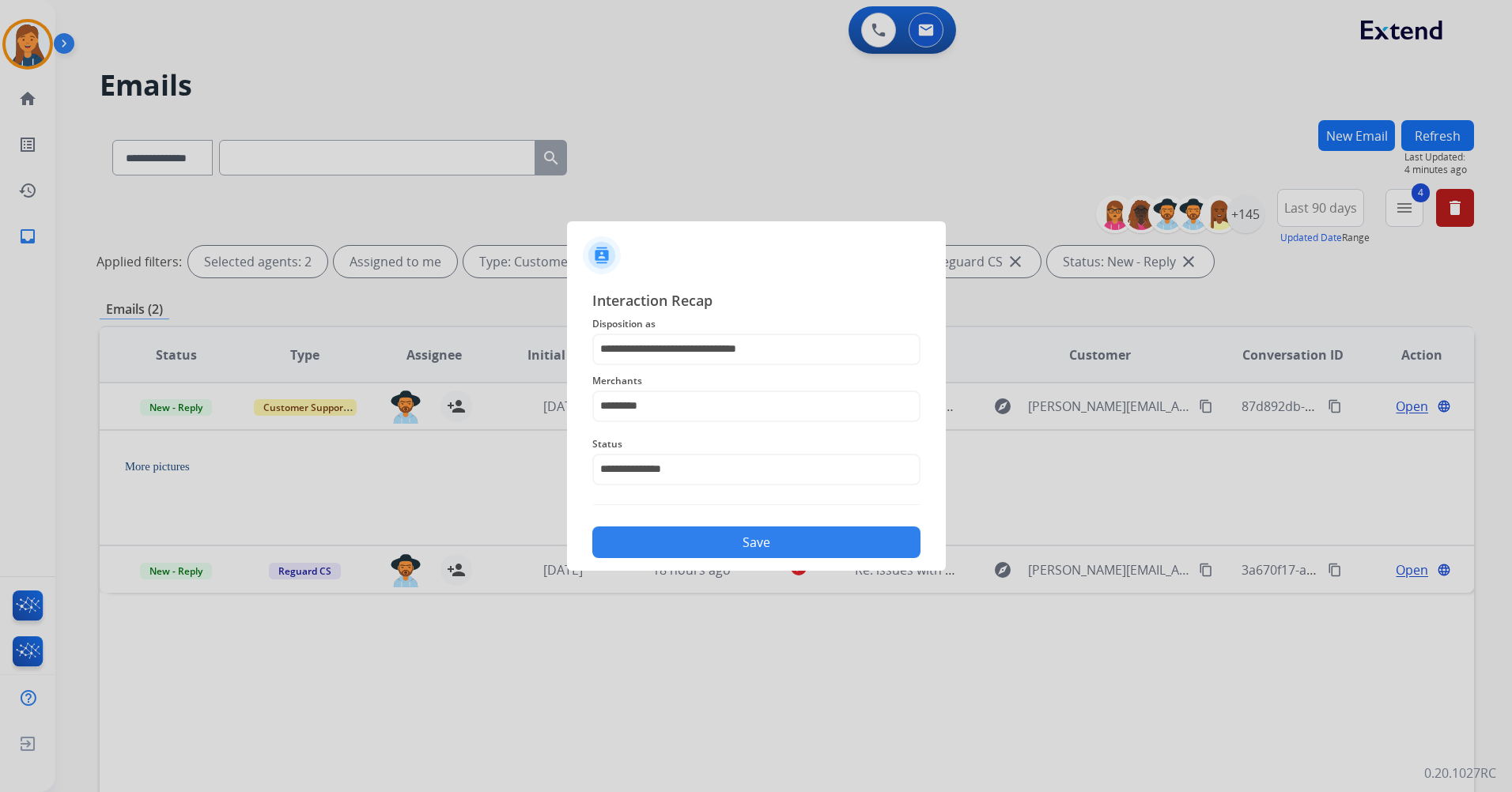
click at [622, 557] on button "Save" at bounding box center [757, 543] width 328 height 32
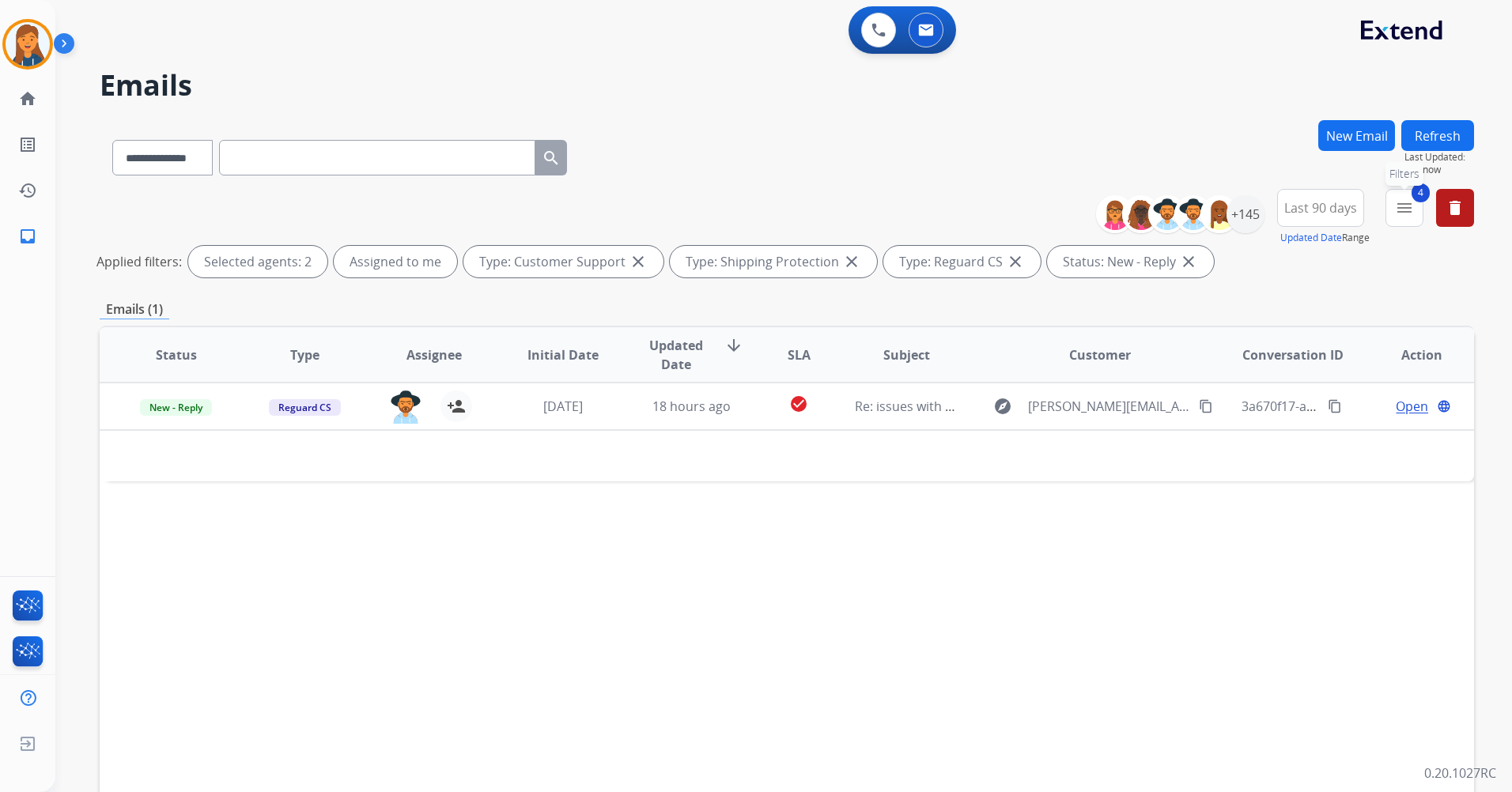
click at [1404, 211] on mat-icon "menu" at bounding box center [1405, 208] width 19 height 19
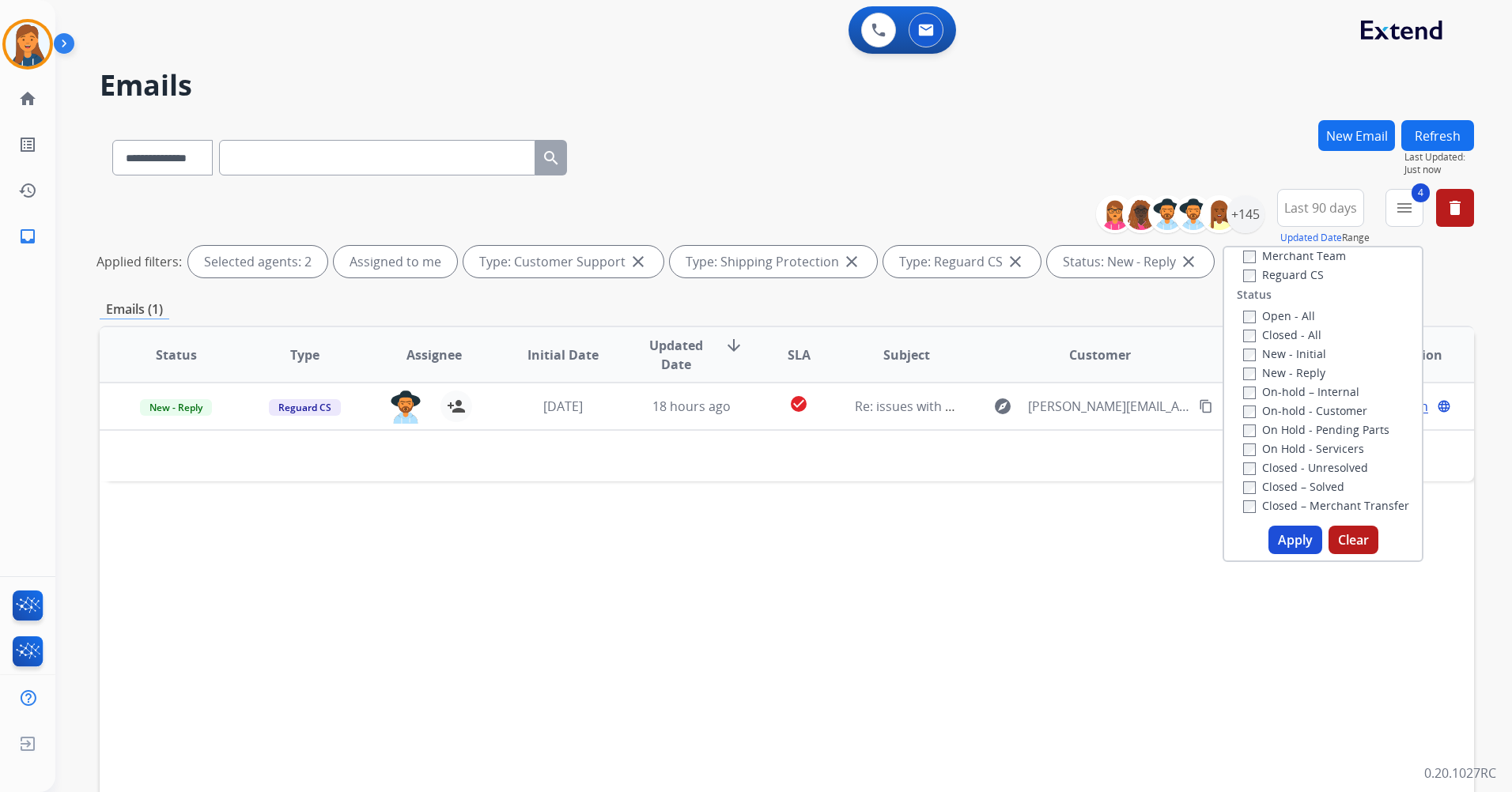
scroll to position [158, 0]
click at [1303, 537] on button "Apply" at bounding box center [1295, 540] width 54 height 28
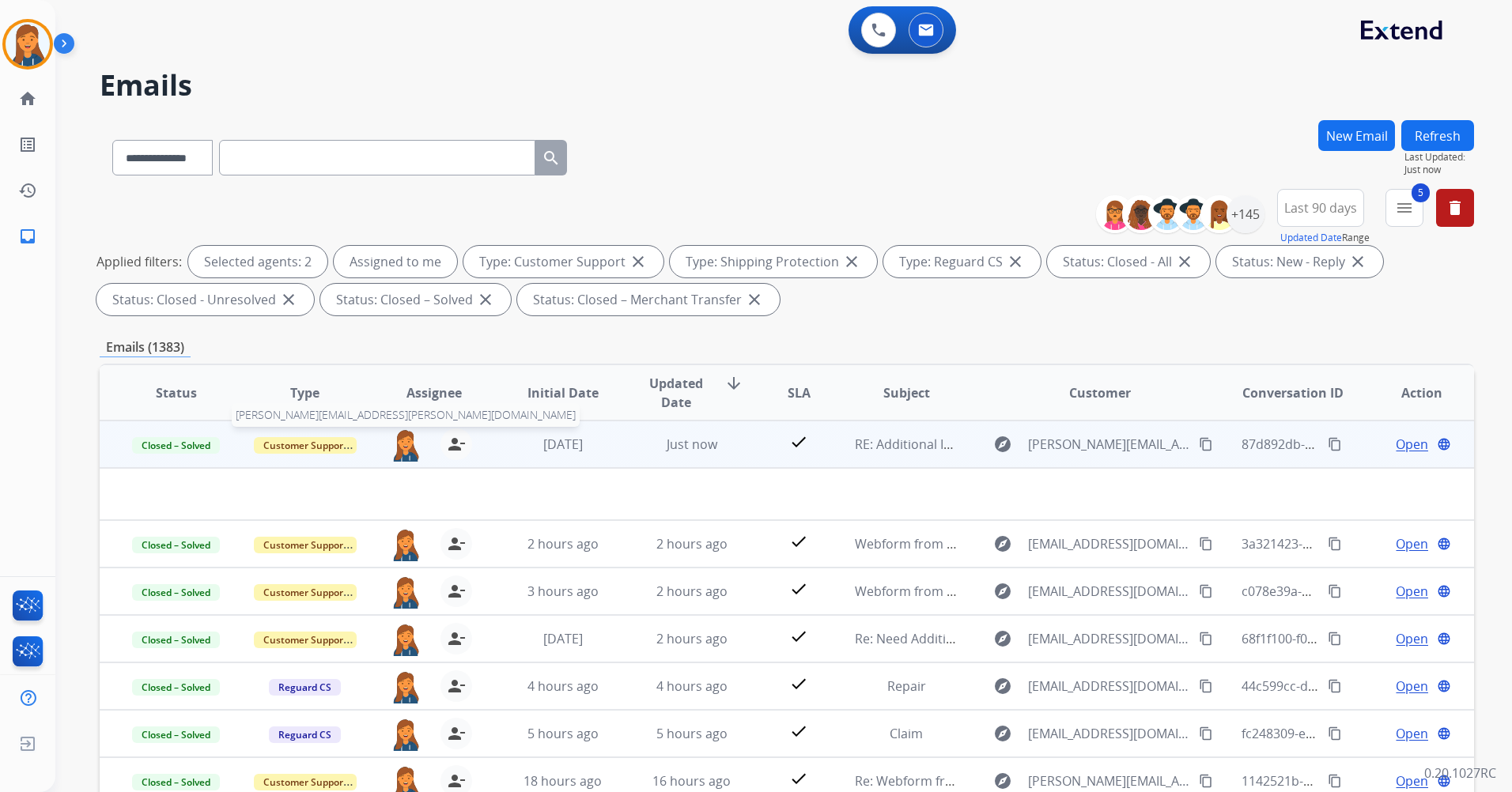
click at [401, 445] on img at bounding box center [406, 444] width 32 height 33
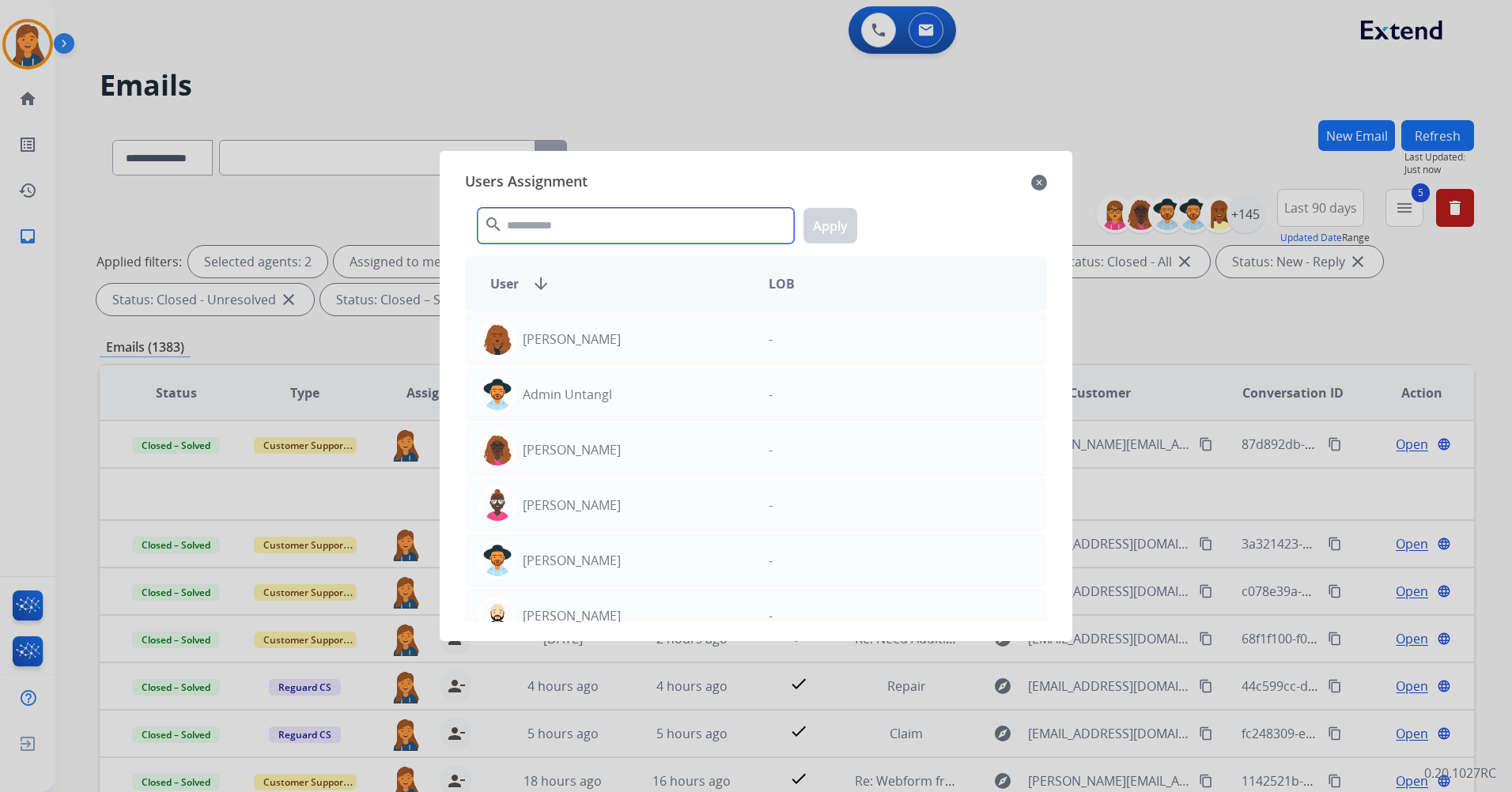
click at [550, 231] on input "text" at bounding box center [635, 225] width 317 height 35
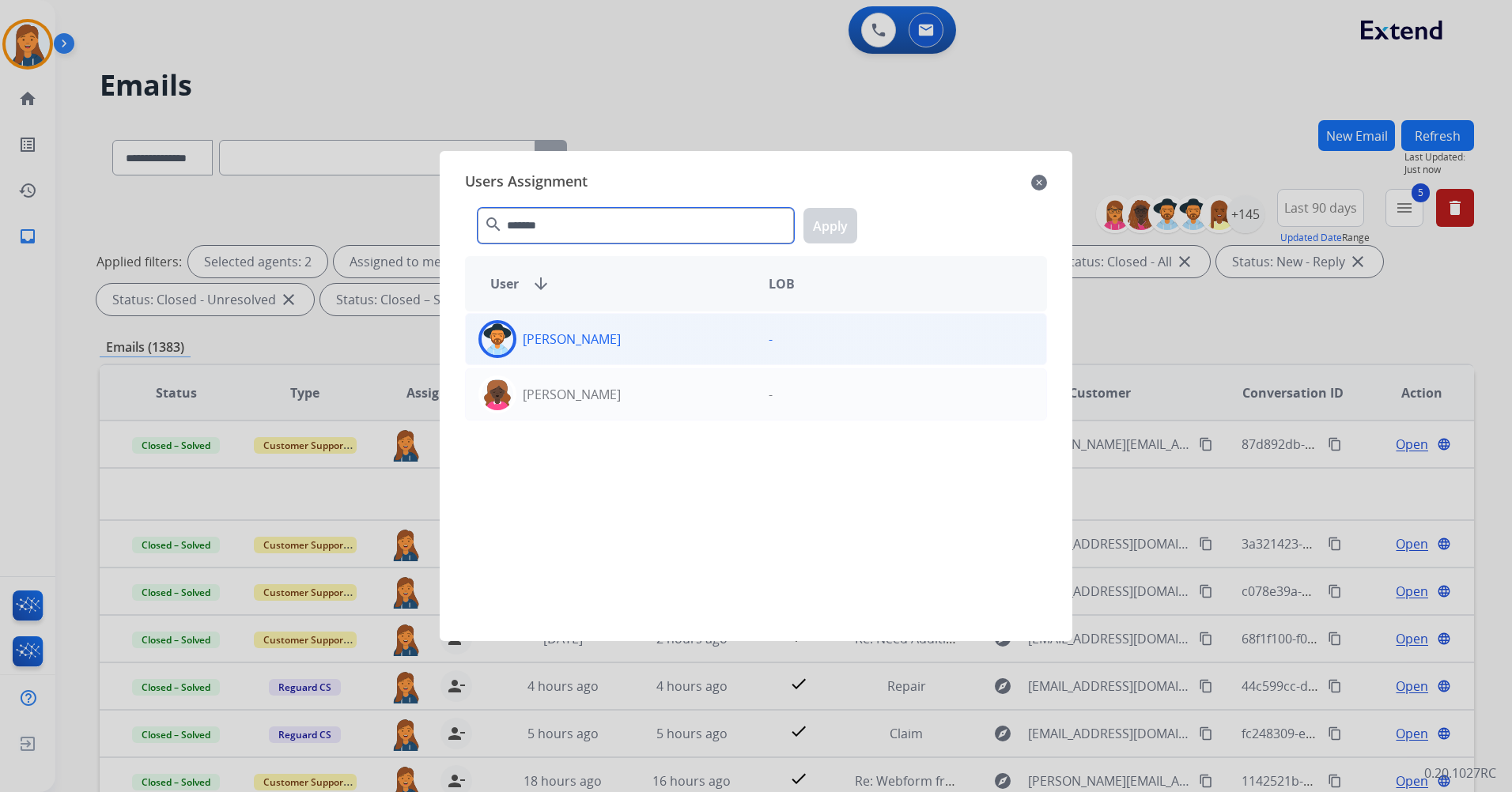
type input "*******"
click at [489, 349] on img at bounding box center [498, 340] width 32 height 32
click at [831, 232] on button "Apply" at bounding box center [831, 225] width 54 height 35
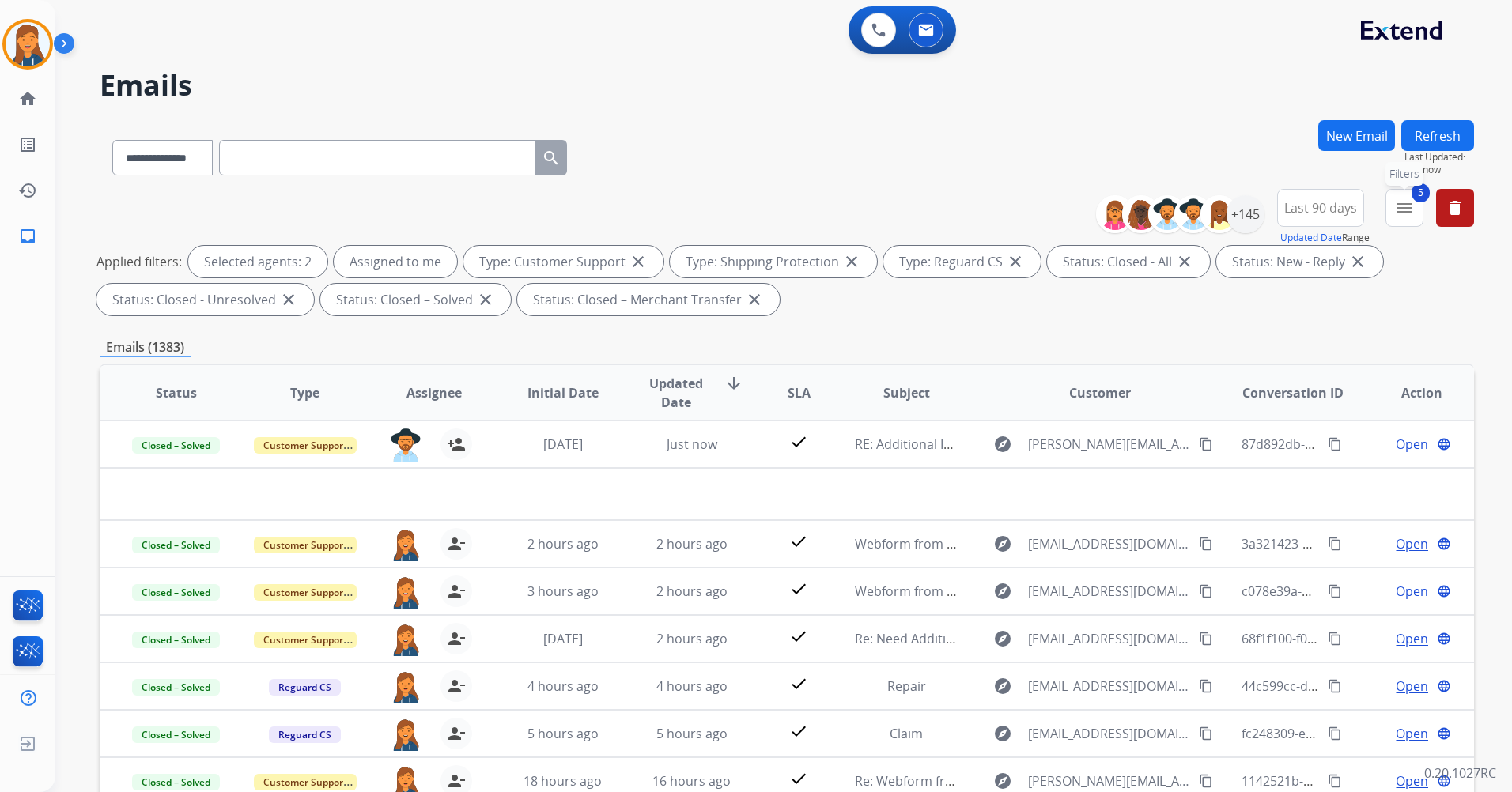
click at [1411, 203] on mat-icon "menu" at bounding box center [1405, 208] width 19 height 19
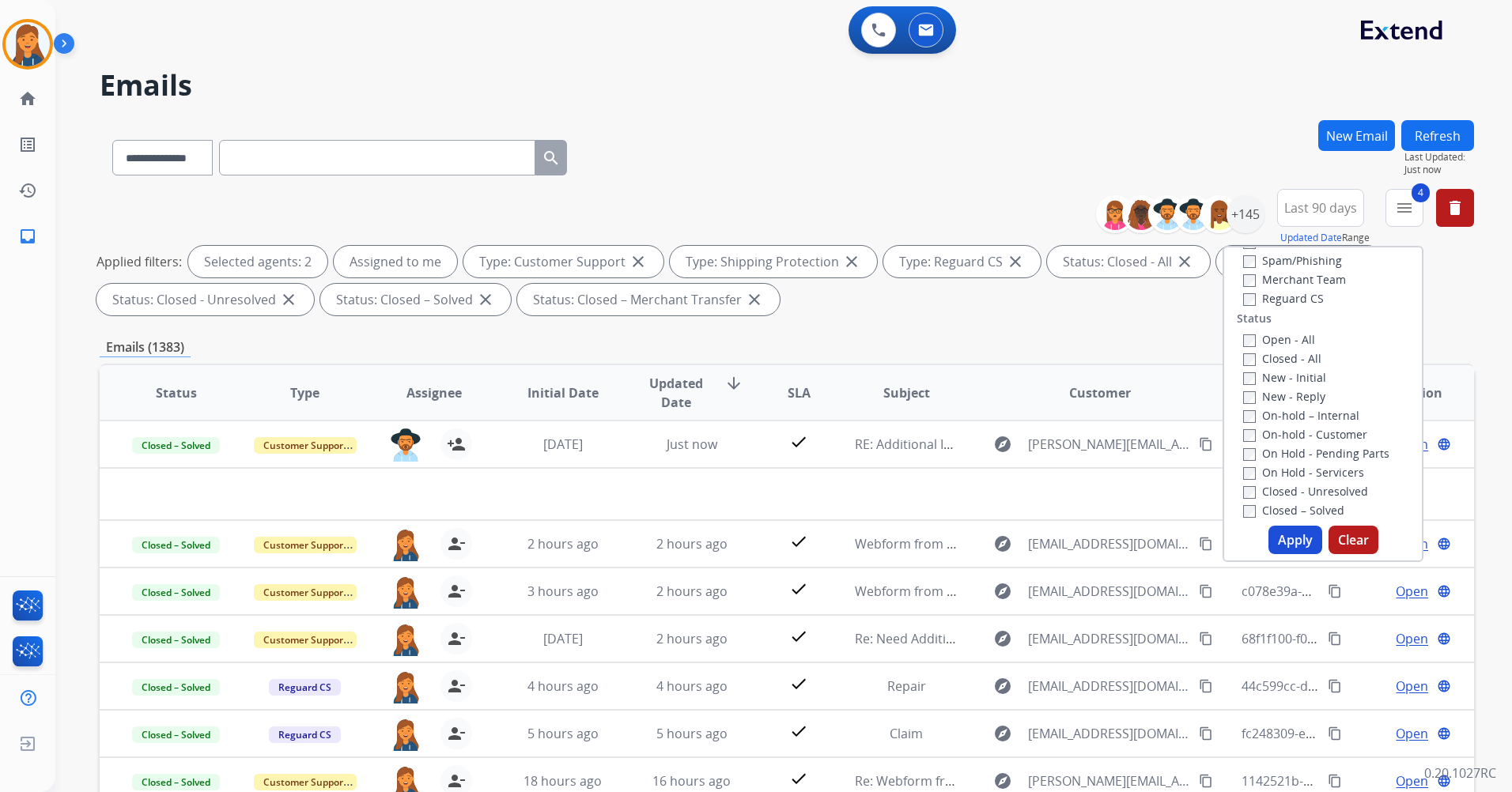
click at [1301, 543] on button "Apply" at bounding box center [1295, 540] width 54 height 28
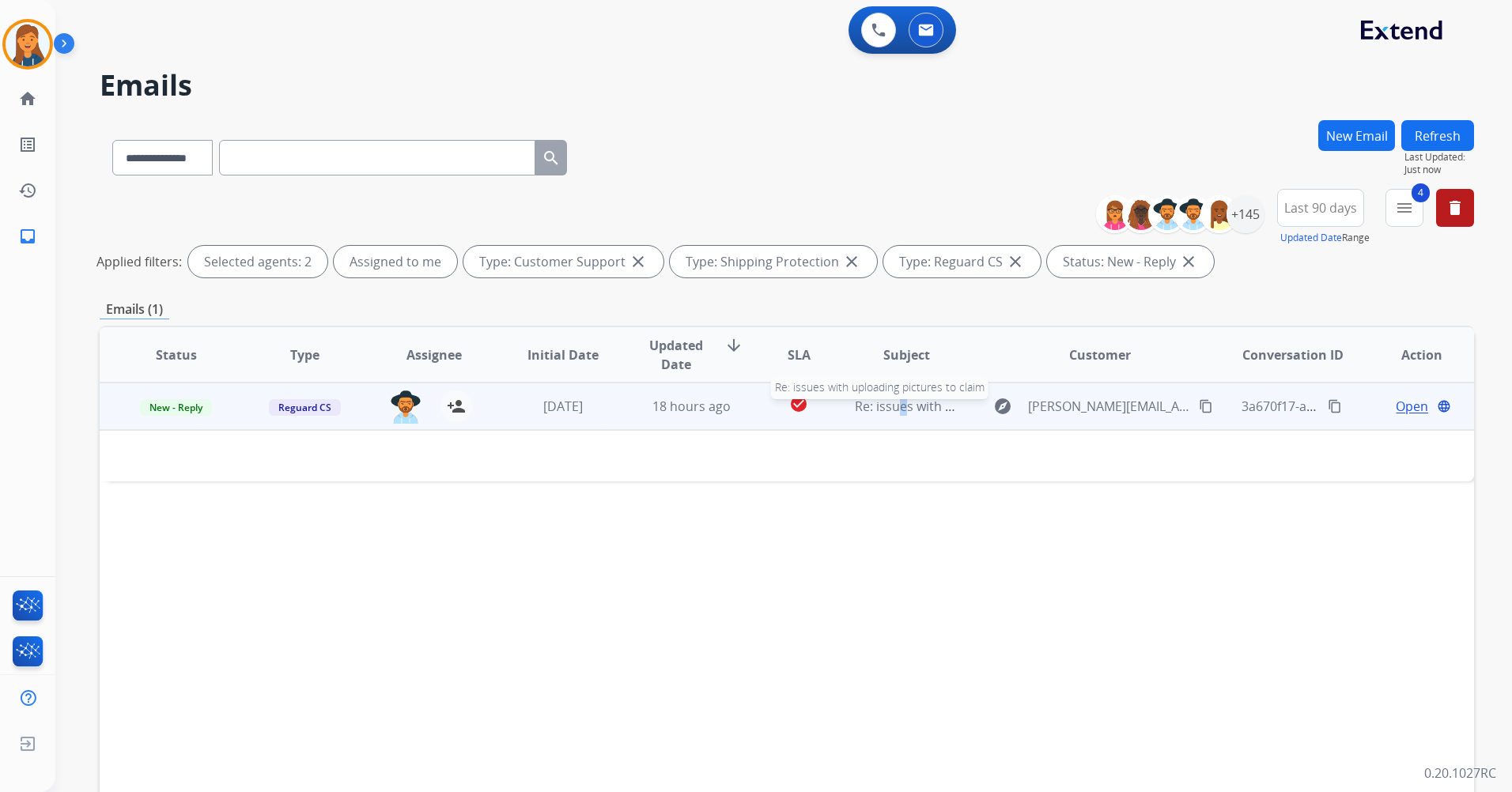
click at [891, 412] on span "Re: issues with uploading pictures to claim" at bounding box center [981, 406] width 253 height 18
drag, startPoint x: 891, startPoint y: 412, endPoint x: 904, endPoint y: 413, distance: 13.0
click at [904, 413] on span "Re: issues with uploading pictures to claim" at bounding box center [981, 407] width 253 height 18
click at [909, 411] on span "Re: issues with uploading pictures to claim" at bounding box center [981, 406] width 253 height 18
click at [909, 411] on span "Re: issues with uploading pictures to claim" at bounding box center [981, 407] width 253 height 18
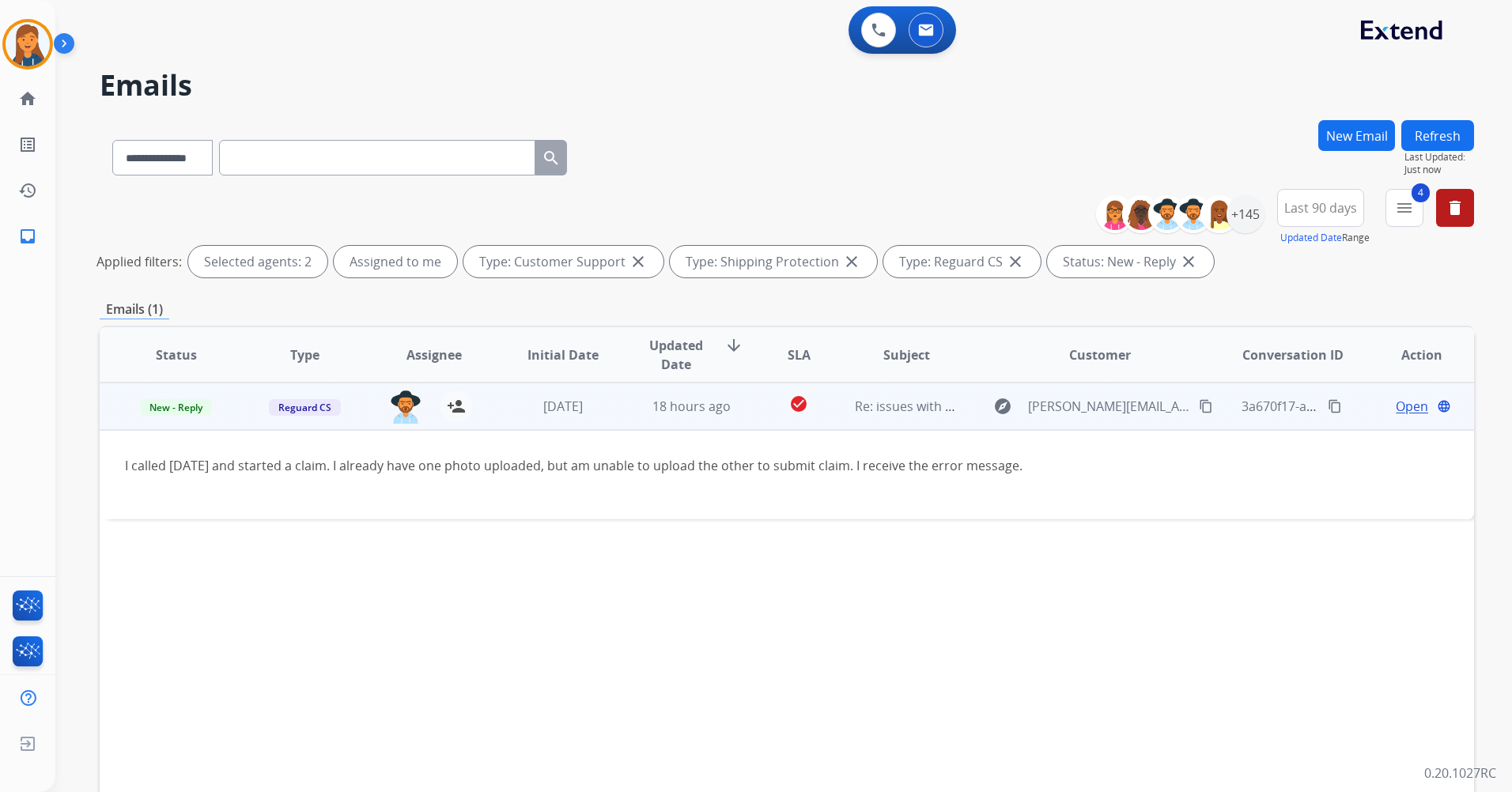
click at [1396, 411] on span "Open" at bounding box center [1412, 406] width 33 height 19
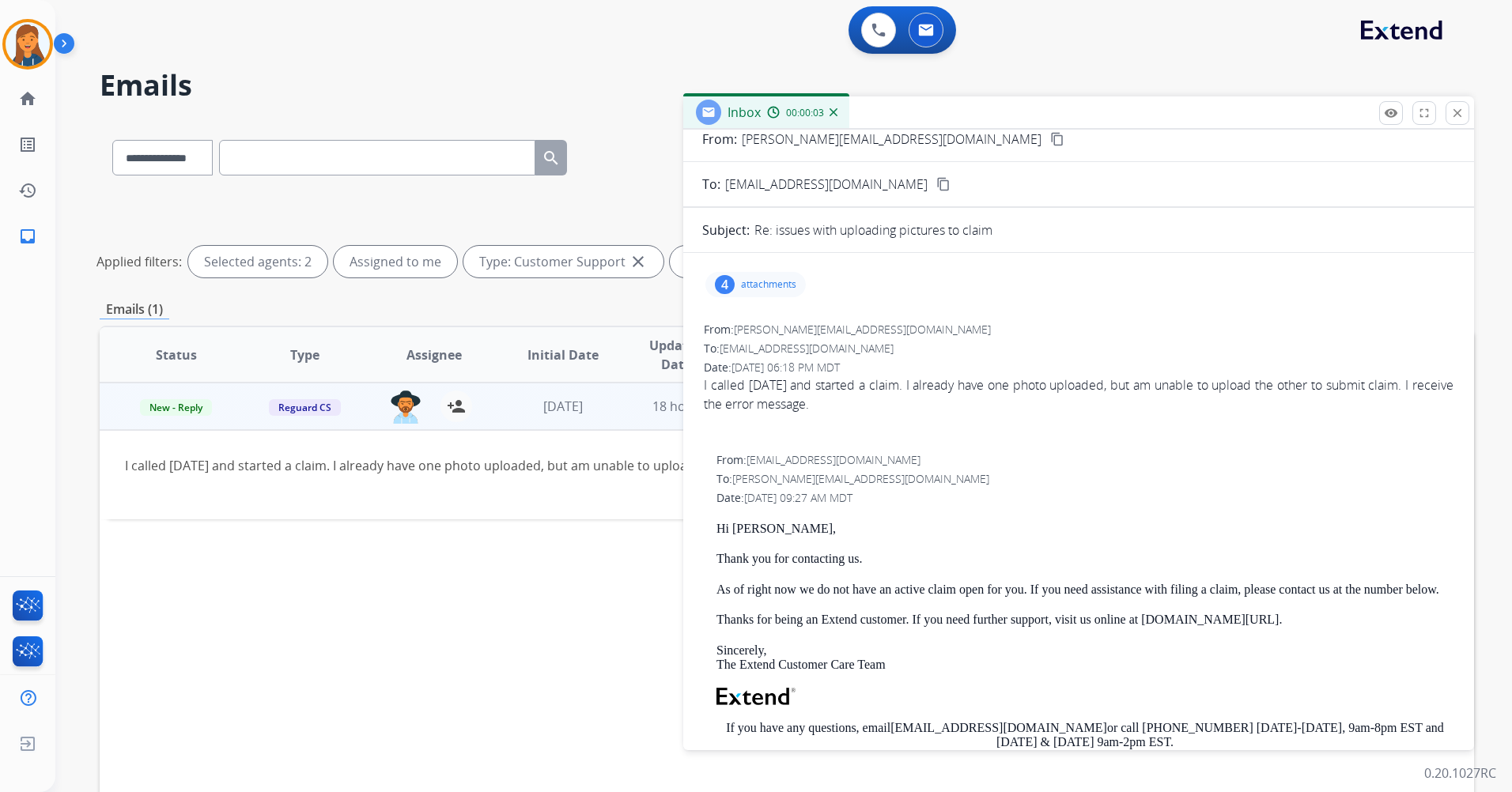
scroll to position [0, 0]
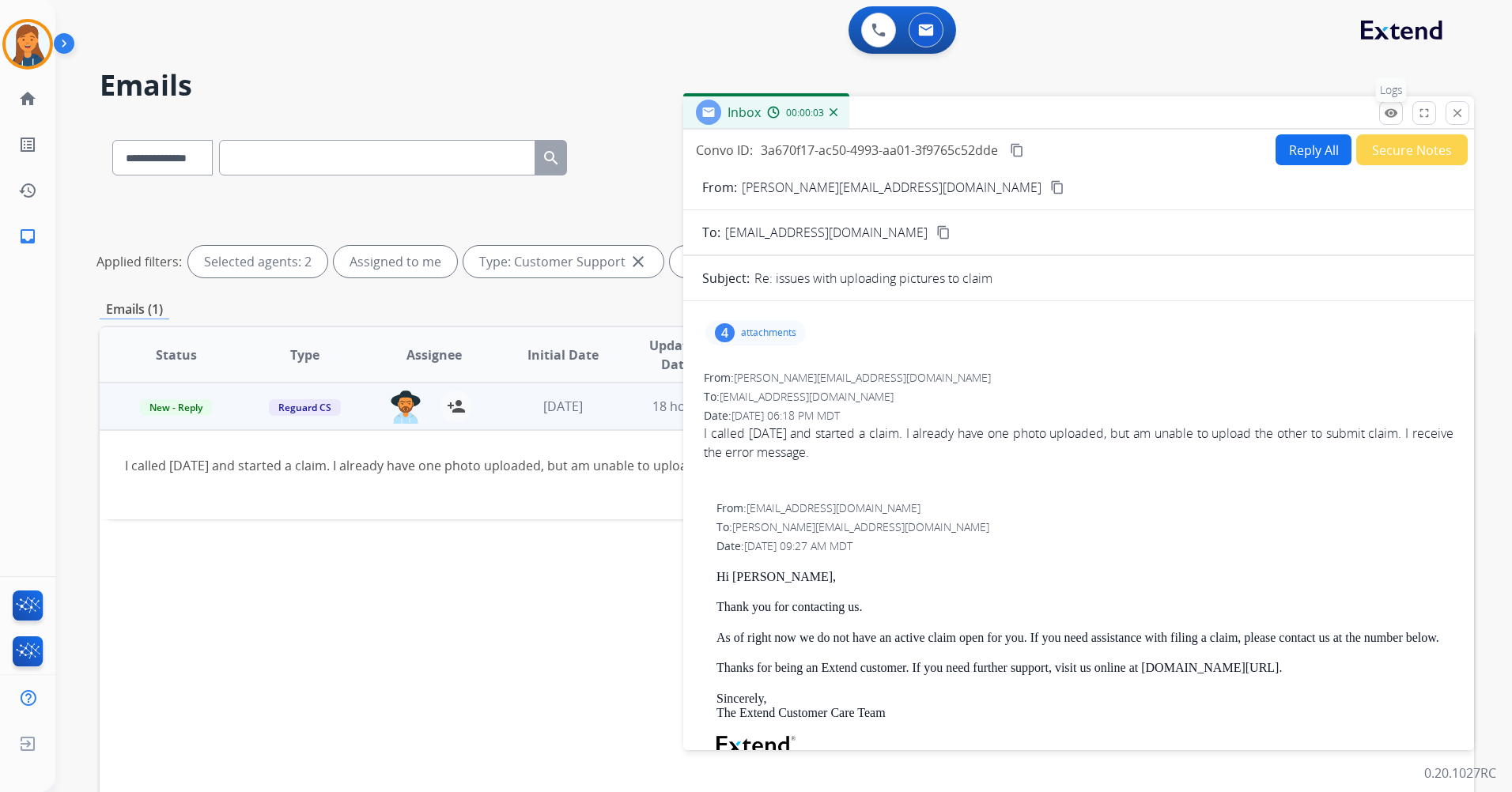
click at [1396, 114] on mat-icon "remove_red_eye" at bounding box center [1391, 113] width 14 height 14
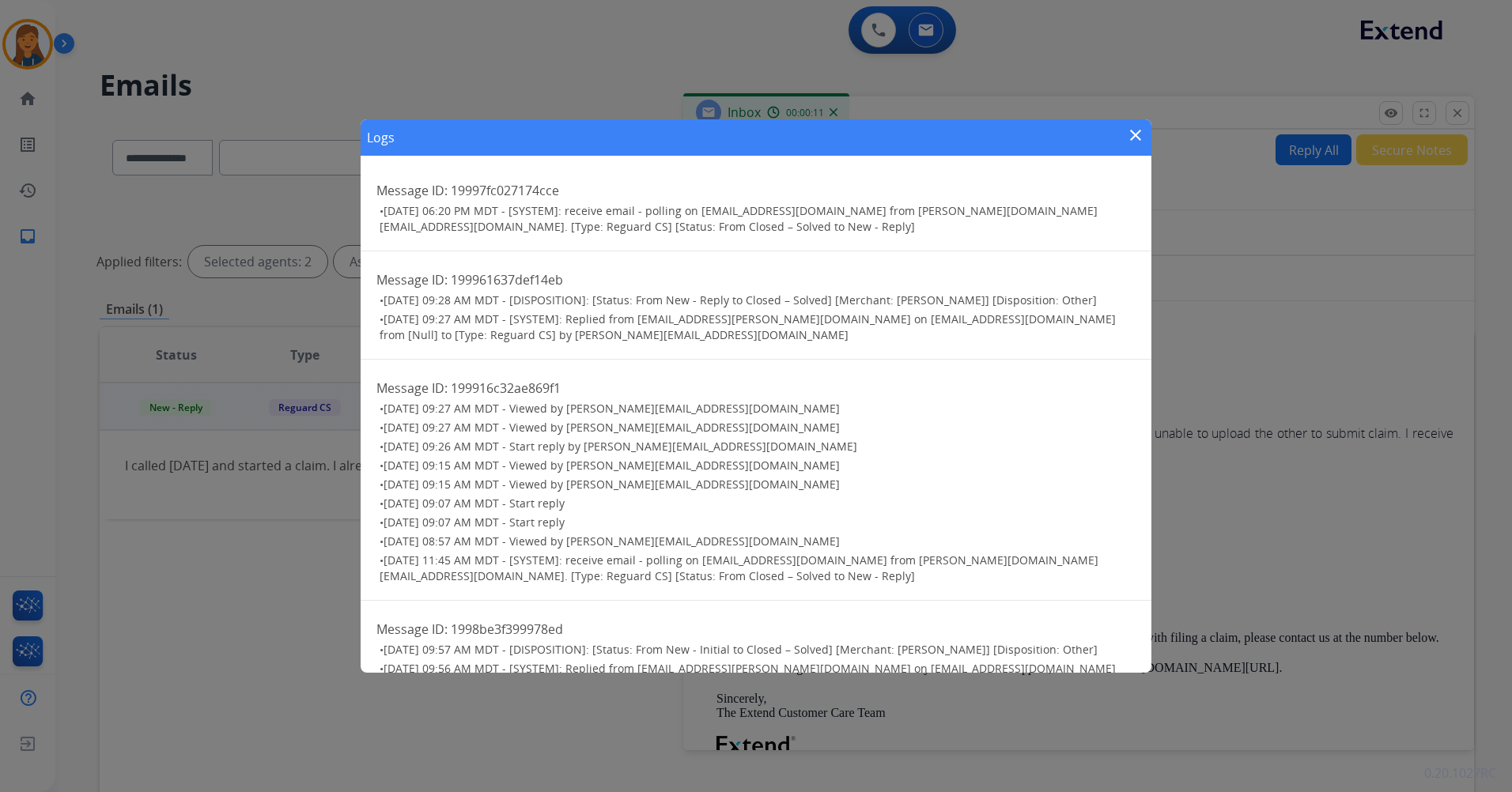
click at [1136, 131] on mat-icon "close" at bounding box center [1135, 135] width 19 height 19
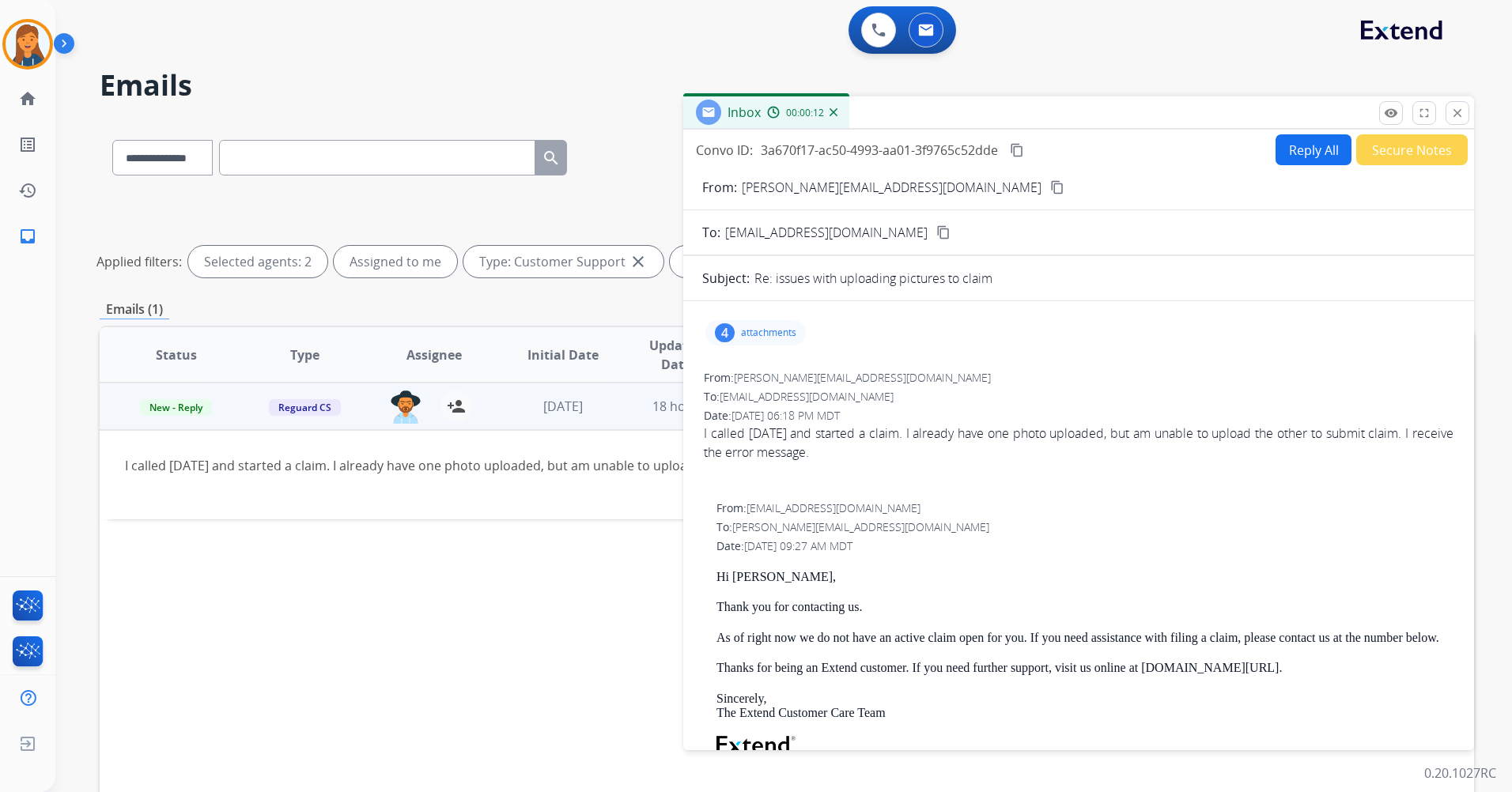
click at [1051, 185] on mat-icon "content_copy" at bounding box center [1058, 187] width 14 height 14
click at [1304, 155] on button "Reply All" at bounding box center [1314, 150] width 76 height 31
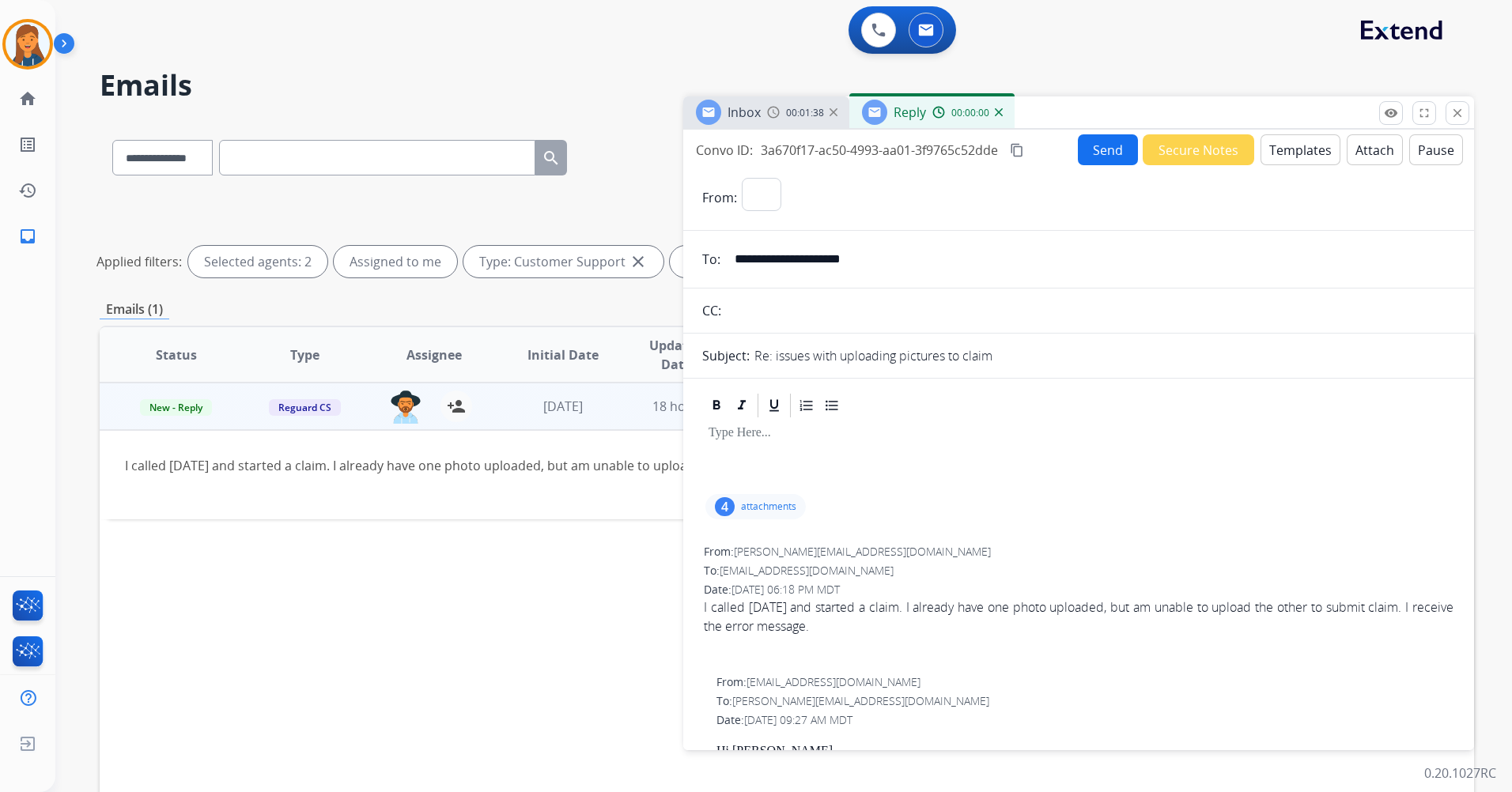
select select "**********"
click at [1263, 160] on button "Templates" at bounding box center [1301, 150] width 80 height 31
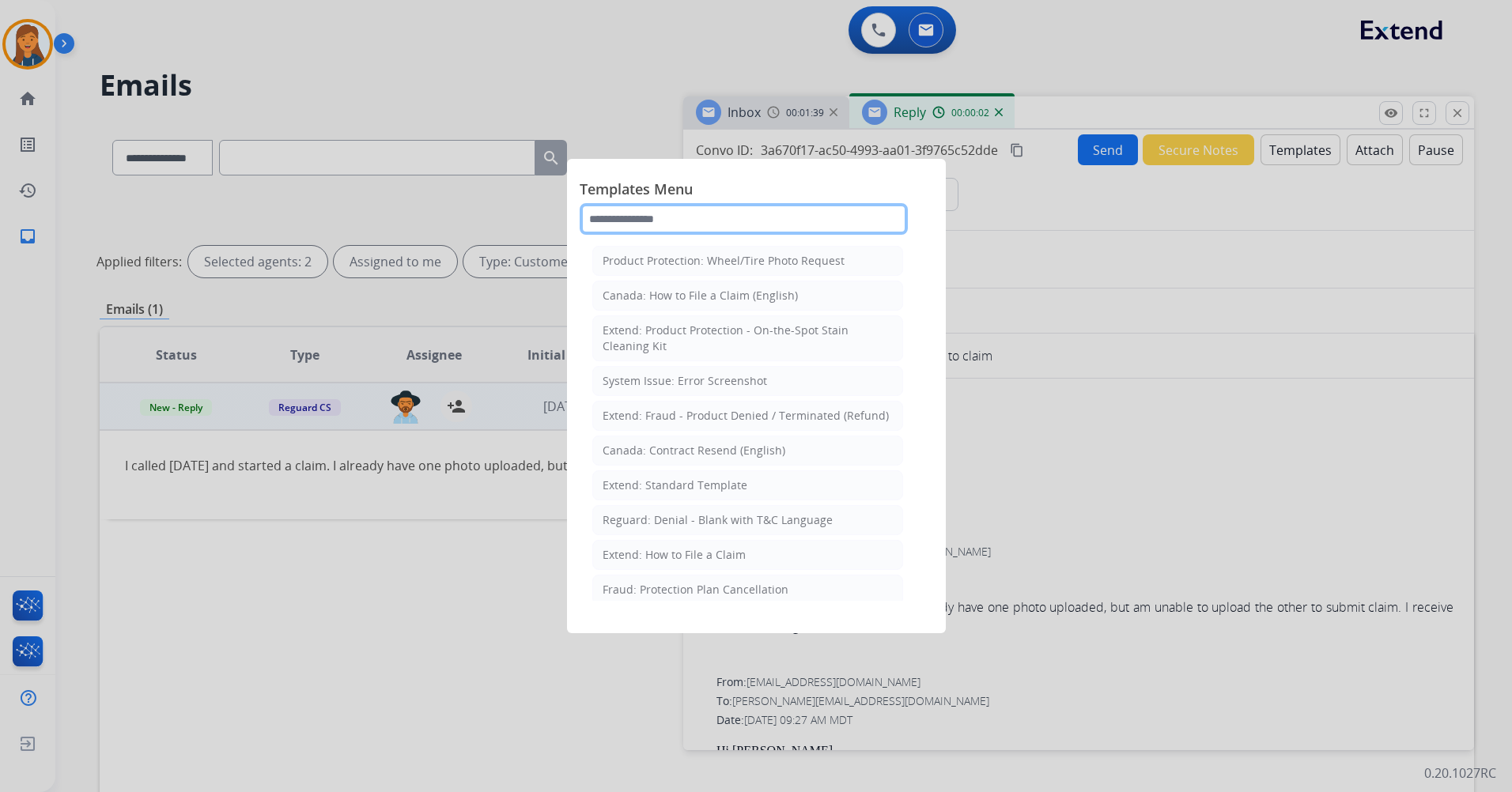
click at [609, 221] on input "text" at bounding box center [744, 219] width 328 height 32
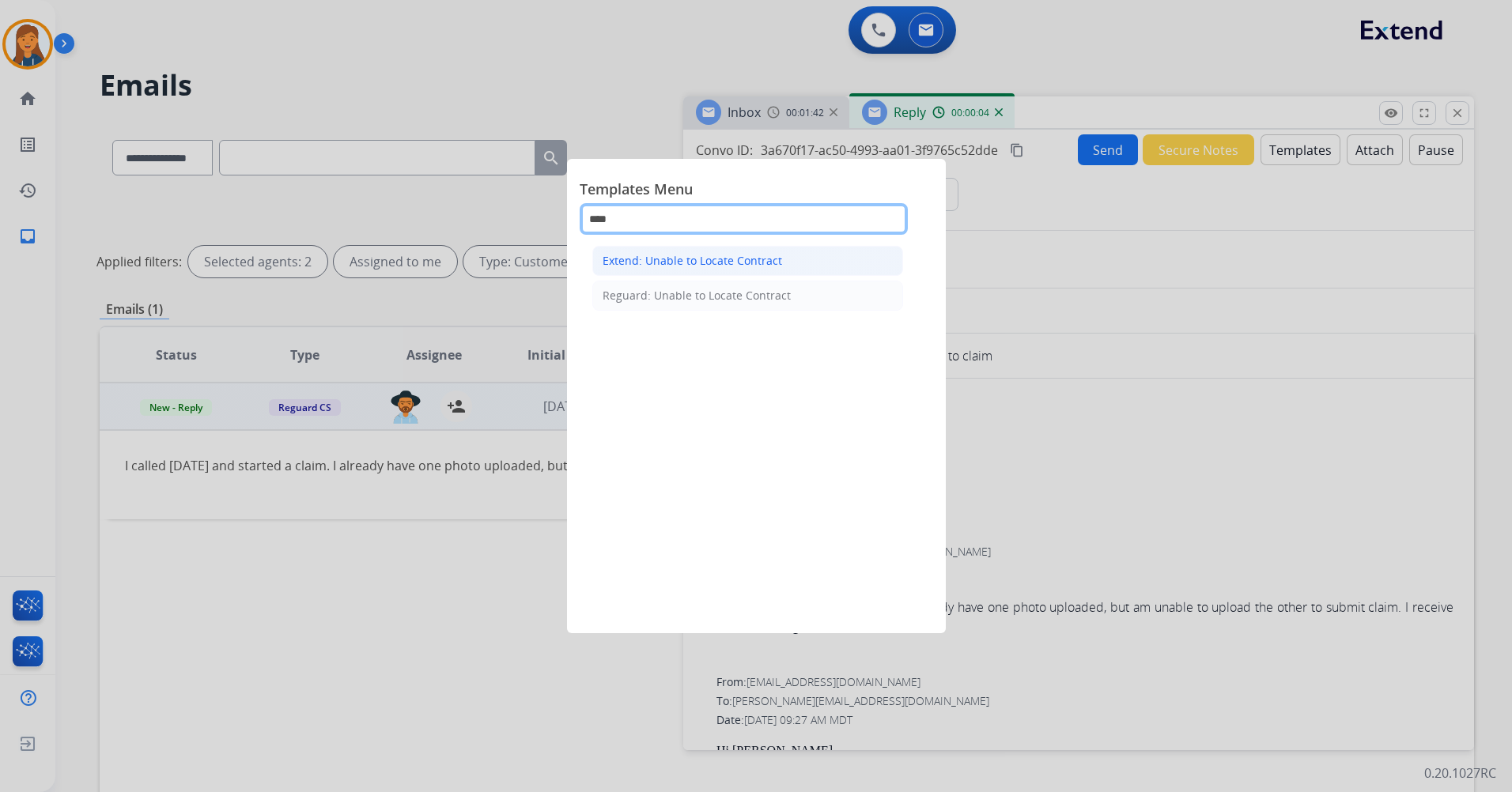
type input "****"
click at [674, 259] on div "Extend: Unable to Locate Contract" at bounding box center [692, 261] width 179 height 16
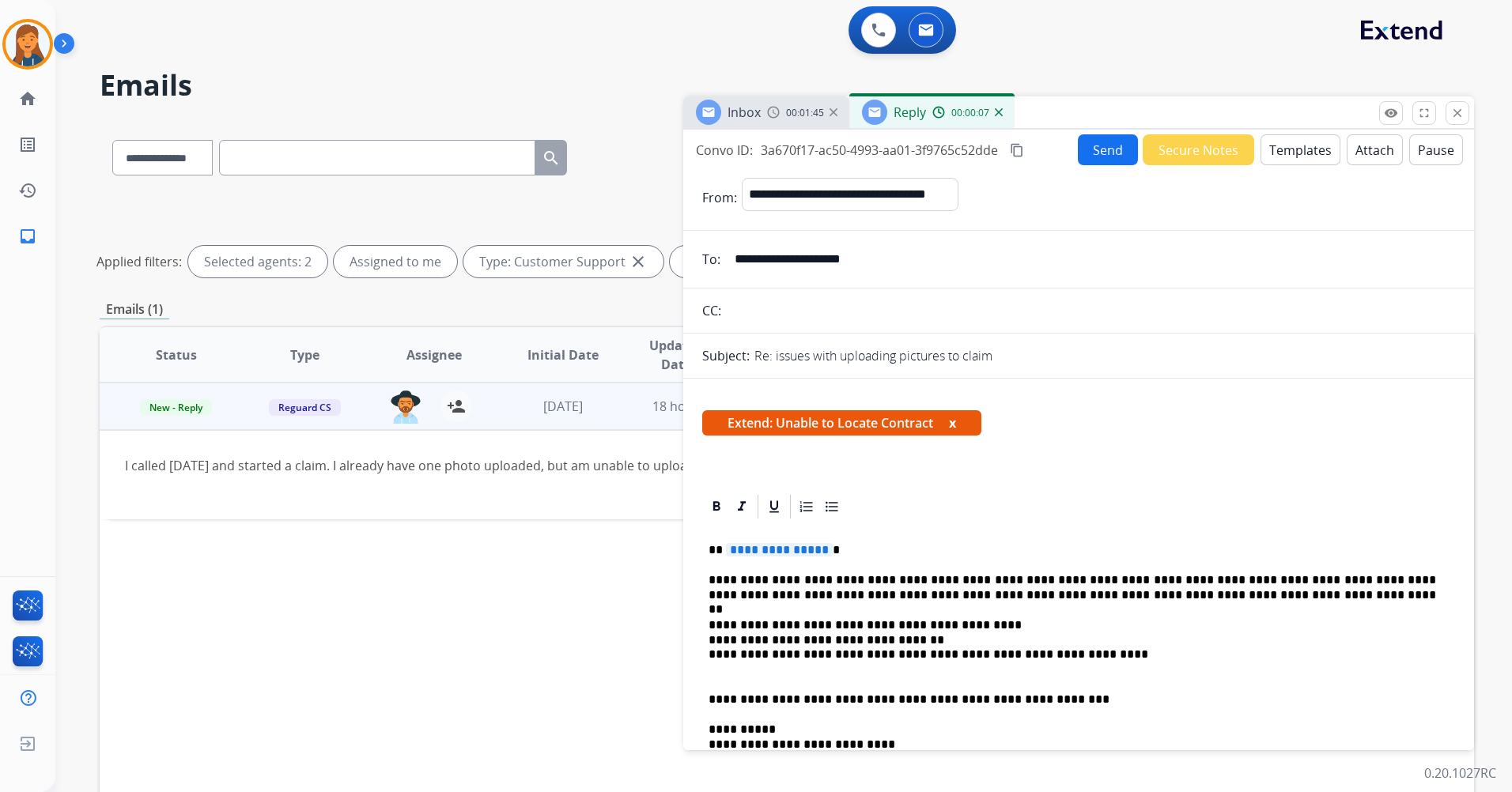
click at [778, 559] on div "**********" at bounding box center [1079, 786] width 753 height 531
click at [744, 552] on span "**********" at bounding box center [779, 549] width 106 height 13
click at [1104, 153] on button "Send" at bounding box center [1108, 150] width 60 height 31
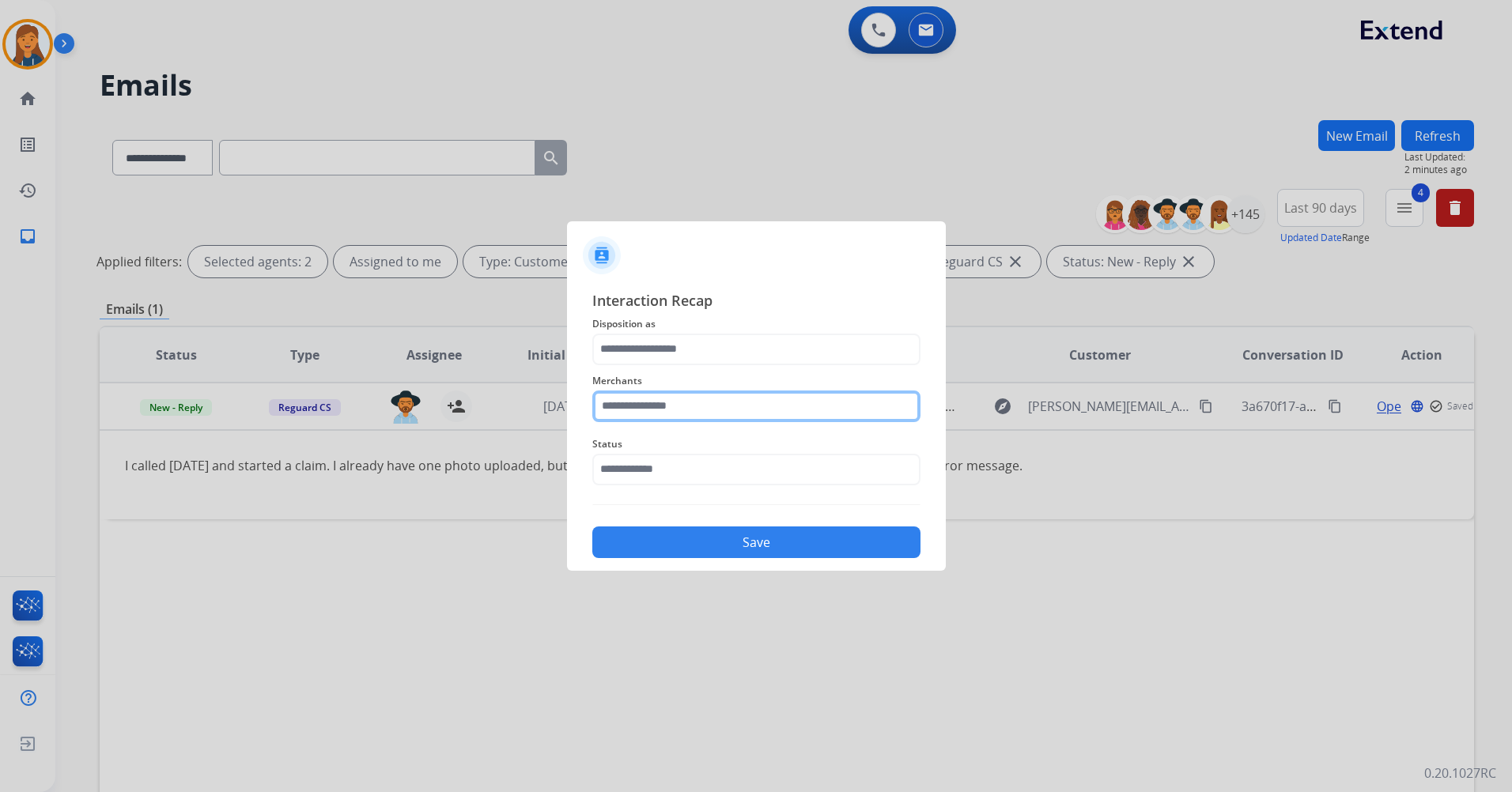
click at [745, 407] on input "text" at bounding box center [757, 406] width 328 height 32
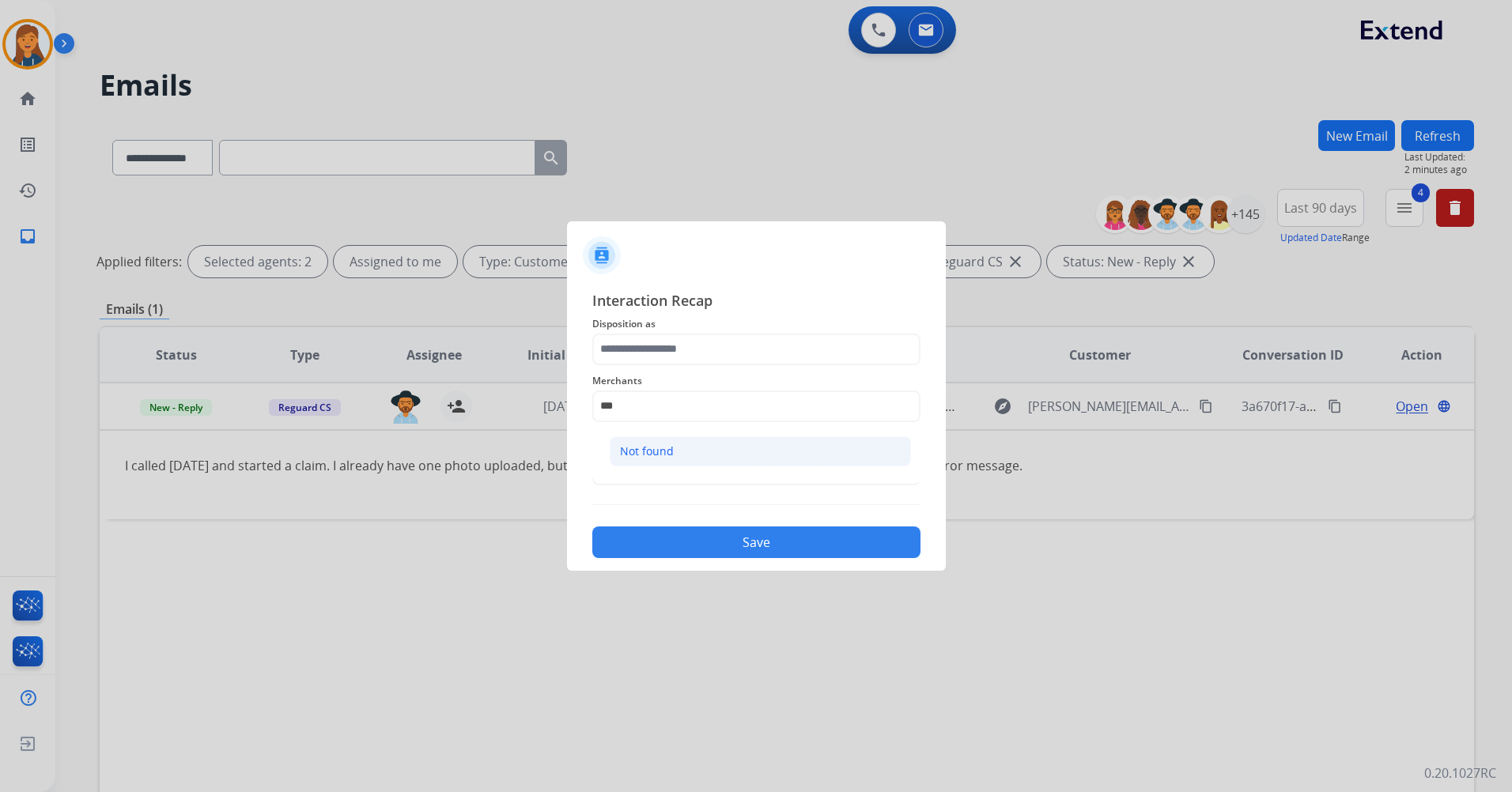
click at [720, 455] on li "Not found" at bounding box center [760, 451] width 302 height 30
type input "*********"
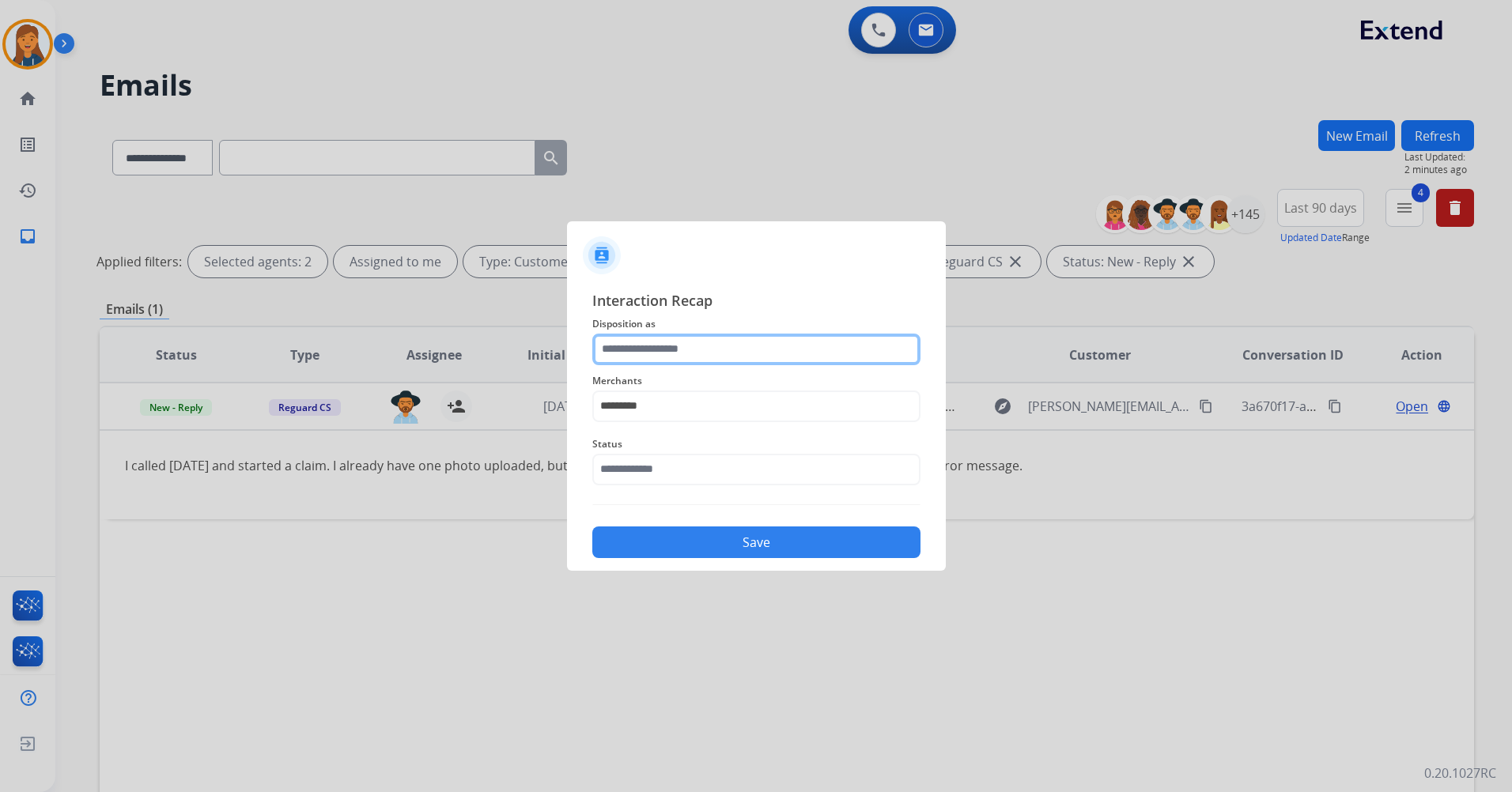
click at [666, 349] on input "text" at bounding box center [757, 349] width 328 height 32
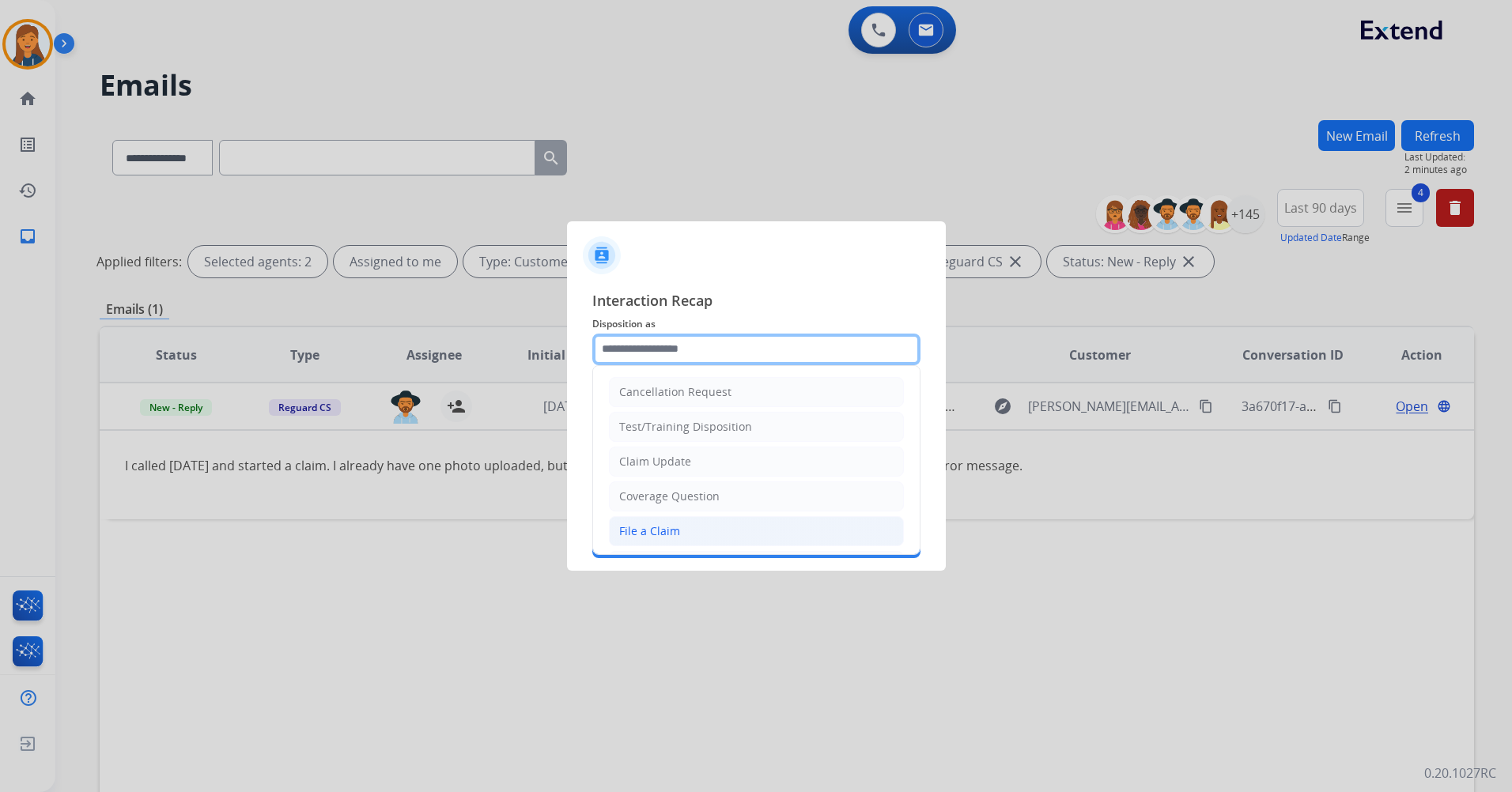
scroll to position [247, 0]
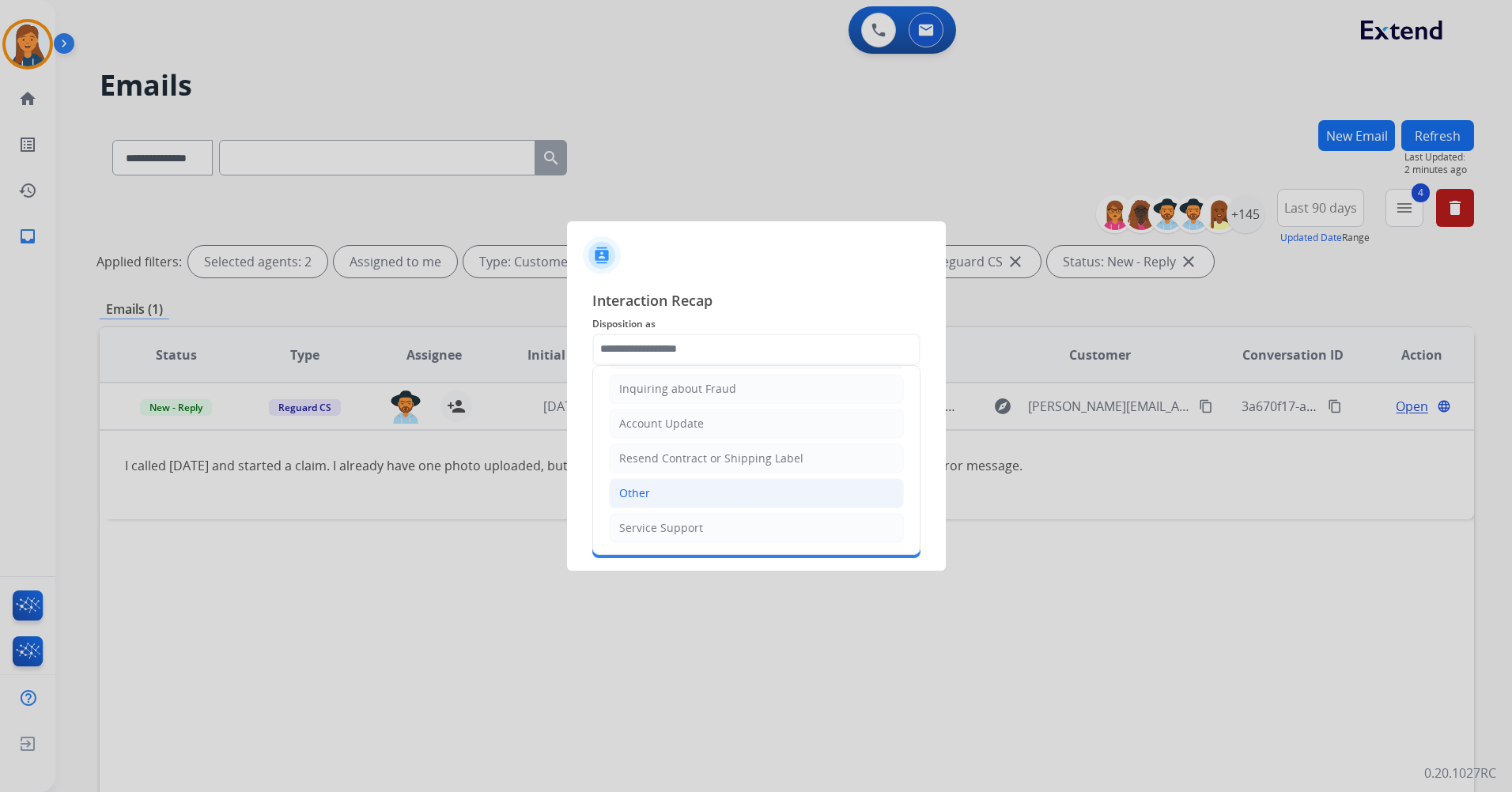
click at [642, 488] on div "Other" at bounding box center [634, 493] width 31 height 16
type input "*****"
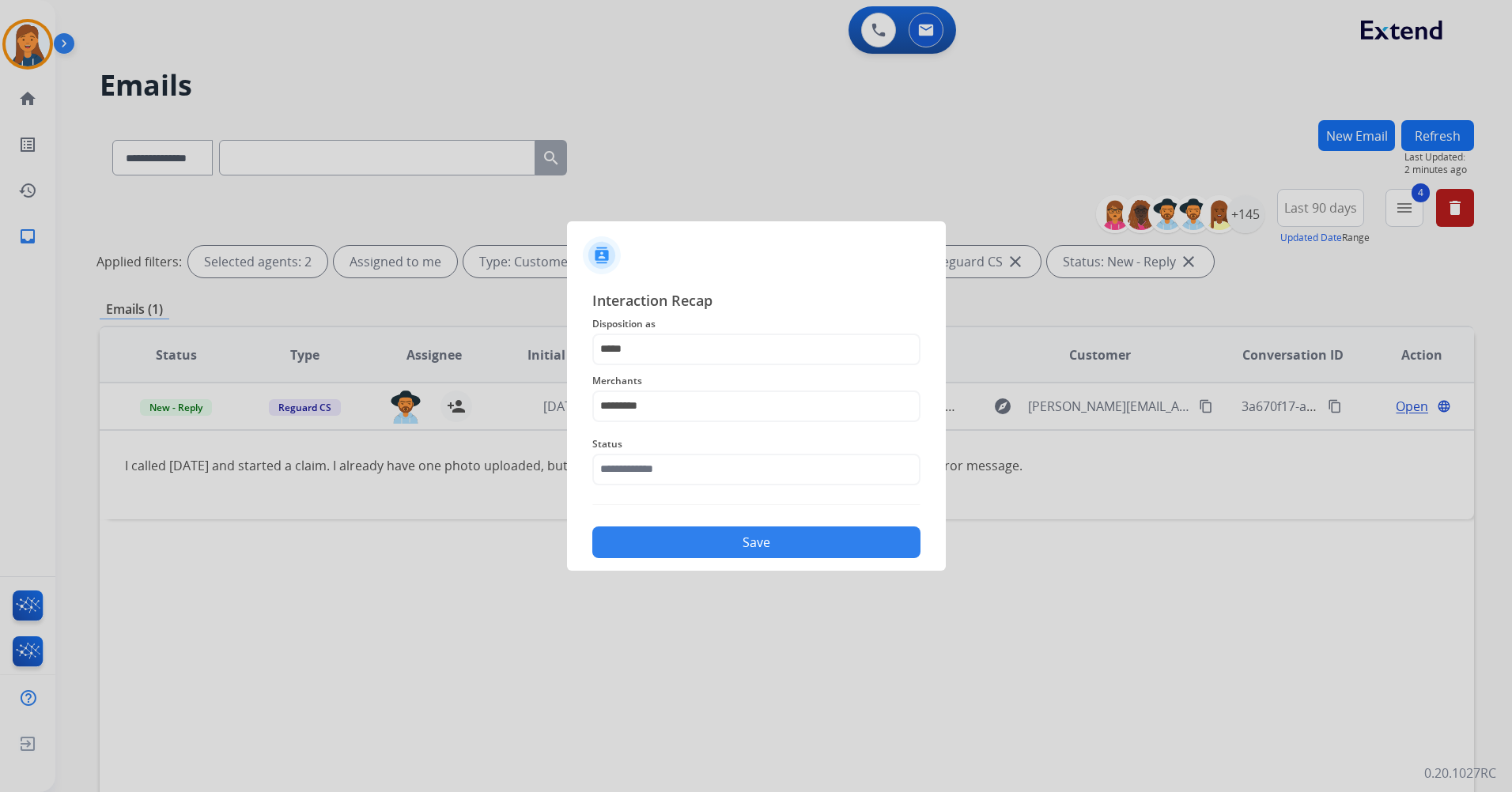
click at [635, 452] on span "Status" at bounding box center [757, 443] width 328 height 19
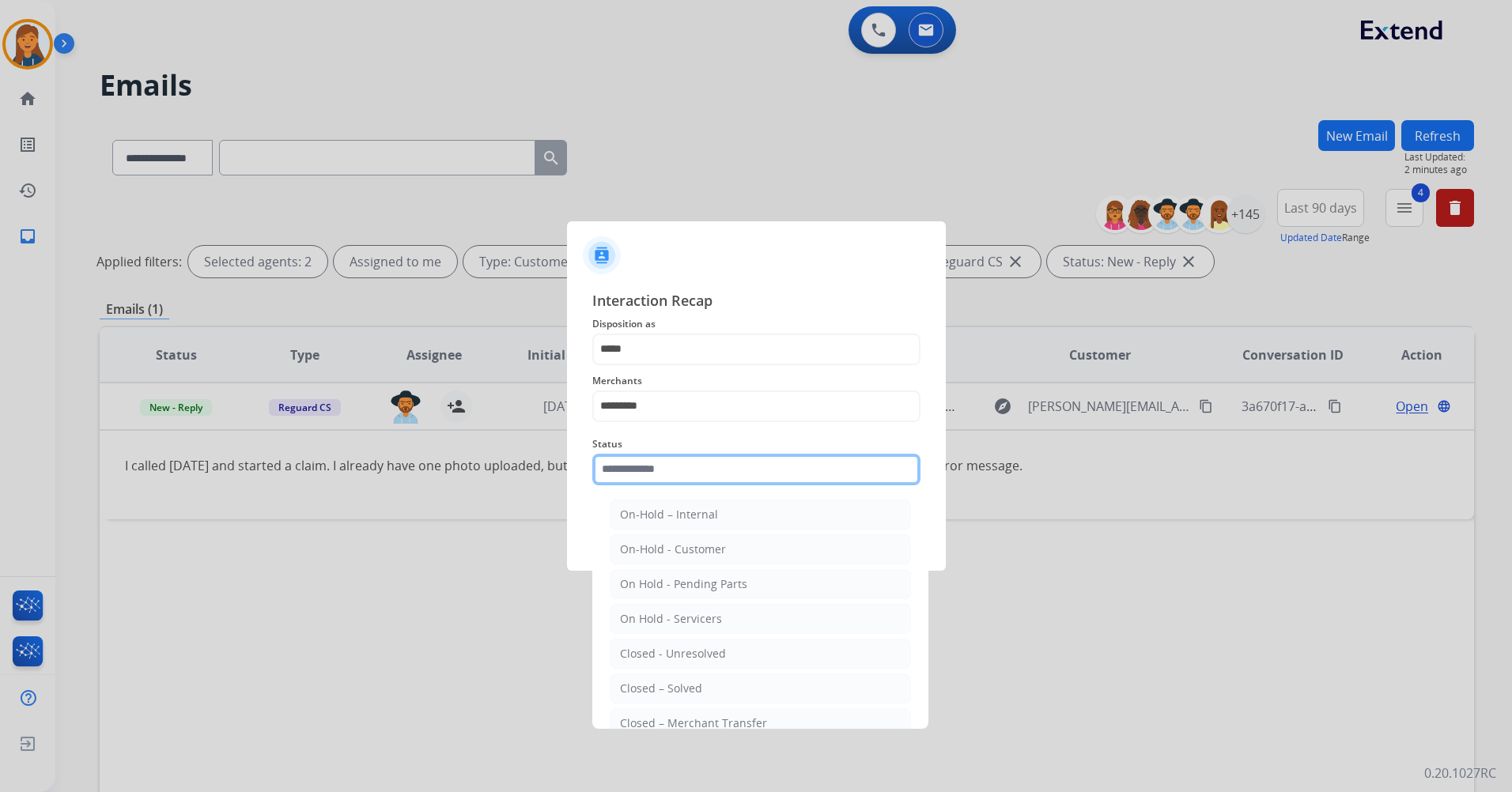
click at [634, 475] on input "text" at bounding box center [757, 470] width 328 height 32
click at [643, 678] on li "Closed – Solved" at bounding box center [760, 689] width 302 height 30
type input "**********"
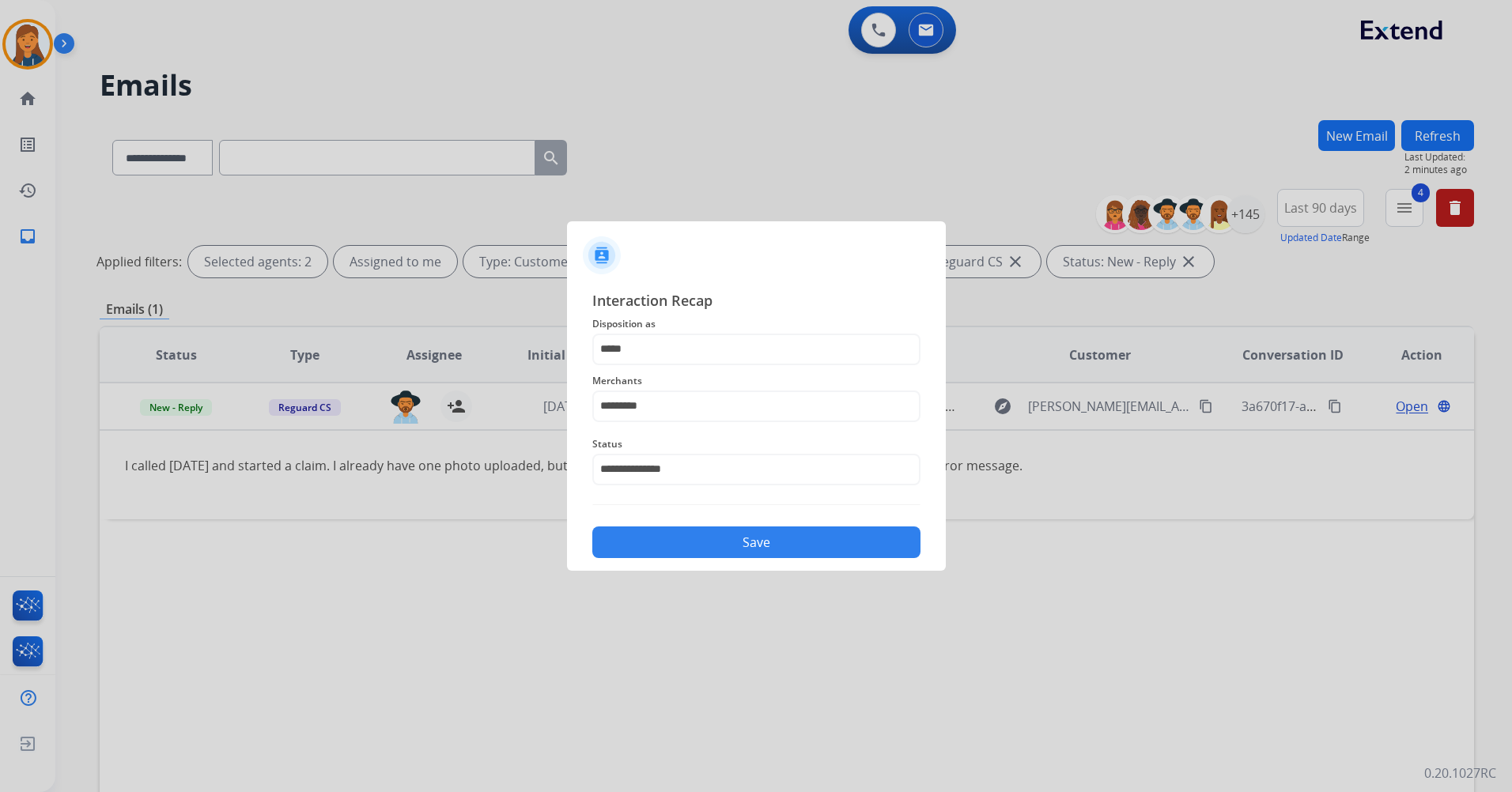
click at [650, 541] on button "Save" at bounding box center [757, 543] width 328 height 32
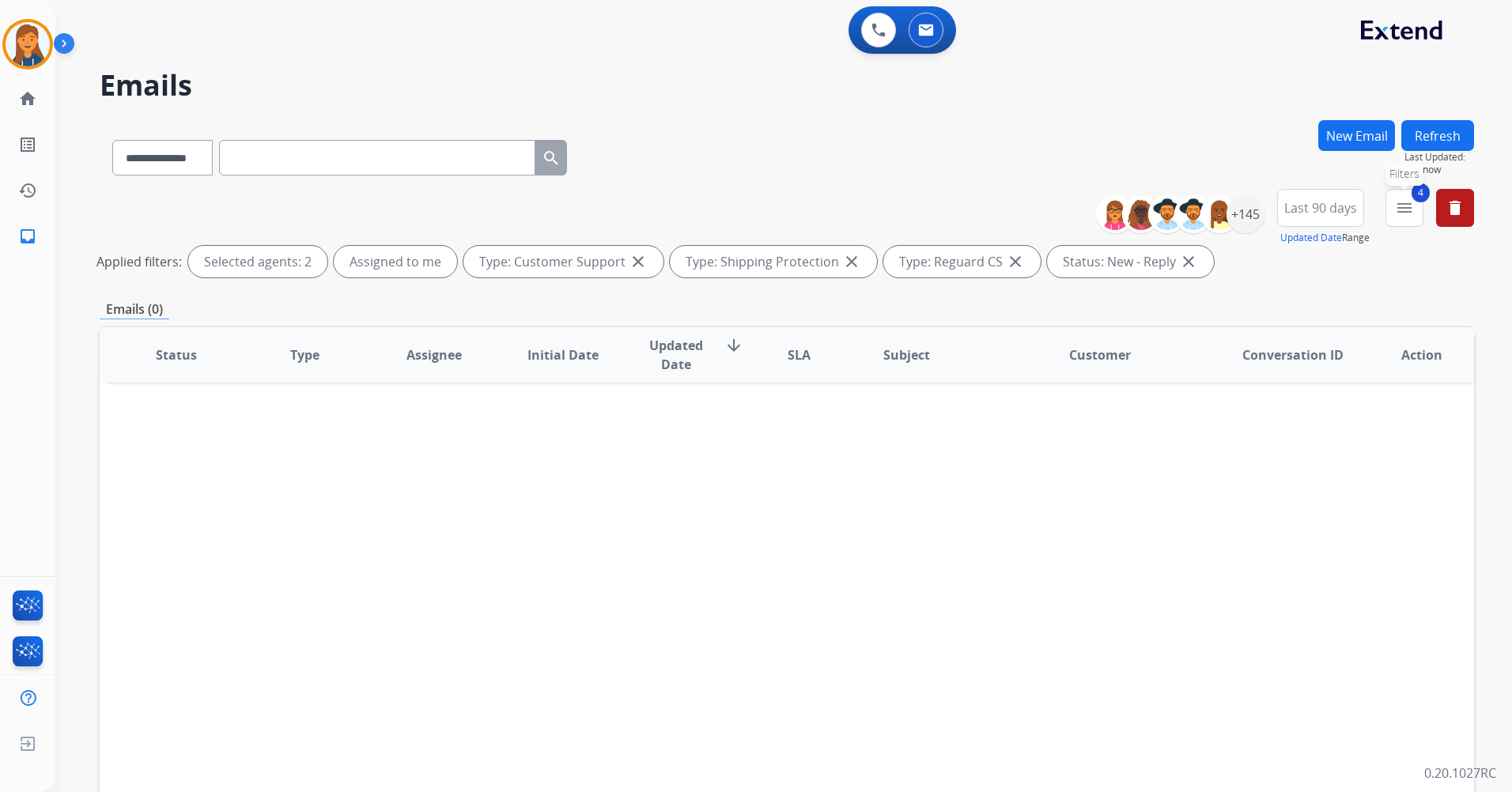
click at [1410, 216] on mat-icon "menu" at bounding box center [1405, 208] width 19 height 19
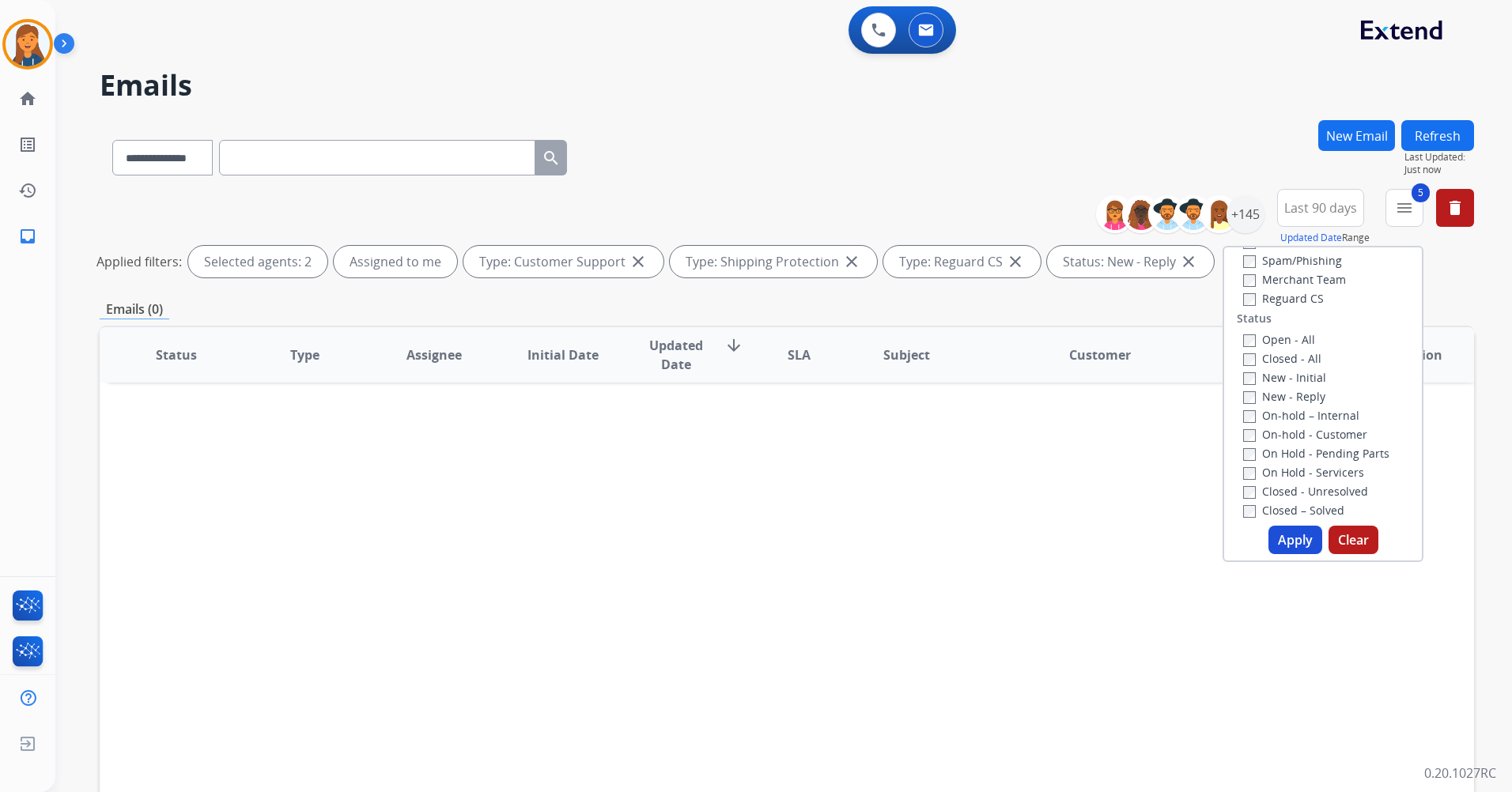
click at [1286, 535] on button "Apply" at bounding box center [1295, 540] width 54 height 28
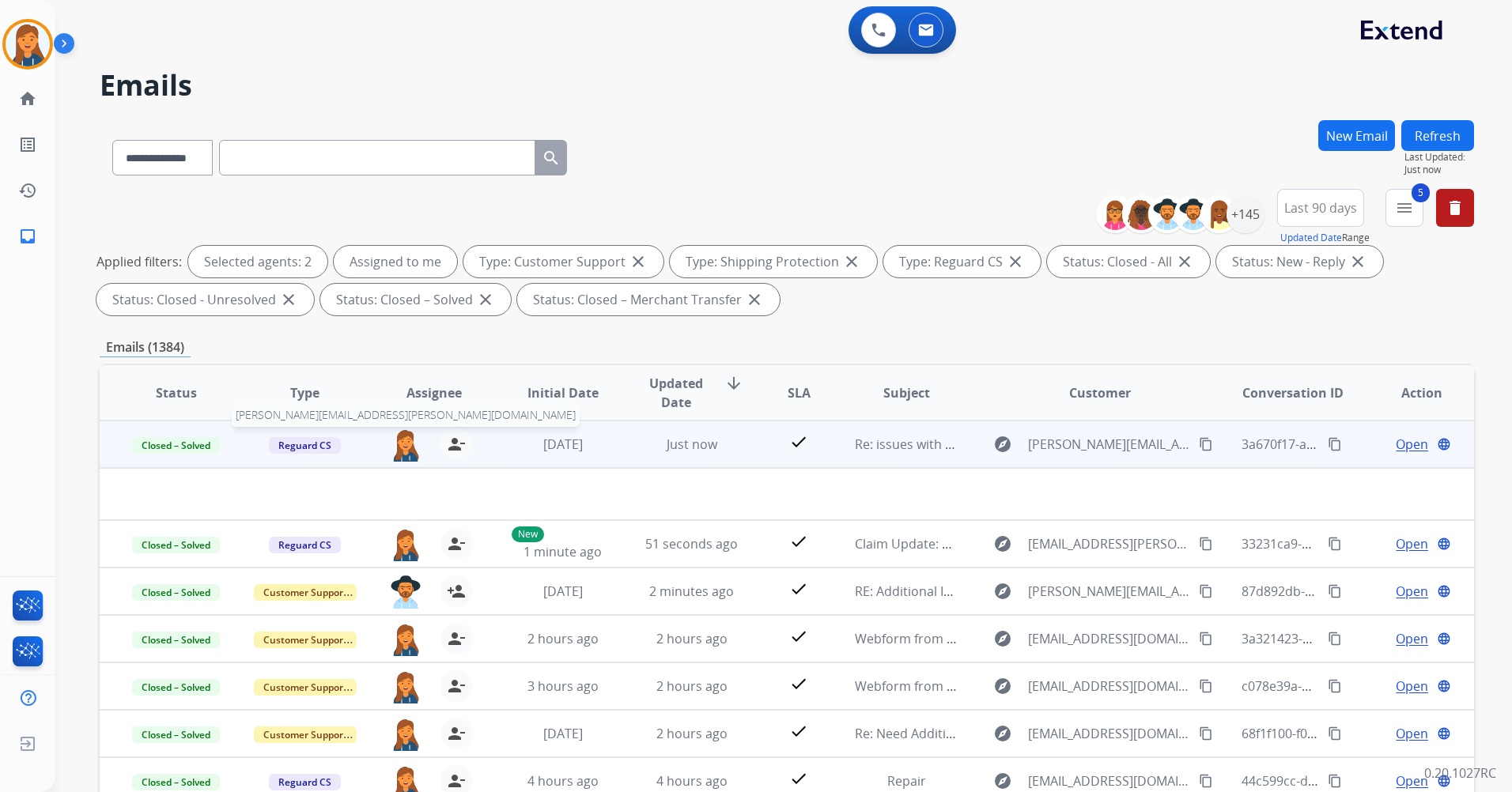
click at [398, 445] on img at bounding box center [406, 444] width 32 height 33
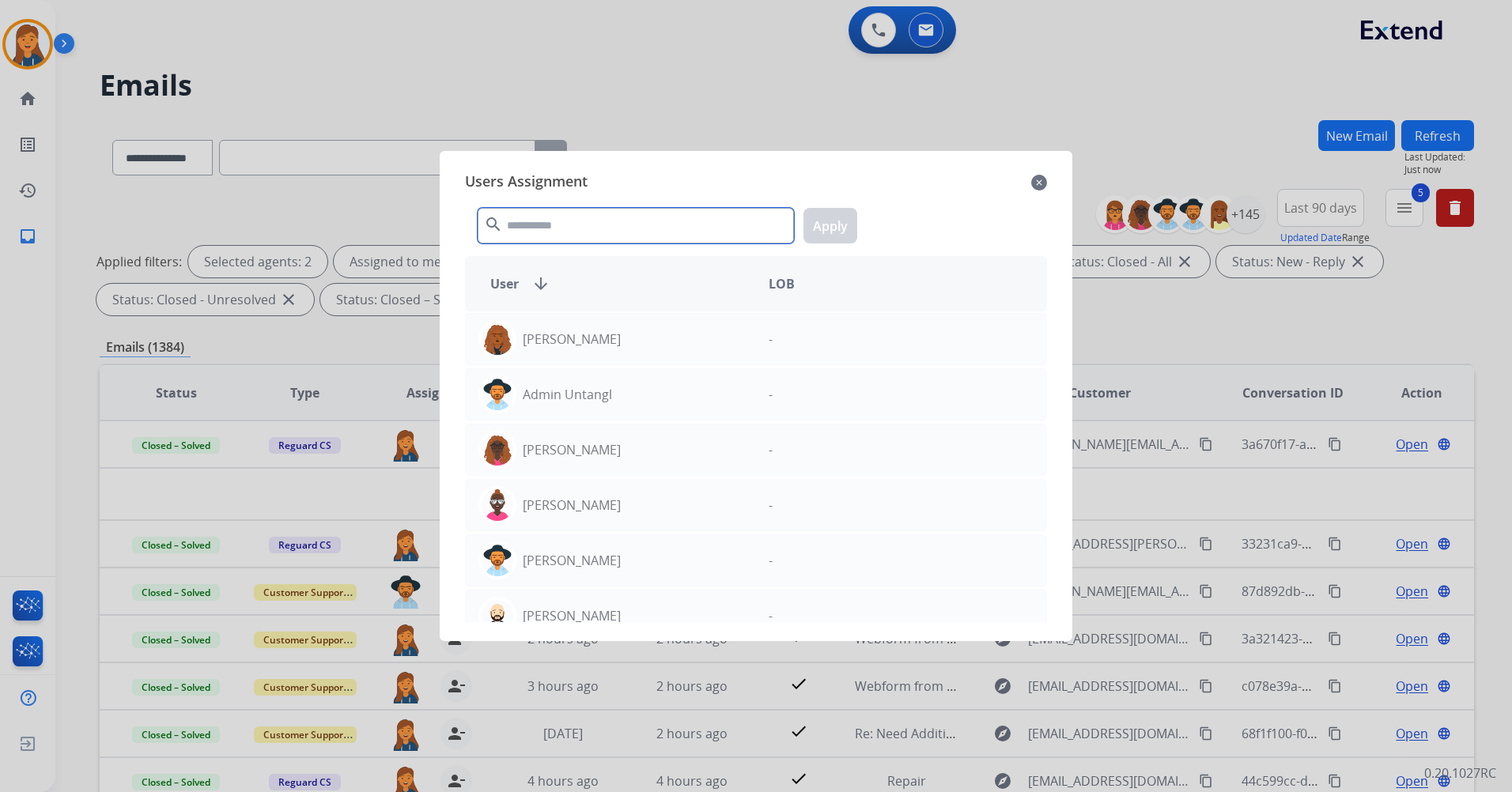
click at [563, 220] on input "text" at bounding box center [635, 225] width 317 height 35
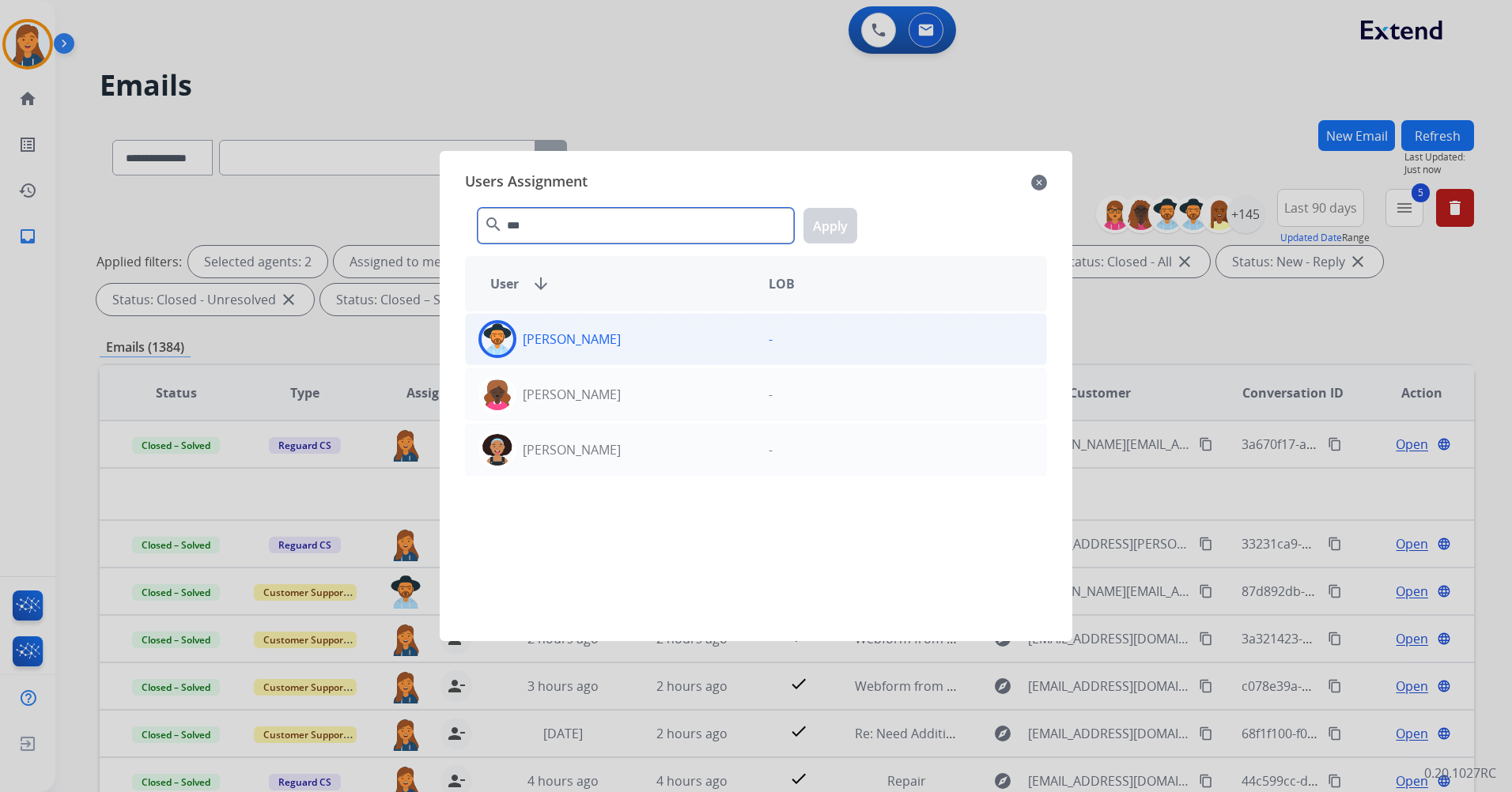
type input "***"
click at [625, 325] on div "[PERSON_NAME]" at bounding box center [610, 339] width 290 height 38
click at [820, 229] on button "Apply" at bounding box center [831, 225] width 54 height 35
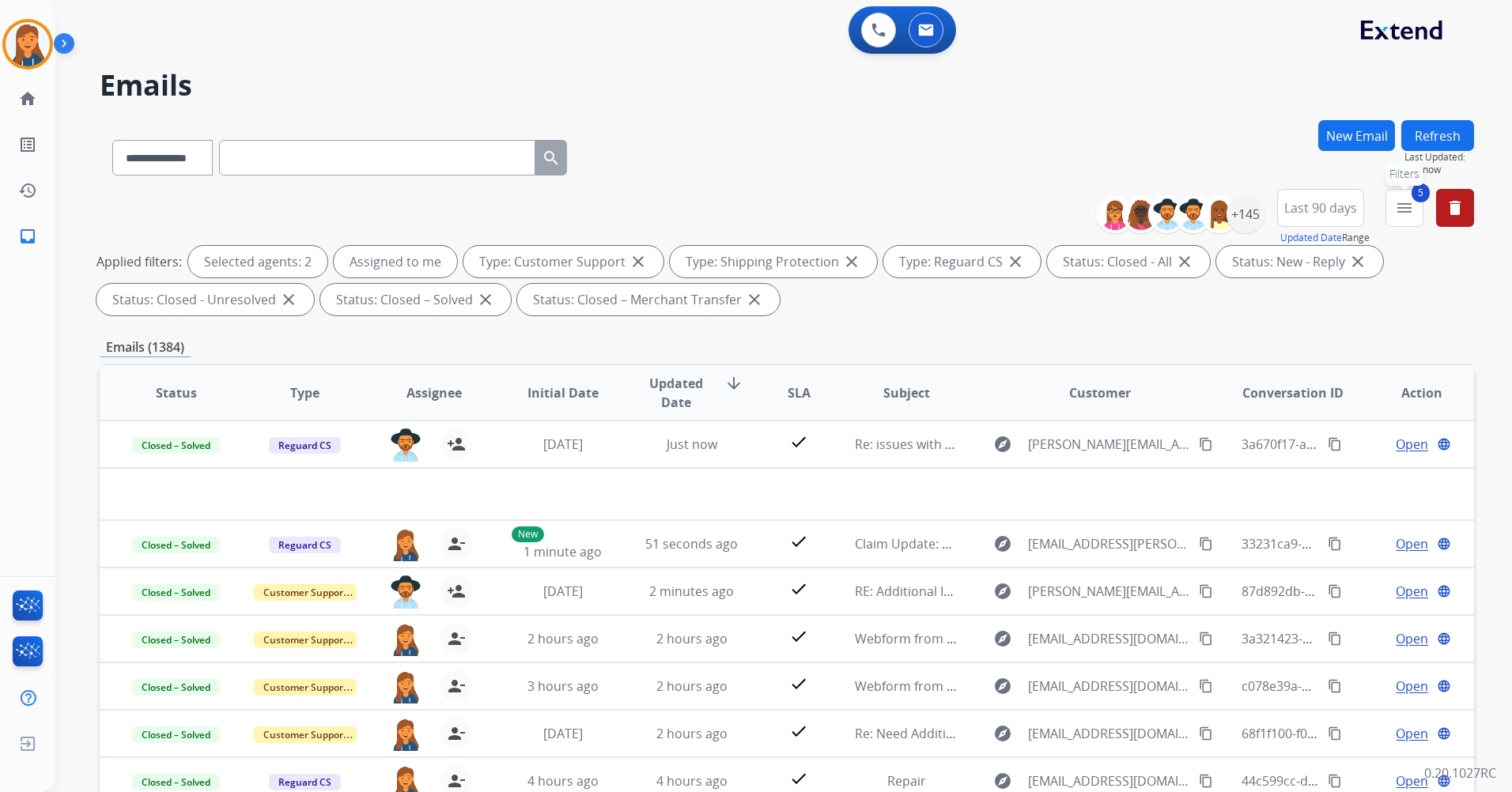
click at [1404, 217] on button "5 menu Filters" at bounding box center [1405, 208] width 38 height 38
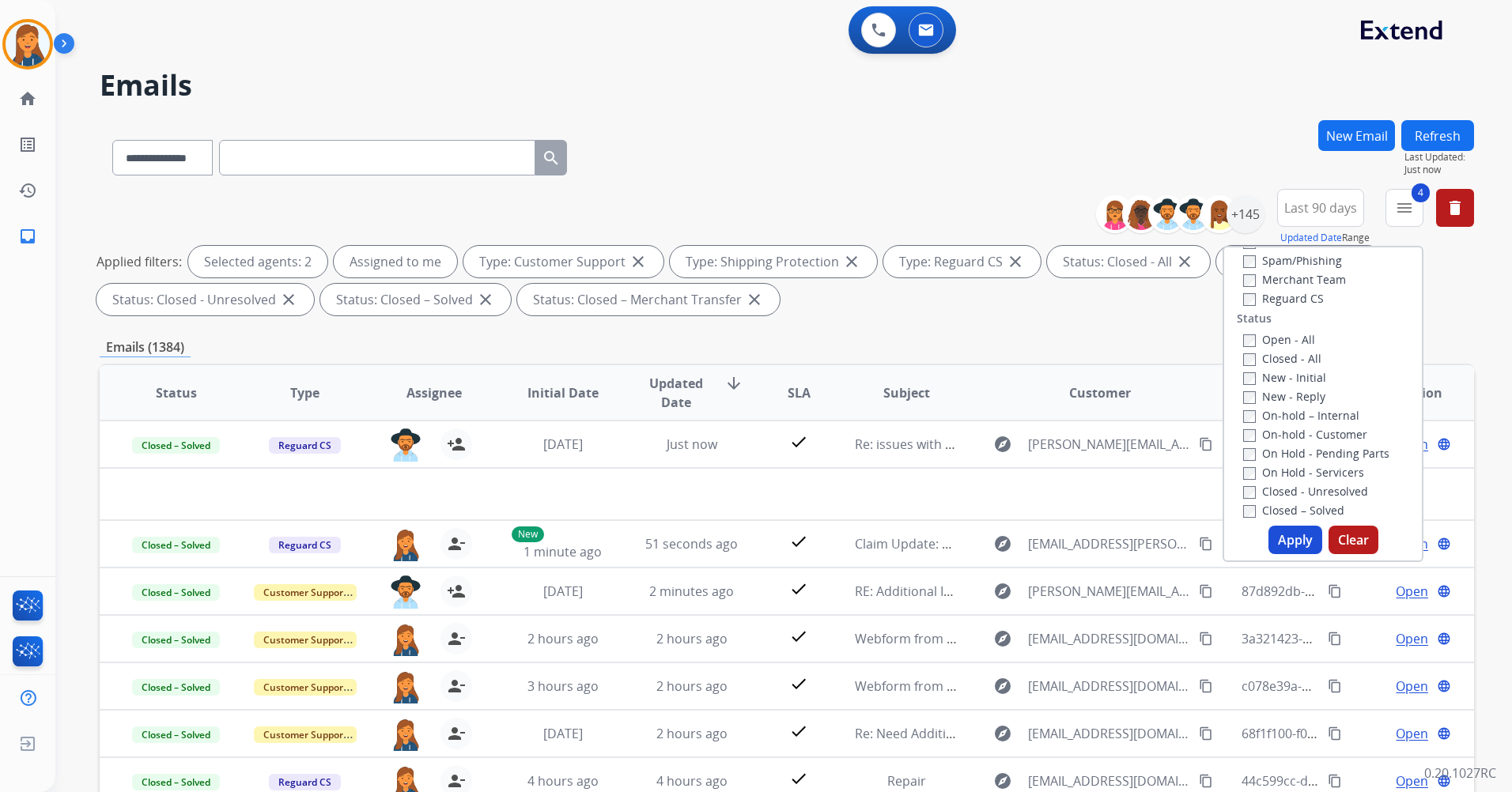
click at [1283, 535] on button "Apply" at bounding box center [1295, 540] width 54 height 28
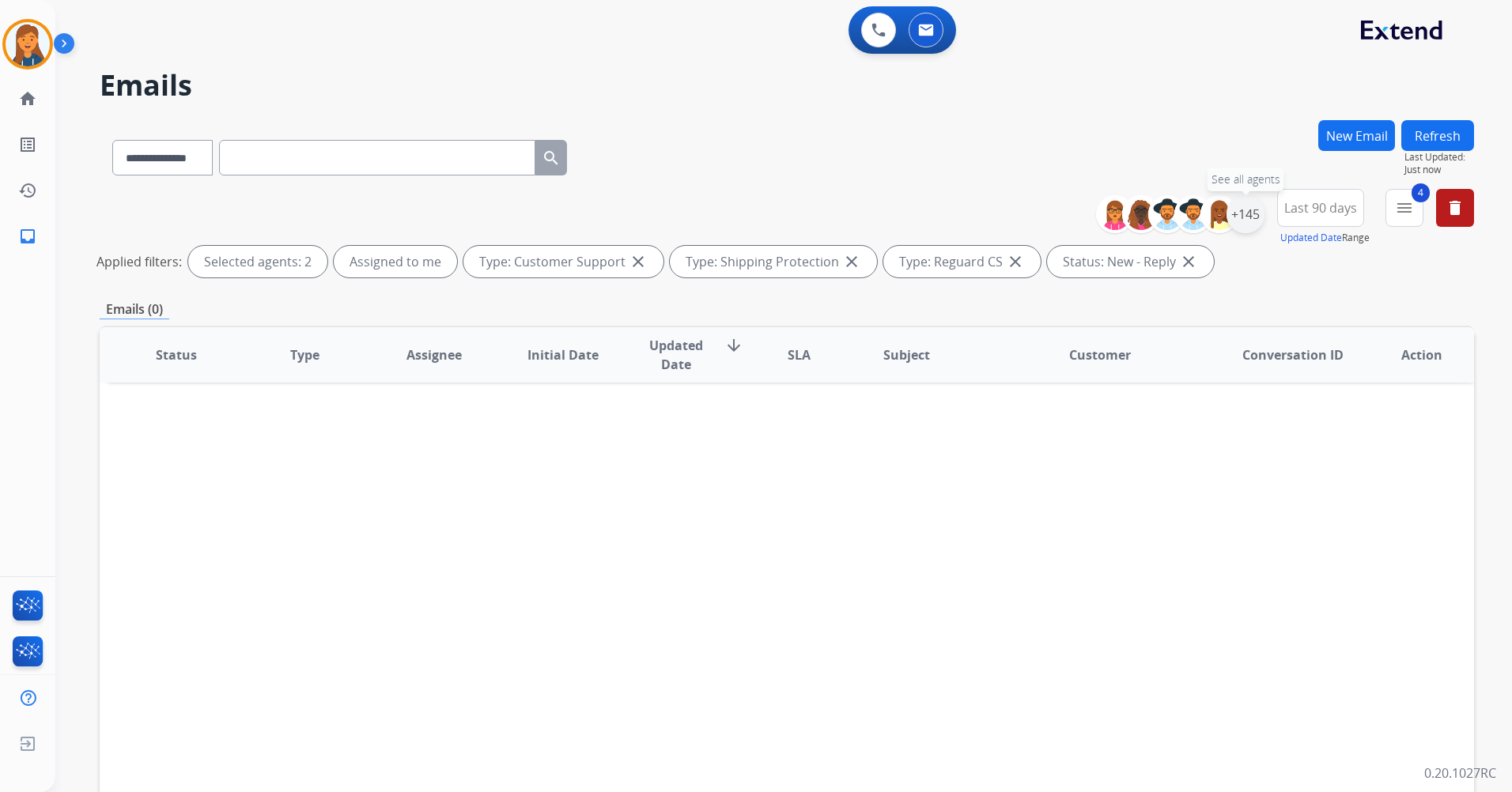
click at [1256, 213] on div "+145" at bounding box center [1246, 214] width 38 height 38
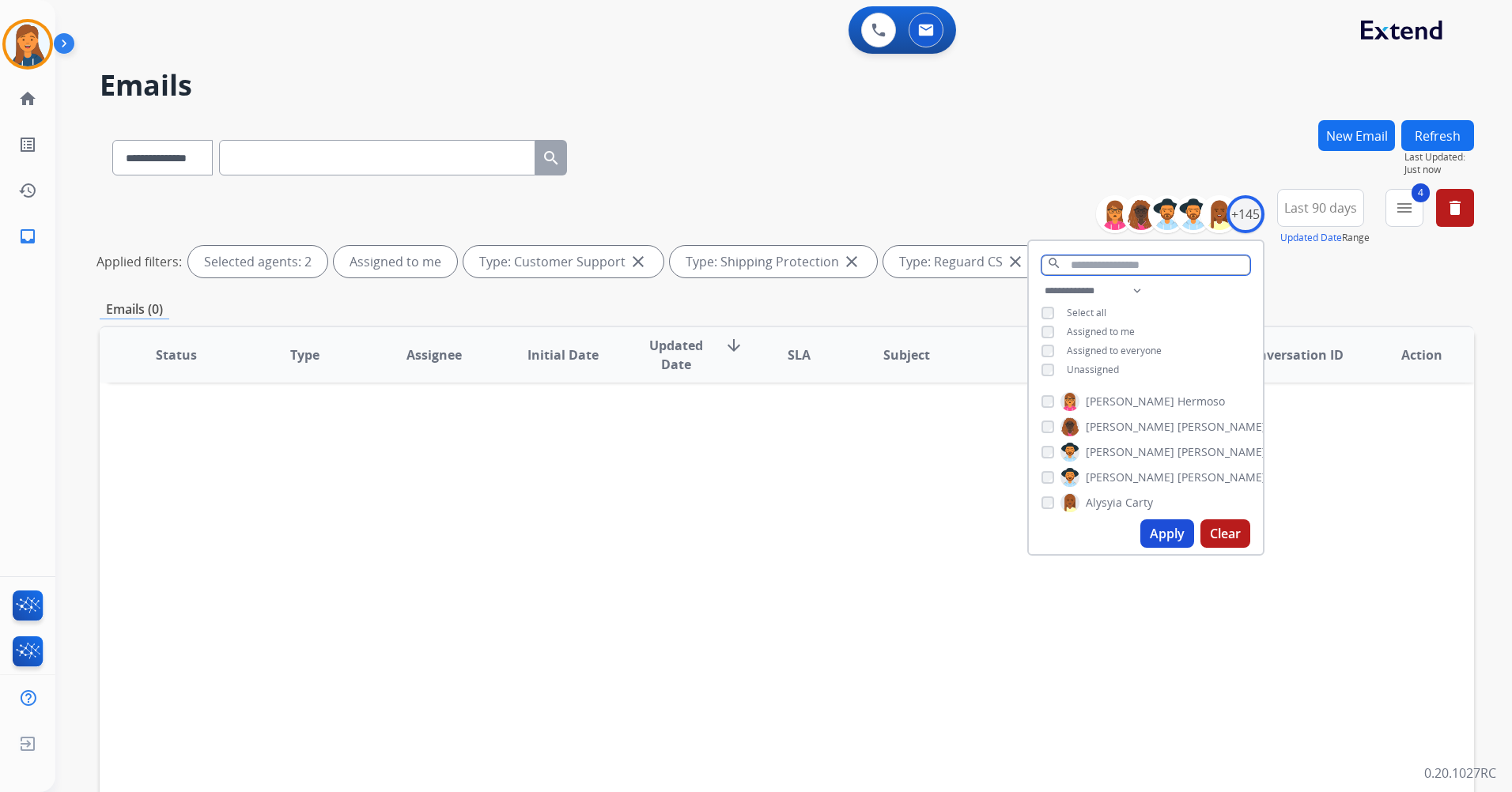
click at [1126, 257] on input "text" at bounding box center [1146, 265] width 209 height 20
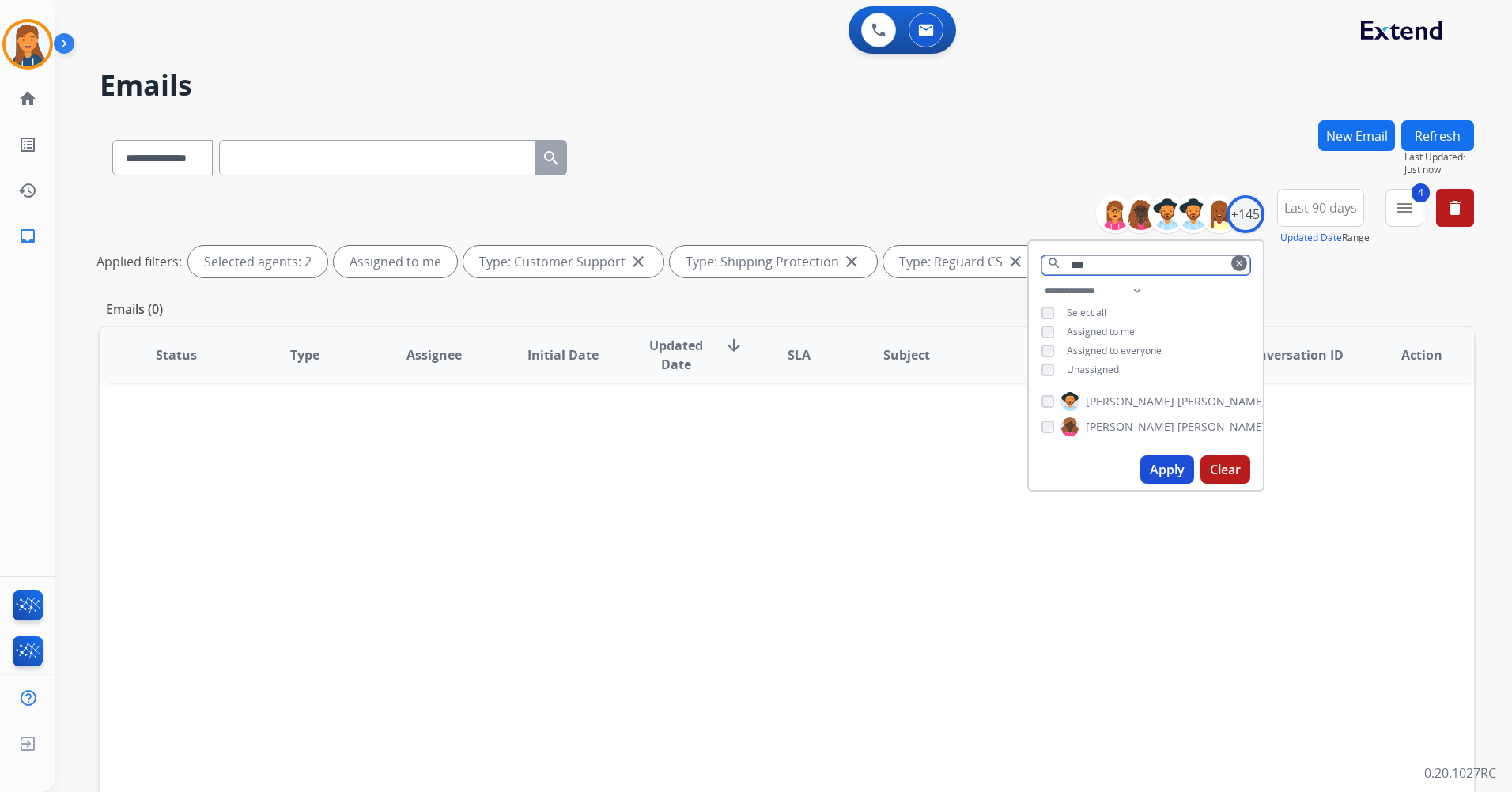
type input "***"
click at [1232, 261] on button "clear" at bounding box center [1240, 263] width 16 height 16
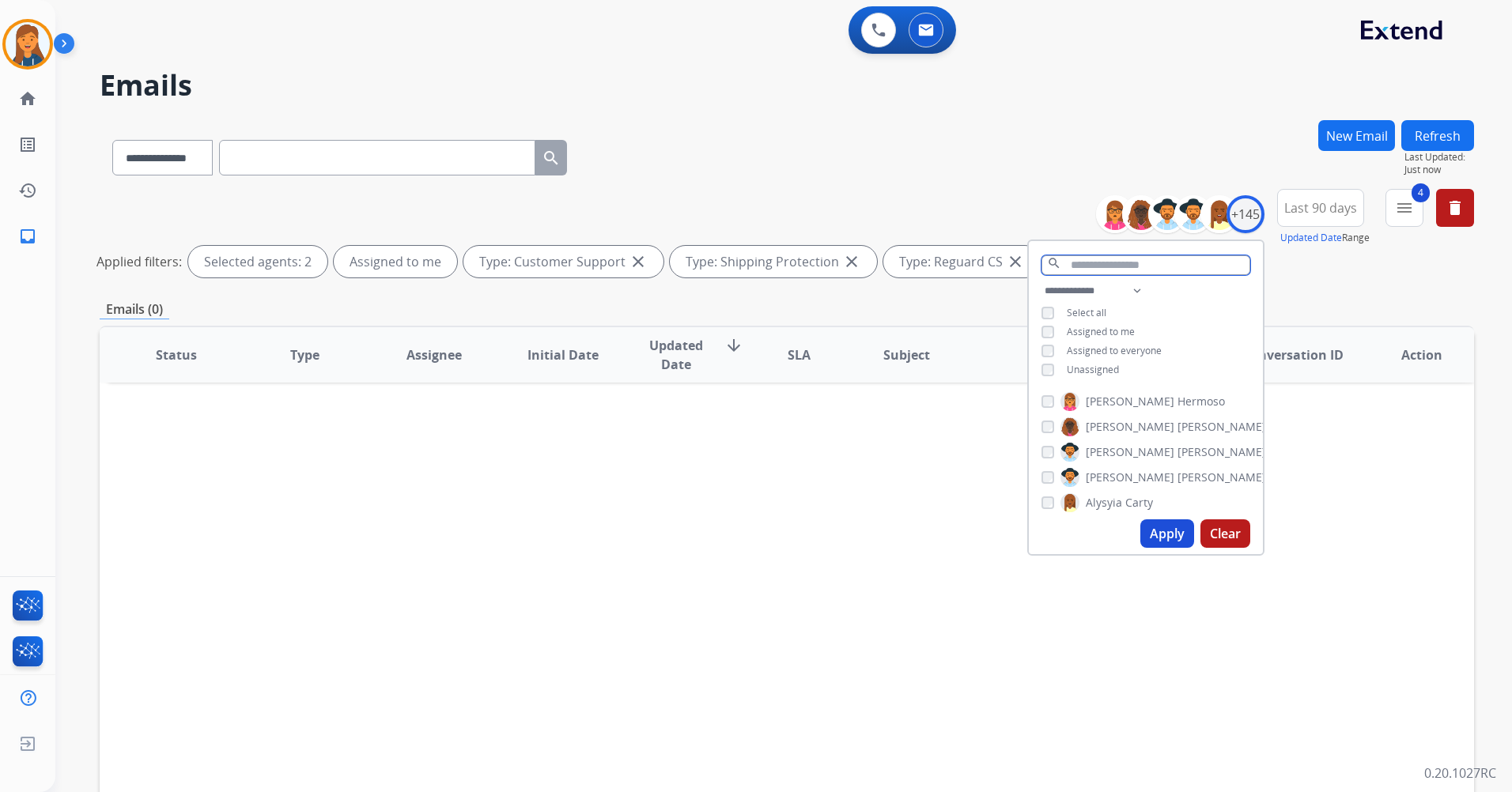
click at [1177, 263] on input "text" at bounding box center [1146, 265] width 209 height 20
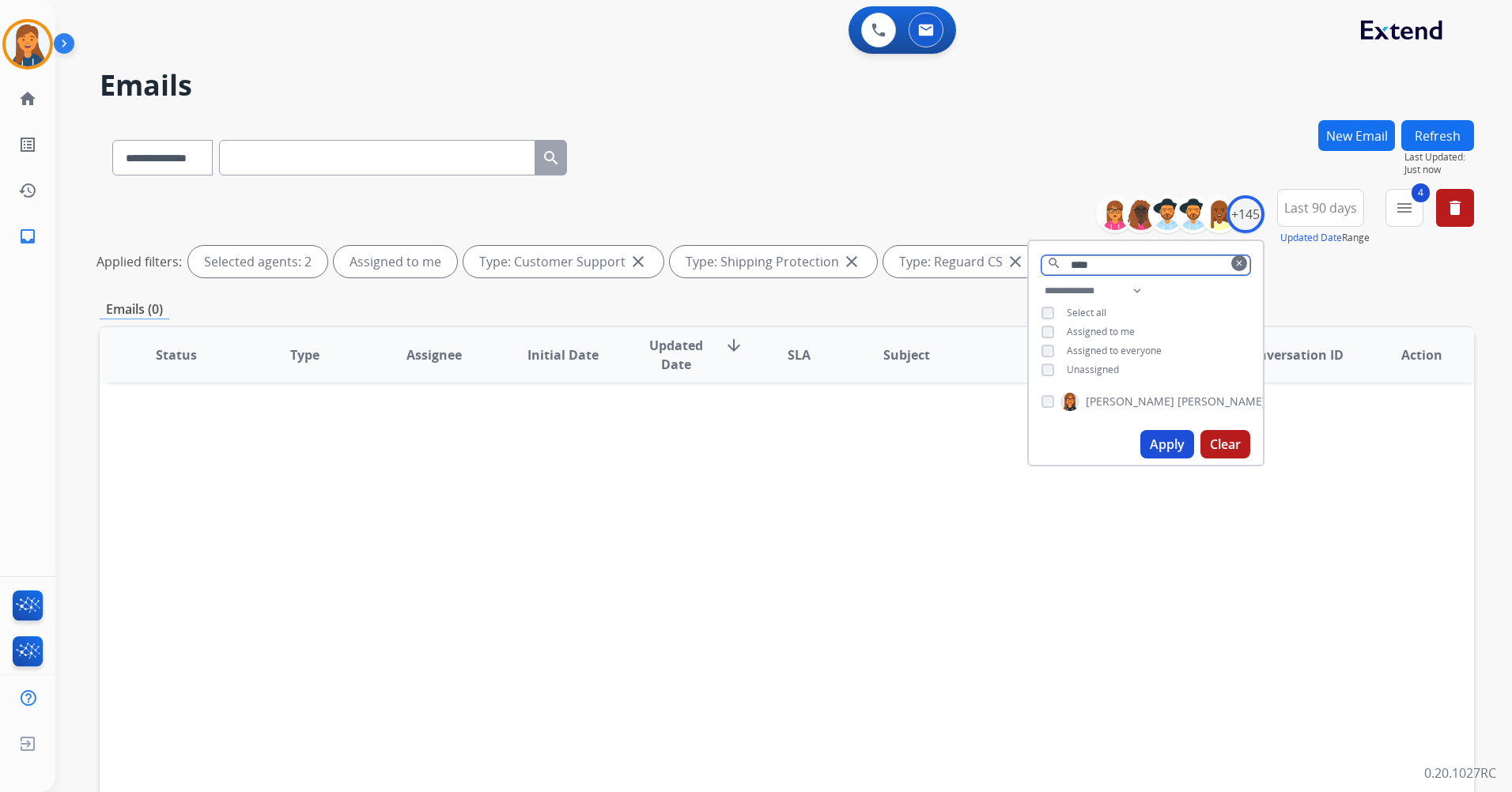
type input "****"
click at [1161, 440] on button "Apply" at bounding box center [1167, 444] width 54 height 28
click at [1238, 263] on mat-icon "clear" at bounding box center [1240, 263] width 10 height 10
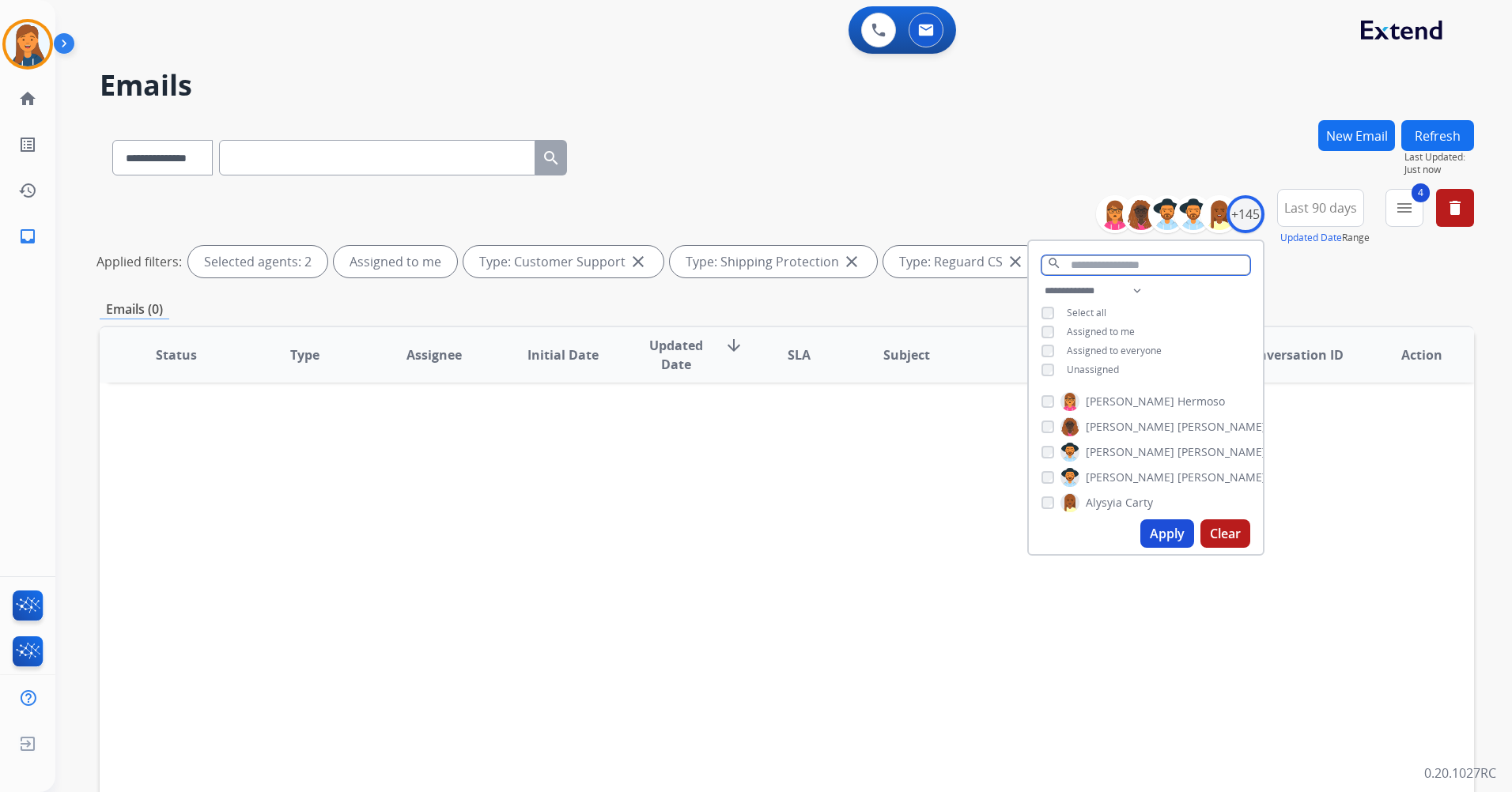
click at [1182, 263] on input "text" at bounding box center [1146, 265] width 209 height 20
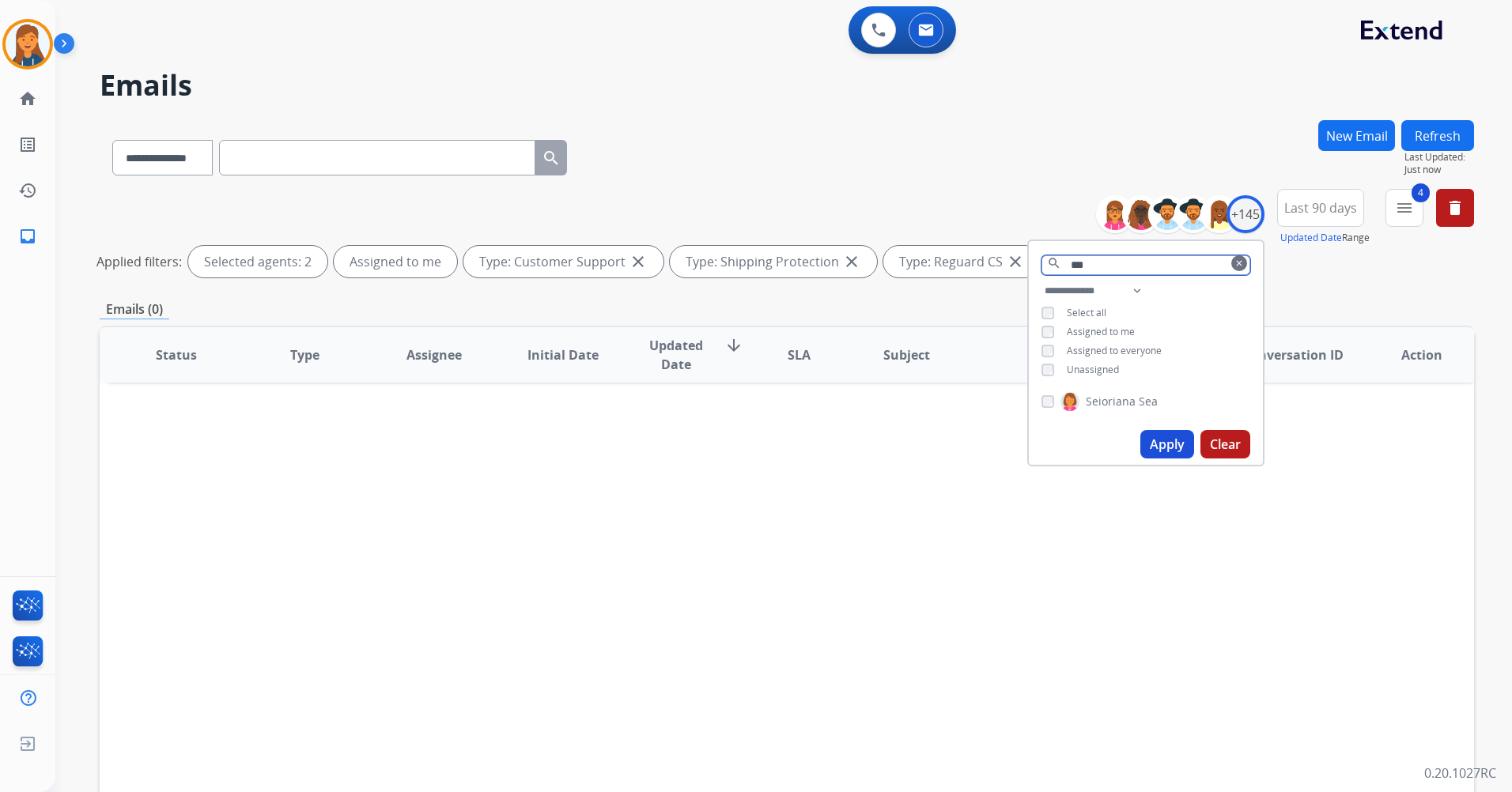
type input "***"
click at [1111, 407] on span "Seioriana" at bounding box center [1111, 402] width 50 height 16
click at [1160, 444] on button "Apply" at bounding box center [1167, 444] width 54 height 28
click at [1241, 262] on mat-icon "clear" at bounding box center [1240, 263] width 10 height 10
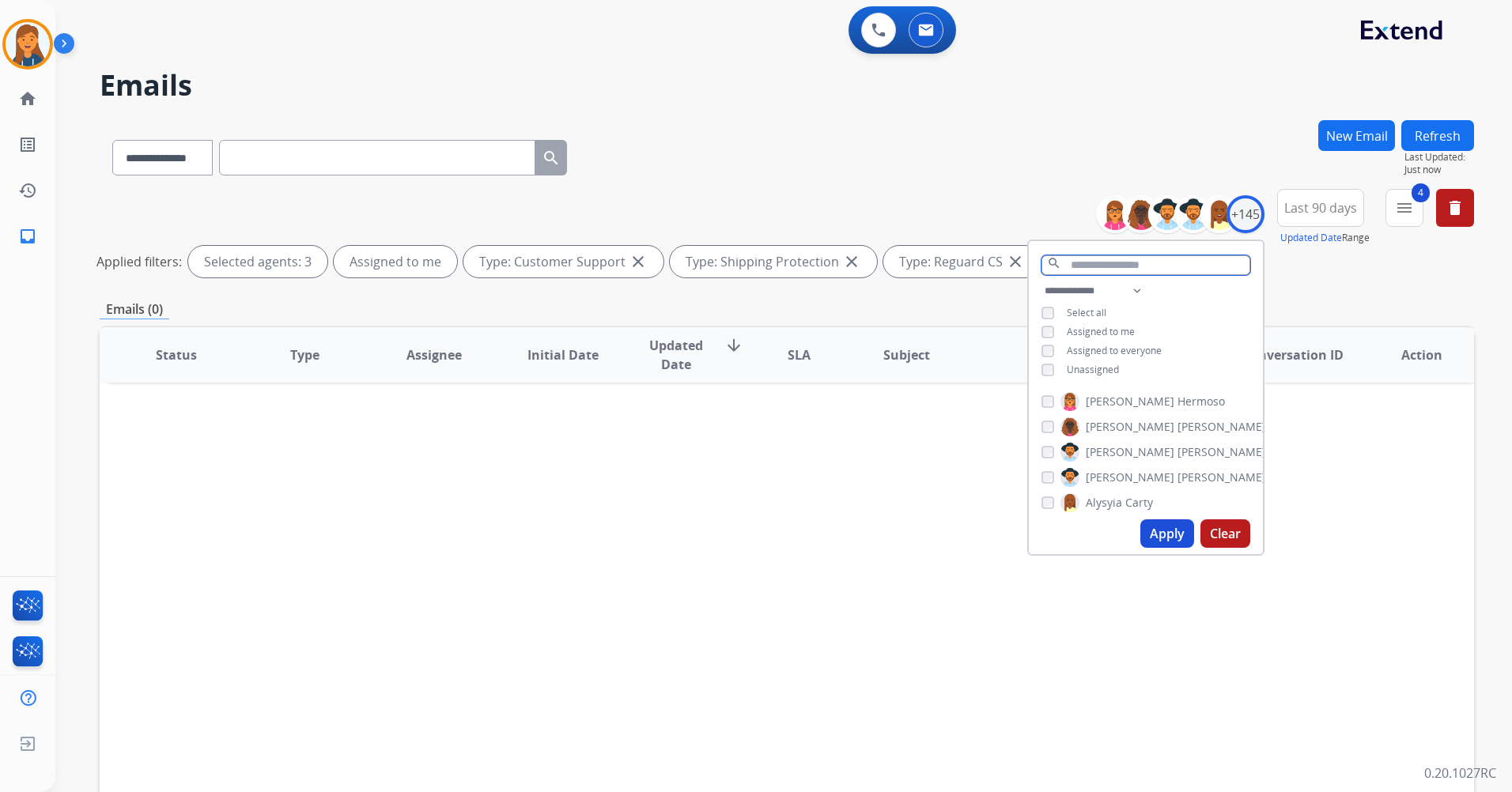
click at [1184, 264] on input "text" at bounding box center [1146, 265] width 209 height 20
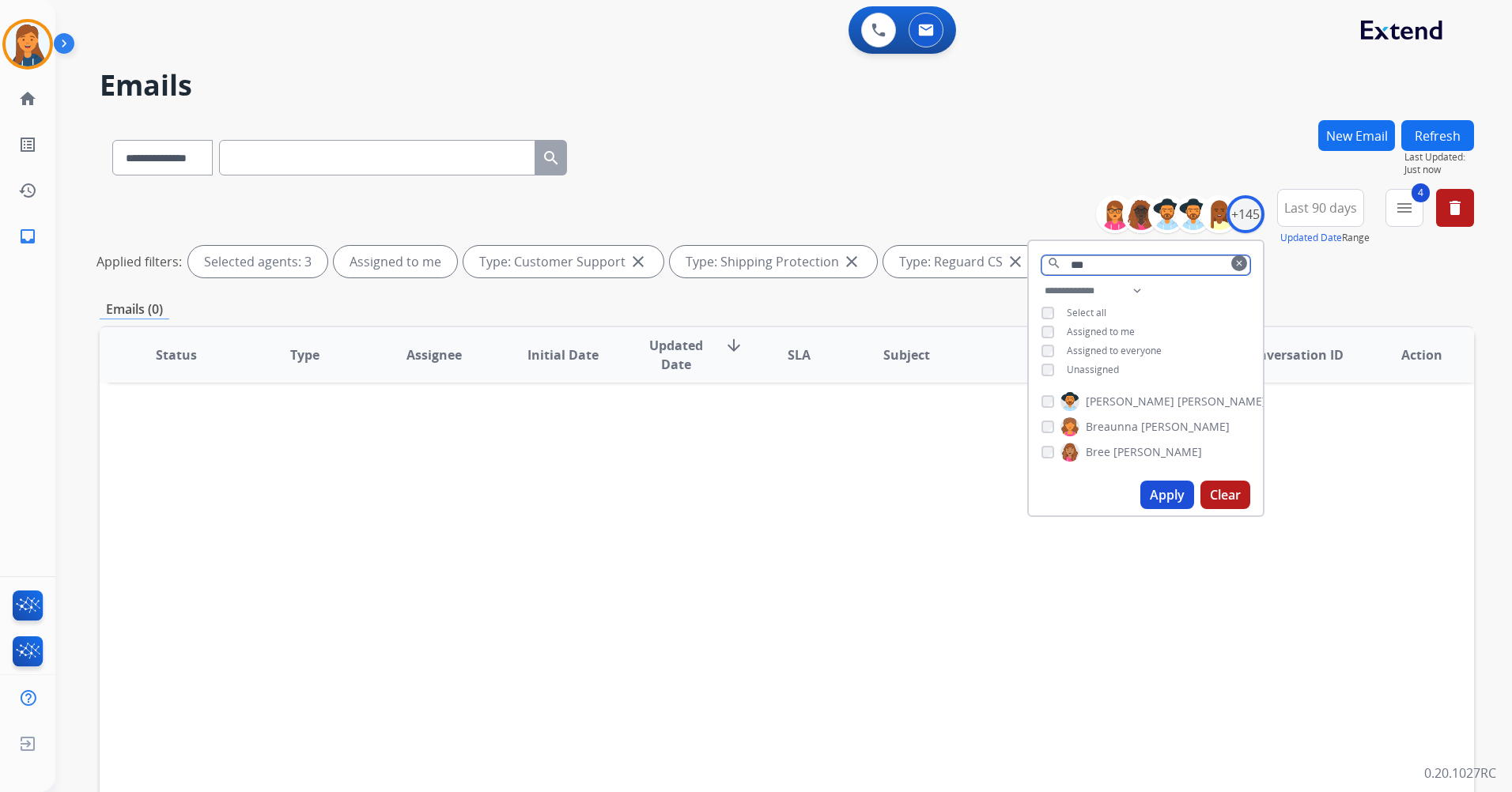
type input "***"
click at [1098, 422] on span "Breaunna" at bounding box center [1112, 427] width 52 height 16
click at [1235, 262] on mat-icon "clear" at bounding box center [1240, 263] width 10 height 10
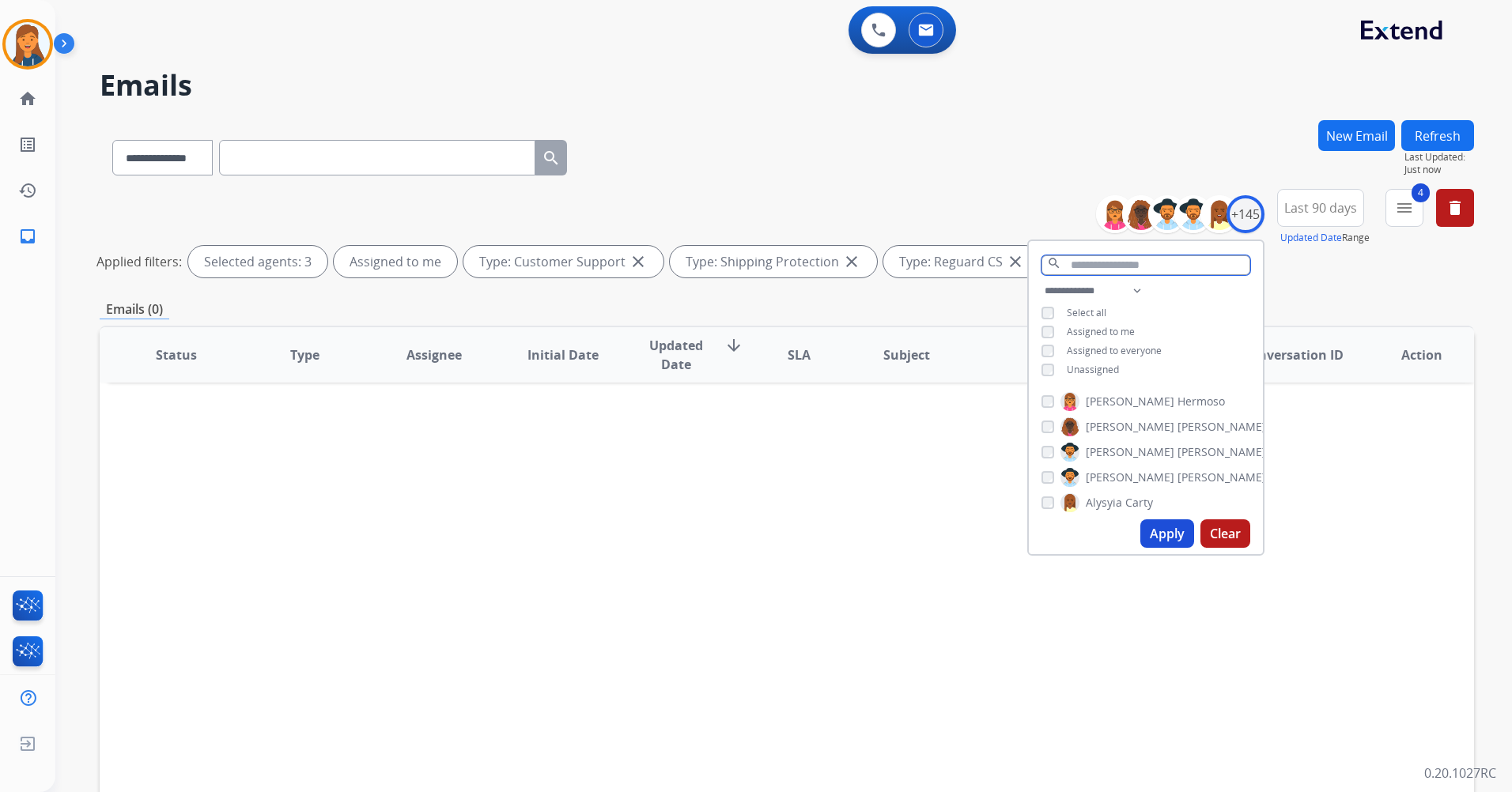
click at [1213, 266] on input "text" at bounding box center [1146, 265] width 209 height 20
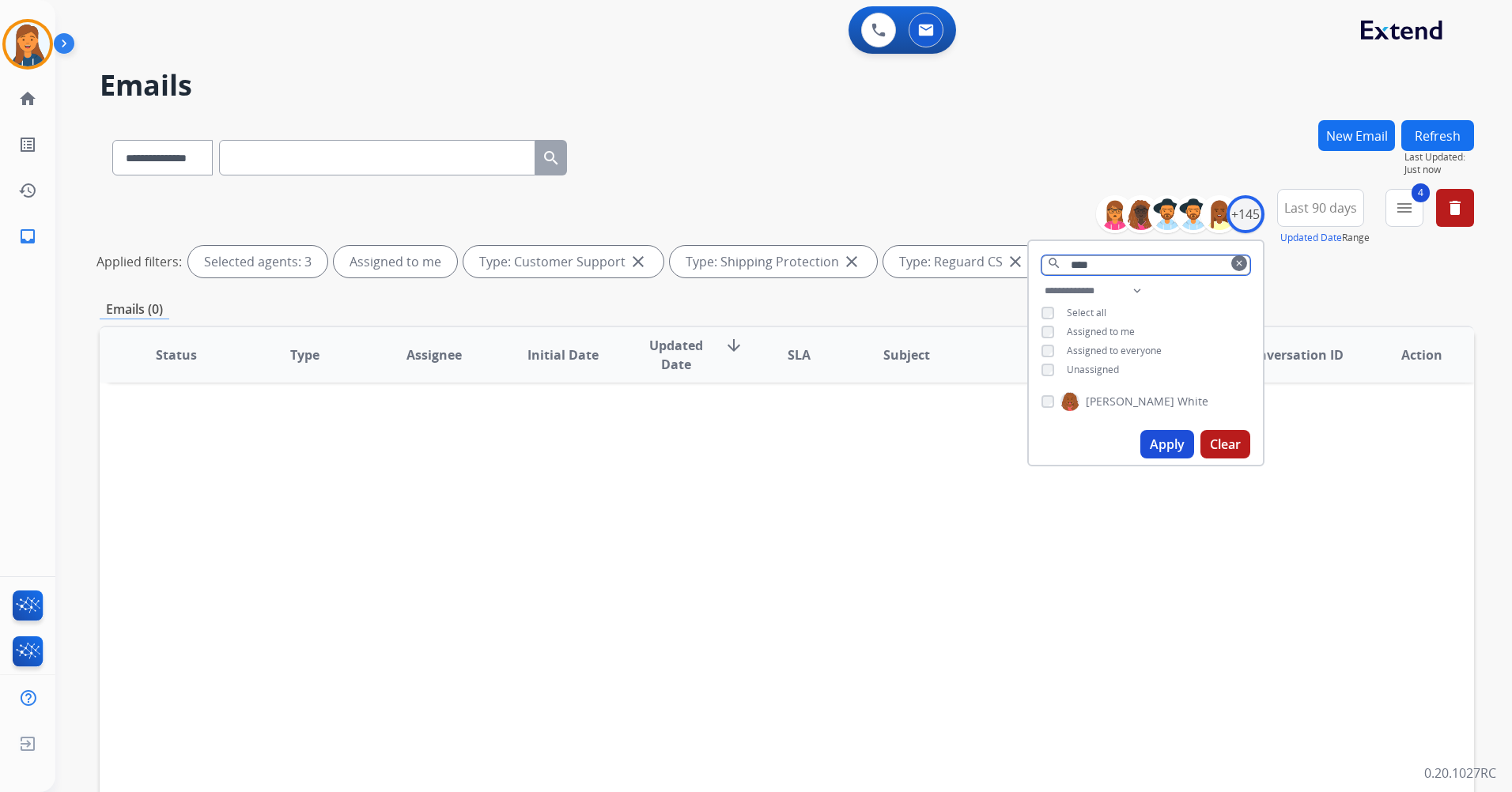
type input "****"
click at [1086, 404] on span "[PERSON_NAME]" at bounding box center [1130, 402] width 89 height 16
click at [1240, 263] on mat-icon "clear" at bounding box center [1240, 263] width 10 height 10
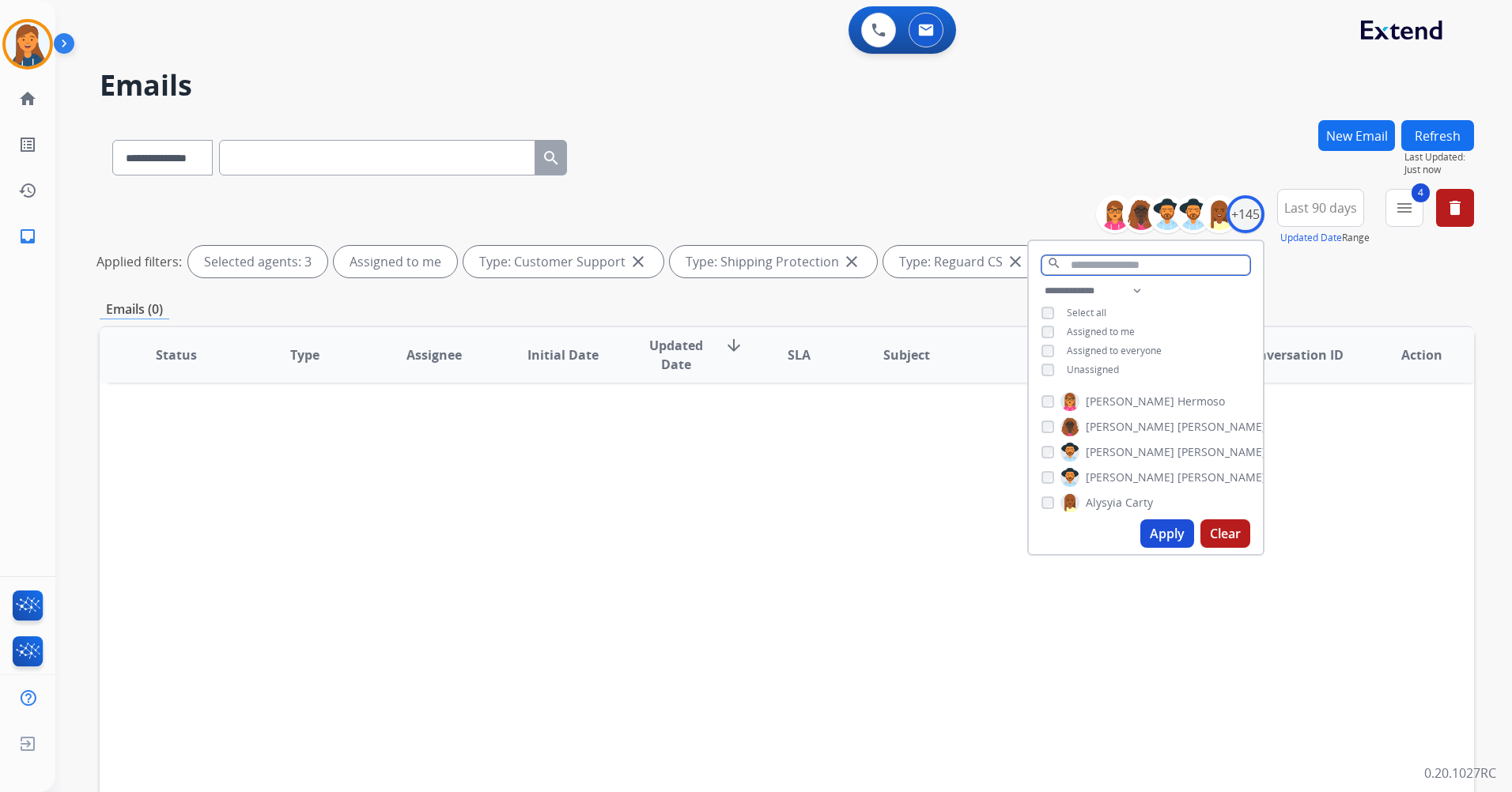
click at [1130, 263] on input "text" at bounding box center [1146, 265] width 209 height 20
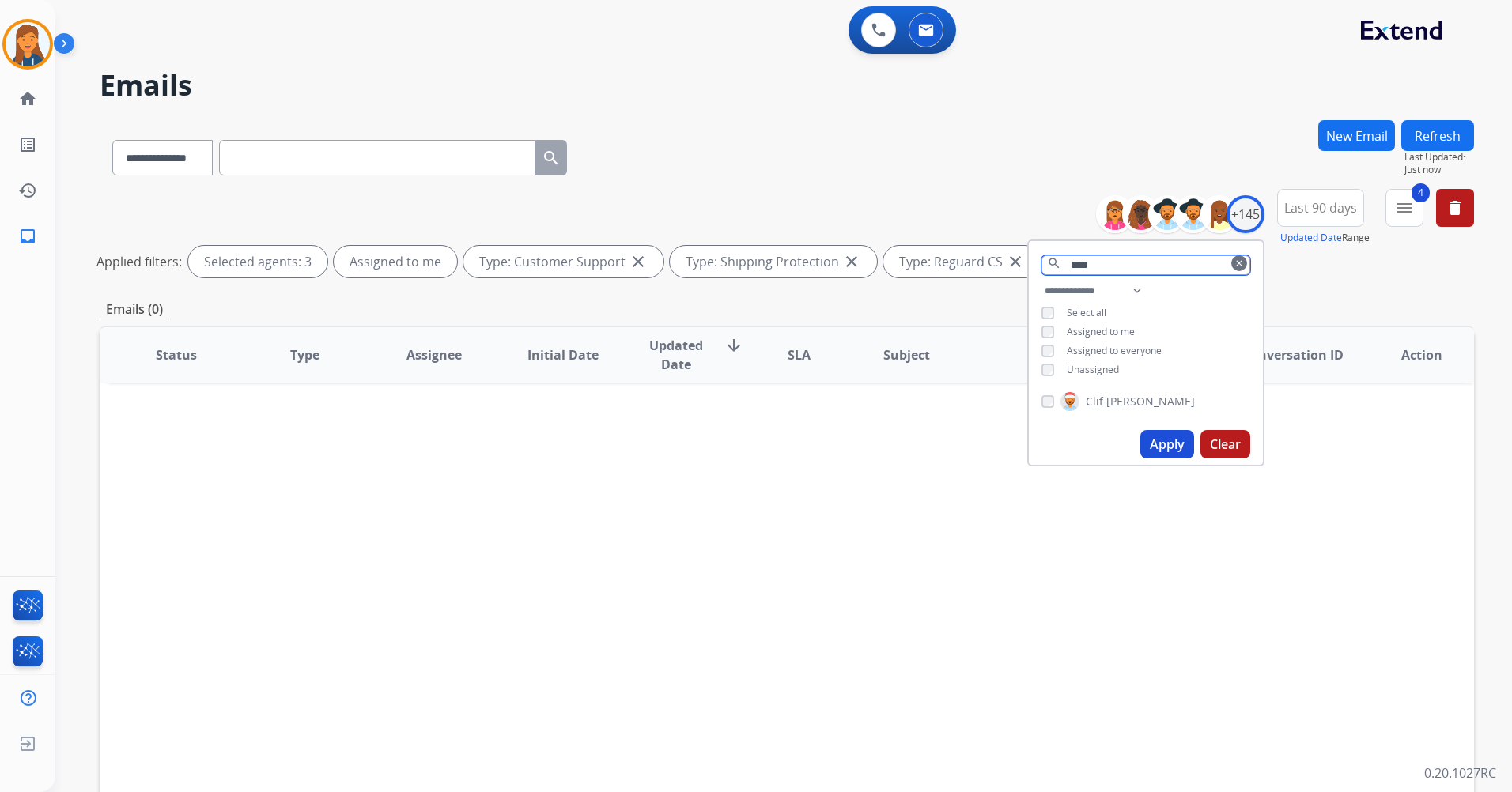
type input "****"
click at [1086, 401] on span "Clif" at bounding box center [1095, 402] width 18 height 16
click at [1238, 261] on mat-icon "clear" at bounding box center [1240, 263] width 10 height 10
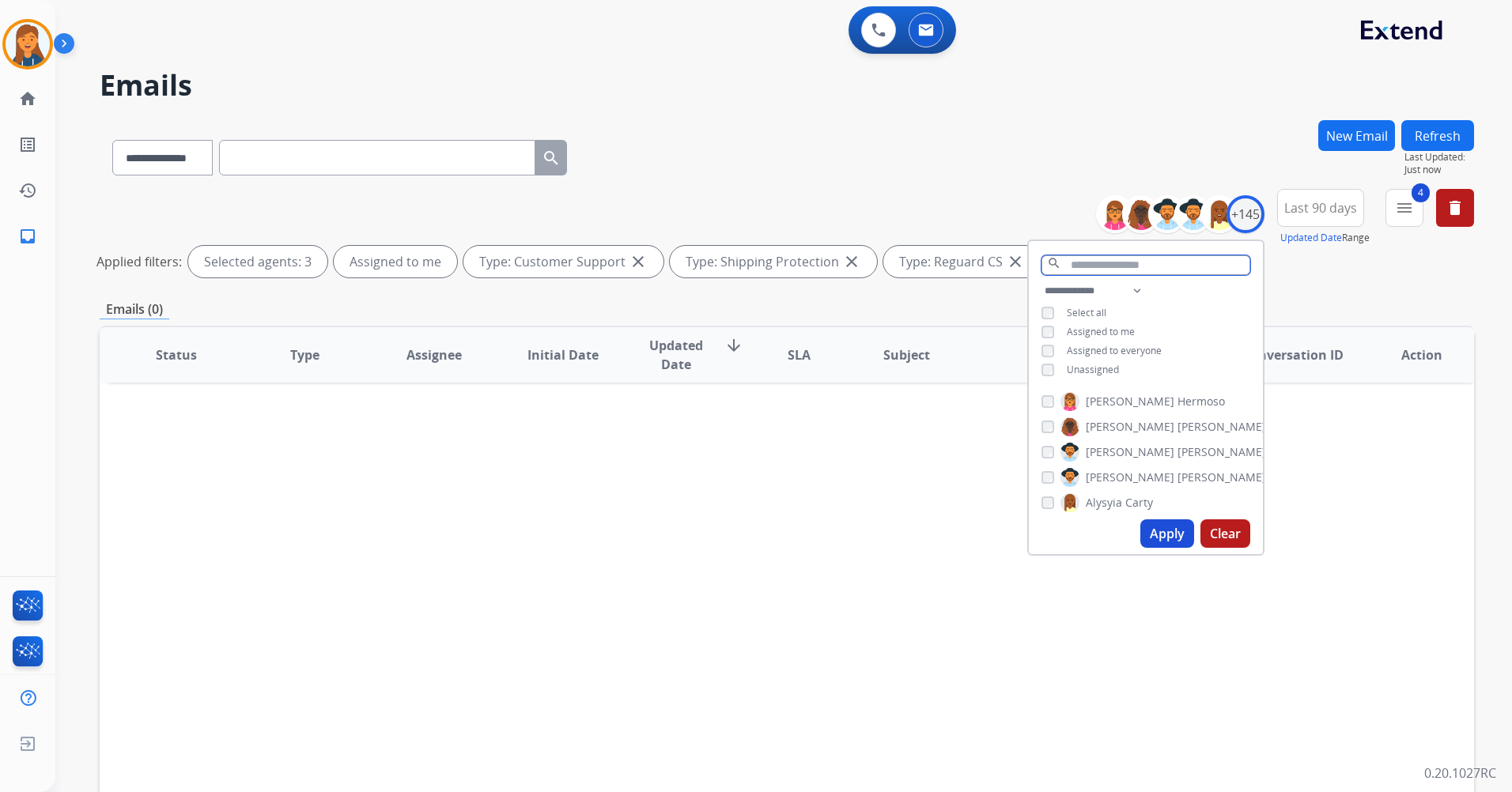
click at [1213, 263] on input "text" at bounding box center [1146, 265] width 209 height 20
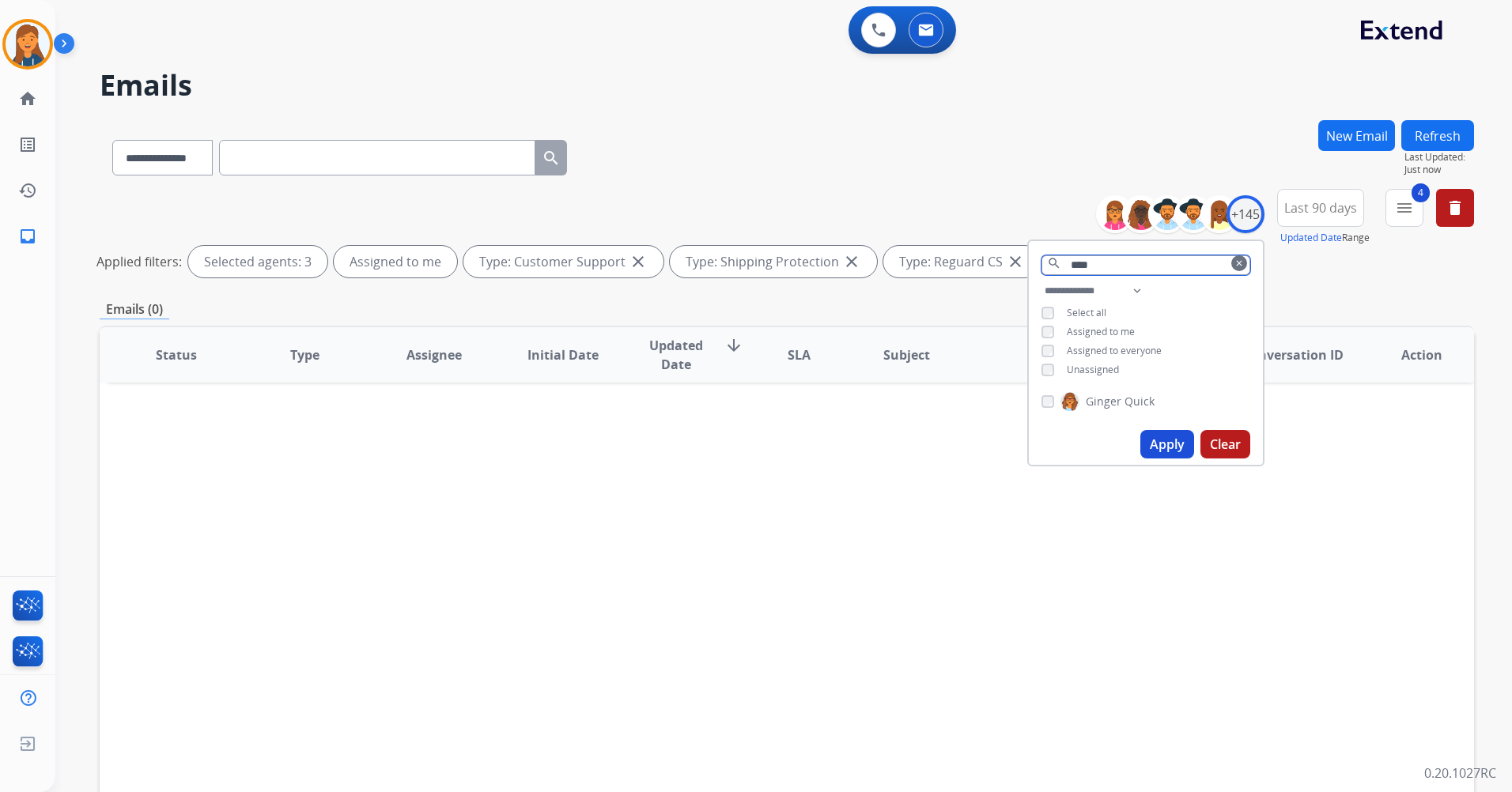
type input "****"
click at [1115, 389] on div "Ginger Quick" at bounding box center [1146, 404] width 234 height 38
click at [1114, 404] on span "Ginger" at bounding box center [1104, 402] width 35 height 16
click at [1235, 266] on mat-icon "clear" at bounding box center [1240, 263] width 10 height 10
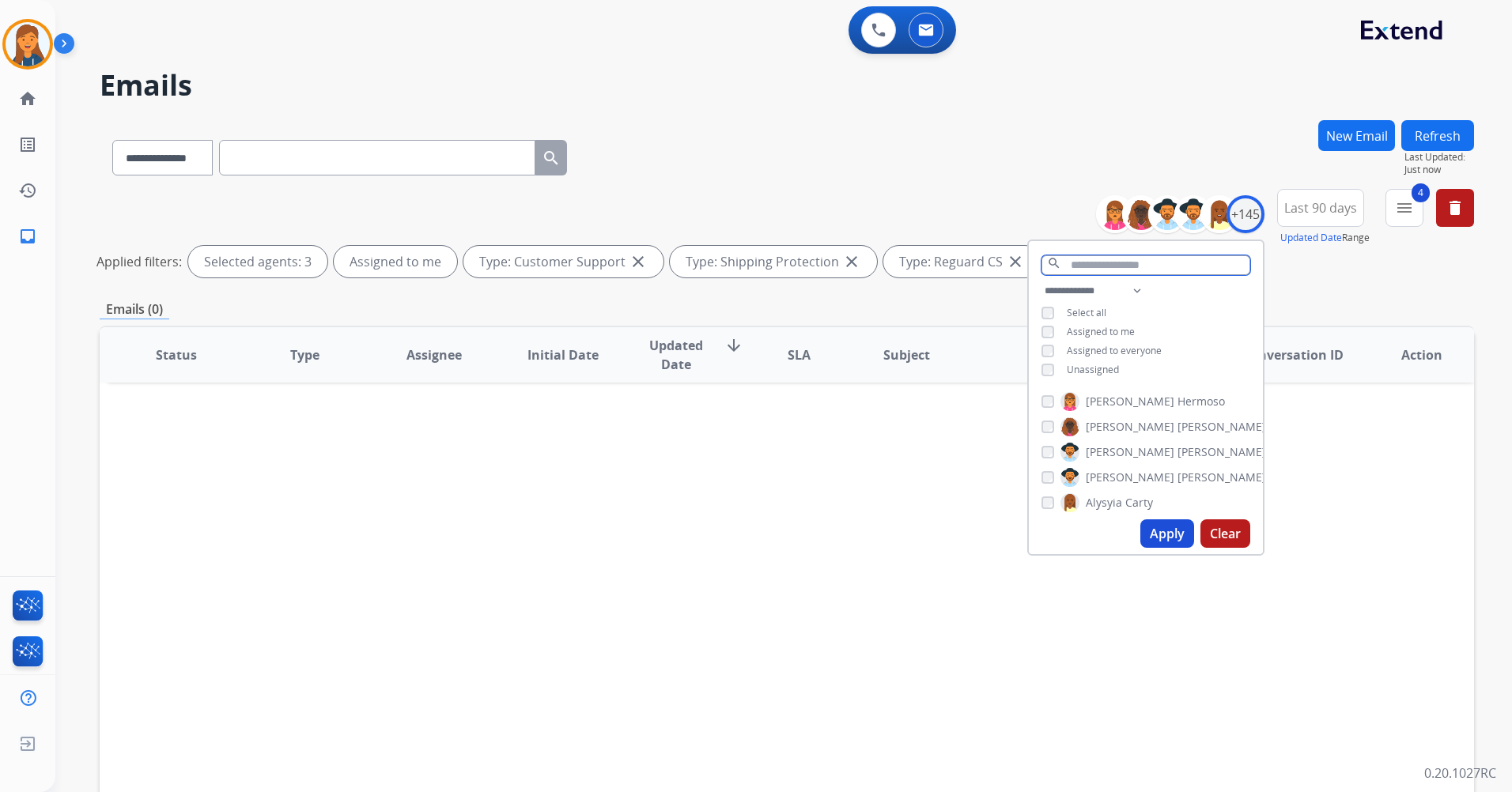
click at [1146, 261] on input "text" at bounding box center [1146, 265] width 209 height 20
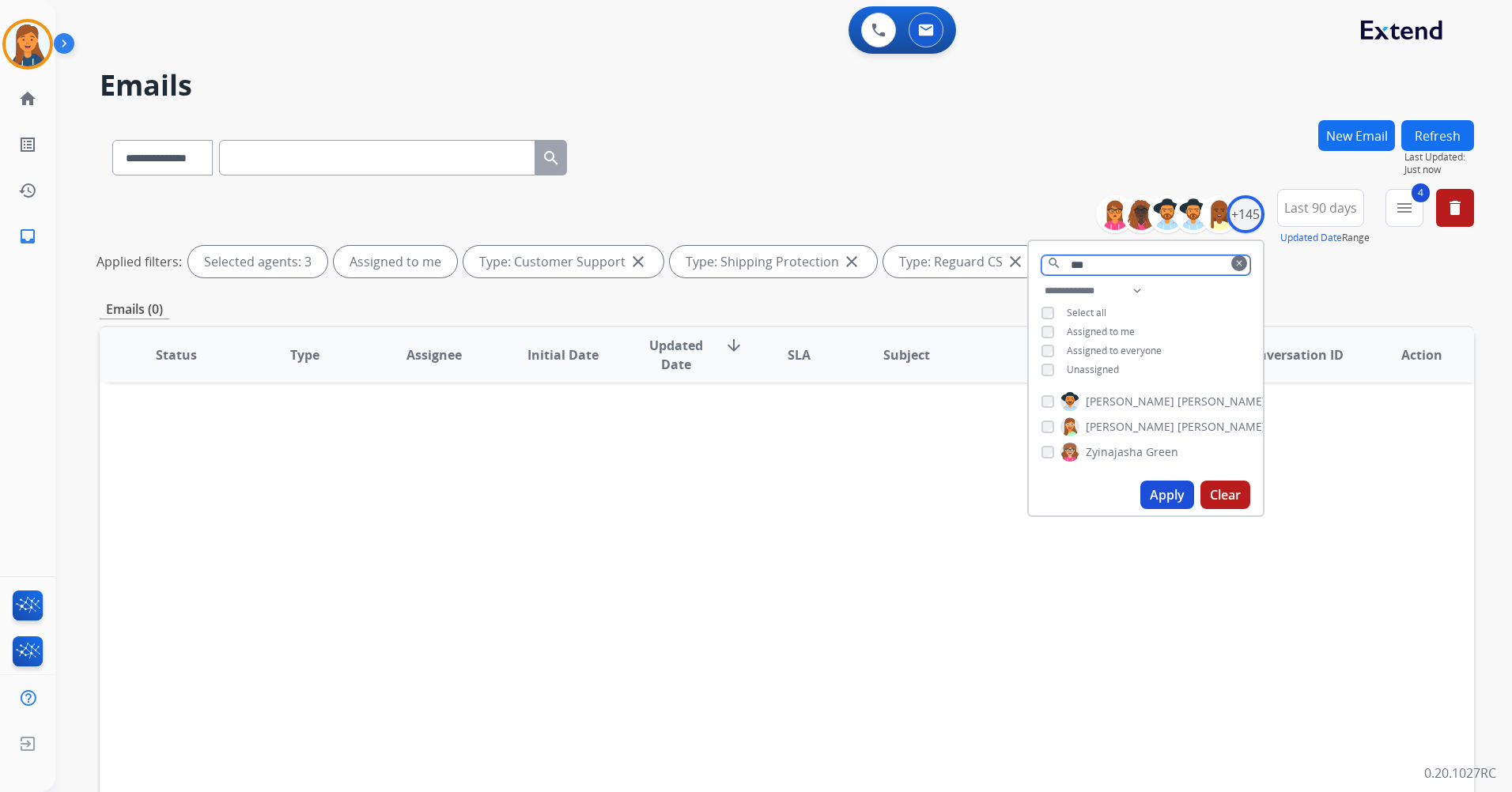
type input "***"
click at [1107, 422] on span "[PERSON_NAME]" at bounding box center [1130, 427] width 89 height 16
click at [1235, 270] on button "clear" at bounding box center [1240, 263] width 16 height 16
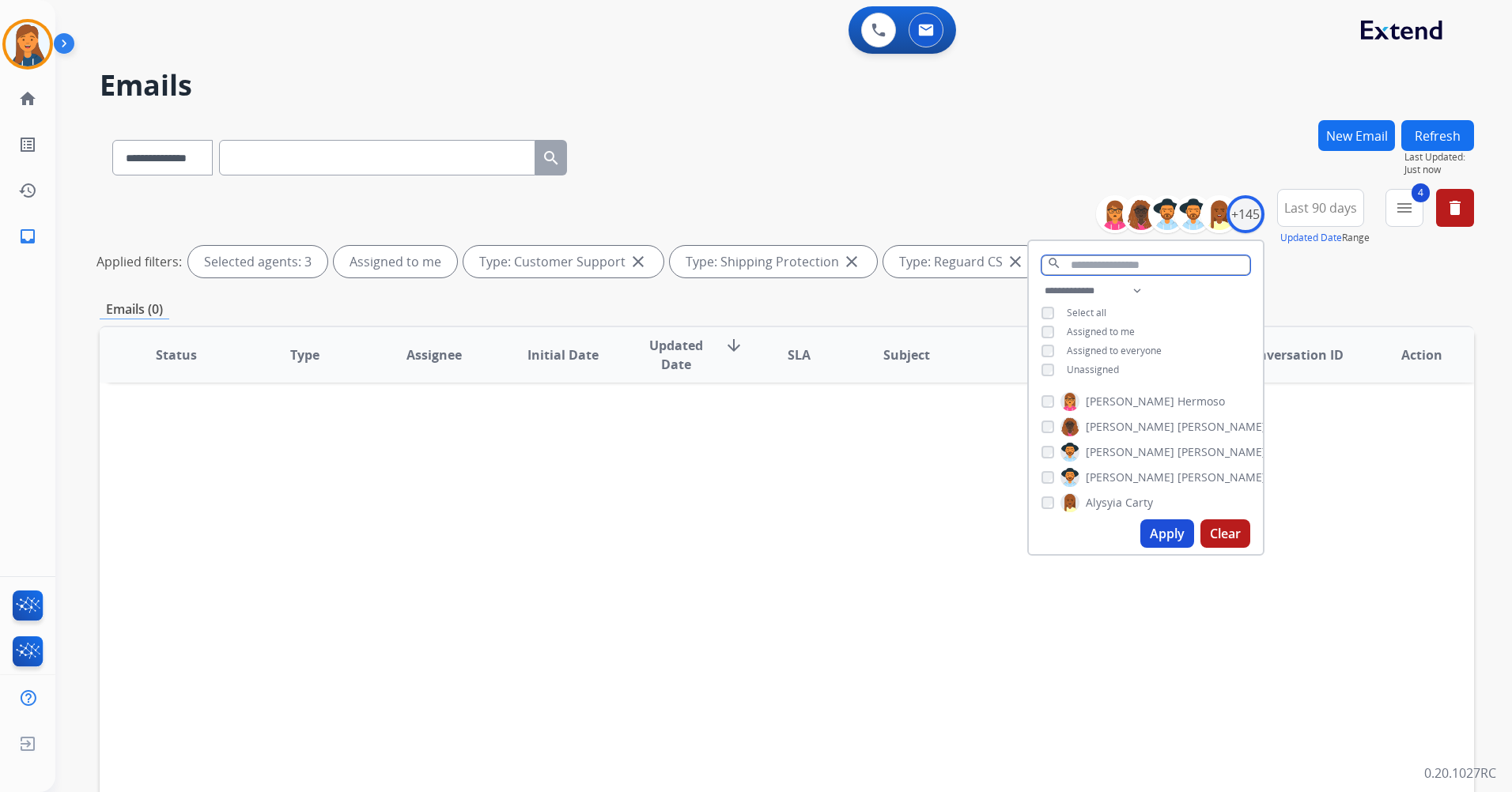
click at [1142, 270] on input "text" at bounding box center [1146, 265] width 209 height 20
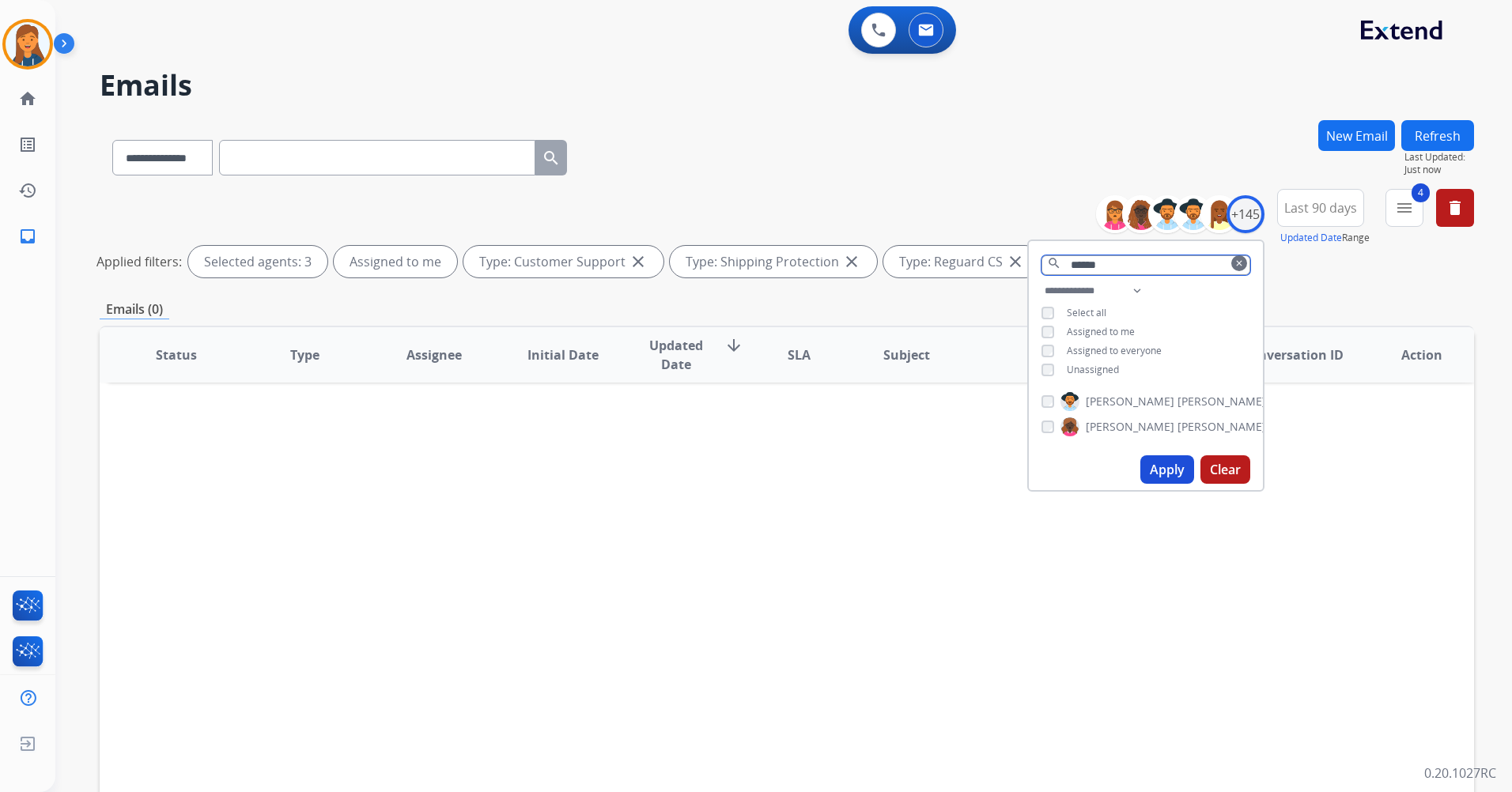
type input "******"
click at [1118, 404] on span "[PERSON_NAME]" at bounding box center [1130, 402] width 89 height 16
click at [1235, 260] on mat-icon "clear" at bounding box center [1240, 263] width 10 height 10
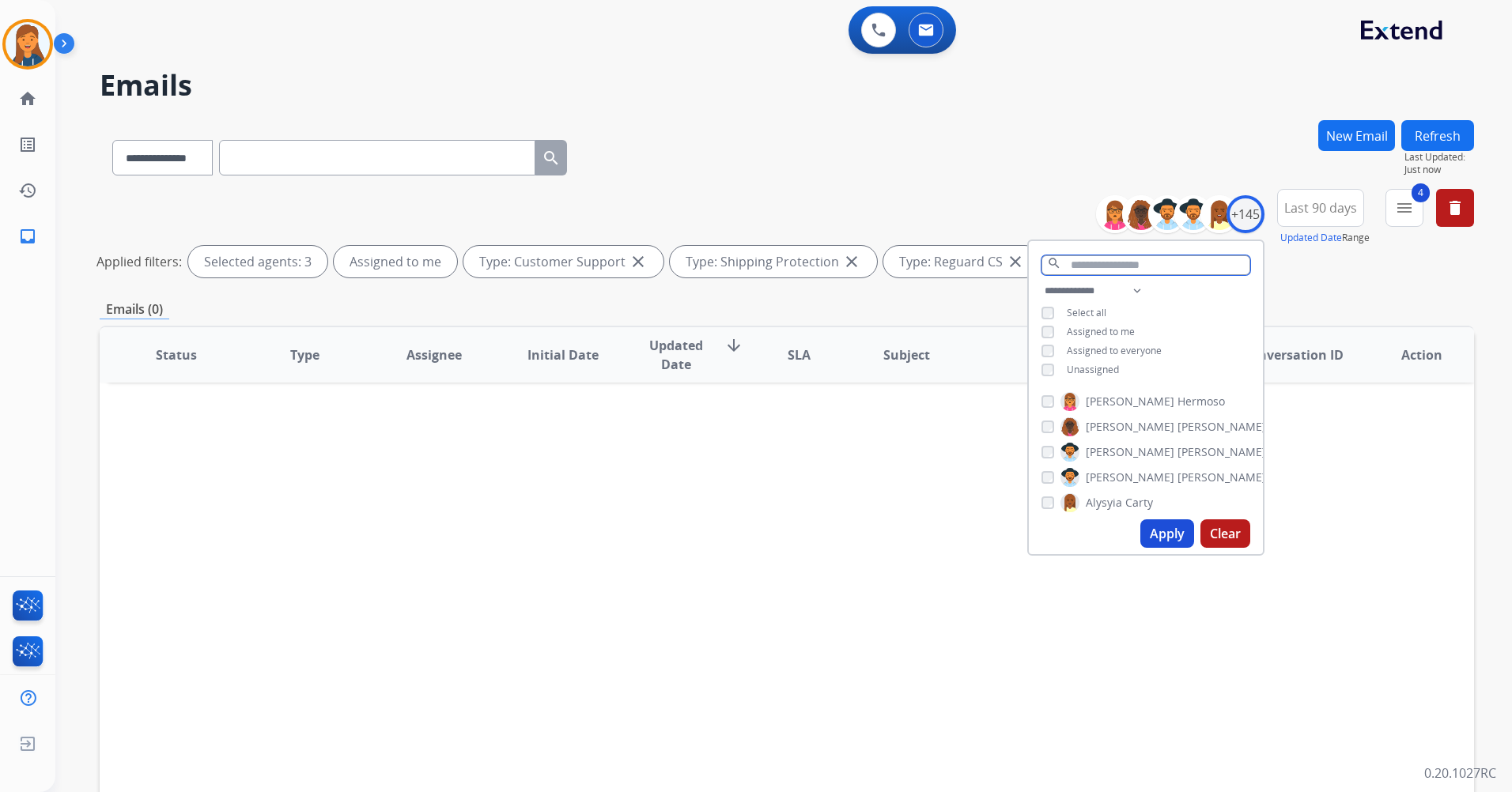
click at [1162, 259] on input "text" at bounding box center [1146, 265] width 209 height 20
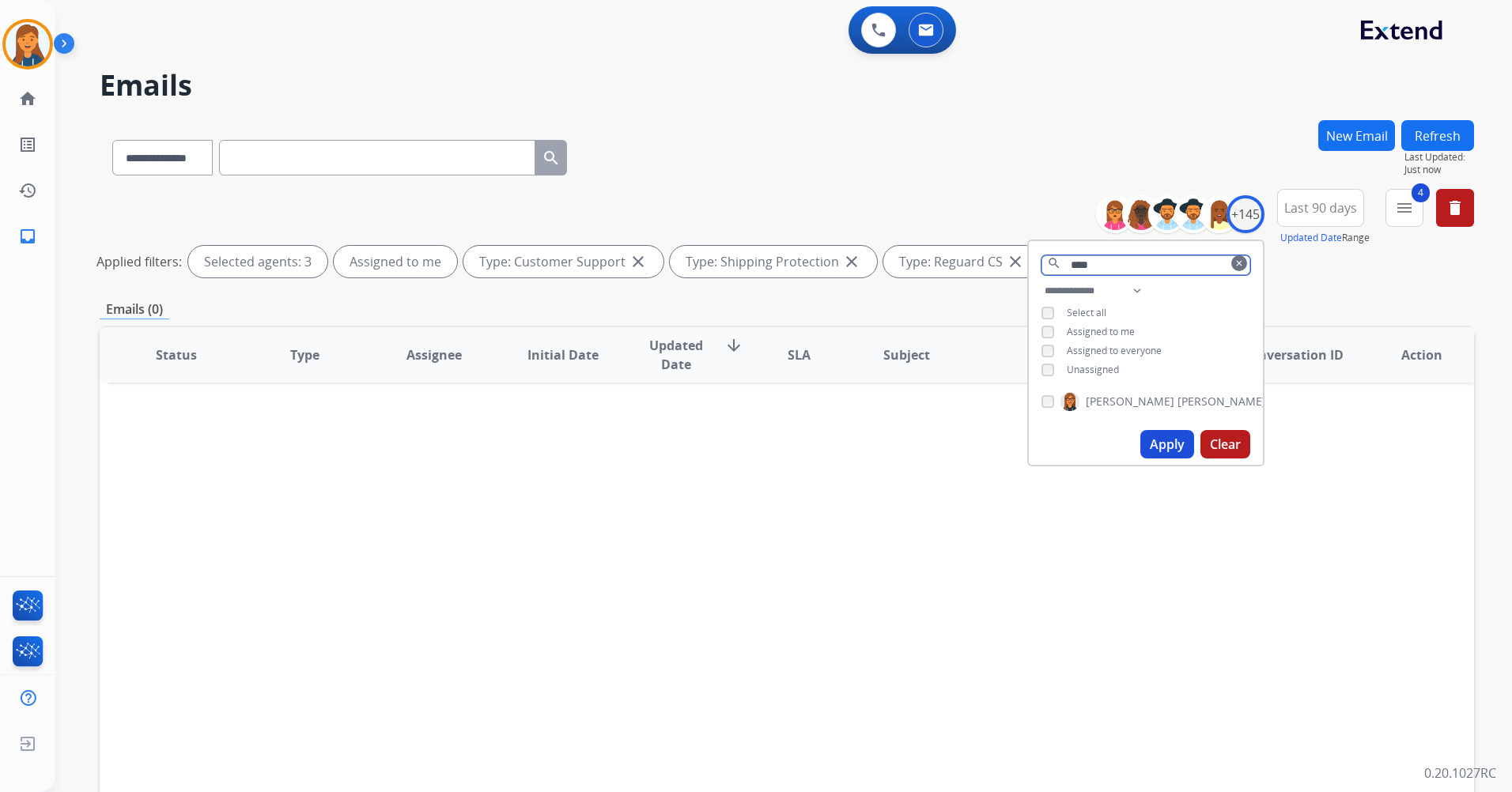
type input "****"
click at [1235, 264] on mat-icon "clear" at bounding box center [1240, 263] width 10 height 10
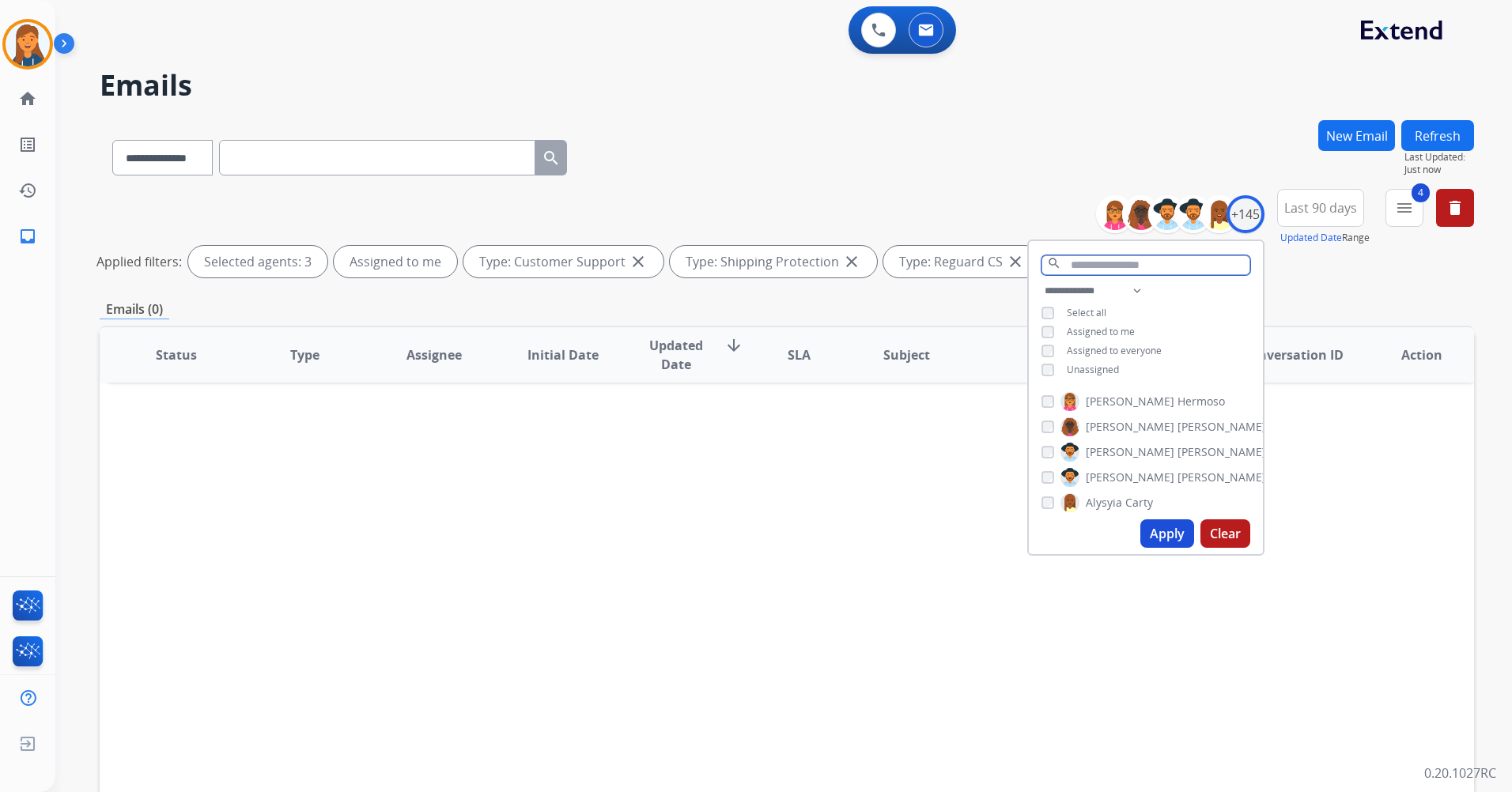
click at [1192, 265] on input "text" at bounding box center [1146, 265] width 209 height 20
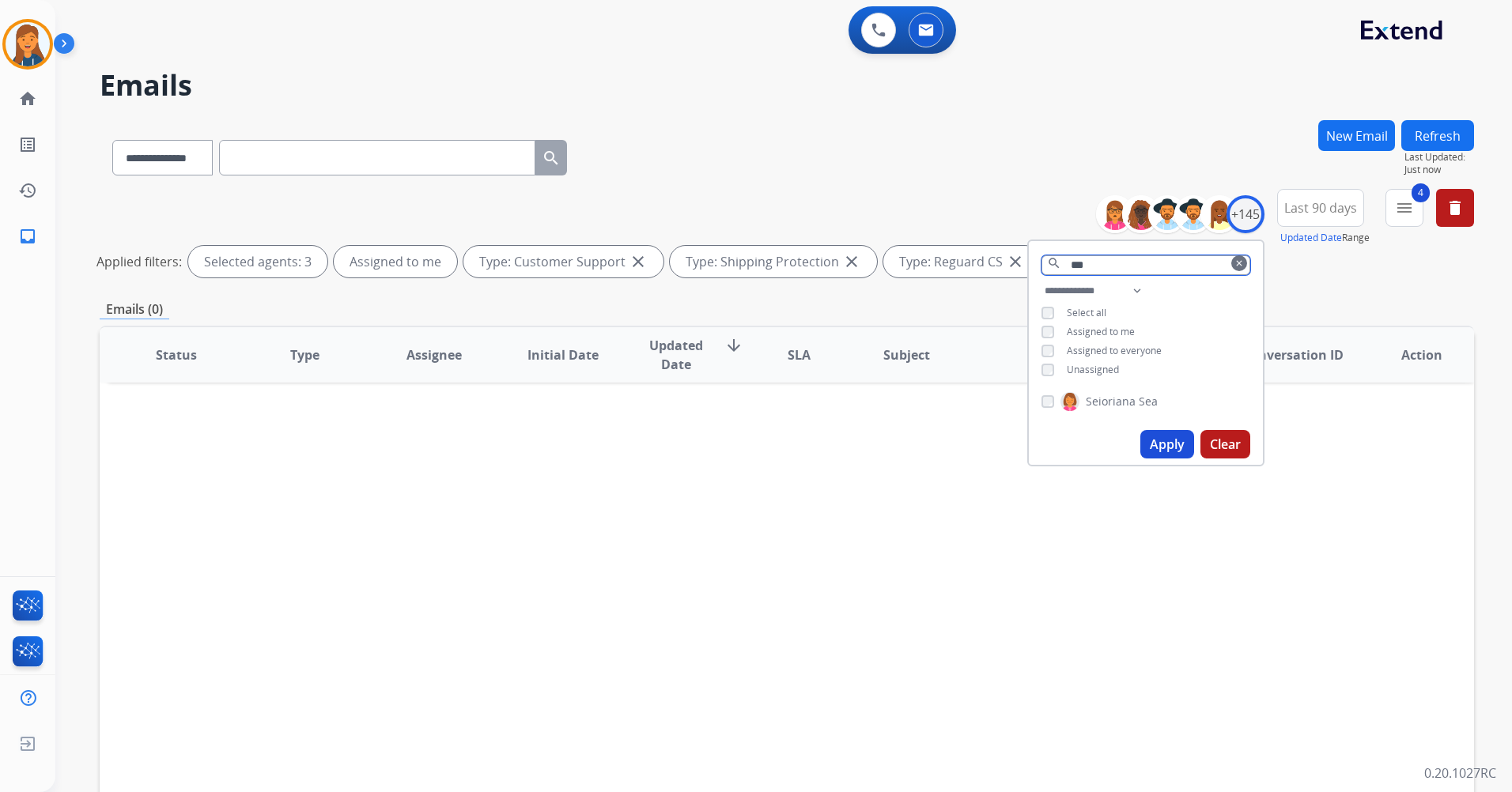
type input "***"
click at [1159, 437] on button "Apply" at bounding box center [1167, 444] width 54 height 28
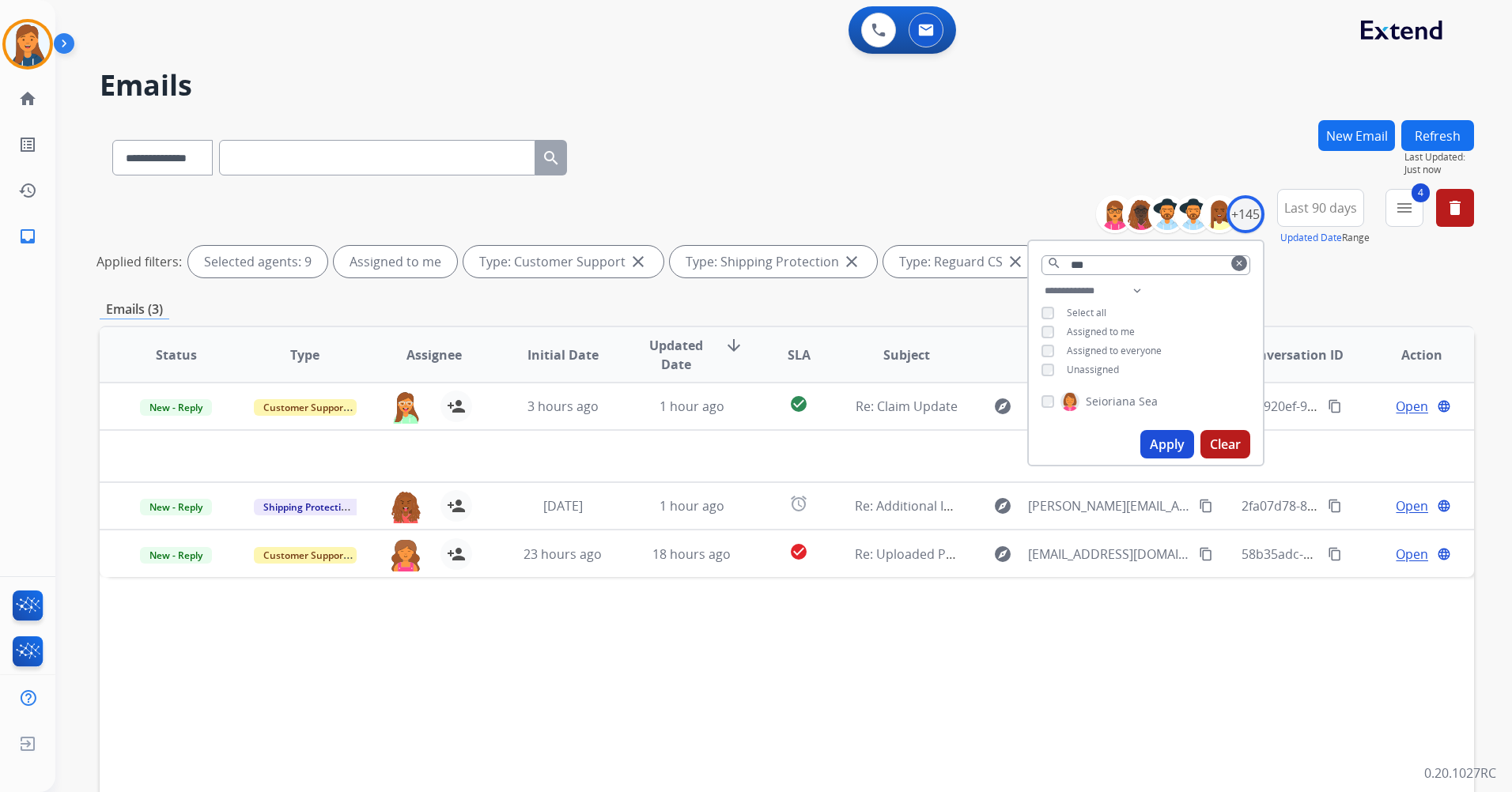
click at [1037, 669] on div "Status Type Assignee Initial Date Updated Date arrow_downward SLA Subject Custo…" at bounding box center [786, 590] width 1374 height 529
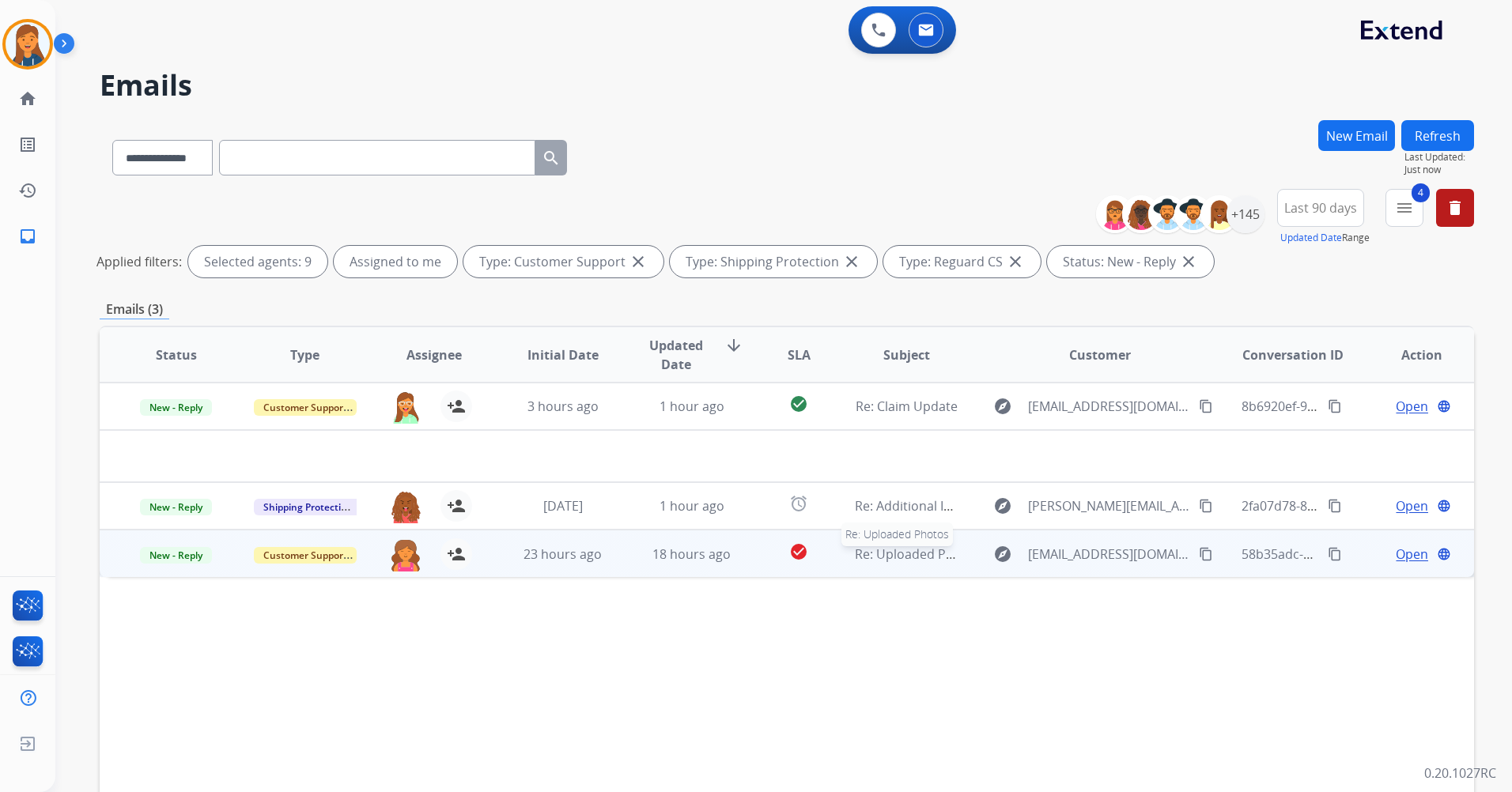
click at [922, 557] on span "Re: Uploaded Photos" at bounding box center [918, 554] width 126 height 18
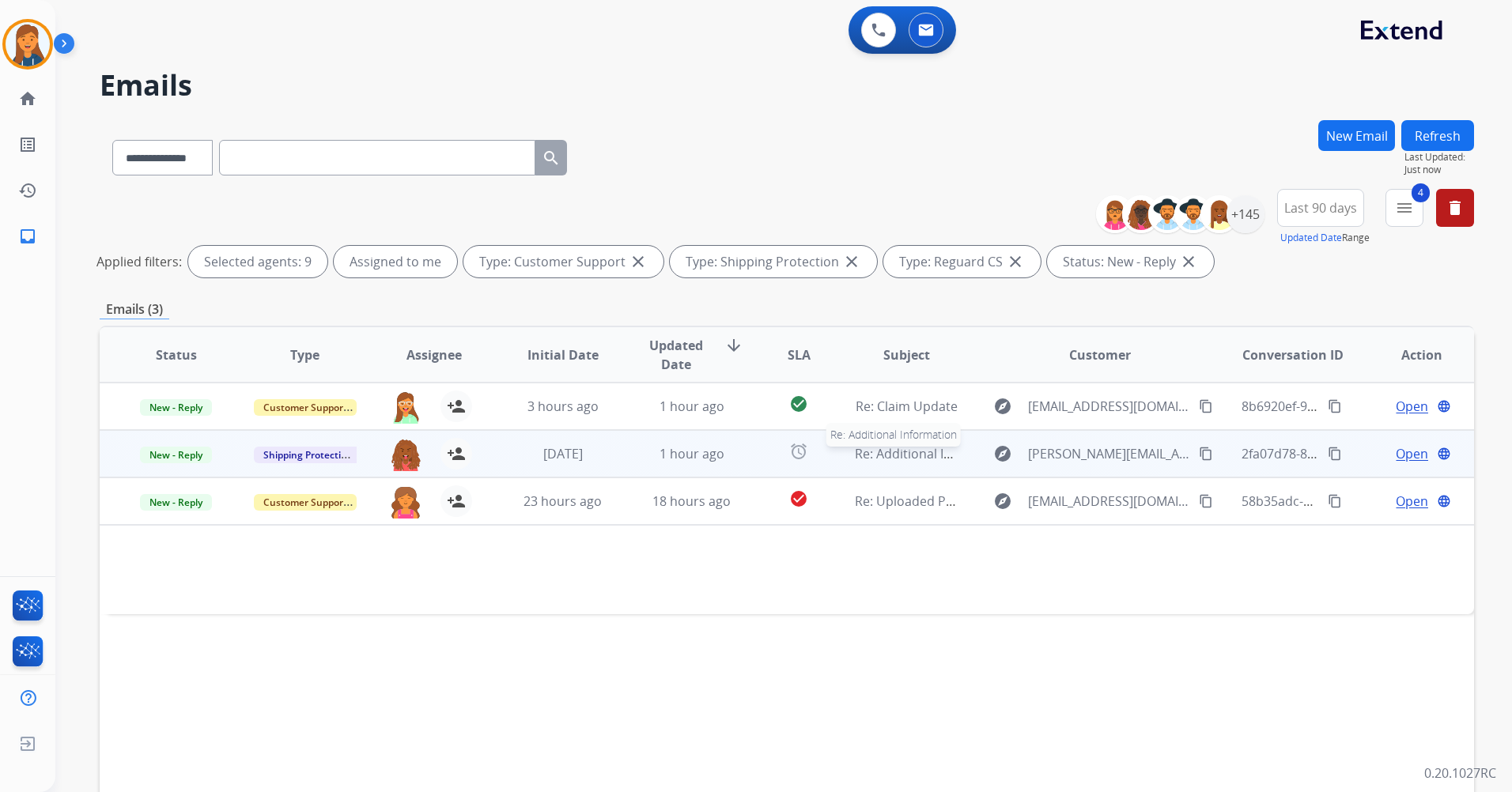
click at [905, 449] on span "Re: Additional Information" at bounding box center [933, 454] width 157 height 18
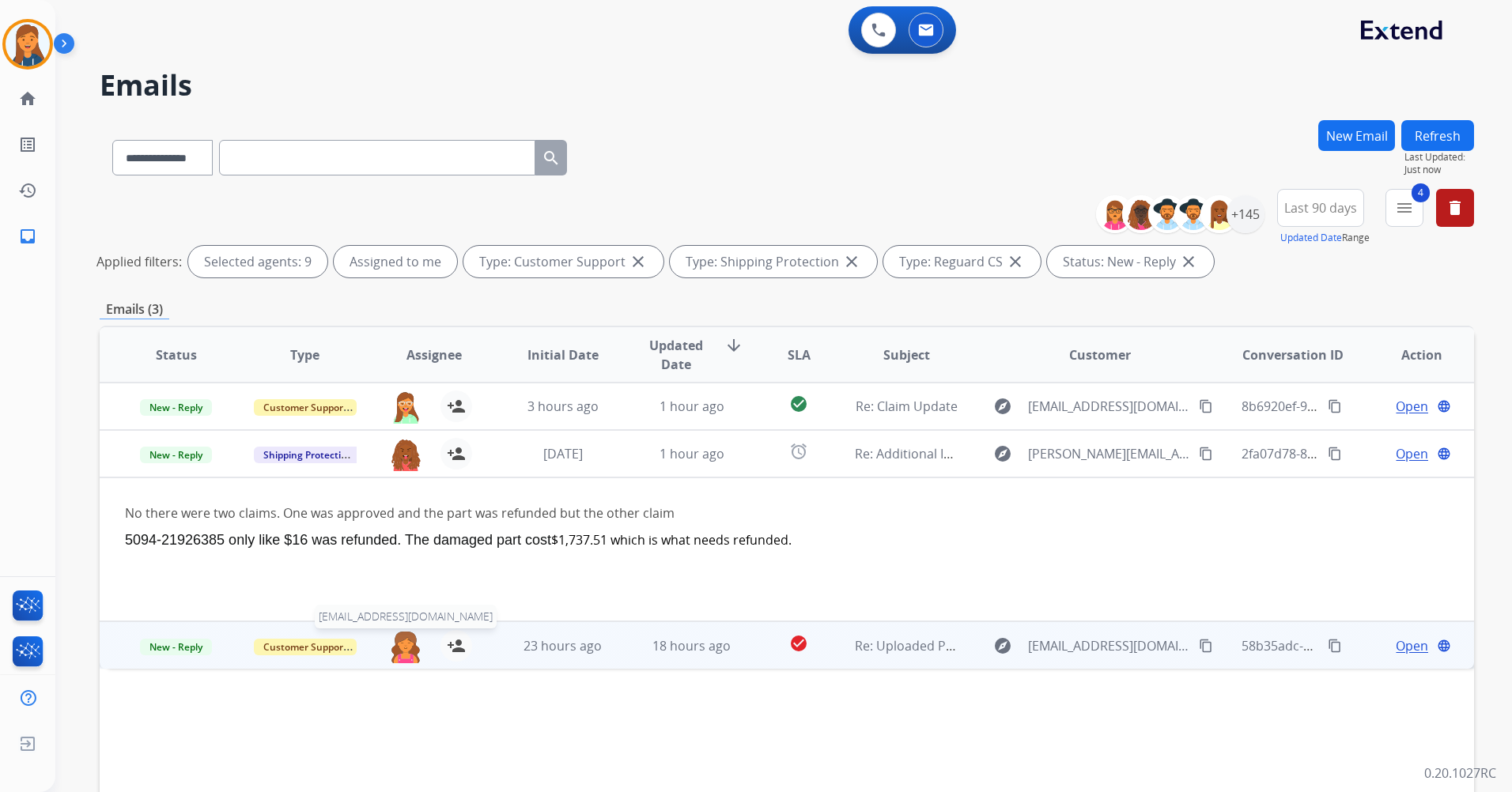
click at [401, 654] on img at bounding box center [406, 646] width 32 height 33
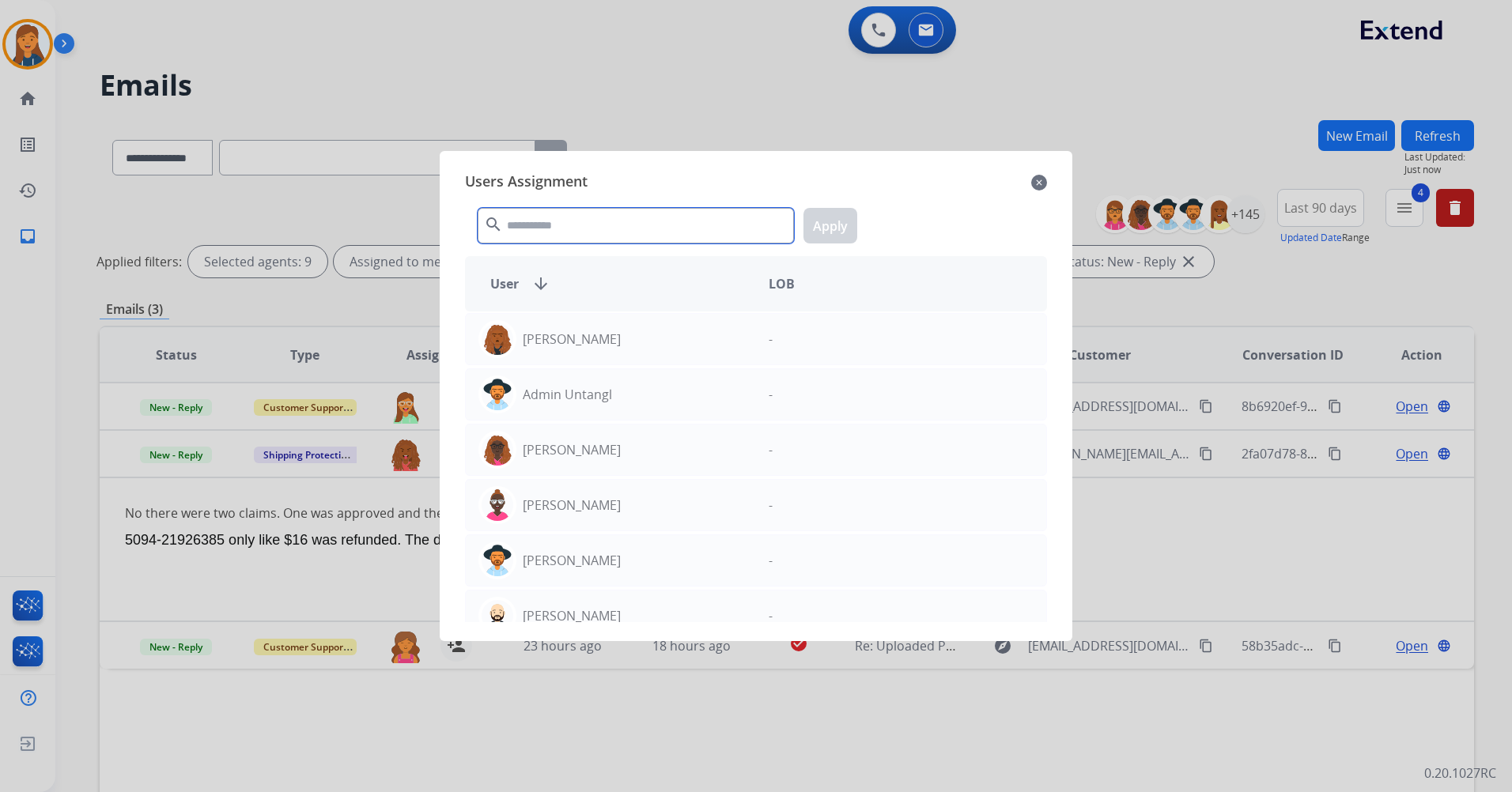
click at [556, 223] on input "text" at bounding box center [635, 225] width 317 height 35
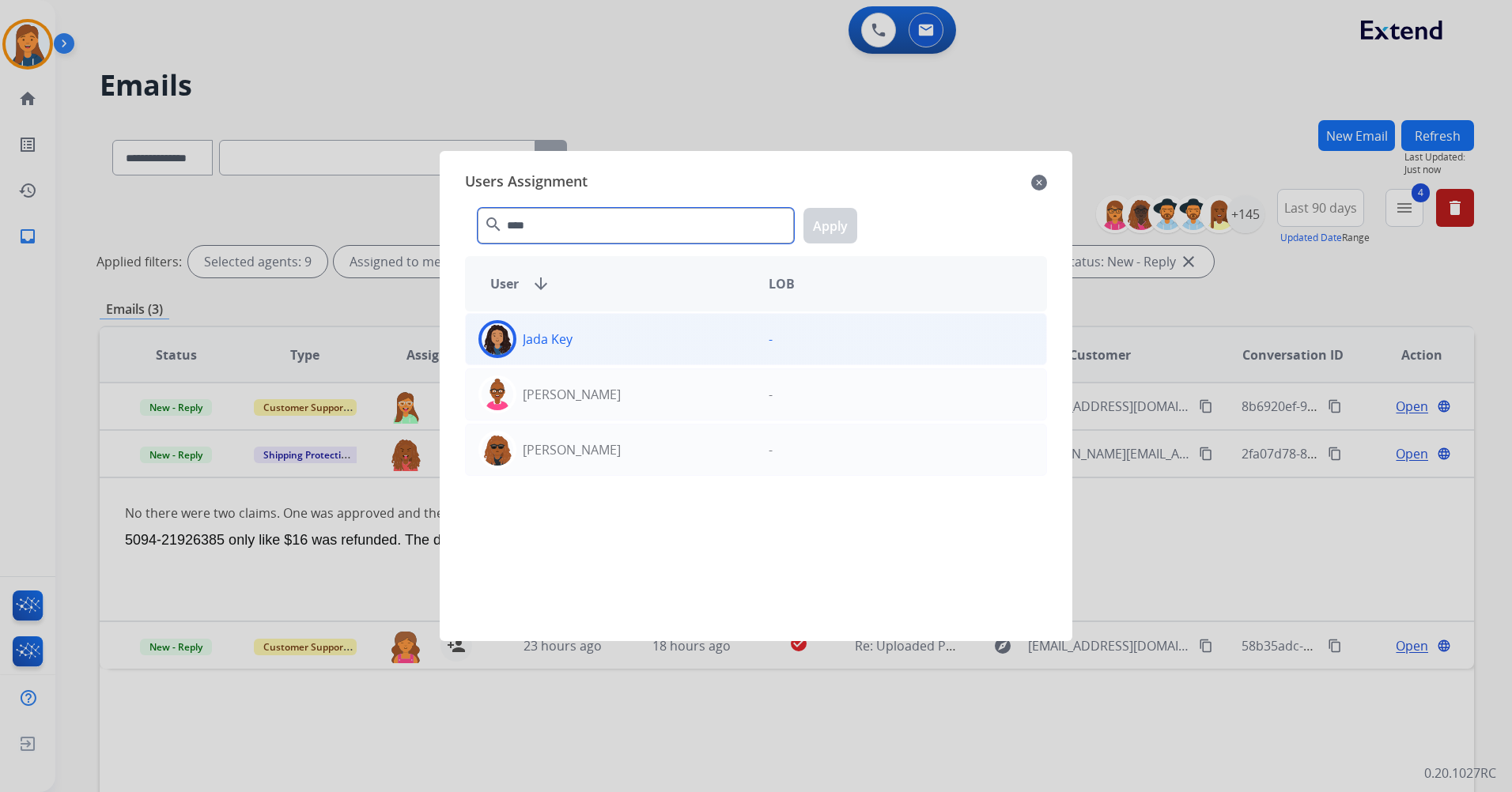
type input "****"
click at [525, 345] on p "Jada Key" at bounding box center [547, 339] width 50 height 19
click at [841, 230] on button "Apply" at bounding box center [831, 225] width 54 height 35
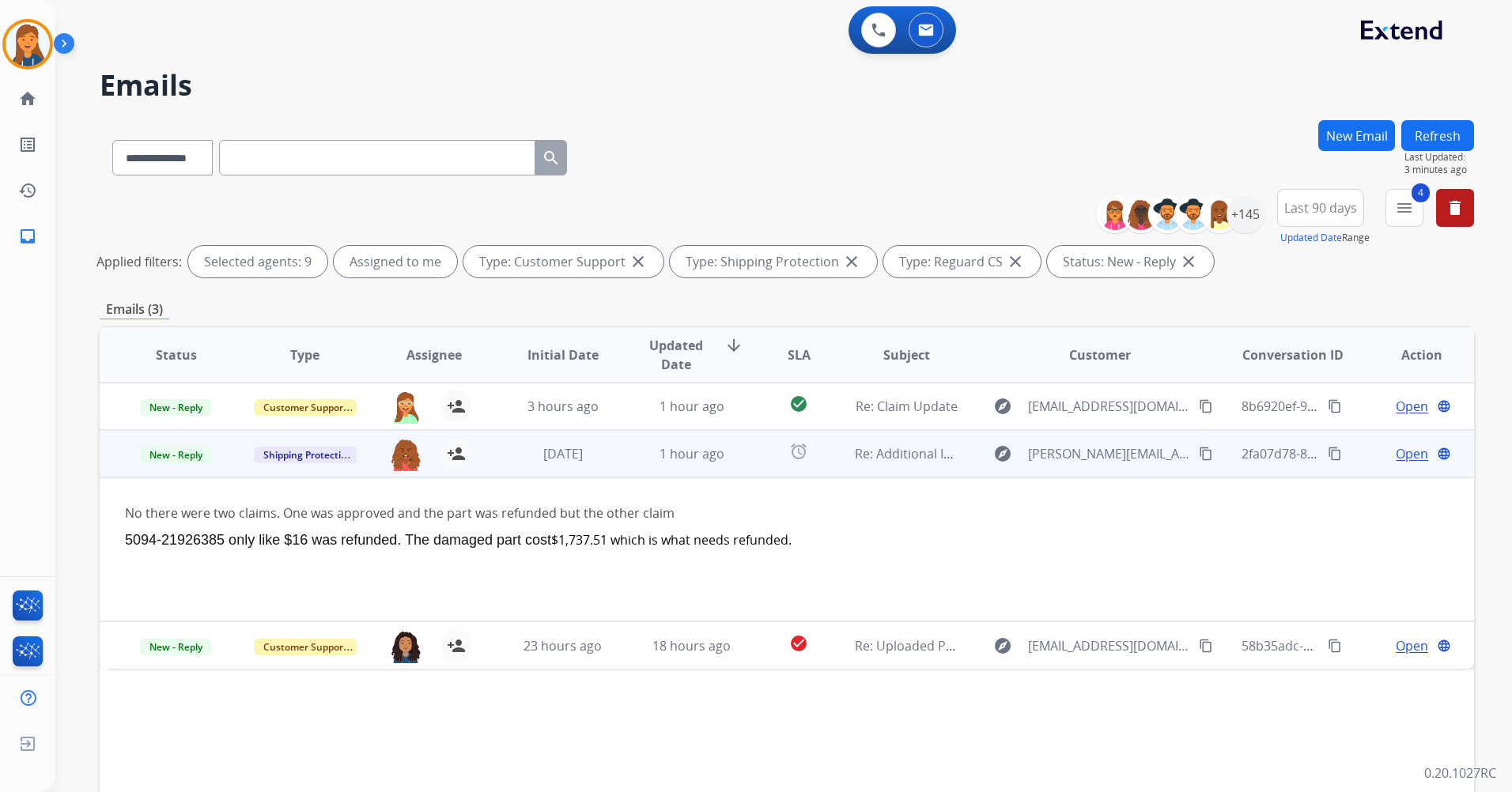
click at [1199, 449] on mat-icon "content_copy" at bounding box center [1206, 454] width 14 height 14
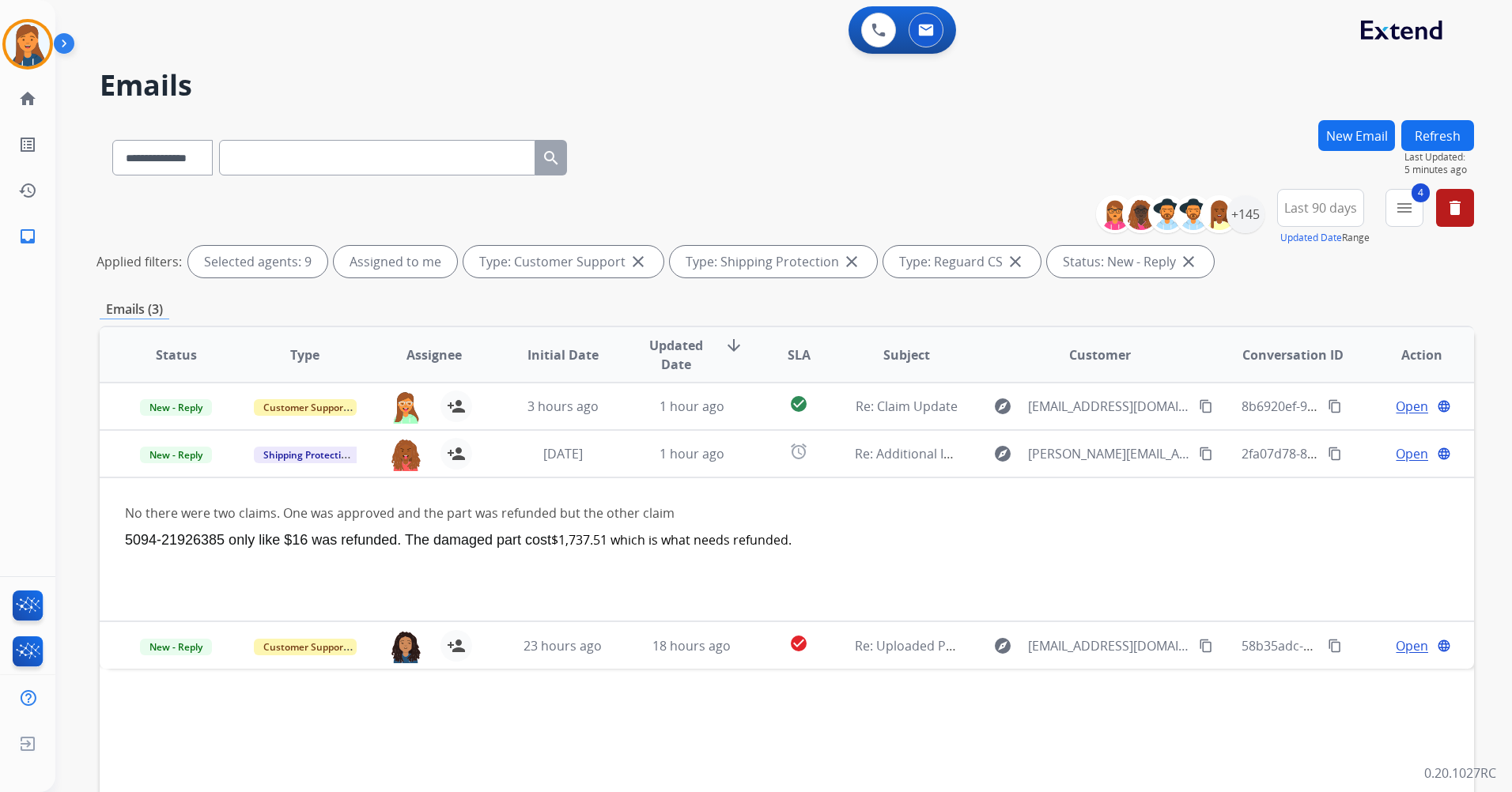
click at [1443, 140] on button "Refresh" at bounding box center [1438, 135] width 73 height 31
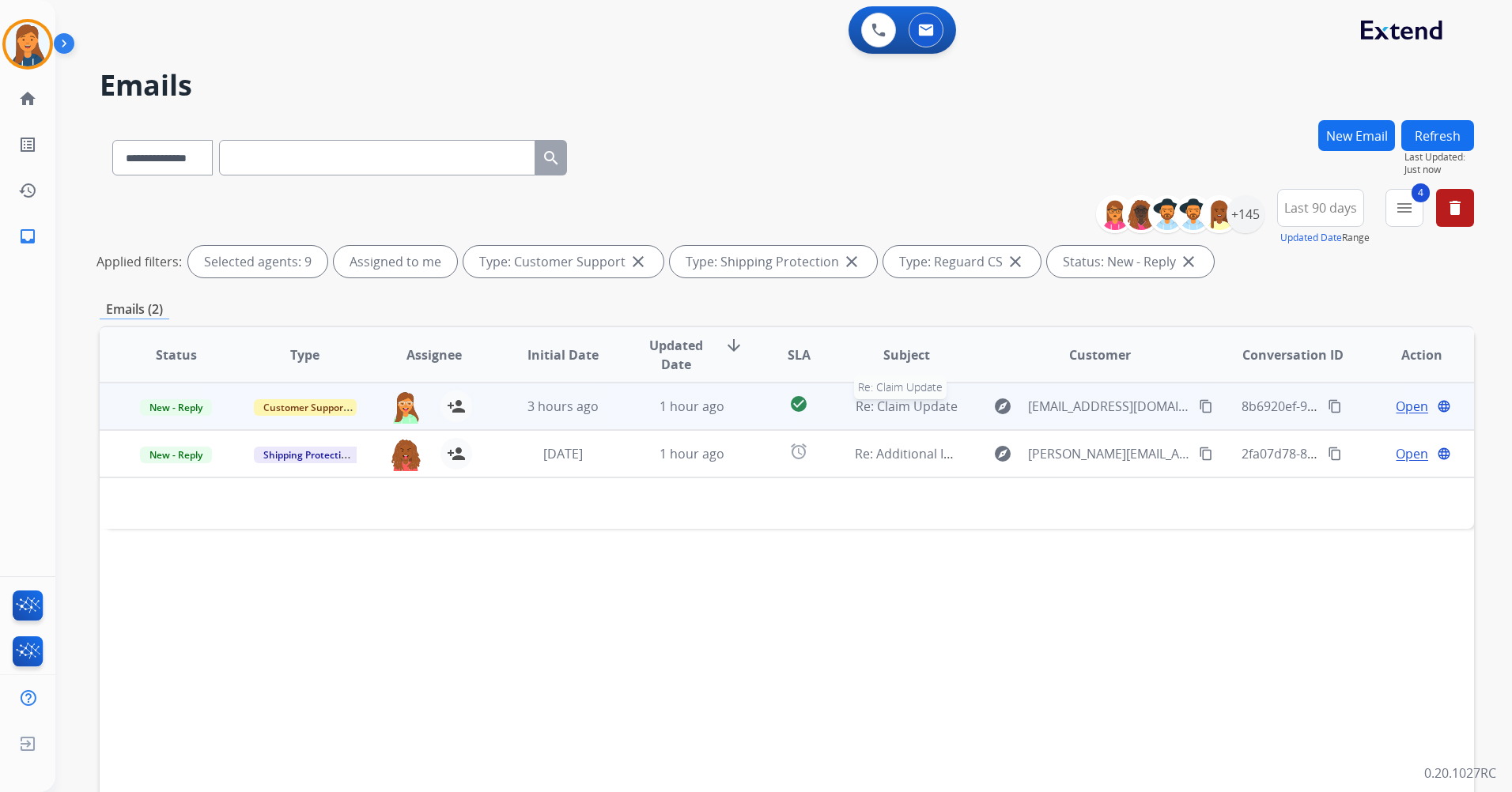
click at [922, 412] on span "Re: Claim Update" at bounding box center [907, 406] width 102 height 18
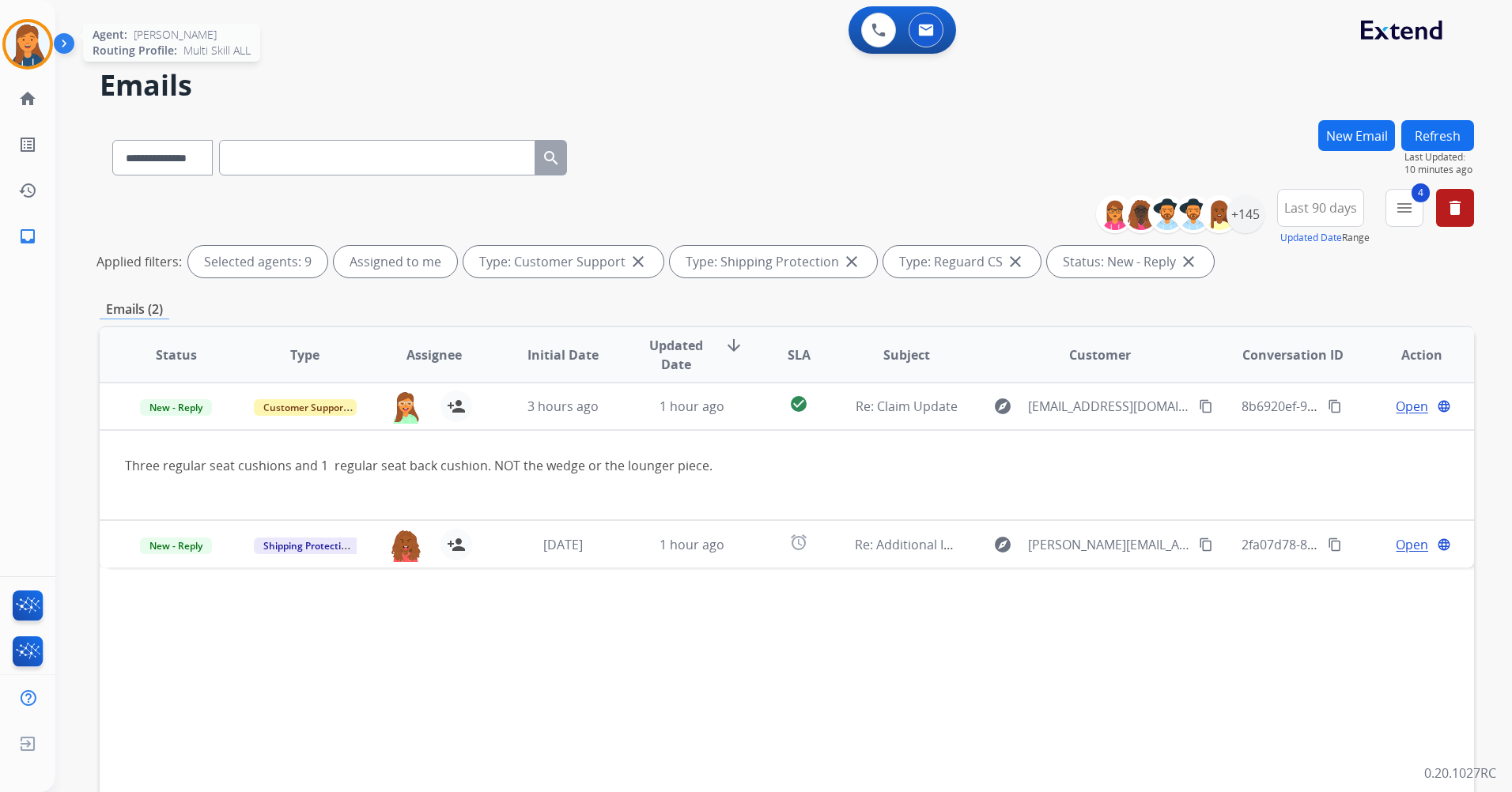
click at [26, 51] on img at bounding box center [28, 44] width 44 height 44
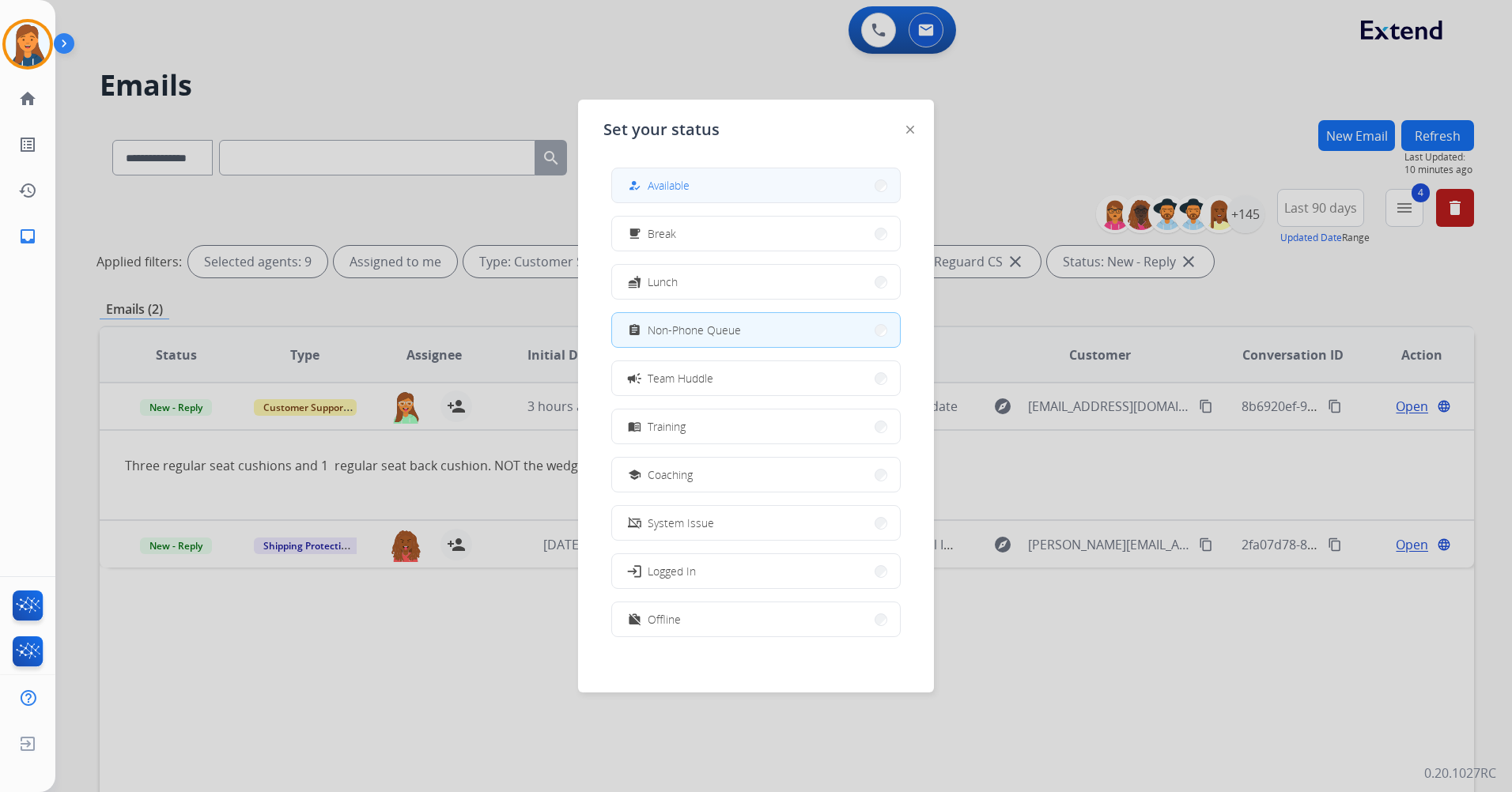
click at [772, 179] on button "how_to_reg Available" at bounding box center [756, 185] width 287 height 34
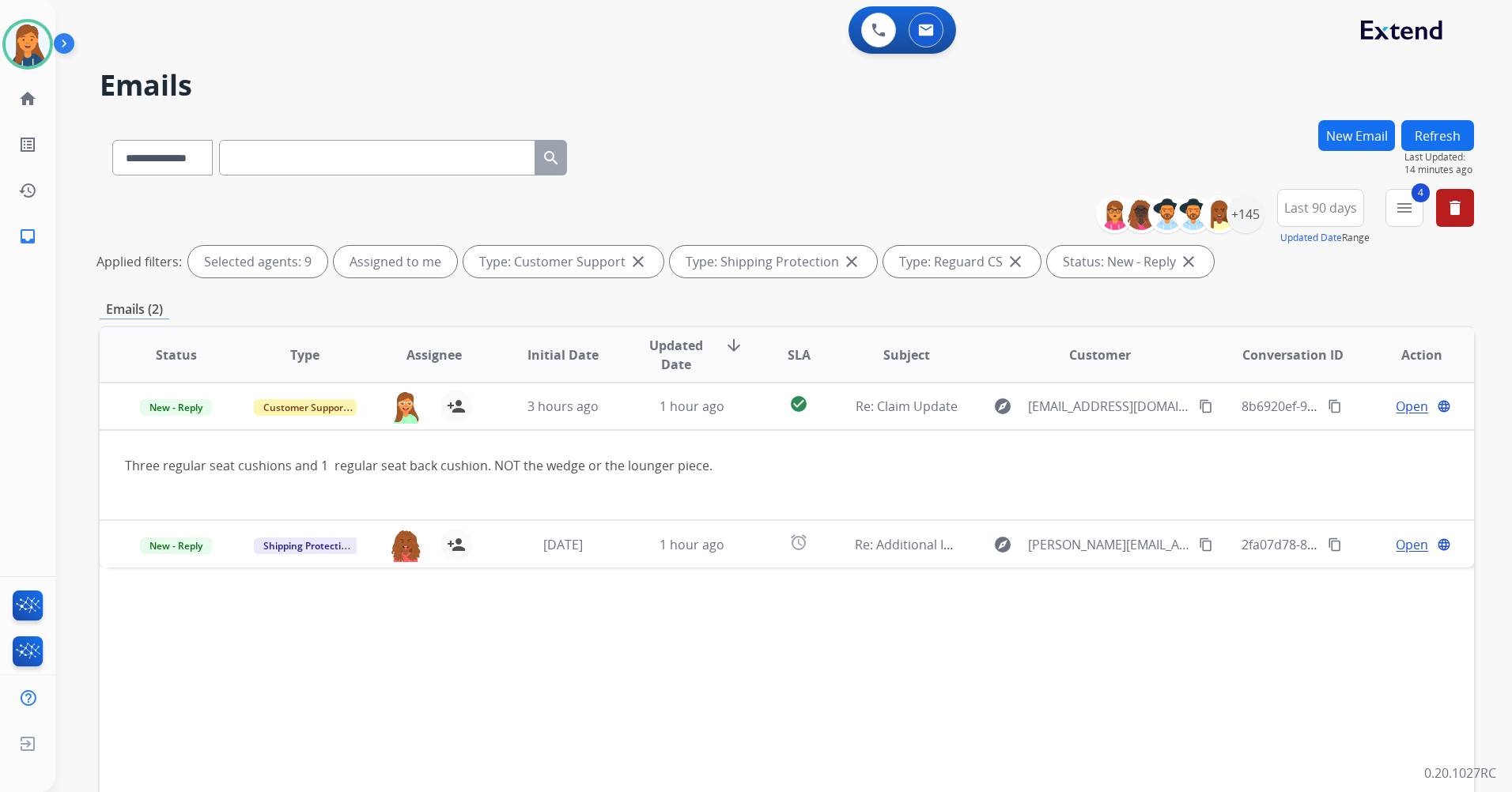
drag, startPoint x: 870, startPoint y: 158, endPoint x: 841, endPoint y: 122, distance: 46.2
click at [870, 159] on div "**********" at bounding box center [786, 154] width 1374 height 69
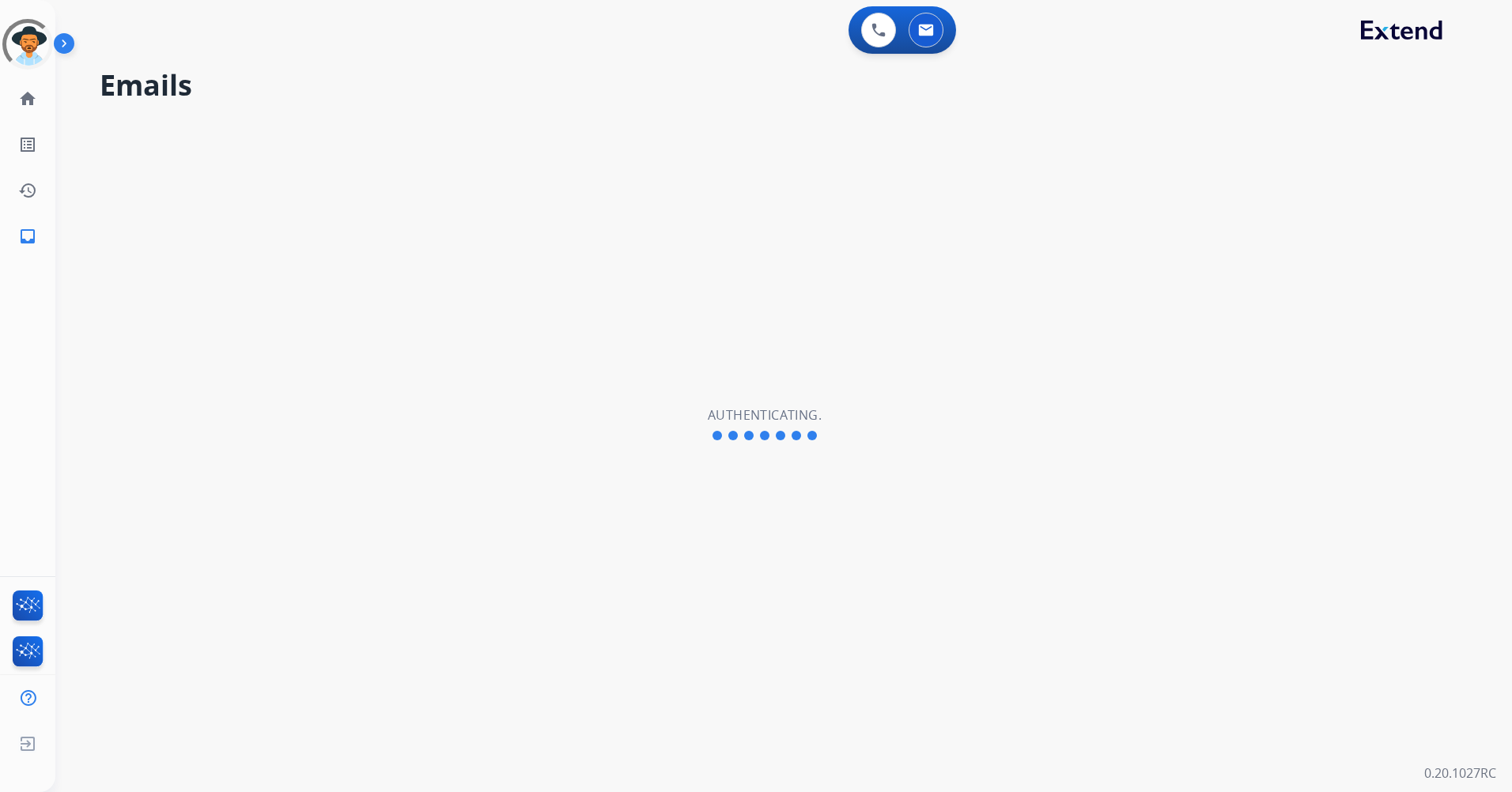
select select "**********"
click at [23, 33] on img at bounding box center [28, 44] width 44 height 44
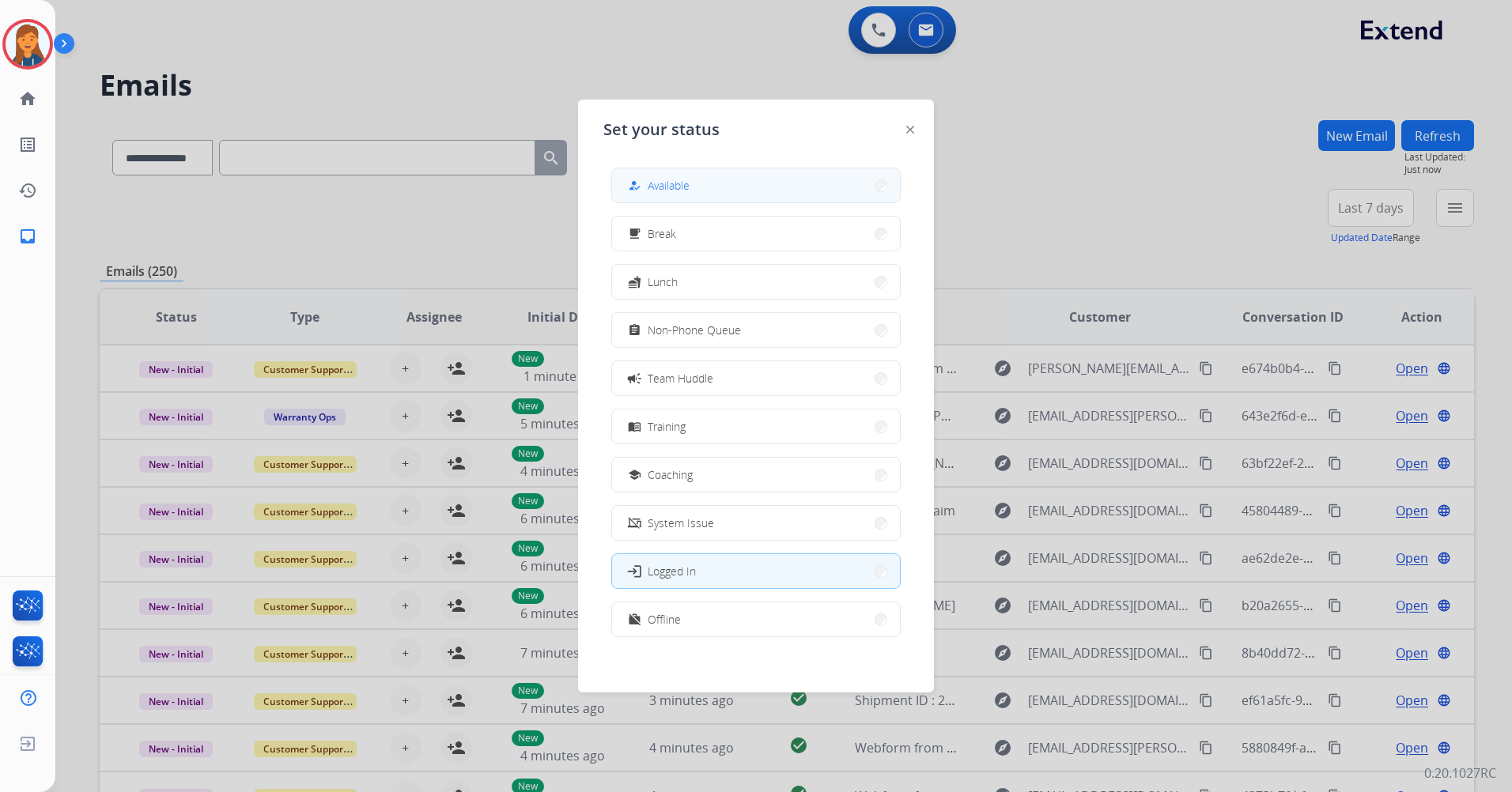
click at [854, 196] on button "how_to_reg Available" at bounding box center [756, 185] width 287 height 34
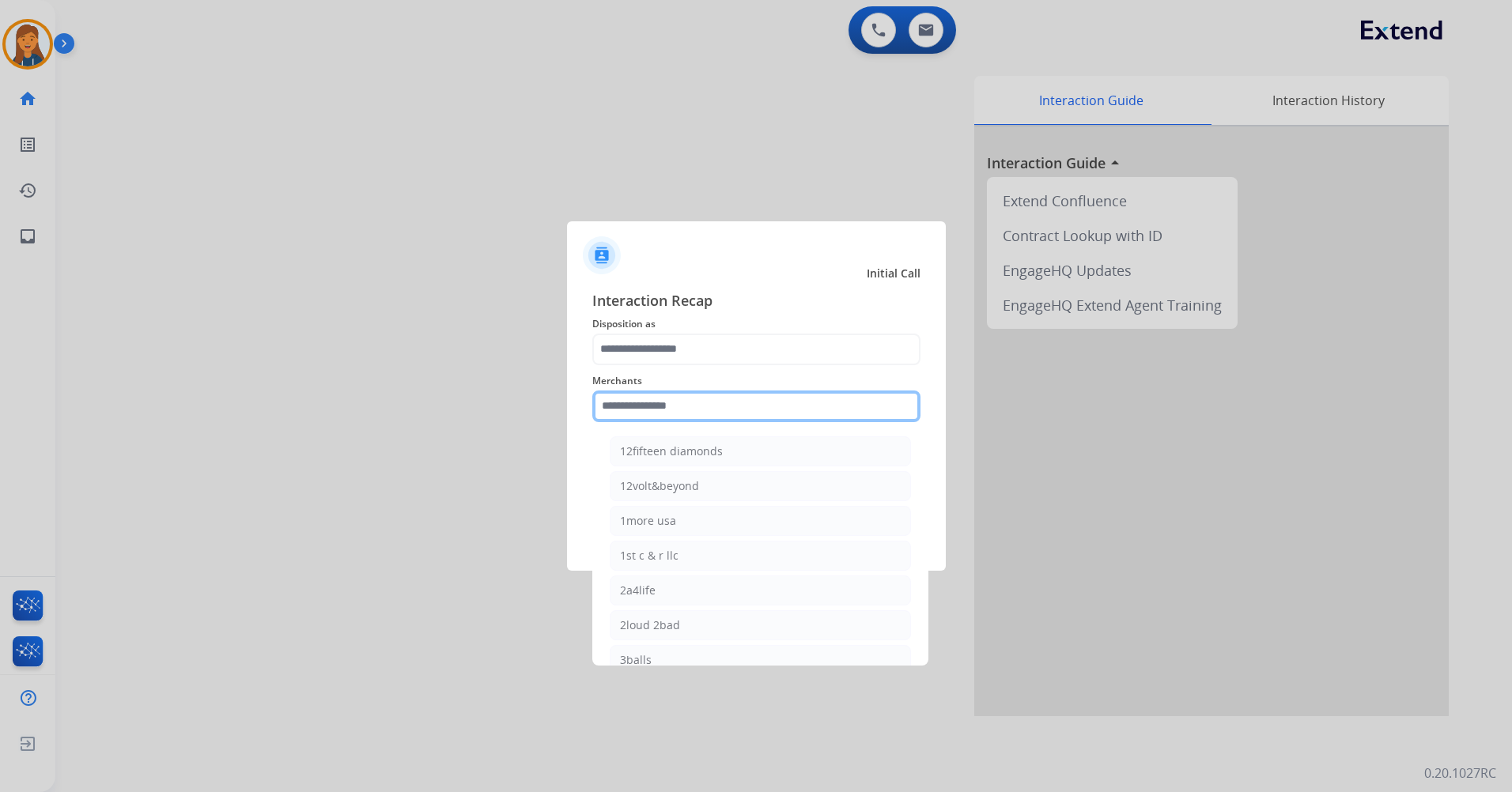
click at [649, 421] on input "text" at bounding box center [757, 406] width 328 height 32
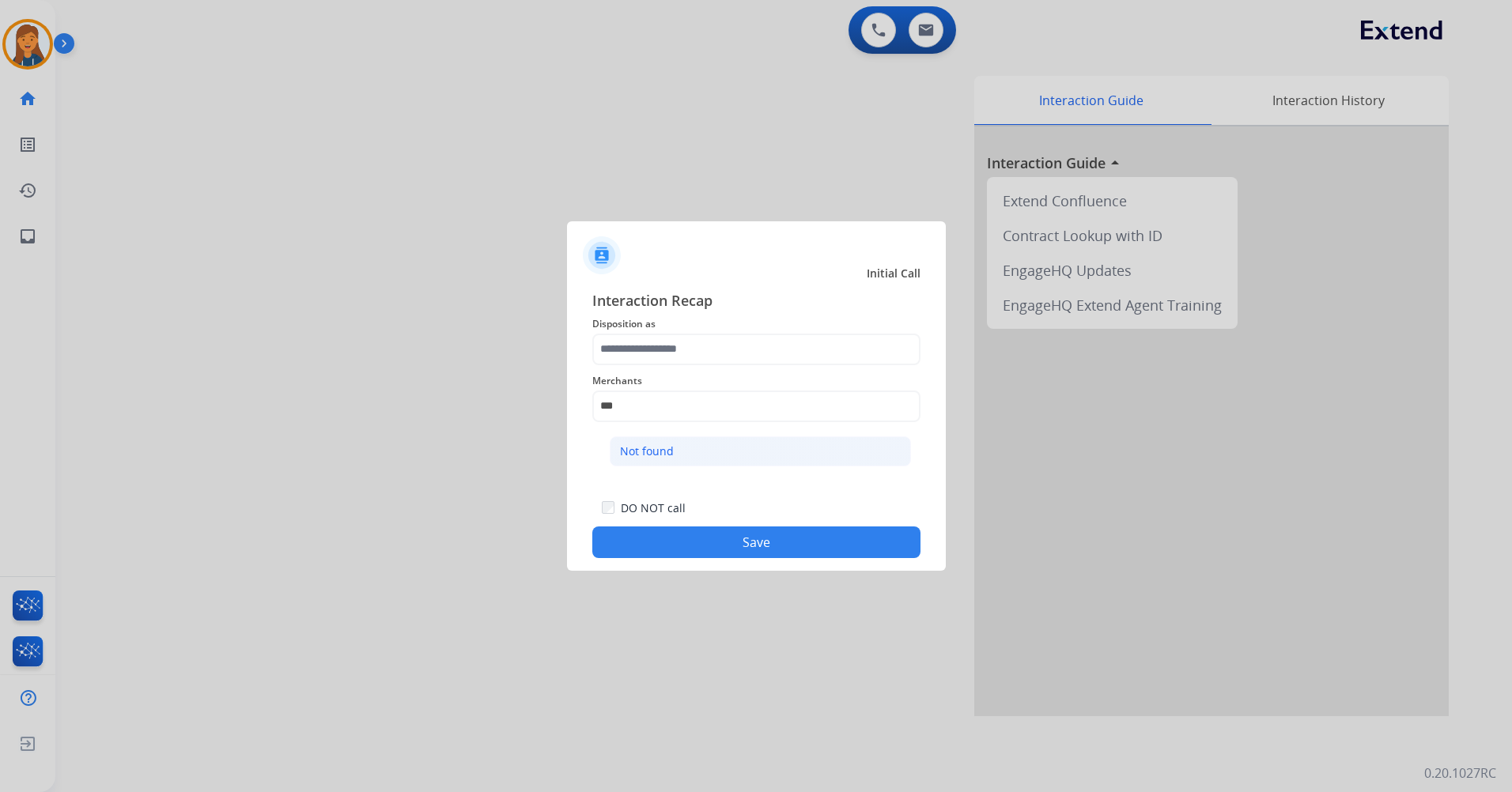
click at [717, 456] on li "Not found" at bounding box center [760, 451] width 302 height 30
type input "*********"
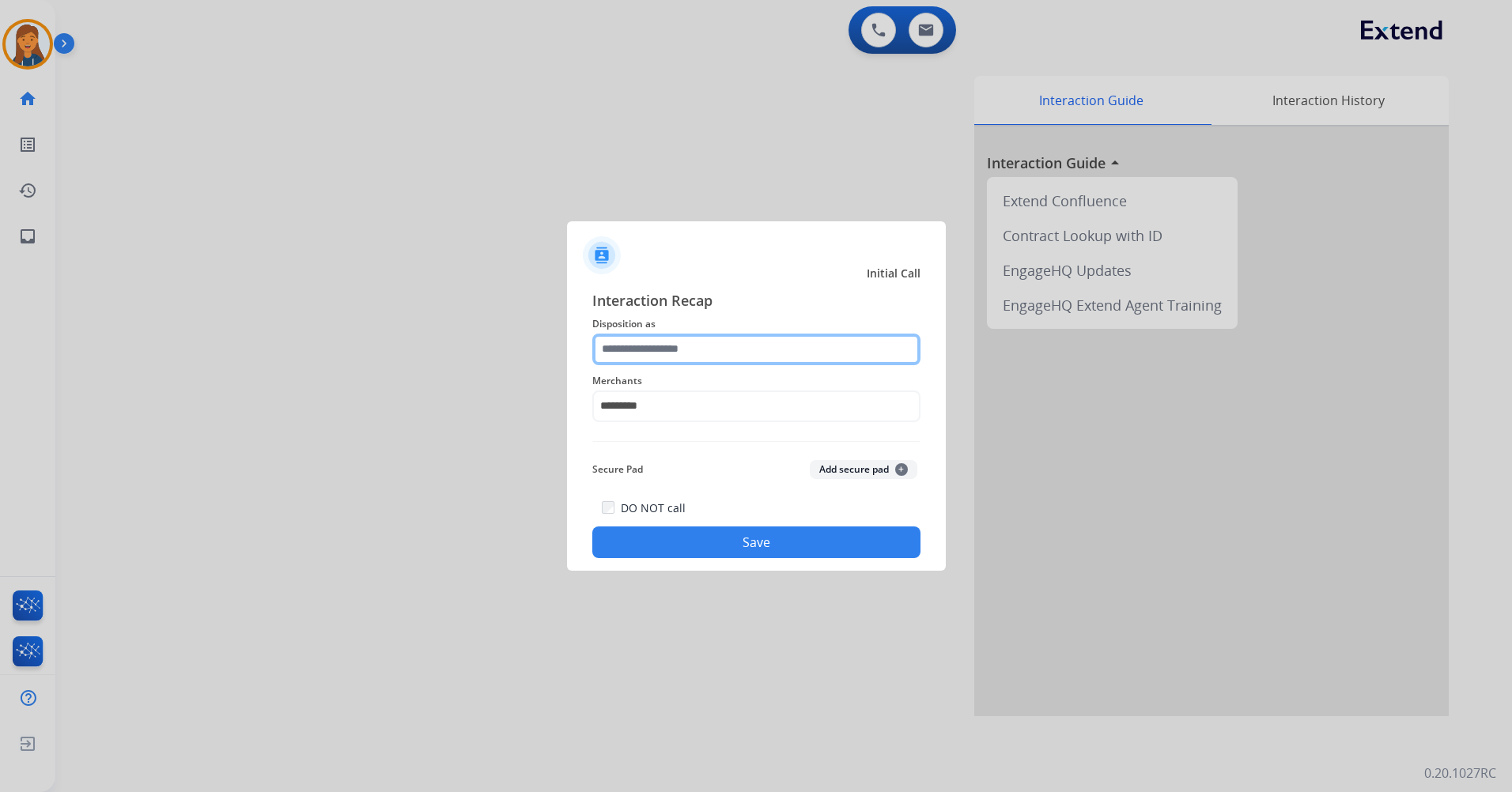
click at [722, 361] on input "text" at bounding box center [757, 349] width 328 height 32
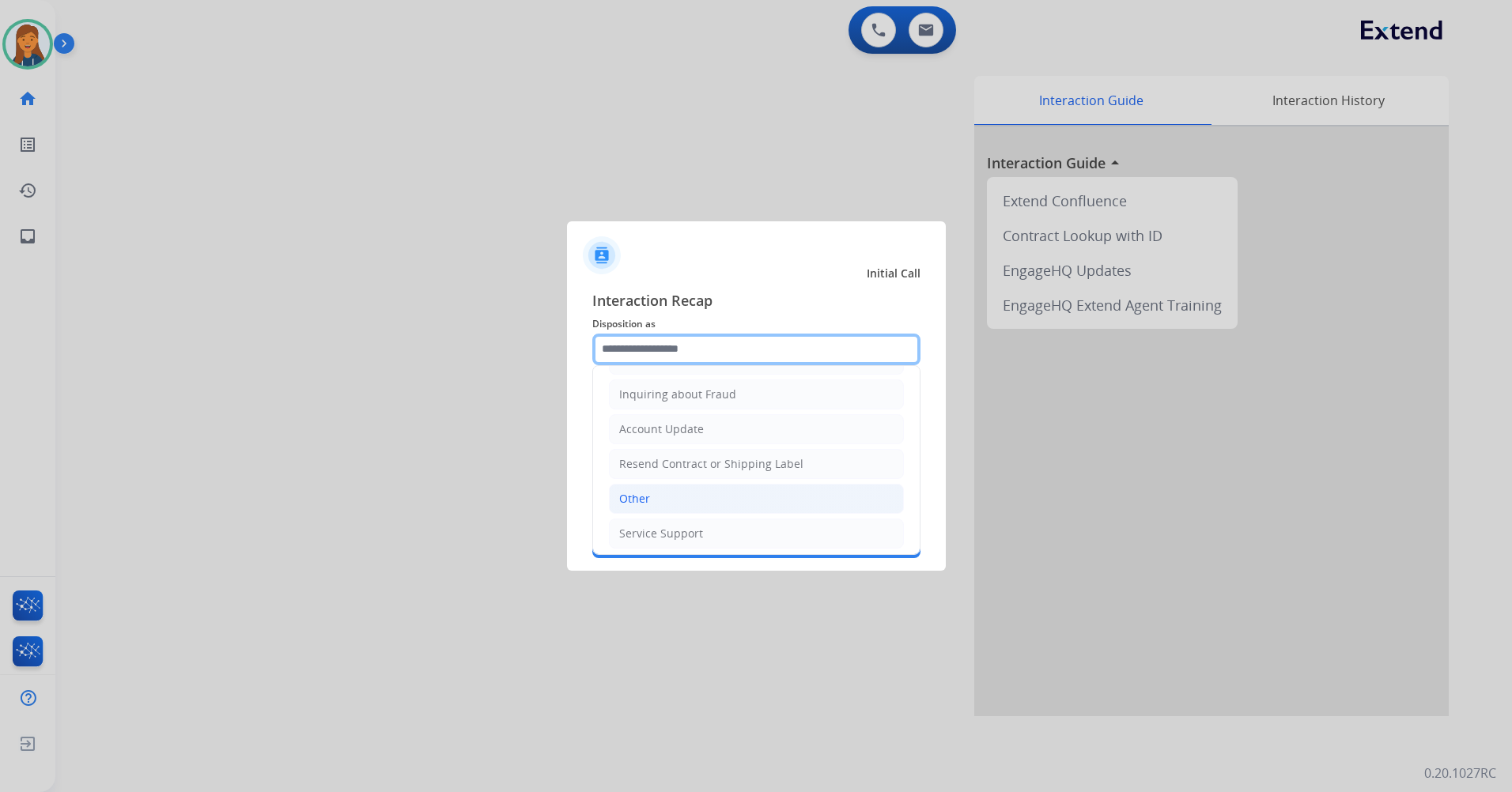
scroll to position [247, 0]
click at [681, 499] on li "Other" at bounding box center [756, 493] width 295 height 30
type input "*****"
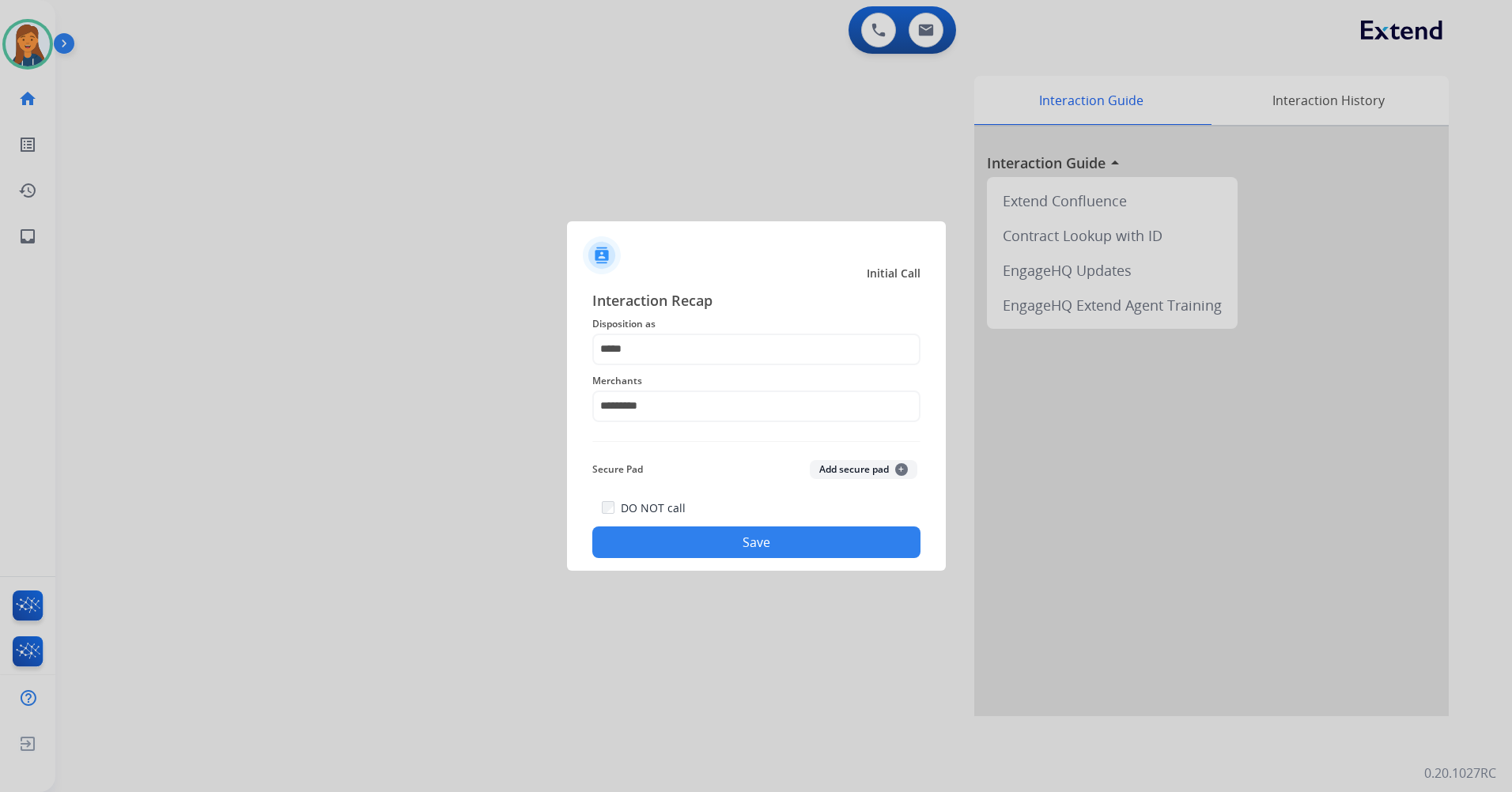
click at [668, 539] on button "Save" at bounding box center [757, 543] width 328 height 32
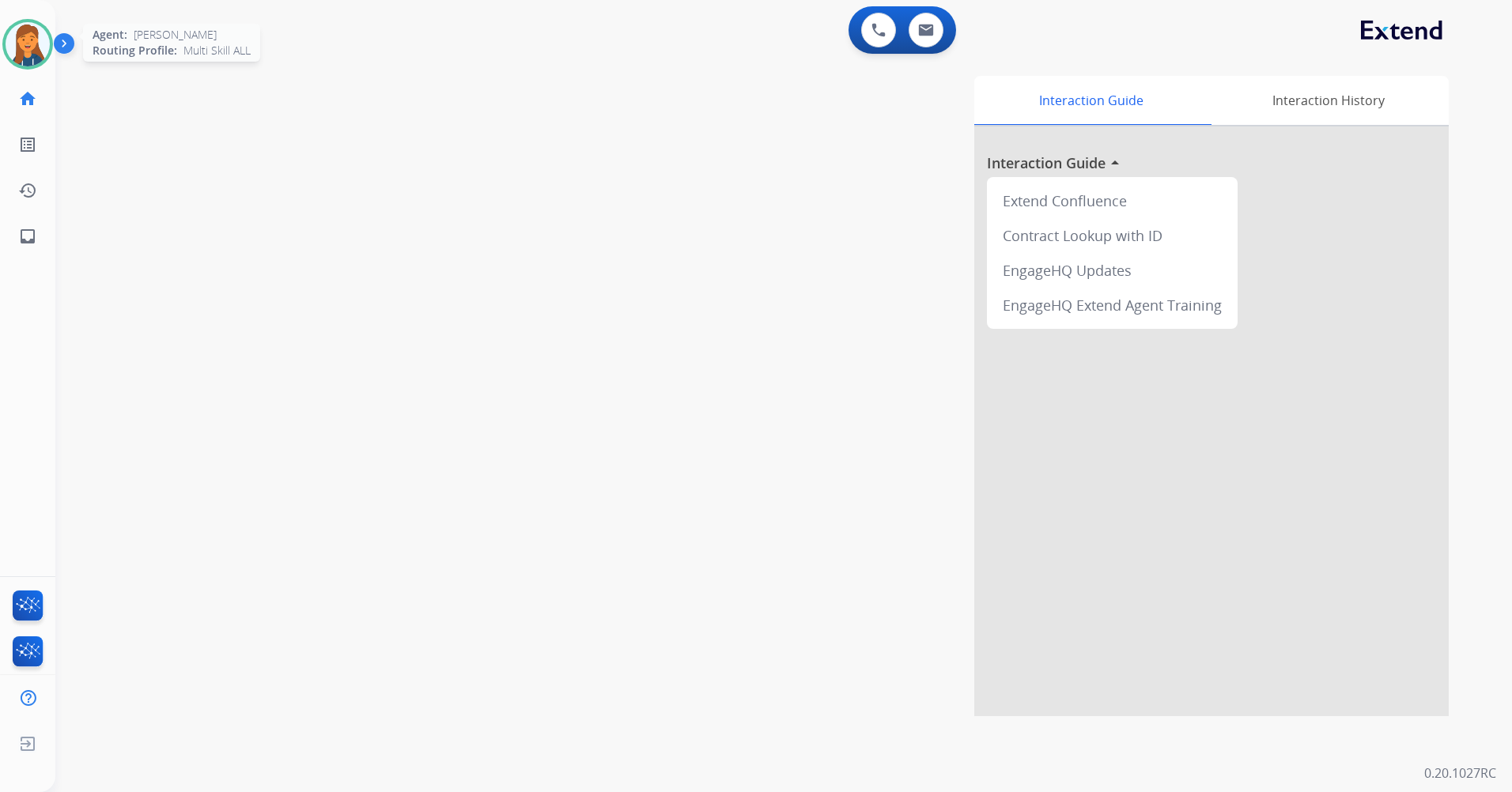
click at [13, 42] on img at bounding box center [28, 44] width 44 height 44
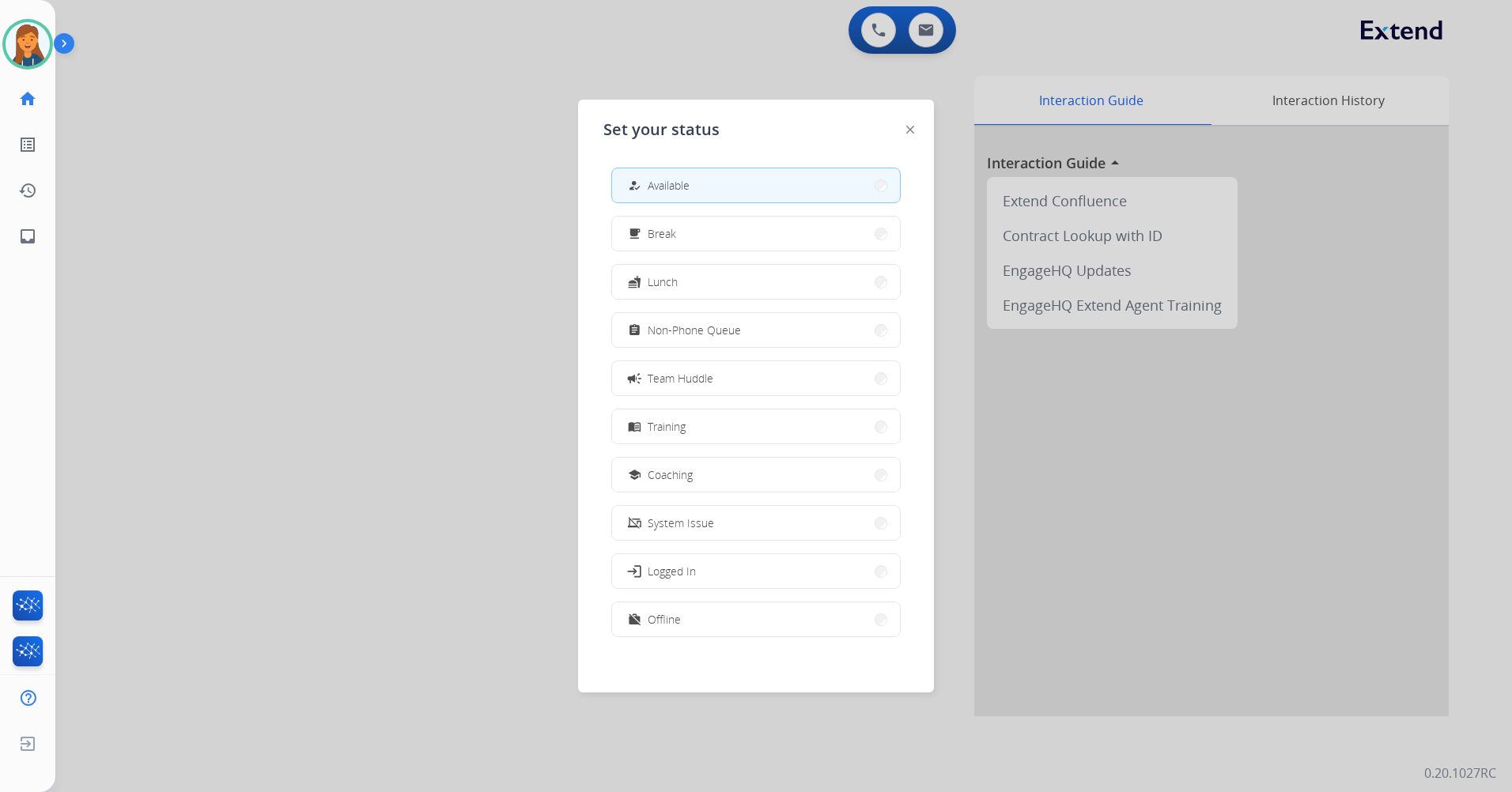
click at [254, 259] on div at bounding box center [756, 396] width 1512 height 792
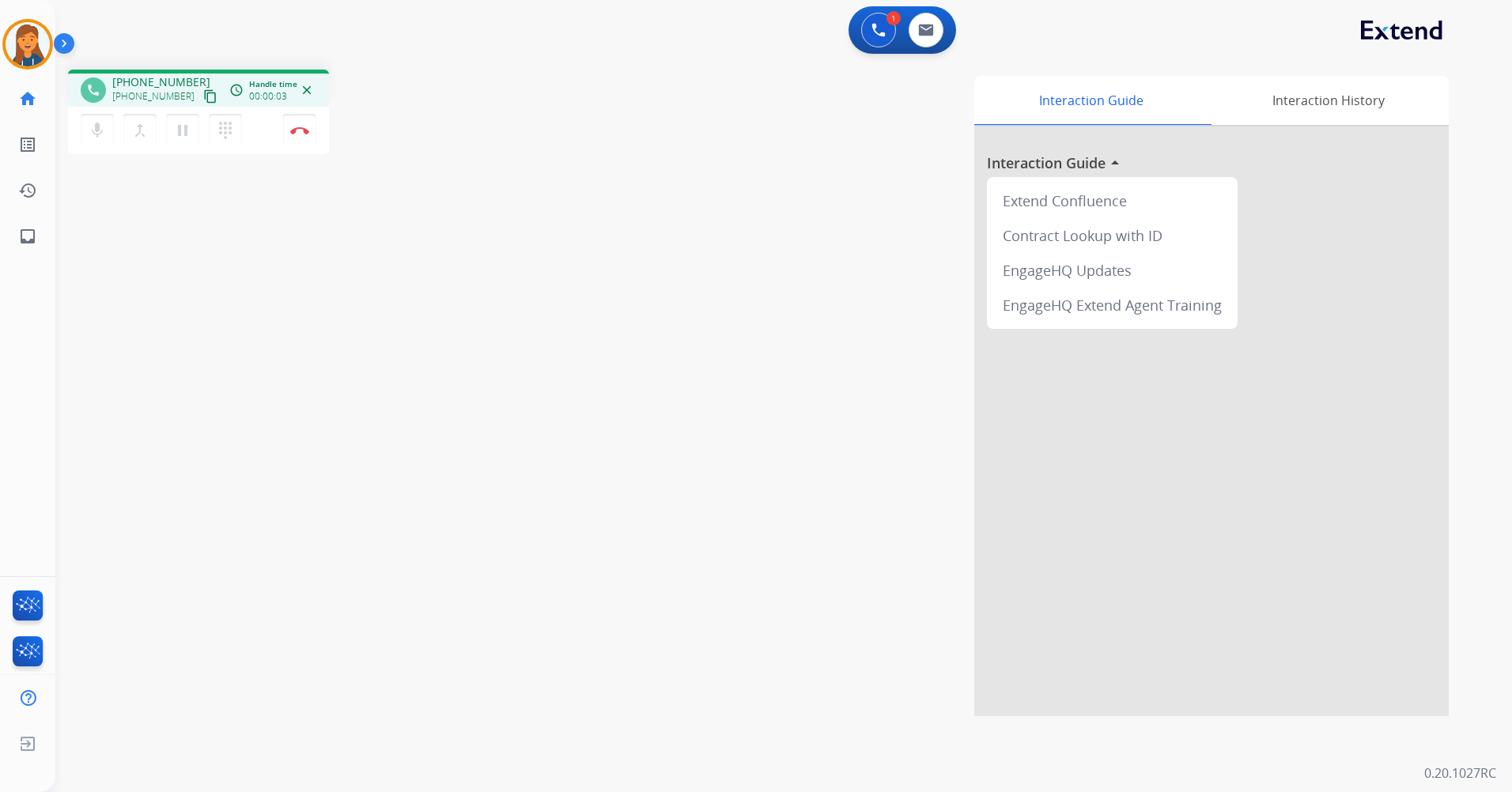
click at [203, 100] on mat-icon "content_copy" at bounding box center [210, 97] width 14 height 14
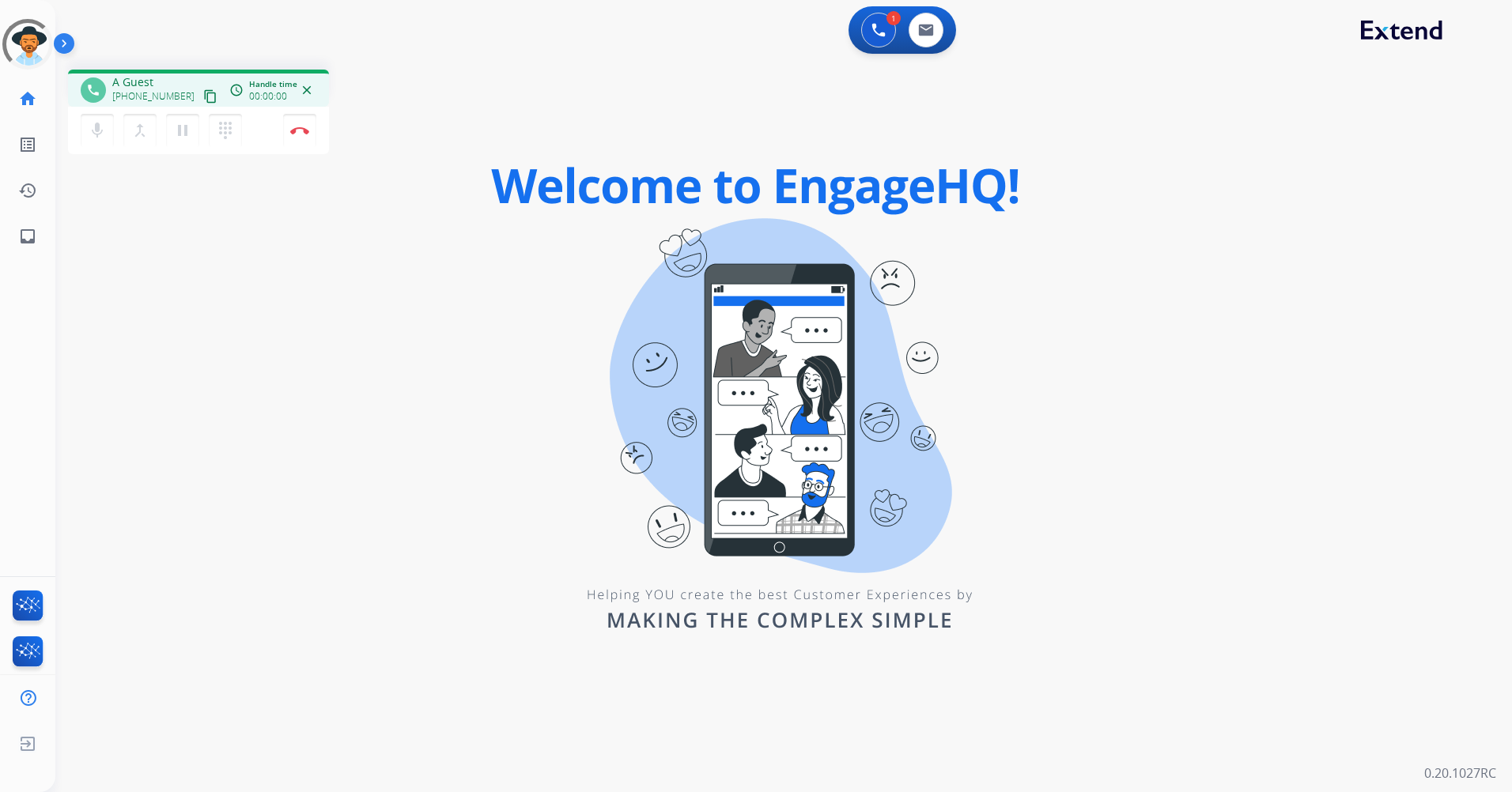
click at [318, 135] on div "mic Mute merge_type Bridge pause Hold dialpad Dialpad Disconnect" at bounding box center [199, 129] width 261 height 47
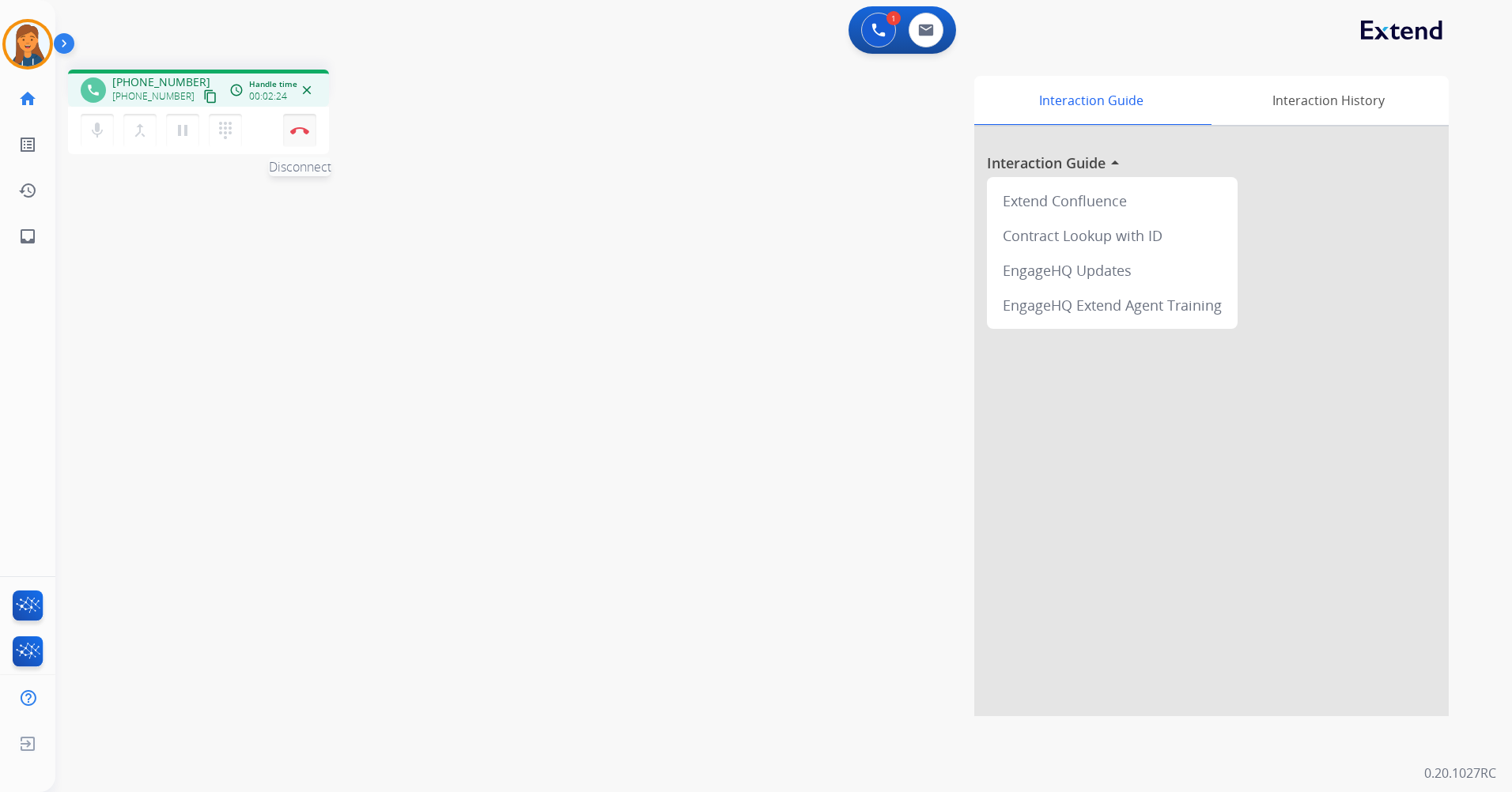
click at [310, 131] on button "Disconnect" at bounding box center [299, 129] width 33 height 33
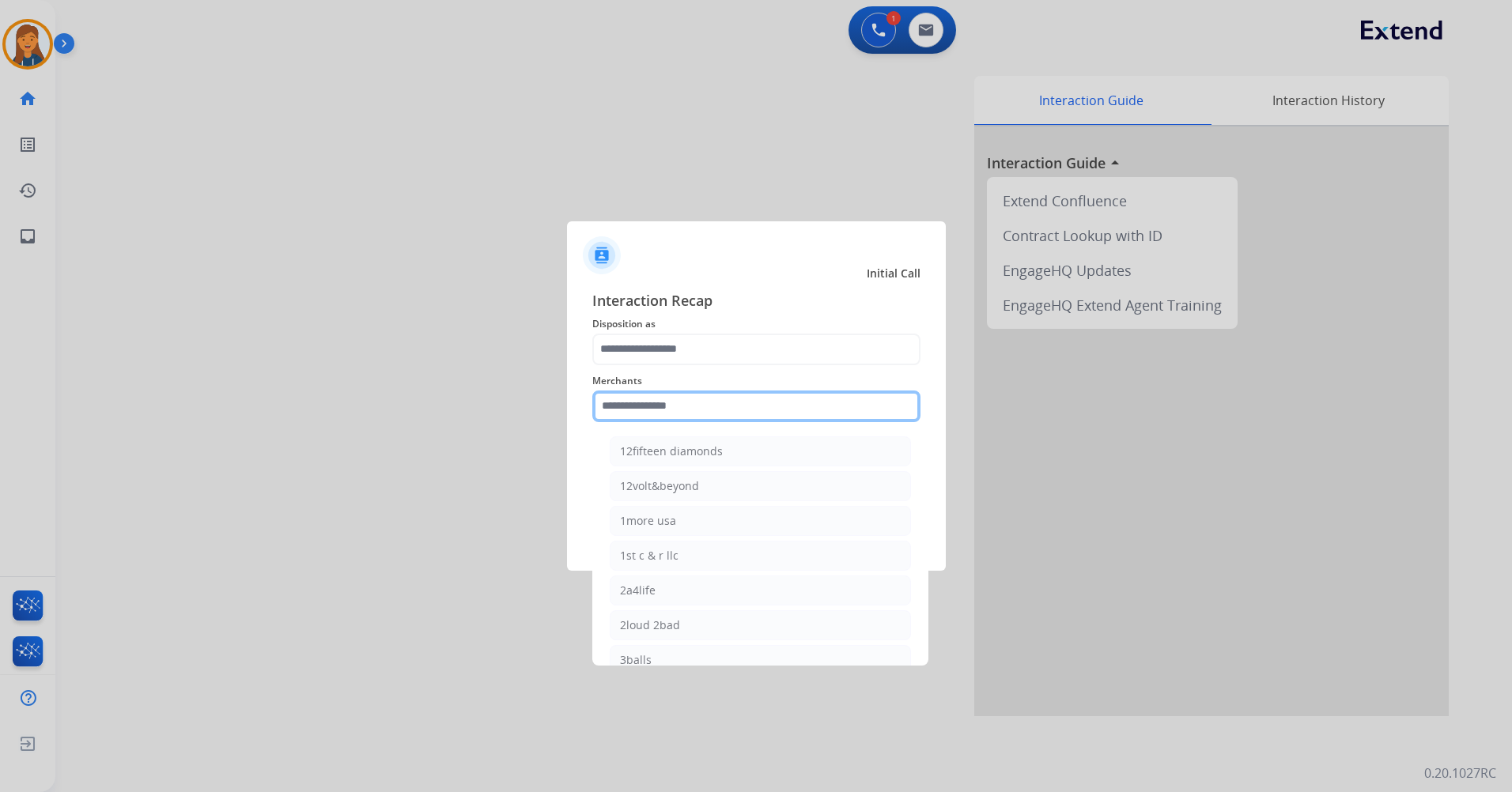
click at [776, 399] on input "text" at bounding box center [757, 406] width 328 height 32
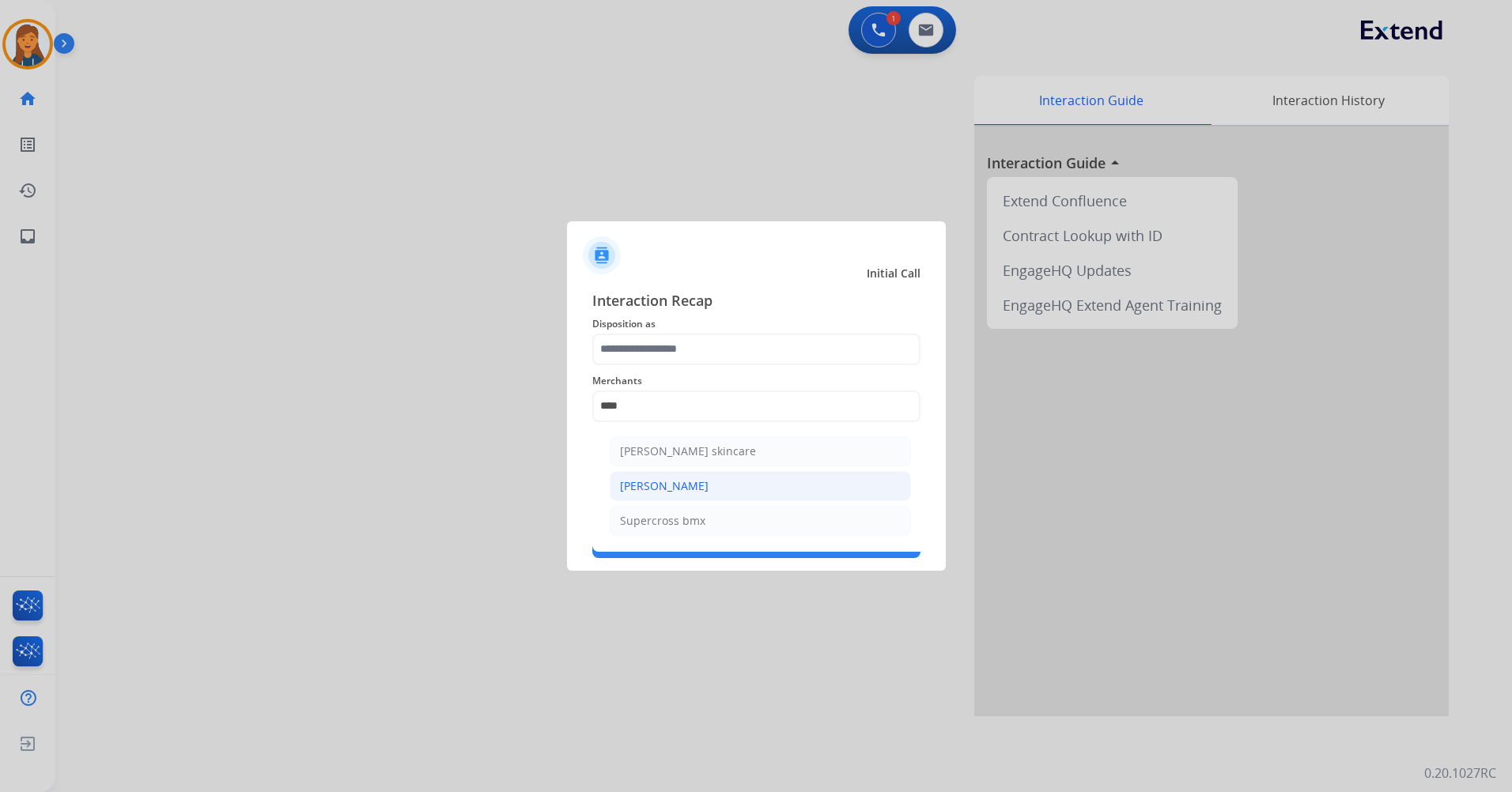
click at [672, 490] on div "[PERSON_NAME]" at bounding box center [665, 486] width 89 height 16
type input "**********"
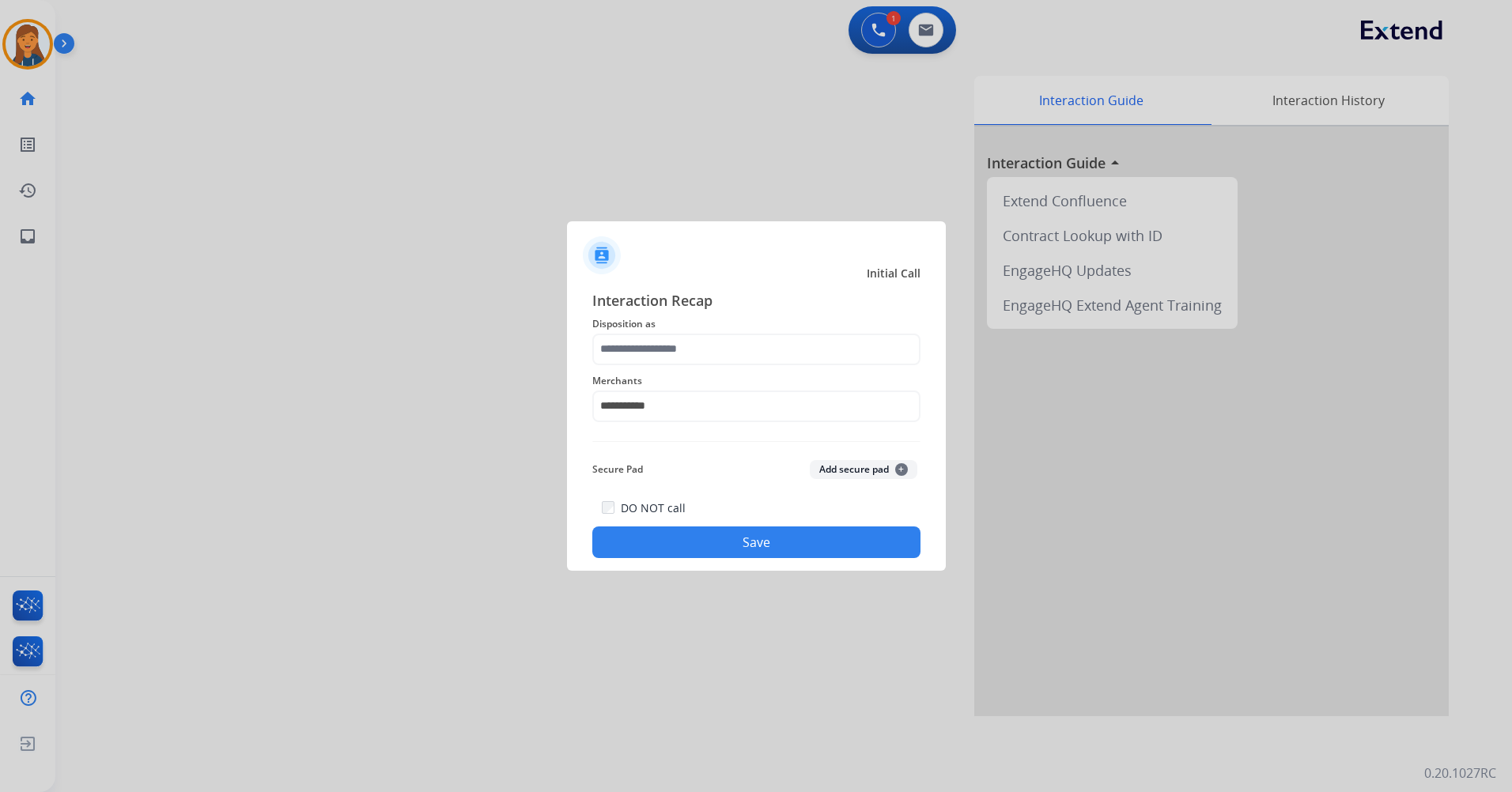
click at [674, 332] on span "Disposition as" at bounding box center [757, 324] width 328 height 19
click at [659, 357] on input "text" at bounding box center [757, 349] width 328 height 32
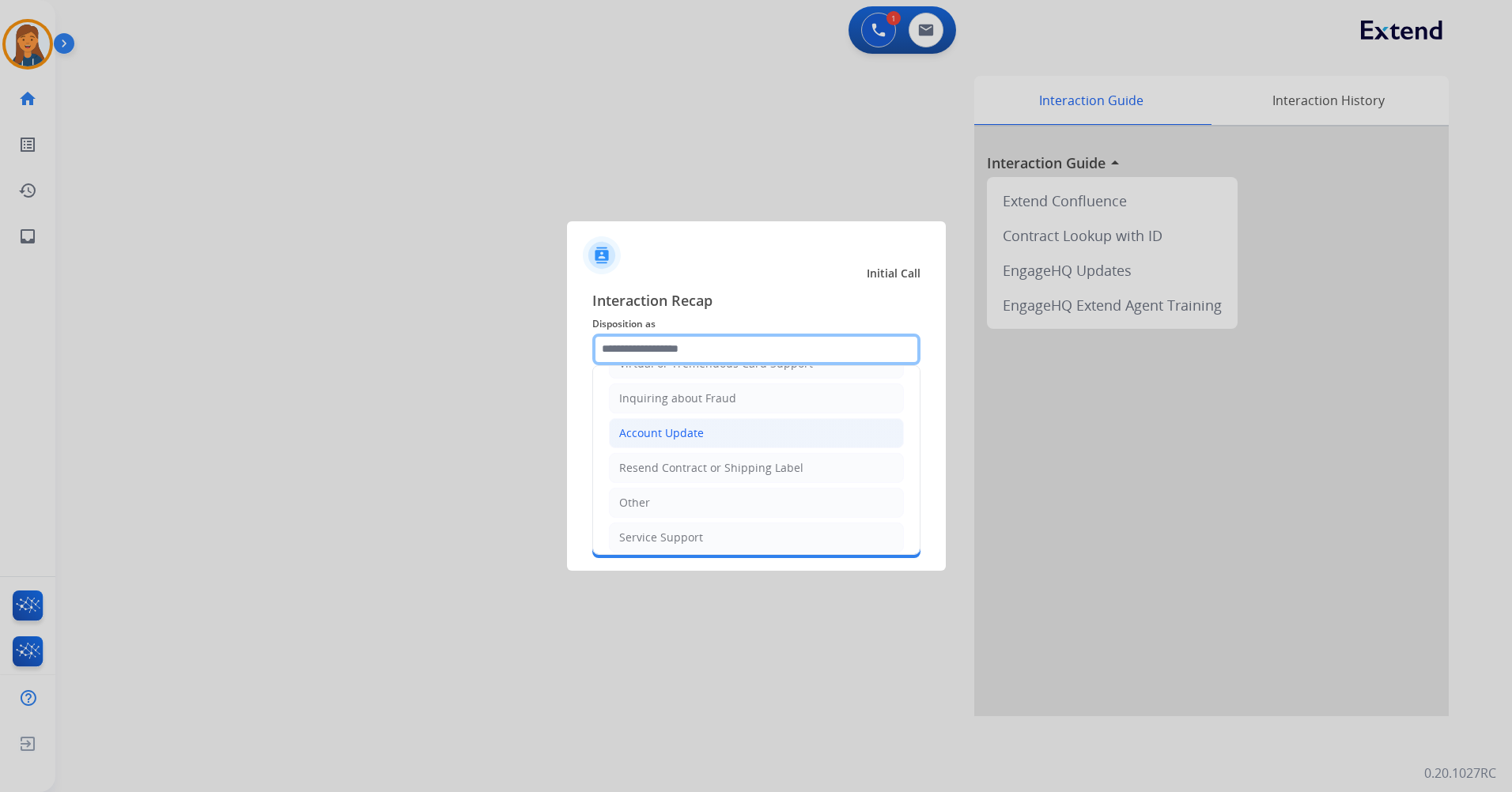
scroll to position [158, 0]
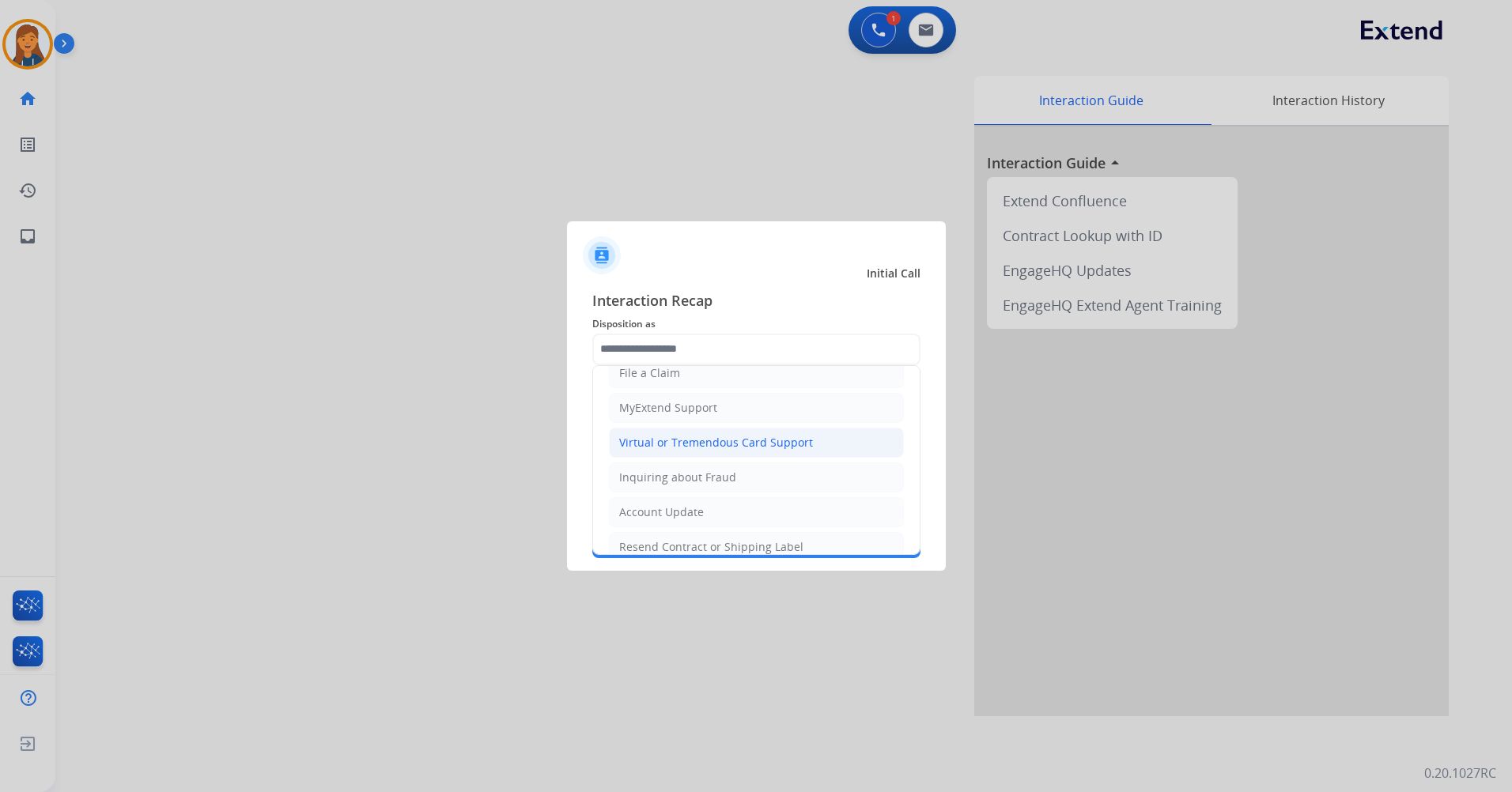
click at [681, 446] on div "Virtual or Tremendous Card Support" at bounding box center [716, 443] width 193 height 16
type input "**********"
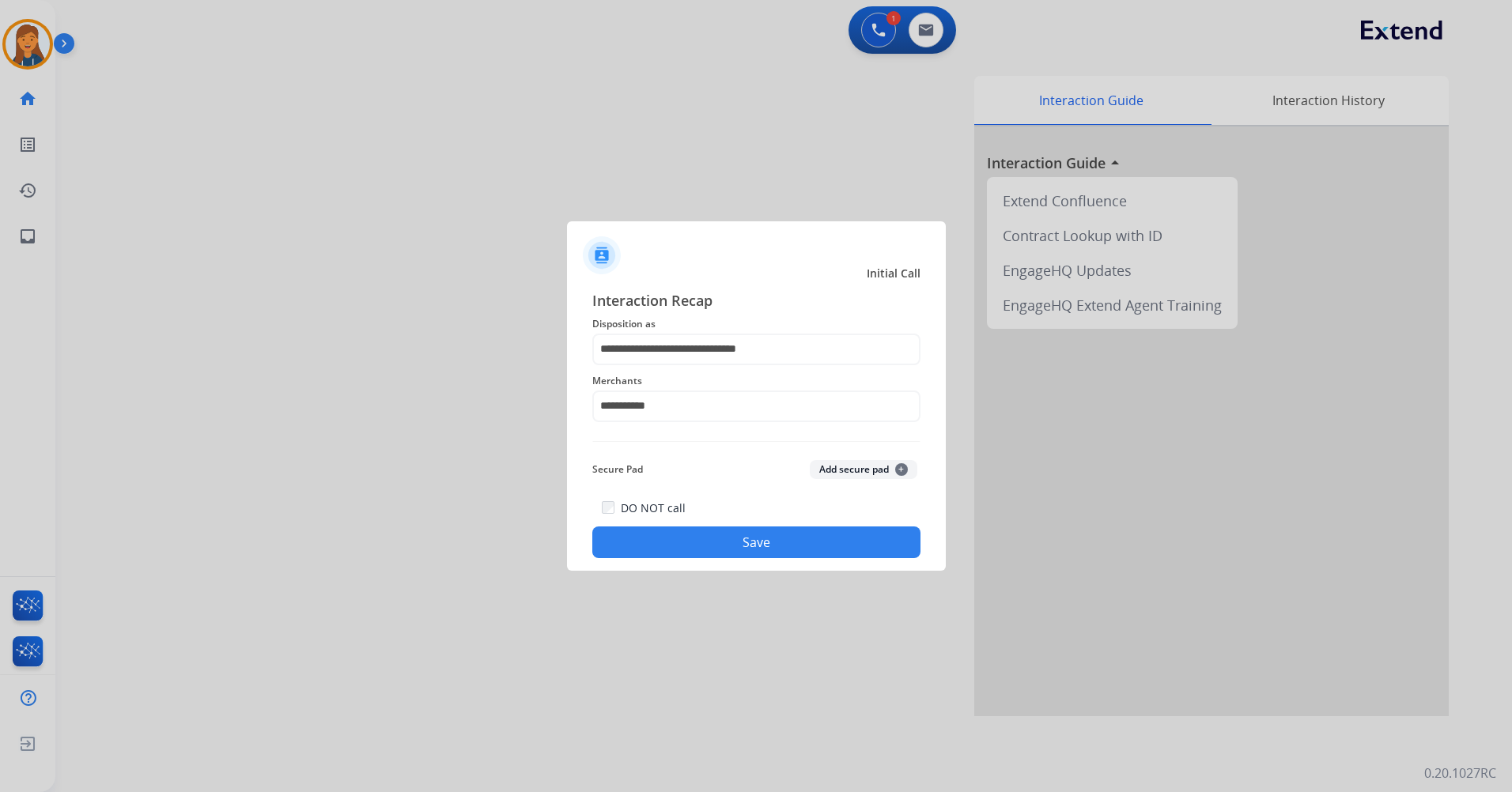
click at [681, 527] on div "DO NOT call Save" at bounding box center [757, 529] width 328 height 60
click at [744, 552] on button "Save" at bounding box center [757, 543] width 328 height 32
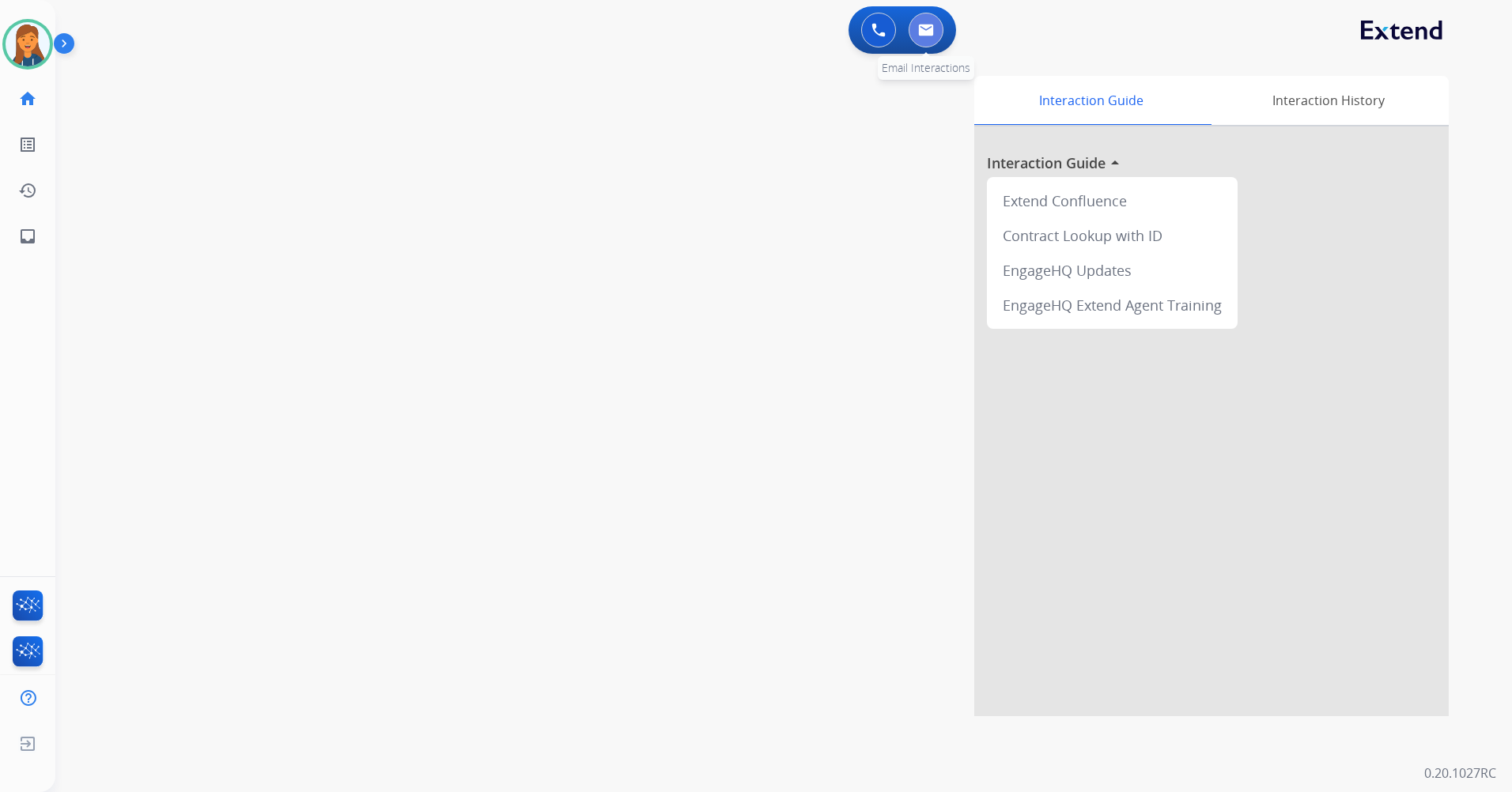
click at [934, 27] on button at bounding box center [925, 29] width 35 height 35
select select "**********"
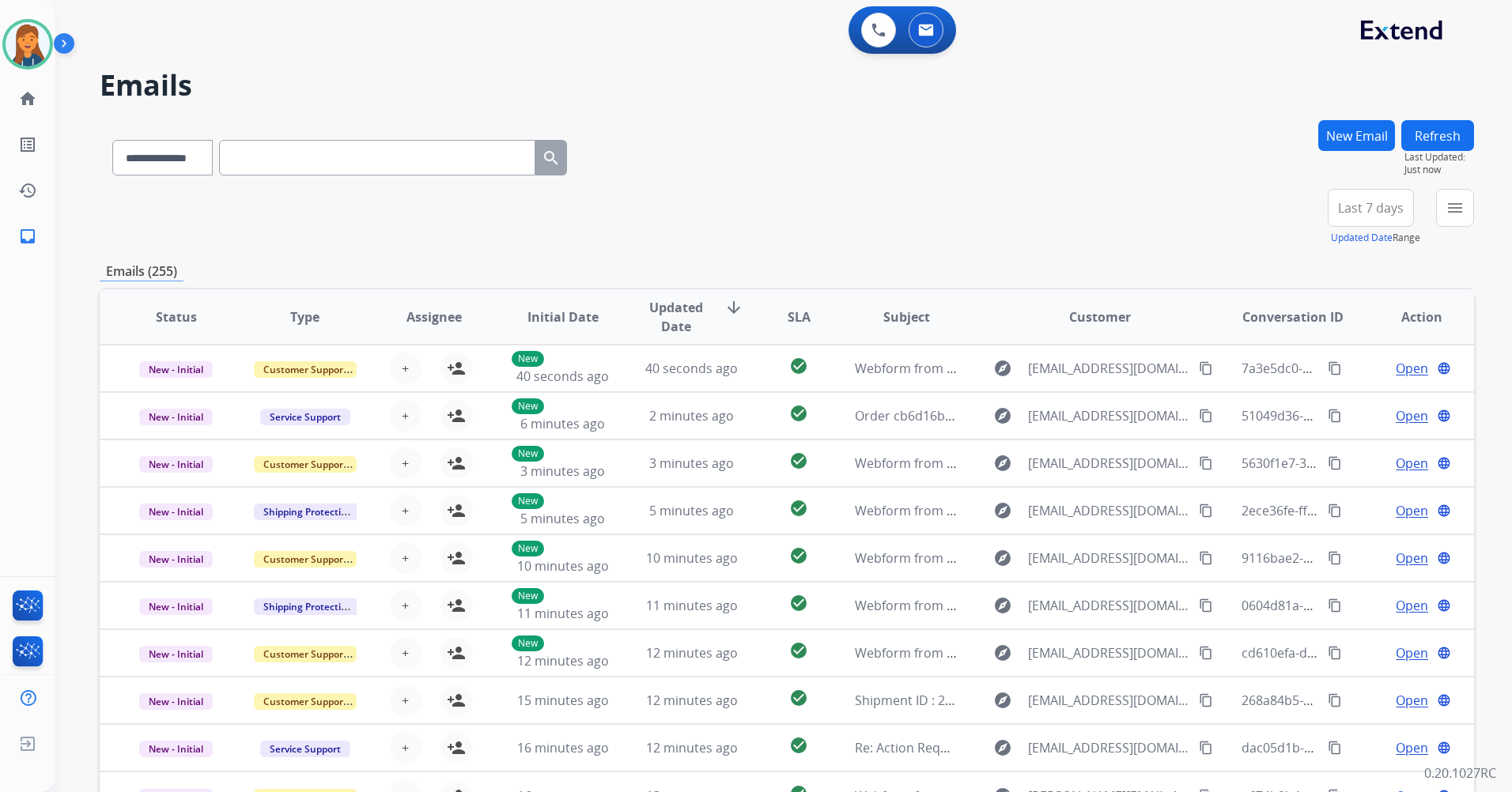
click at [1374, 219] on button "Last 7 days" at bounding box center [1371, 208] width 86 height 38
click at [1339, 396] on div "Last 90 days" at bounding box center [1366, 400] width 87 height 24
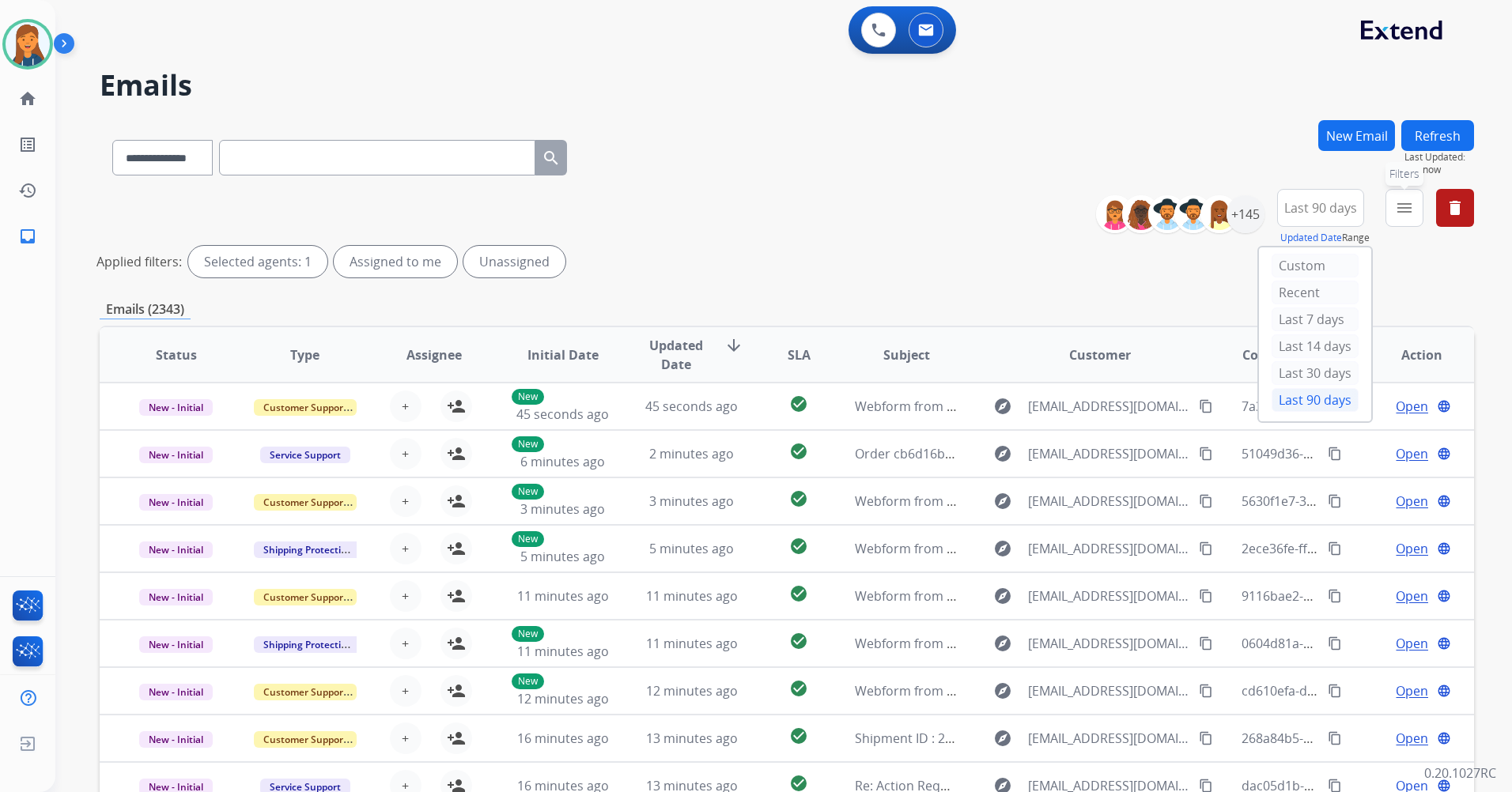
click at [1402, 208] on mat-icon "menu" at bounding box center [1405, 208] width 19 height 19
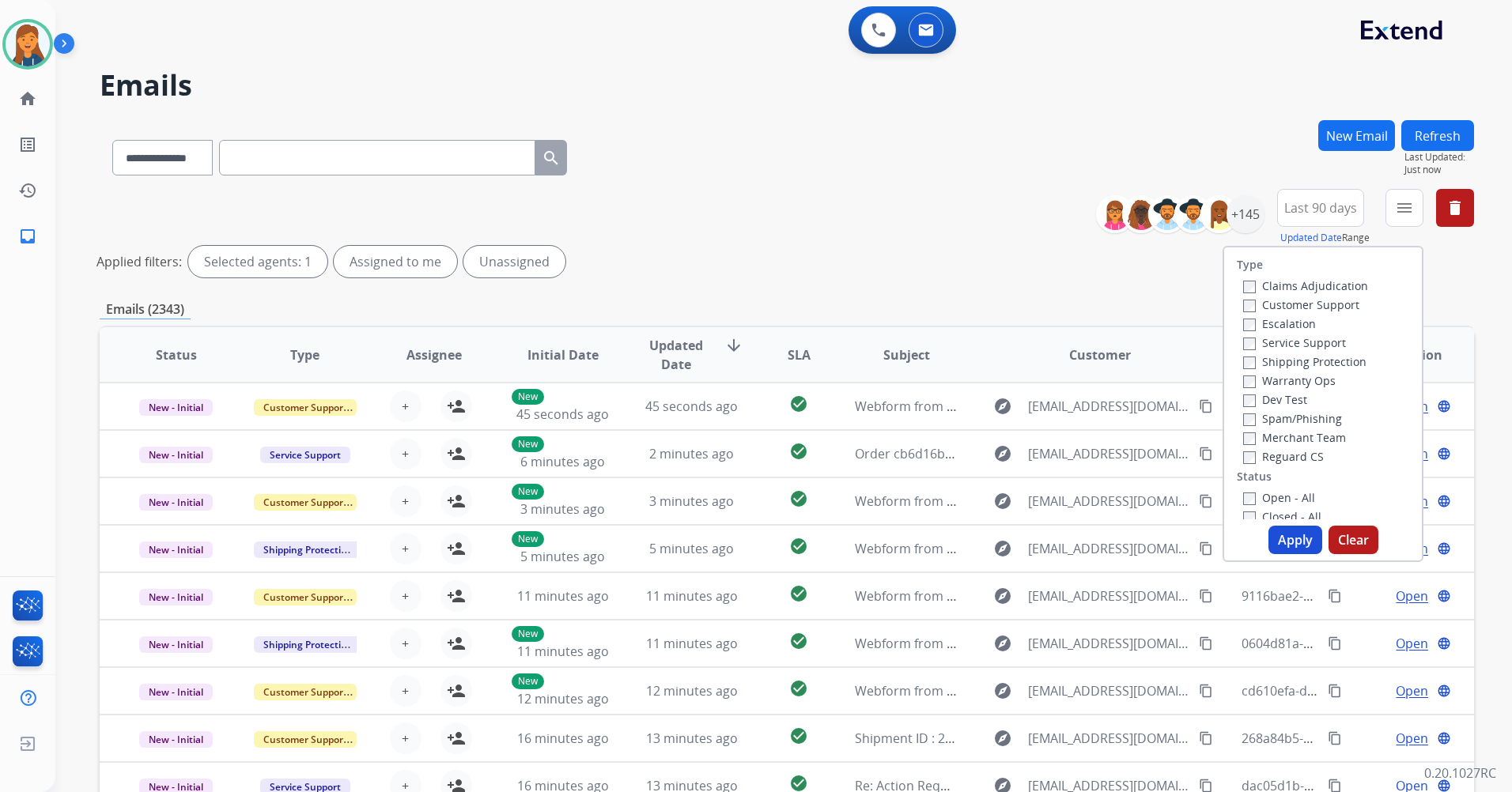
click at [1266, 307] on label "Customer Support" at bounding box center [1301, 304] width 116 height 15
click at [1280, 358] on label "Shipping Protection" at bounding box center [1304, 361] width 123 height 15
click at [1276, 461] on label "Reguard CS" at bounding box center [1283, 456] width 81 height 15
click at [1272, 498] on label "Open - All" at bounding box center [1279, 498] width 72 height 15
click at [1294, 540] on button "Apply" at bounding box center [1295, 540] width 54 height 28
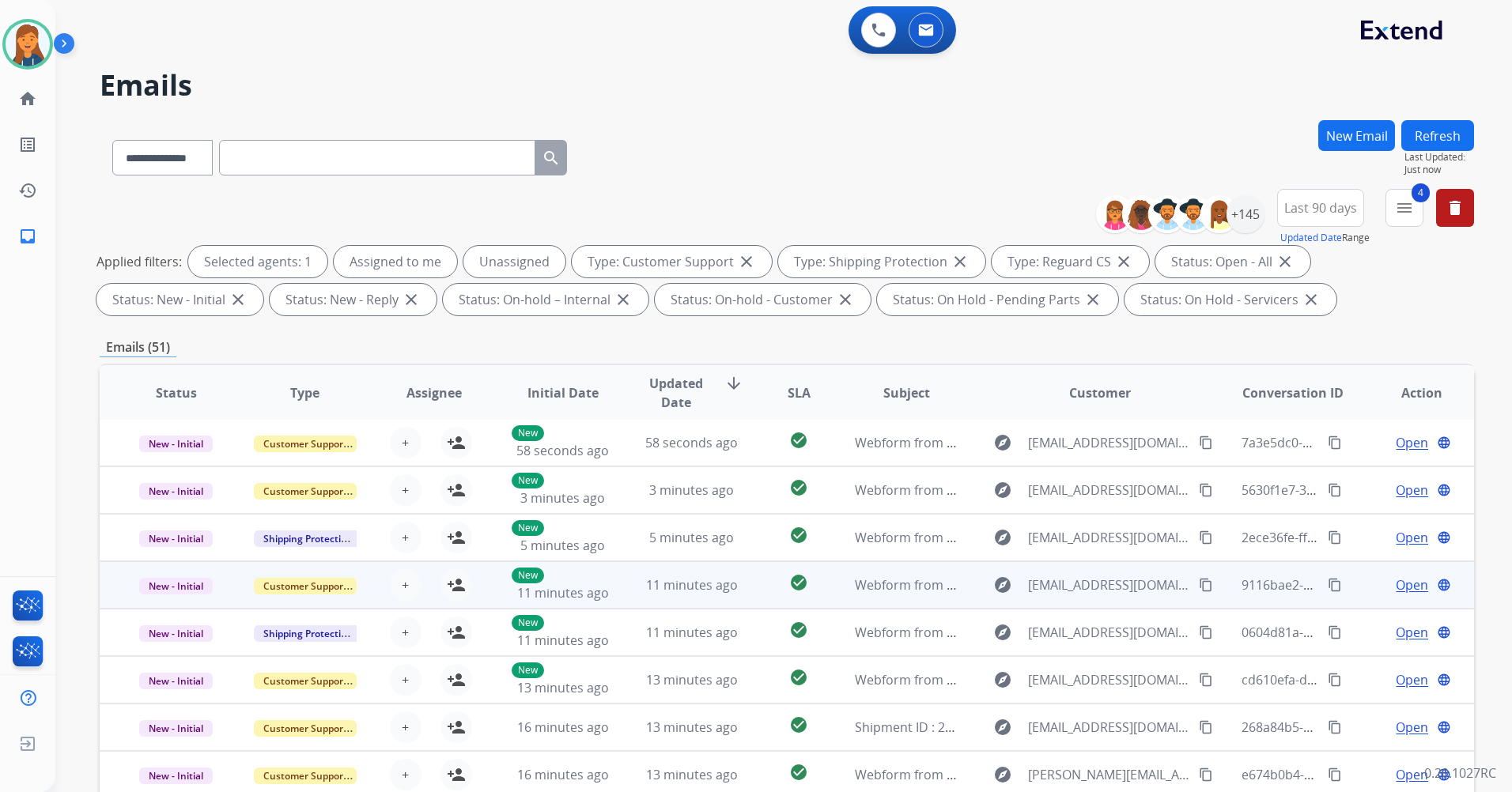
scroll to position [184, 0]
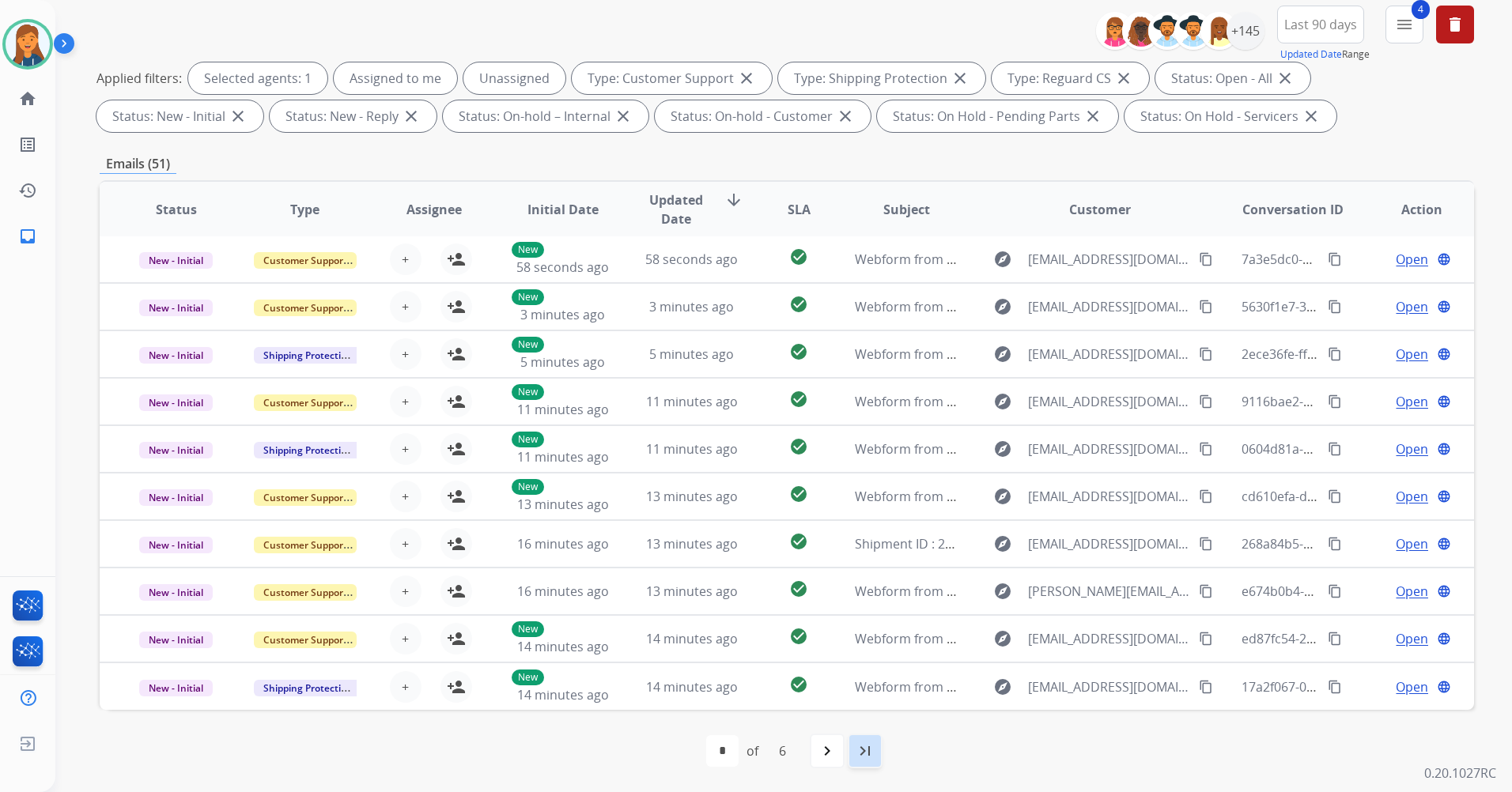
click at [859, 753] on mat-icon "last_page" at bounding box center [865, 750] width 19 height 19
select select "*"
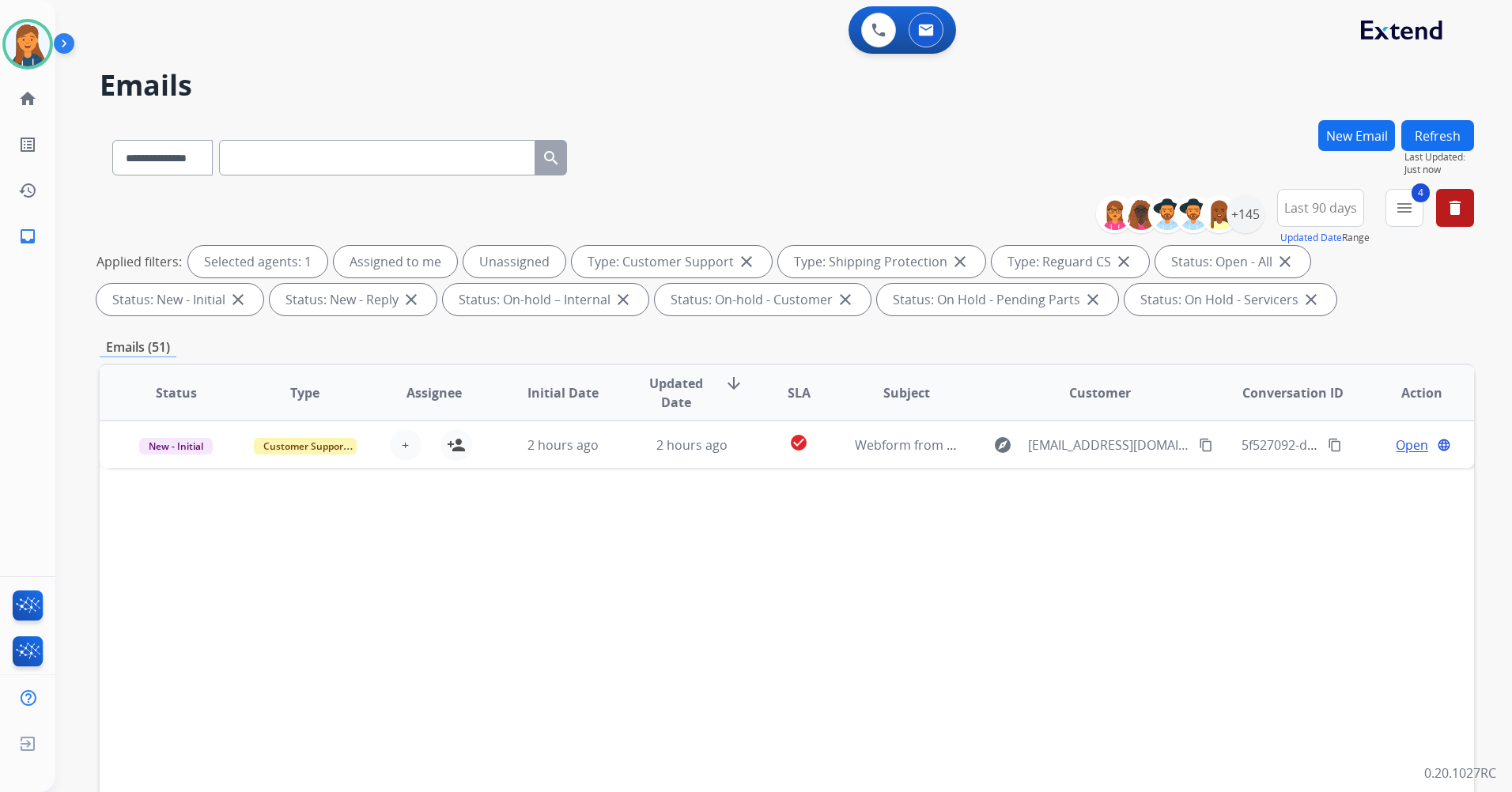
scroll to position [0, 0]
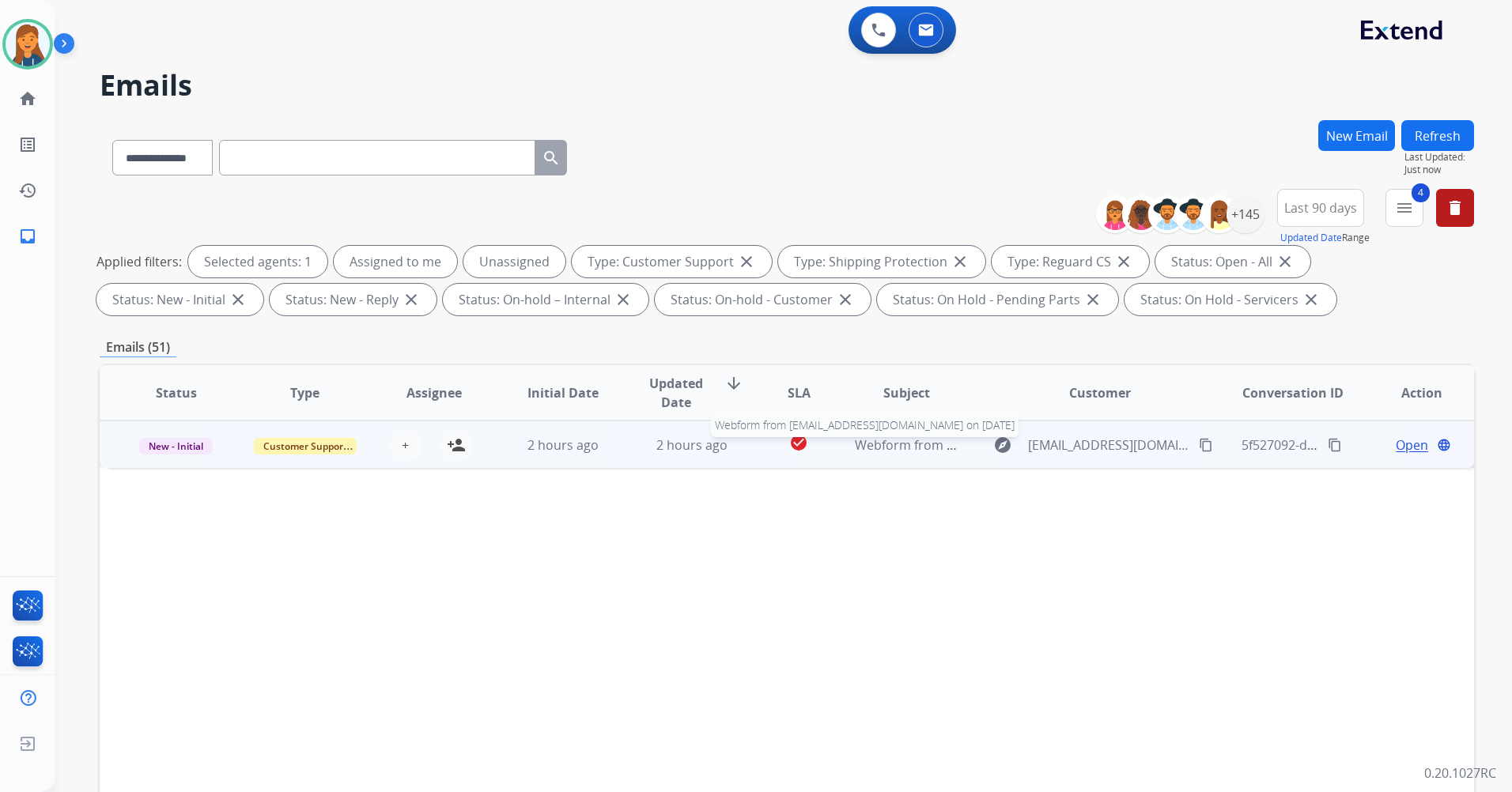
click at [866, 450] on span "Webform from [EMAIL_ADDRESS][DOMAIN_NAME] on [DATE]" at bounding box center [1035, 445] width 358 height 18
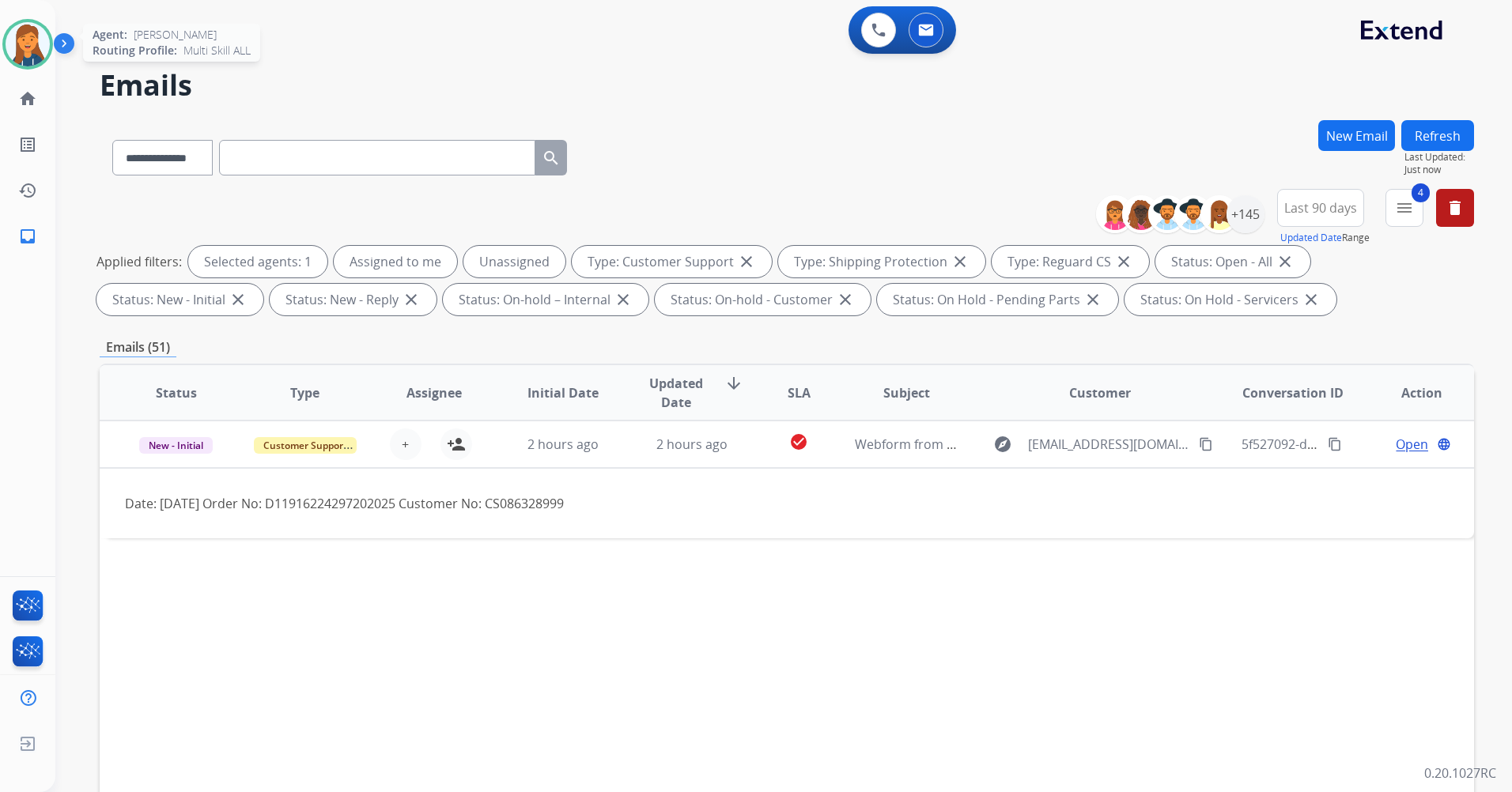
click at [33, 33] on img at bounding box center [28, 44] width 44 height 44
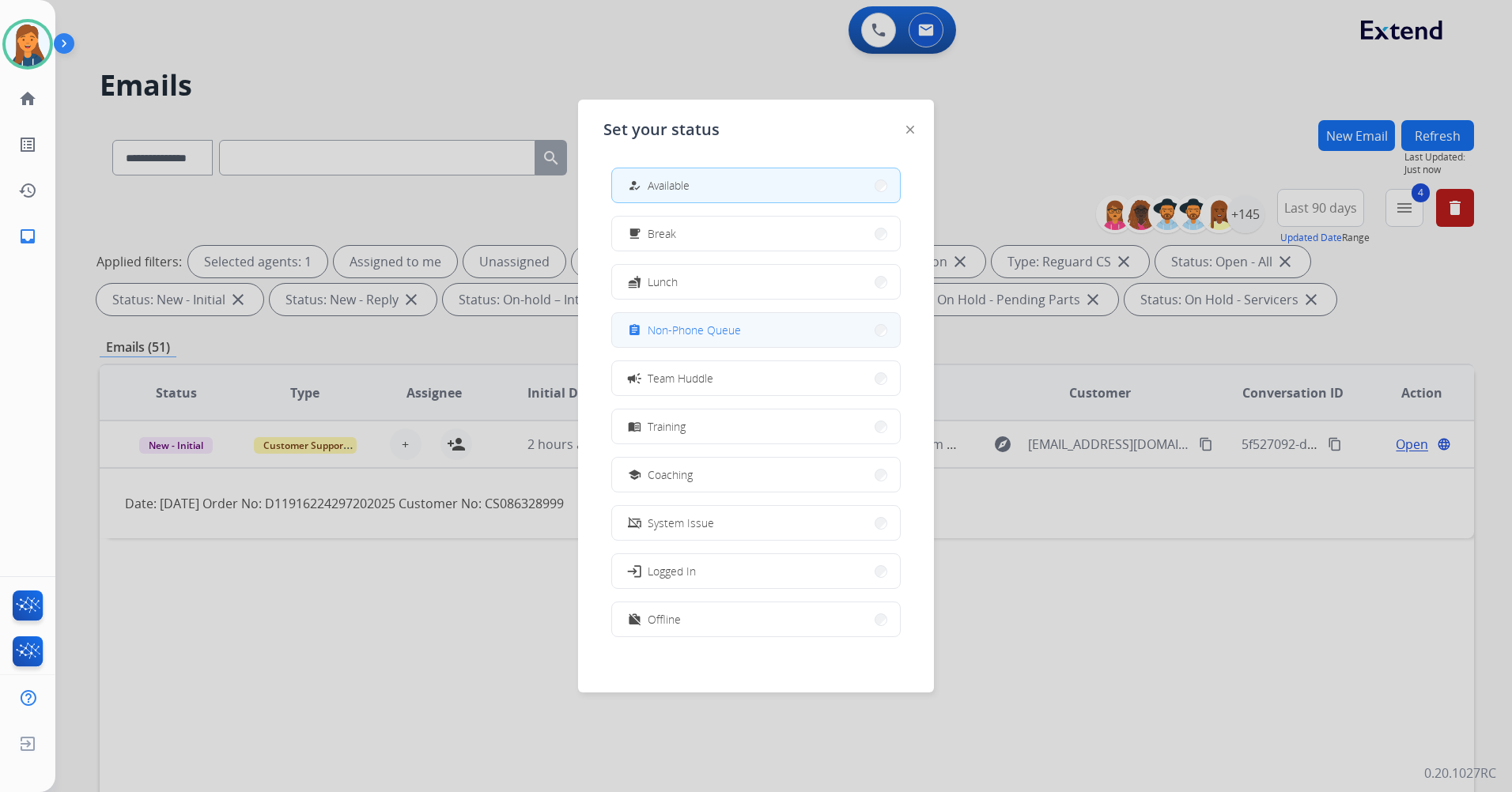
click at [683, 316] on button "assignment Non-Phone Queue" at bounding box center [756, 330] width 287 height 34
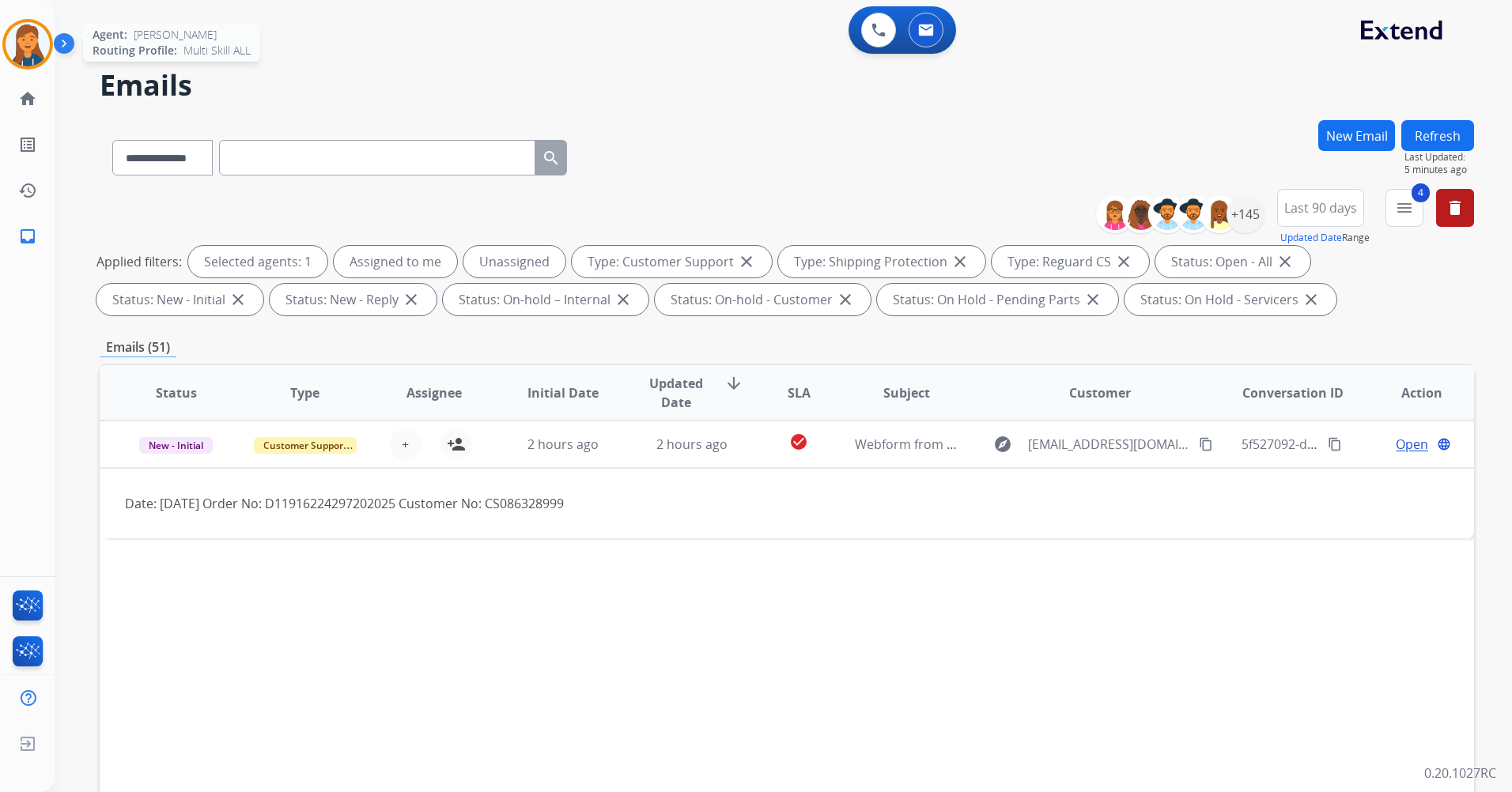
click at [28, 43] on img at bounding box center [28, 44] width 44 height 44
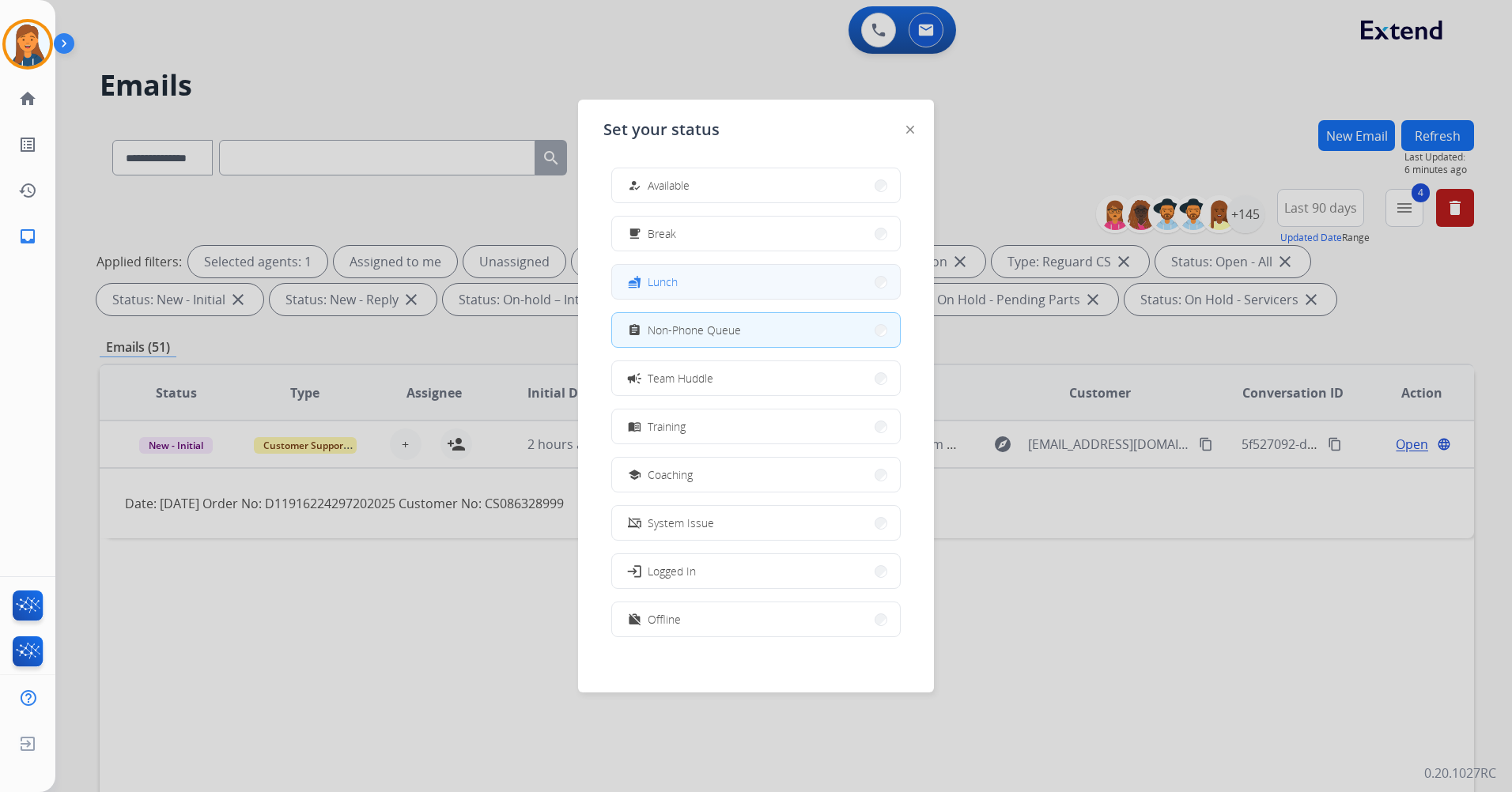
click at [698, 281] on button "fastfood Lunch" at bounding box center [756, 282] width 287 height 34
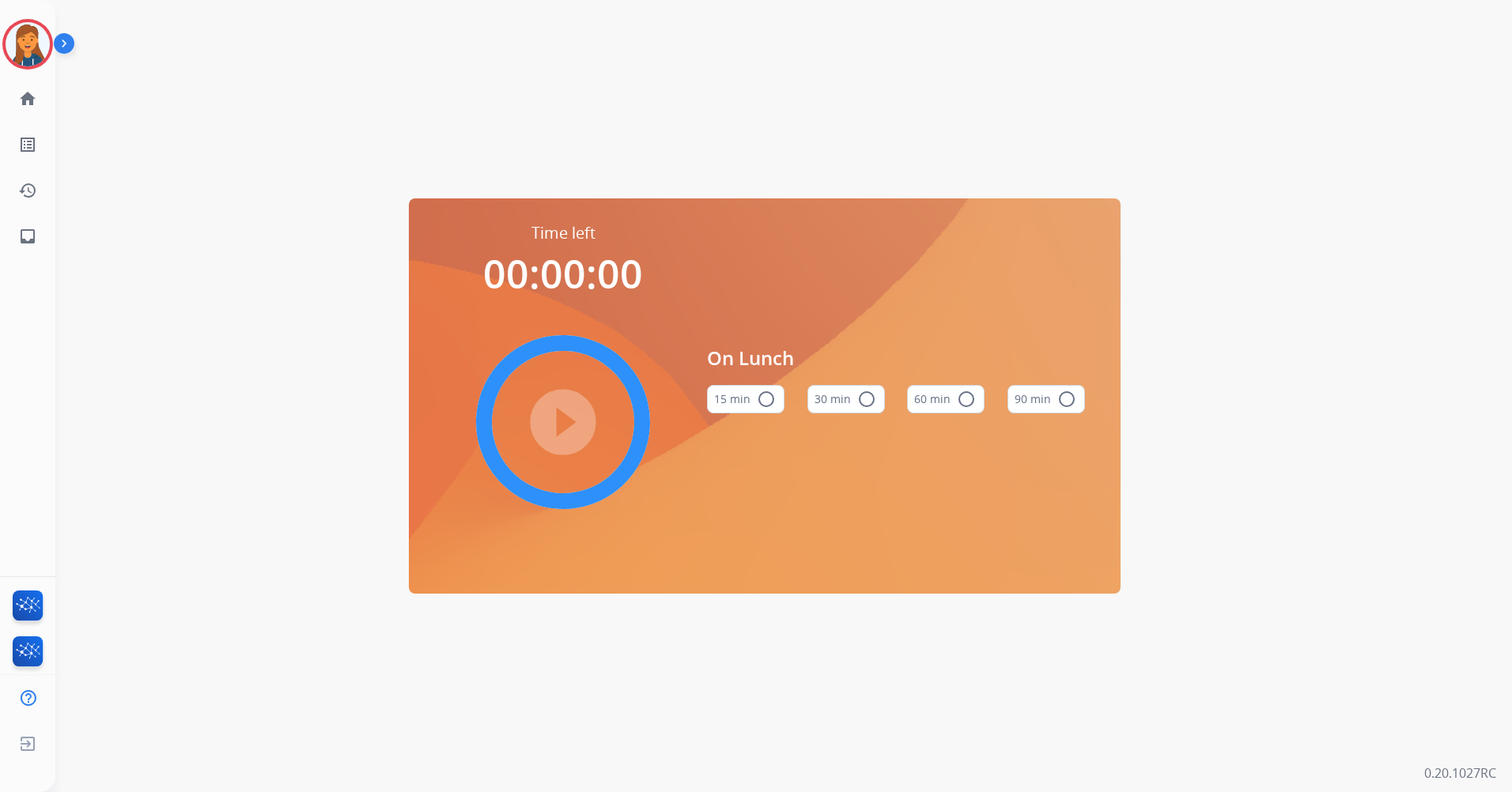
click at [965, 400] on mat-icon "radio_button_unchecked" at bounding box center [966, 398] width 19 height 19
click at [572, 412] on mat-icon "play_circle_filled" at bounding box center [563, 421] width 19 height 19
